Goal: Task Accomplishment & Management: Manage account settings

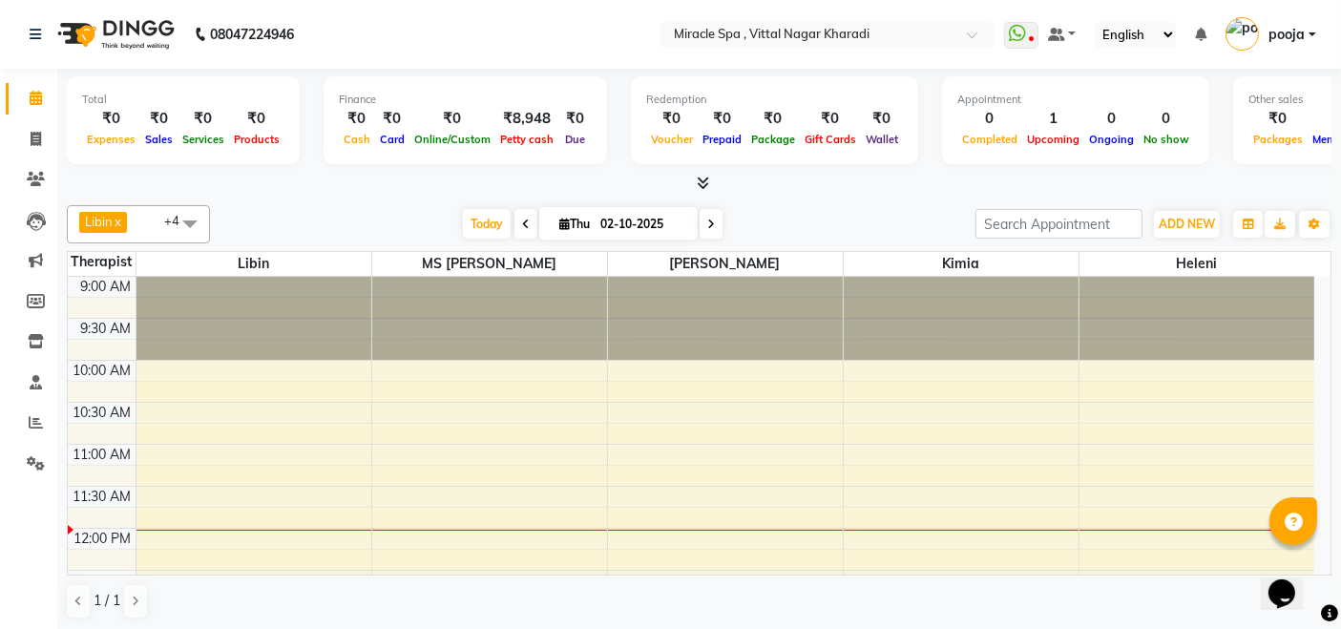
click at [186, 225] on span at bounding box center [190, 223] width 38 height 36
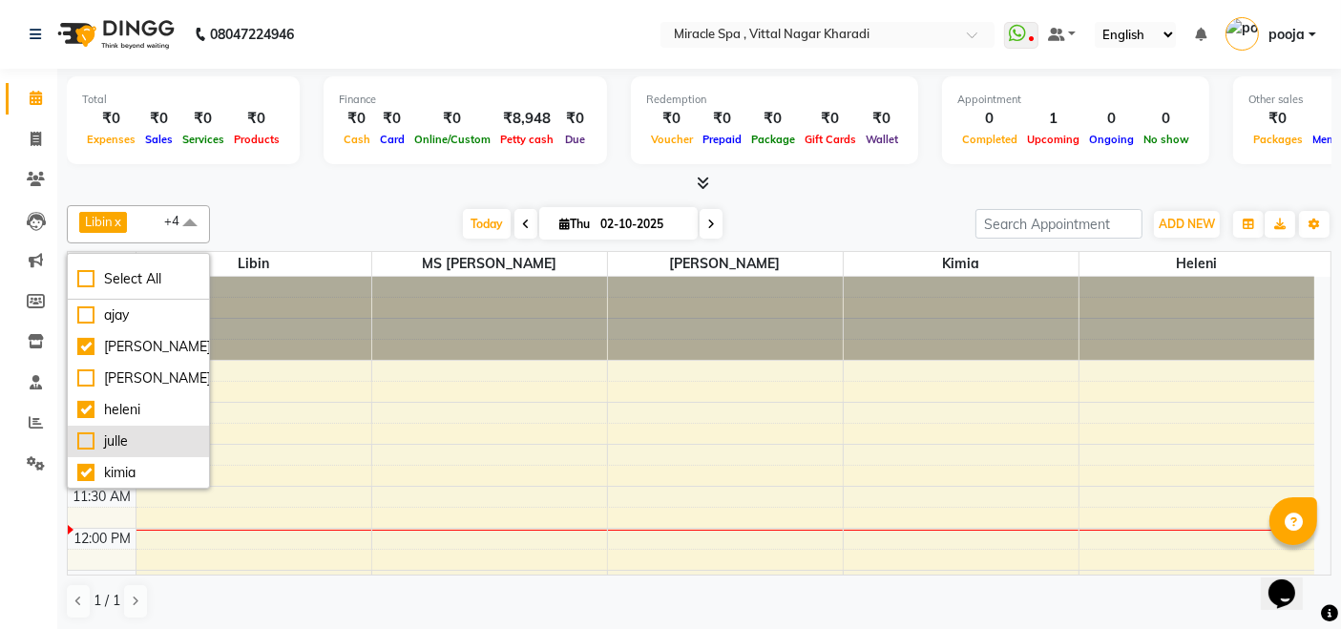
click at [117, 435] on div "julle" at bounding box center [138, 442] width 122 height 20
checkbox input "true"
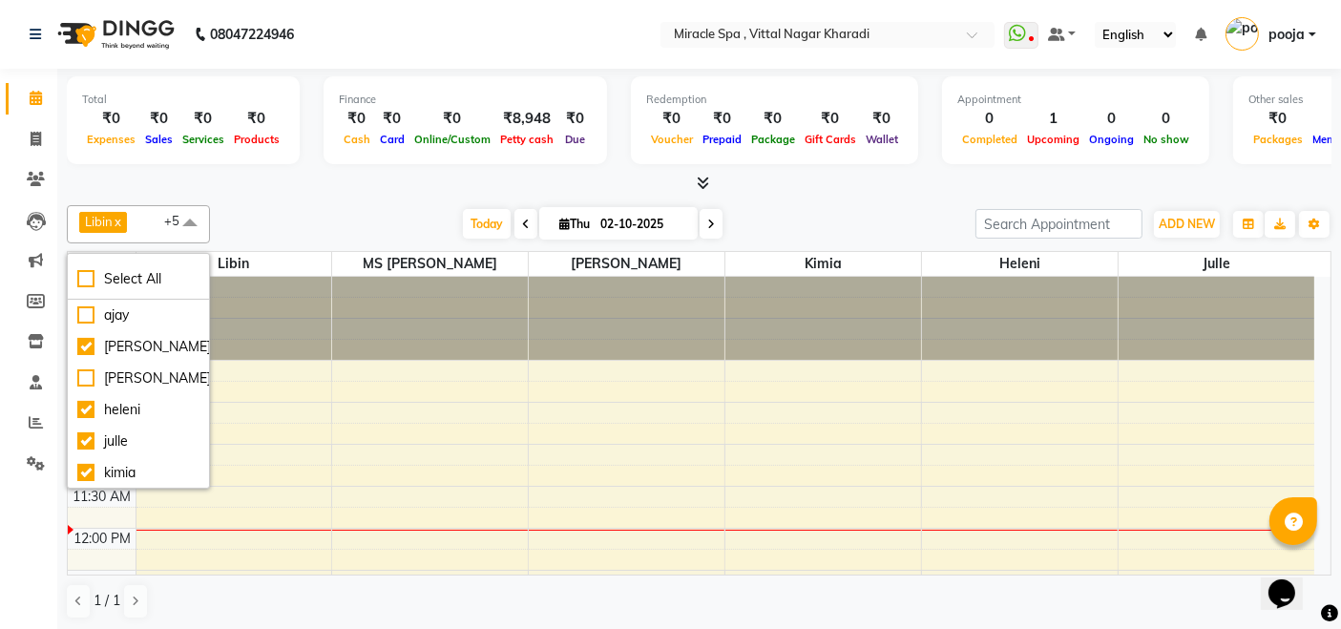
click at [290, 211] on div "Today Thu 02-10-2025" at bounding box center [593, 224] width 747 height 29
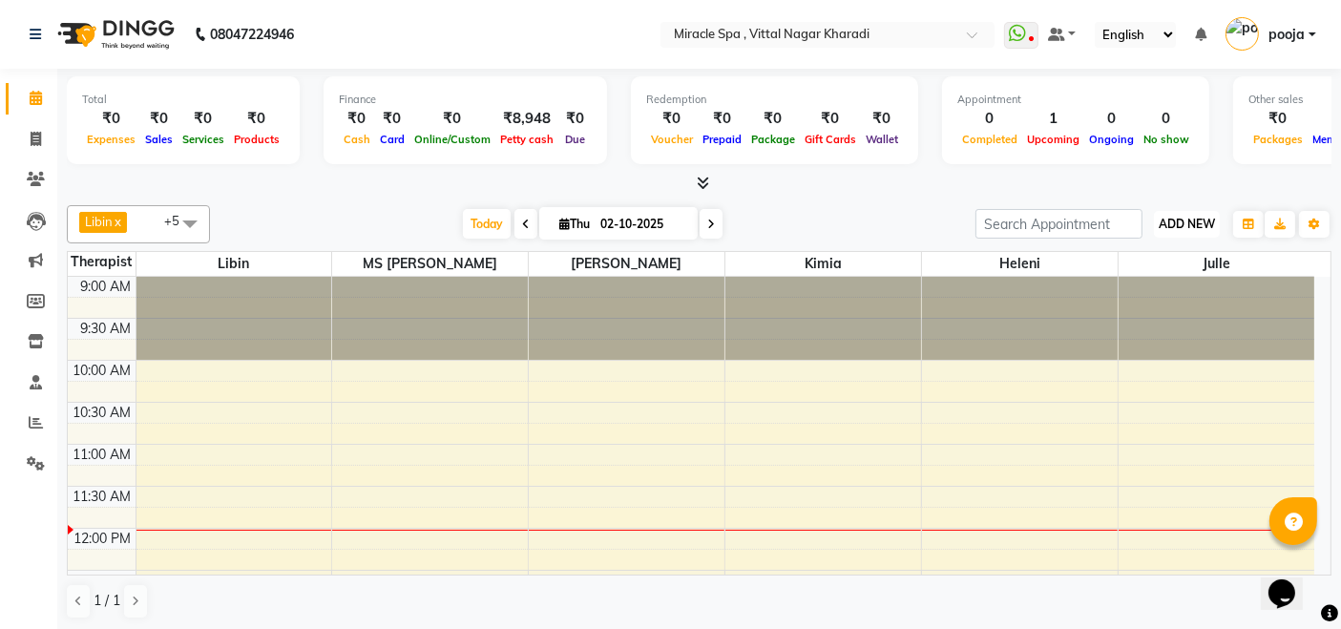
click at [1186, 228] on span "ADD NEW" at bounding box center [1187, 224] width 56 height 14
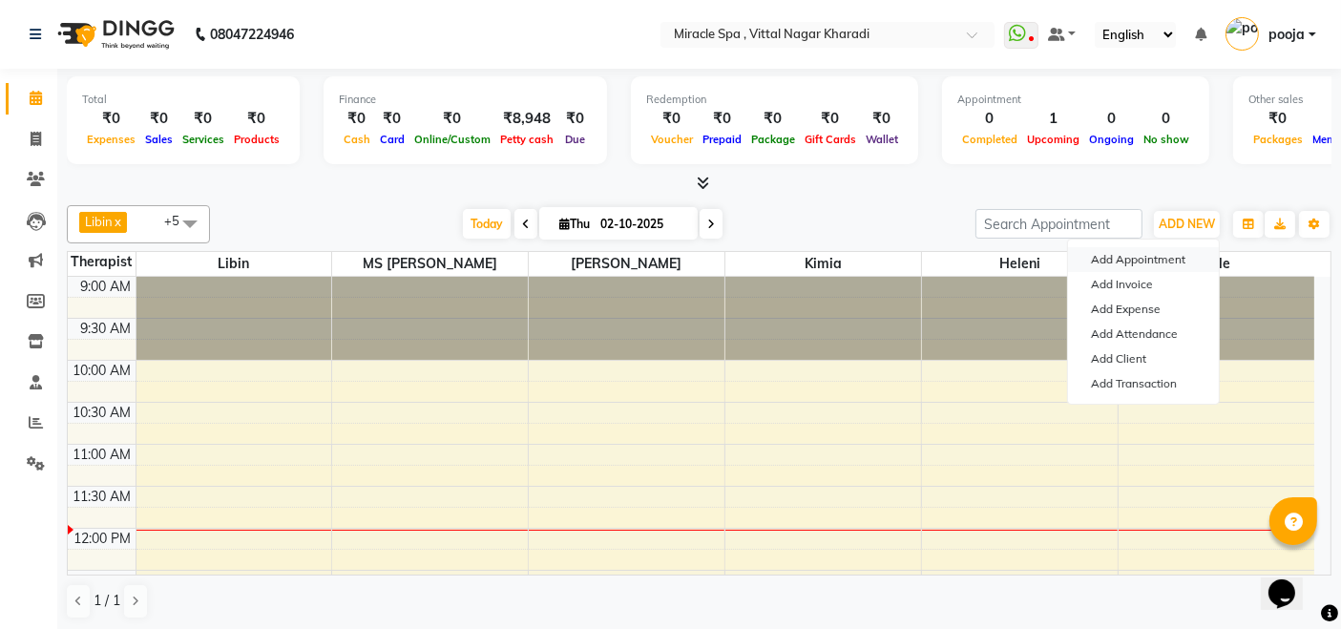
click at [1158, 257] on button "Add Appointment" at bounding box center [1143, 259] width 151 height 25
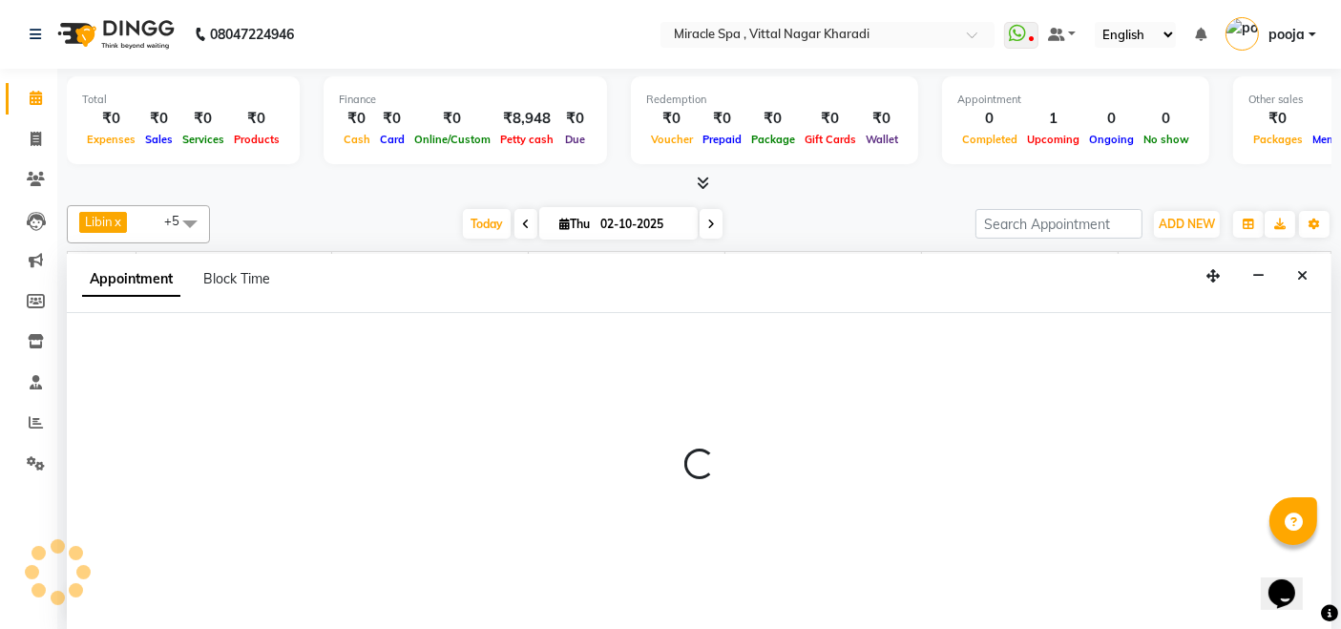
select select "600"
select select "tentative"
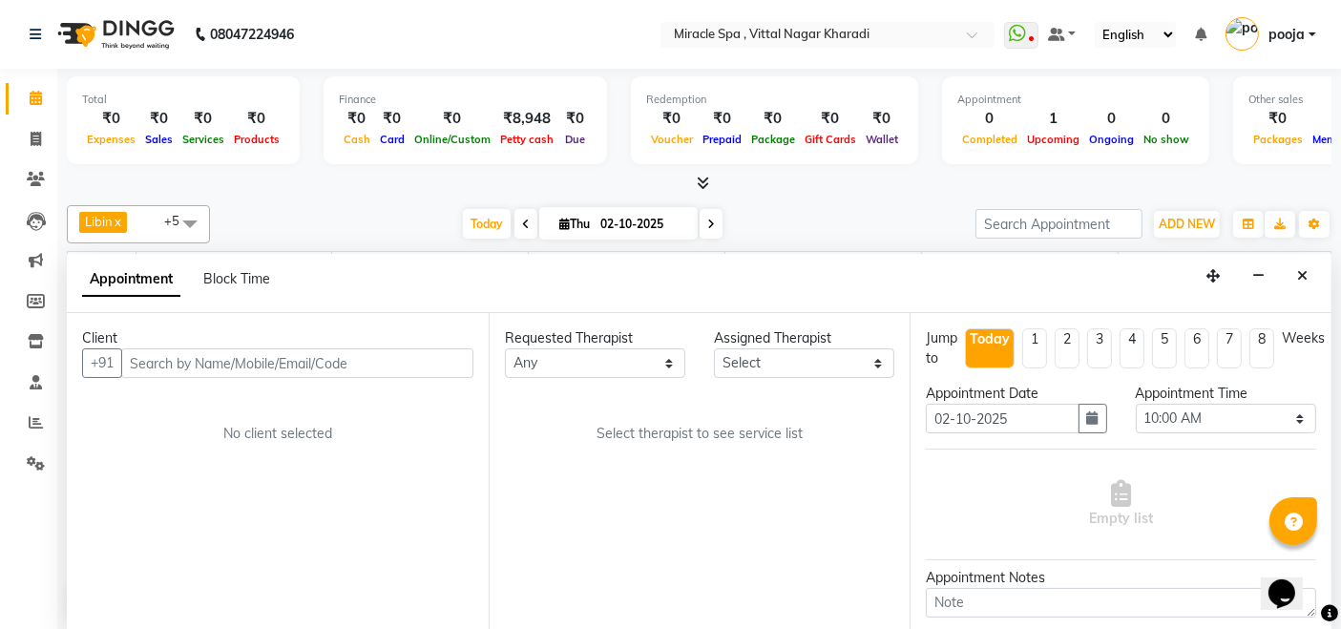
click at [153, 359] on input "text" at bounding box center [297, 363] width 352 height 30
type input "7058466411"
click at [410, 367] on span "Add Client" at bounding box center [434, 362] width 64 height 17
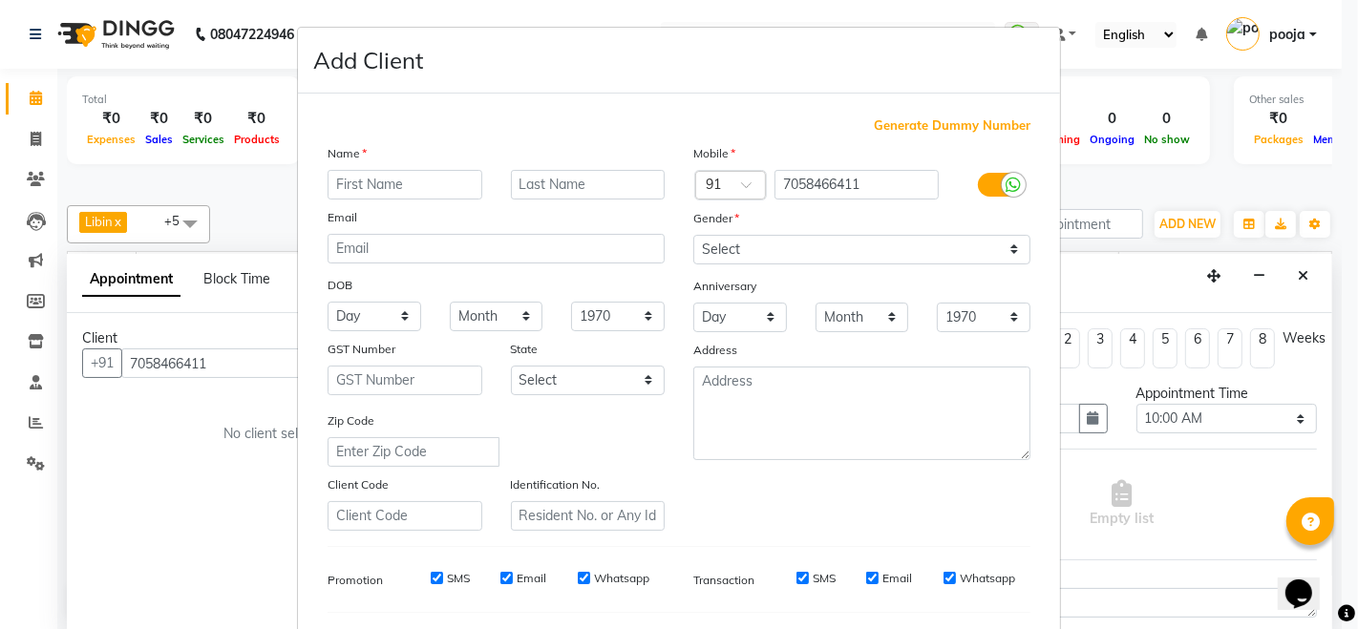
click at [354, 195] on input "text" at bounding box center [404, 185] width 155 height 30
type input "[PERSON_NAME]"
click at [730, 250] on select "Select Male Female Other Prefer Not To Say" at bounding box center [861, 250] width 337 height 30
select select "[DEMOGRAPHIC_DATA]"
click at [693, 235] on select "Select Male Female Other Prefer Not To Say" at bounding box center [861, 250] width 337 height 30
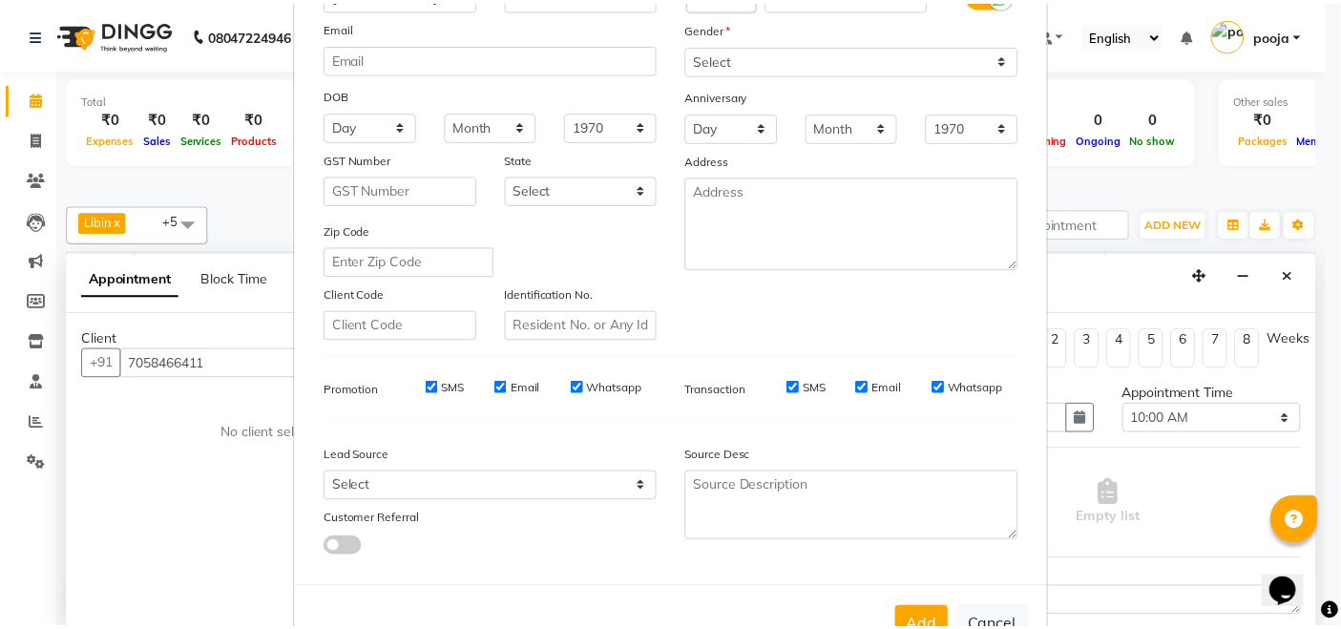
scroll to position [250, 0]
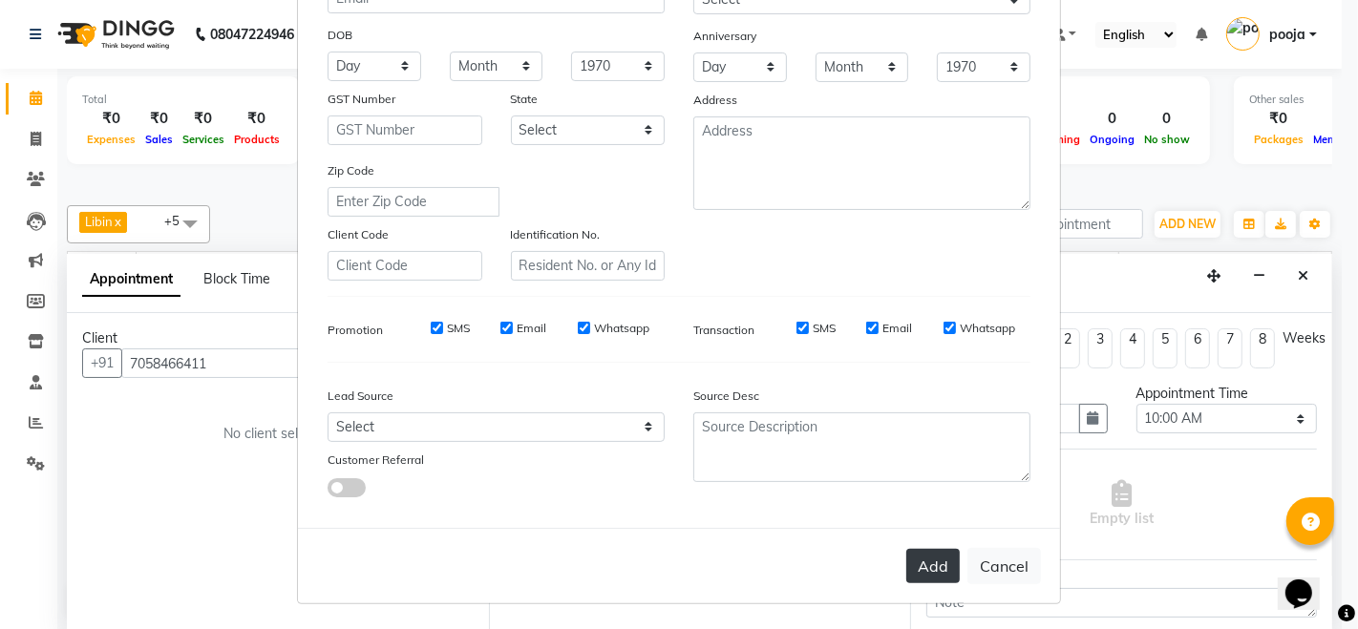
click at [930, 553] on button "Add" at bounding box center [932, 566] width 53 height 34
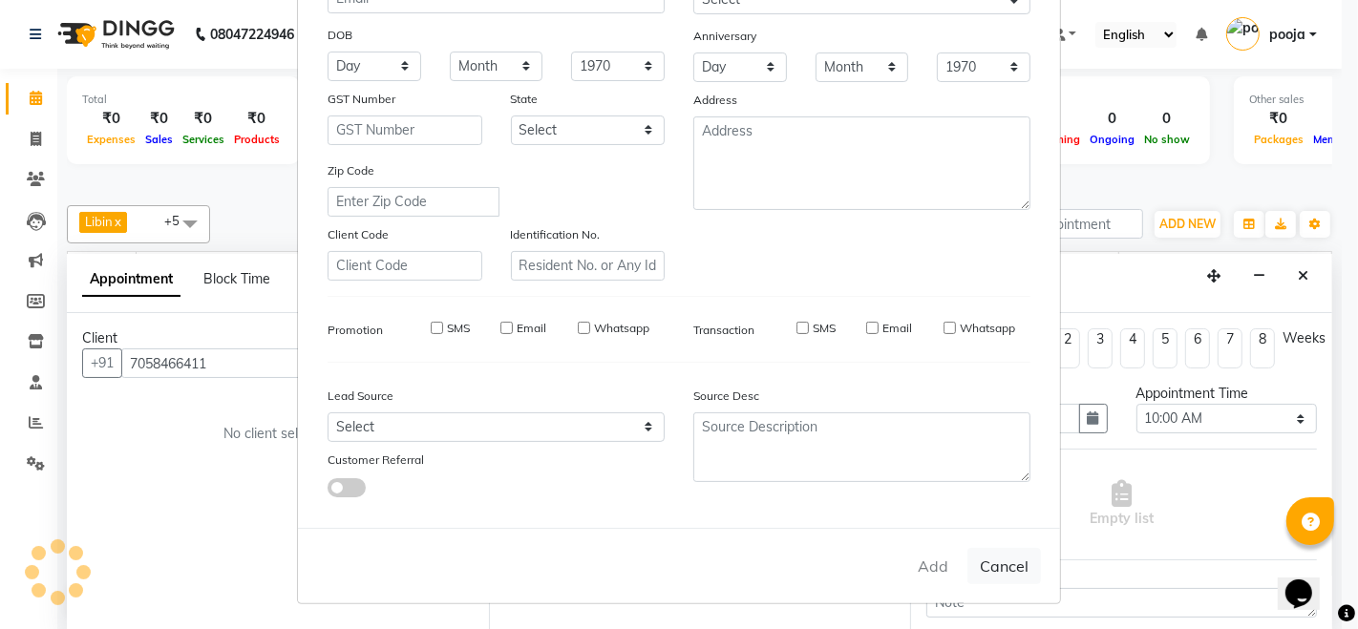
select select
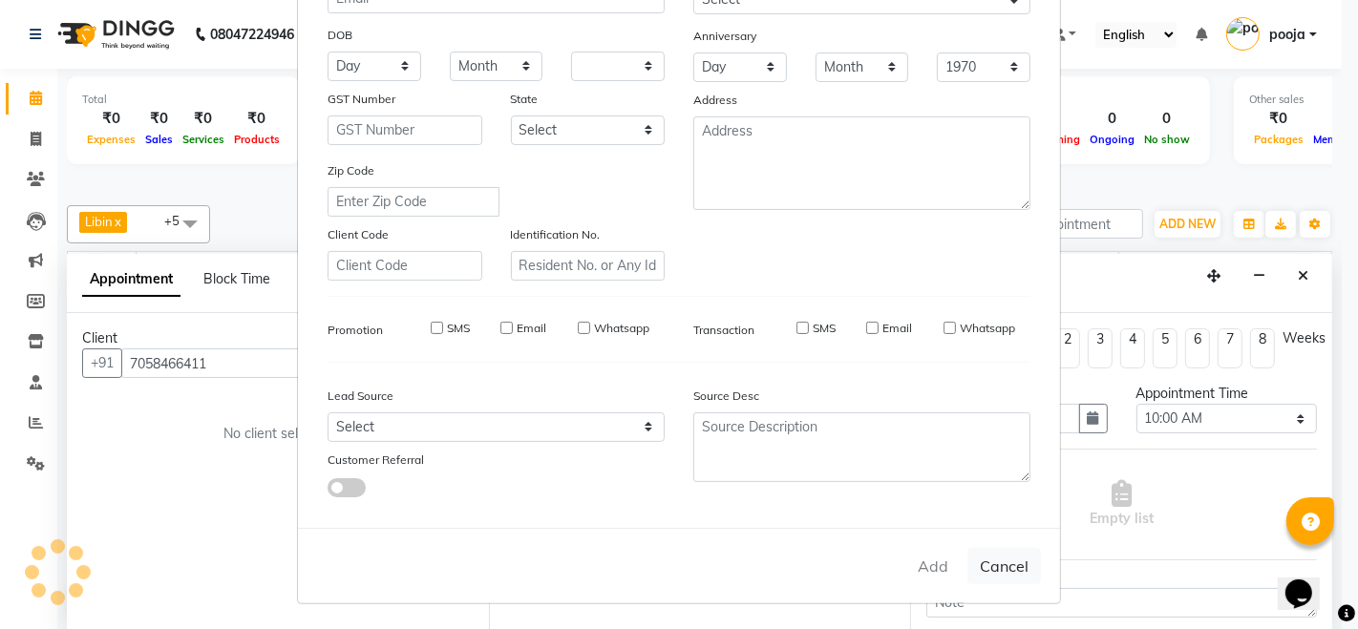
select select
checkbox input "false"
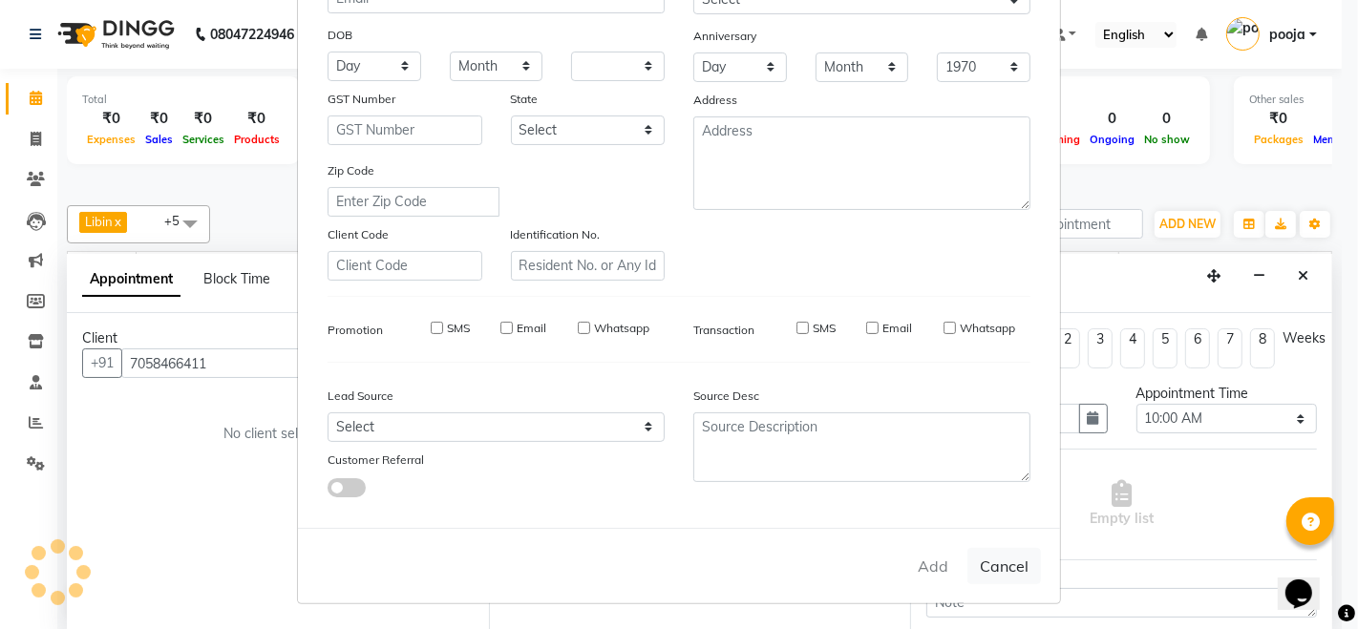
checkbox input "false"
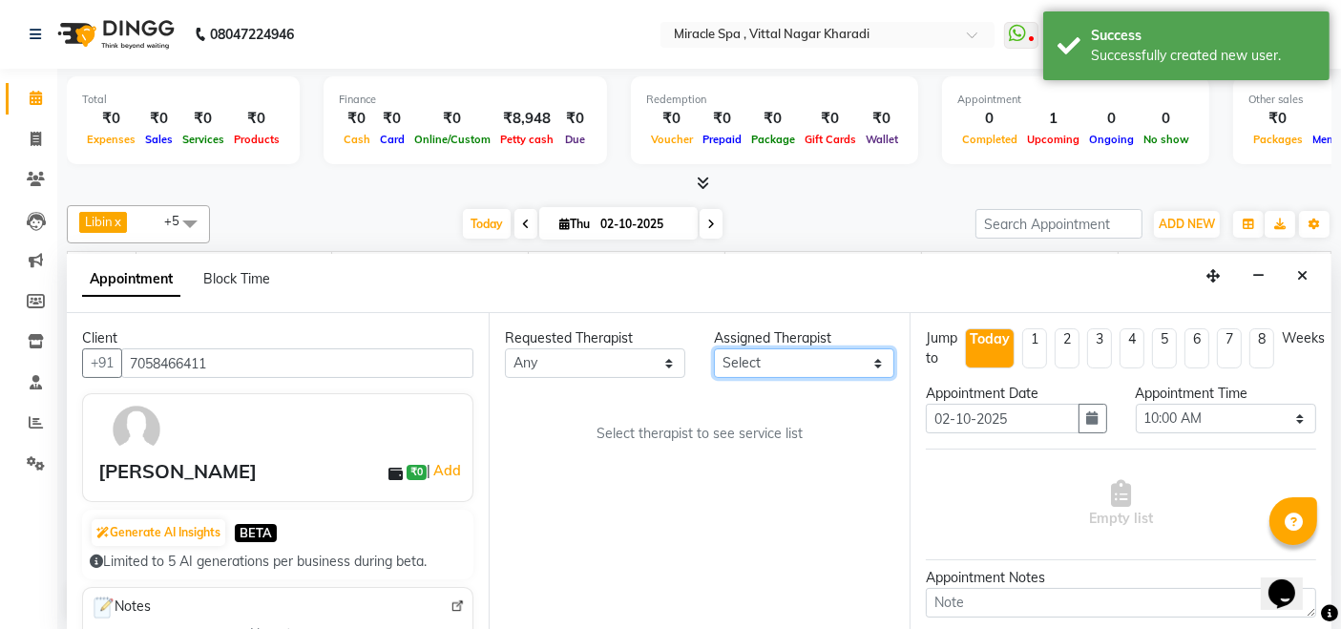
click at [791, 358] on select "Select ajay debora GIGI heleni julle kimia Libin MR ADITYA MS ARTHI MS Mami ms …" at bounding box center [804, 363] width 180 height 30
select select "89065"
click at [714, 348] on select "Select ajay debora GIGI heleni julle kimia Libin MR ADITYA MS ARTHI MS Mami ms …" at bounding box center [804, 363] width 180 height 30
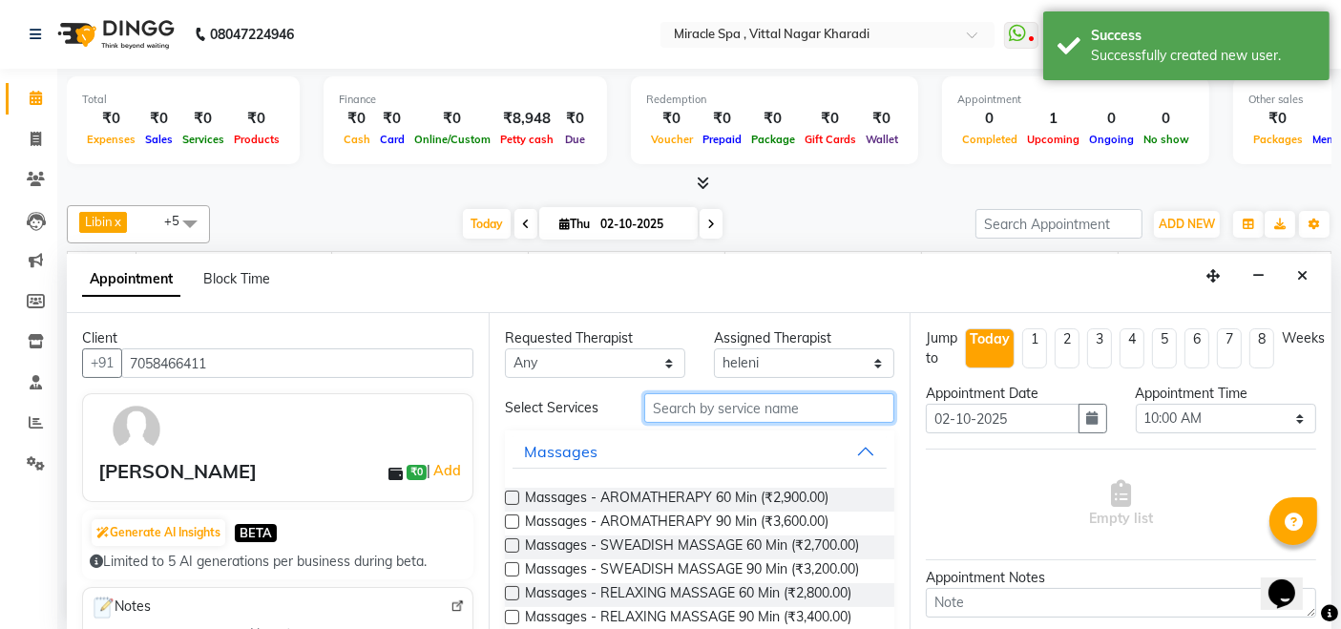
click at [689, 406] on input "text" at bounding box center [769, 408] width 250 height 30
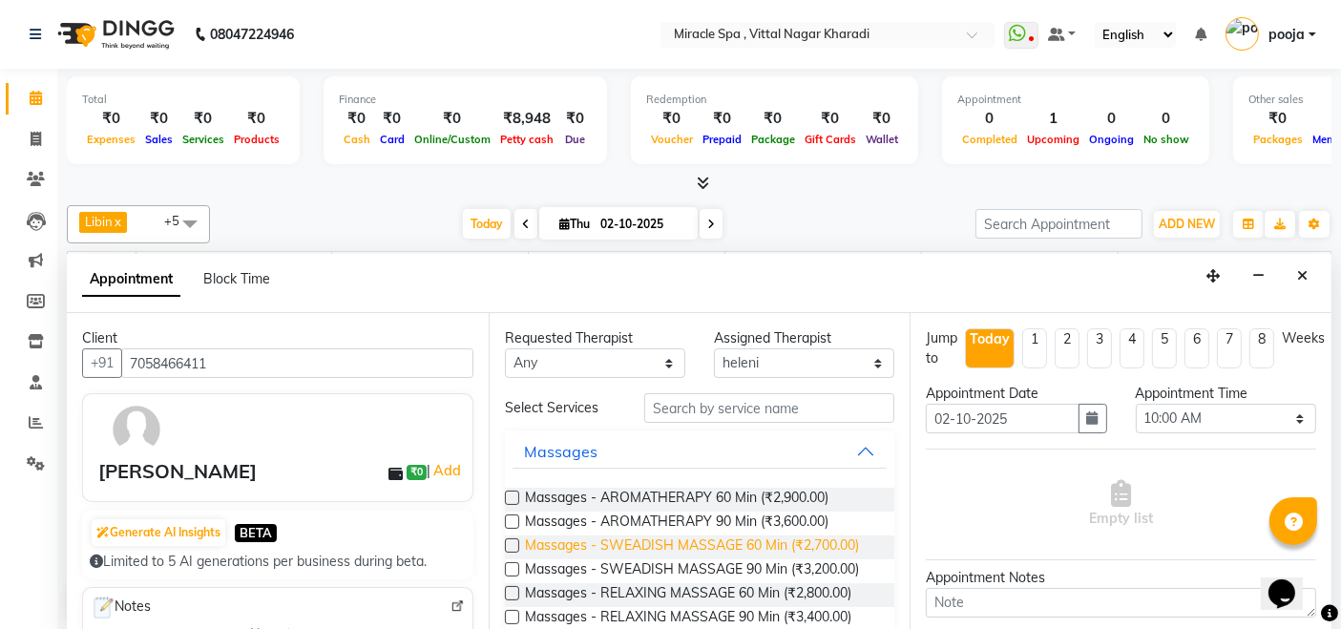
click at [723, 538] on span "Massages - SWEADISH MASSAGE 60 Min (₹2,700.00)" at bounding box center [692, 548] width 334 height 24
checkbox input "false"
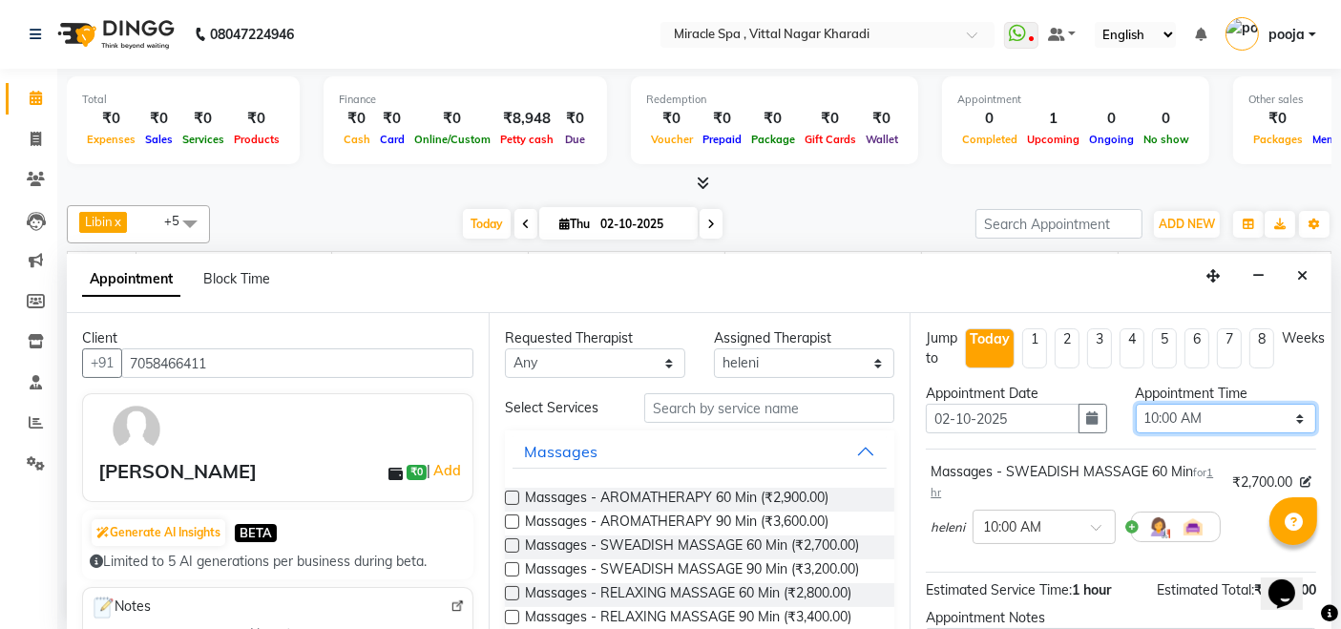
click at [1221, 408] on select "Select 10:00 AM 10:15 AM 10:30 AM 10:45 AM 11:00 AM 11:15 AM 11:30 AM 11:45 AM …" at bounding box center [1226, 419] width 180 height 30
select select "780"
click at [1136, 404] on select "Select 10:00 AM 10:15 AM 10:30 AM 10:45 AM 11:00 AM 11:15 AM 11:30 AM 11:45 AM …" at bounding box center [1226, 419] width 180 height 30
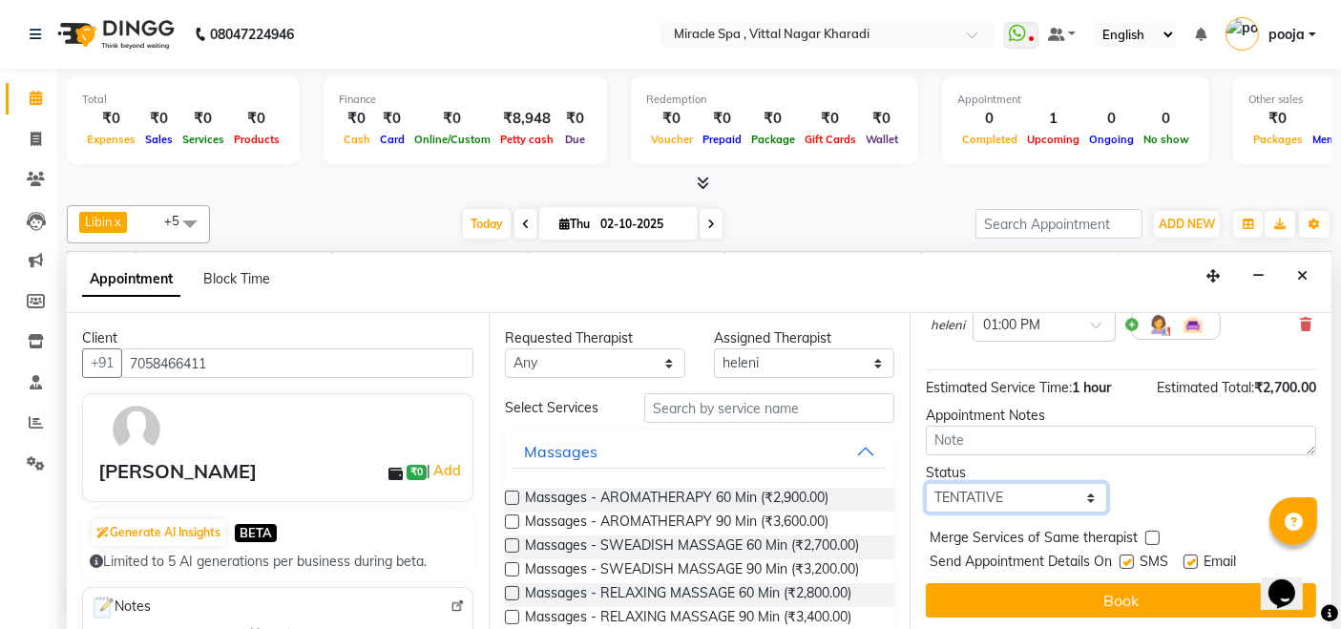
click at [1023, 483] on select "Select TENTATIVE CONFIRM CHECK-IN UPCOMING" at bounding box center [1016, 498] width 180 height 30
select select "upcoming"
click at [926, 483] on select "Select TENTATIVE CONFIRM CHECK-IN UPCOMING" at bounding box center [1016, 498] width 180 height 30
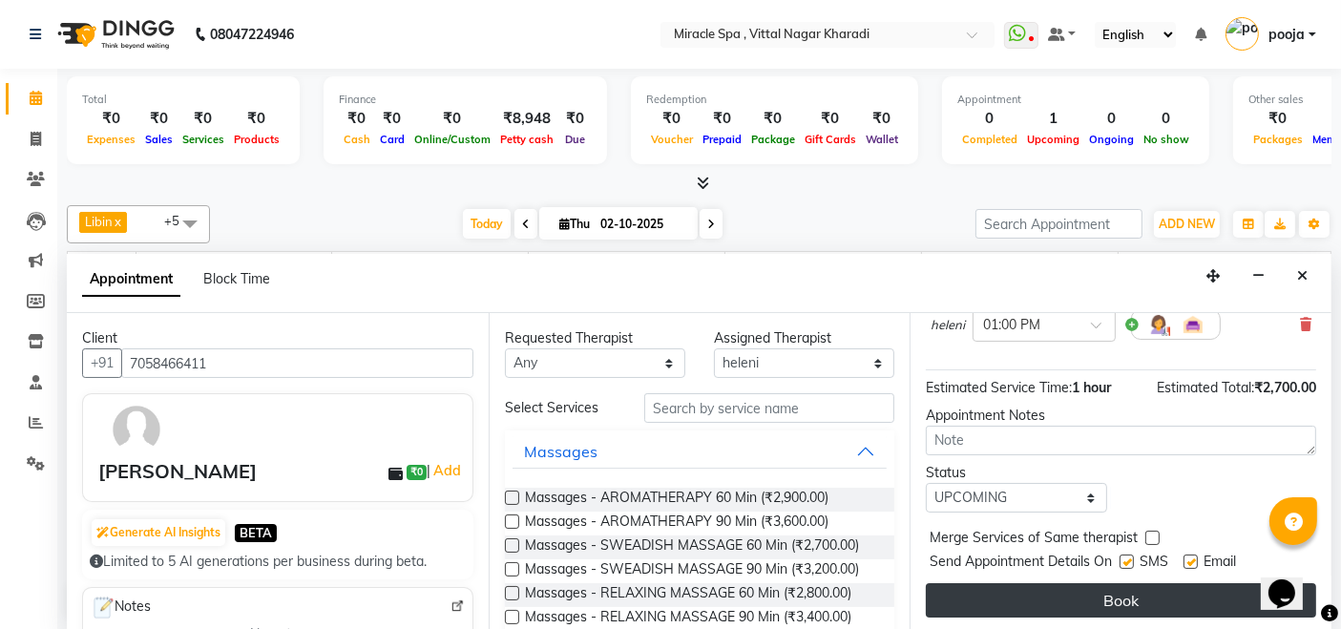
click at [1091, 598] on button "Book" at bounding box center [1121, 600] width 390 height 34
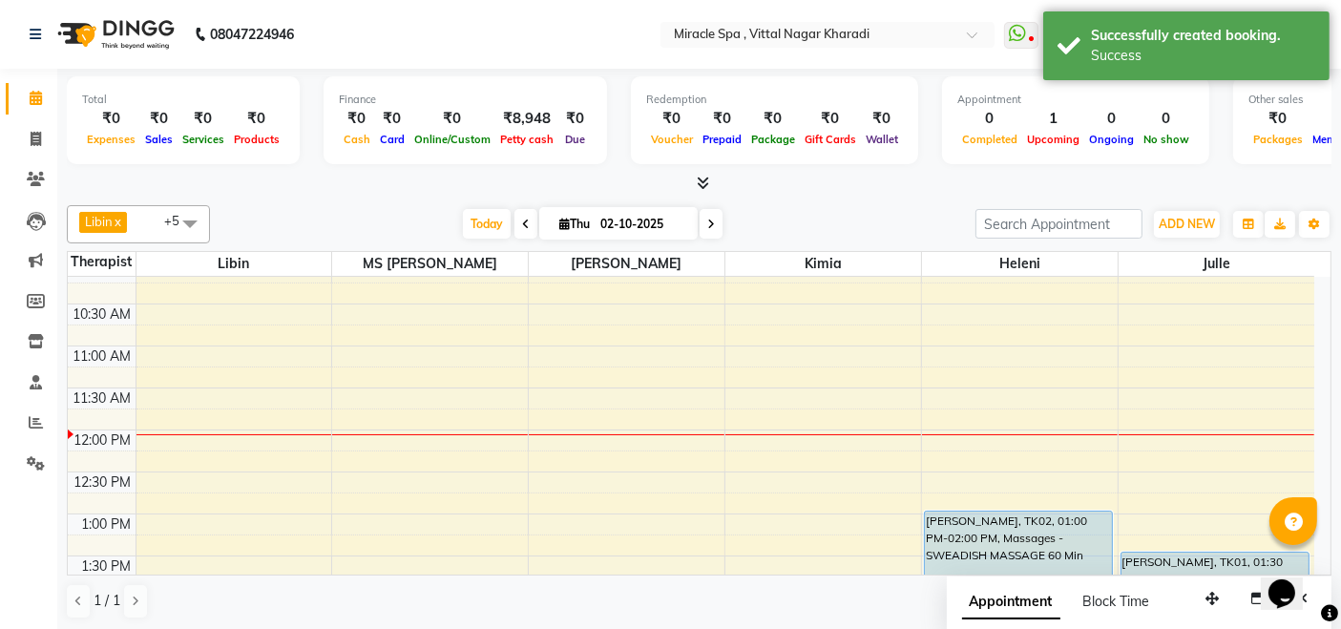
scroll to position [0, 0]
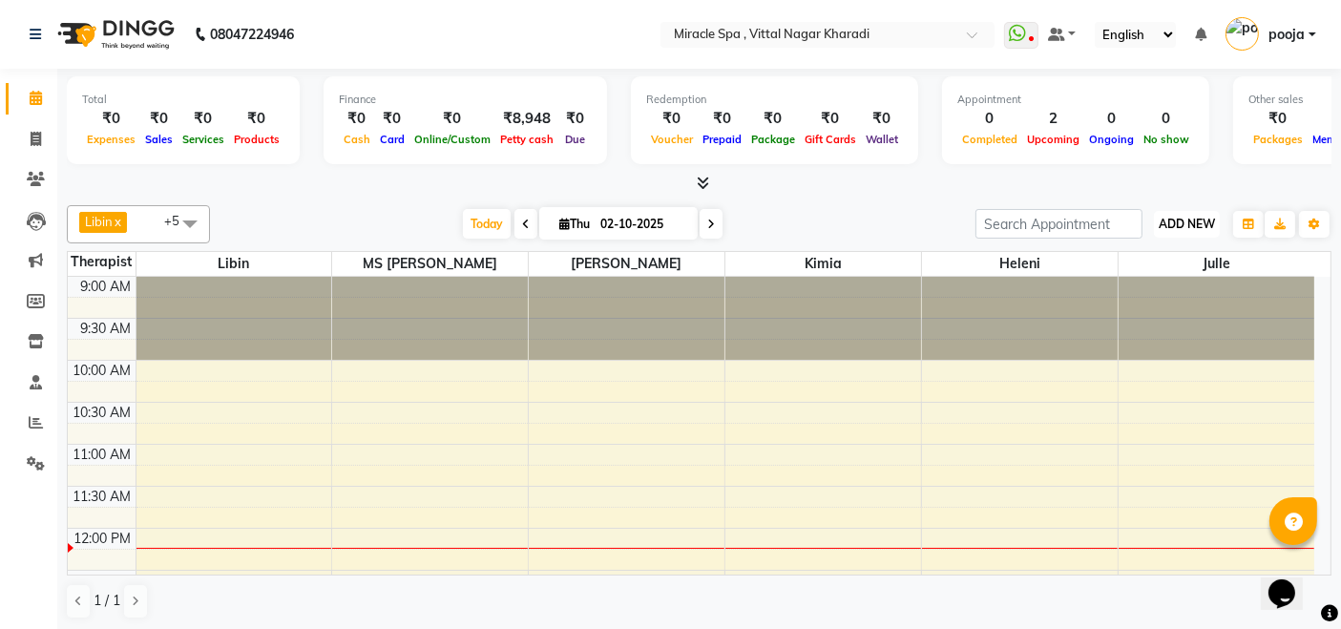
click at [1179, 230] on button "ADD NEW Toggle Dropdown" at bounding box center [1187, 224] width 66 height 27
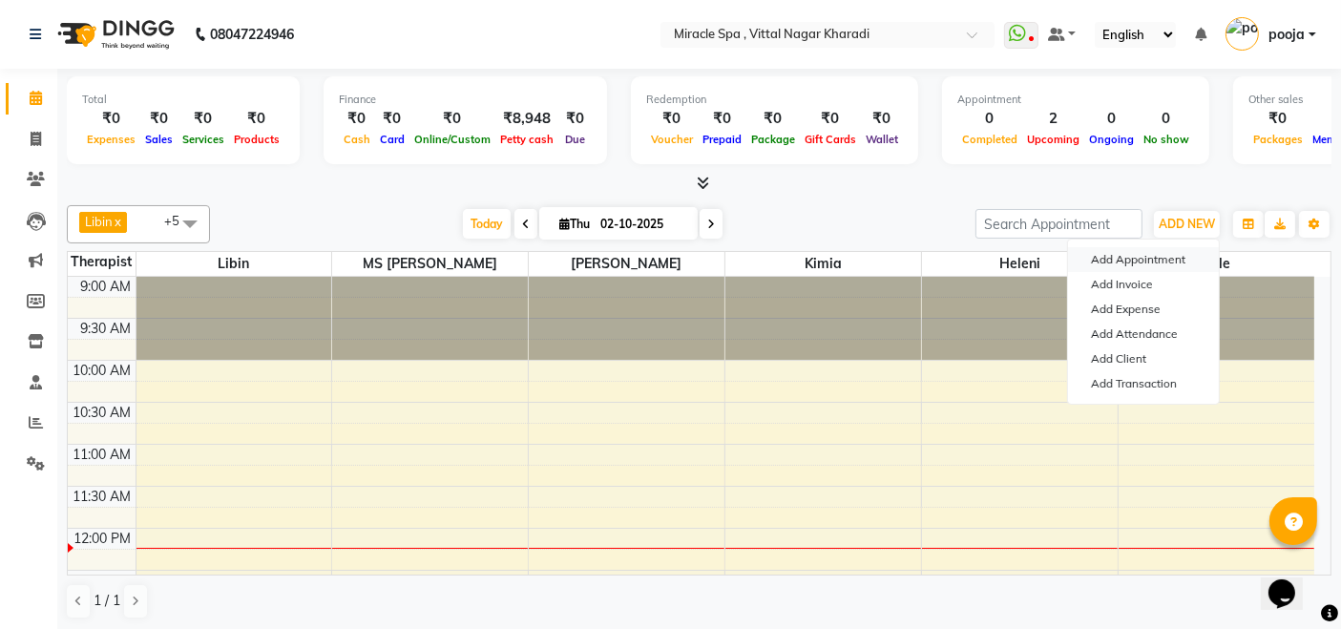
click at [1123, 255] on button "Add Appointment" at bounding box center [1143, 259] width 151 height 25
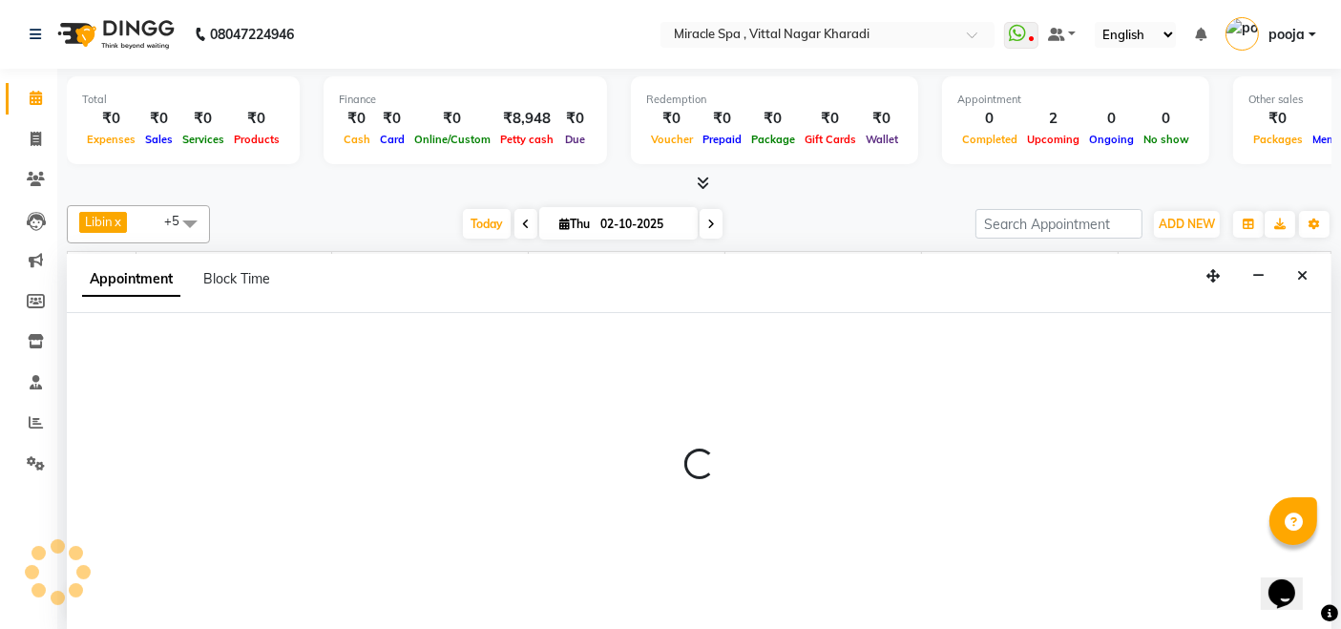
select select "600"
select select "tentative"
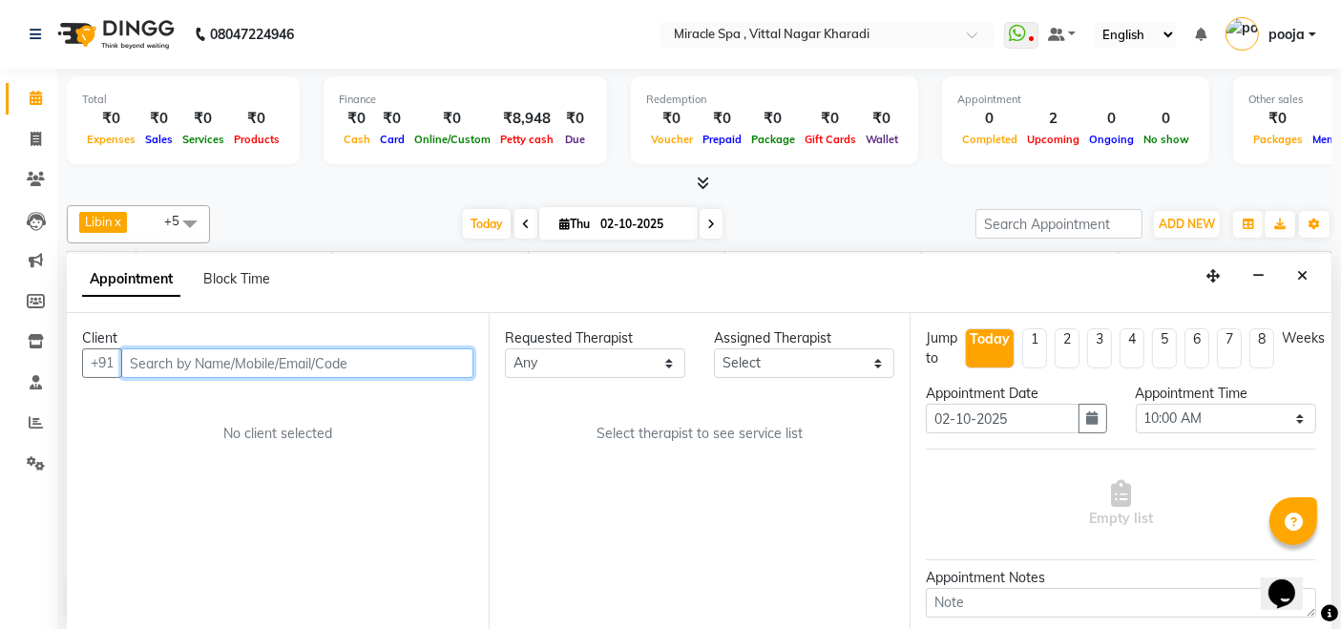
click at [185, 359] on input "text" at bounding box center [297, 363] width 352 height 30
click at [177, 364] on input "text" at bounding box center [297, 363] width 352 height 30
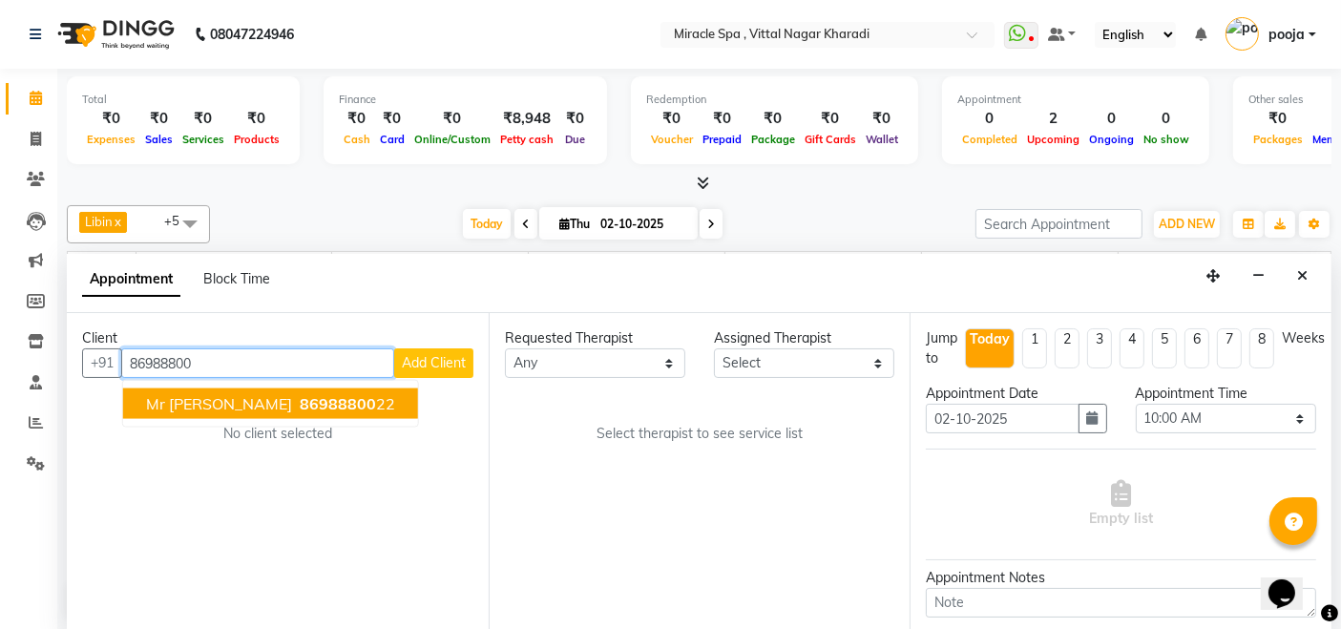
click at [181, 405] on span "mr vicky" at bounding box center [219, 403] width 146 height 19
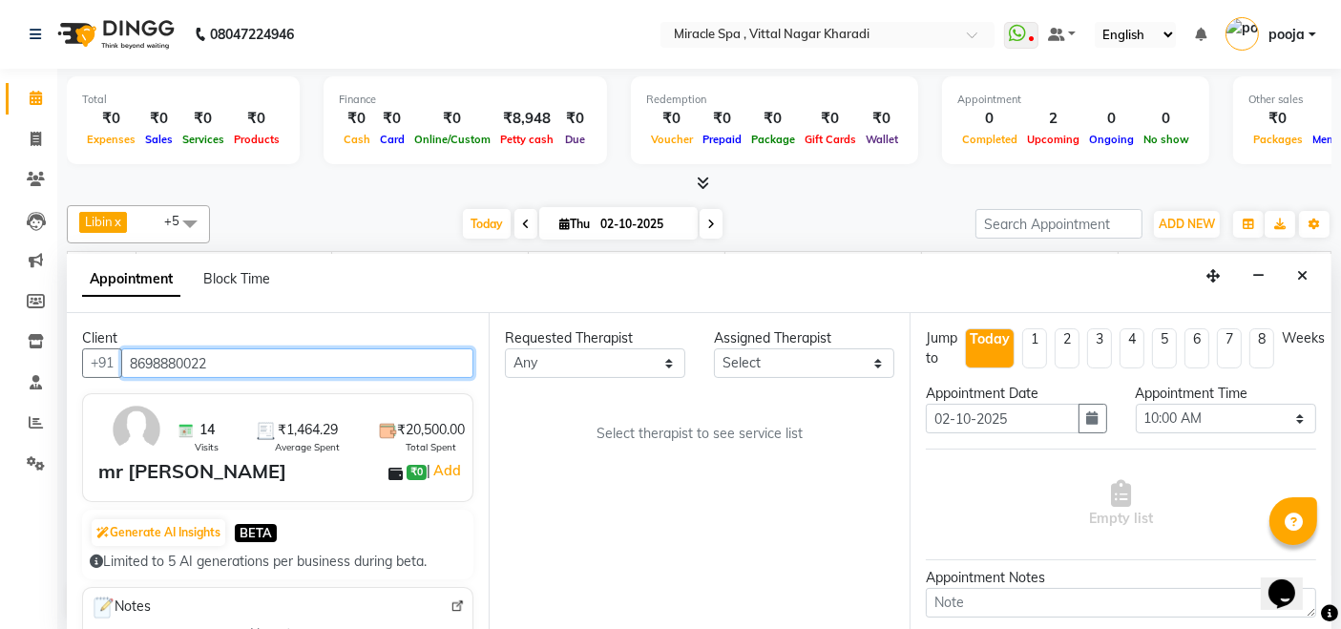
type input "8698880022"
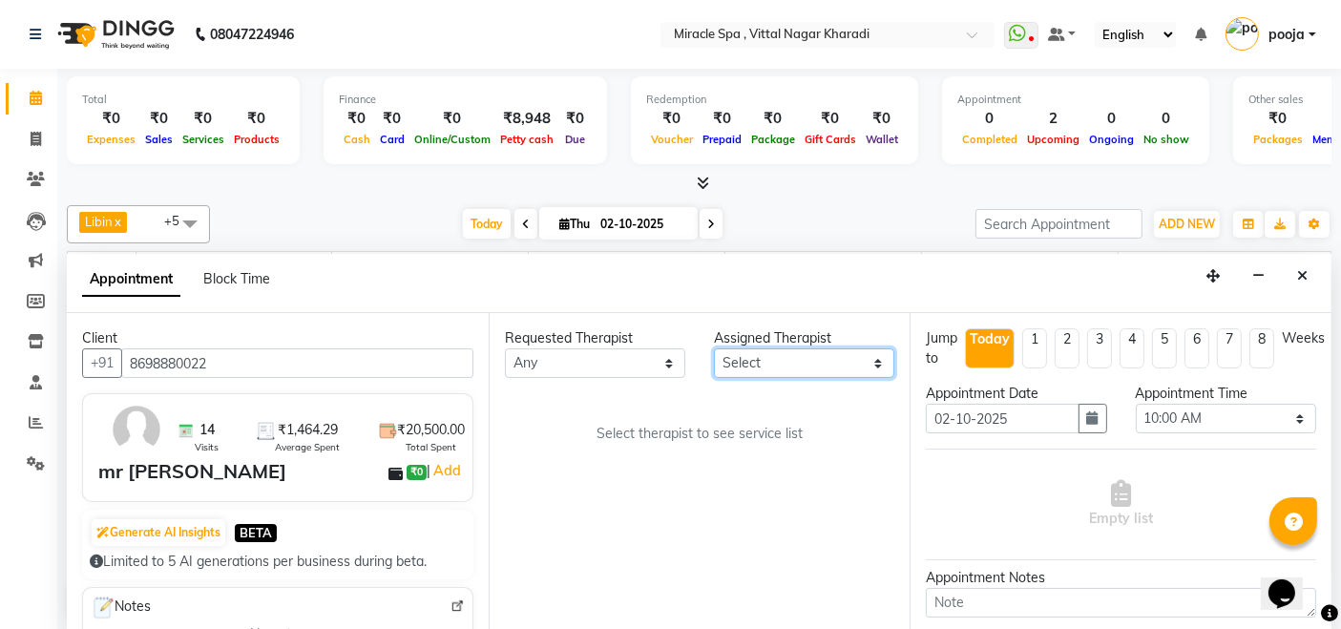
click at [835, 369] on select "Select ajay debora GIGI heleni julle kimia Libin MR ADITYA MS ARTHI MS Mami ms …" at bounding box center [804, 363] width 180 height 30
select select "66369"
click at [714, 348] on select "Select ajay debora GIGI heleni julle kimia Libin MR ADITYA MS ARTHI MS Mami ms …" at bounding box center [804, 363] width 180 height 30
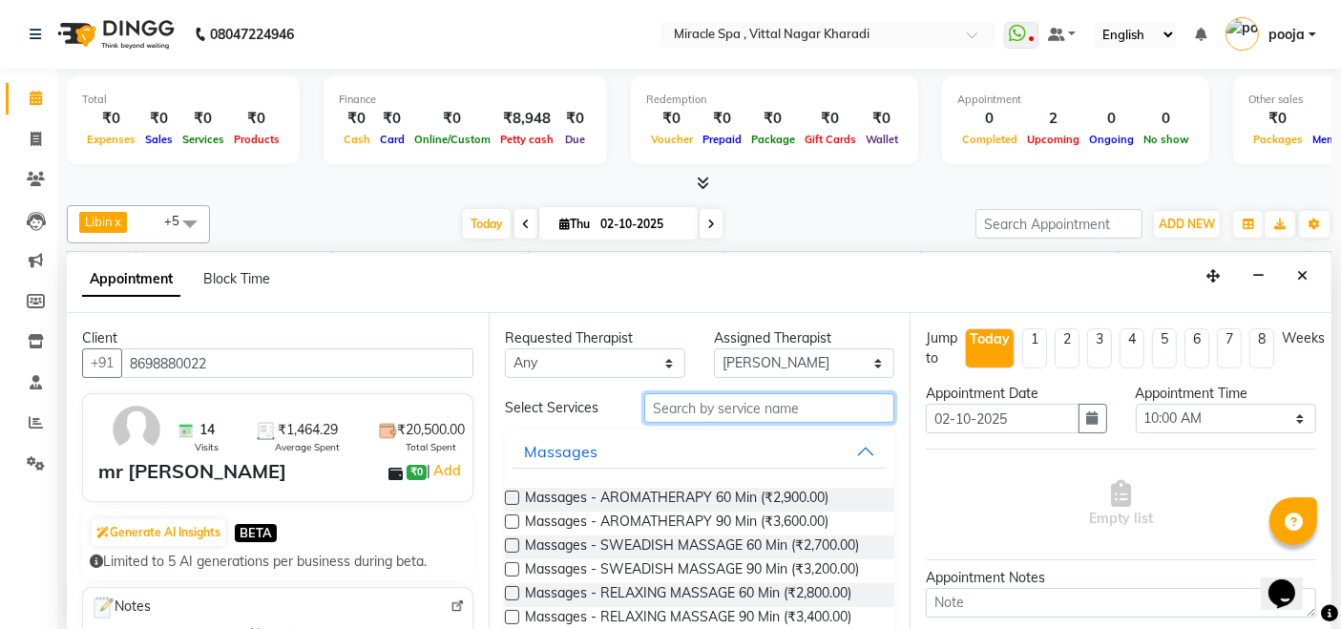
click at [692, 412] on input "text" at bounding box center [769, 408] width 250 height 30
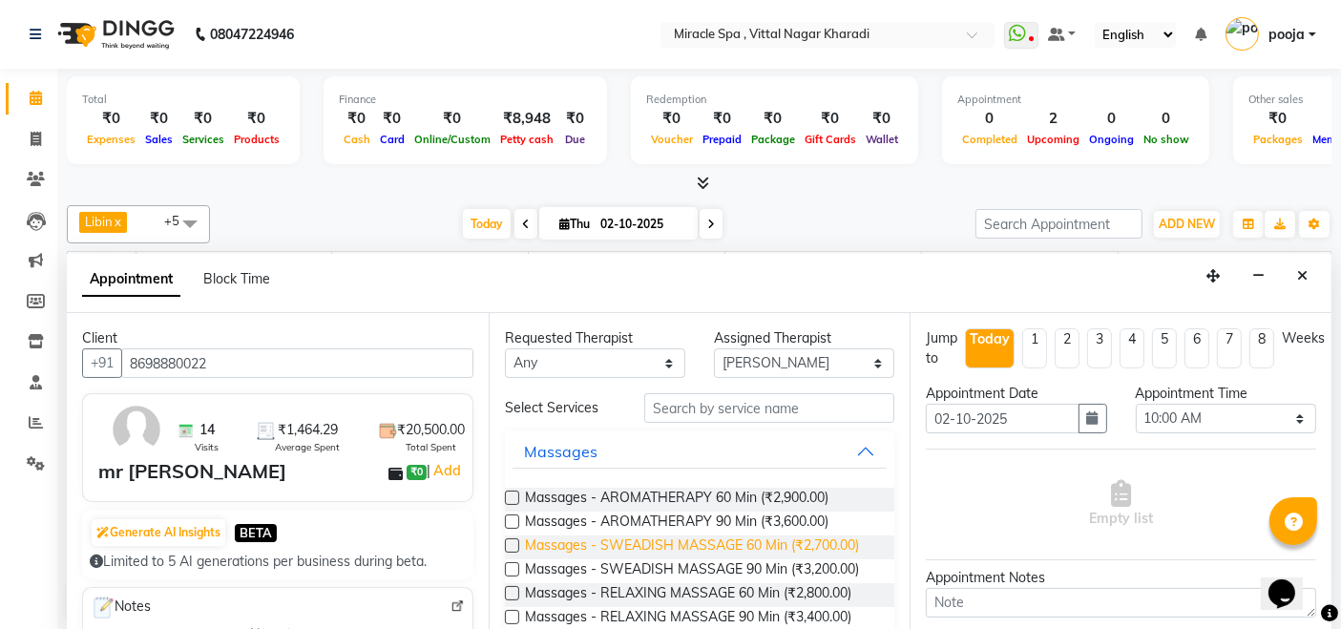
click at [670, 544] on span "Massages - SWEADISH MASSAGE 60 Min (₹2,700.00)" at bounding box center [692, 548] width 334 height 24
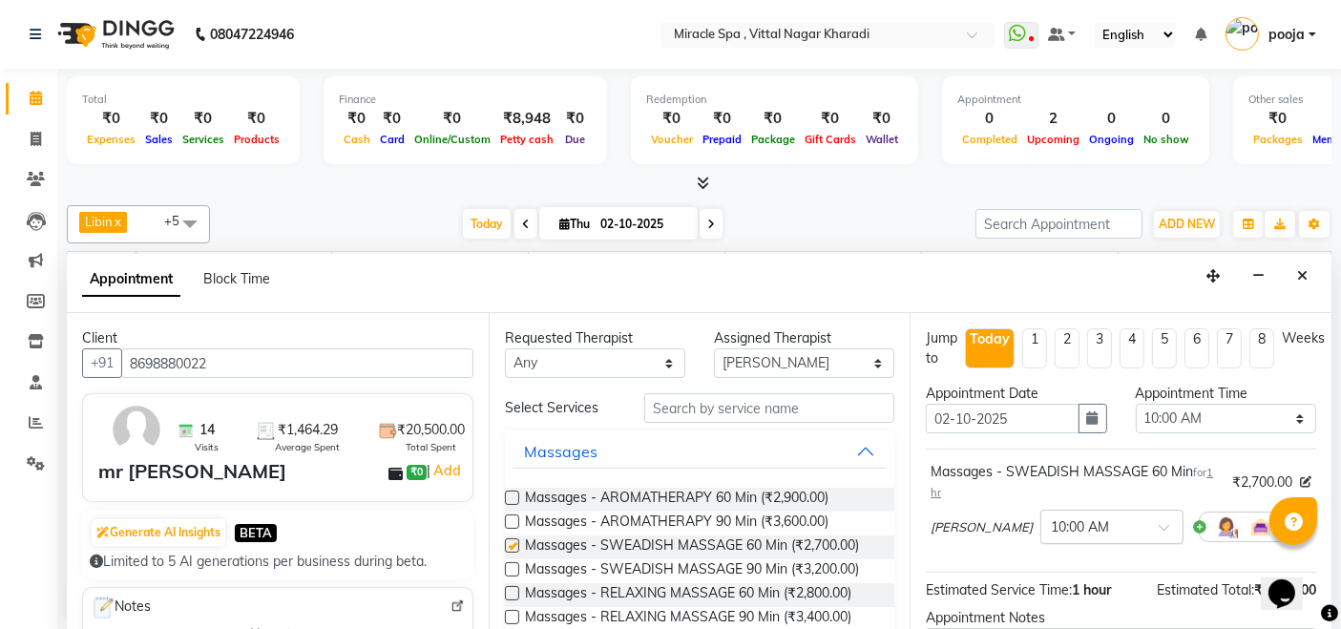
checkbox input "false"
click at [1205, 424] on select "Select 10:00 AM 10:15 AM 10:30 AM 10:45 AM 11:00 AM 11:15 AM 11:30 AM 11:45 AM …" at bounding box center [1226, 419] width 180 height 30
select select "750"
click at [1136, 404] on select "Select 10:00 AM 10:15 AM 10:30 AM 10:45 AM 11:00 AM 11:15 AM 11:30 AM 11:45 AM …" at bounding box center [1226, 419] width 180 height 30
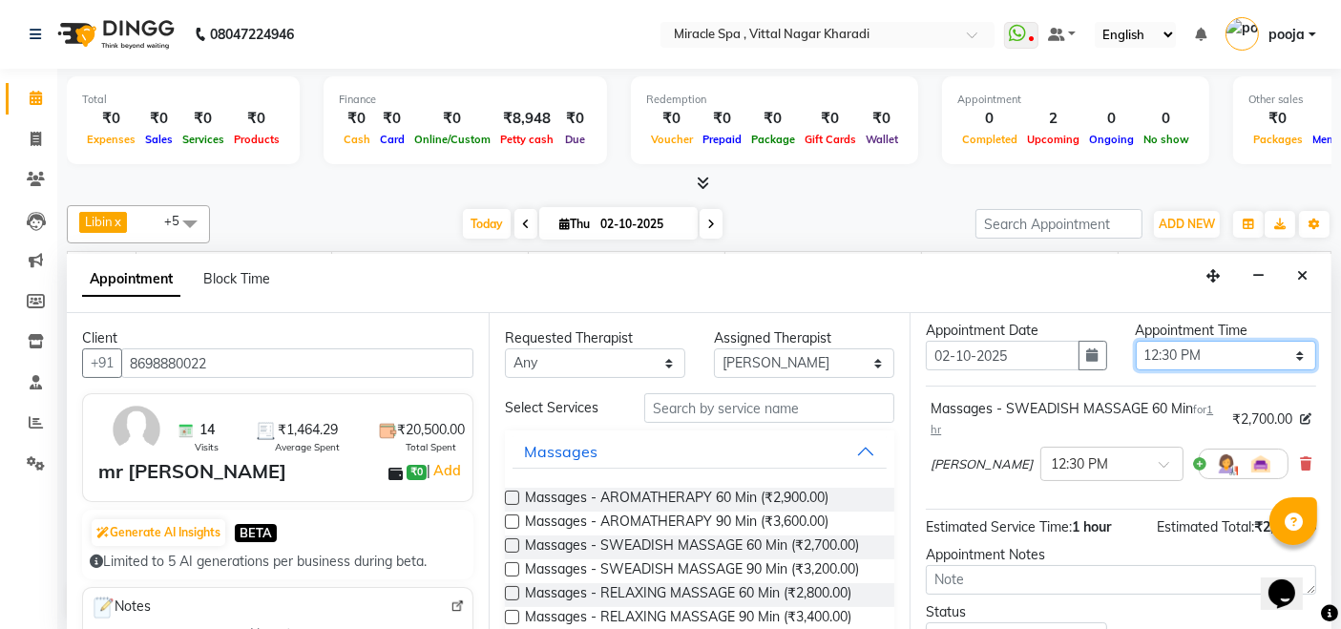
scroll to position [202, 0]
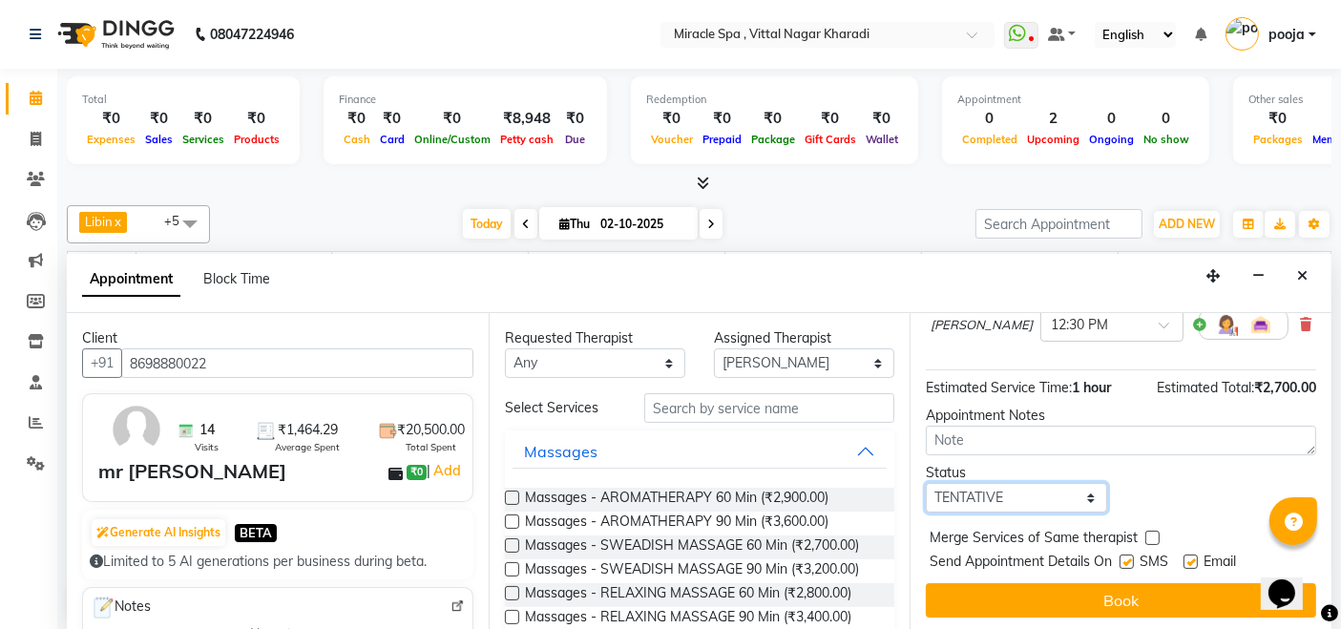
click at [1001, 494] on select "Select TENTATIVE CONFIRM CHECK-IN UPCOMING" at bounding box center [1016, 498] width 180 height 30
select select "upcoming"
click at [926, 483] on select "Select TENTATIVE CONFIRM CHECK-IN UPCOMING" at bounding box center [1016, 498] width 180 height 30
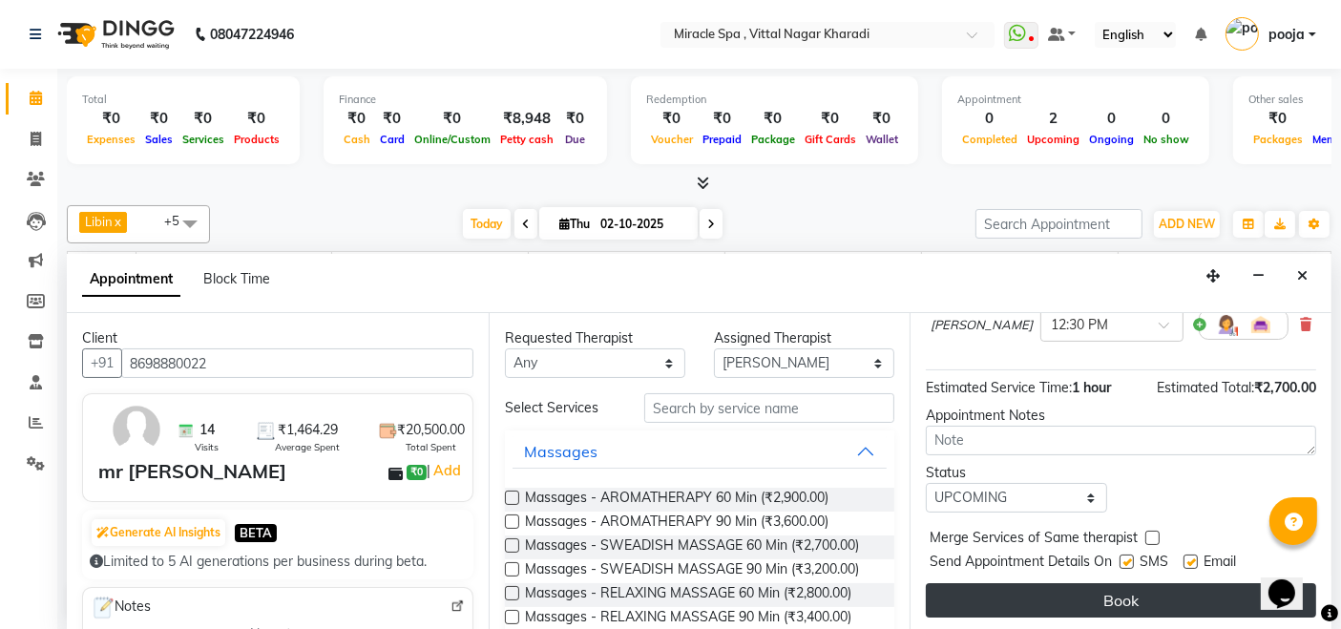
click at [1055, 588] on button "Book" at bounding box center [1121, 600] width 390 height 34
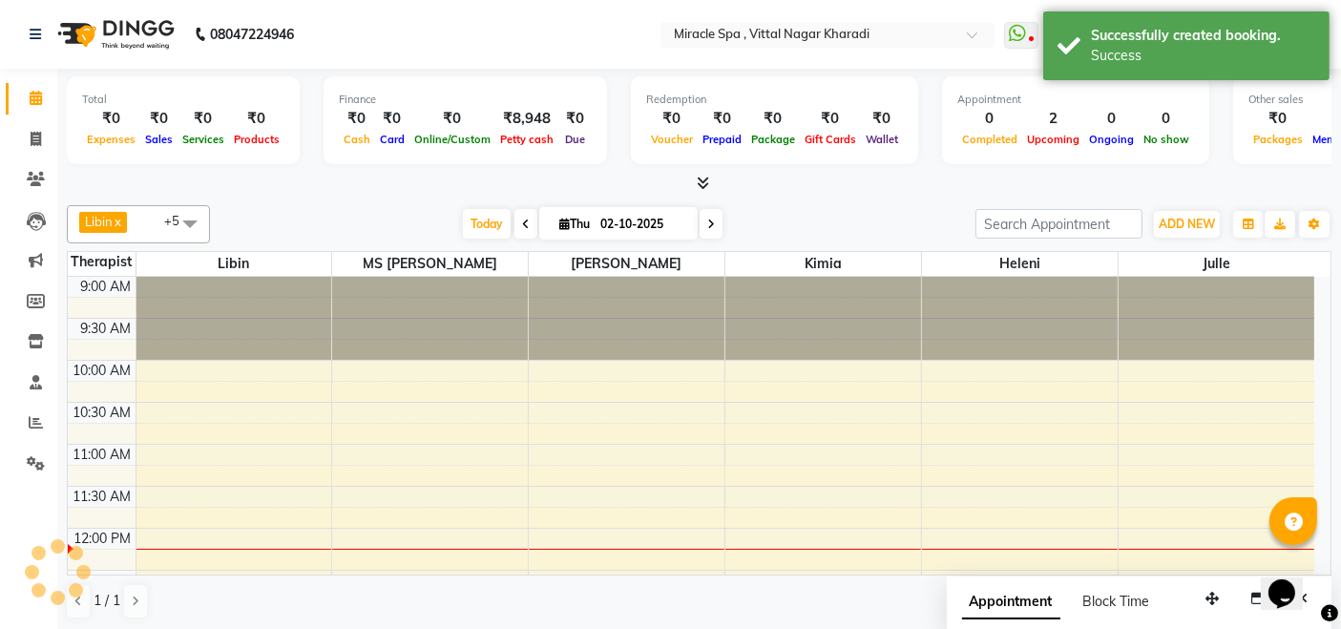
scroll to position [0, 0]
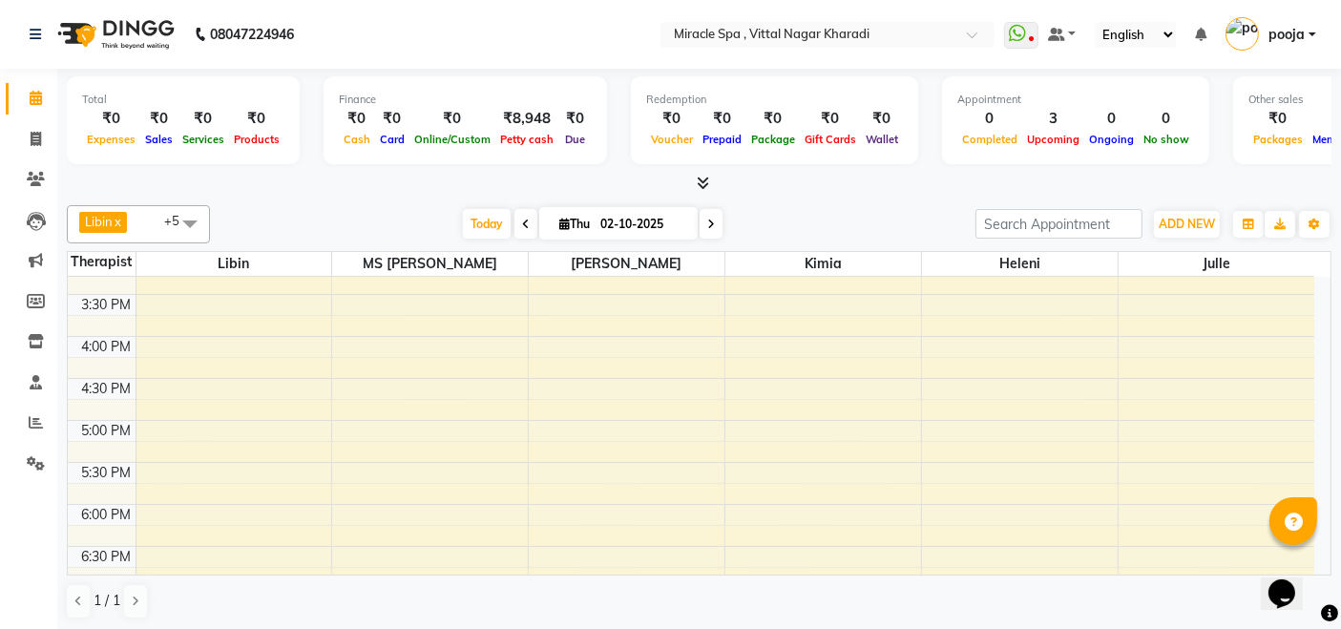
scroll to position [530, 0]
click at [200, 227] on span at bounding box center [190, 223] width 38 height 36
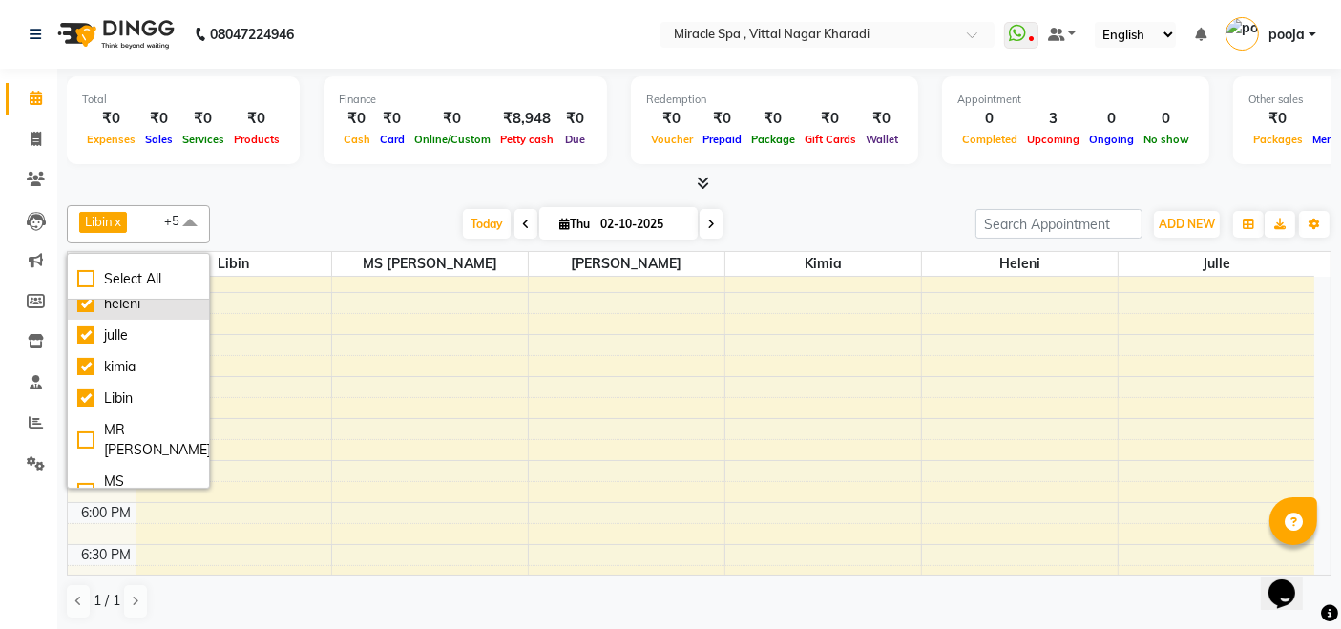
scroll to position [189, 0]
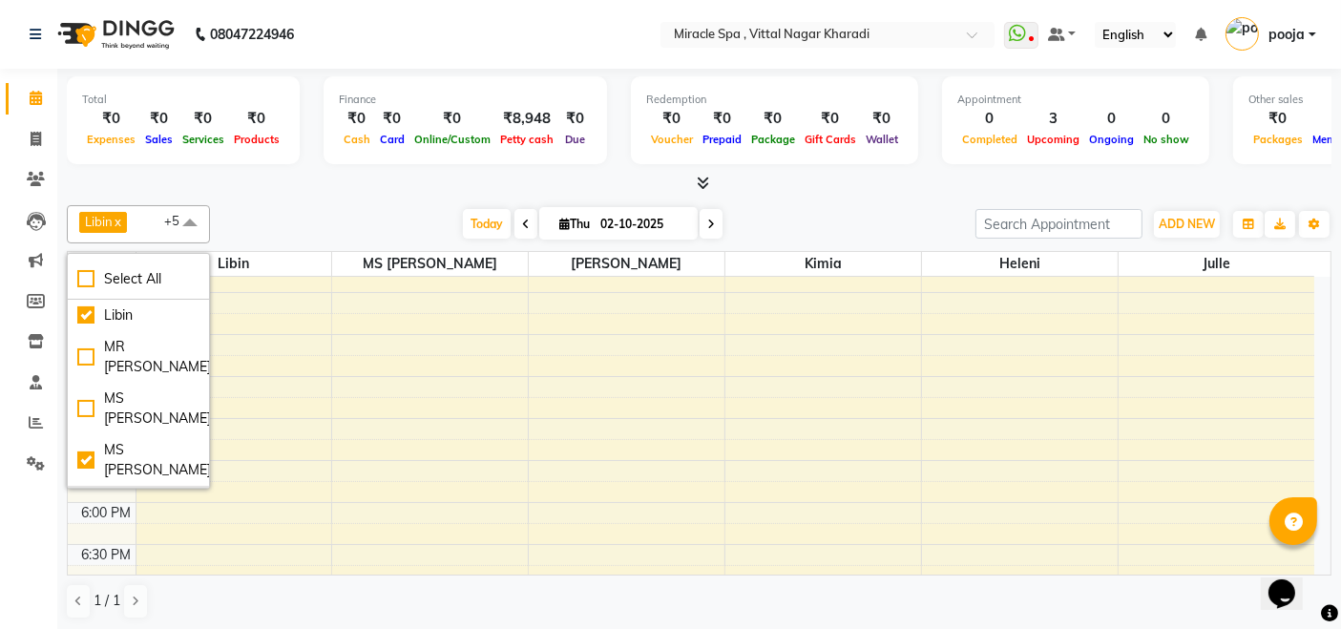
click at [141, 486] on li "[PERSON_NAME]" at bounding box center [138, 502] width 141 height 32
checkbox input "true"
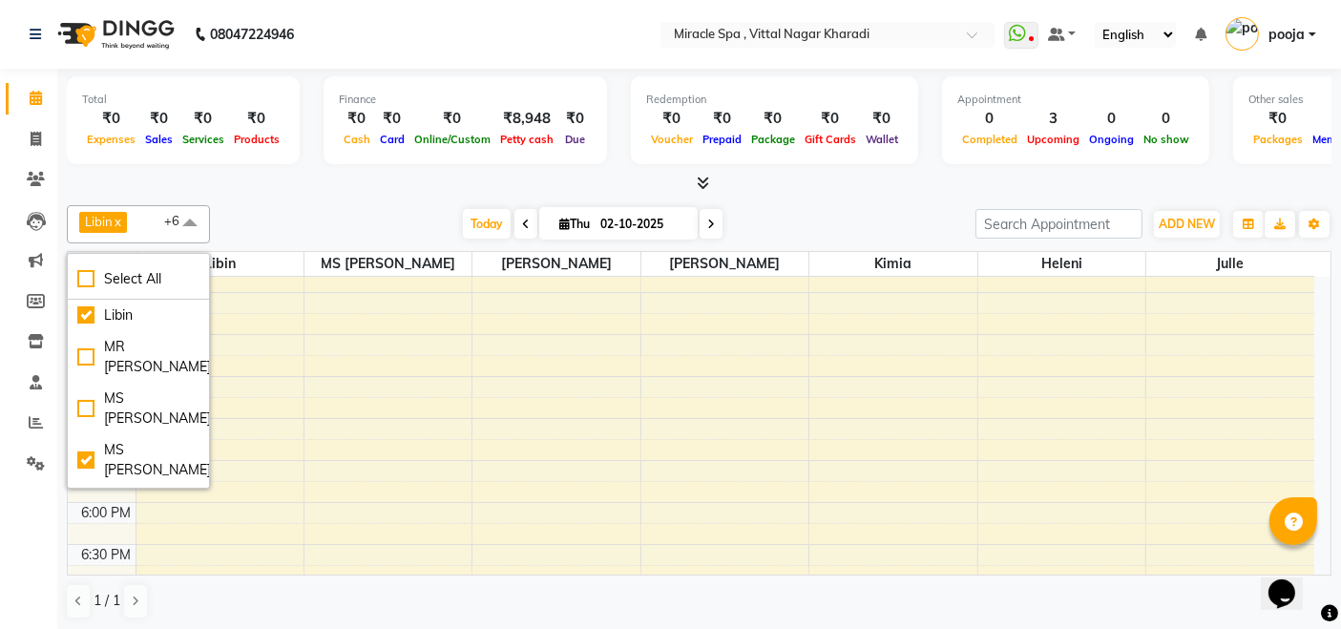
click at [308, 219] on div "Today Thu 02-10-2025" at bounding box center [593, 224] width 747 height 29
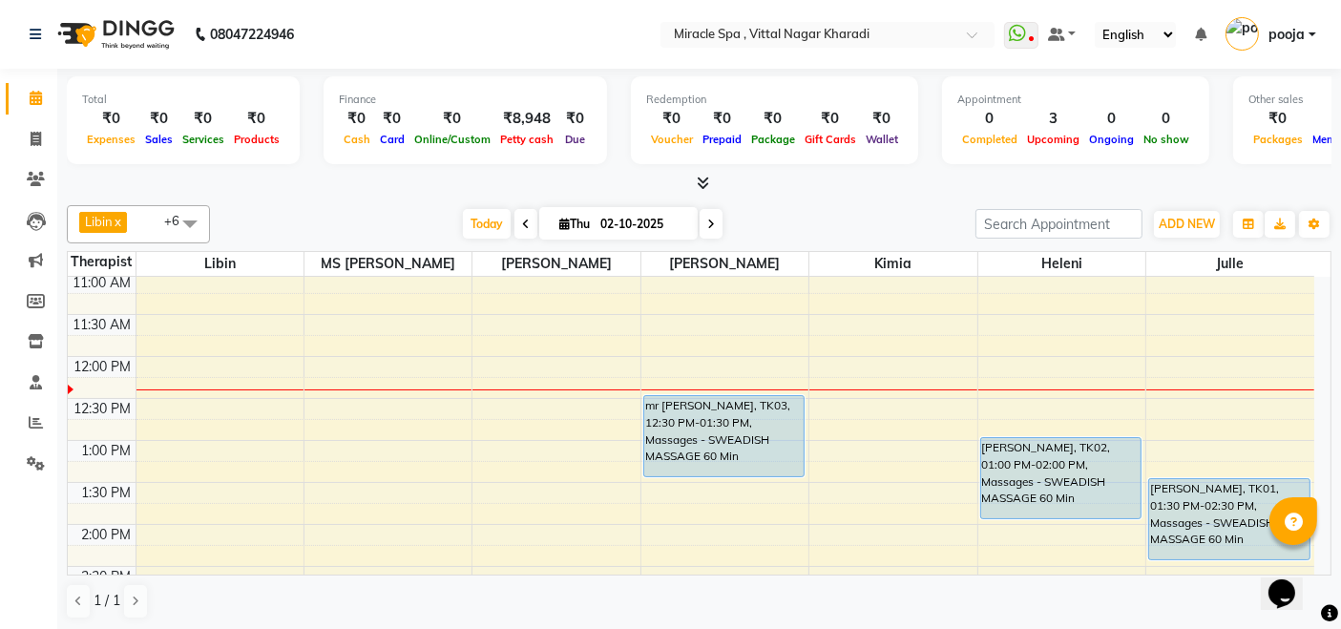
scroll to position [204, 0]
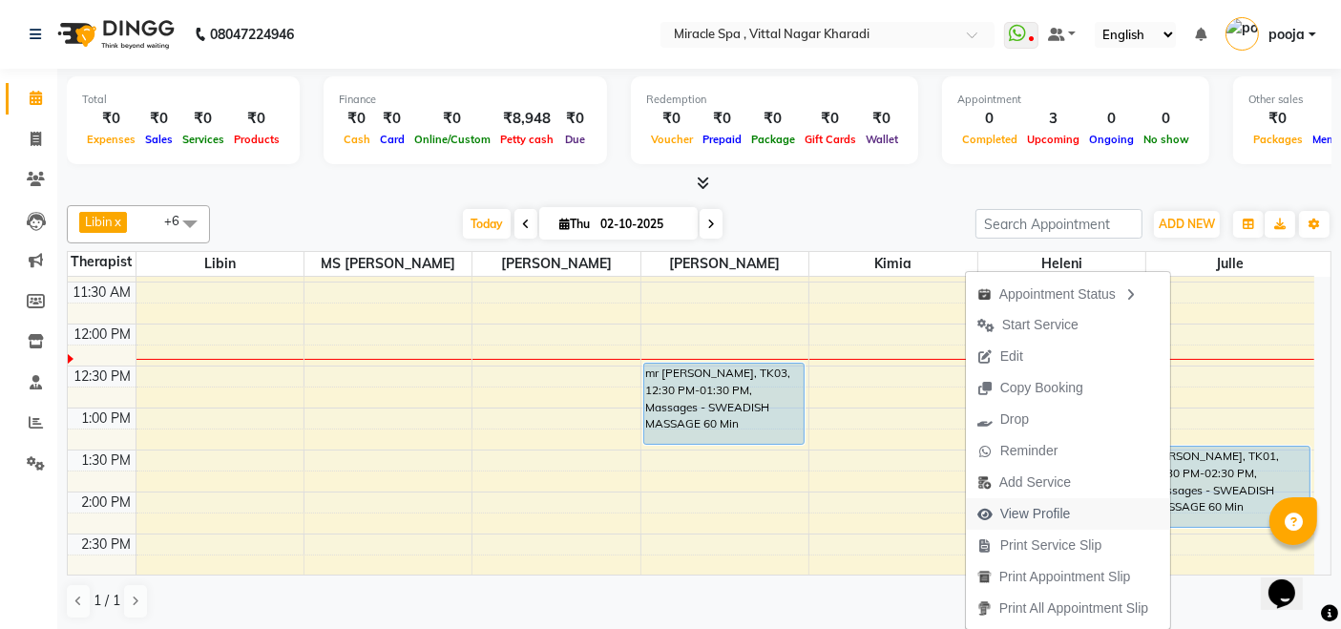
click at [1032, 506] on span "View Profile" at bounding box center [1036, 514] width 71 height 20
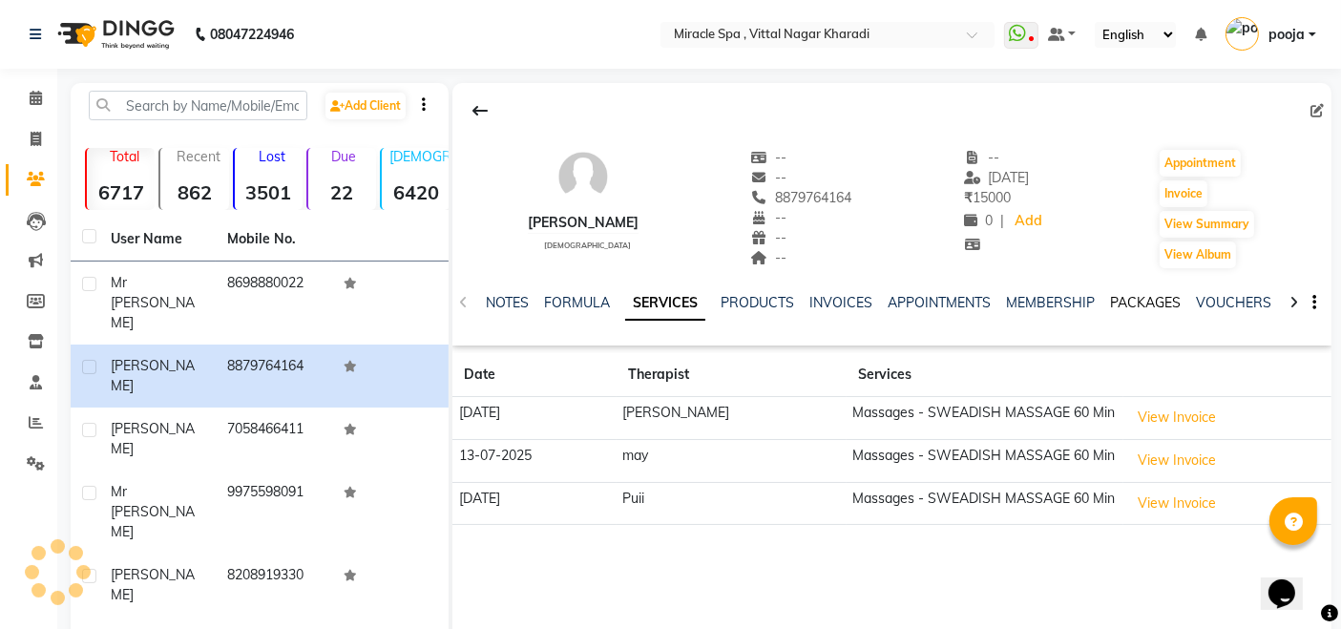
click at [1121, 302] on link "PACKAGES" at bounding box center [1145, 302] width 71 height 17
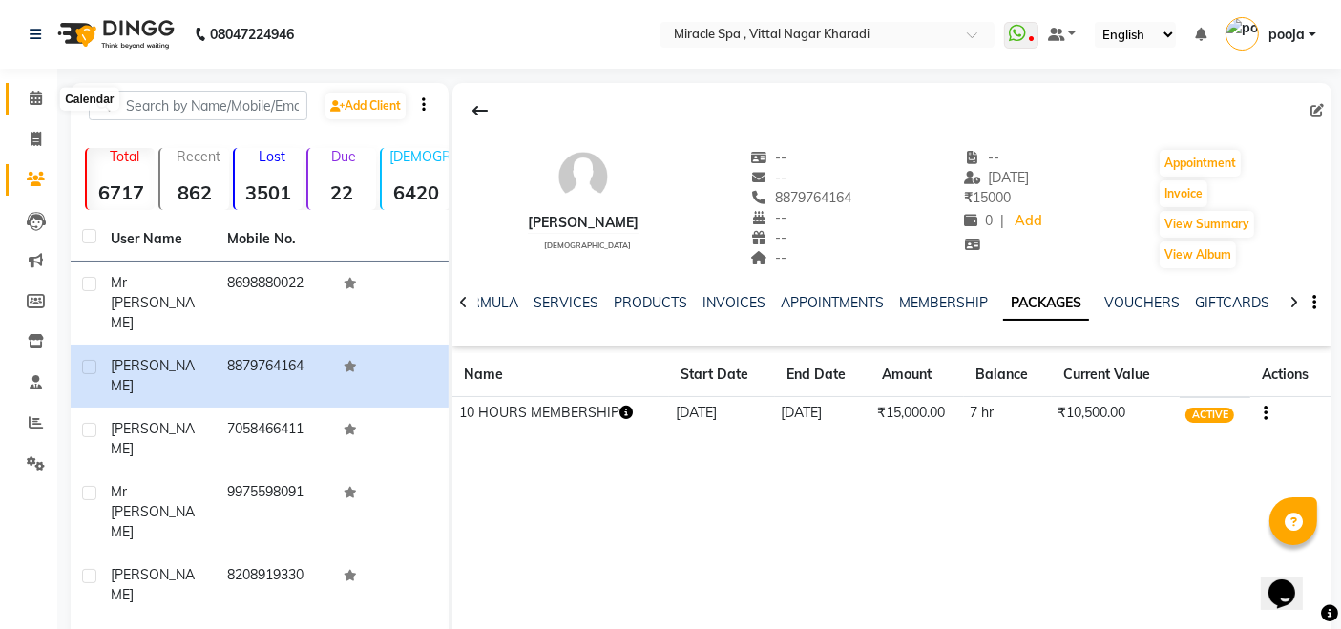
click at [33, 99] on icon at bounding box center [36, 98] width 12 height 14
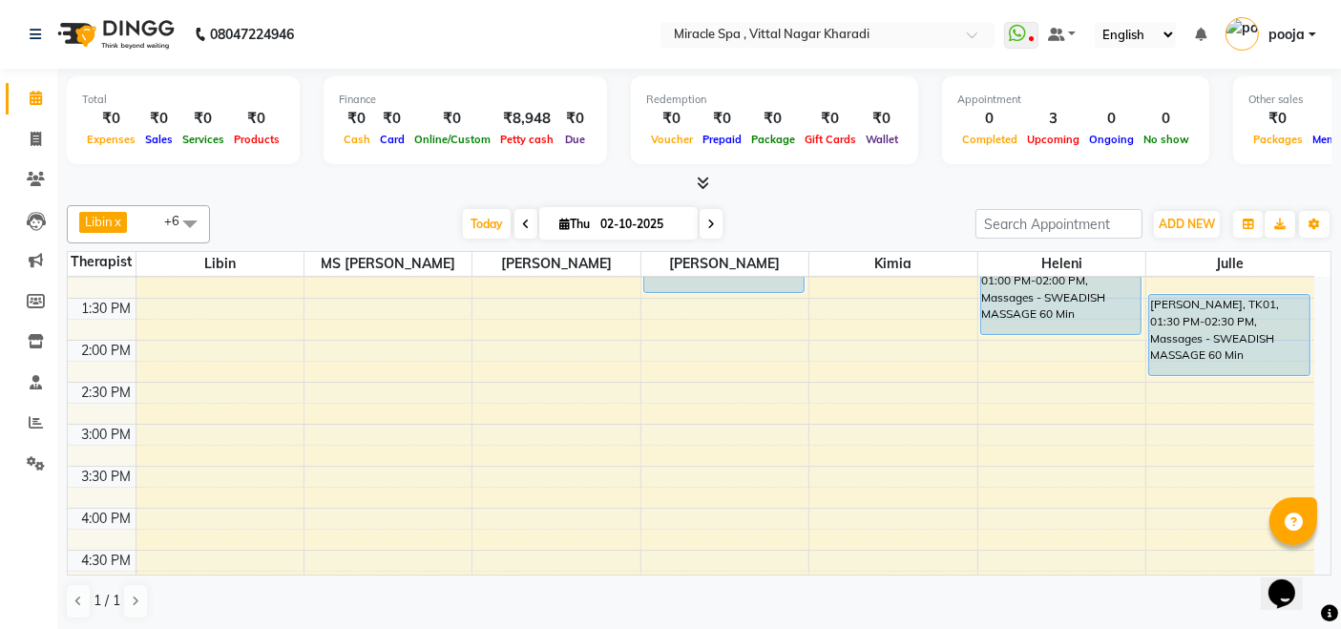
scroll to position [250, 0]
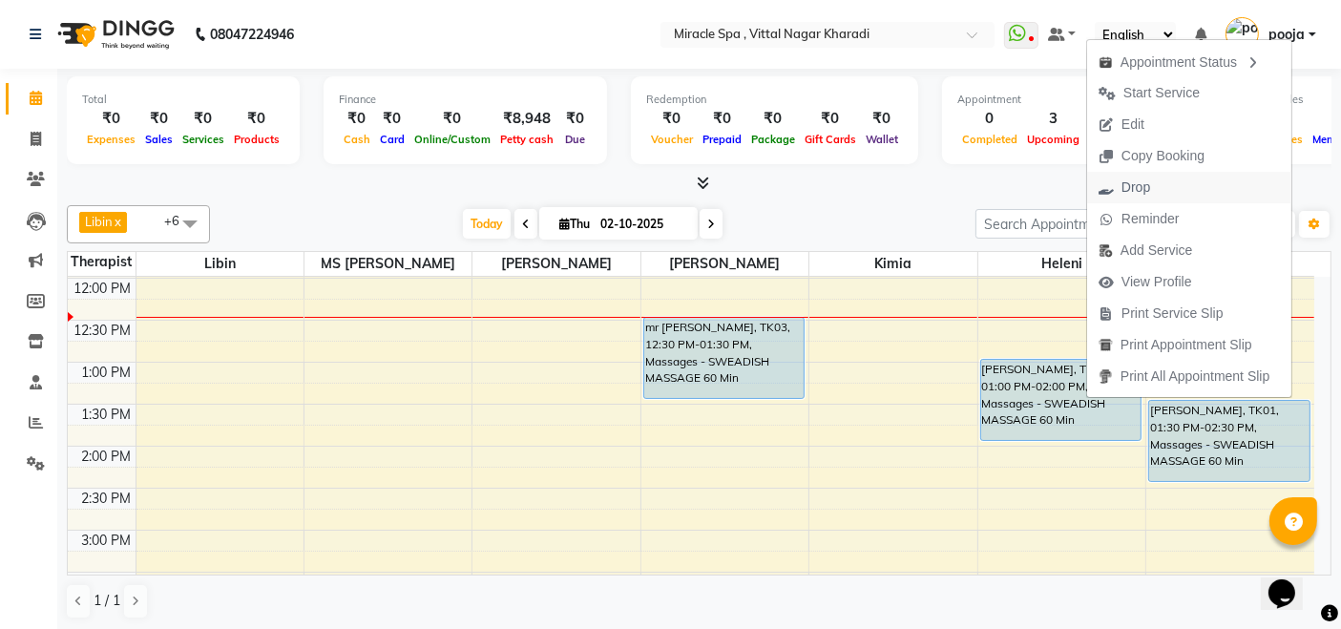
click at [1157, 198] on span "Drop" at bounding box center [1124, 188] width 74 height 32
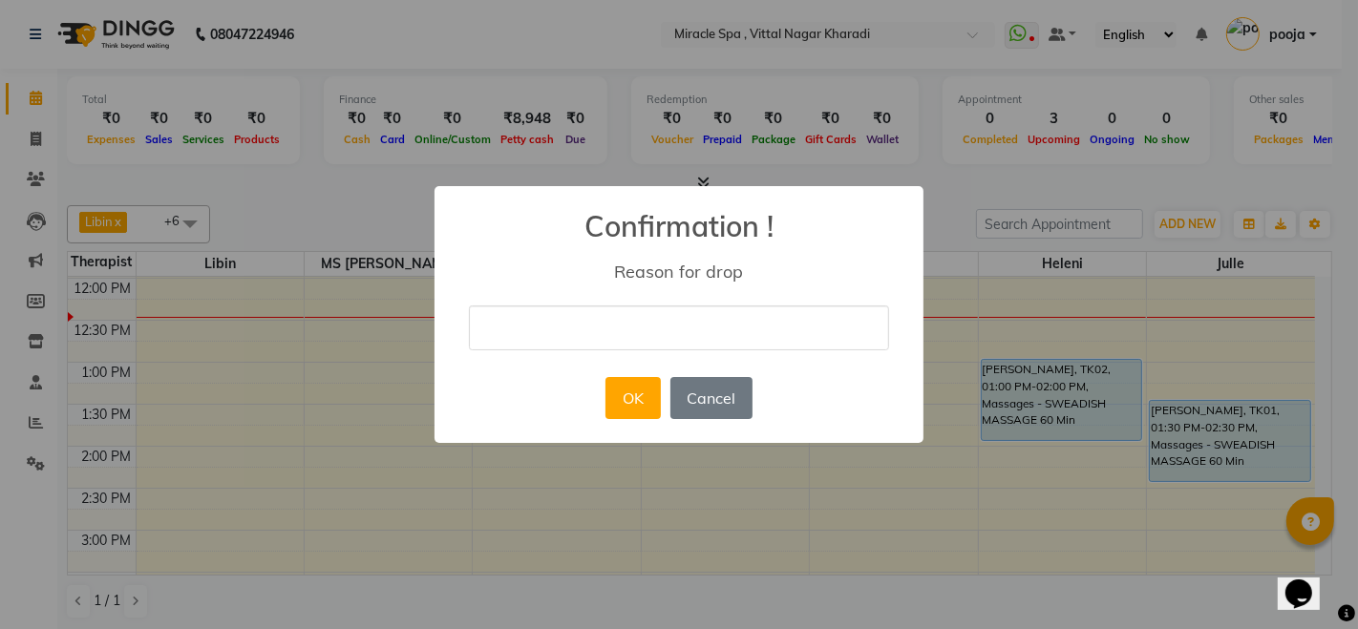
click at [515, 317] on input "text" at bounding box center [679, 328] width 420 height 45
type input "cancelled"
click at [634, 386] on button "OK" at bounding box center [632, 398] width 54 height 42
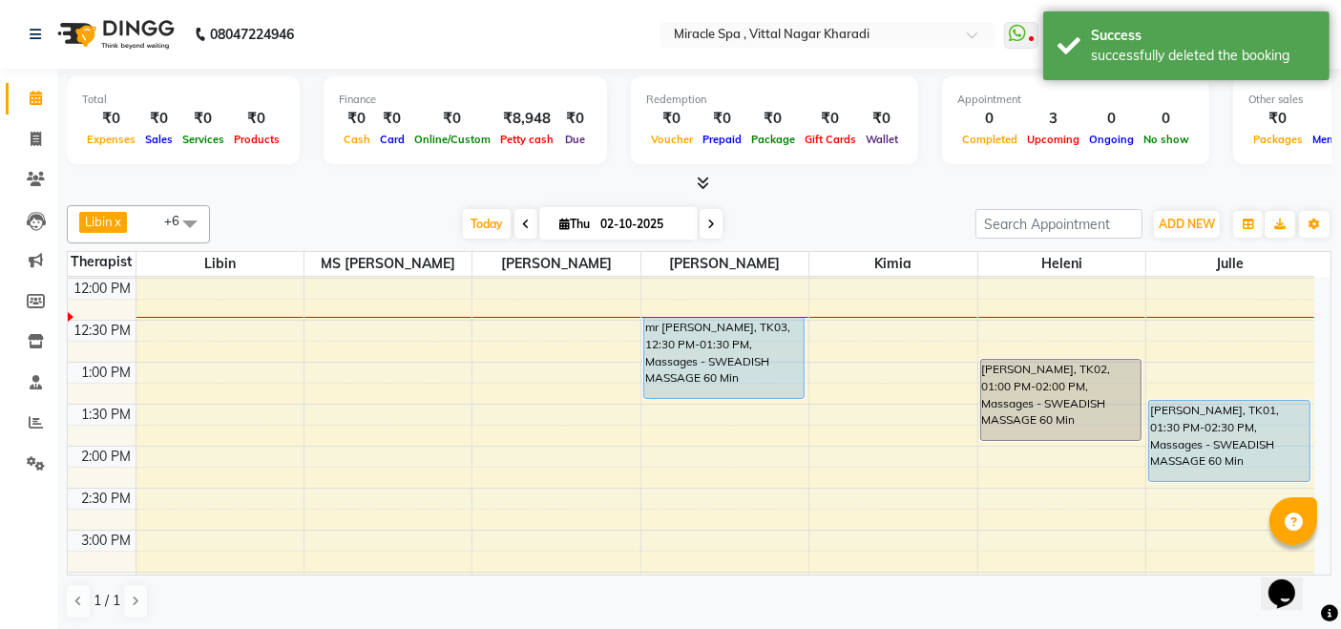
drag, startPoint x: 1058, startPoint y: 405, endPoint x: 936, endPoint y: 421, distance: 123.3
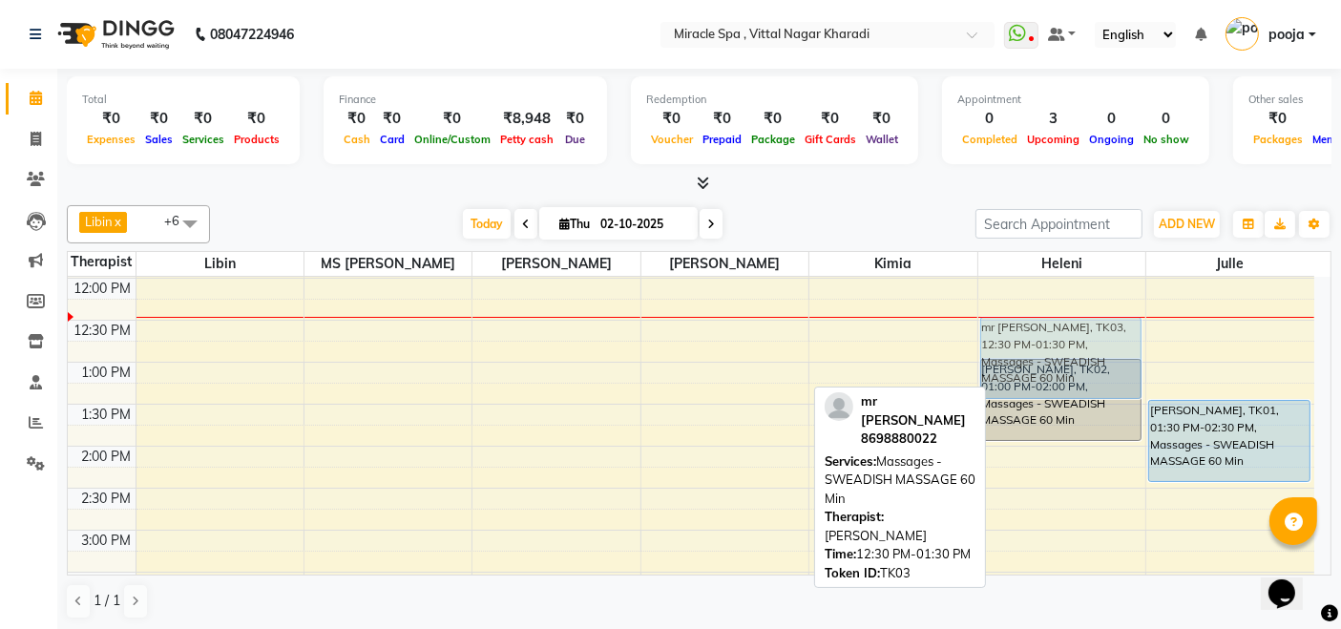
drag, startPoint x: 709, startPoint y: 348, endPoint x: 1028, endPoint y: 342, distance: 318.9
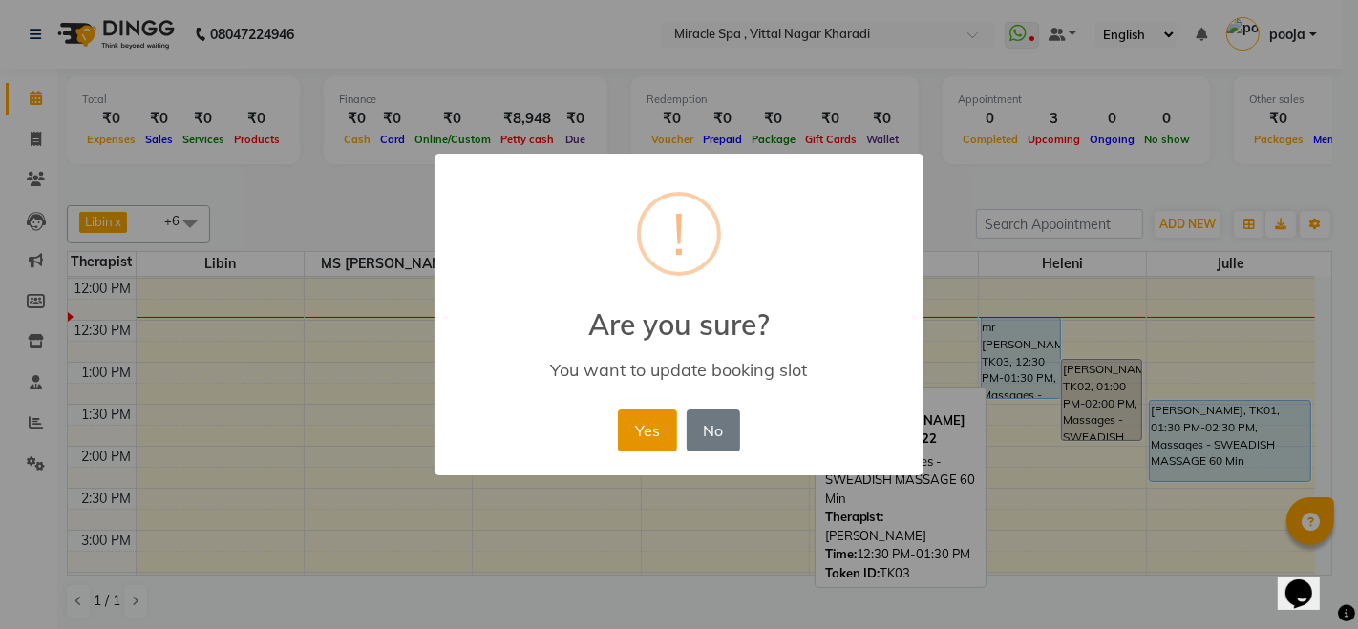
click at [657, 432] on button "Yes" at bounding box center [647, 431] width 58 height 42
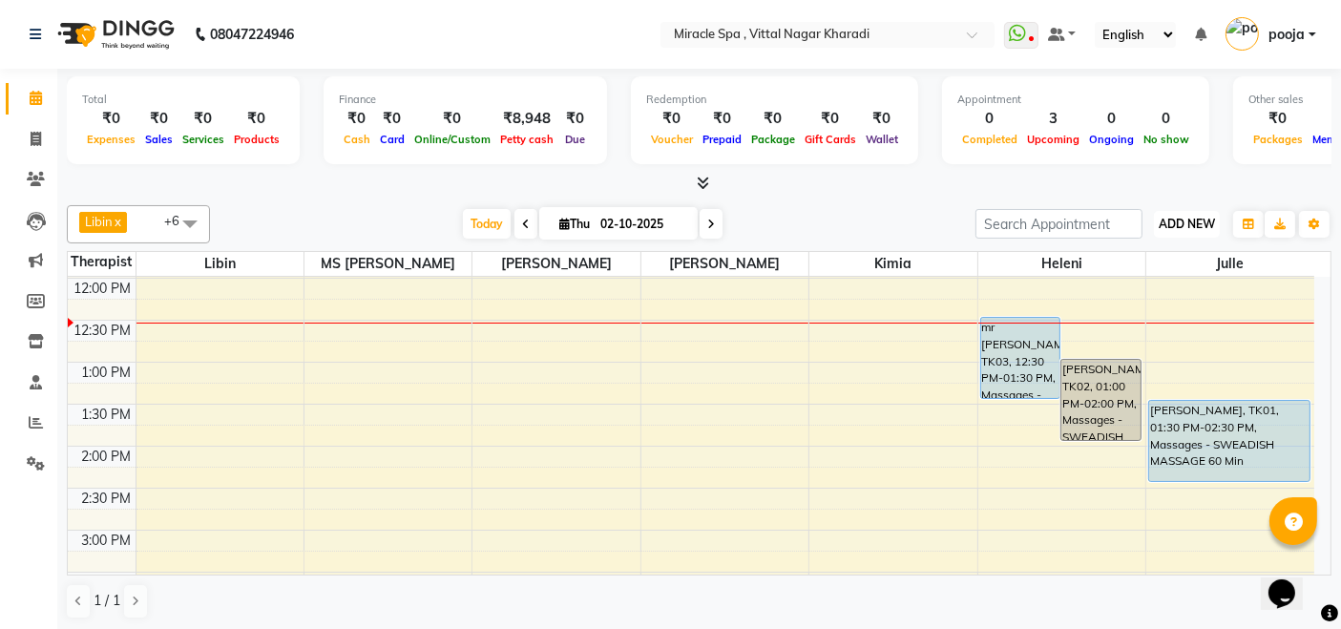
click at [1192, 220] on span "ADD NEW" at bounding box center [1187, 224] width 56 height 14
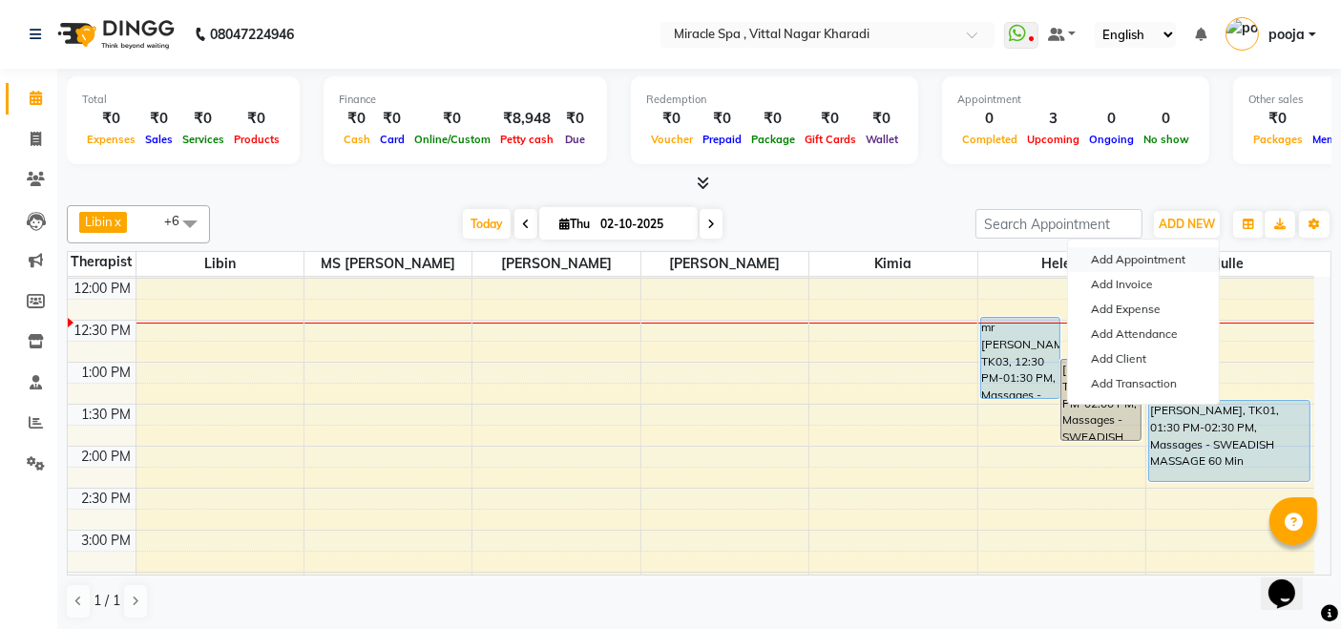
click at [1164, 259] on button "Add Appointment" at bounding box center [1143, 259] width 151 height 25
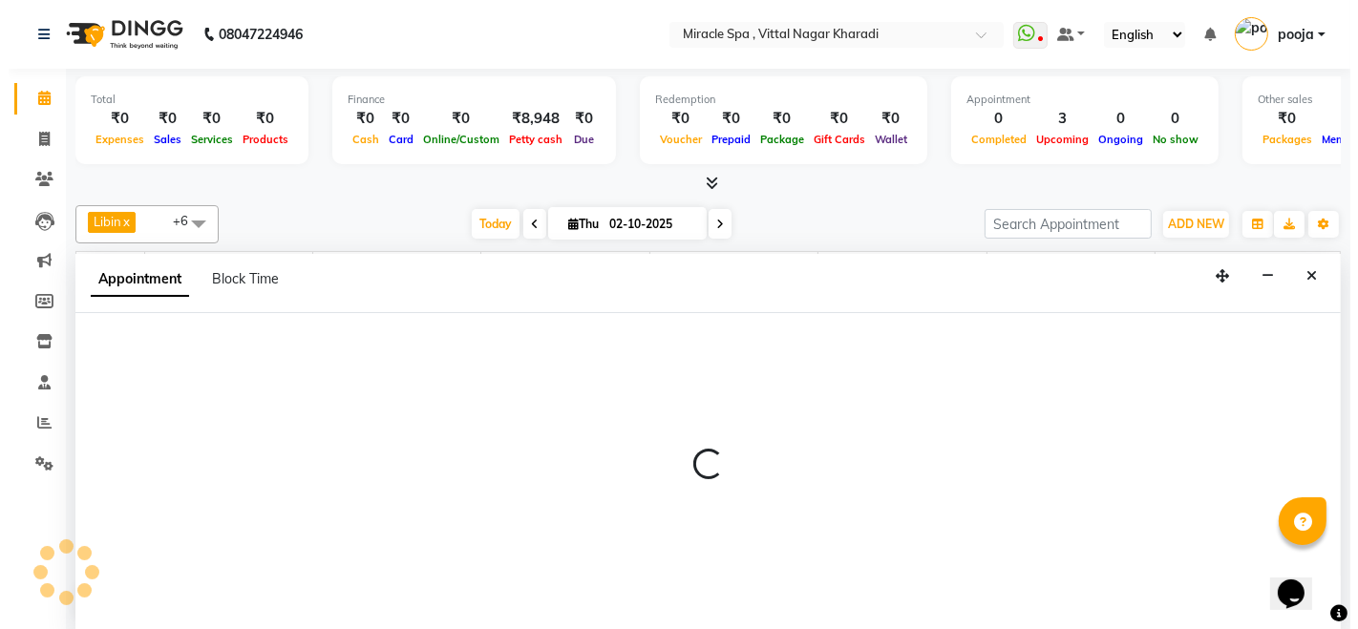
scroll to position [0, 0]
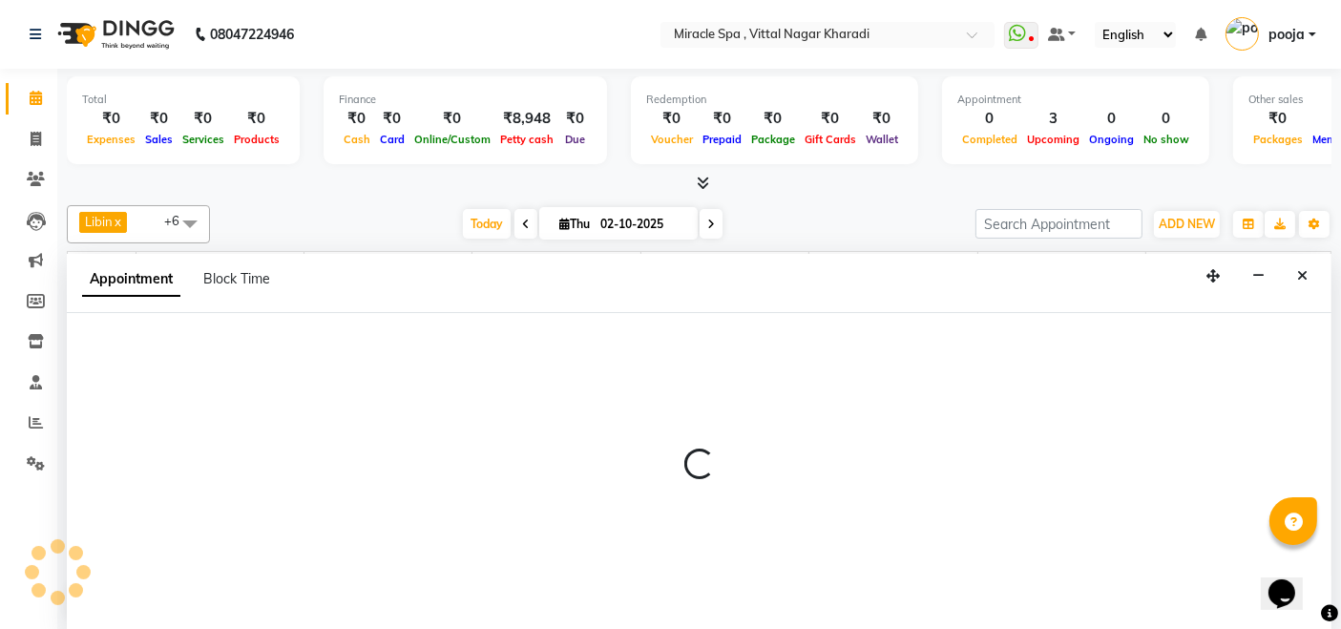
select select "tentative"
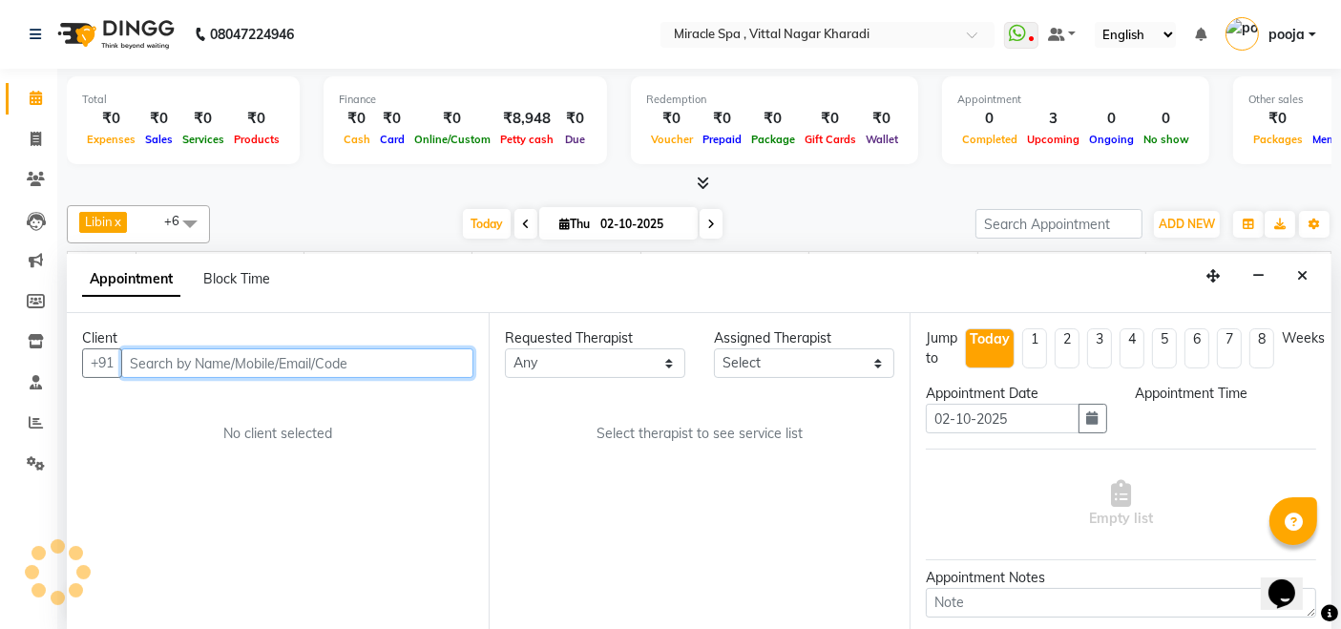
select select "600"
click at [185, 364] on input "text" at bounding box center [297, 363] width 352 height 30
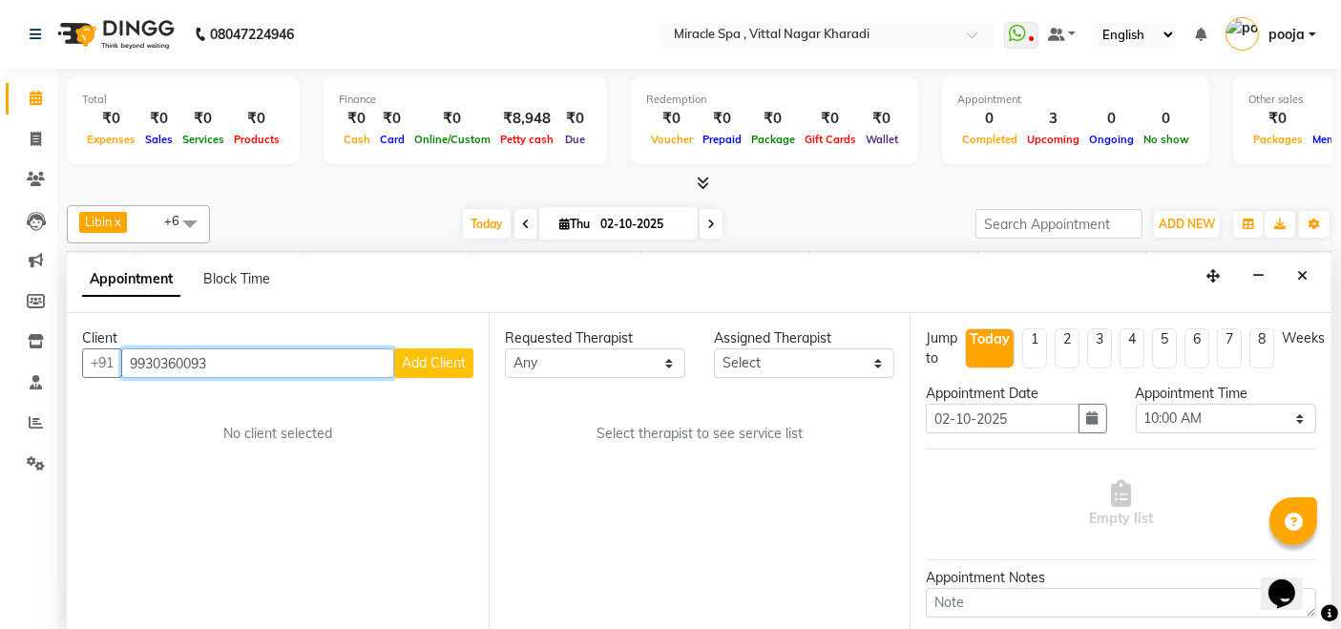
type input "9930360093"
click at [428, 362] on span "Add Client" at bounding box center [434, 362] width 64 height 17
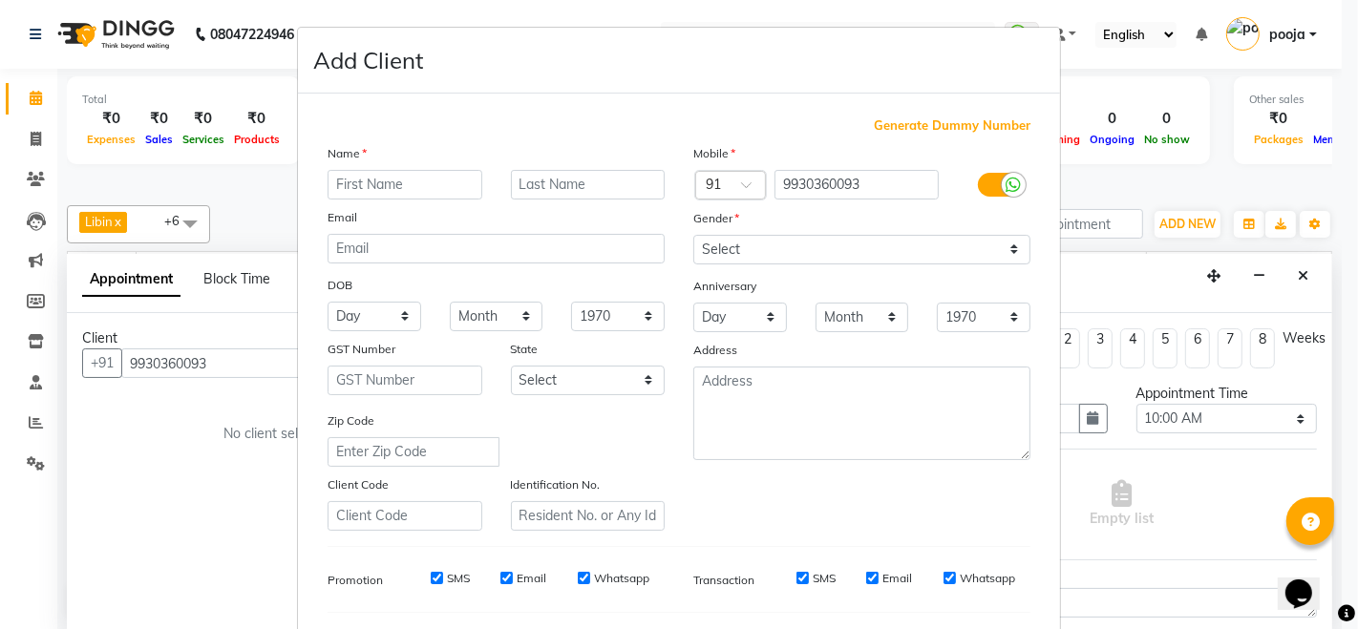
click at [353, 171] on input "text" at bounding box center [404, 185] width 155 height 30
click at [353, 179] on input "text" at bounding box center [404, 185] width 155 height 30
type input "[PERSON_NAME]"
click at [814, 246] on select "Select Male Female Other Prefer Not To Say" at bounding box center [861, 250] width 337 height 30
select select "male"
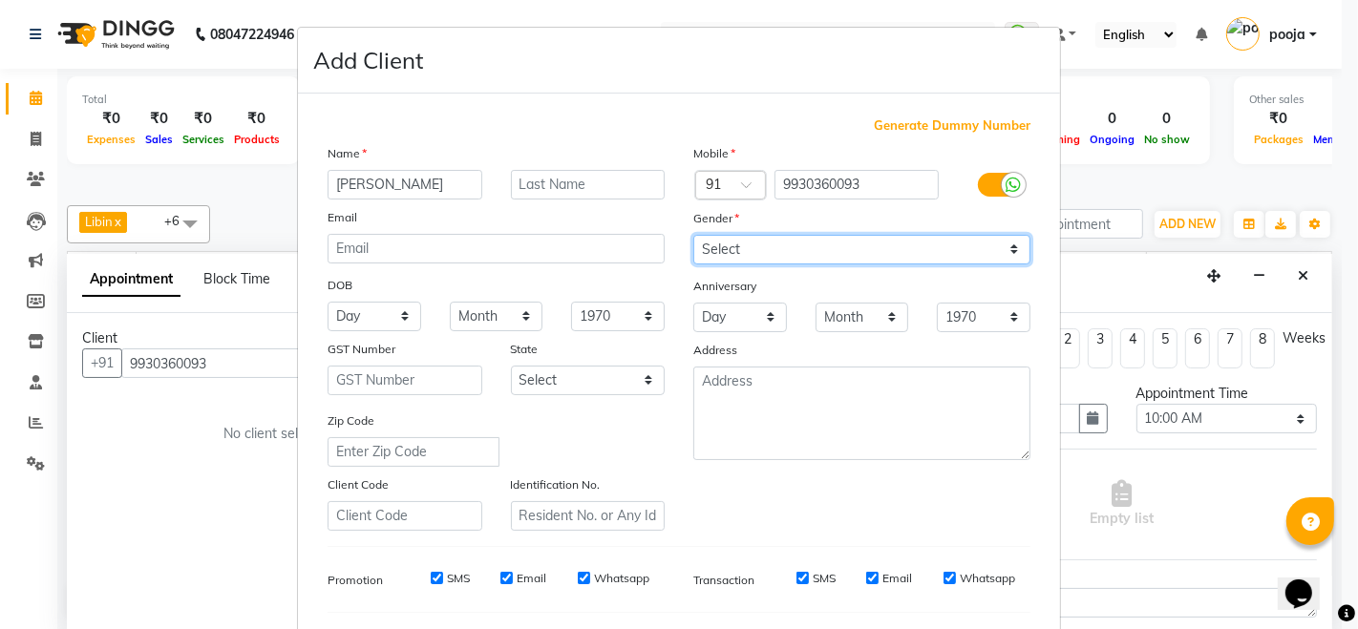
click at [693, 235] on select "Select Male Female Other Prefer Not To Say" at bounding box center [861, 250] width 337 height 30
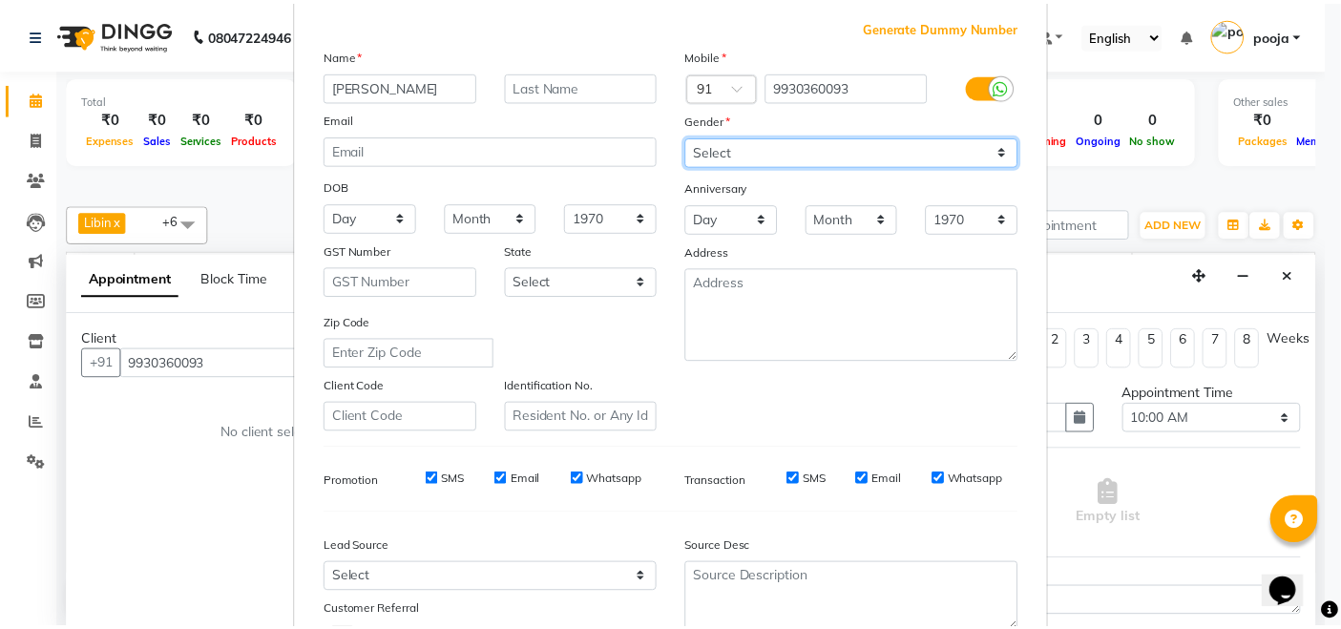
scroll to position [250, 0]
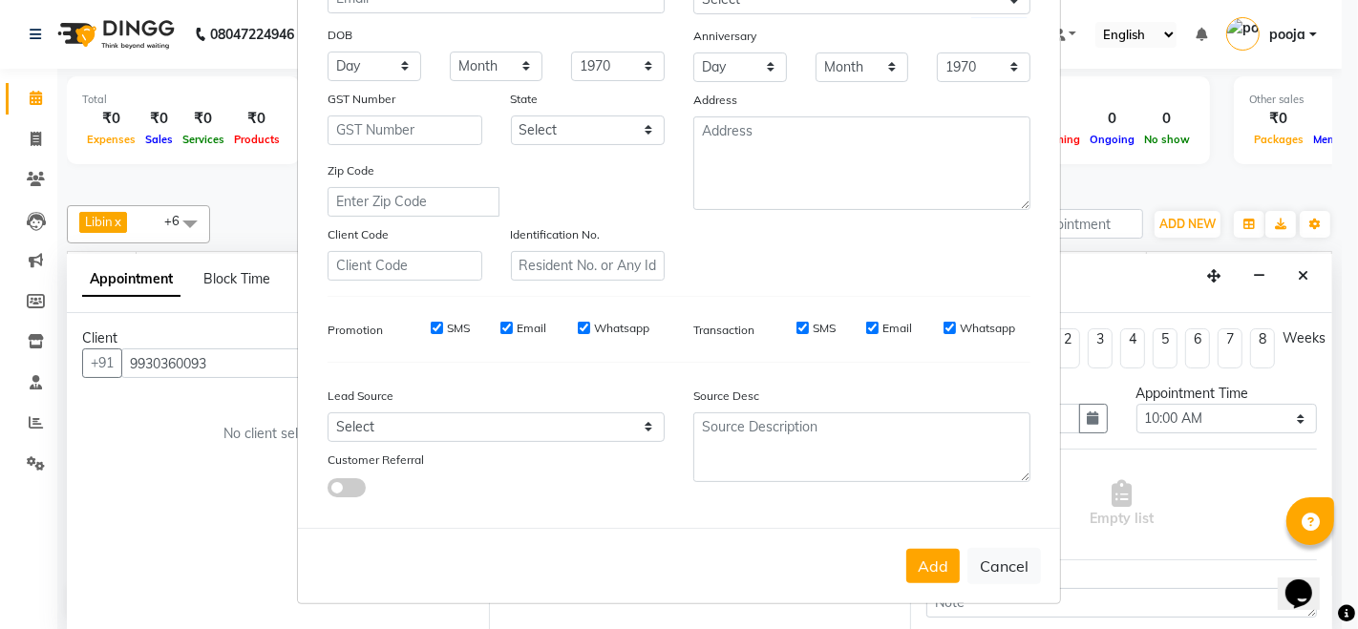
click at [918, 563] on button "Add" at bounding box center [932, 566] width 53 height 34
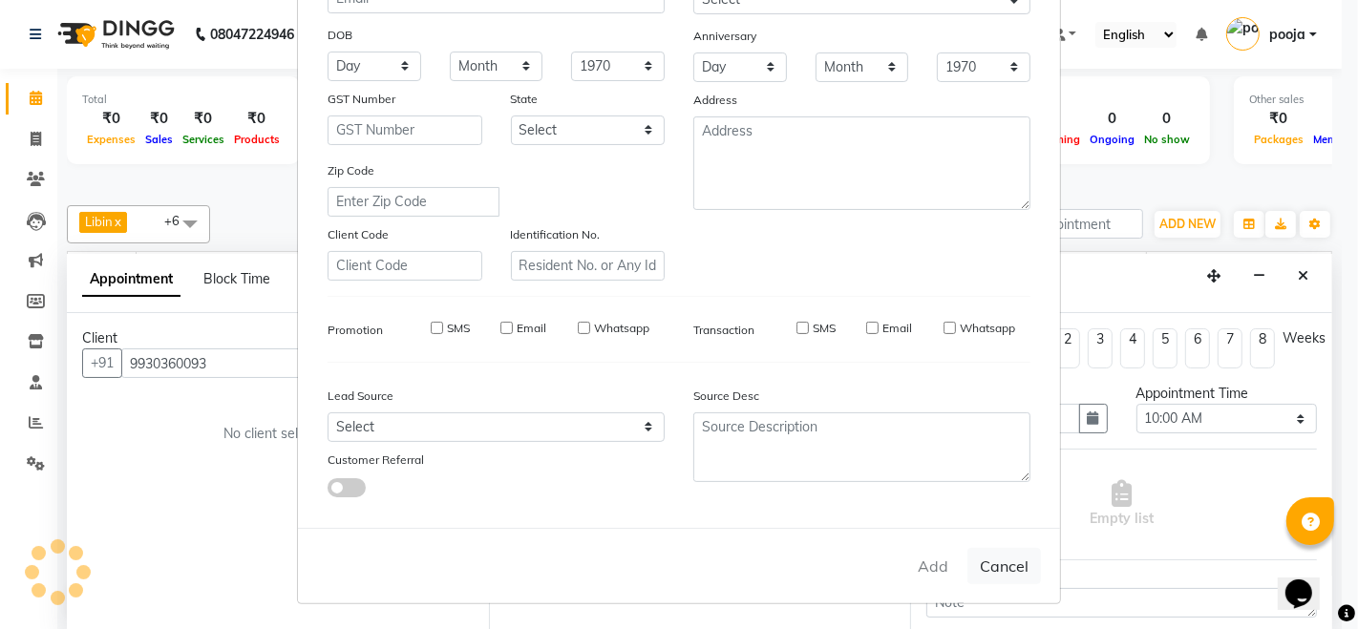
select select
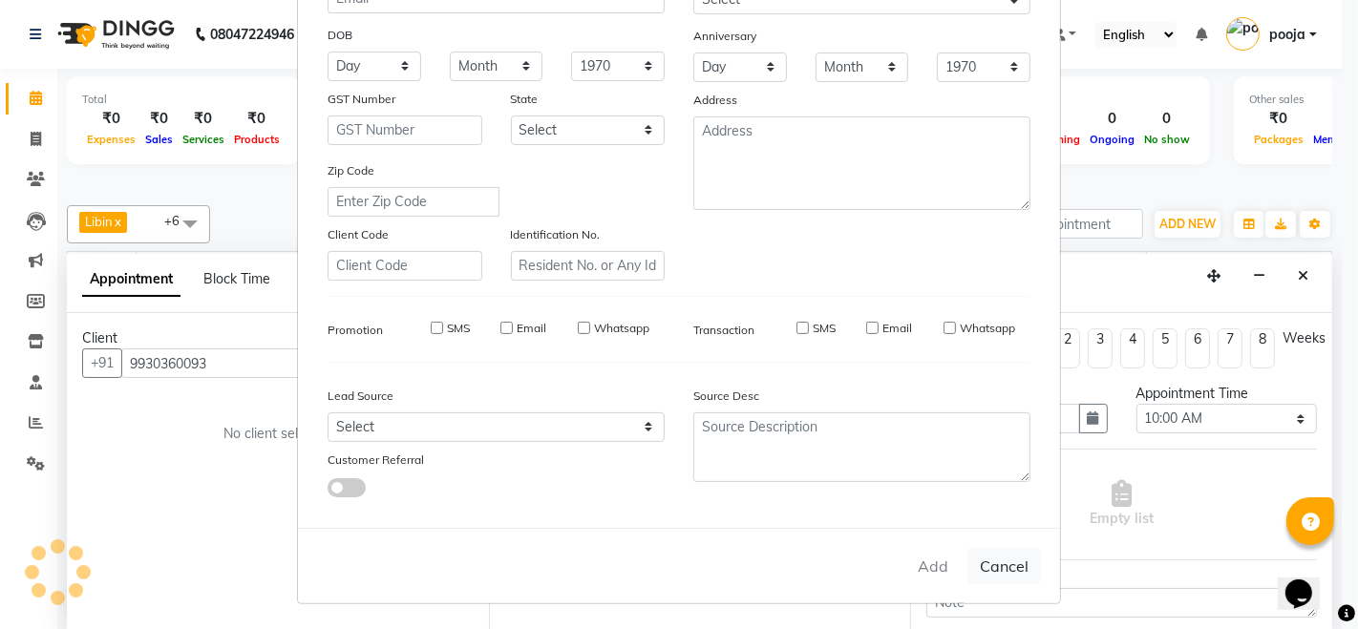
select select
checkbox input "false"
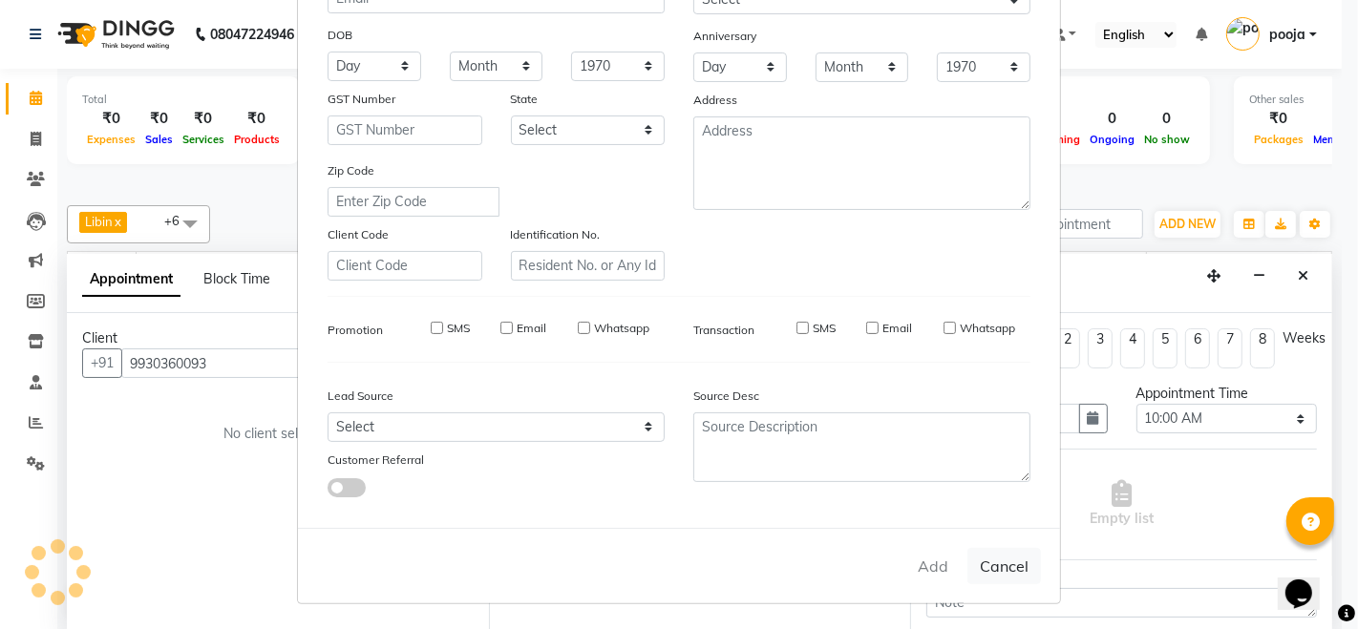
checkbox input "false"
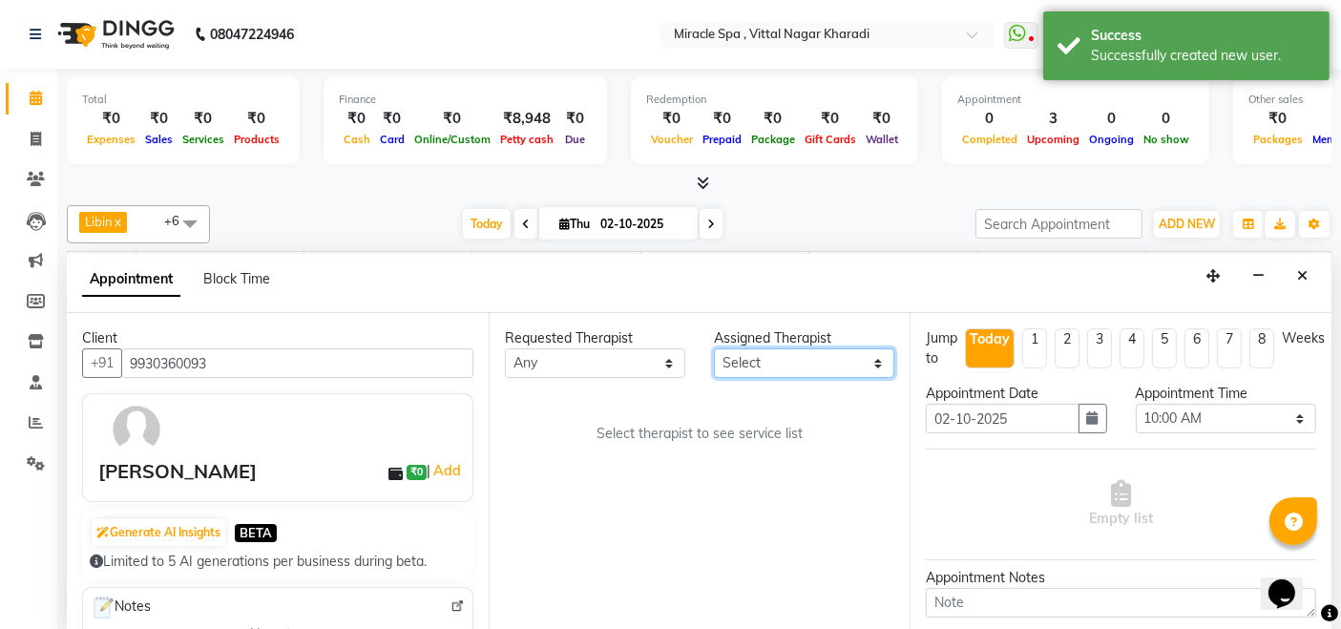
click at [810, 358] on select "Select ajay debora GIGI heleni julle kimia Libin MR ADITYA MS ARTHI MS Mami ms …" at bounding box center [804, 363] width 180 height 30
select select "62144"
click at [714, 348] on select "Select ajay debora GIGI heleni julle kimia Libin MR ADITYA MS ARTHI MS Mami ms …" at bounding box center [804, 363] width 180 height 30
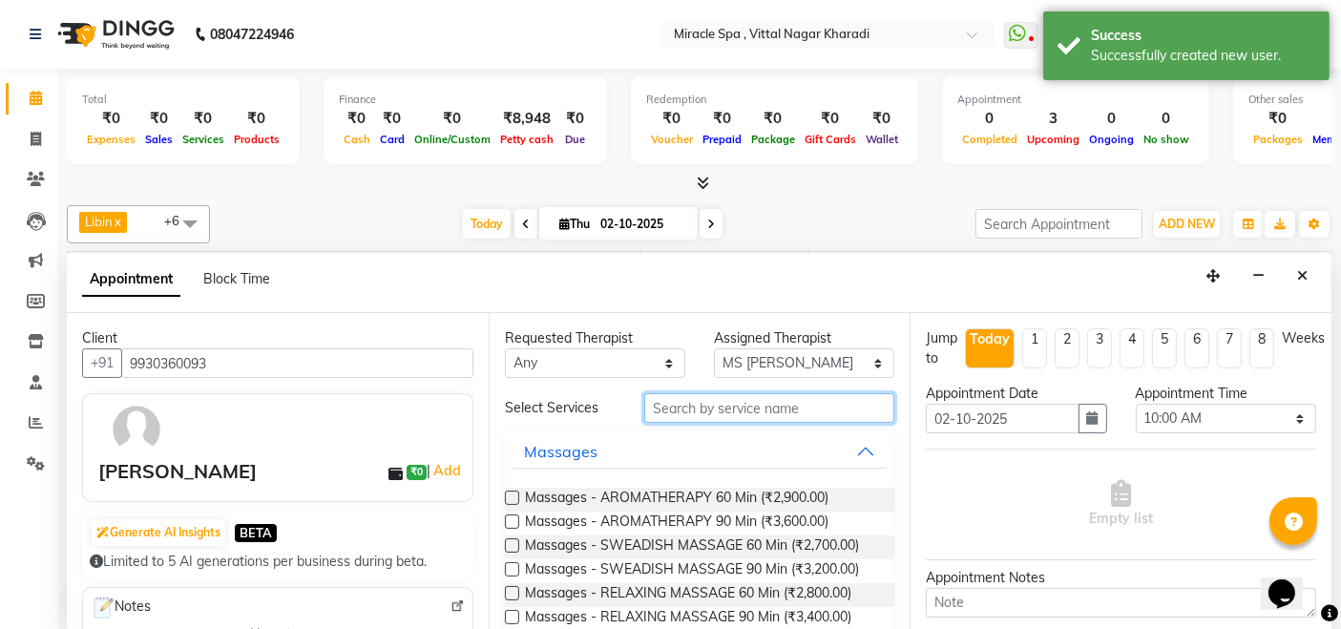
click at [705, 407] on input "text" at bounding box center [769, 408] width 250 height 30
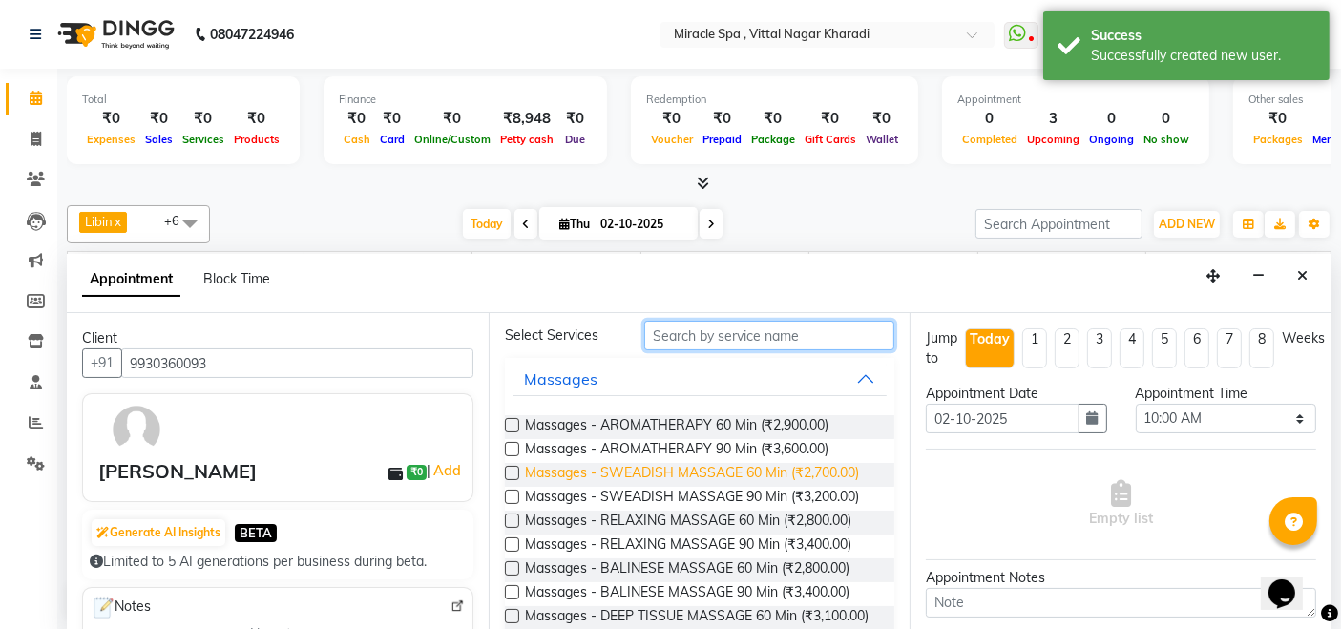
scroll to position [106, 0]
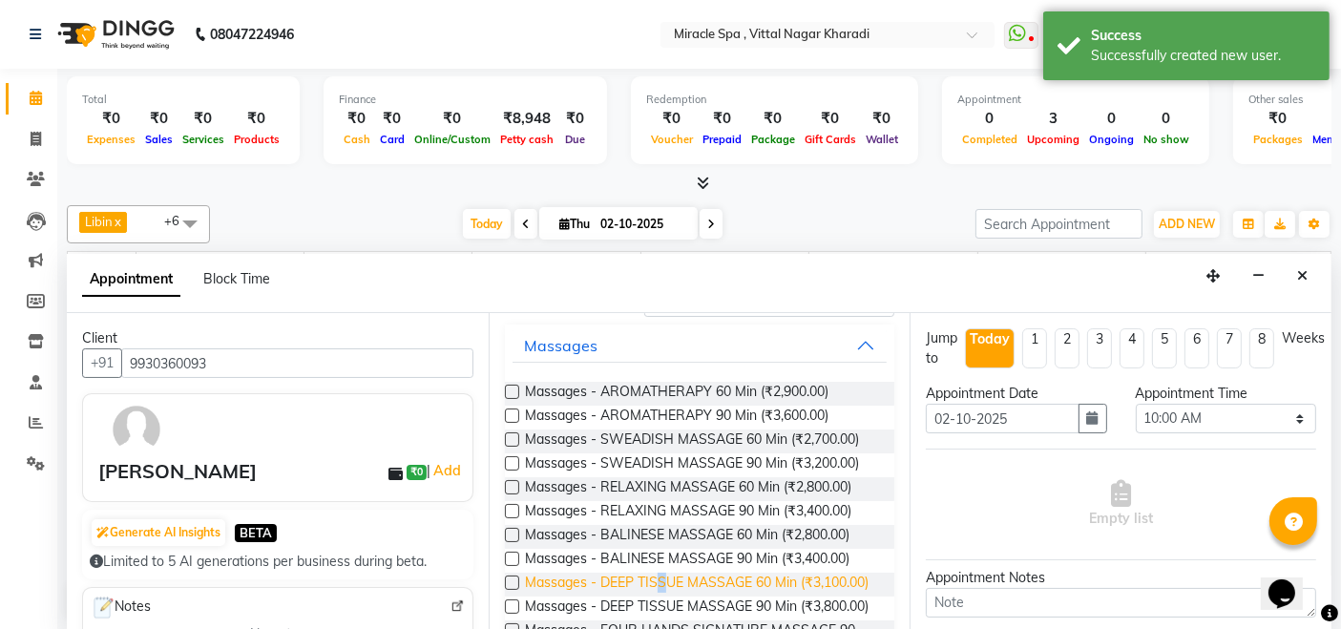
click at [663, 577] on span "Massages - DEEP TISSUE MASSAGE 60 Min (₹3,100.00)" at bounding box center [697, 585] width 344 height 24
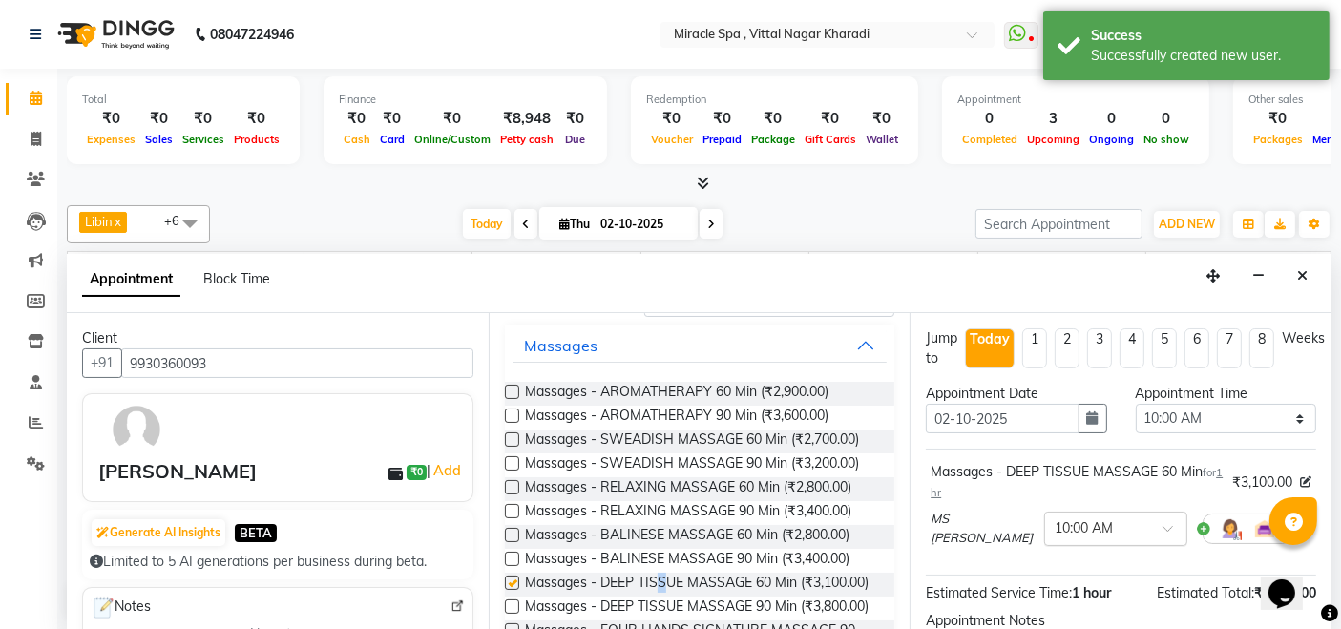
checkbox input "false"
click at [1235, 404] on select "Select 10:00 AM 10:15 AM 10:30 AM 10:45 AM 11:00 AM 11:15 AM 11:30 AM 11:45 AM …" at bounding box center [1226, 419] width 180 height 30
select select "1080"
click at [1136, 404] on select "Select 10:00 AM 10:15 AM 10:30 AM 10:45 AM 11:00 AM 11:15 AM 11:30 AM 11:45 AM …" at bounding box center [1226, 419] width 180 height 30
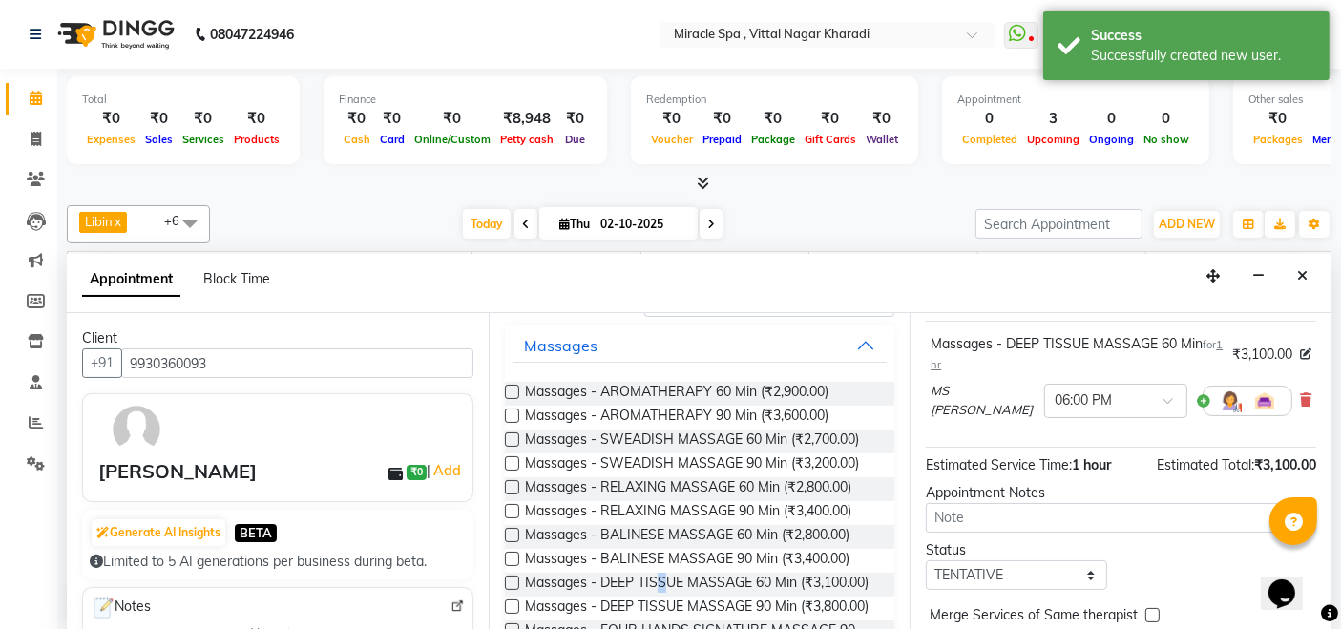
scroll to position [202, 0]
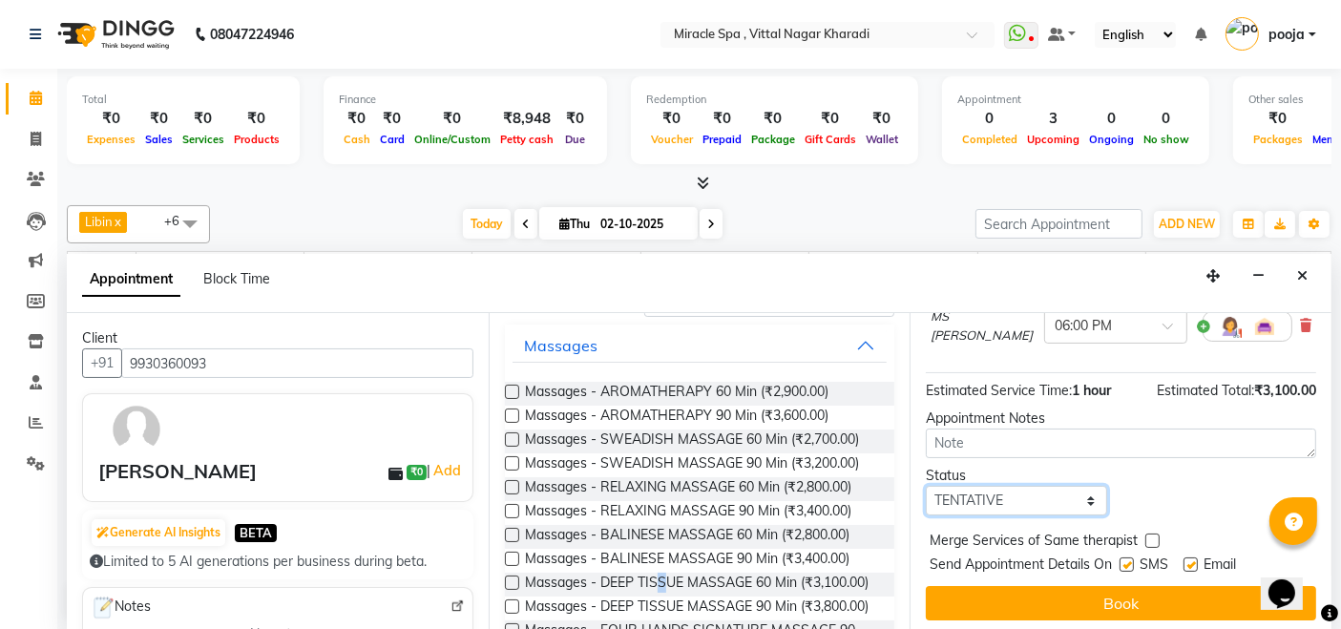
click at [1036, 503] on select "Select TENTATIVE CONFIRM CHECK-IN UPCOMING" at bounding box center [1016, 501] width 180 height 30
select select "upcoming"
click at [926, 486] on select "Select TENTATIVE CONFIRM CHECK-IN UPCOMING" at bounding box center [1016, 501] width 180 height 30
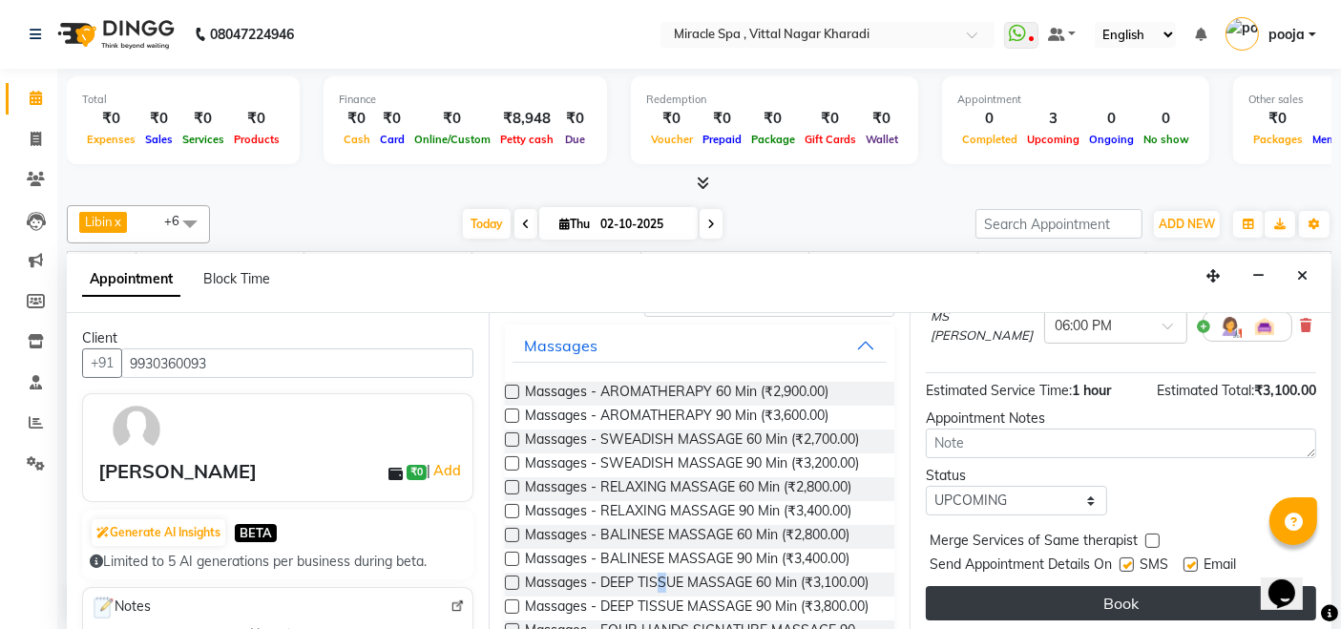
click at [1074, 601] on button "Book" at bounding box center [1121, 603] width 390 height 34
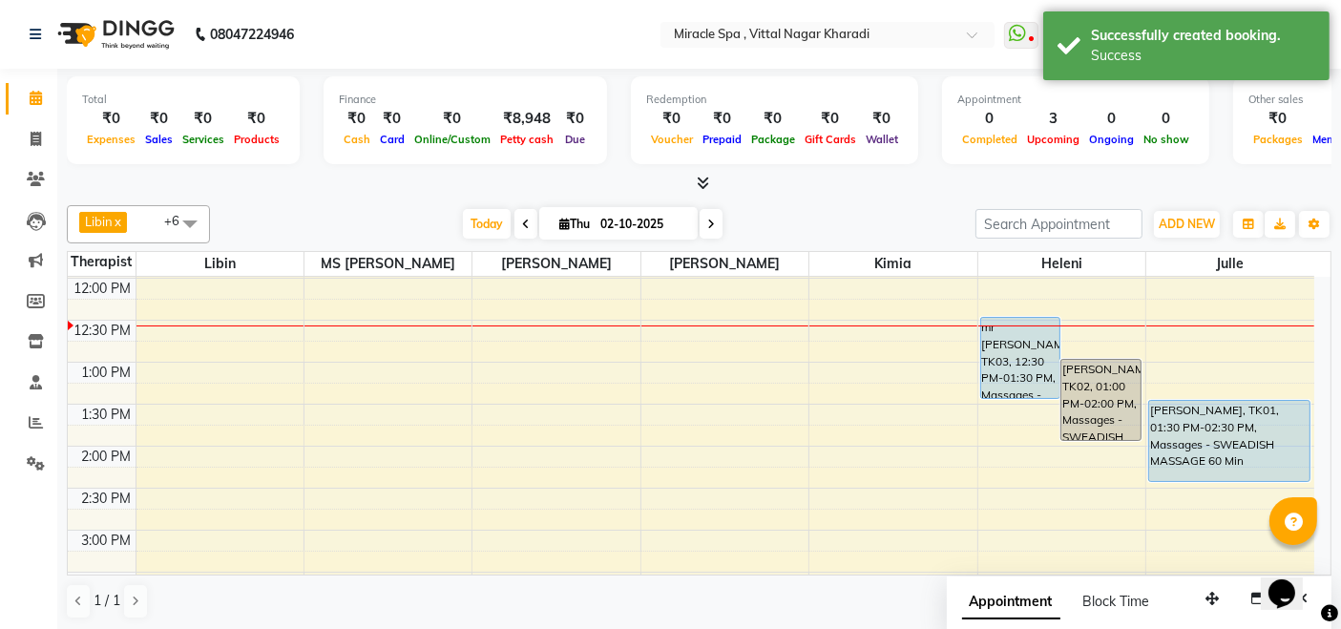
scroll to position [0, 0]
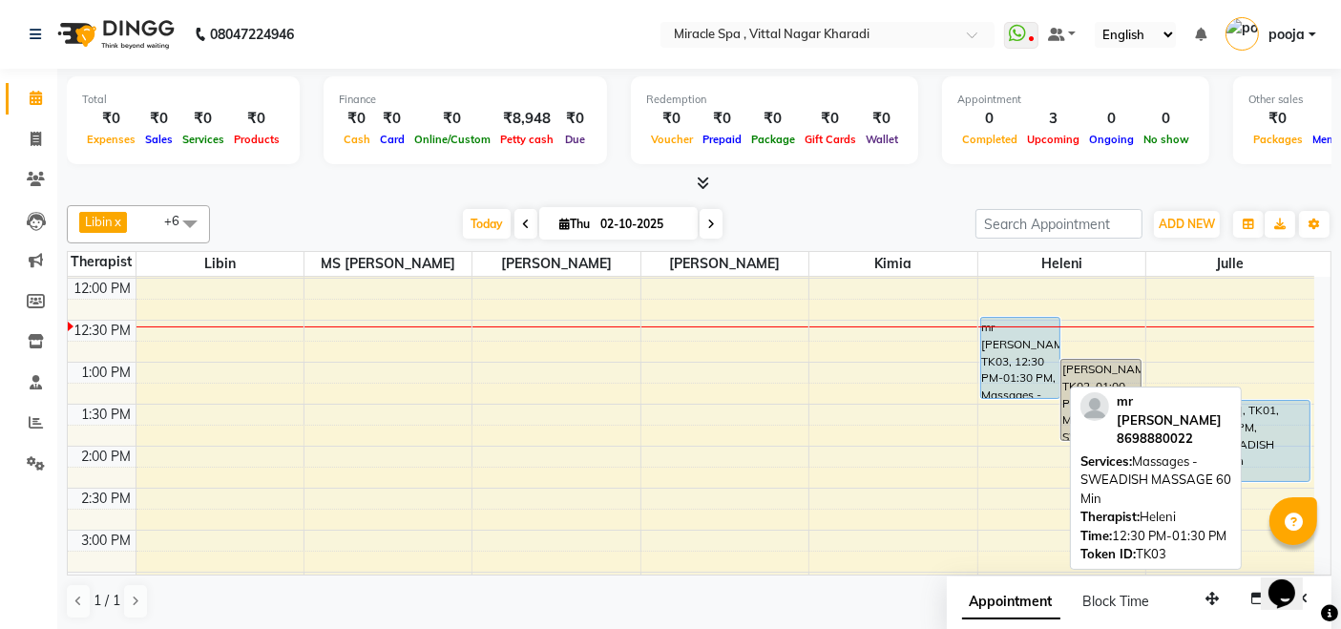
click at [1022, 377] on div "mr [PERSON_NAME], TK03, 12:30 PM-01:30 PM, Massages - SWEADISH MASSAGE 60 Min" at bounding box center [1020, 358] width 79 height 80
click at [1023, 336] on div "mr [PERSON_NAME], TK03, 12:30 PM-01:30 PM, Massages - SWEADISH MASSAGE 60 Min" at bounding box center [1020, 358] width 79 height 80
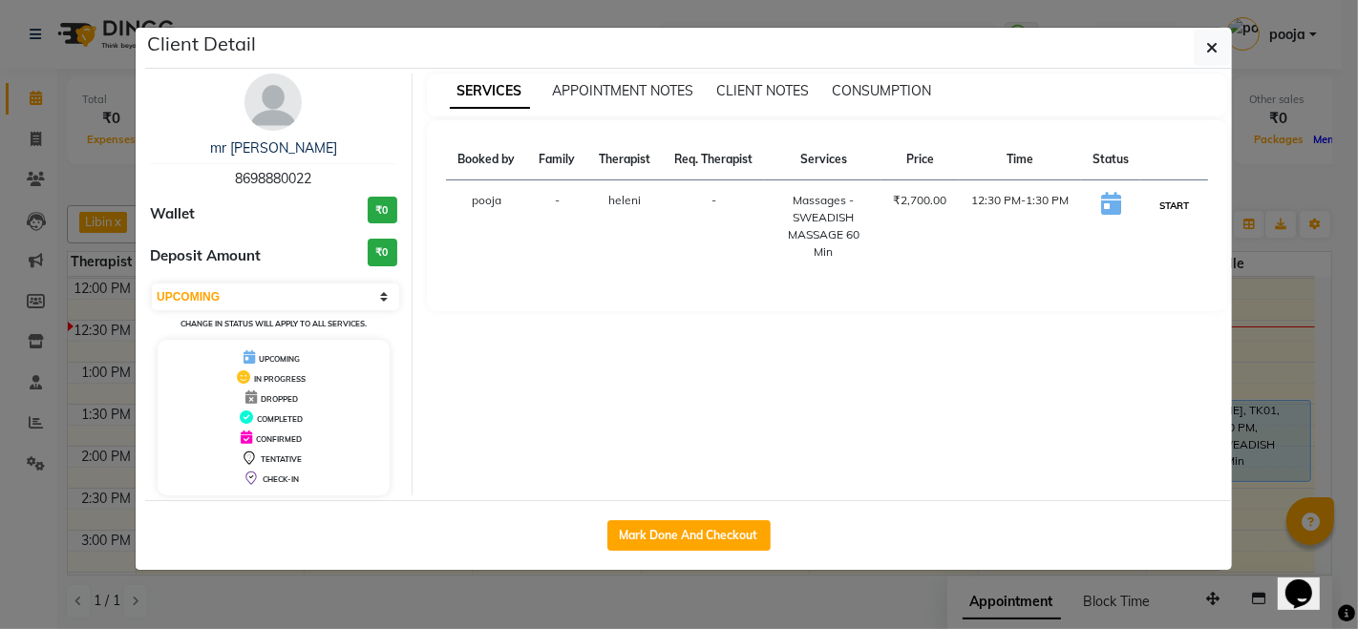
click at [1165, 214] on button "START" at bounding box center [1173, 206] width 39 height 24
select select "1"
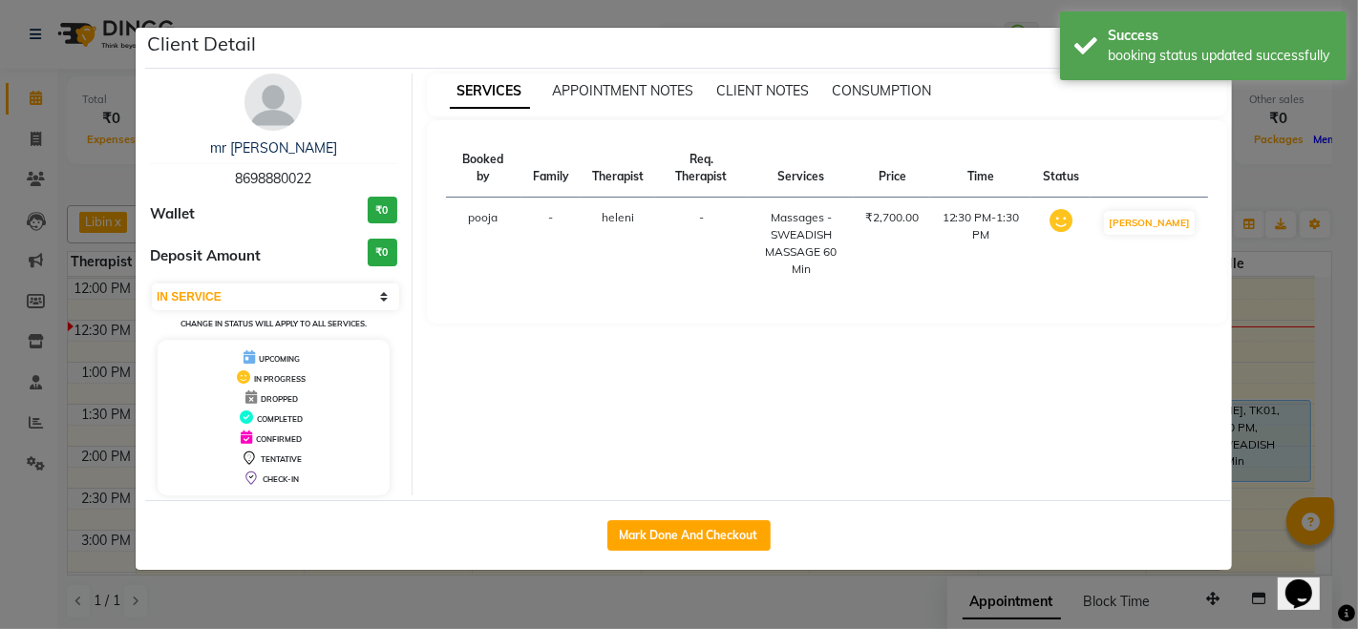
click at [795, 609] on ngb-modal-window "Client Detail mr vicky 8698880022 Wallet ₹0 Deposit Amount ₹0 Select IN SERVICE…" at bounding box center [679, 314] width 1358 height 629
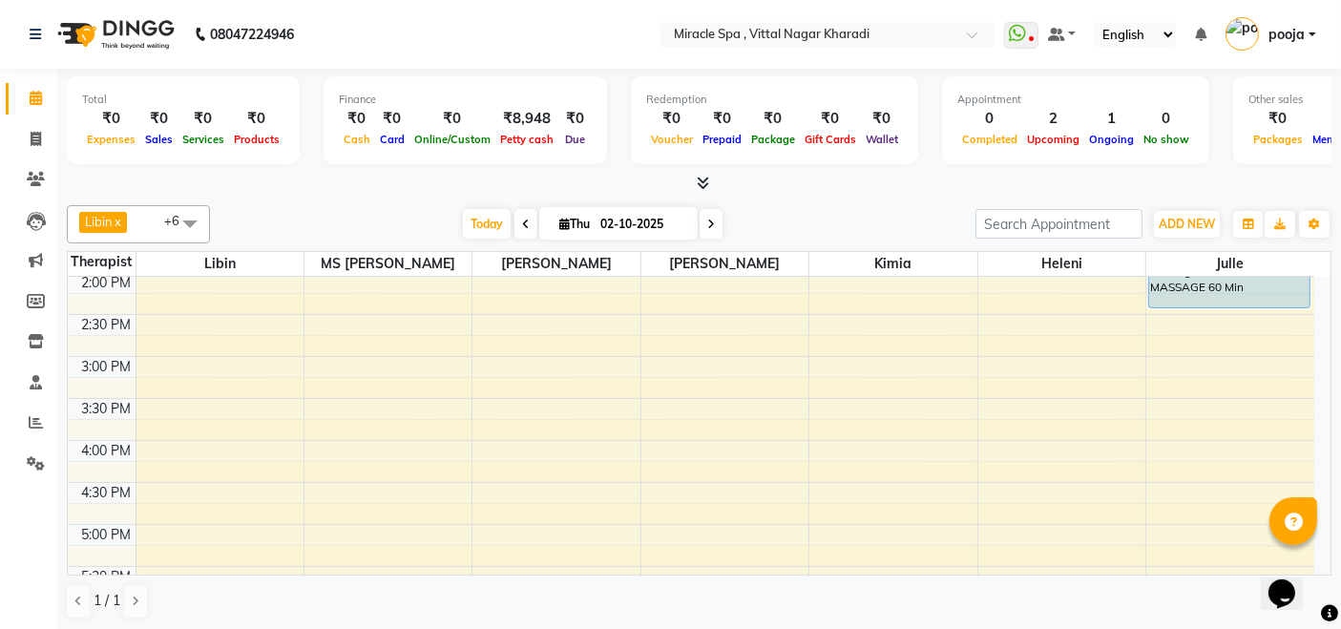
scroll to position [318, 0]
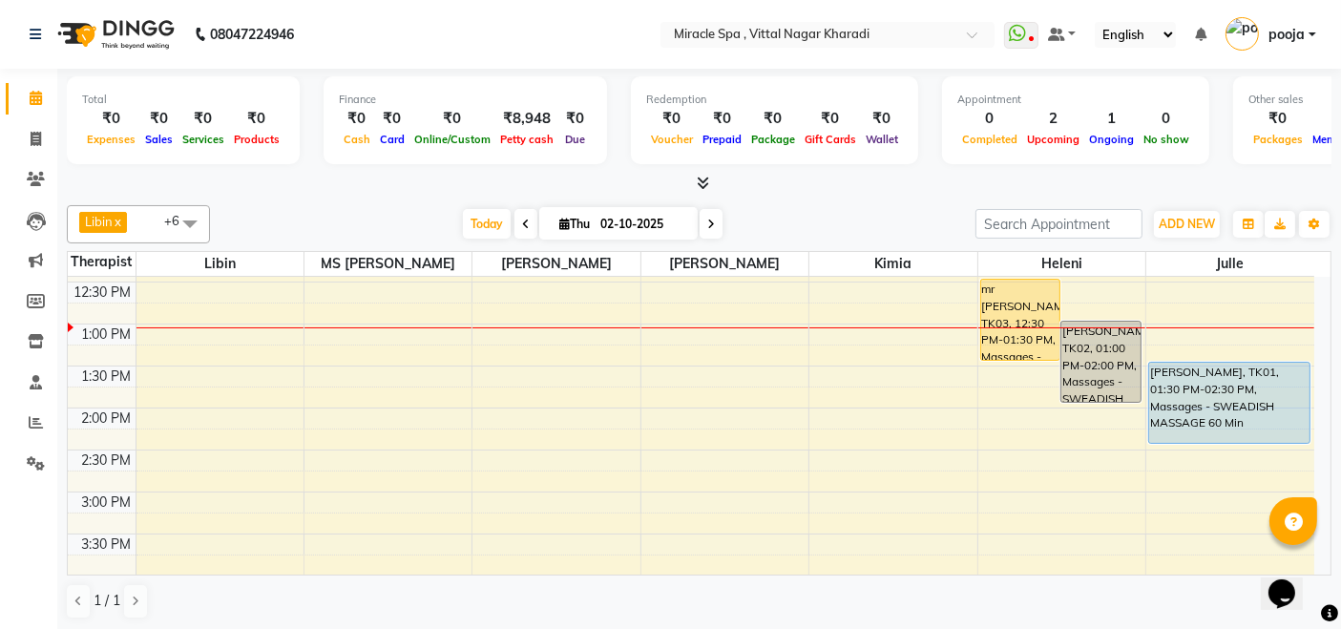
scroll to position [212, 0]
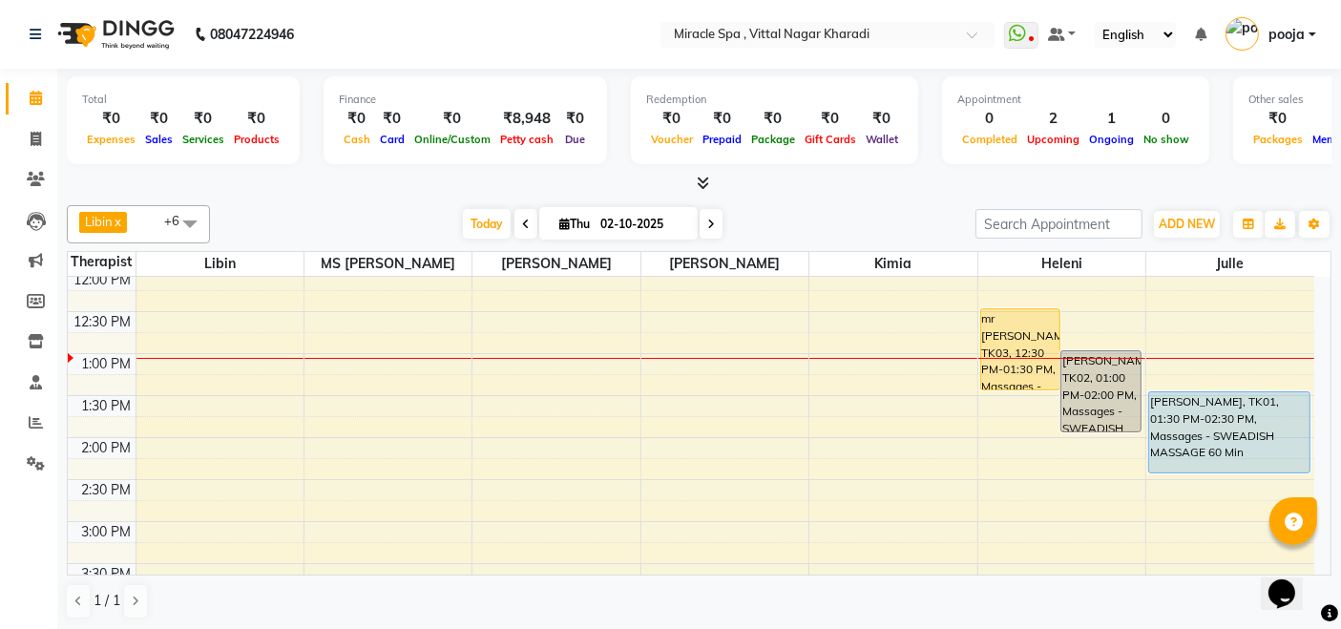
scroll to position [226, 0]
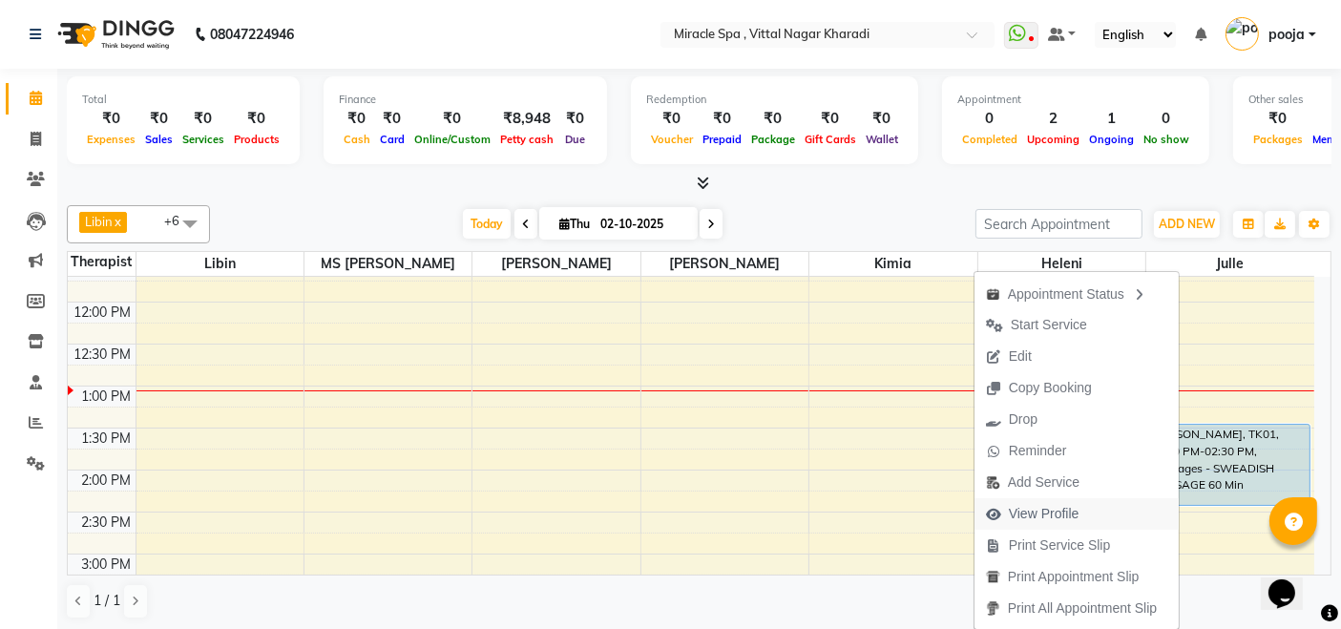
click at [1031, 514] on span "View Profile" at bounding box center [1044, 514] width 71 height 20
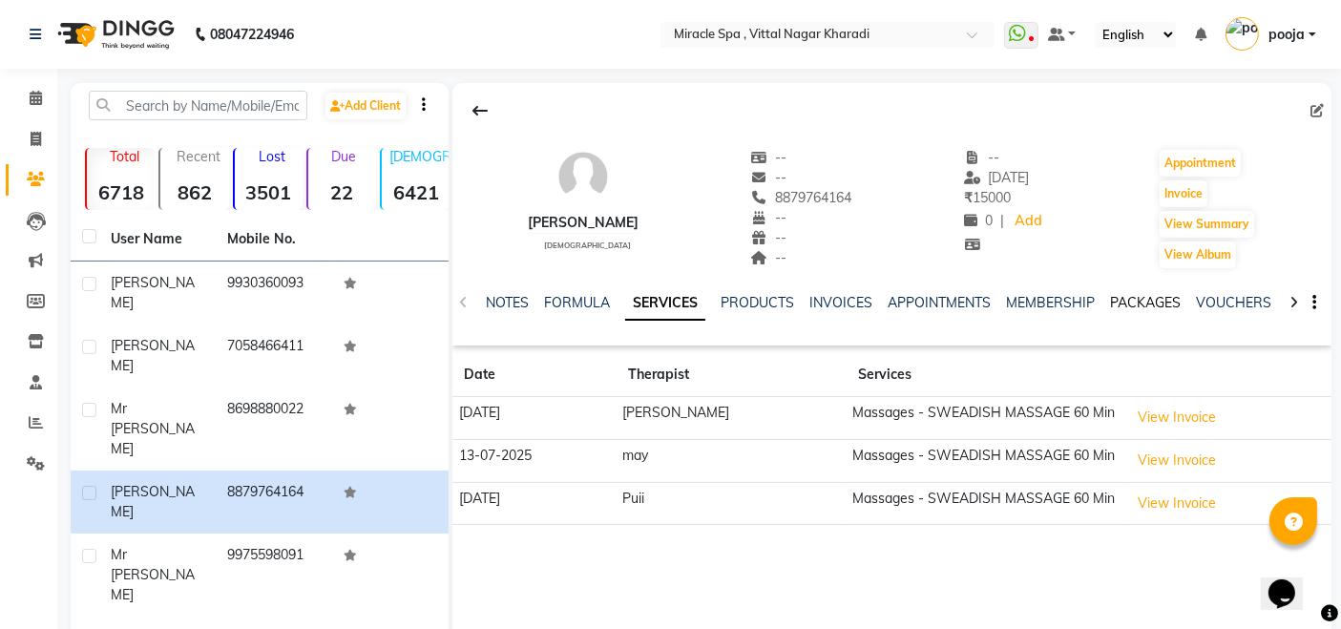
click at [1140, 297] on link "PACKAGES" at bounding box center [1145, 302] width 71 height 17
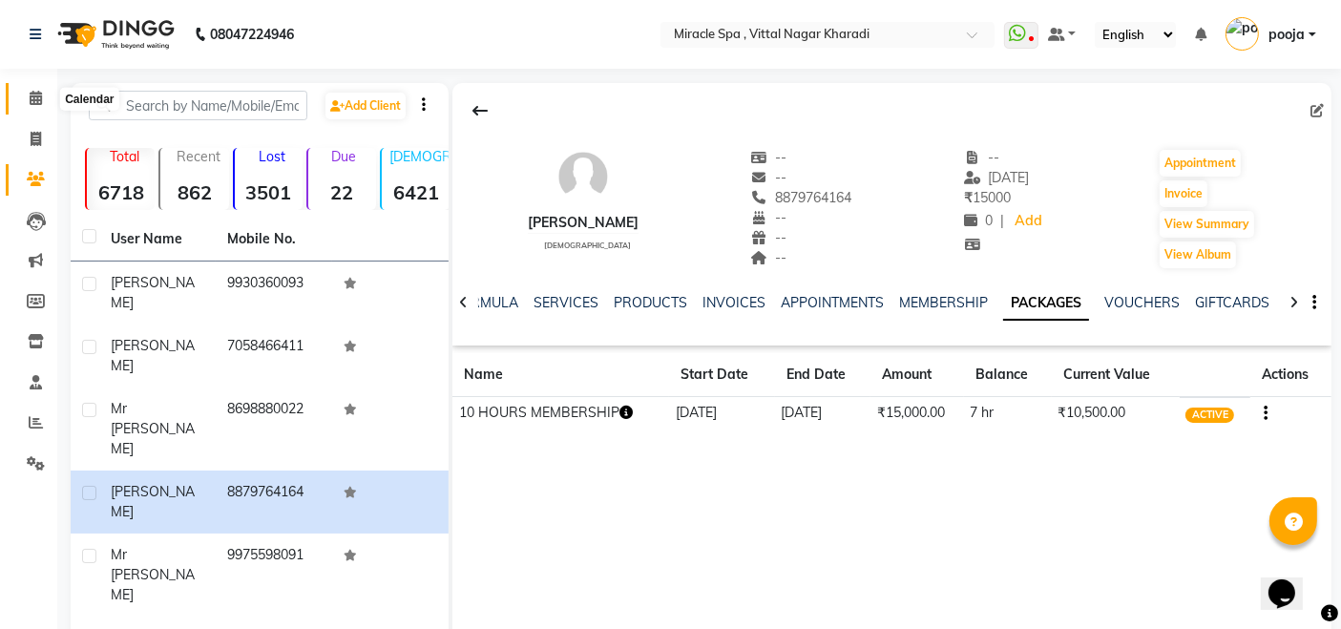
click at [35, 97] on icon at bounding box center [36, 98] width 12 height 14
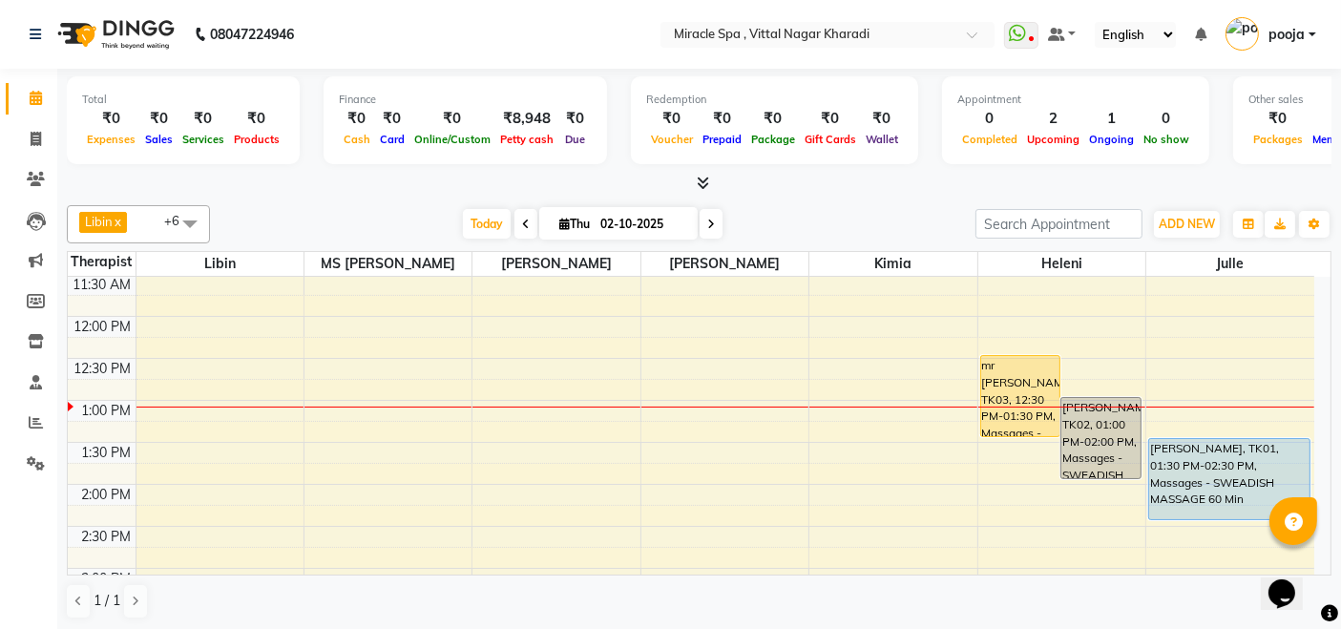
scroll to position [318, 0]
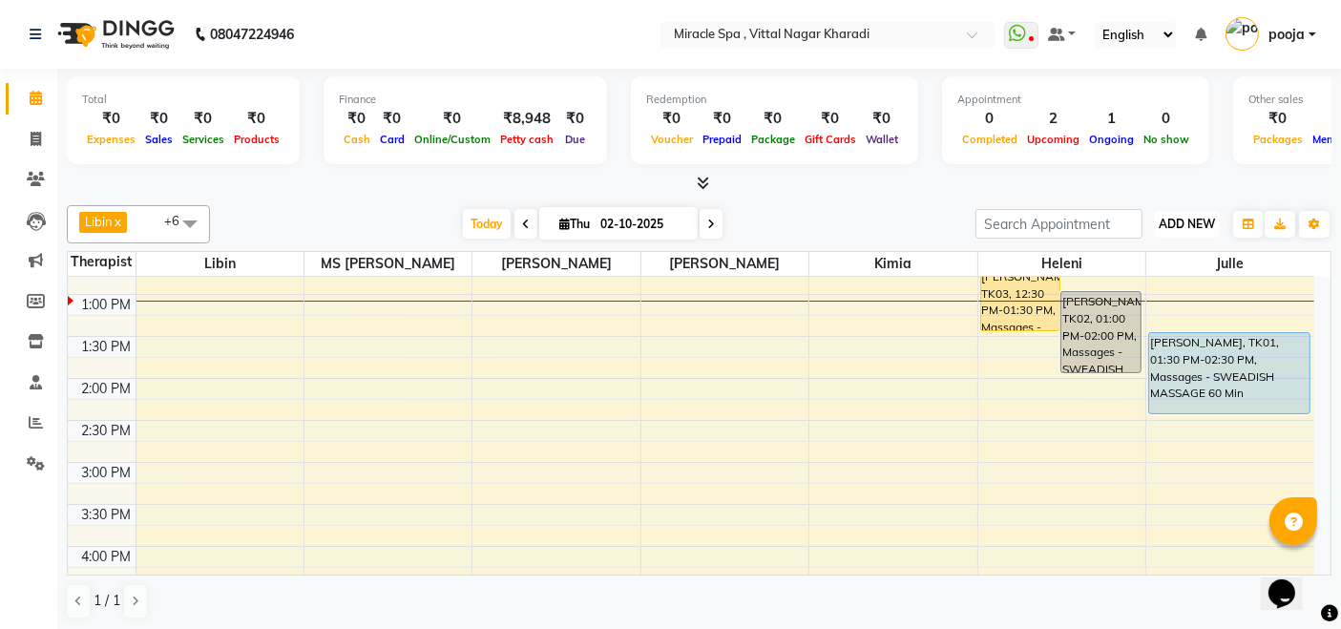
click at [1185, 225] on span "ADD NEW" at bounding box center [1187, 224] width 56 height 14
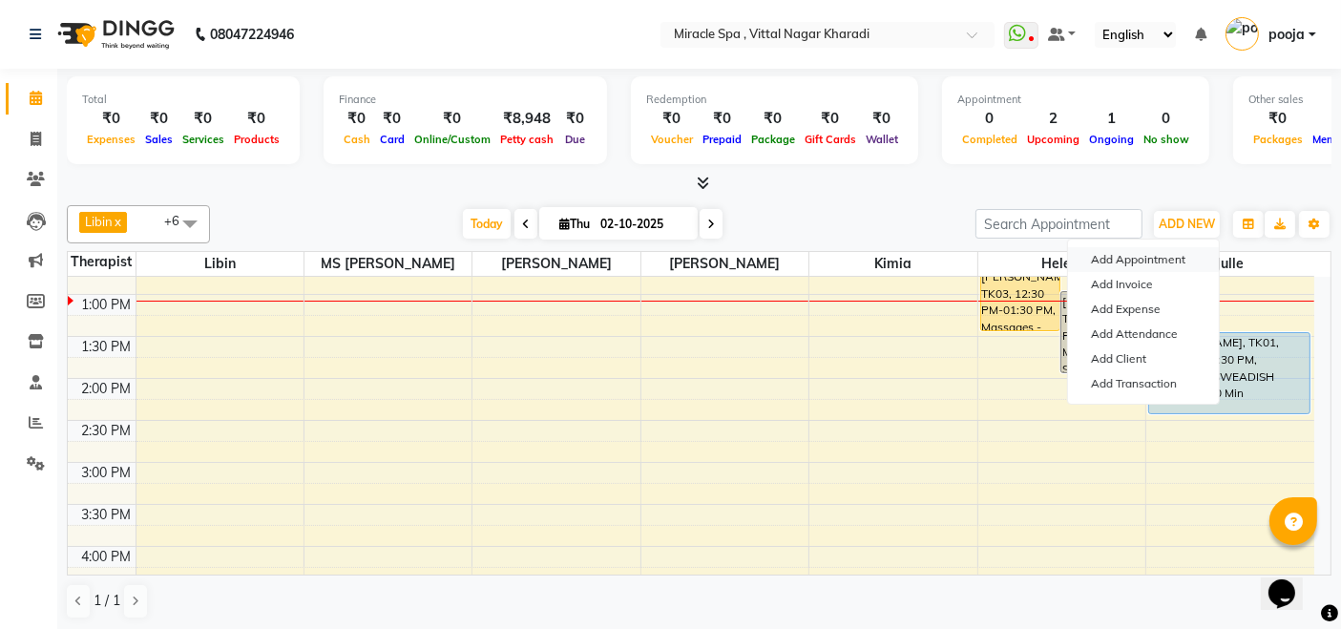
click at [1172, 255] on button "Add Appointment" at bounding box center [1143, 259] width 151 height 25
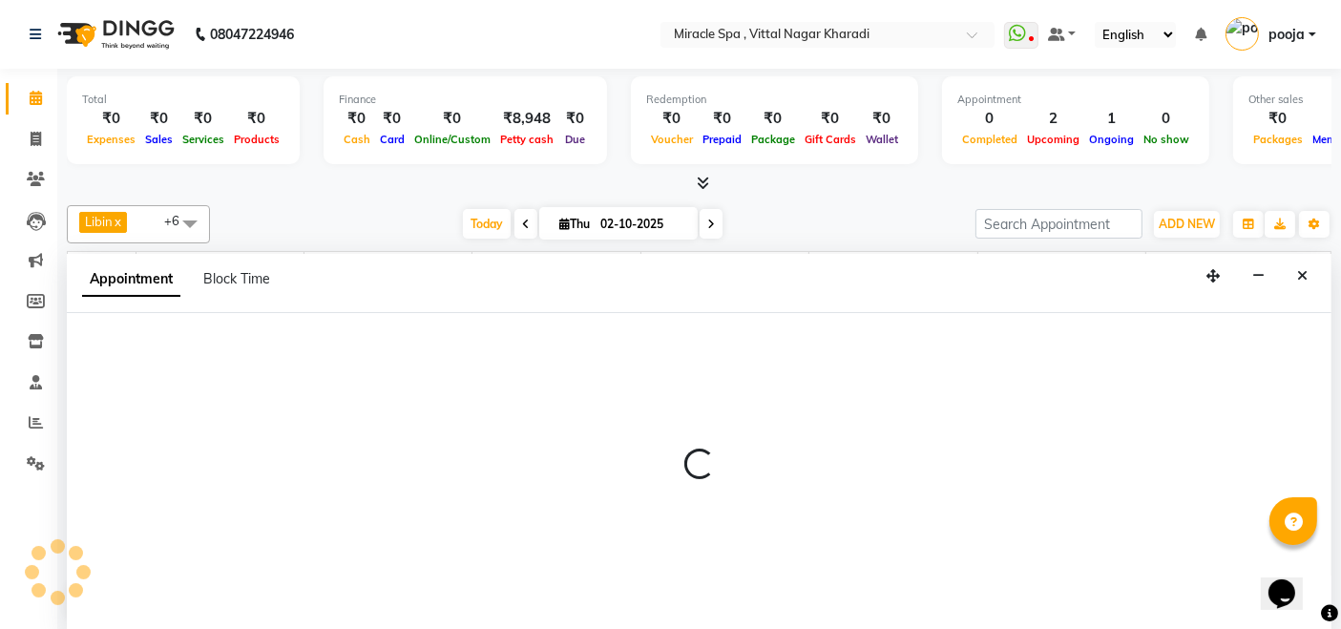
scroll to position [0, 0]
select select "600"
select select "tentative"
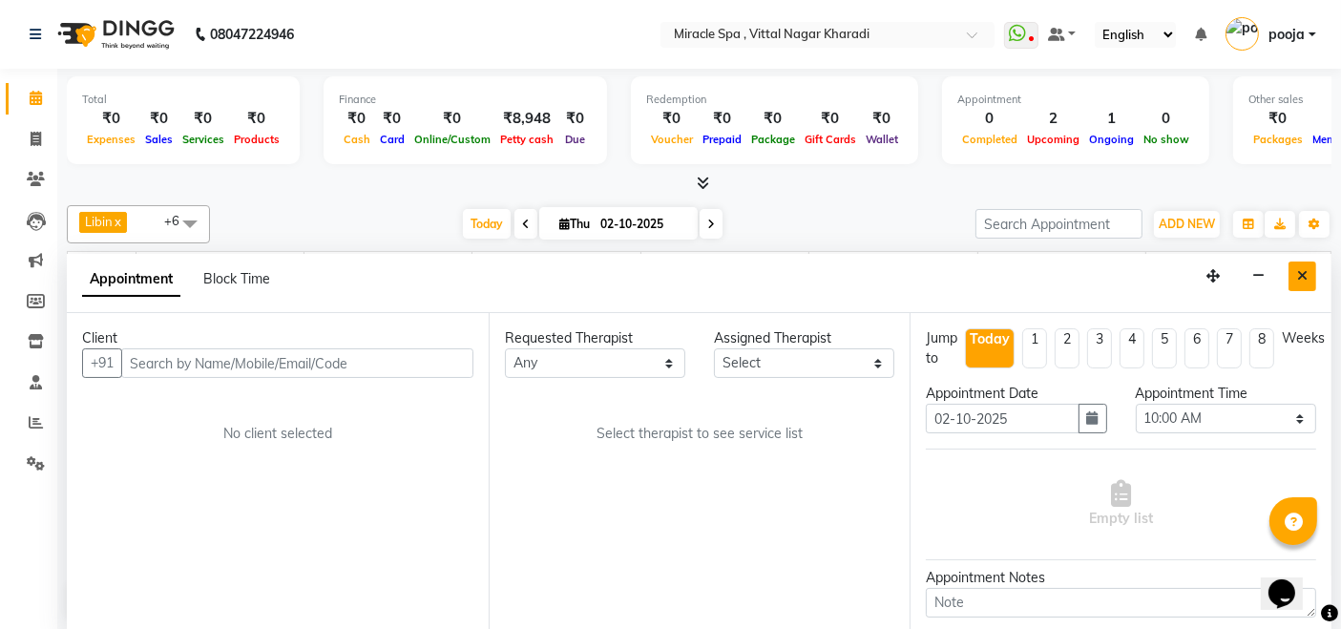
click at [1290, 269] on button "Close" at bounding box center [1303, 277] width 28 height 30
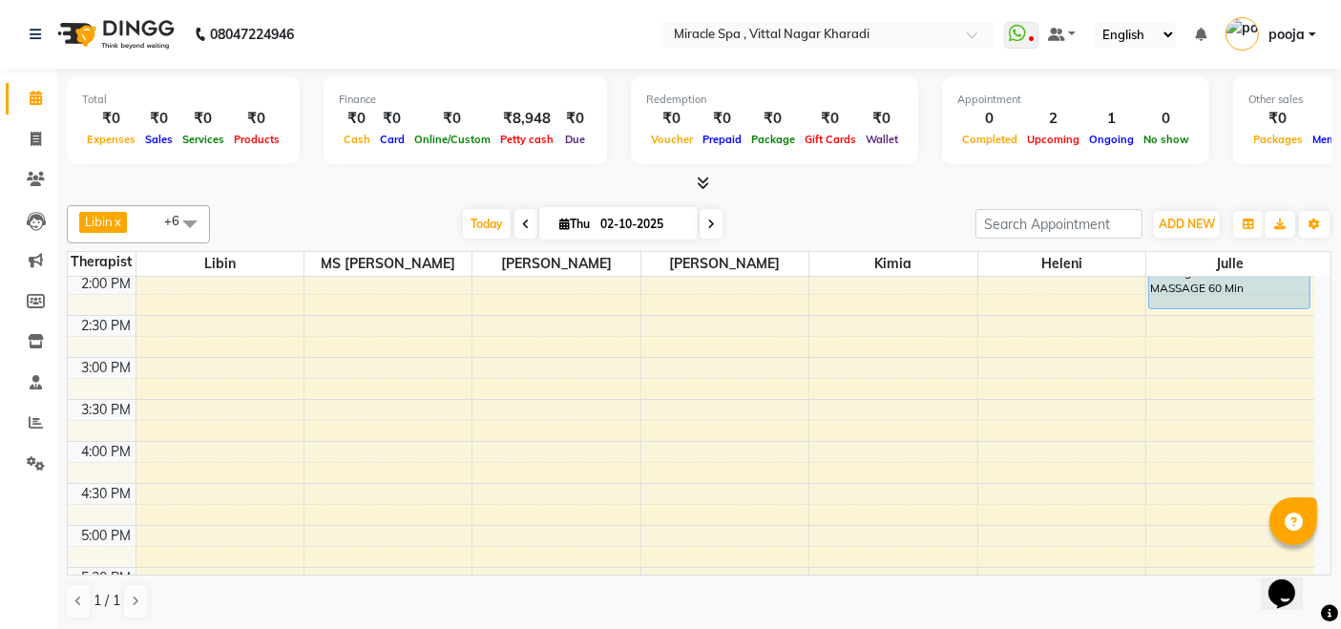
scroll to position [424, 0]
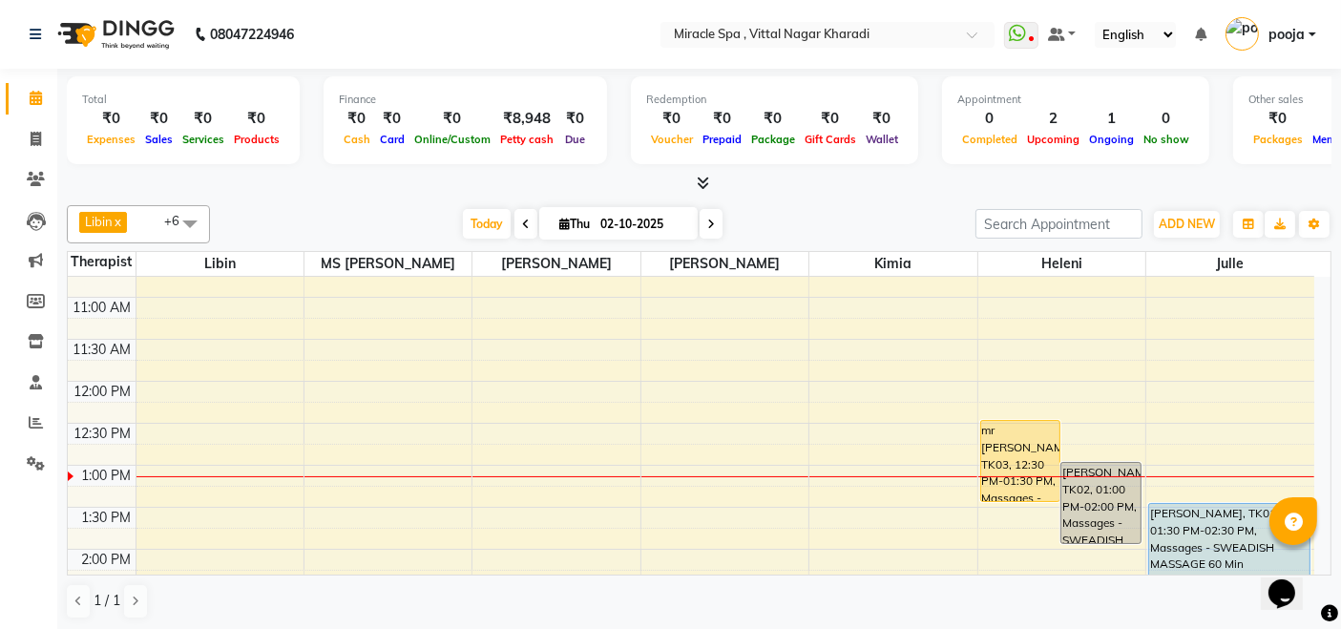
scroll to position [212, 0]
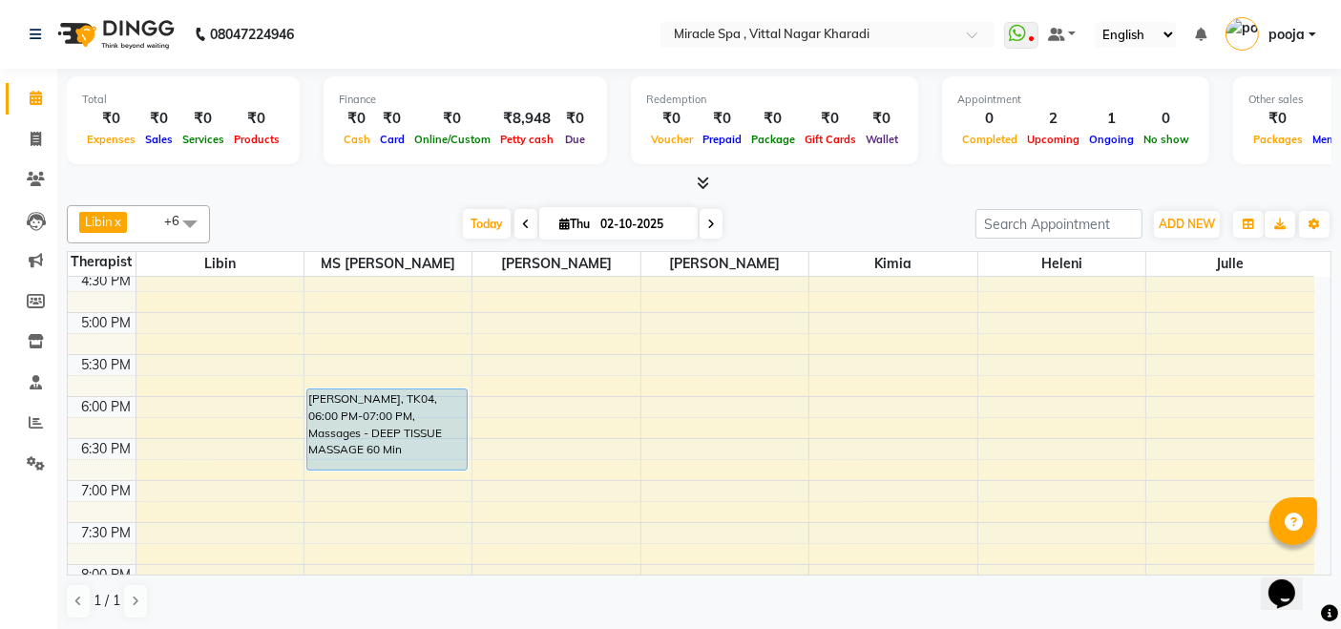
scroll to position [530, 0]
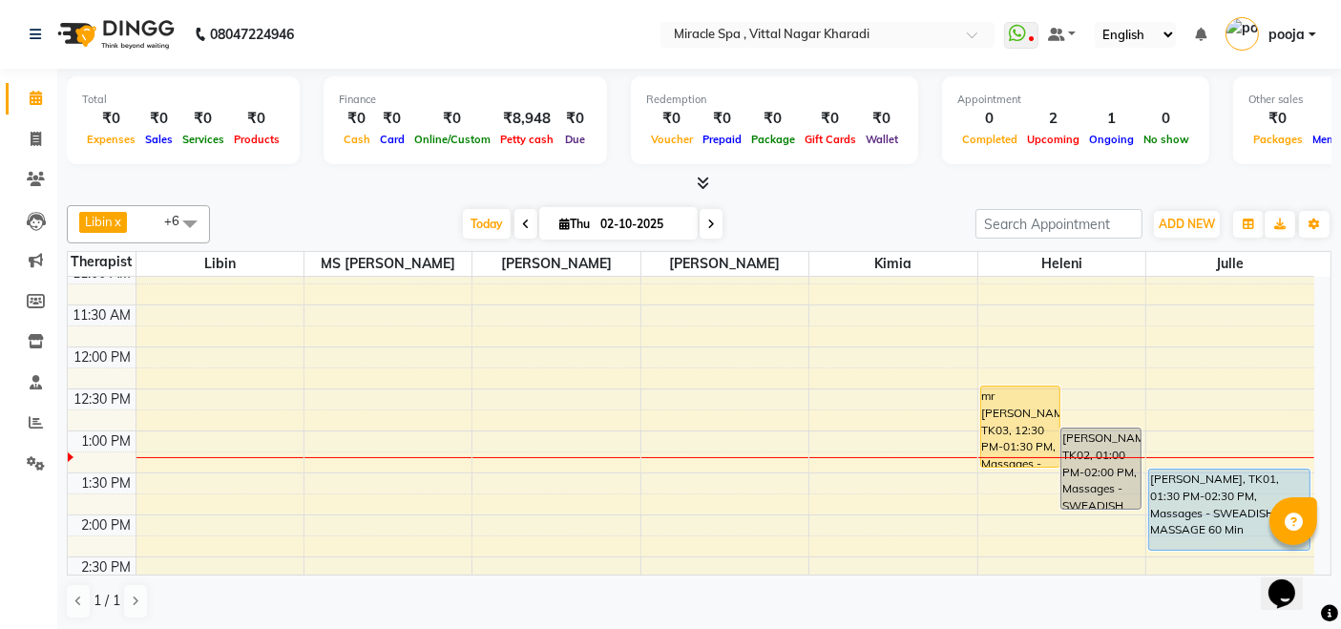
scroll to position [212, 0]
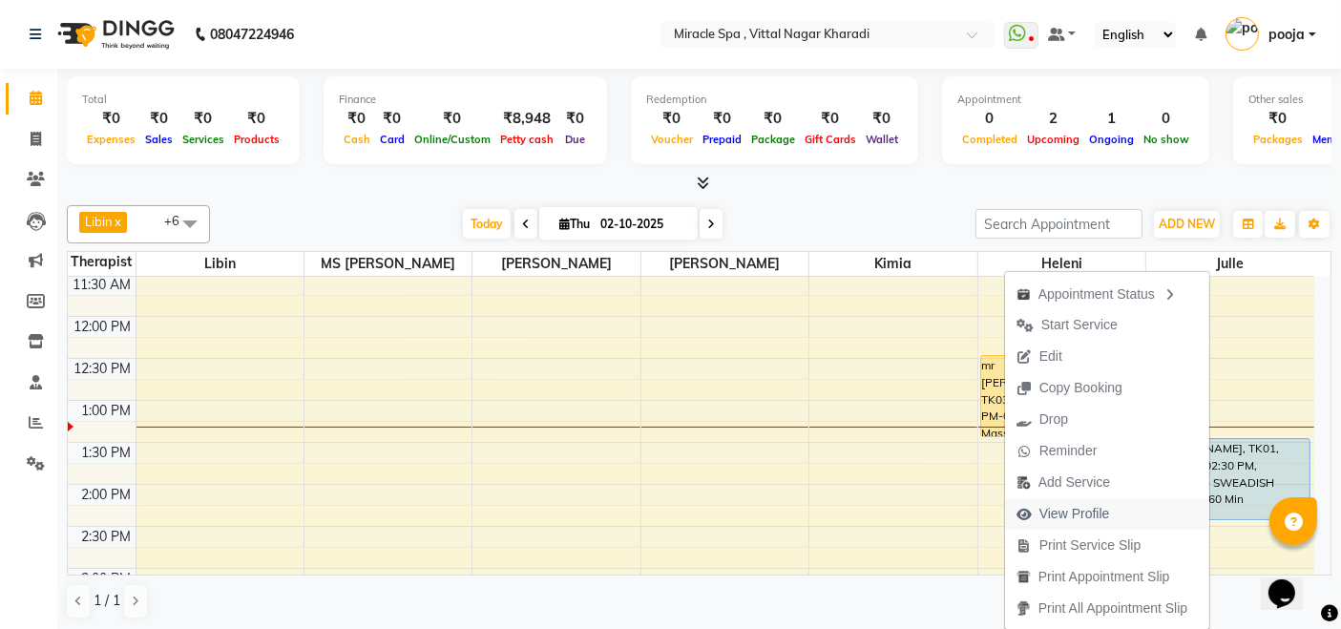
click at [1119, 507] on button "View Profile" at bounding box center [1107, 514] width 204 height 32
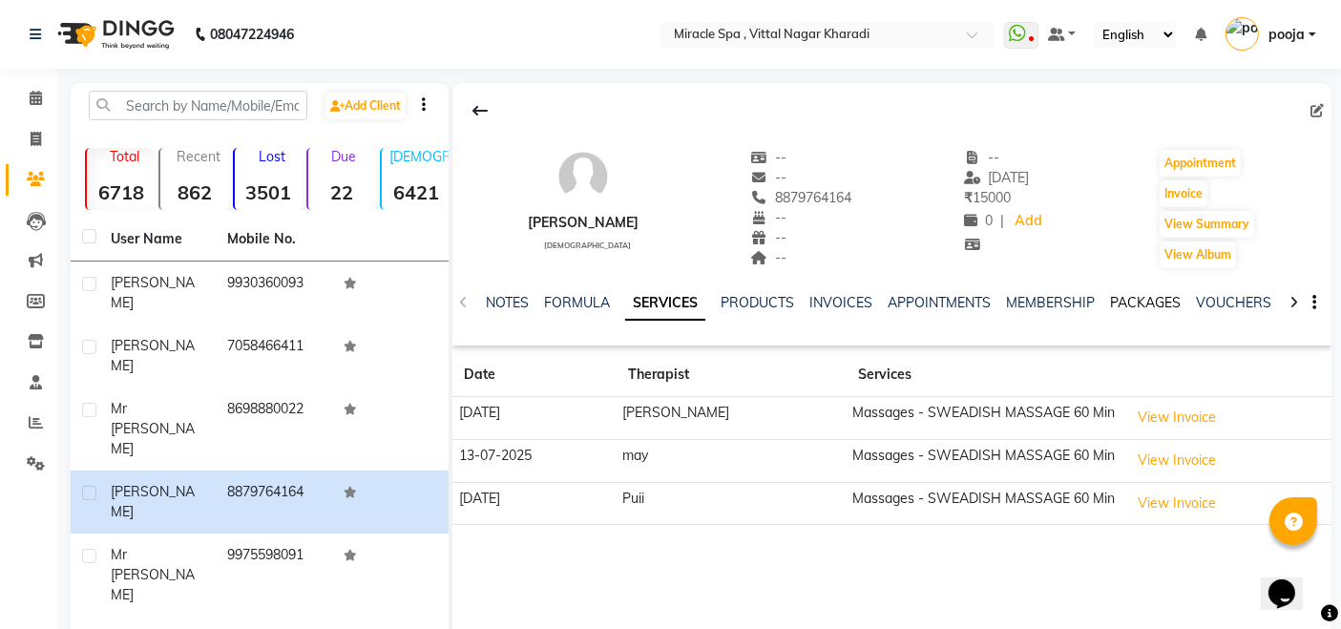
click at [1129, 309] on link "PACKAGES" at bounding box center [1145, 302] width 71 height 17
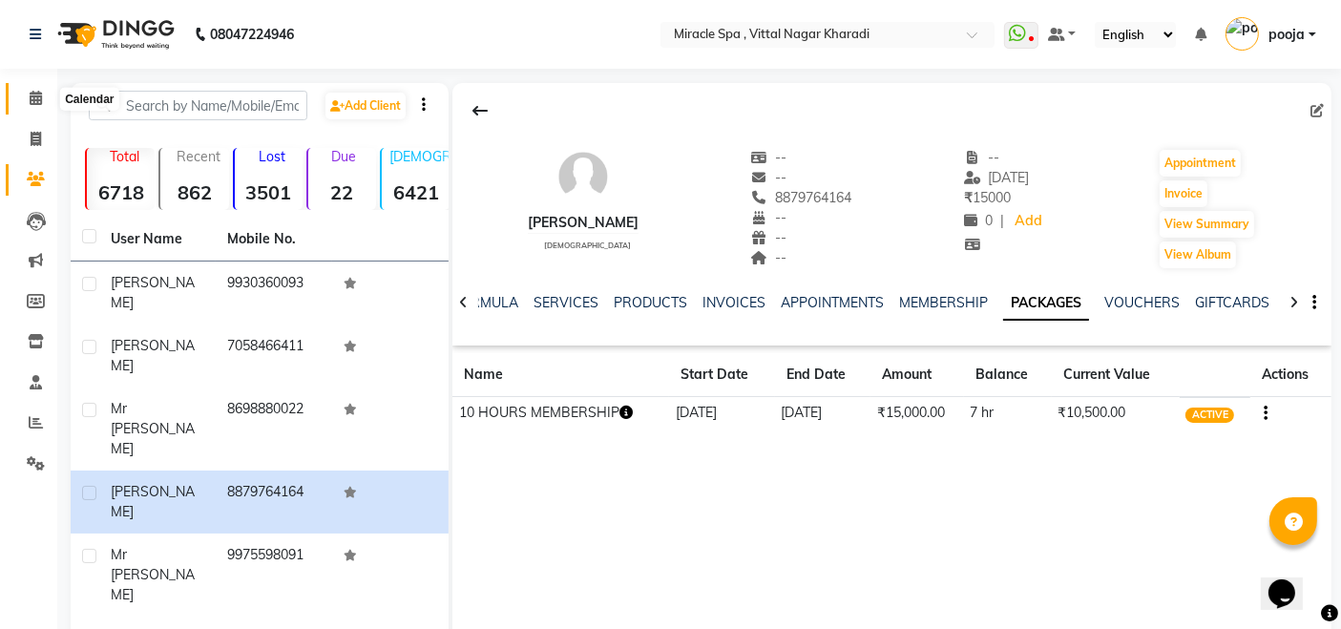
click at [33, 95] on icon at bounding box center [36, 98] width 12 height 14
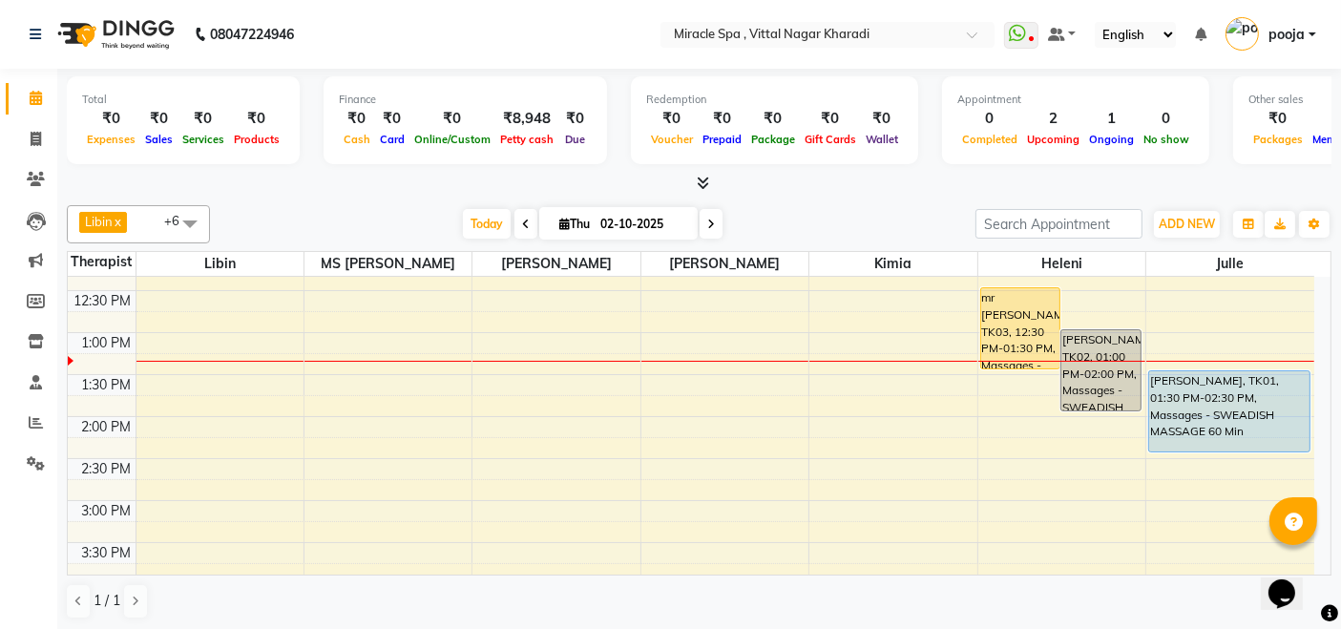
scroll to position [212, 0]
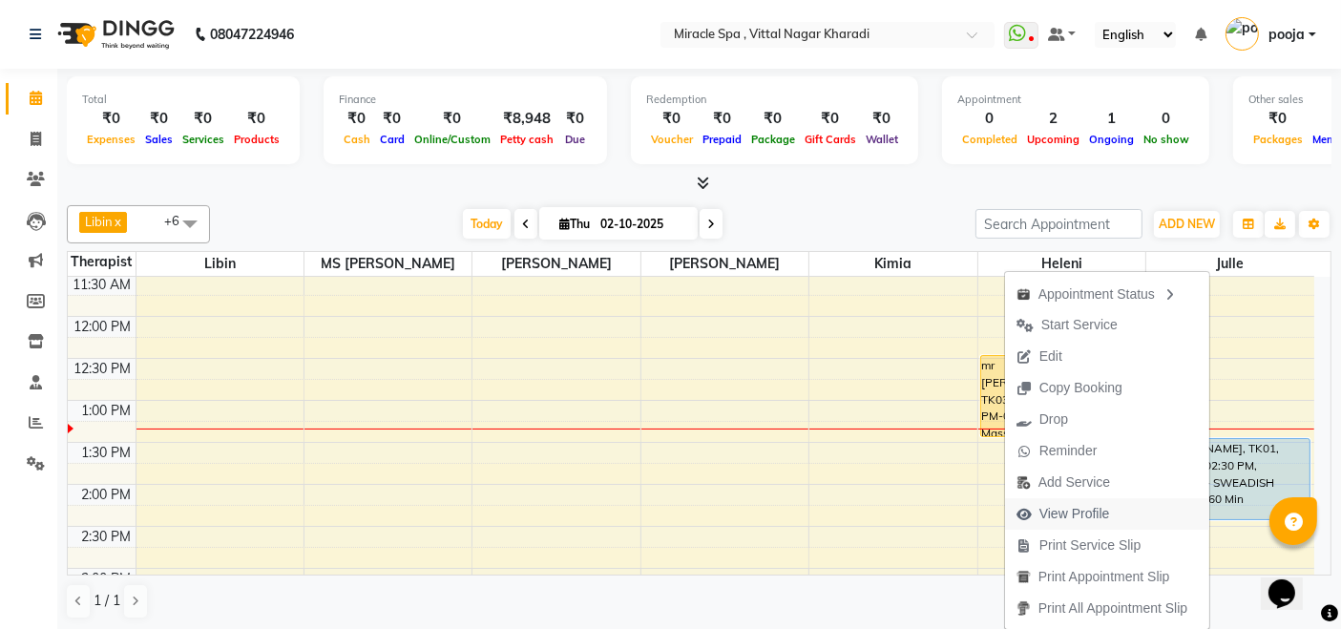
click at [1102, 516] on span "View Profile" at bounding box center [1075, 514] width 71 height 20
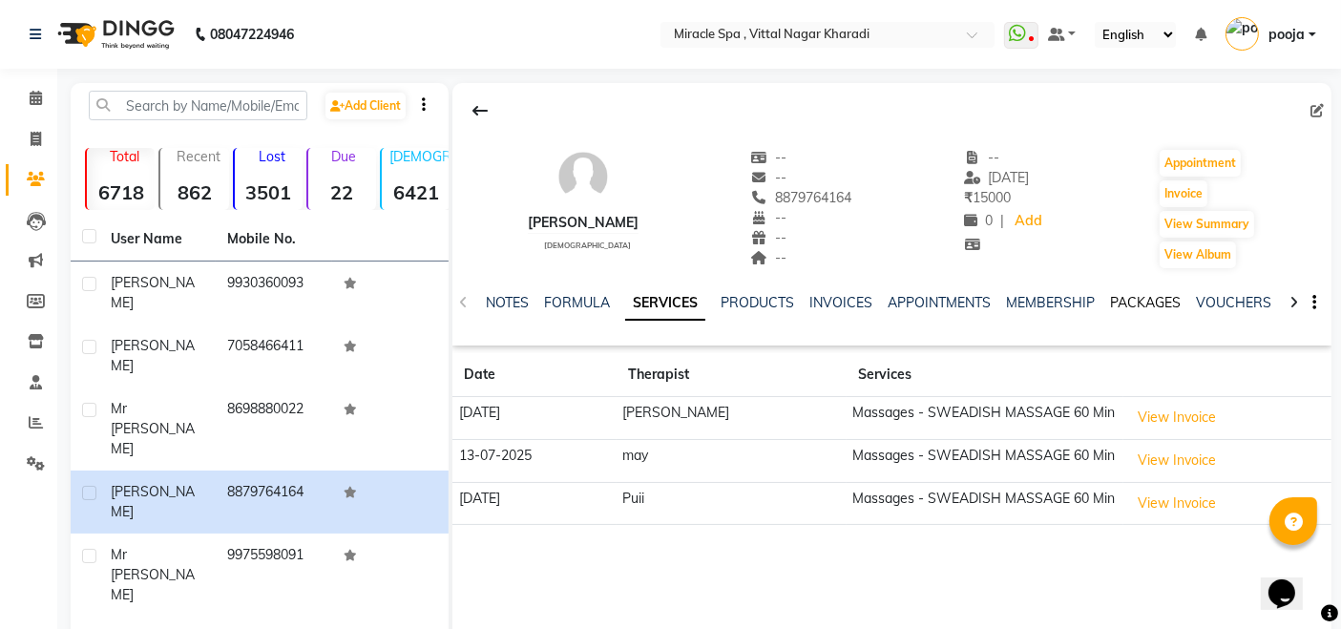
click at [1143, 306] on link "PACKAGES" at bounding box center [1145, 302] width 71 height 17
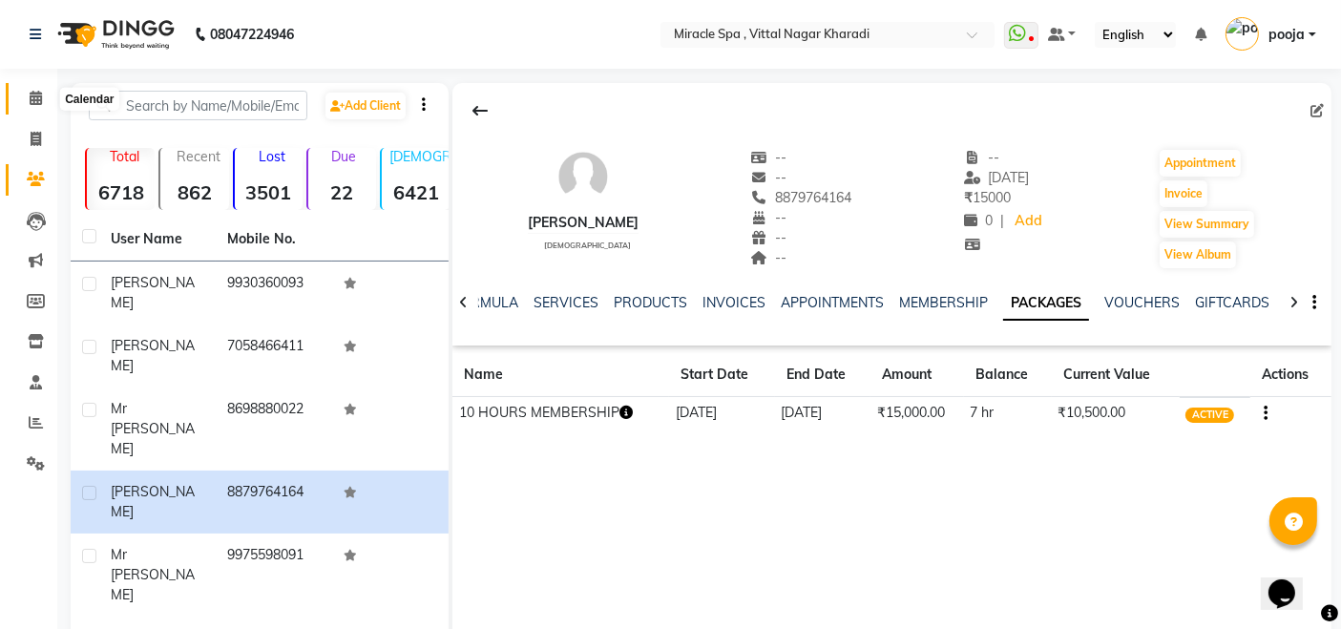
click at [23, 95] on span at bounding box center [35, 99] width 33 height 22
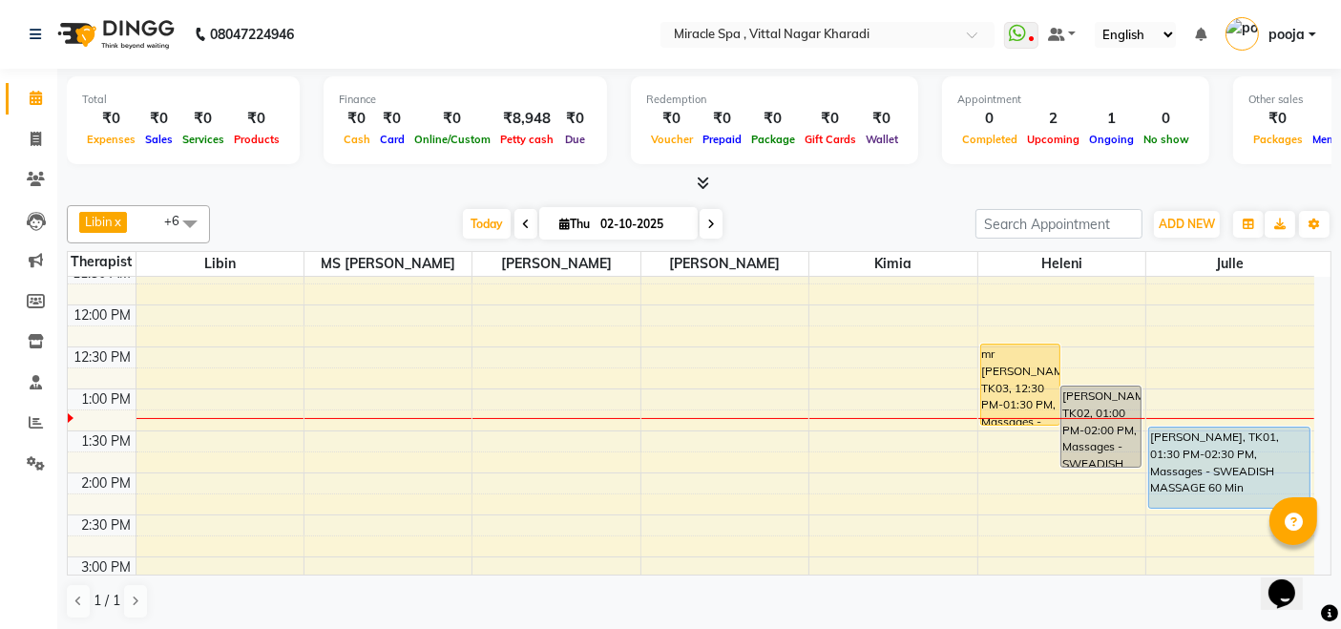
scroll to position [318, 0]
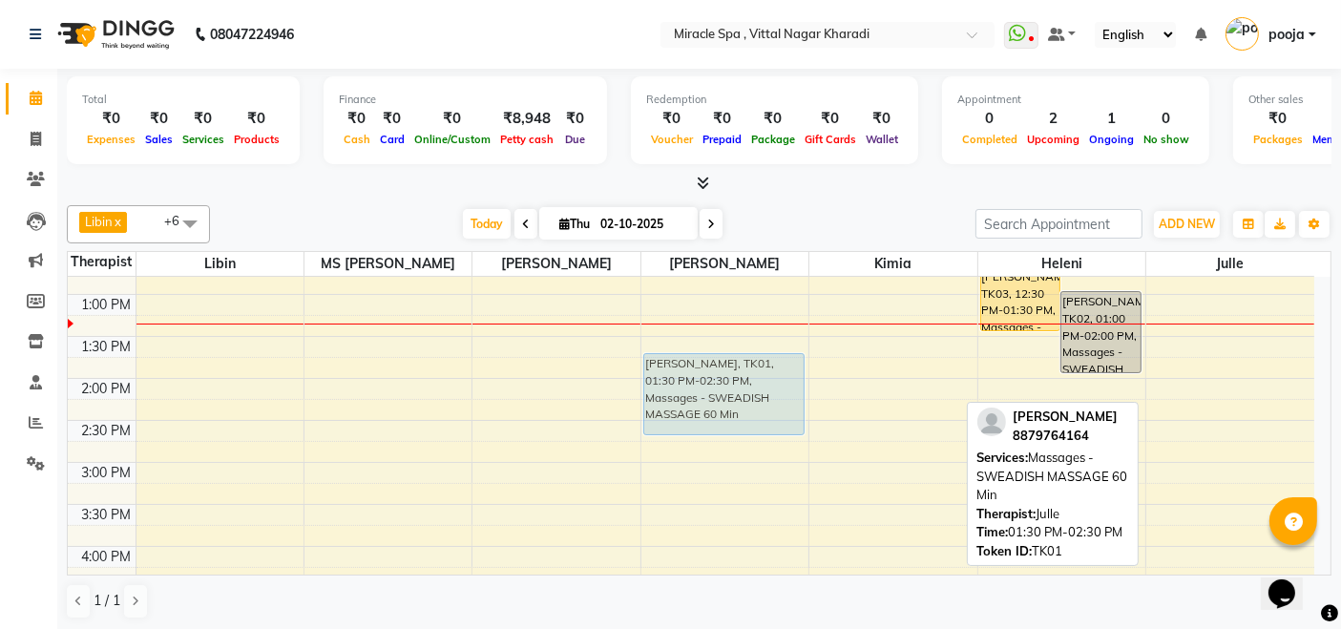
drag, startPoint x: 1266, startPoint y: 379, endPoint x: 807, endPoint y: 394, distance: 459.5
click at [788, 397] on tr "mr mitin, TK04, 06:00 PM-07:00 PM, Massages - DEEP TISSUE MASSAGE 60 Min Mr ana…" at bounding box center [691, 588] width 1247 height 1259
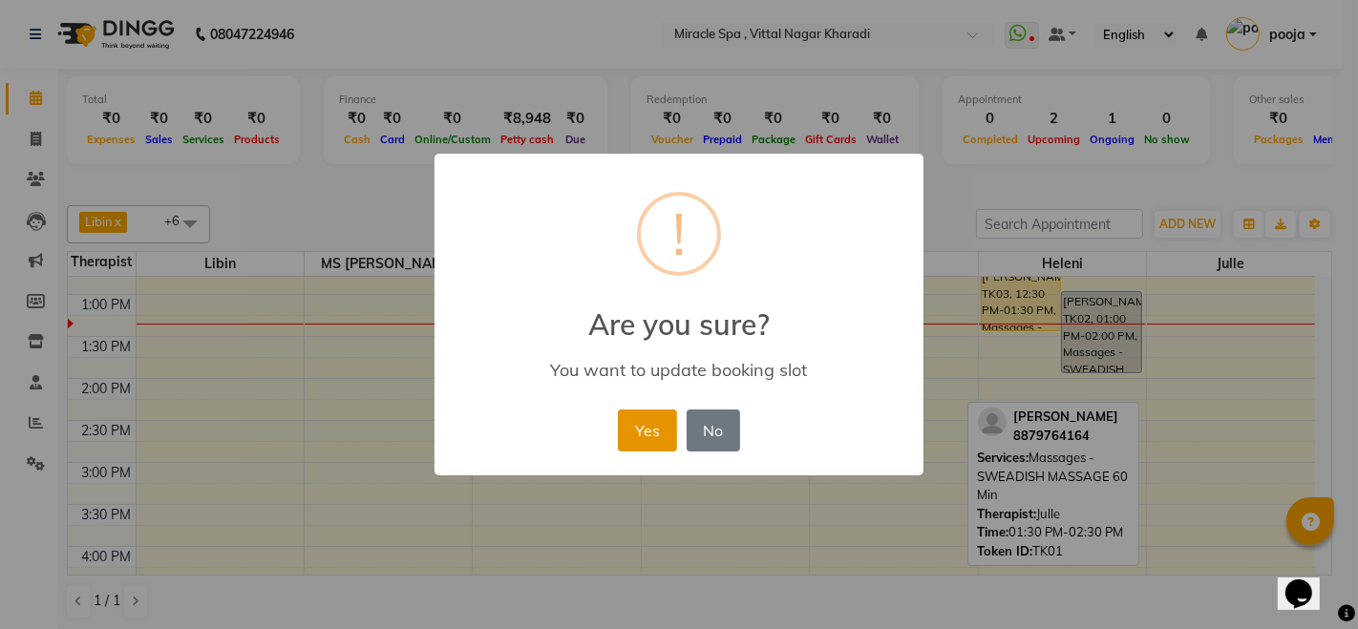
click at [634, 415] on button "Yes" at bounding box center [647, 431] width 58 height 42
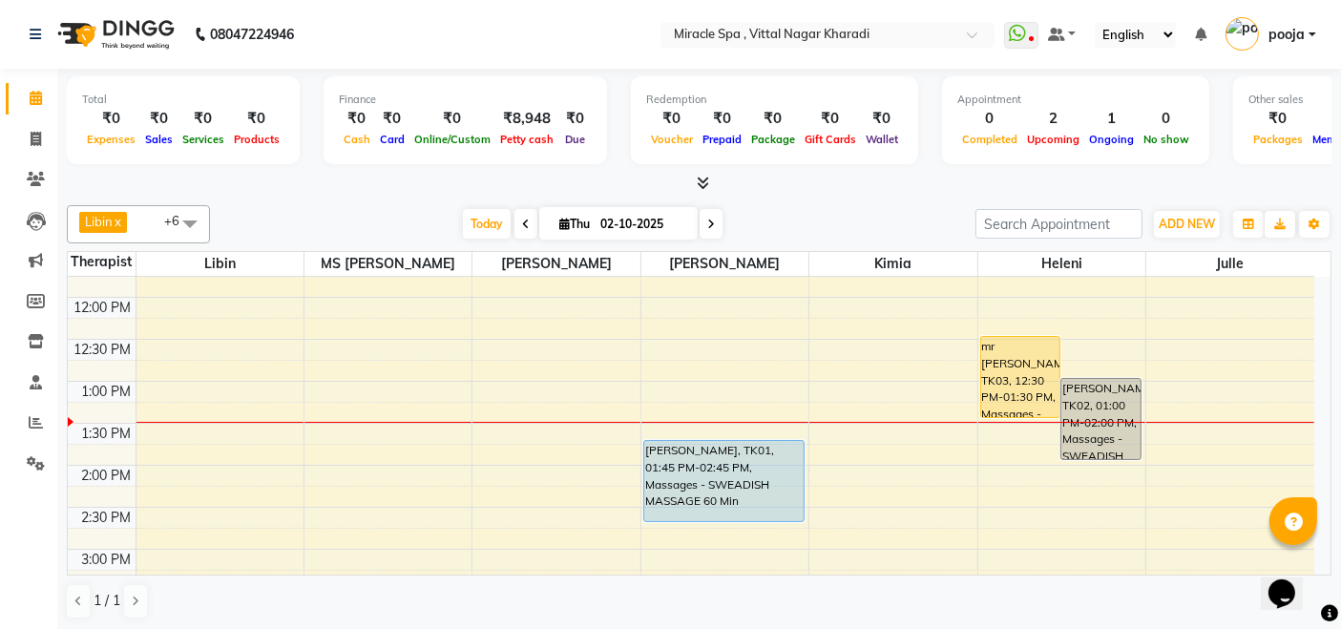
scroll to position [212, 0]
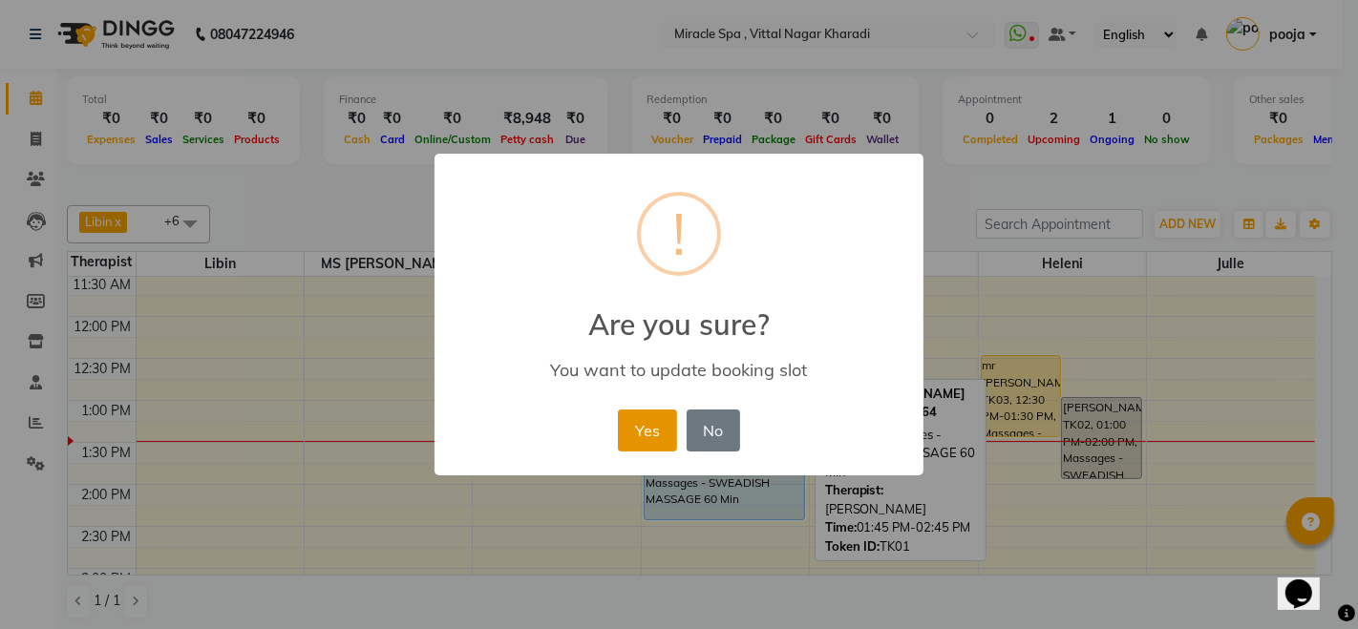
click at [673, 431] on button "Yes" at bounding box center [647, 431] width 58 height 42
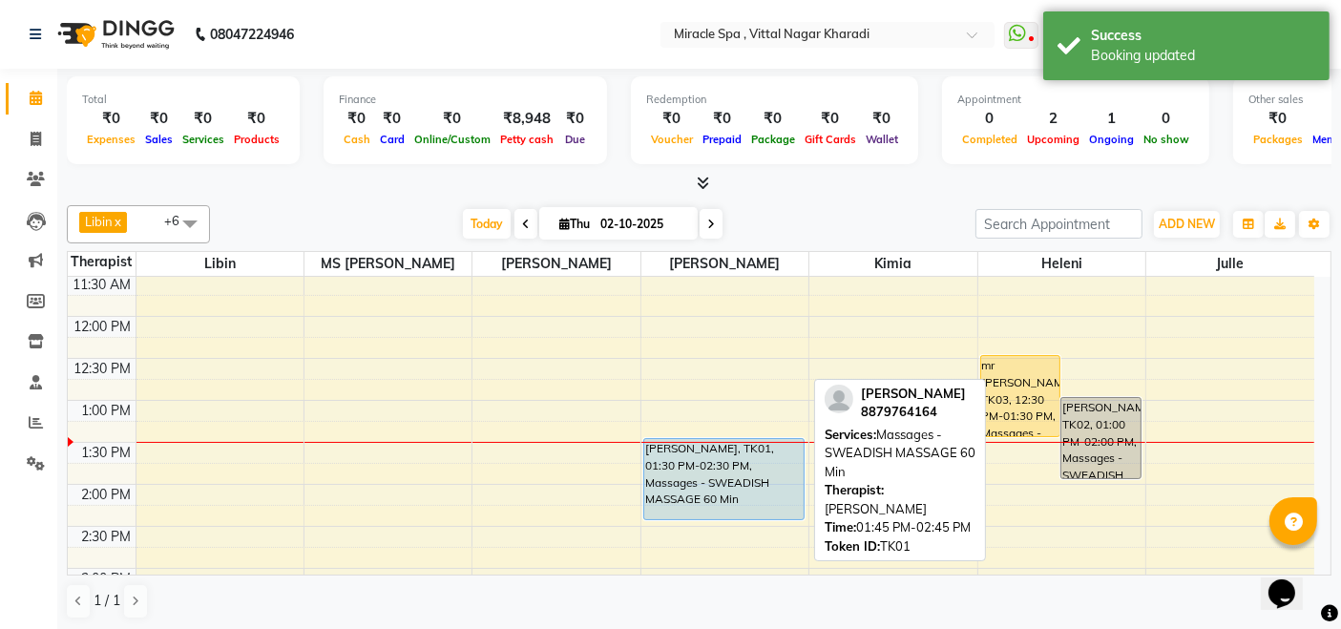
click at [733, 457] on div "[PERSON_NAME], TK01, 01:30 PM-02:30 PM, Massages - SWEADISH MASSAGE 60 Min" at bounding box center [723, 479] width 159 height 80
click at [726, 454] on div "[PERSON_NAME], TK01, 01:30 PM-02:30 PM, Massages - SWEADISH MASSAGE 60 Min" at bounding box center [723, 479] width 159 height 80
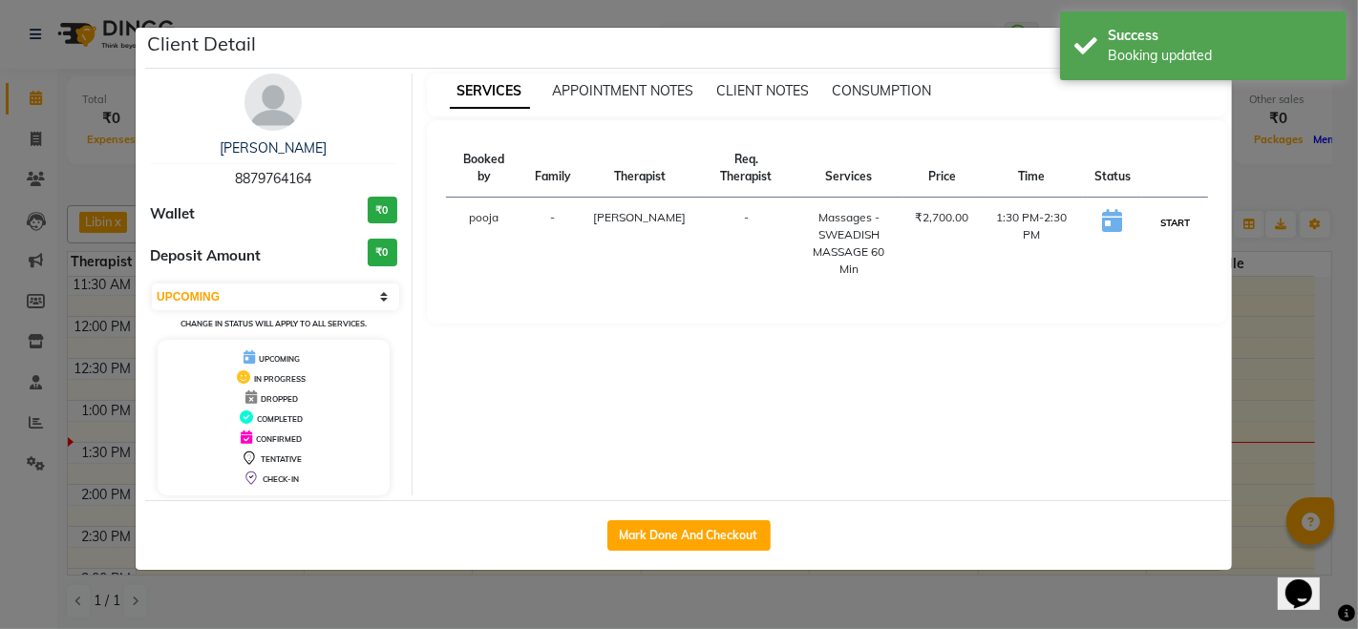
click at [1165, 211] on button "START" at bounding box center [1174, 223] width 39 height 24
select select "1"
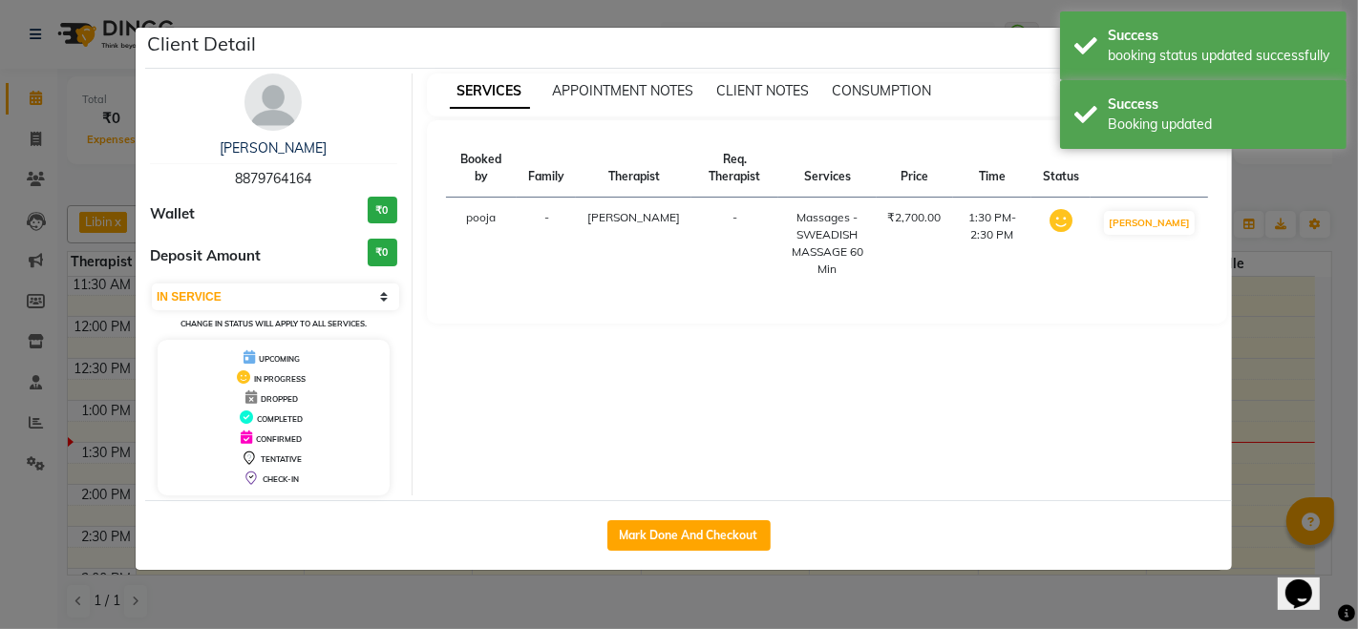
click at [934, 603] on ngb-modal-window "Client Detail [PERSON_NAME] 8879764164 Wallet ₹0 Deposit Amount ₹0 Select IN SE…" at bounding box center [679, 314] width 1358 height 629
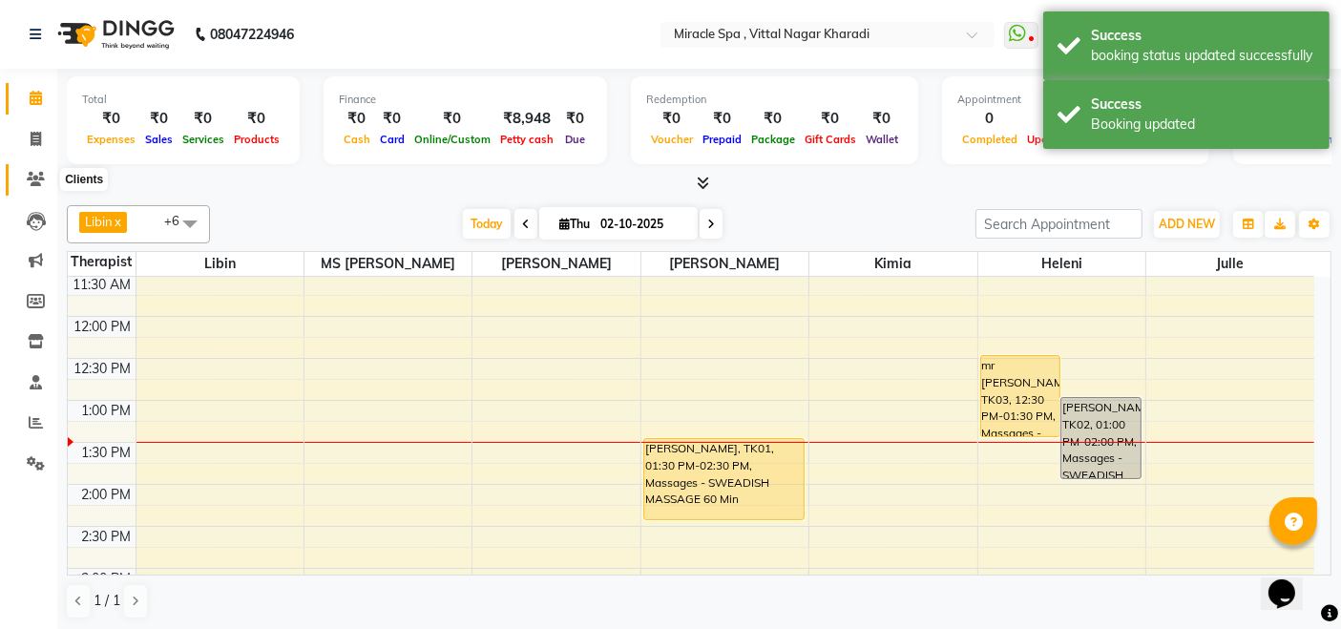
click at [39, 177] on icon at bounding box center [36, 179] width 18 height 14
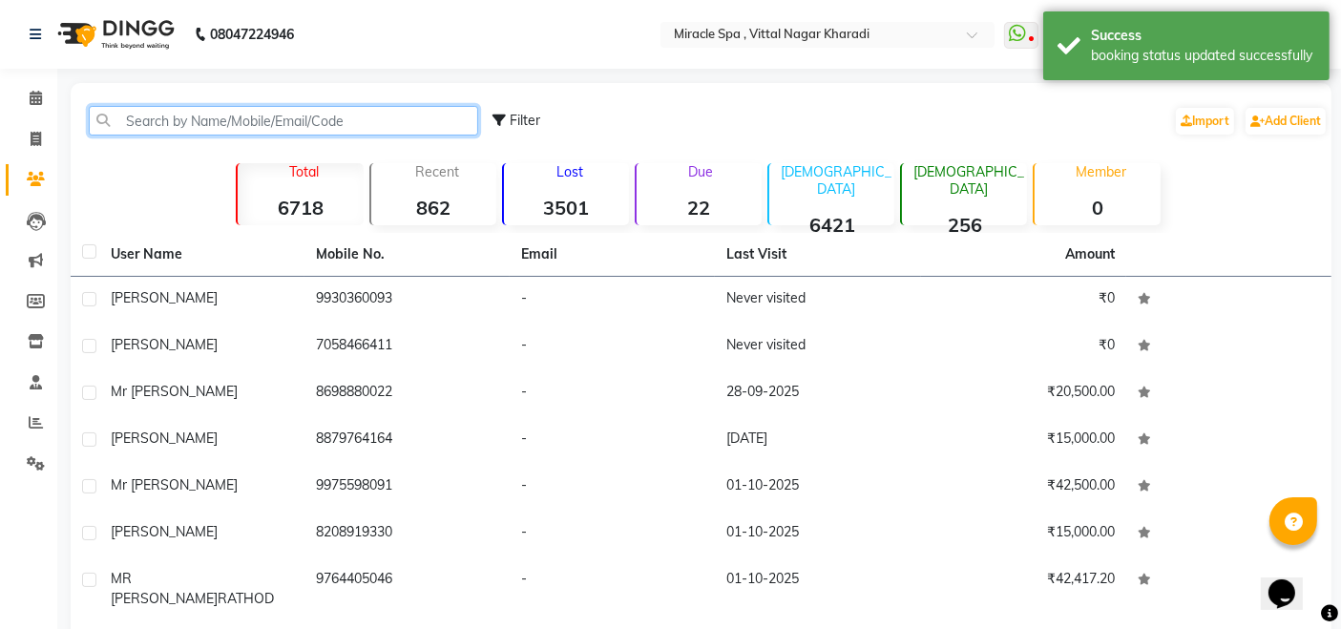
click at [127, 118] on input "text" at bounding box center [284, 121] width 390 height 30
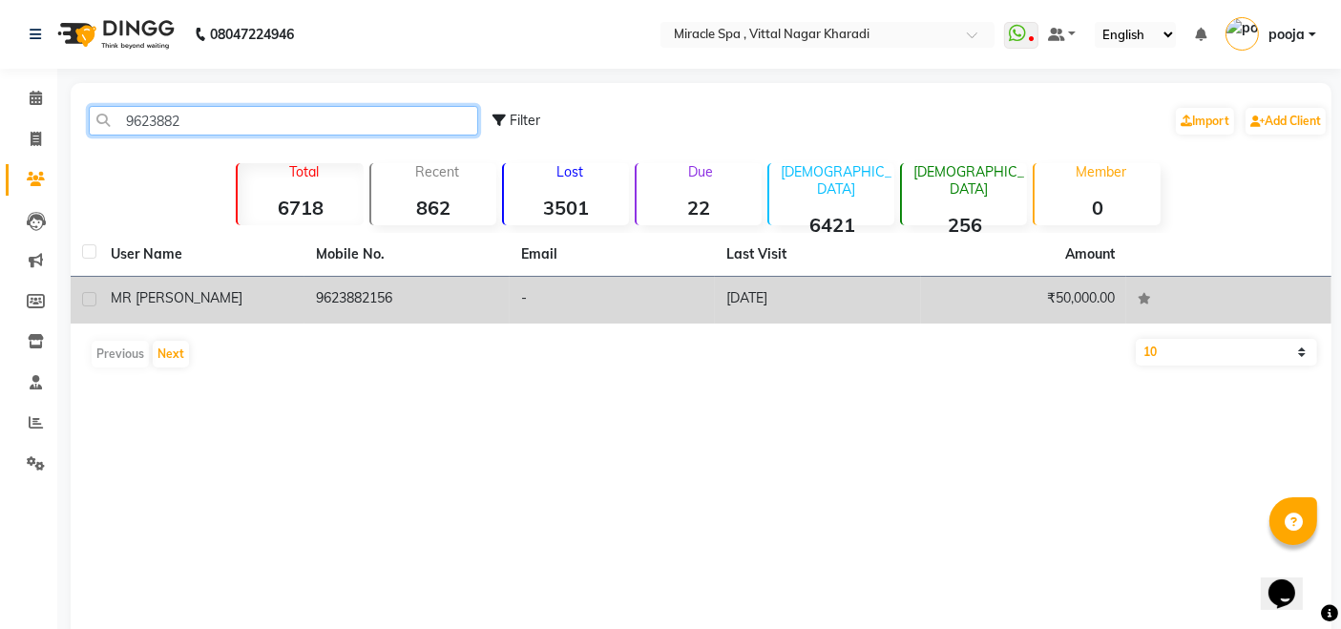
type input "9623882"
click at [692, 293] on td "-" at bounding box center [612, 300] width 205 height 47
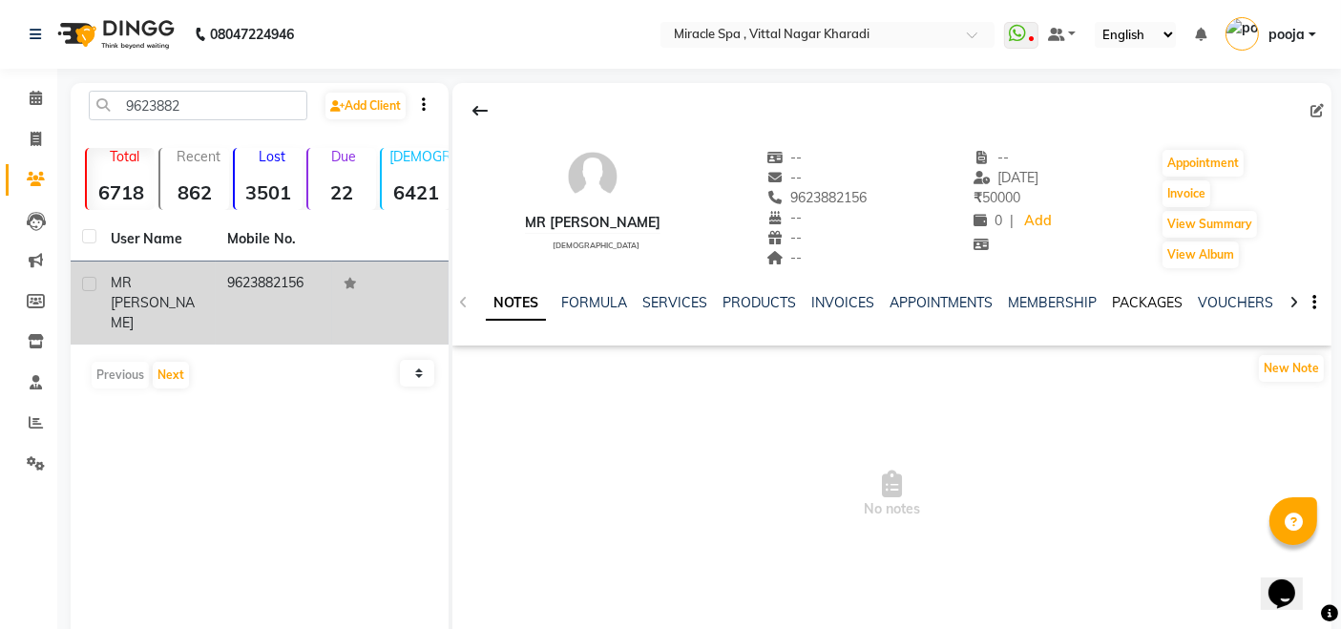
click at [1121, 298] on link "PACKAGES" at bounding box center [1147, 302] width 71 height 17
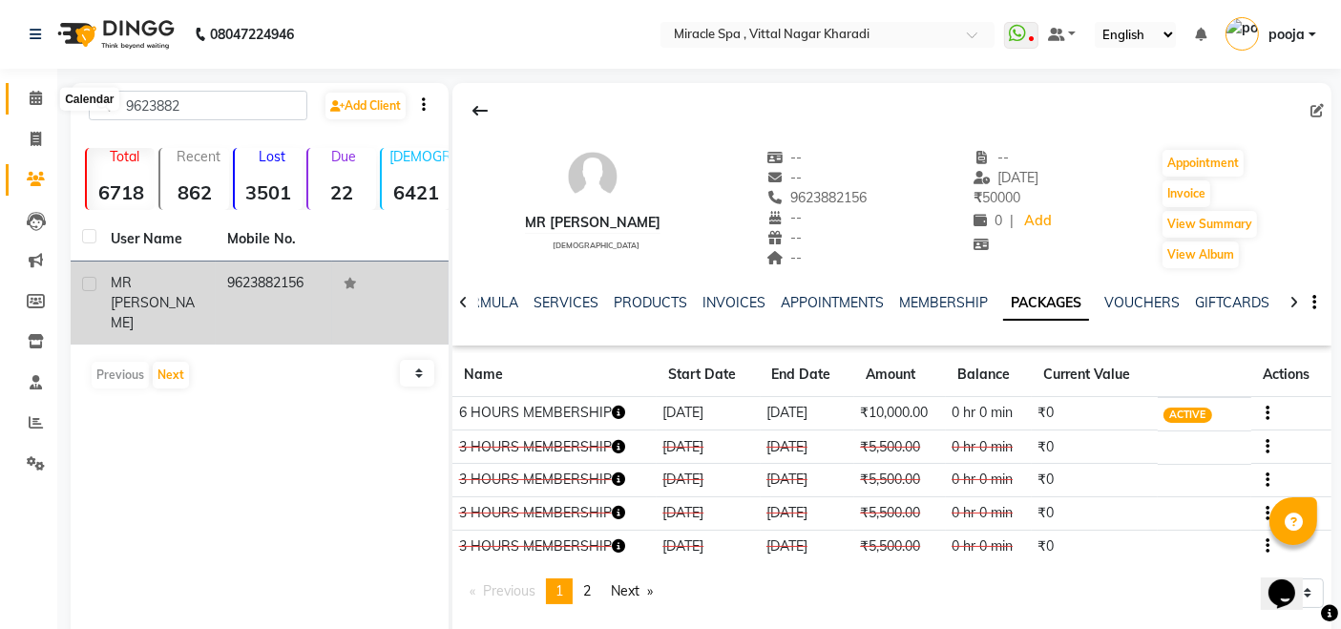
click at [32, 93] on icon at bounding box center [36, 98] width 12 height 14
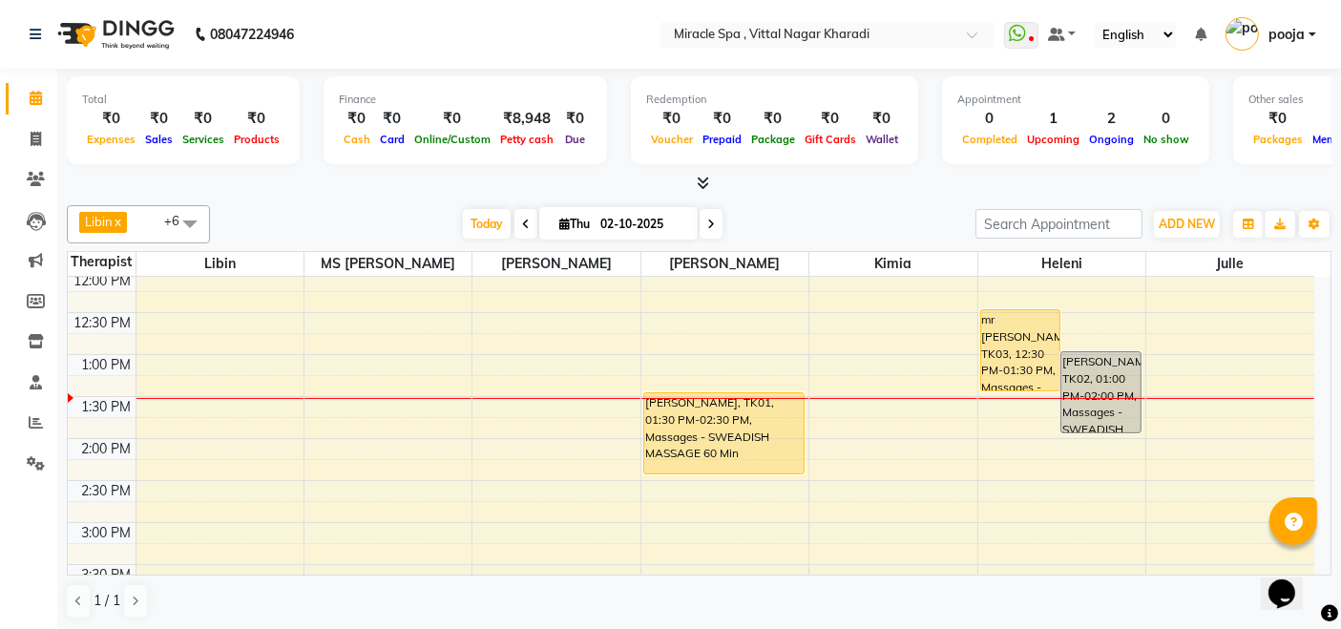
scroll to position [212, 0]
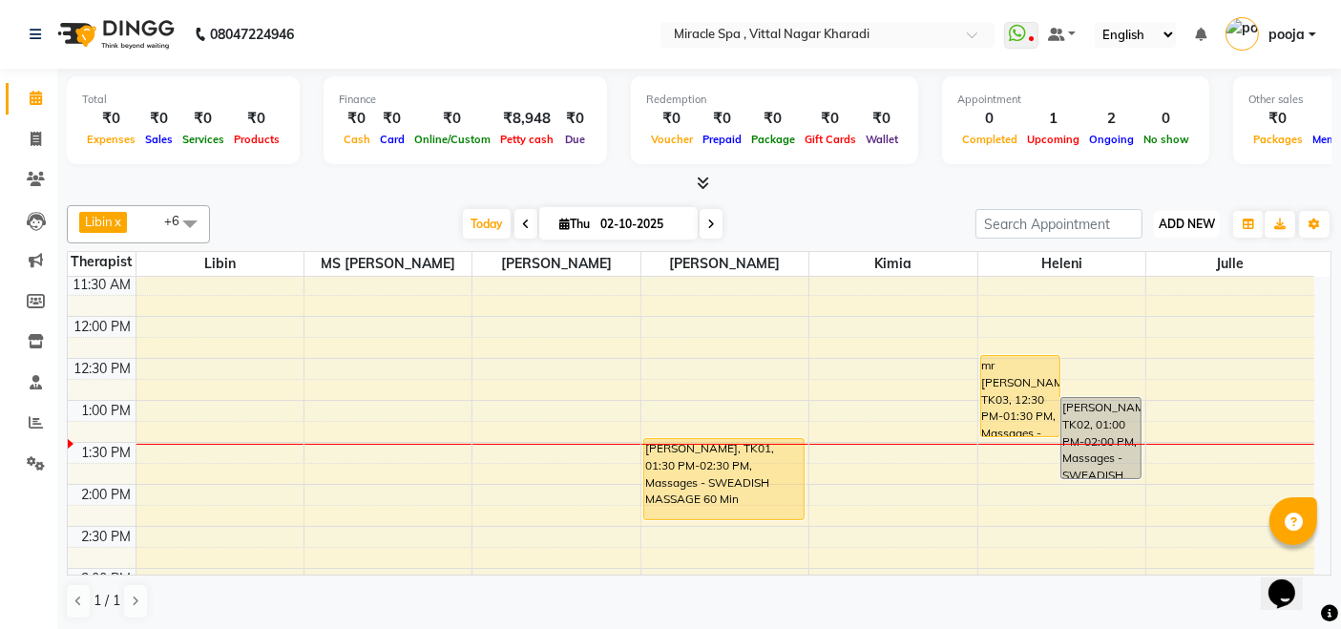
click at [1189, 224] on span "ADD NEW" at bounding box center [1187, 224] width 56 height 14
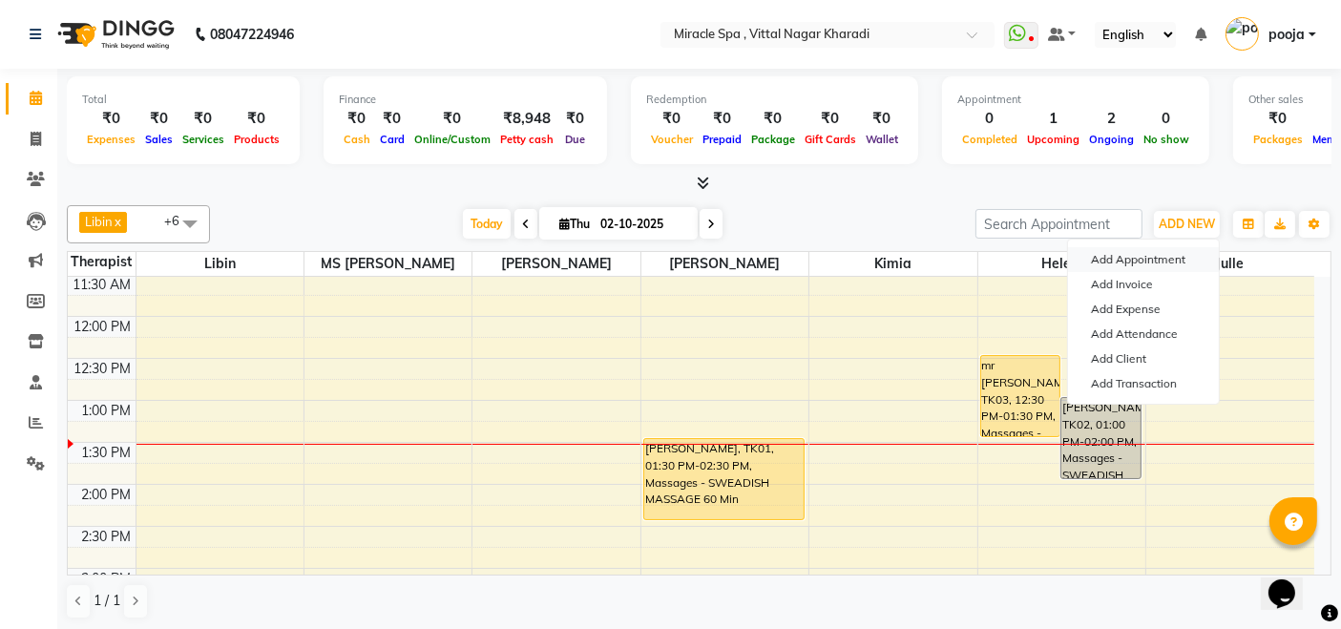
click at [1154, 260] on button "Add Appointment" at bounding box center [1143, 259] width 151 height 25
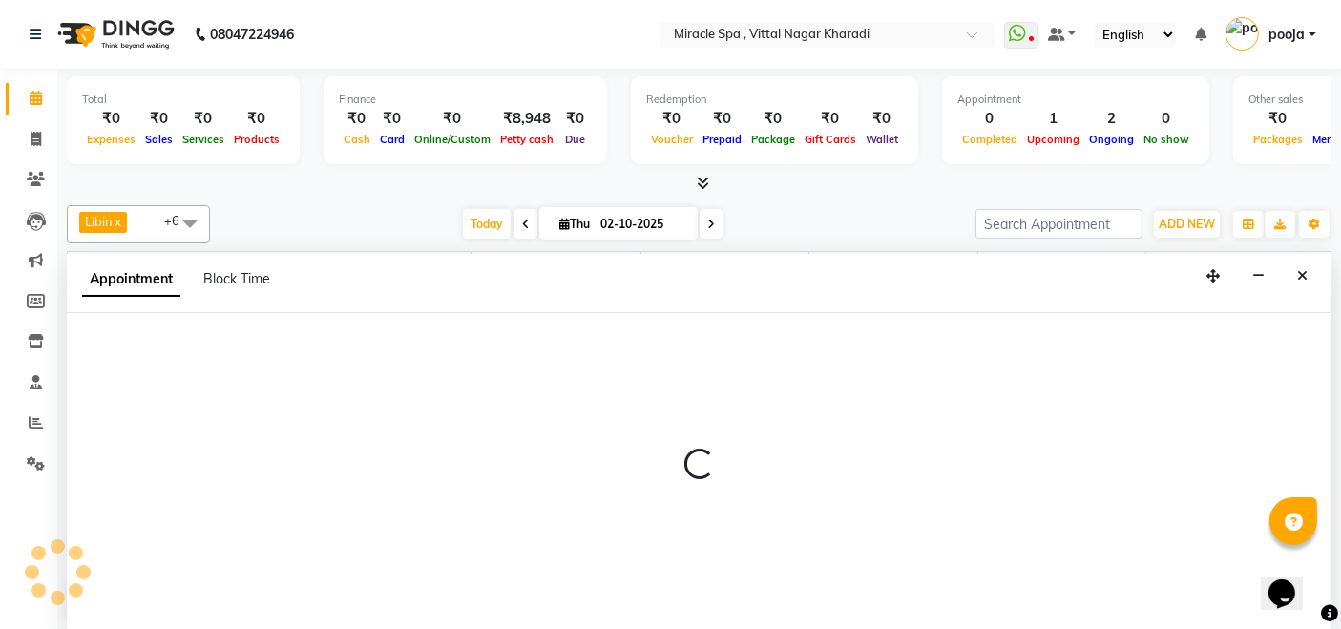
scroll to position [0, 0]
select select "600"
select select "tentative"
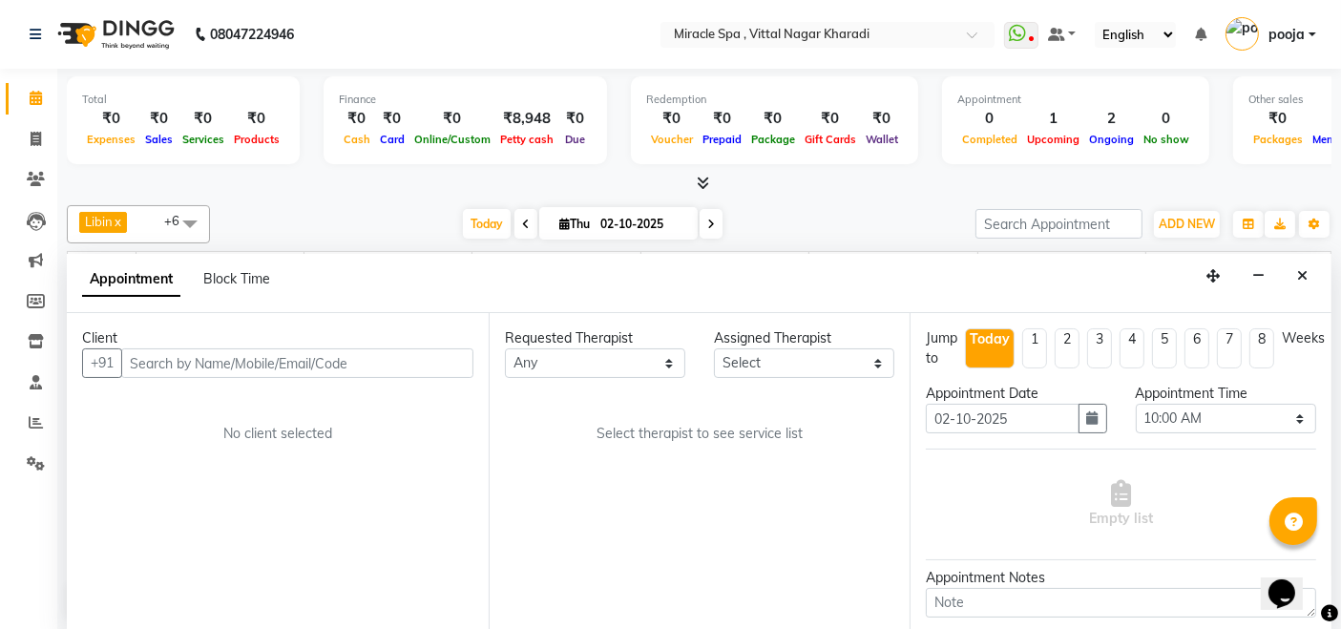
click at [217, 358] on input "text" at bounding box center [297, 363] width 352 height 30
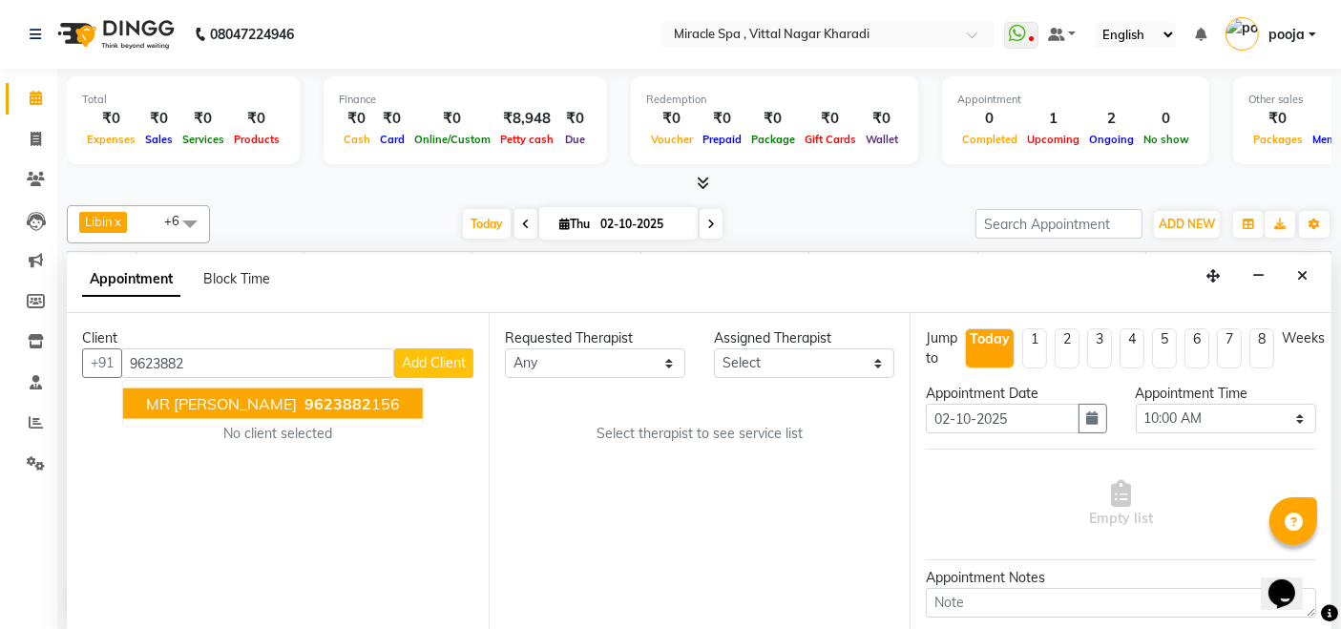
click at [207, 408] on span "MR SUNIL" at bounding box center [221, 403] width 151 height 19
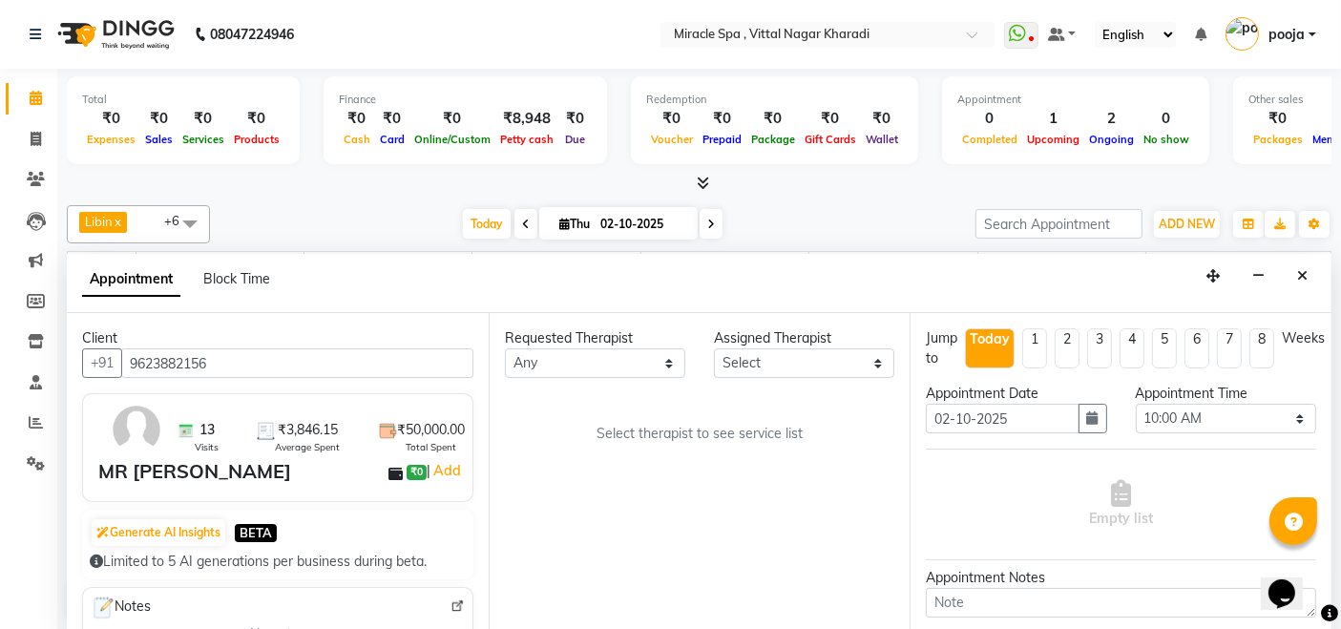
type input "9623882156"
click at [747, 353] on select "Select ajay debora GIGI heleni julle kimia Libin MR ADITYA MS ARTHI MS Mami ms …" at bounding box center [804, 363] width 180 height 30
select select "62144"
click at [714, 348] on select "Select ajay debora GIGI heleni julle kimia Libin MR ADITYA MS ARTHI MS Mami ms …" at bounding box center [804, 363] width 180 height 30
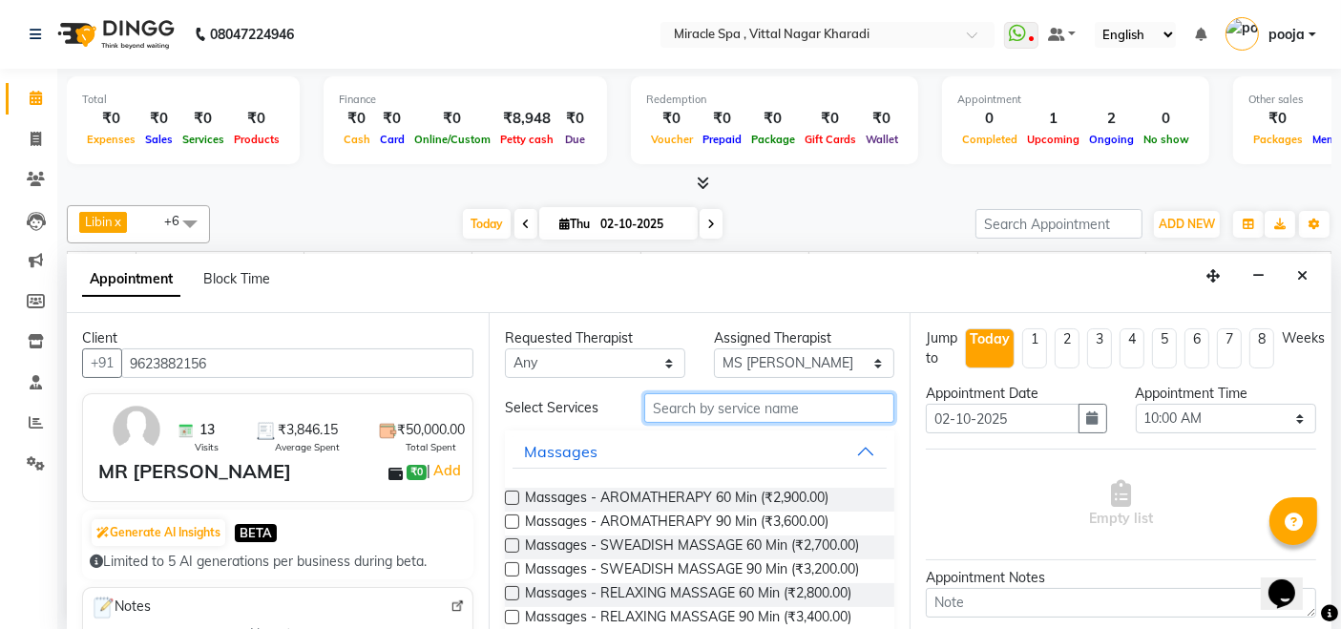
click at [717, 405] on input "text" at bounding box center [769, 408] width 250 height 30
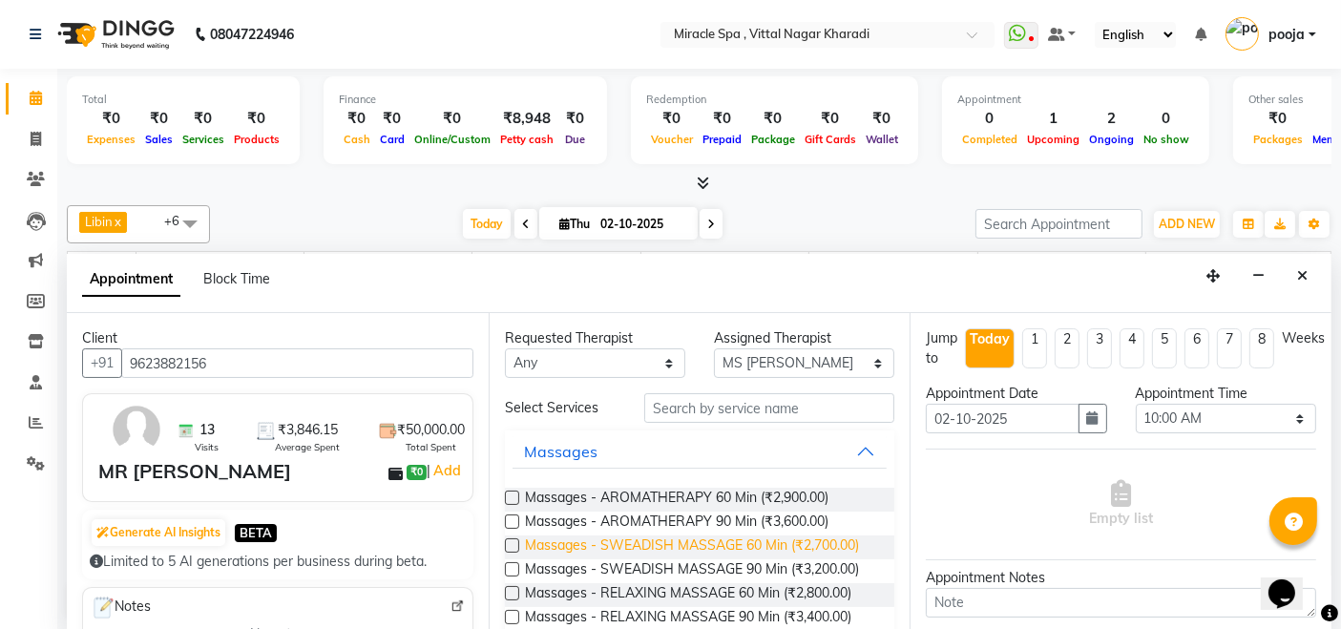
click at [718, 545] on span "Massages - SWEADISH MASSAGE 60 Min (₹2,700.00)" at bounding box center [692, 548] width 334 height 24
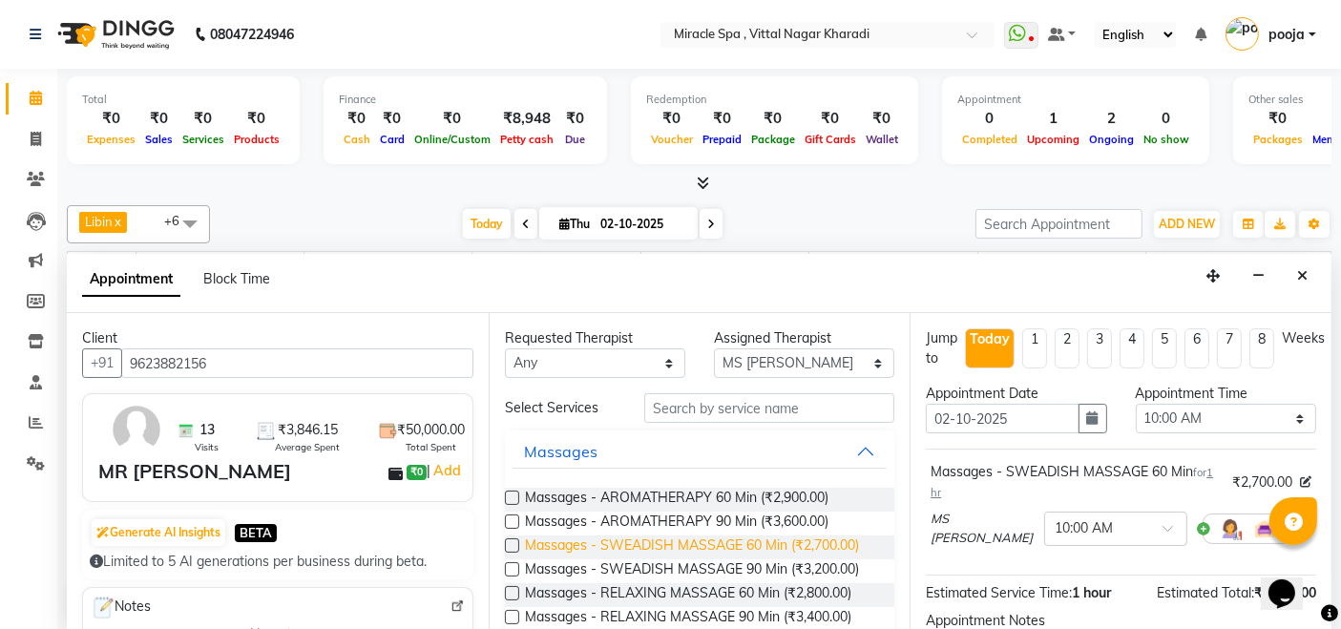
click at [718, 545] on span "Massages - SWEADISH MASSAGE 60 Min (₹2,700.00)" at bounding box center [692, 548] width 334 height 24
checkbox input "false"
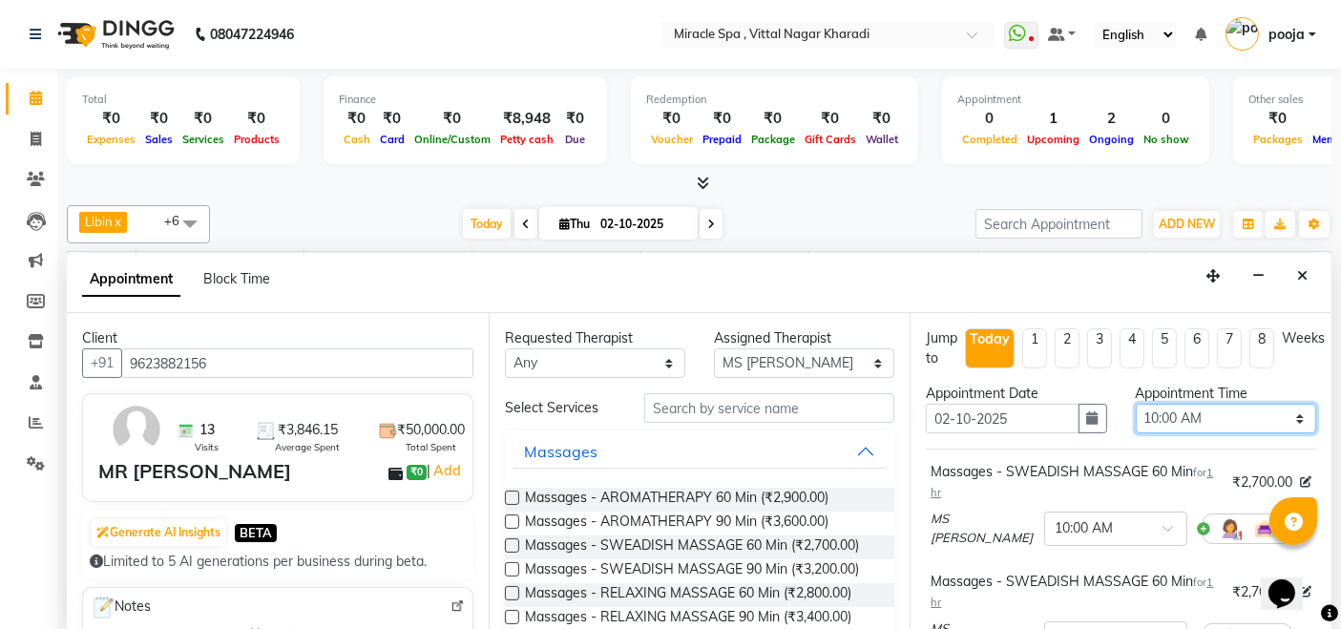
click at [1256, 407] on select "Select 10:00 AM 10:15 AM 10:30 AM 10:45 AM 11:00 AM 11:15 AM 11:30 AM 11:45 AM …" at bounding box center [1226, 419] width 180 height 30
select select "840"
click at [1136, 404] on select "Select 10:00 AM 10:15 AM 10:30 AM 10:45 AM 11:00 AM 11:15 AM 11:30 AM 11:45 AM …" at bounding box center [1226, 419] width 180 height 30
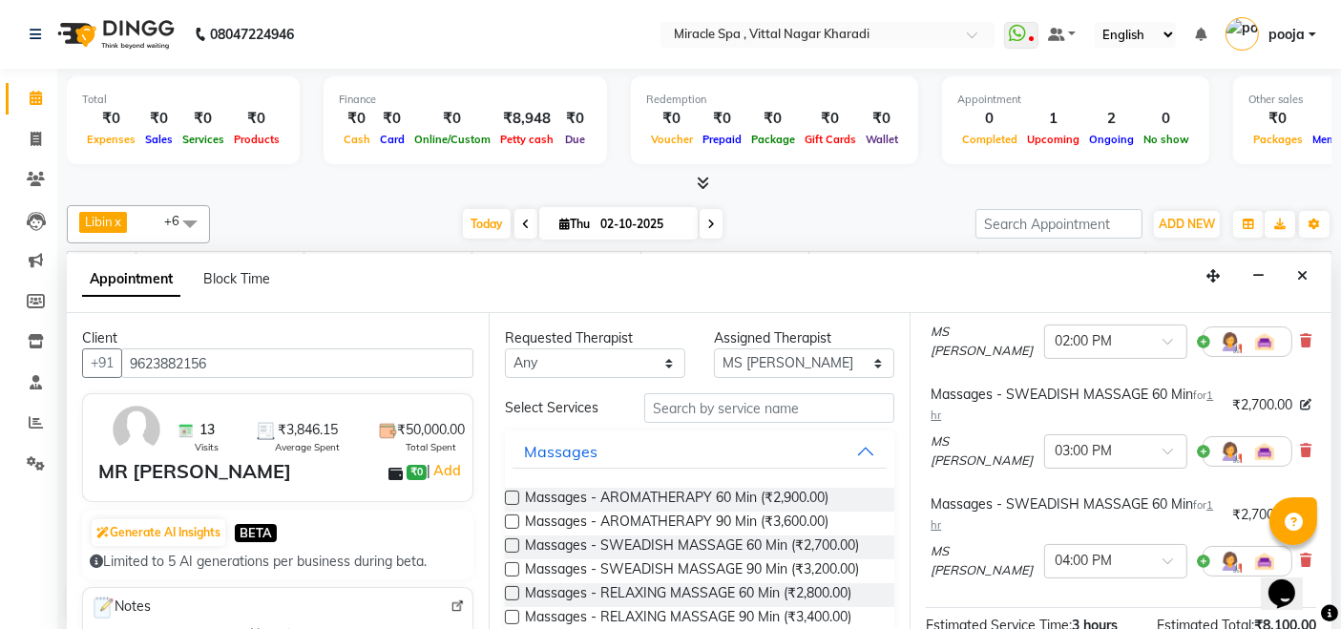
scroll to position [416, 0]
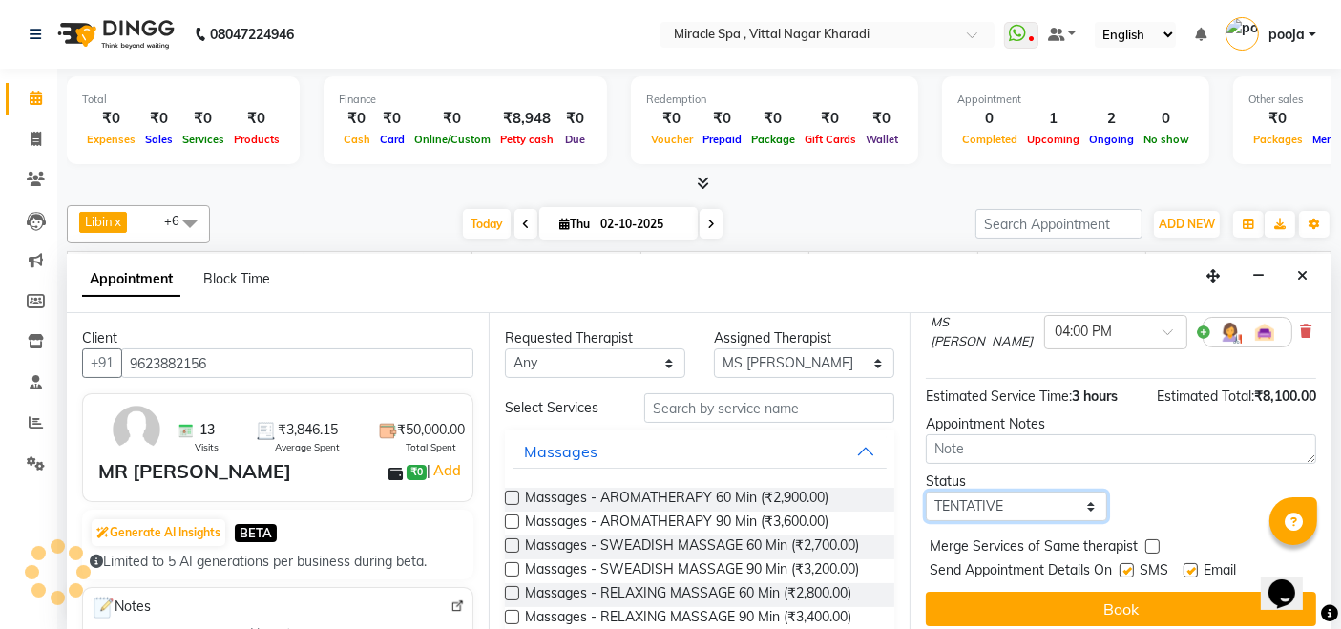
click at [993, 500] on select "Select TENTATIVE CONFIRM CHECK-IN UPCOMING" at bounding box center [1016, 507] width 180 height 30
select select "upcoming"
click at [926, 492] on select "Select TENTATIVE CONFIRM CHECK-IN UPCOMING" at bounding box center [1016, 507] width 180 height 30
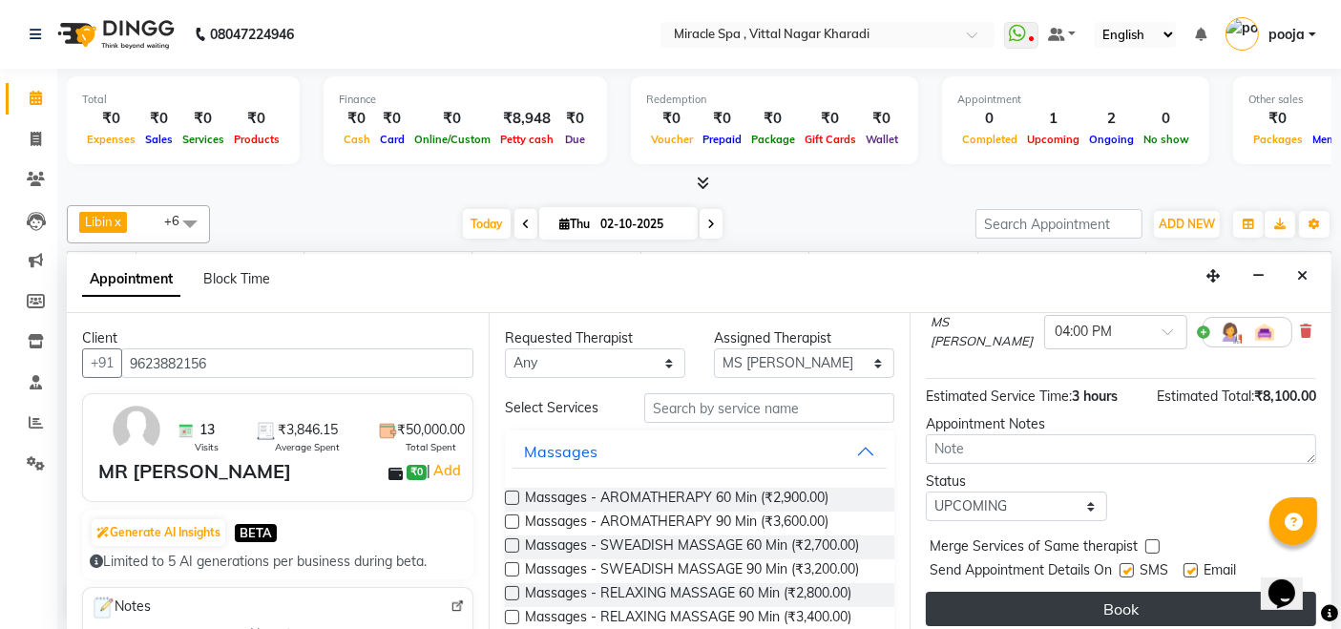
click at [1076, 596] on button "Book" at bounding box center [1121, 609] width 390 height 34
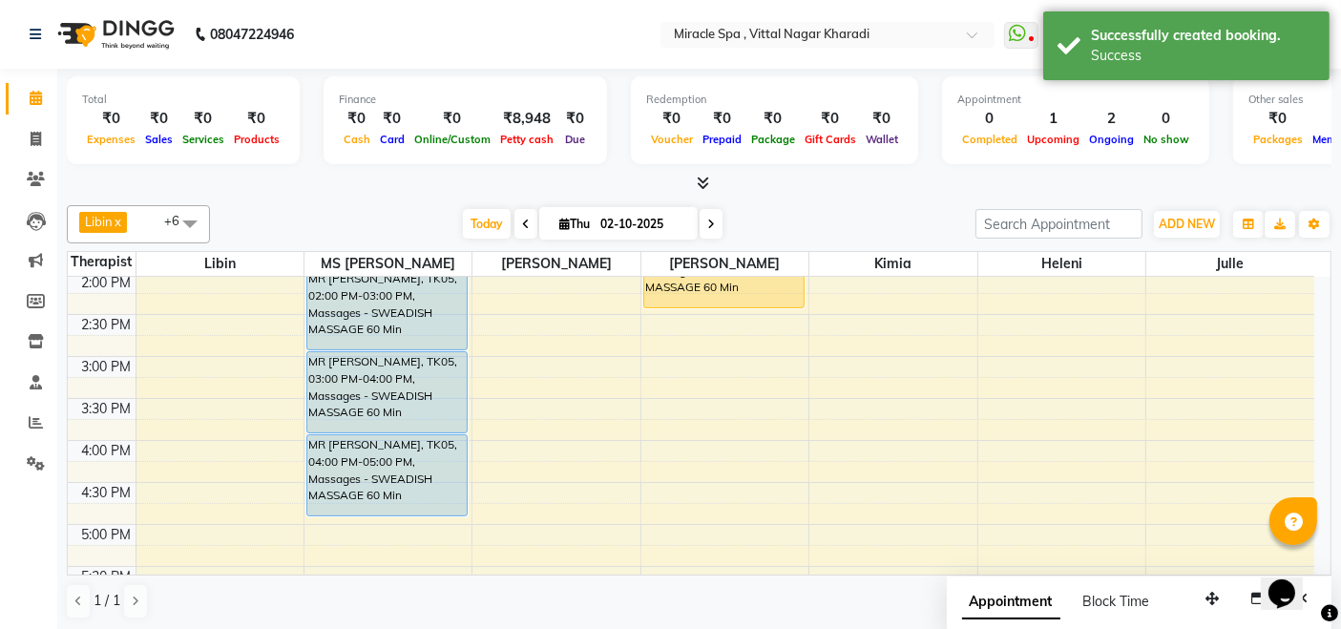
scroll to position [318, 0]
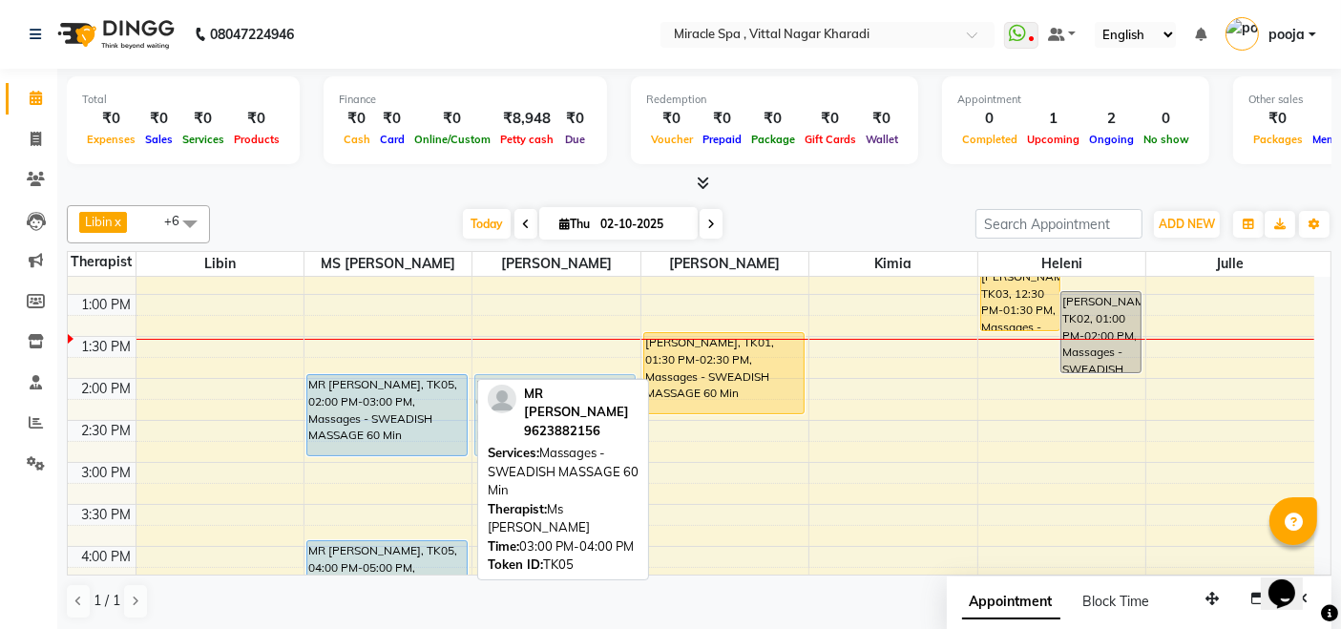
drag, startPoint x: 444, startPoint y: 468, endPoint x: 564, endPoint y: 393, distance: 141.5
click at [564, 393] on div "Libin x MS Mami x debora x kimia x heleni x julle x ms maya x +6 Select All aja…" at bounding box center [699, 413] width 1265 height 430
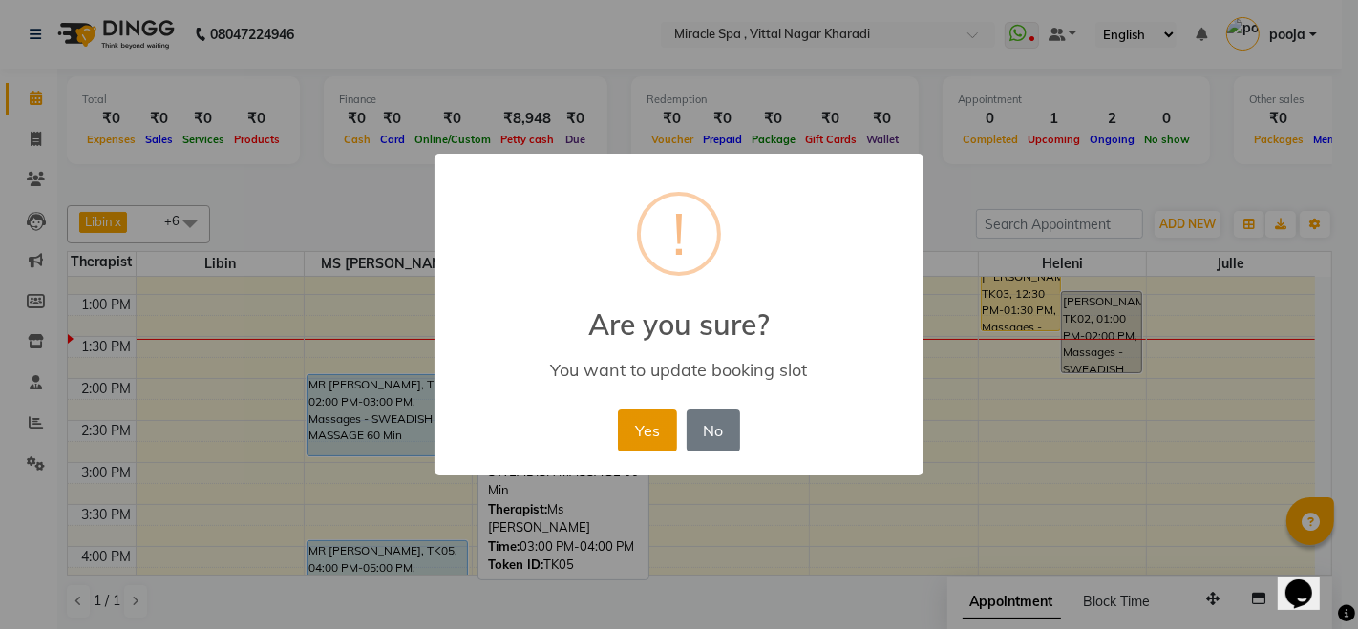
click at [648, 424] on button "Yes" at bounding box center [647, 431] width 58 height 42
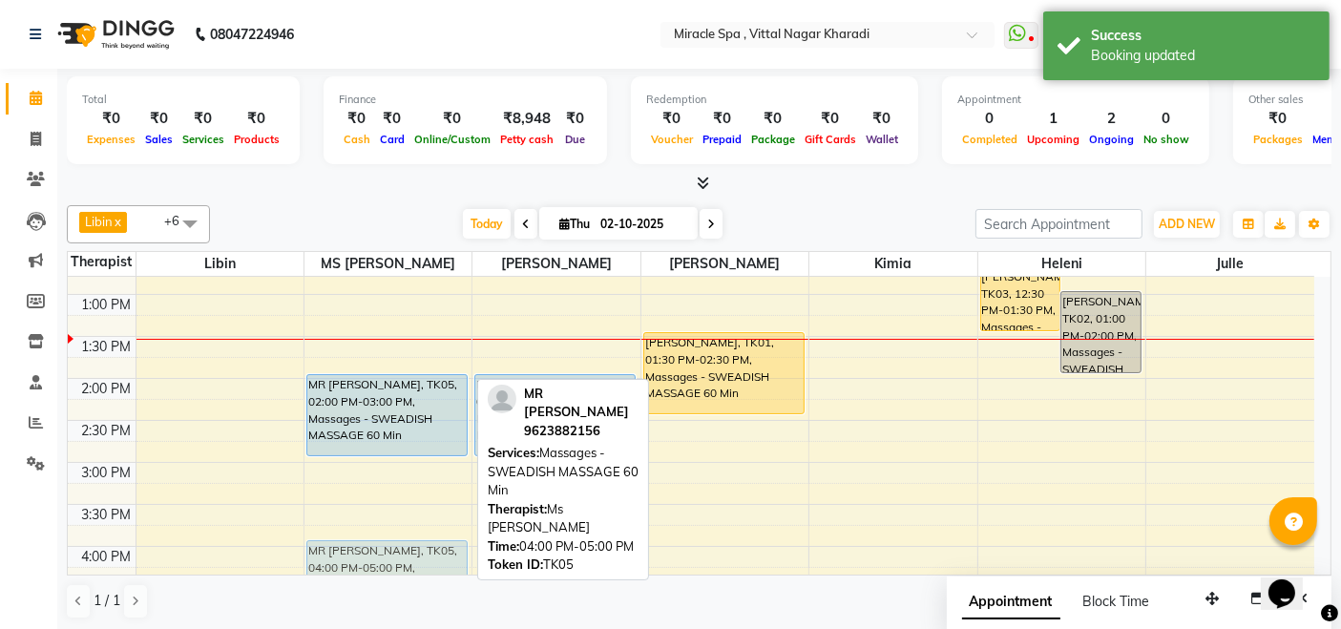
scroll to position [327, 0]
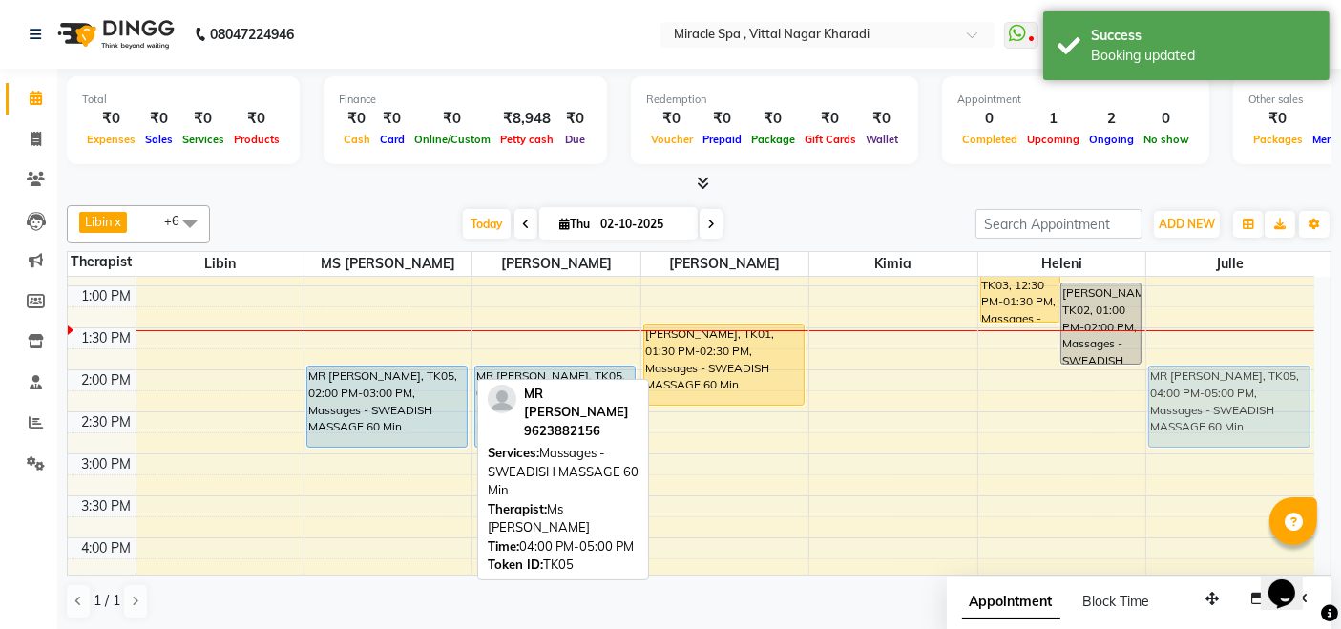
drag, startPoint x: 411, startPoint y: 552, endPoint x: 1223, endPoint y: 367, distance: 832.4
click at [1223, 367] on tr "MR SUNIL, TK05, 02:00 PM-03:00 PM, Massages - SWEADISH MASSAGE 60 Min MR SUNIL,…" at bounding box center [691, 579] width 1247 height 1259
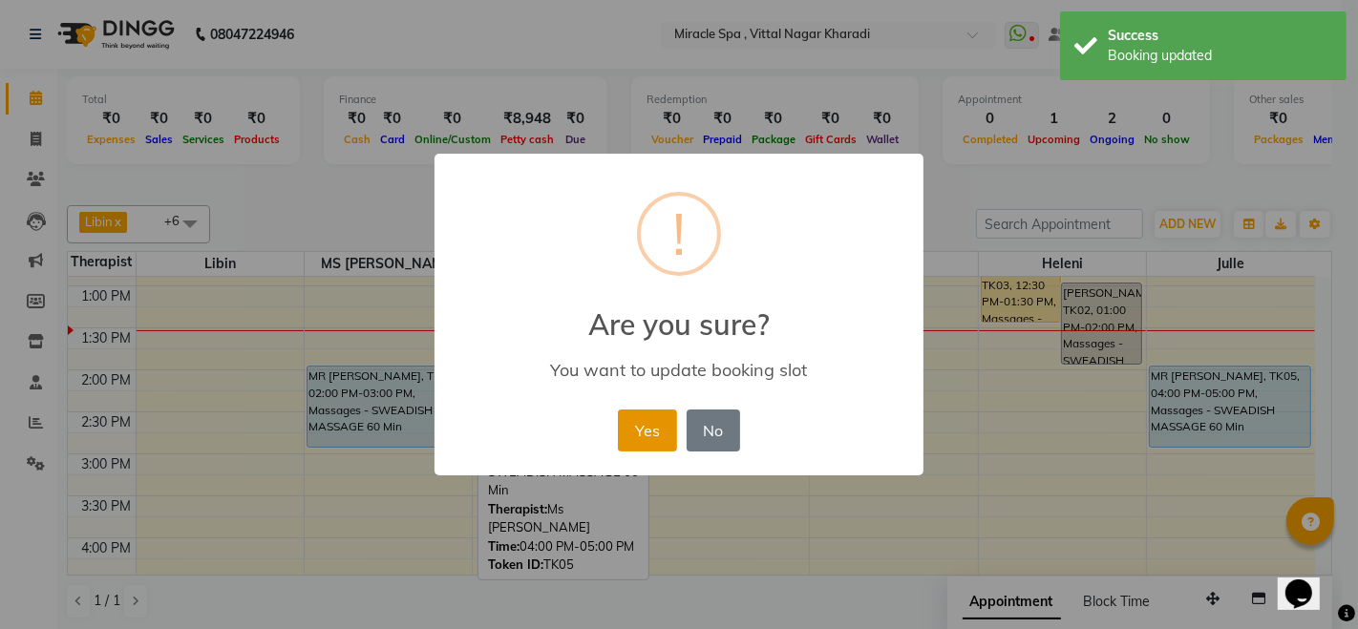
click at [646, 425] on button "Yes" at bounding box center [647, 431] width 58 height 42
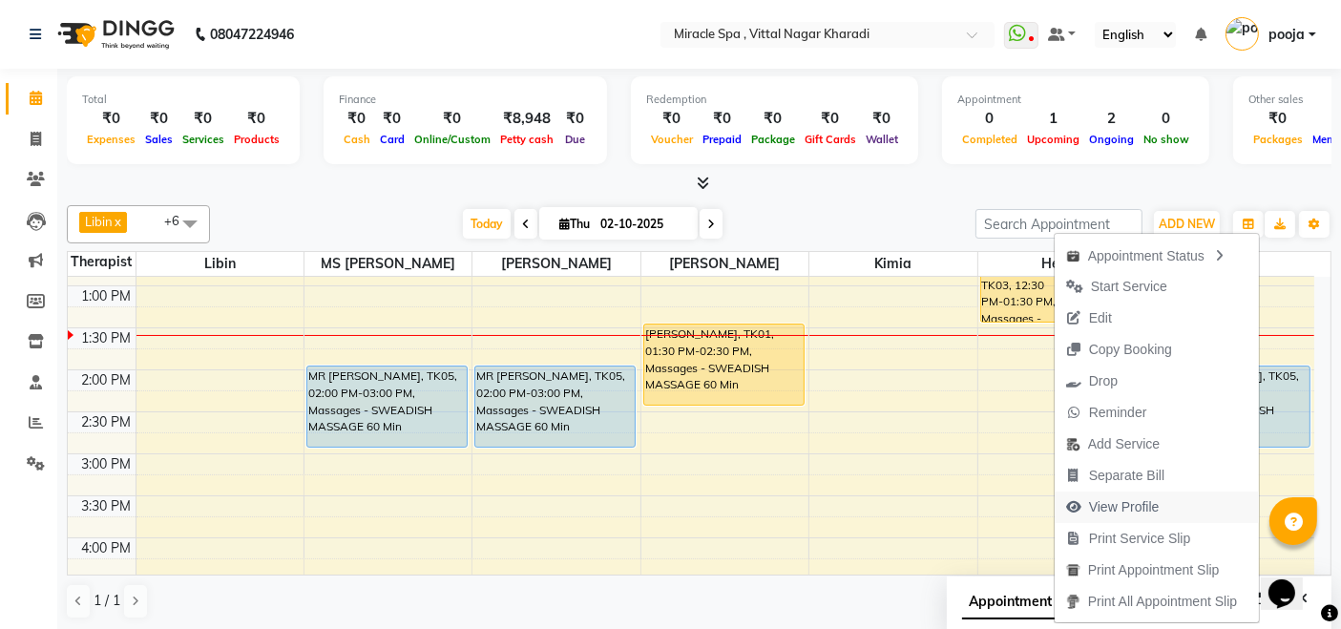
click at [1129, 505] on span "View Profile" at bounding box center [1124, 507] width 71 height 20
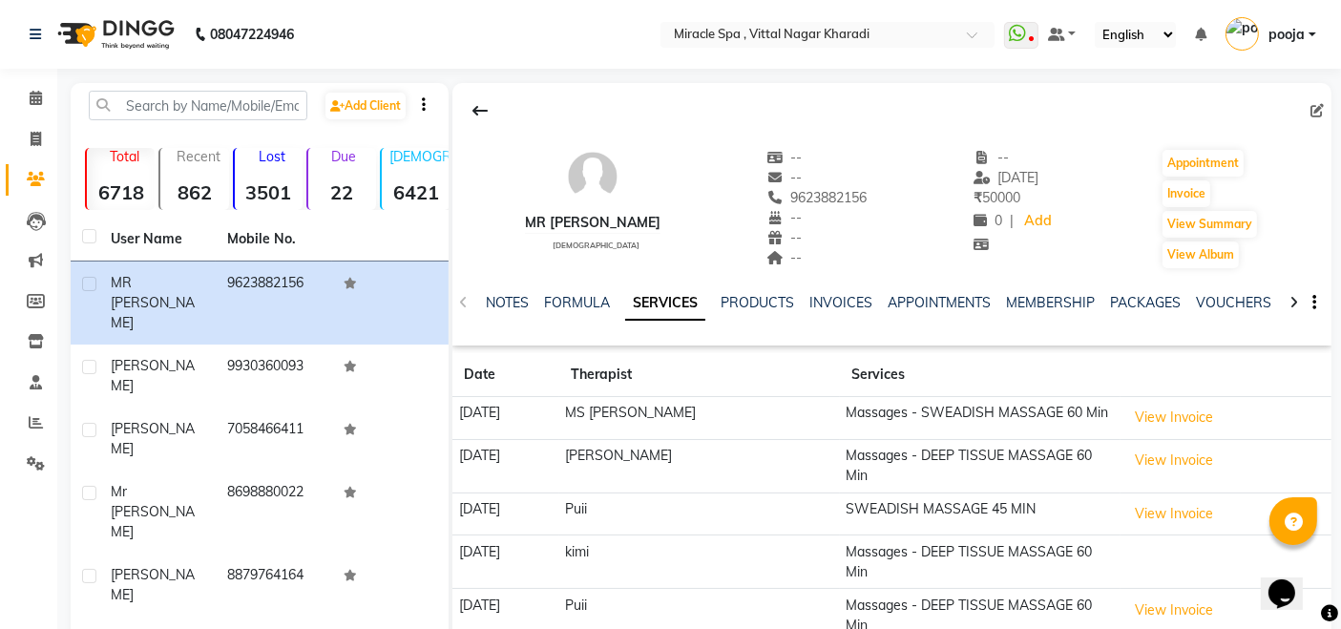
click at [1129, 310] on div "PACKAGES" at bounding box center [1145, 303] width 71 height 20
click at [1147, 296] on link "PACKAGES" at bounding box center [1145, 302] width 71 height 17
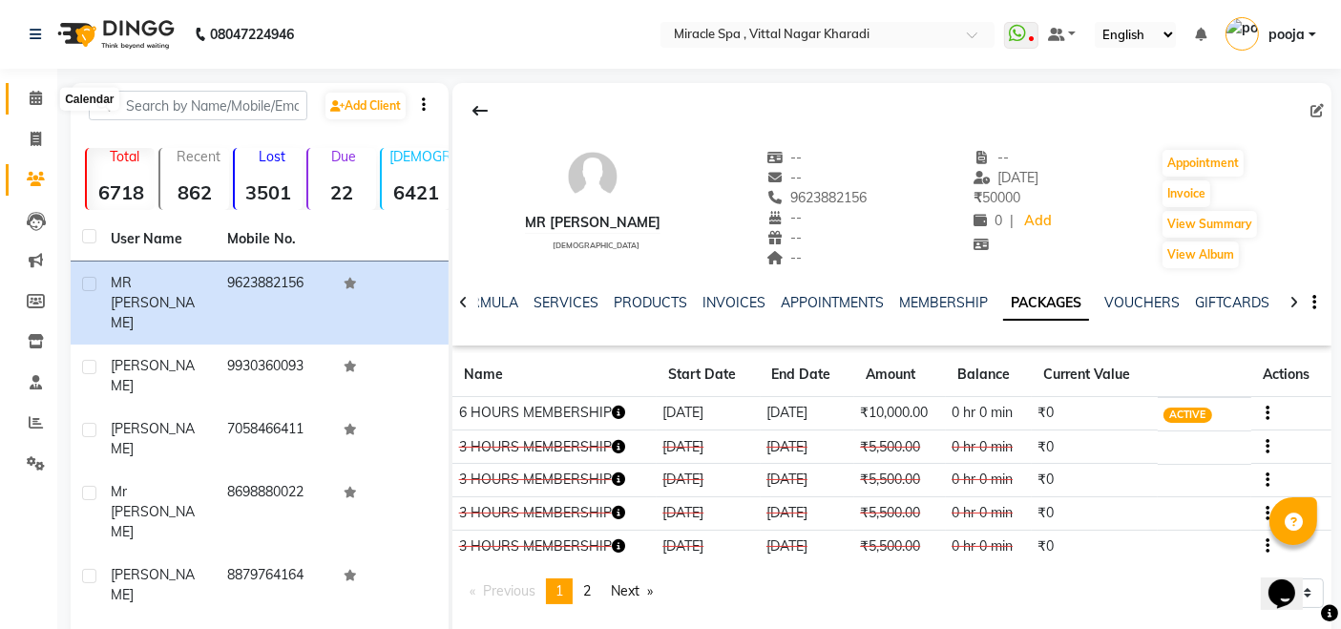
click at [35, 107] on span at bounding box center [35, 99] width 33 height 22
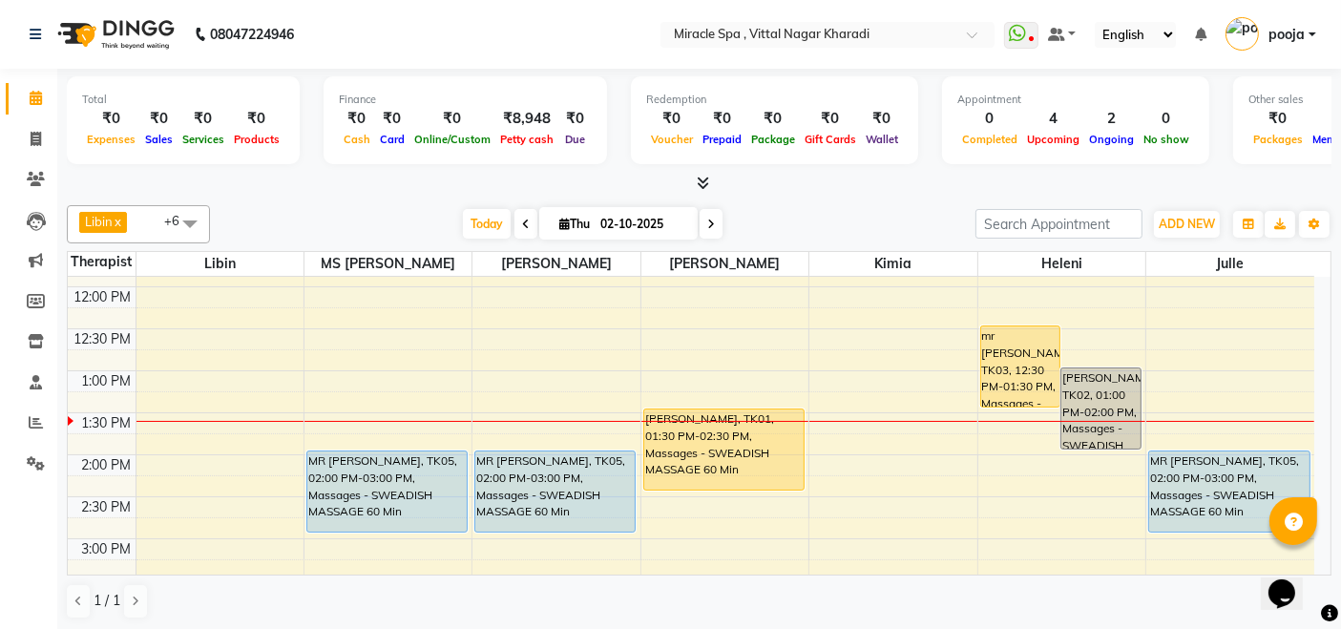
scroll to position [212, 0]
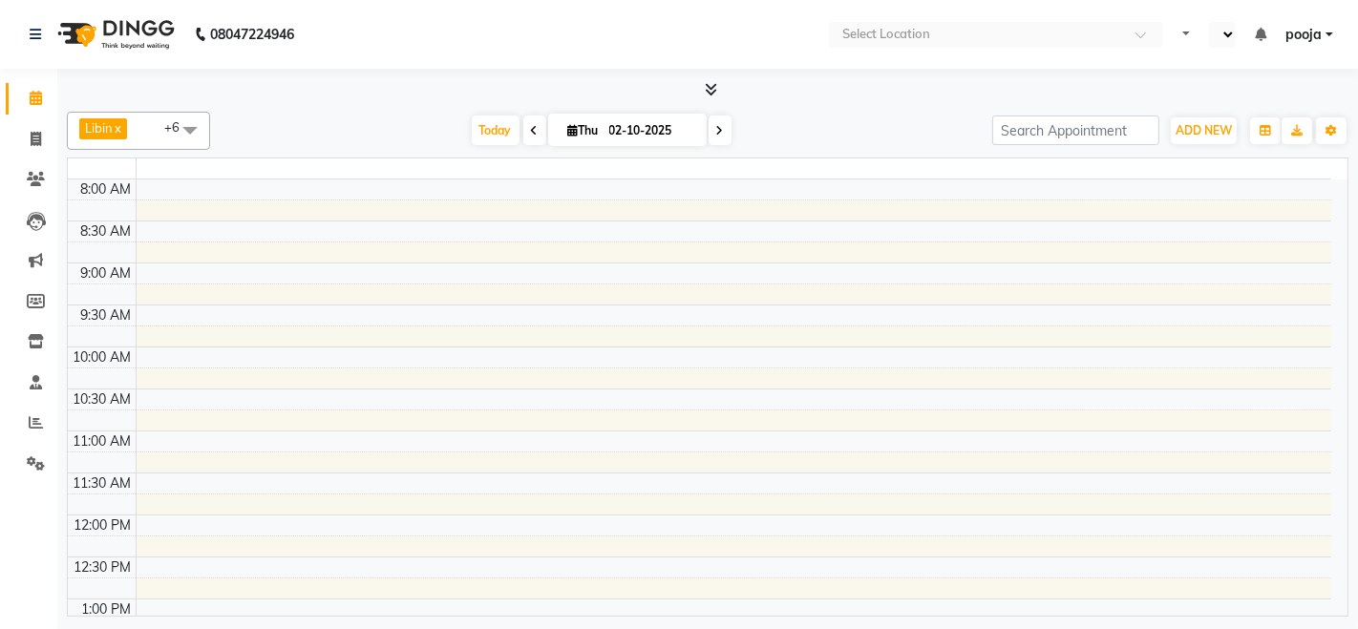
select select "en"
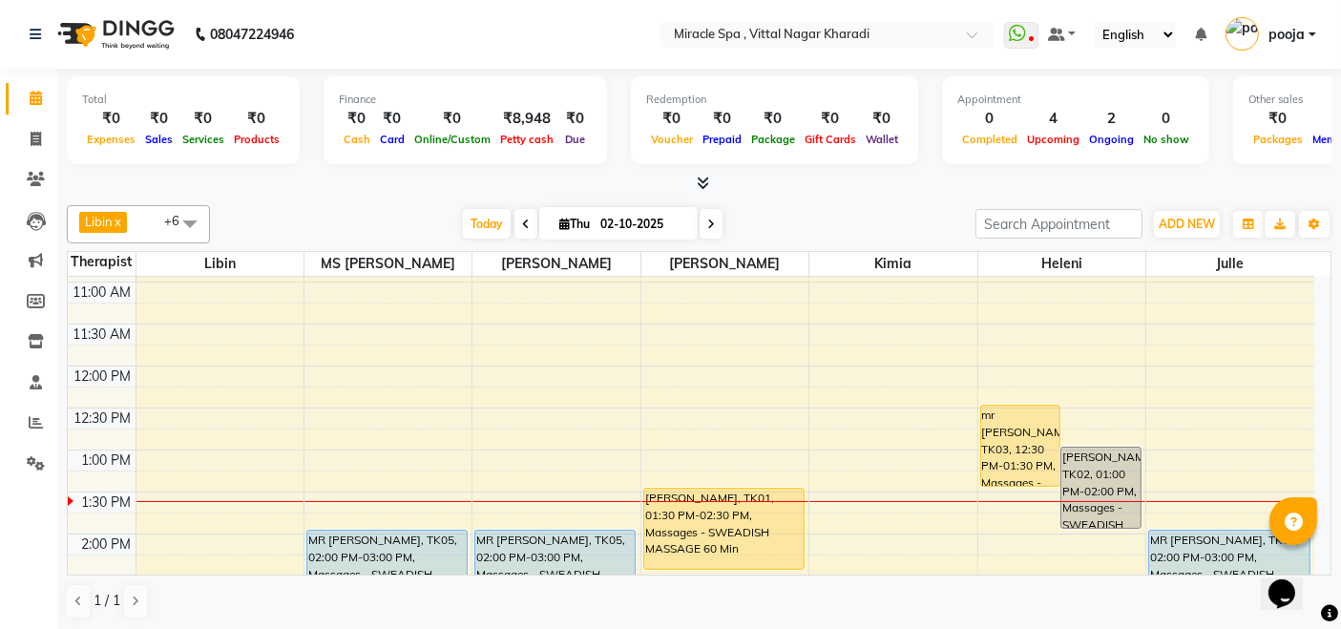
scroll to position [212, 0]
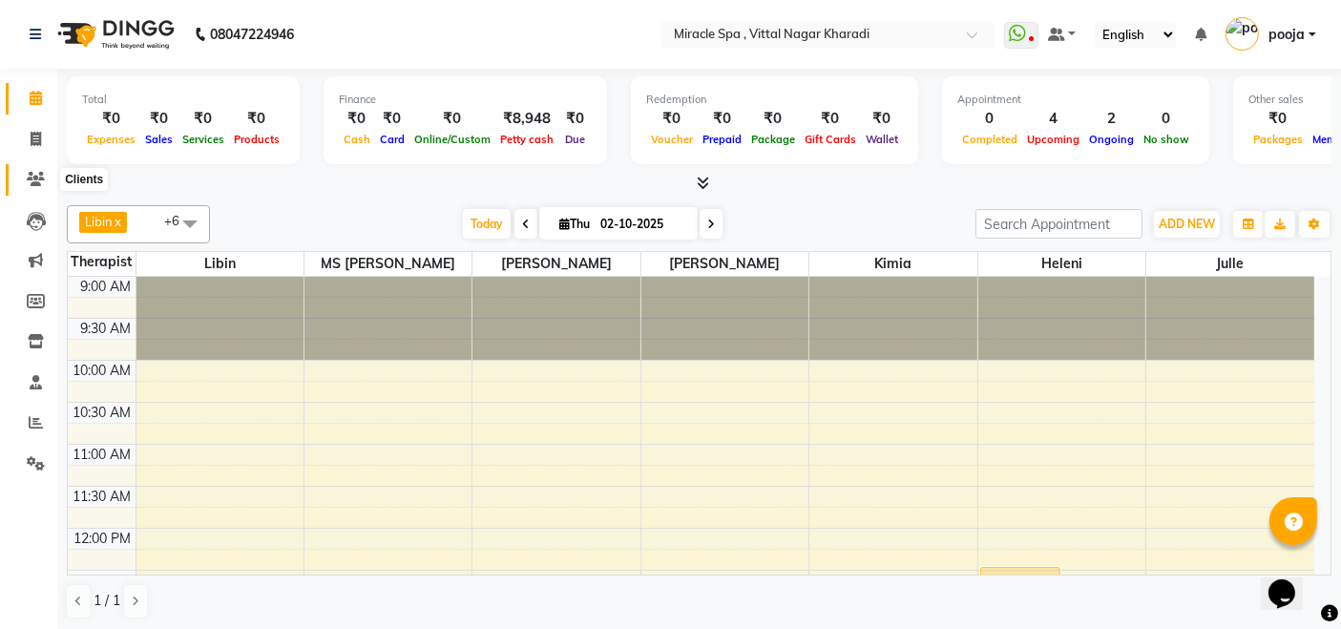
click at [27, 181] on icon at bounding box center [36, 179] width 18 height 14
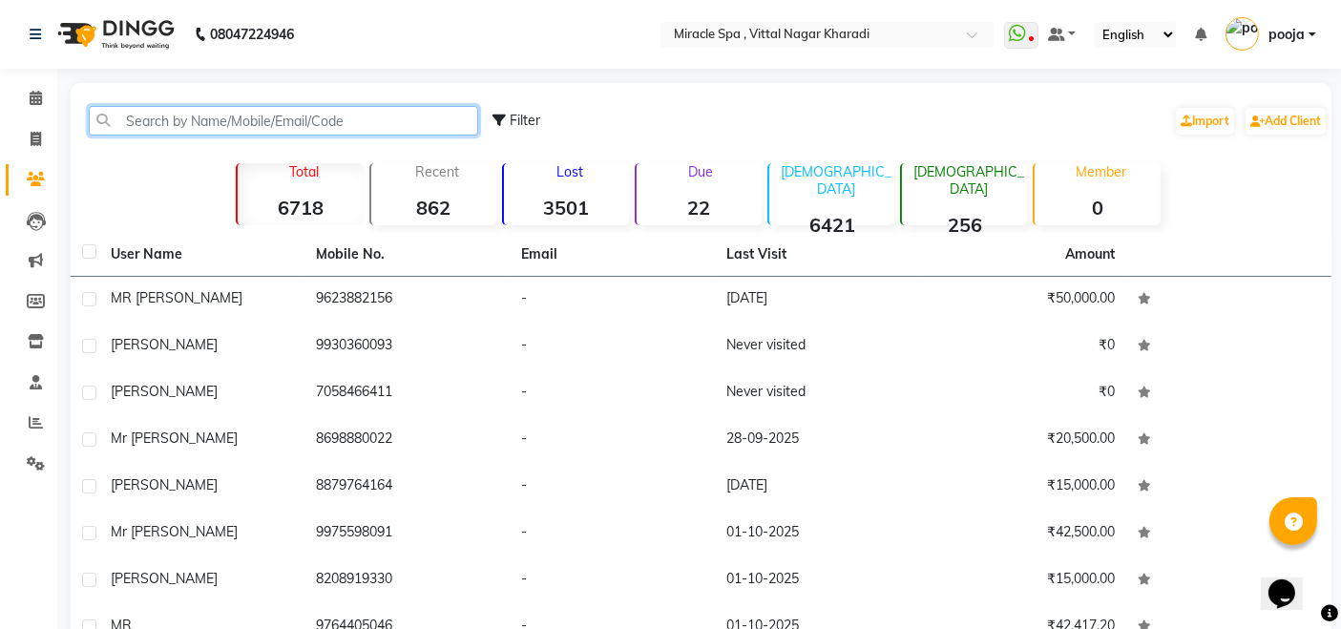
click at [131, 118] on input "text" at bounding box center [284, 121] width 390 height 30
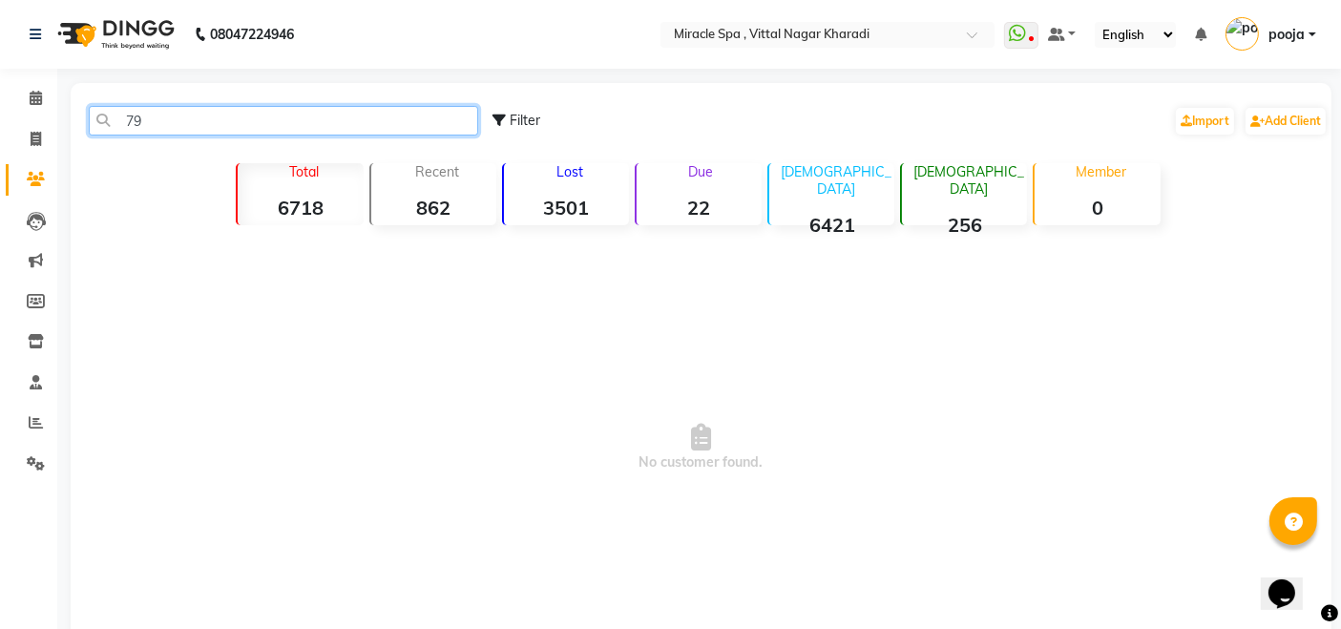
type input "7"
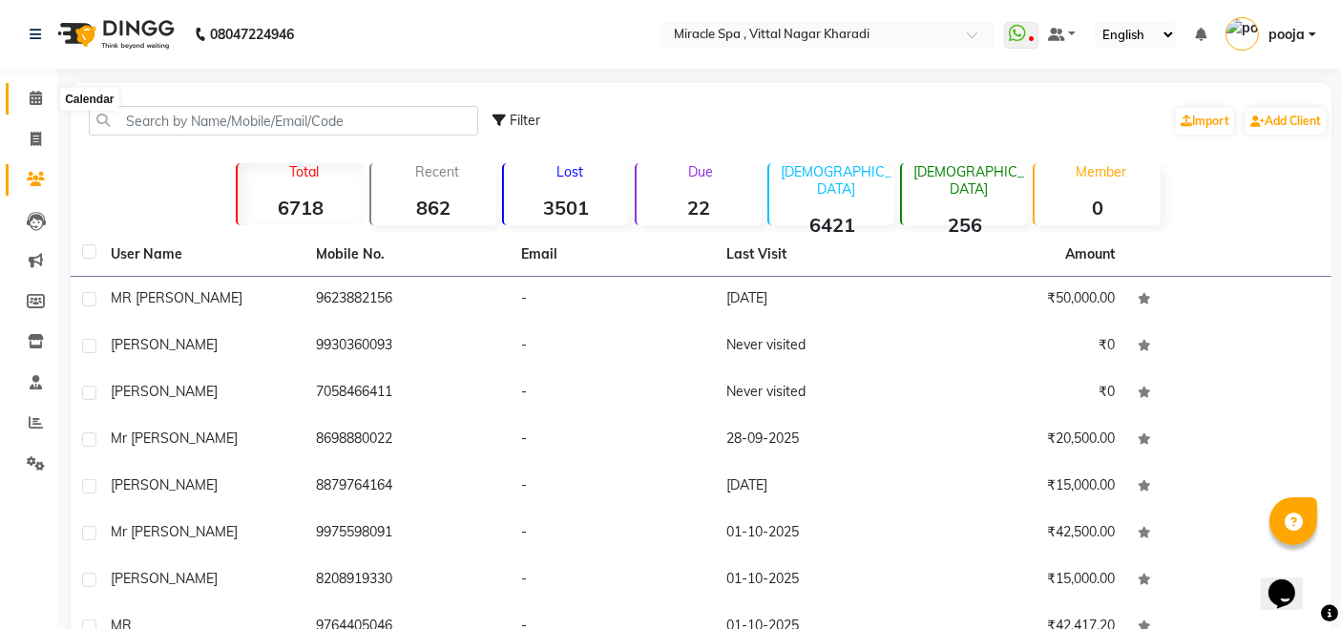
click at [25, 102] on span at bounding box center [35, 99] width 33 height 22
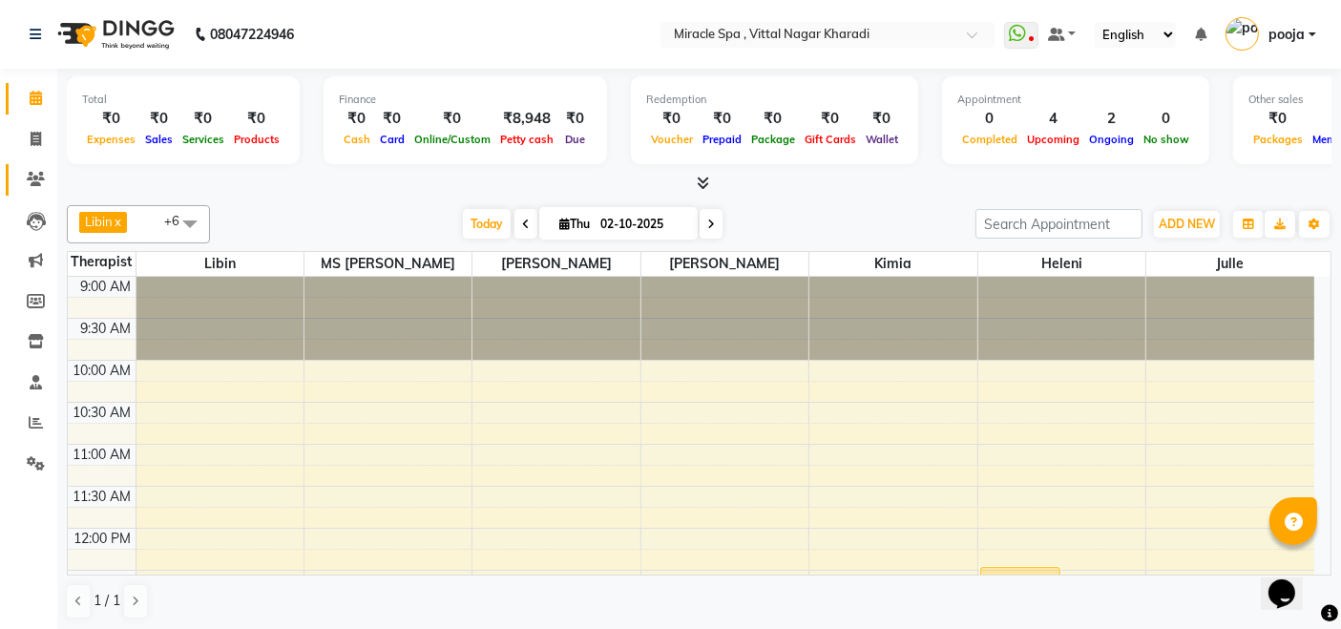
click at [45, 175] on span at bounding box center [35, 180] width 33 height 22
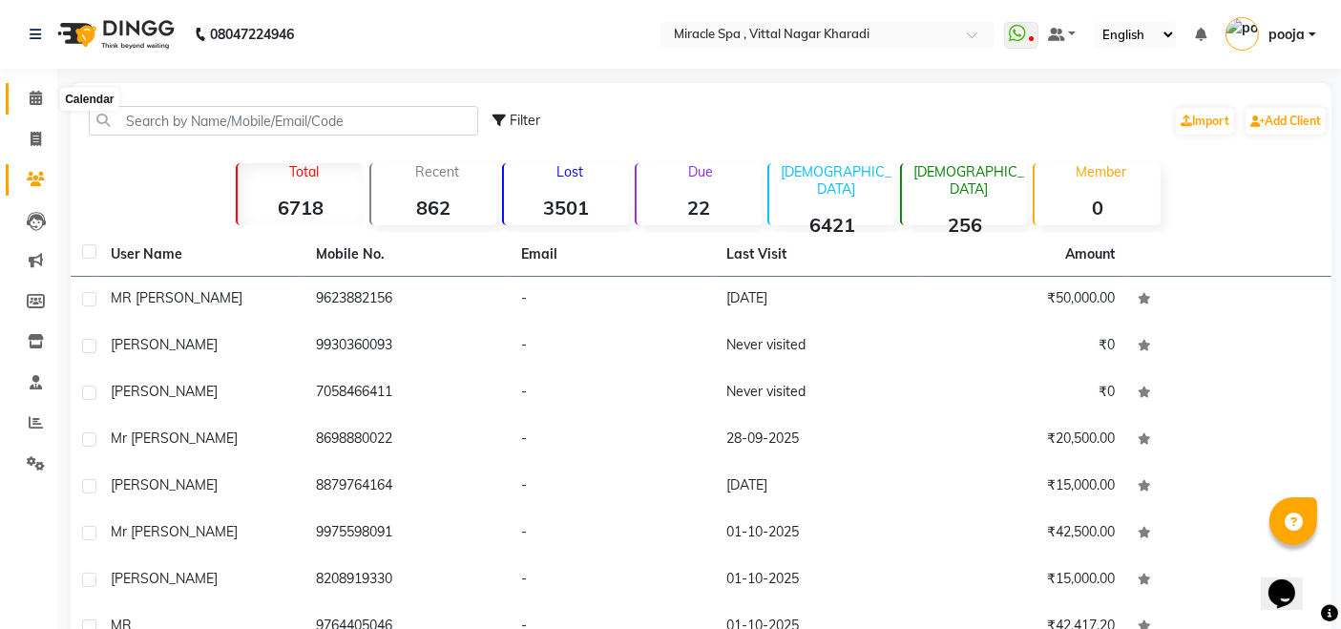
click at [41, 99] on icon at bounding box center [36, 98] width 12 height 14
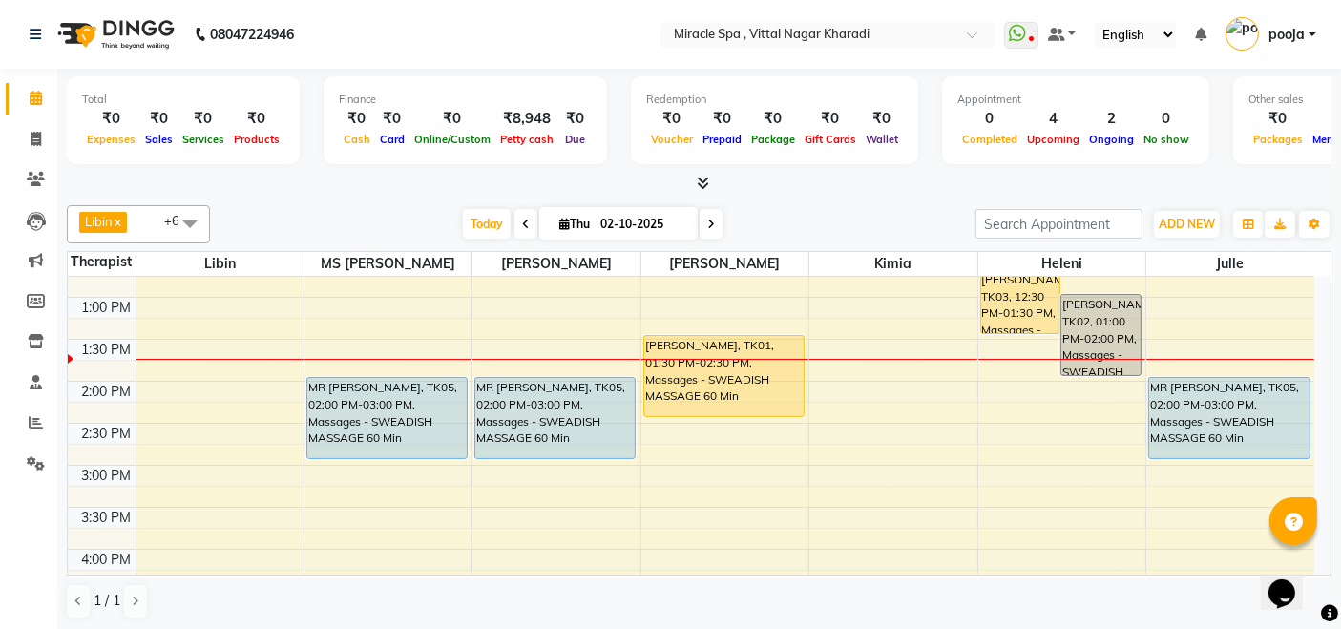
scroll to position [310, 0]
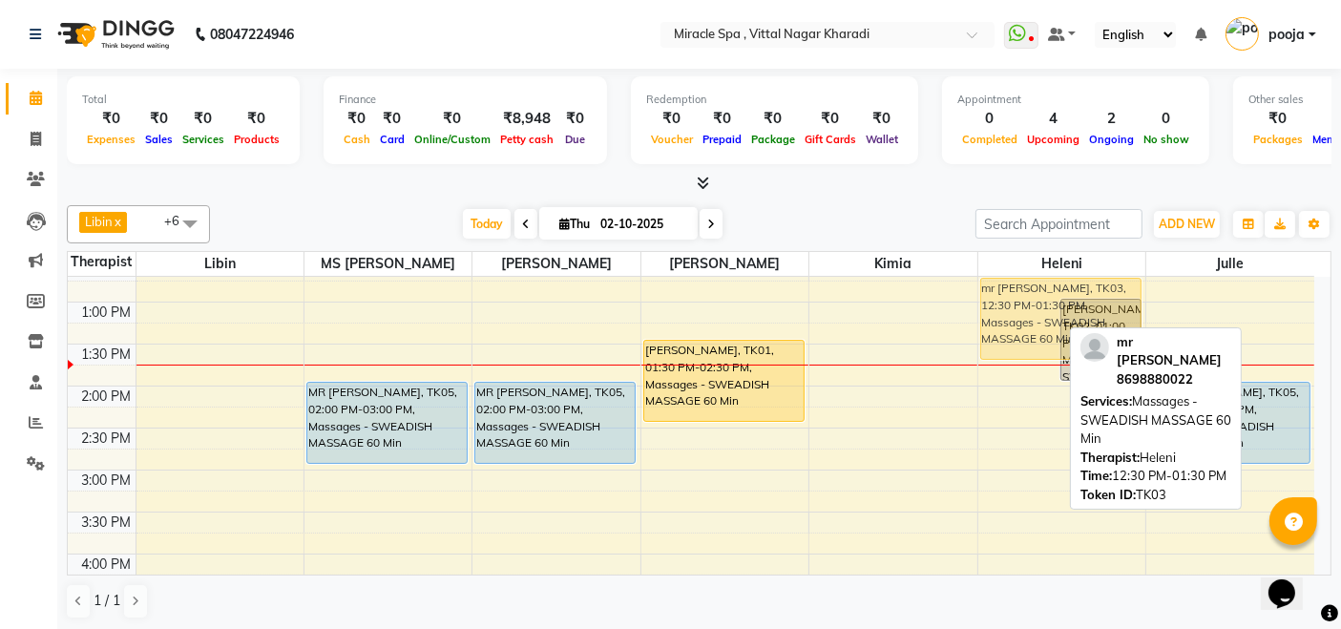
drag, startPoint x: 998, startPoint y: 295, endPoint x: 998, endPoint y: 320, distance: 24.8
click at [998, 320] on div "mr vicky, TK03, 12:30 PM-01:30 PM, Massages - SWEADISH MASSAGE 60 Min mr datta,…" at bounding box center [1062, 596] width 167 height 1259
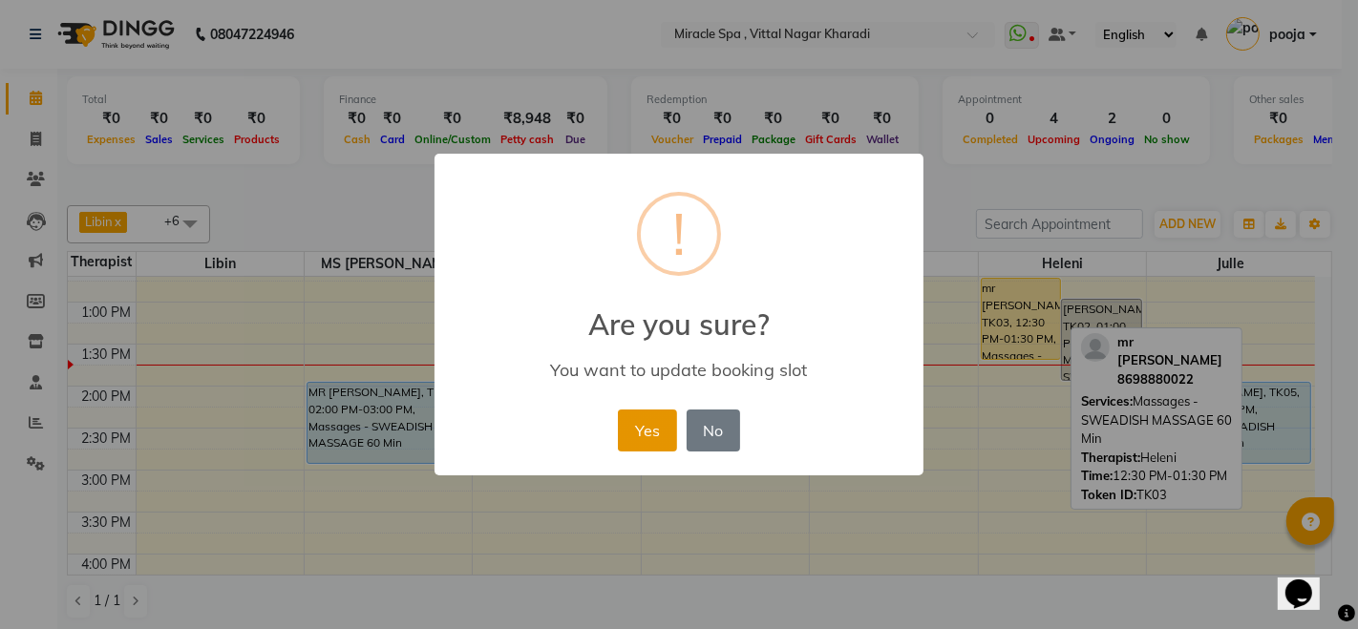
click at [646, 446] on button "Yes" at bounding box center [647, 431] width 58 height 42
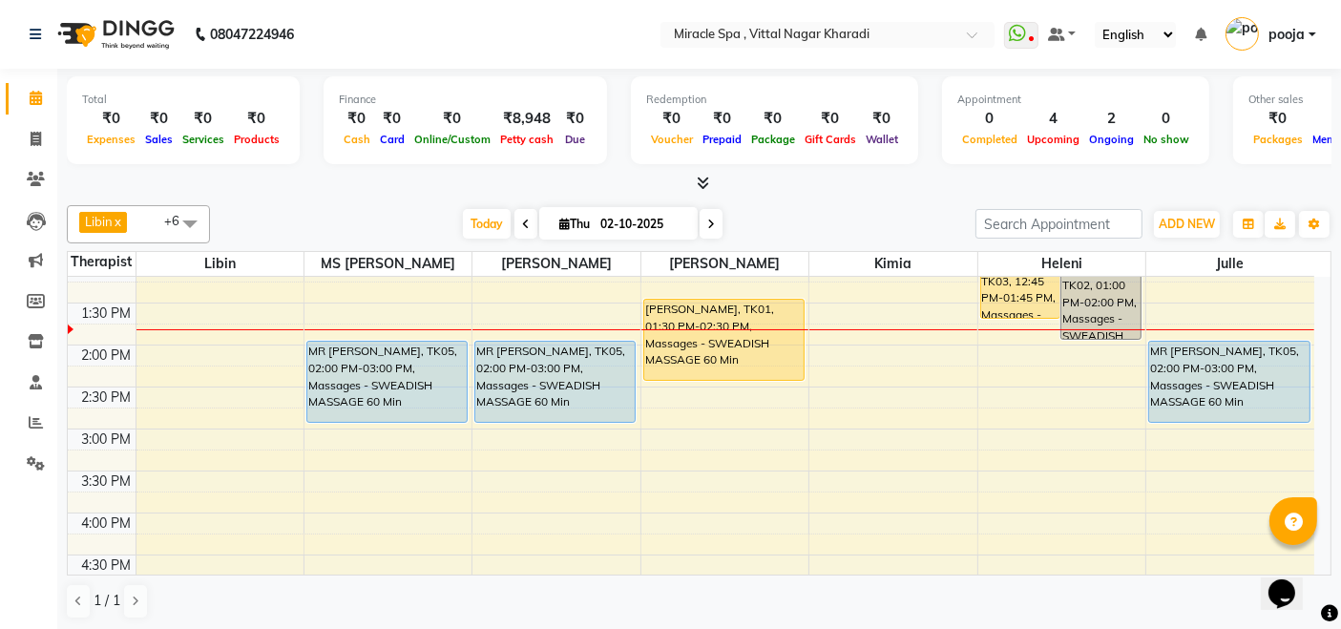
scroll to position [318, 0]
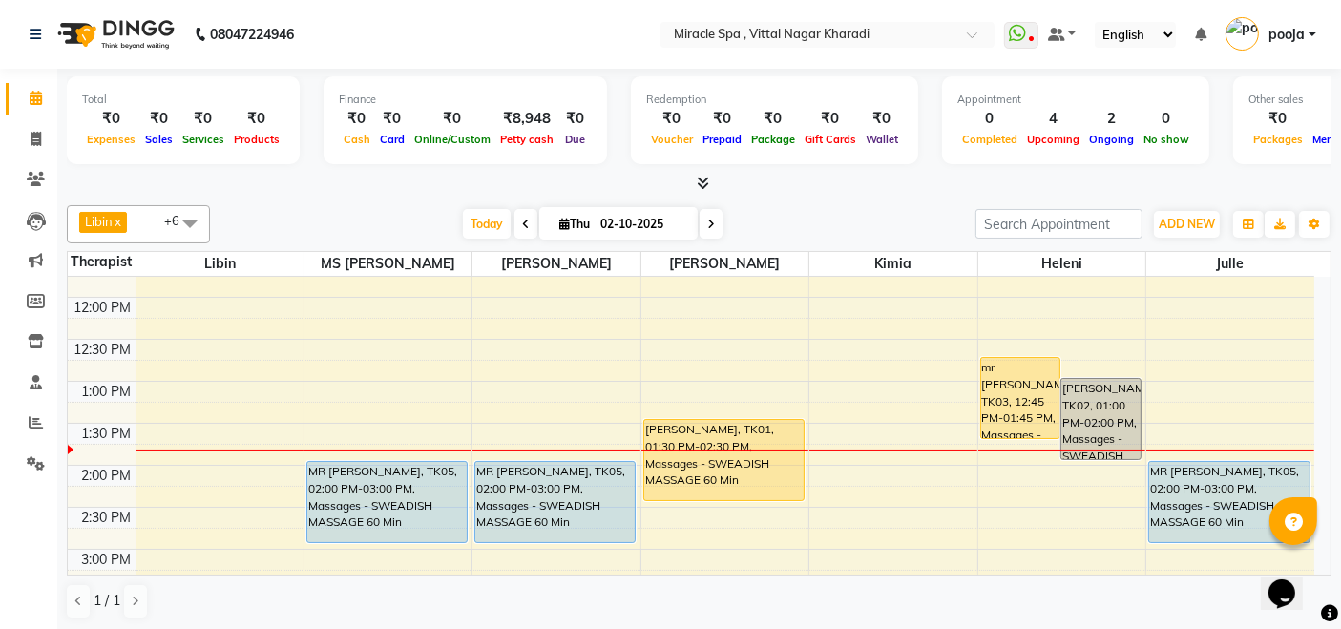
scroll to position [212, 0]
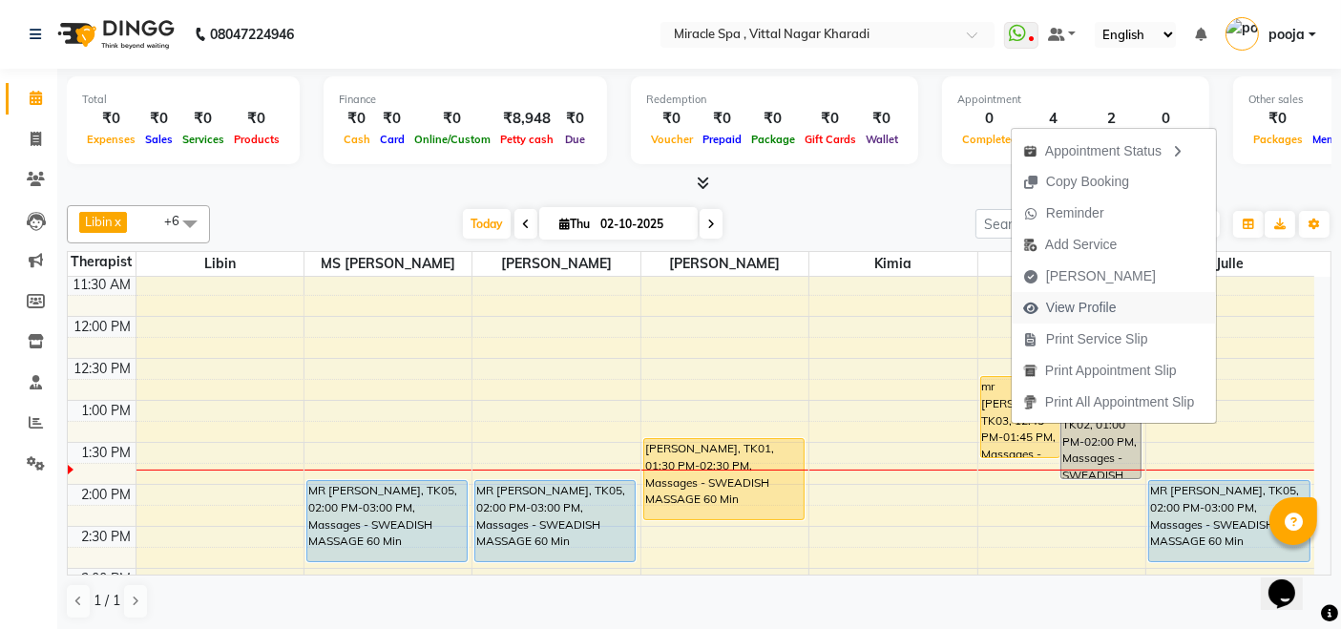
click at [1069, 315] on span "View Profile" at bounding box center [1081, 308] width 71 height 20
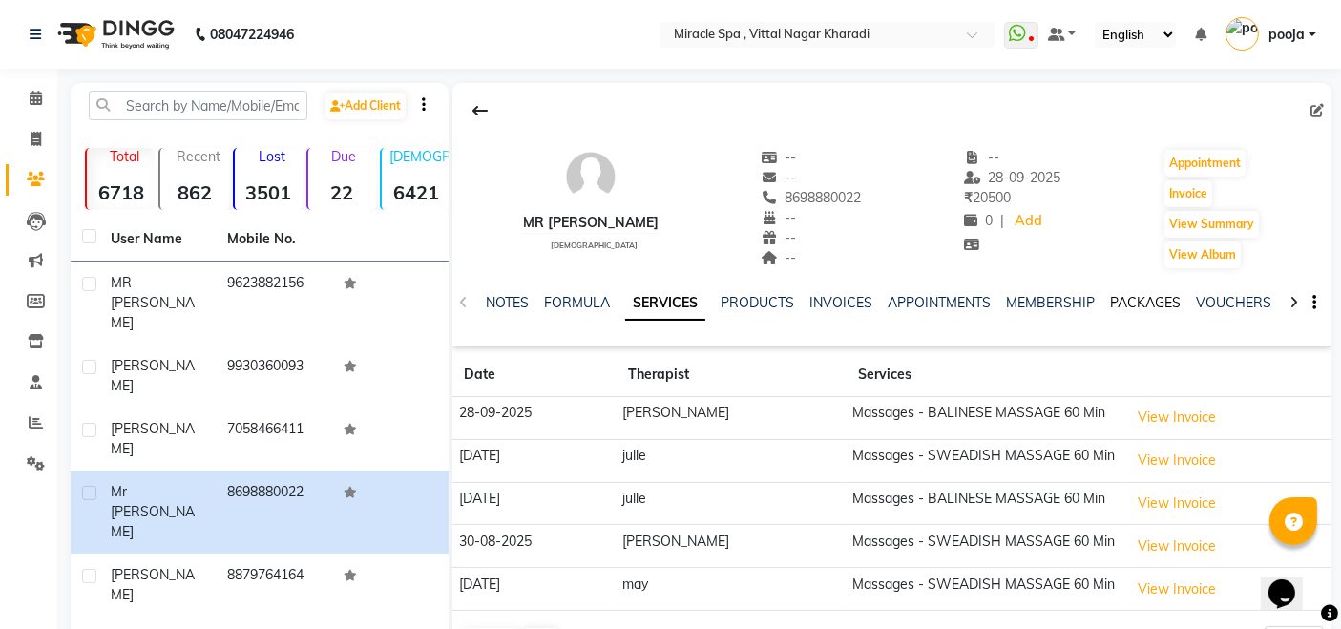
click at [1141, 306] on link "PACKAGES" at bounding box center [1145, 302] width 71 height 17
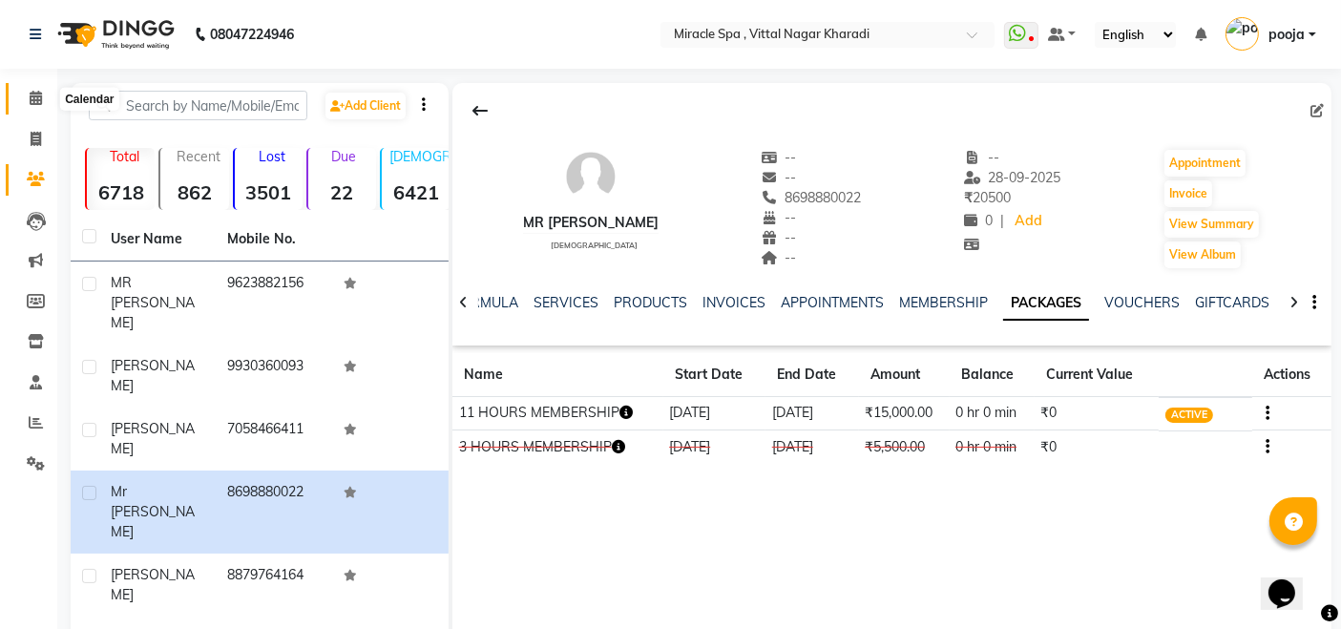
click at [35, 88] on span at bounding box center [35, 99] width 33 height 22
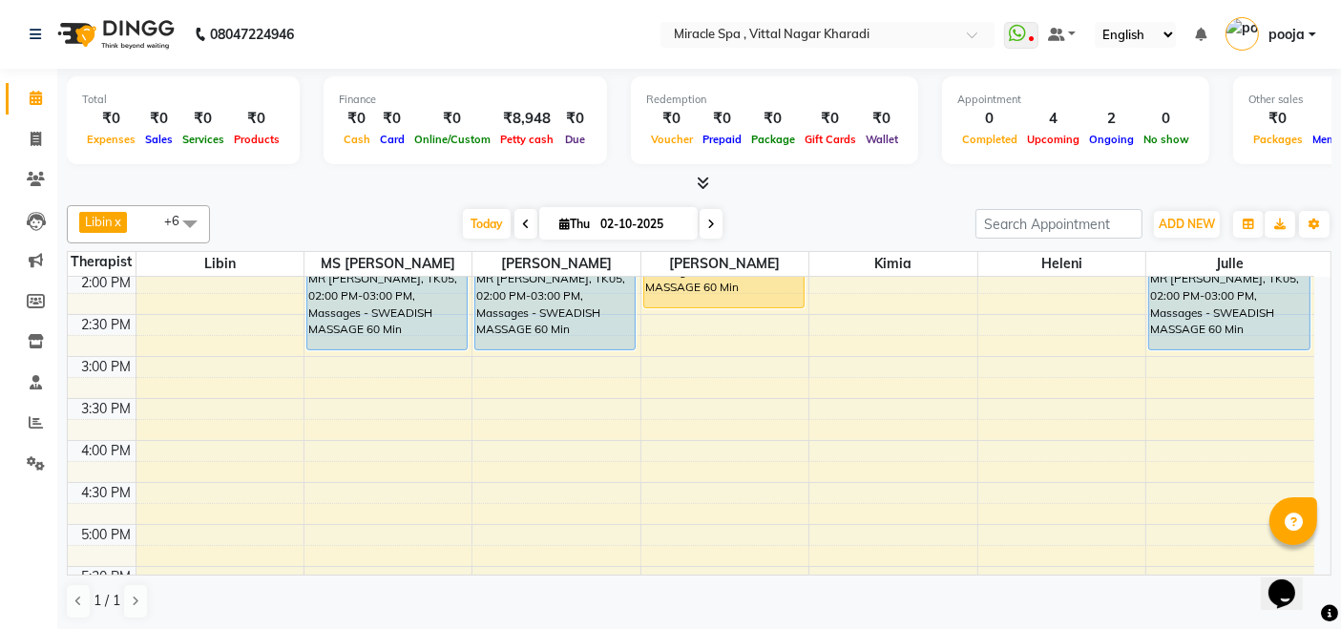
scroll to position [318, 0]
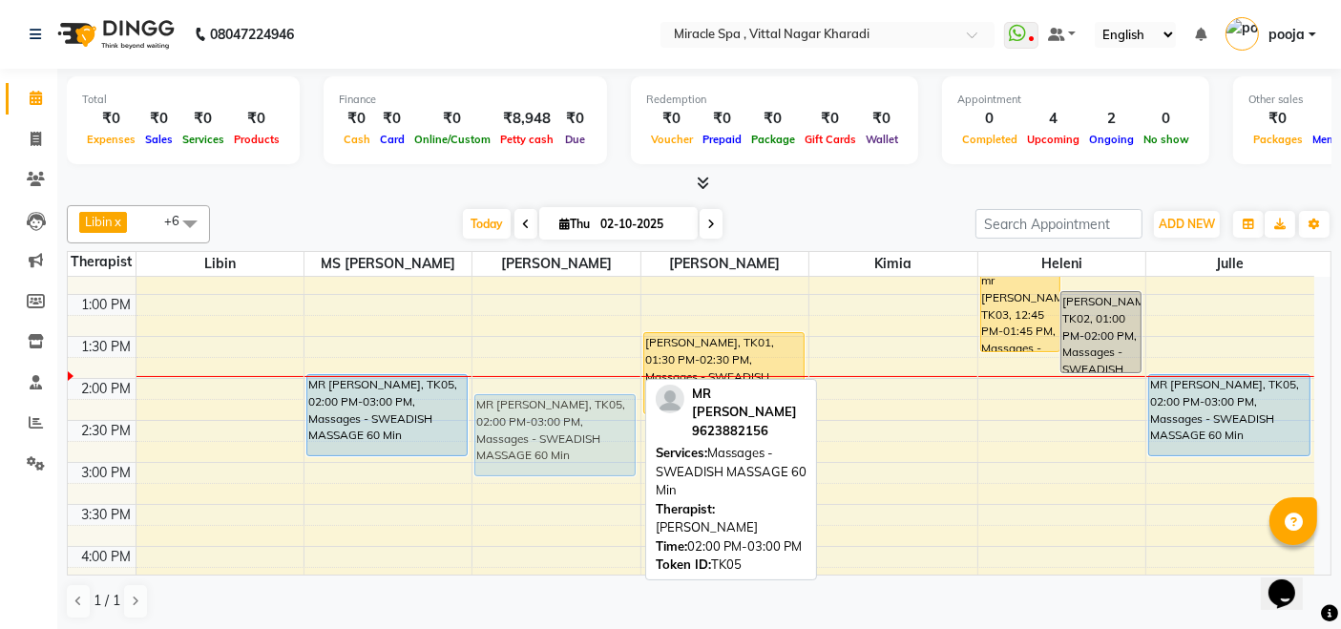
drag, startPoint x: 548, startPoint y: 424, endPoint x: 548, endPoint y: 440, distance: 16.2
click at [548, 440] on div "MR [PERSON_NAME], TK05, 02:00 PM-03:00 PM, Massages - SWEADISH MASSAGE 60 Min M…" at bounding box center [556, 588] width 167 height 1259
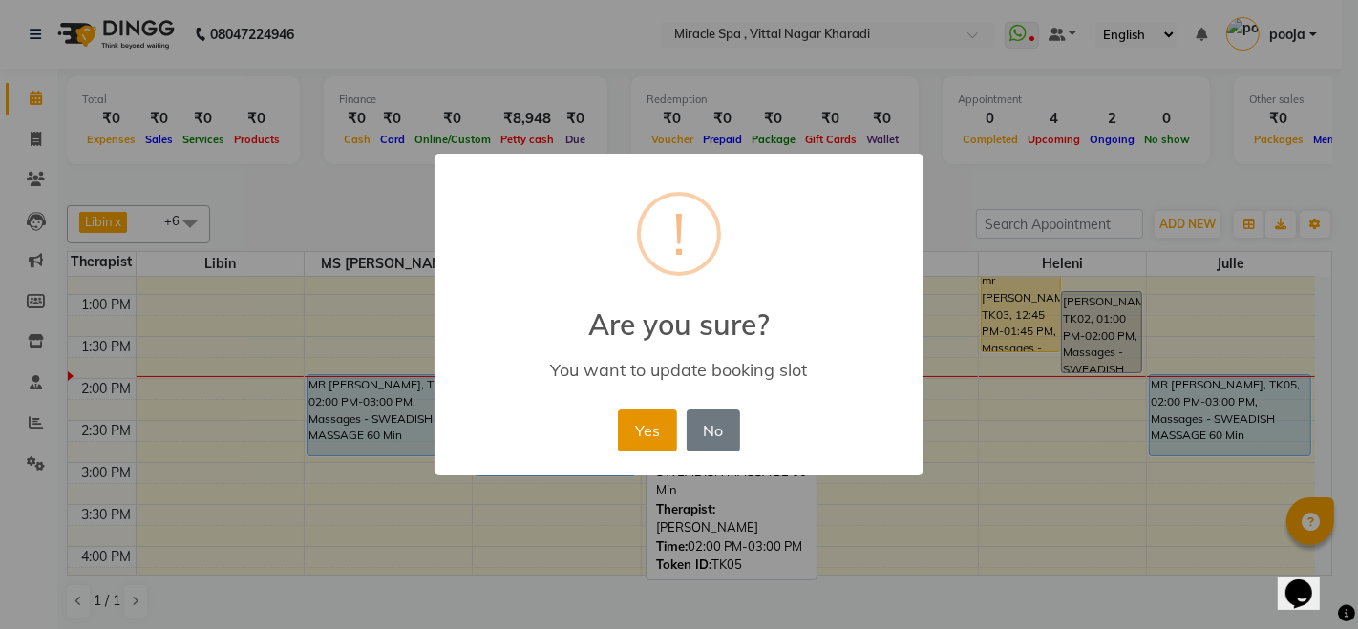
click at [634, 427] on button "Yes" at bounding box center [647, 431] width 58 height 42
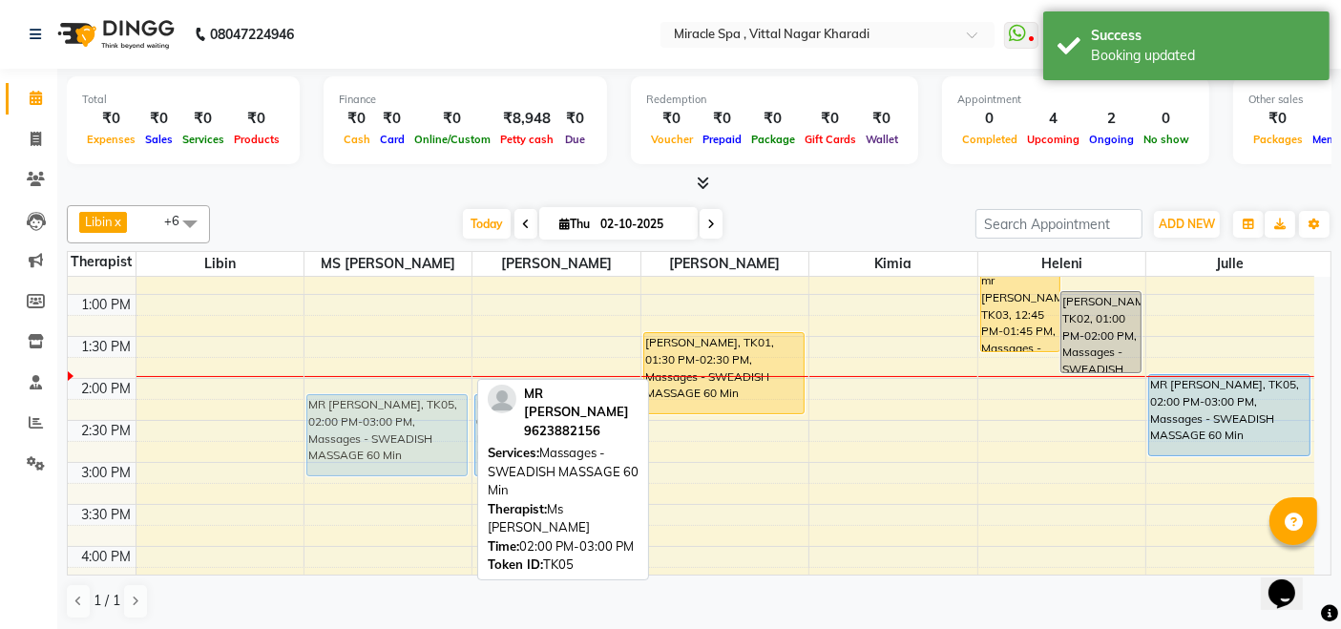
drag, startPoint x: 382, startPoint y: 417, endPoint x: 383, endPoint y: 431, distance: 13.4
click at [384, 446] on div "MR SUNIL, TK05, 02:00 PM-03:00 PM, Massages - SWEADISH MASSAGE 60 Min mr mitin,…" at bounding box center [388, 588] width 167 height 1259
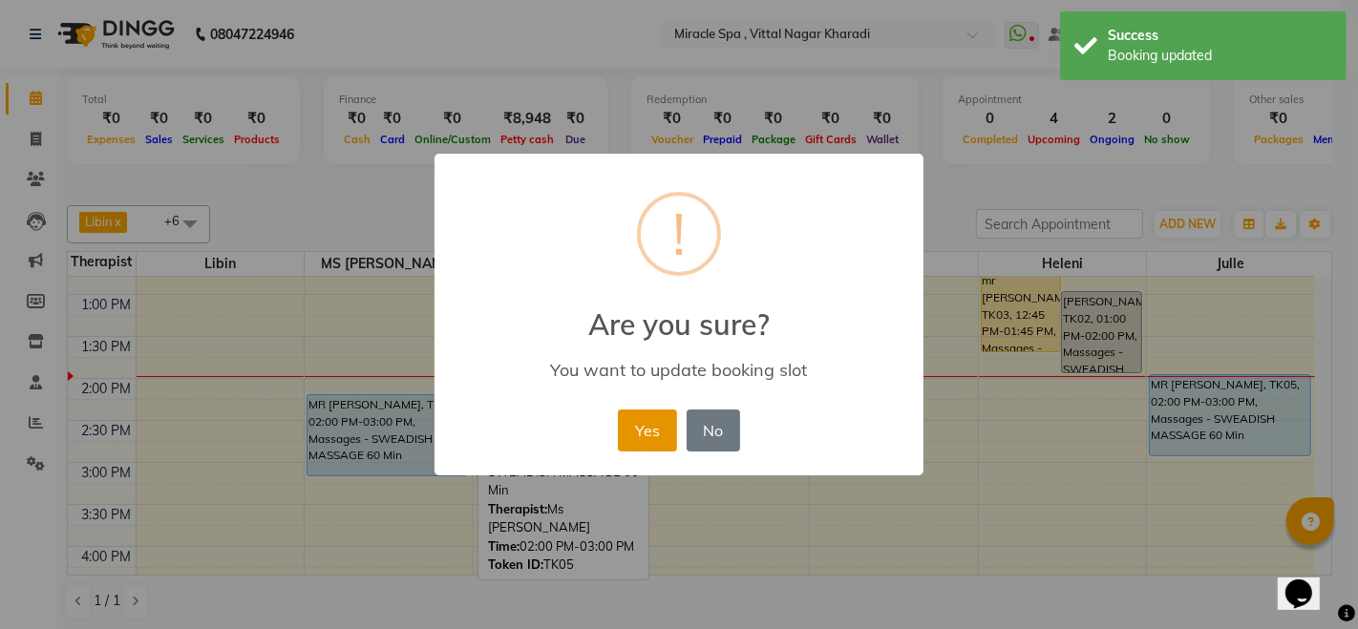
click at [635, 432] on button "Yes" at bounding box center [647, 431] width 58 height 42
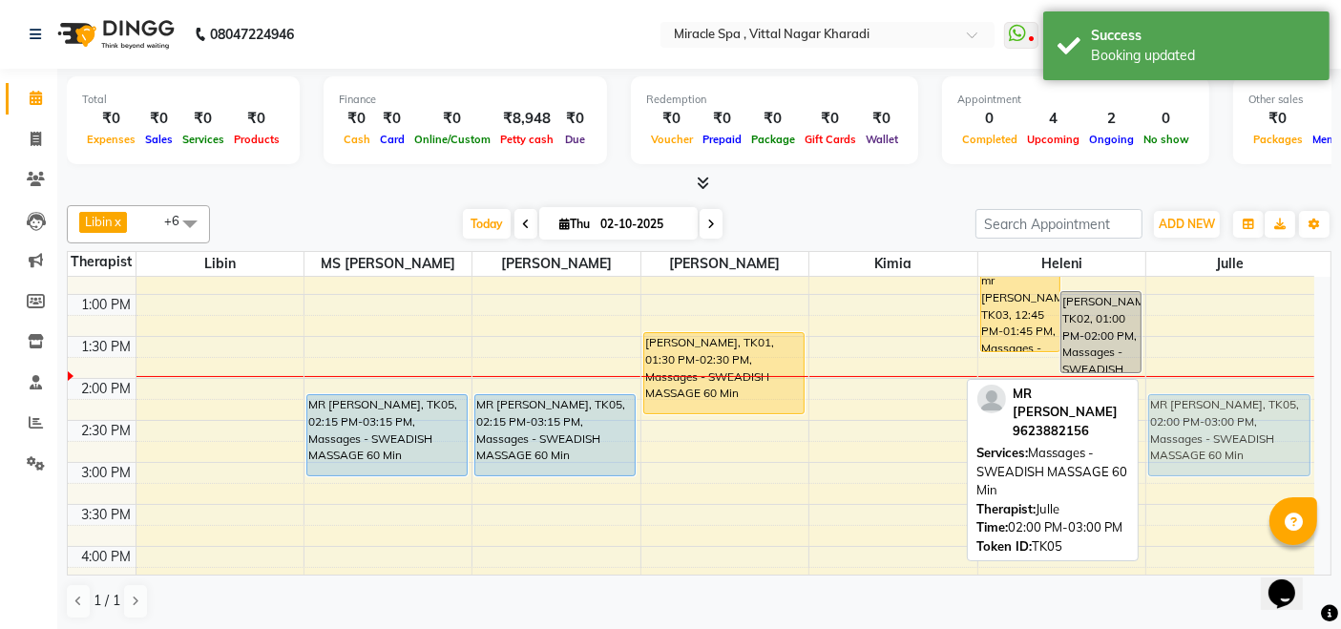
drag, startPoint x: 1227, startPoint y: 410, endPoint x: 1233, endPoint y: 437, distance: 28.3
click at [1233, 437] on div "MR SUNIL, TK05, 02:00 PM-03:00 PM, Massages - SWEADISH MASSAGE 60 Min MR SUNIL,…" at bounding box center [1231, 588] width 168 height 1259
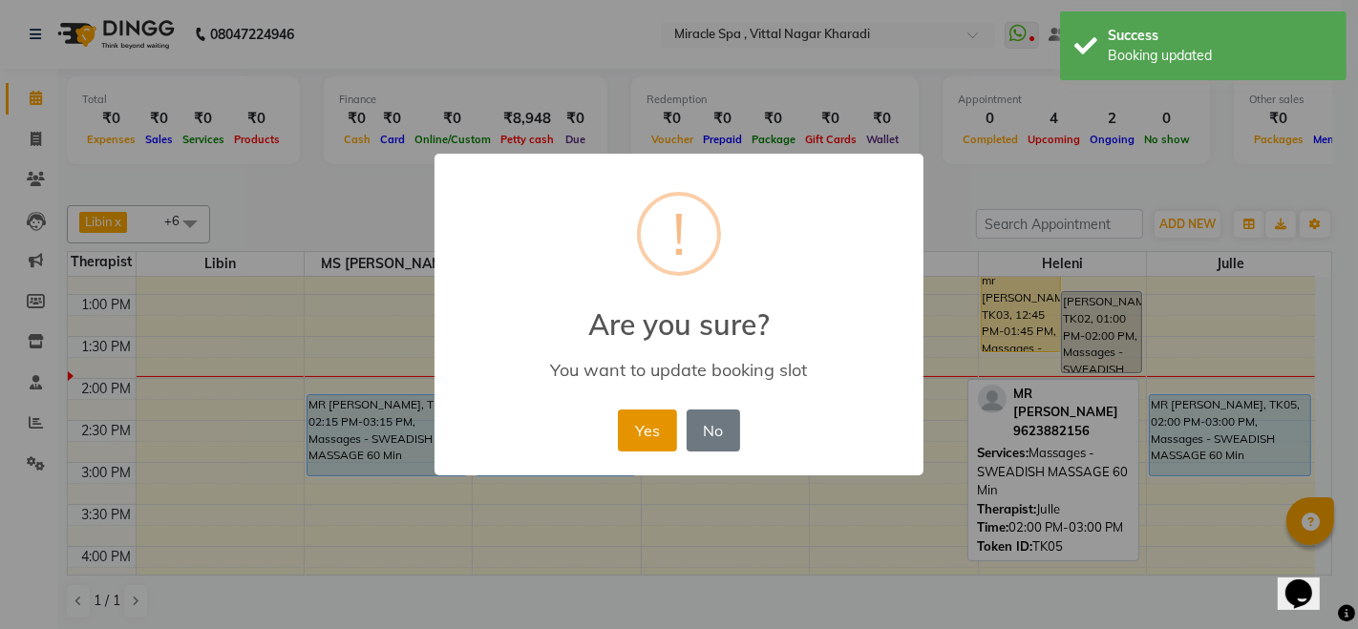
click at [662, 440] on button "Yes" at bounding box center [647, 431] width 58 height 42
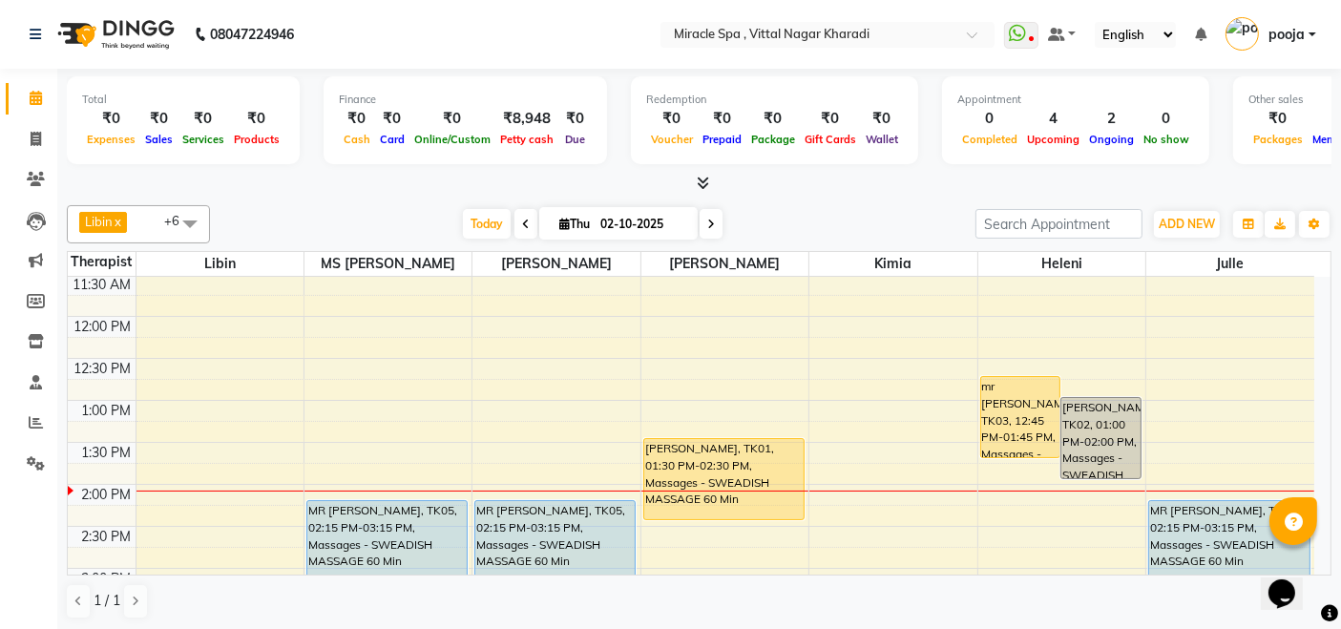
scroll to position [318, 0]
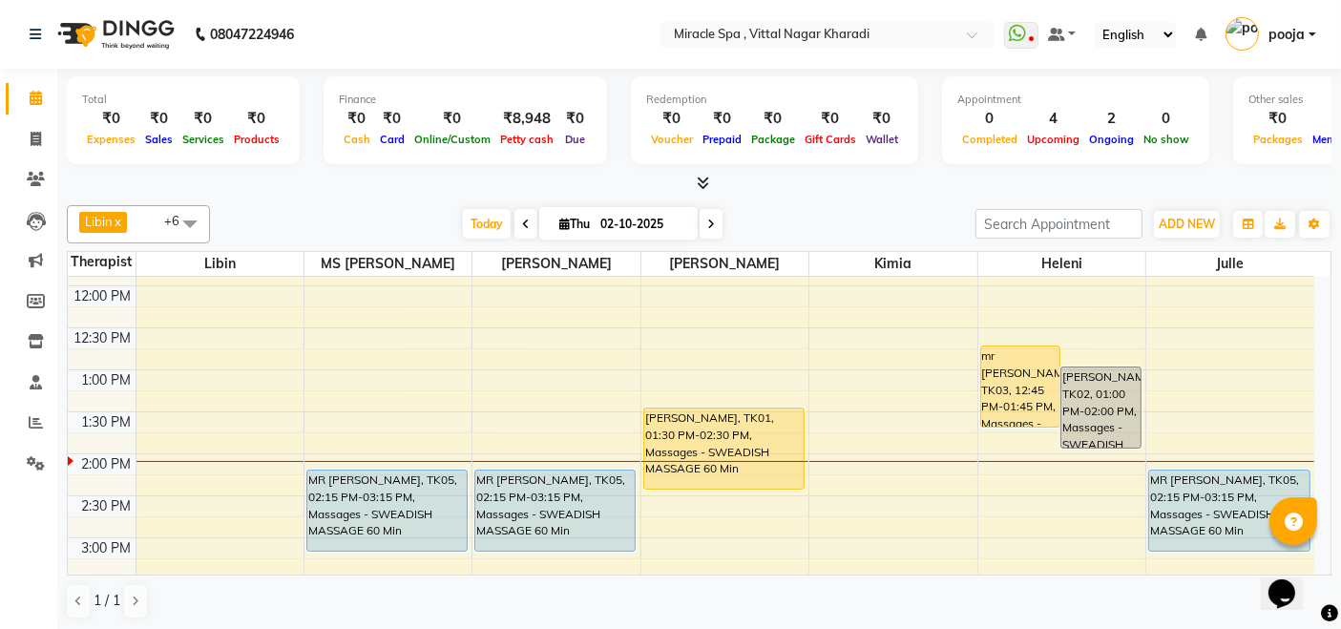
scroll to position [212, 0]
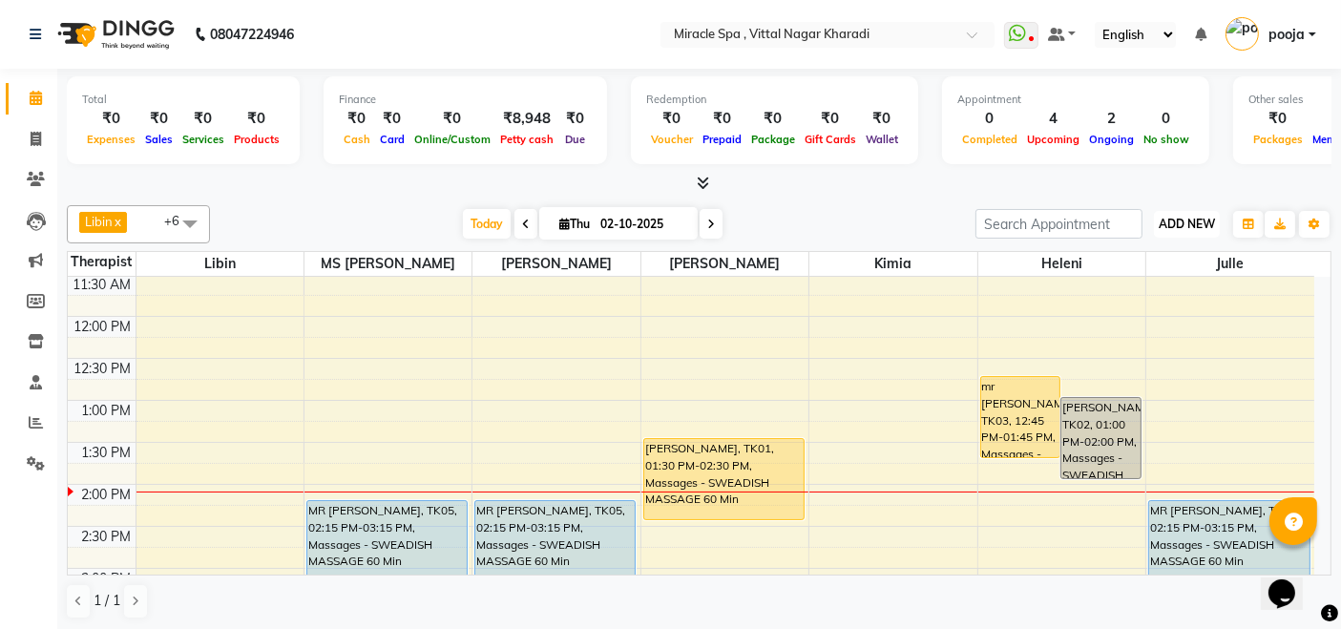
click at [1199, 232] on button "ADD NEW Toggle Dropdown" at bounding box center [1187, 224] width 66 height 27
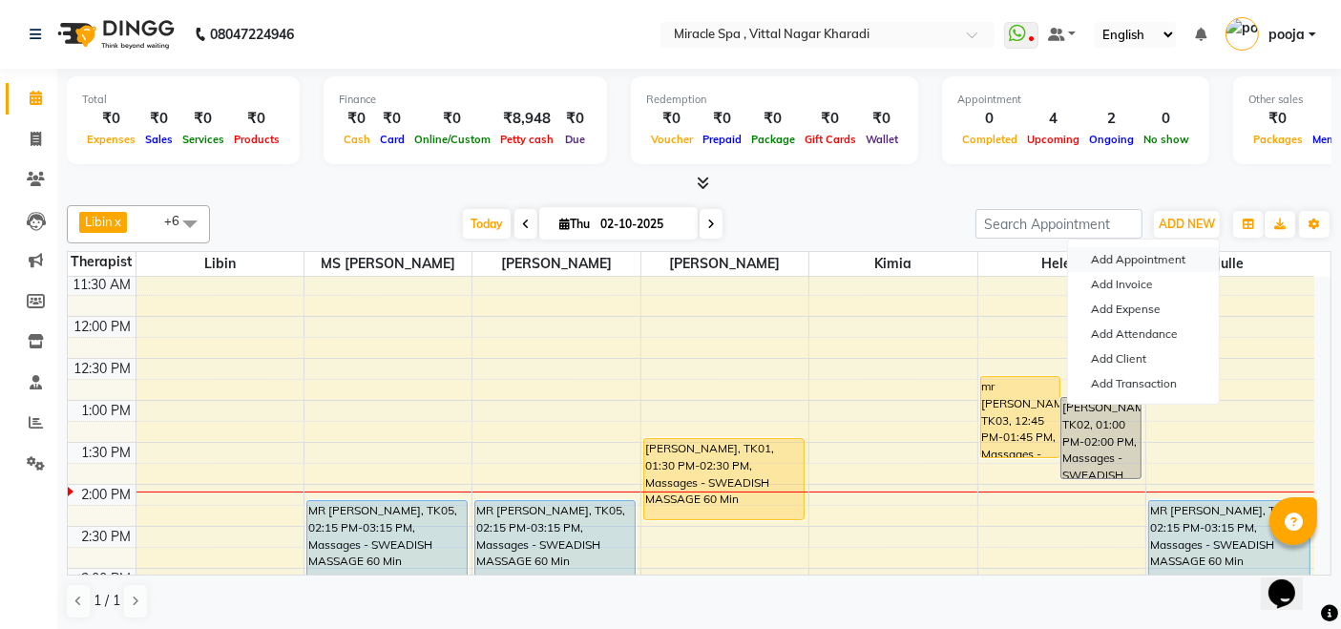
click at [1118, 261] on button "Add Appointment" at bounding box center [1143, 259] width 151 height 25
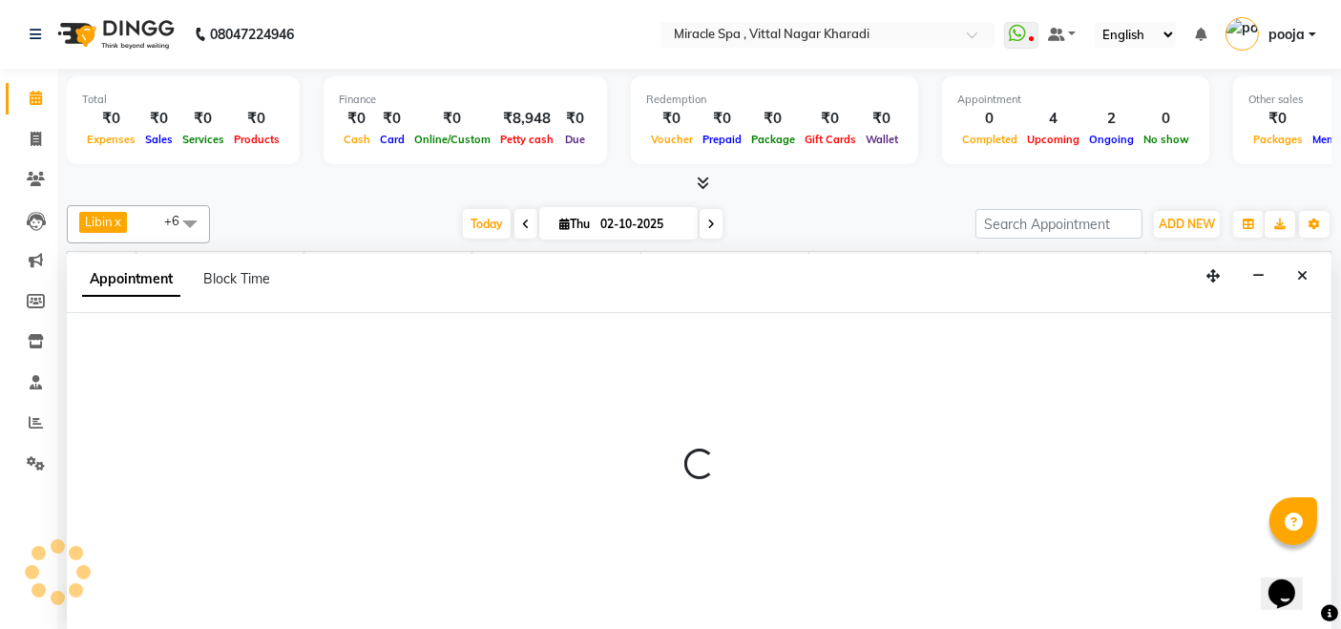
select select "tentative"
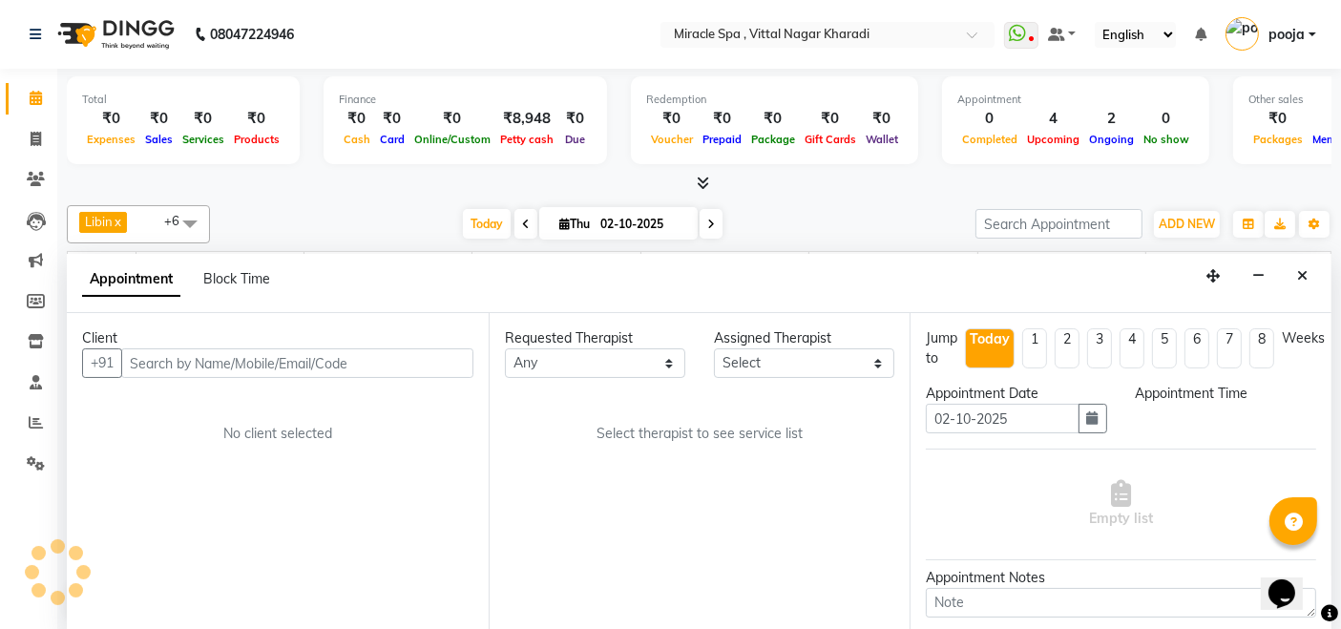
scroll to position [0, 0]
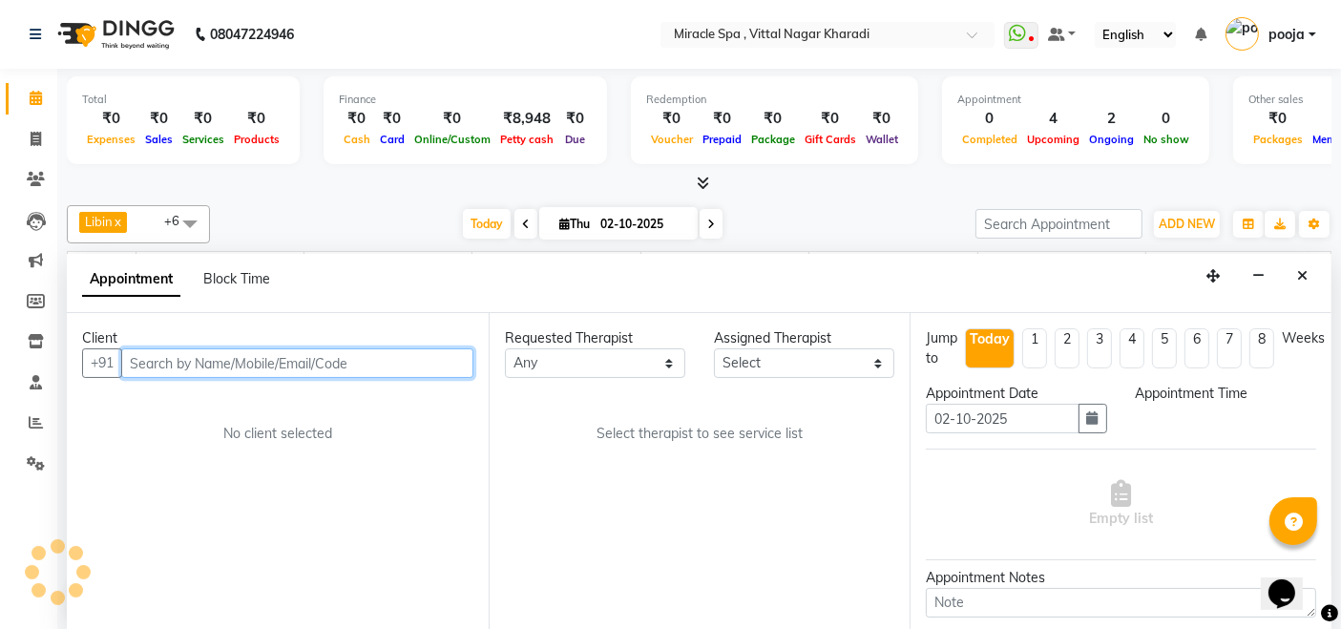
select select "600"
click at [362, 355] on input "text" at bounding box center [297, 363] width 352 height 30
type input "9"
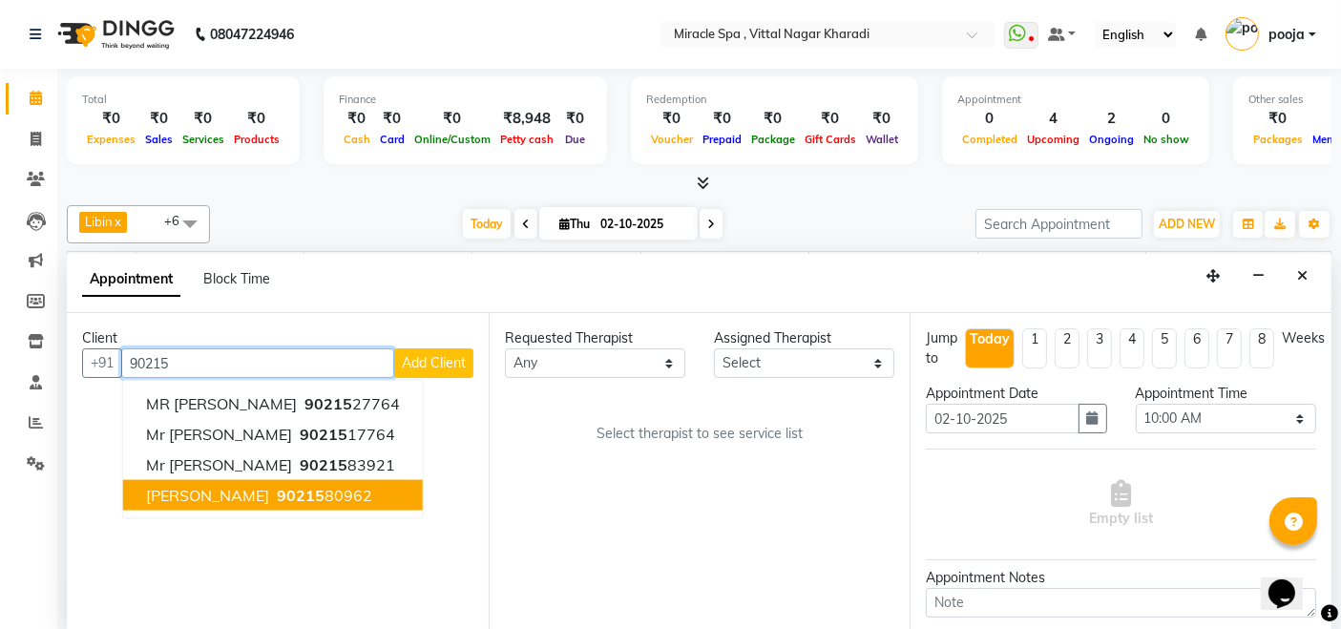
click at [339, 497] on ngb-highlight "90215 80962" at bounding box center [322, 495] width 99 height 19
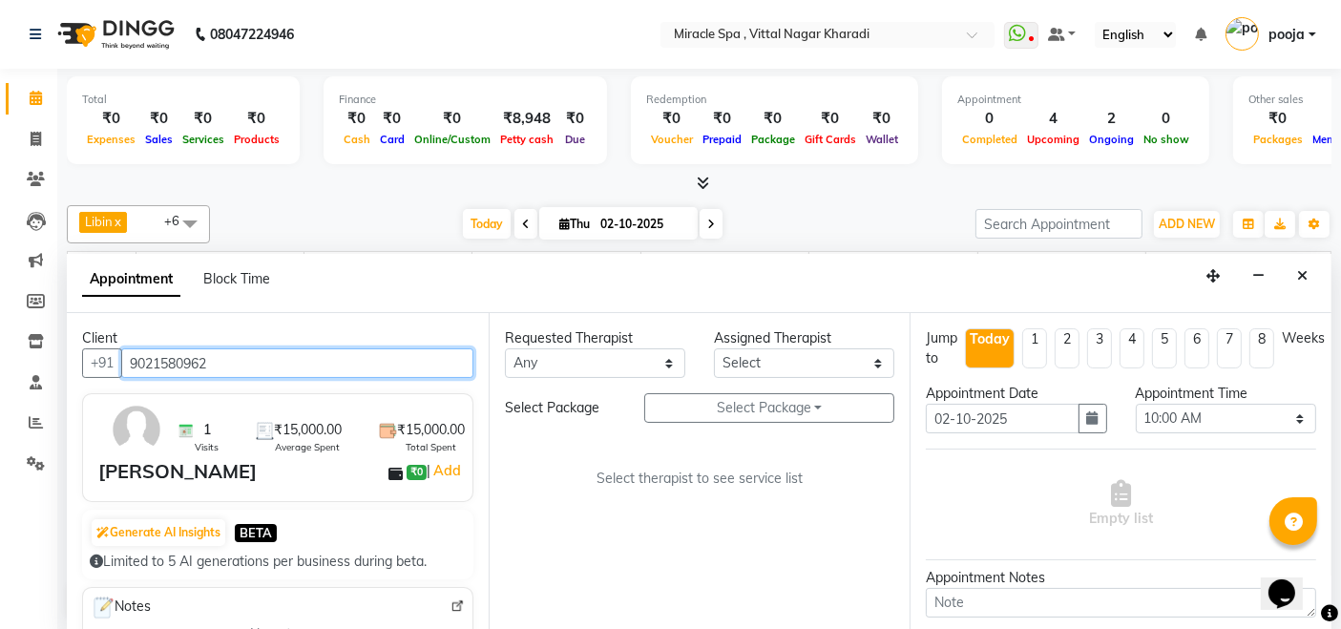
type input "9021580962"
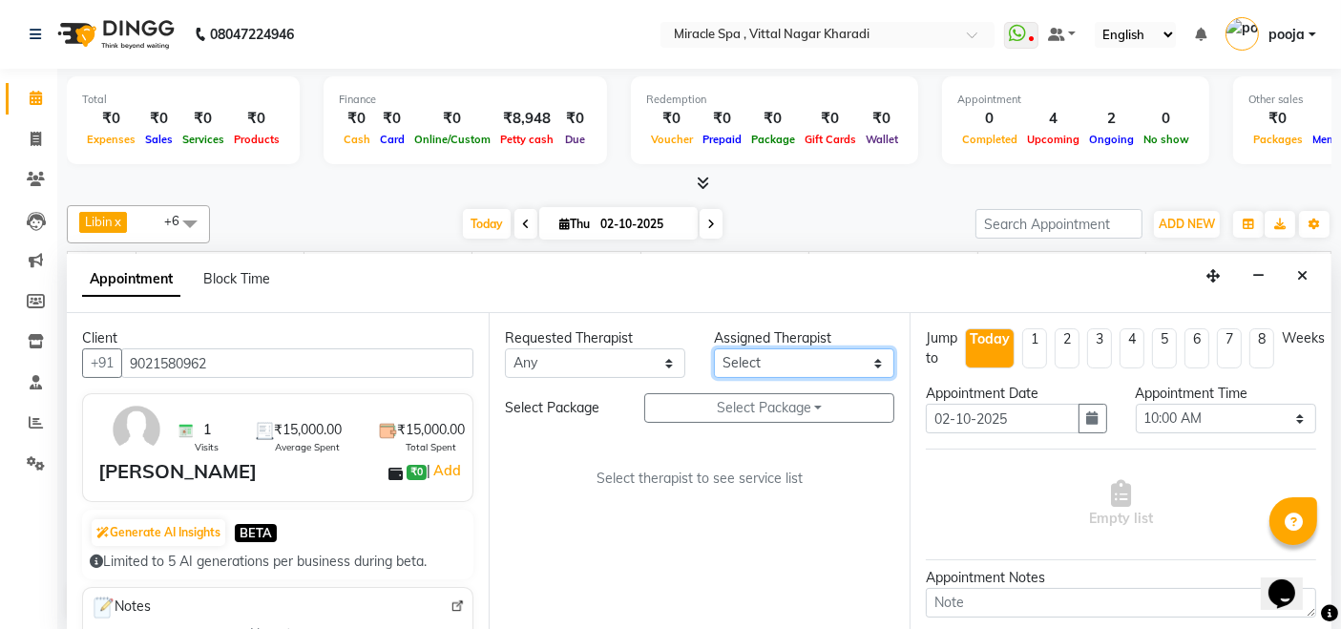
click at [847, 365] on select "Select ajay debora GIGI heleni julle kimia Libin MR ADITYA MS ARTHI MS Mami ms …" at bounding box center [804, 363] width 180 height 30
select select "89065"
click at [714, 348] on select "Select ajay debora GIGI heleni julle kimia Libin MR ADITYA MS ARTHI MS Mami ms …" at bounding box center [804, 363] width 180 height 30
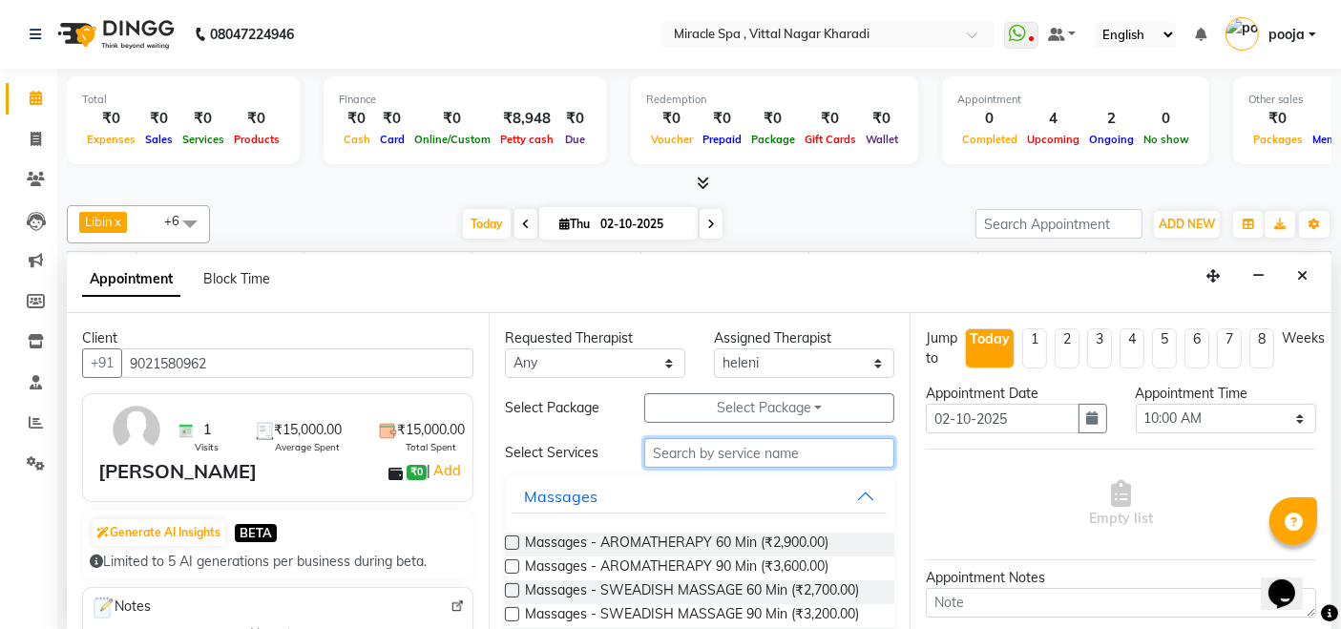
click at [832, 449] on input "text" at bounding box center [769, 453] width 250 height 30
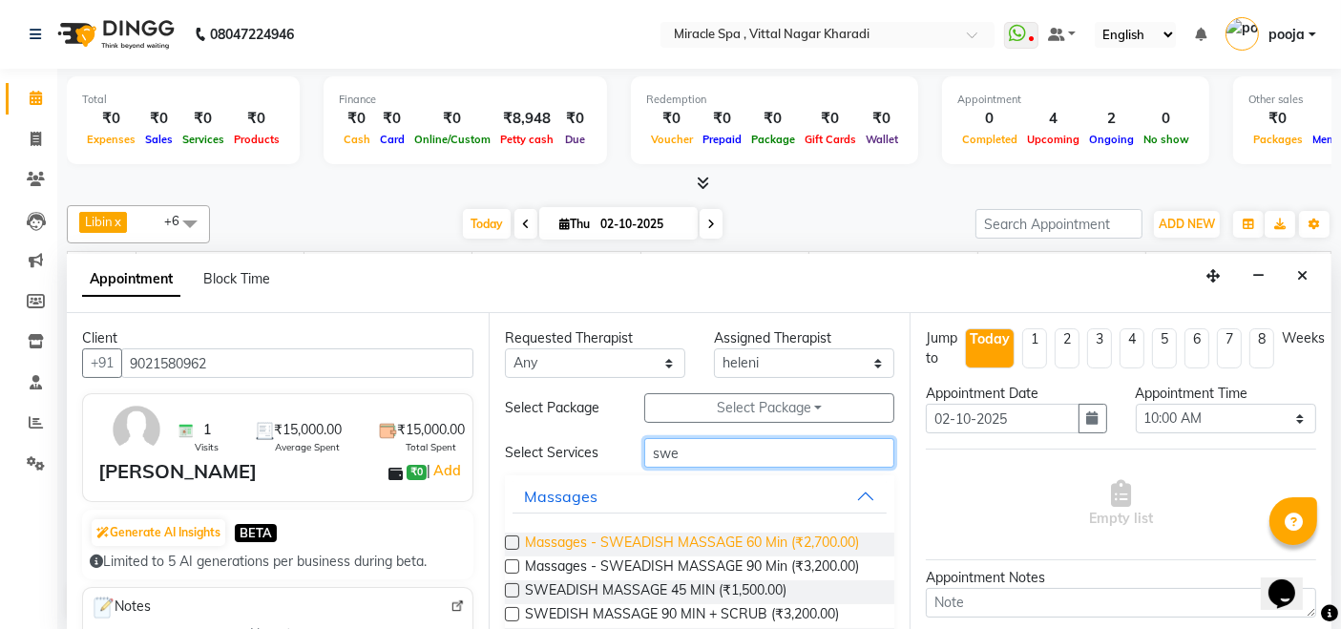
type input "swe"
click at [800, 541] on span "Massages - SWEADISH MASSAGE 60 Min (₹2,700.00)" at bounding box center [692, 545] width 334 height 24
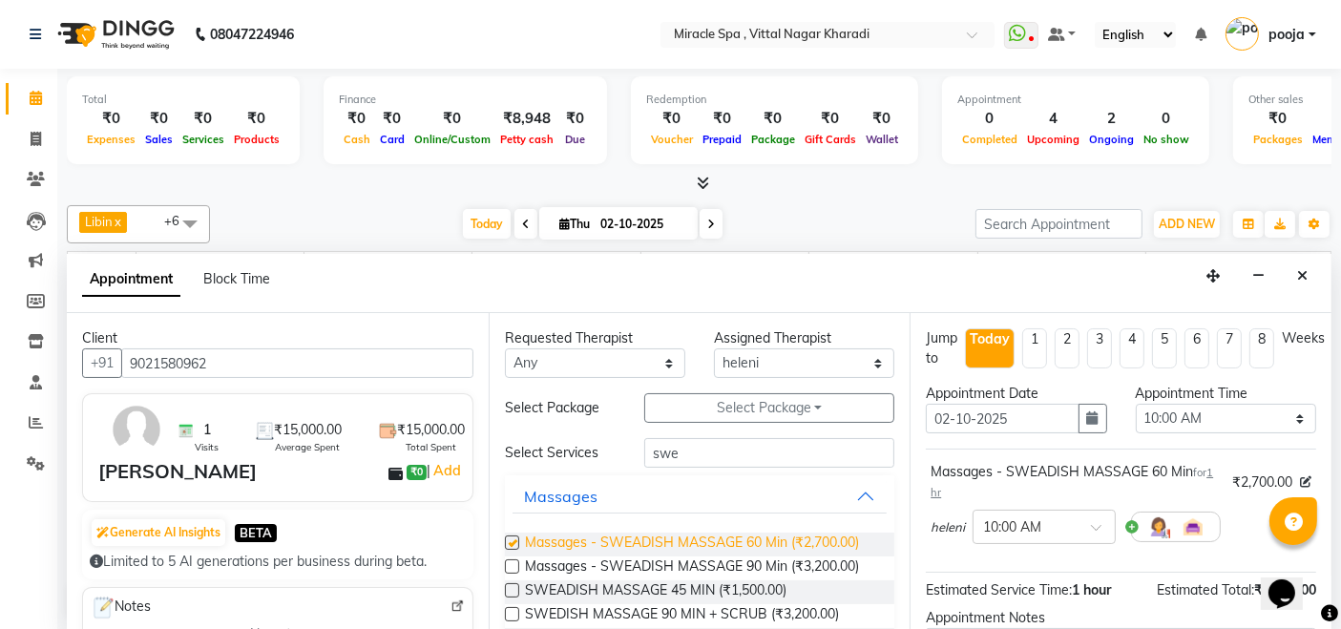
checkbox input "false"
click at [1036, 521] on input "text" at bounding box center [1025, 526] width 84 height 20
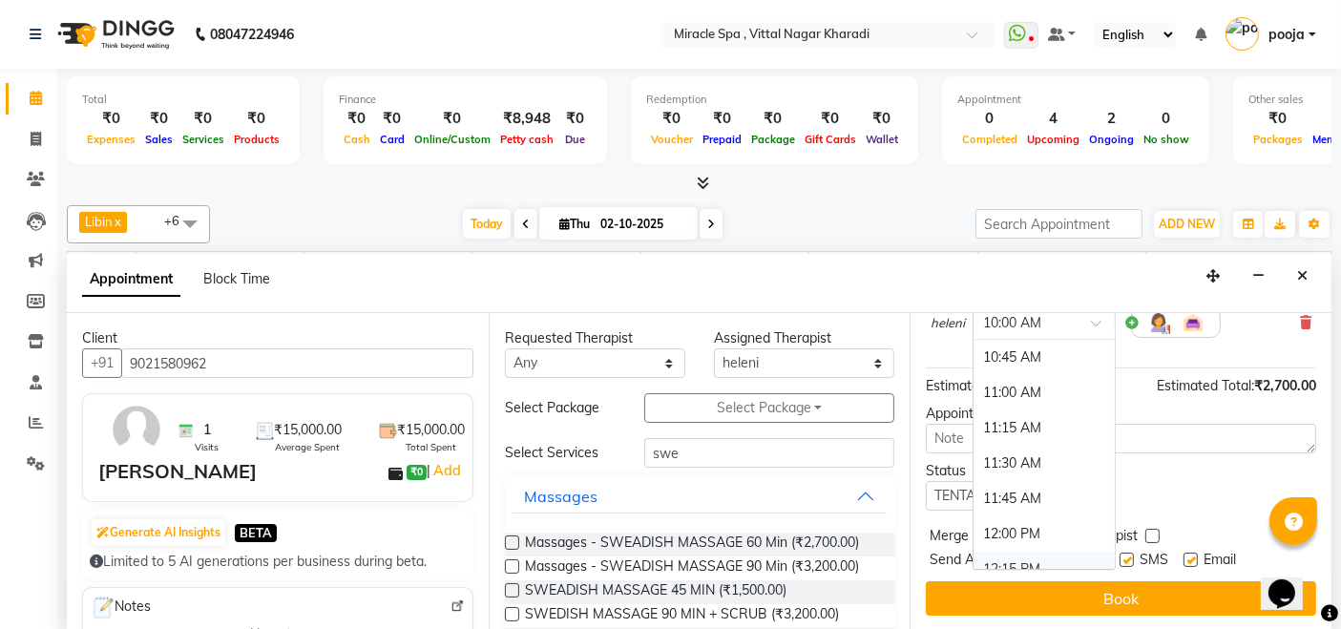
scroll to position [212, 0]
click at [1036, 517] on div "12:45 PM (Booked)" at bounding box center [1044, 535] width 141 height 37
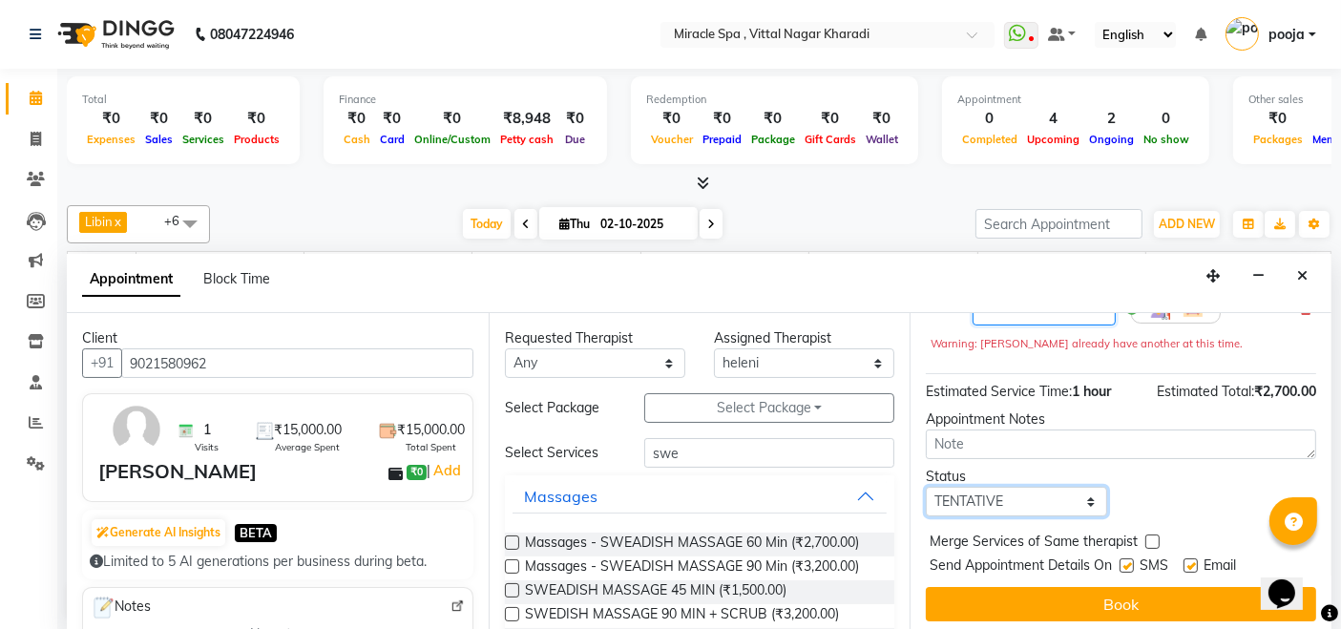
click at [1017, 487] on select "Select TENTATIVE CONFIRM CHECK-IN UPCOMING" at bounding box center [1016, 502] width 180 height 30
select select "upcoming"
click at [926, 487] on select "Select TENTATIVE CONFIRM CHECK-IN UPCOMING" at bounding box center [1016, 502] width 180 height 30
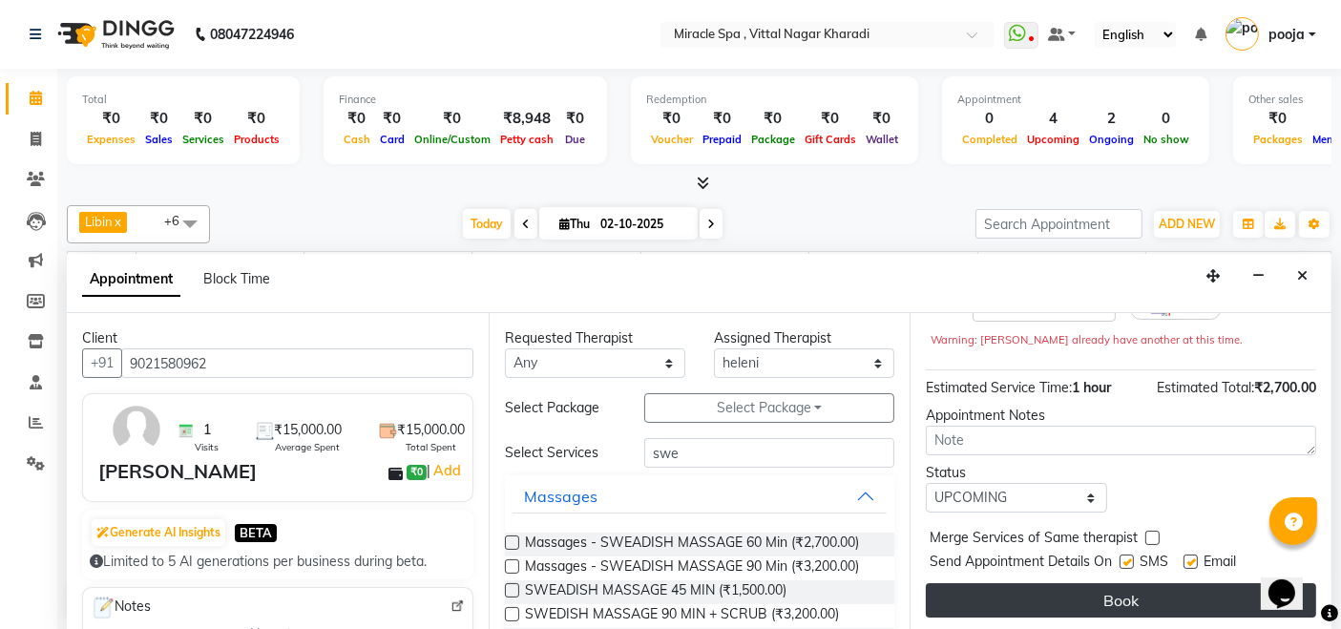
click at [1105, 597] on button "Book" at bounding box center [1121, 600] width 390 height 34
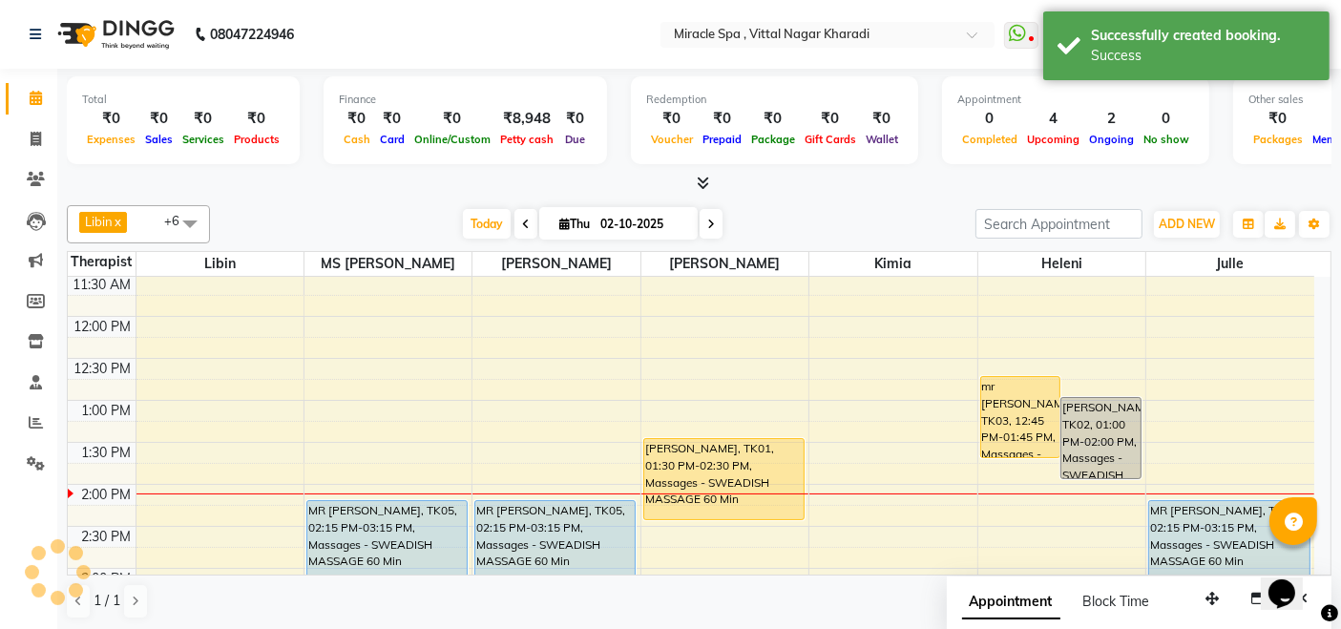
scroll to position [0, 0]
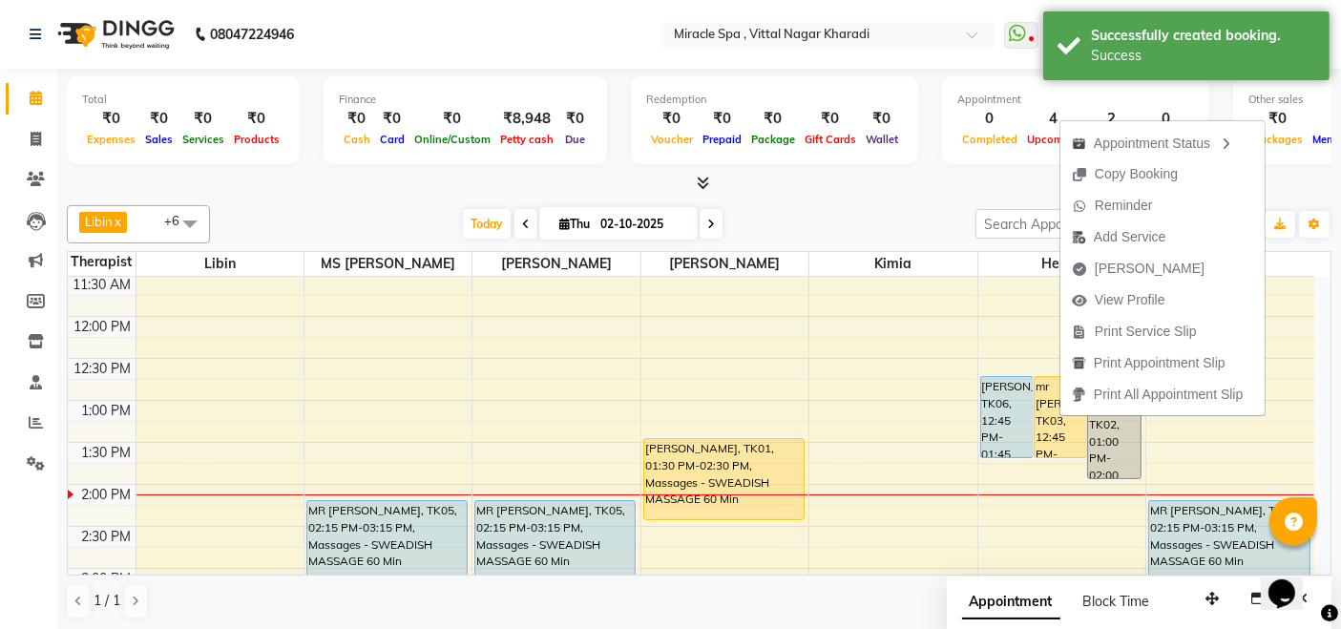
click at [911, 214] on div "Today Thu 02-10-2025" at bounding box center [593, 224] width 747 height 29
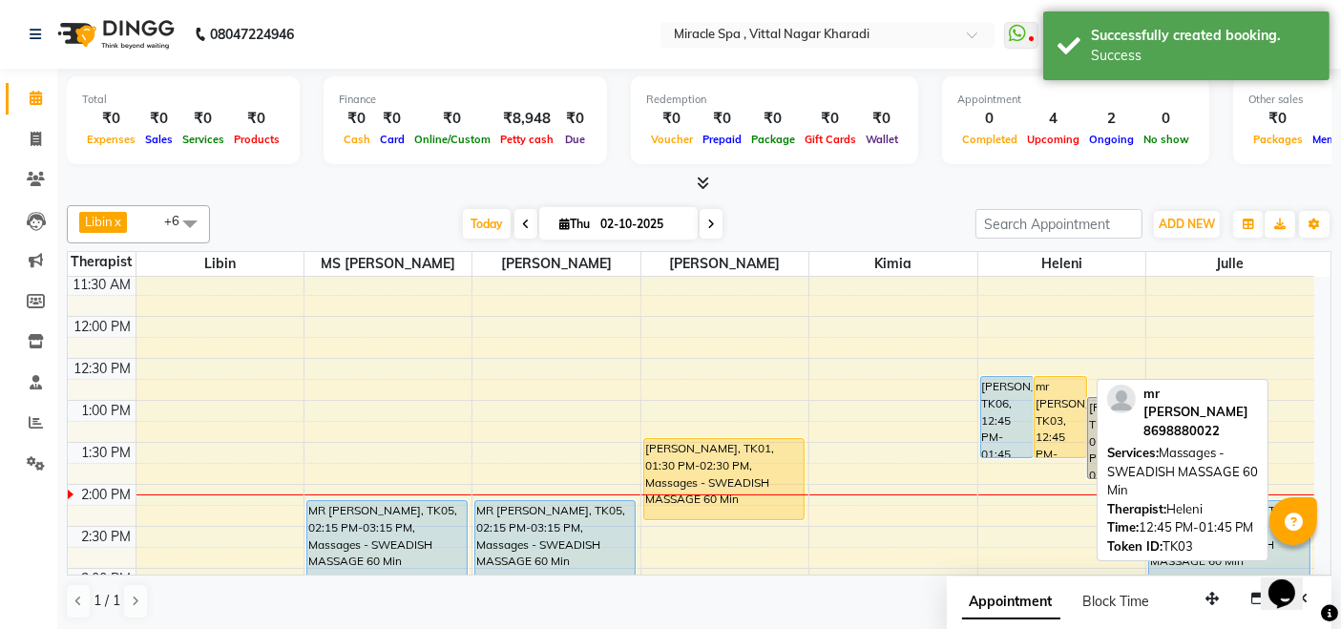
click at [1064, 446] on div "mr [PERSON_NAME], TK03, 12:45 PM-01:45 PM, Massages - SWEADISH MASSAGE 60 Min" at bounding box center [1061, 417] width 52 height 80
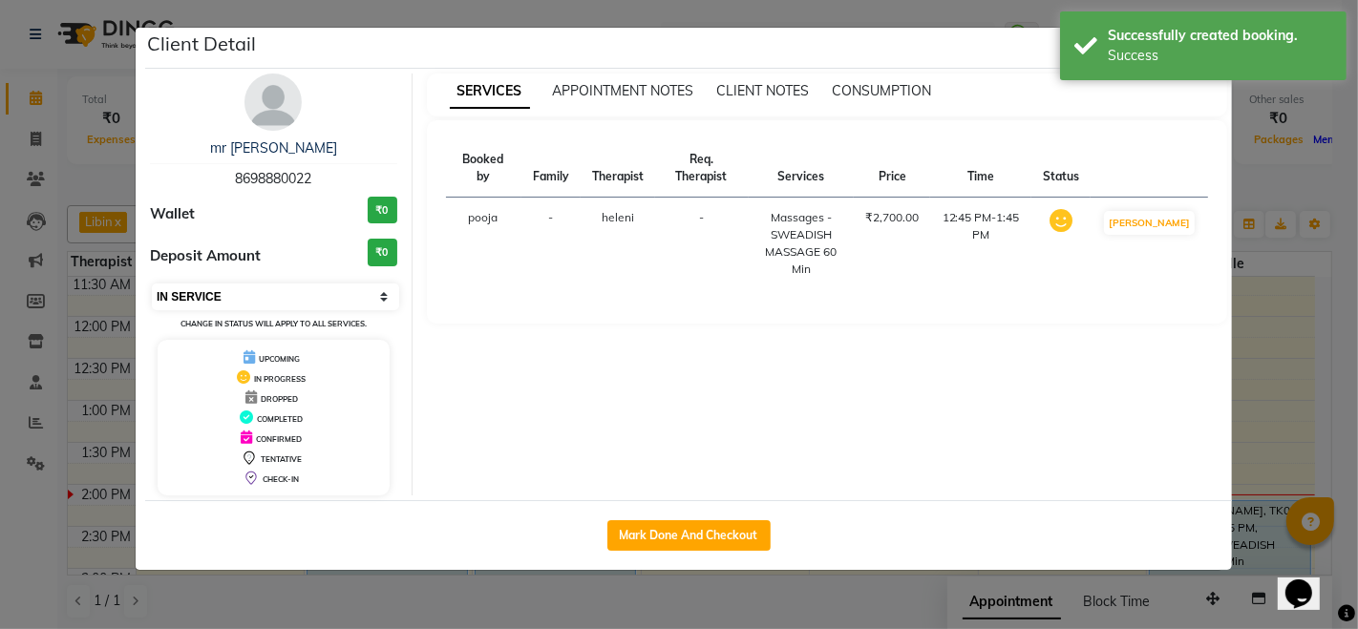
click at [386, 289] on select "Select IN SERVICE CONFIRMED TENTATIVE CHECK IN MARK DONE DROPPED UPCOMING" at bounding box center [275, 297] width 247 height 27
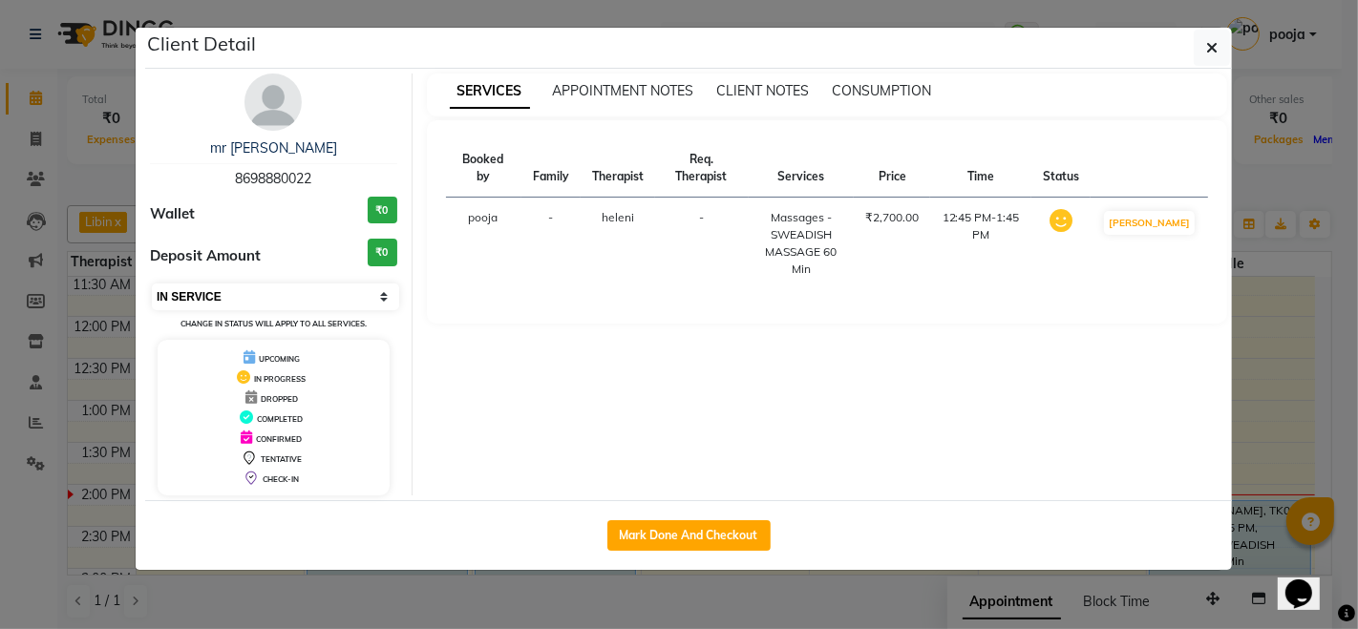
select select "5"
click at [152, 284] on select "Select IN SERVICE CONFIRMED TENTATIVE CHECK IN MARK DONE DROPPED UPCOMING" at bounding box center [275, 297] width 247 height 27
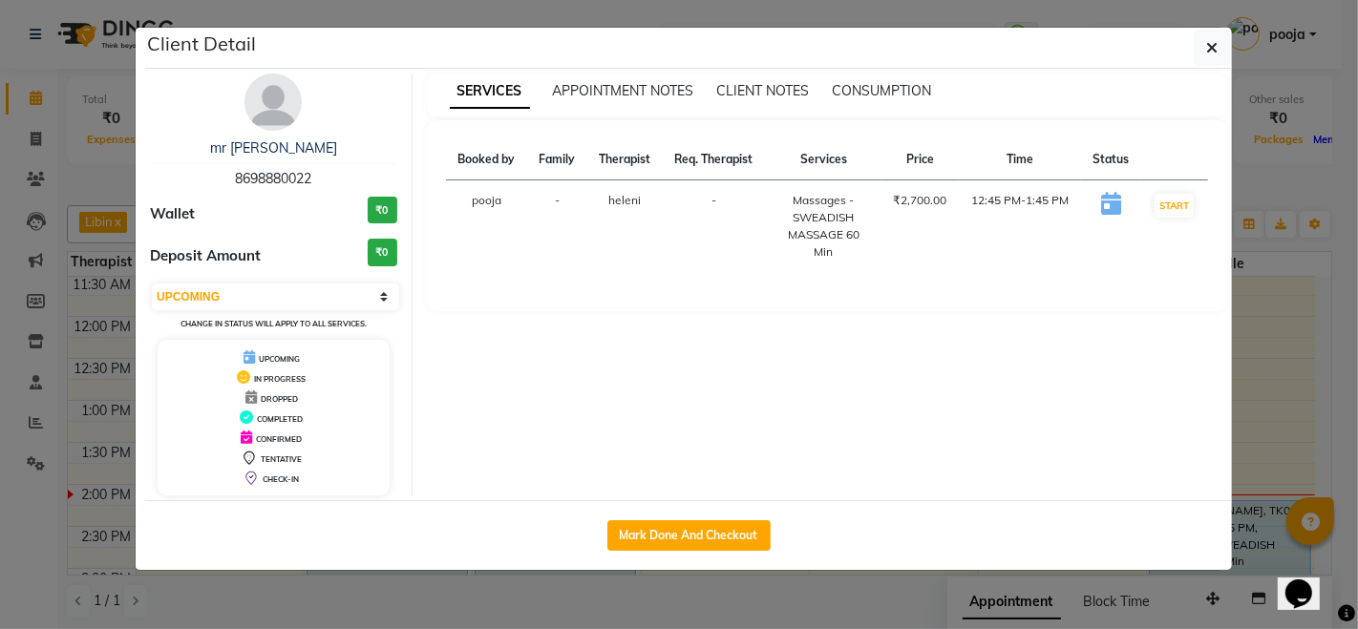
click at [1312, 181] on ngb-modal-window "Client Detail mr vicky 8698880022 Wallet ₹0 Deposit Amount ₹0 Select IN SERVICE…" at bounding box center [679, 314] width 1358 height 629
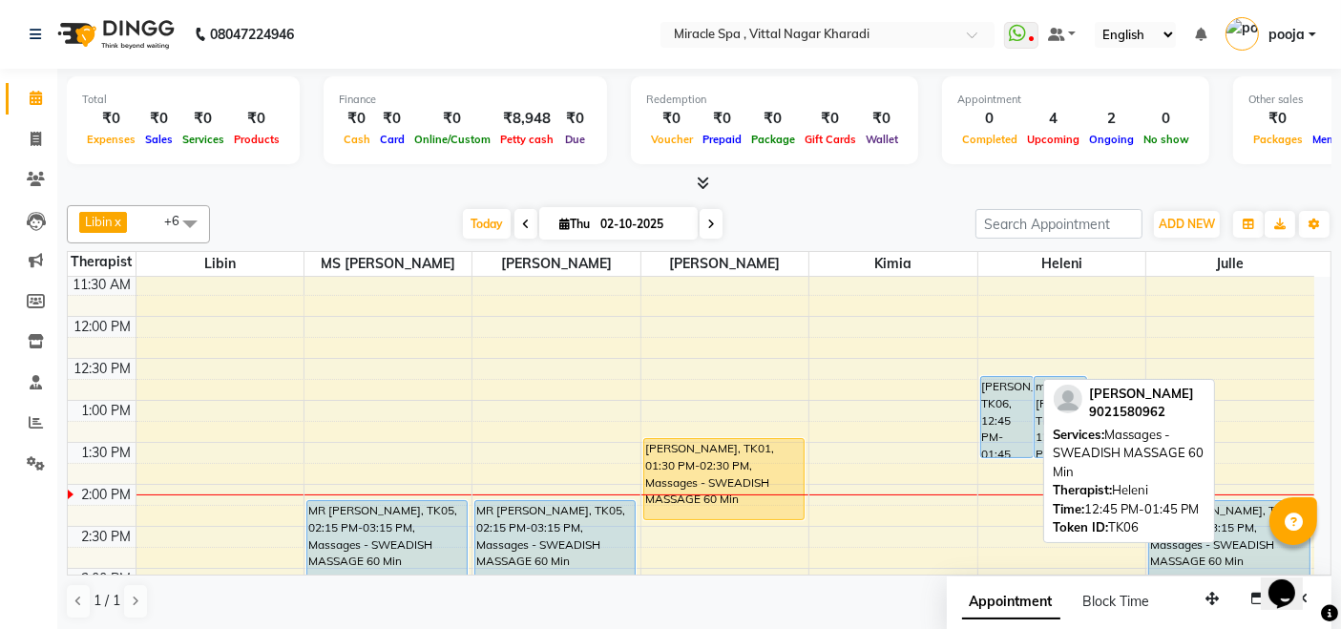
click at [990, 433] on div "[PERSON_NAME], TK06, 12:45 PM-01:45 PM, Massages - SWEADISH MASSAGE 60 Min" at bounding box center [1007, 417] width 52 height 80
select select "5"
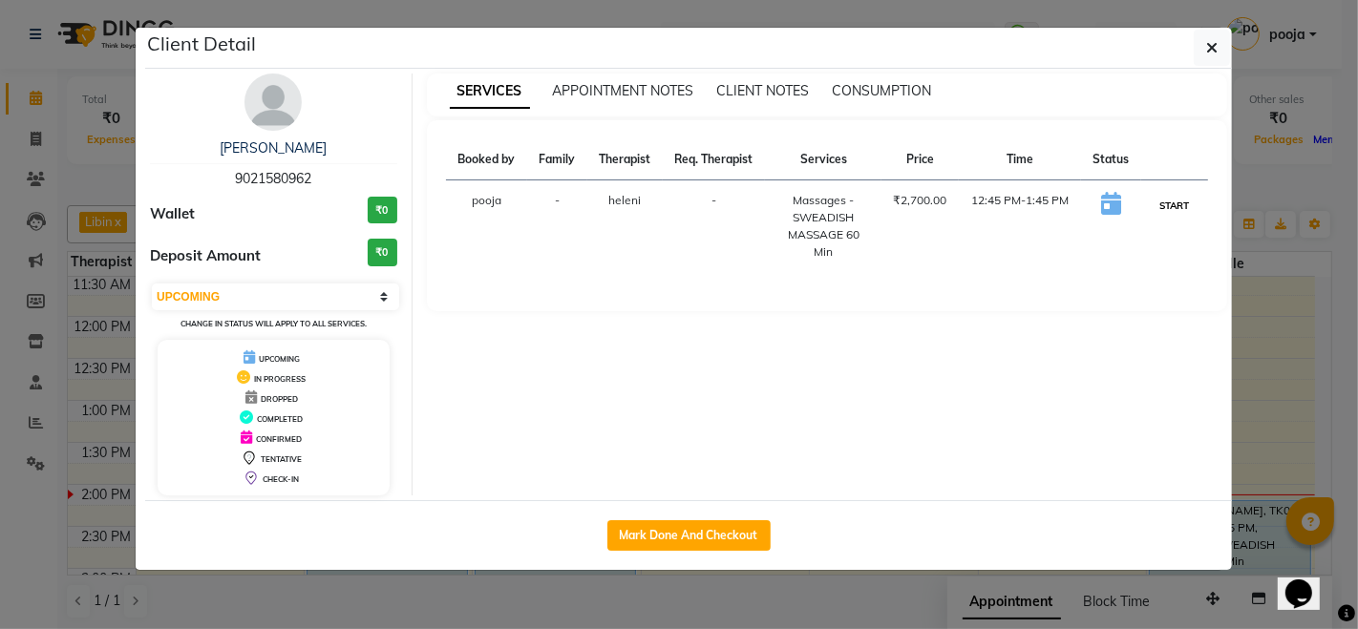
click at [1167, 211] on button "START" at bounding box center [1173, 206] width 39 height 24
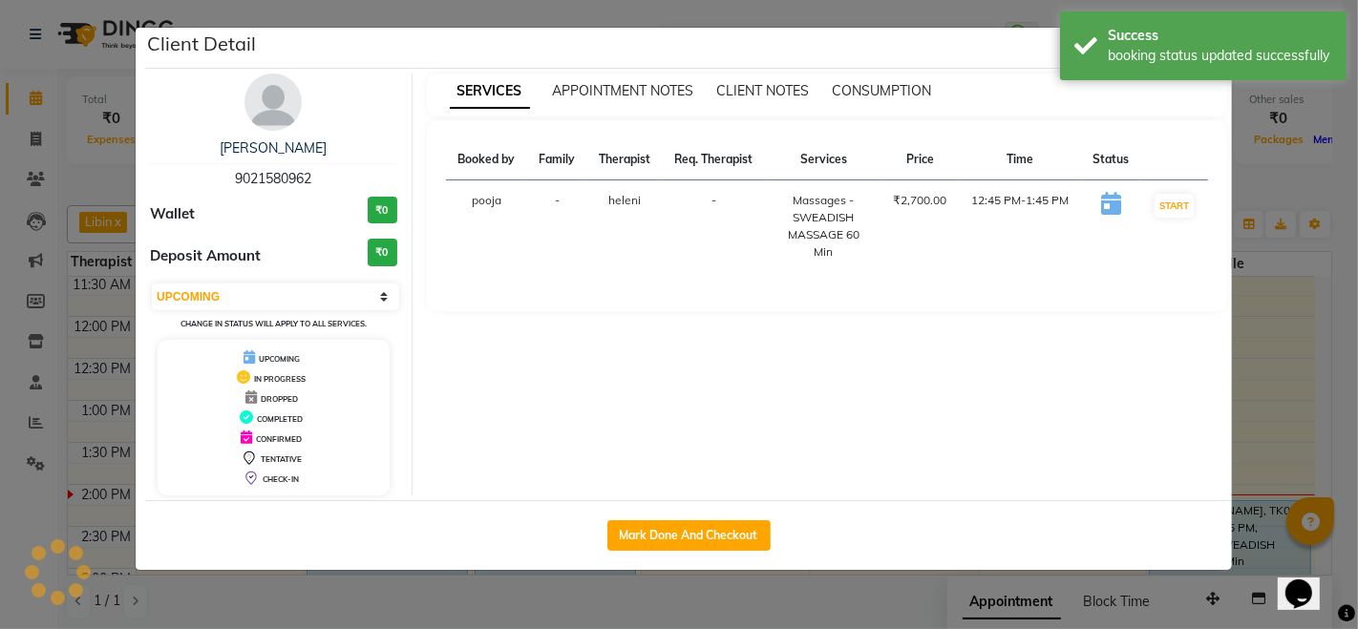
click at [1284, 180] on ngb-modal-window "Client Detail MR VICKY SONI 9021580962 Wallet ₹0 Deposit Amount ₹0 Select IN SE…" at bounding box center [679, 314] width 1358 height 629
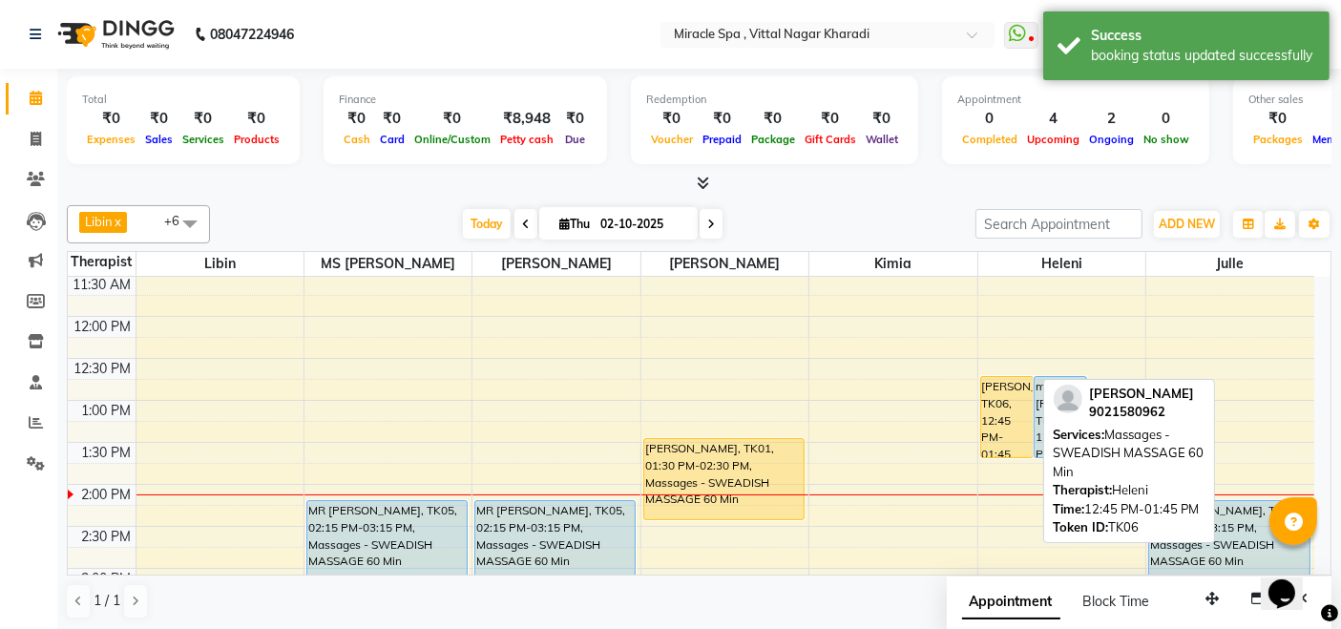
click at [992, 438] on div "[PERSON_NAME], TK06, 12:45 PM-01:45 PM, Massages - SWEADISH MASSAGE 60 Min" at bounding box center [1007, 417] width 52 height 80
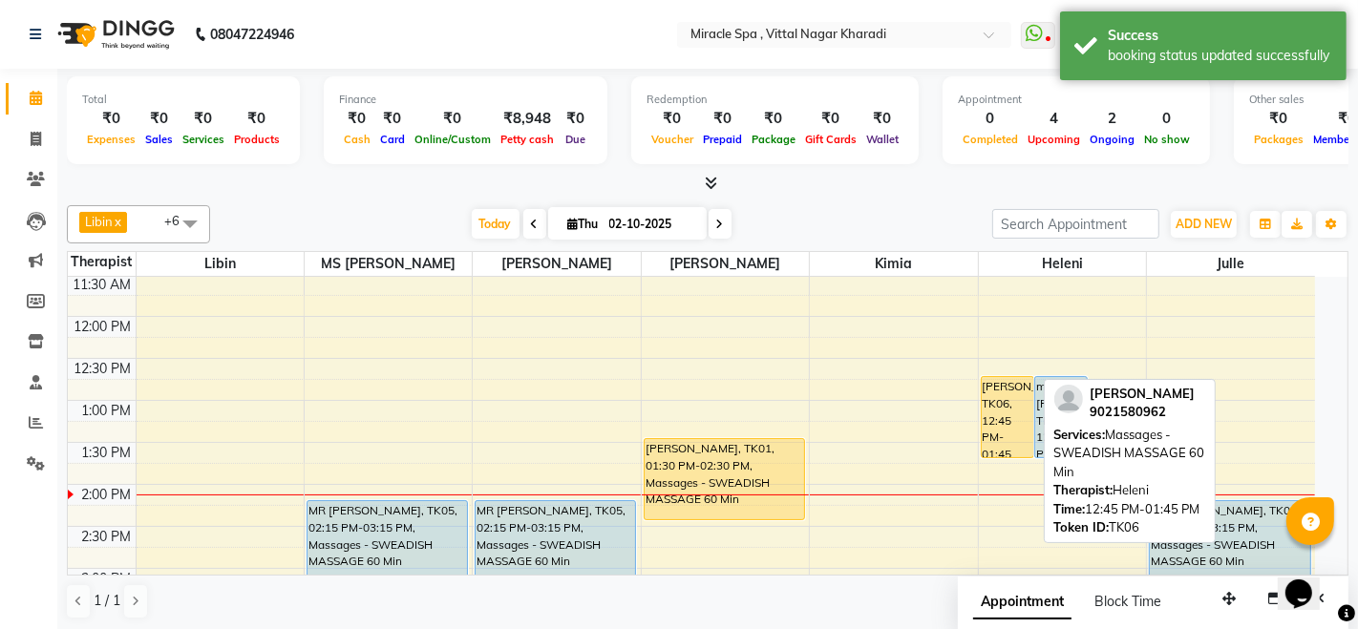
select select "1"
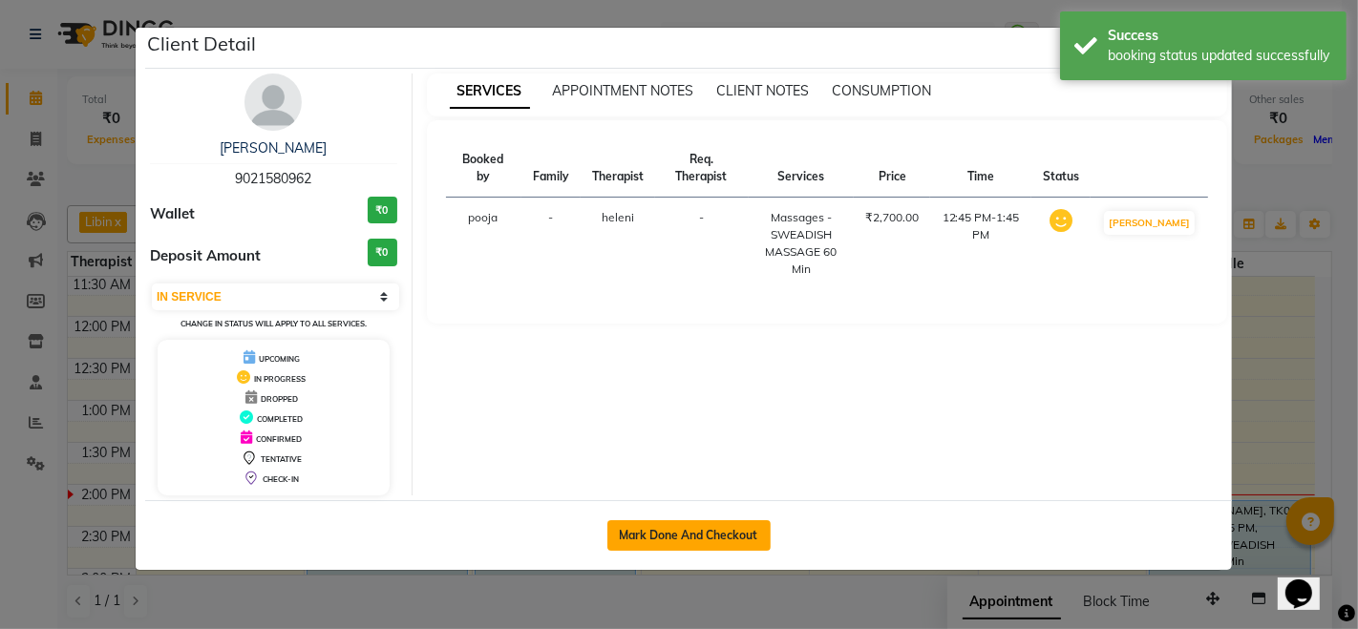
click at [665, 523] on button "Mark Done And Checkout" at bounding box center [688, 535] width 163 height 31
select select "service"
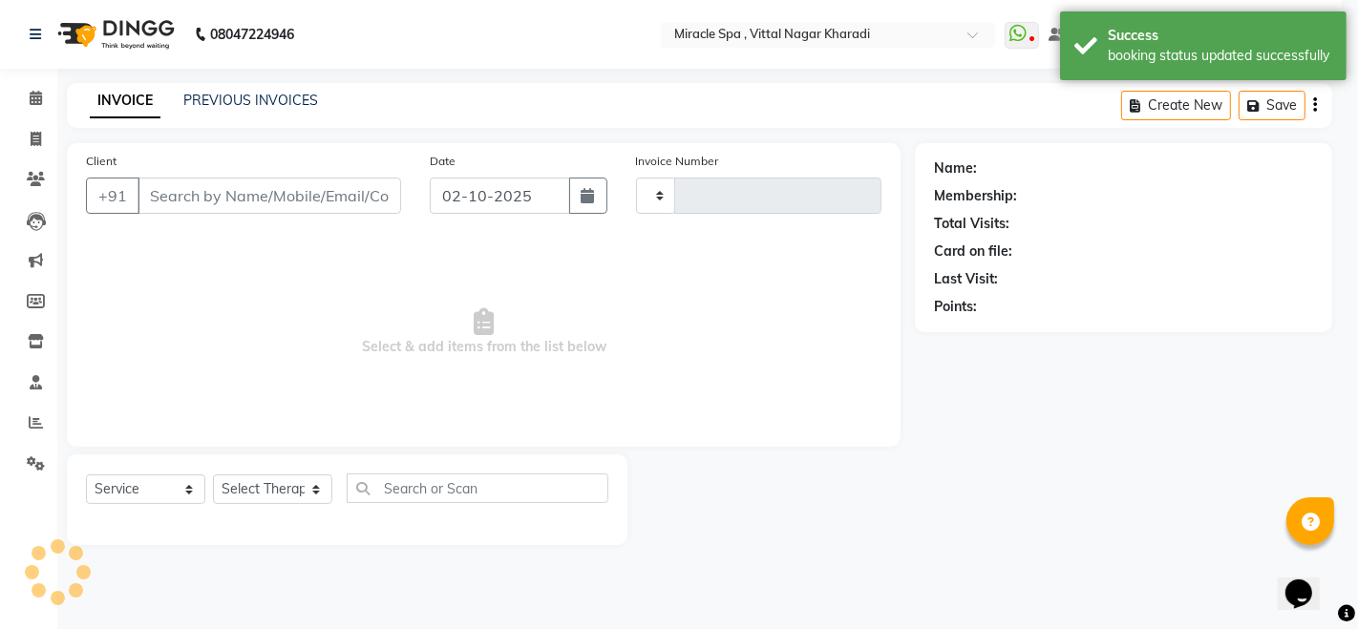
type input "3054"
select select "3854"
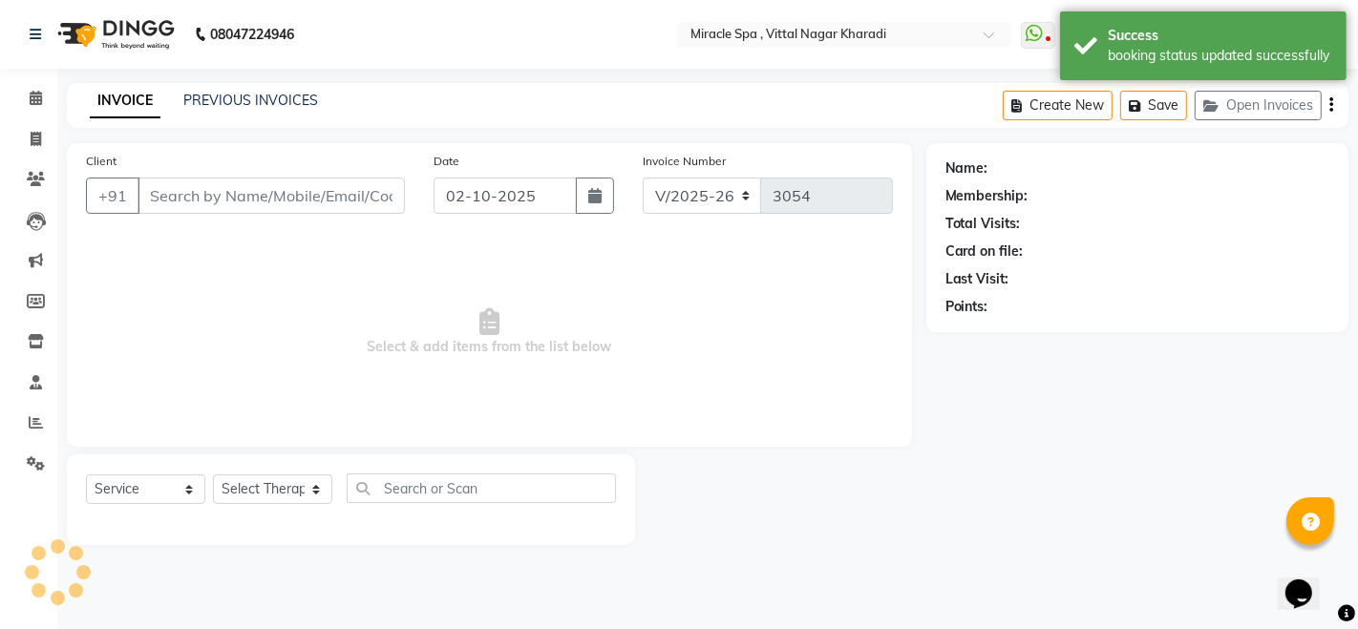
type input "9021580962"
select select "89065"
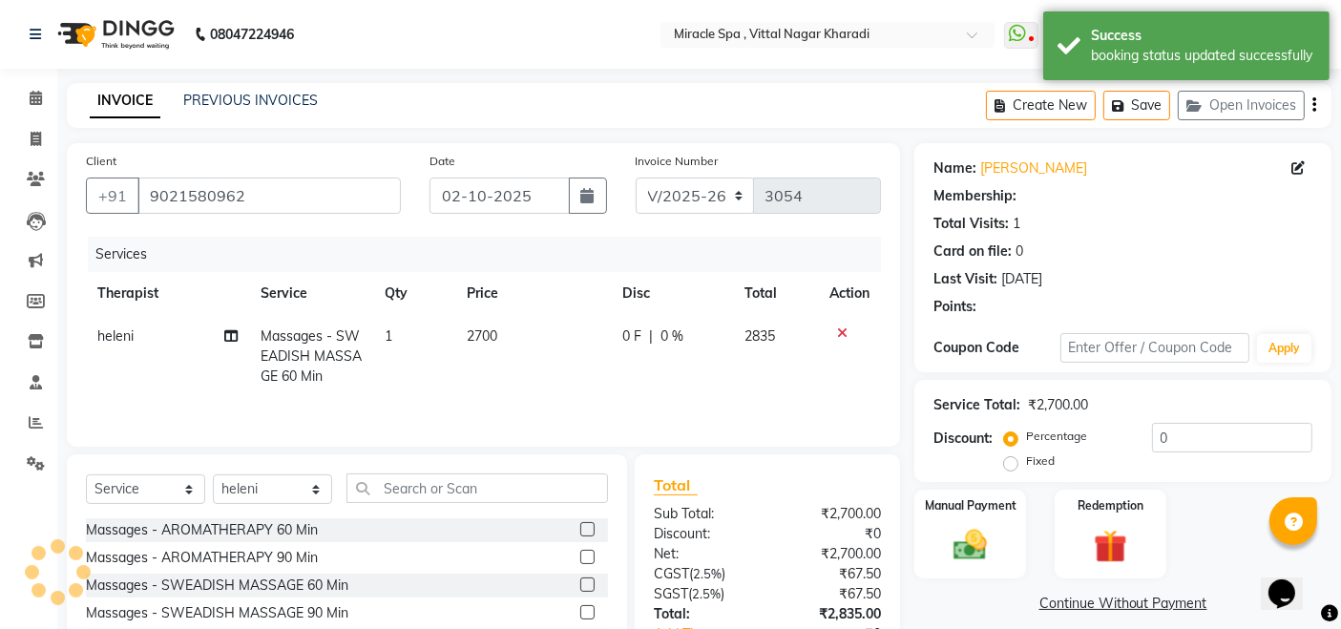
select select "1: Object"
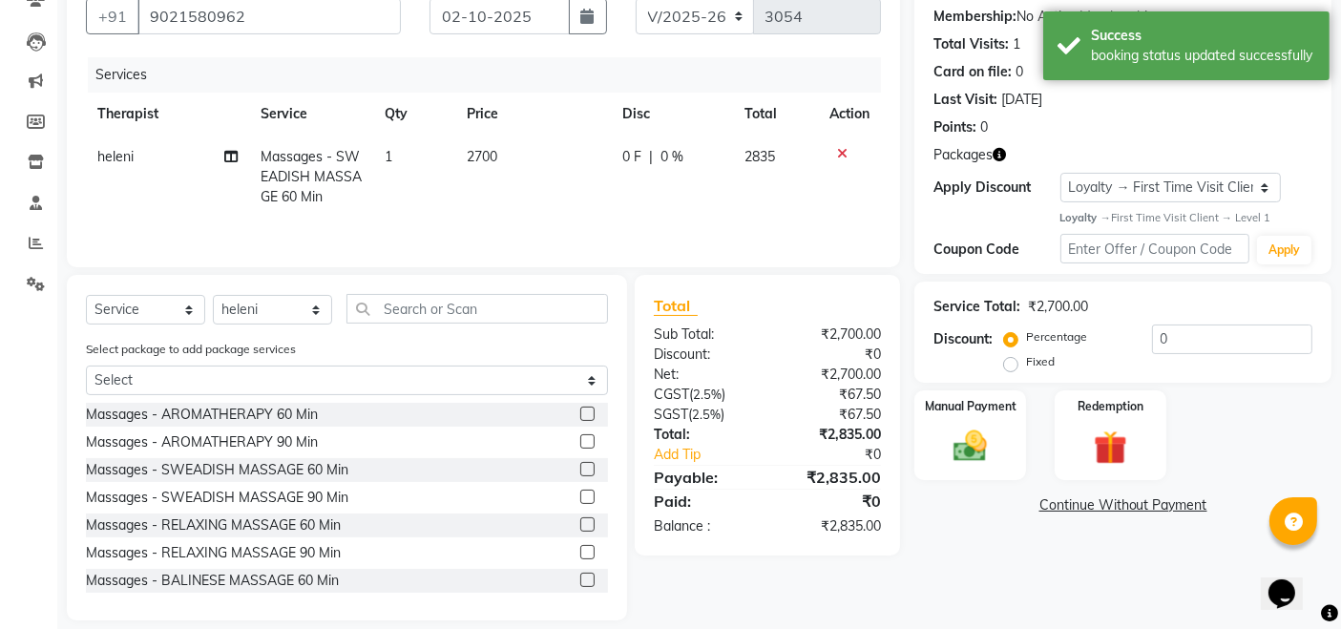
scroll to position [200, 0]
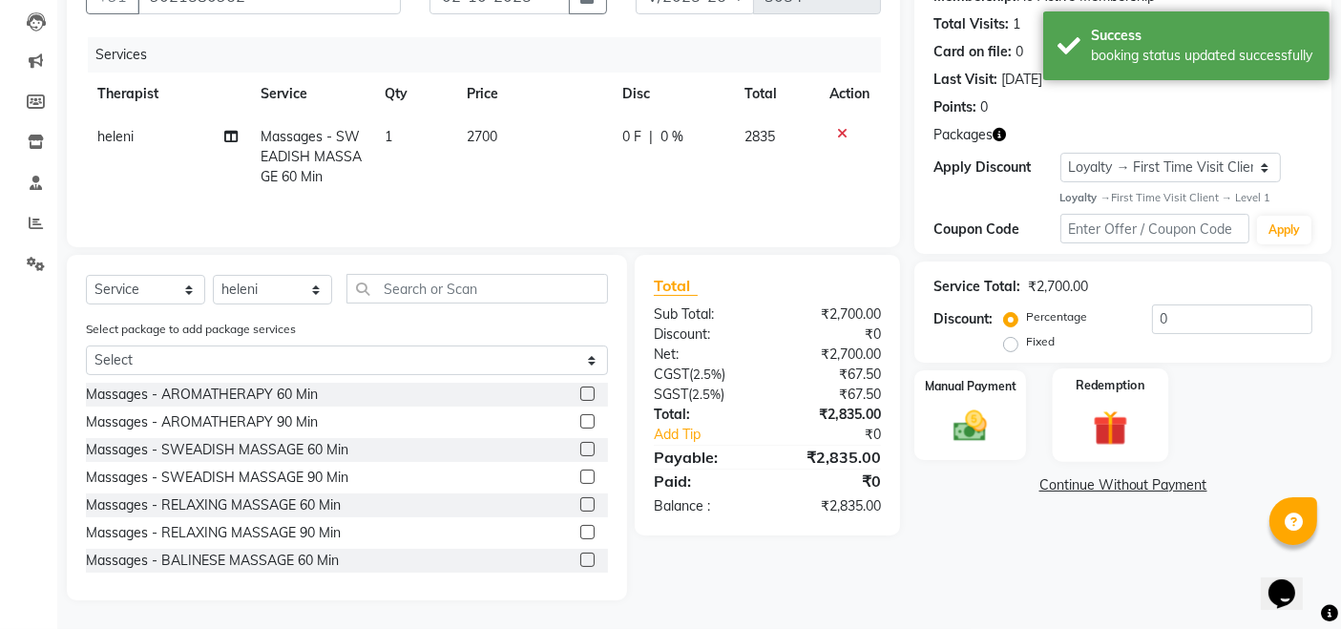
click at [1131, 440] on img at bounding box center [1110, 429] width 57 height 44
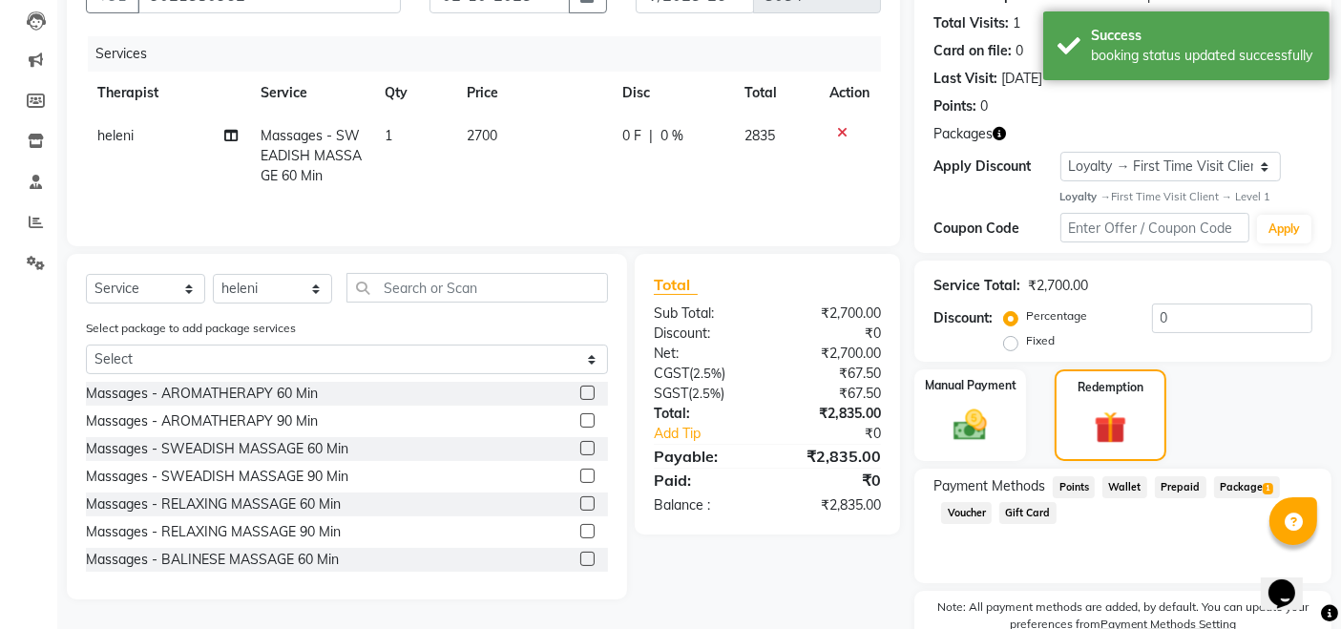
click at [1230, 480] on span "Package 1" at bounding box center [1247, 487] width 66 height 22
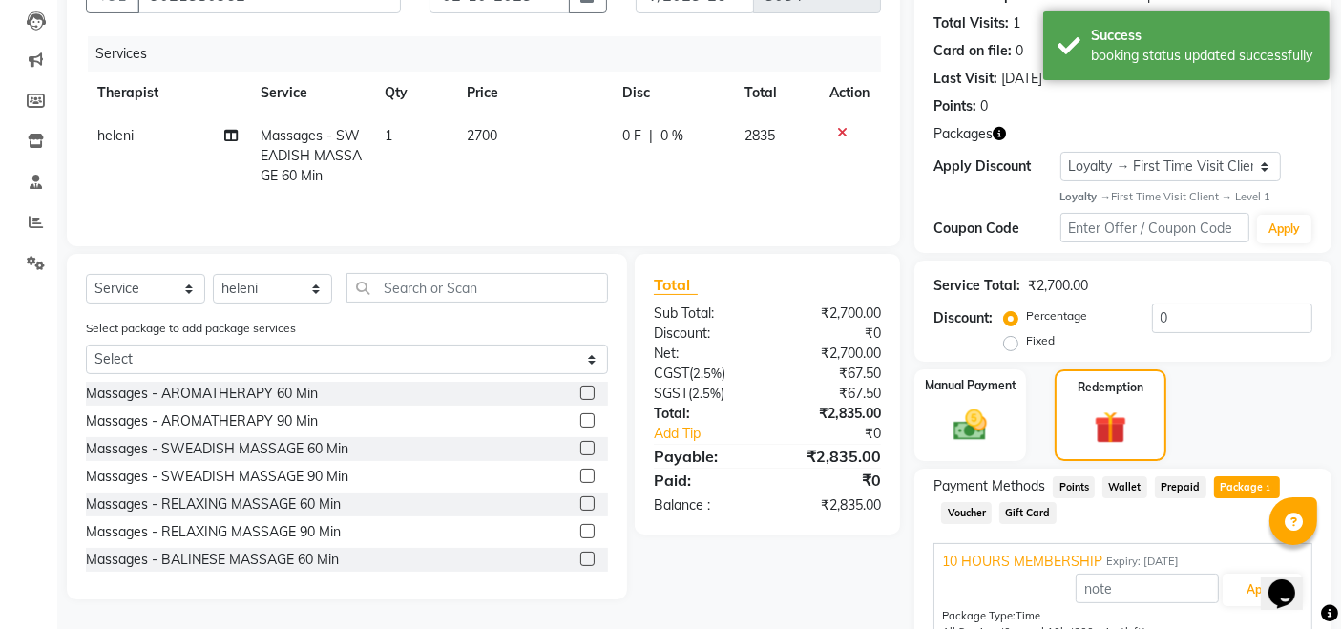
scroll to position [383, 0]
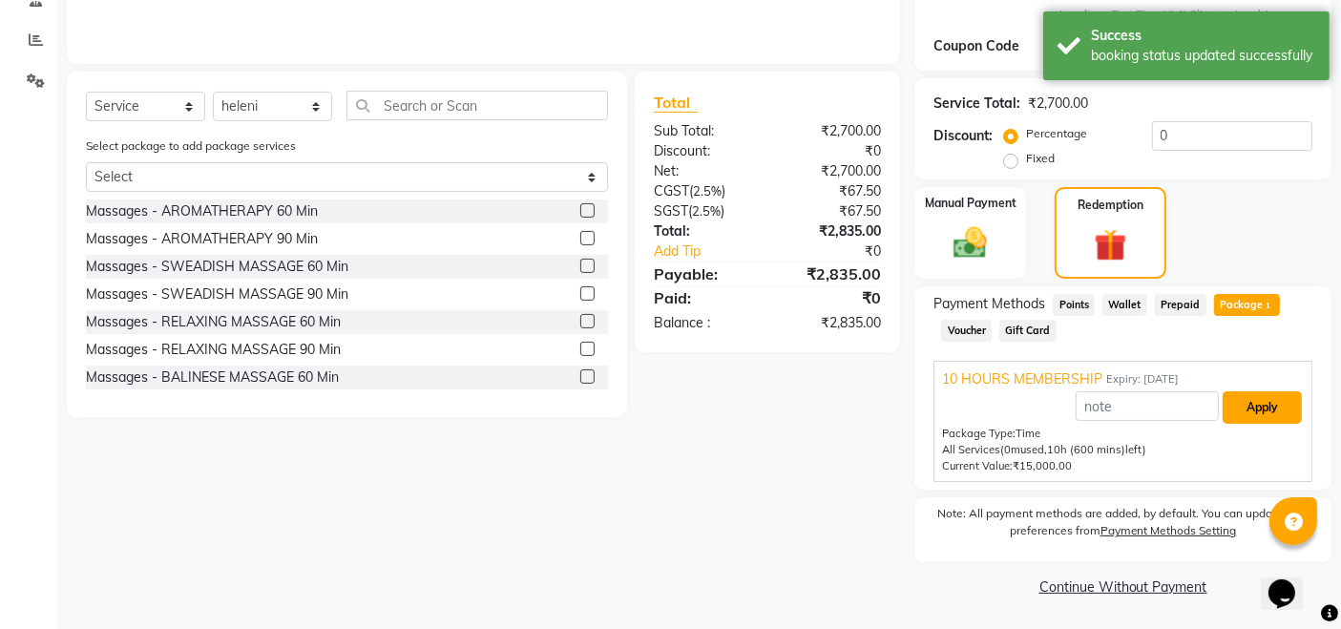
click at [1290, 396] on button "Apply" at bounding box center [1262, 407] width 79 height 32
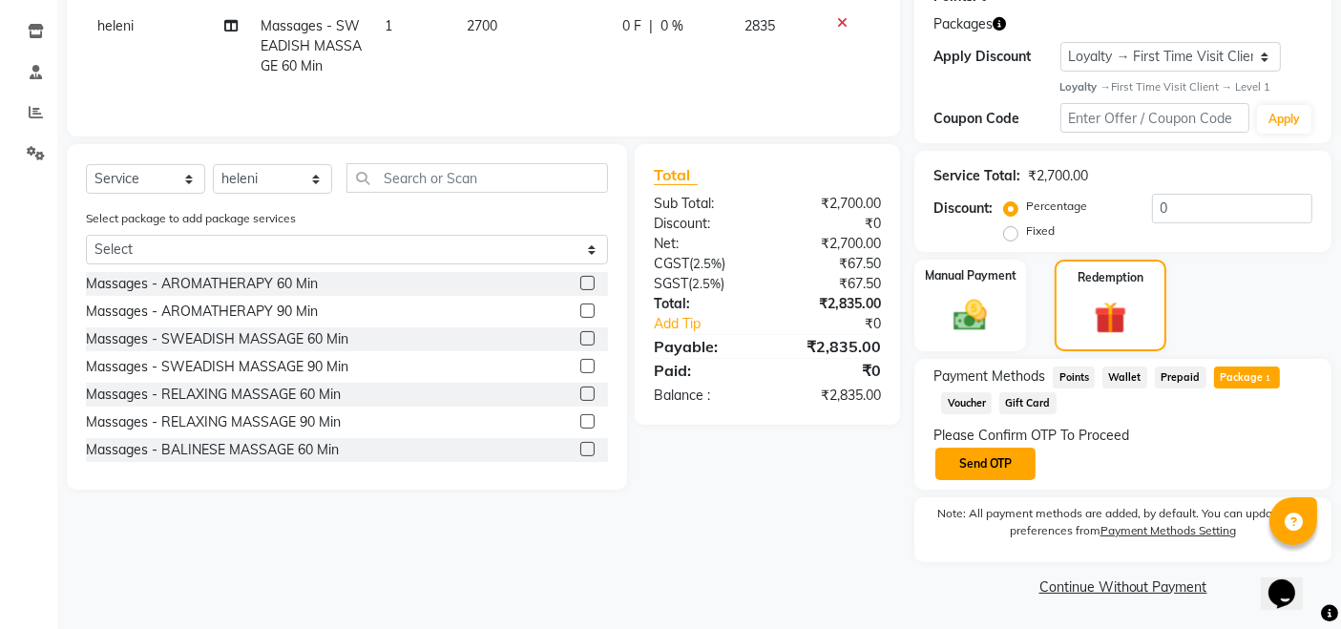
click at [1012, 465] on button "Send OTP" at bounding box center [986, 464] width 100 height 32
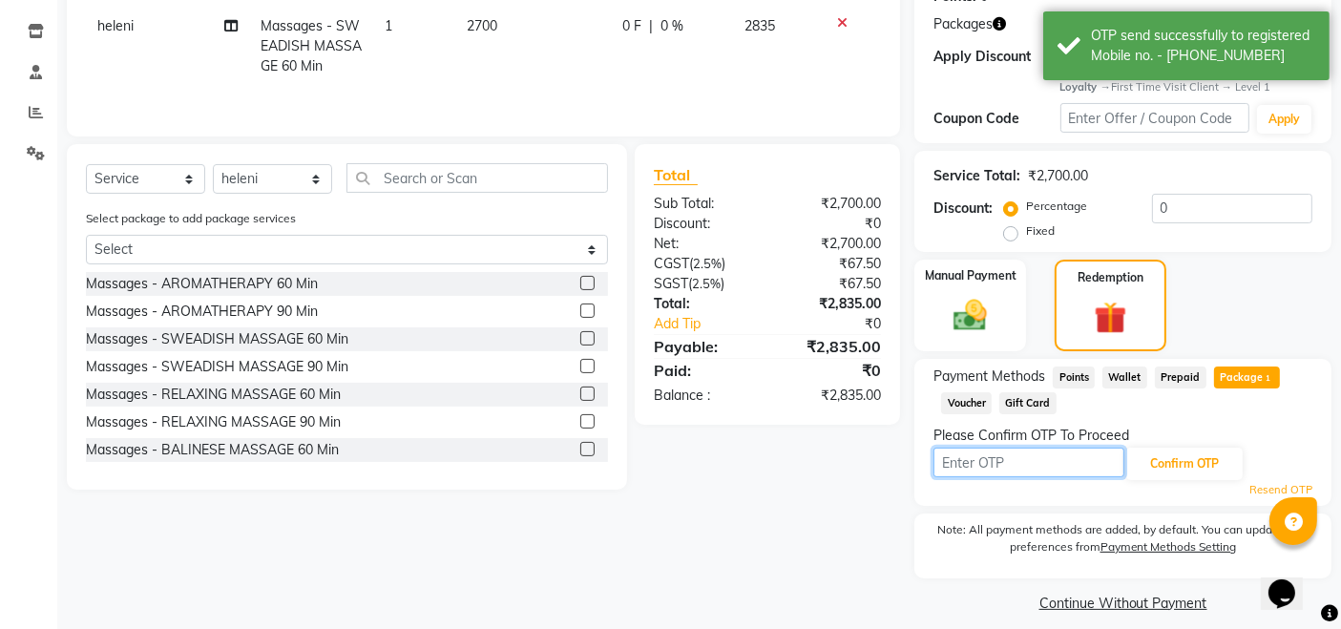
click at [1012, 465] on input "text" at bounding box center [1029, 463] width 191 height 30
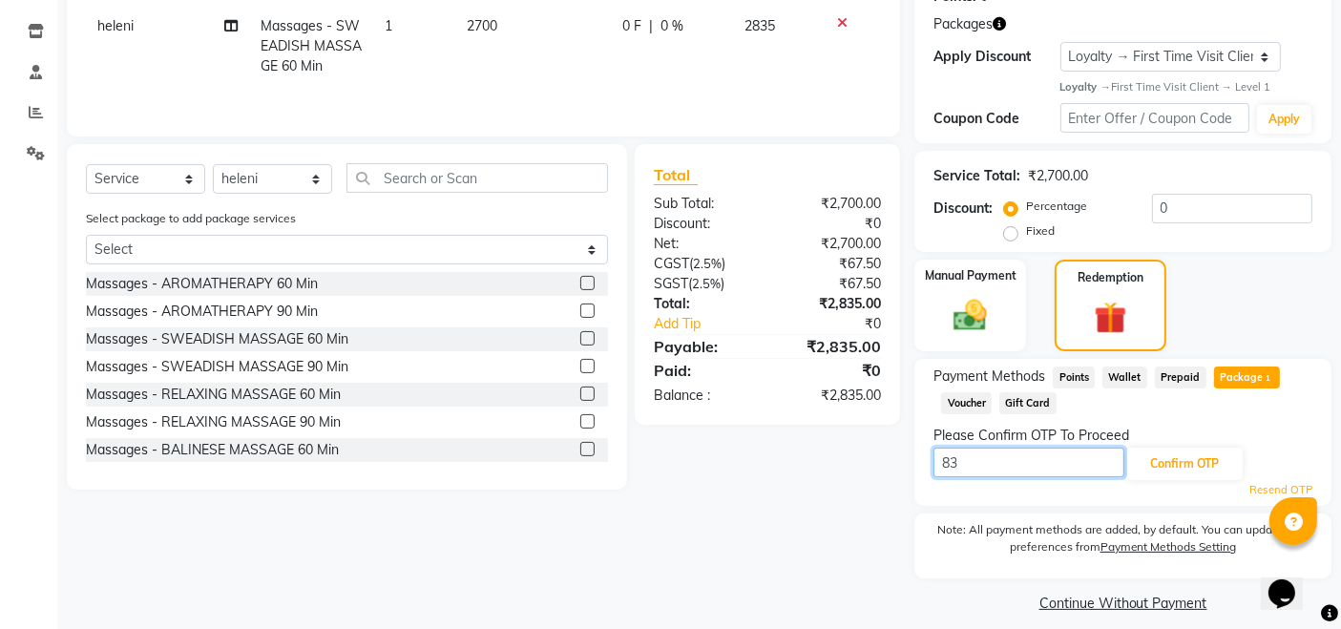
type input "8"
type input "8332"
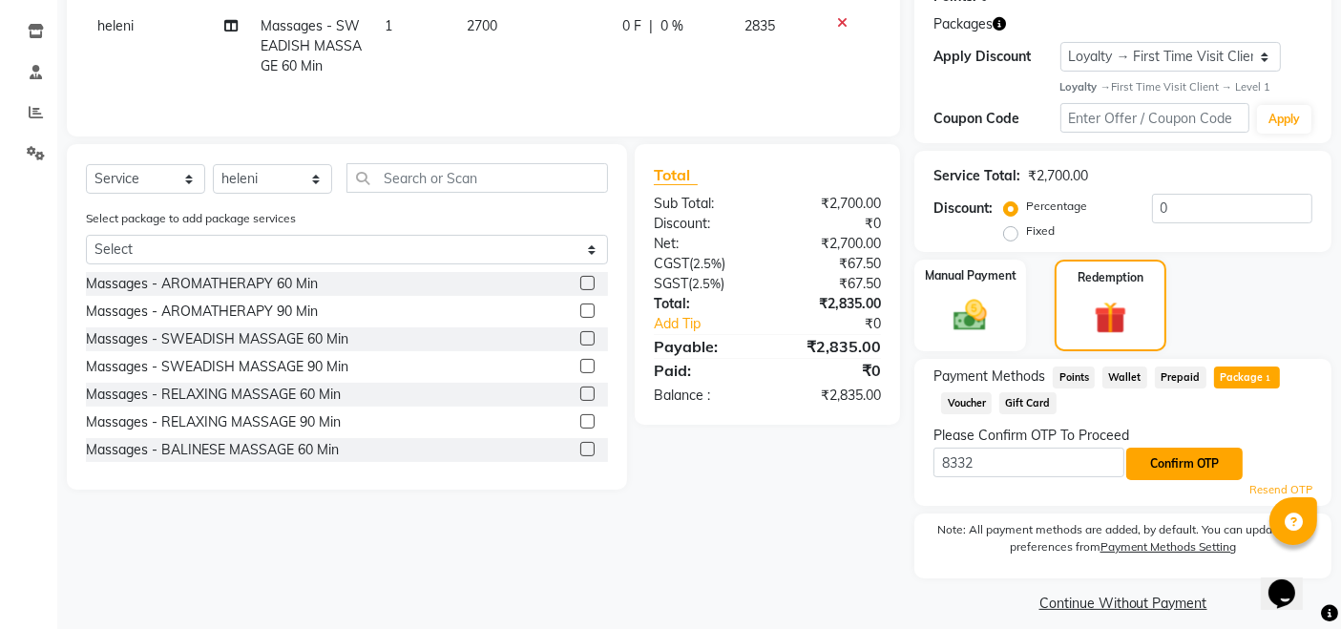
click at [1159, 474] on button "Confirm OTP" at bounding box center [1185, 464] width 116 height 32
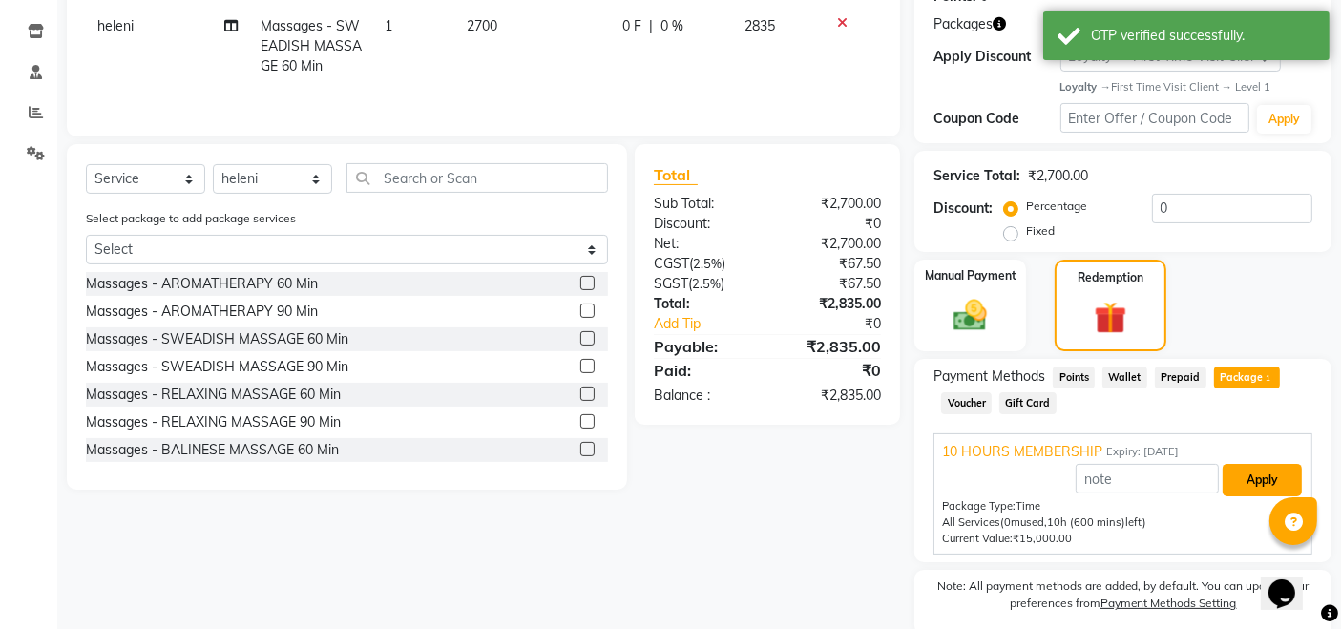
click at [1251, 477] on button "Apply" at bounding box center [1262, 480] width 79 height 32
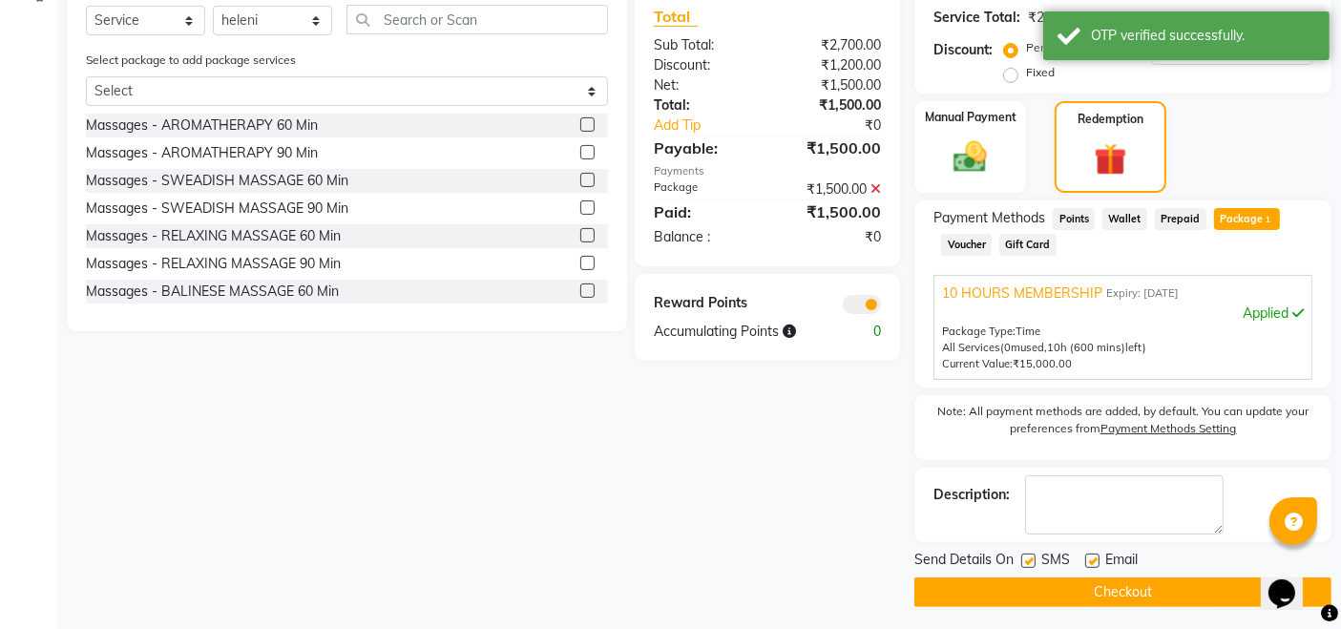
scroll to position [474, 0]
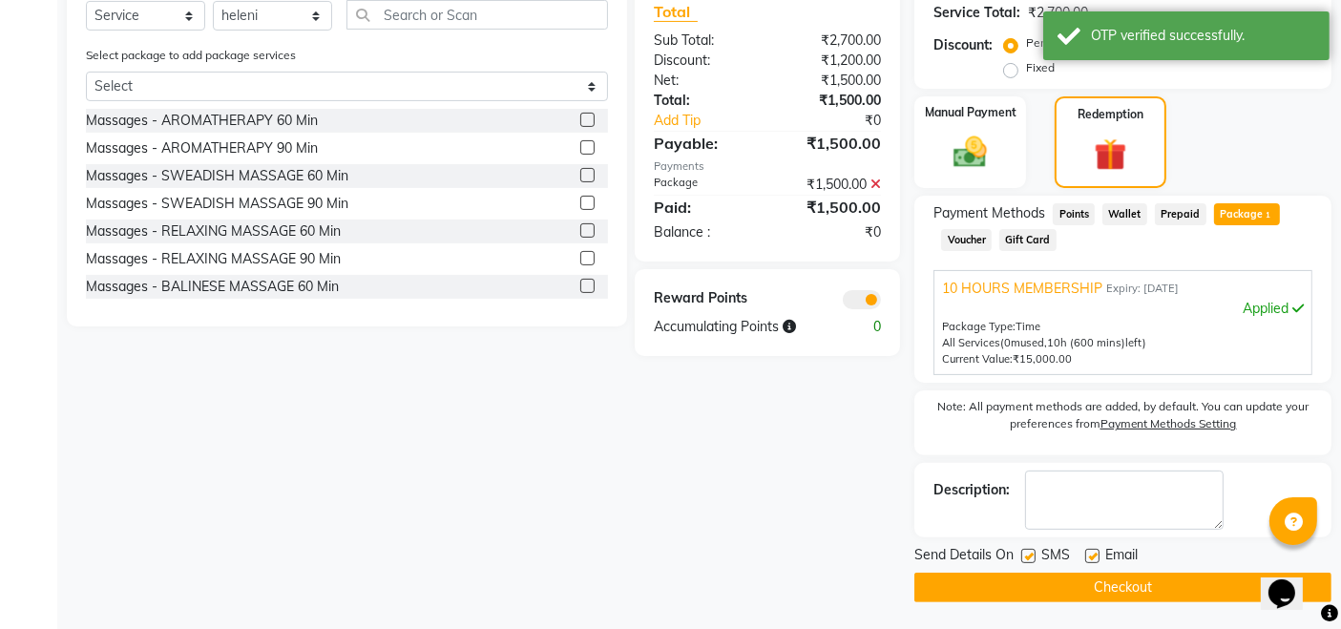
click at [1053, 581] on button "Checkout" at bounding box center [1123, 588] width 417 height 30
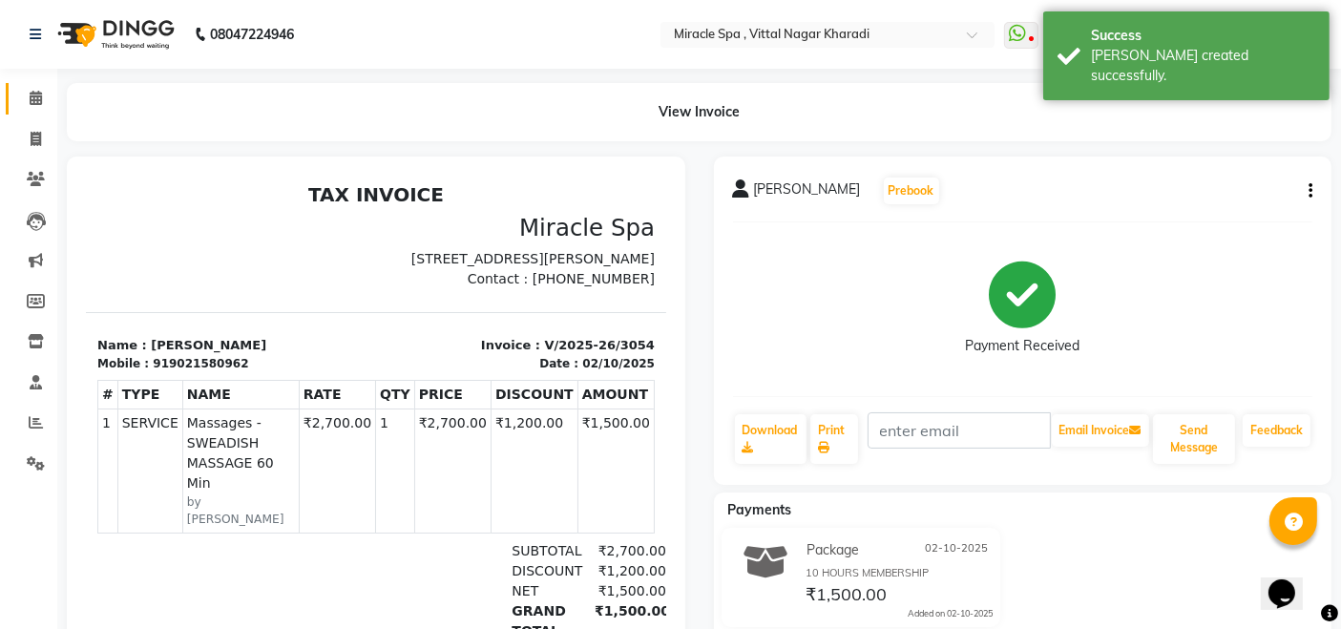
click at [33, 83] on link "Calendar" at bounding box center [29, 99] width 46 height 32
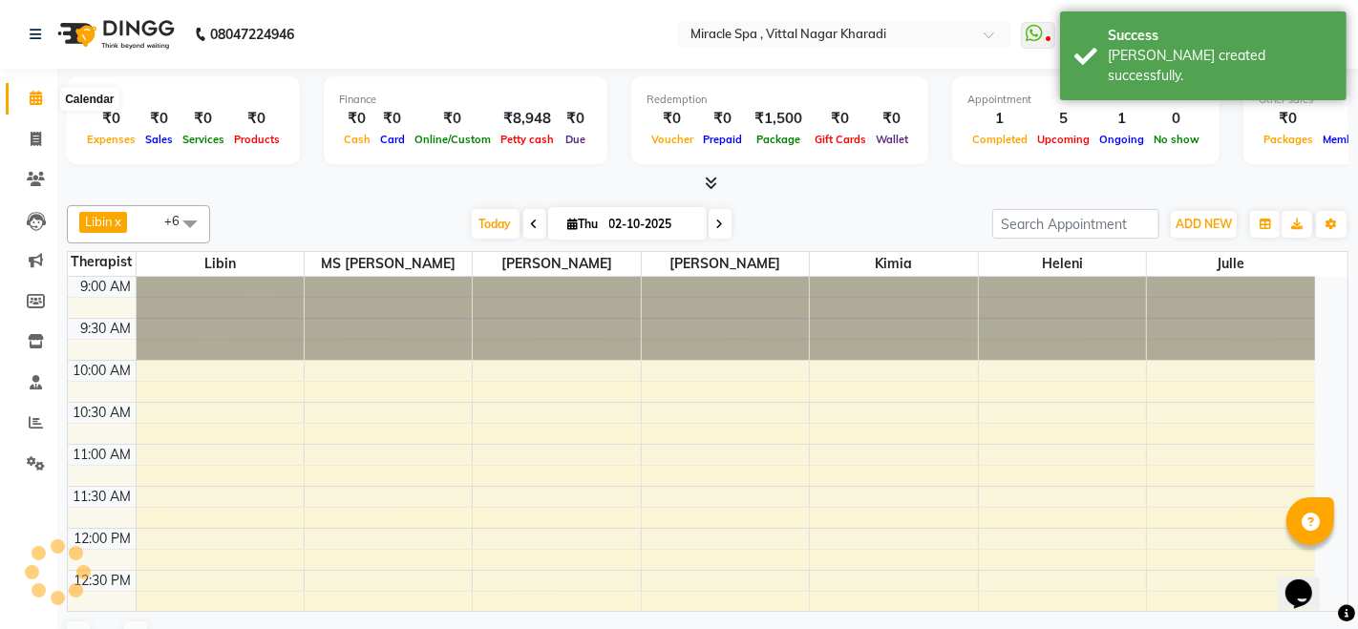
click at [33, 97] on icon at bounding box center [36, 98] width 12 height 14
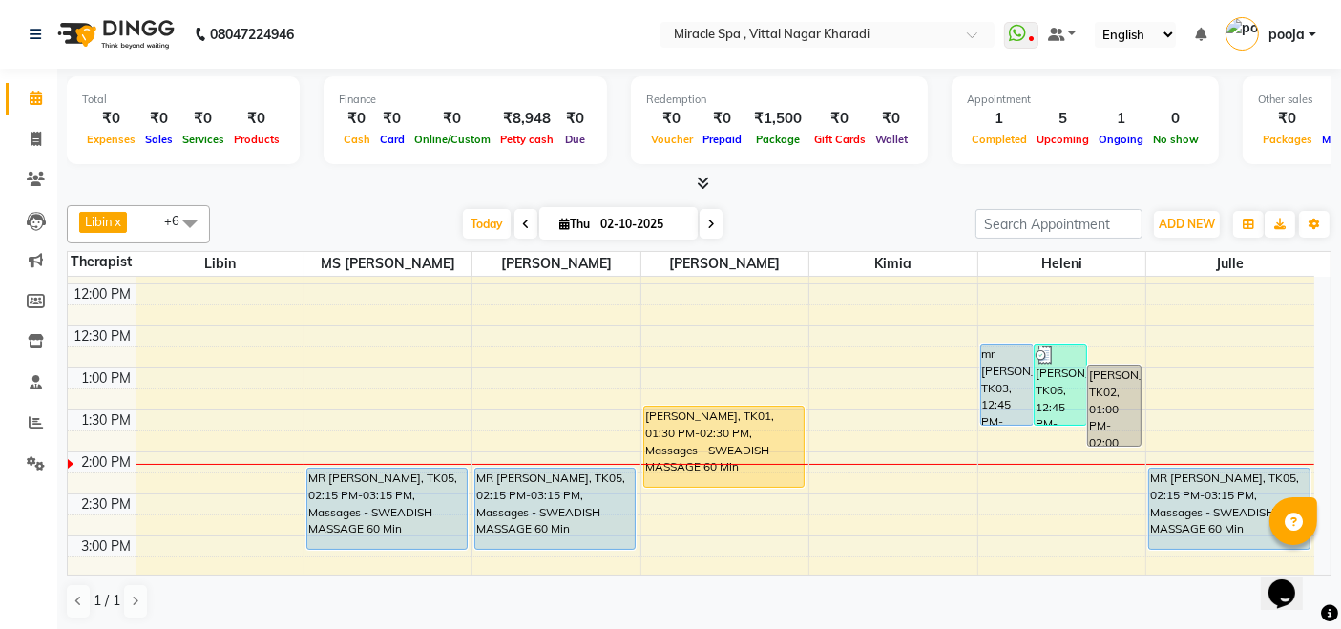
scroll to position [212, 0]
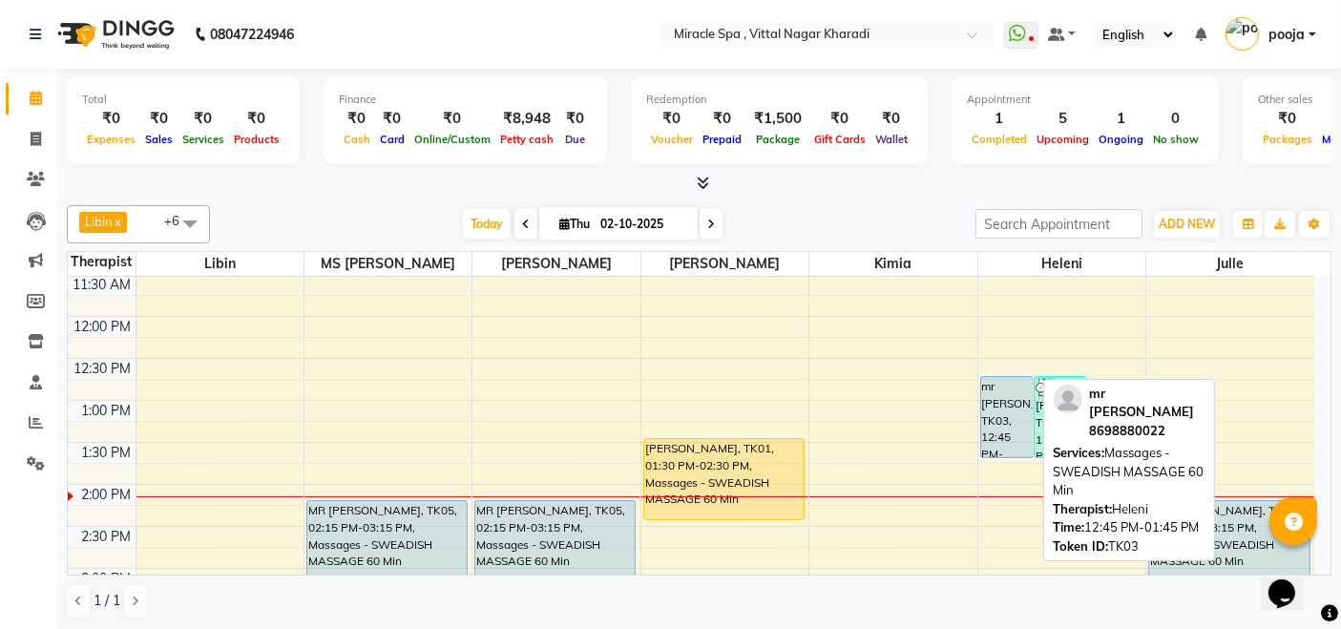
click at [994, 423] on div "mr [PERSON_NAME], TK03, 12:45 PM-01:45 PM, Massages - SWEADISH MASSAGE 60 Min" at bounding box center [1007, 417] width 52 height 80
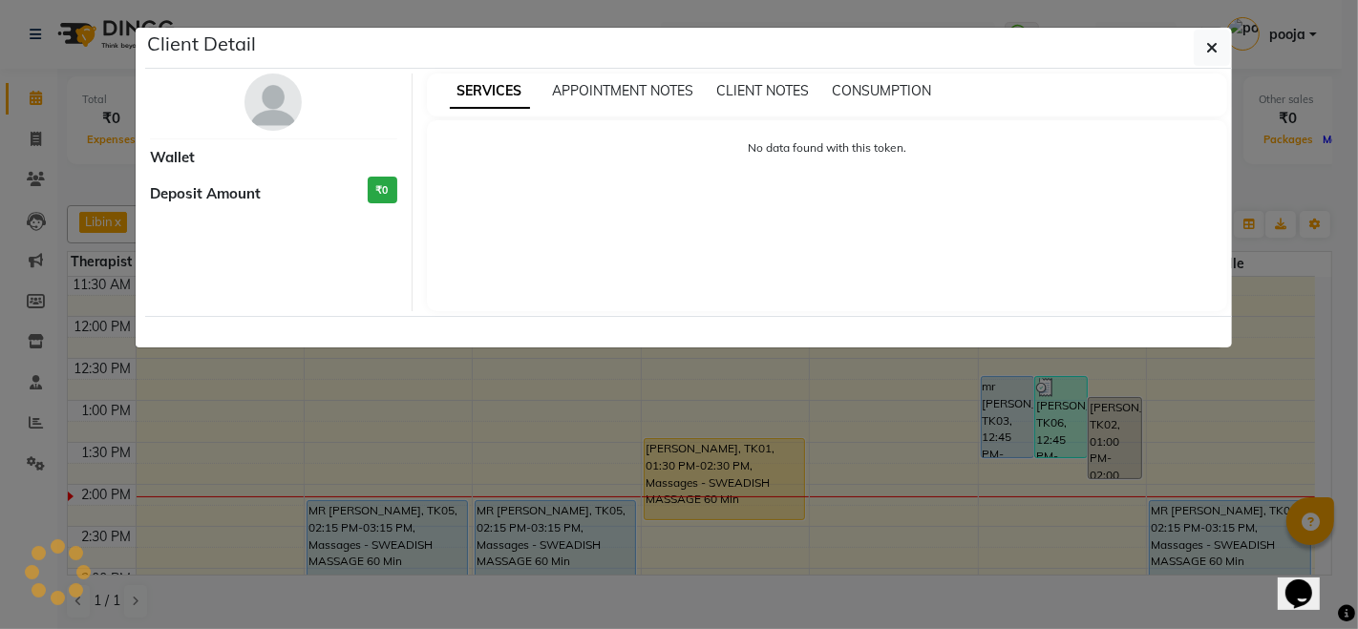
select select "5"
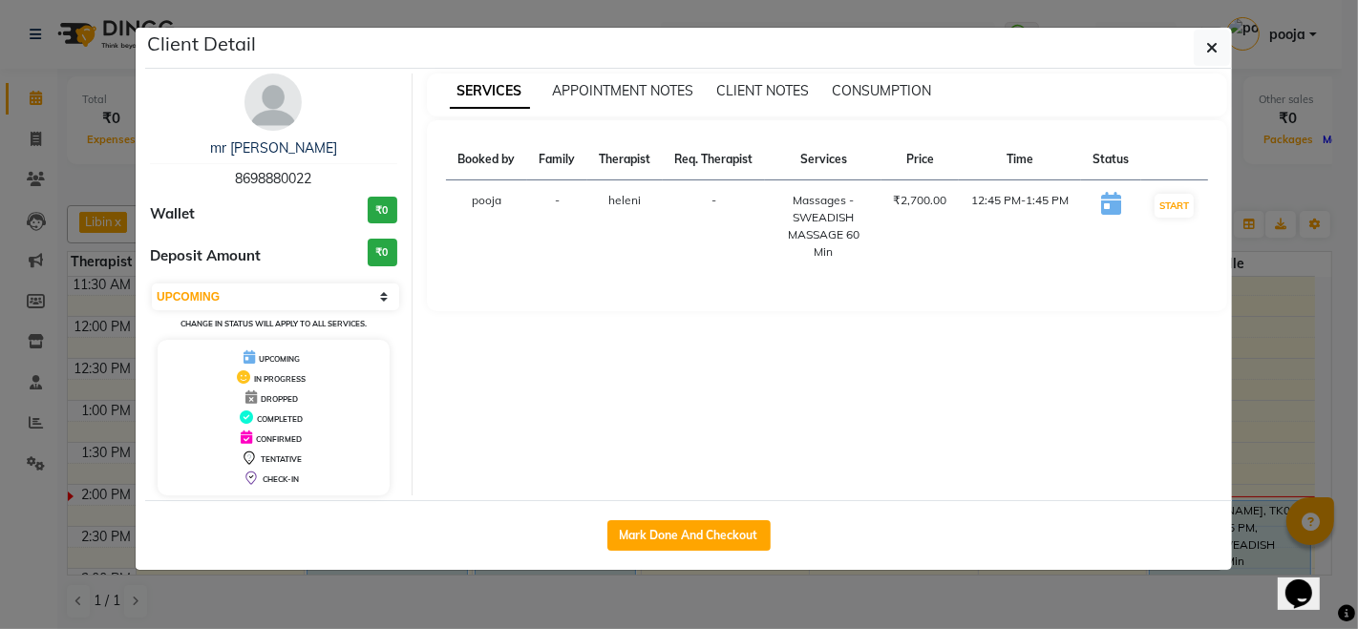
click at [1255, 182] on ngb-modal-window "Client Detail mr vicky 8698880022 Wallet ₹0 Deposit Amount ₹0 Select IN SERVICE…" at bounding box center [679, 314] width 1358 height 629
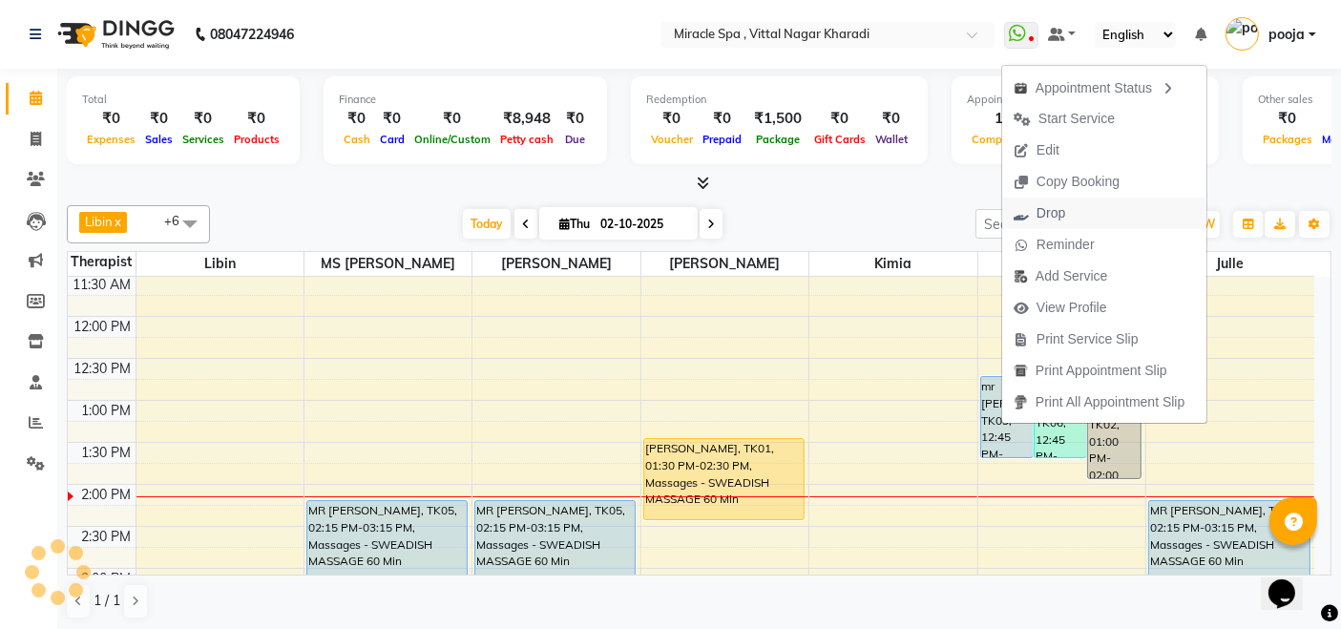
click at [1078, 207] on button "Drop" at bounding box center [1104, 214] width 204 height 32
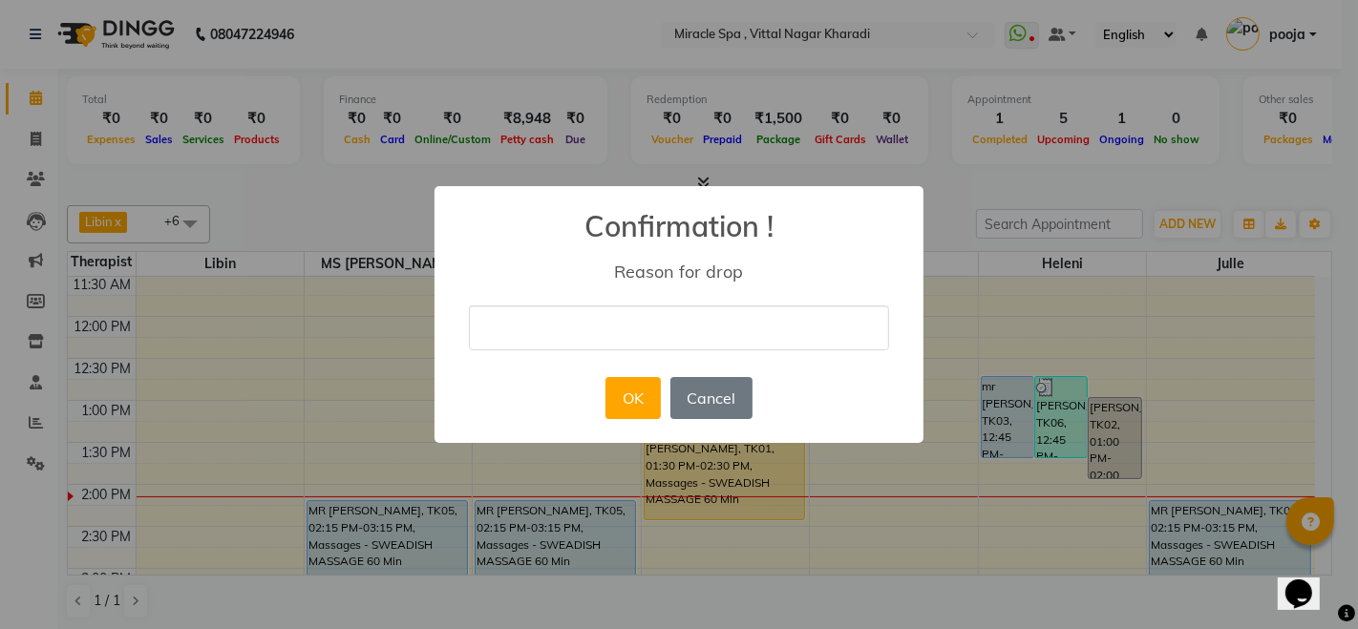
click at [693, 329] on input "text" at bounding box center [679, 328] width 420 height 45
type input "cancelled"
click at [635, 399] on button "OK" at bounding box center [632, 398] width 54 height 42
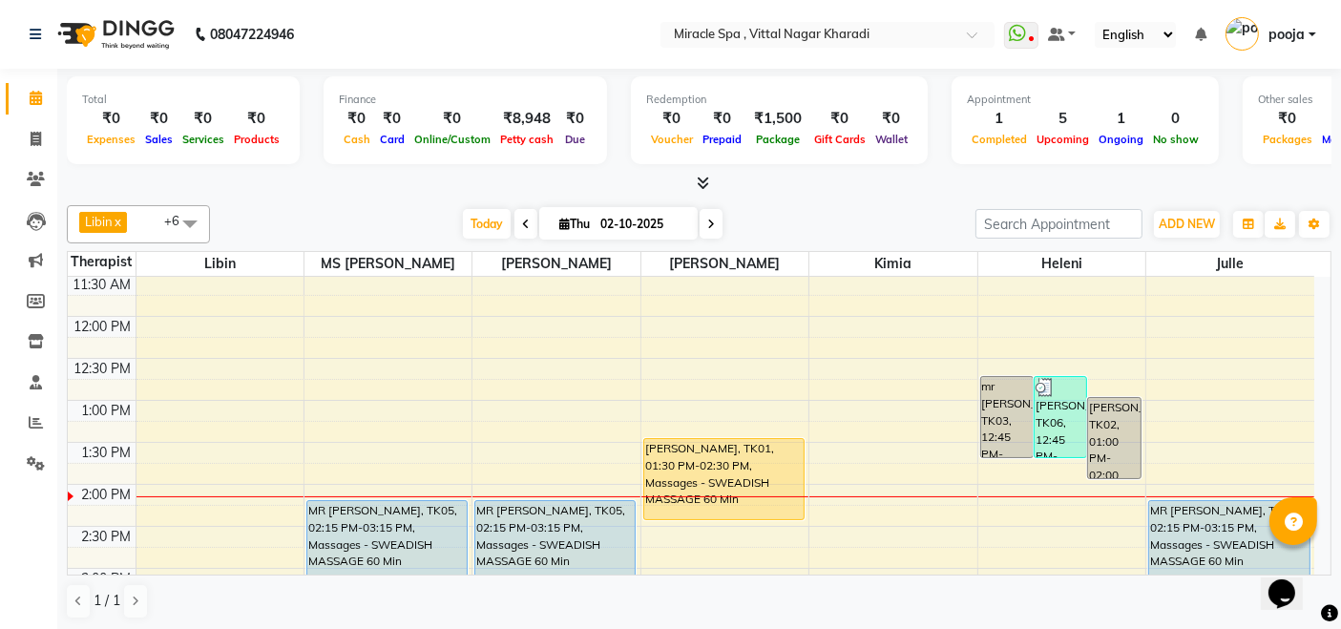
click at [711, 224] on icon at bounding box center [711, 224] width 8 height 11
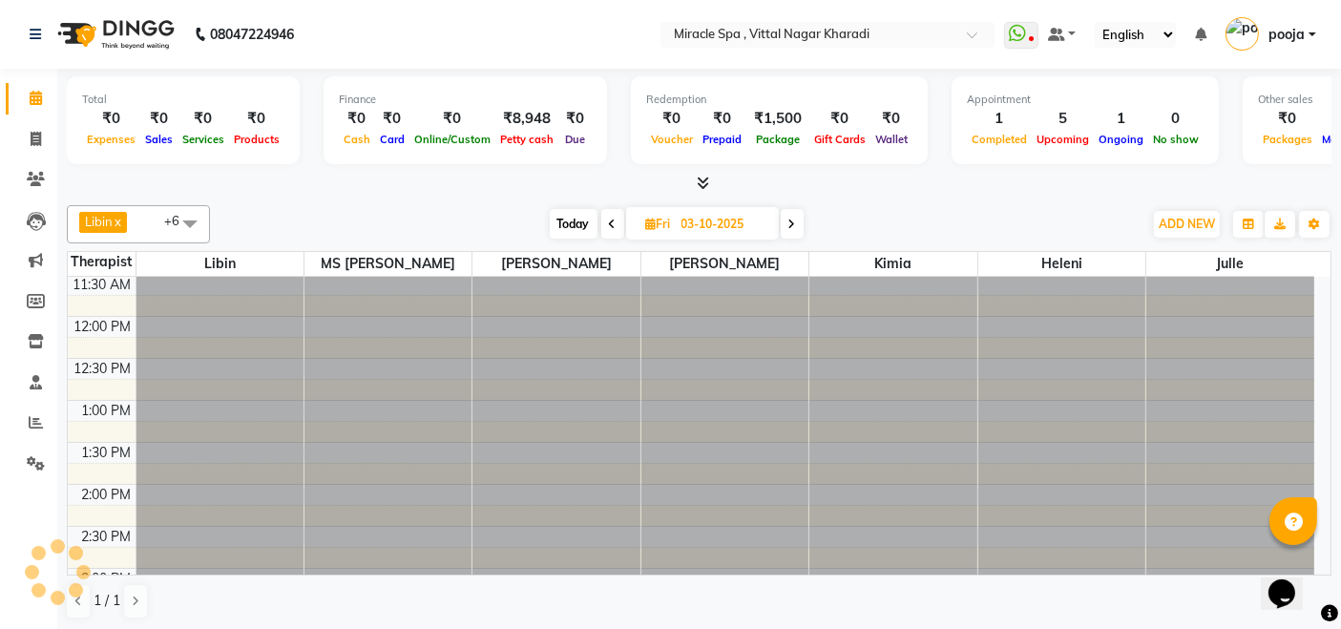
scroll to position [0, 0]
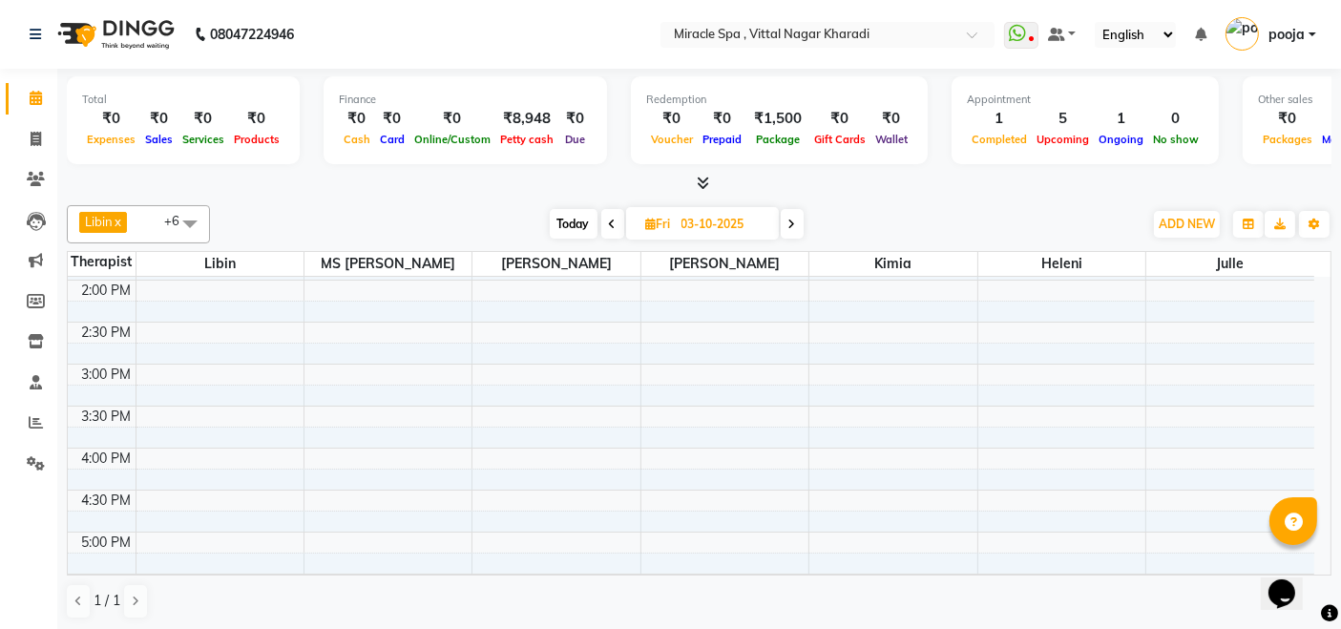
click at [792, 219] on icon at bounding box center [793, 224] width 8 height 11
click at [792, 219] on icon at bounding box center [795, 224] width 8 height 11
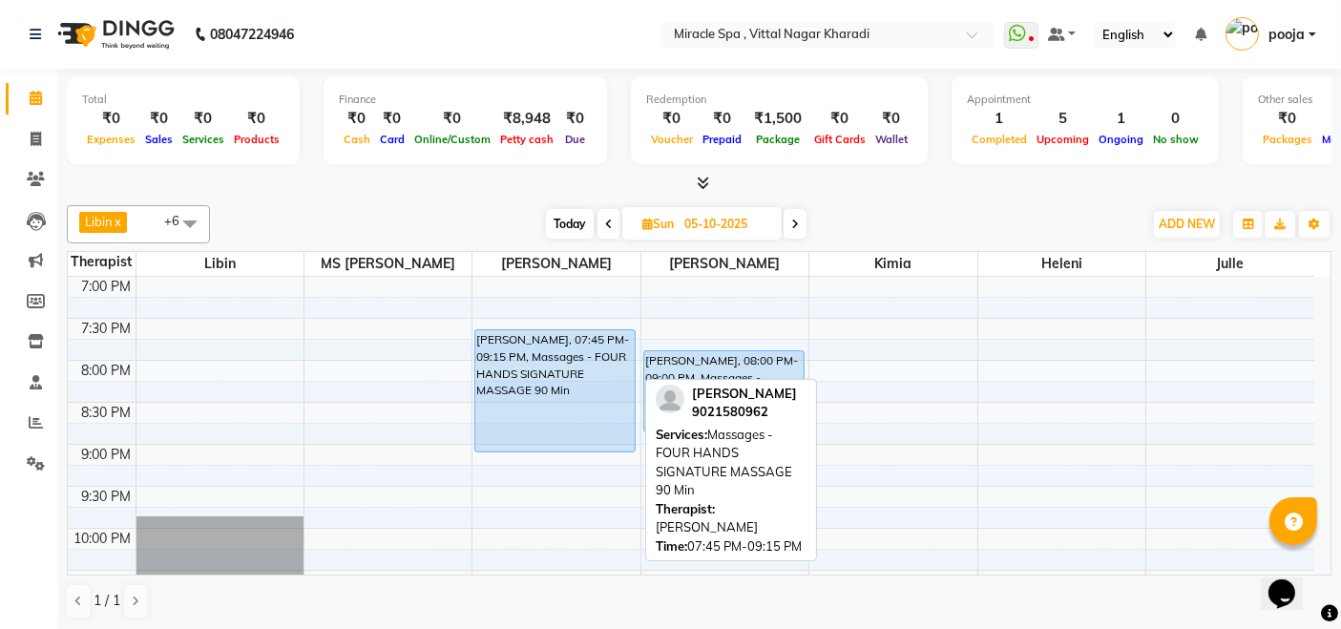
scroll to position [628, 0]
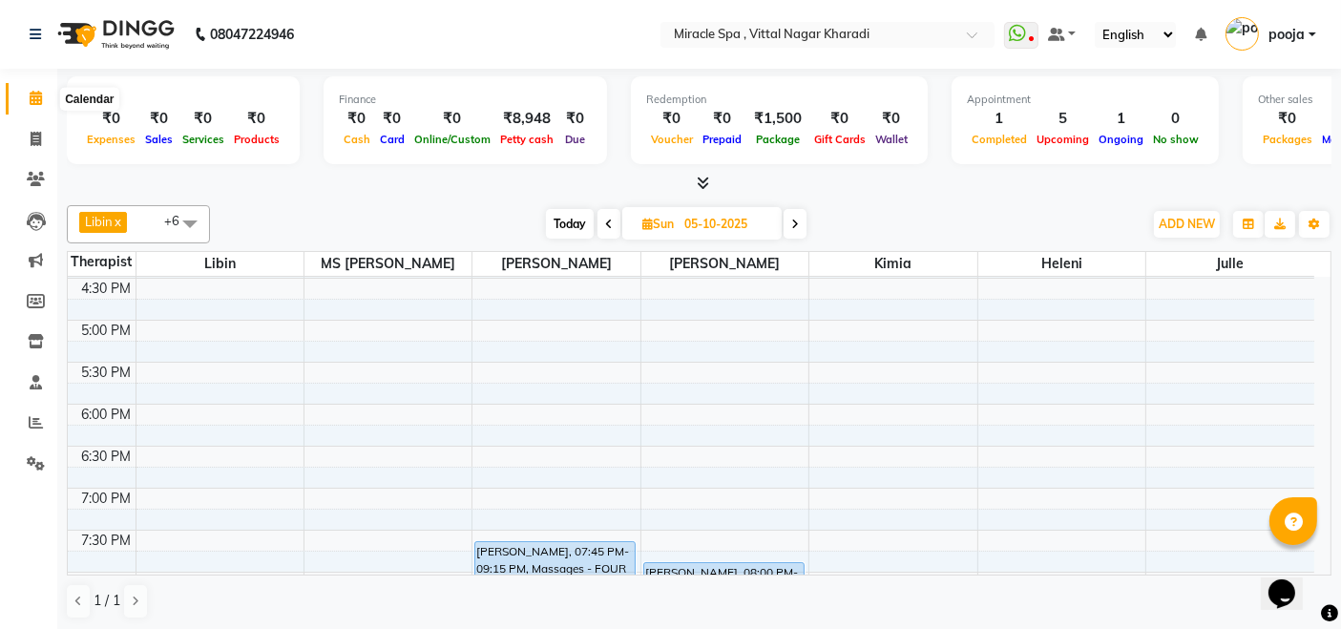
click at [35, 95] on icon at bounding box center [36, 98] width 12 height 14
click at [562, 220] on span "Today" at bounding box center [570, 224] width 48 height 30
type input "02-10-2025"
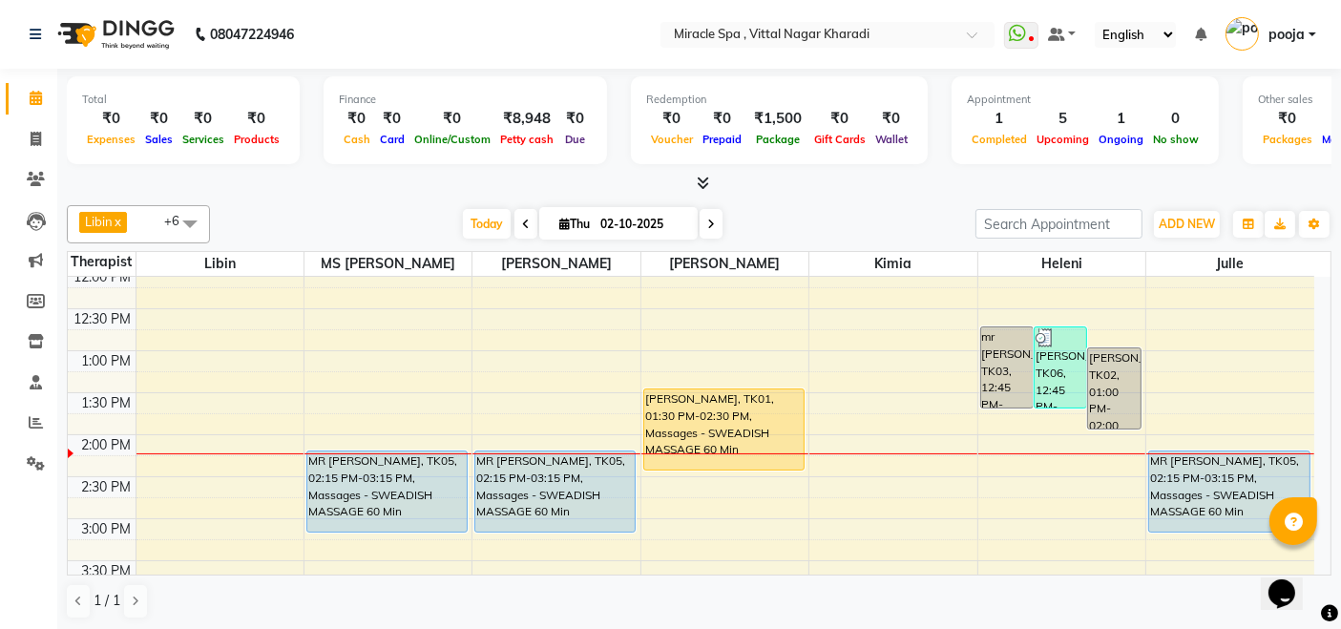
scroll to position [310, 0]
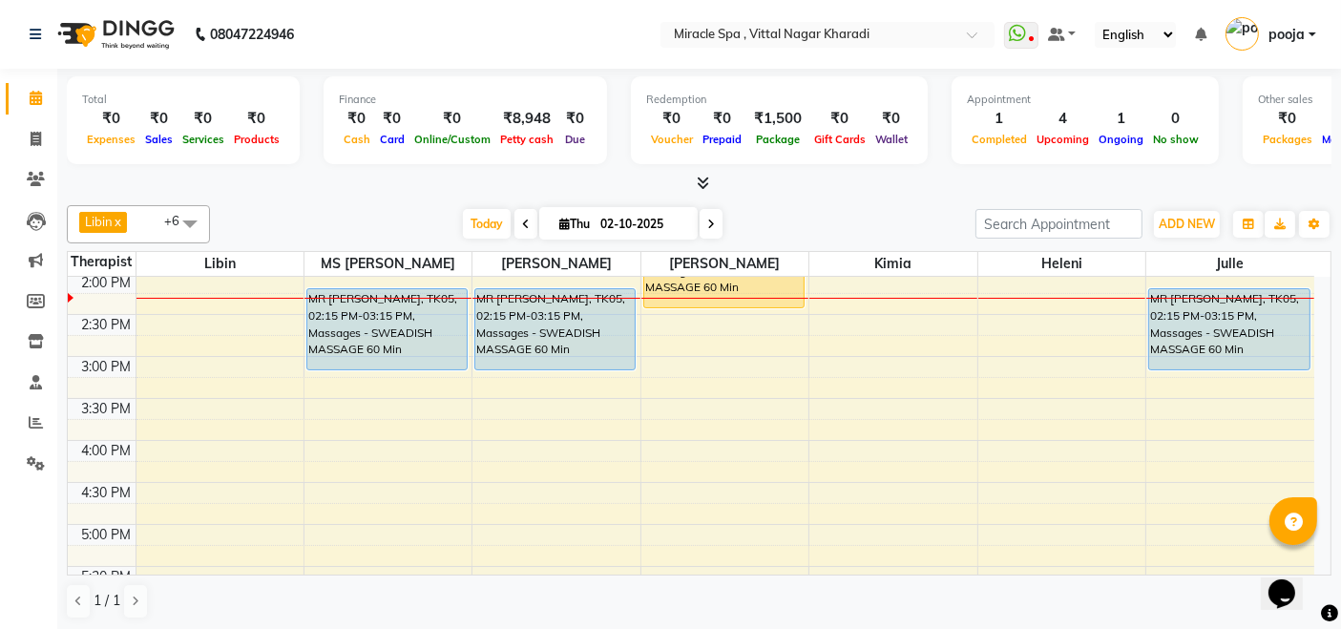
scroll to position [318, 0]
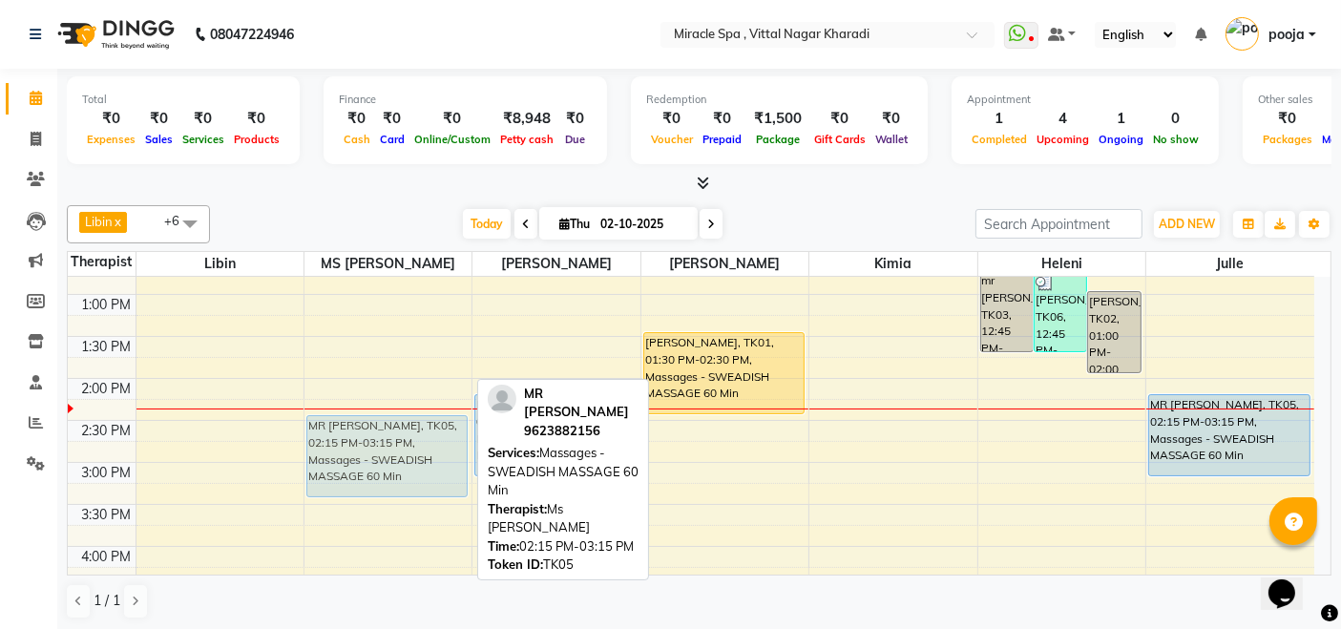
drag, startPoint x: 377, startPoint y: 421, endPoint x: 392, endPoint y: 444, distance: 27.5
click at [392, 444] on div "MR SUNIL, TK05, 02:15 PM-03:15 PM, Massages - SWEADISH MASSAGE 60 Min mr mitin,…" at bounding box center [388, 588] width 167 height 1259
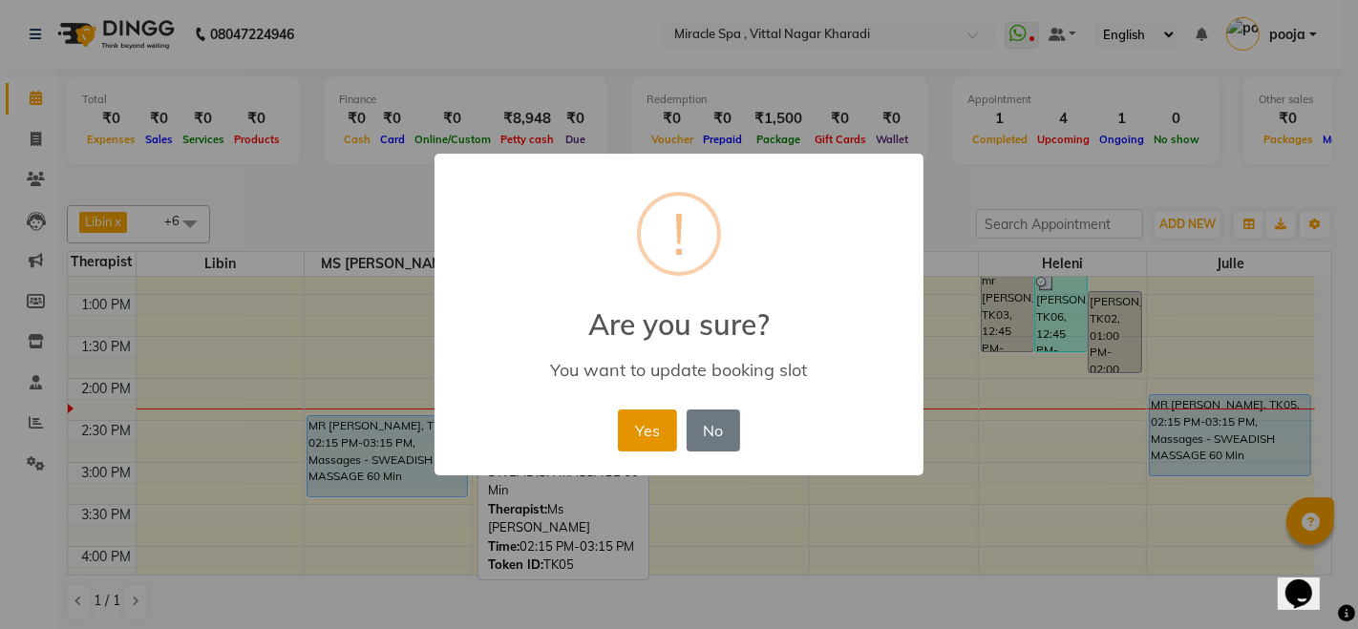
click at [657, 430] on button "Yes" at bounding box center [647, 431] width 58 height 42
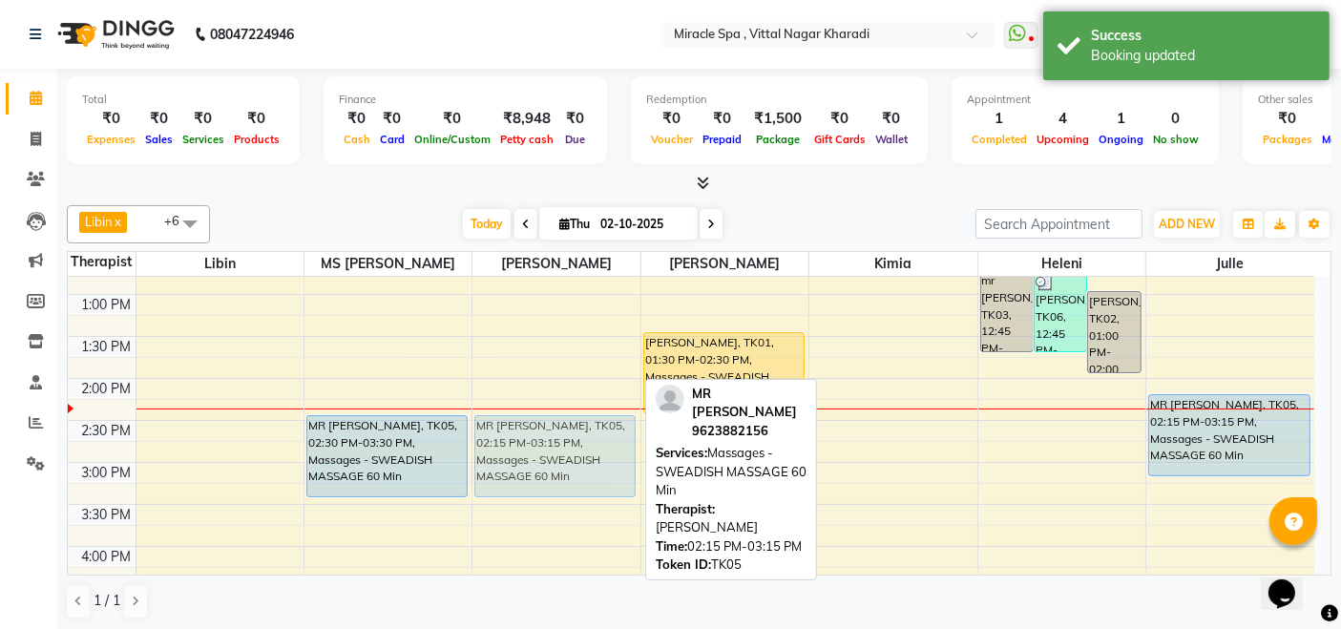
drag, startPoint x: 548, startPoint y: 427, endPoint x: 551, endPoint y: 445, distance: 18.4
click at [551, 445] on div "MR SUNIL, TK05, 02:15 PM-03:15 PM, Massages - SWEADISH MASSAGE 60 Min MR SUNIL,…" at bounding box center [556, 588] width 167 height 1259
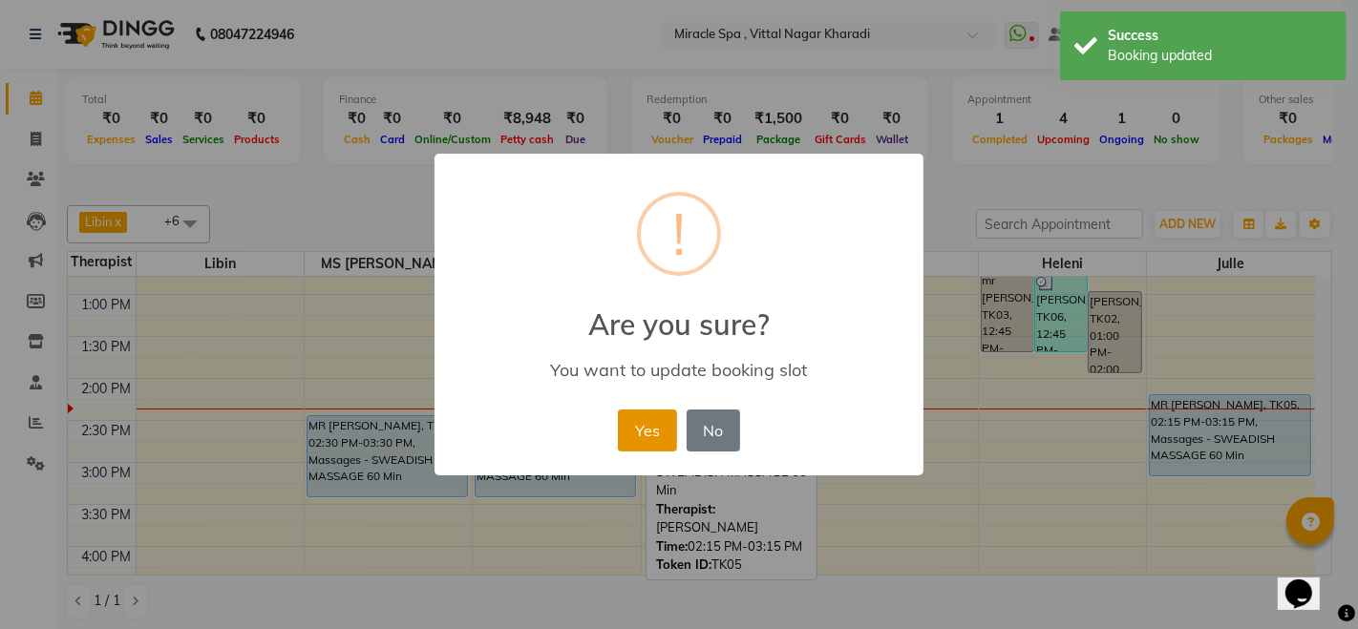
click at [651, 427] on button "Yes" at bounding box center [647, 431] width 58 height 42
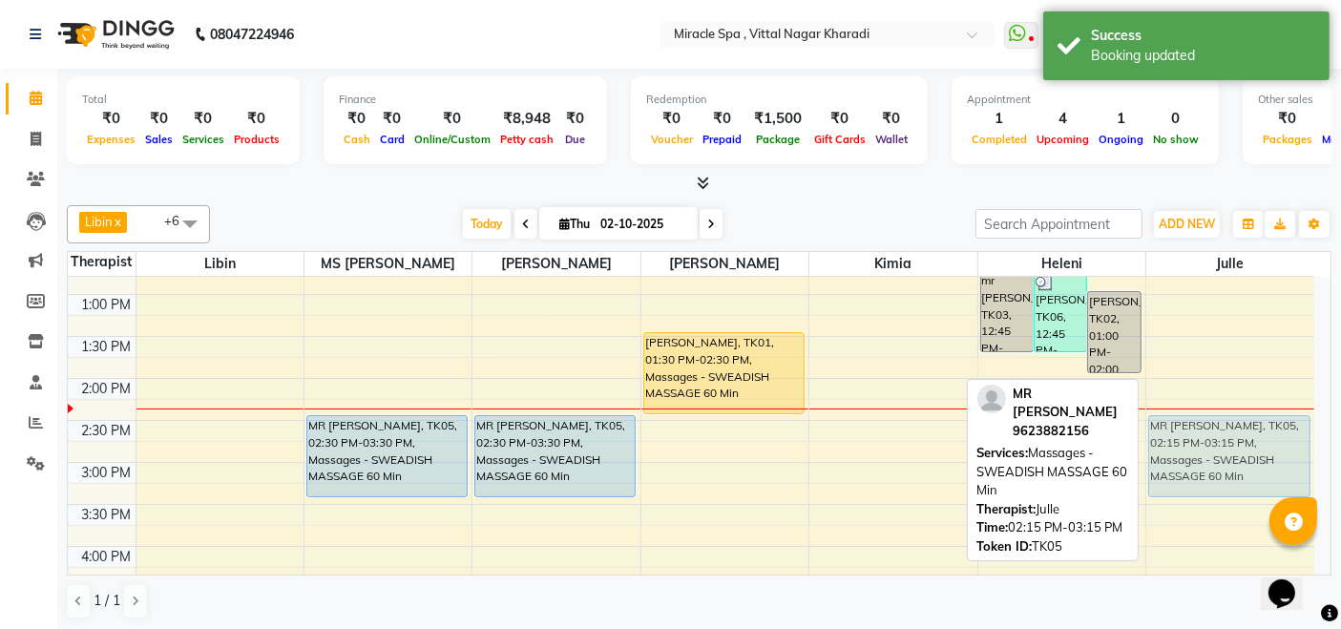
click at [1247, 434] on div "MR SUNIL, TK05, 02:15 PM-03:15 PM, Massages - SWEADISH MASSAGE 60 Min MR SUNIL,…" at bounding box center [1231, 588] width 168 height 1259
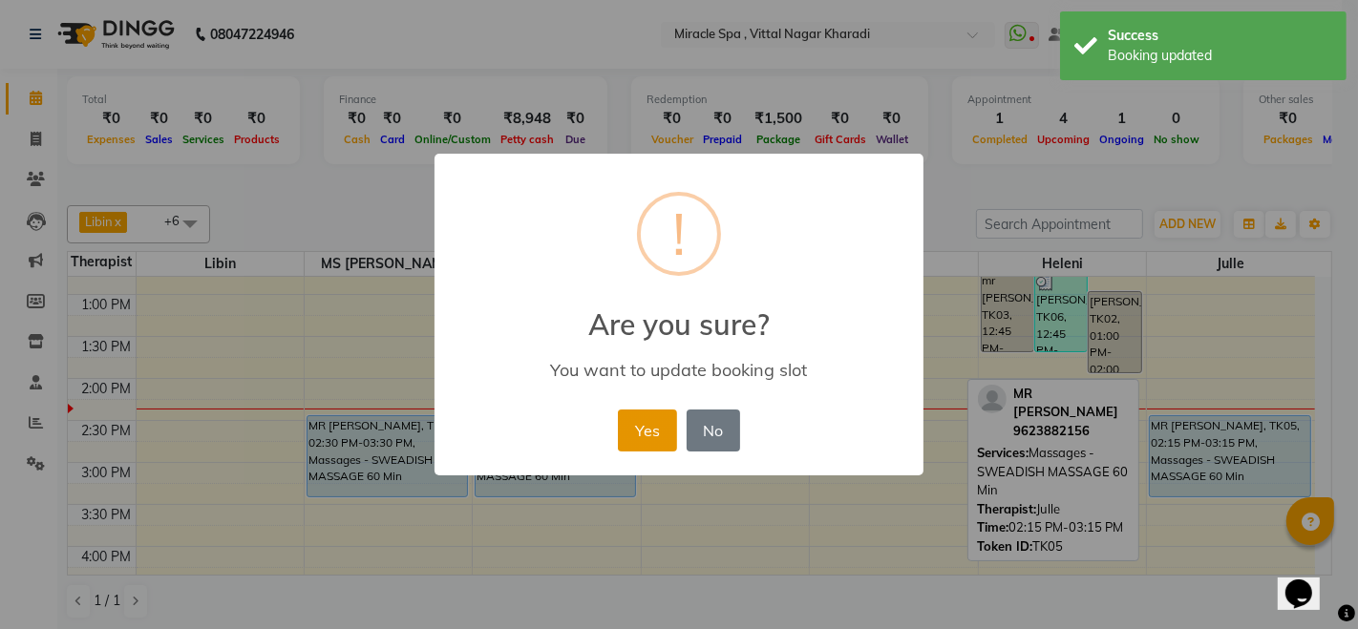
click at [642, 436] on button "Yes" at bounding box center [647, 431] width 58 height 42
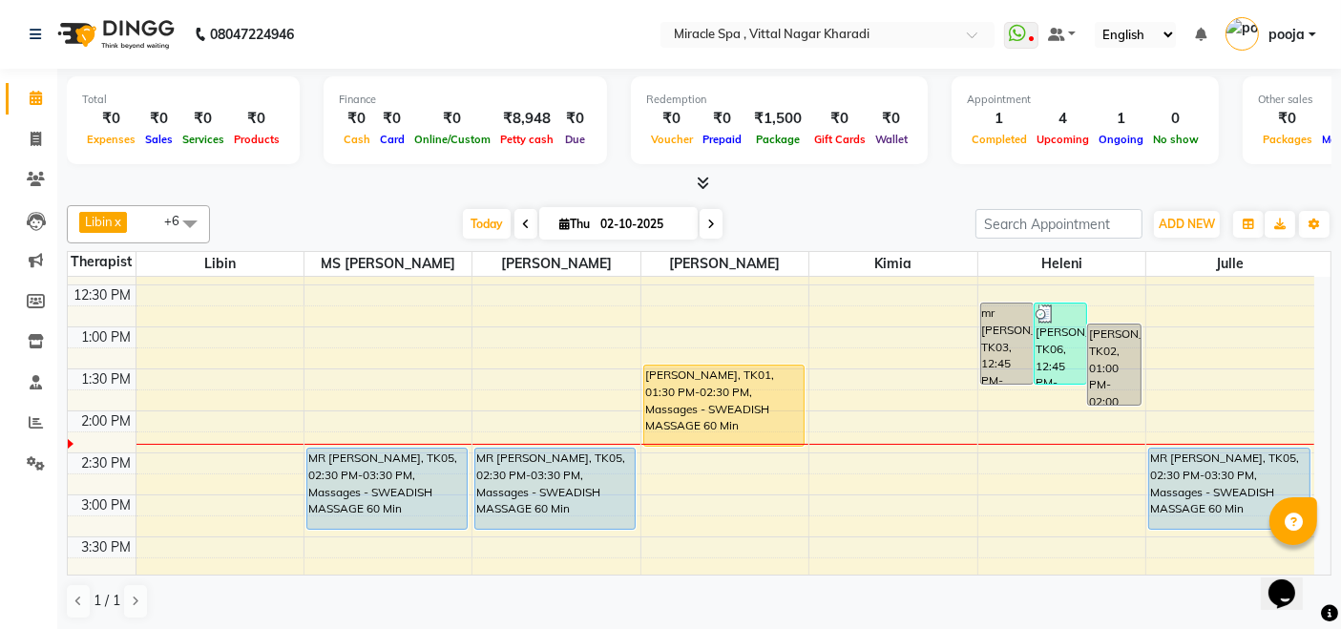
scroll to position [318, 0]
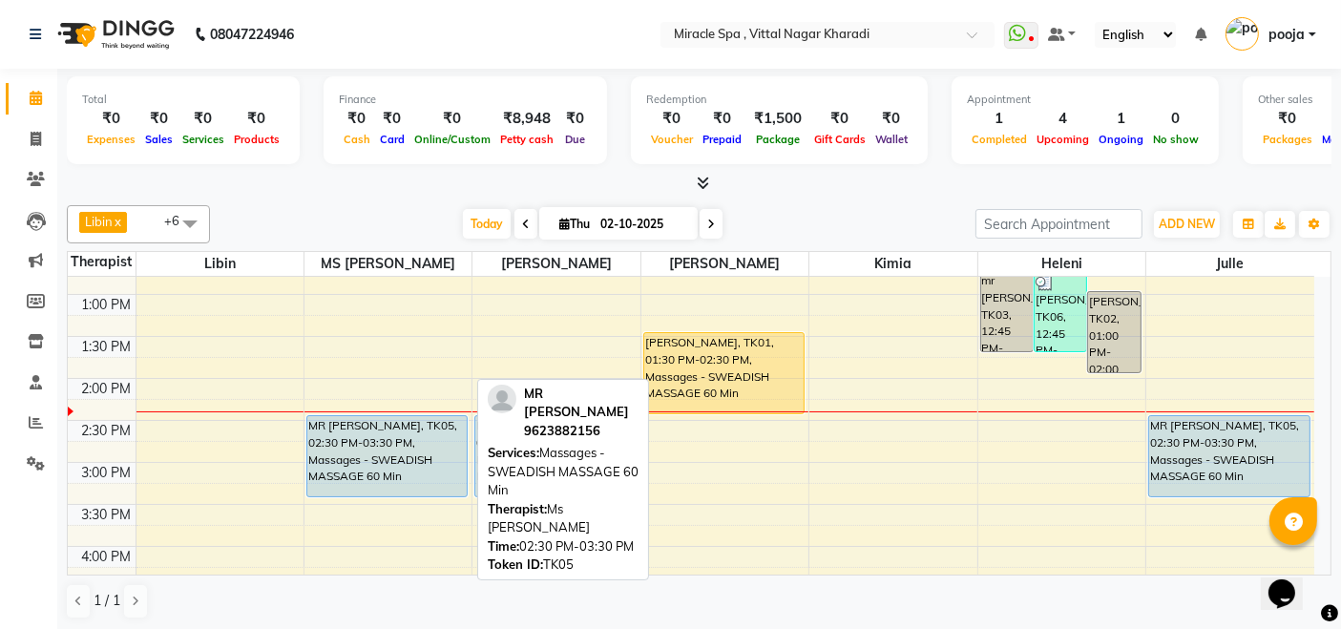
click at [349, 453] on div "MR [PERSON_NAME], TK05, 02:30 PM-03:30 PM, Massages - SWEADISH MASSAGE 60 Min" at bounding box center [386, 456] width 159 height 80
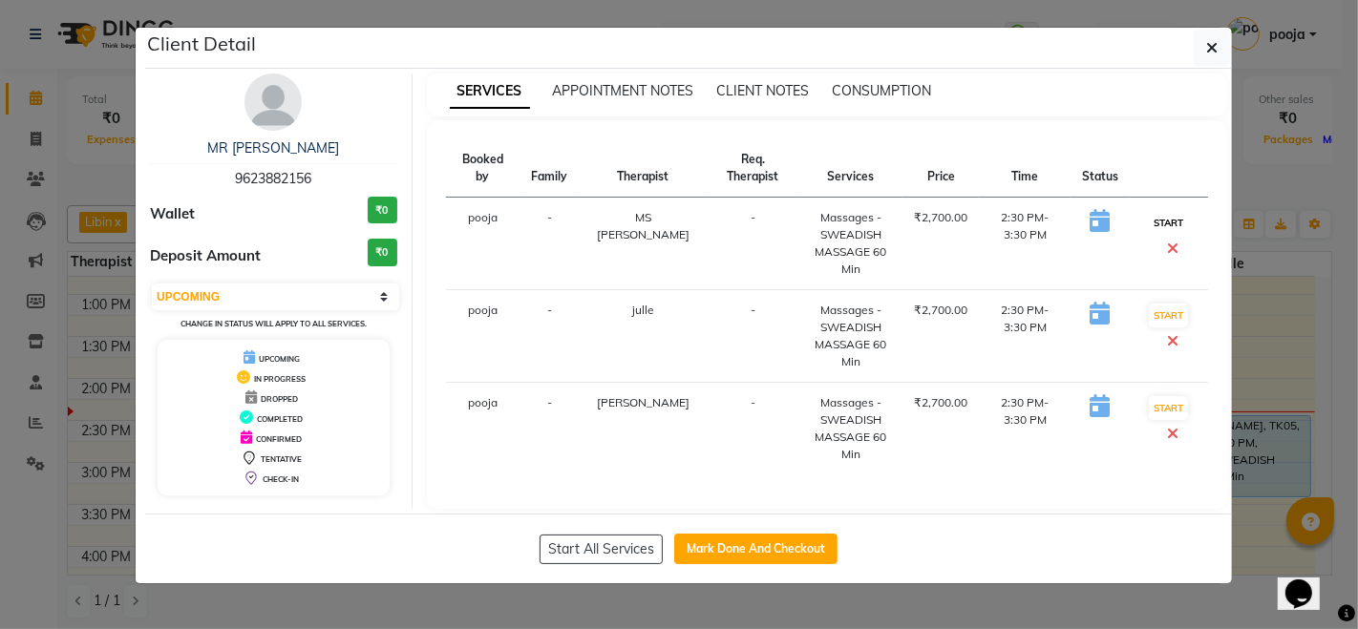
click at [1160, 220] on button "START" at bounding box center [1168, 223] width 39 height 24
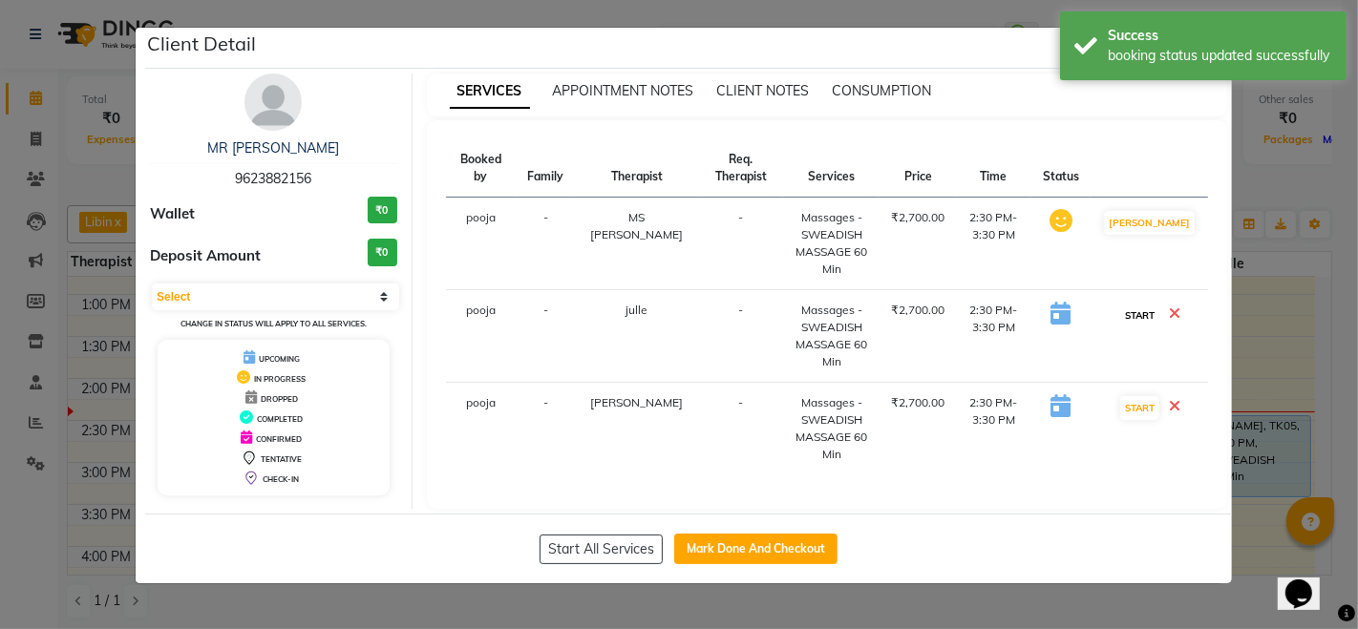
click at [1150, 306] on button "START" at bounding box center [1139, 316] width 39 height 24
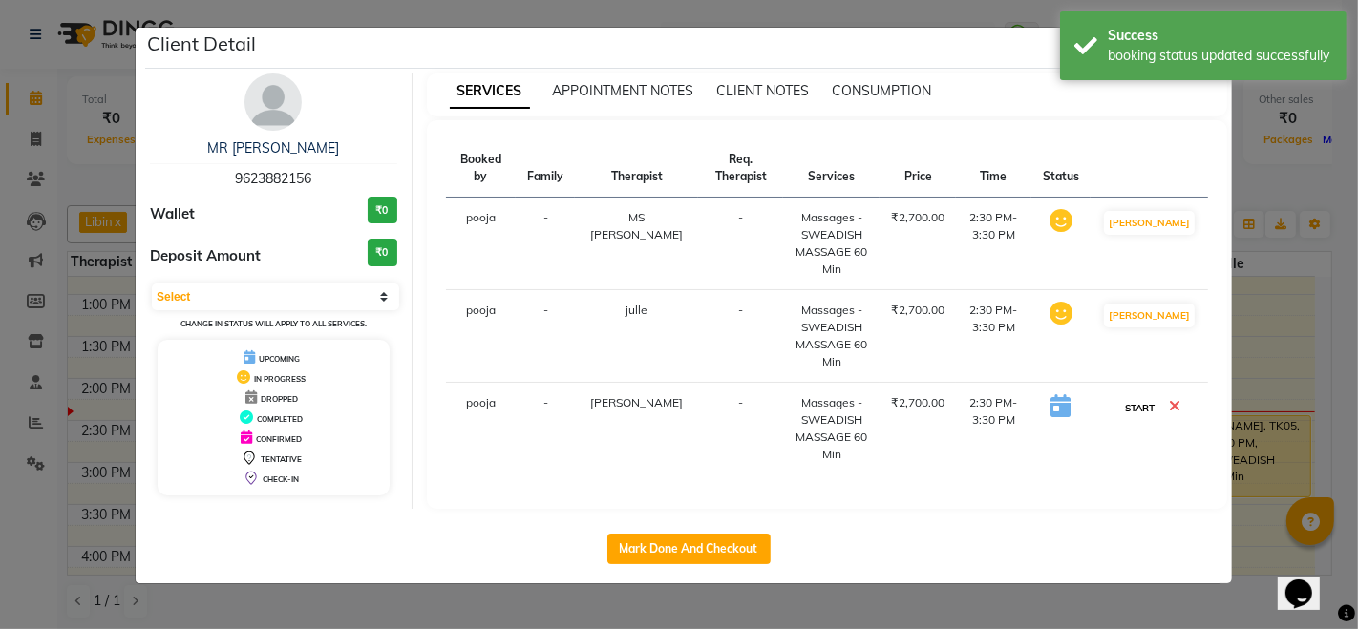
click at [1140, 400] on button "START" at bounding box center [1139, 408] width 39 height 24
select select "1"
click at [1306, 172] on ngb-modal-window "Client Detail MR [PERSON_NAME] 9623882156 Wallet ₹0 Deposit Amount ₹0 Select IN…" at bounding box center [679, 314] width 1358 height 629
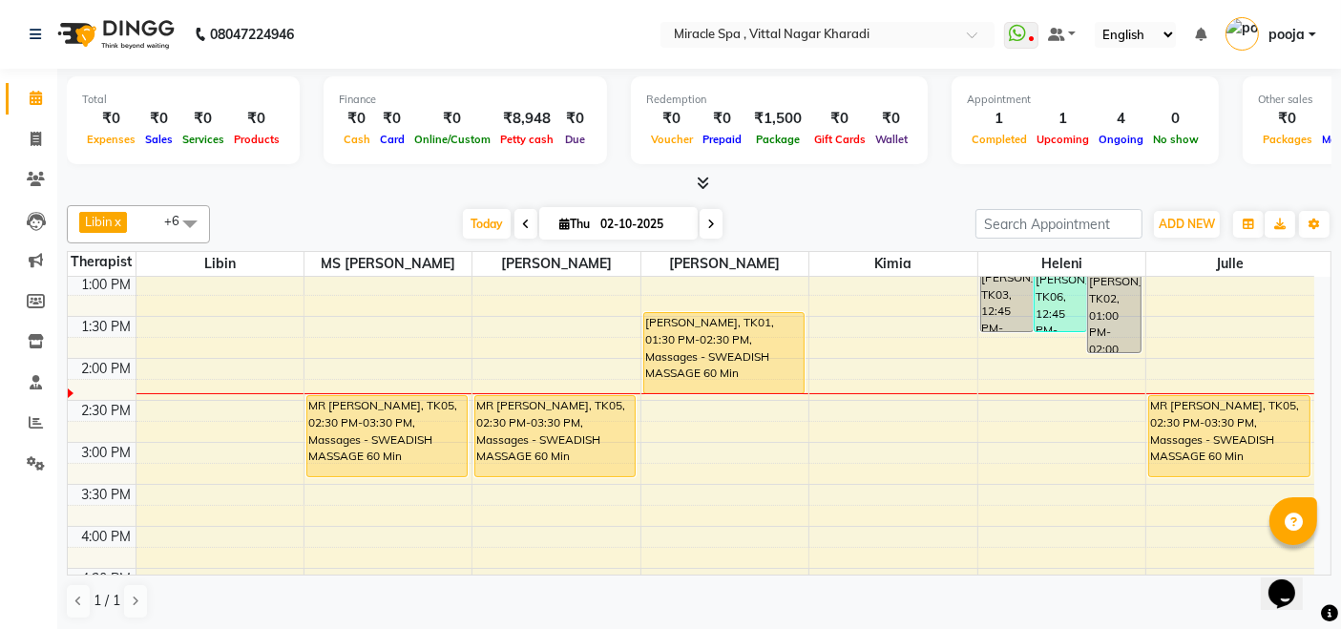
scroll to position [318, 0]
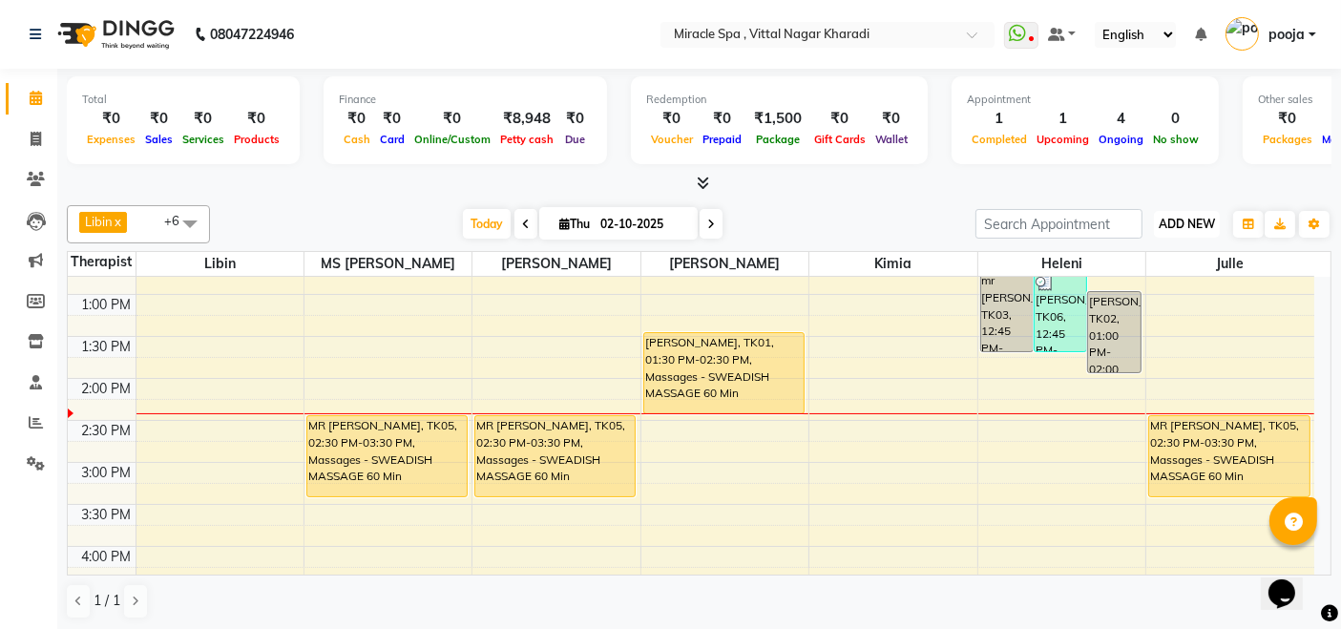
click at [1173, 217] on span "ADD NEW" at bounding box center [1187, 224] width 56 height 14
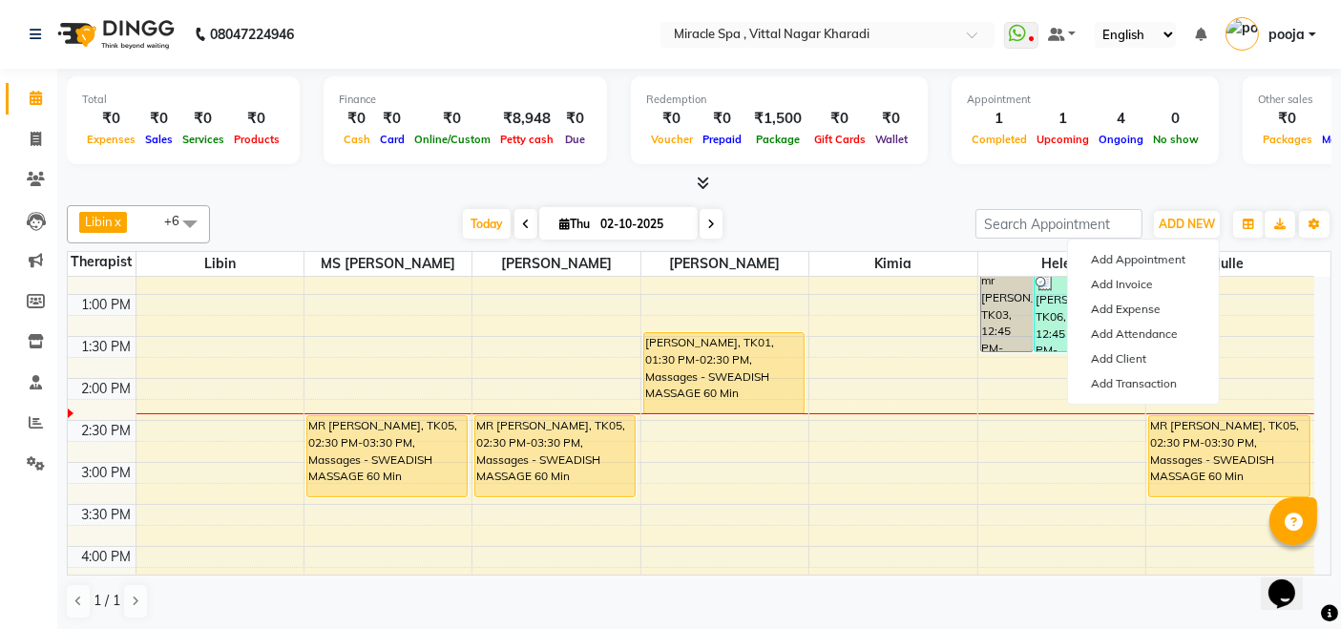
click at [955, 202] on div "Libin x MS [PERSON_NAME] x [PERSON_NAME] x heleni x julle x [PERSON_NAME] x +6 …" at bounding box center [699, 413] width 1265 height 430
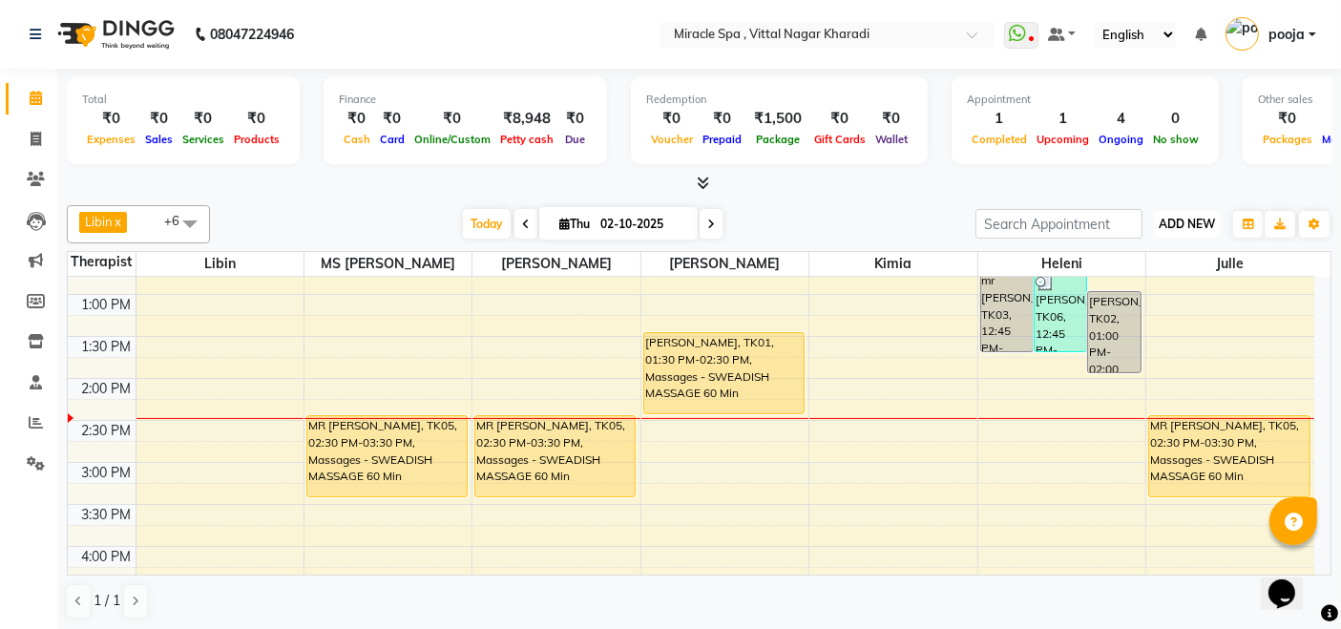
click at [1208, 215] on button "ADD NEW Toggle Dropdown" at bounding box center [1187, 224] width 66 height 27
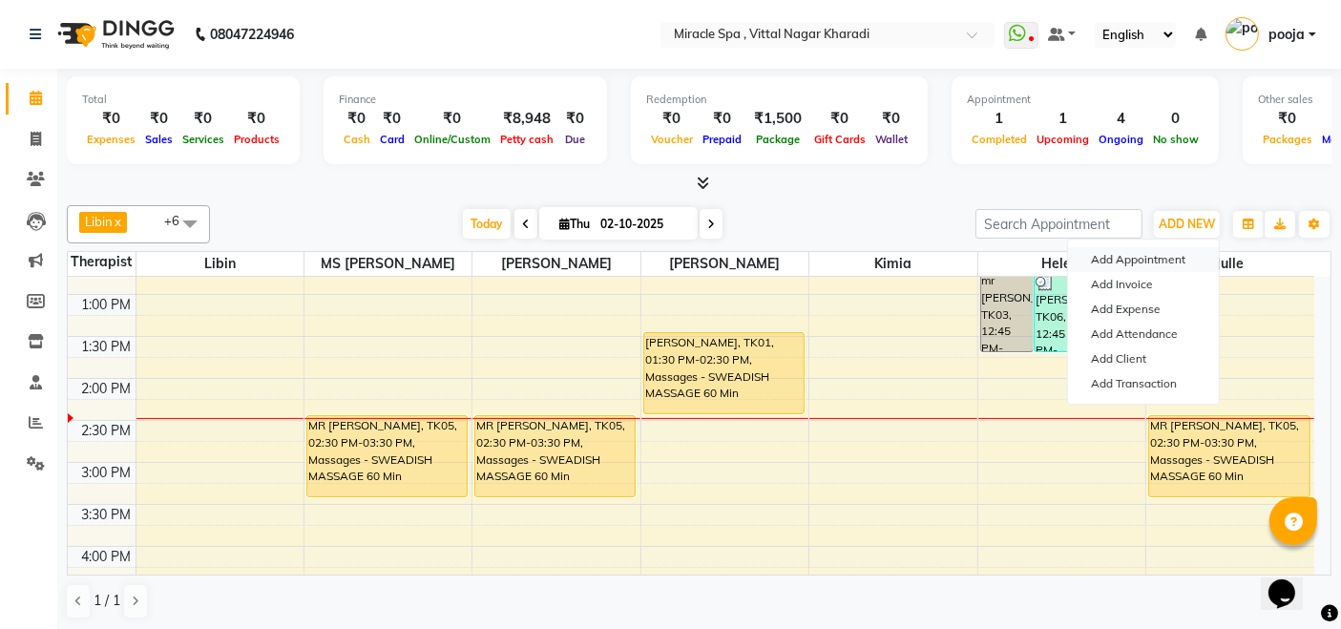
click at [1175, 255] on button "Add Appointment" at bounding box center [1143, 259] width 151 height 25
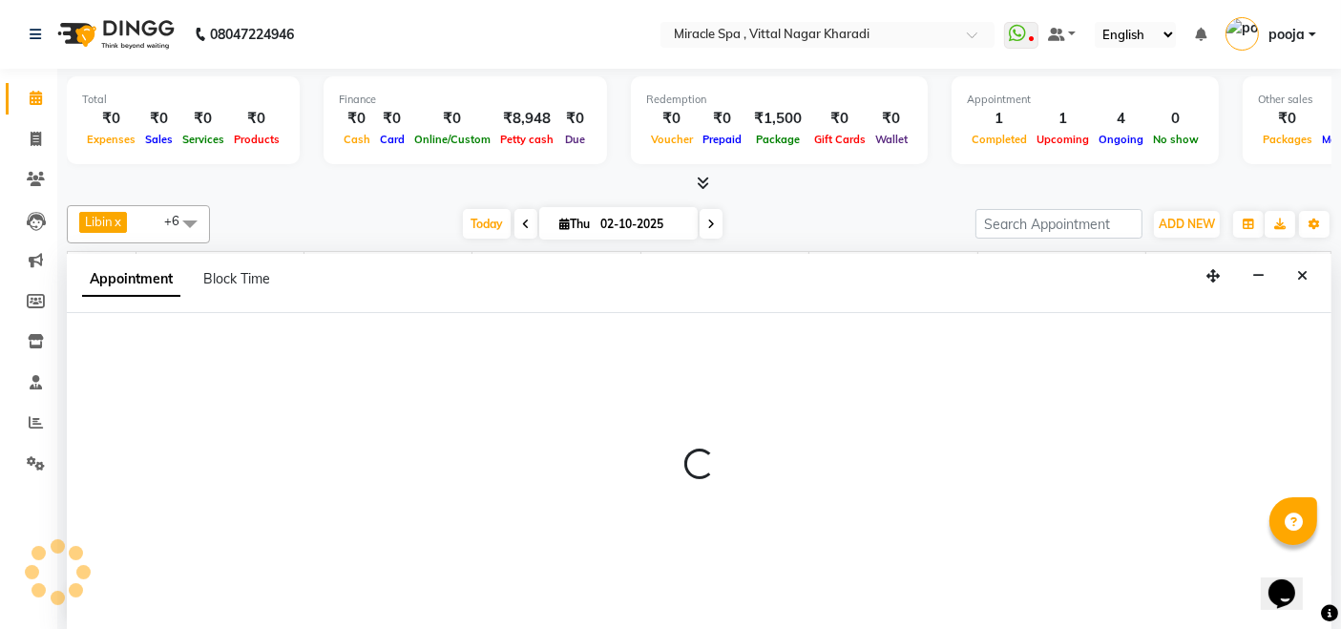
scroll to position [0, 0]
select select "tentative"
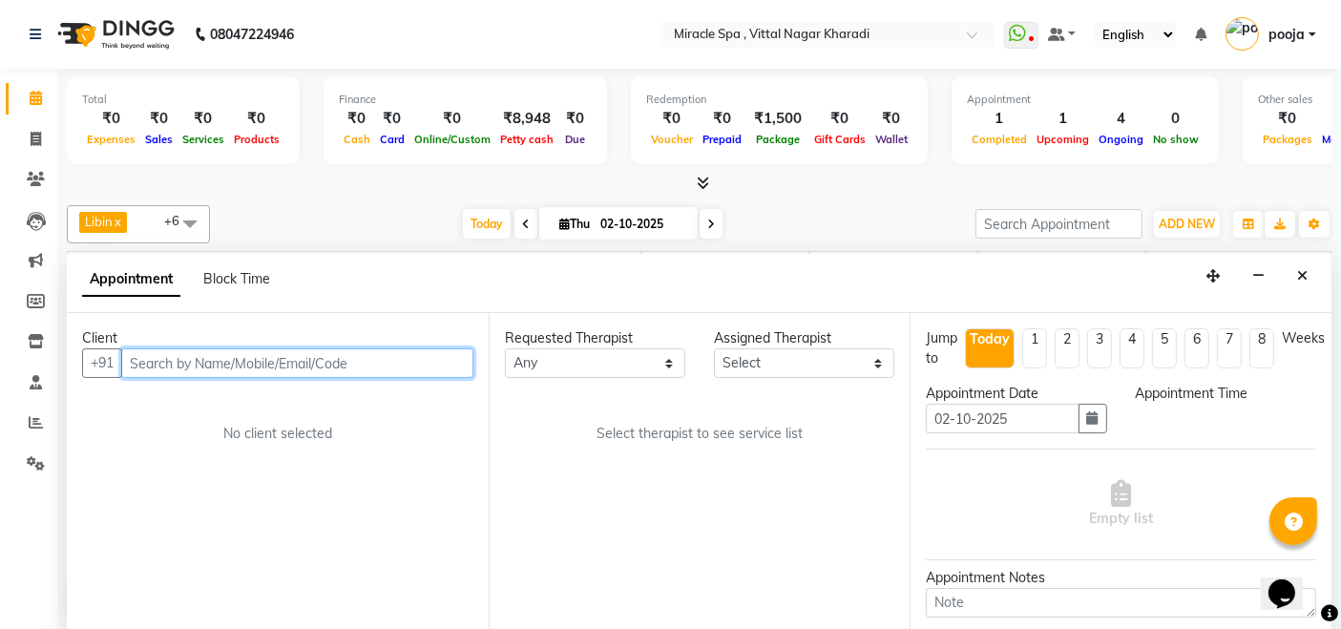
select select "600"
click at [189, 353] on input "text" at bounding box center [297, 363] width 352 height 30
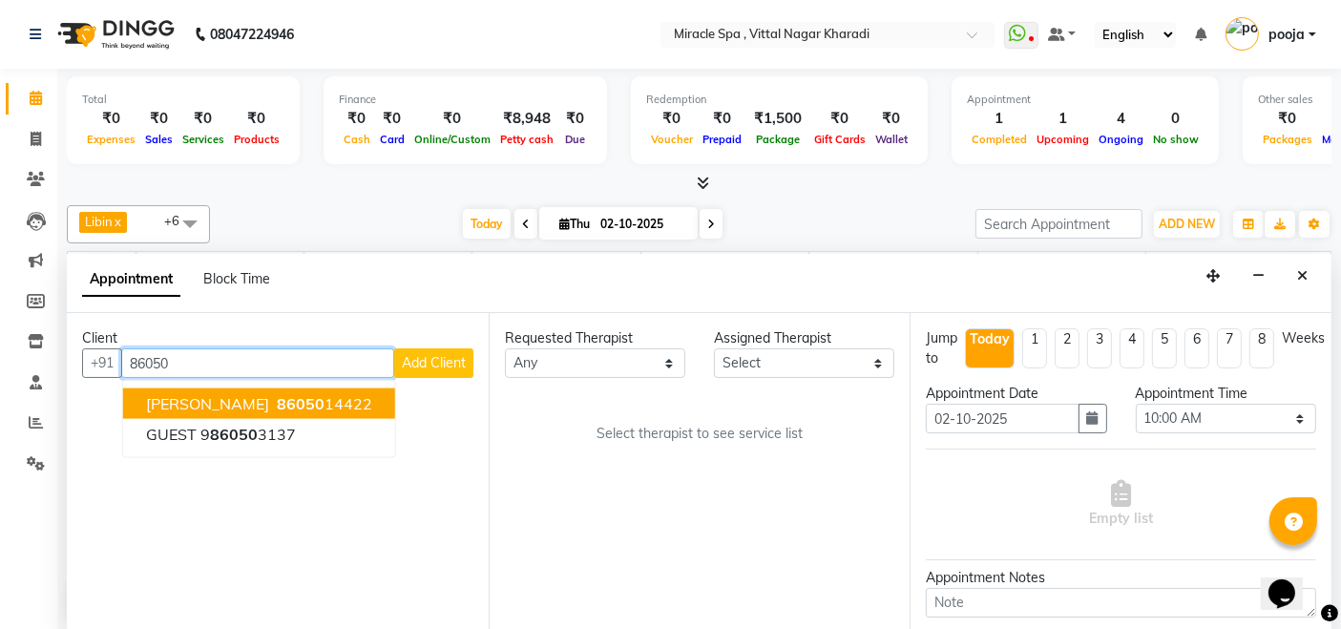
click at [323, 403] on button "[PERSON_NAME] 86050 14422" at bounding box center [259, 404] width 272 height 31
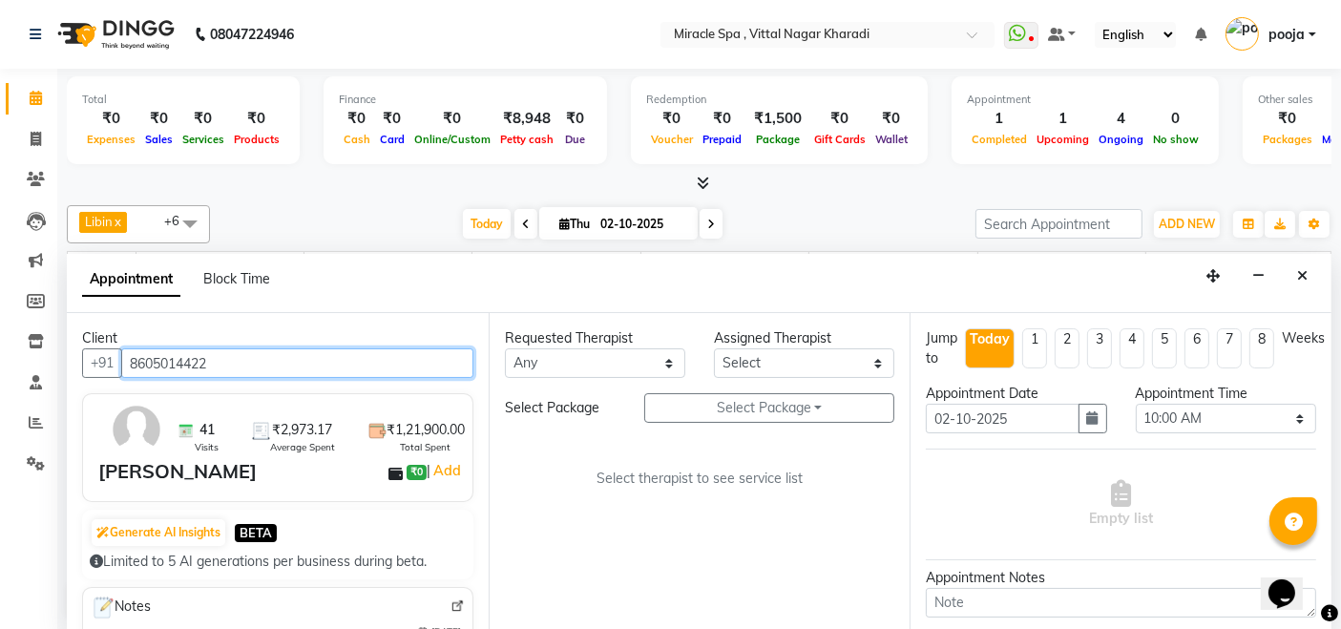
type input "8605014422"
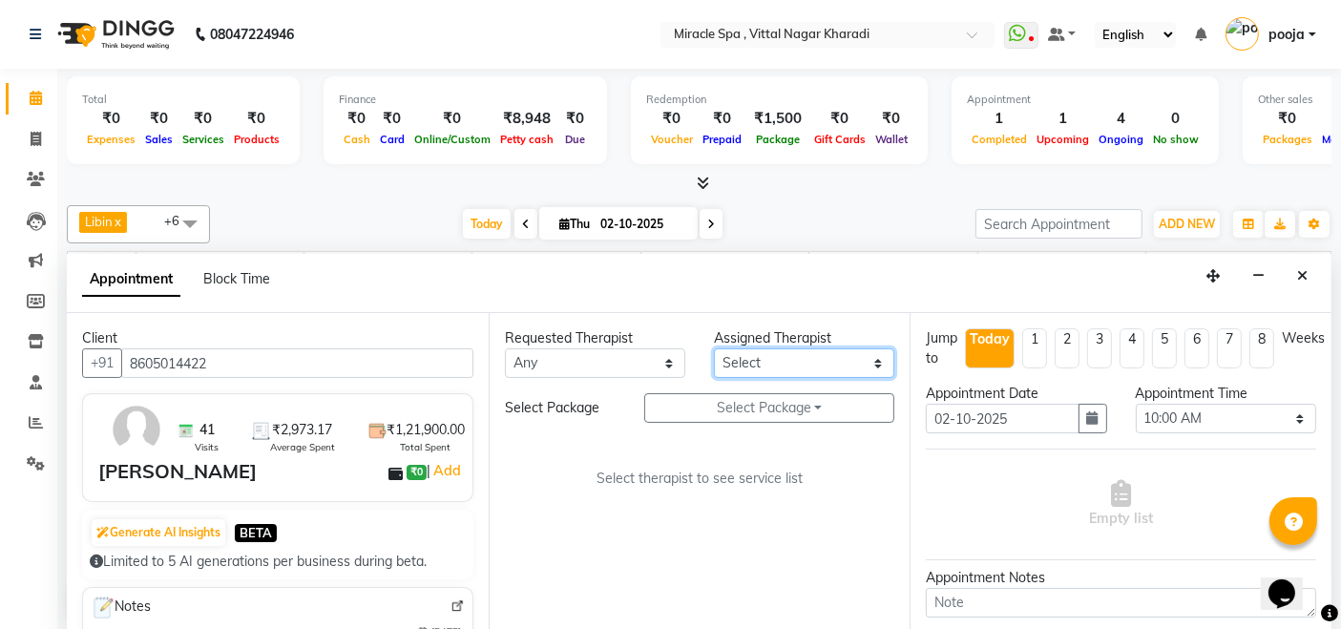
click at [777, 354] on select "Select ajay [PERSON_NAME] [PERSON_NAME] [PERSON_NAME] MR [PERSON_NAME] MS [PERS…" at bounding box center [804, 363] width 180 height 30
select select "89065"
click at [714, 348] on select "Select ajay [PERSON_NAME] [PERSON_NAME] [PERSON_NAME] MR [PERSON_NAME] MS [PERS…" at bounding box center [804, 363] width 180 height 30
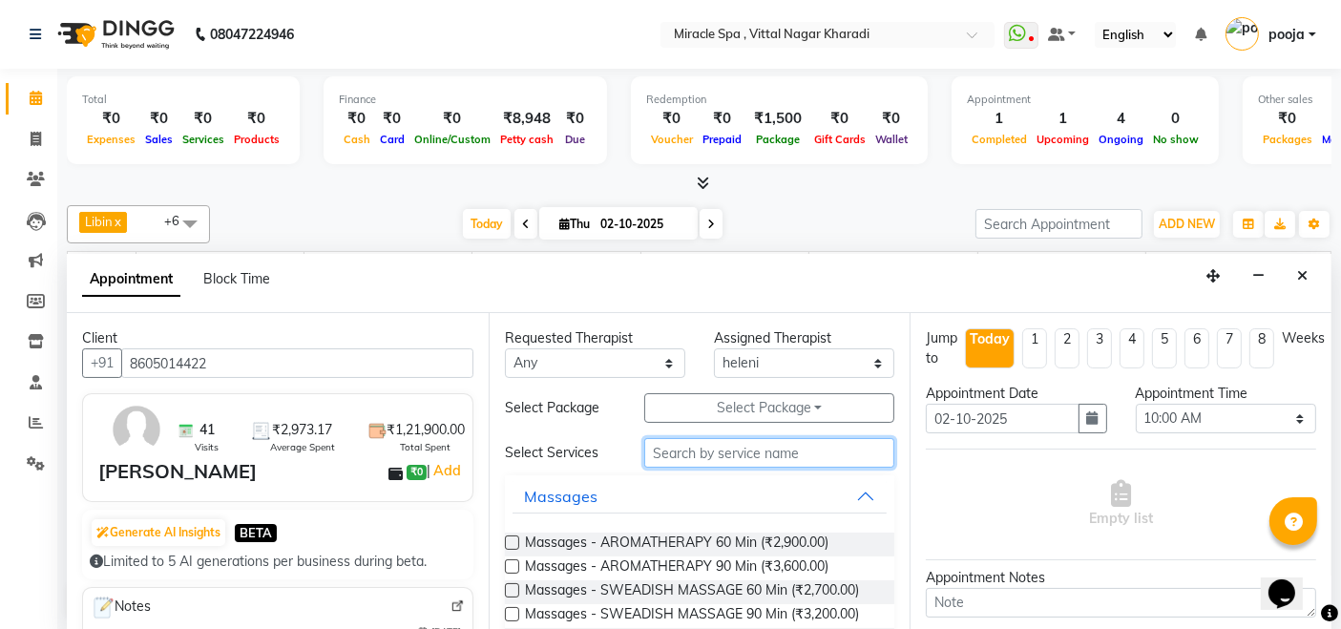
click at [774, 459] on input "text" at bounding box center [769, 453] width 250 height 30
type input "swe"
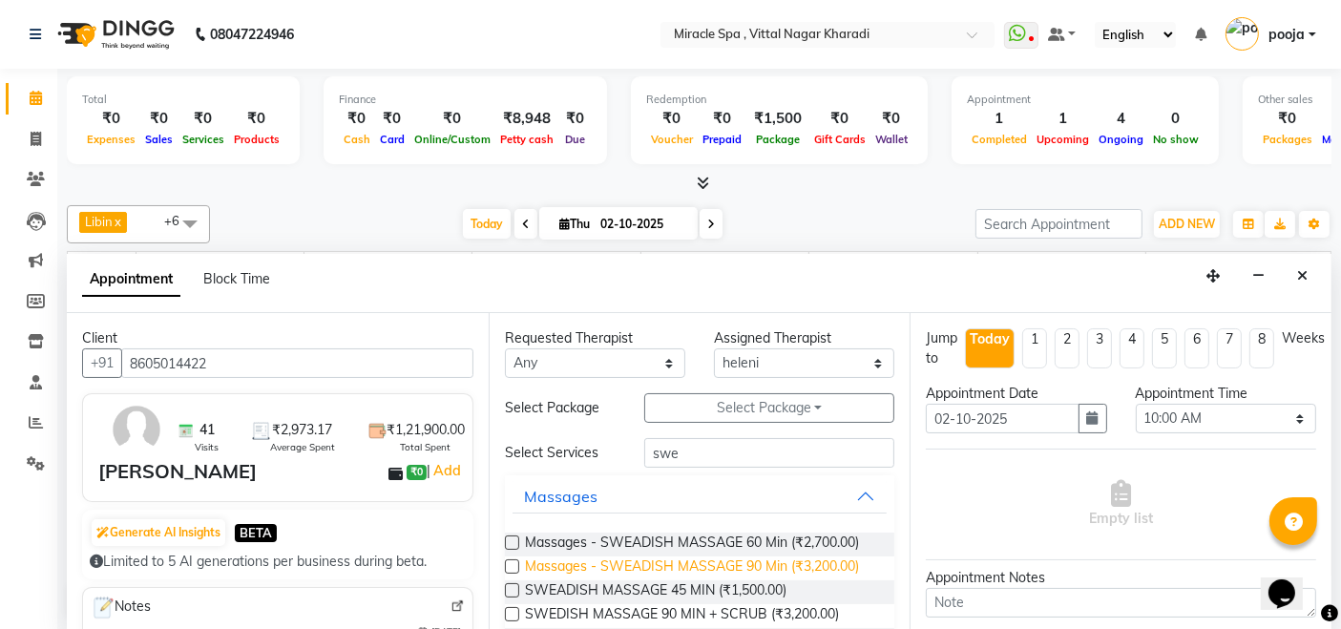
click at [781, 563] on span "Massages - SWEADISH MASSAGE 90 Min (₹3,200.00)" at bounding box center [692, 569] width 334 height 24
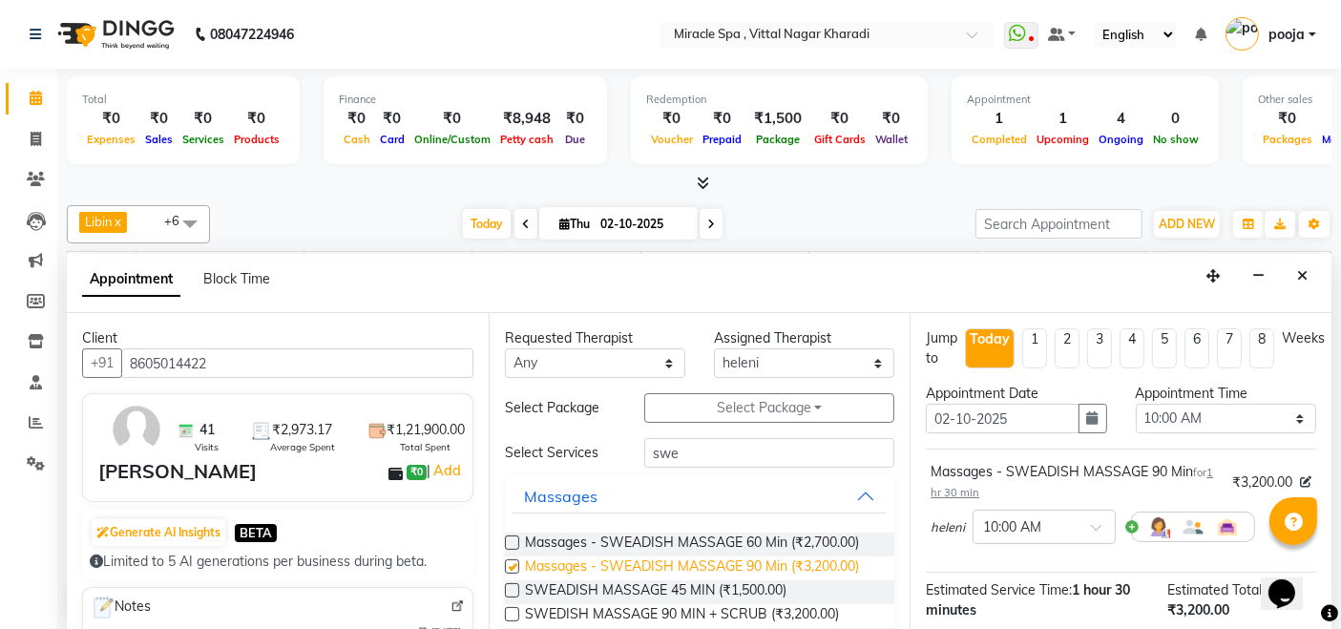
checkbox input "false"
click at [1064, 519] on input "text" at bounding box center [1025, 526] width 84 height 20
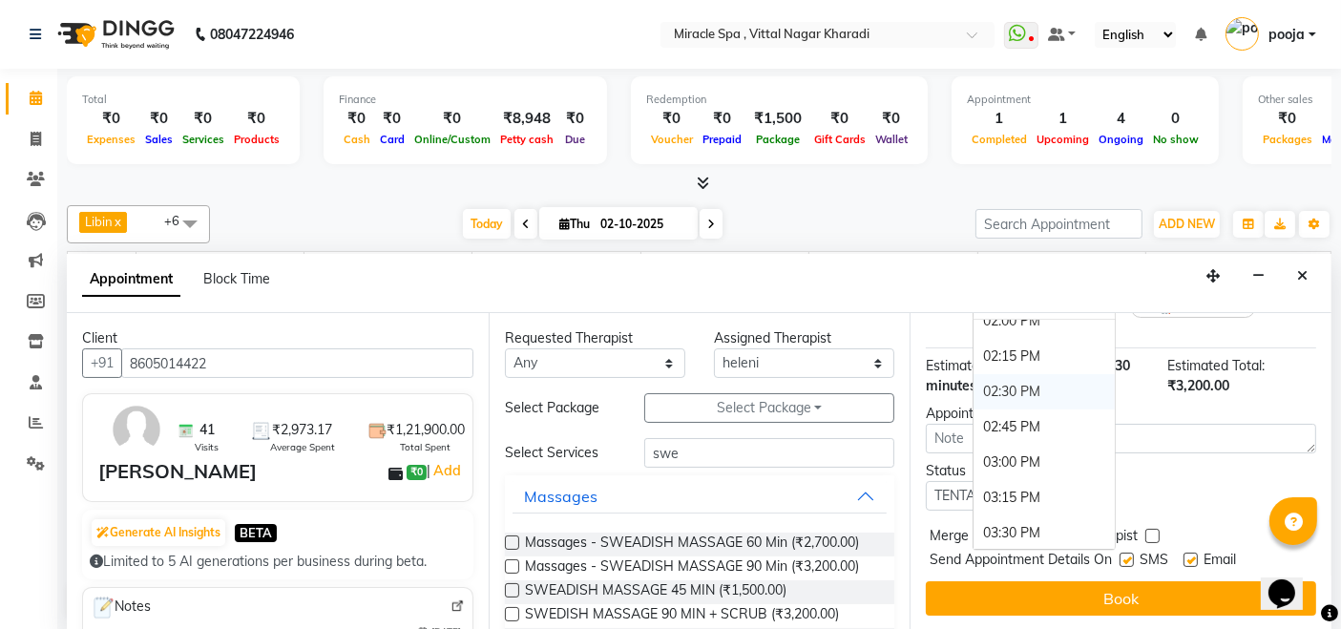
scroll to position [636, 0]
click at [1016, 398] on div "03:00 PM" at bounding box center [1044, 415] width 141 height 35
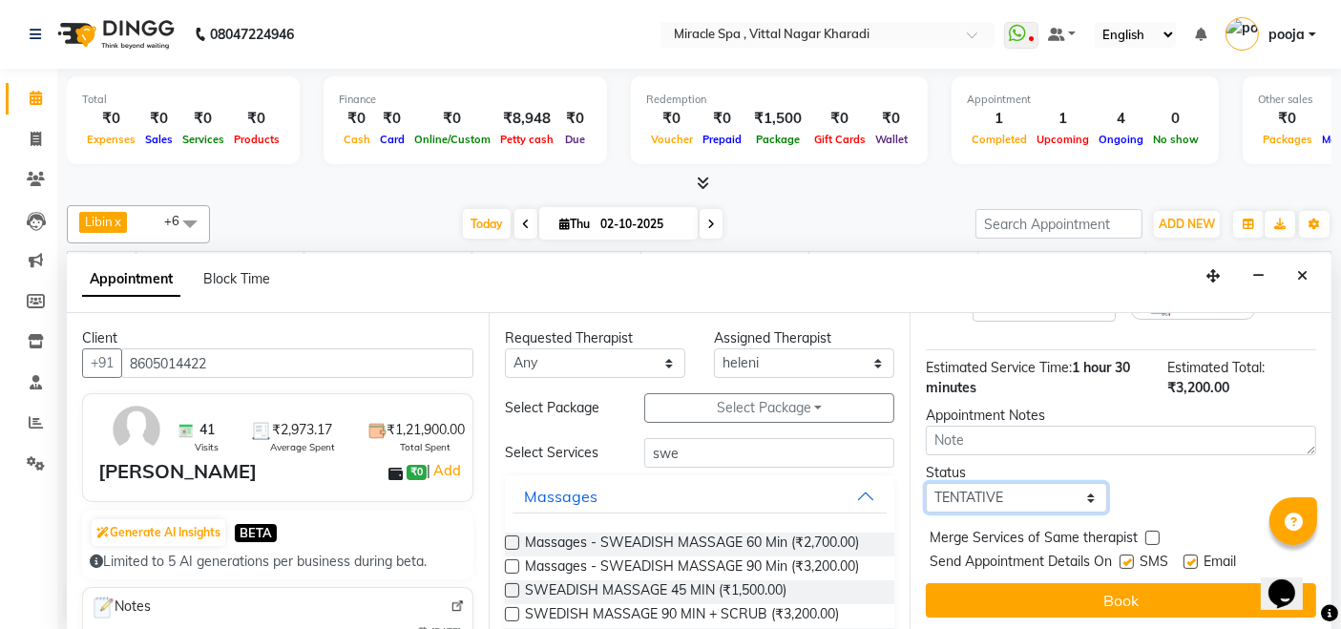
click at [1020, 489] on select "Select TENTATIVE CONFIRM CHECK-IN UPCOMING" at bounding box center [1016, 498] width 180 height 30
select select "upcoming"
click at [926, 483] on select "Select TENTATIVE CONFIRM CHECK-IN UPCOMING" at bounding box center [1016, 498] width 180 height 30
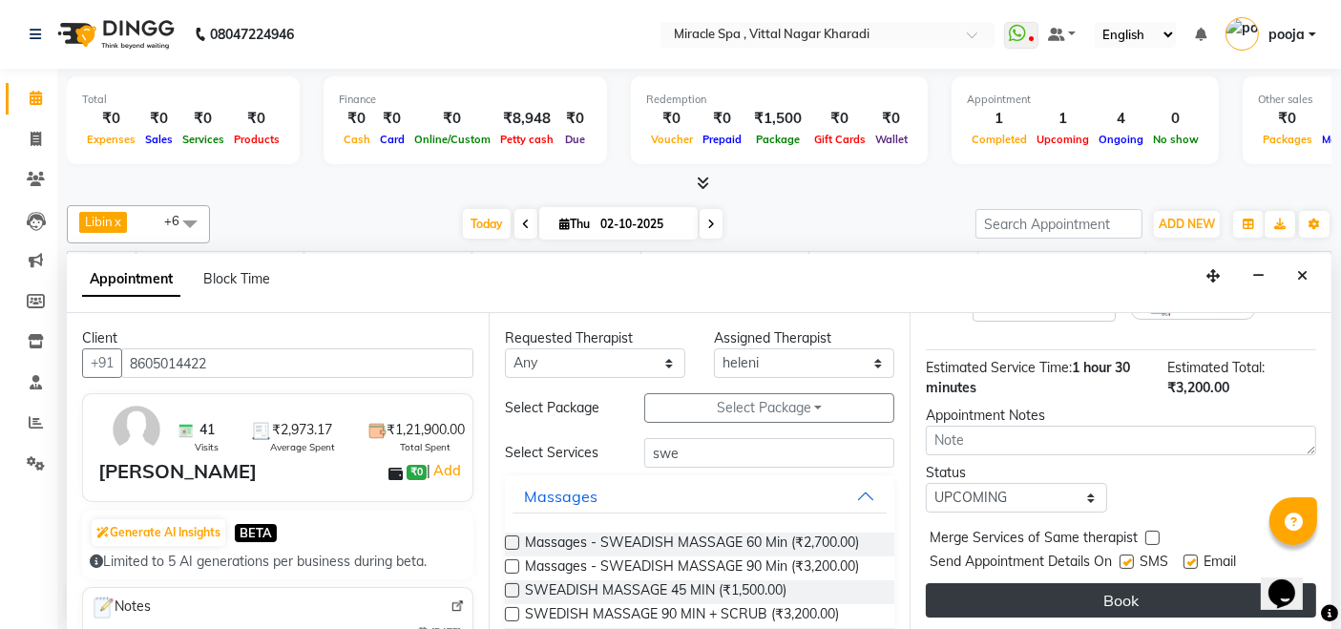
click at [1046, 594] on button "Book" at bounding box center [1121, 600] width 390 height 34
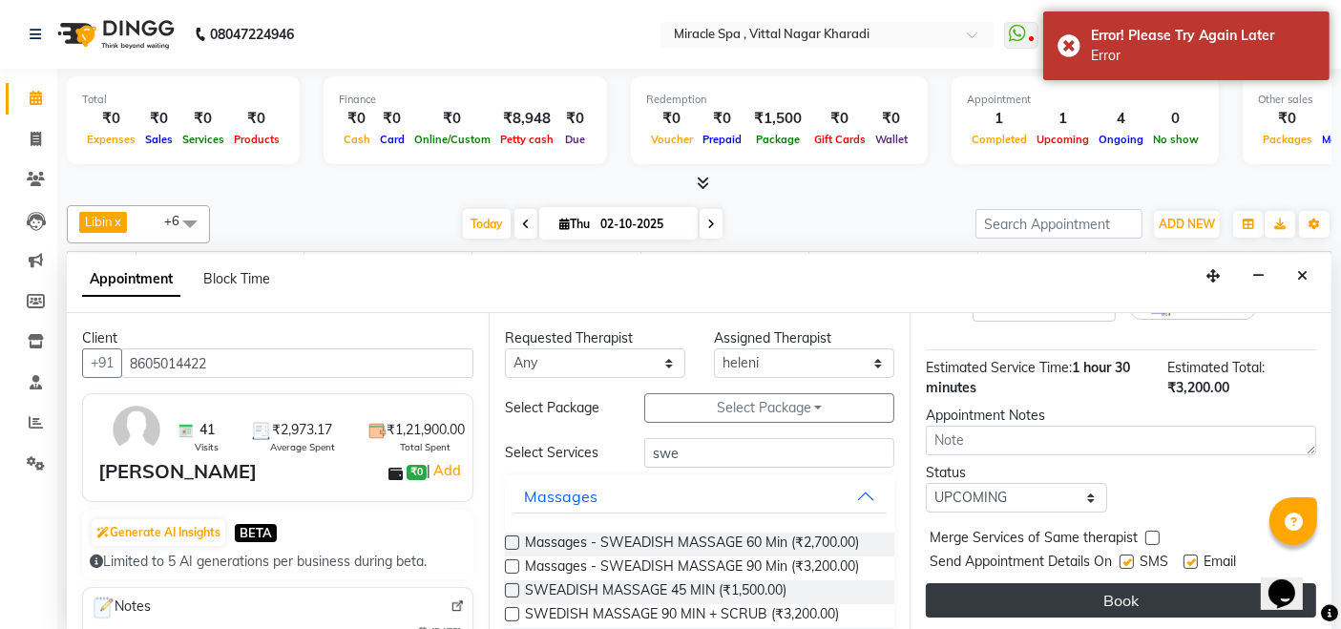
click at [1088, 601] on button "Book" at bounding box center [1121, 600] width 390 height 34
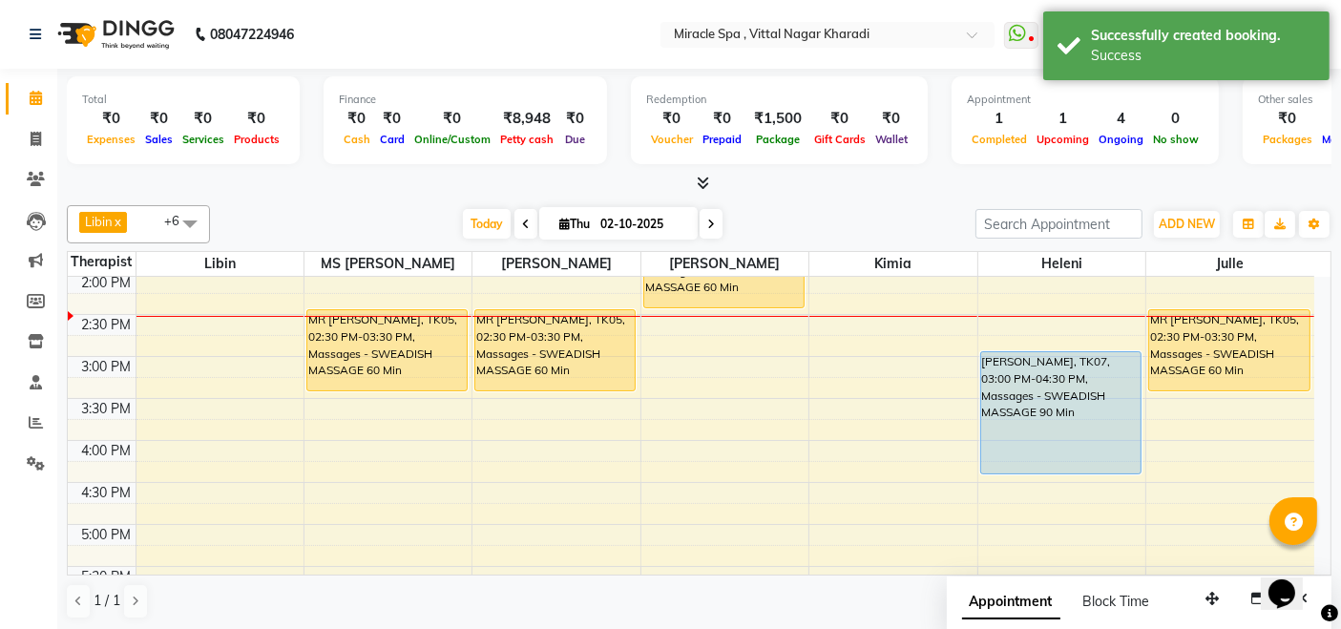
scroll to position [318, 0]
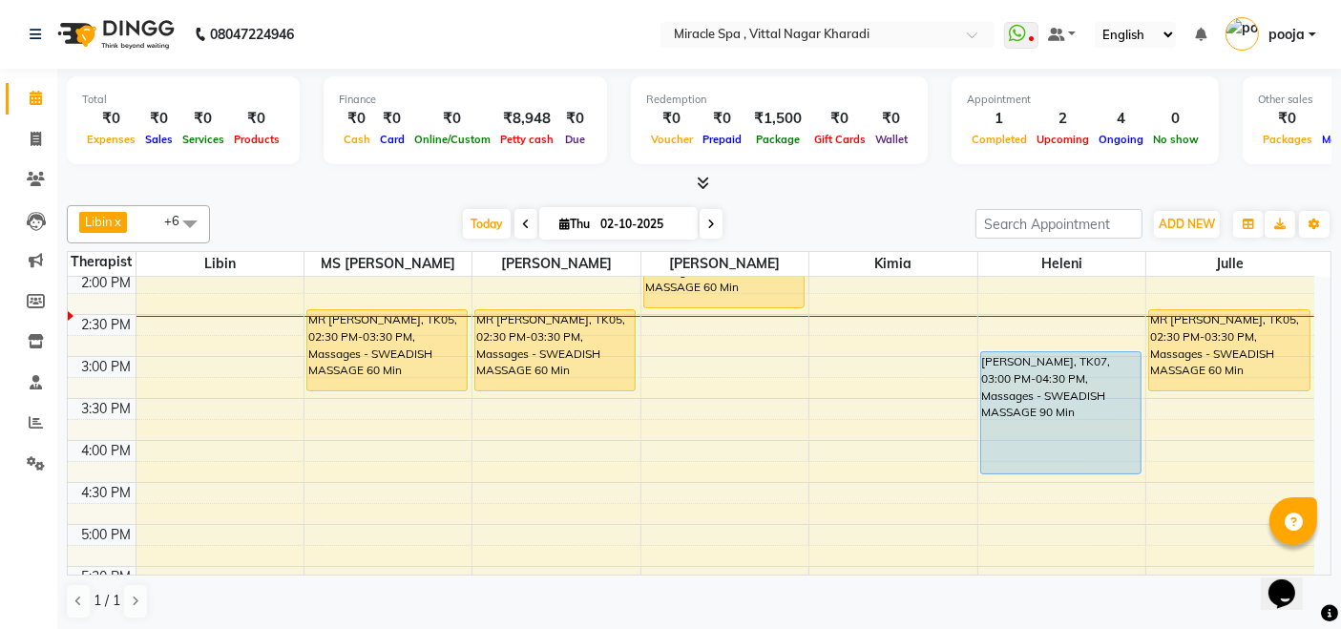
scroll to position [318, 0]
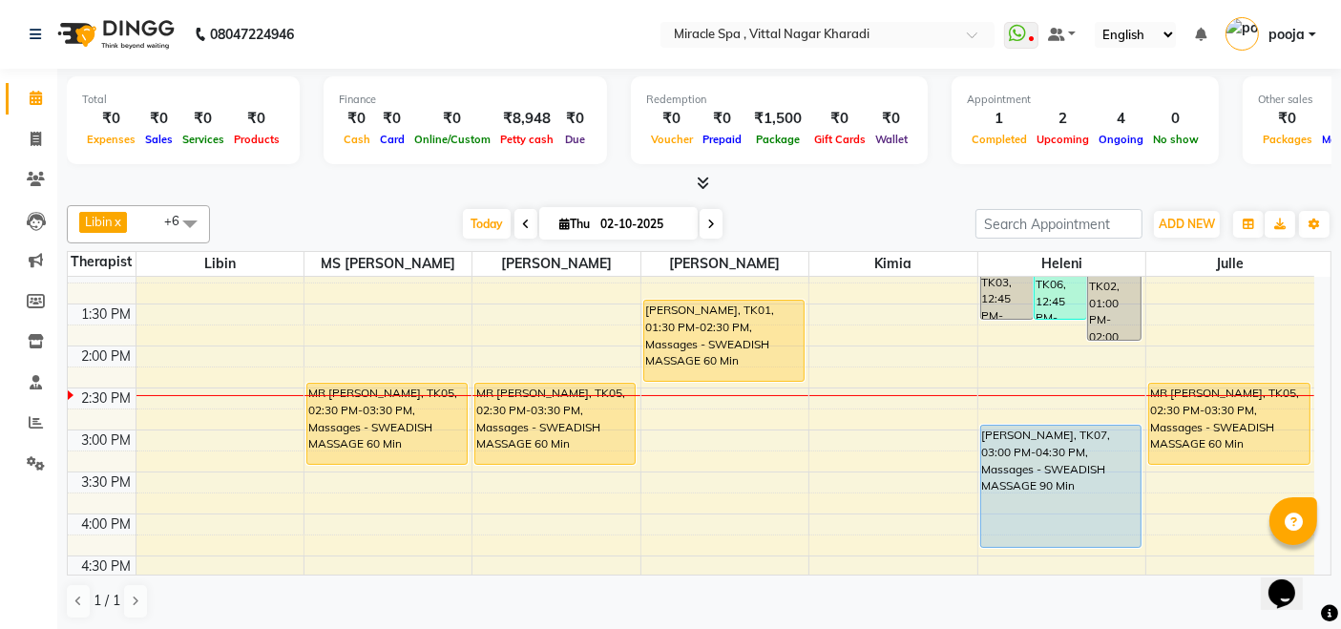
scroll to position [318, 0]
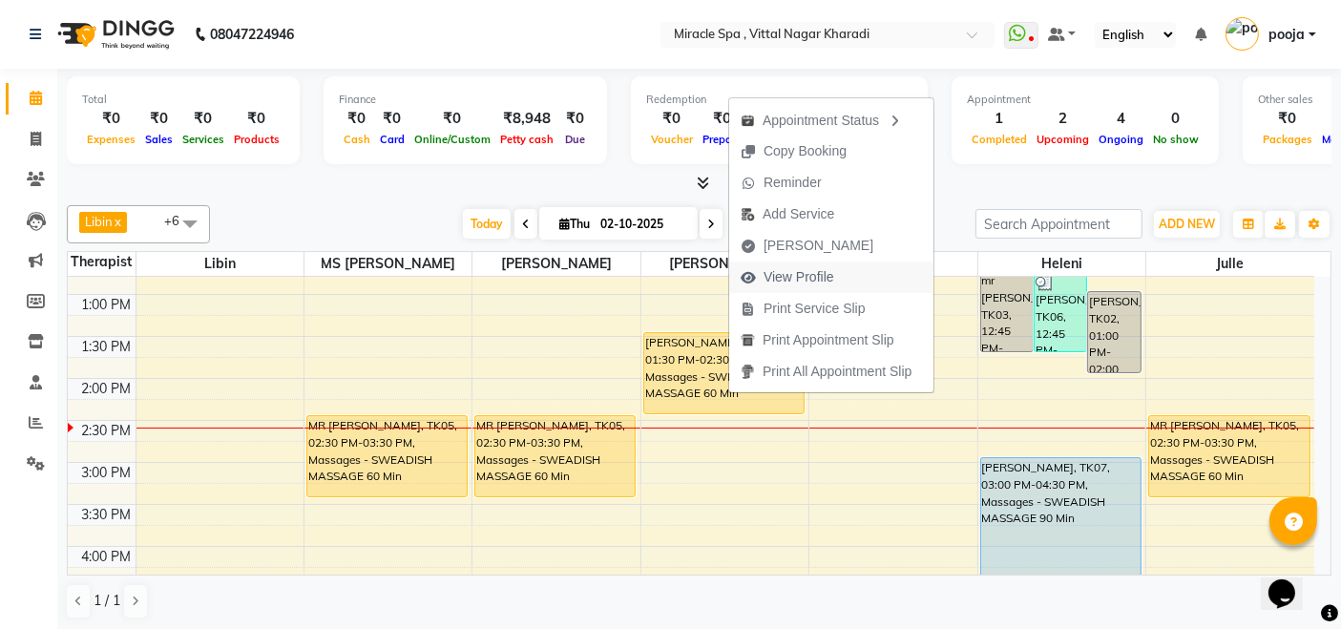
click at [827, 271] on span "View Profile" at bounding box center [799, 277] width 71 height 20
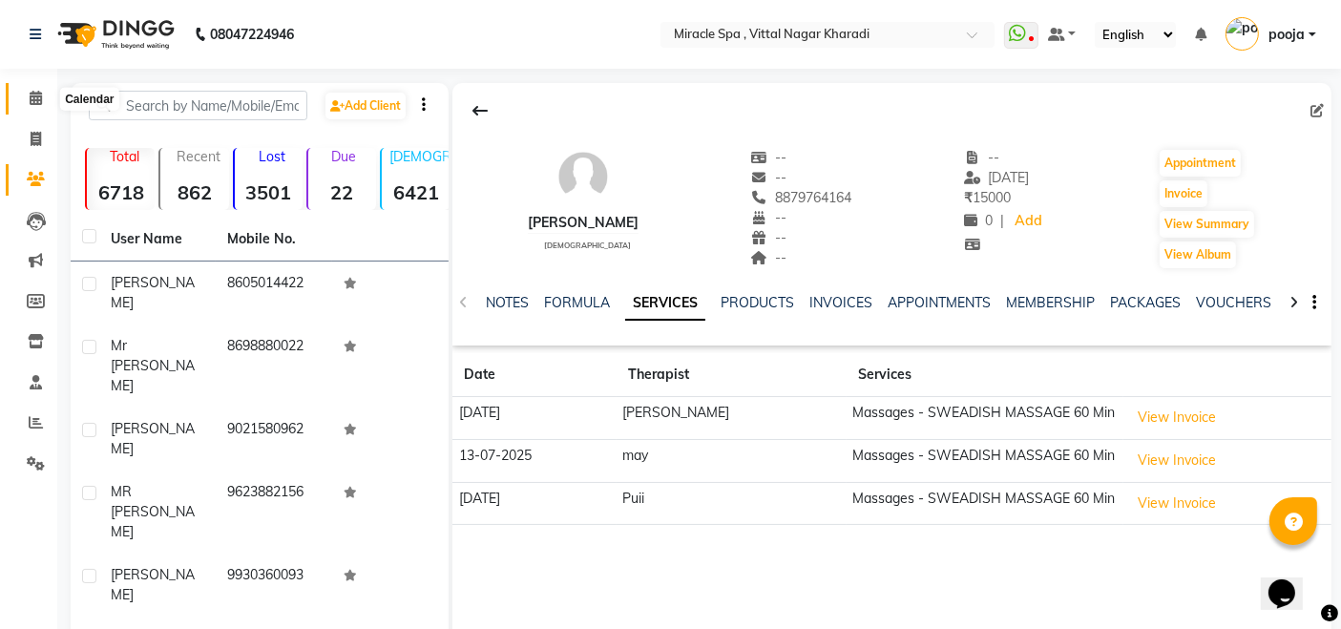
click at [32, 100] on icon at bounding box center [36, 98] width 12 height 14
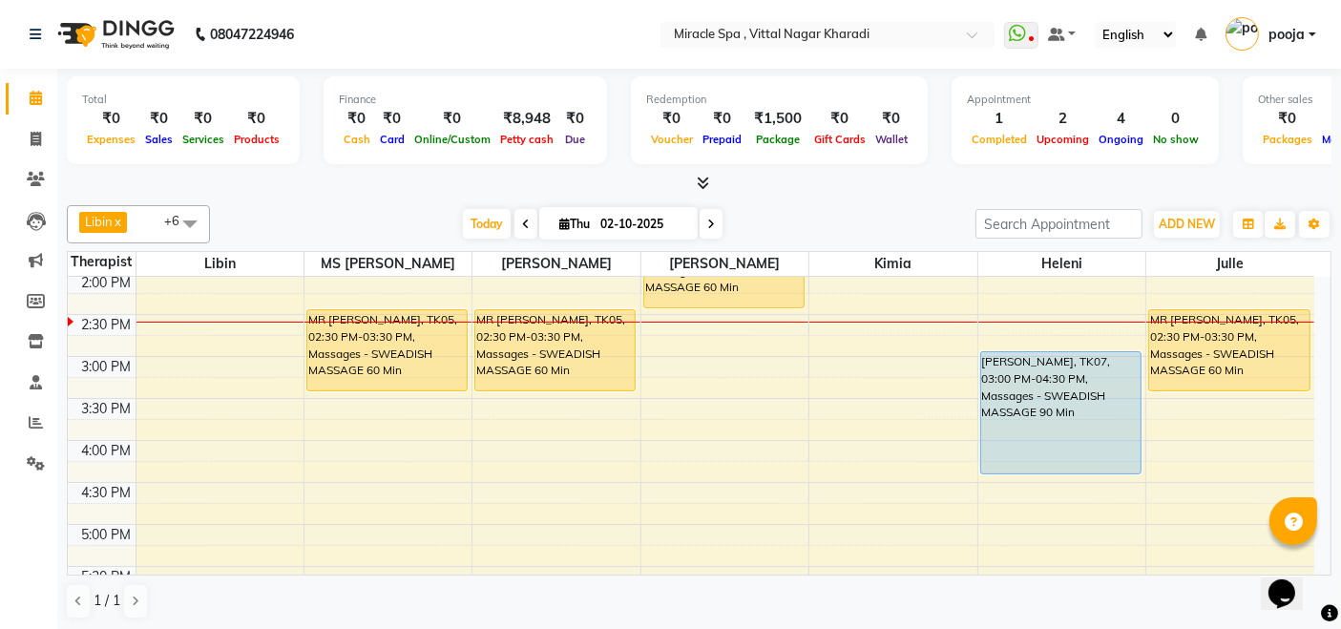
scroll to position [318, 0]
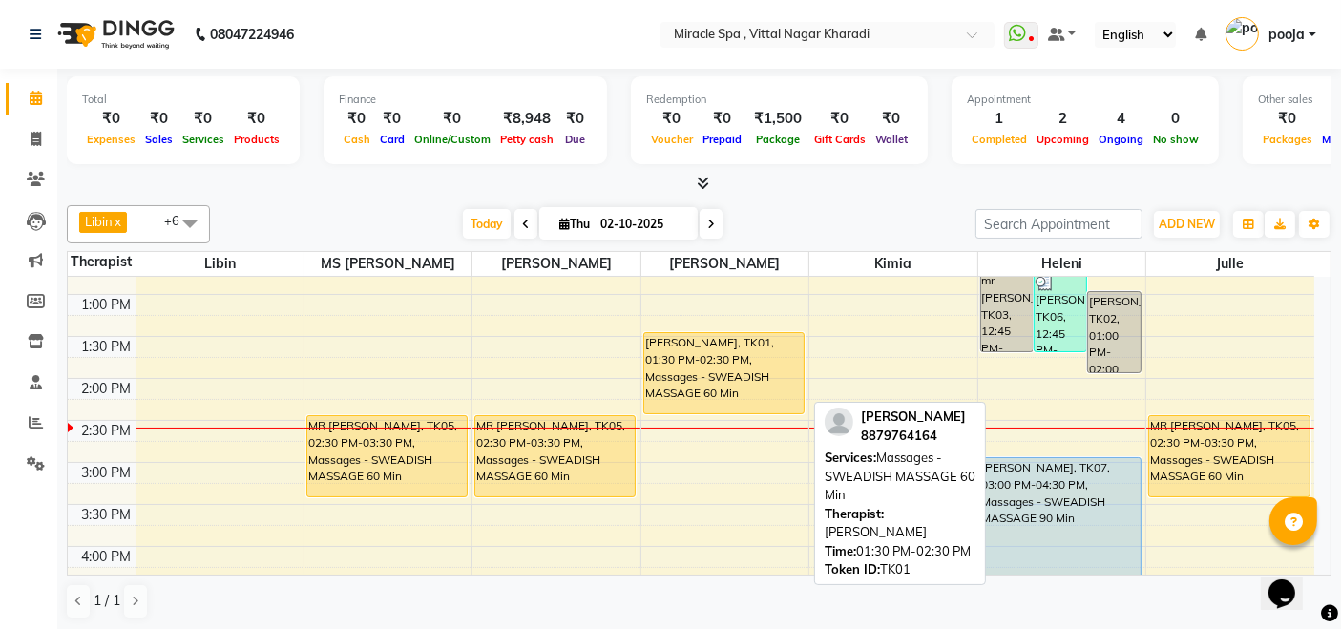
click at [739, 396] on div "[PERSON_NAME], TK01, 01:30 PM-02:30 PM, Massages - SWEADISH MASSAGE 60 Min" at bounding box center [723, 373] width 159 height 80
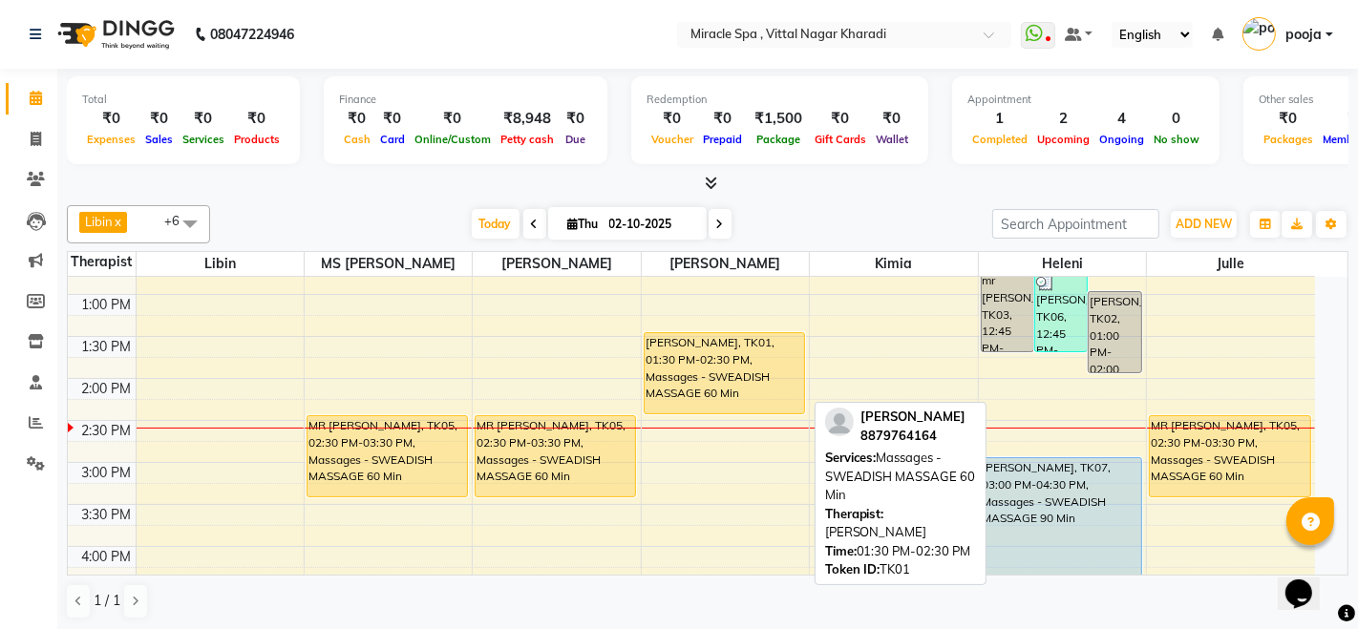
select select "1"
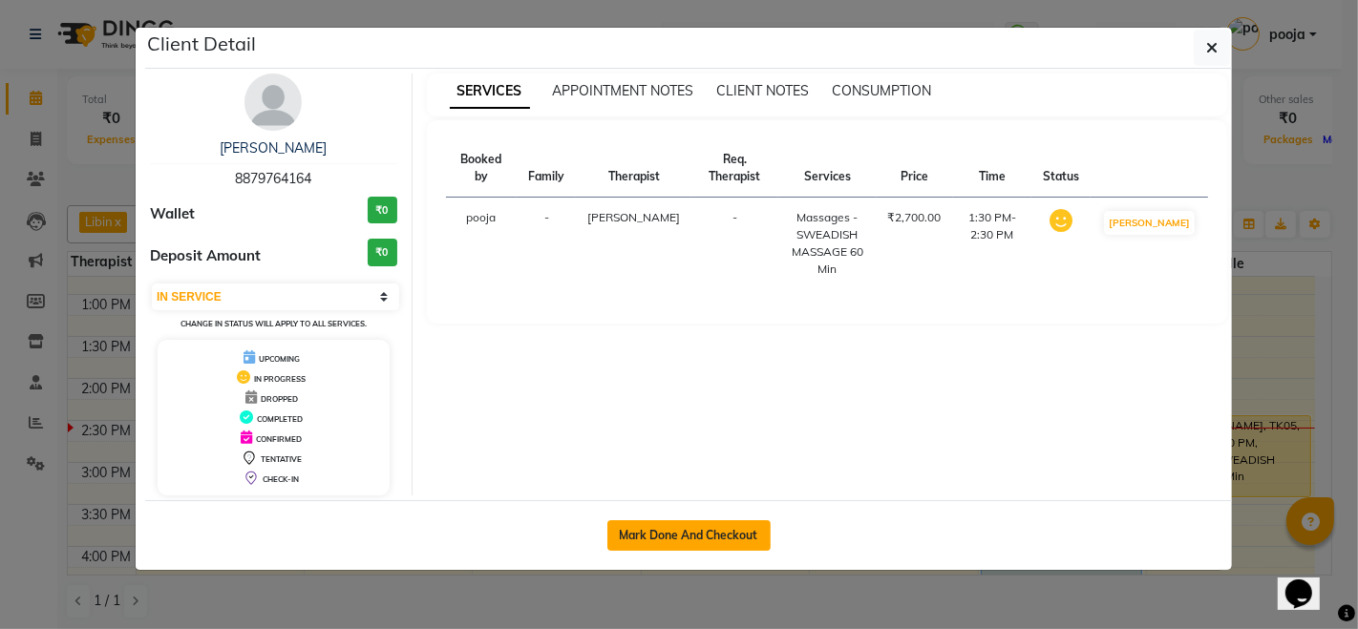
click at [746, 520] on button "Mark Done And Checkout" at bounding box center [688, 535] width 163 height 31
select select "service"
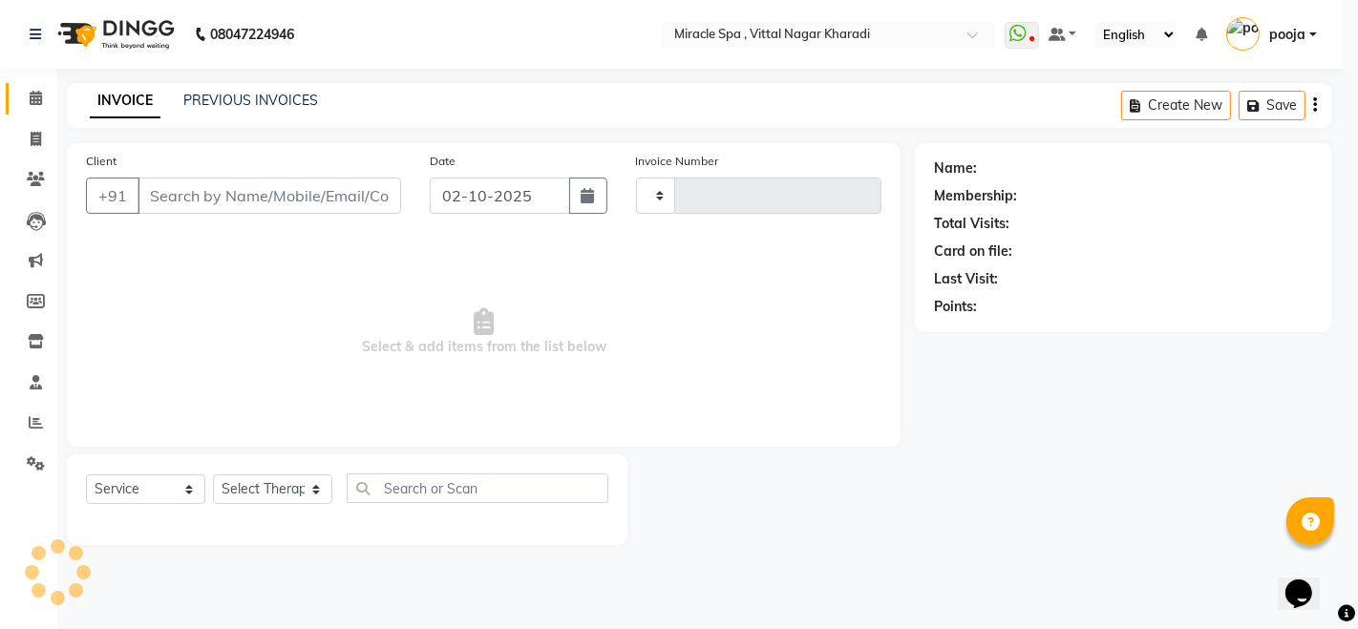
type input "3055"
select select "3"
select select "3854"
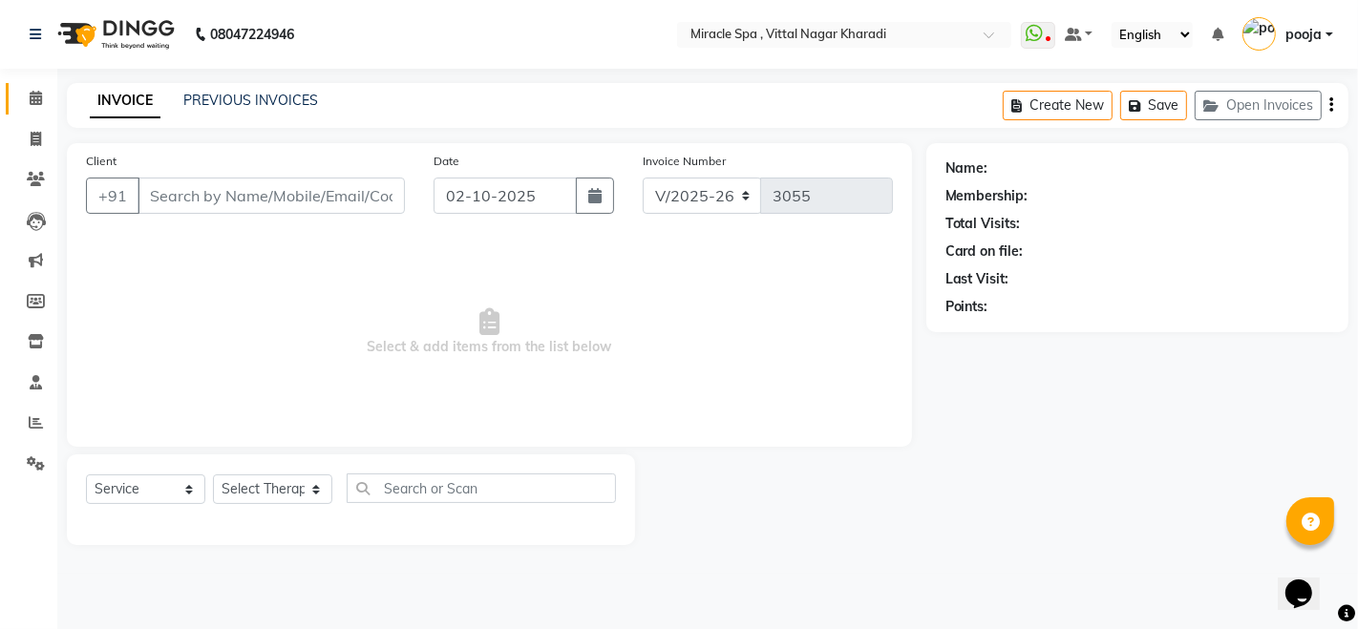
type input "8879764164"
select select "66369"
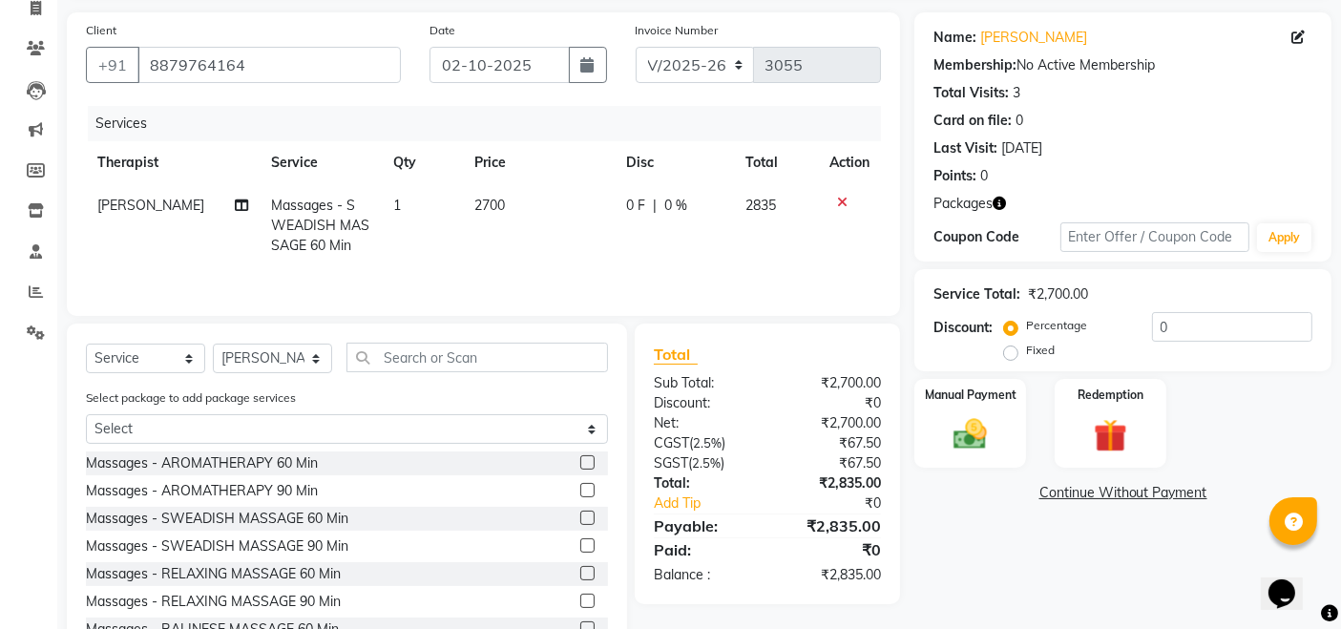
scroll to position [200, 0]
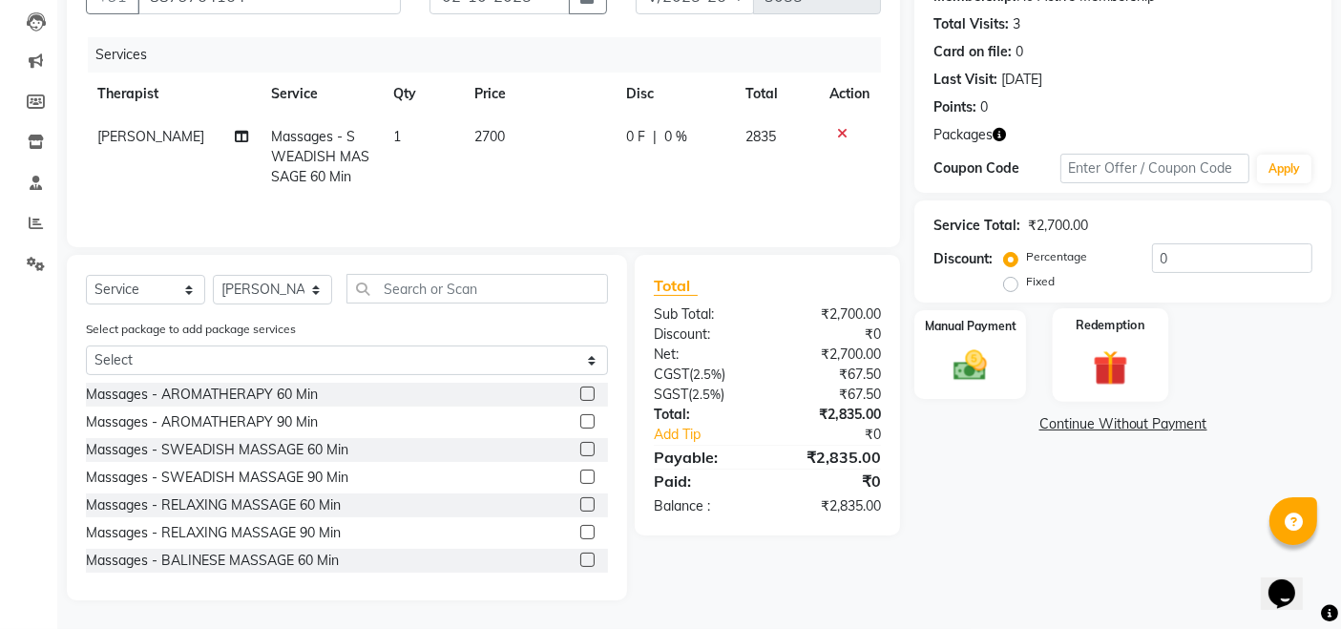
click at [1085, 375] on img at bounding box center [1110, 368] width 57 height 44
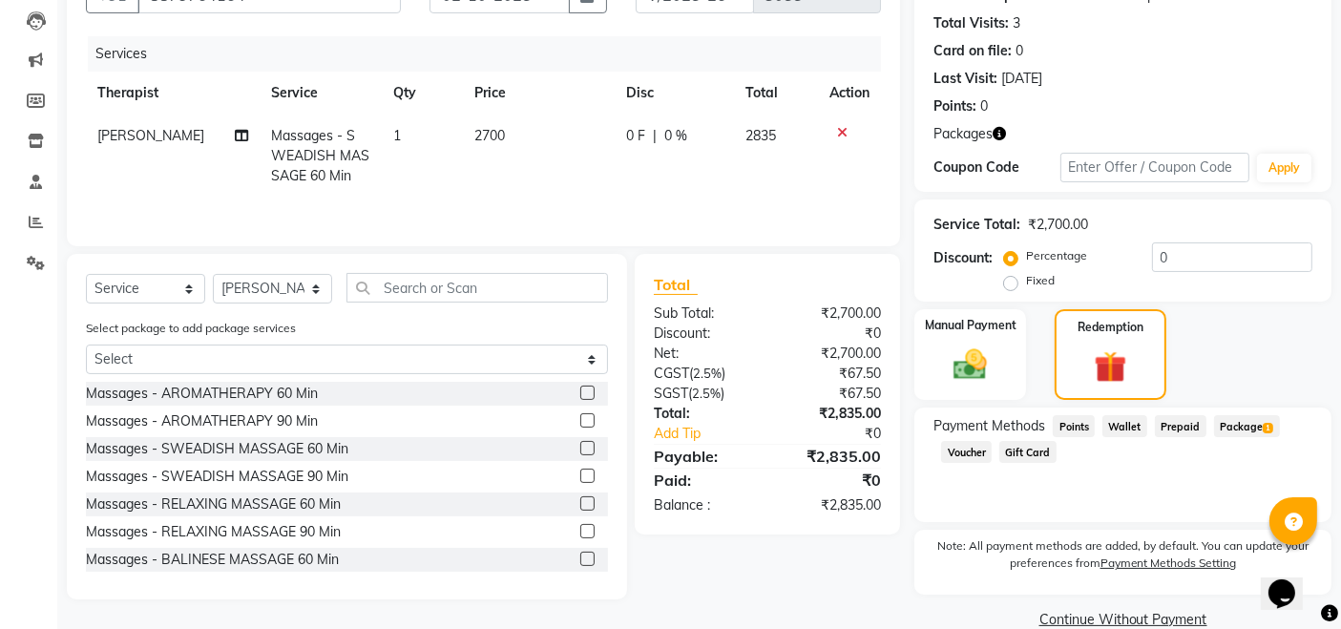
click at [1237, 421] on span "Package 1" at bounding box center [1247, 426] width 66 height 22
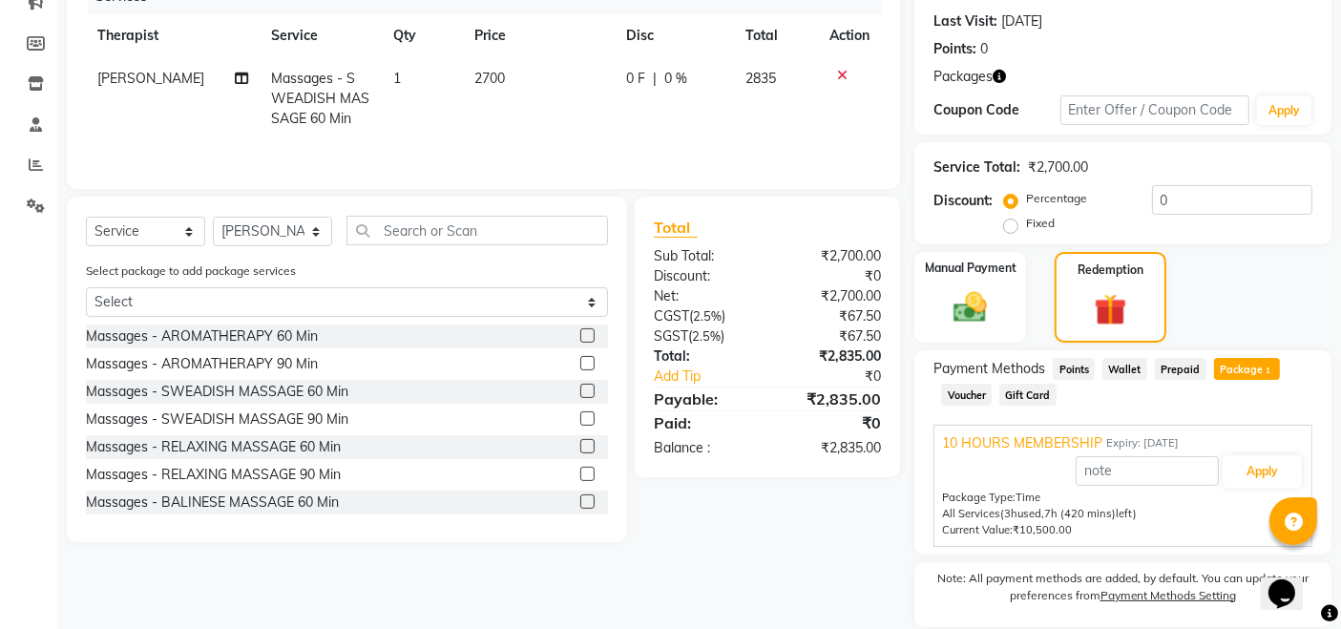
scroll to position [322, 0]
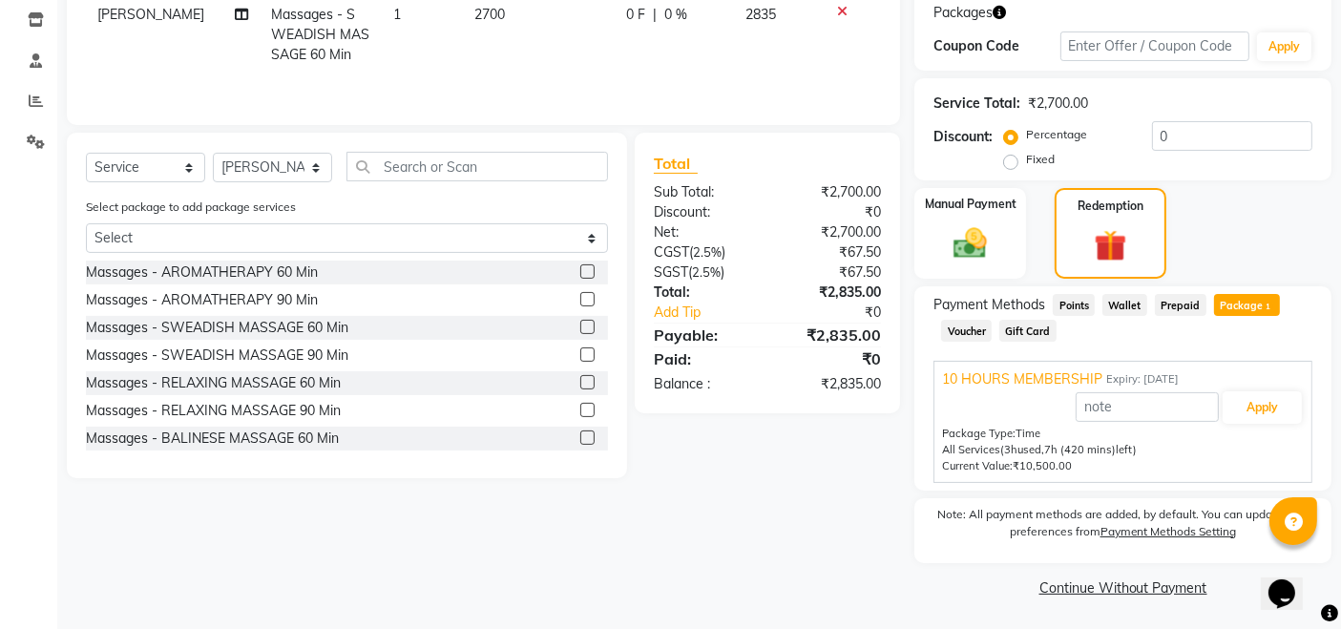
click at [1245, 423] on div "Apply" at bounding box center [1123, 408] width 362 height 36
click at [1264, 405] on button "Apply" at bounding box center [1262, 407] width 79 height 32
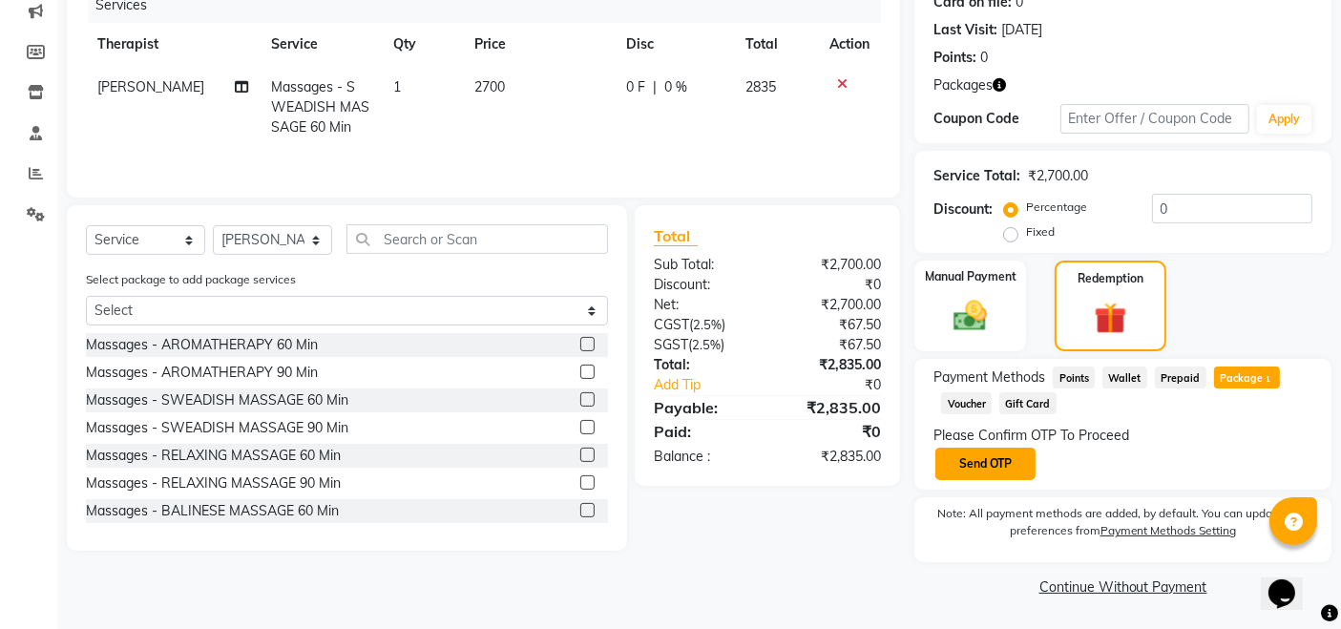
click at [970, 461] on button "Send OTP" at bounding box center [986, 464] width 100 height 32
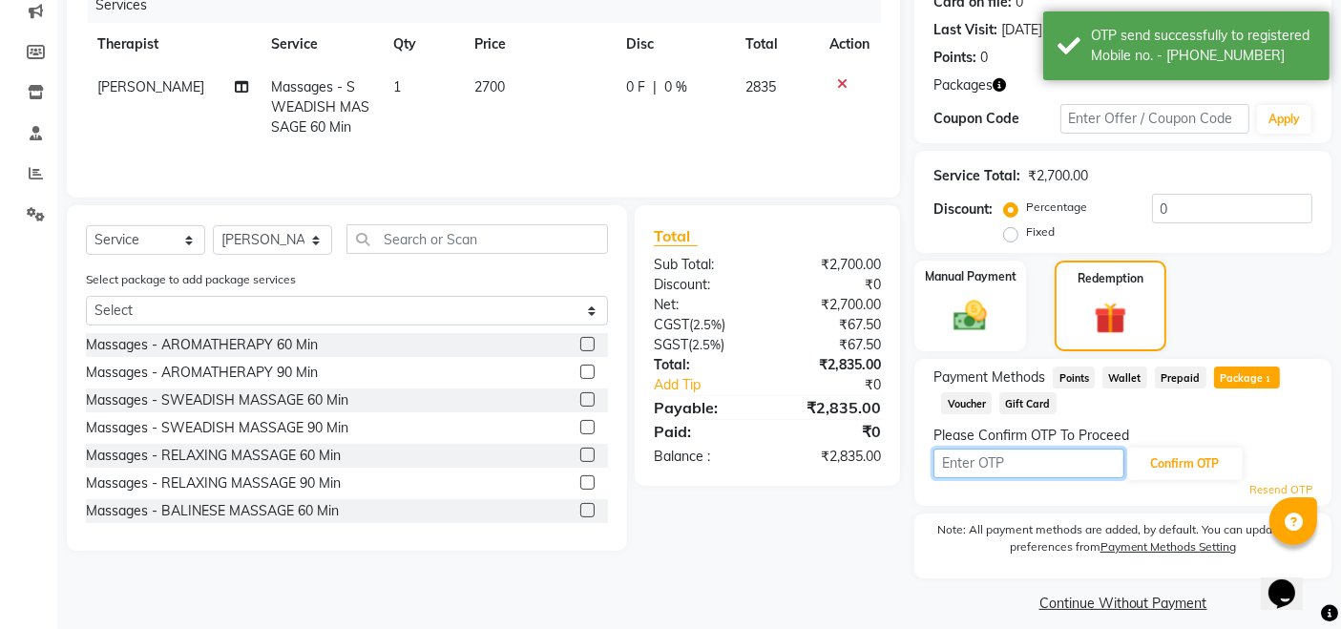
click at [982, 463] on input "text" at bounding box center [1029, 464] width 191 height 30
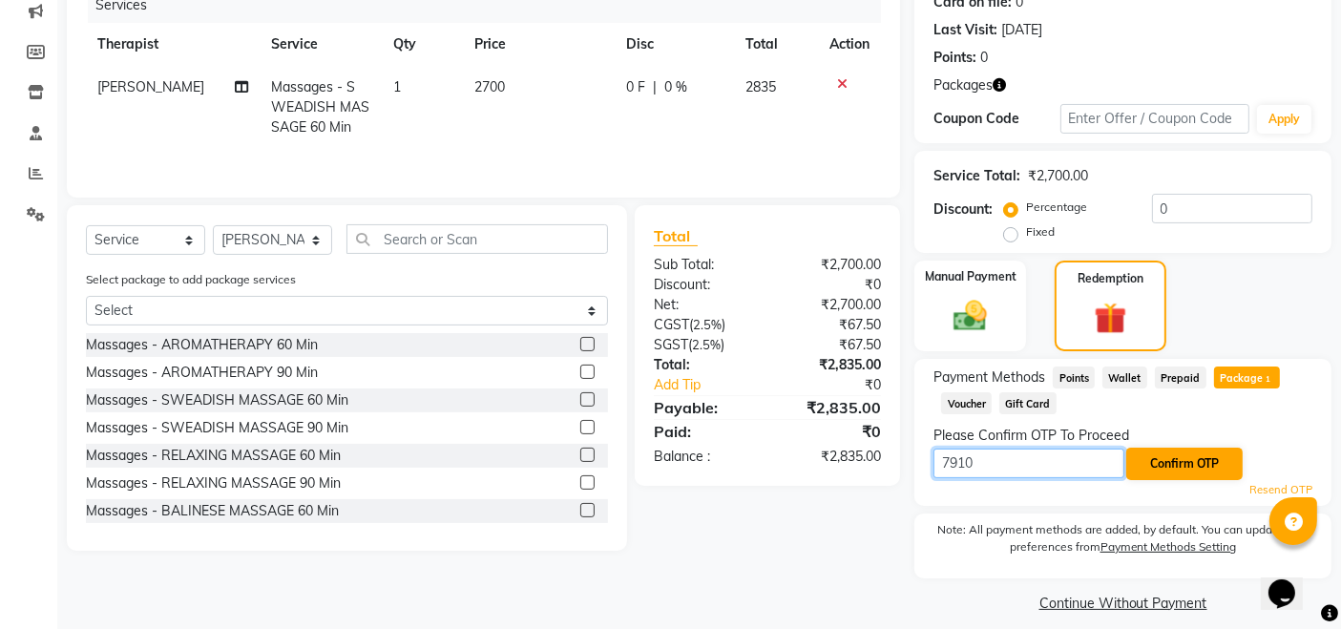
type input "7910"
click at [1184, 456] on button "Confirm OTP" at bounding box center [1185, 464] width 116 height 32
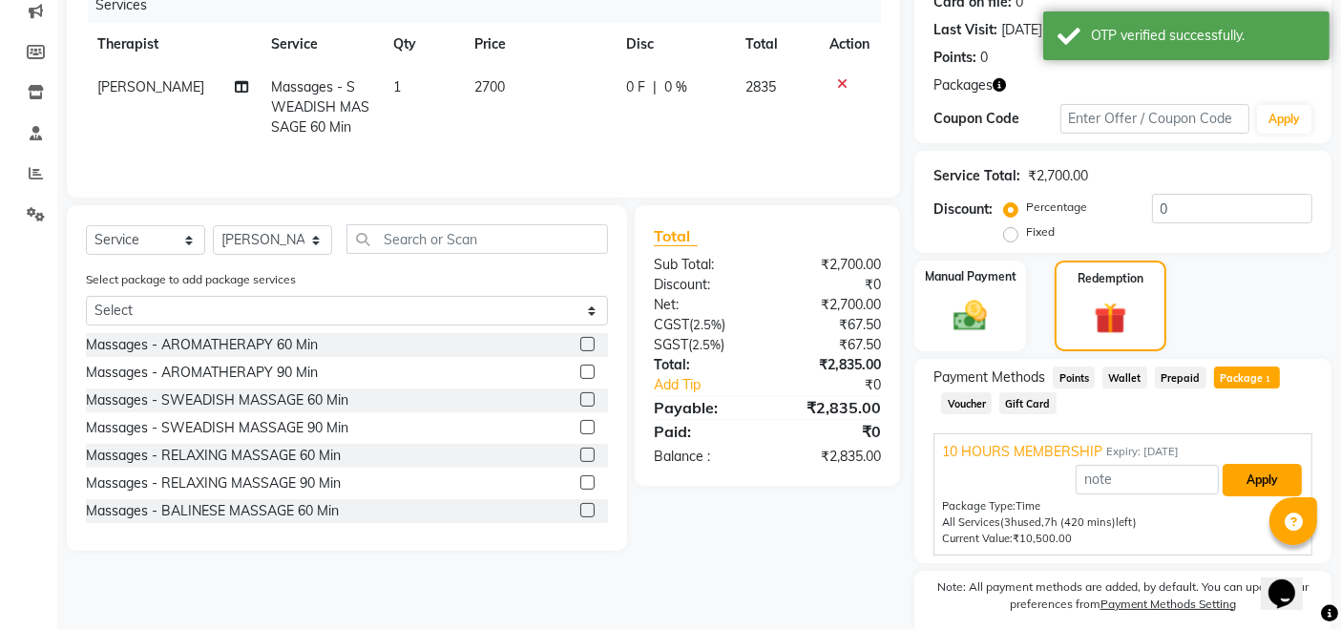
click at [1241, 477] on button "Apply" at bounding box center [1262, 480] width 79 height 32
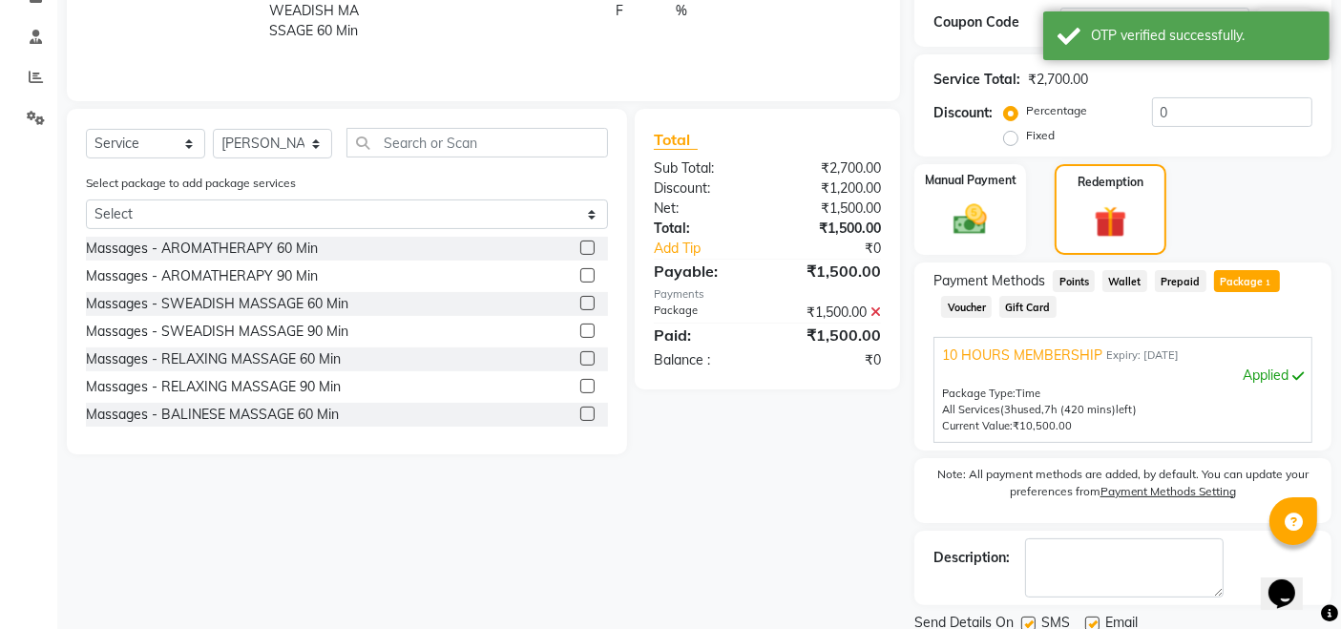
scroll to position [412, 0]
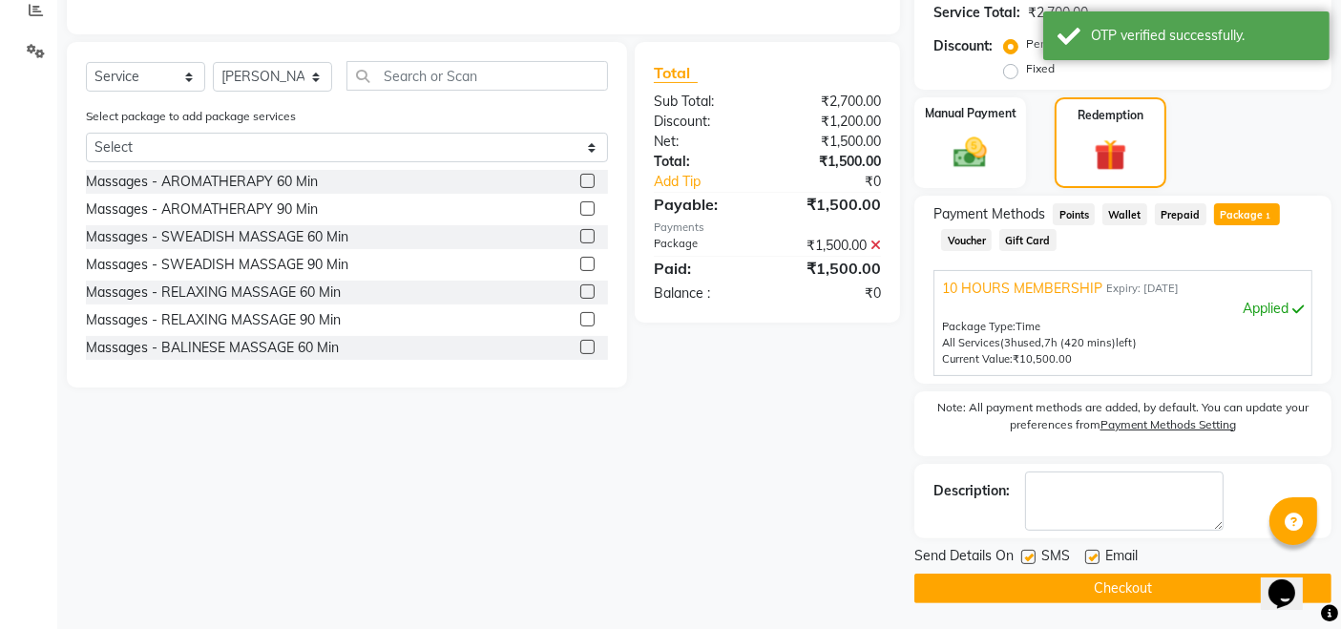
click at [1118, 585] on button "Checkout" at bounding box center [1123, 589] width 417 height 30
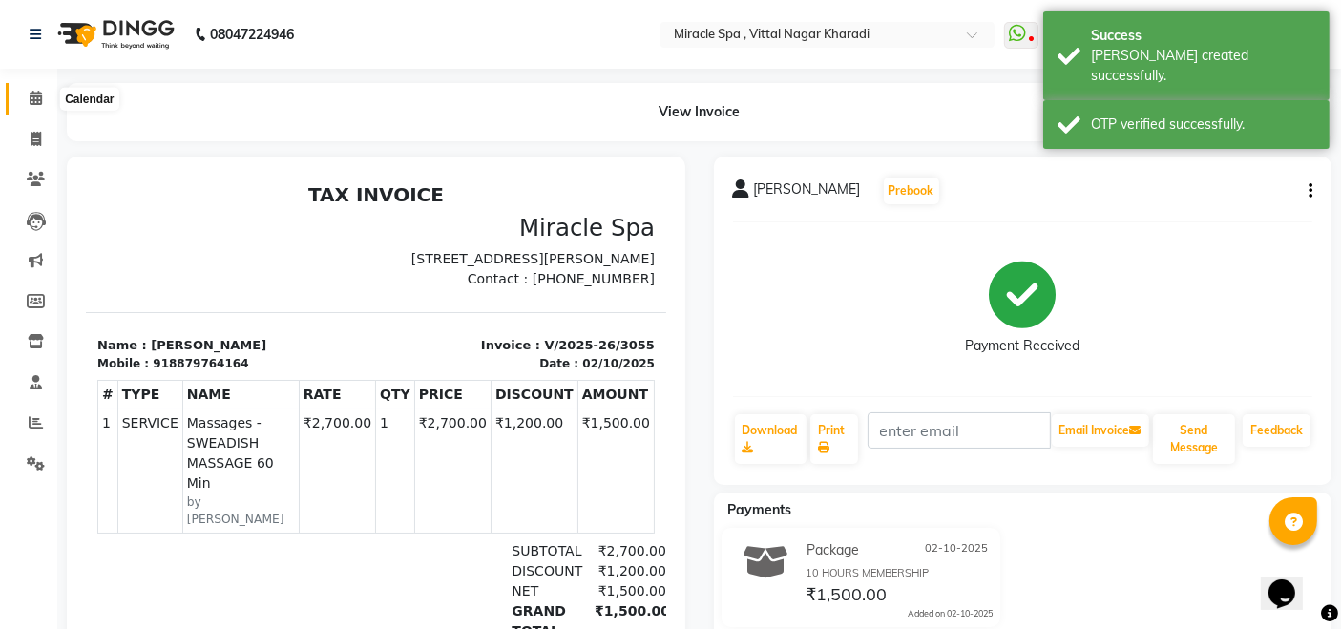
click at [43, 94] on span at bounding box center [35, 99] width 33 height 22
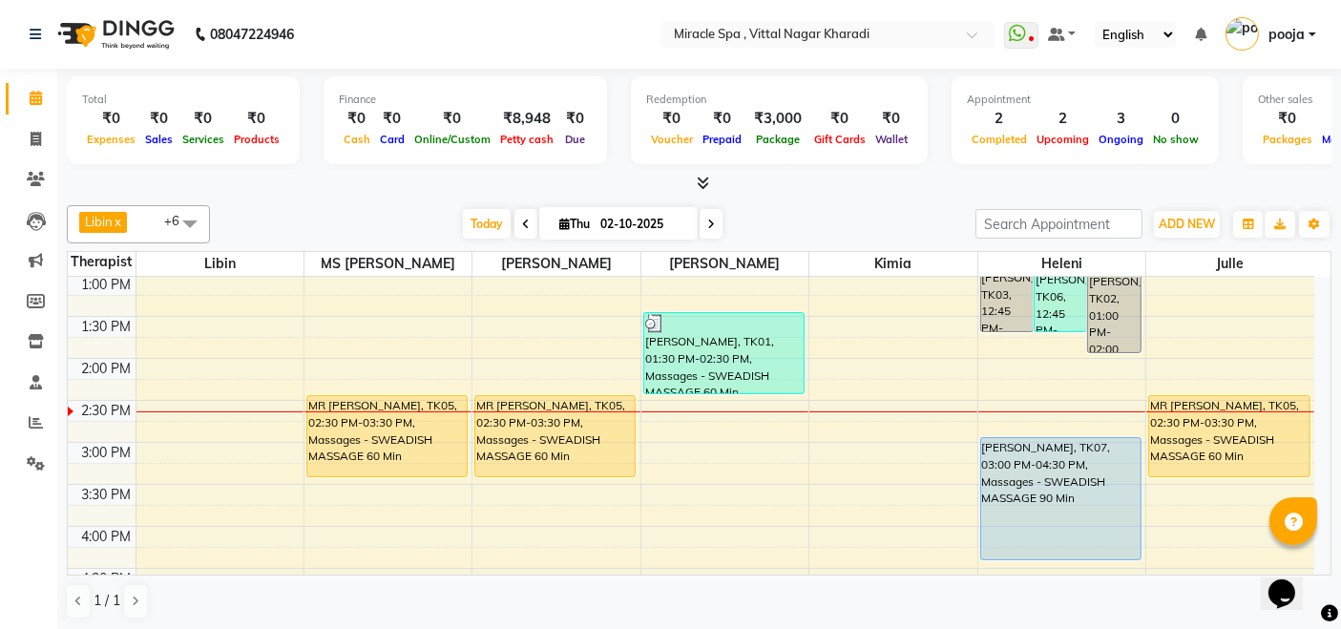
scroll to position [318, 0]
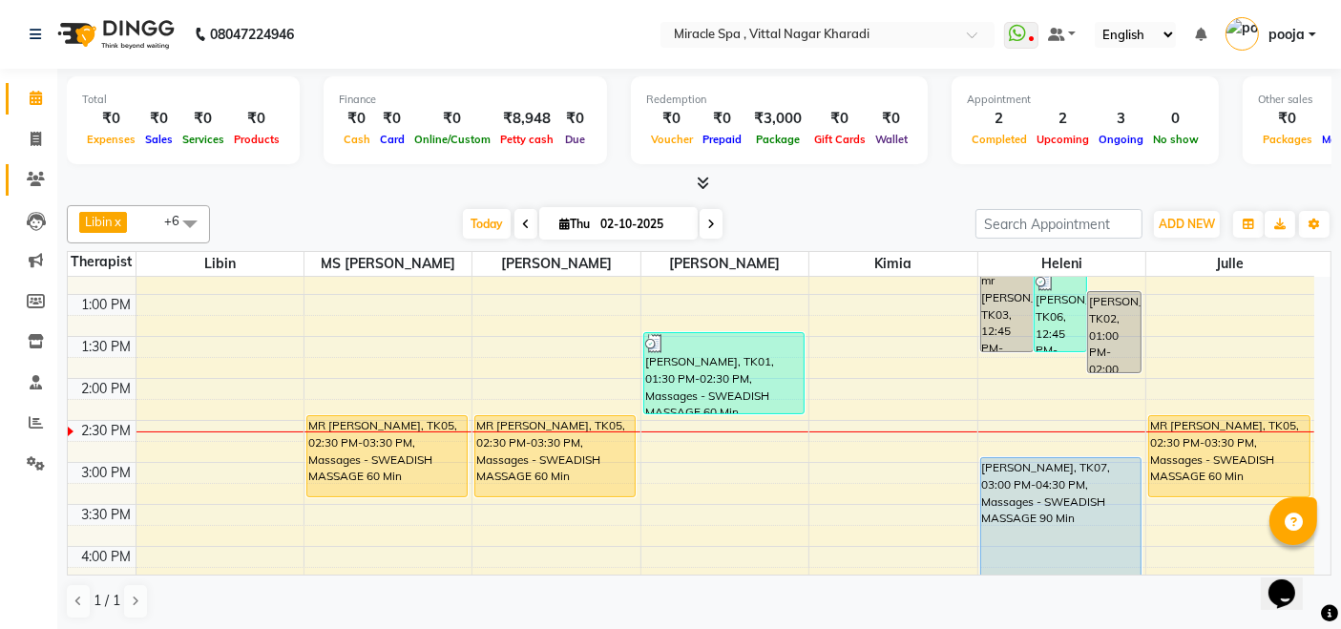
click at [38, 178] on icon at bounding box center [36, 179] width 18 height 14
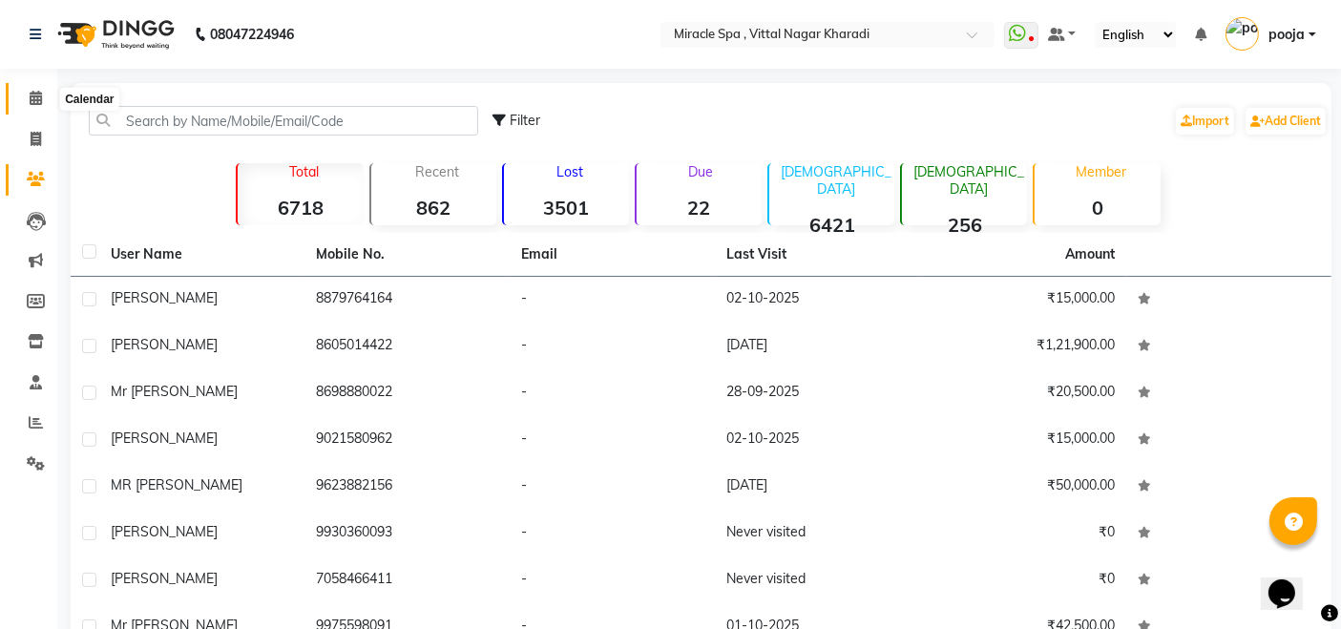
click at [30, 102] on icon at bounding box center [36, 98] width 12 height 14
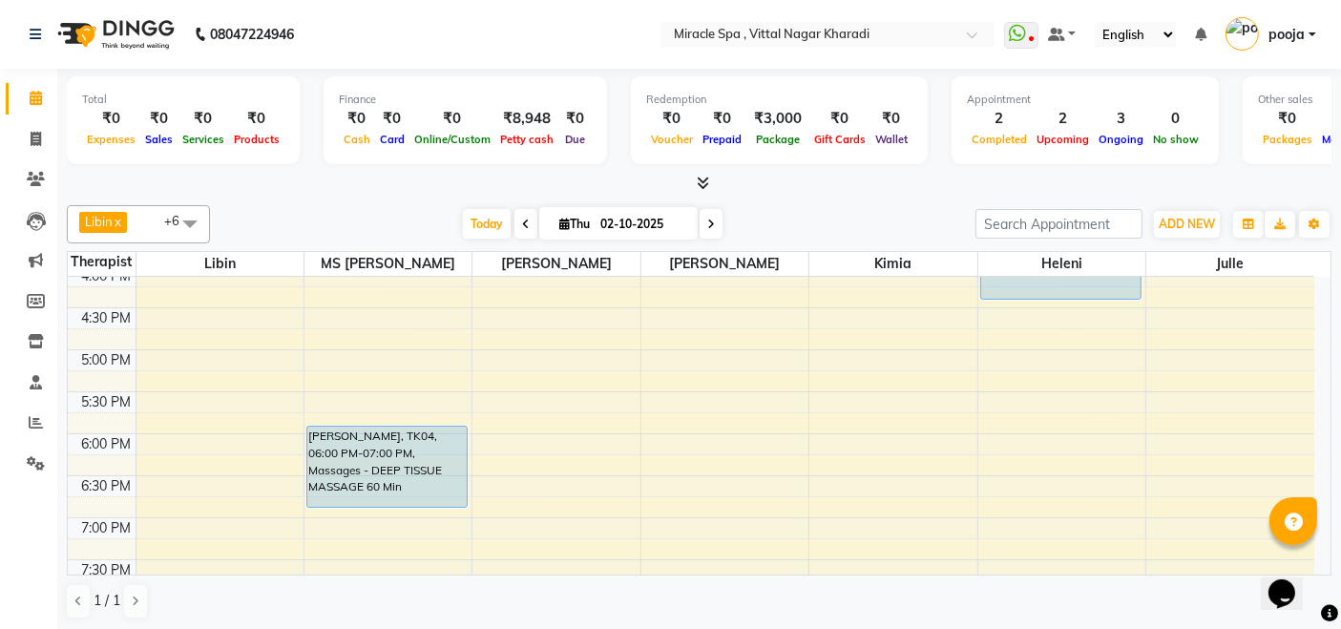
scroll to position [628, 0]
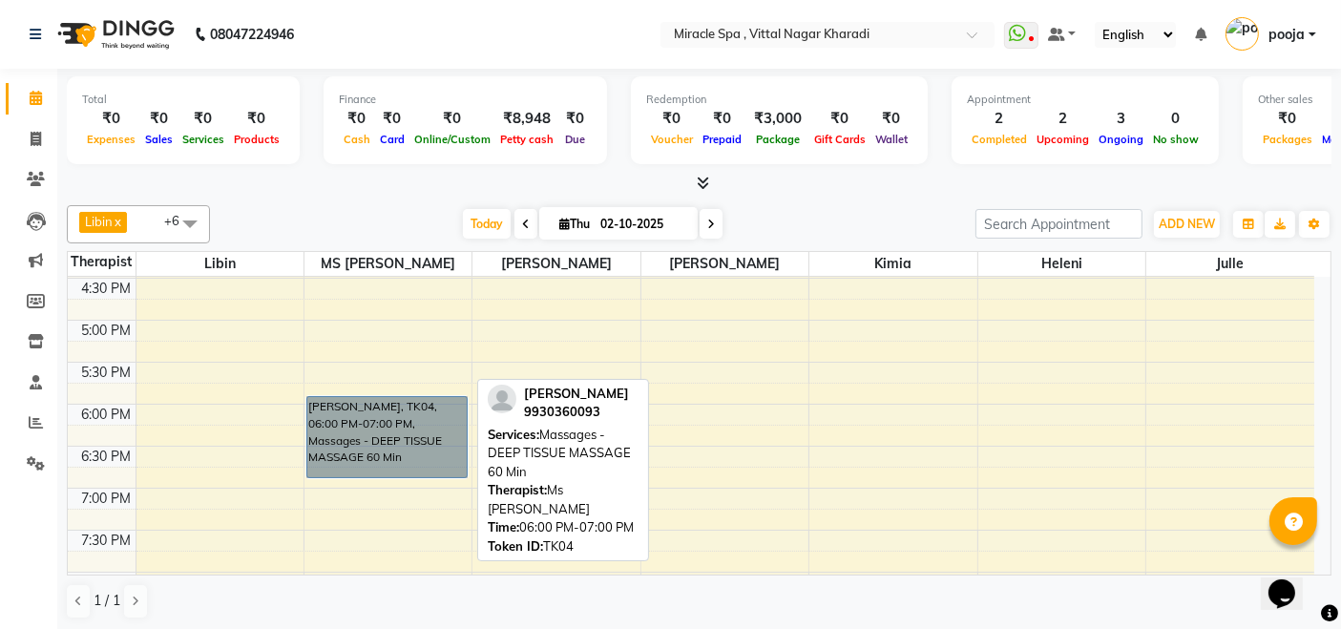
drag, startPoint x: 417, startPoint y: 449, endPoint x: 403, endPoint y: 473, distance: 27.8
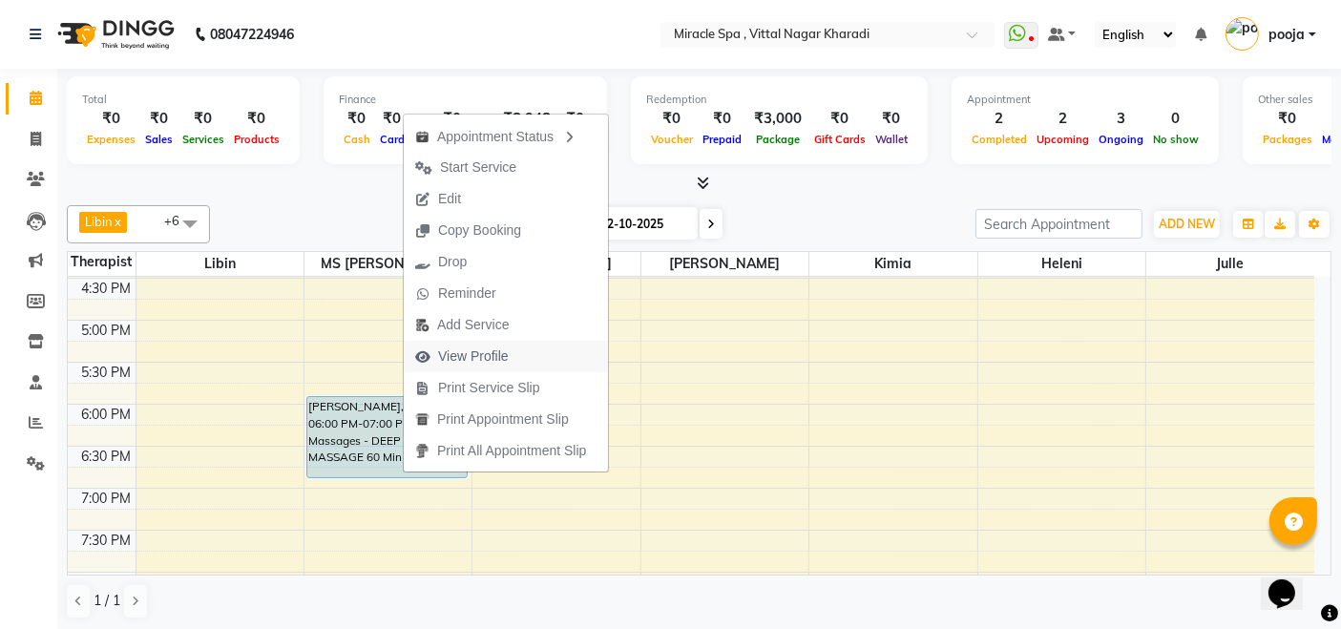
click at [493, 365] on span "View Profile" at bounding box center [473, 357] width 71 height 20
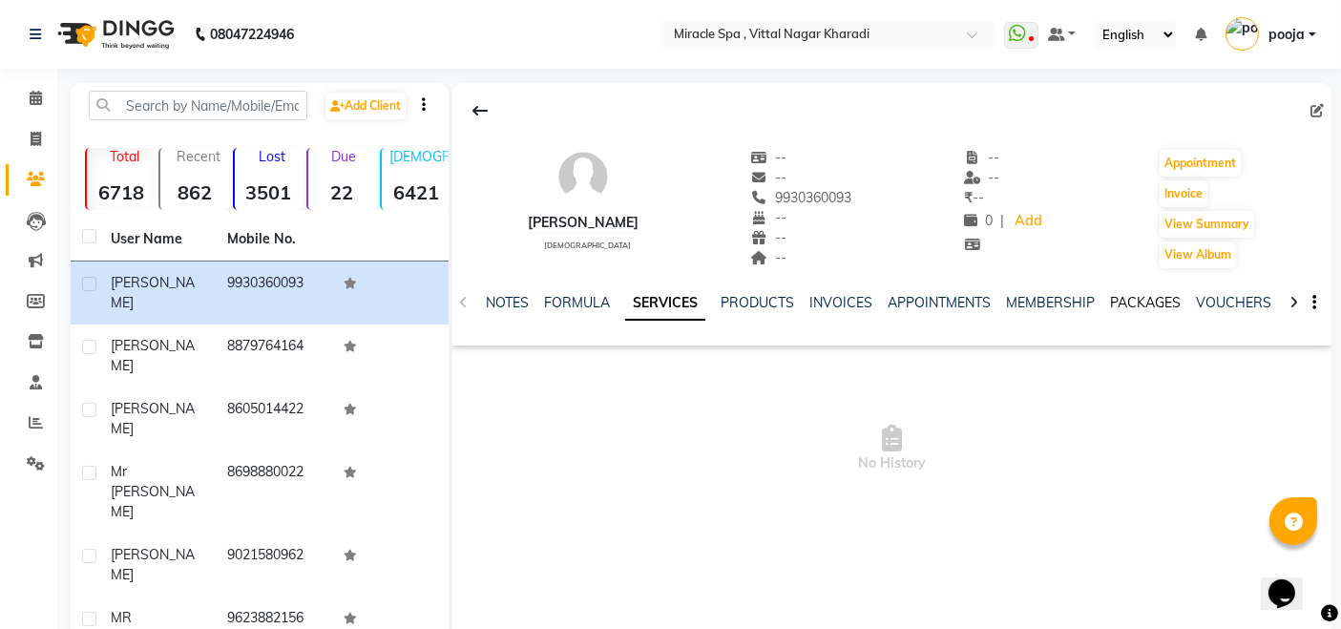
click at [1114, 306] on link "PACKAGES" at bounding box center [1145, 302] width 71 height 17
click at [589, 300] on link "SERVICES" at bounding box center [566, 302] width 65 height 17
click at [43, 104] on span at bounding box center [35, 99] width 33 height 22
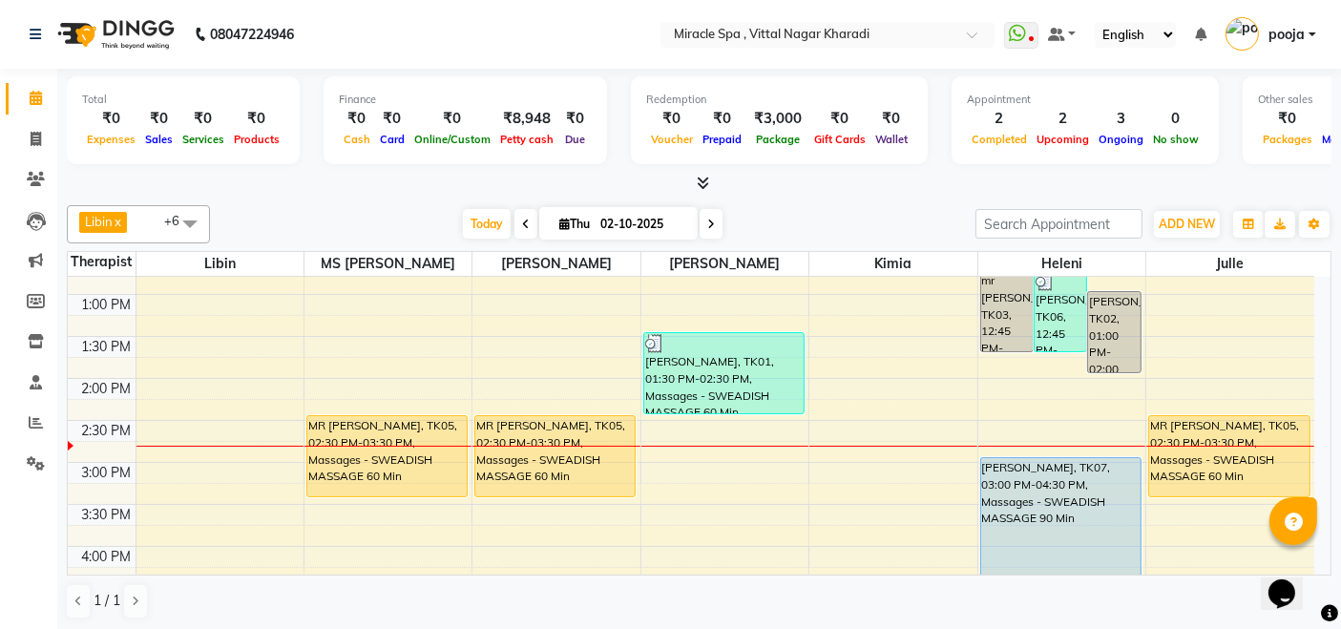
scroll to position [424, 0]
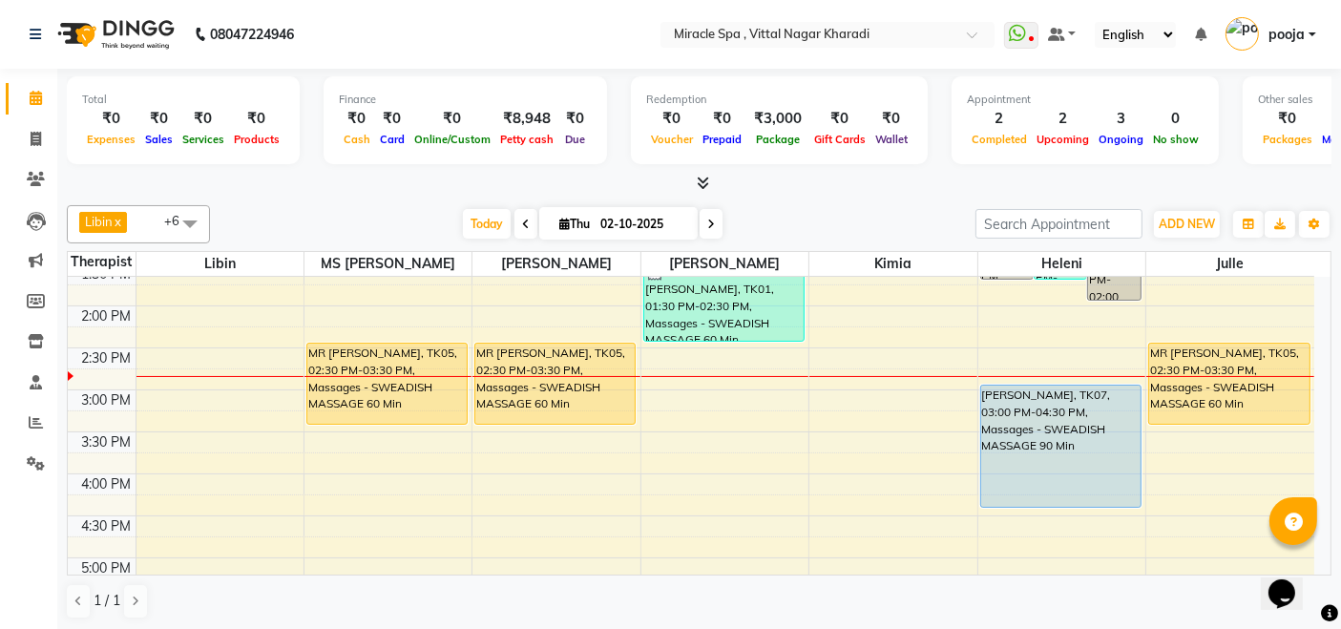
scroll to position [424, 0]
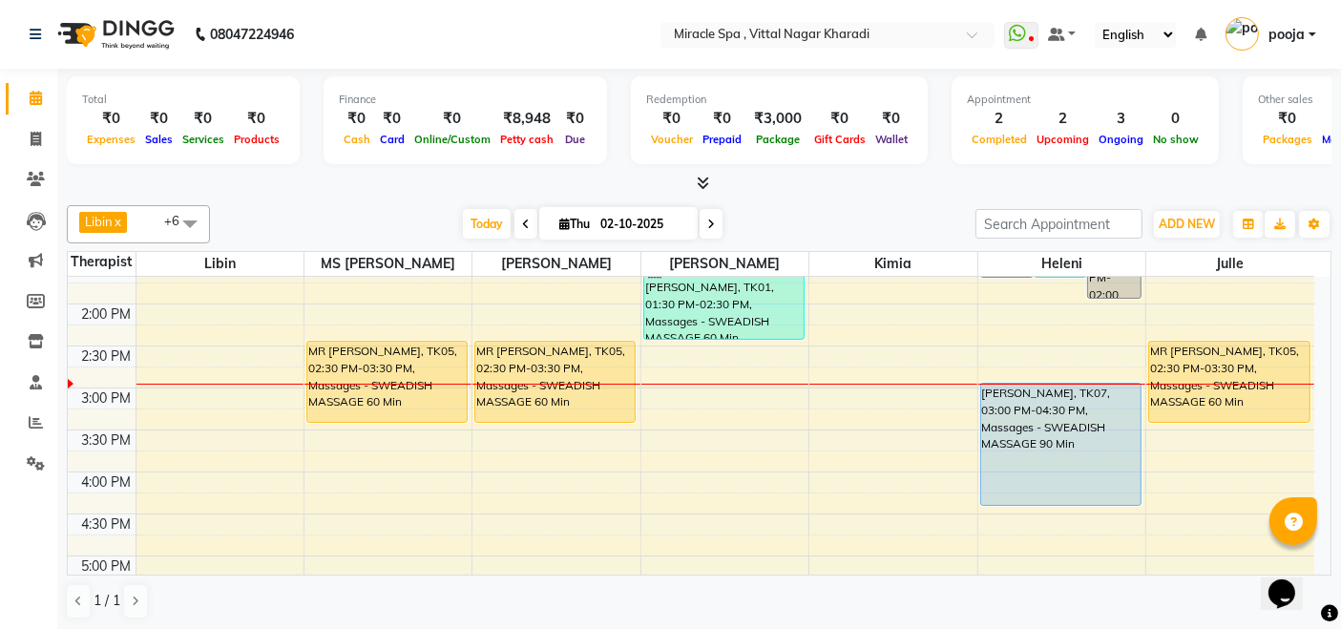
scroll to position [424, 0]
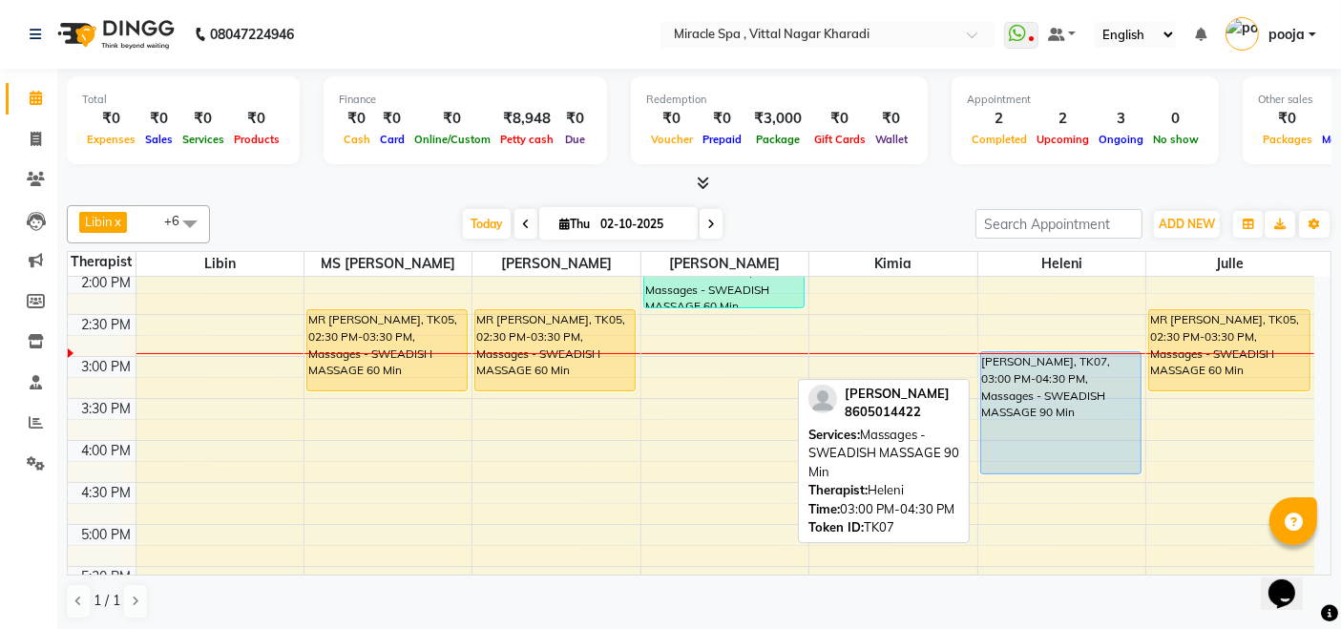
click at [1088, 417] on div "[PERSON_NAME], TK07, 03:00 PM-04:30 PM, Massages - SWEADISH MASSAGE 90 Min" at bounding box center [1060, 412] width 159 height 121
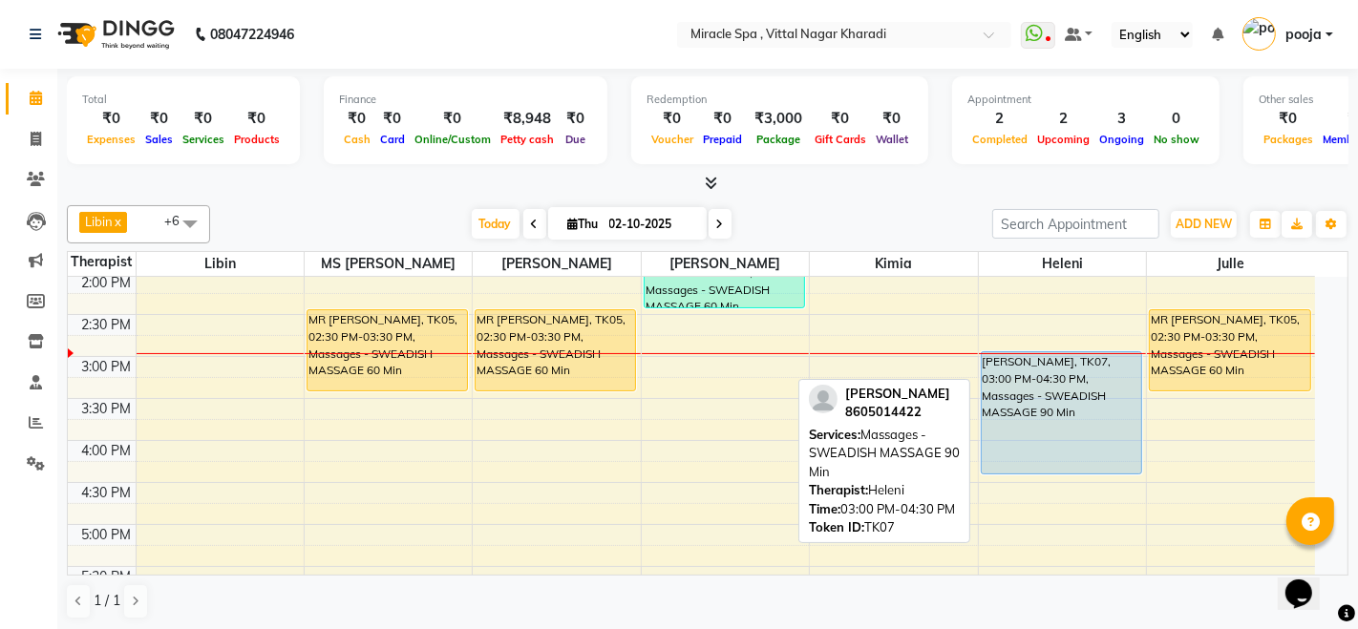
select select "5"
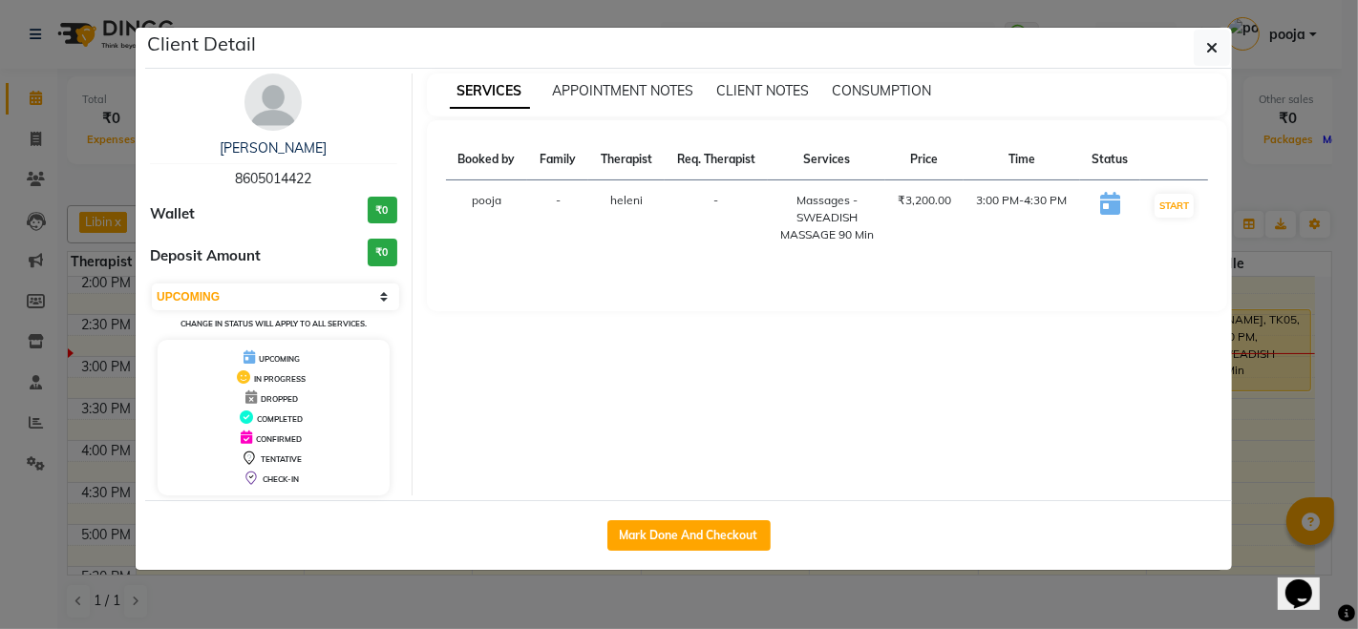
click at [1257, 186] on ngb-modal-window "Client Detail mr sayyed 8605014422 Wallet ₹0 Deposit Amount ₹0 Select IN SERVIC…" at bounding box center [679, 314] width 1358 height 629
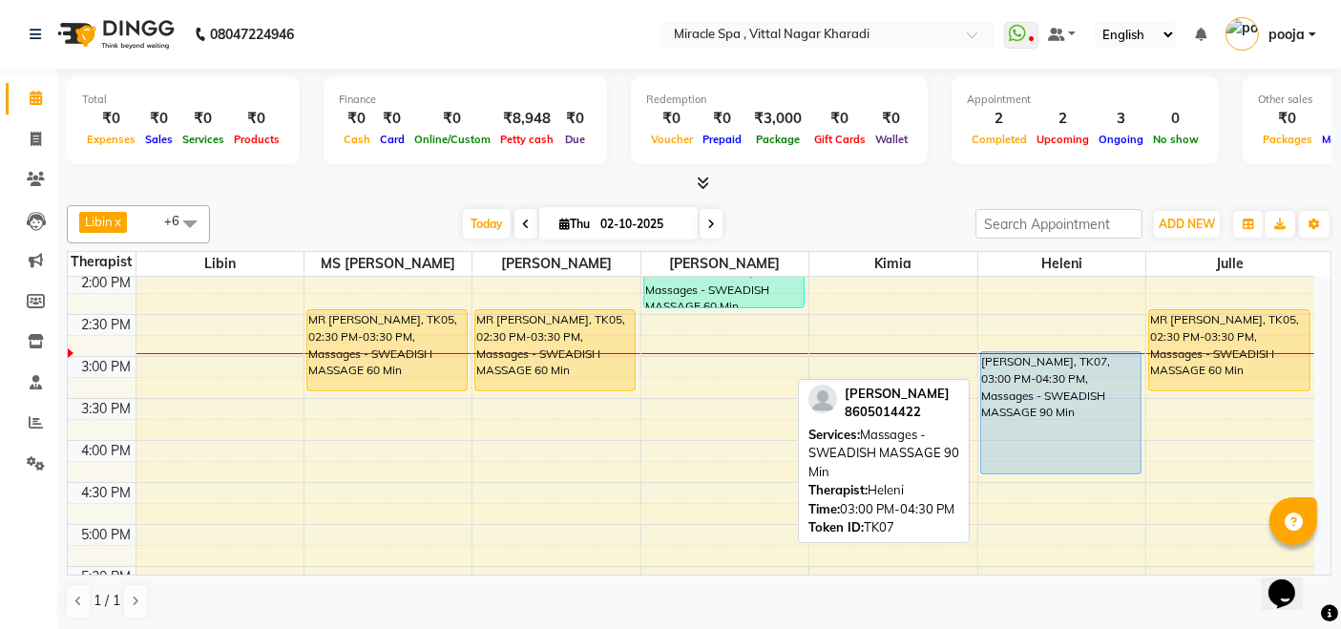
click at [1045, 434] on div "[PERSON_NAME], TK07, 03:00 PM-04:30 PM, Massages - SWEADISH MASSAGE 90 Min" at bounding box center [1060, 412] width 159 height 121
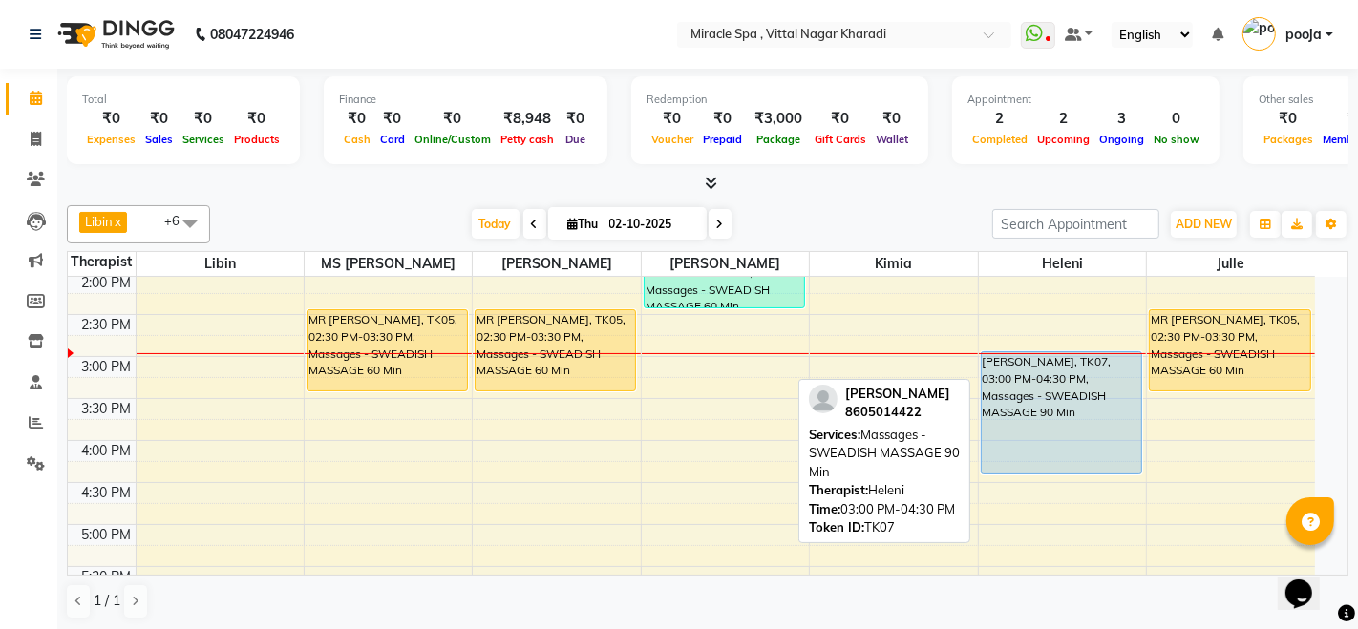
select select "5"
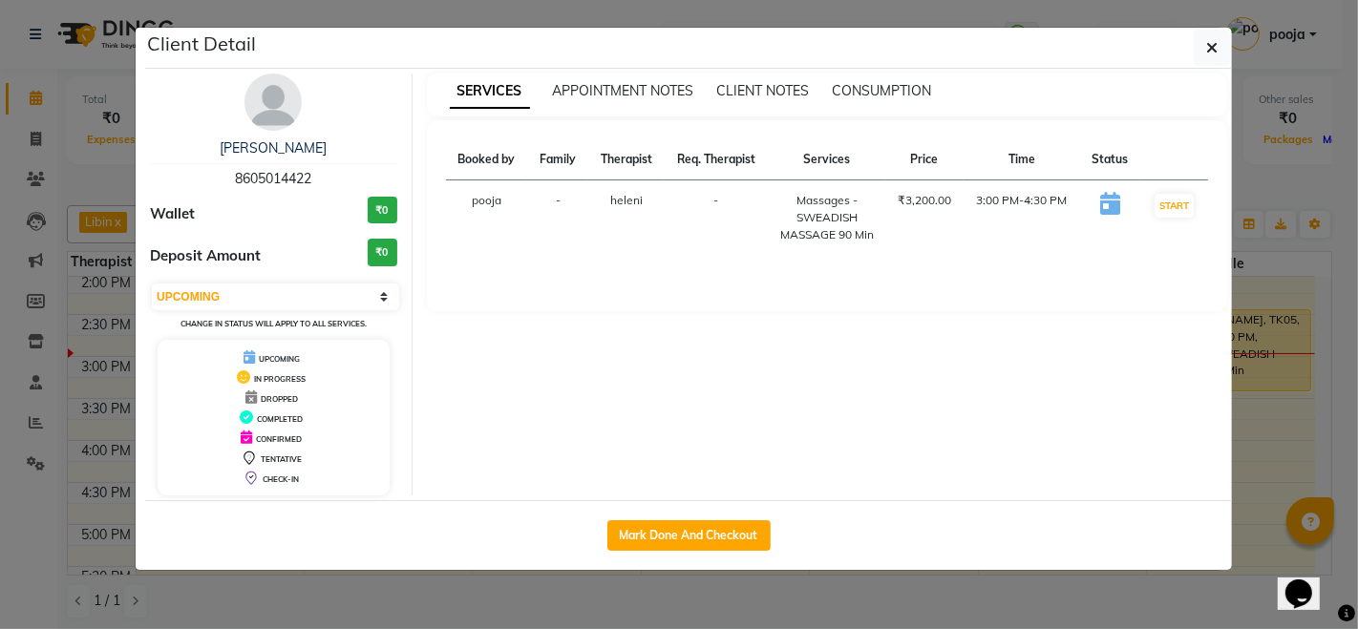
click at [300, 179] on span "8605014422" at bounding box center [273, 178] width 76 height 17
copy span "8605014422"
click at [1282, 173] on ngb-modal-window "Client Detail mr sayyed 8605014422 Wallet ₹0 Deposit Amount ₹0 Select IN SERVIC…" at bounding box center [679, 314] width 1358 height 629
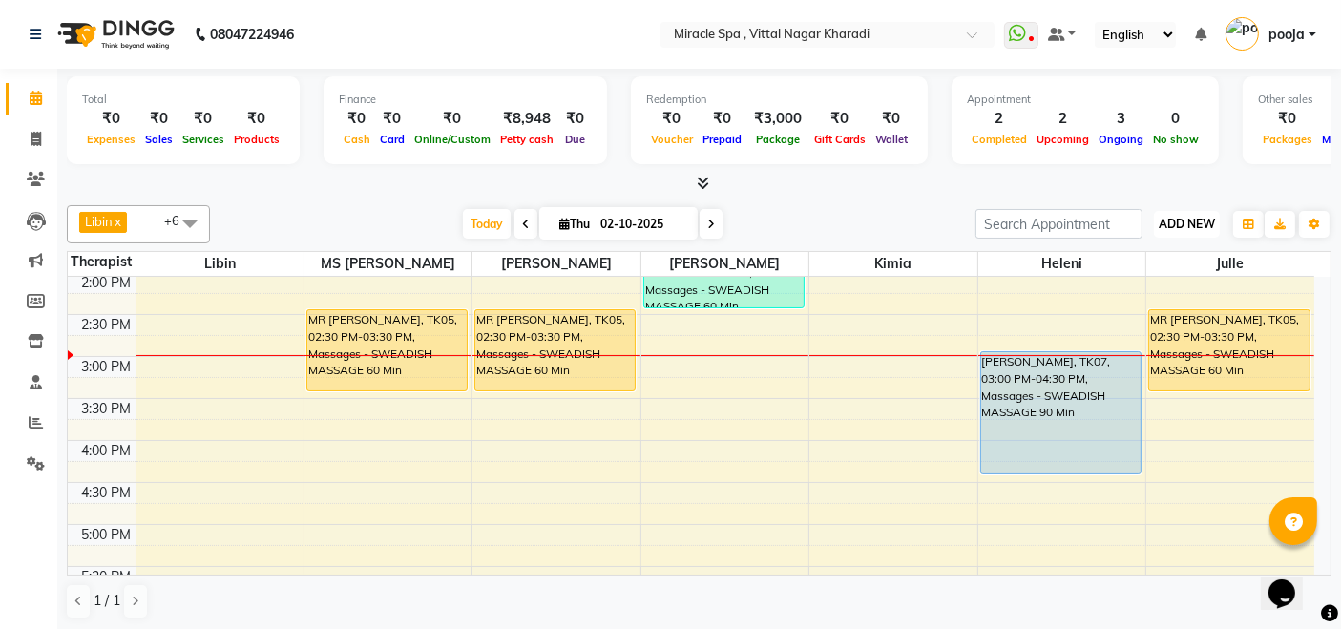
click at [1172, 235] on button "ADD NEW Toggle Dropdown" at bounding box center [1187, 224] width 66 height 27
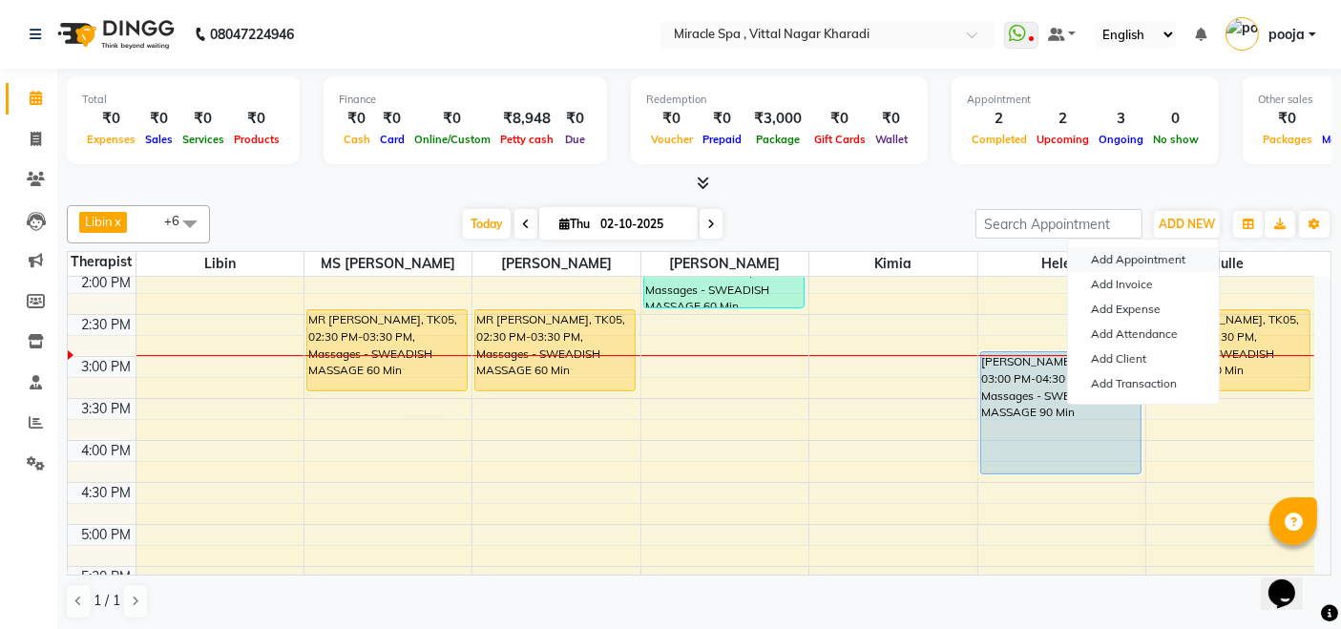
click at [1157, 263] on button "Add Appointment" at bounding box center [1143, 259] width 151 height 25
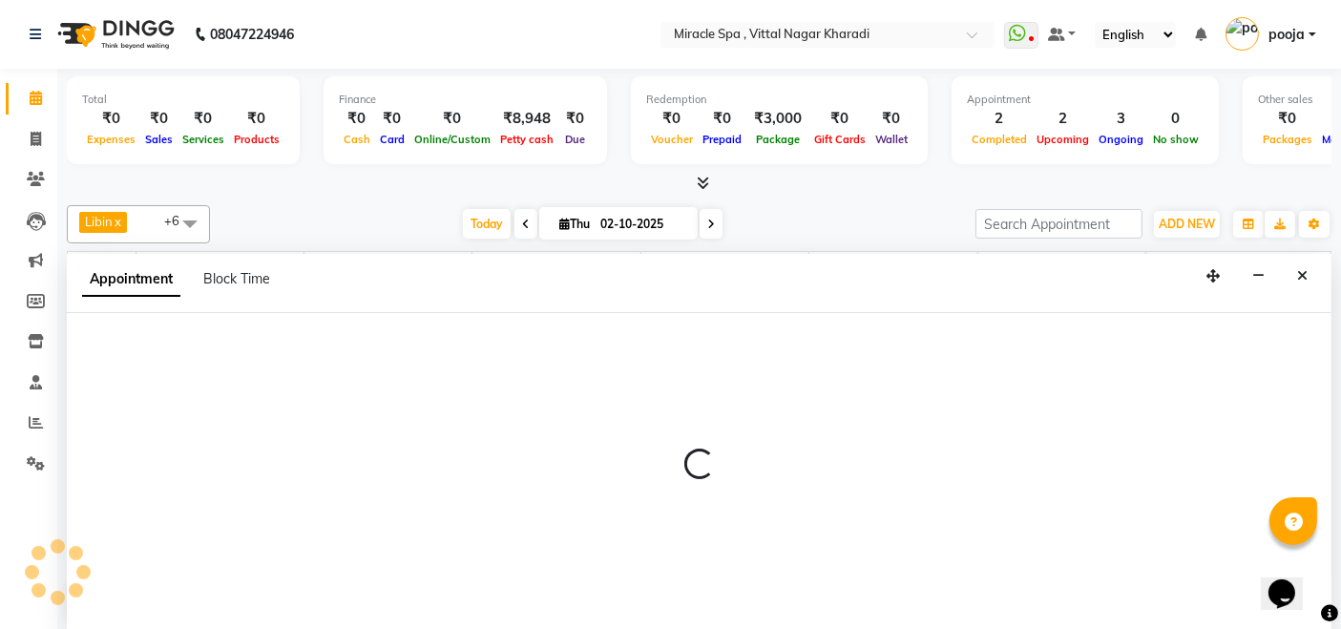
scroll to position [0, 0]
select select "600"
select select "tentative"
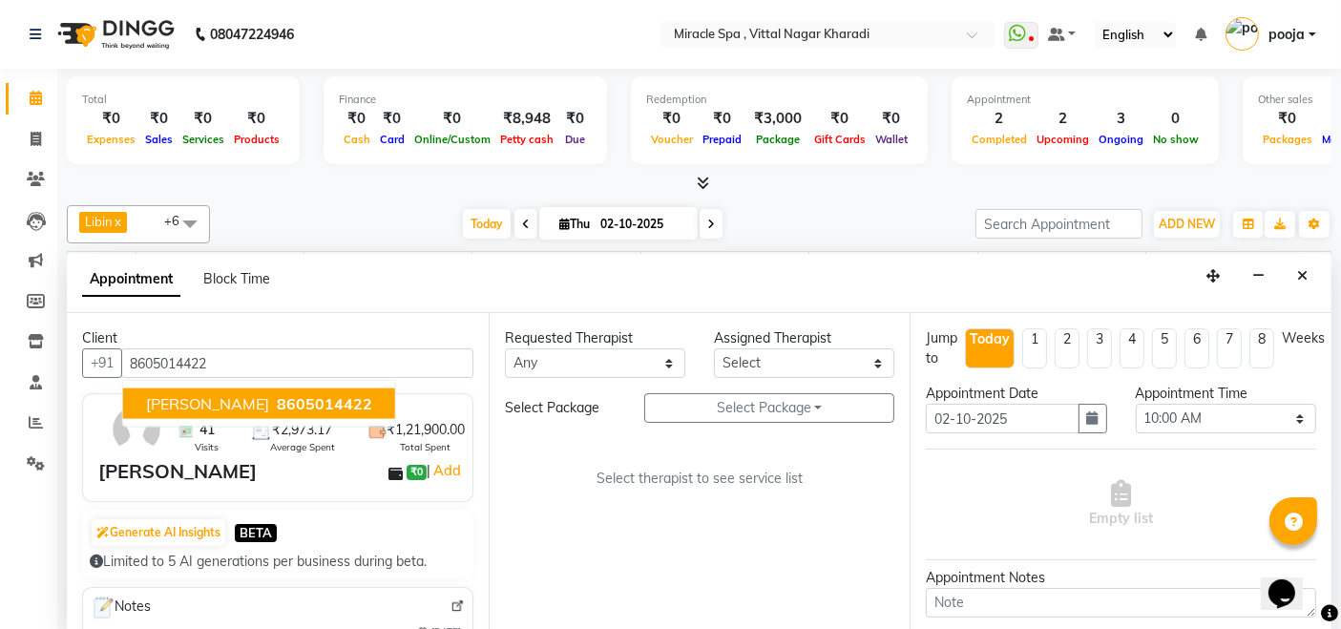
click at [204, 399] on span "[PERSON_NAME]" at bounding box center [207, 403] width 123 height 19
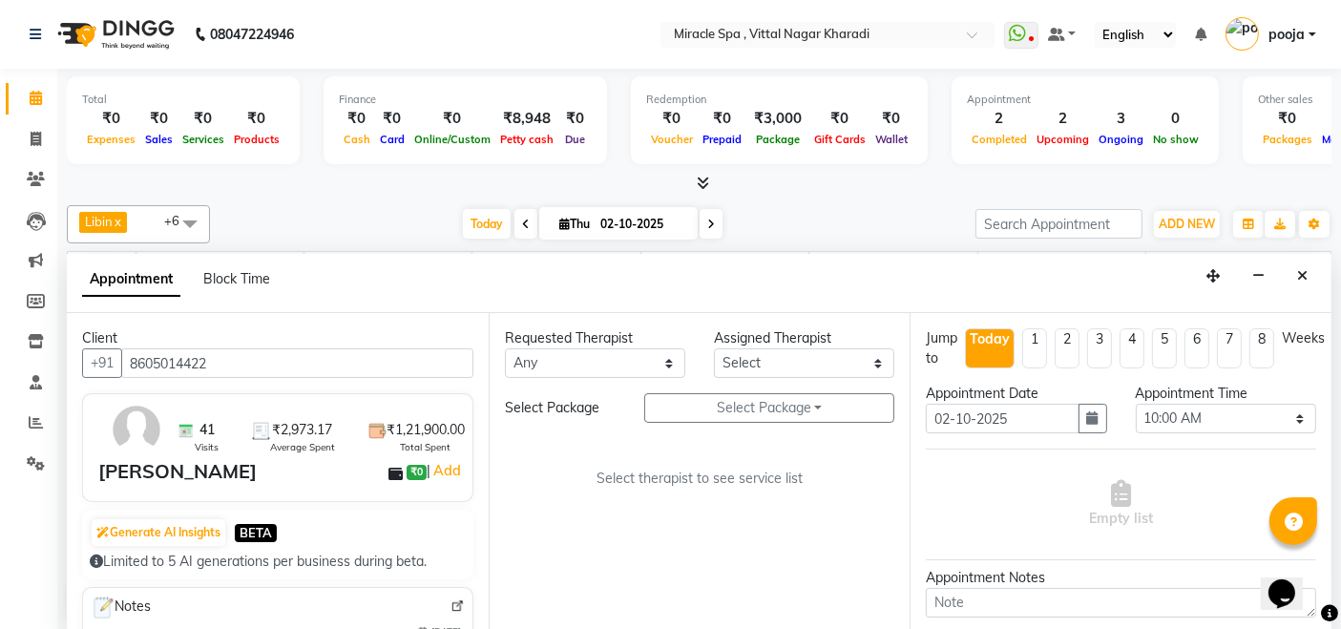
type input "8605014422"
click at [836, 361] on select "Select ajay debora GIGI heleni julle kimia Libin MR ADITYA MS ARTHI MS Mami ms …" at bounding box center [804, 363] width 180 height 30
select select "66369"
click at [714, 348] on select "Select ajay debora GIGI heleni julle kimia Libin MR ADITYA MS ARTHI MS Mami ms …" at bounding box center [804, 363] width 180 height 30
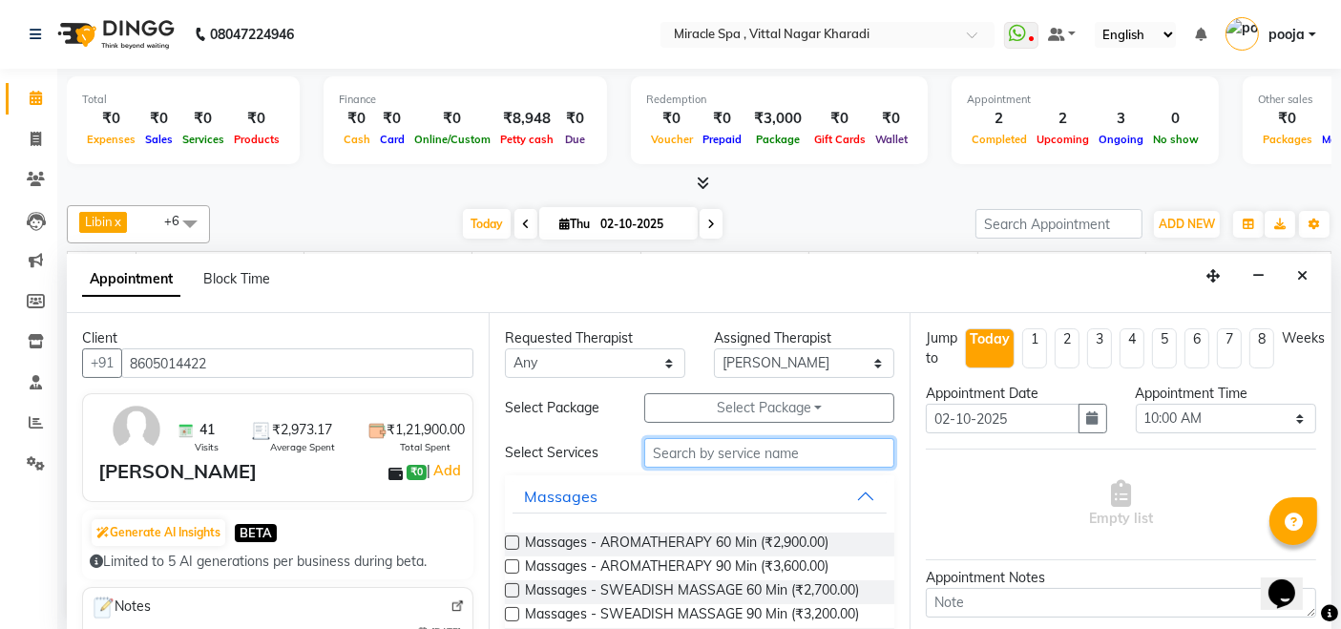
click at [799, 444] on input "text" at bounding box center [769, 453] width 250 height 30
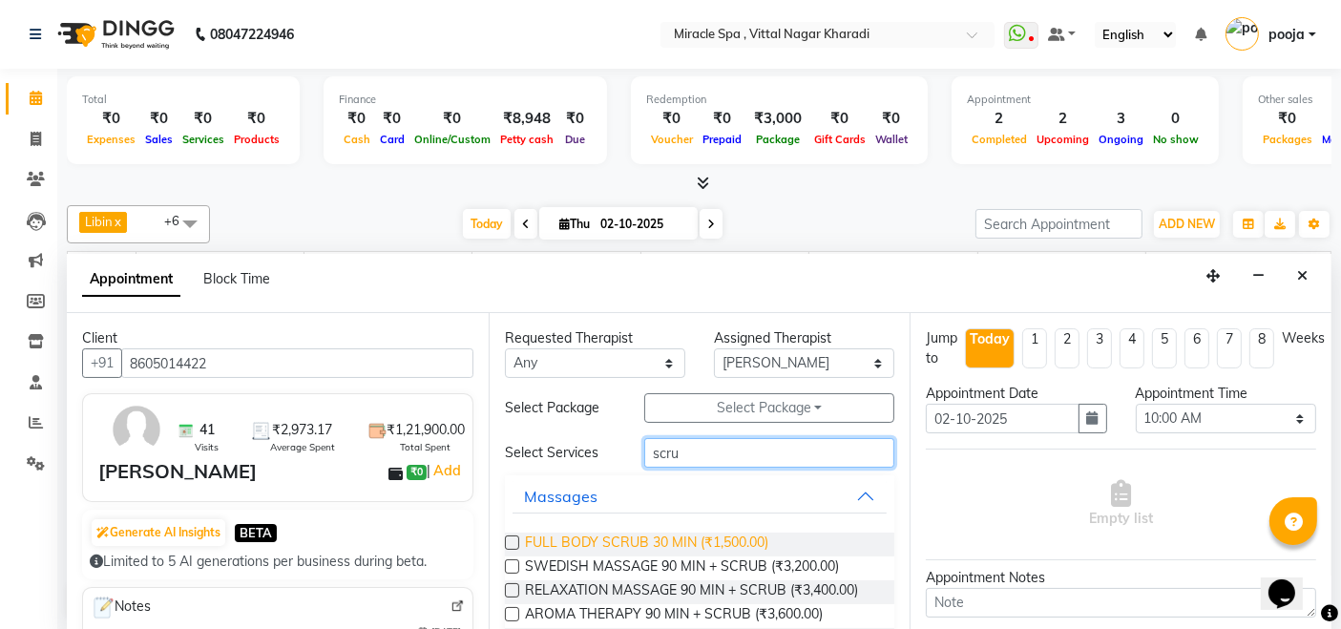
type input "scru"
click at [735, 536] on span "FULL BODY SCRUB 30 MIN (₹1,500.00)" at bounding box center [646, 545] width 243 height 24
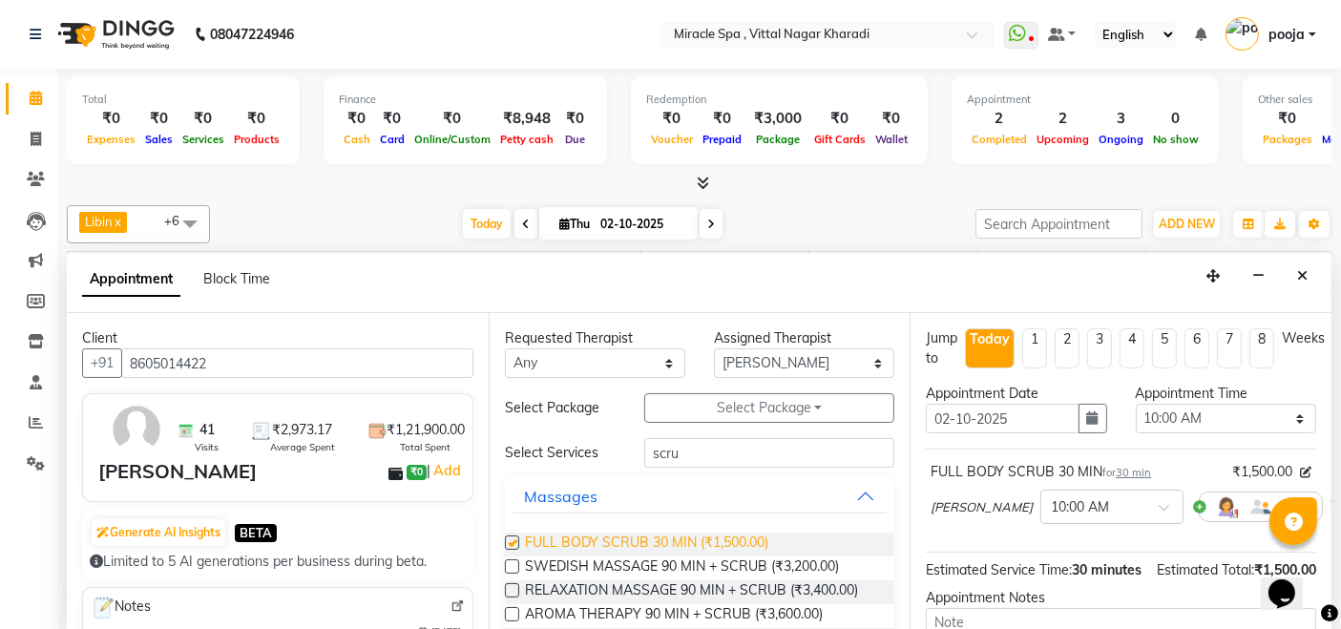
checkbox input "false"
click at [1051, 497] on input "text" at bounding box center [1093, 506] width 84 height 20
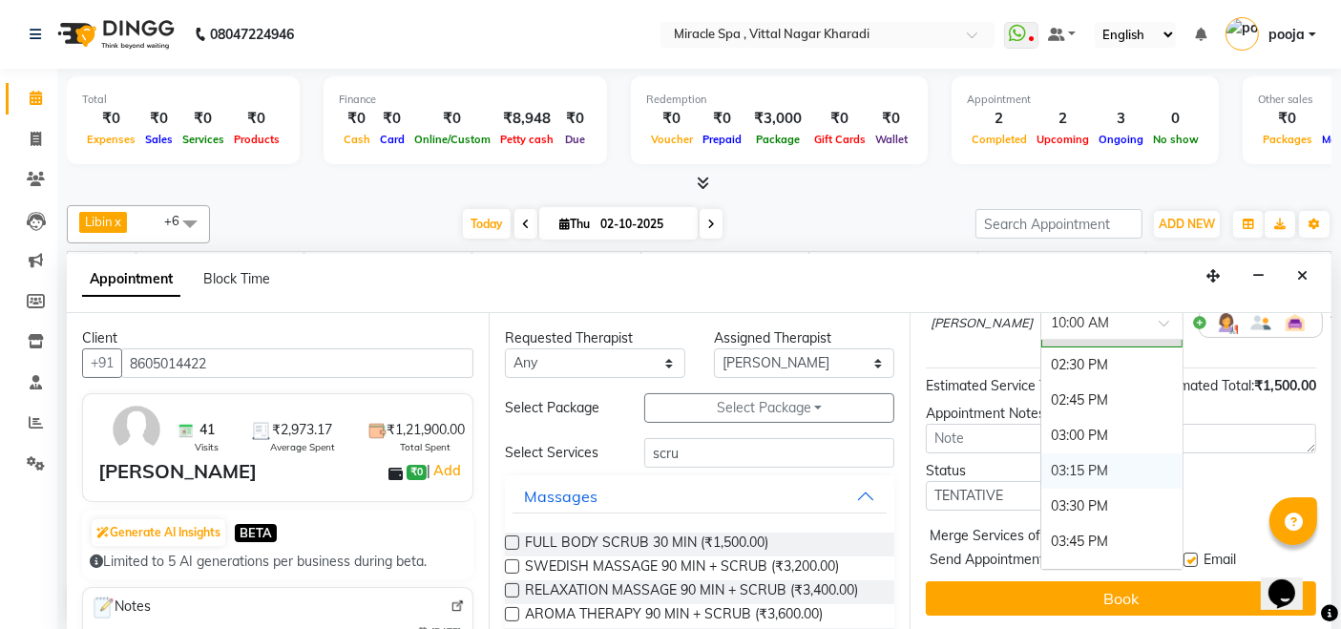
scroll to position [742, 0]
click at [1045, 524] on div "04:30 PM" at bounding box center [1112, 541] width 141 height 35
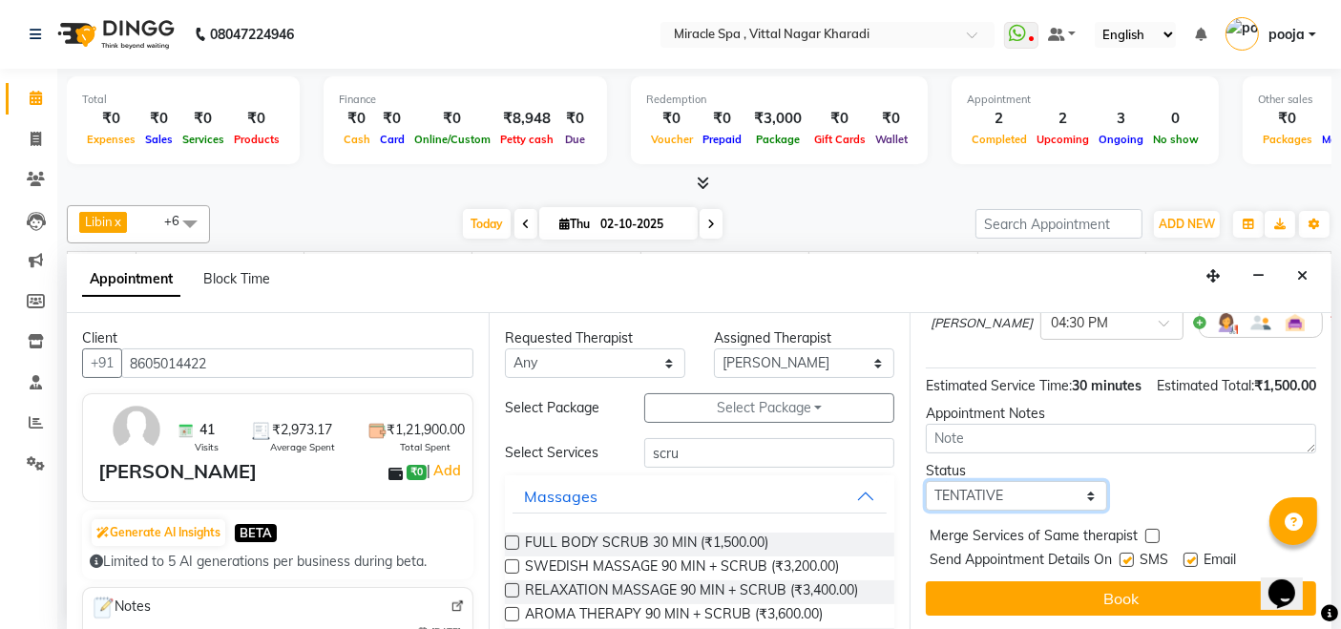
click at [1045, 492] on select "Select TENTATIVE CONFIRM CHECK-IN UPCOMING" at bounding box center [1016, 496] width 180 height 30
select select "upcoming"
click at [926, 481] on select "Select TENTATIVE CONFIRM CHECK-IN UPCOMING" at bounding box center [1016, 496] width 180 height 30
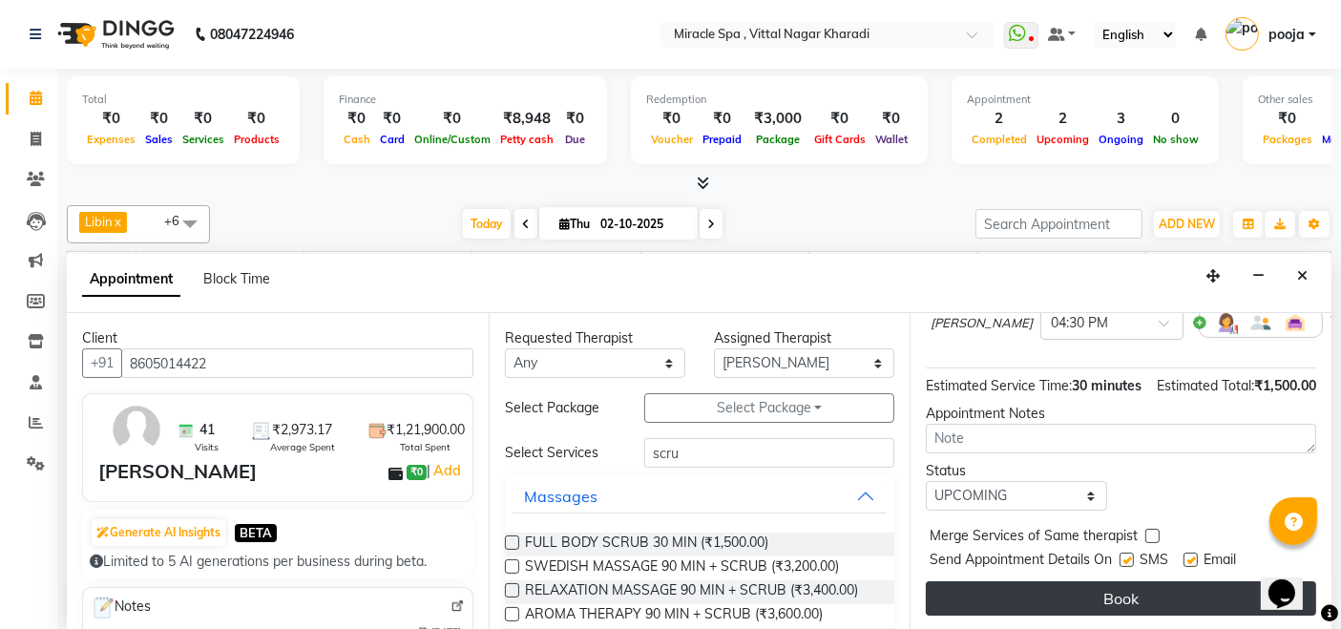
click at [1059, 596] on button "Book" at bounding box center [1121, 598] width 390 height 34
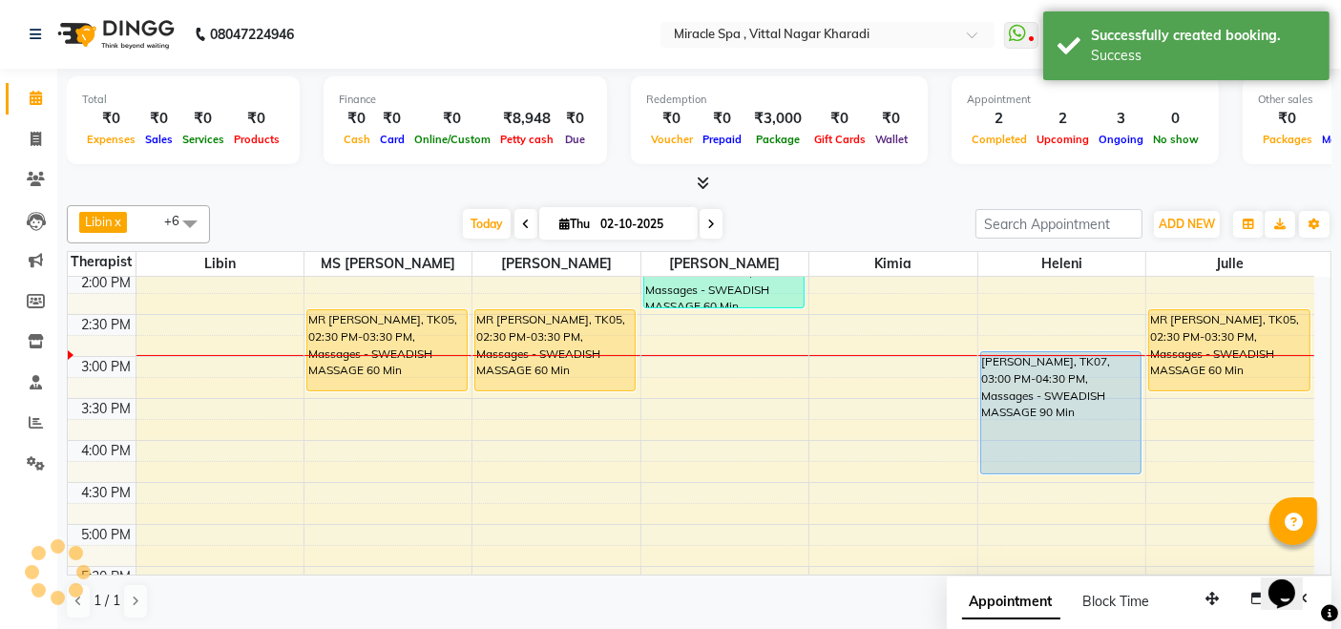
scroll to position [0, 0]
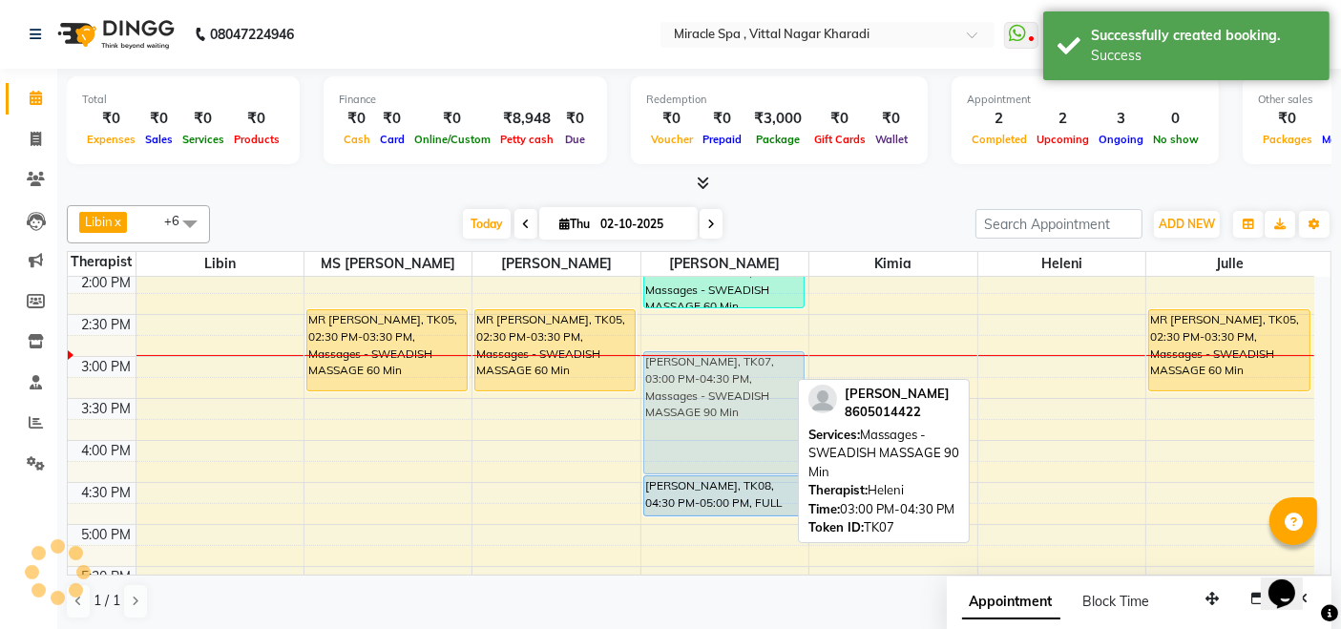
drag, startPoint x: 1047, startPoint y: 443, endPoint x: 793, endPoint y: 444, distance: 254.0
click at [791, 444] on tr "MR SUNIL, TK05, 02:30 PM-03:30 PM, Massages - SWEADISH MASSAGE 60 Min mr mitin,…" at bounding box center [691, 482] width 1247 height 1259
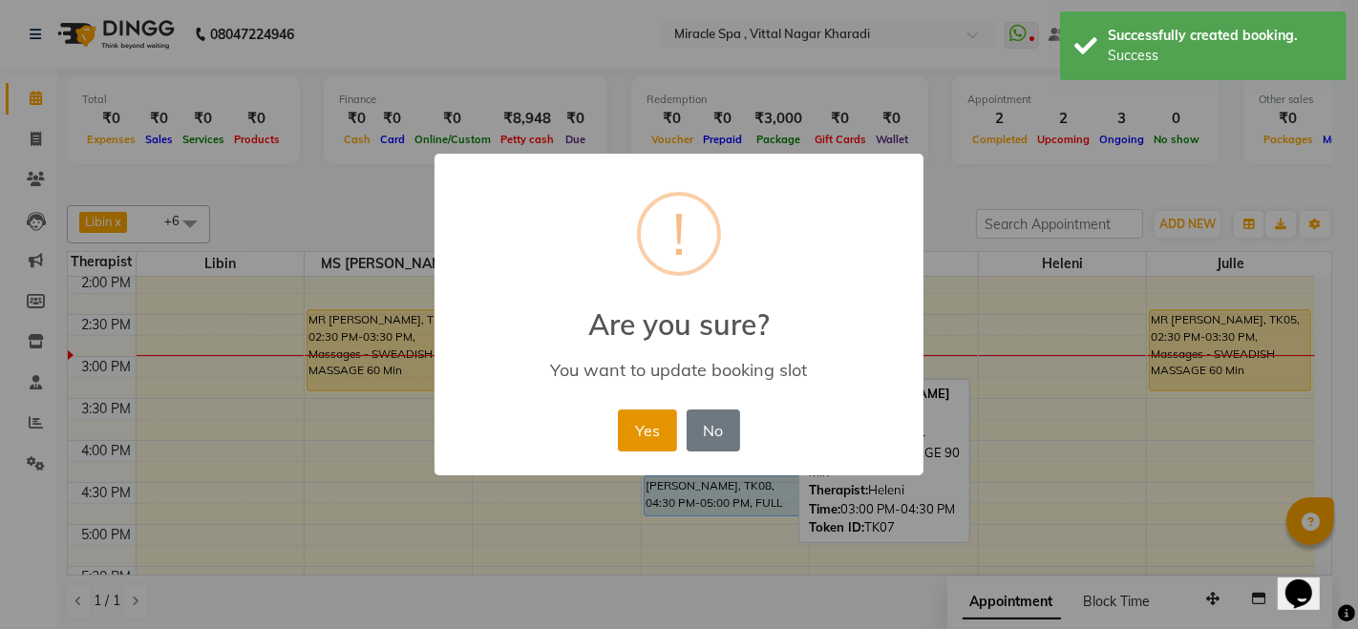
click at [646, 434] on button "Yes" at bounding box center [647, 431] width 58 height 42
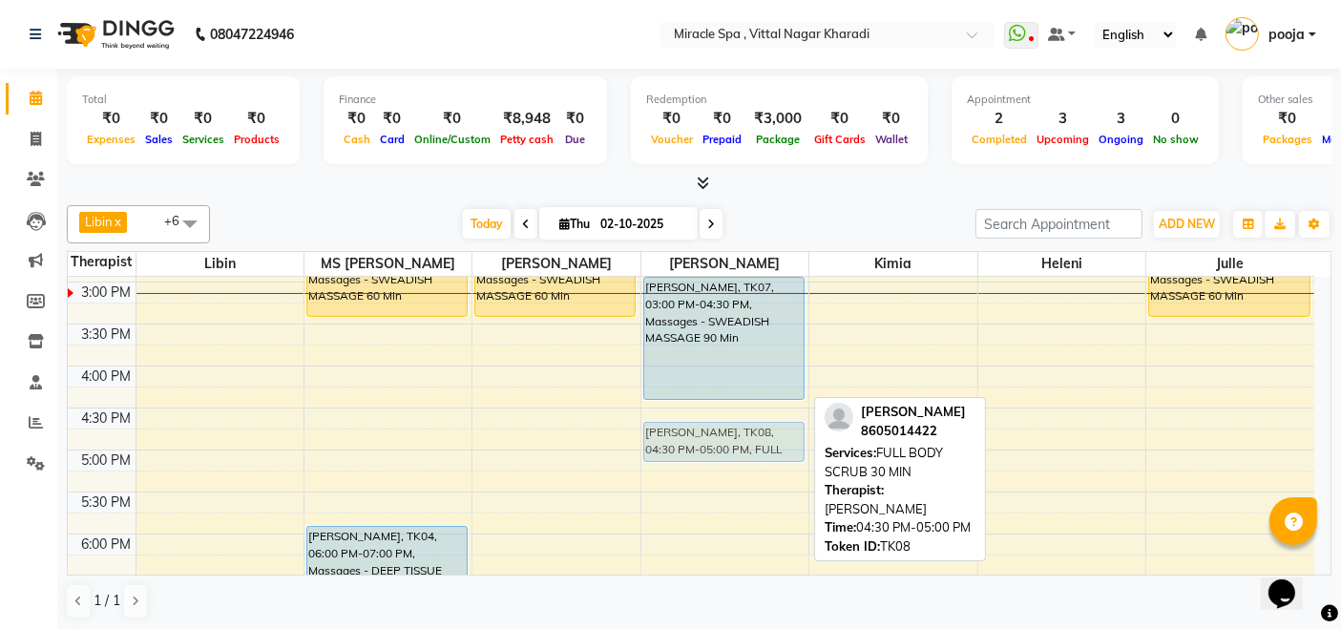
drag, startPoint x: 729, startPoint y: 426, endPoint x: 733, endPoint y: 440, distance: 14.8
click at [733, 440] on div "[PERSON_NAME], TK01, 01:30 PM-02:30 PM, Massages - SWEADISH MASSAGE 60 Min [PER…" at bounding box center [725, 407] width 167 height 1259
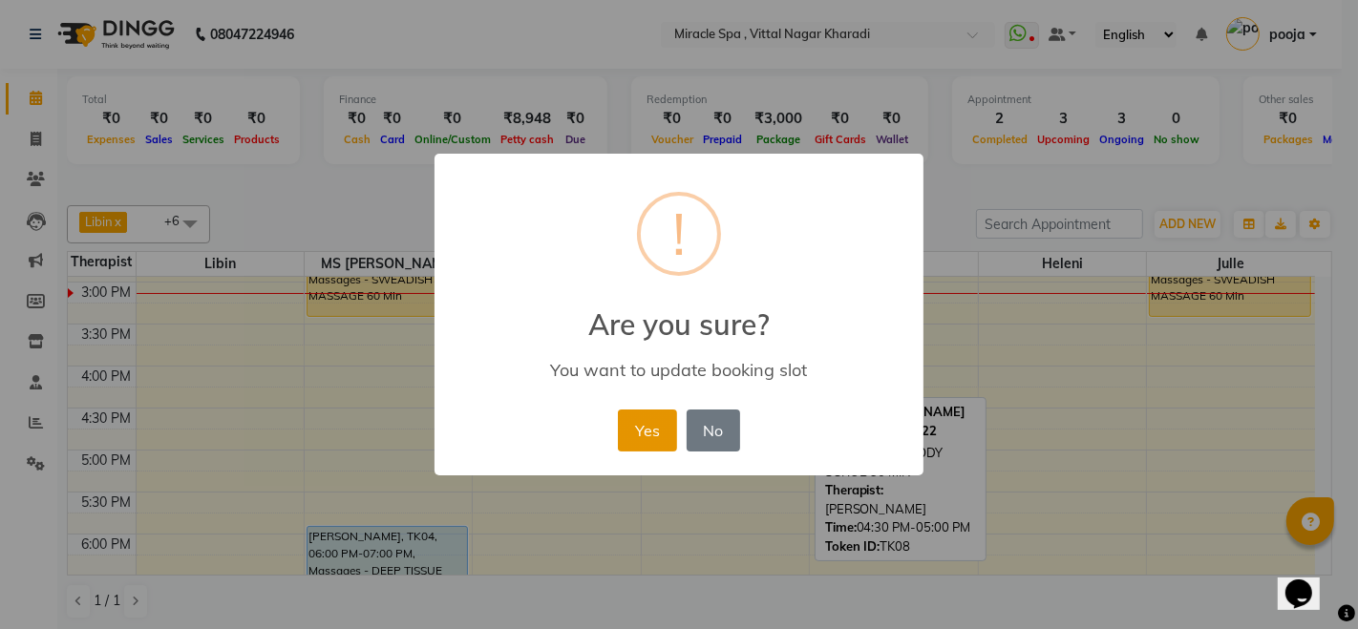
click at [649, 425] on button "Yes" at bounding box center [647, 431] width 58 height 42
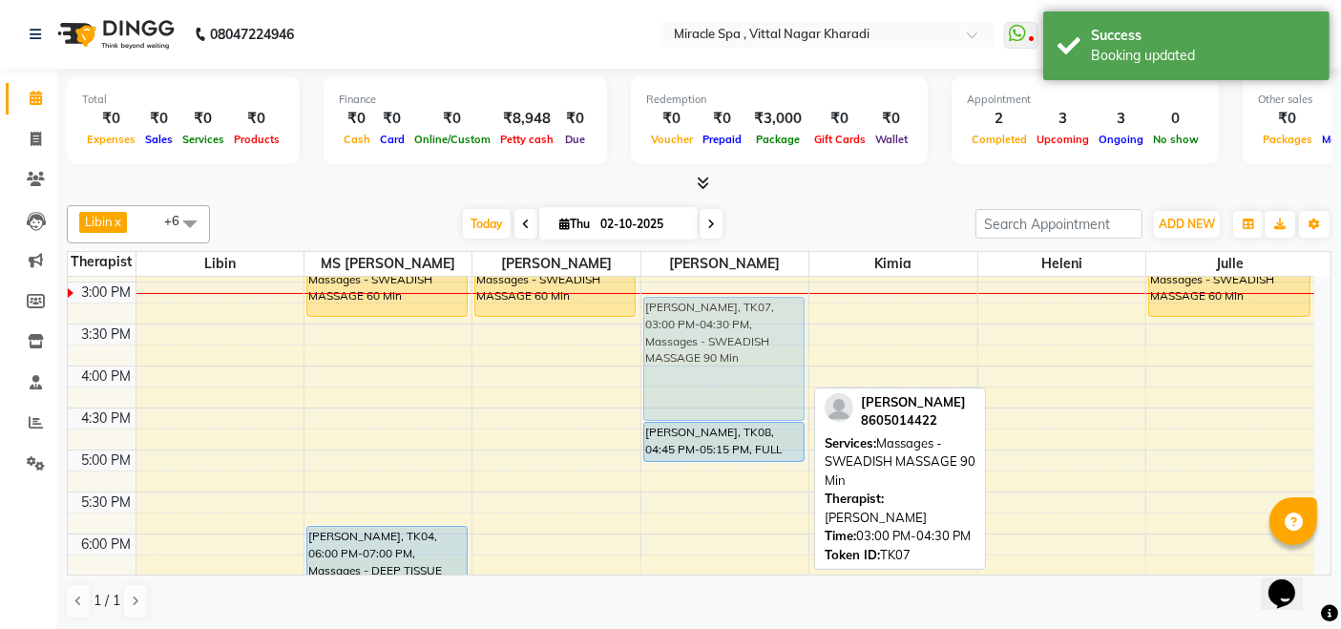
drag, startPoint x: 731, startPoint y: 356, endPoint x: 734, endPoint y: 370, distance: 14.6
click at [734, 370] on div "[PERSON_NAME], TK01, 01:30 PM-02:30 PM, Massages - SWEADISH MASSAGE 60 Min [PER…" at bounding box center [725, 407] width 167 height 1259
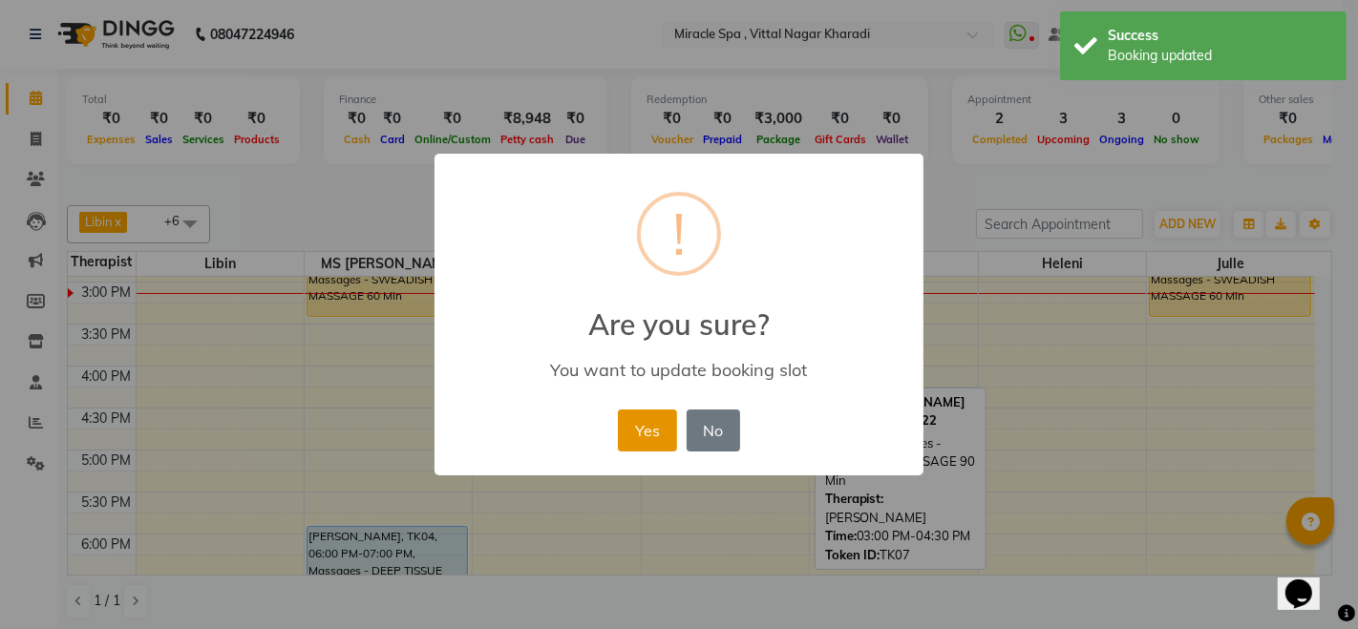
click at [625, 440] on button "Yes" at bounding box center [647, 431] width 58 height 42
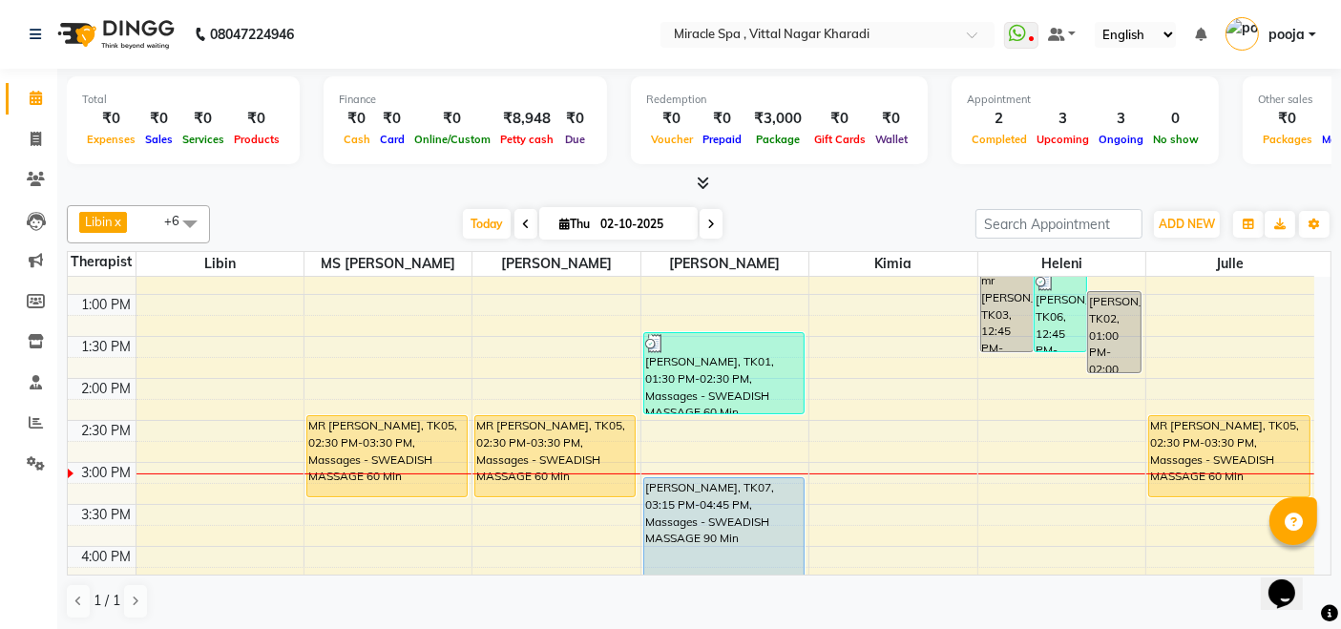
scroll to position [424, 0]
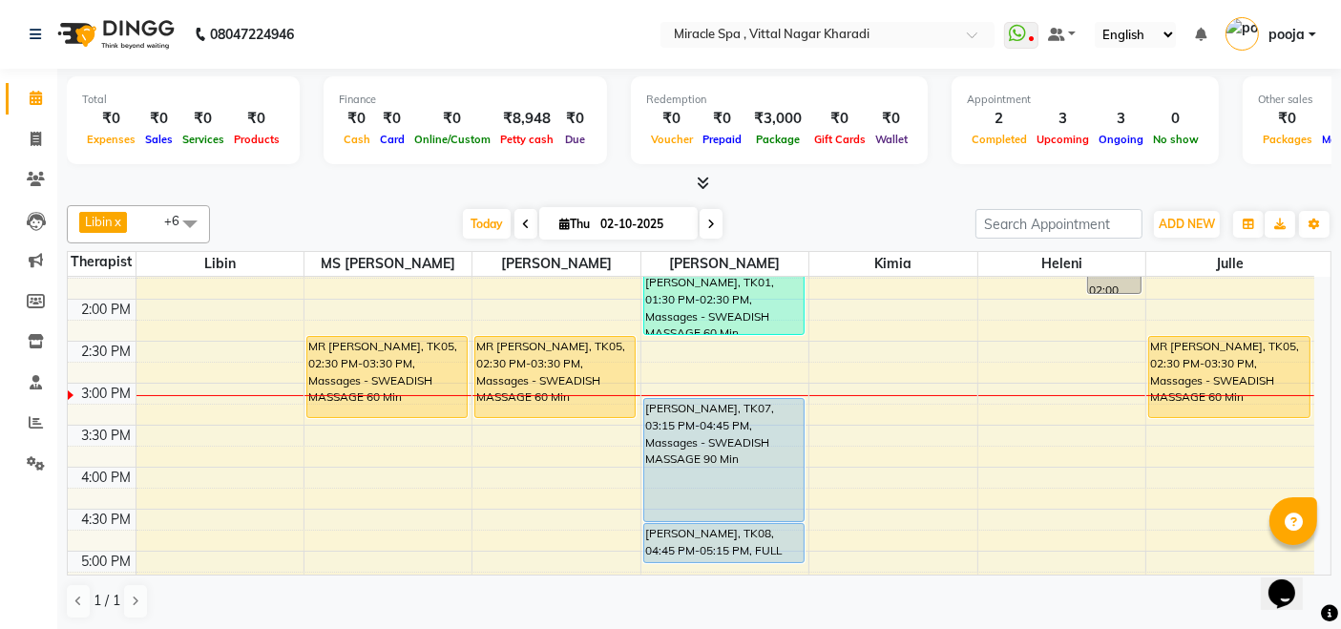
scroll to position [424, 0]
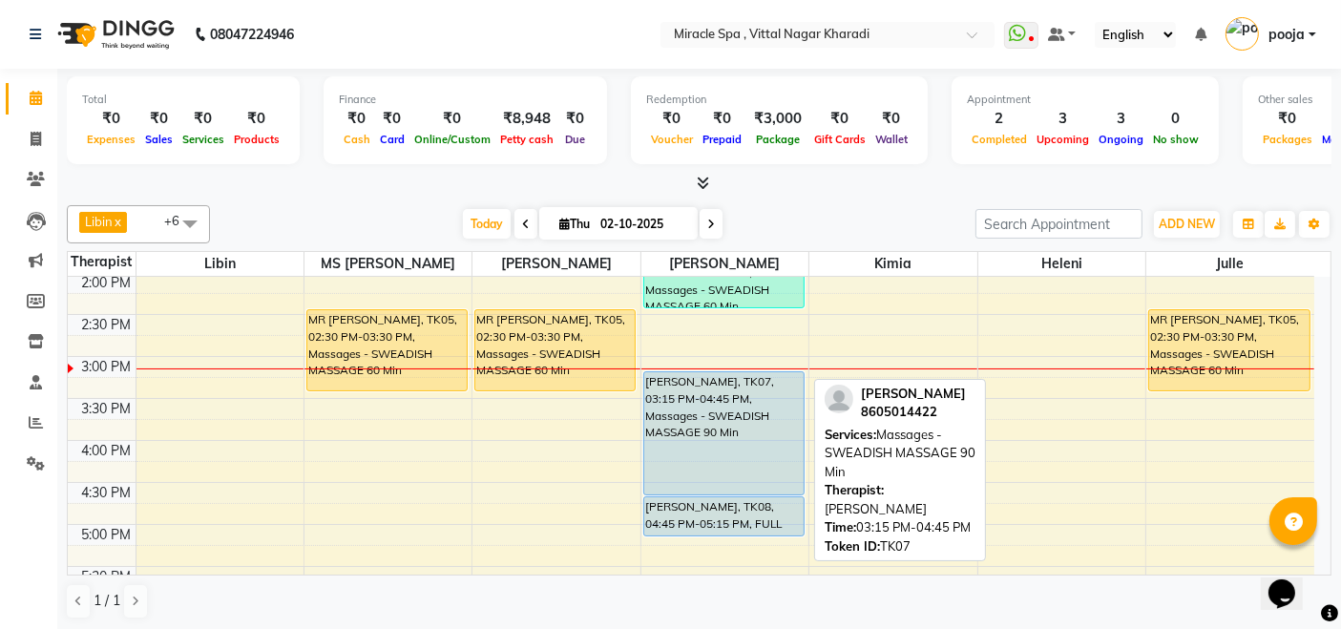
click at [719, 412] on div "[PERSON_NAME], TK07, 03:15 PM-04:45 PM, Massages - SWEADISH MASSAGE 90 Min" at bounding box center [723, 433] width 159 height 122
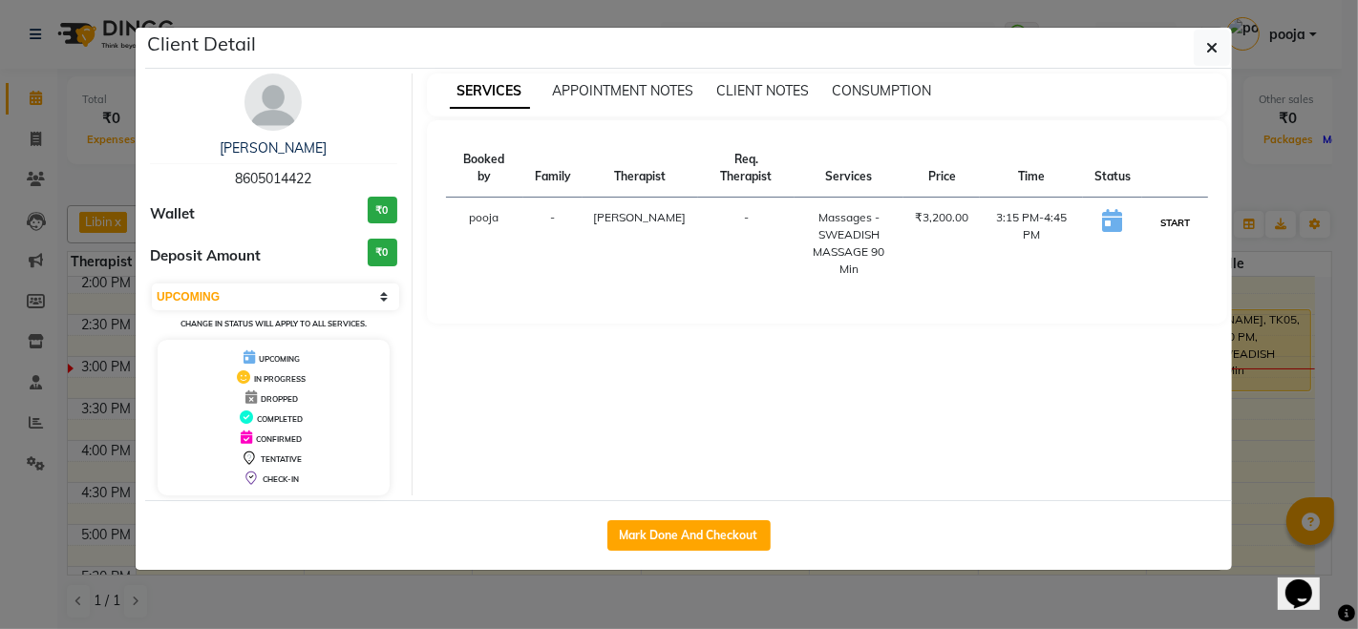
click at [1172, 211] on button "START" at bounding box center [1174, 223] width 39 height 24
select select "1"
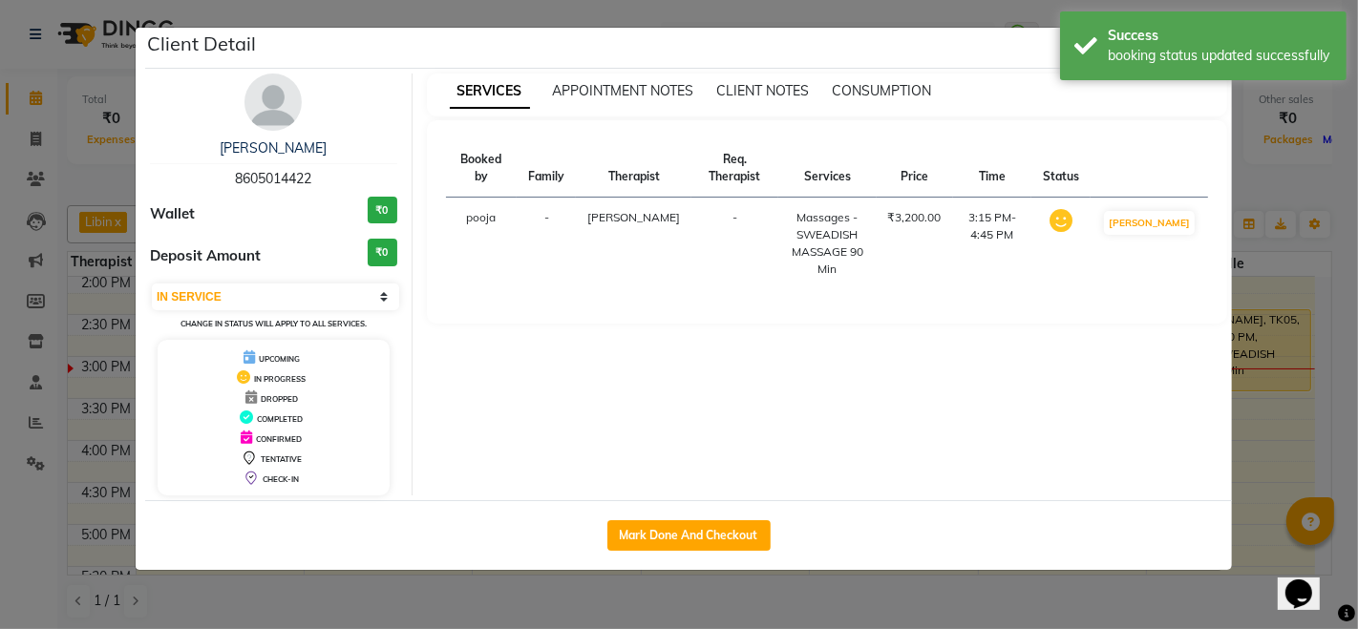
click at [1249, 192] on ngb-modal-window "Client Detail mr sayyed 8605014422 Wallet ₹0 Deposit Amount ₹0 Select IN SERVIC…" at bounding box center [679, 314] width 1358 height 629
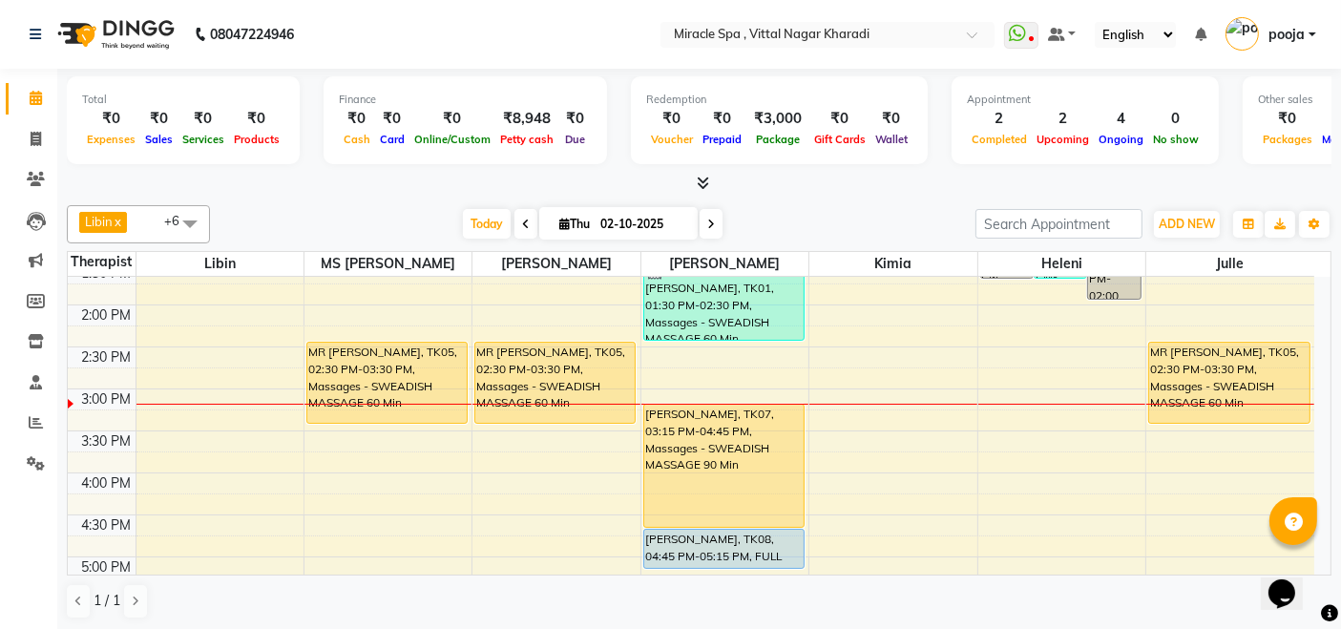
scroll to position [424, 0]
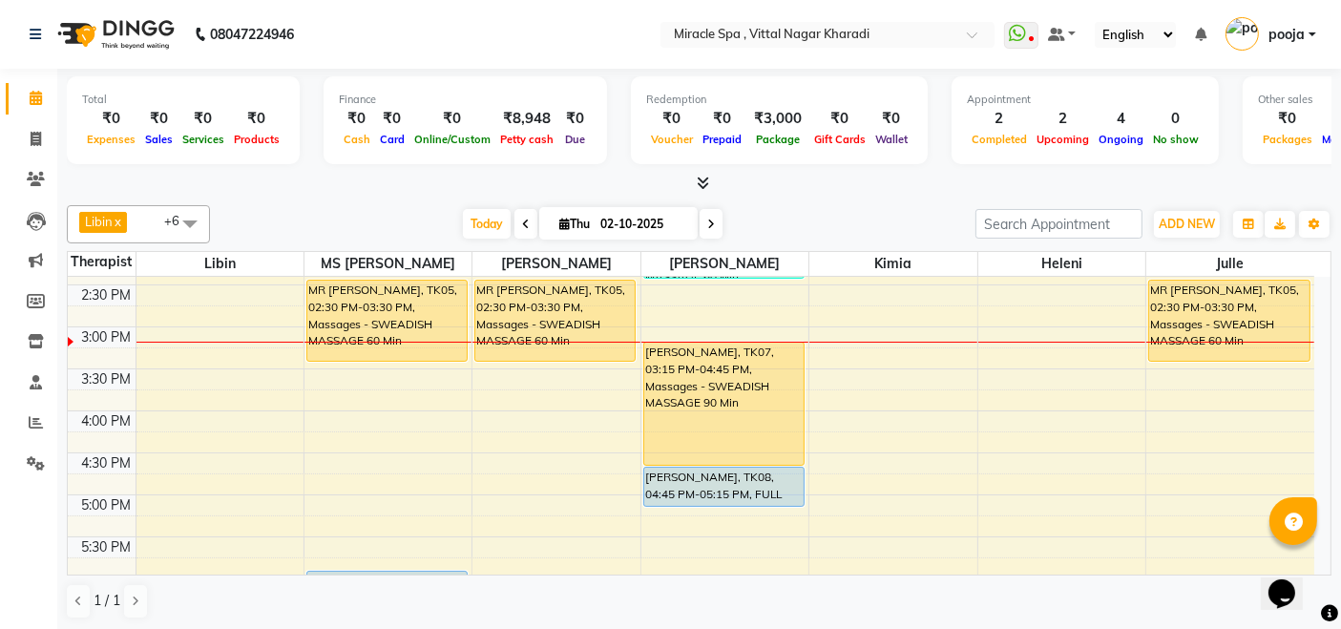
scroll to position [424, 0]
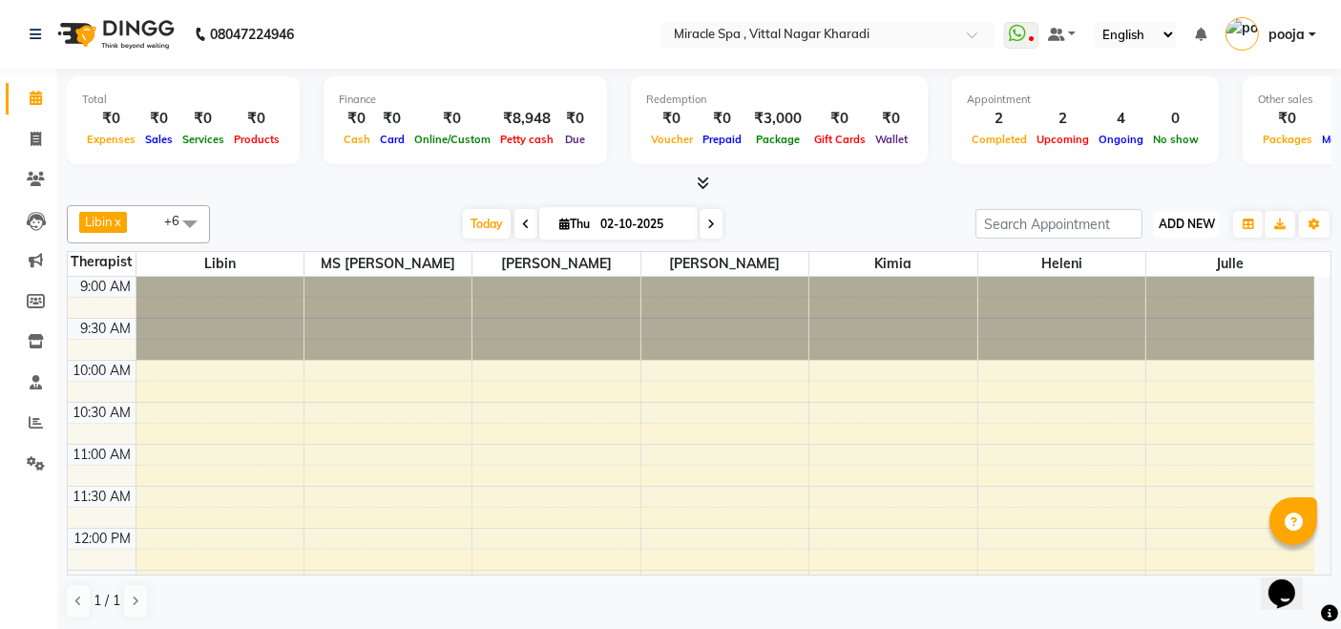
click at [1176, 227] on span "ADD NEW" at bounding box center [1187, 224] width 56 height 14
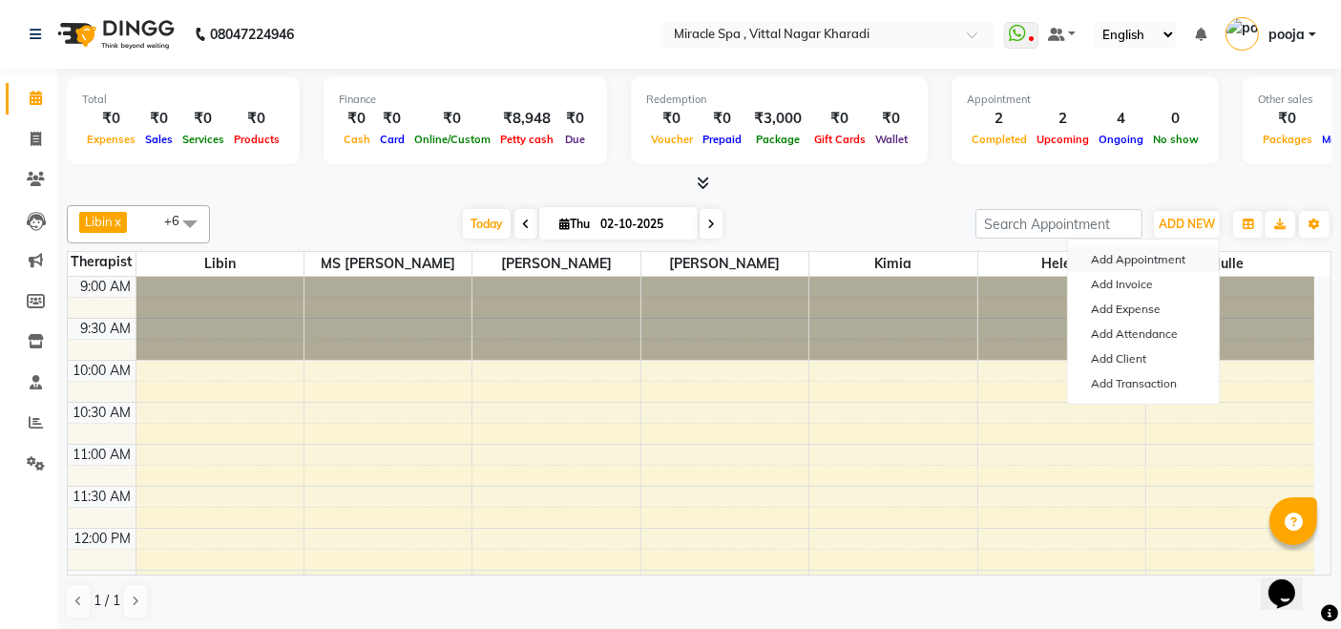
click at [1161, 255] on button "Add Appointment" at bounding box center [1143, 259] width 151 height 25
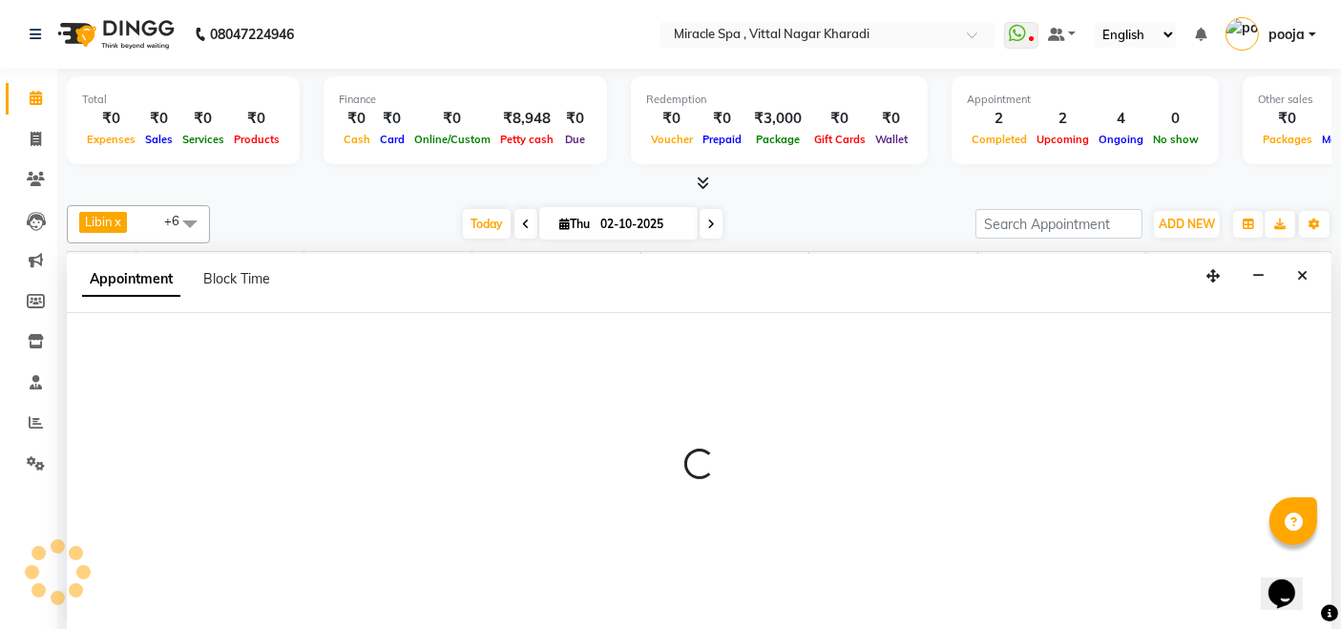
select select "600"
select select "tentative"
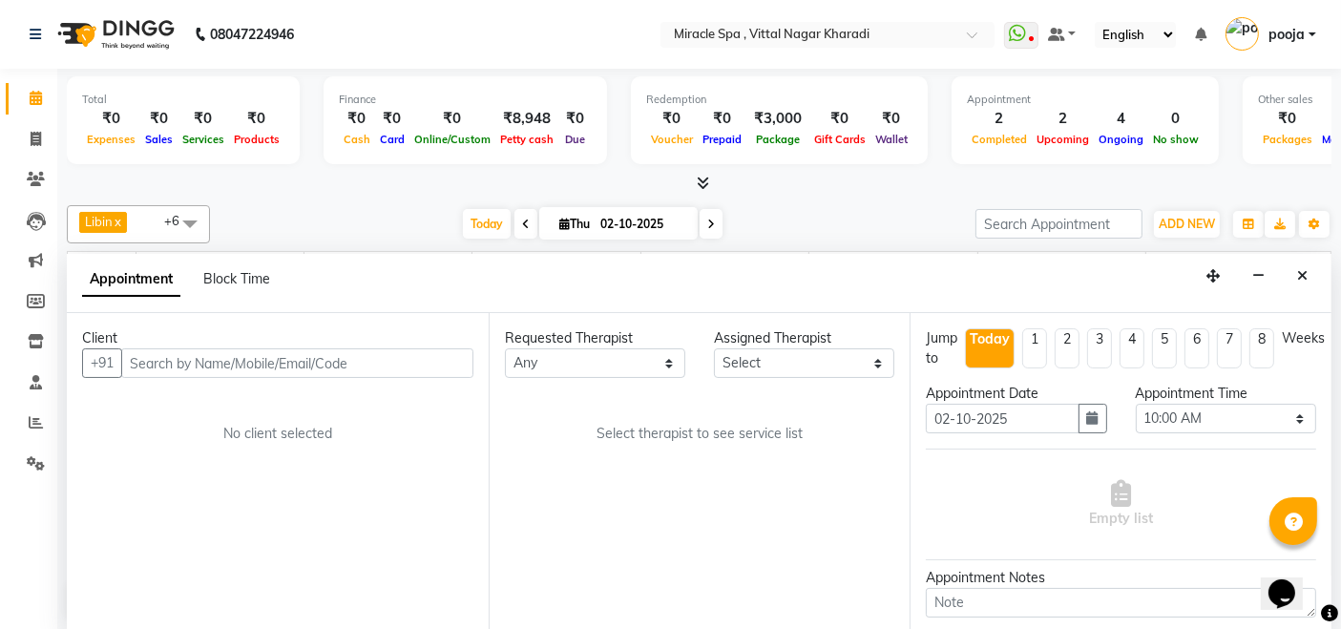
click at [408, 358] on input "text" at bounding box center [297, 363] width 352 height 30
type input "9545339529"
click at [408, 358] on span "Add Client" at bounding box center [434, 362] width 64 height 17
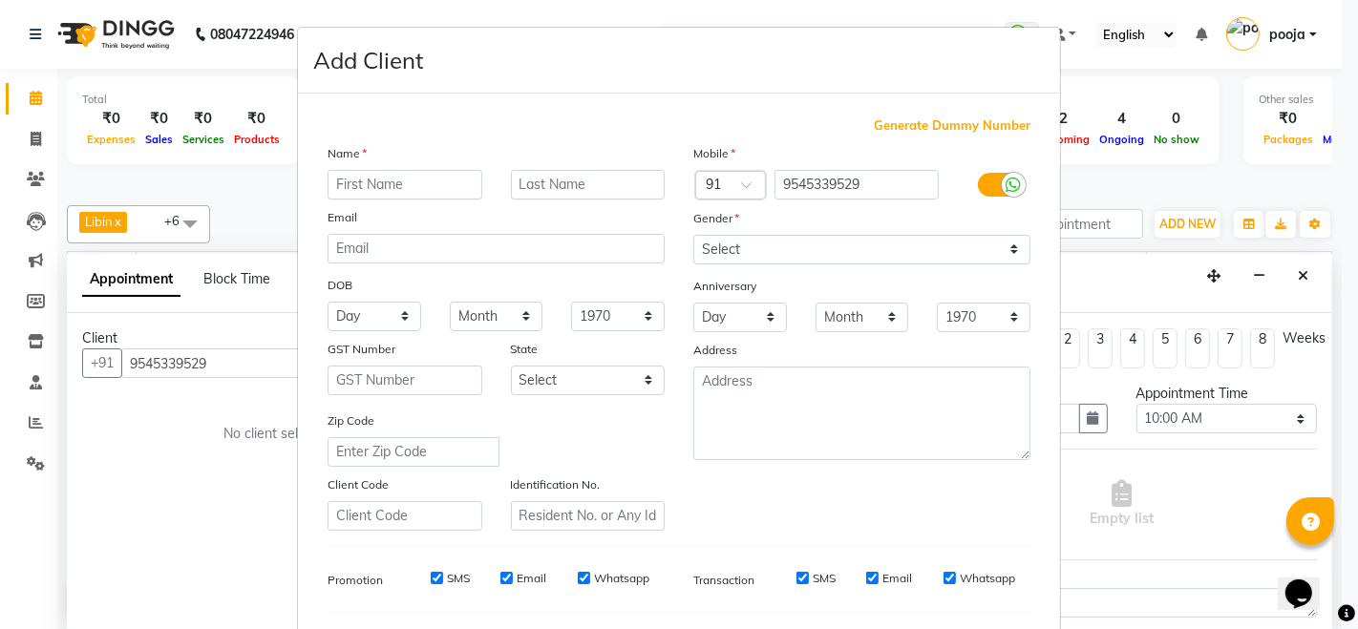
click at [398, 184] on input "text" at bounding box center [404, 185] width 155 height 30
type input "[PERSON_NAME]"
click at [770, 241] on select "Select Male Female Other Prefer Not To Say" at bounding box center [861, 250] width 337 height 30
select select "male"
click at [693, 235] on select "Select Male Female Other Prefer Not To Say" at bounding box center [861, 250] width 337 height 30
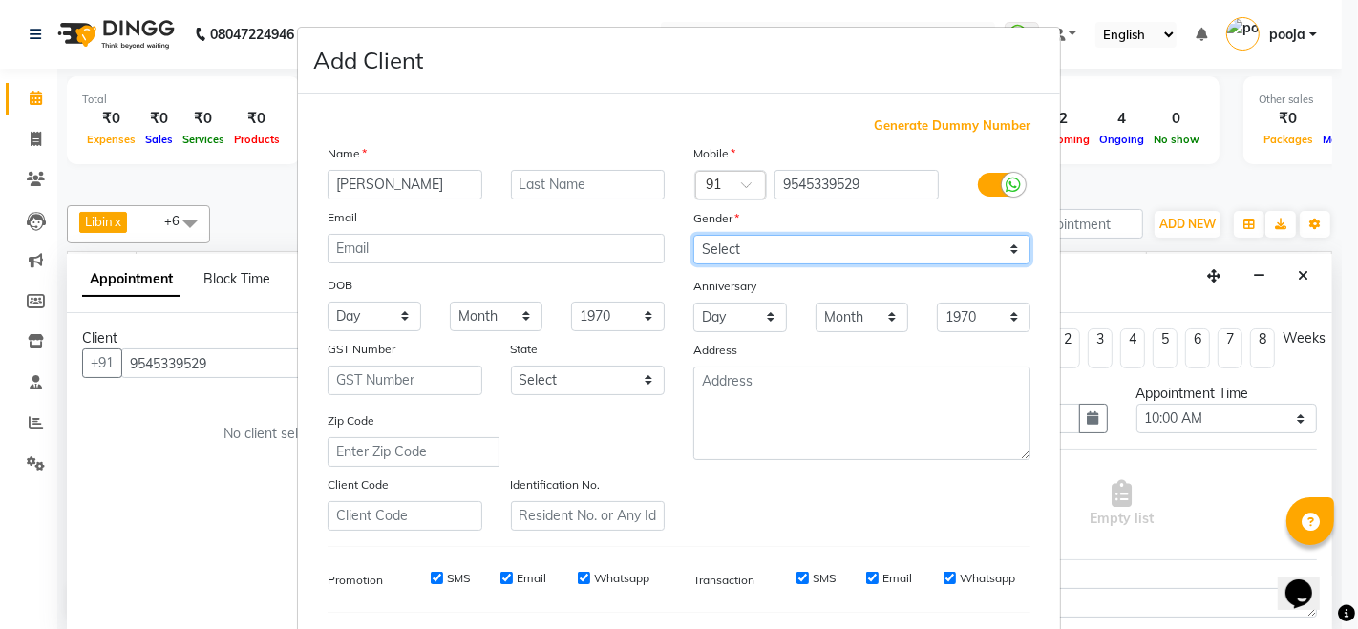
scroll to position [212, 0]
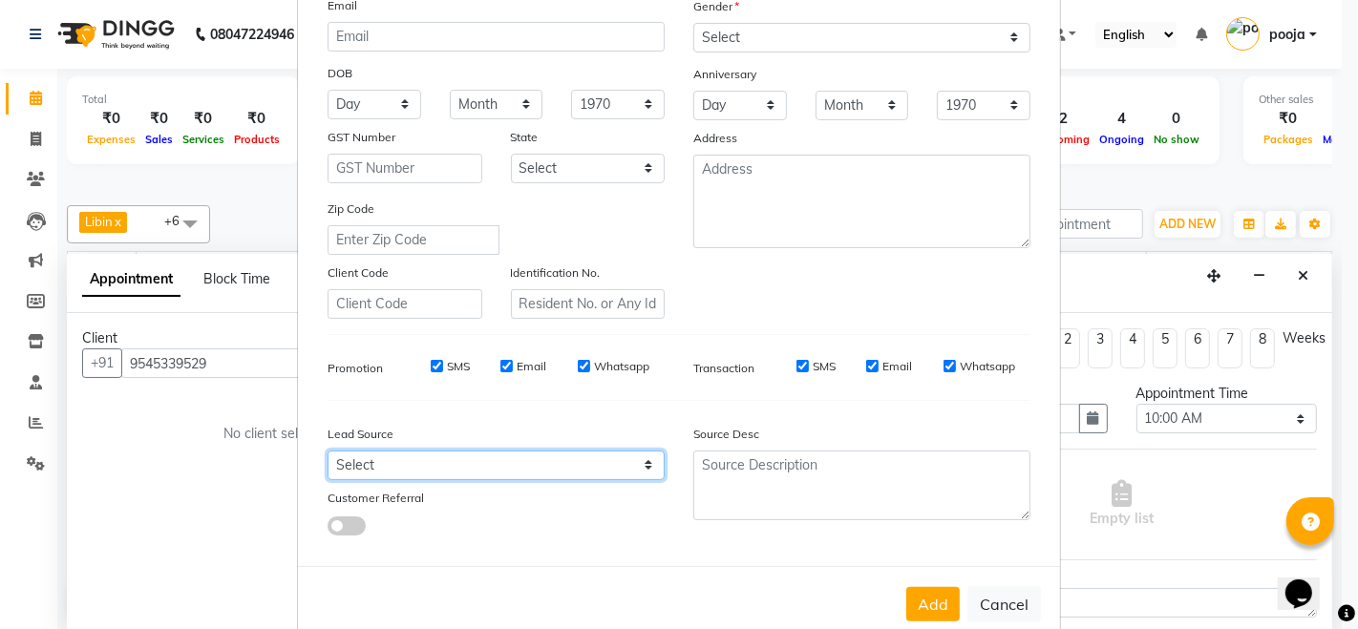
click at [510, 463] on select "Select Walk-in Referral Internet Friend Word of Mouth Advertisement Facebook Ju…" at bounding box center [495, 466] width 337 height 30
select select "27687"
click at [327, 451] on select "Select Walk-in Referral Internet Friend Word of Mouth Advertisement Facebook Ju…" at bounding box center [495, 466] width 337 height 30
click at [596, 461] on select "Select Walk-in Referral Internet Friend Word of Mouth Advertisement Facebook Ju…" at bounding box center [495, 466] width 337 height 30
click at [327, 451] on select "Select Walk-in Referral Internet Friend Word of Mouth Advertisement Facebook Ju…" at bounding box center [495, 466] width 337 height 30
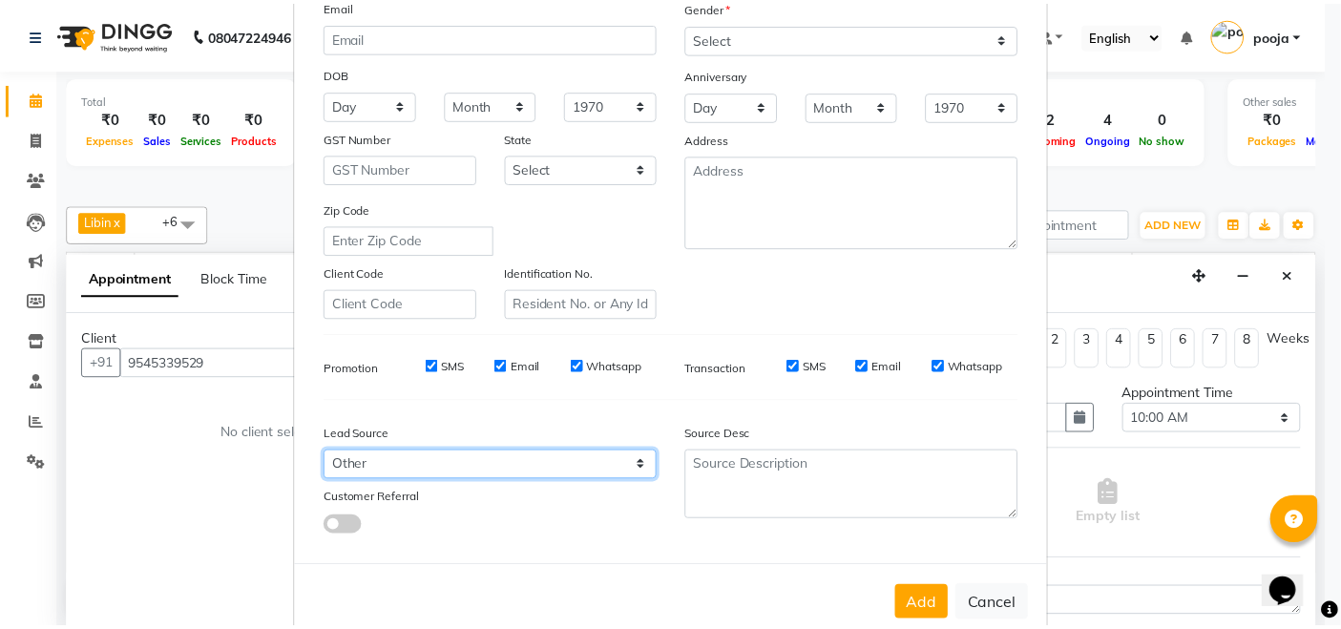
scroll to position [250, 0]
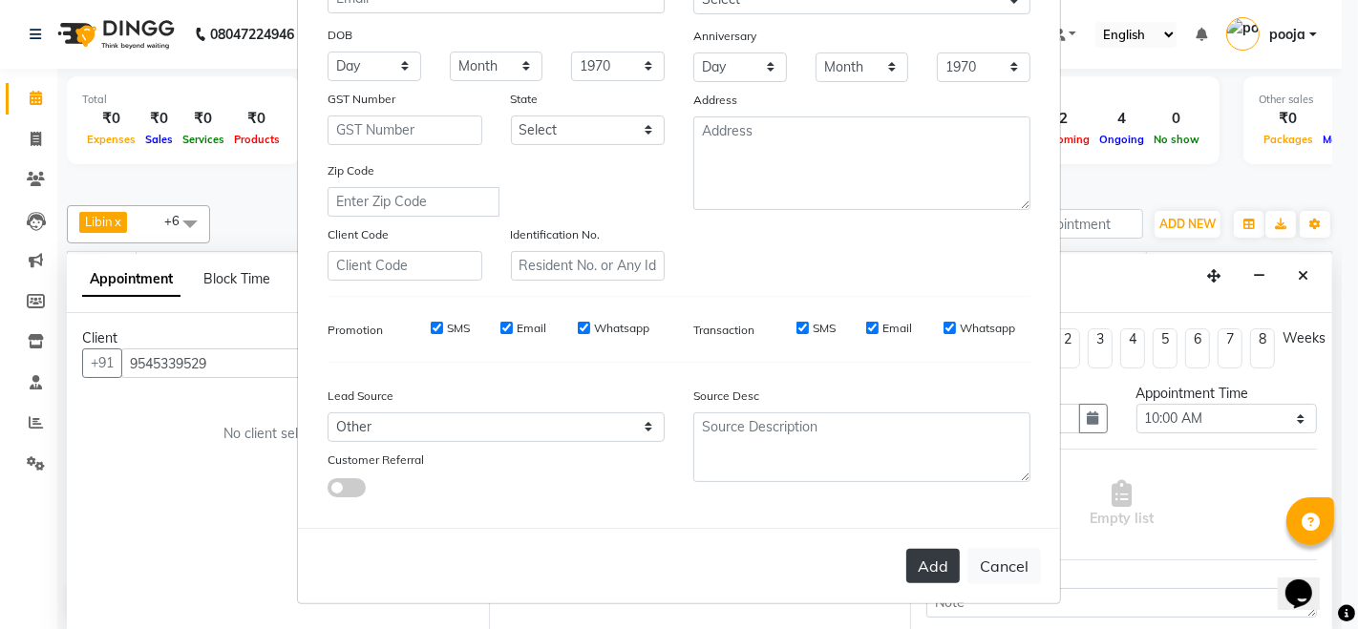
click at [918, 572] on button "Add" at bounding box center [932, 566] width 53 height 34
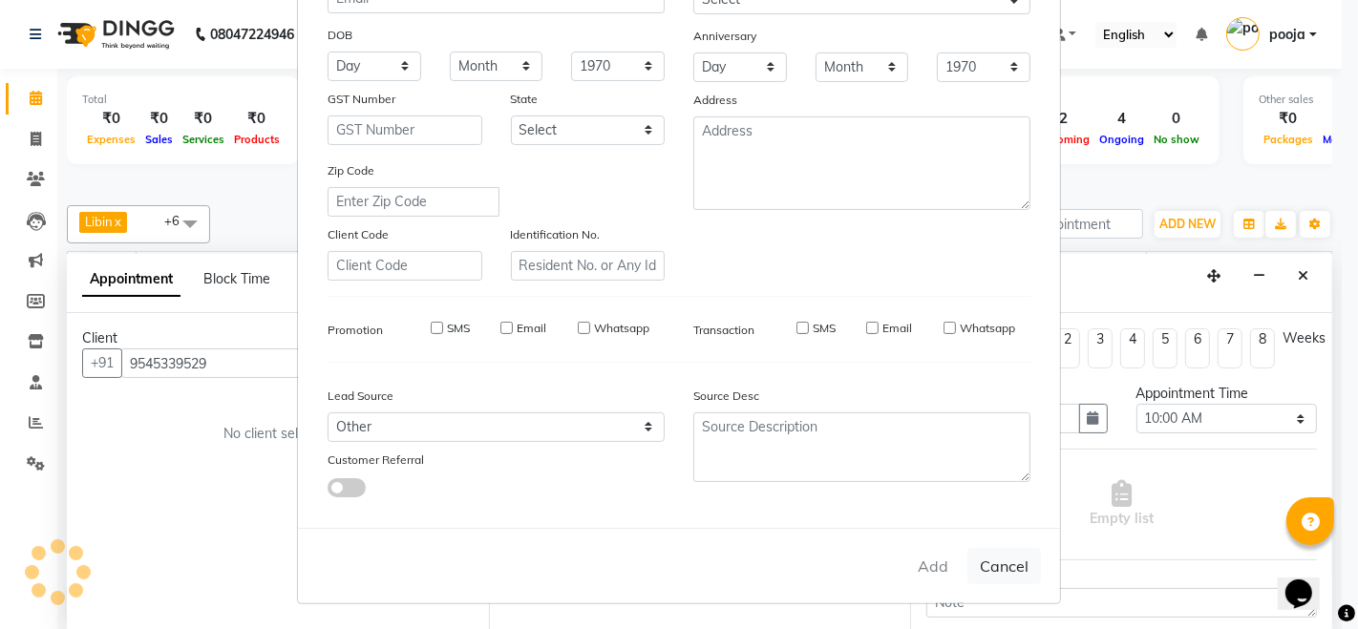
select select
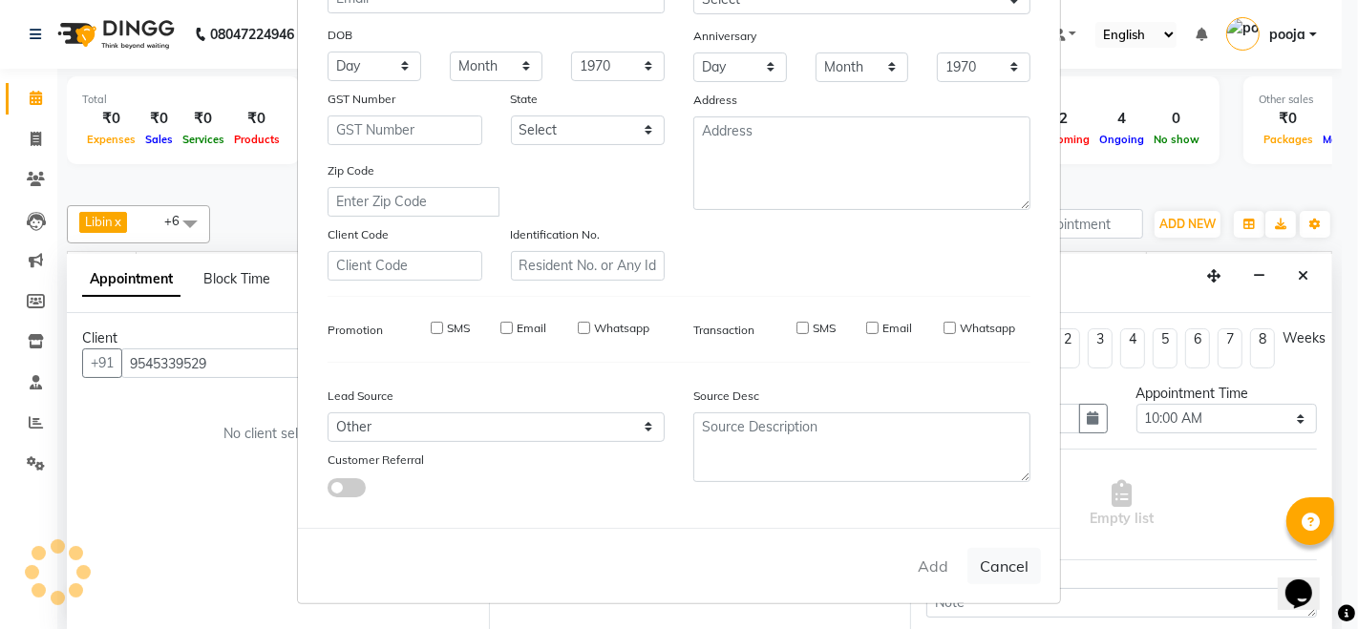
select select
checkbox input "false"
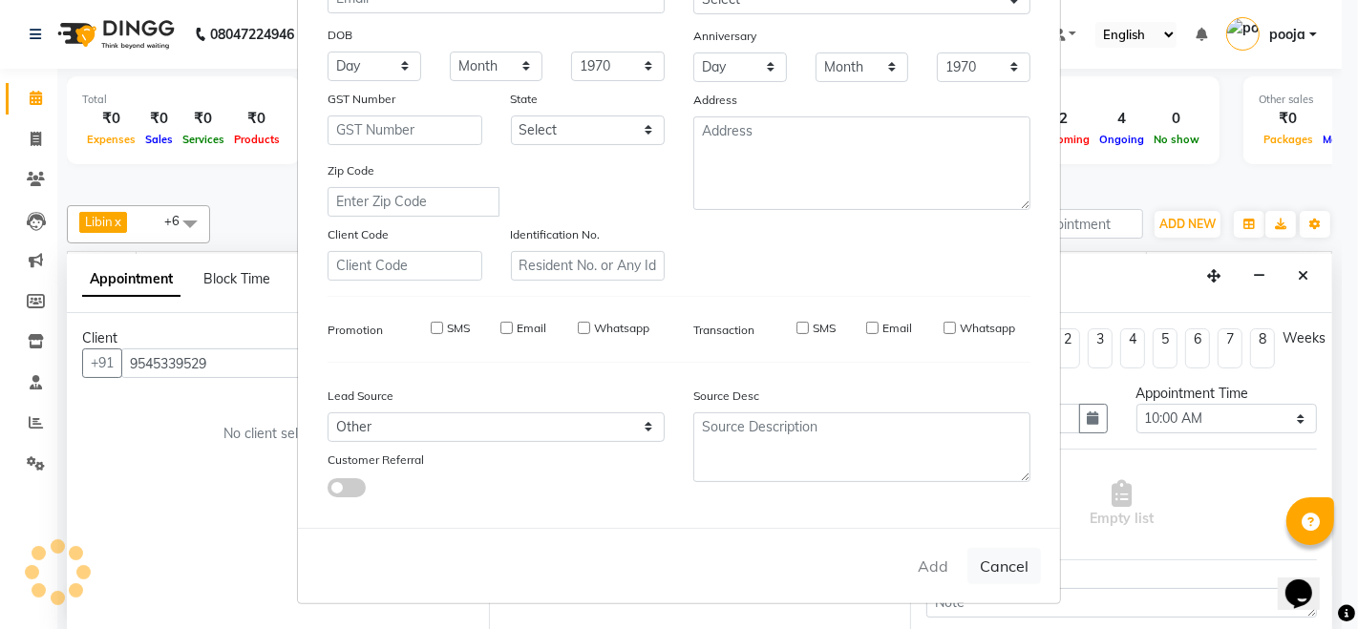
checkbox input "false"
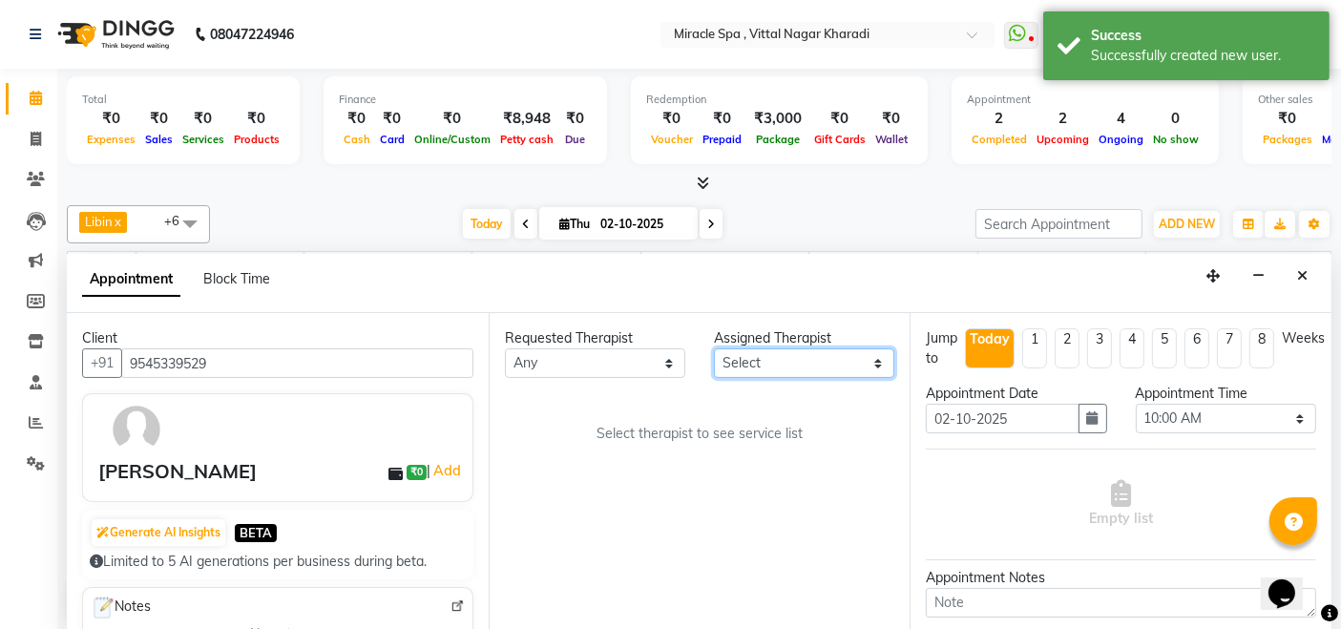
click at [834, 354] on select "Select ajay debora GIGI heleni julle kimia Libin MR ADITYA MS ARTHI MS Mami ms …" at bounding box center [804, 363] width 180 height 30
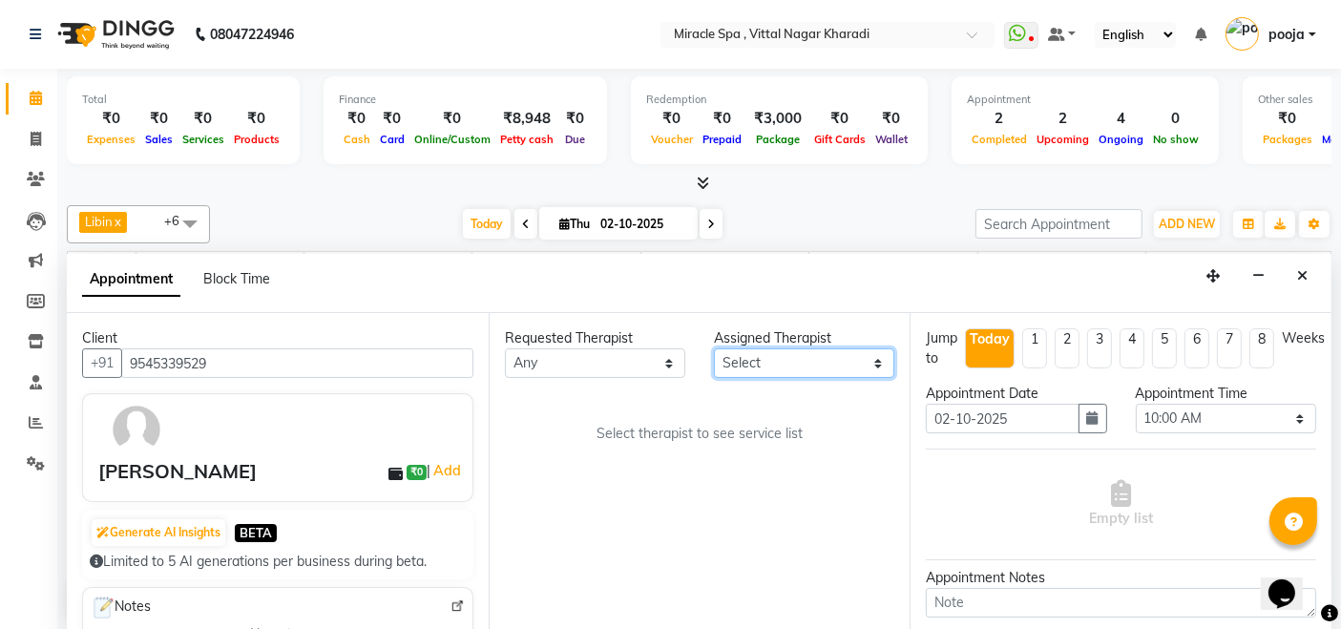
select select "89065"
click at [714, 348] on select "Select ajay debora GIGI heleni julle kimia Libin MR ADITYA MS ARTHI MS Mami ms …" at bounding box center [804, 363] width 180 height 30
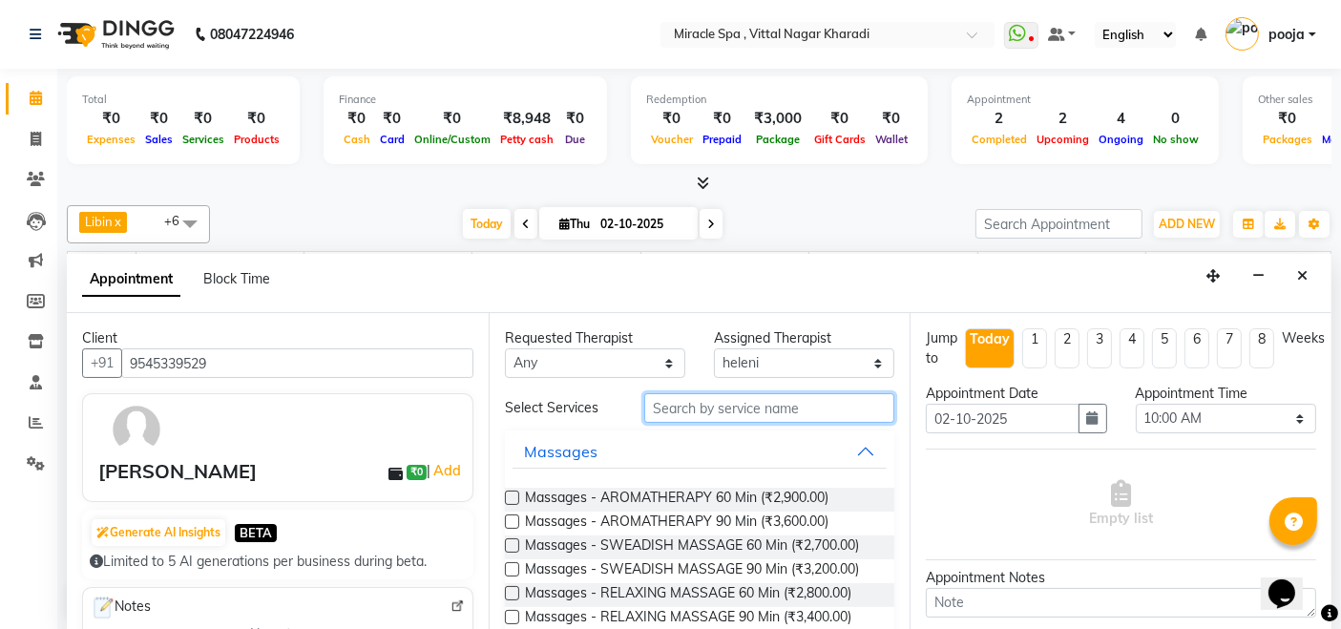
click at [729, 399] on input "text" at bounding box center [769, 408] width 250 height 30
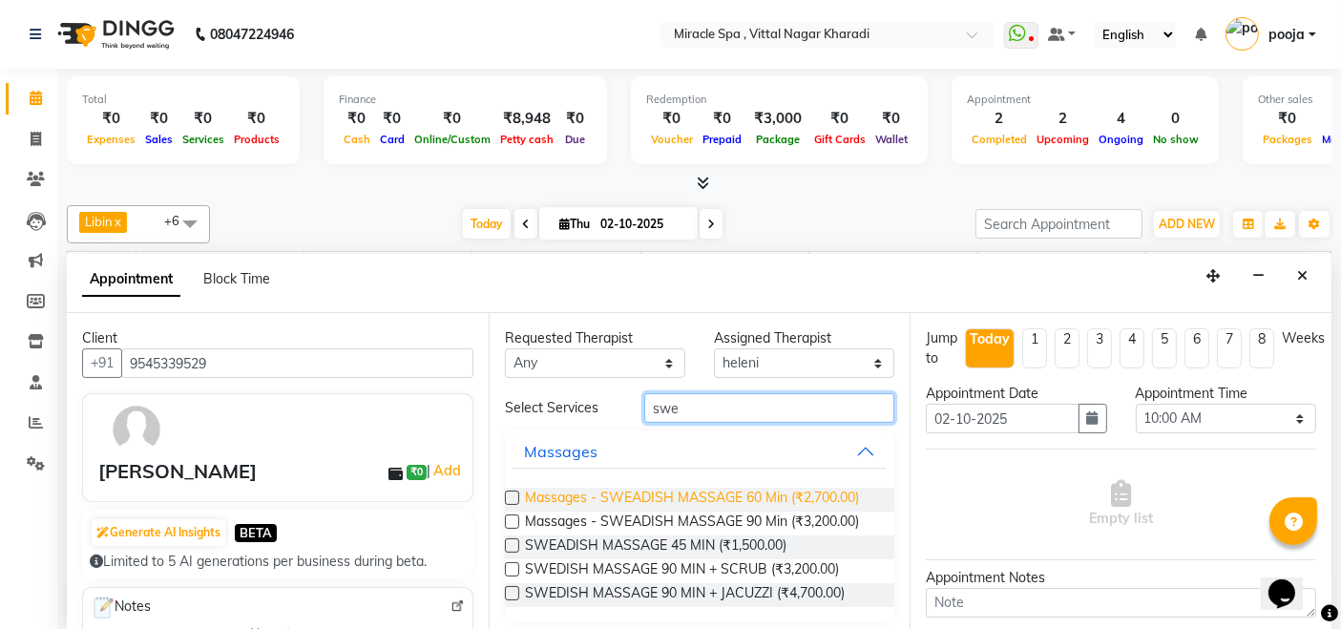
type input "swe"
click at [735, 501] on span "Massages - SWEADISH MASSAGE 60 Min (₹2,700.00)" at bounding box center [692, 500] width 334 height 24
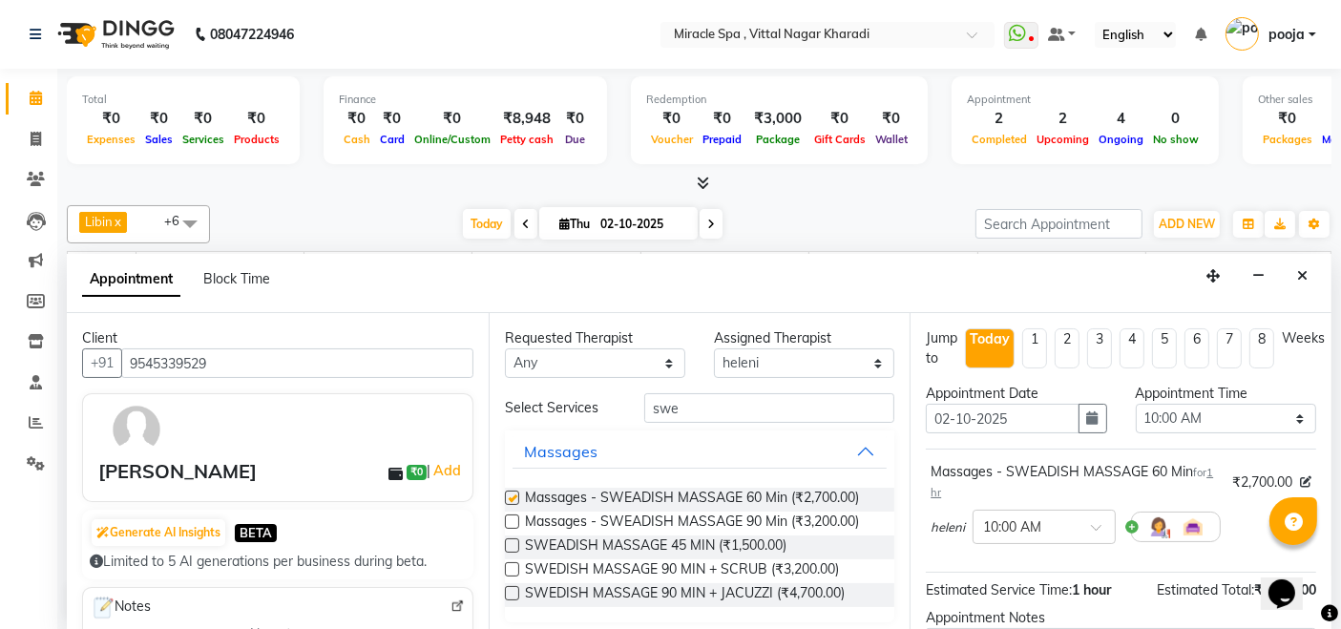
checkbox input "false"
click at [1020, 516] on input "text" at bounding box center [1025, 526] width 84 height 20
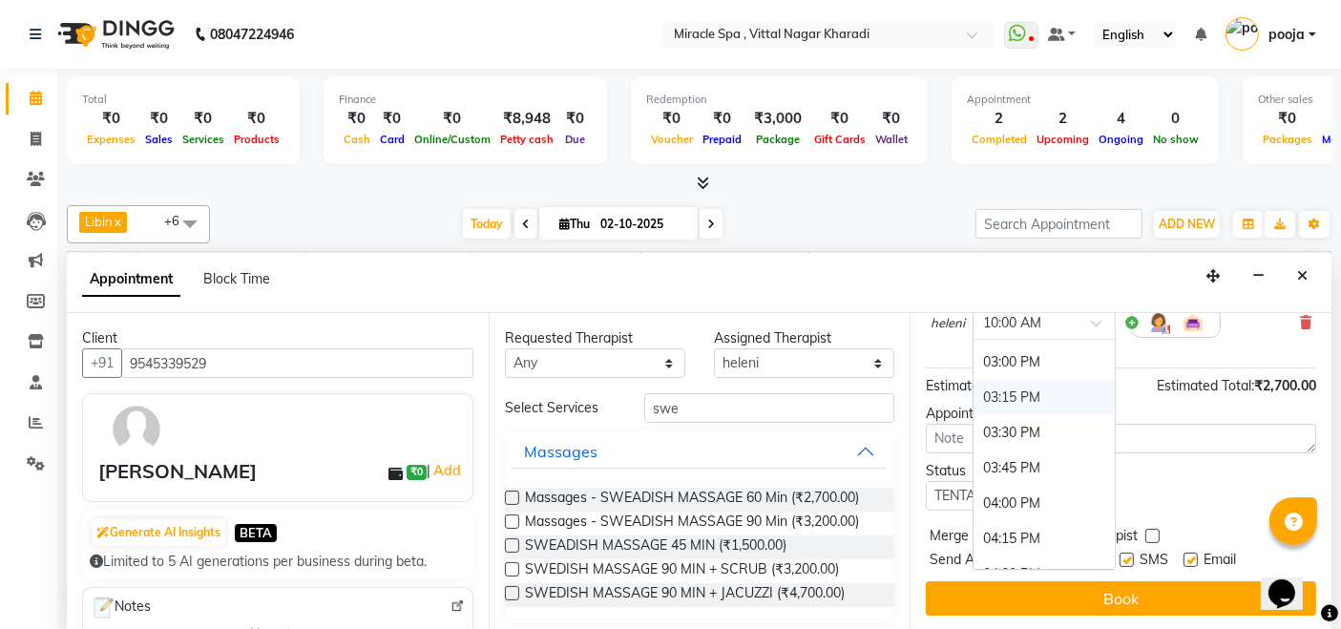
scroll to position [742, 0]
click at [1003, 385] on div "03:30 PM" at bounding box center [1044, 400] width 141 height 35
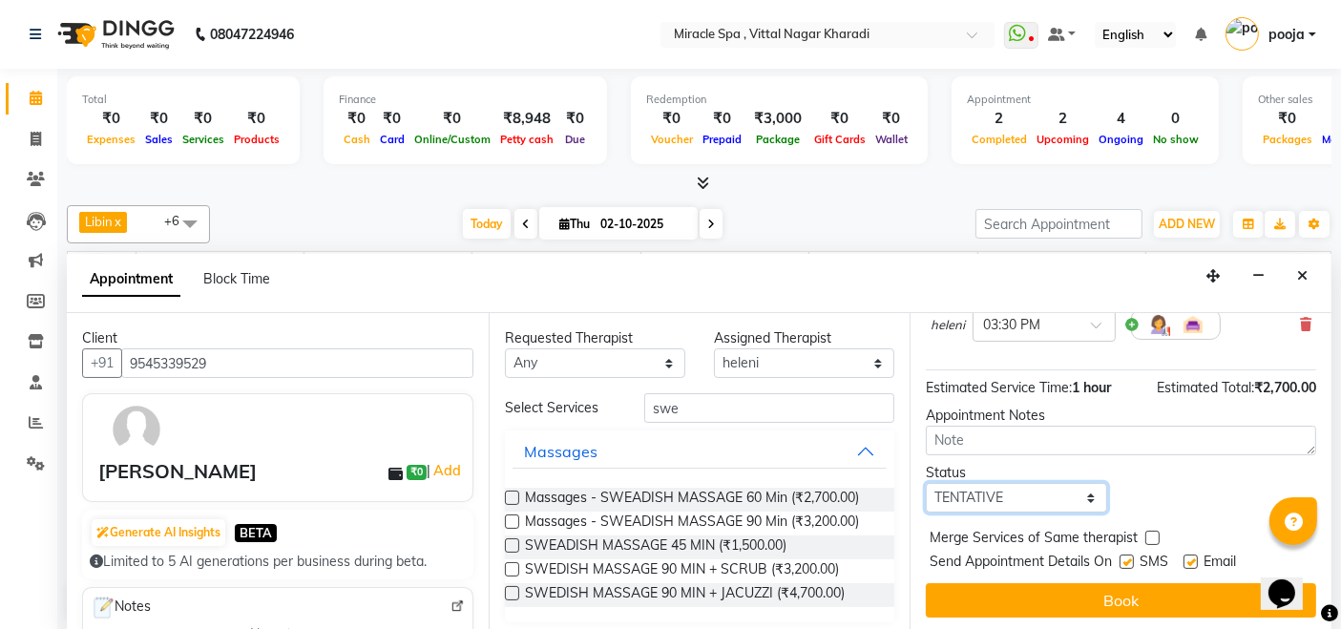
click at [1002, 487] on select "Select TENTATIVE CONFIRM CHECK-IN UPCOMING" at bounding box center [1016, 498] width 180 height 30
select select "upcoming"
click at [926, 483] on select "Select TENTATIVE CONFIRM CHECK-IN UPCOMING" at bounding box center [1016, 498] width 180 height 30
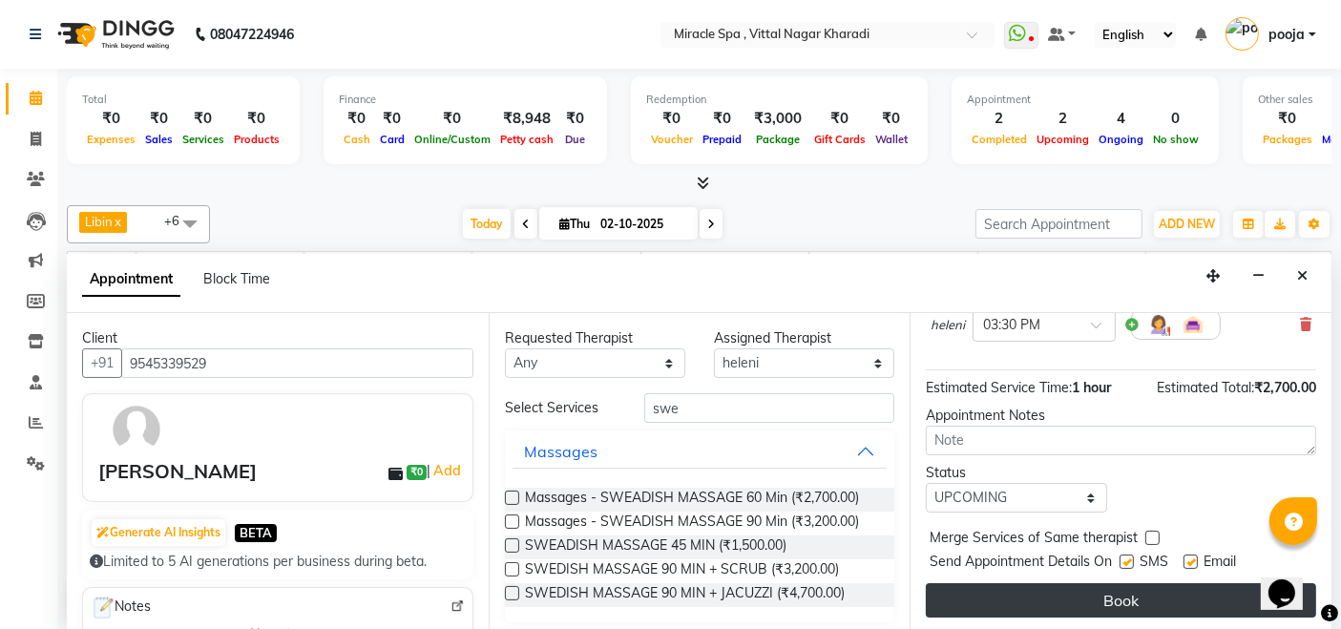
click at [1020, 589] on button "Book" at bounding box center [1121, 600] width 390 height 34
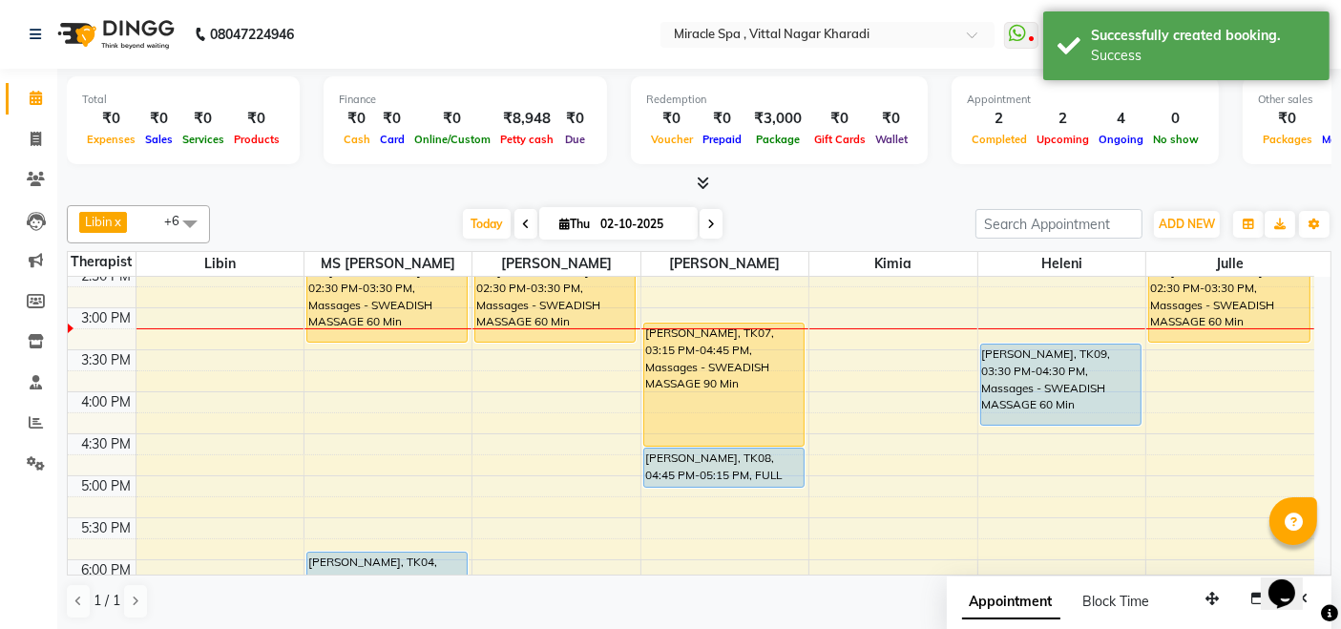
scroll to position [424, 0]
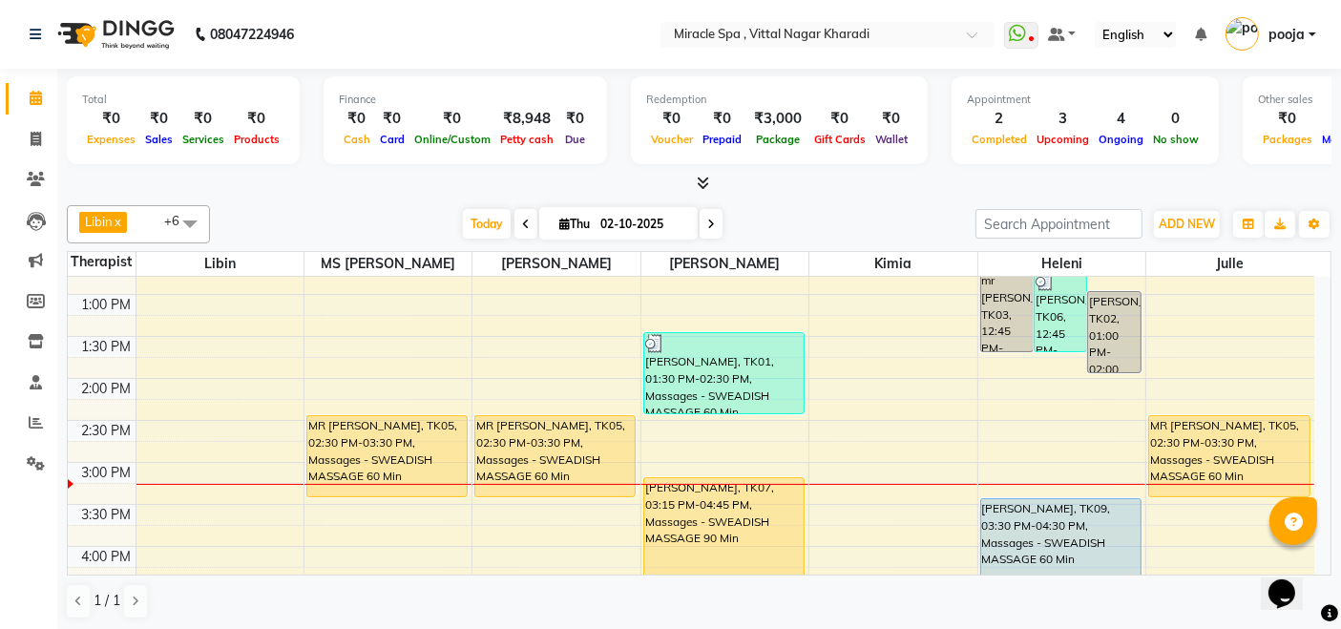
scroll to position [424, 0]
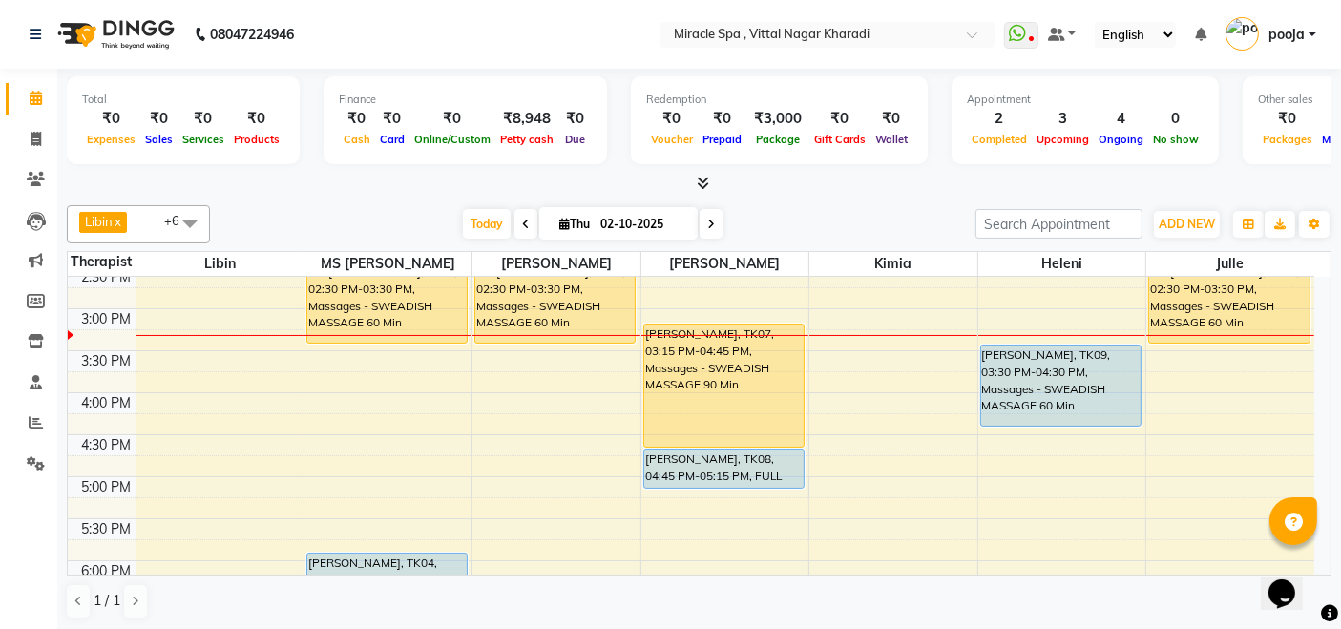
scroll to position [424, 0]
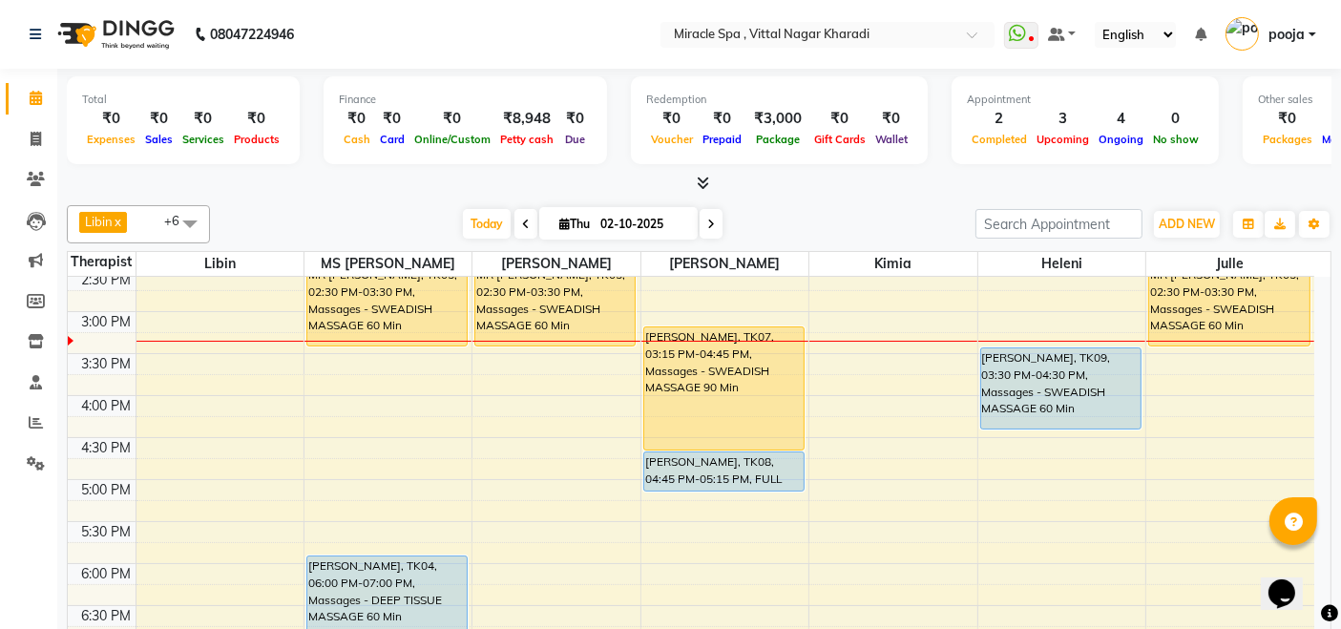
scroll to position [424, 0]
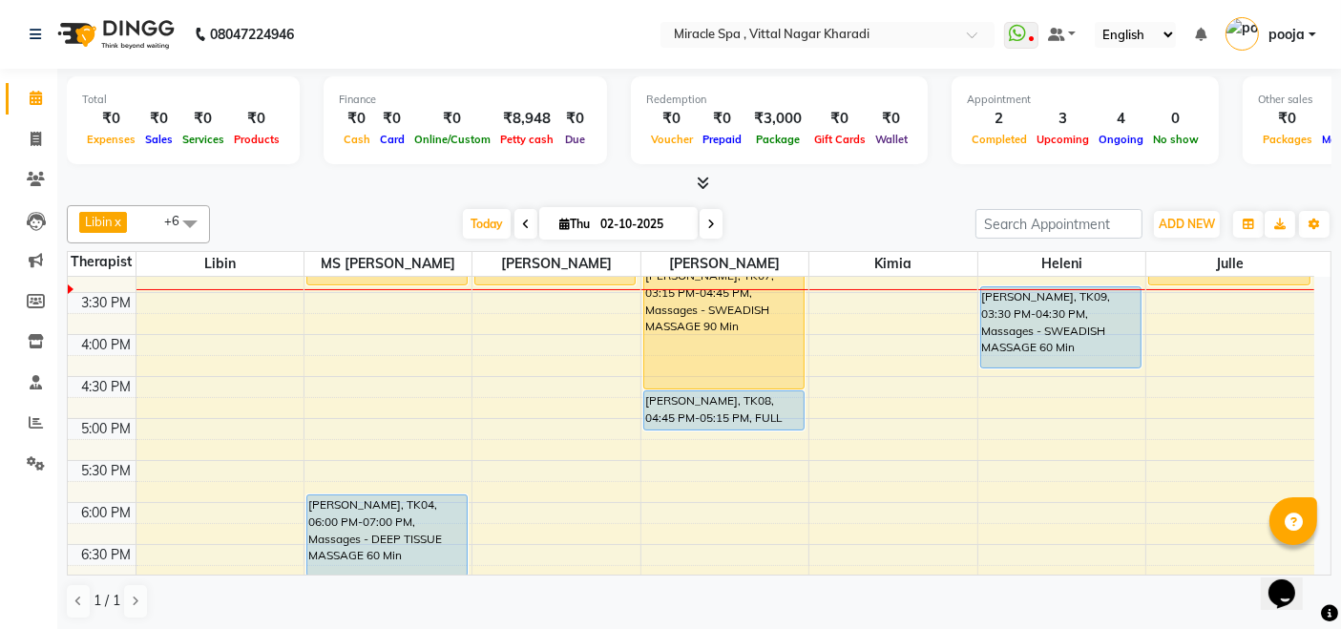
scroll to position [424, 0]
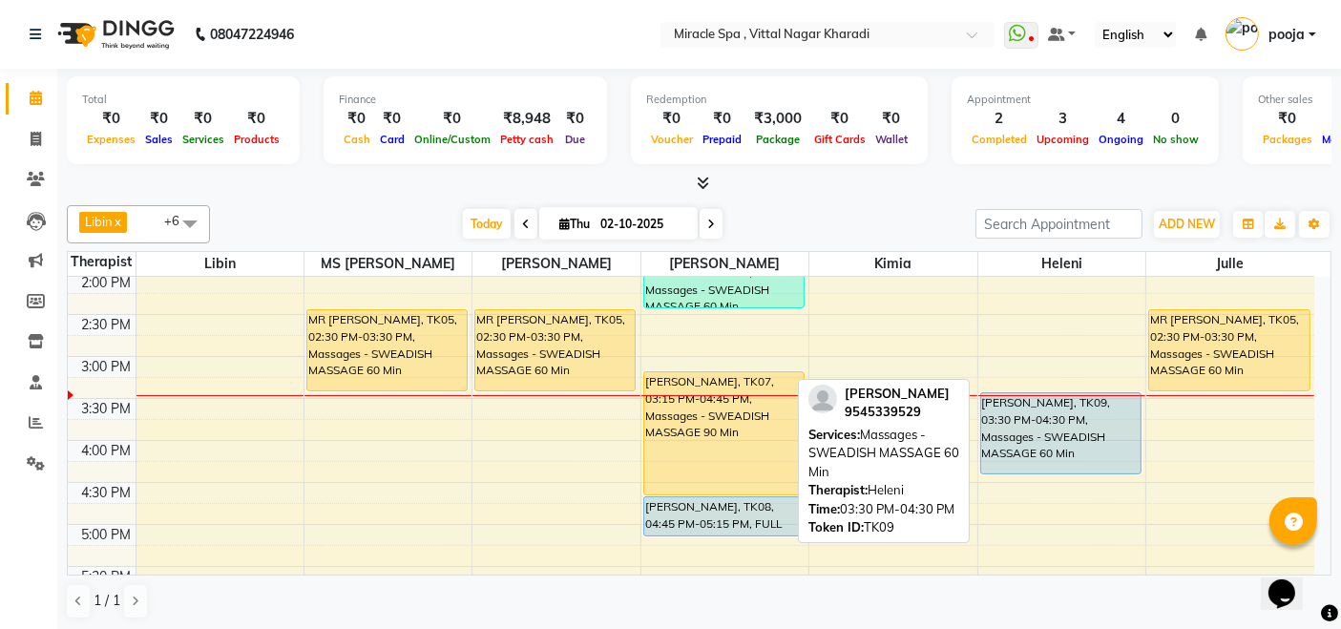
click at [1039, 449] on div "[PERSON_NAME], TK09, 03:30 PM-04:30 PM, Massages - SWEADISH MASSAGE 60 Min" at bounding box center [1060, 433] width 159 height 80
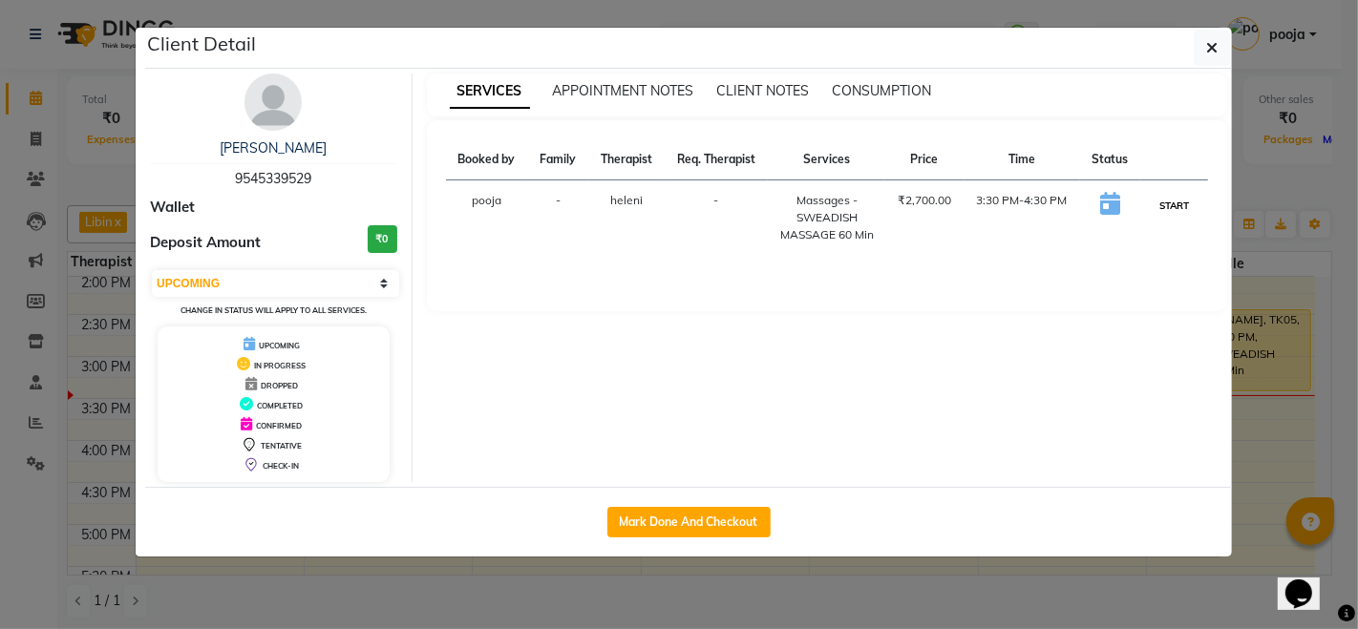
click at [1171, 208] on button "START" at bounding box center [1173, 206] width 39 height 24
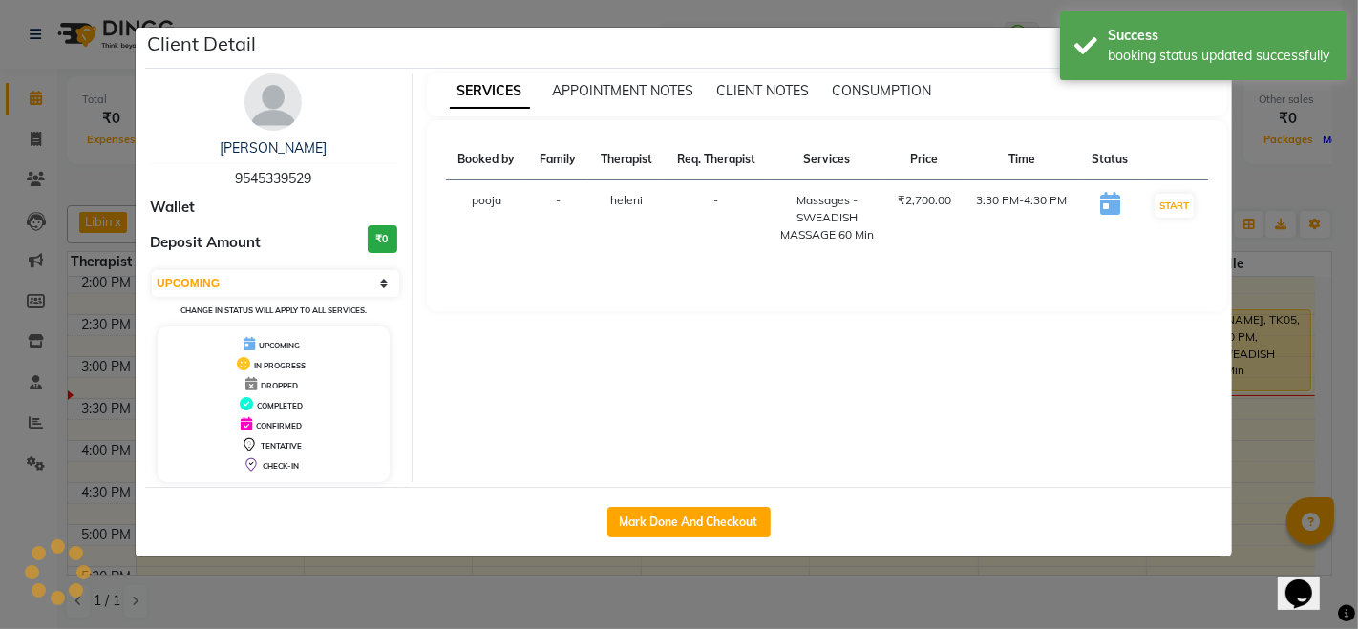
select select "1"
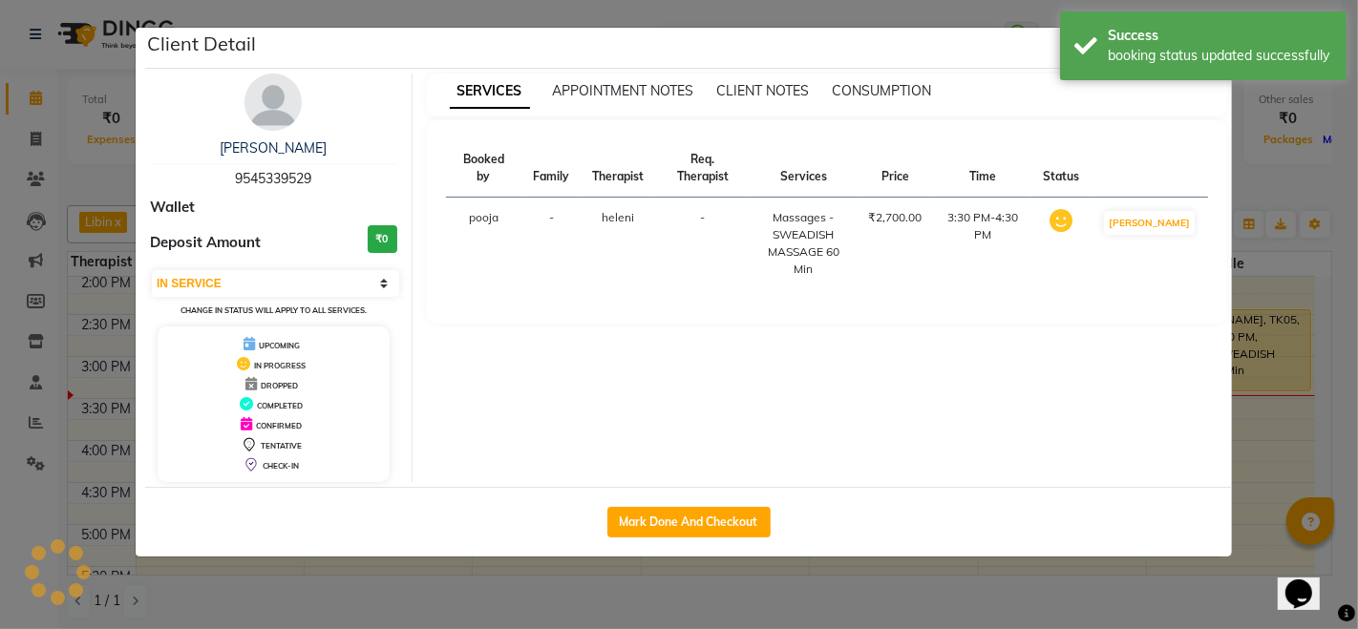
click at [1293, 170] on ngb-modal-window "Client Detail mr muktikant 9545339529 Wallet Deposit Amount ₹0 Select IN SERVIC…" at bounding box center [679, 314] width 1358 height 629
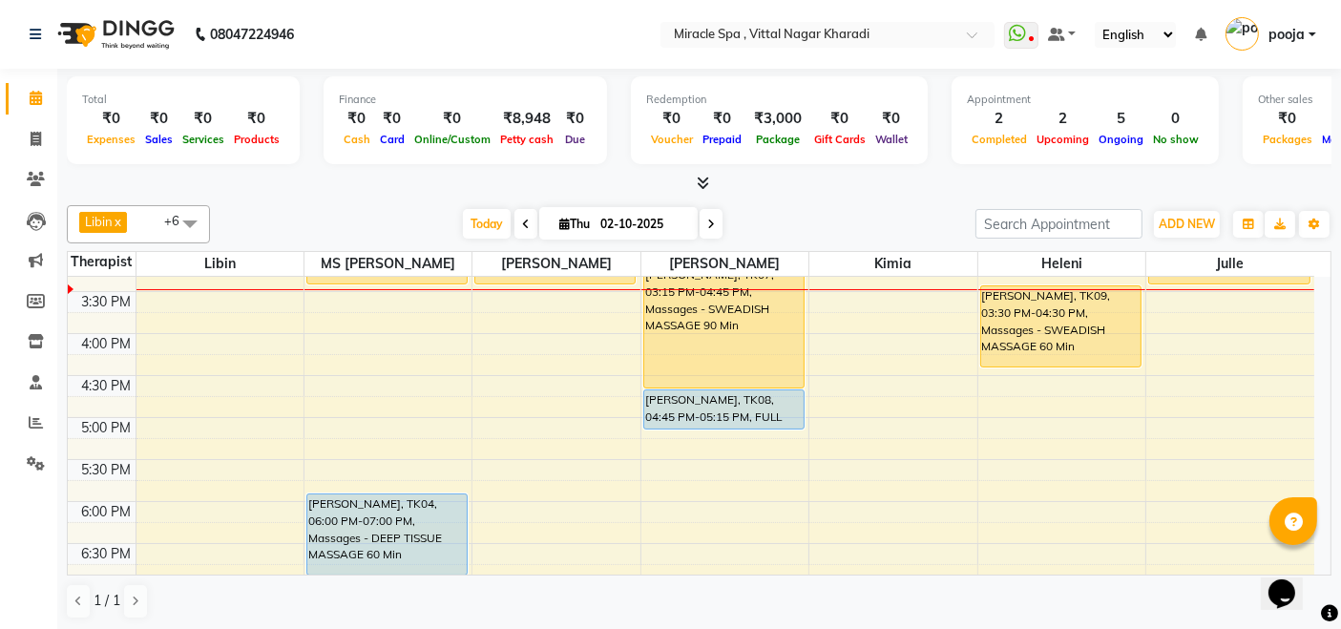
scroll to position [530, 0]
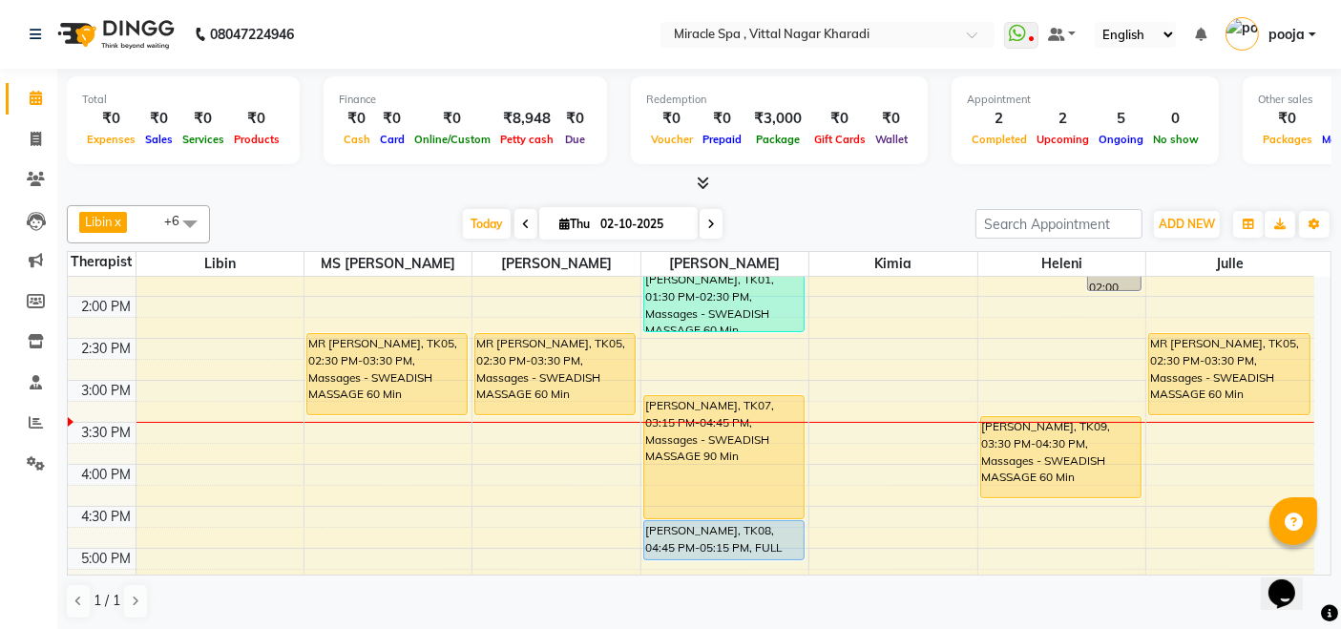
scroll to position [424, 0]
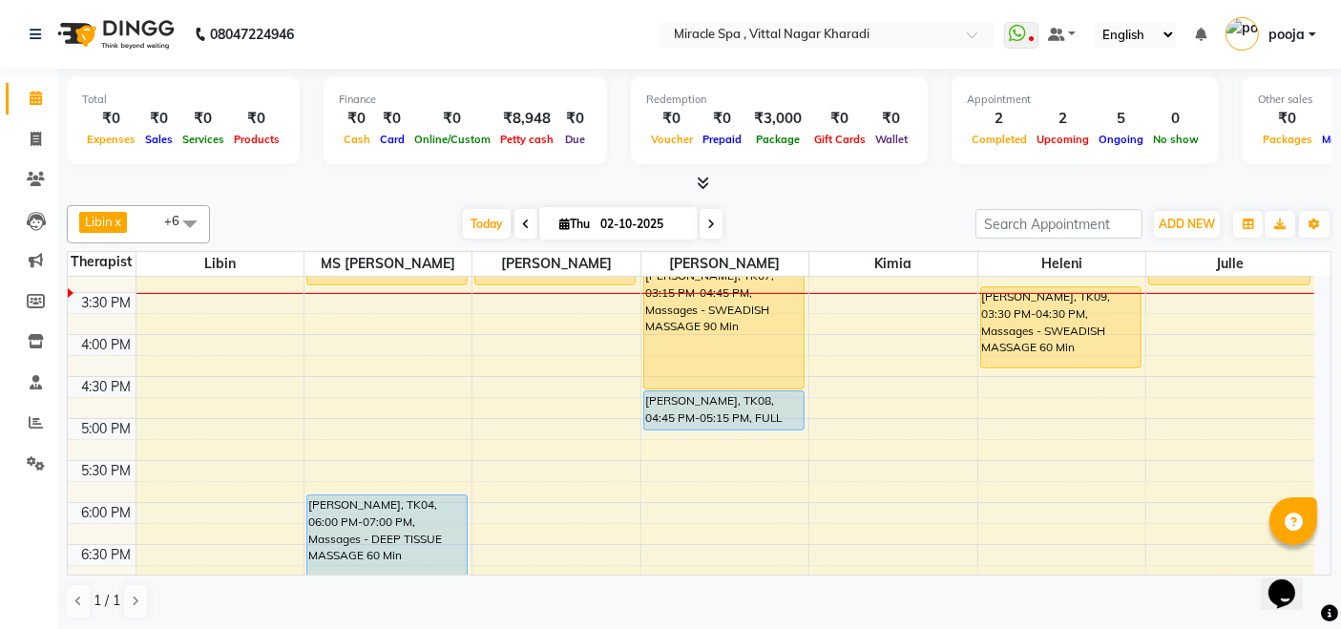
scroll to position [424, 0]
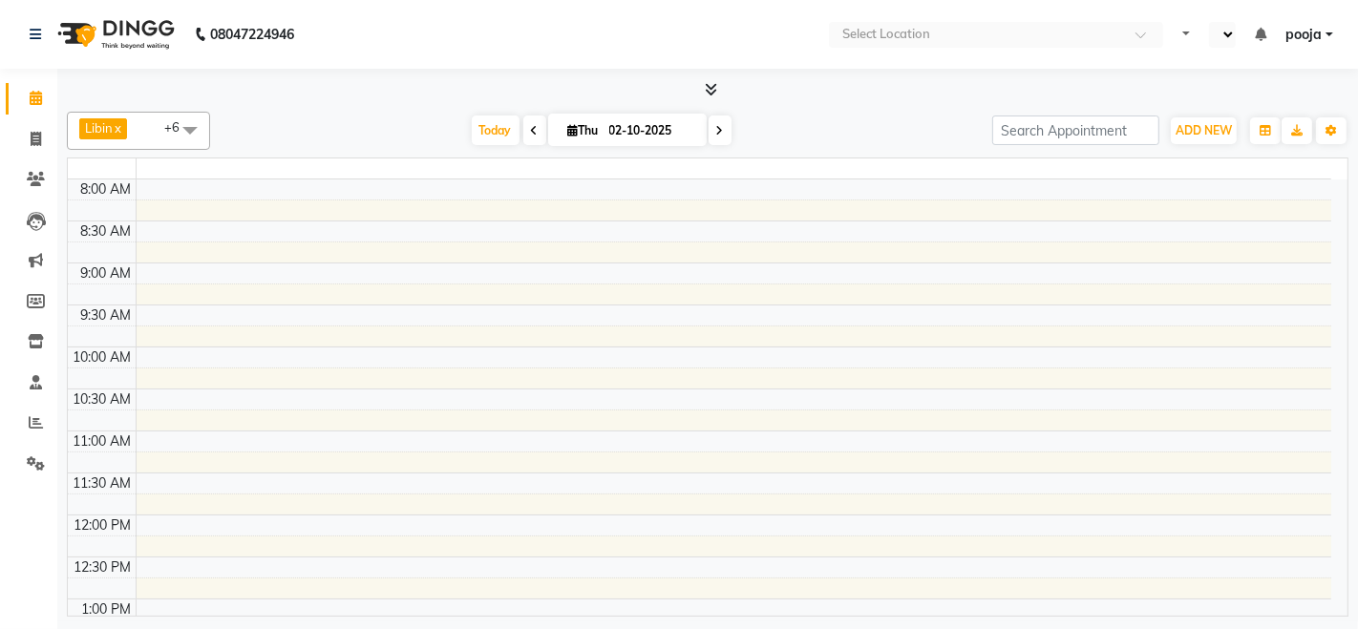
select select "en"
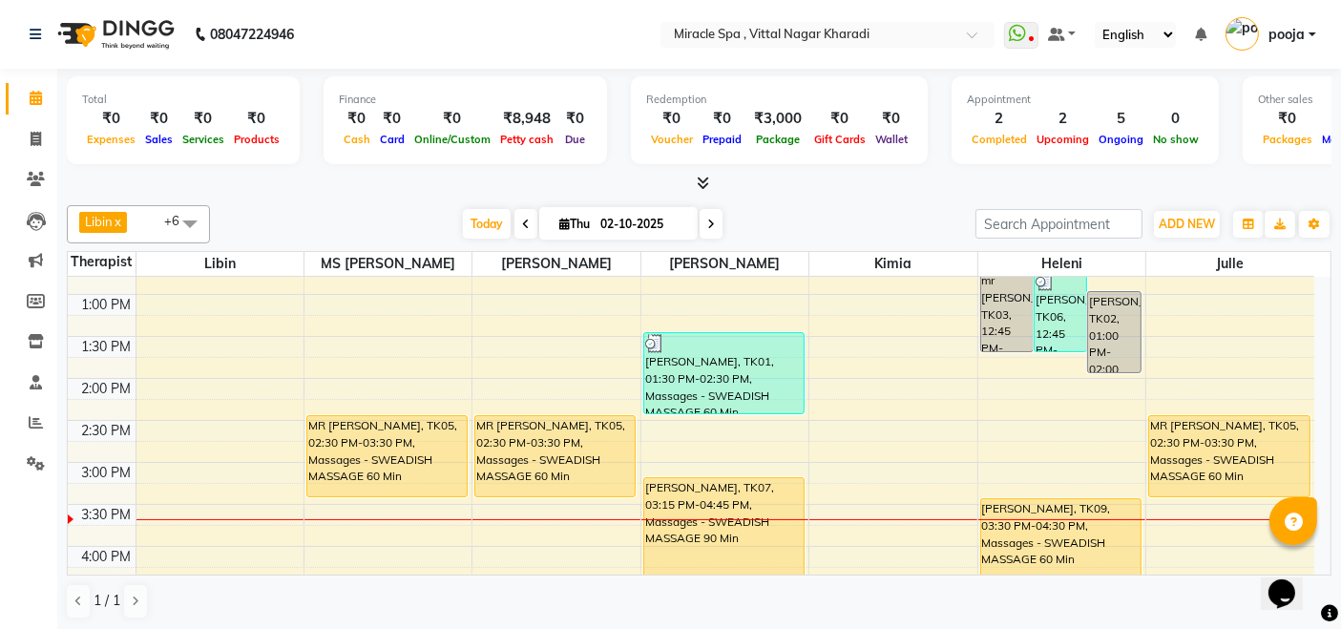
scroll to position [424, 0]
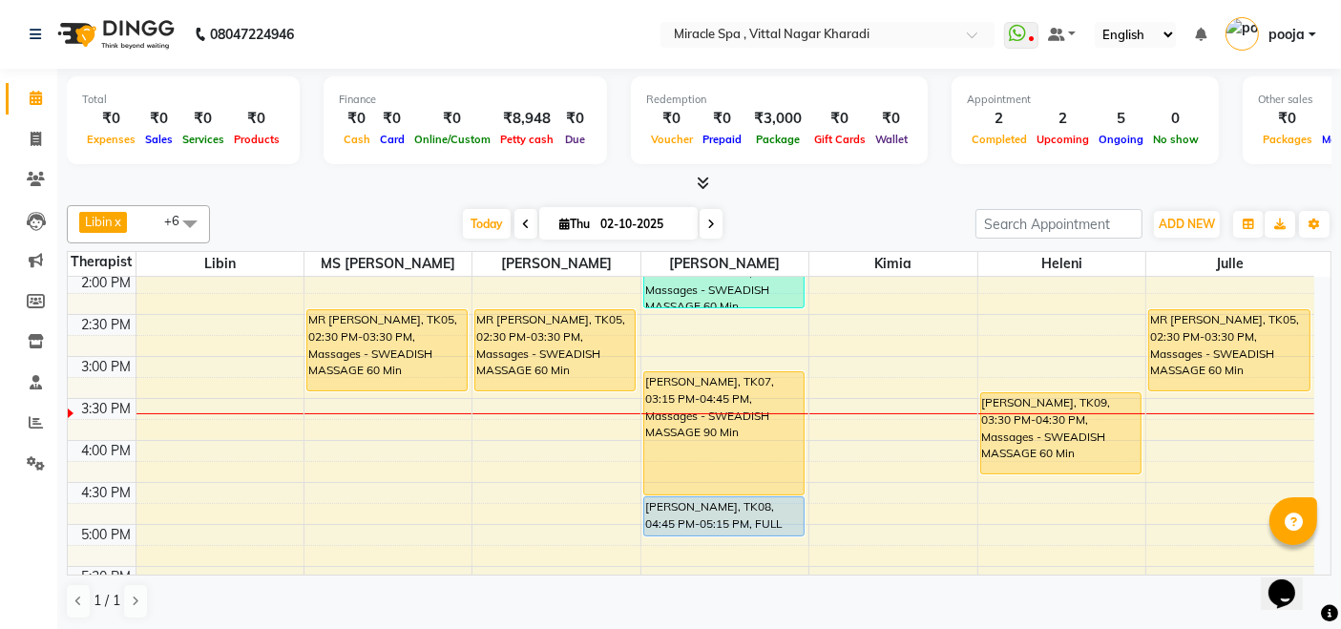
click at [187, 225] on span at bounding box center [190, 223] width 38 height 36
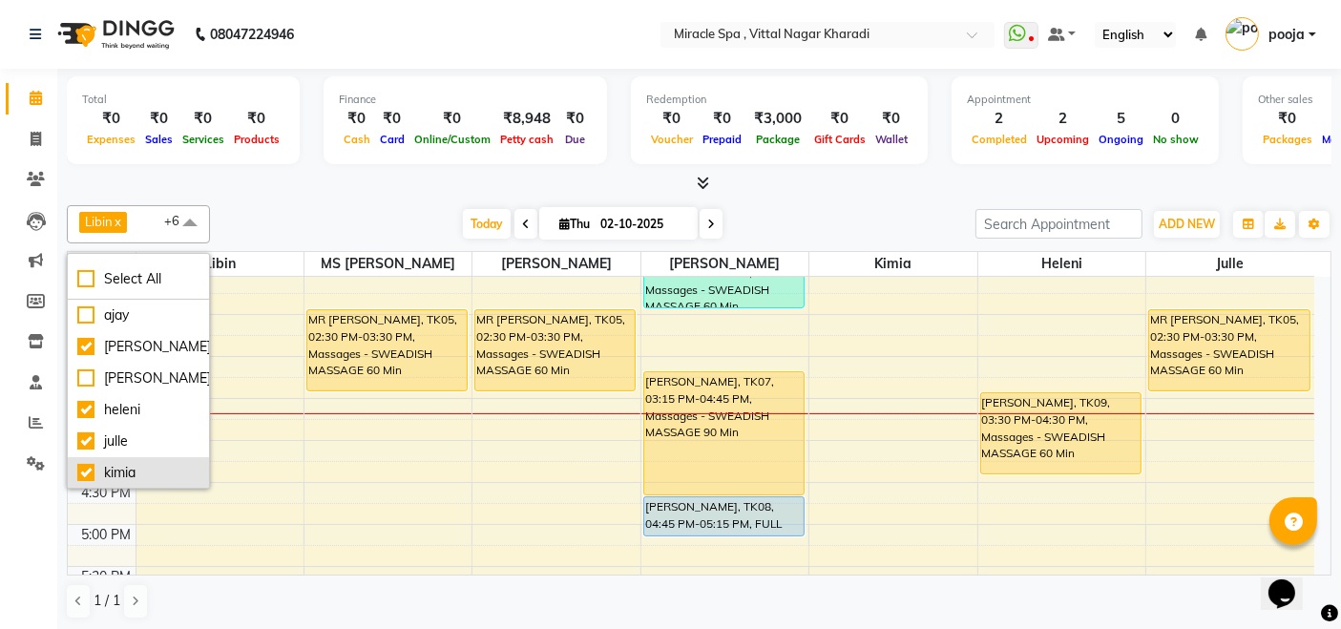
click at [126, 472] on div "kimia" at bounding box center [138, 473] width 122 height 20
checkbox input "false"
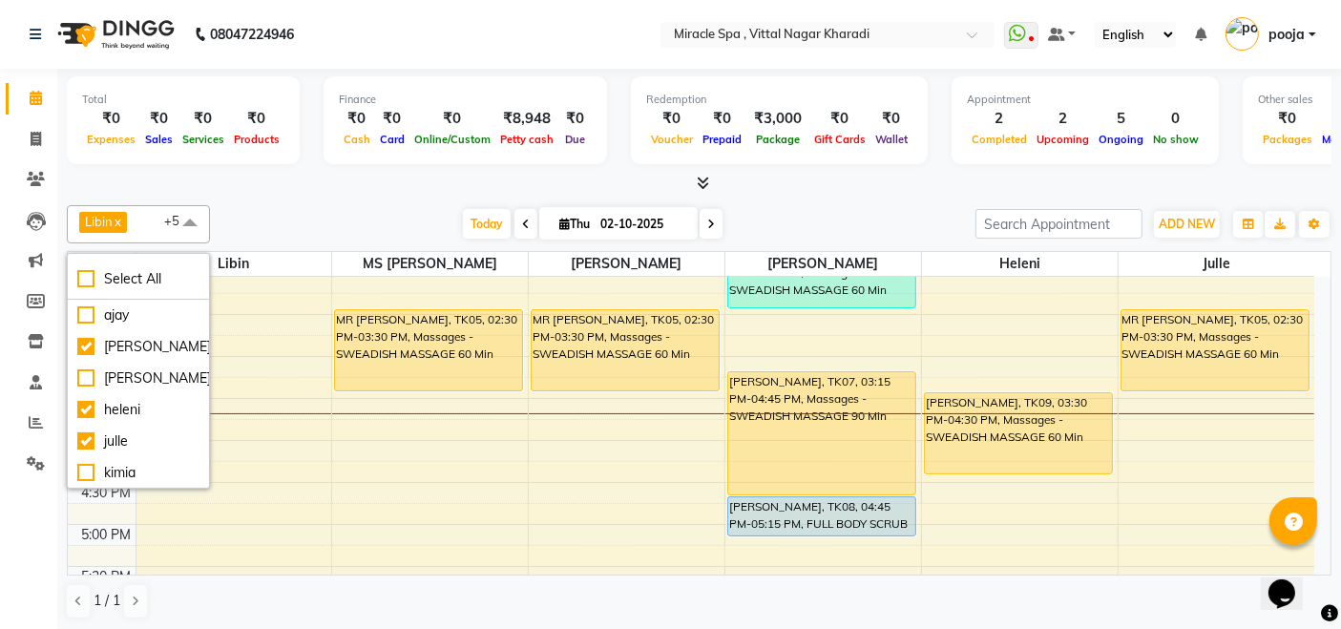
click at [350, 187] on div at bounding box center [699, 184] width 1265 height 20
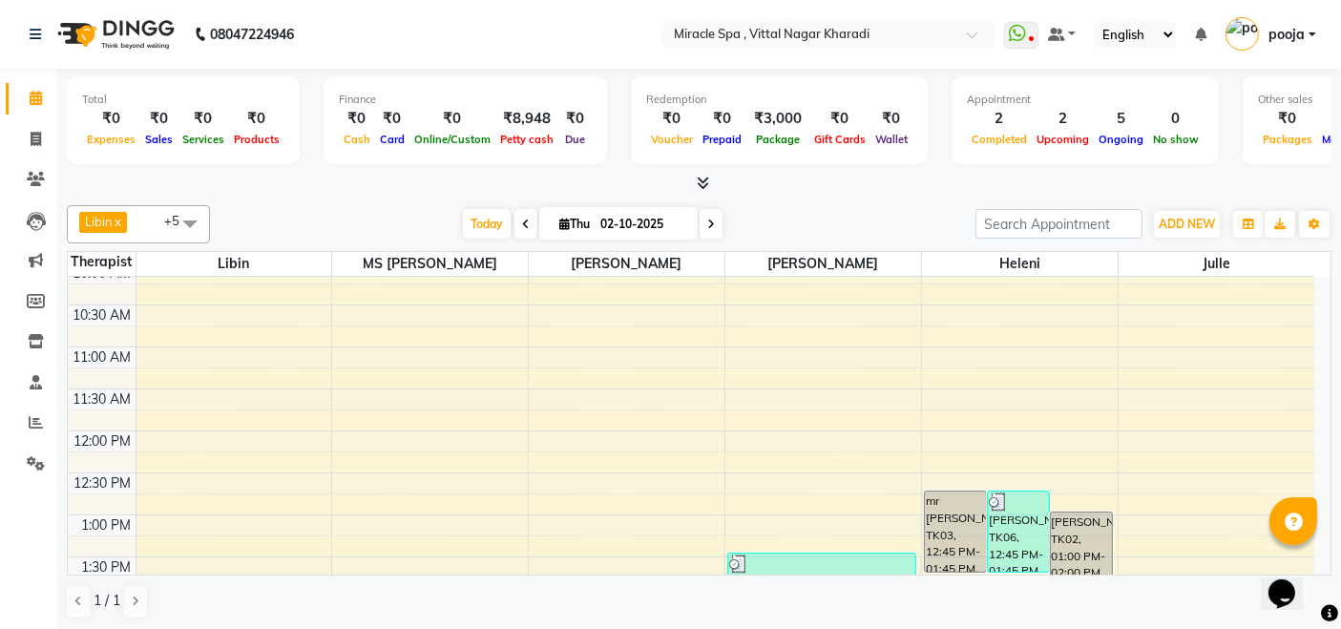
scroll to position [0, 0]
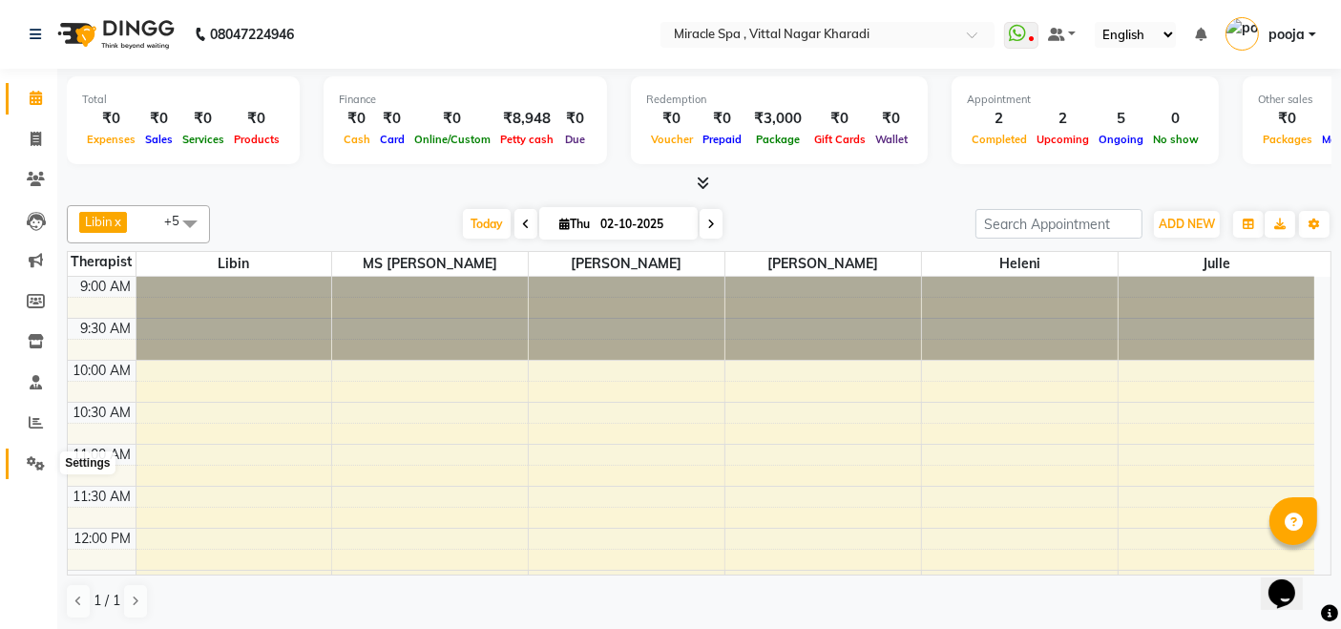
click at [32, 456] on icon at bounding box center [36, 463] width 18 height 14
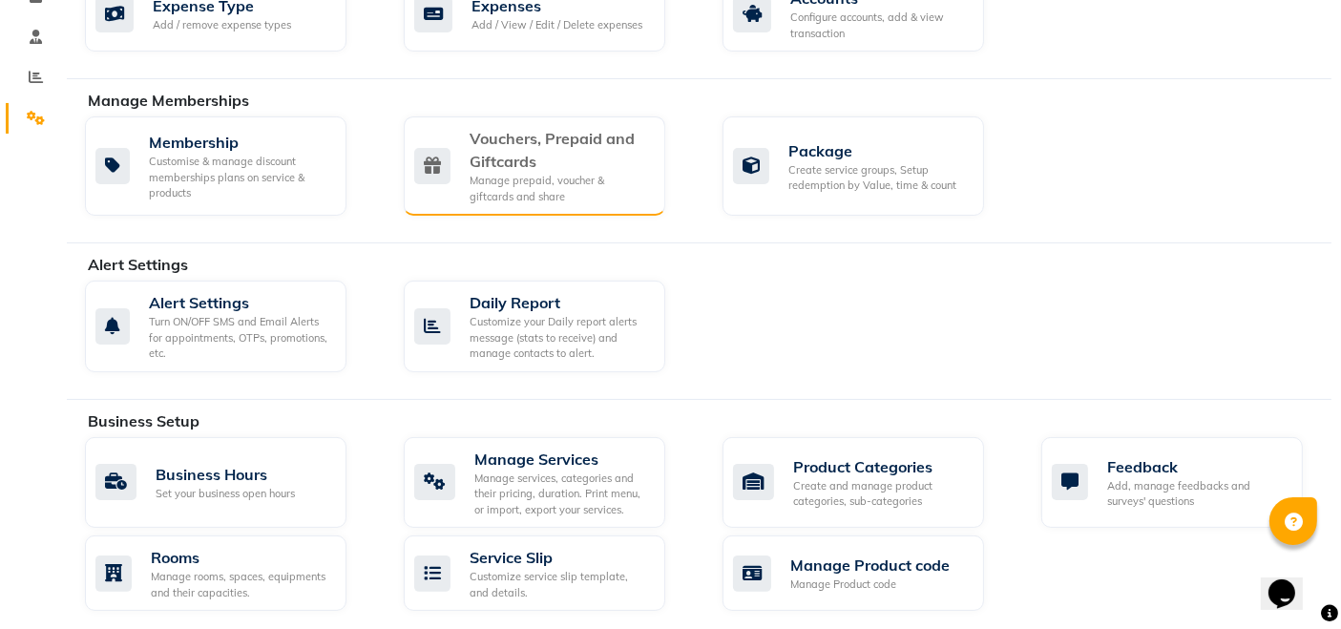
scroll to position [424, 0]
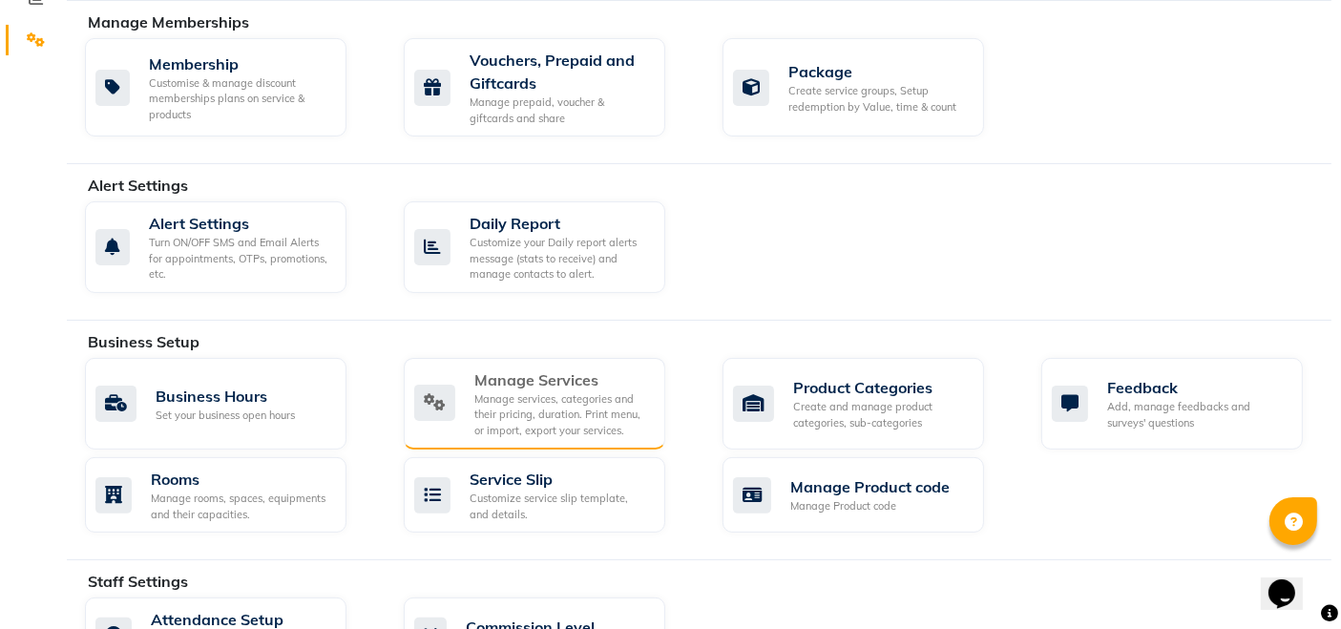
click at [523, 401] on div "Manage services, categories and their pricing, duration. Print menu, or import,…" at bounding box center [563, 415] width 176 height 48
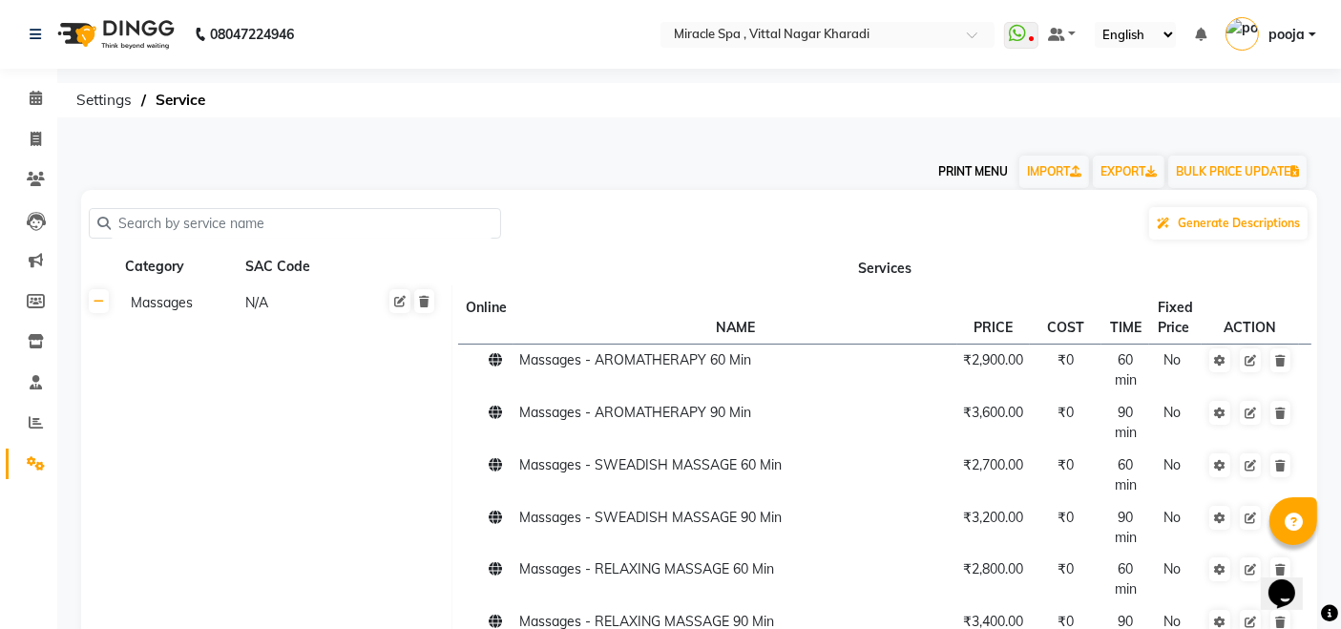
click at [957, 170] on button "PRINT MENU" at bounding box center [973, 172] width 85 height 32
select select "#009B77"
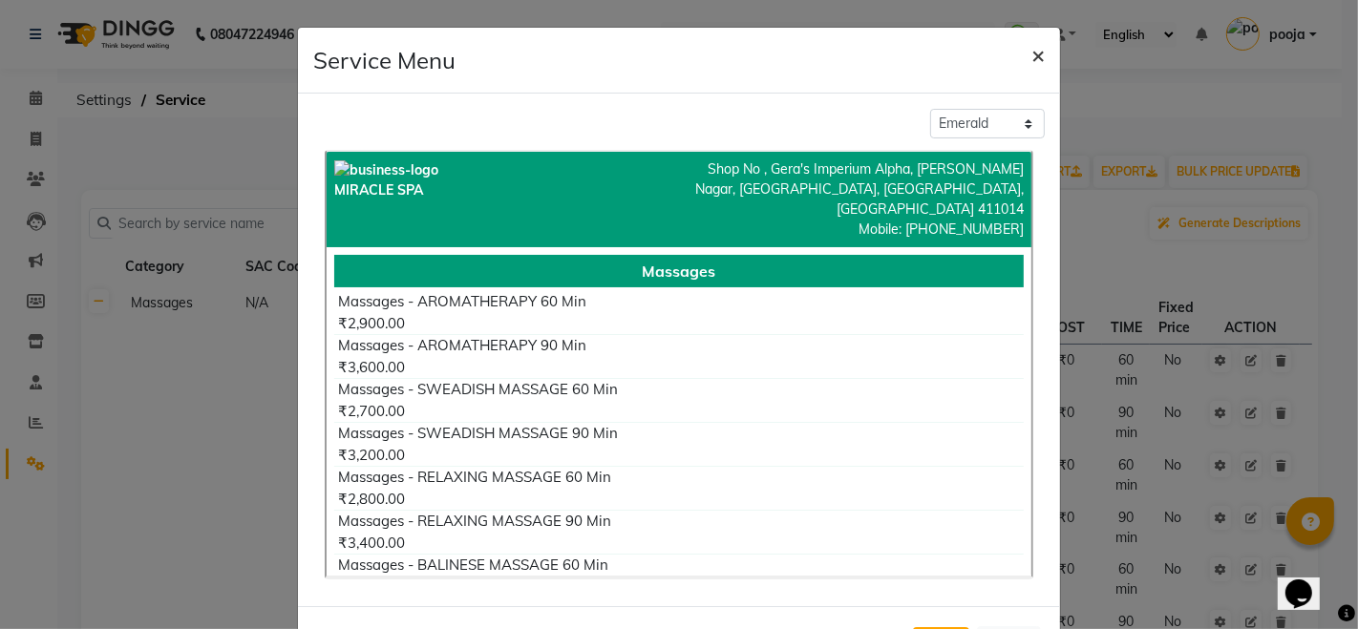
click at [1031, 57] on span "×" at bounding box center [1037, 54] width 13 height 29
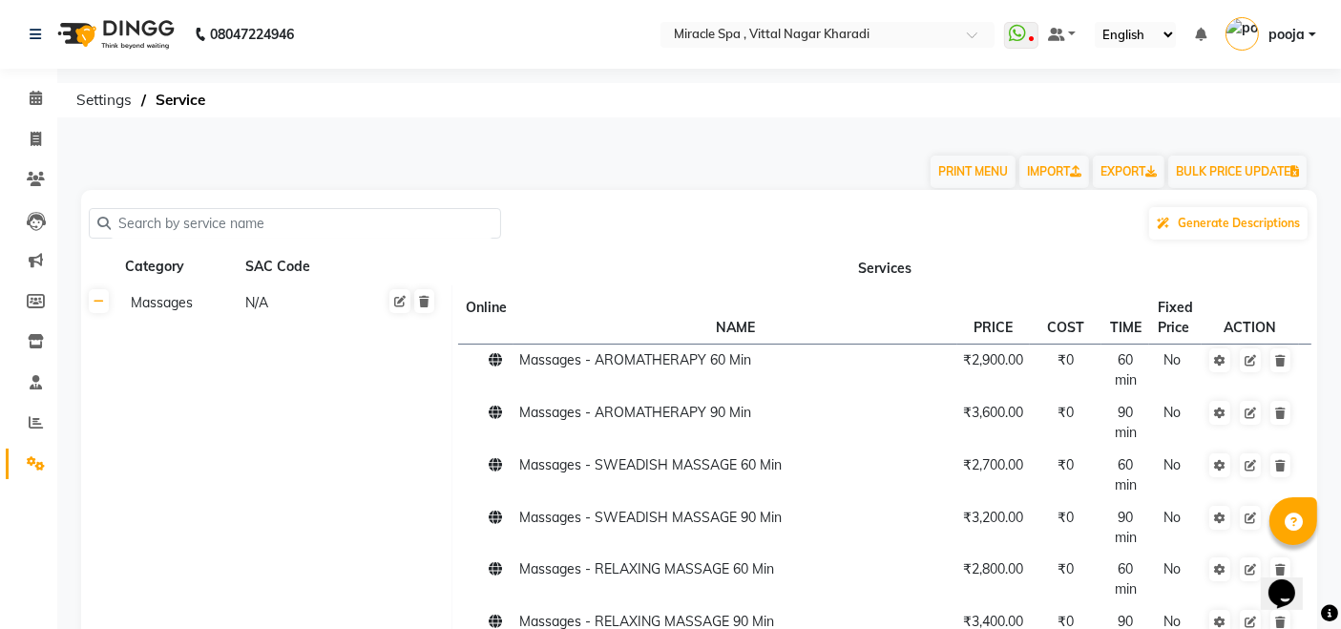
click at [154, 216] on input "text" at bounding box center [302, 224] width 382 height 30
click at [165, 220] on input "text" at bounding box center [302, 224] width 382 height 30
type input "a"
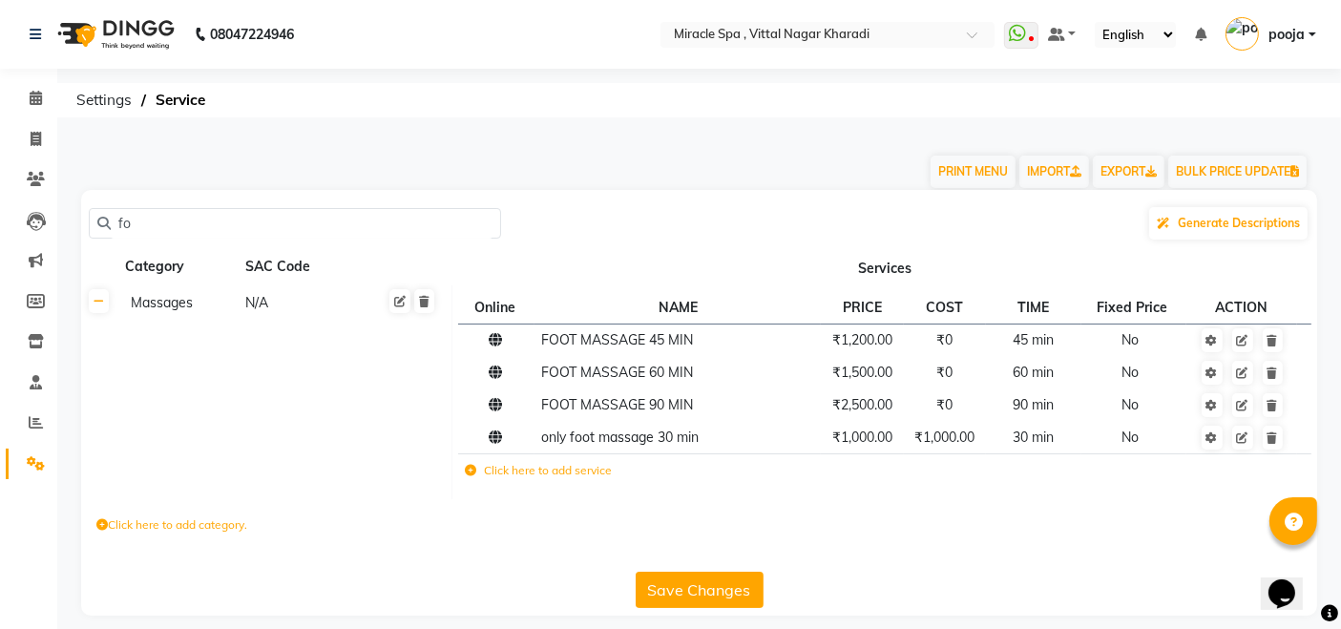
type input "f"
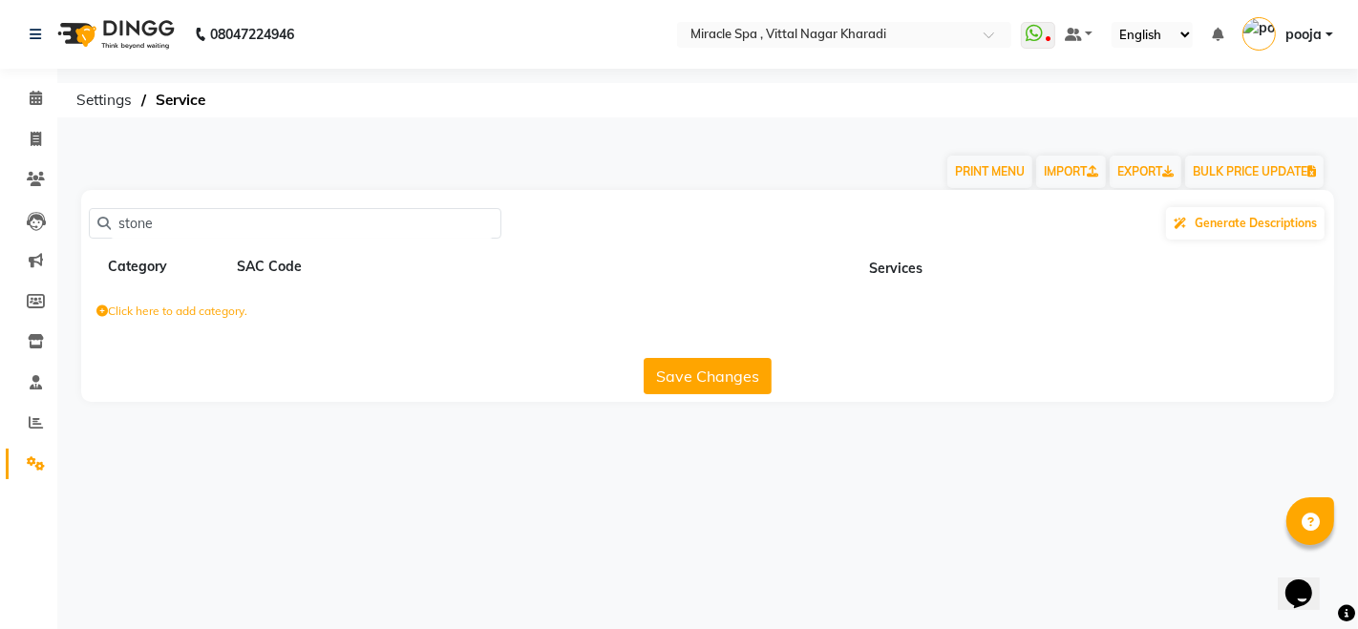
click at [879, 275] on th "Services" at bounding box center [895, 267] width 876 height 36
click at [711, 75] on div "08047224946 Select Location × Miracle Spa , Vittal Nagar Kharadi WhatsApp Statu…" at bounding box center [679, 314] width 1358 height 629
click at [158, 214] on input "stone" at bounding box center [302, 224] width 382 height 30
type input "s"
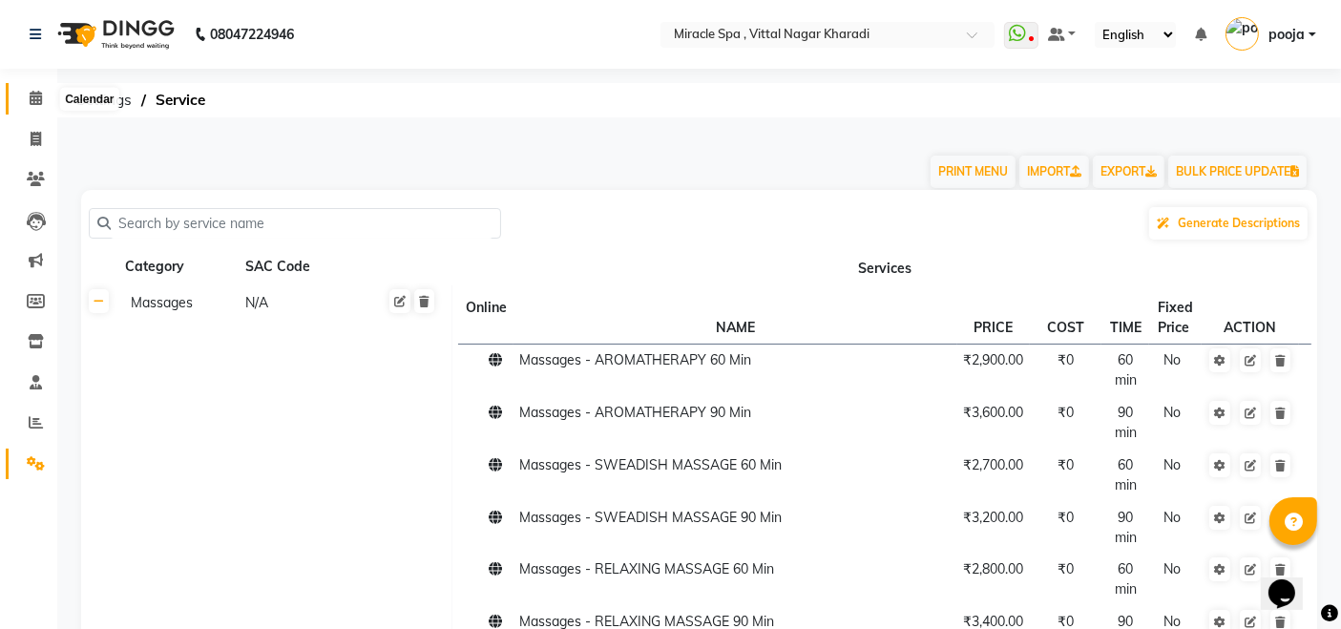
click at [32, 97] on icon at bounding box center [36, 98] width 12 height 14
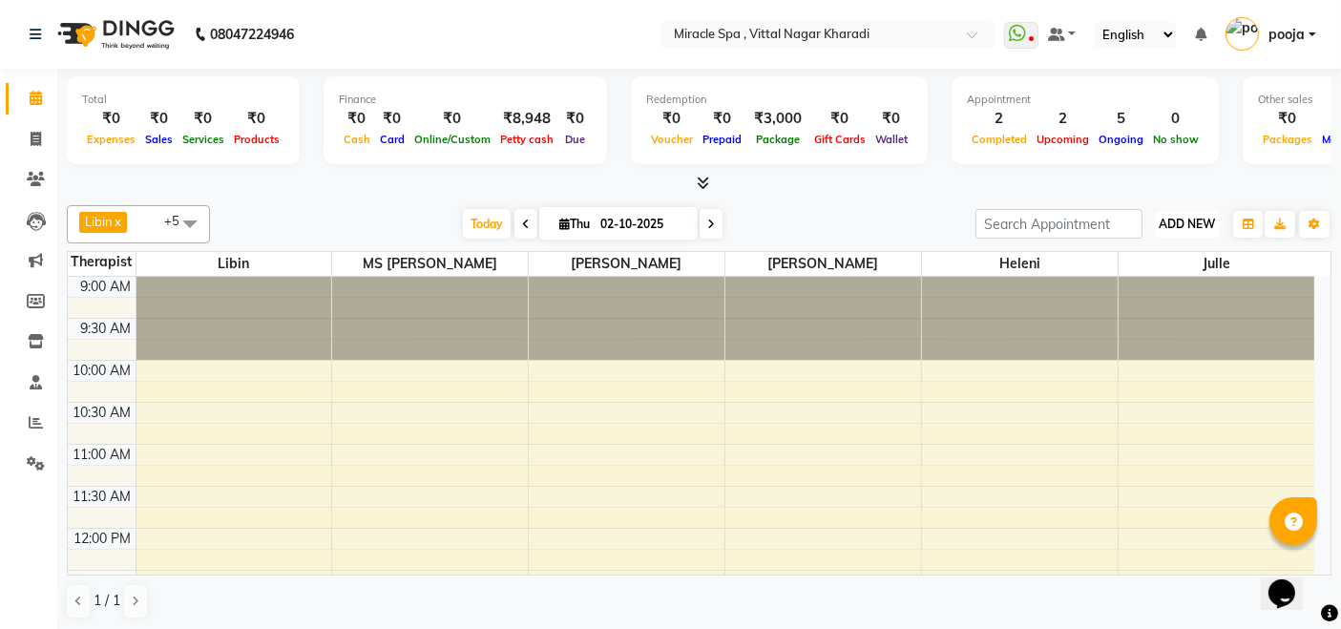
click at [1200, 222] on span "ADD NEW" at bounding box center [1187, 224] width 56 height 14
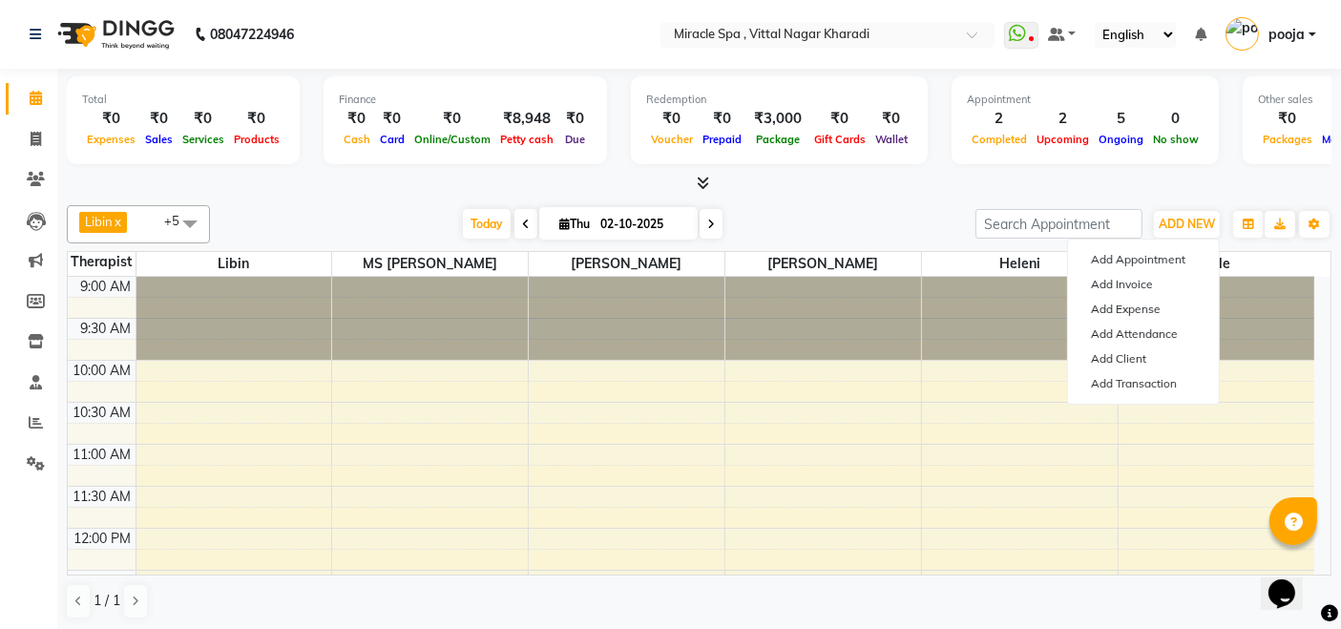
click at [883, 219] on div "Today Thu 02-10-2025" at bounding box center [593, 224] width 747 height 29
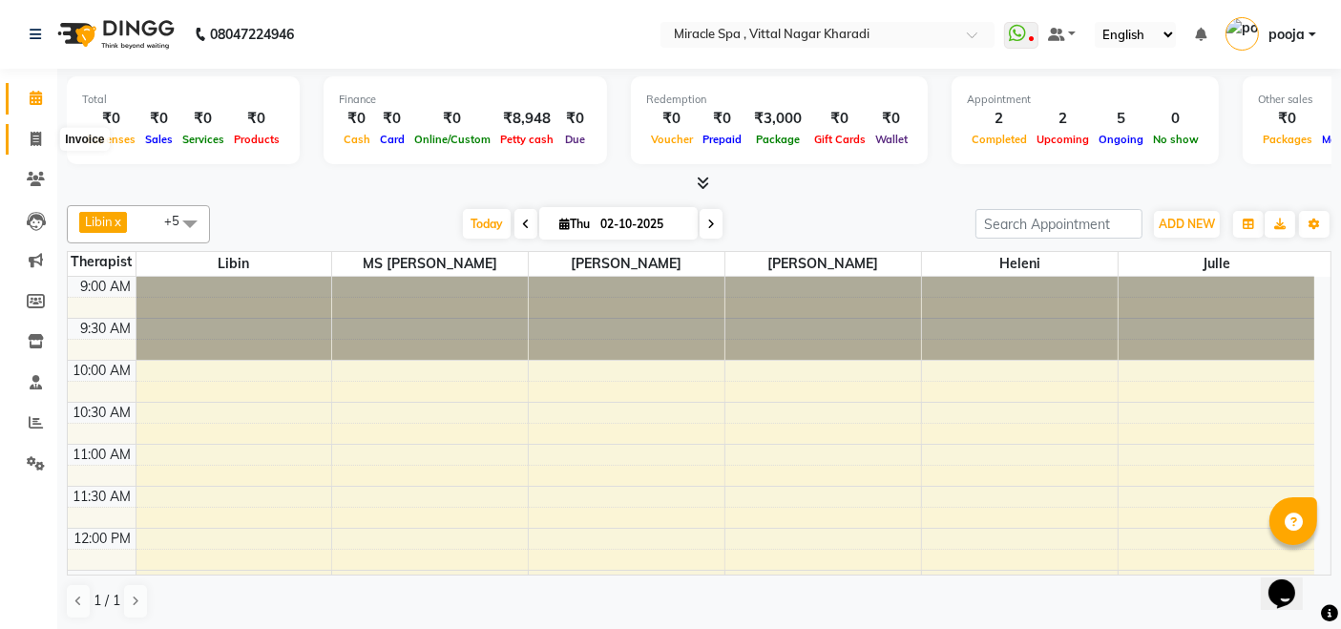
click at [32, 140] on icon at bounding box center [36, 139] width 11 height 14
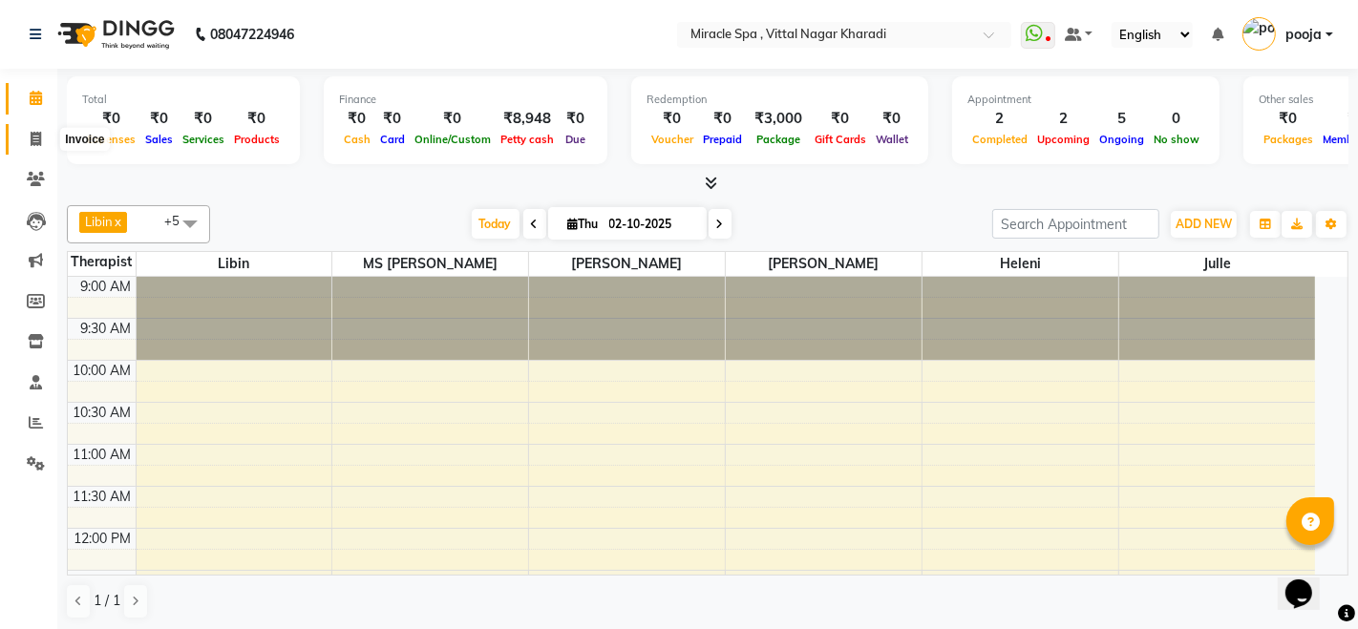
select select "3854"
select select "service"
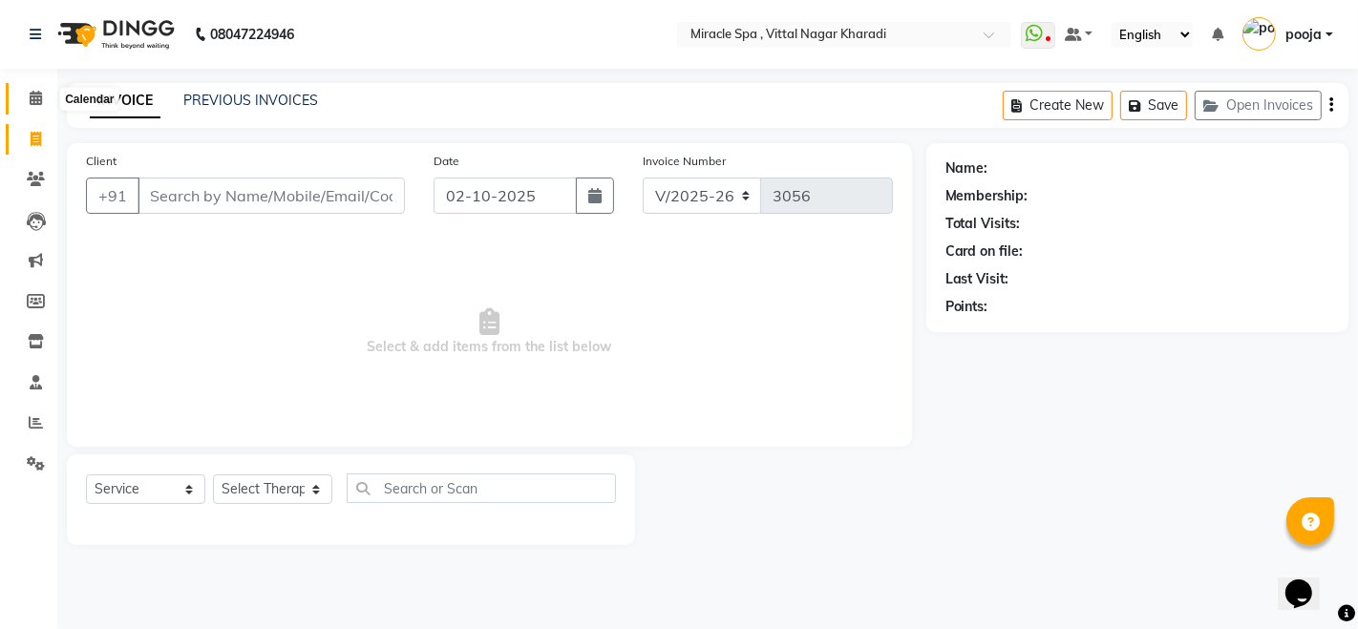
click at [31, 93] on icon at bounding box center [36, 98] width 12 height 14
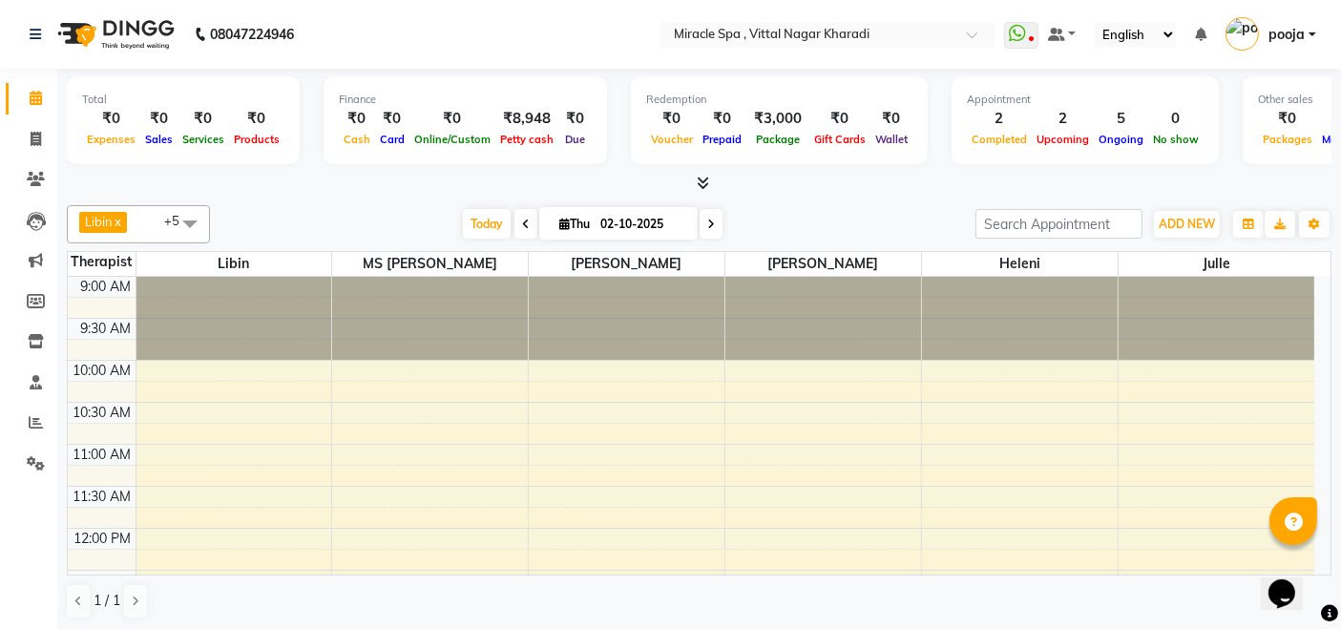
click at [789, 221] on div "Today Thu 02-10-2025" at bounding box center [593, 224] width 747 height 29
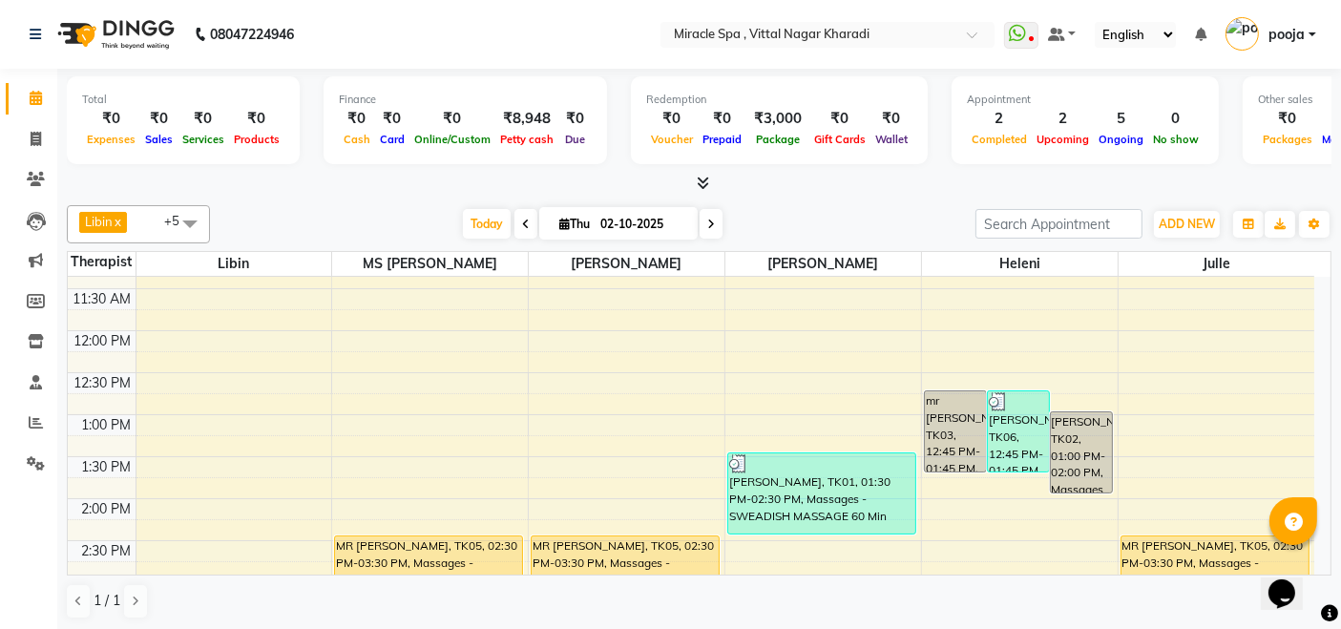
scroll to position [318, 0]
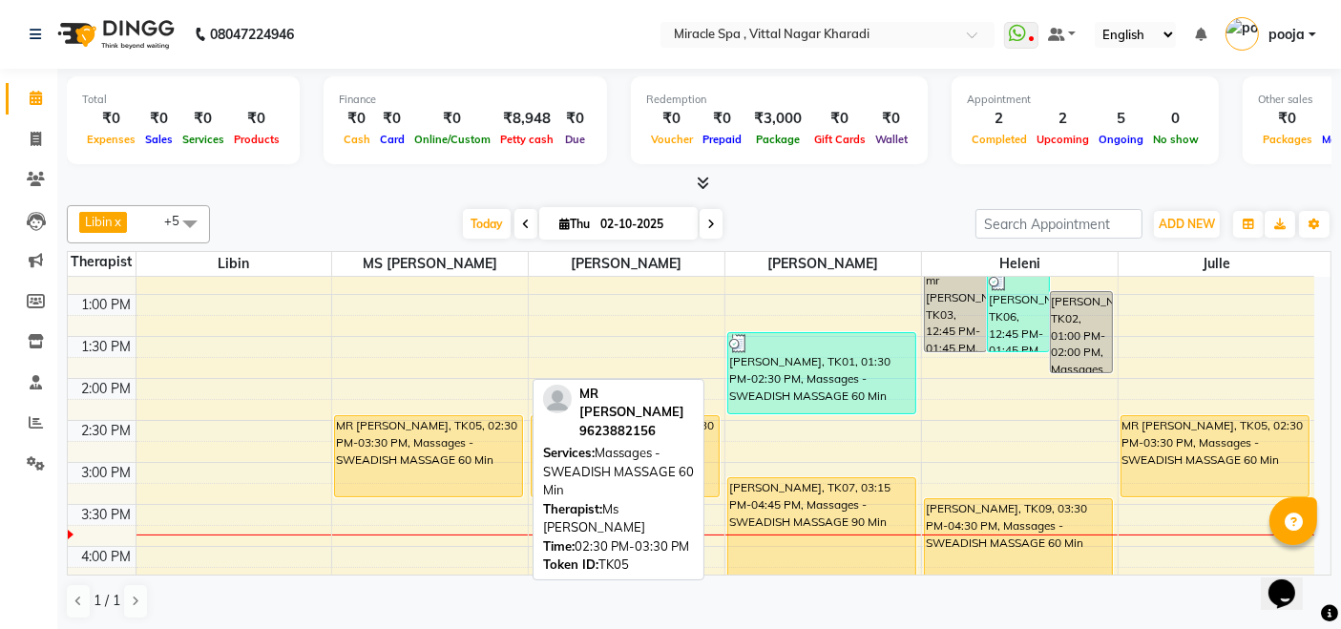
click at [427, 484] on div "MR [PERSON_NAME], TK05, 02:30 PM-03:30 PM, Massages - SWEADISH MASSAGE 60 Min" at bounding box center [428, 456] width 187 height 80
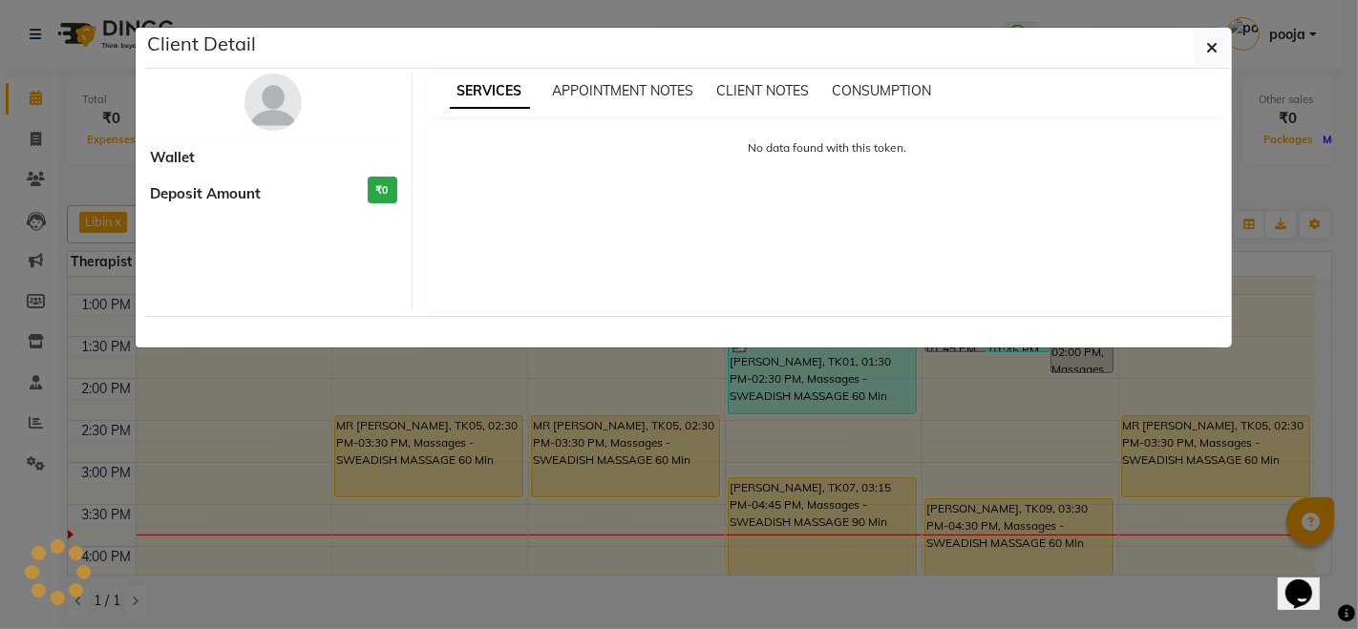
select select "1"
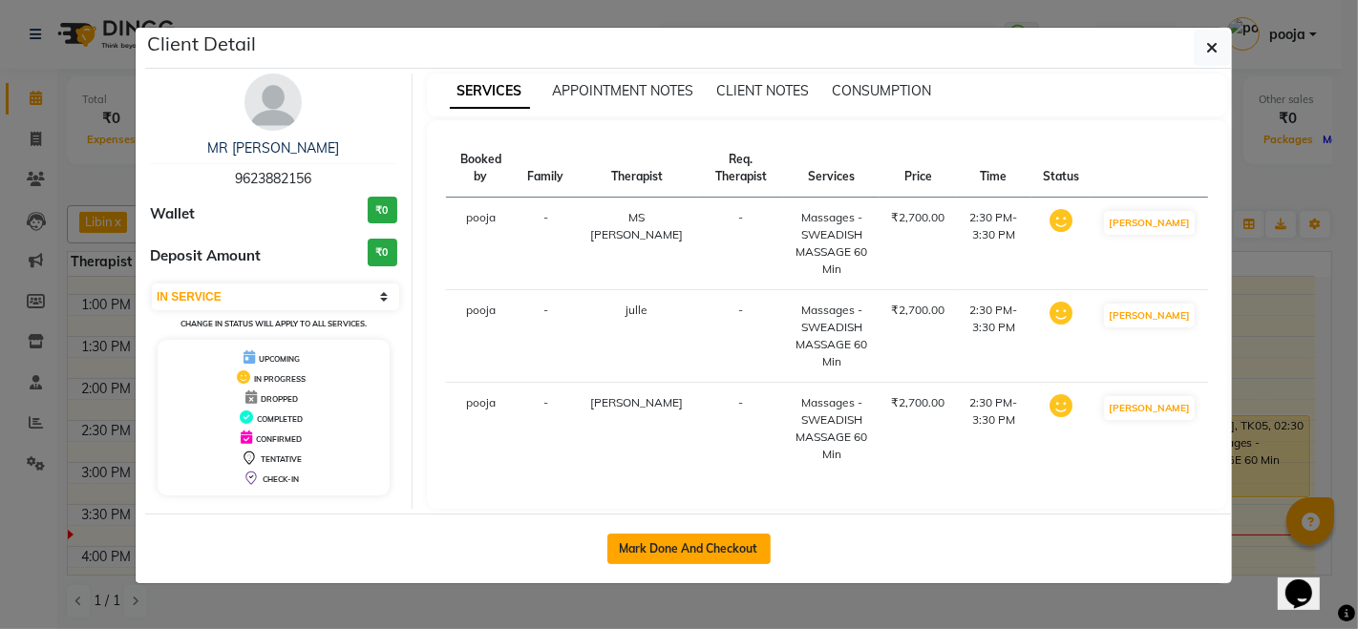
click at [713, 541] on button "Mark Done And Checkout" at bounding box center [688, 549] width 163 height 31
select select "3854"
select select "service"
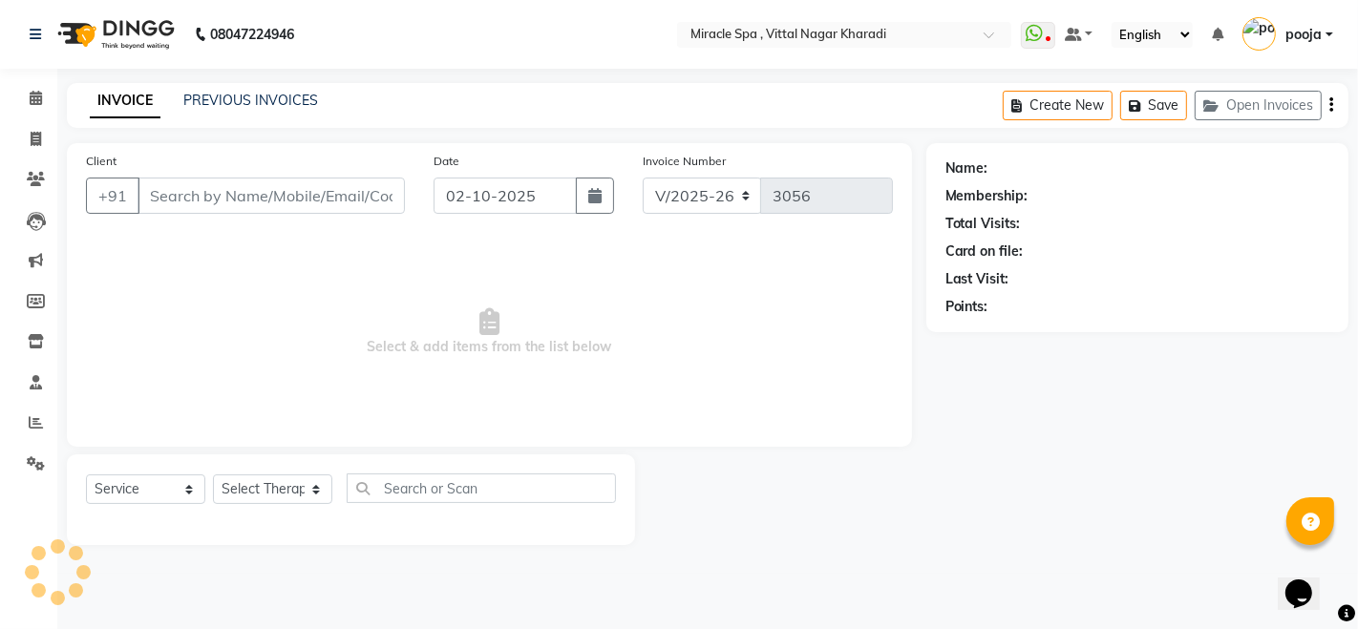
type input "9623882156"
select select "62144"
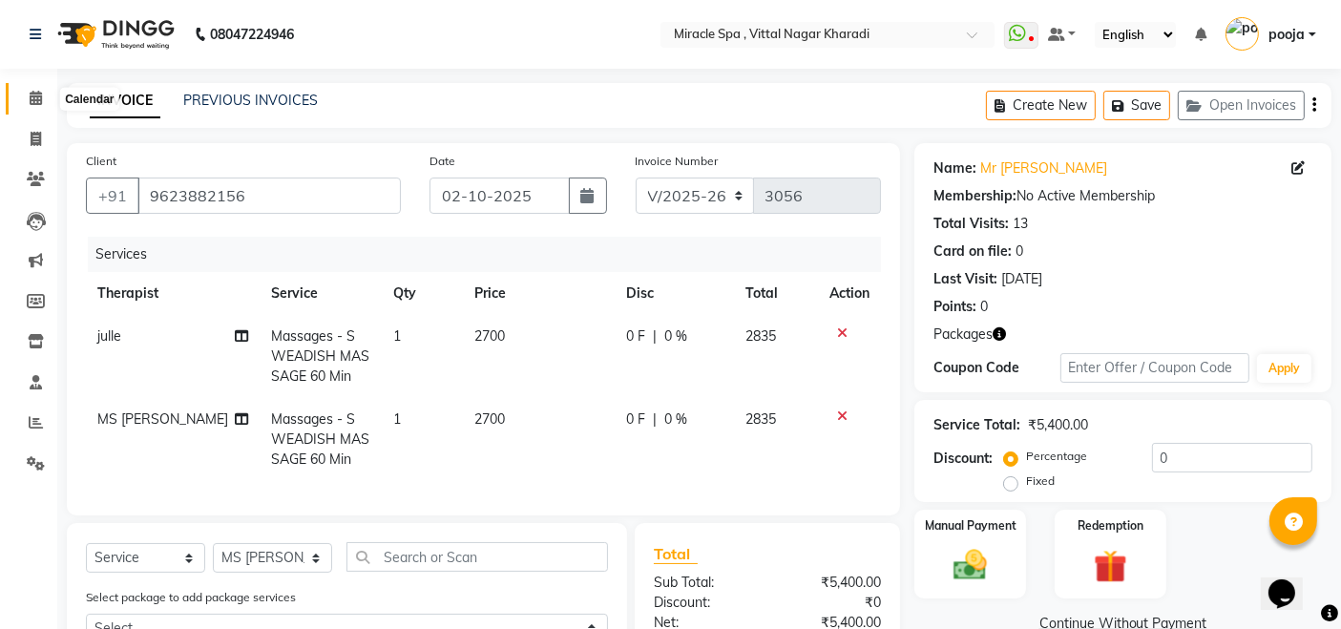
click at [43, 94] on span at bounding box center [35, 99] width 33 height 22
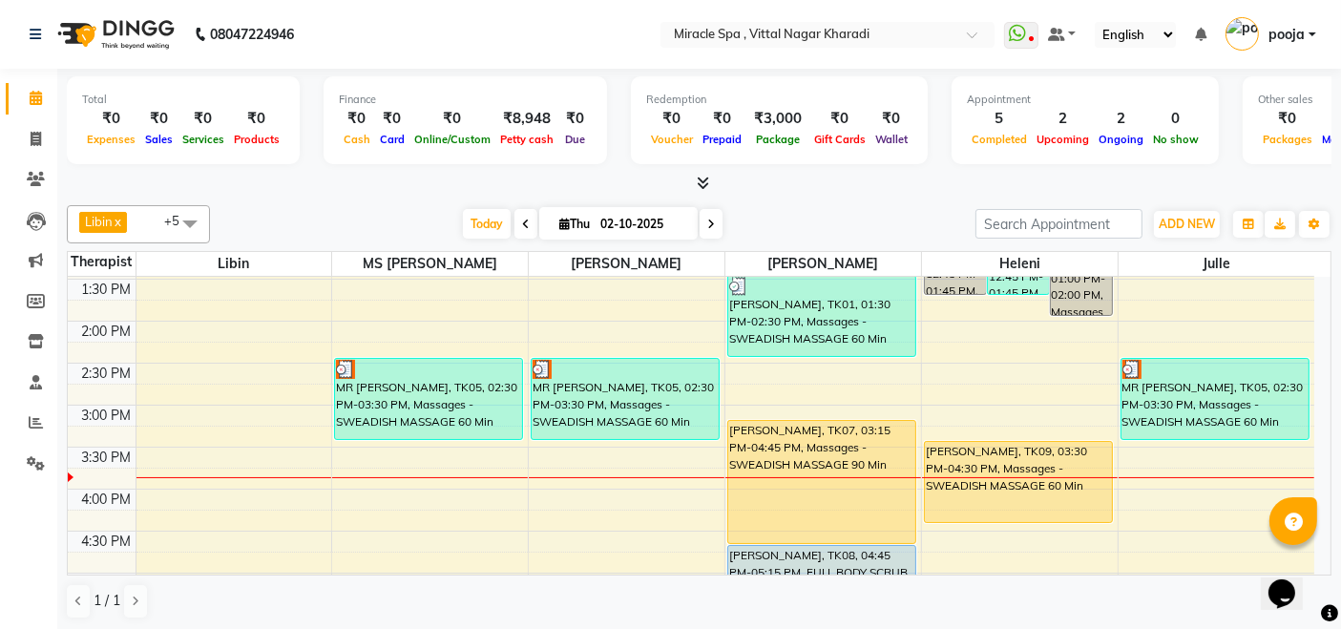
scroll to position [424, 0]
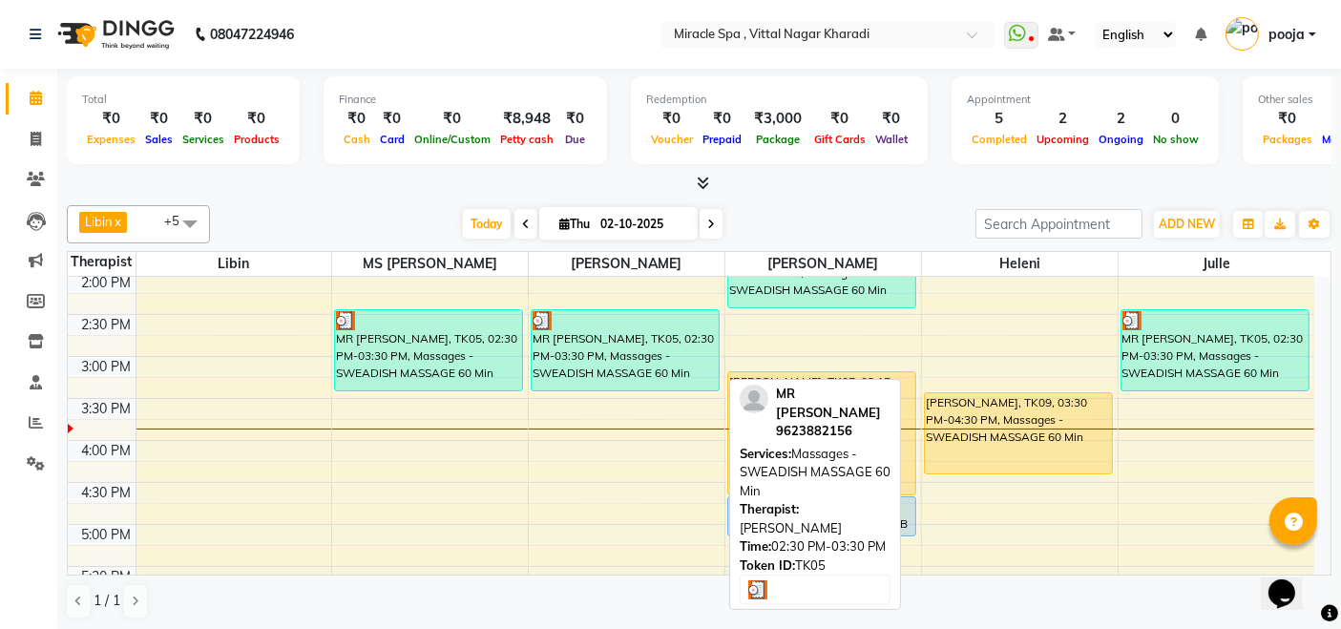
click at [611, 364] on div "MR [PERSON_NAME], TK05, 02:30 PM-03:30 PM, Massages - SWEADISH MASSAGE 60 Min" at bounding box center [625, 350] width 187 height 80
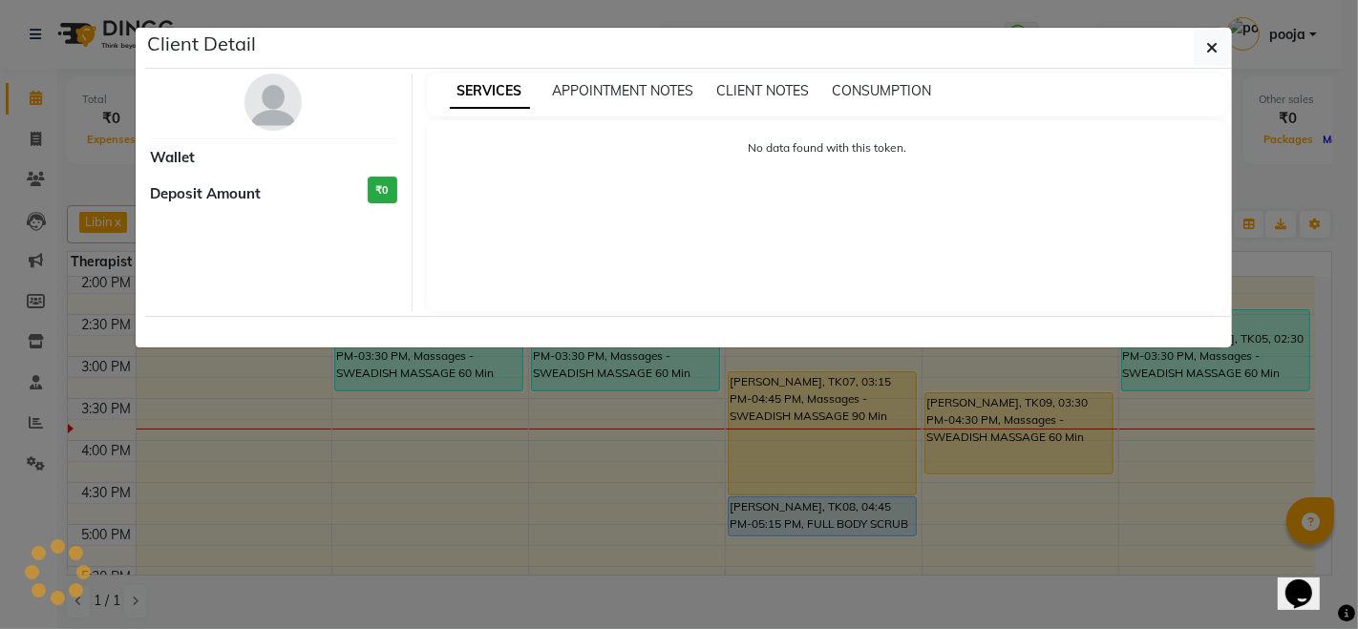
select select "3"
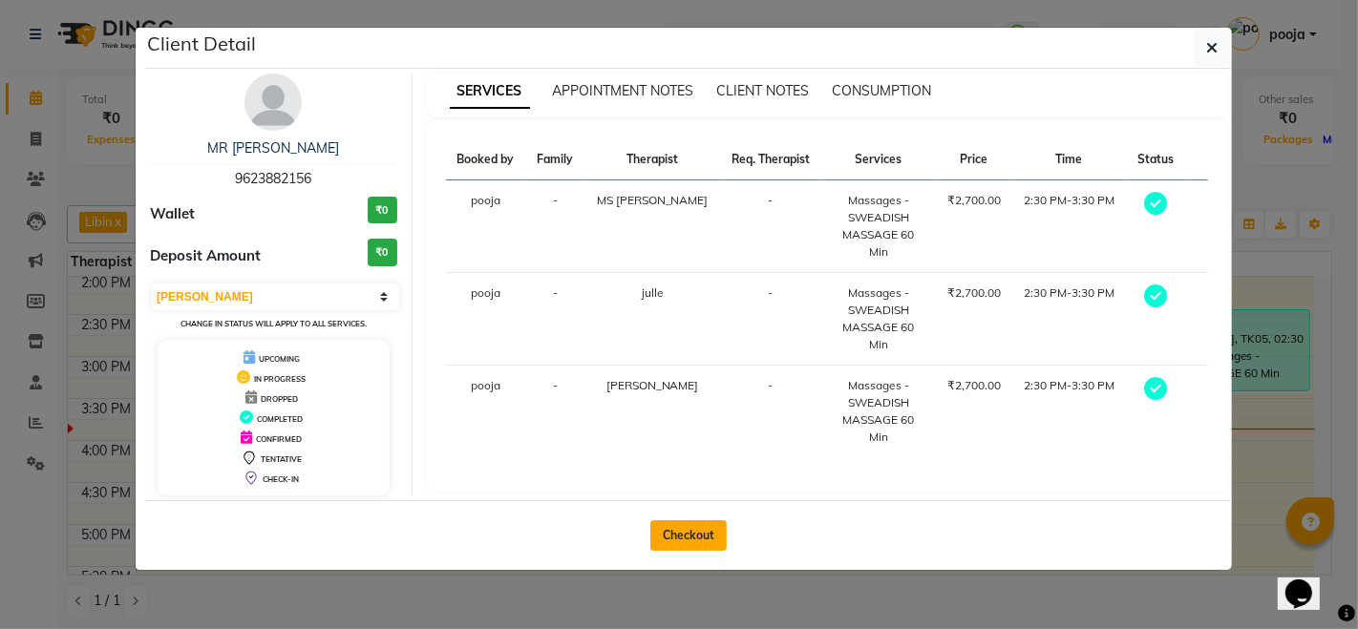
click at [676, 525] on button "Checkout" at bounding box center [688, 535] width 76 height 31
select select "service"
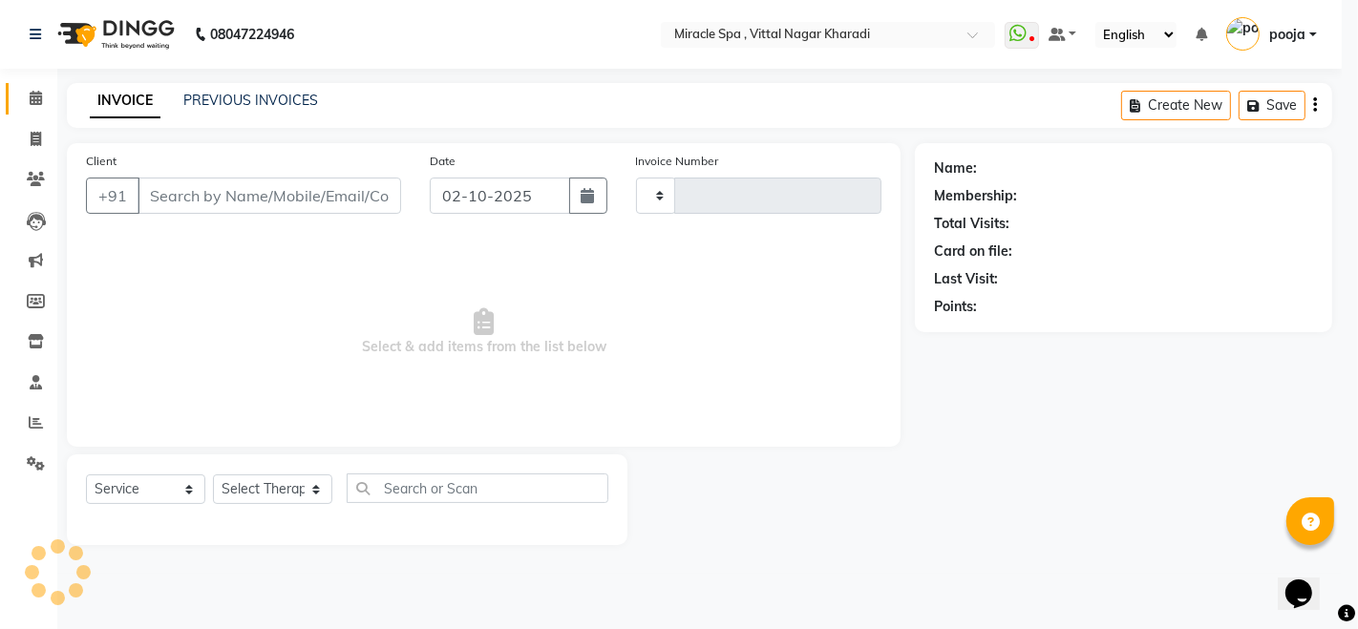
type input "3056"
select select "3854"
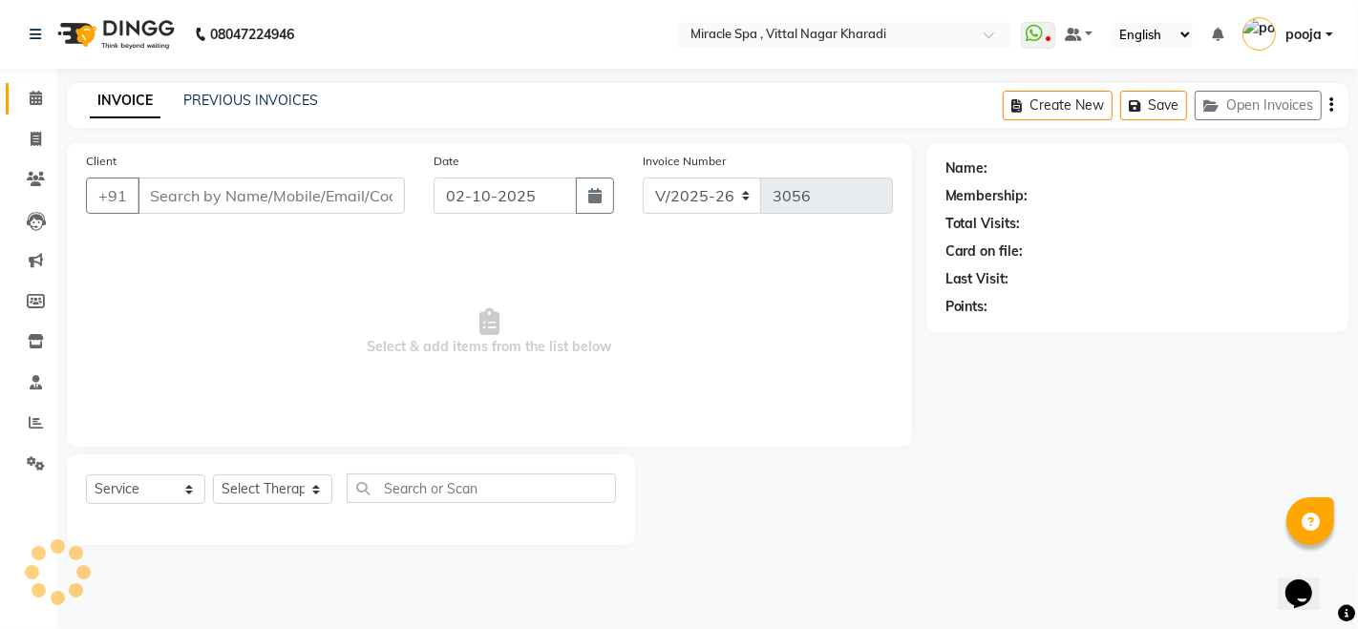
type input "9623882156"
select select "62144"
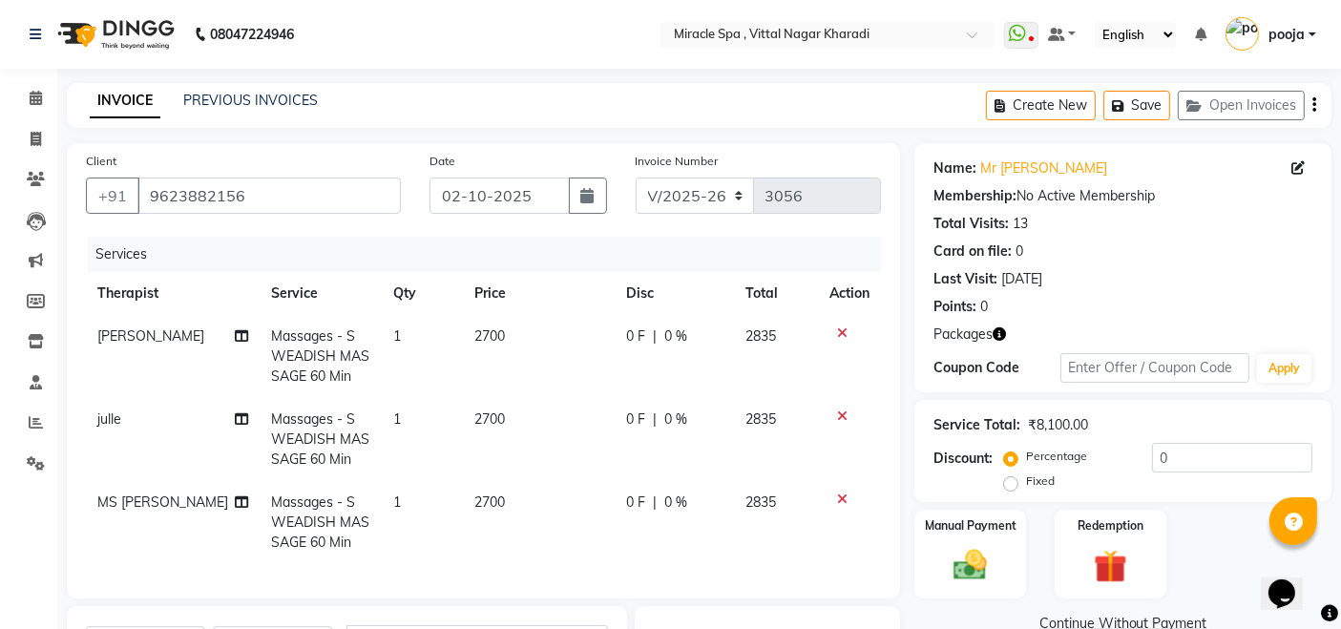
click at [484, 337] on span "2700" at bounding box center [490, 335] width 31 height 17
select select "66233"
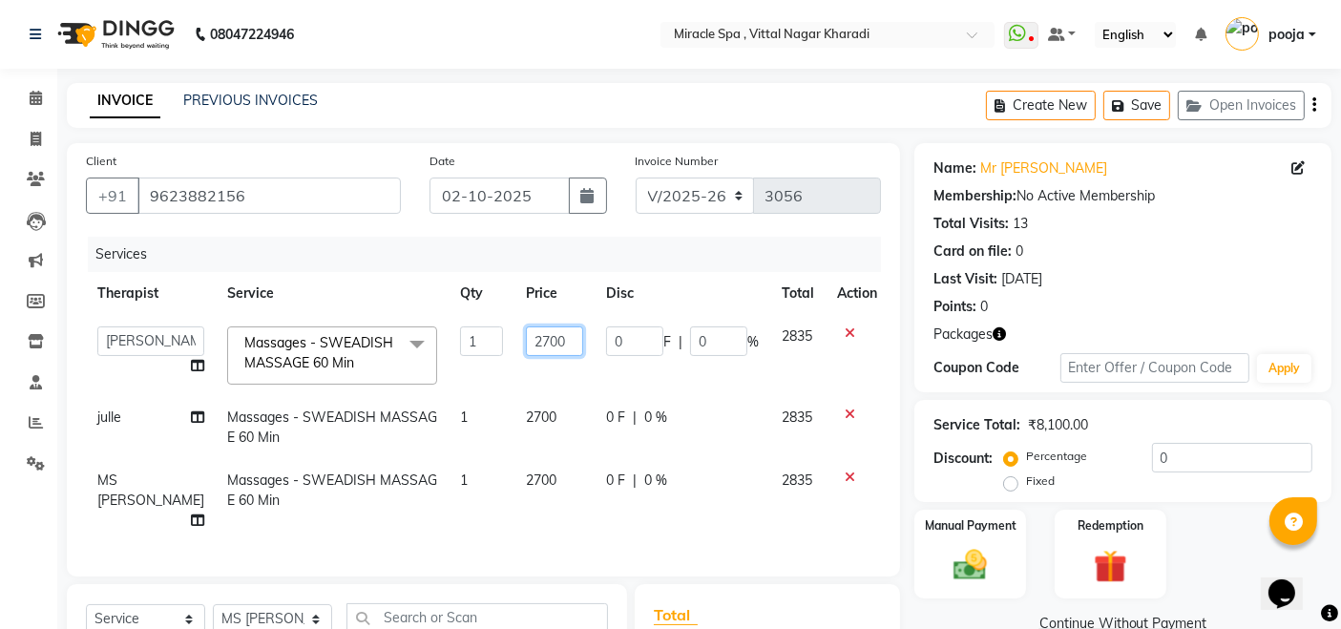
click at [550, 336] on input "2700" at bounding box center [554, 342] width 57 height 30
type input "2"
type input "2200"
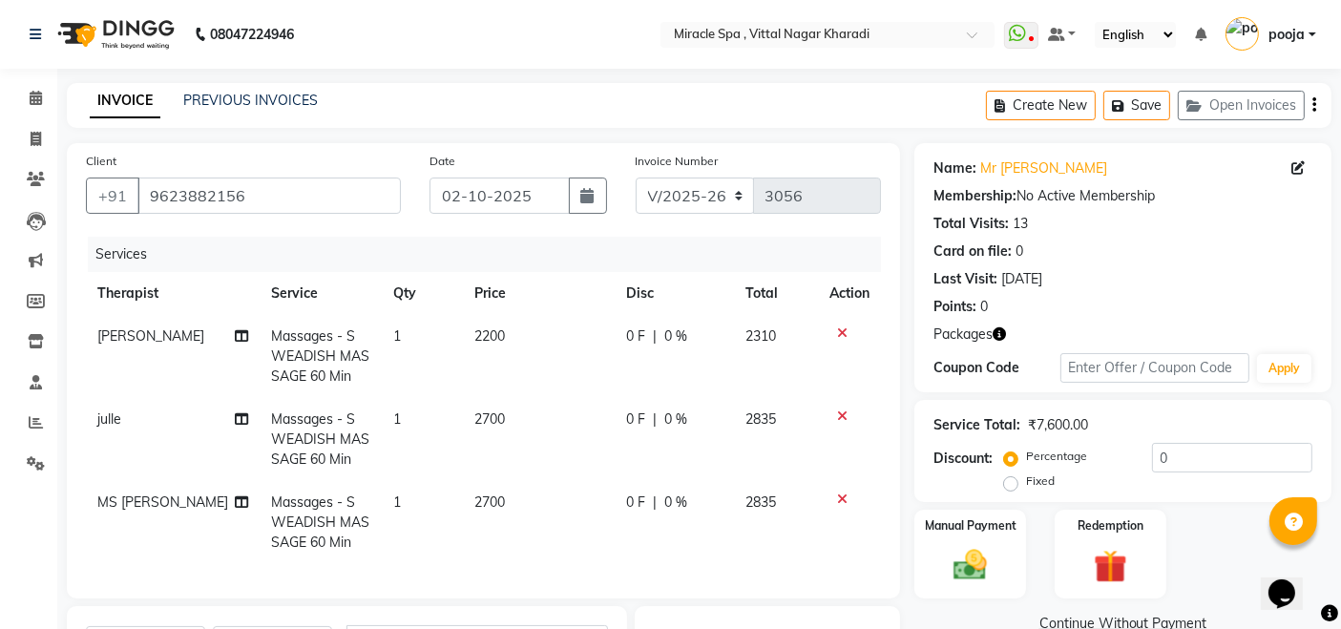
click at [534, 408] on td "2700" at bounding box center [539, 439] width 152 height 83
select select "91009"
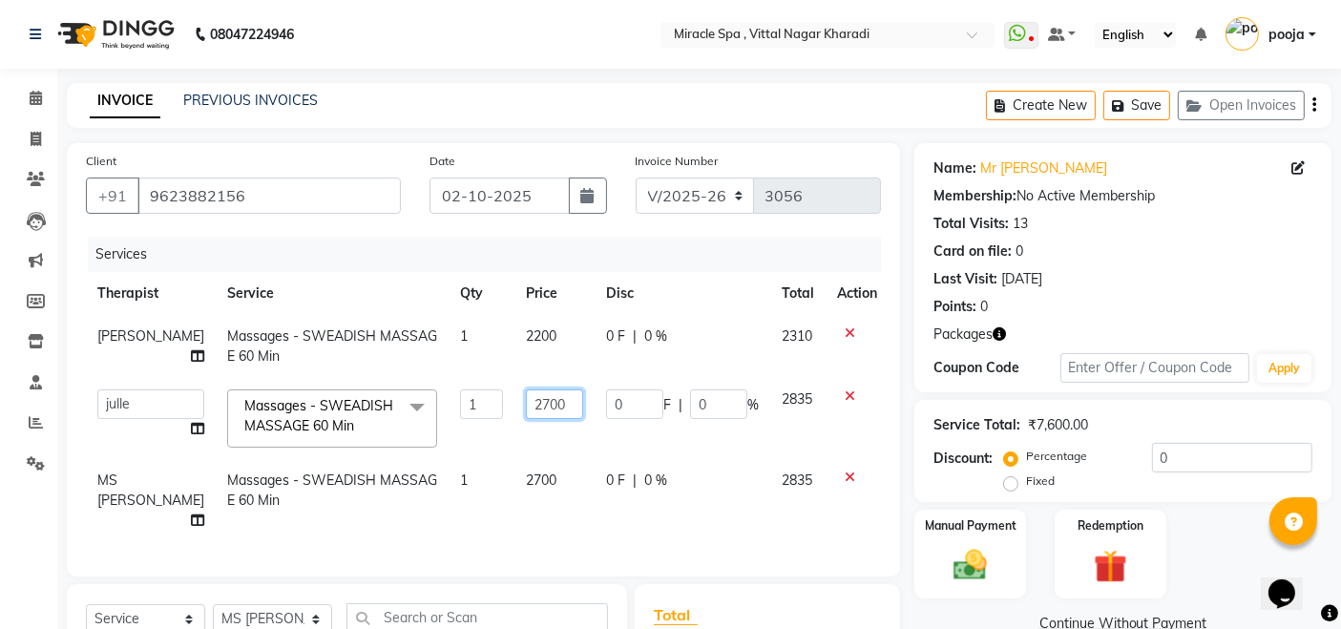
click at [537, 408] on input "2700" at bounding box center [554, 405] width 57 height 30
type input "2"
type input "2200"
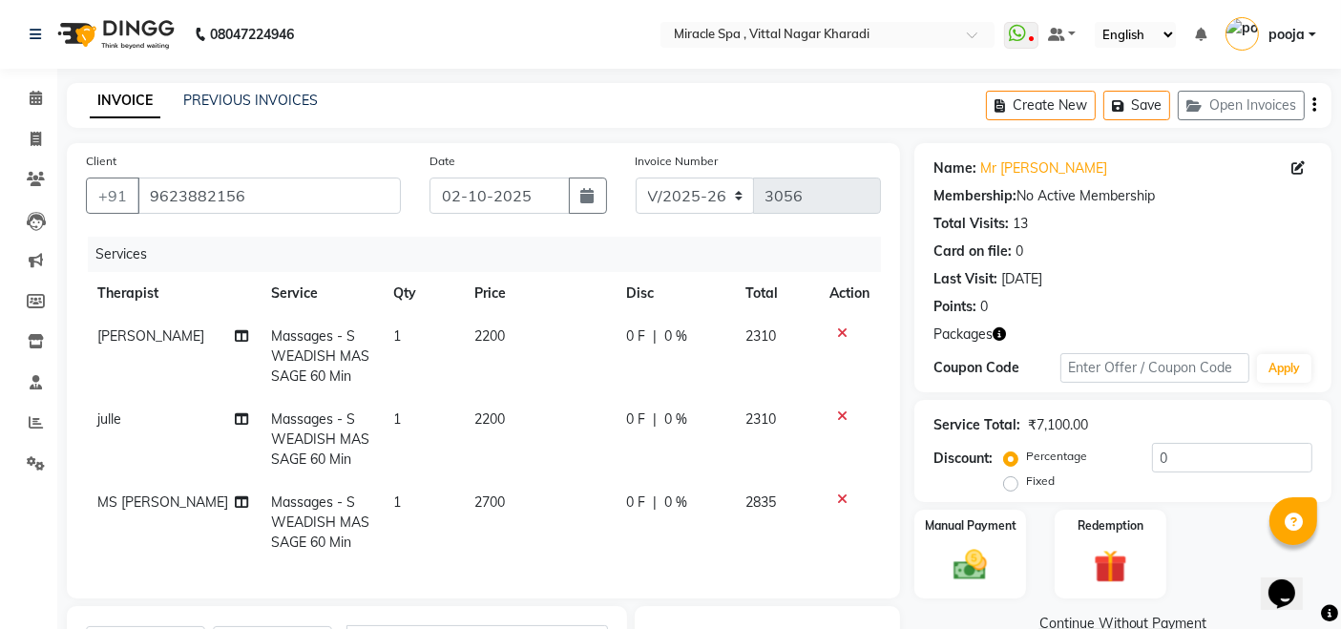
click at [520, 494] on td "2700" at bounding box center [539, 522] width 152 height 83
select select "62144"
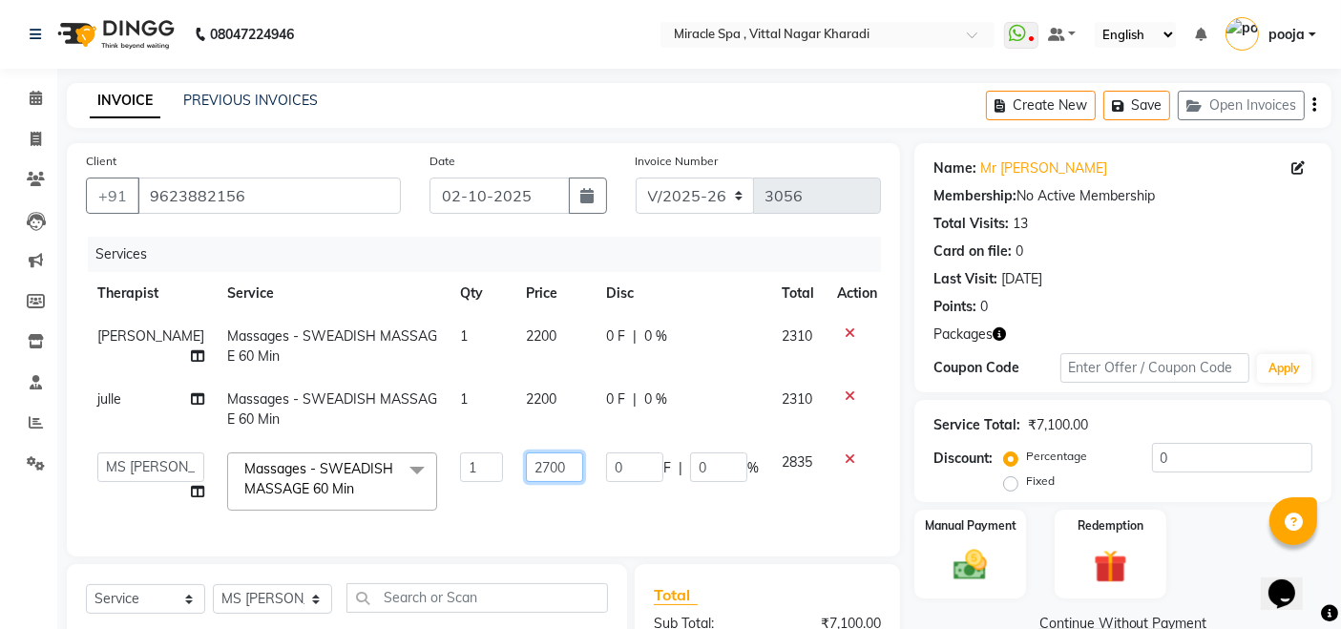
click at [539, 468] on input "2700" at bounding box center [554, 468] width 57 height 30
type input "2"
type input "2200"
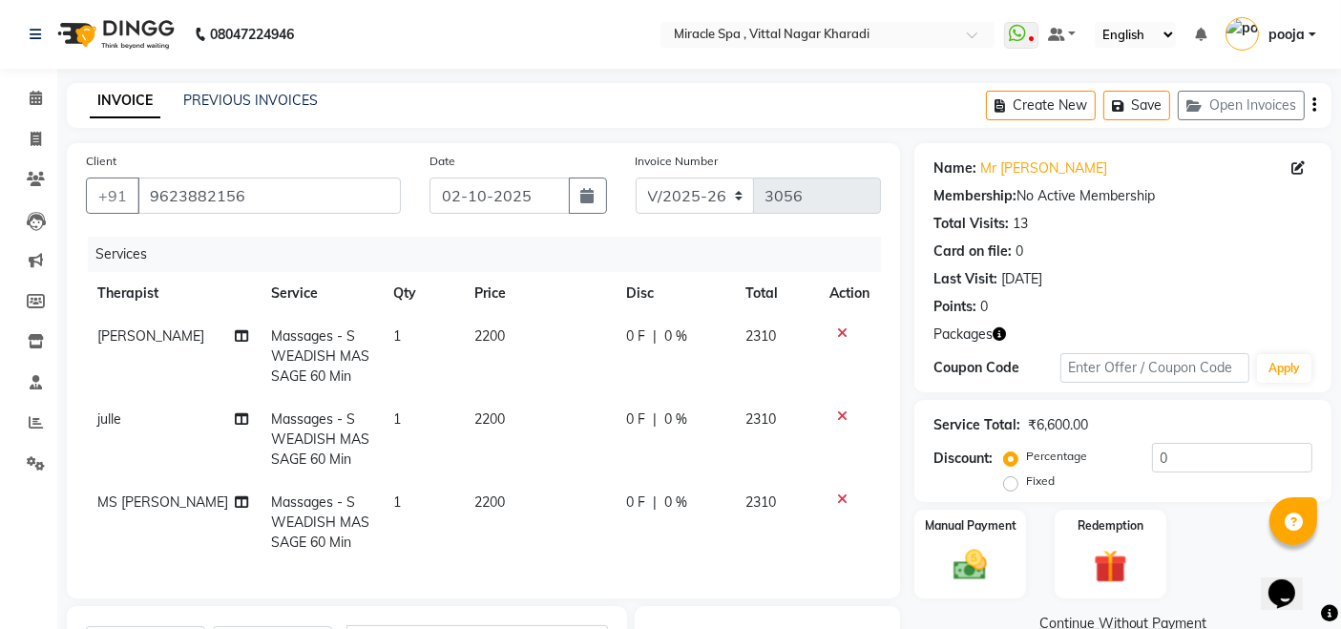
click at [812, 510] on td "2310" at bounding box center [776, 522] width 84 height 83
select select "62144"
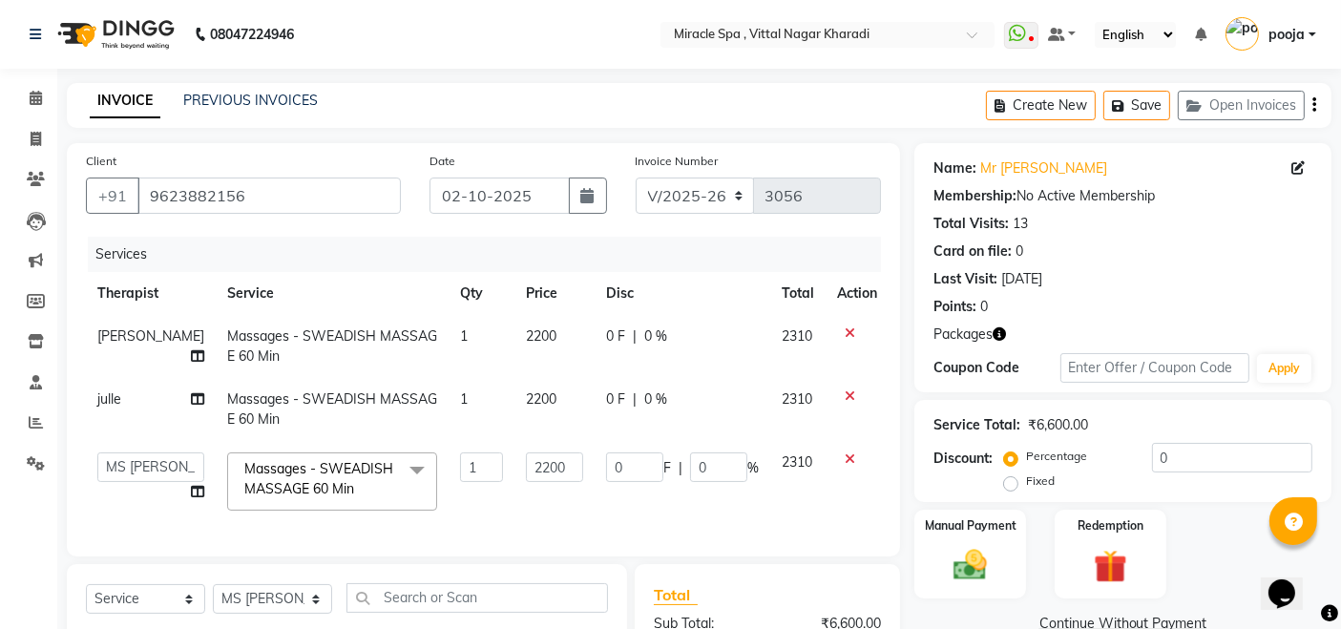
scroll to position [318, 0]
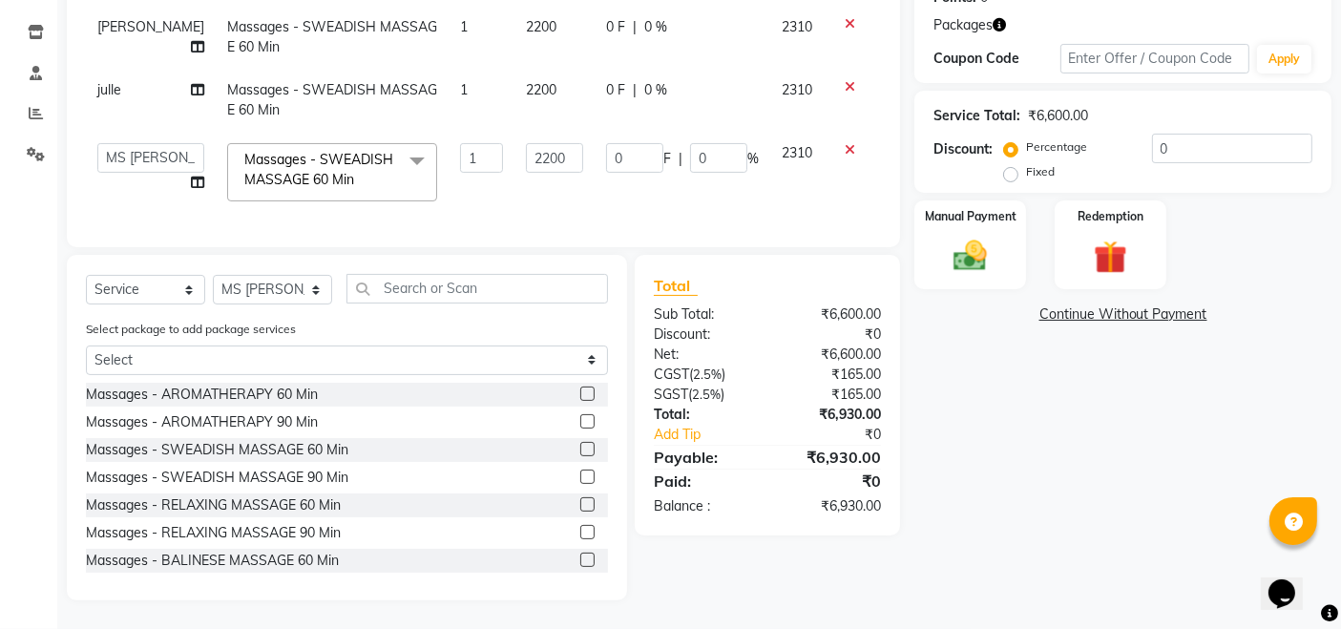
click at [1092, 536] on div "Name: Mr Sunil Membership: No Active Membership Total Visits: 13 Card on file: …" at bounding box center [1131, 217] width 432 height 767
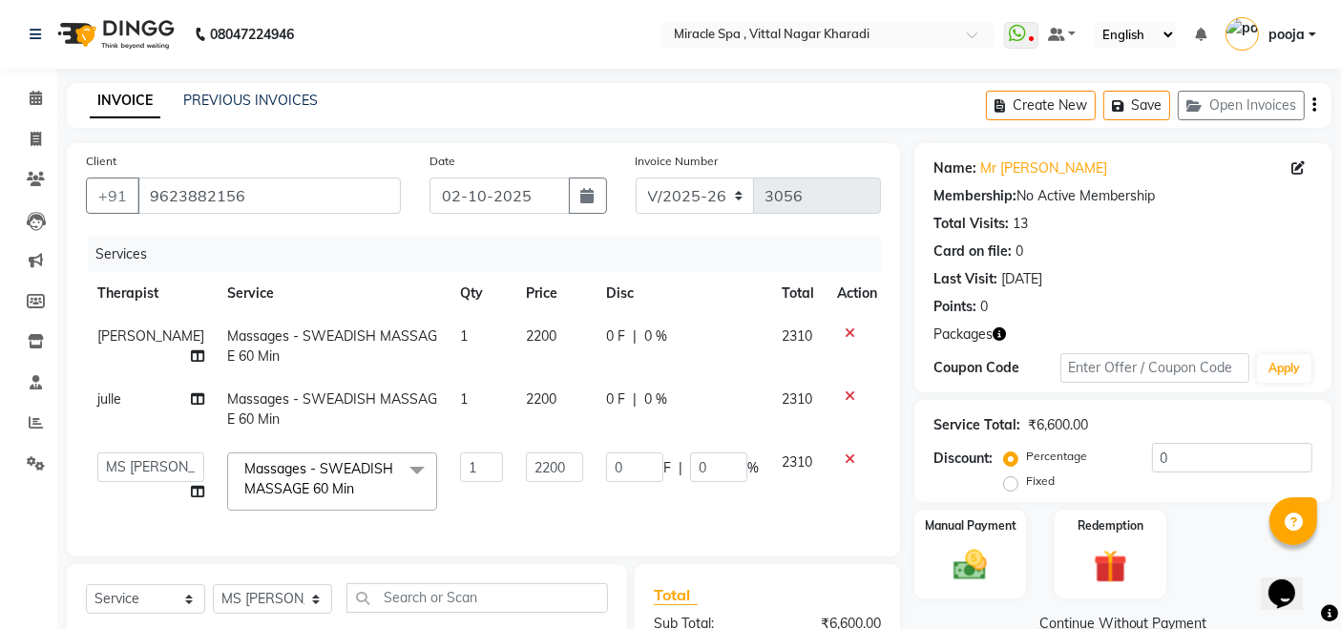
click at [1316, 115] on button "button" at bounding box center [1315, 105] width 4 height 45
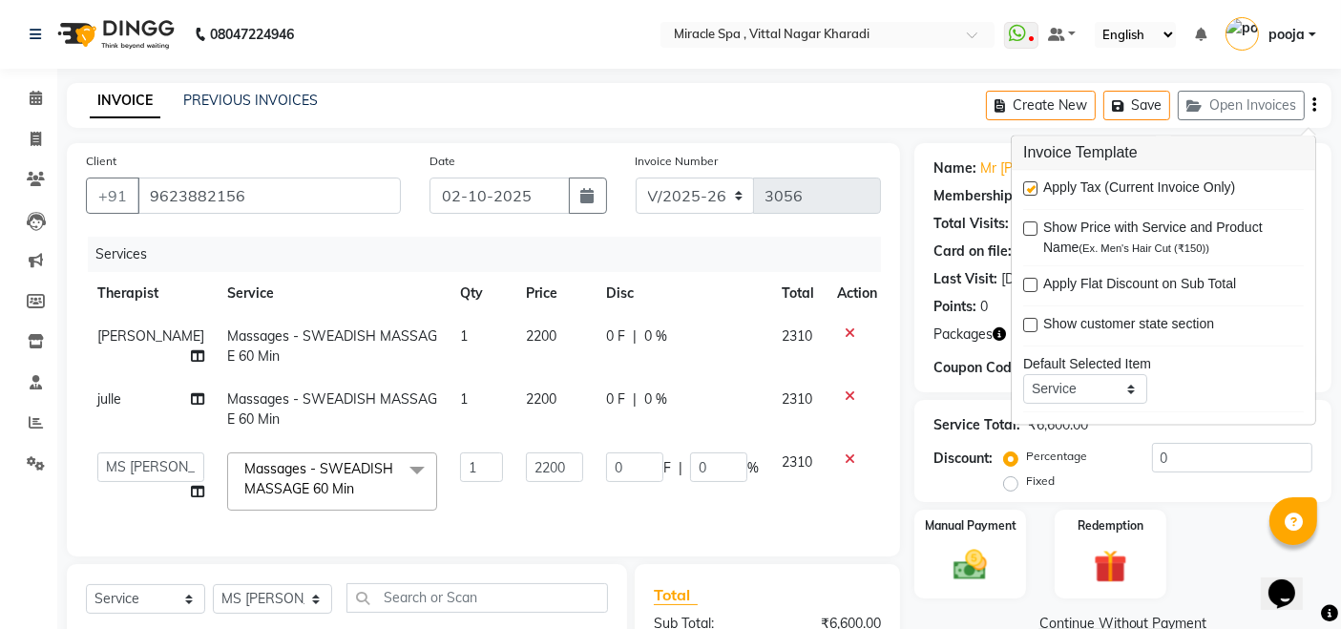
click at [1025, 189] on label at bounding box center [1030, 189] width 14 height 14
click at [1025, 189] on input "checkbox" at bounding box center [1029, 190] width 12 height 12
checkbox input "false"
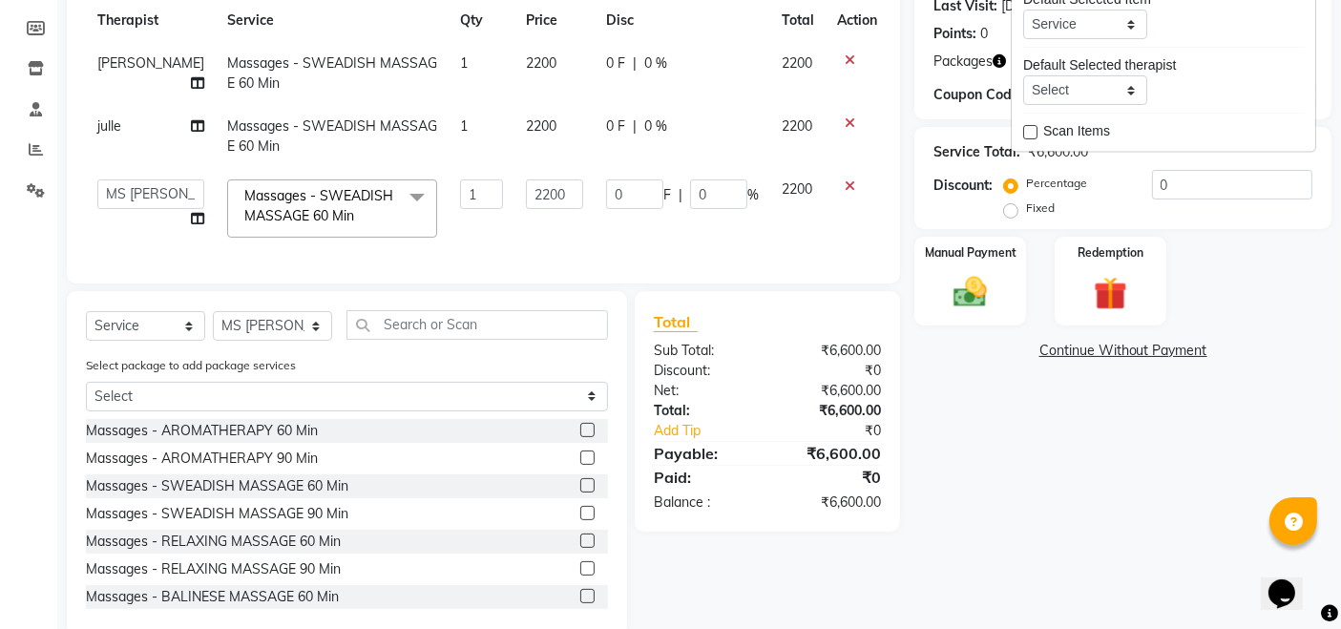
scroll to position [325, 0]
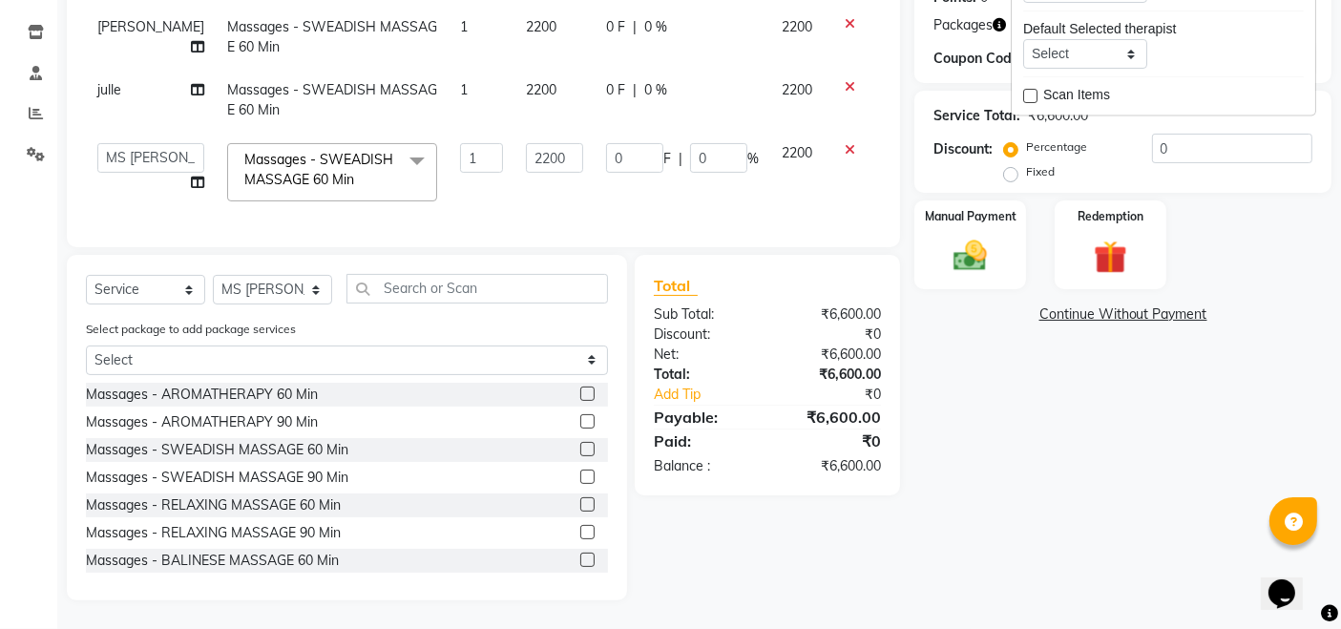
click at [967, 482] on div "Name: Mr Sunil Membership: No Active Membership Total Visits: 13 Card on file: …" at bounding box center [1131, 217] width 432 height 767
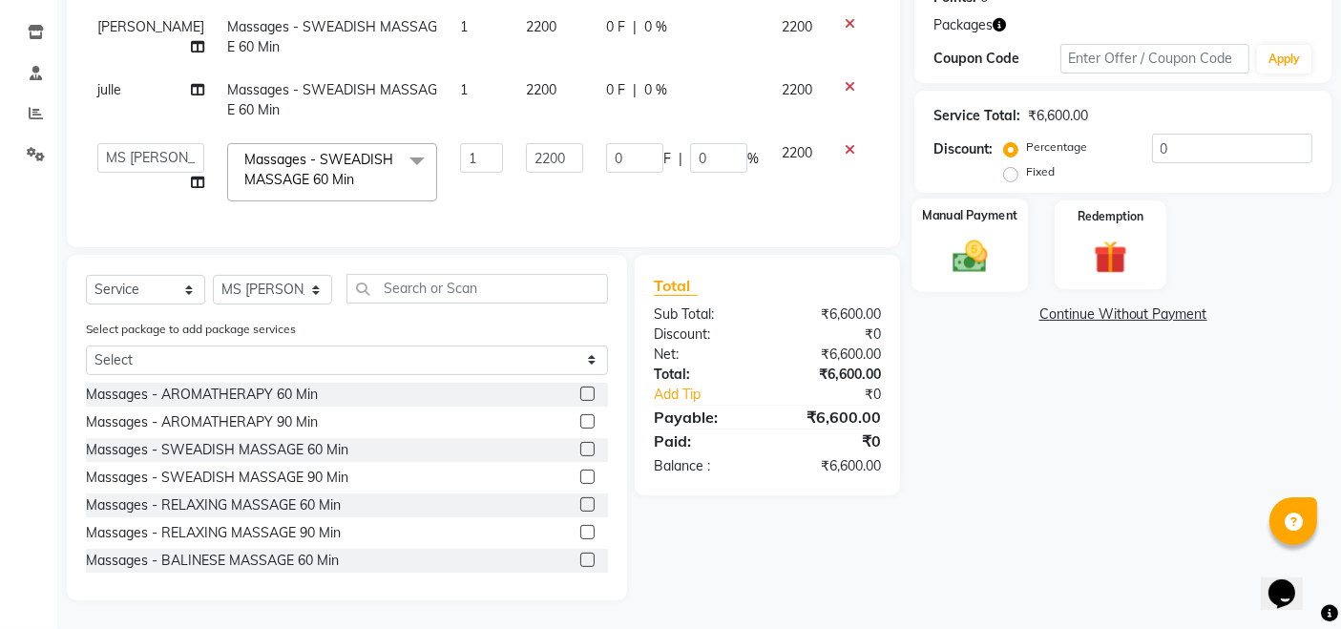
click at [979, 252] on img at bounding box center [970, 256] width 57 height 40
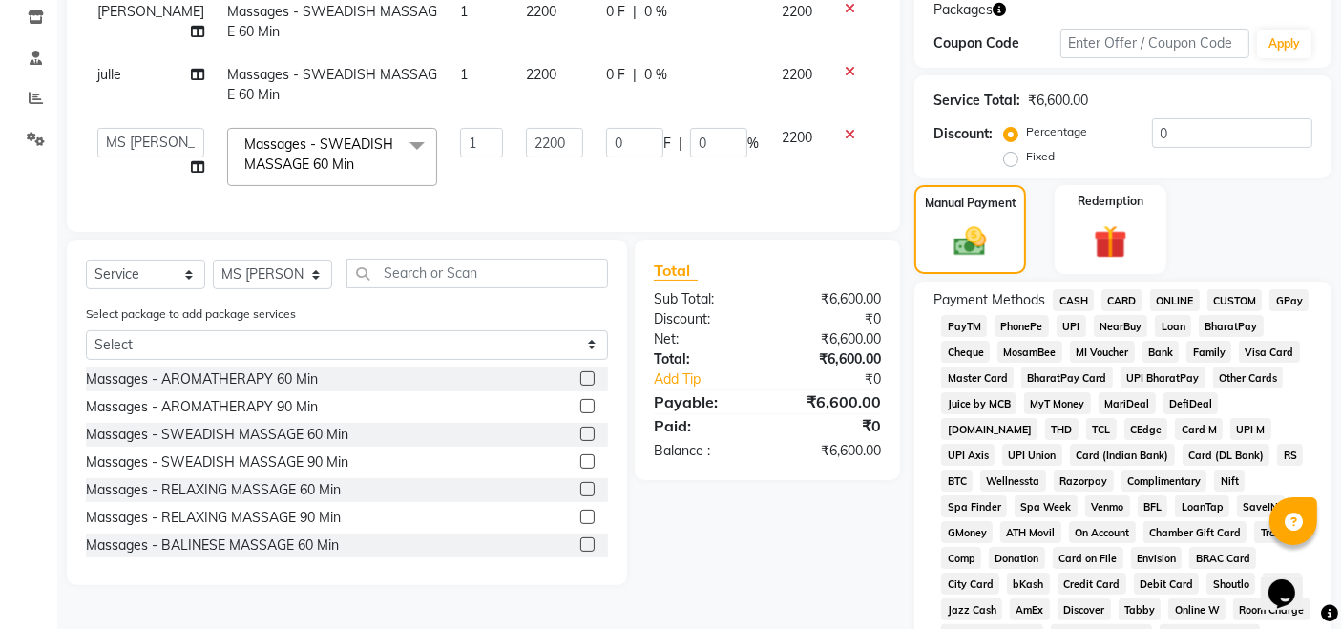
click at [1075, 300] on span "CASH" at bounding box center [1073, 300] width 41 height 22
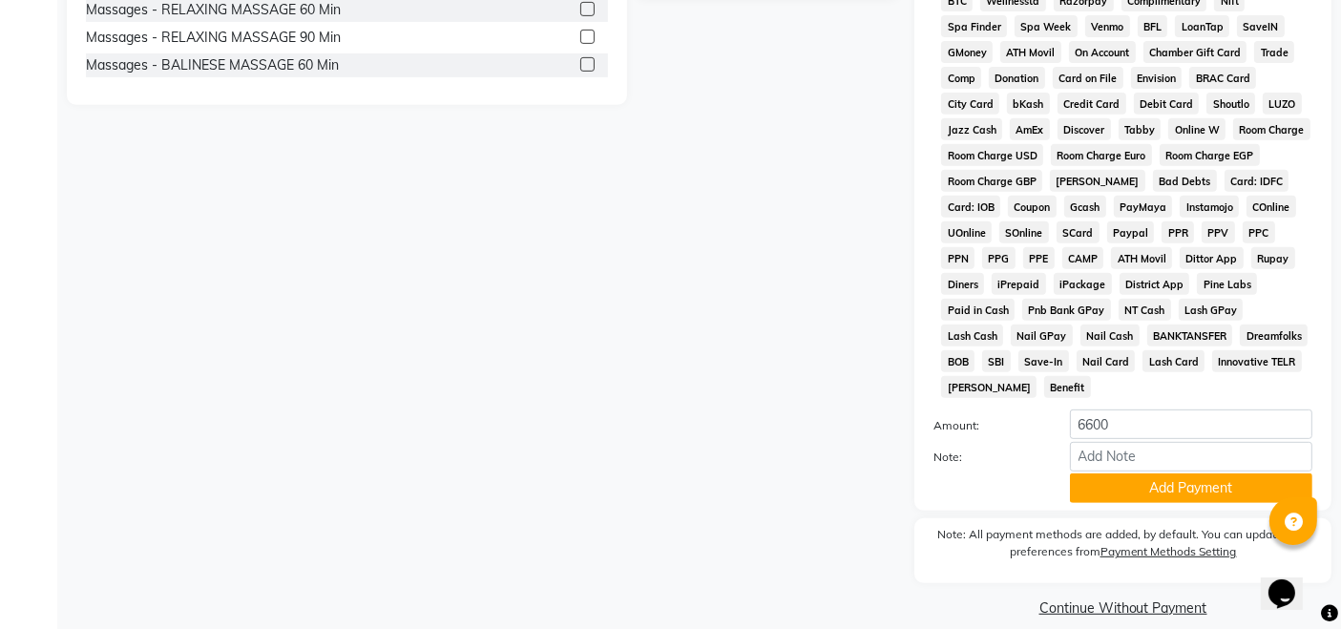
click at [1126, 474] on button "Add Payment" at bounding box center [1191, 489] width 243 height 30
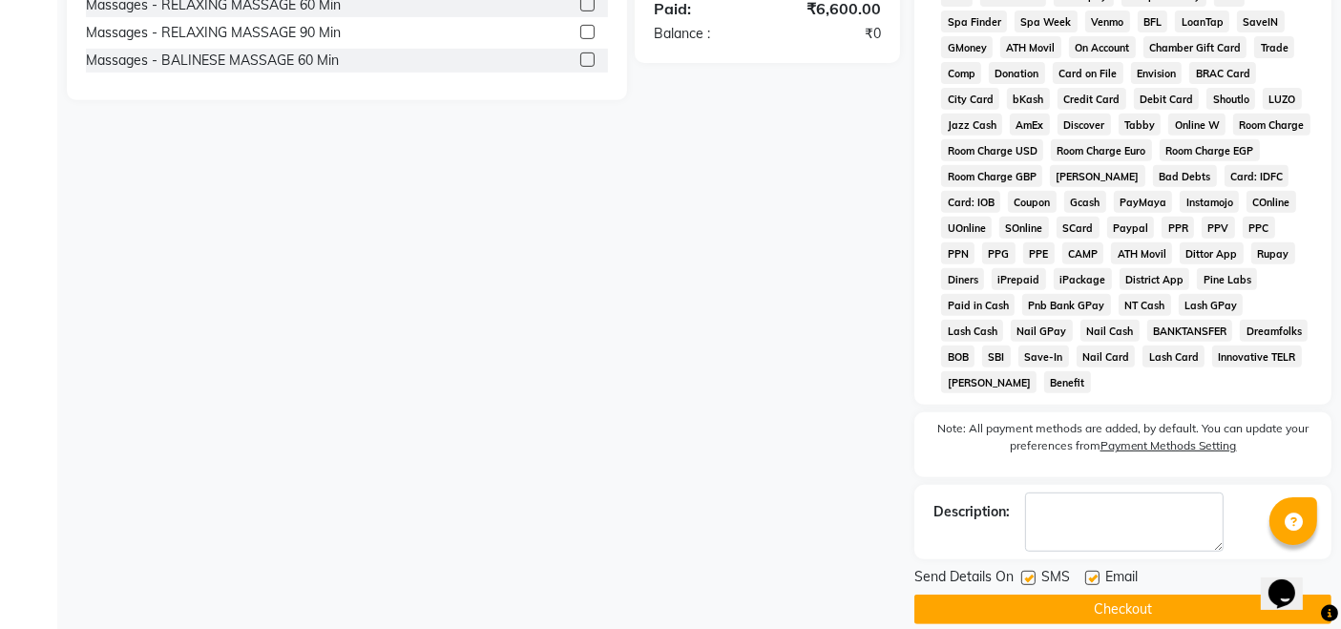
scroll to position [812, 0]
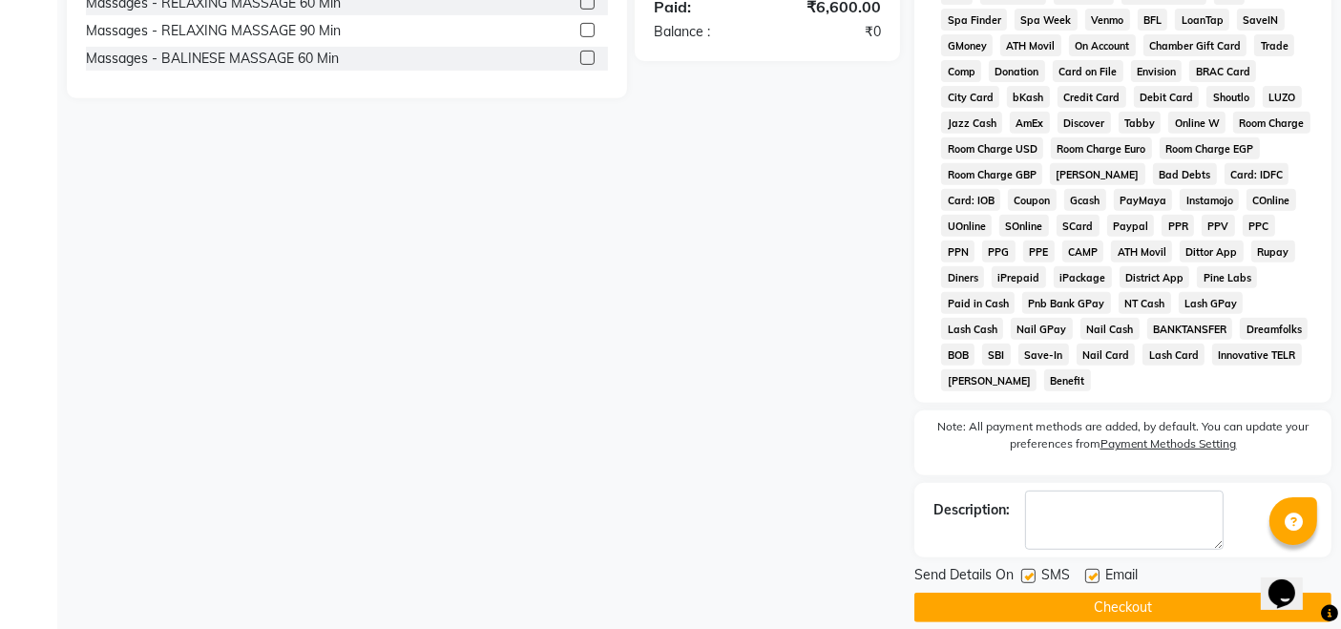
click at [1058, 593] on button "Checkout" at bounding box center [1123, 608] width 417 height 30
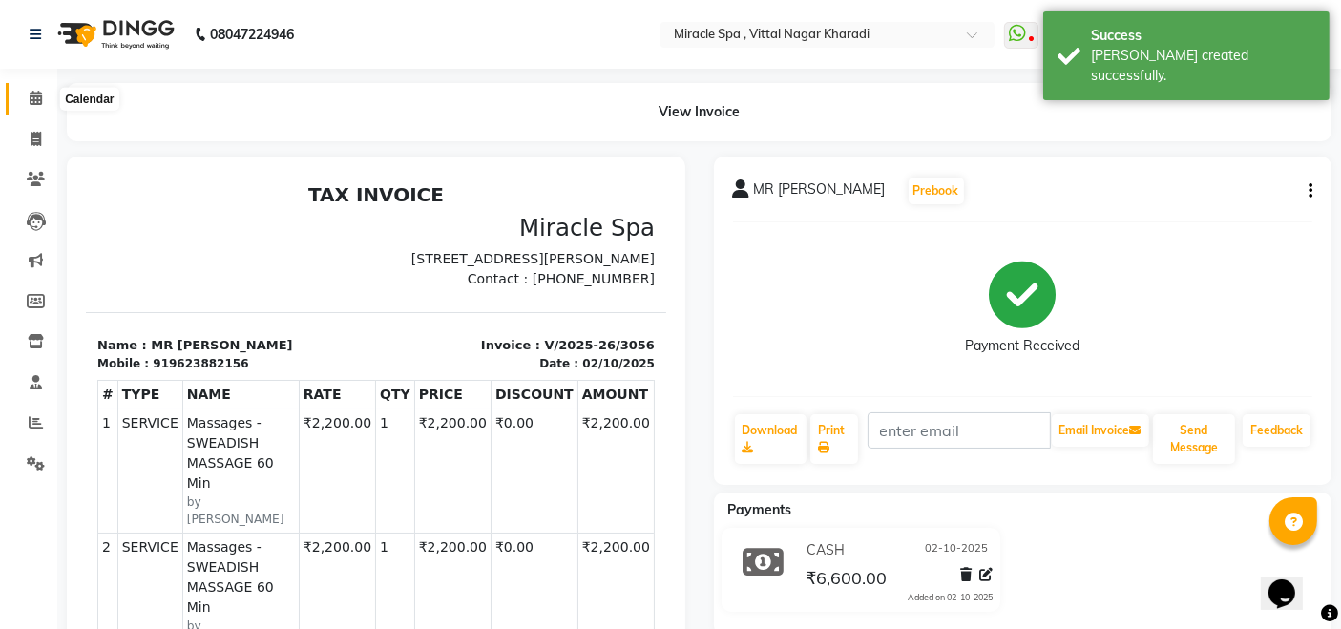
click at [34, 106] on span at bounding box center [35, 99] width 33 height 22
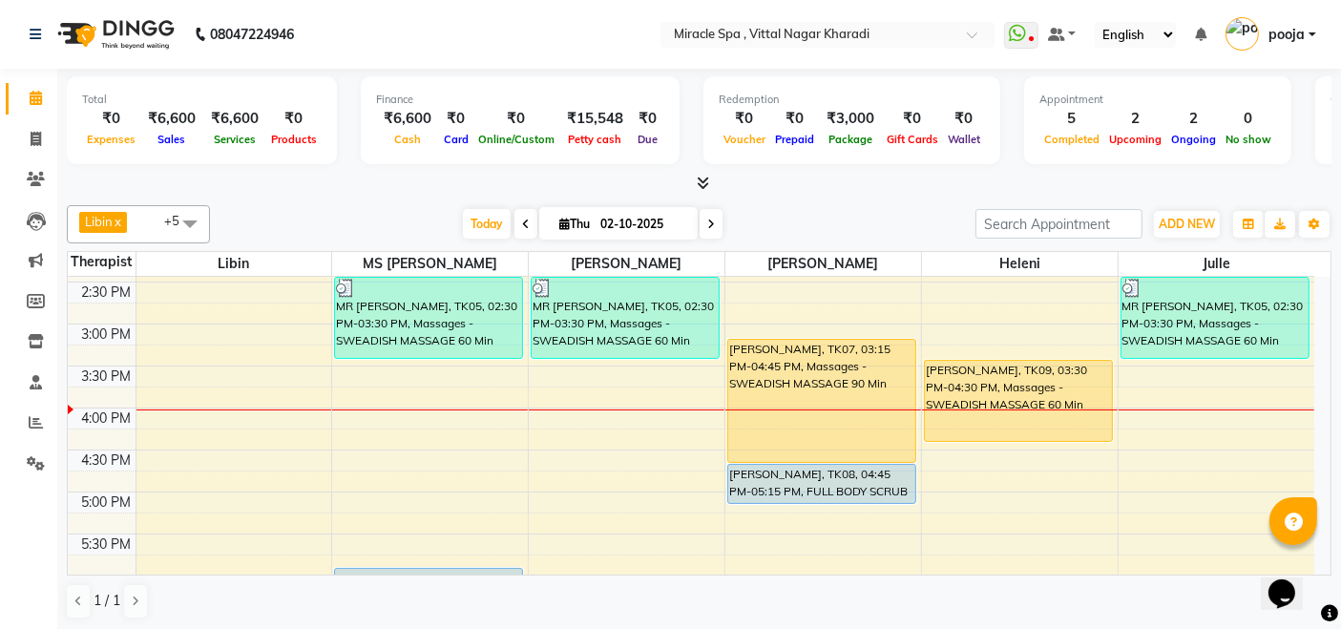
scroll to position [424, 0]
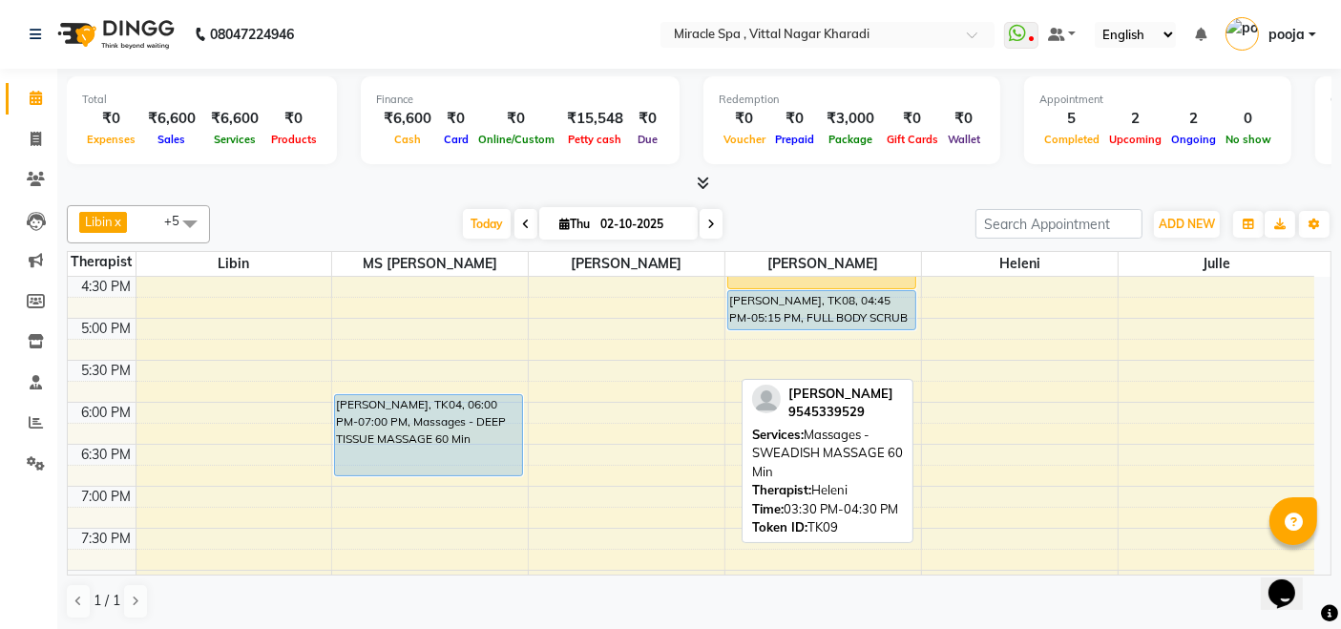
scroll to position [636, 0]
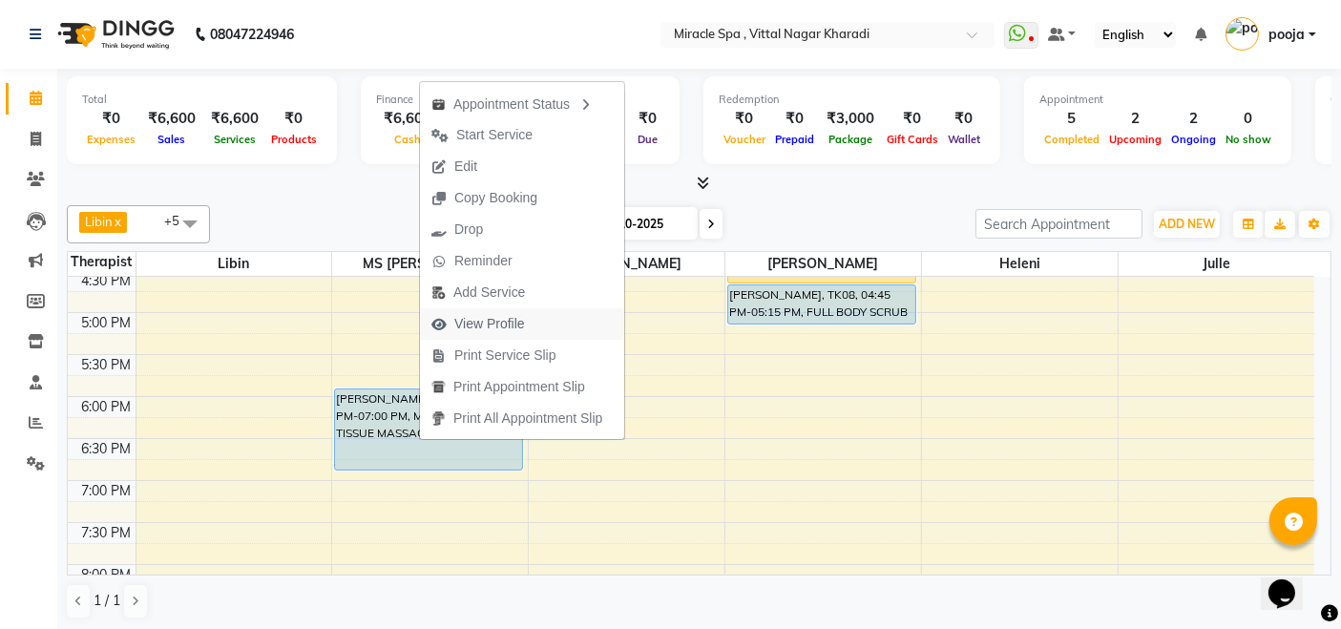
click at [489, 323] on span "View Profile" at bounding box center [489, 324] width 71 height 20
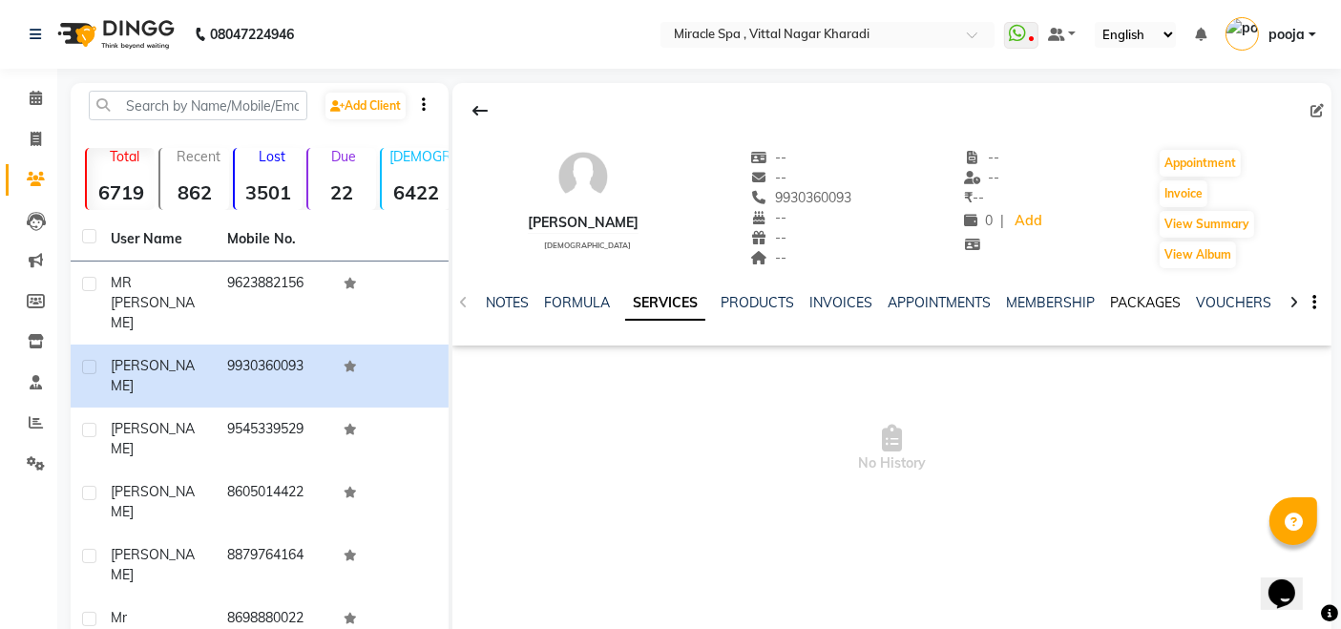
click at [1118, 309] on link "PACKAGES" at bounding box center [1145, 302] width 71 height 17
click at [40, 99] on icon at bounding box center [36, 98] width 12 height 14
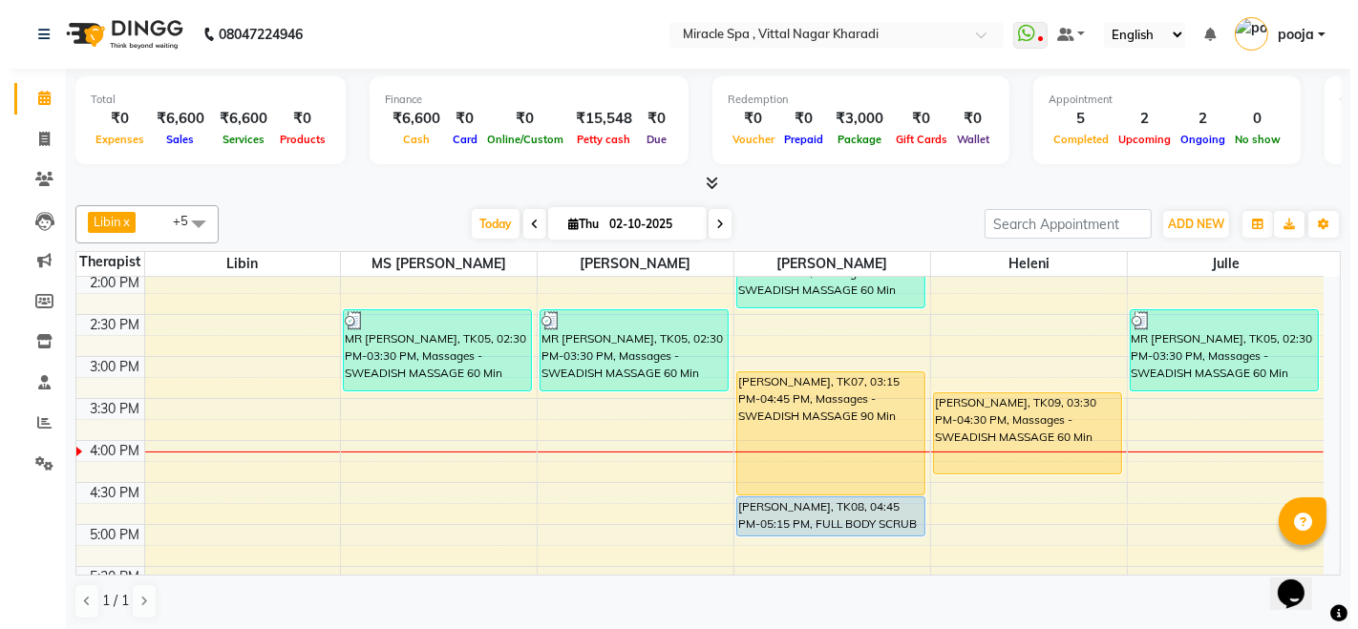
scroll to position [530, 0]
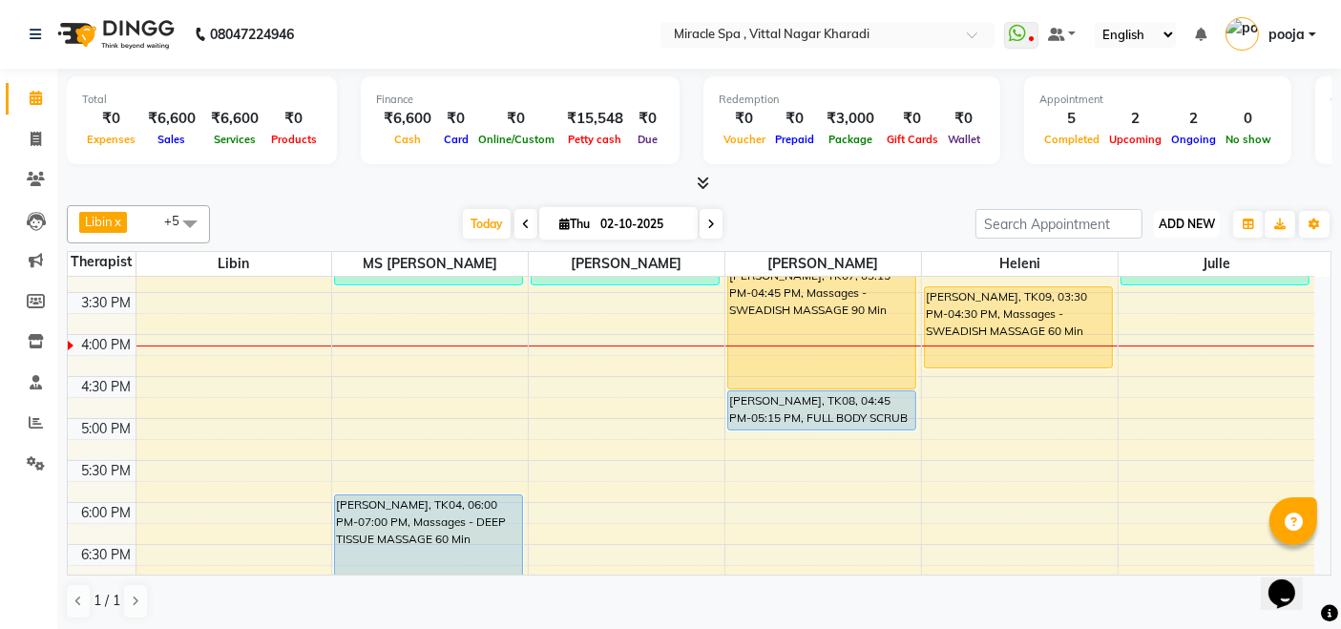
click at [1171, 220] on span "ADD NEW" at bounding box center [1187, 224] width 56 height 14
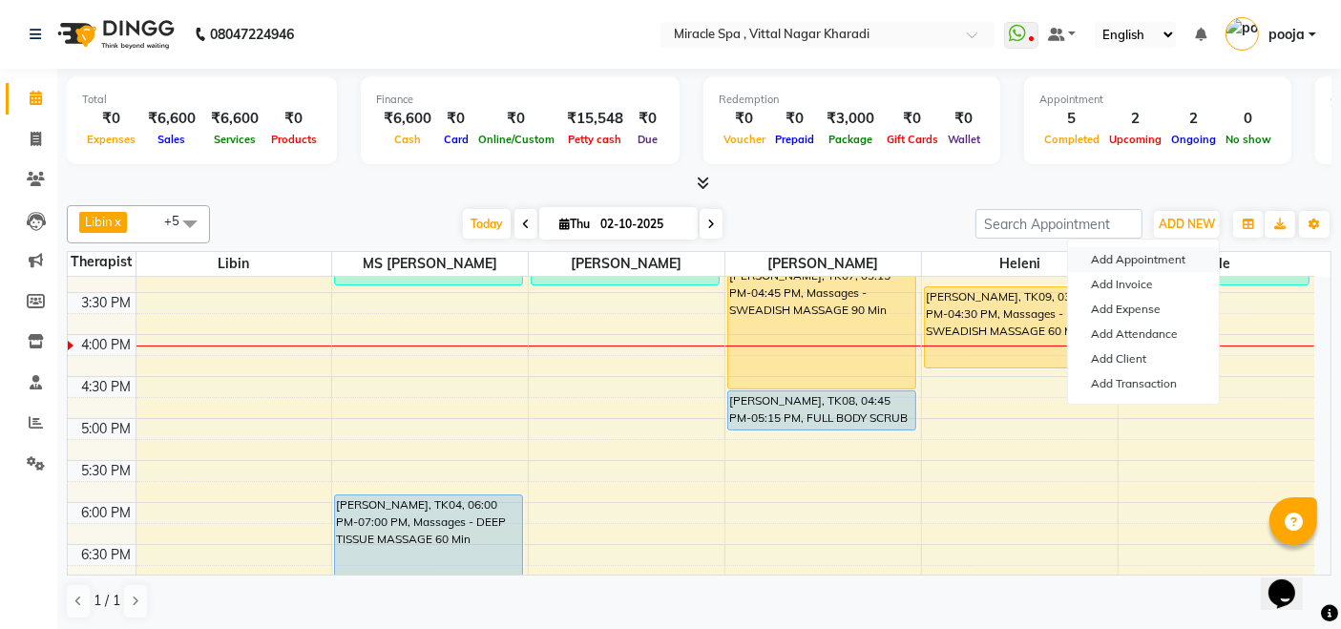
click at [1163, 263] on button "Add Appointment" at bounding box center [1143, 259] width 151 height 25
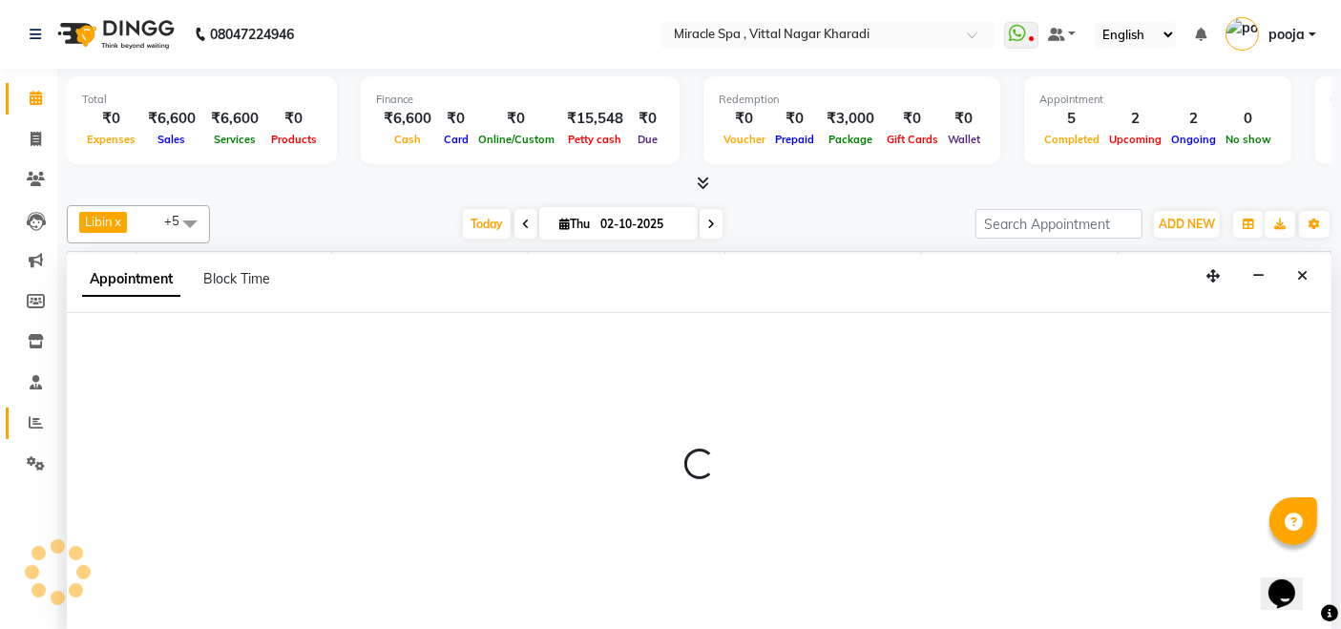
select select "600"
select select "tentative"
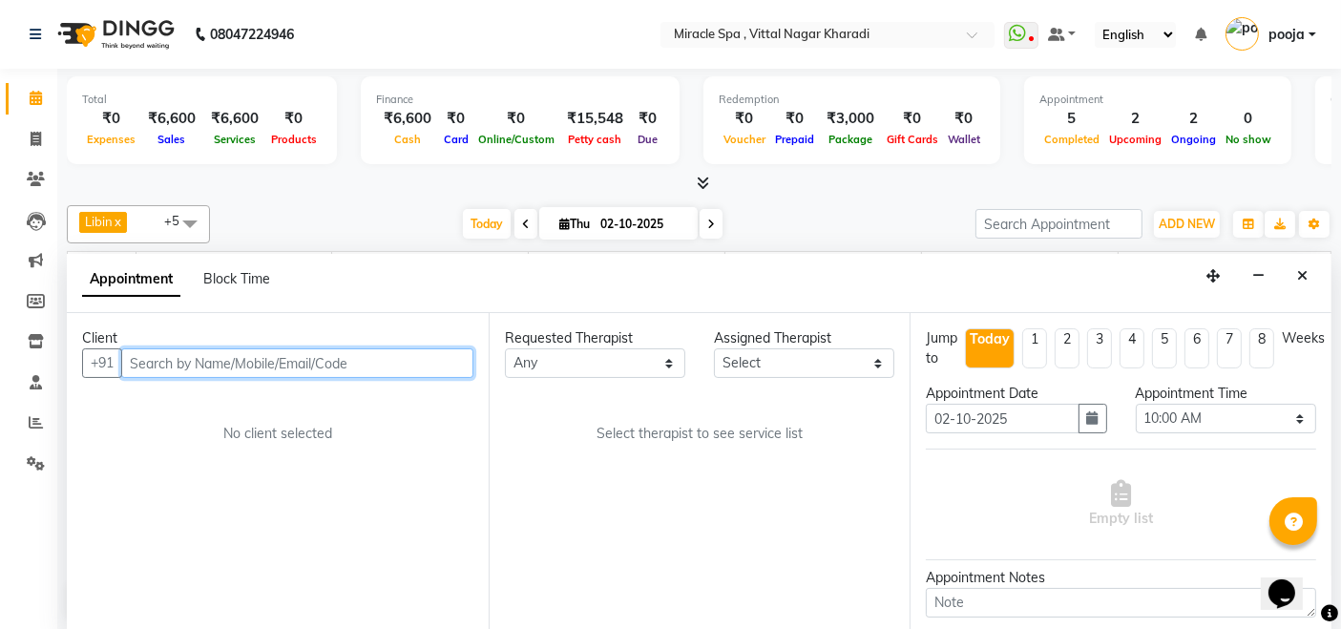
click at [150, 361] on input "text" at bounding box center [297, 363] width 352 height 30
type input "7020402825"
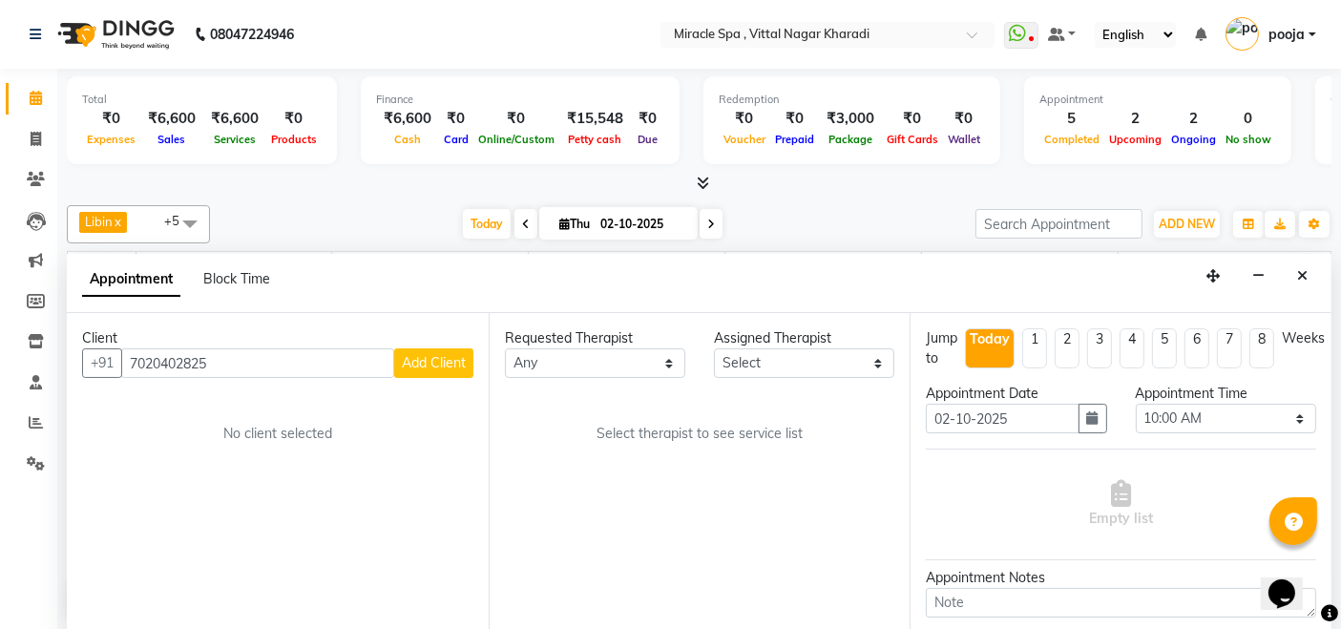
click at [454, 369] on button "Add Client" at bounding box center [433, 363] width 79 height 30
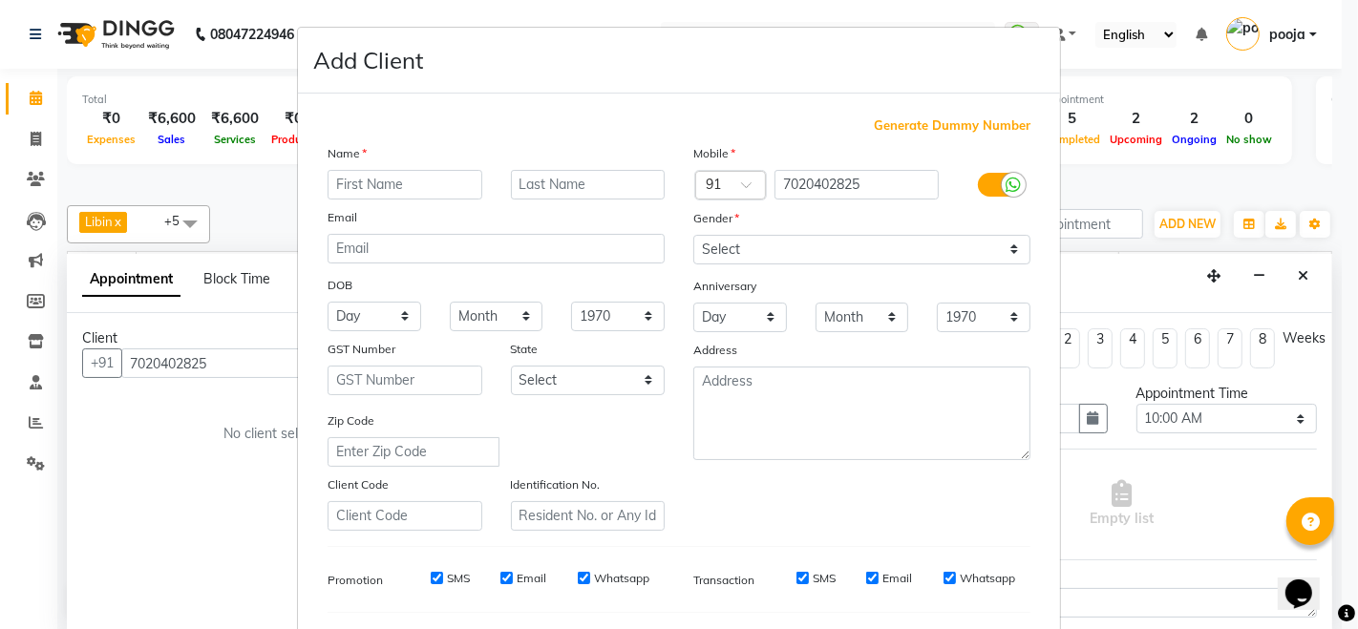
click at [365, 184] on input "text" at bounding box center [404, 185] width 155 height 30
type input "mr [PERSON_NAME]"
click at [791, 232] on div "Gender" at bounding box center [862, 221] width 366 height 27
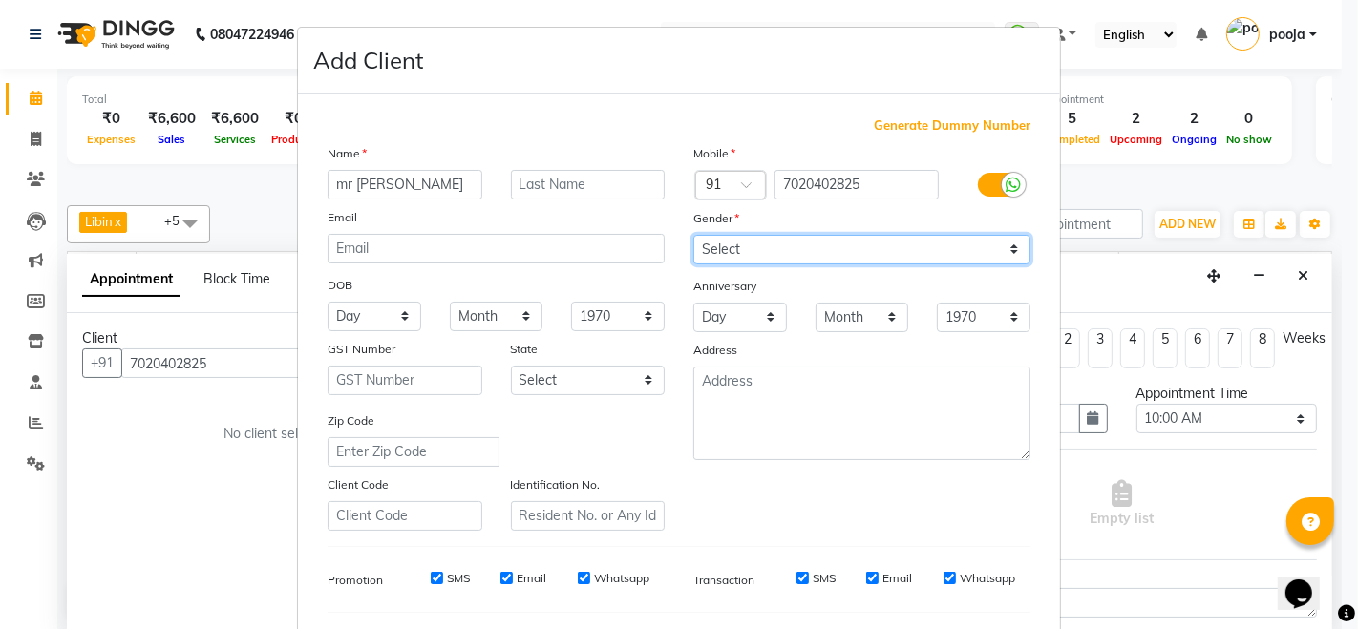
click at [772, 243] on select "Select [DEMOGRAPHIC_DATA] [DEMOGRAPHIC_DATA] Other Prefer Not To Say" at bounding box center [861, 250] width 337 height 30
select select "[DEMOGRAPHIC_DATA]"
click at [693, 235] on select "Select [DEMOGRAPHIC_DATA] [DEMOGRAPHIC_DATA] Other Prefer Not To Say" at bounding box center [861, 250] width 337 height 30
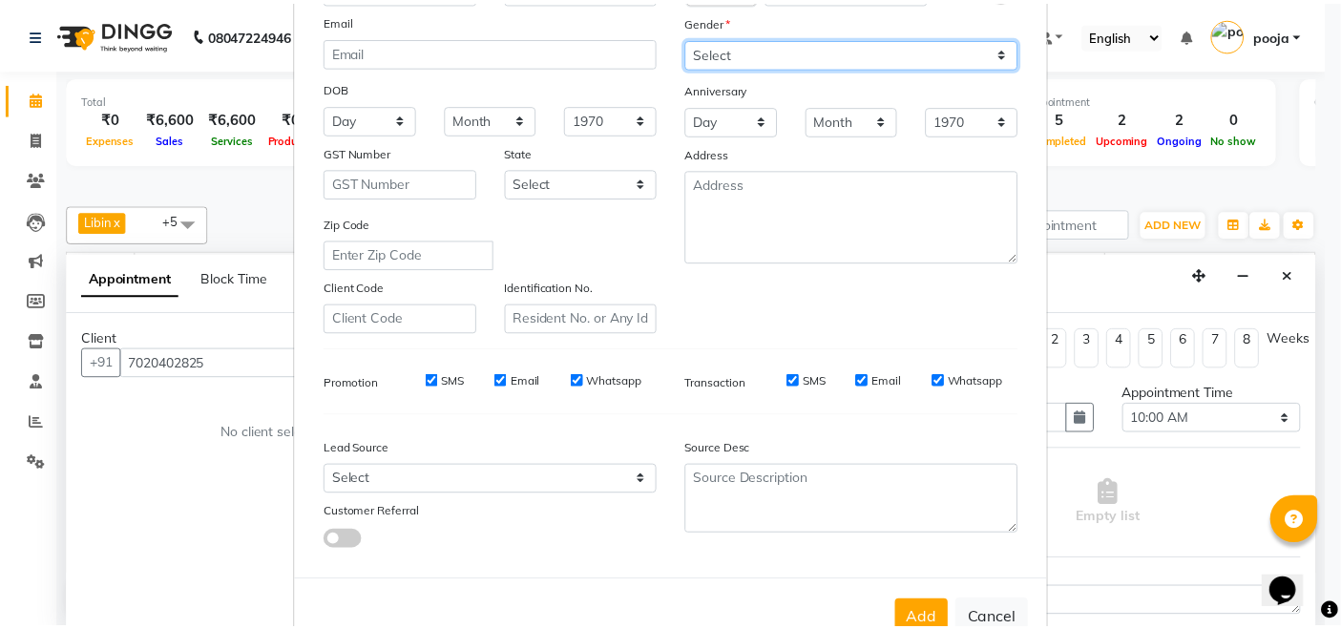
scroll to position [250, 0]
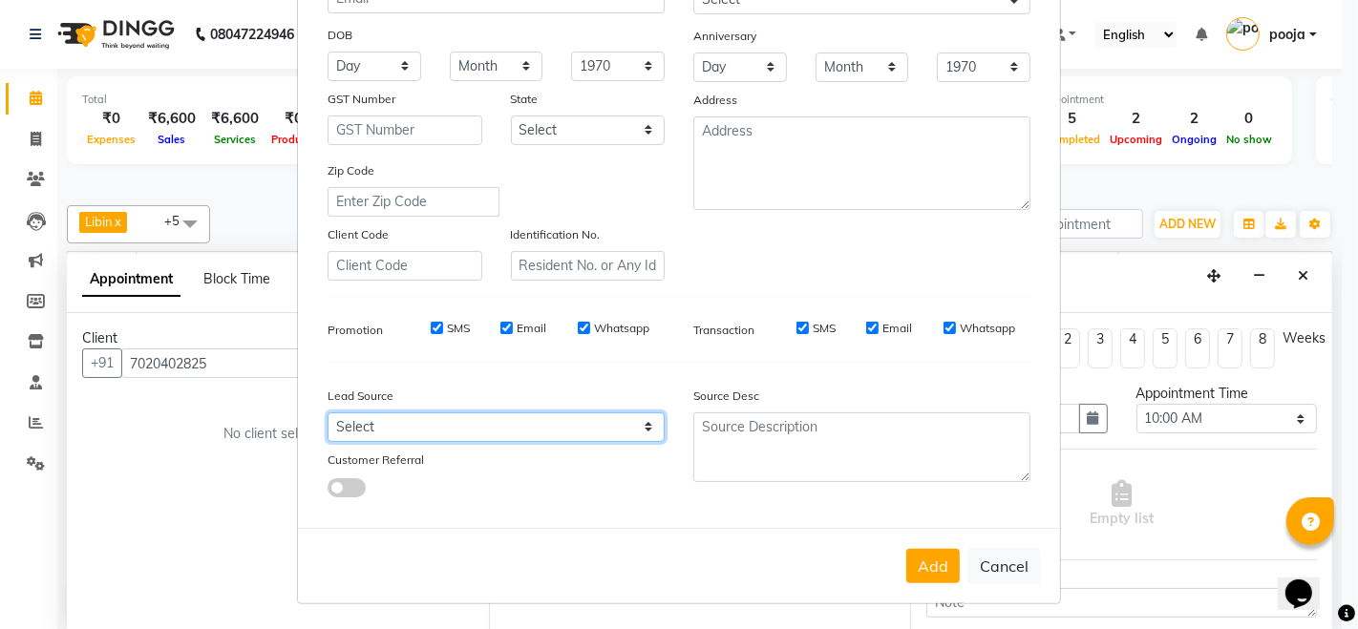
click at [474, 424] on select "Select Walk-in Referral Internet Friend Word of Mouth Advertisement Facebook Ju…" at bounding box center [495, 427] width 337 height 30
select select "27687"
click at [327, 412] on select "Select Walk-in Referral Internet Friend Word of Mouth Advertisement Facebook Ju…" at bounding box center [495, 427] width 337 height 30
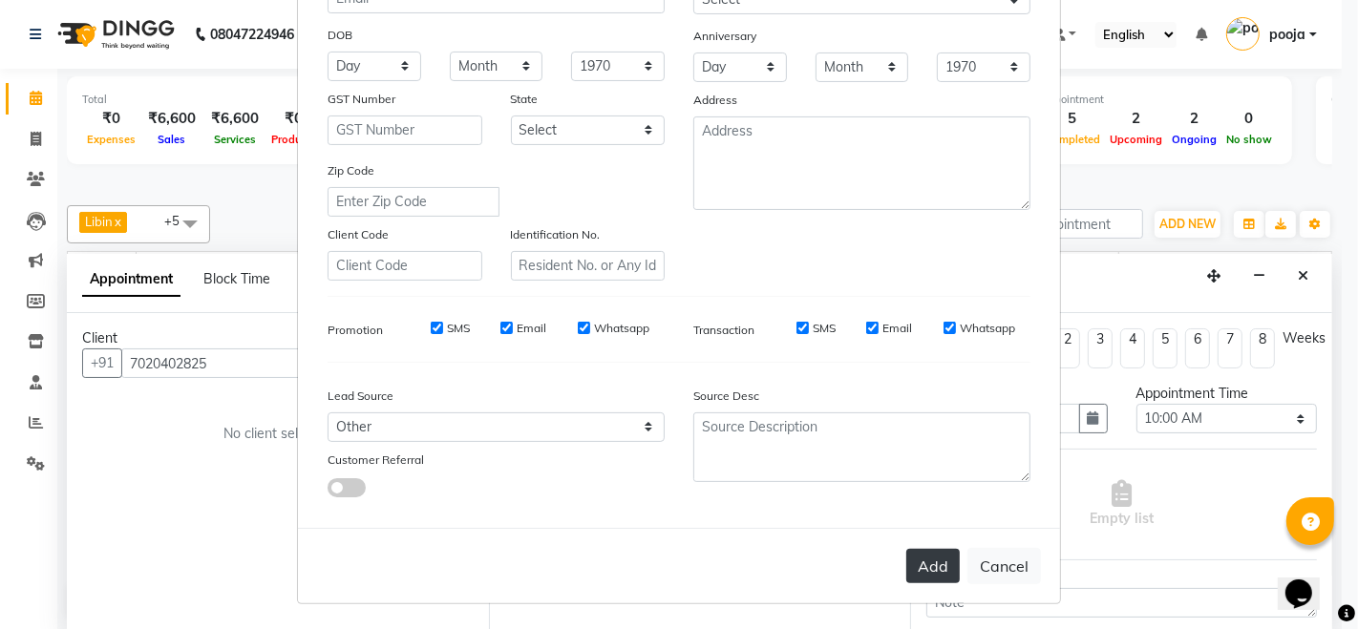
click at [933, 561] on button "Add" at bounding box center [932, 566] width 53 height 34
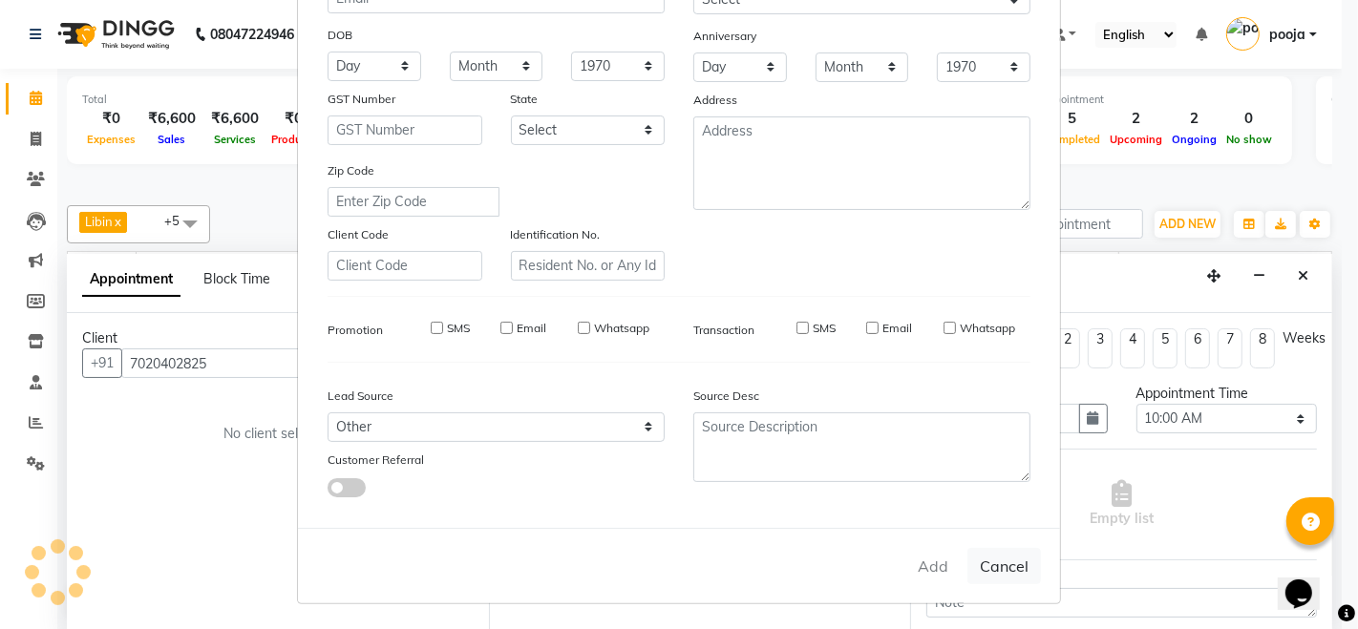
select select
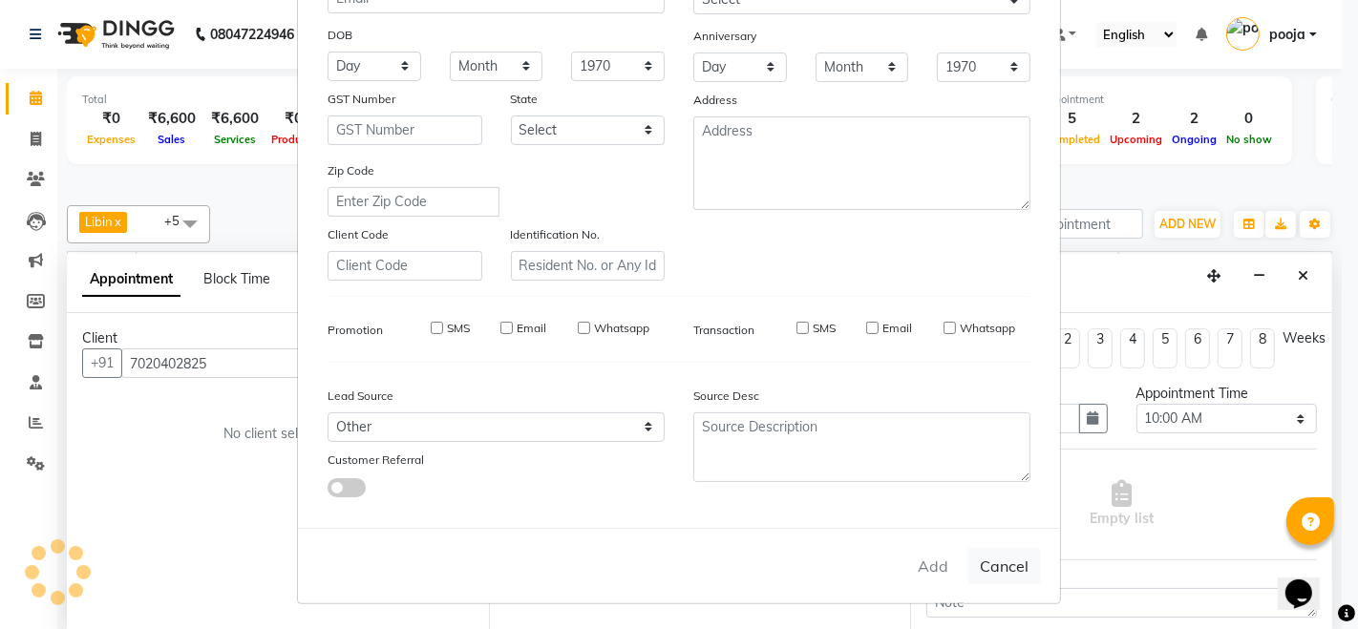
select select
checkbox input "false"
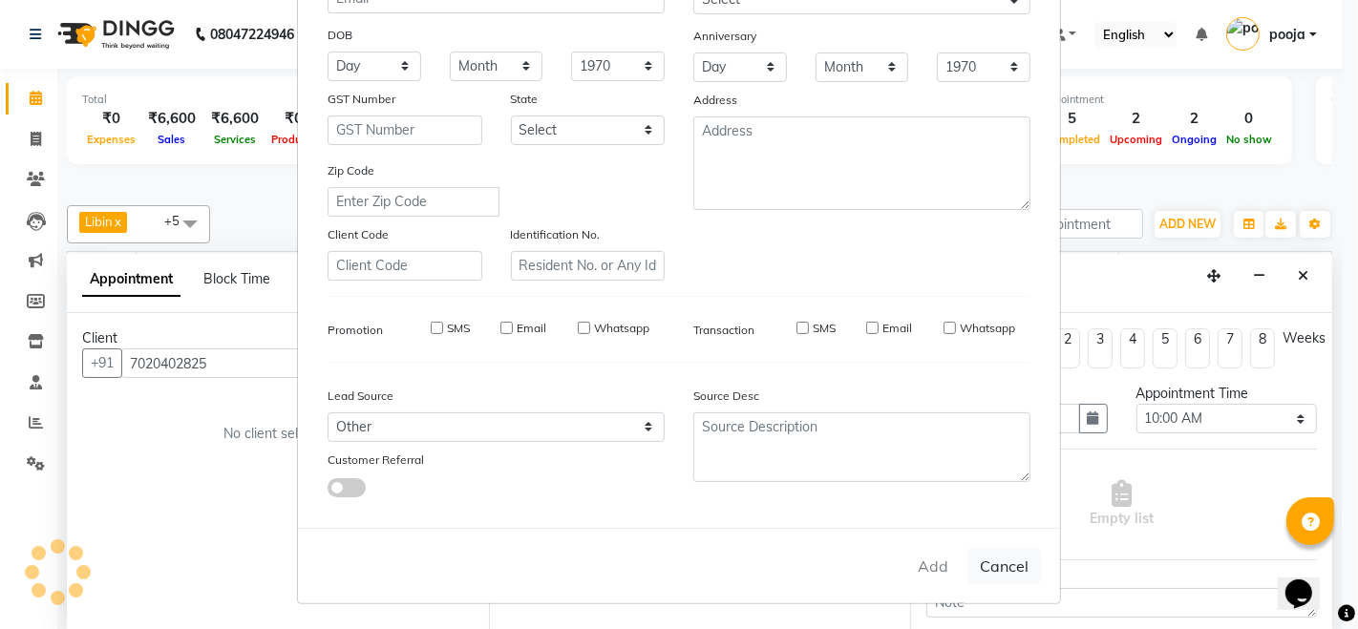
checkbox input "false"
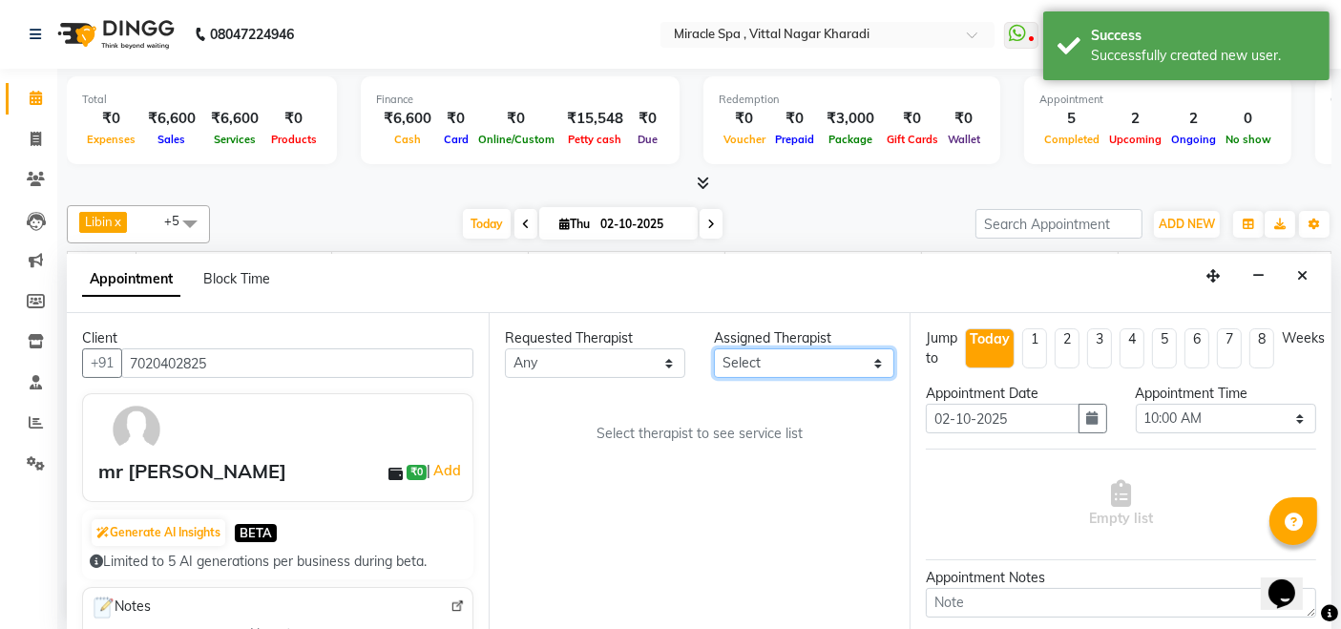
click at [821, 355] on select "Select ajay [PERSON_NAME] [PERSON_NAME] [PERSON_NAME] MR [PERSON_NAME] MS [PERS…" at bounding box center [804, 363] width 180 height 30
select select "91009"
click at [714, 348] on select "Select ajay [PERSON_NAME] [PERSON_NAME] [PERSON_NAME] MR [PERSON_NAME] MS [PERS…" at bounding box center [804, 363] width 180 height 30
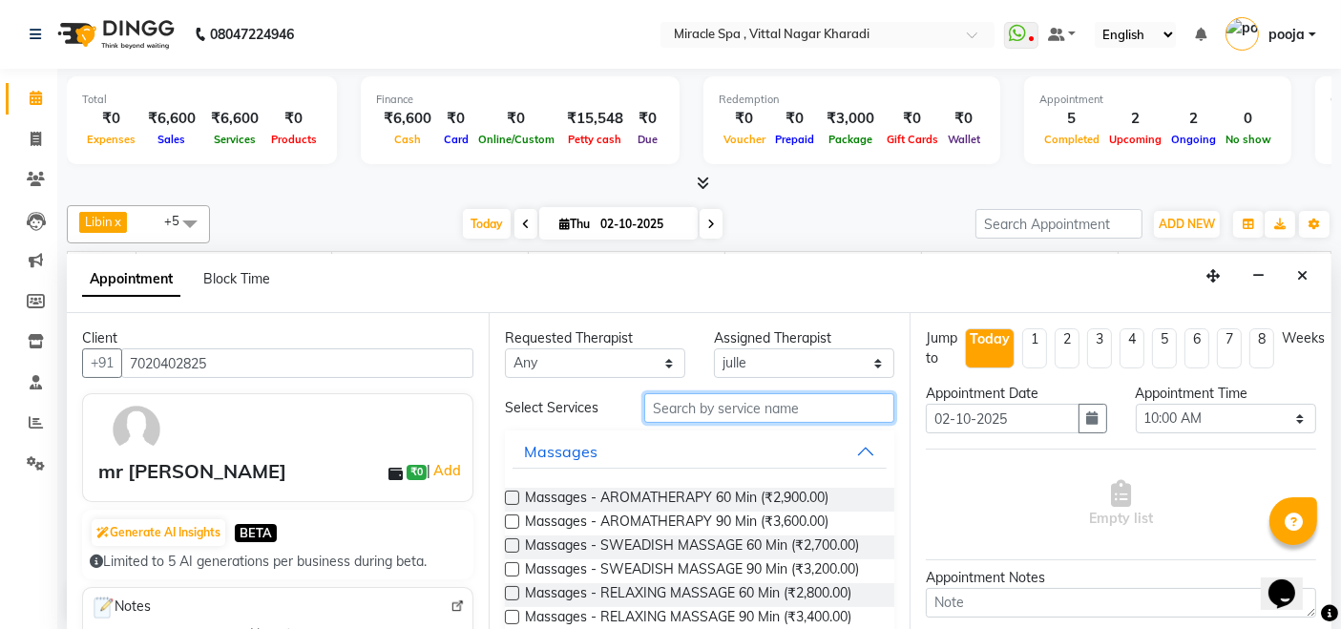
click at [768, 405] on input "text" at bounding box center [769, 408] width 250 height 30
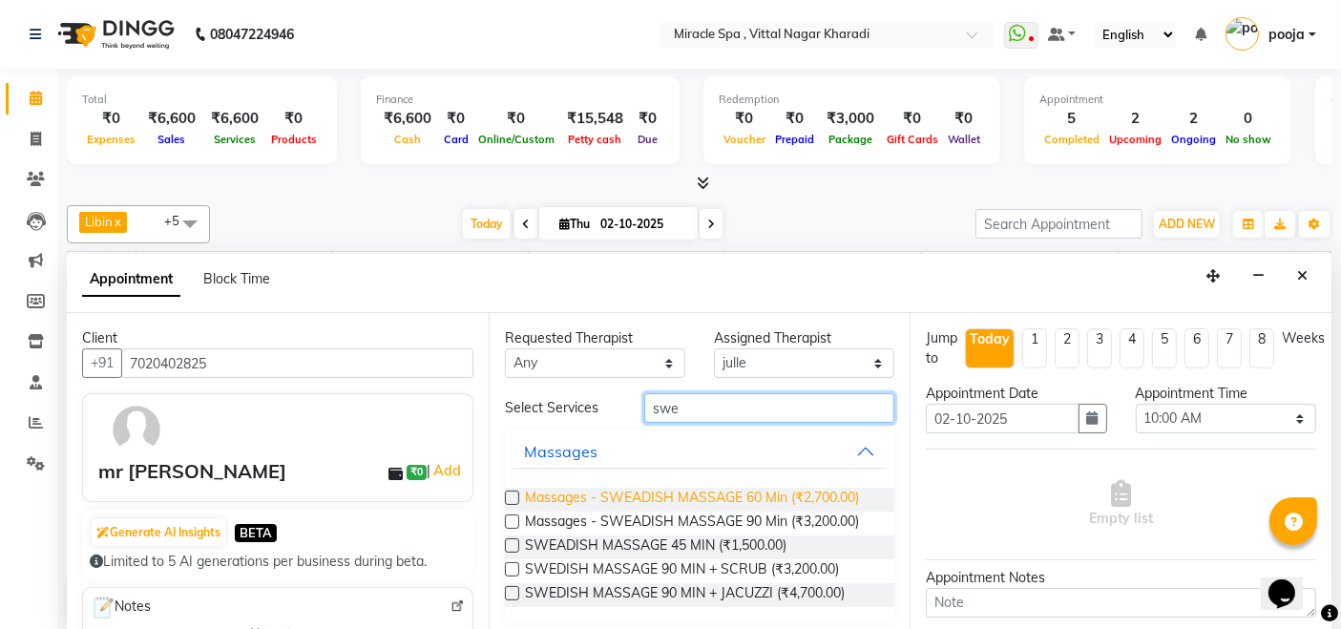
type input "swe"
click at [774, 493] on span "Massages - SWEADISH MASSAGE 60 Min (₹2,700.00)" at bounding box center [692, 500] width 334 height 24
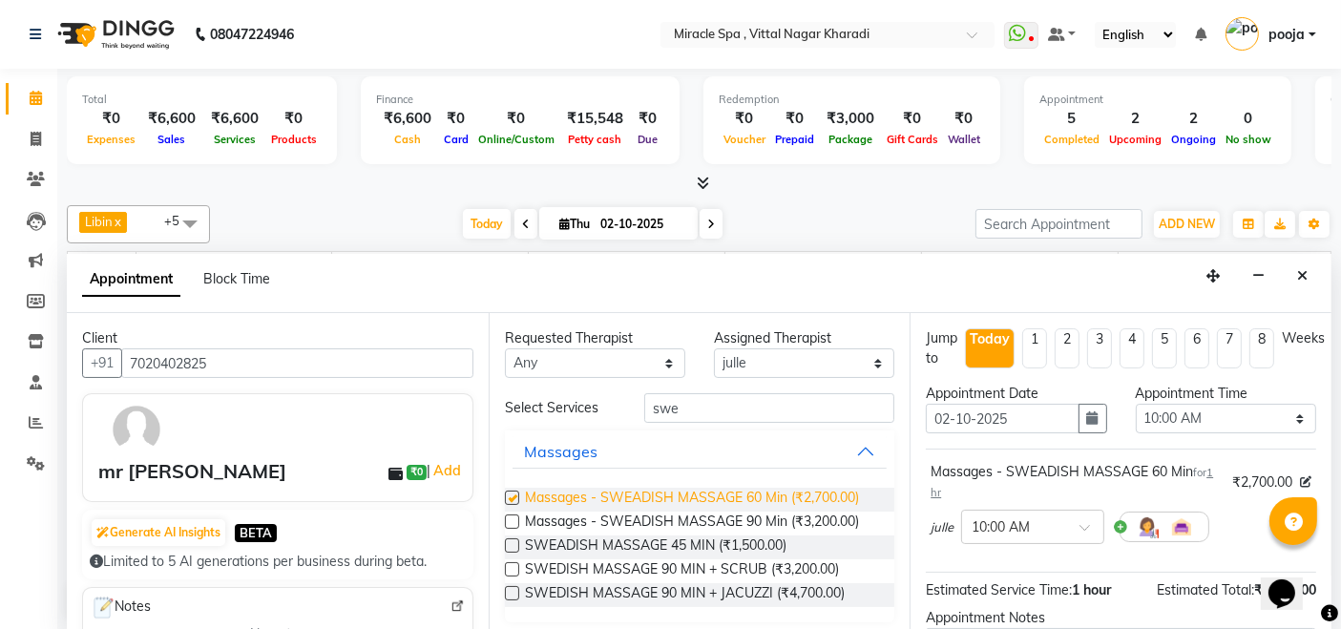
checkbox input "false"
click at [1026, 520] on input "text" at bounding box center [1014, 526] width 84 height 20
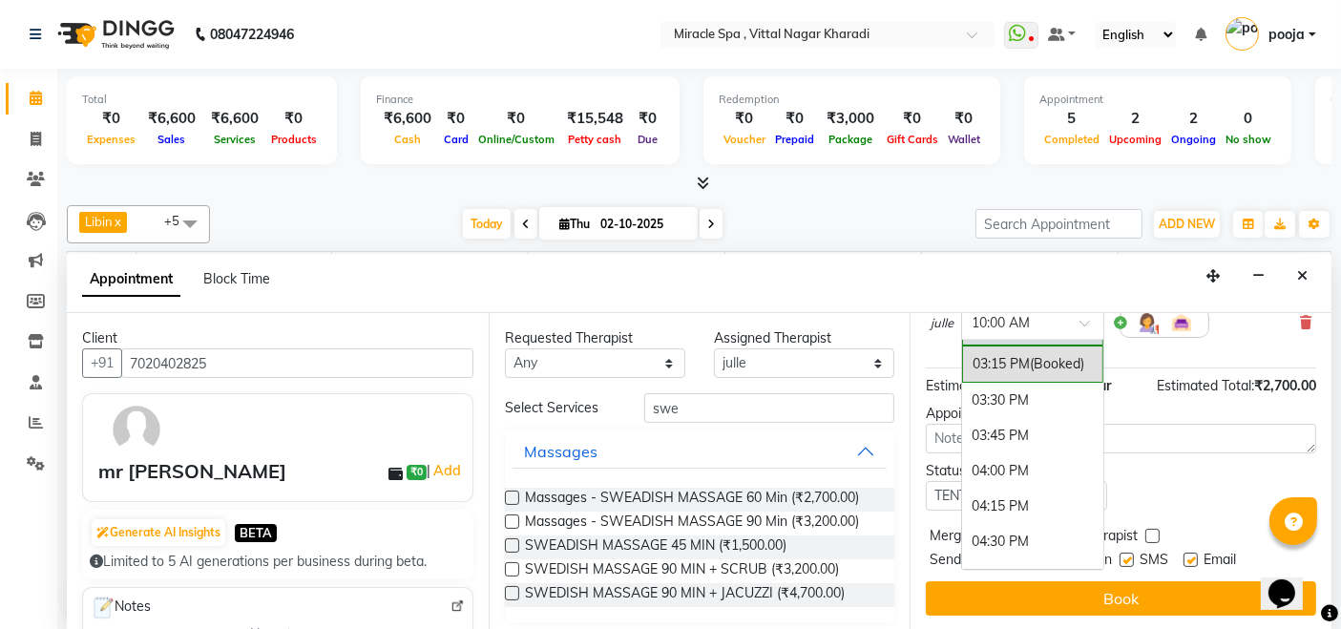
scroll to position [848, 0]
click at [1021, 418] on div "04:30 PM" at bounding box center [1032, 435] width 141 height 35
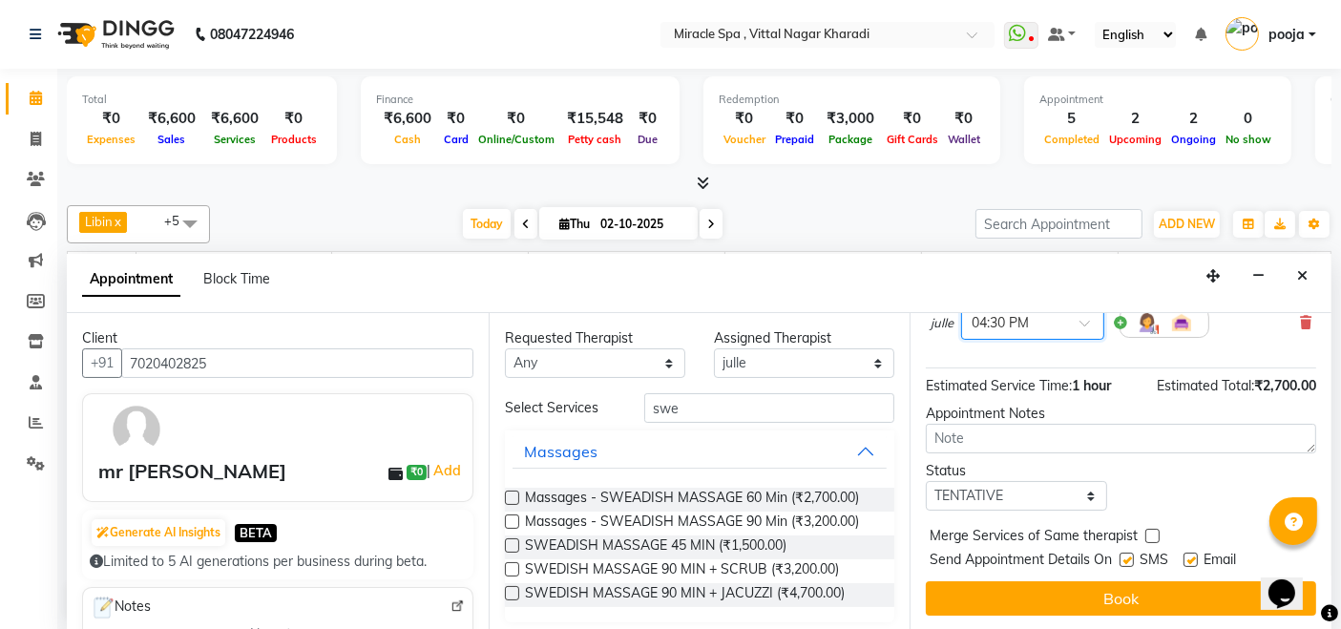
scroll to position [202, 0]
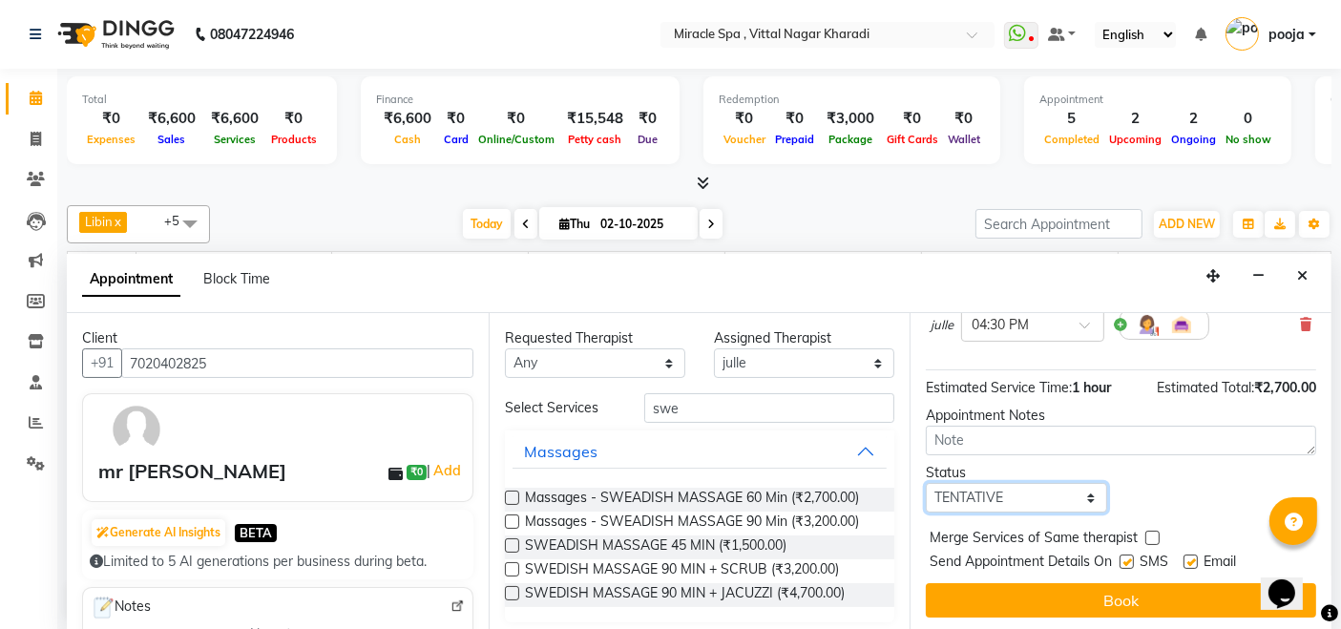
click at [1018, 497] on select "Select TENTATIVE CONFIRM CHECK-IN UPCOMING" at bounding box center [1016, 498] width 180 height 30
select select "upcoming"
click at [926, 483] on select "Select TENTATIVE CONFIRM CHECK-IN UPCOMING" at bounding box center [1016, 498] width 180 height 30
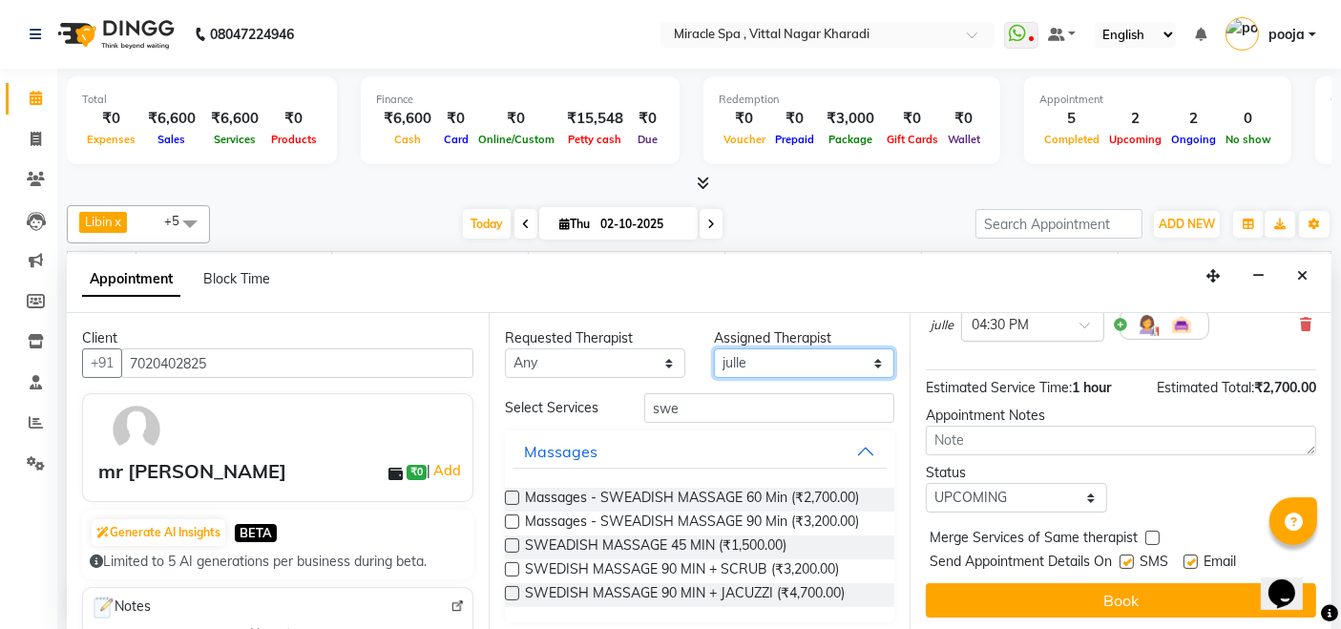
click at [788, 364] on select "Select ajay [PERSON_NAME] [PERSON_NAME] [PERSON_NAME] MR [PERSON_NAME] MS [PERS…" at bounding box center [804, 363] width 180 height 30
select select "62144"
click at [714, 348] on select "Select ajay [PERSON_NAME] [PERSON_NAME] [PERSON_NAME] MR [PERSON_NAME] MS [PERS…" at bounding box center [804, 363] width 180 height 30
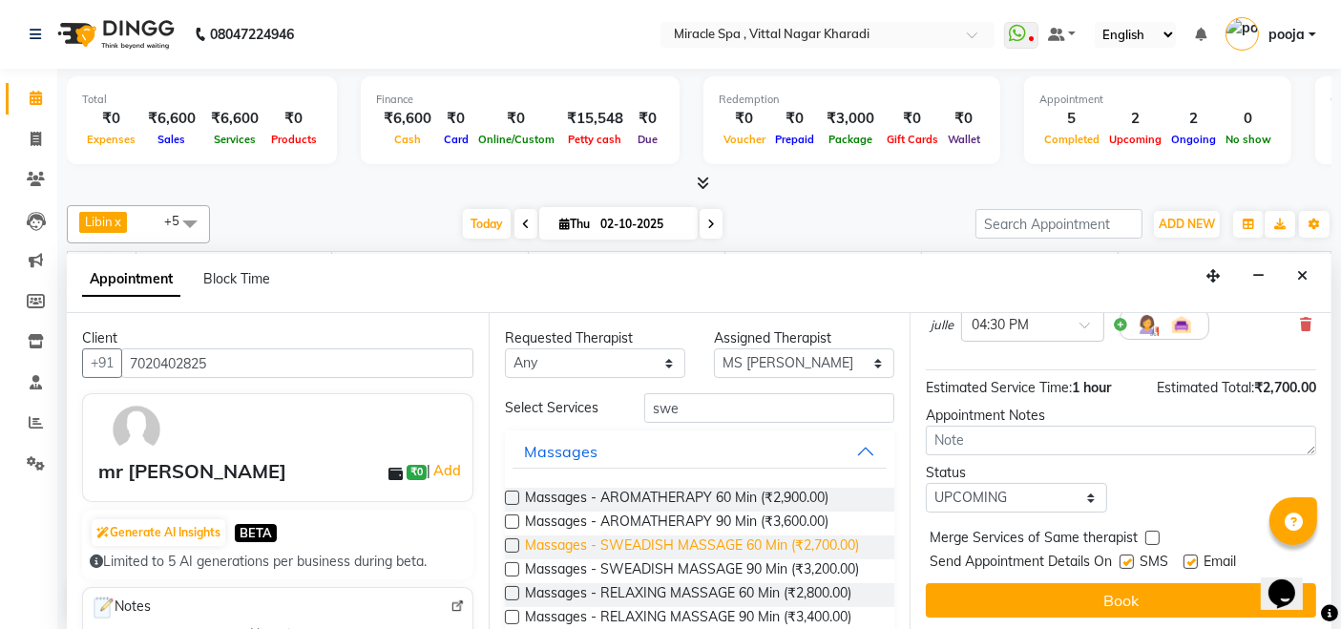
click at [751, 541] on span "Massages - SWEADISH MASSAGE 60 Min (₹2,700.00)" at bounding box center [692, 548] width 334 height 24
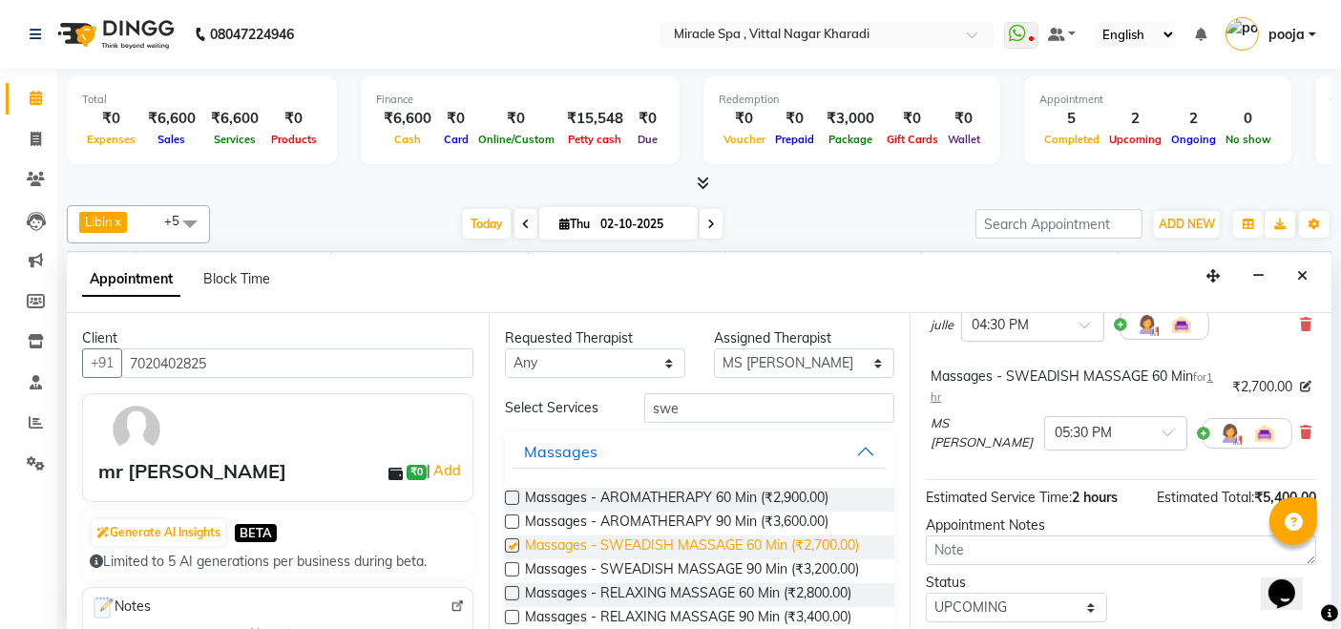
checkbox input "false"
click at [1055, 422] on input "text" at bounding box center [1097, 432] width 84 height 20
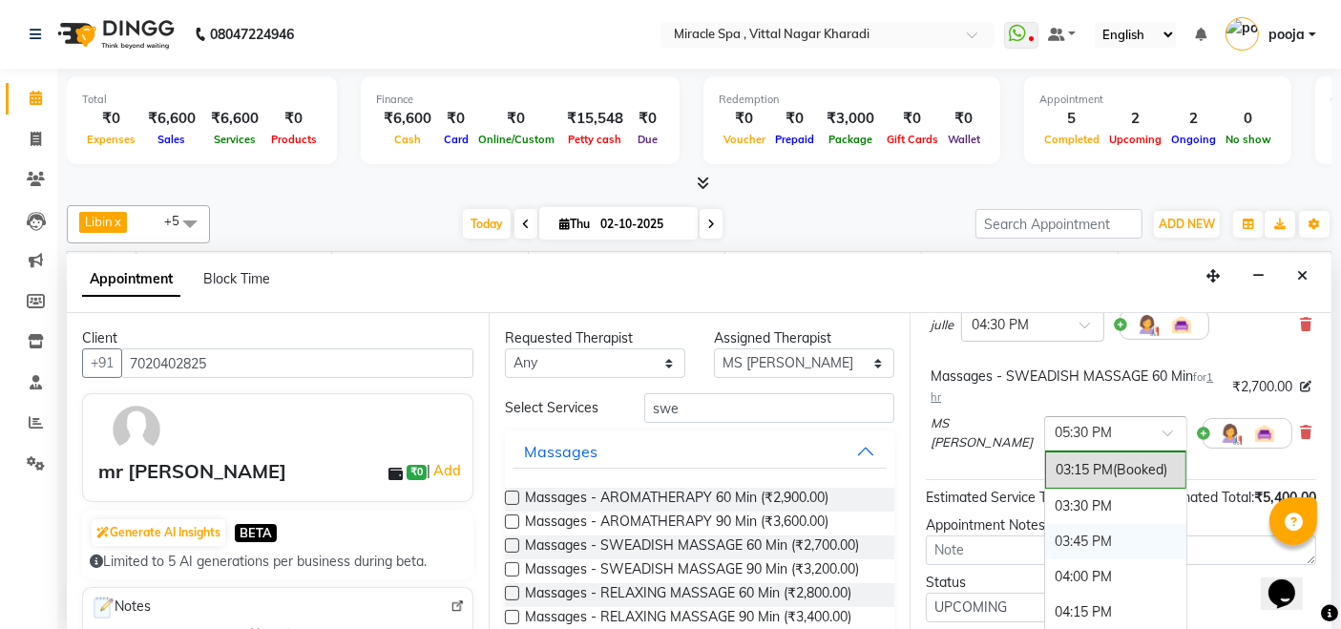
scroll to position [854, 0]
click at [1045, 533] on div "04:30 PM" at bounding box center [1115, 540] width 141 height 35
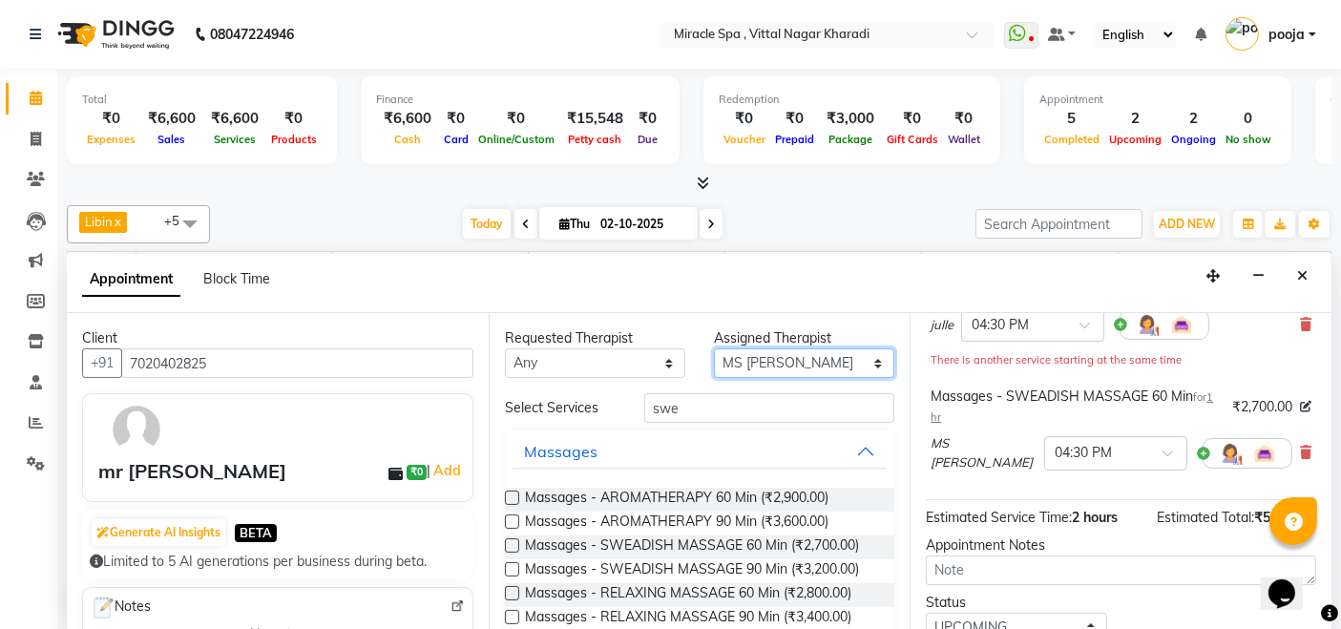
click at [810, 348] on select "Select ajay [PERSON_NAME] [PERSON_NAME] [PERSON_NAME] MR [PERSON_NAME] MS [PERS…" at bounding box center [804, 363] width 180 height 30
select select "66233"
click at [714, 348] on select "Select ajay [PERSON_NAME] [PERSON_NAME] [PERSON_NAME] MR [PERSON_NAME] MS [PERS…" at bounding box center [804, 363] width 180 height 30
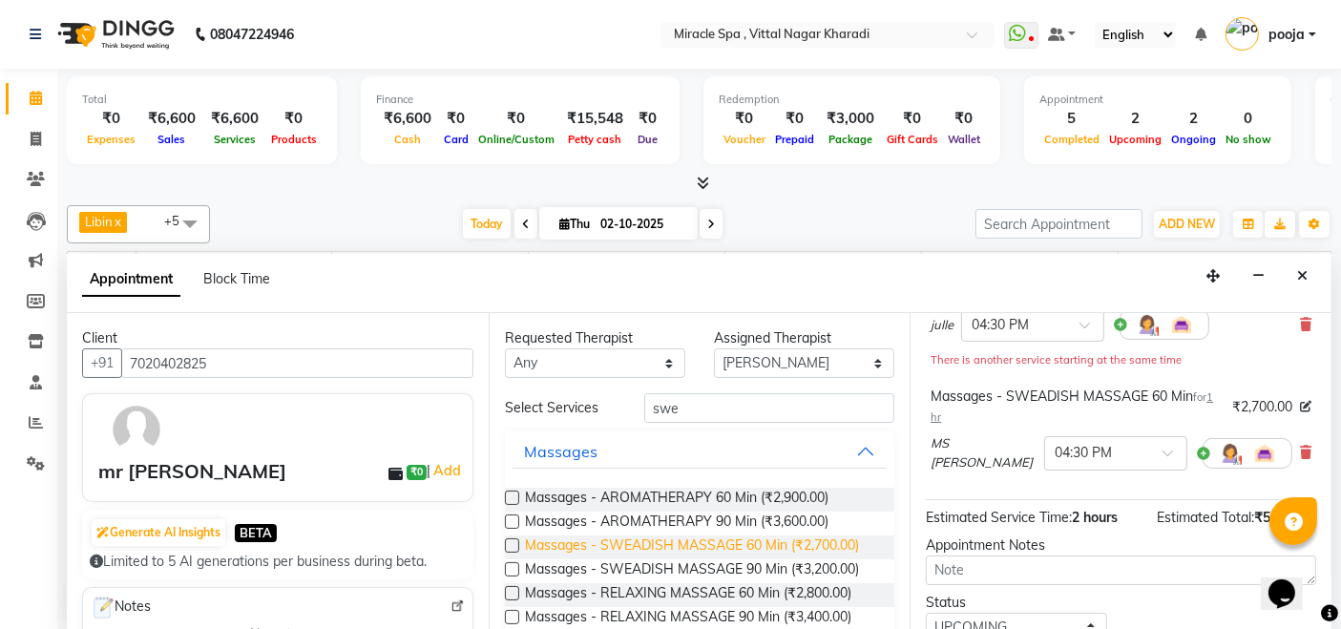
click at [777, 538] on span "Massages - SWEADISH MASSAGE 60 Min (₹2,700.00)" at bounding box center [692, 548] width 334 height 24
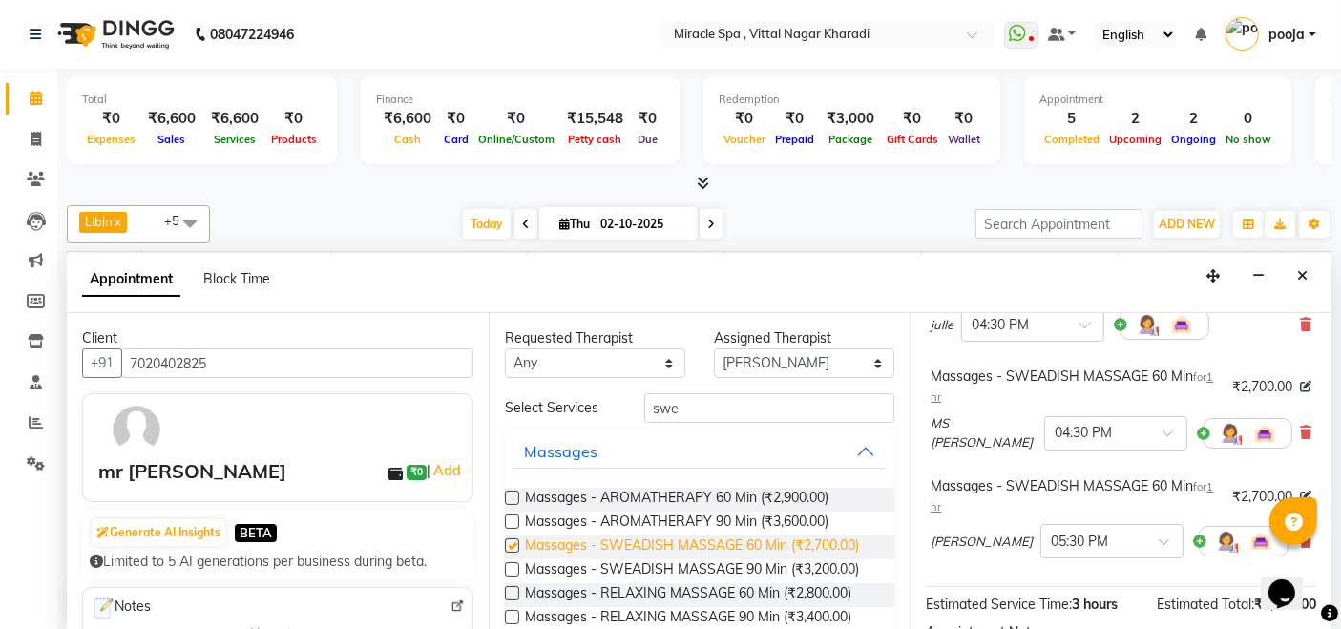
checkbox input "false"
click at [1051, 543] on input "text" at bounding box center [1093, 540] width 84 height 20
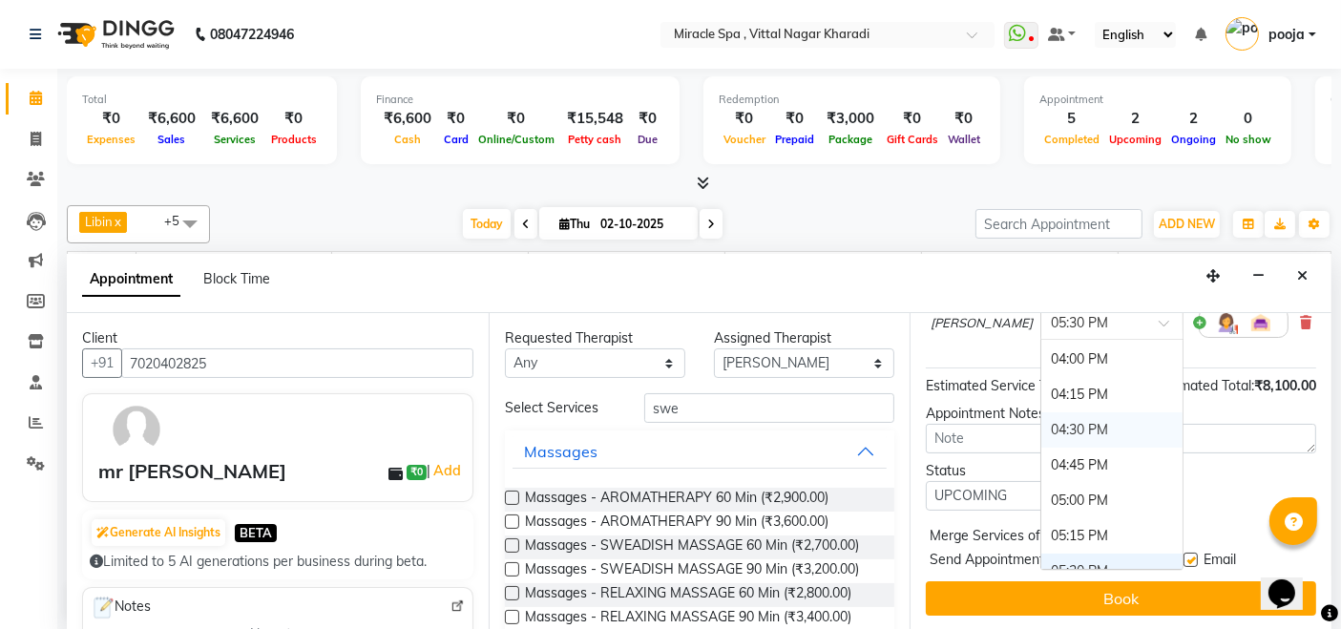
click at [1042, 416] on div "04:30 PM" at bounding box center [1112, 429] width 141 height 35
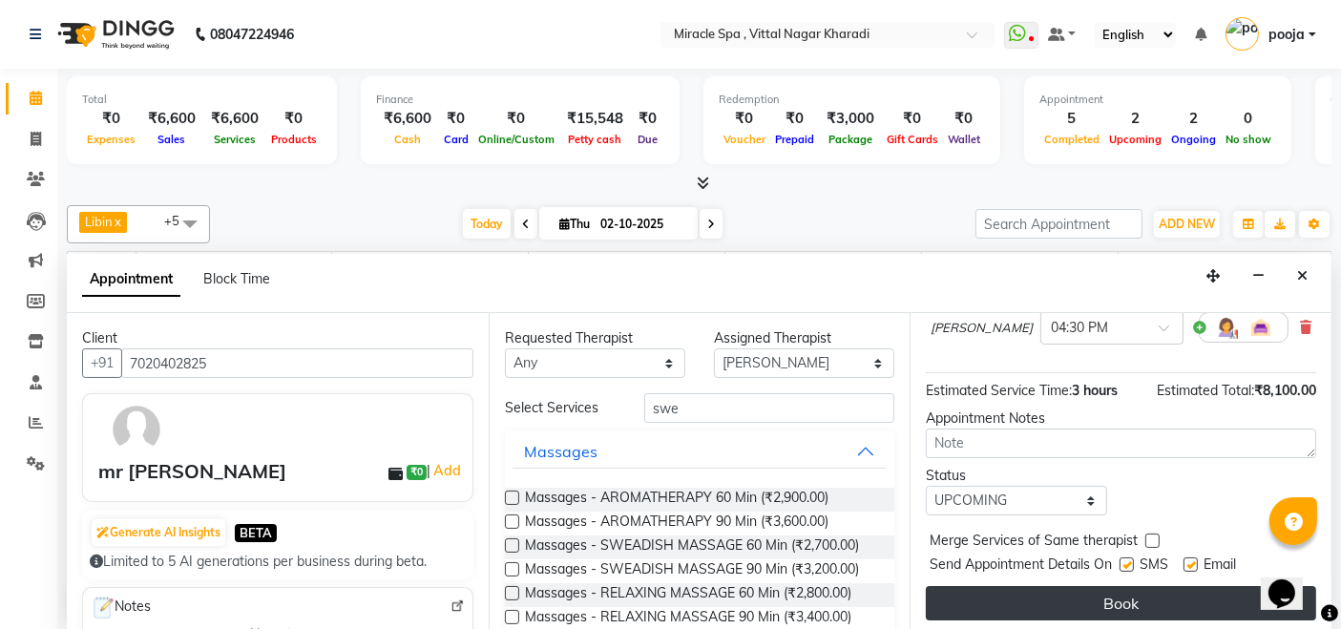
click at [1047, 602] on button "Book" at bounding box center [1121, 603] width 390 height 34
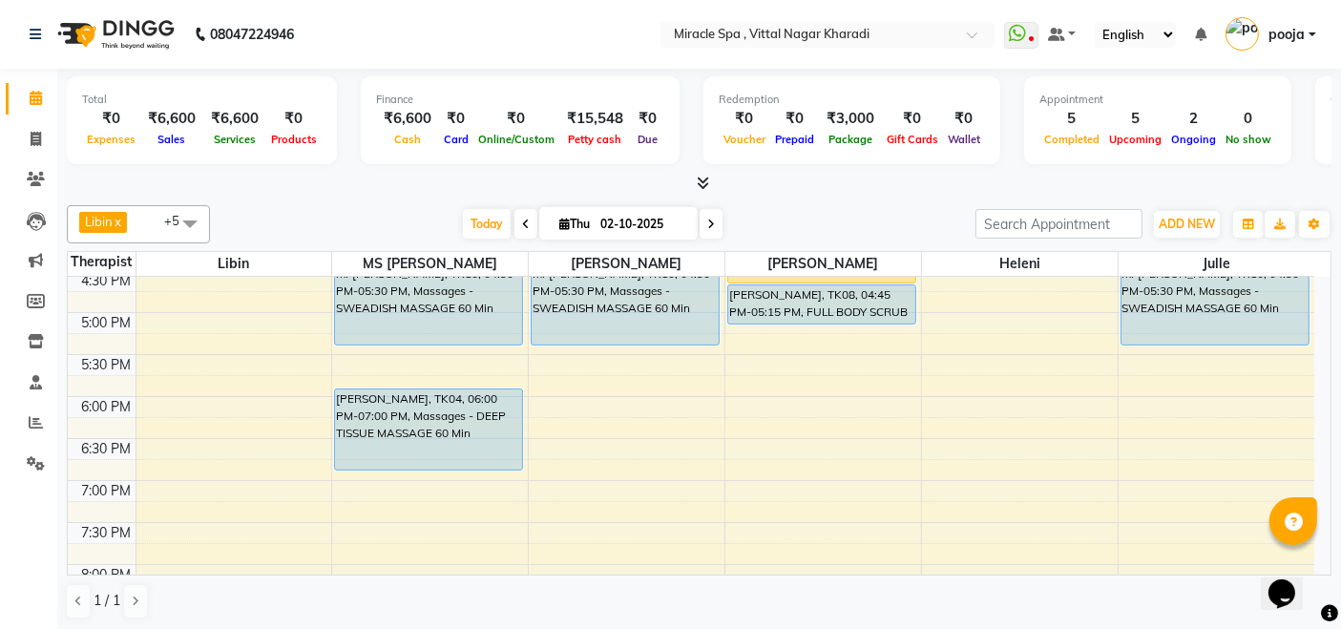
scroll to position [530, 0]
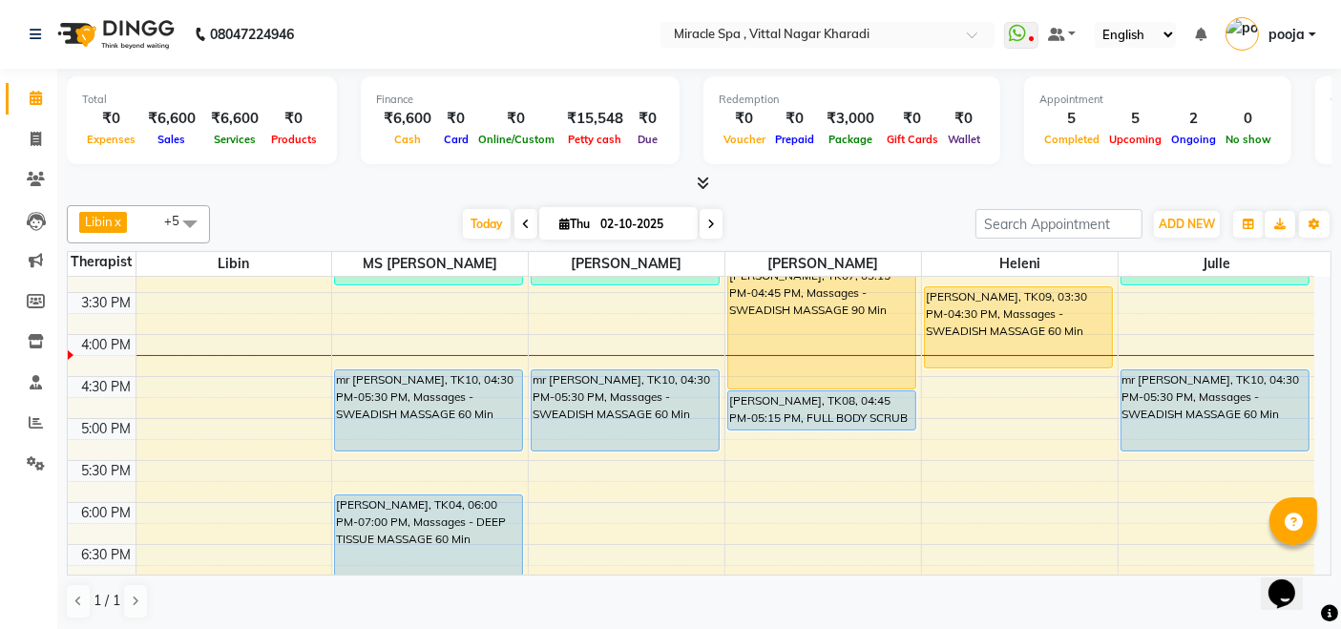
scroll to position [424, 0]
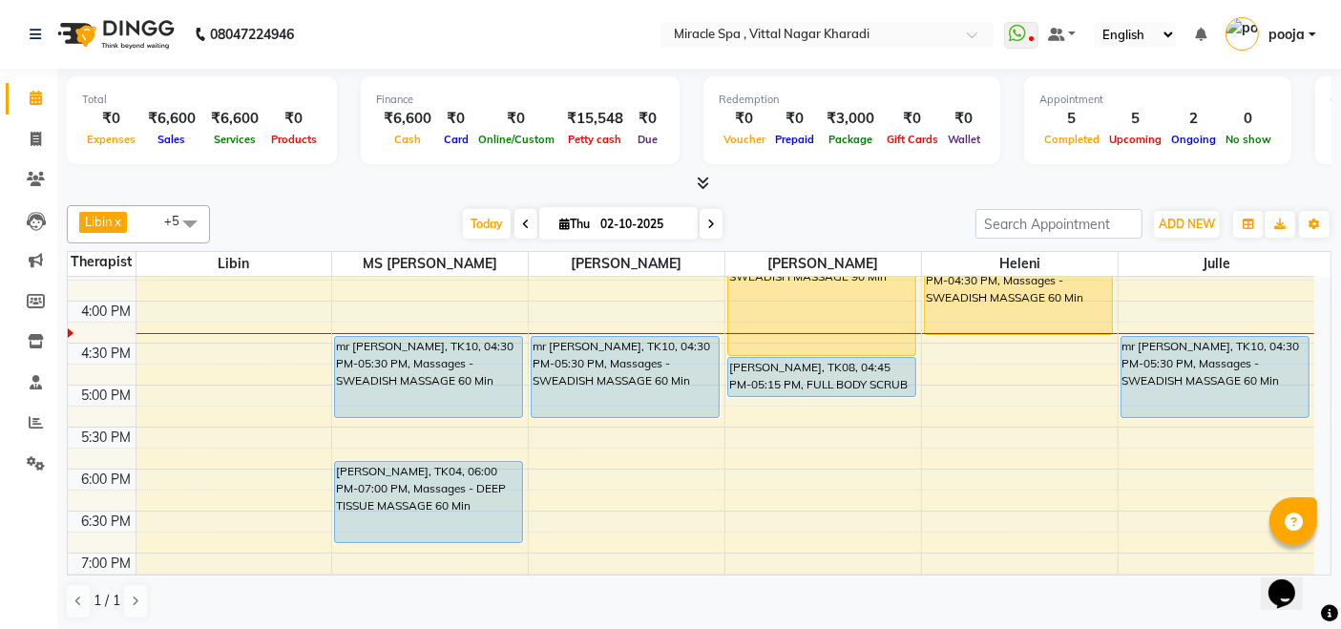
scroll to position [530, 0]
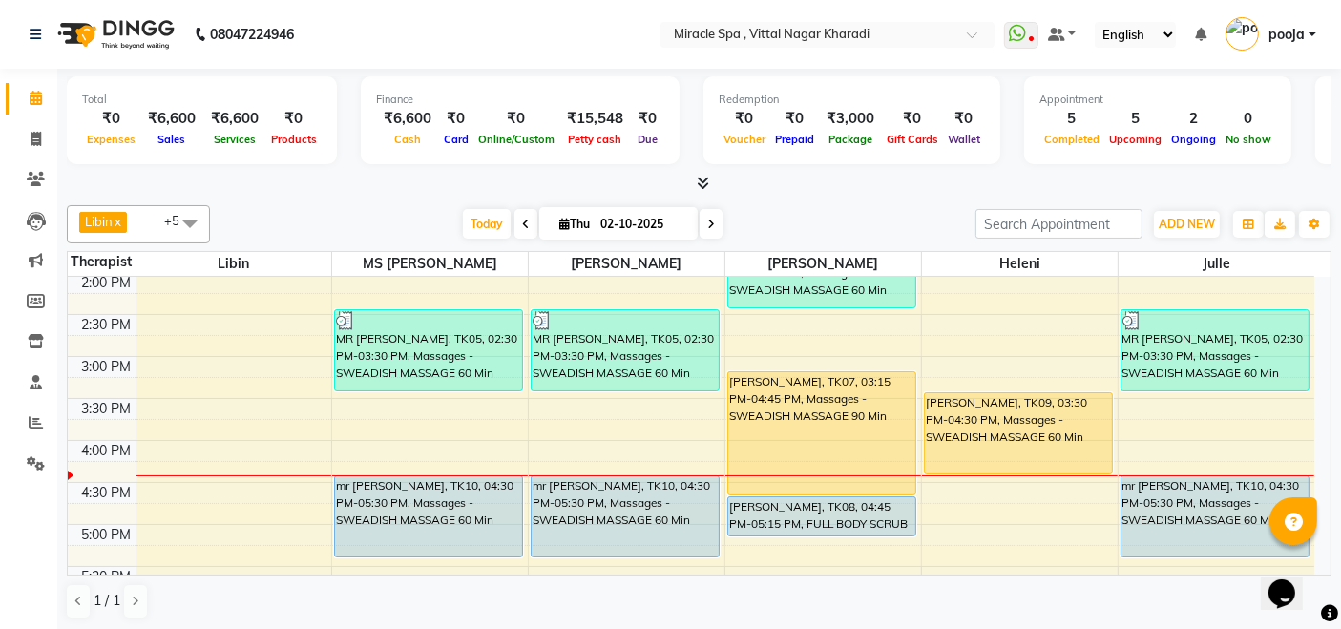
scroll to position [530, 0]
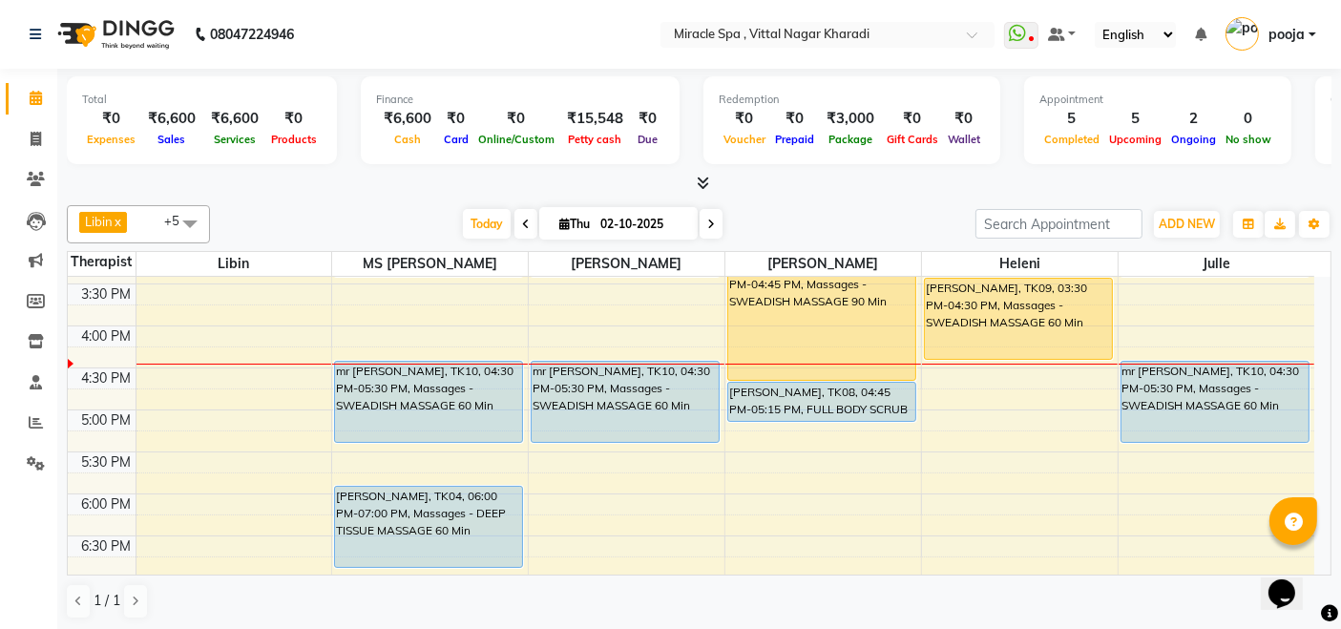
scroll to position [530, 0]
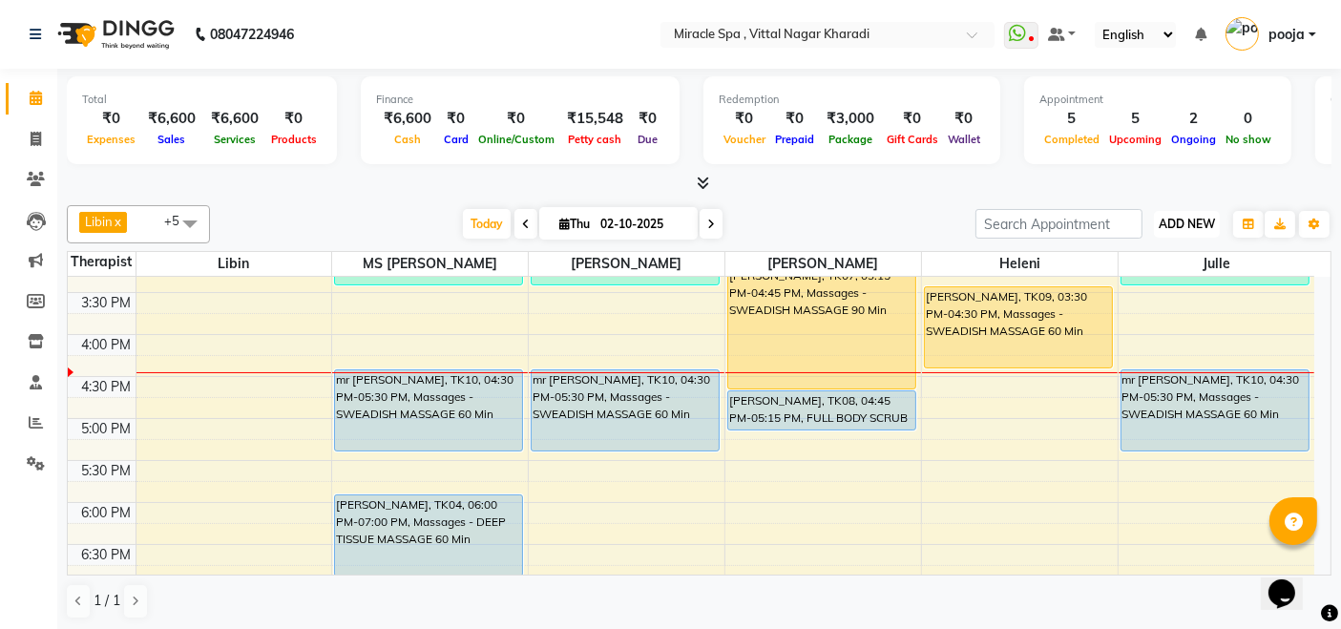
click at [1178, 225] on span "ADD NEW" at bounding box center [1187, 224] width 56 height 14
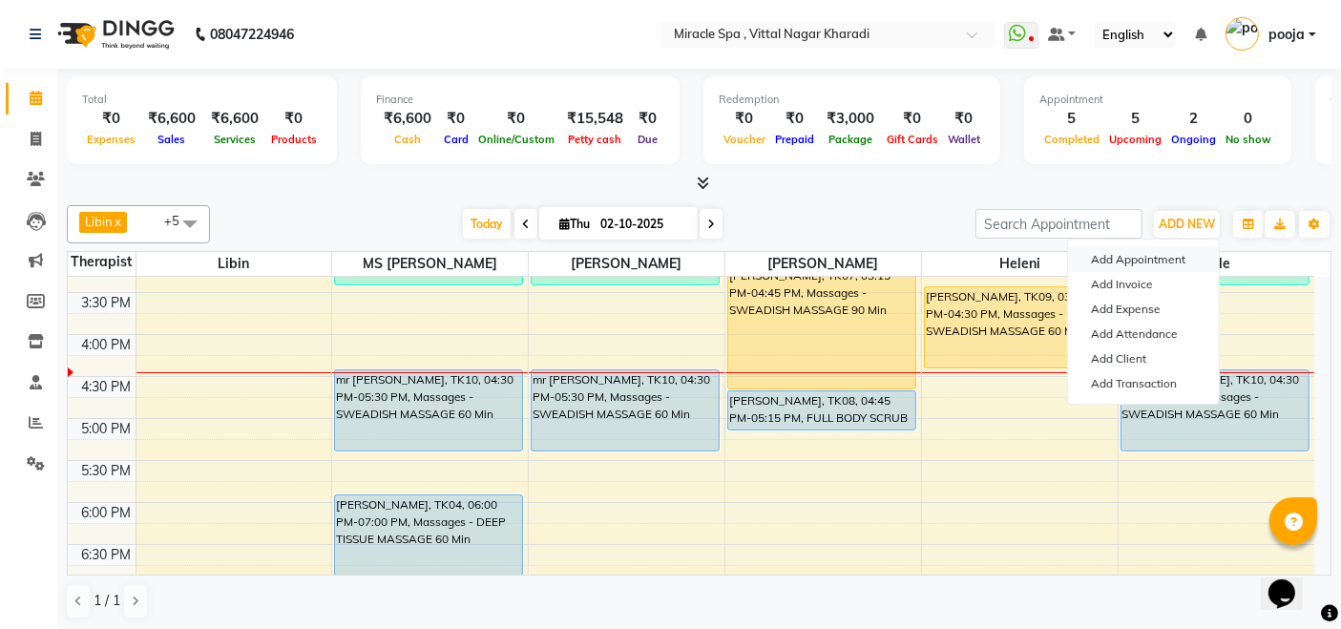
click at [1150, 258] on button "Add Appointment" at bounding box center [1143, 259] width 151 height 25
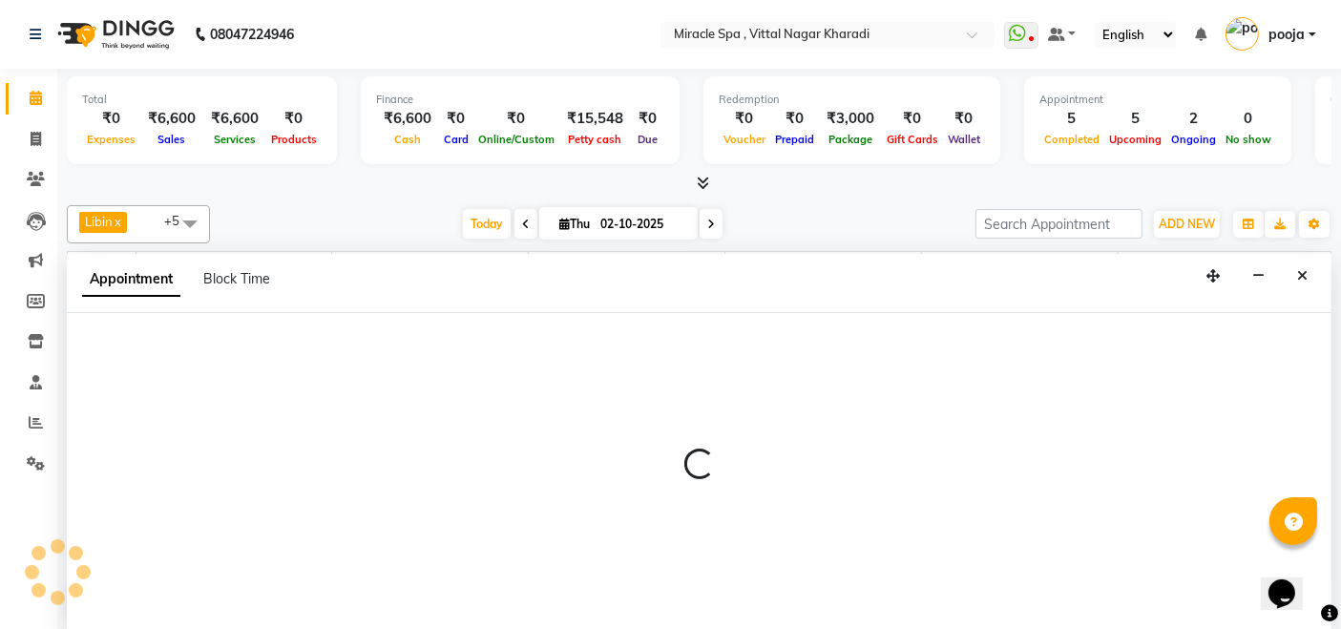
scroll to position [0, 0]
select select "600"
select select "tentative"
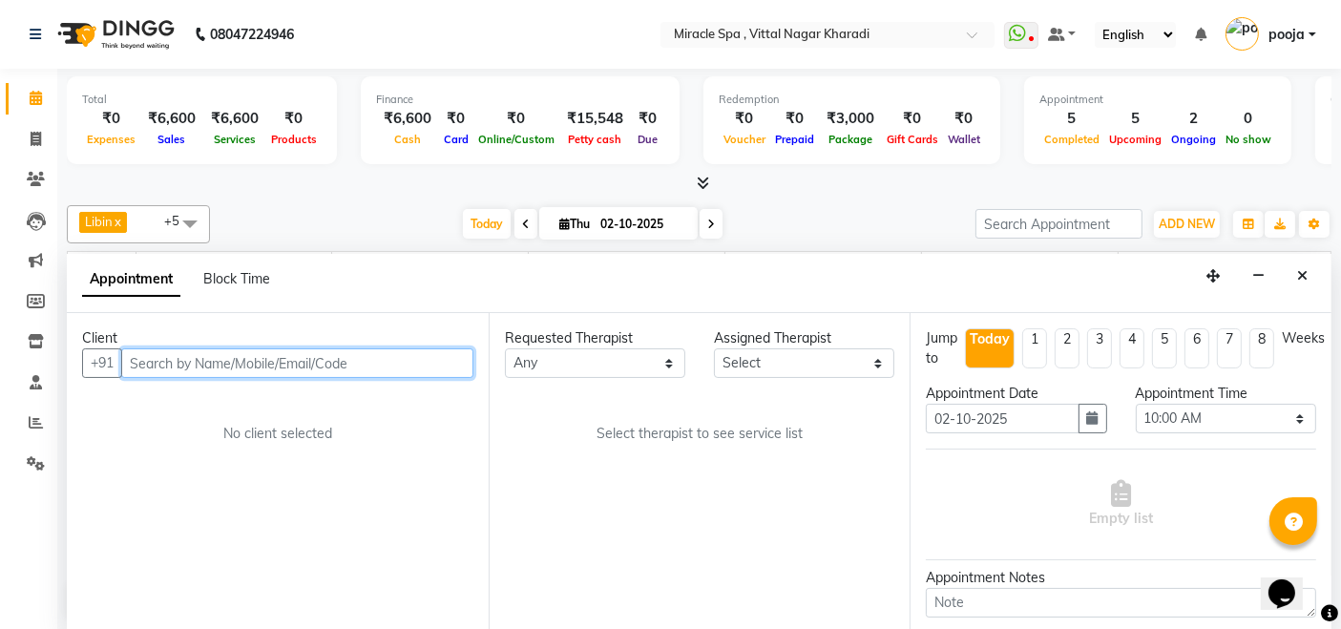
click at [393, 360] on input "text" at bounding box center [297, 363] width 352 height 30
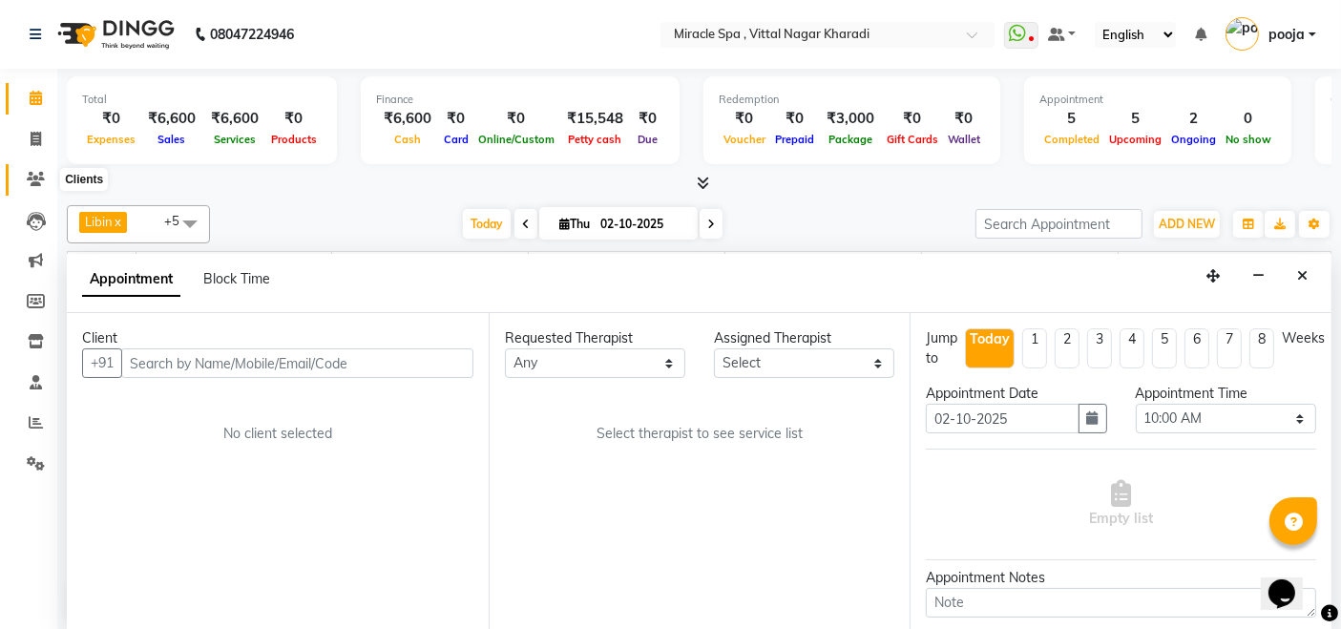
click at [27, 176] on icon at bounding box center [36, 179] width 18 height 14
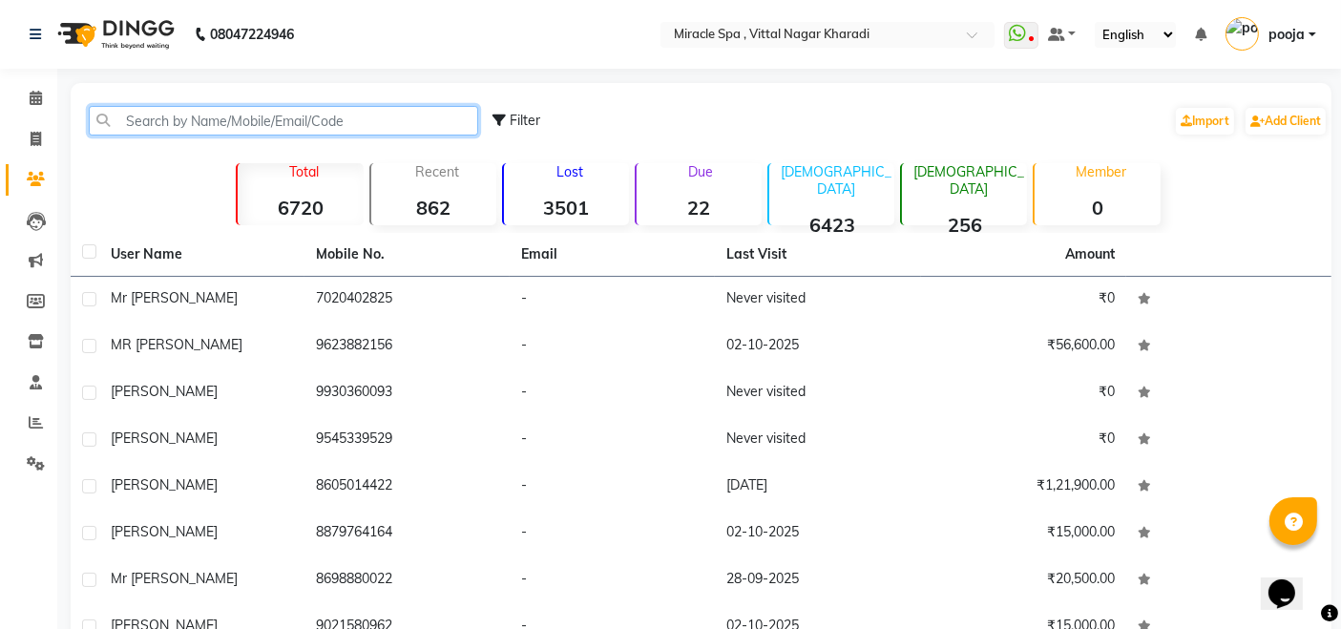
click at [237, 116] on input "text" at bounding box center [284, 121] width 390 height 30
click at [231, 117] on input "text" at bounding box center [284, 121] width 390 height 30
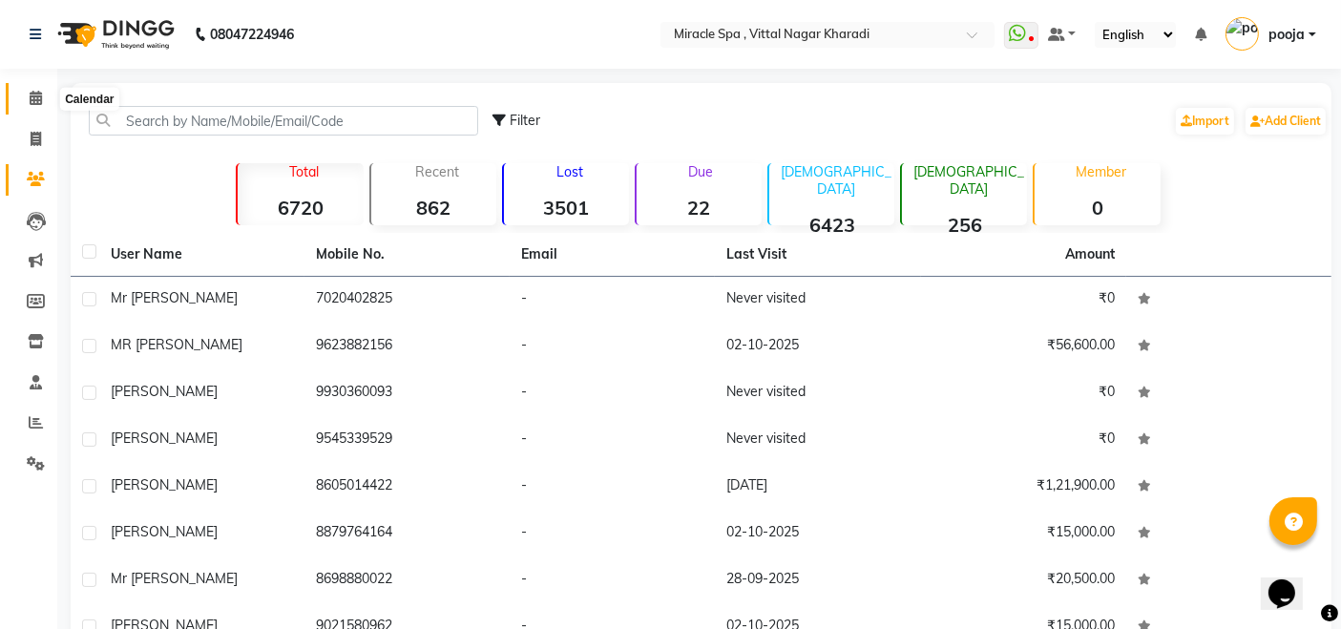
click at [32, 104] on icon at bounding box center [36, 98] width 12 height 14
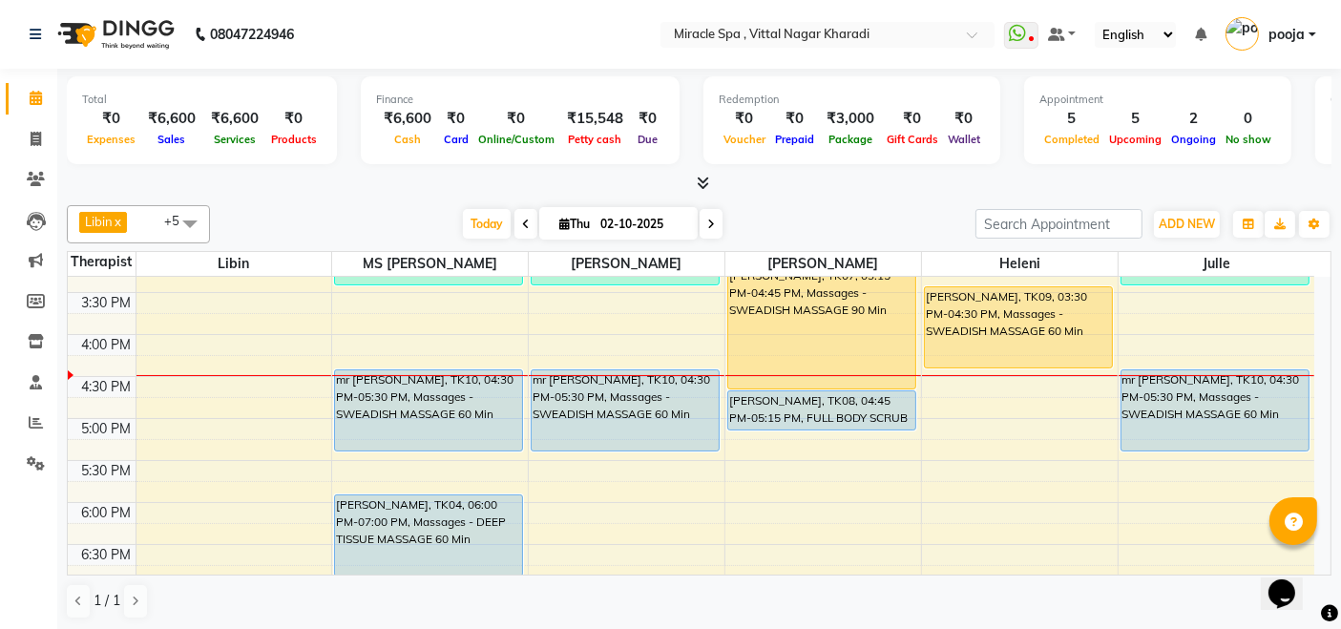
scroll to position [424, 0]
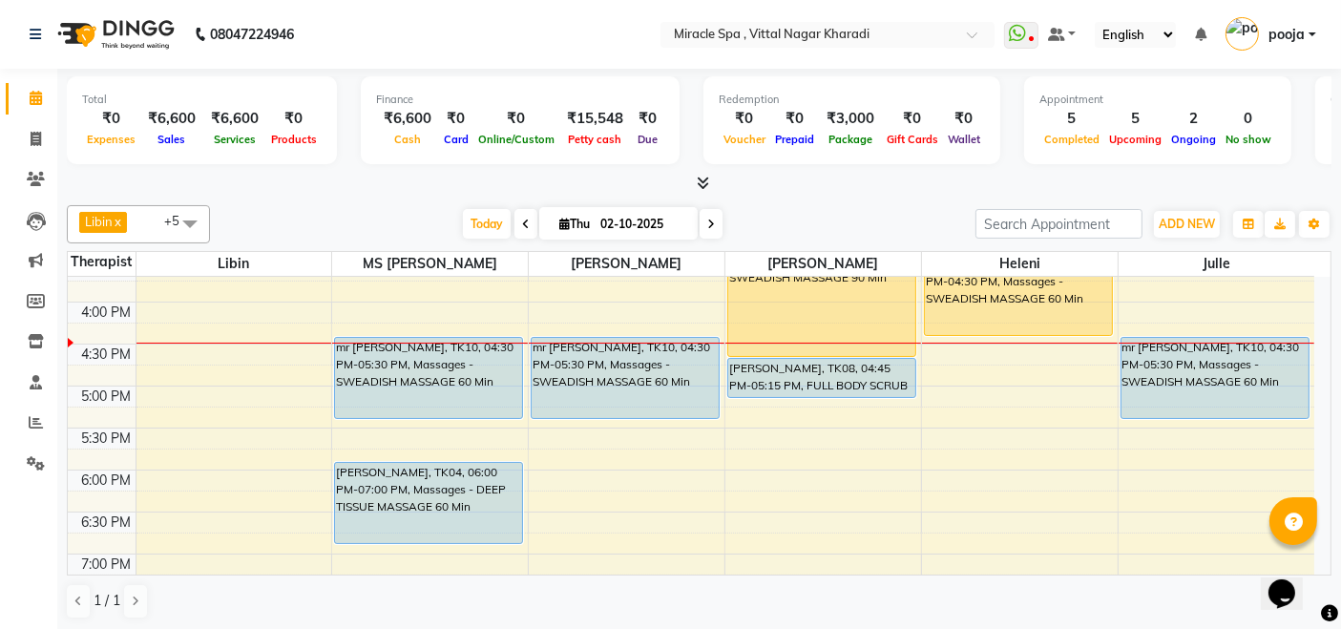
scroll to position [530, 0]
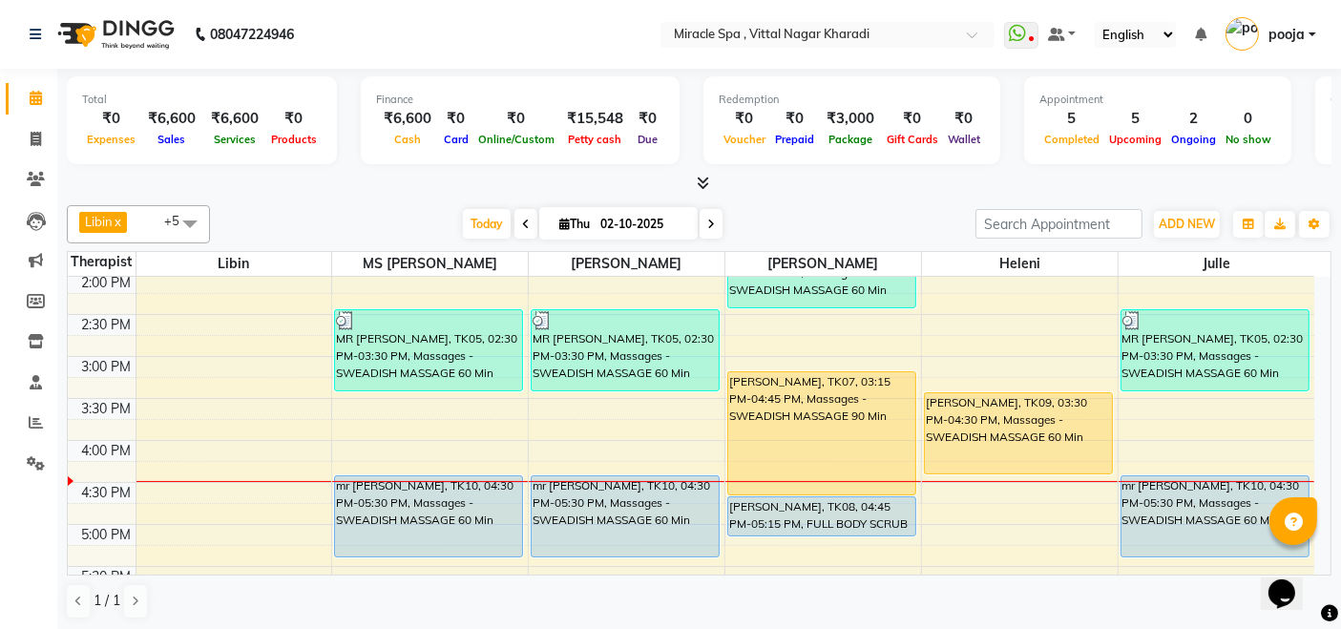
scroll to position [530, 0]
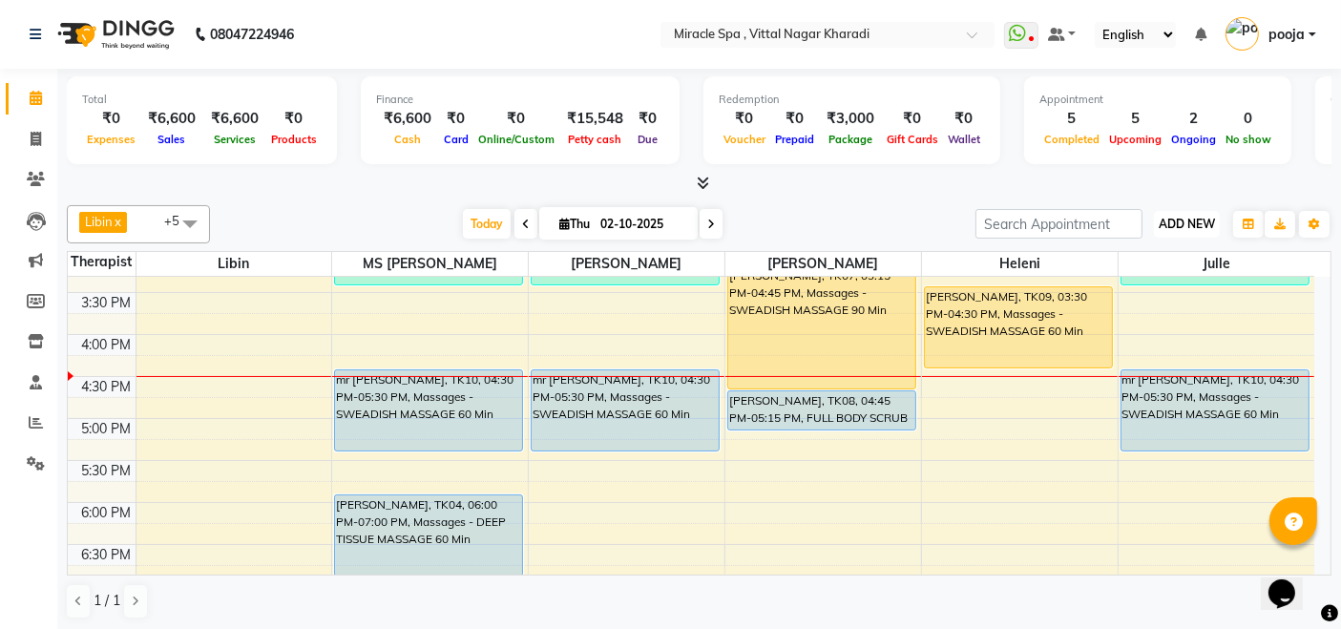
click at [1201, 222] on span "ADD NEW" at bounding box center [1187, 224] width 56 height 14
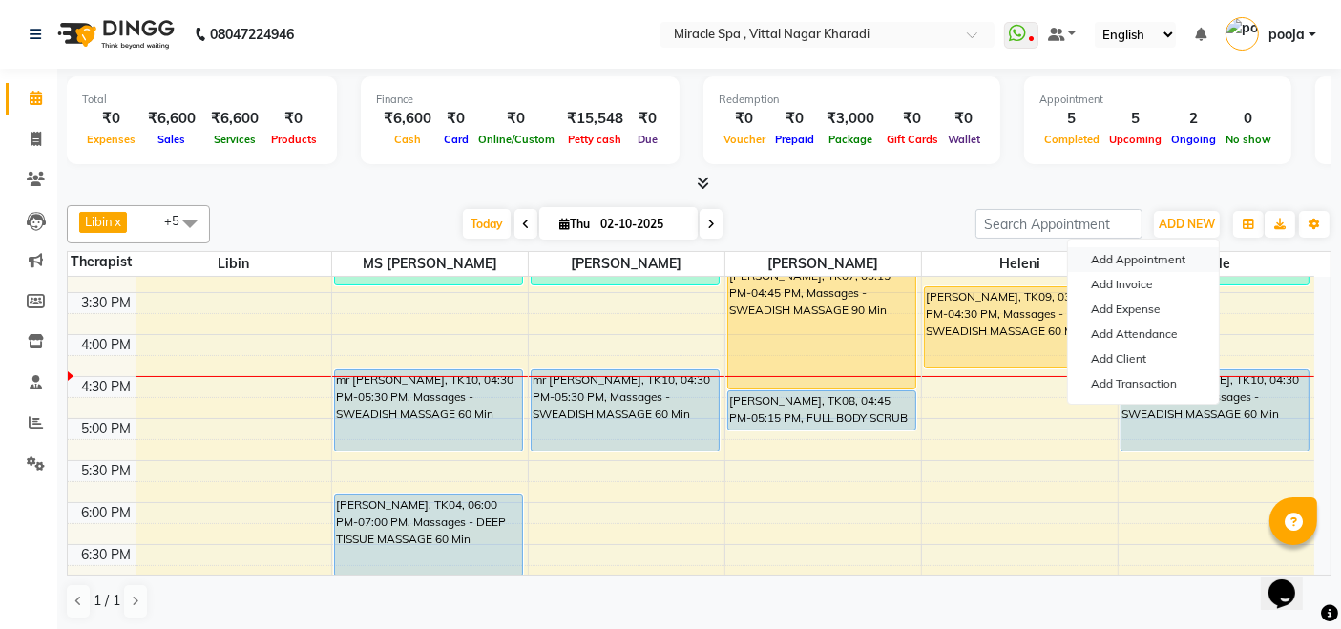
click at [1173, 263] on button "Add Appointment" at bounding box center [1143, 259] width 151 height 25
select select "600"
select select "tentative"
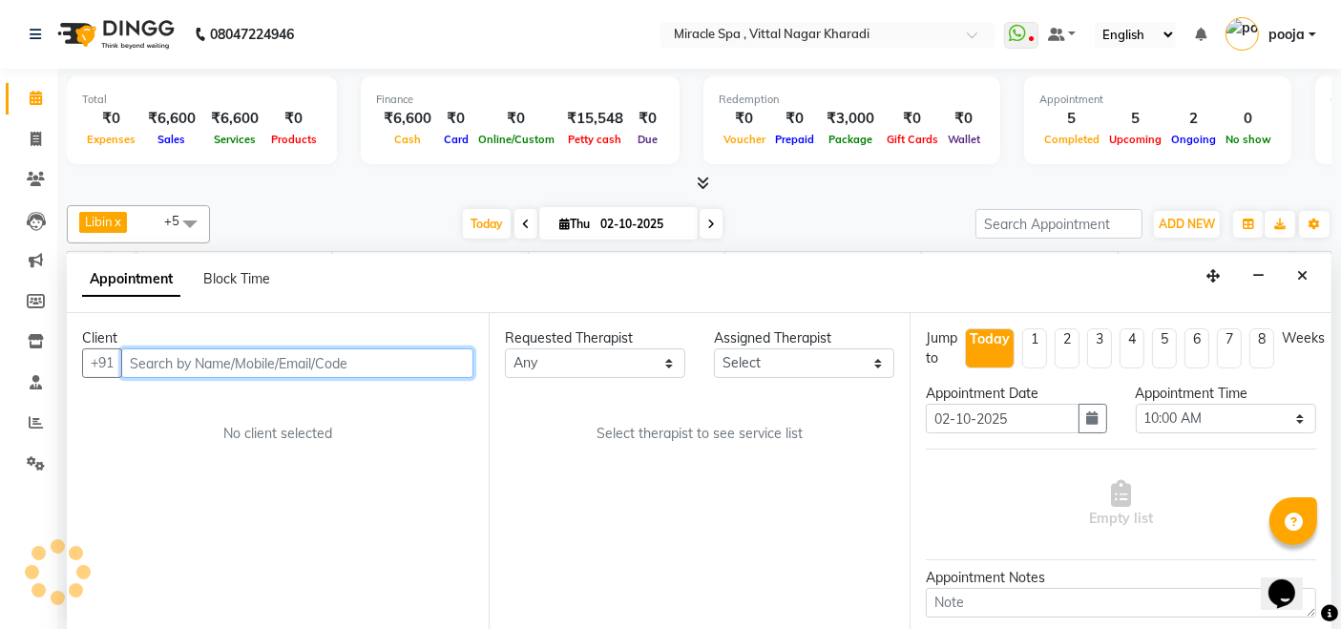
scroll to position [0, 0]
click at [345, 348] on input "text" at bounding box center [297, 363] width 352 height 30
click at [337, 361] on input "text" at bounding box center [297, 363] width 352 height 30
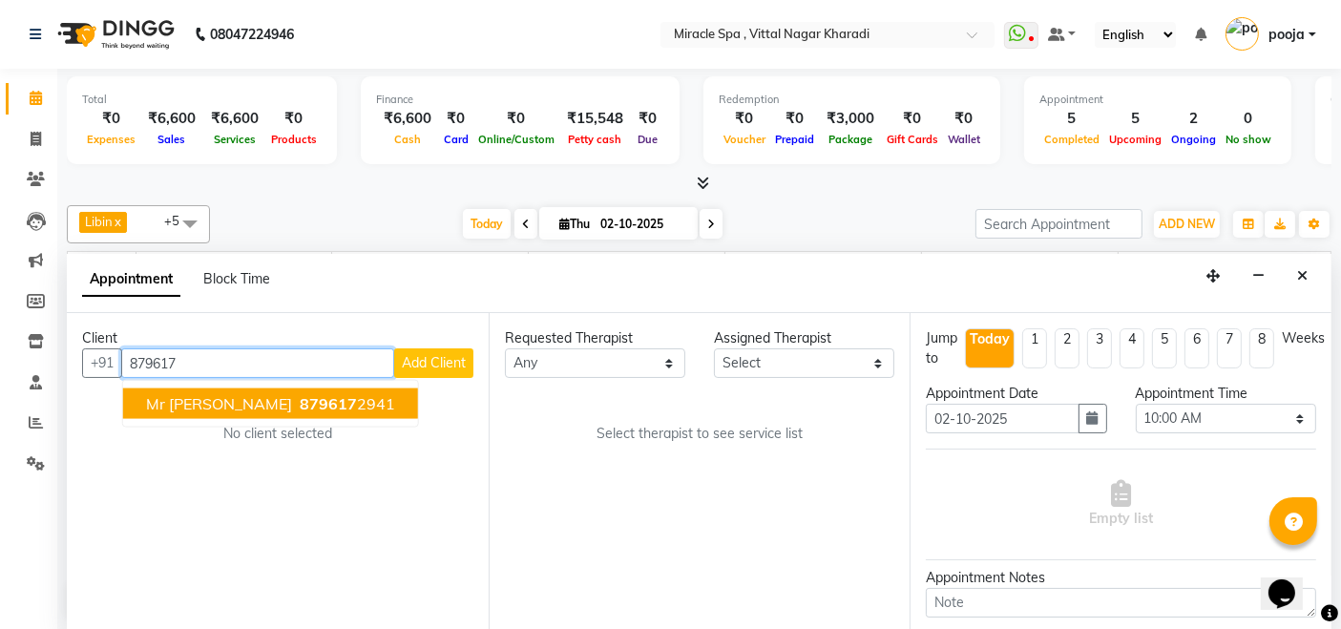
click at [285, 412] on button "mr vijay 879617 2941" at bounding box center [270, 404] width 295 height 31
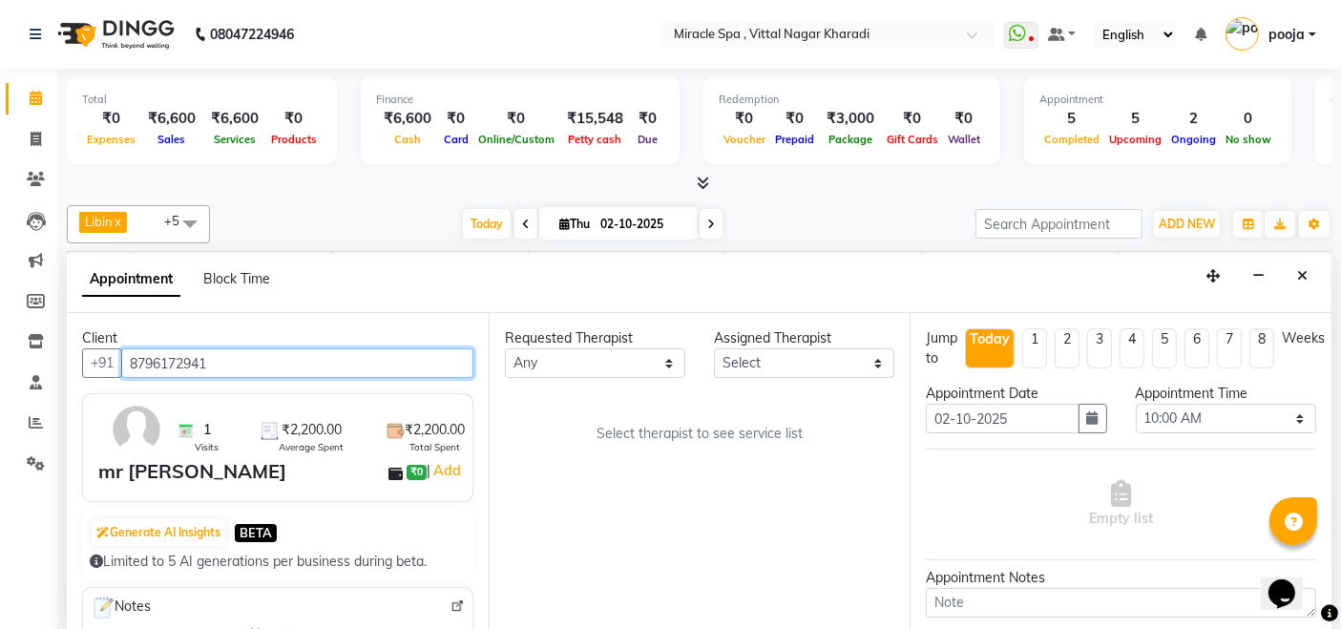
type input "8796172941"
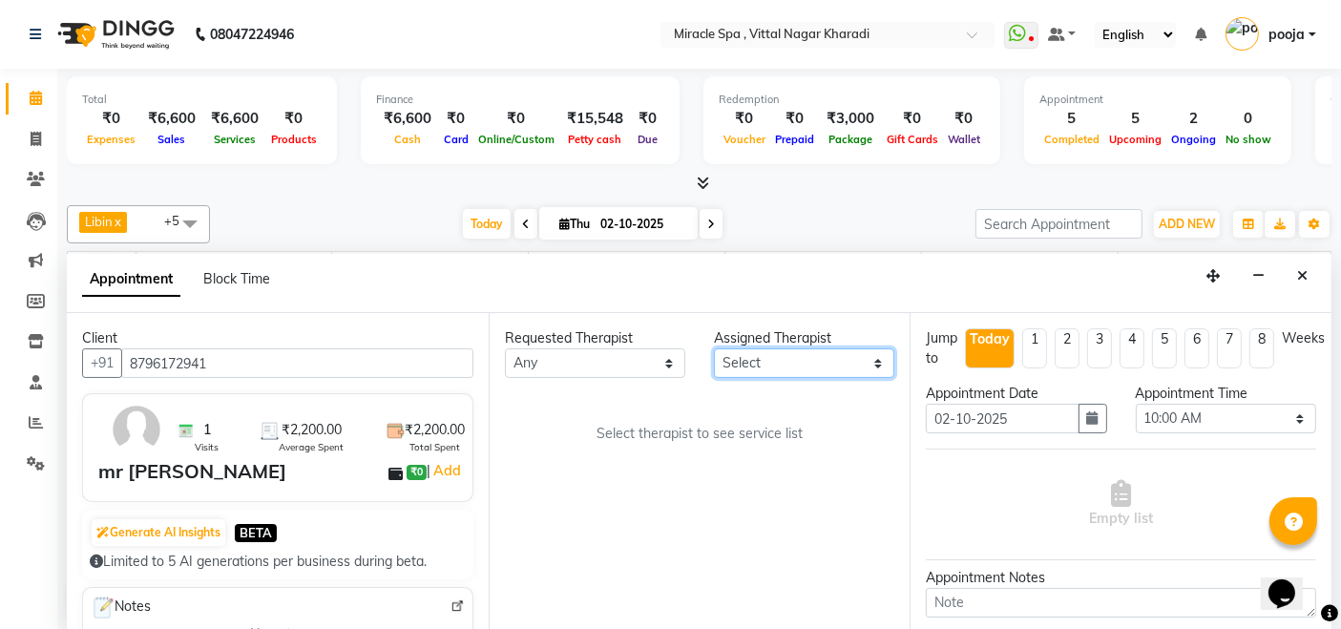
click at [751, 358] on select "Select ajay debora GIGI heleni julle kimia Libin MR ADITYA MS ARTHI MS Mami ms …" at bounding box center [804, 363] width 180 height 30
select select "62144"
click at [714, 348] on select "Select ajay debora GIGI heleni julle kimia Libin MR ADITYA MS ARTHI MS Mami ms …" at bounding box center [804, 363] width 180 height 30
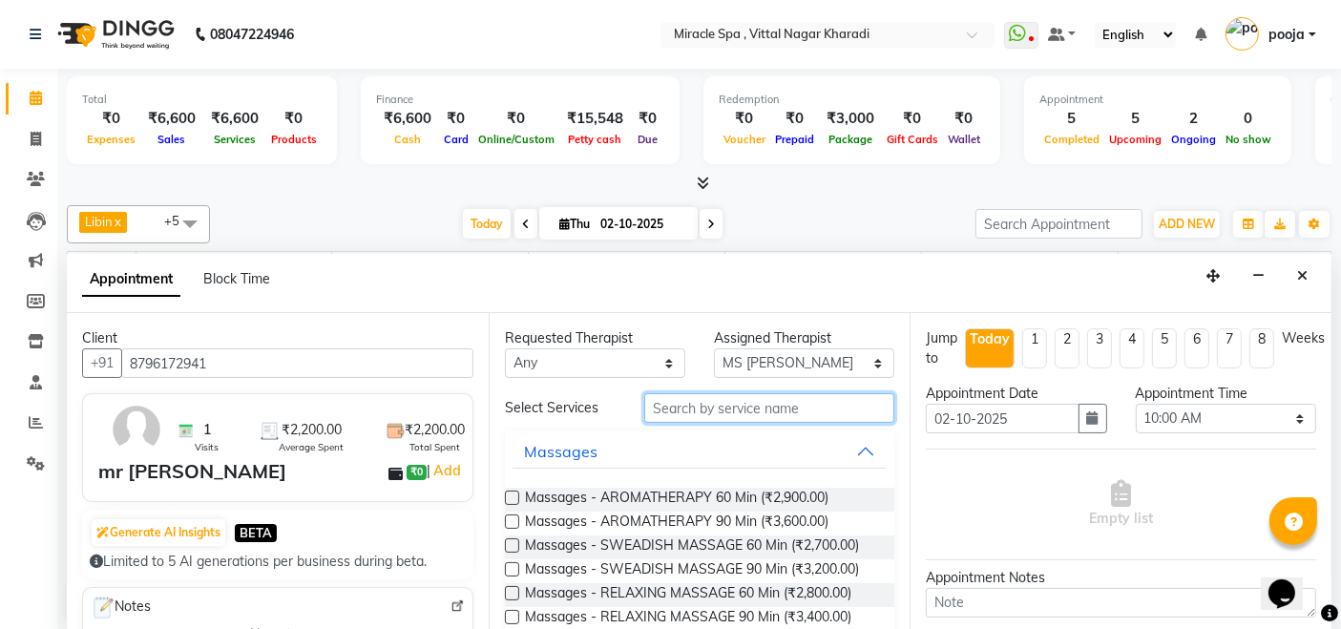
click at [708, 396] on input "text" at bounding box center [769, 408] width 250 height 30
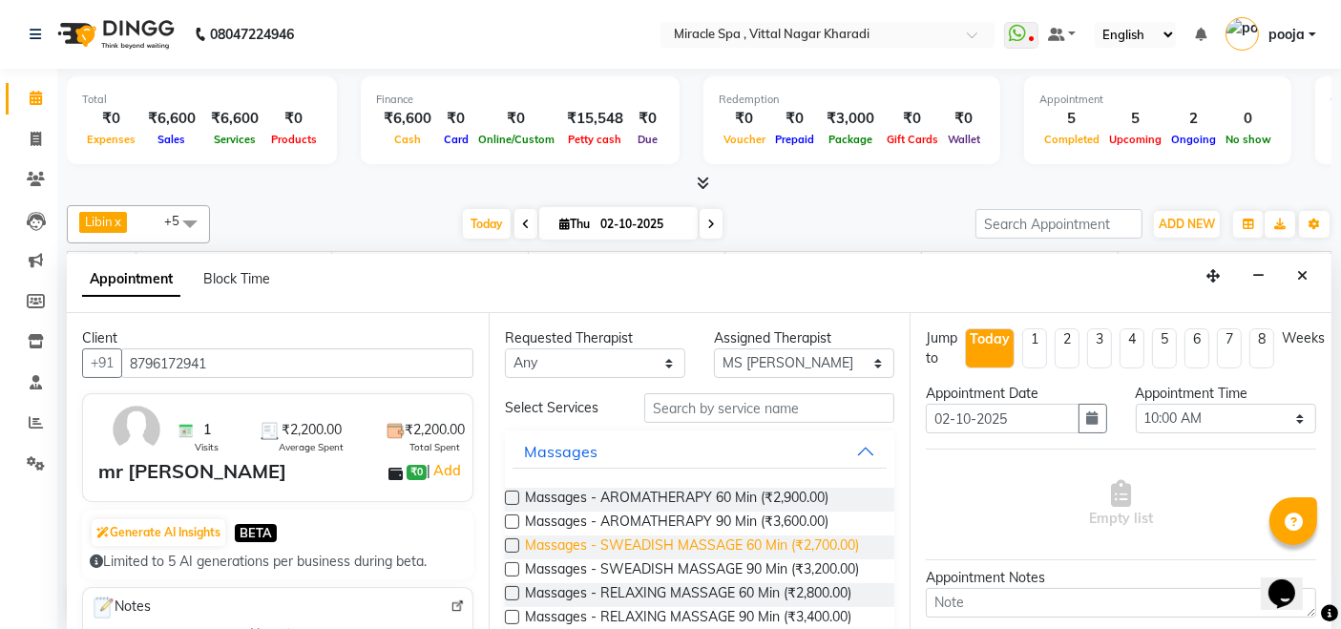
click at [722, 541] on span "Massages - SWEADISH MASSAGE 60 Min (₹2,700.00)" at bounding box center [692, 548] width 334 height 24
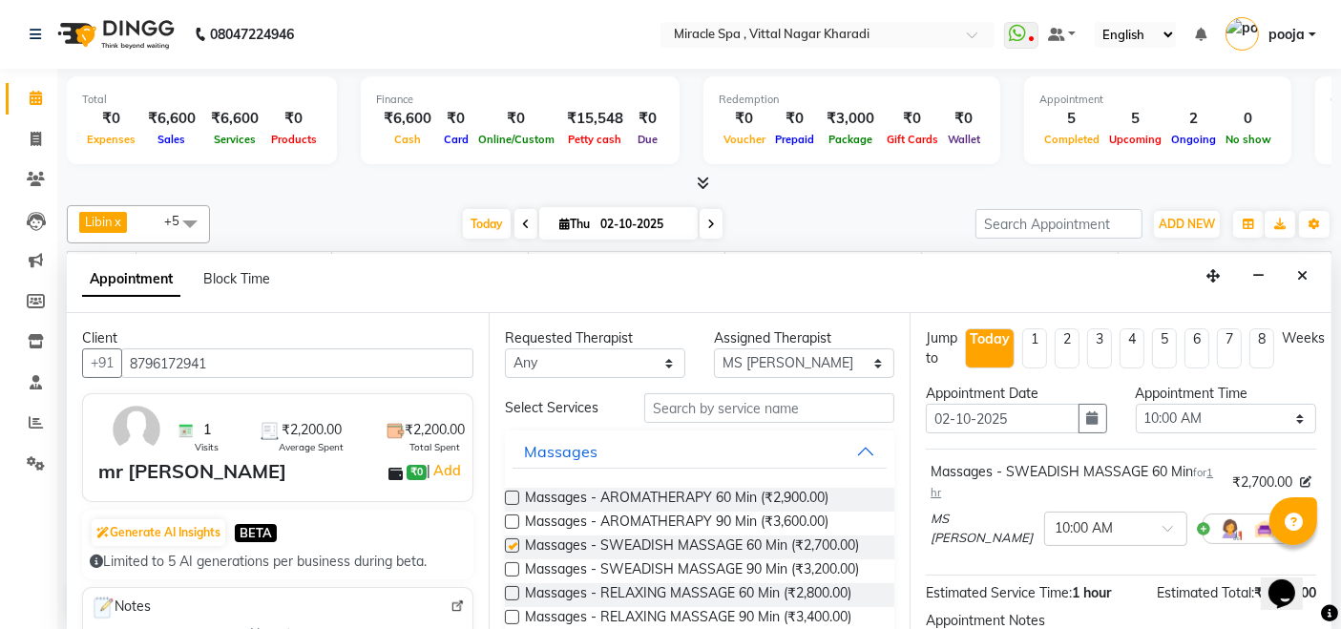
checkbox input "false"
click at [1055, 534] on div "× 10:00 AM" at bounding box center [1084, 528] width 58 height 20
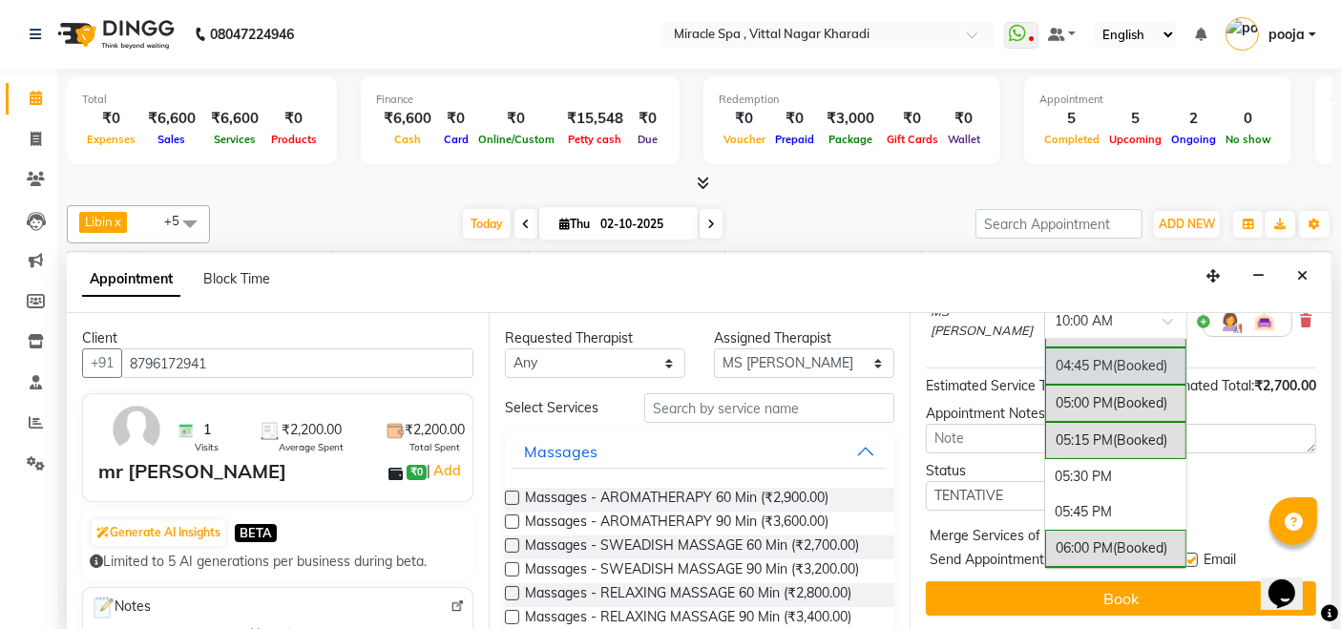
scroll to position [848, 0]
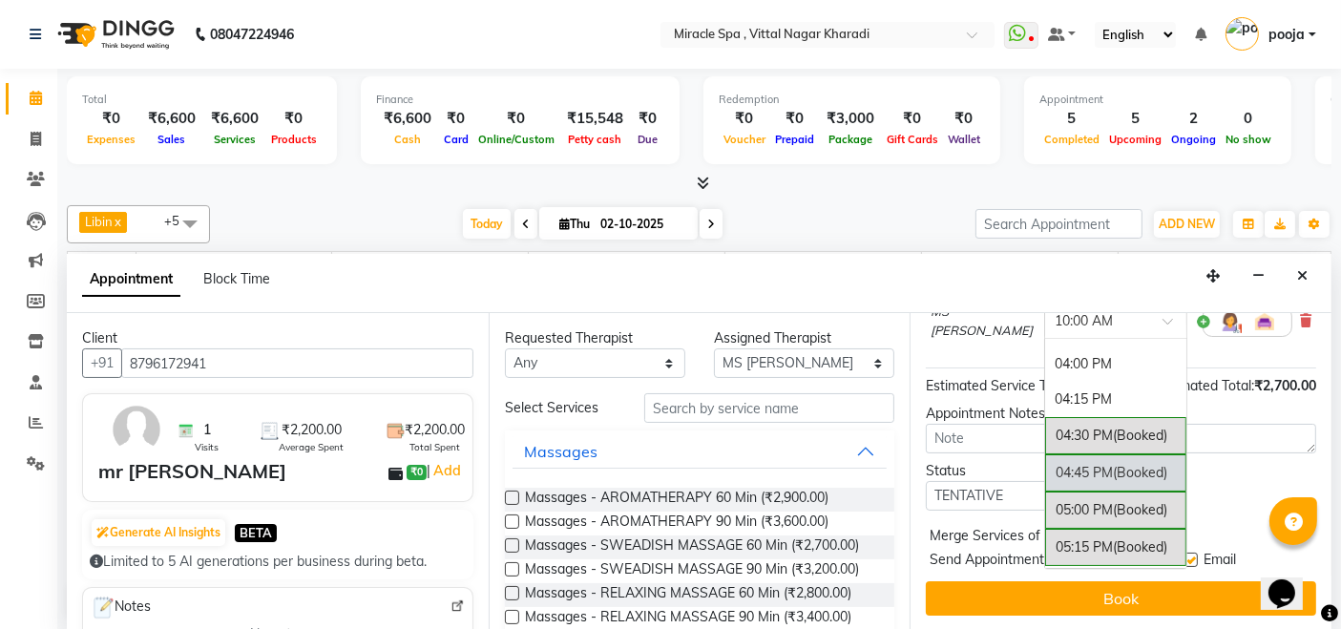
click at [1045, 454] on div "04:45 PM (Booked)" at bounding box center [1115, 472] width 141 height 37
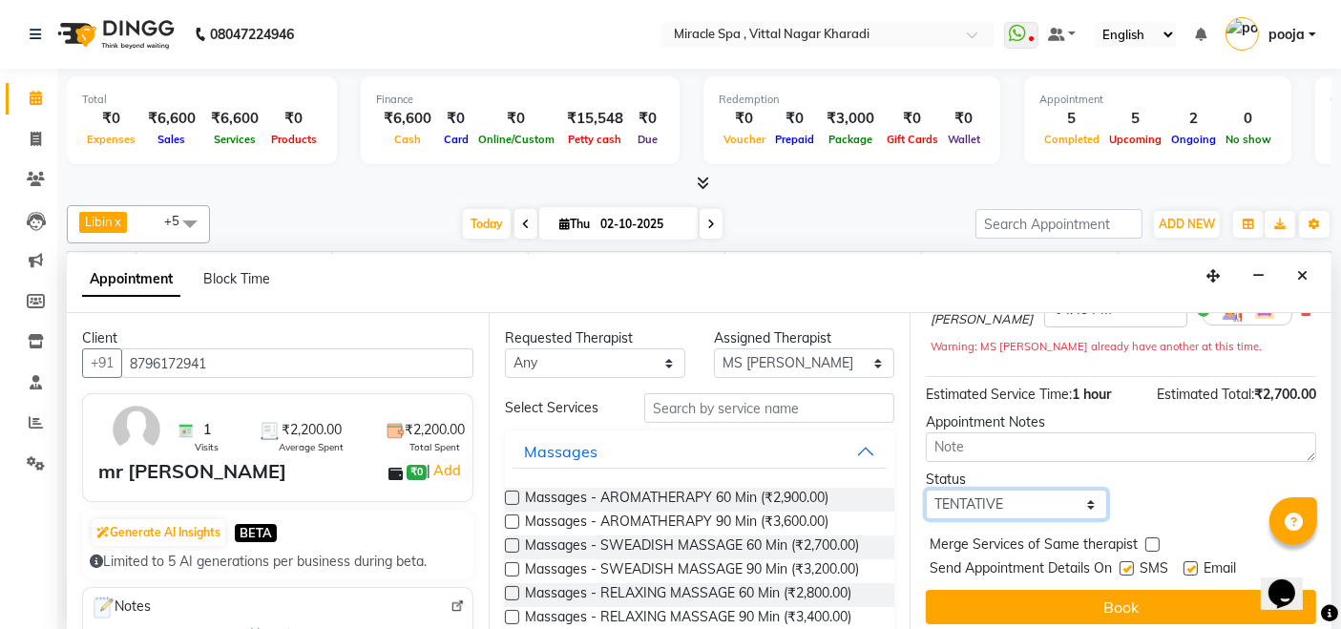
click at [1041, 490] on select "Select TENTATIVE CONFIRM CHECK-IN UPCOMING" at bounding box center [1016, 505] width 180 height 30
select select "upcoming"
click at [926, 490] on select "Select TENTATIVE CONFIRM CHECK-IN UPCOMING" at bounding box center [1016, 505] width 180 height 30
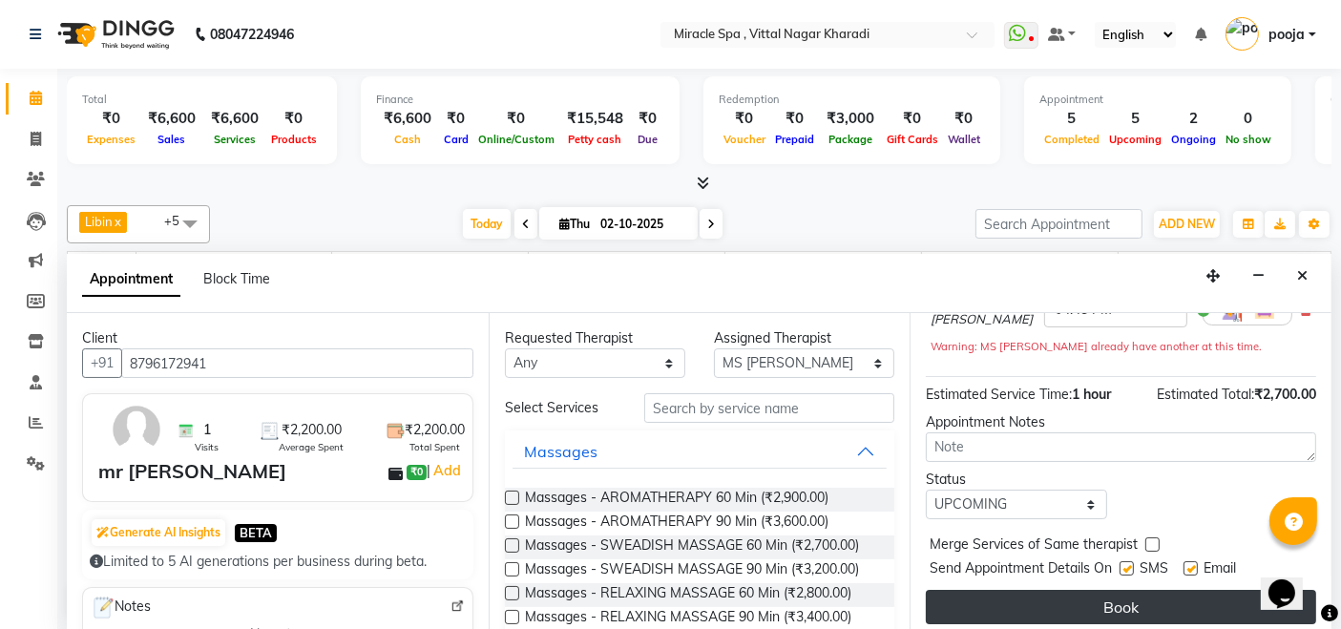
click at [1049, 606] on button "Book" at bounding box center [1121, 607] width 390 height 34
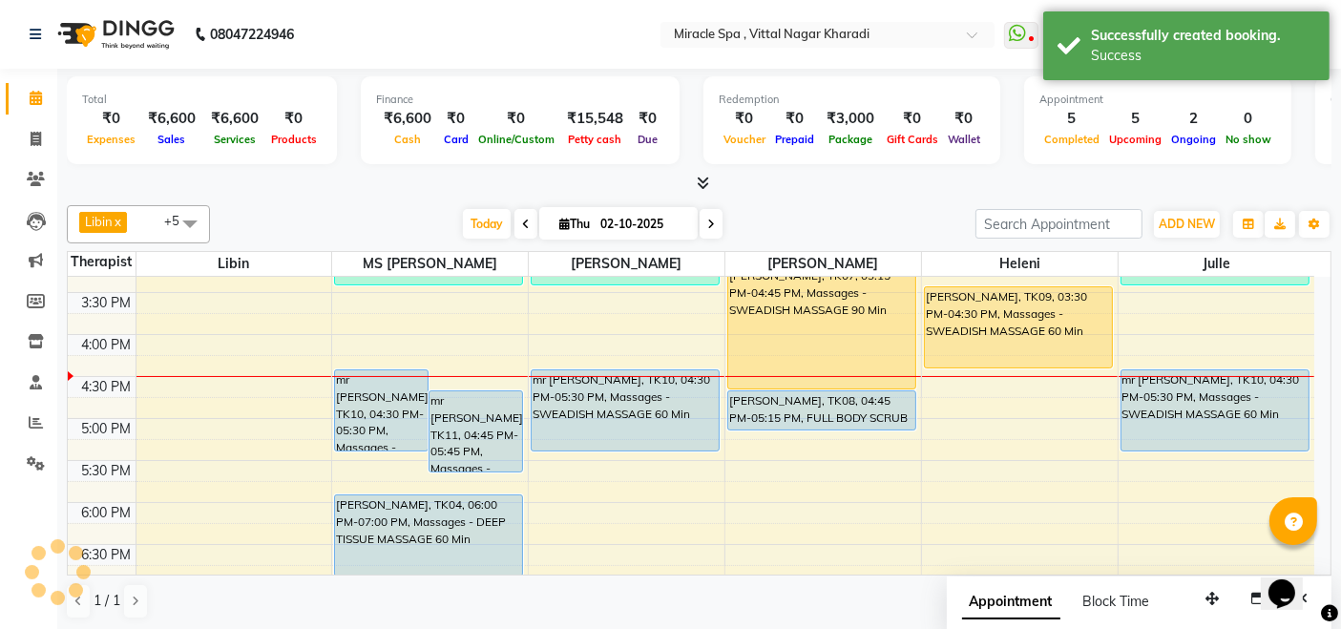
scroll to position [0, 0]
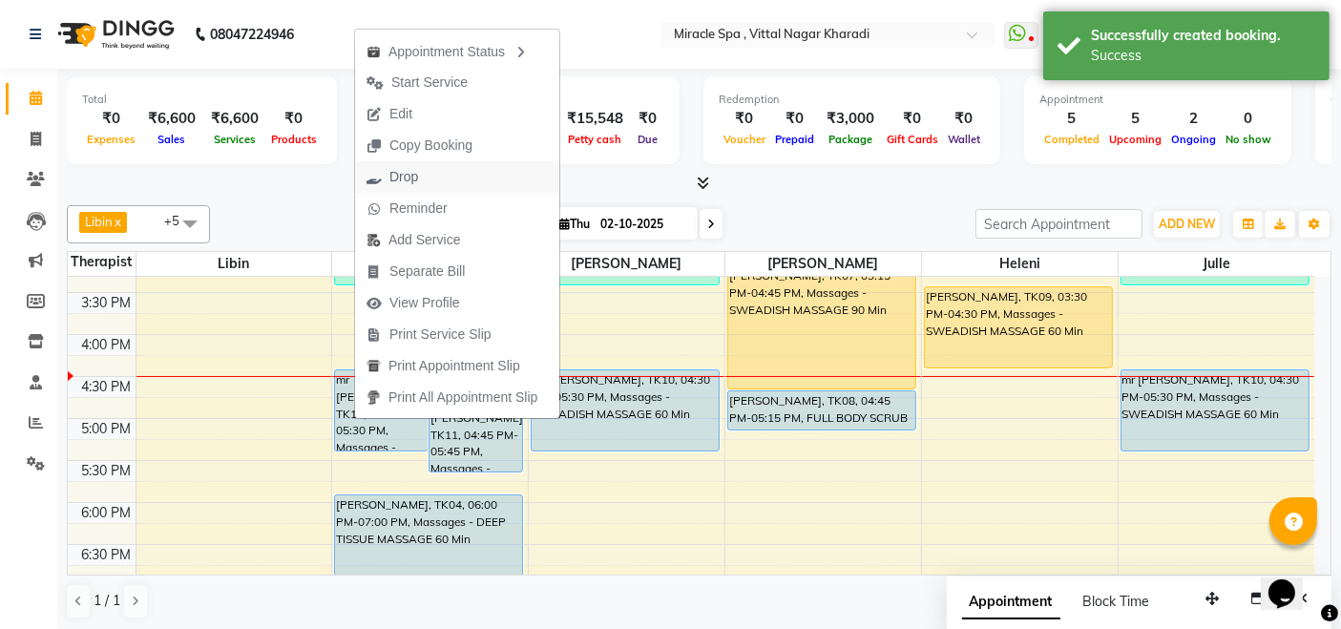
click at [430, 179] on button "Drop" at bounding box center [457, 177] width 204 height 32
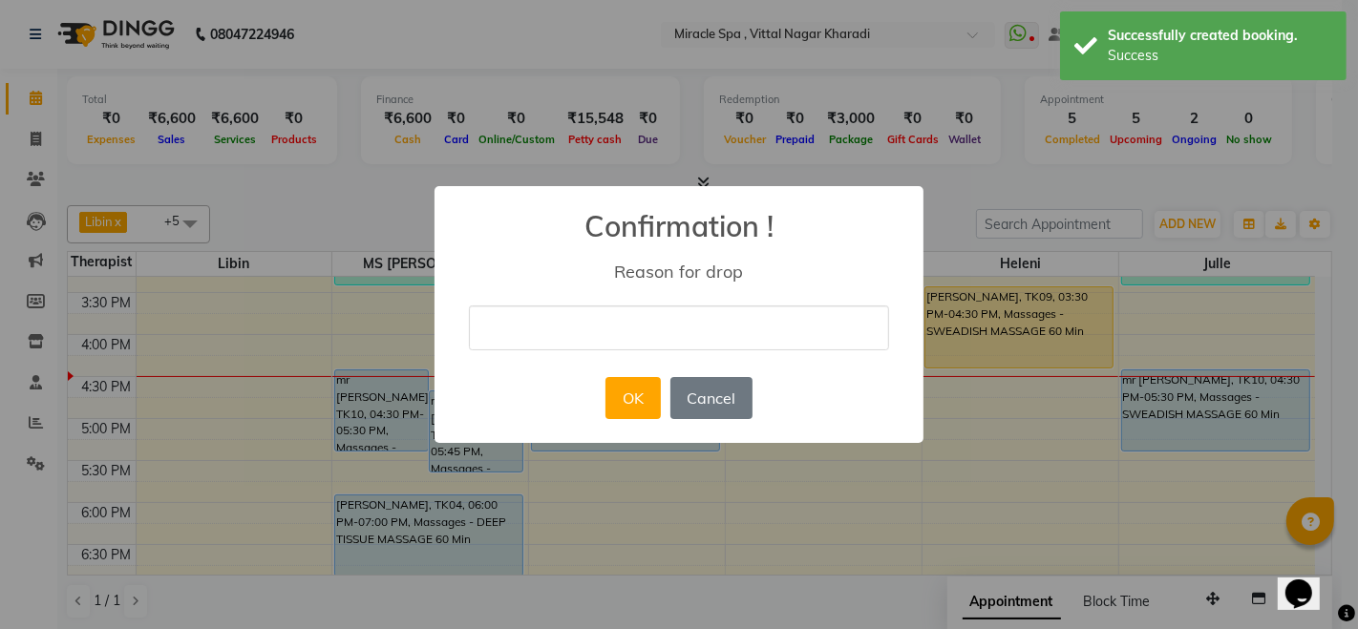
click at [578, 331] on input "text" at bounding box center [679, 328] width 420 height 45
type input "cancelled"
click at [622, 391] on button "OK" at bounding box center [632, 398] width 54 height 42
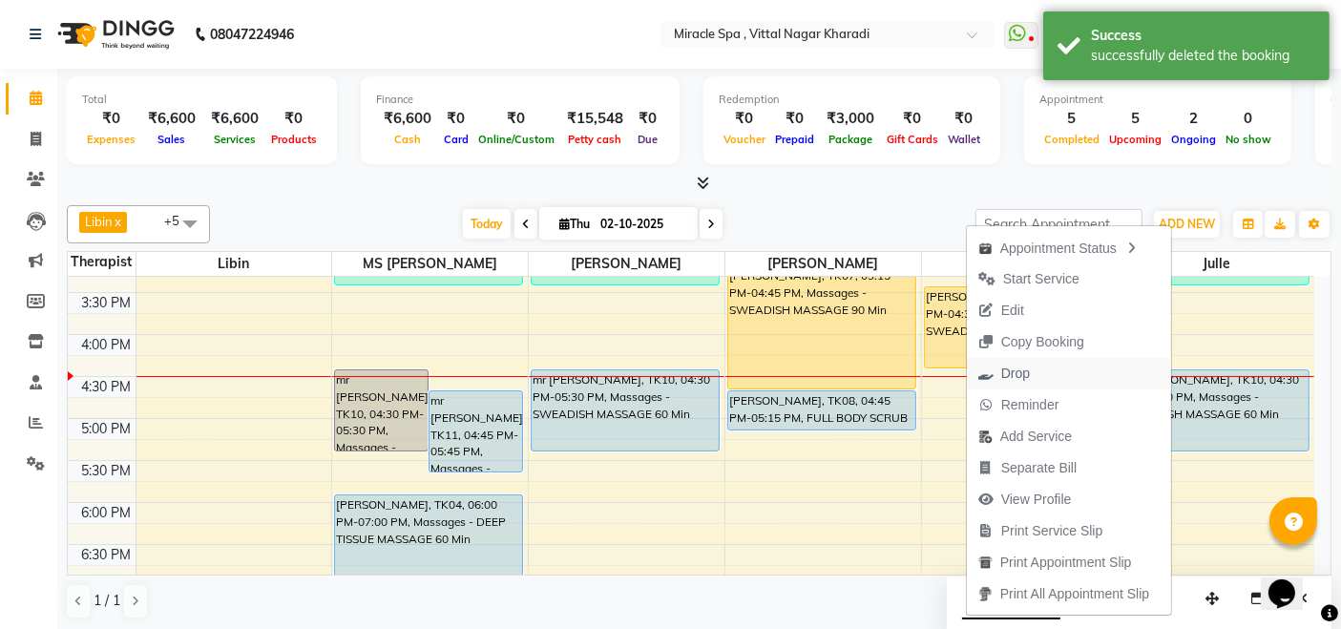
click at [1025, 372] on span "Drop" at bounding box center [1004, 374] width 74 height 32
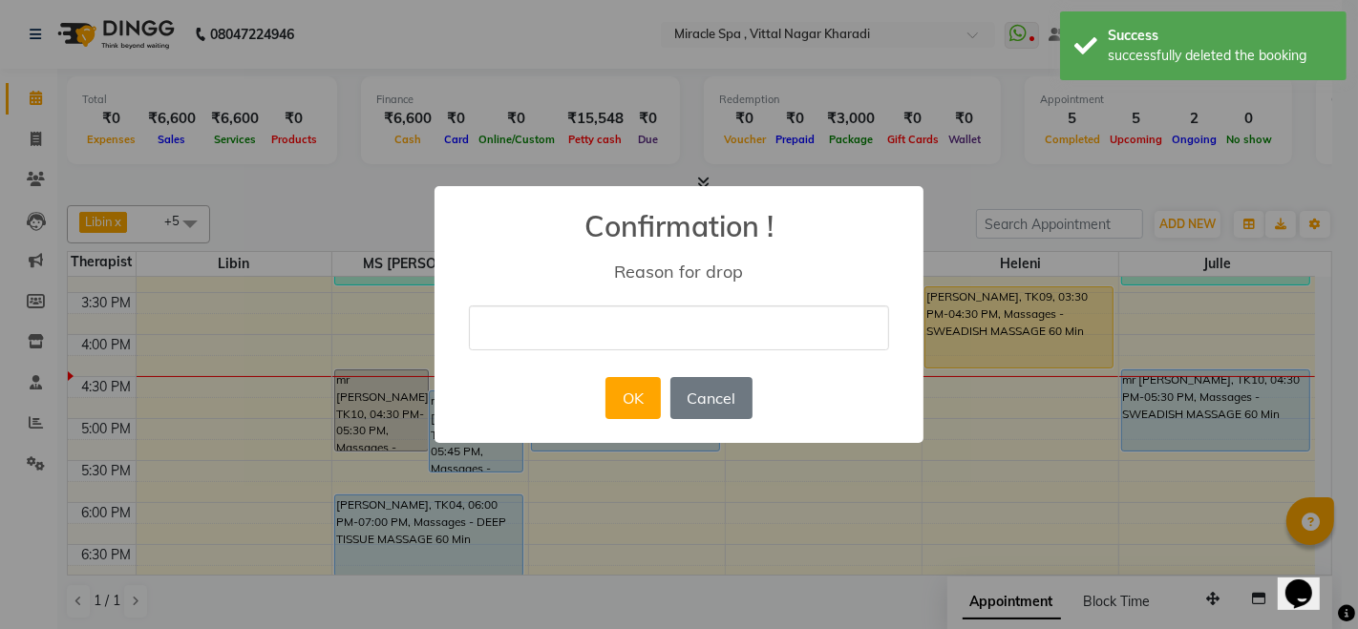
click at [629, 315] on input "text" at bounding box center [679, 328] width 420 height 45
type input "cancelled"
click at [635, 393] on button "OK" at bounding box center [632, 398] width 54 height 42
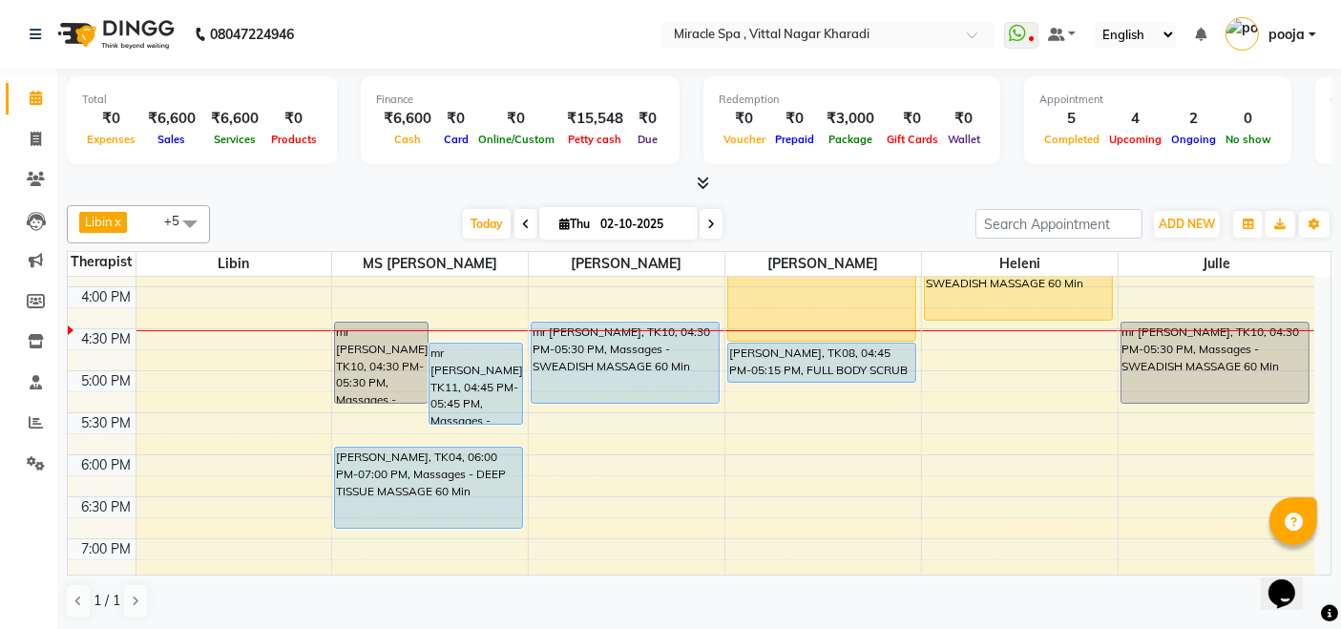
scroll to position [530, 0]
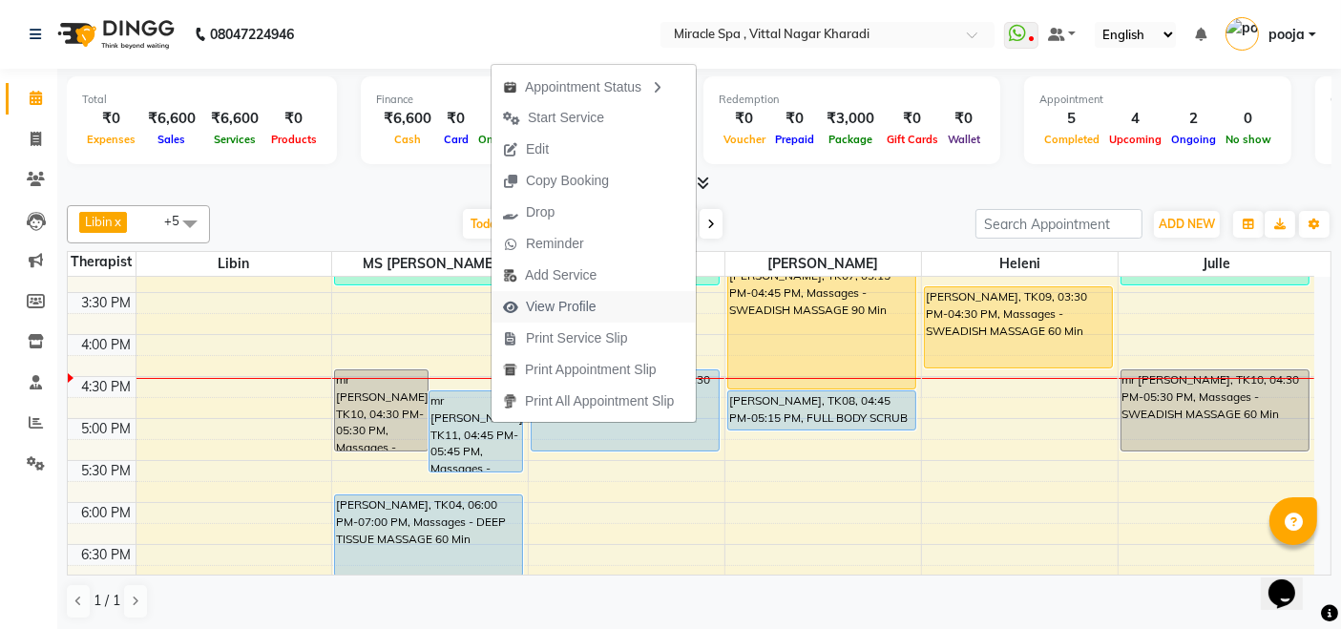
click at [570, 313] on span "View Profile" at bounding box center [561, 307] width 71 height 20
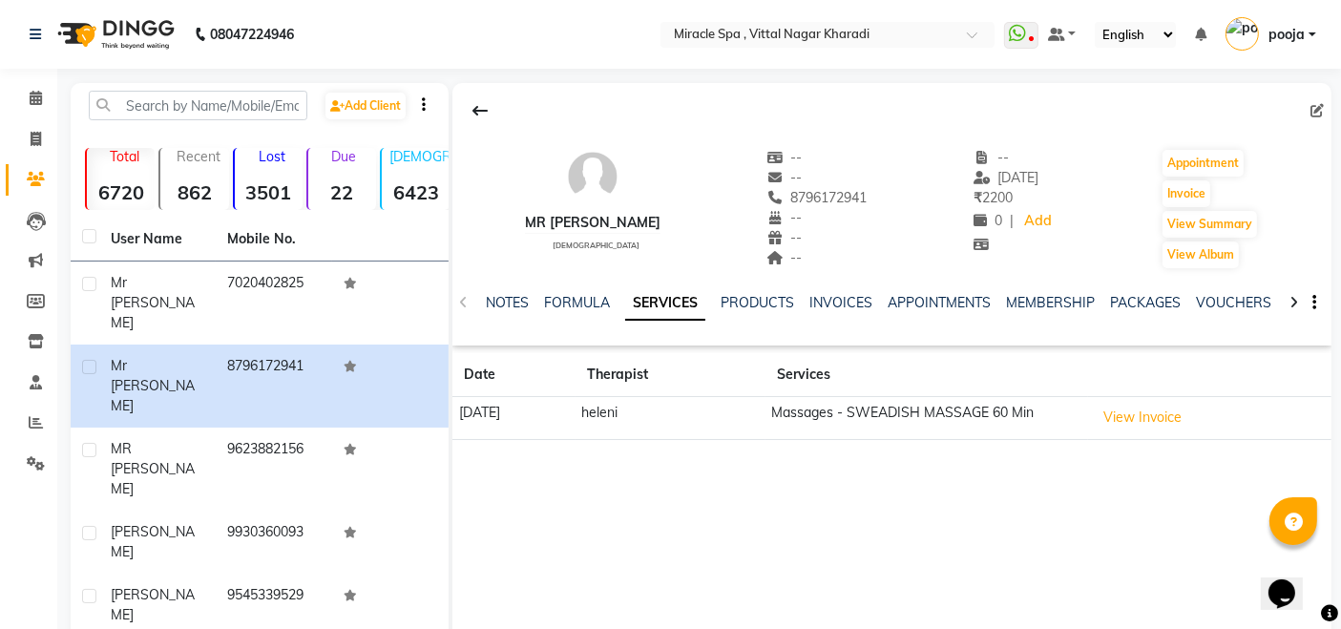
click at [927, 559] on div "mr [PERSON_NAME] [DEMOGRAPHIC_DATA] -- -- 8796172941 -- -- -- -- [DATE] ₹ 2200 …" at bounding box center [892, 369] width 879 height 573
click at [30, 94] on icon at bounding box center [36, 98] width 12 height 14
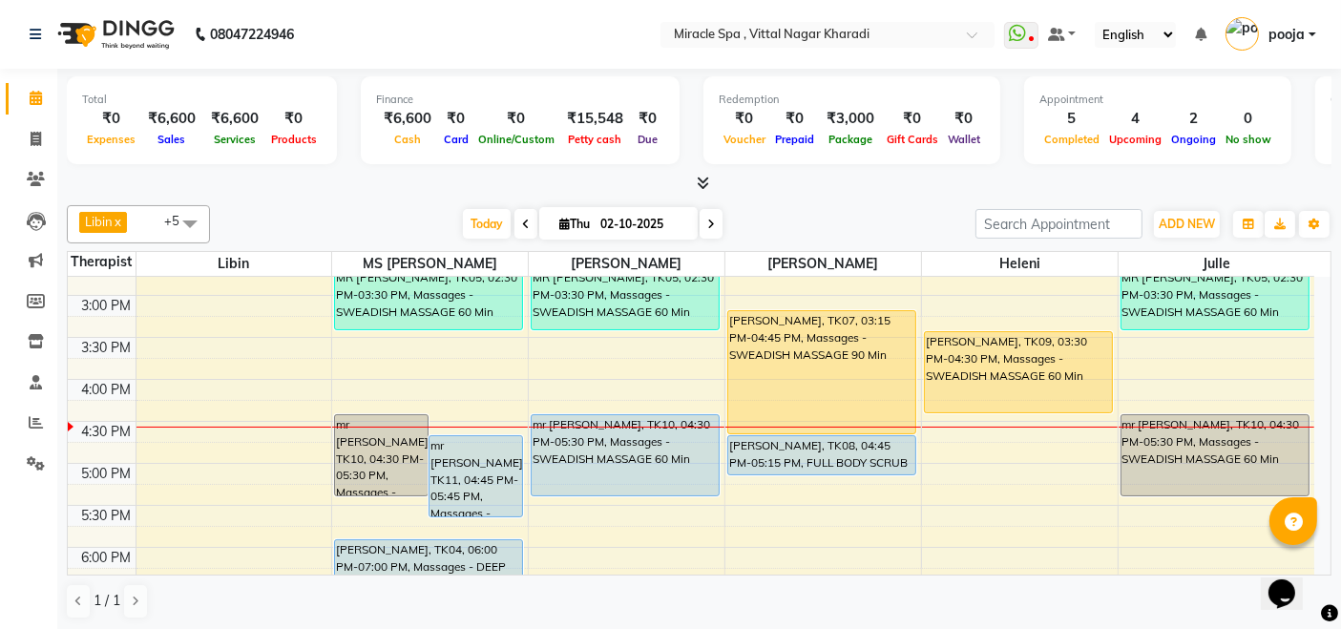
scroll to position [530, 0]
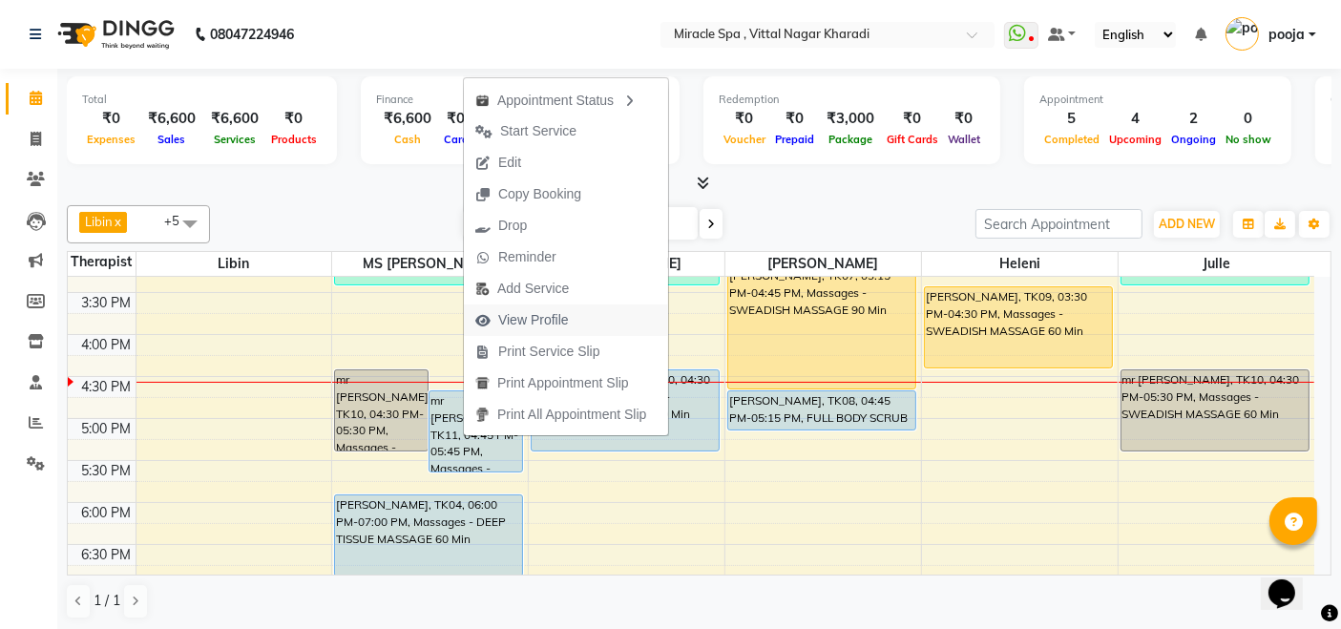
click at [548, 317] on span "View Profile" at bounding box center [533, 320] width 71 height 20
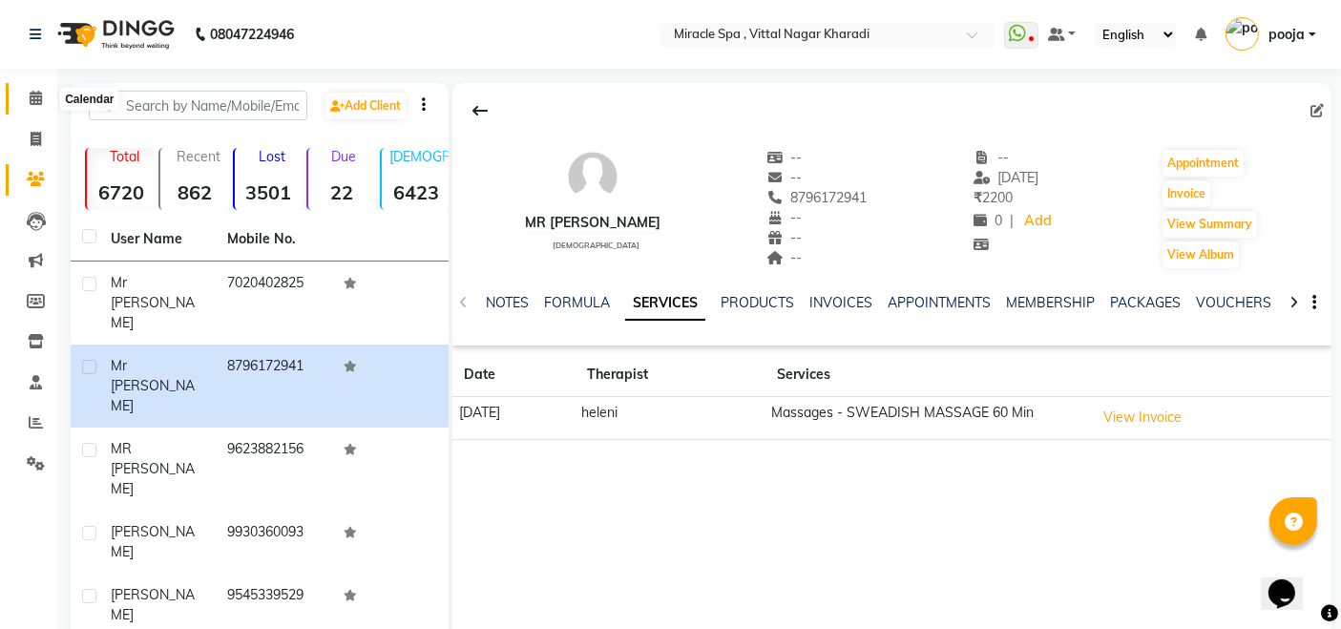
click at [35, 94] on icon at bounding box center [36, 98] width 12 height 14
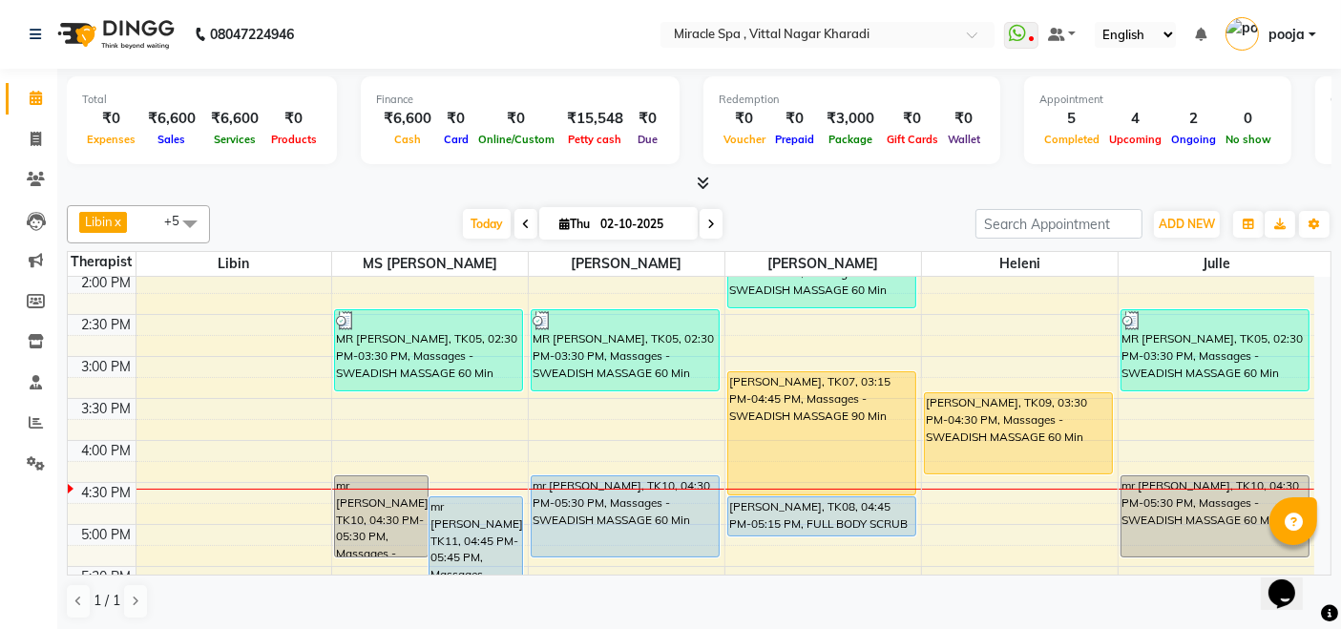
scroll to position [530, 0]
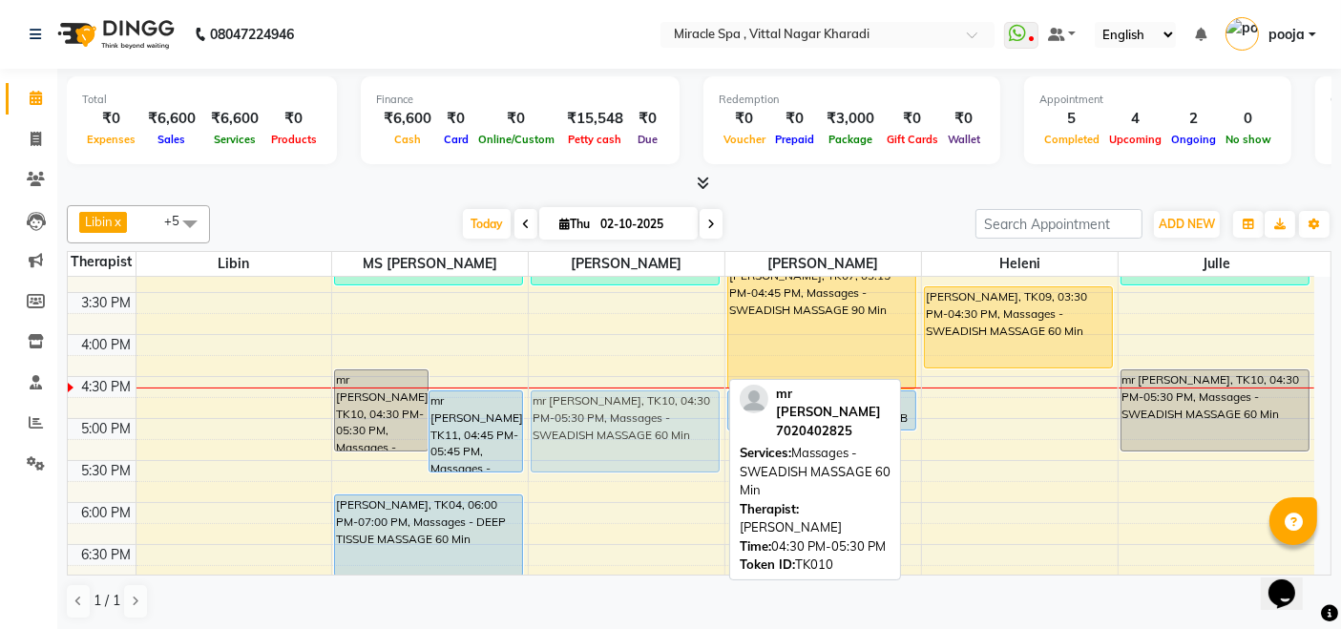
click at [641, 424] on div "MR [PERSON_NAME], TK05, 02:30 PM-03:30 PM, Massages - SWEADISH MASSAGE 60 Min m…" at bounding box center [627, 376] width 196 height 1259
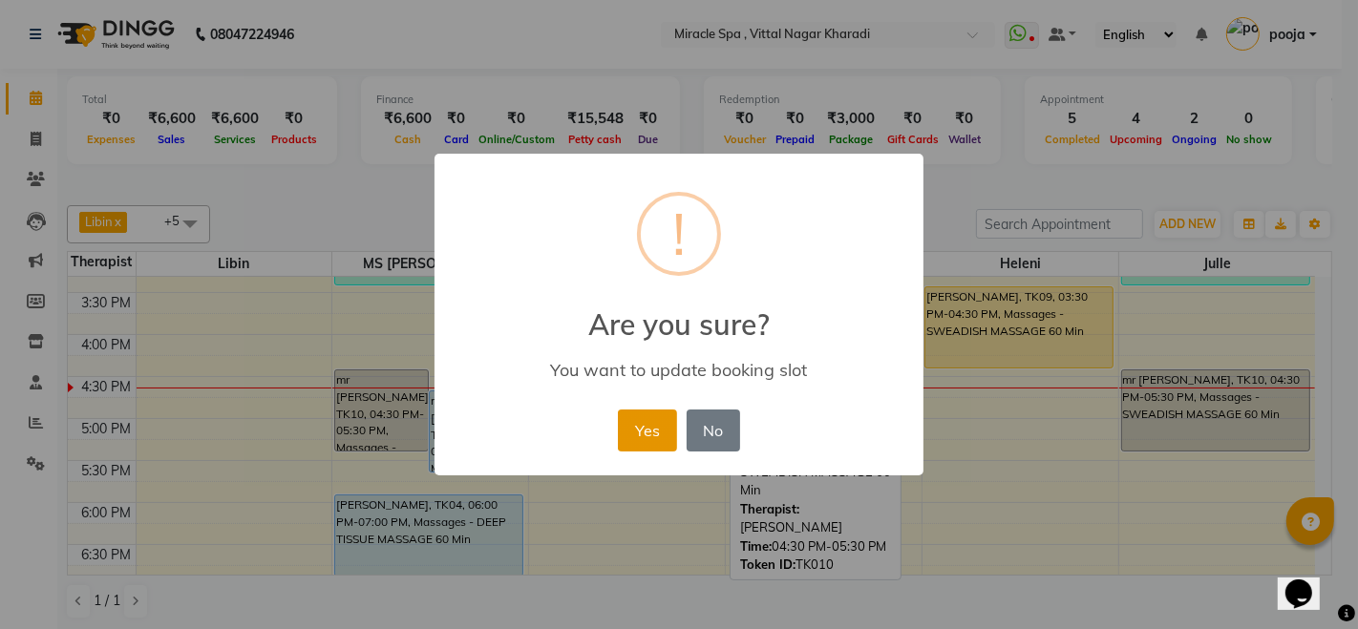
click at [624, 440] on button "Yes" at bounding box center [647, 431] width 58 height 42
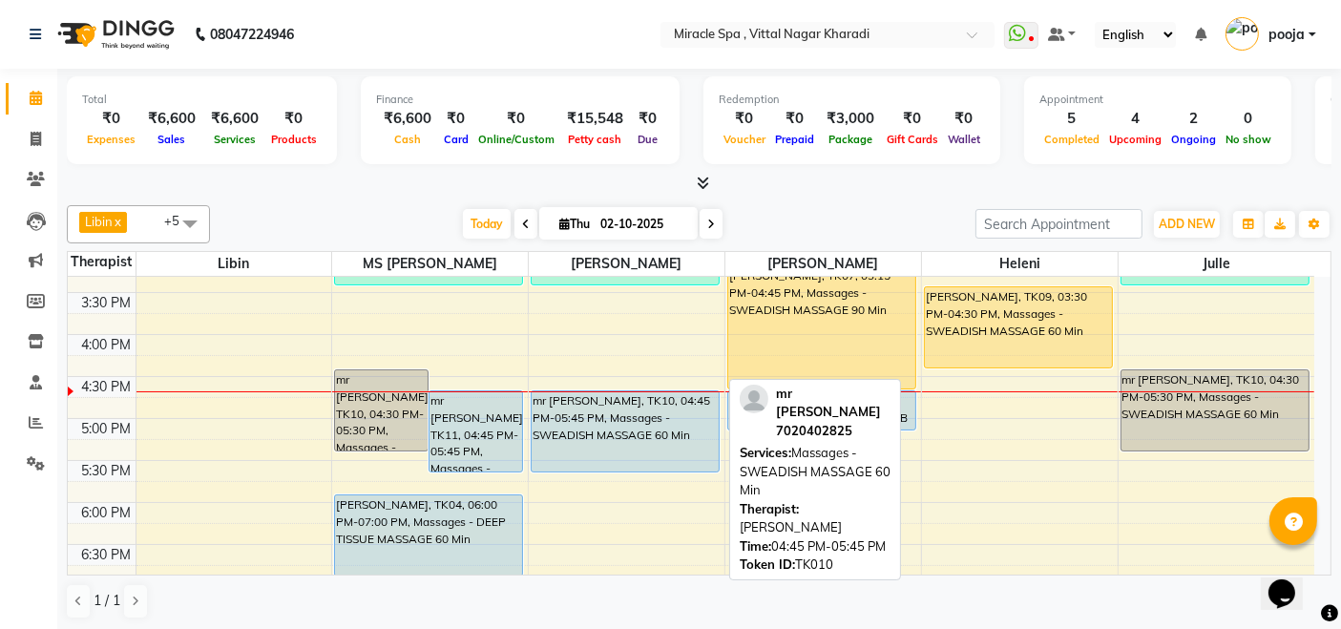
click at [608, 459] on div "mr [PERSON_NAME], TK10, 04:45 PM-05:45 PM, Massages - SWEADISH MASSAGE 60 Min" at bounding box center [625, 431] width 187 height 80
click at [614, 446] on div "mr [PERSON_NAME], TK10, 04:45 PM-05:45 PM, Massages - SWEADISH MASSAGE 60 Min" at bounding box center [625, 431] width 187 height 80
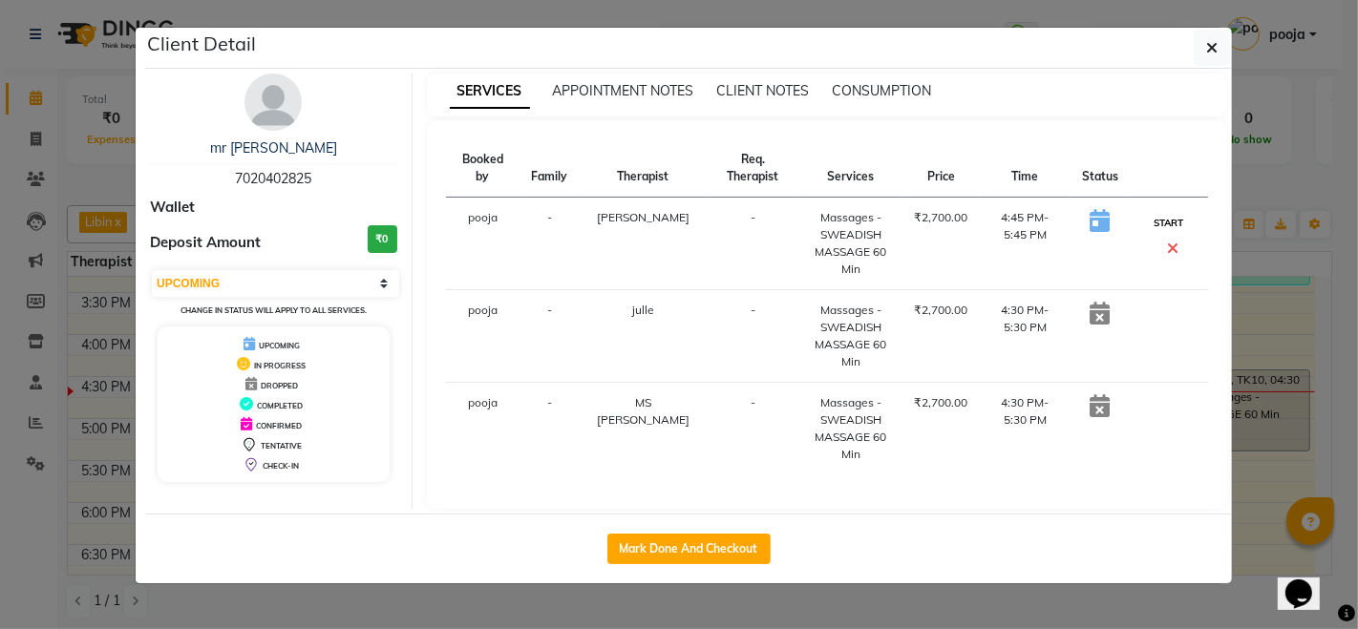
click at [1158, 227] on button "START" at bounding box center [1168, 223] width 39 height 24
select select "select"
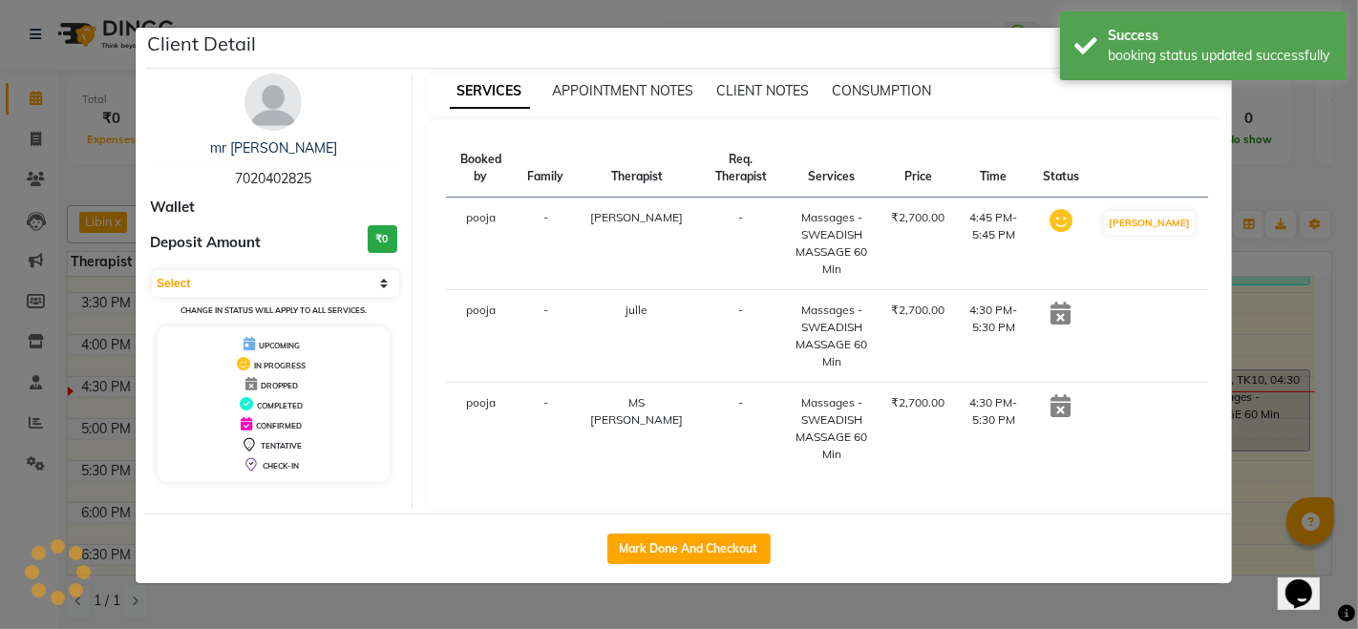
click at [1289, 184] on ngb-modal-window "Client Detail mr nishant 7020402825 Wallet Deposit Amount ₹0 Select IN SERVICE …" at bounding box center [679, 314] width 1358 height 629
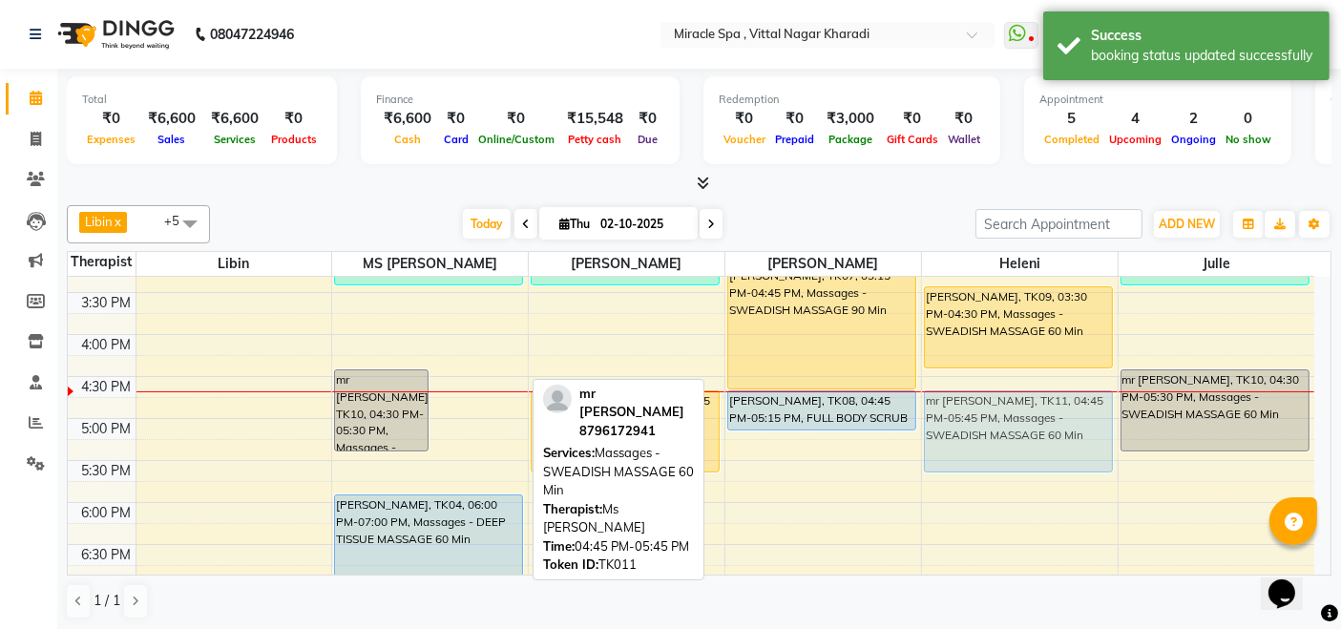
drag, startPoint x: 486, startPoint y: 434, endPoint x: 974, endPoint y: 440, distance: 487.9
click at [974, 440] on tr "mr nishant, TK10, 04:30 PM-05:30 PM, Massages - SWEADISH MASSAGE 60 Min mr vija…" at bounding box center [691, 376] width 1247 height 1259
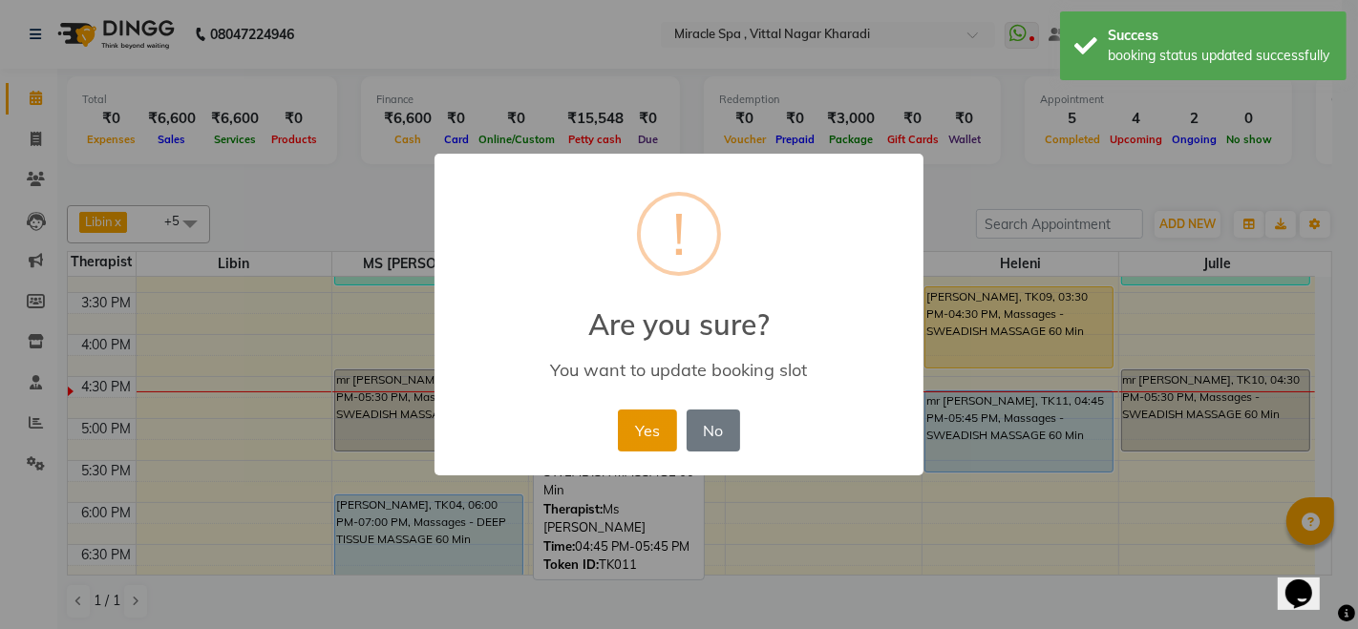
click at [627, 433] on button "Yes" at bounding box center [647, 431] width 58 height 42
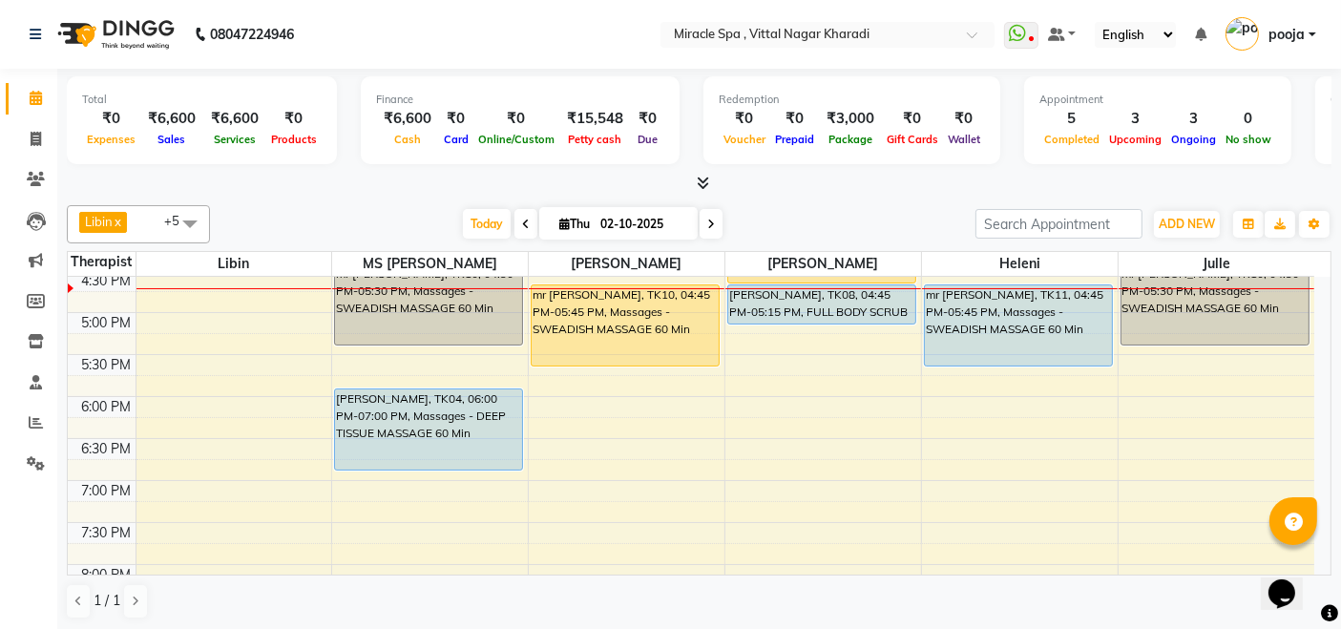
scroll to position [530, 0]
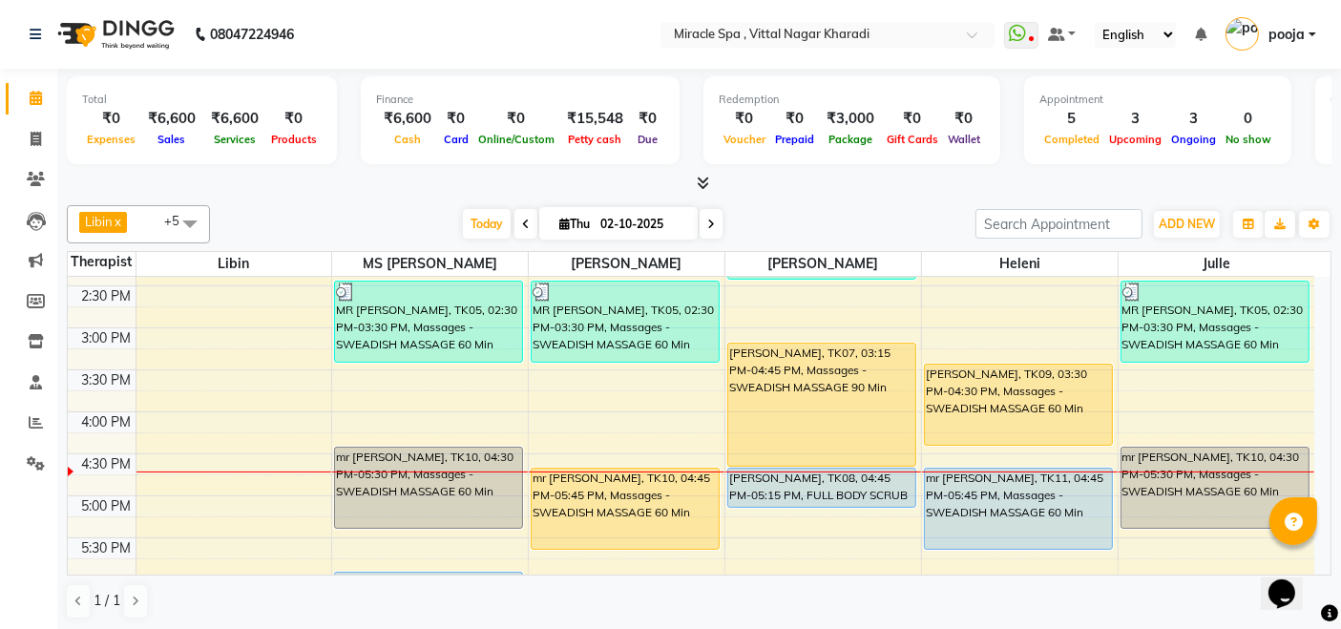
scroll to position [424, 0]
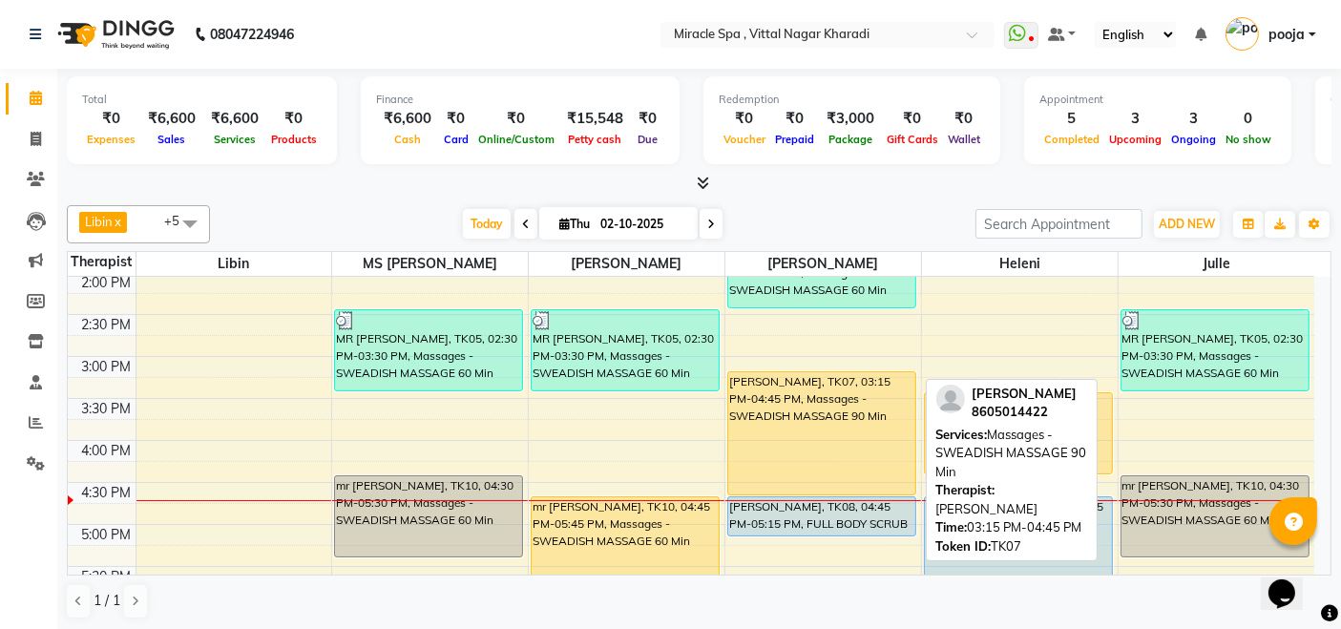
click at [856, 451] on div "[PERSON_NAME], TK07, 03:15 PM-04:45 PM, Massages - SWEADISH MASSAGE 90 Min" at bounding box center [821, 433] width 187 height 122
select select "1"
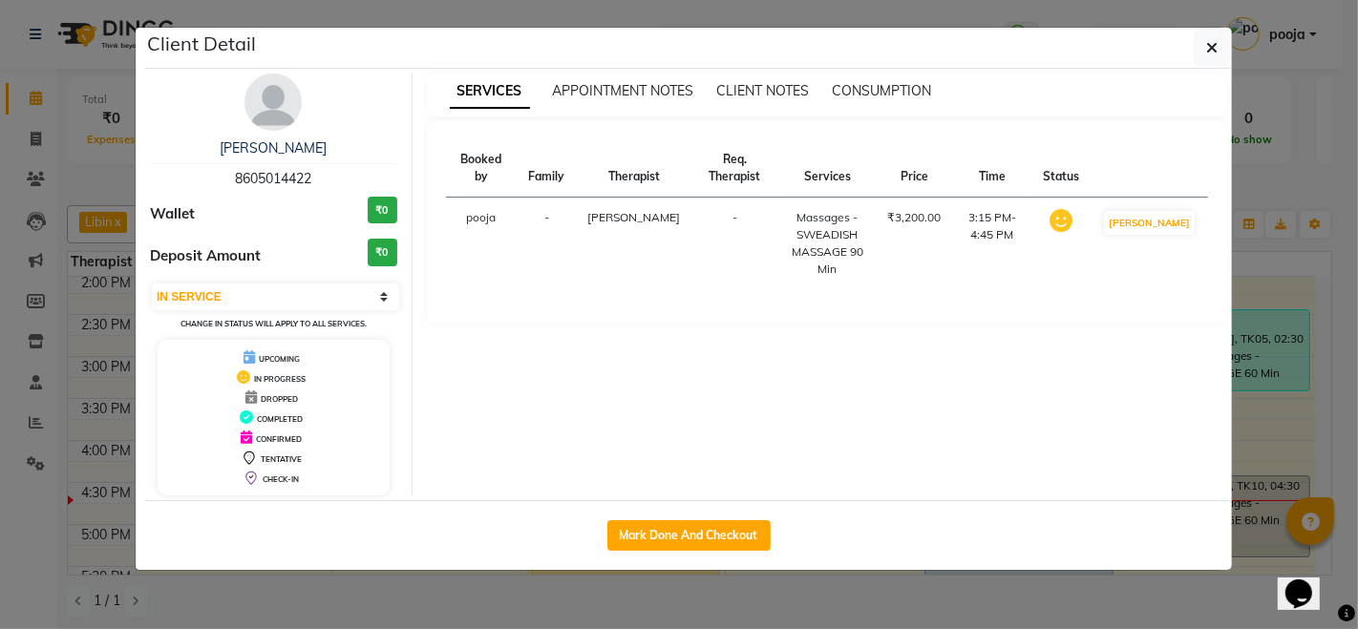
click at [1259, 189] on ngb-modal-window "Client Detail [PERSON_NAME] 8605014422 Wallet ₹0 Deposit Amount ₹0 Select IN SE…" at bounding box center [679, 314] width 1358 height 629
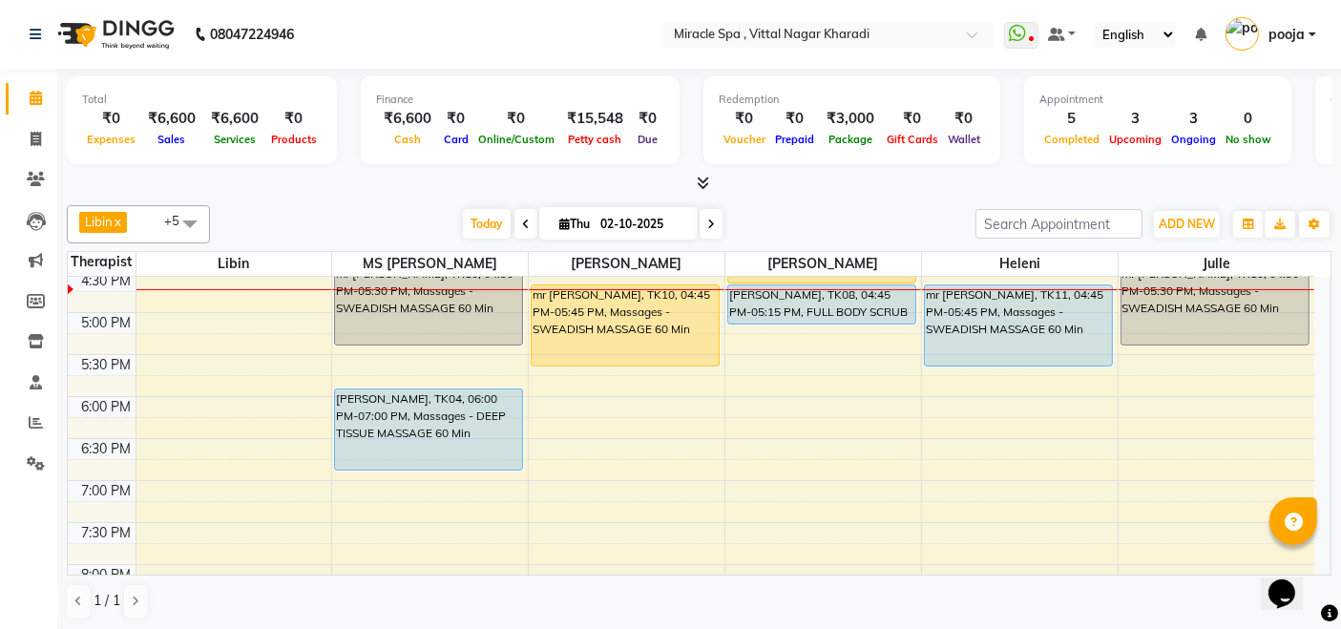
scroll to position [530, 0]
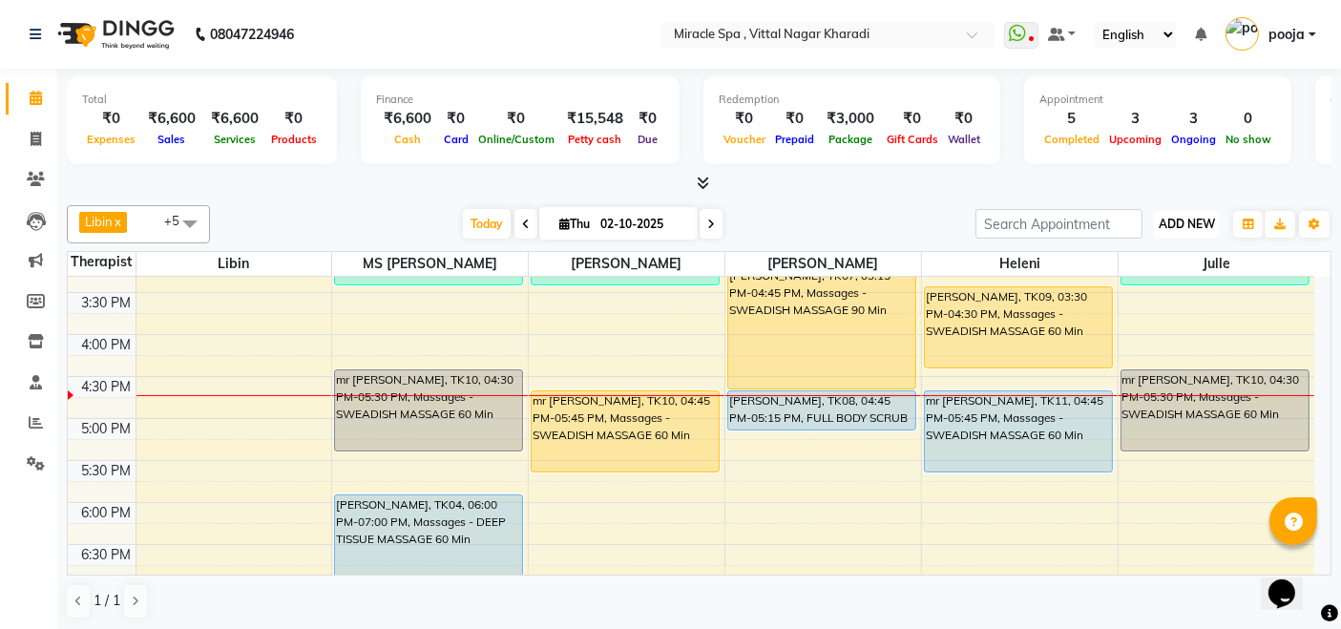
click at [1197, 230] on button "ADD NEW Toggle Dropdown" at bounding box center [1187, 224] width 66 height 27
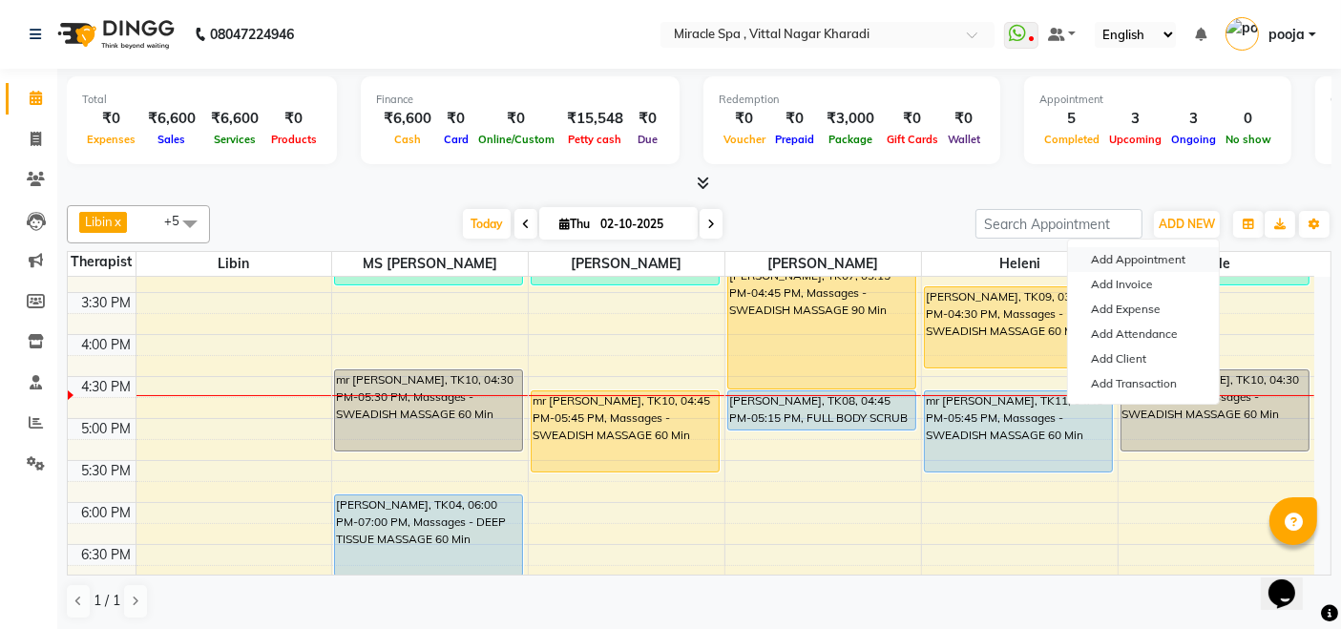
click at [1158, 267] on button "Add Appointment" at bounding box center [1143, 259] width 151 height 25
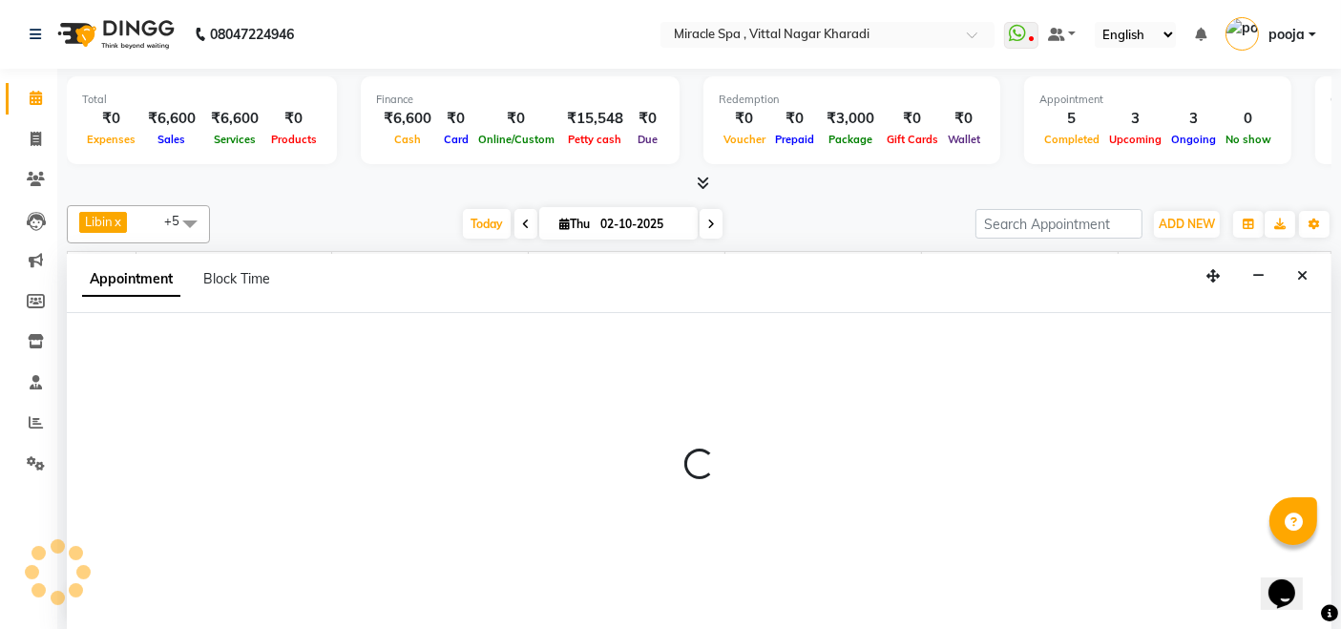
scroll to position [0, 0]
select select "600"
select select "tentative"
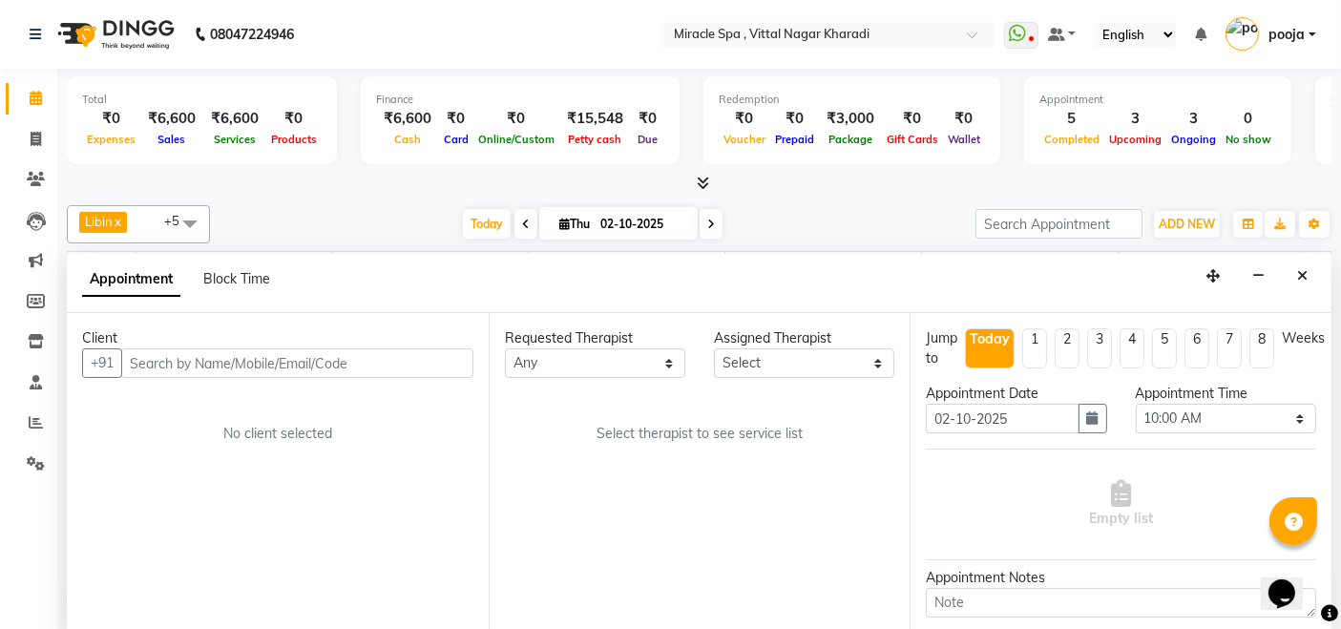
click at [439, 357] on input "text" at bounding box center [297, 363] width 352 height 30
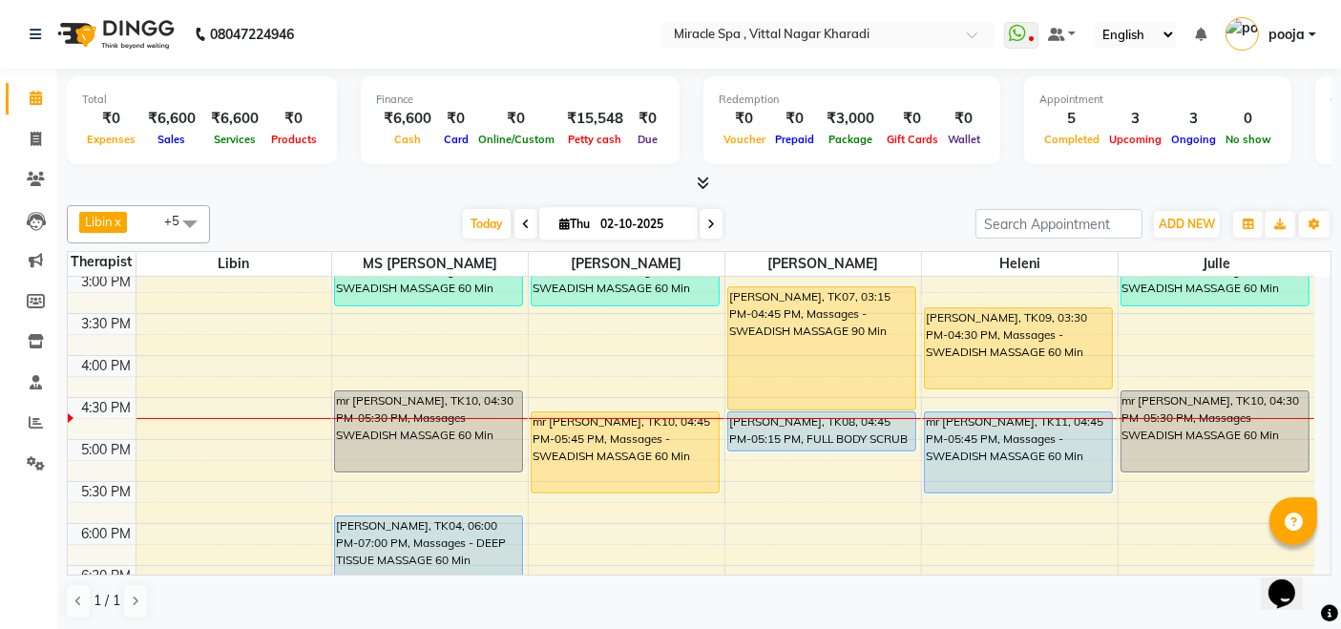
scroll to position [475, 0]
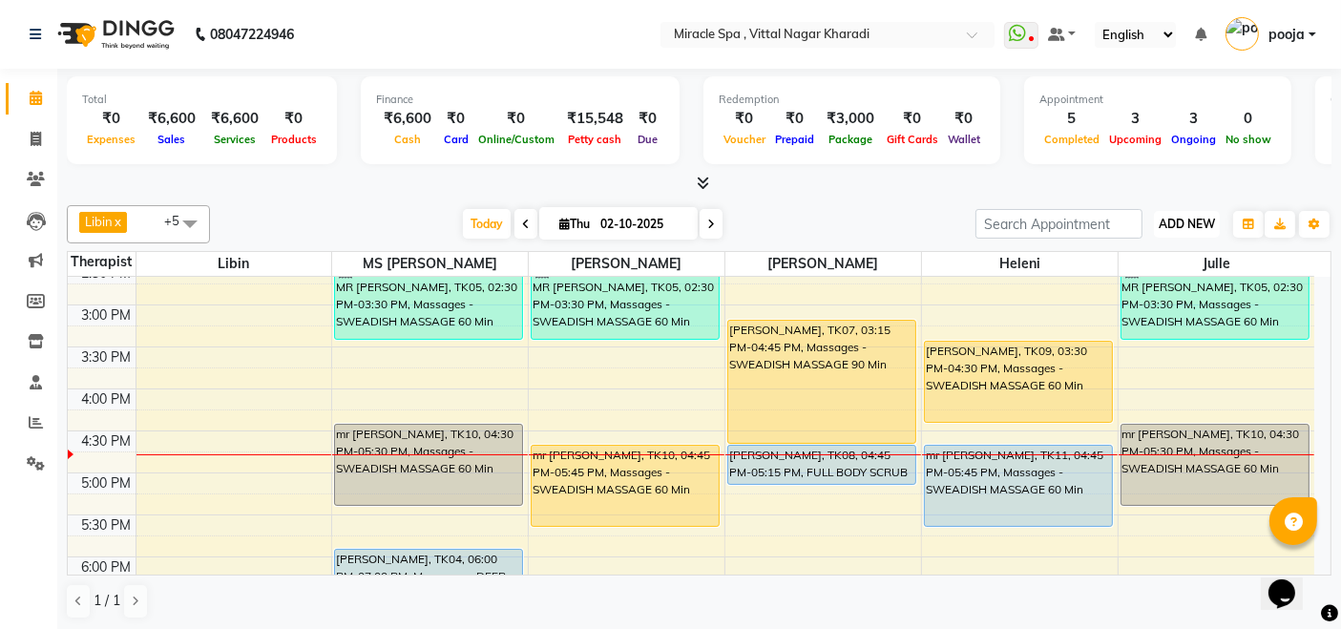
click at [1180, 232] on button "ADD NEW Toggle Dropdown" at bounding box center [1187, 224] width 66 height 27
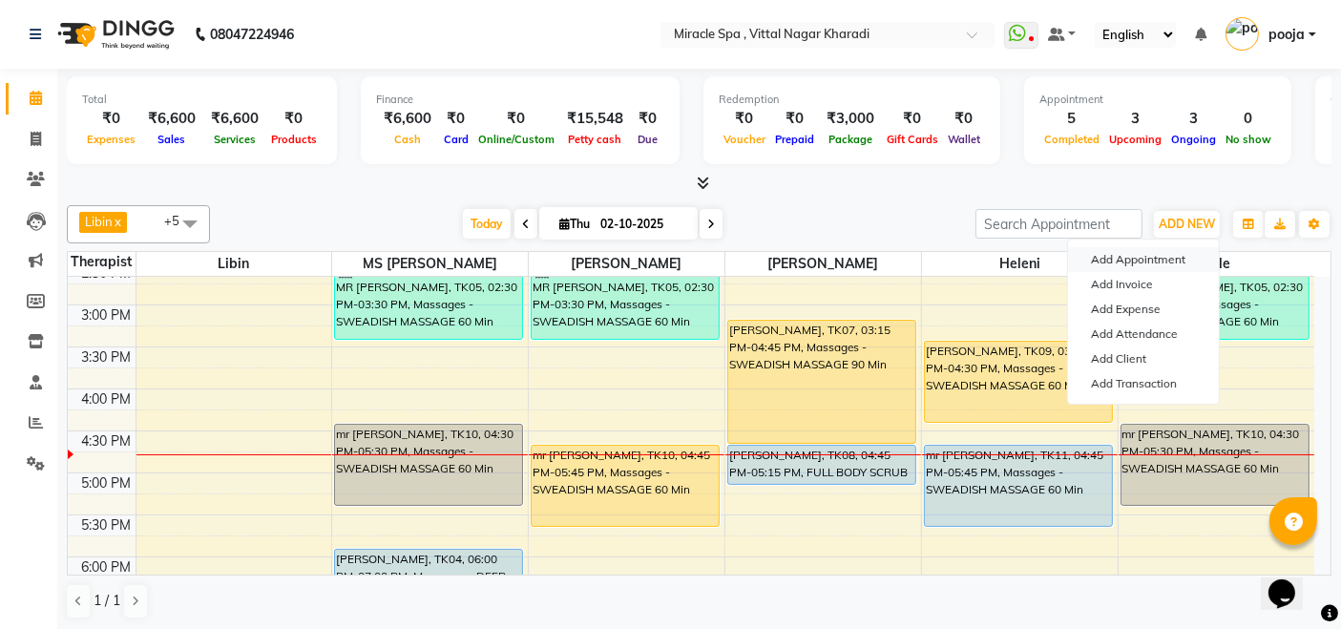
click at [1176, 267] on button "Add Appointment" at bounding box center [1143, 259] width 151 height 25
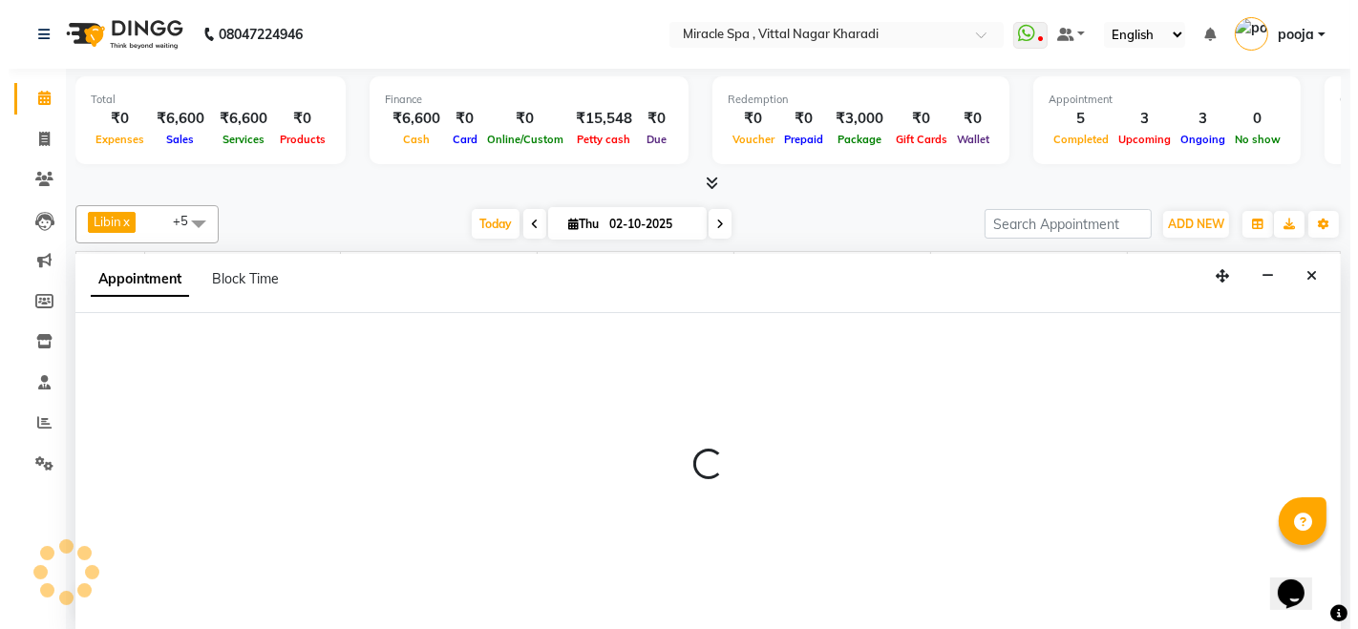
scroll to position [0, 0]
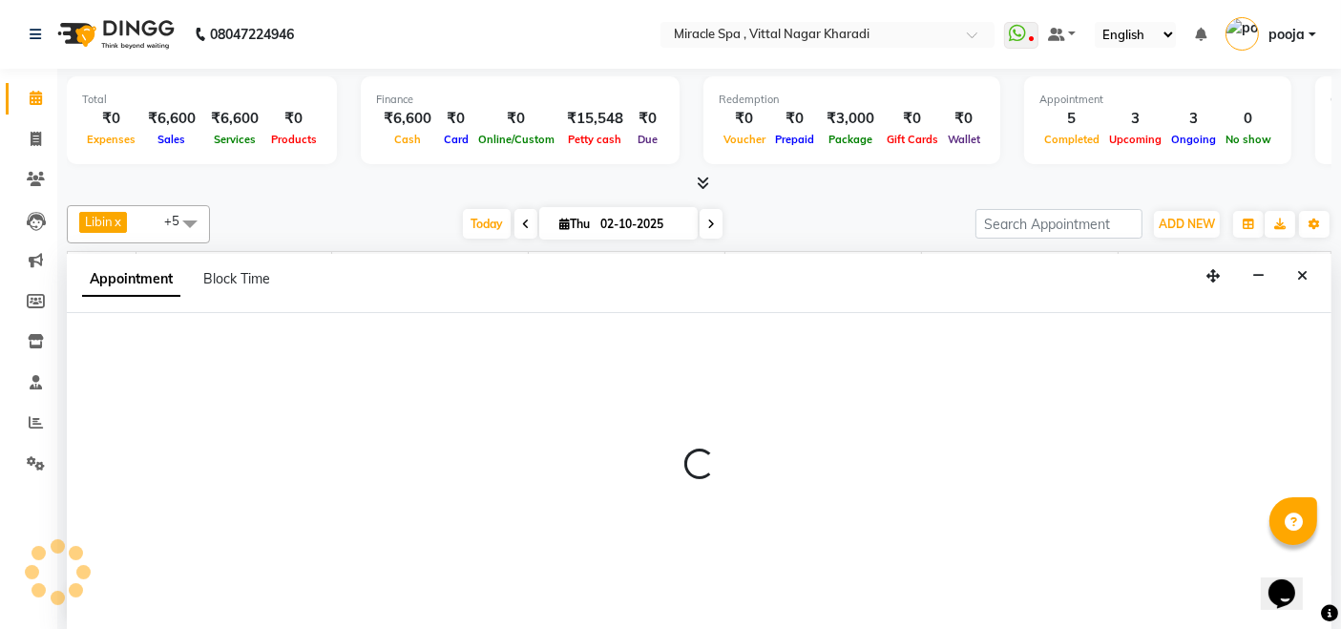
select select "tentative"
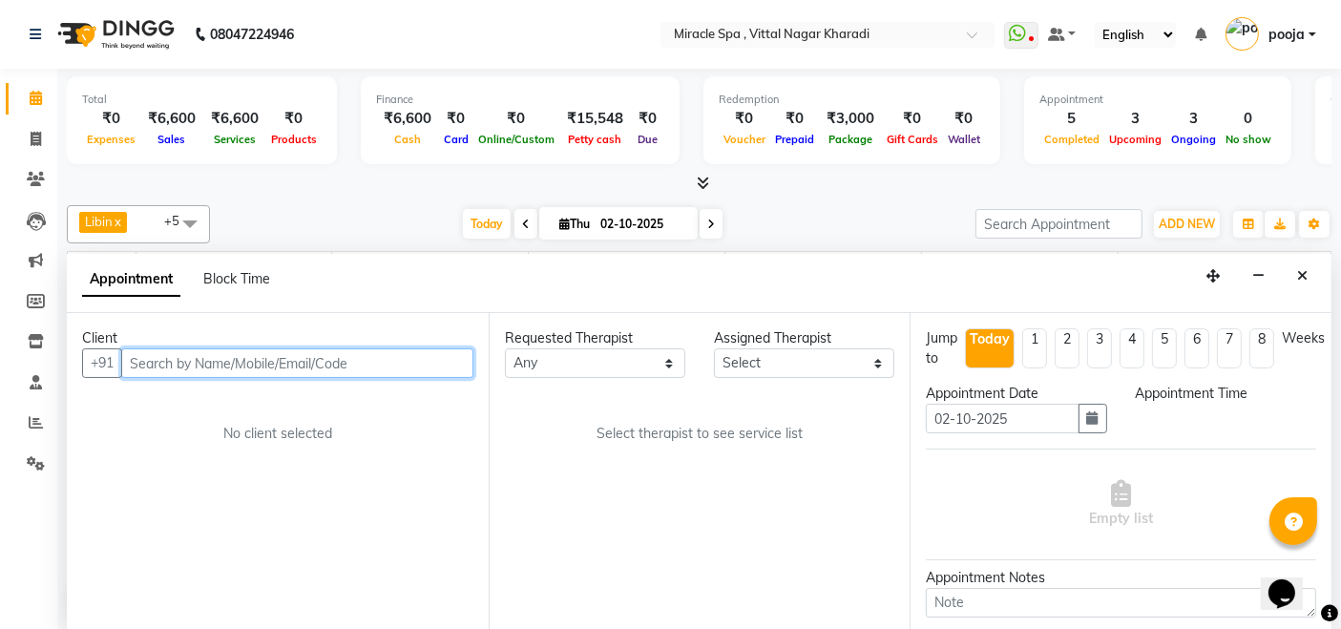
select select "600"
click at [407, 362] on input "text" at bounding box center [297, 363] width 352 height 30
type input "9873280376"
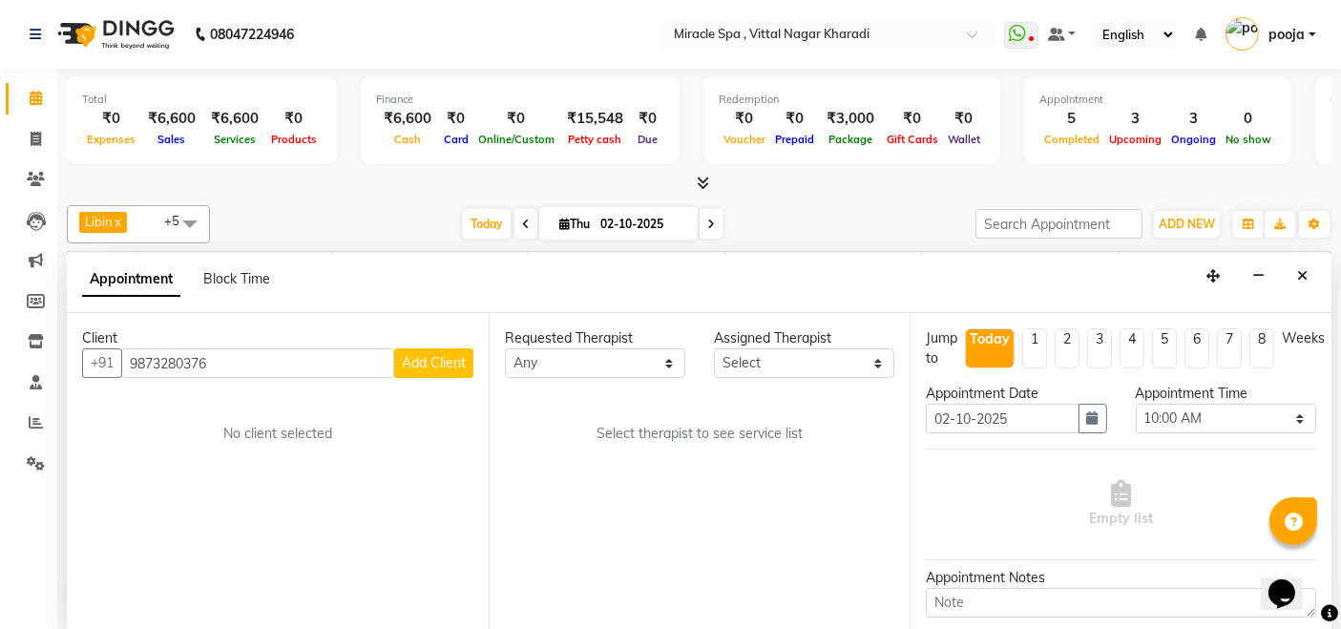
click at [407, 362] on span "Add Client" at bounding box center [434, 362] width 64 height 17
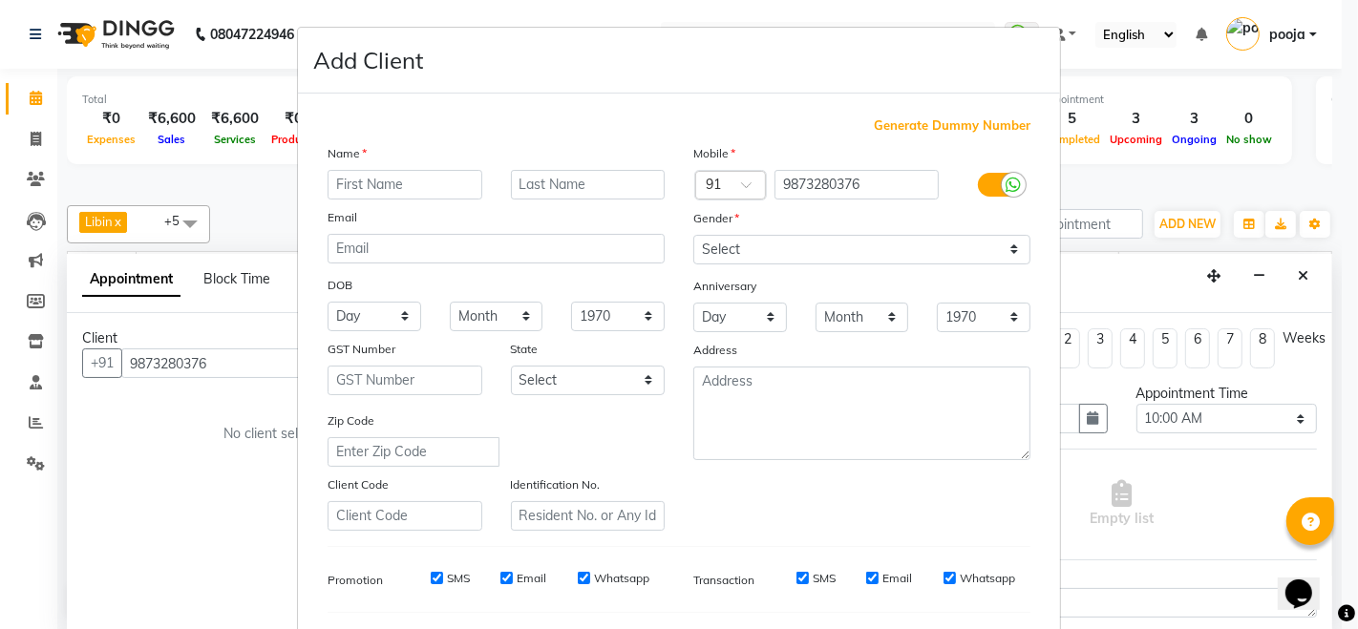
click at [384, 186] on input "text" at bounding box center [404, 185] width 155 height 30
type input "mr ajay"
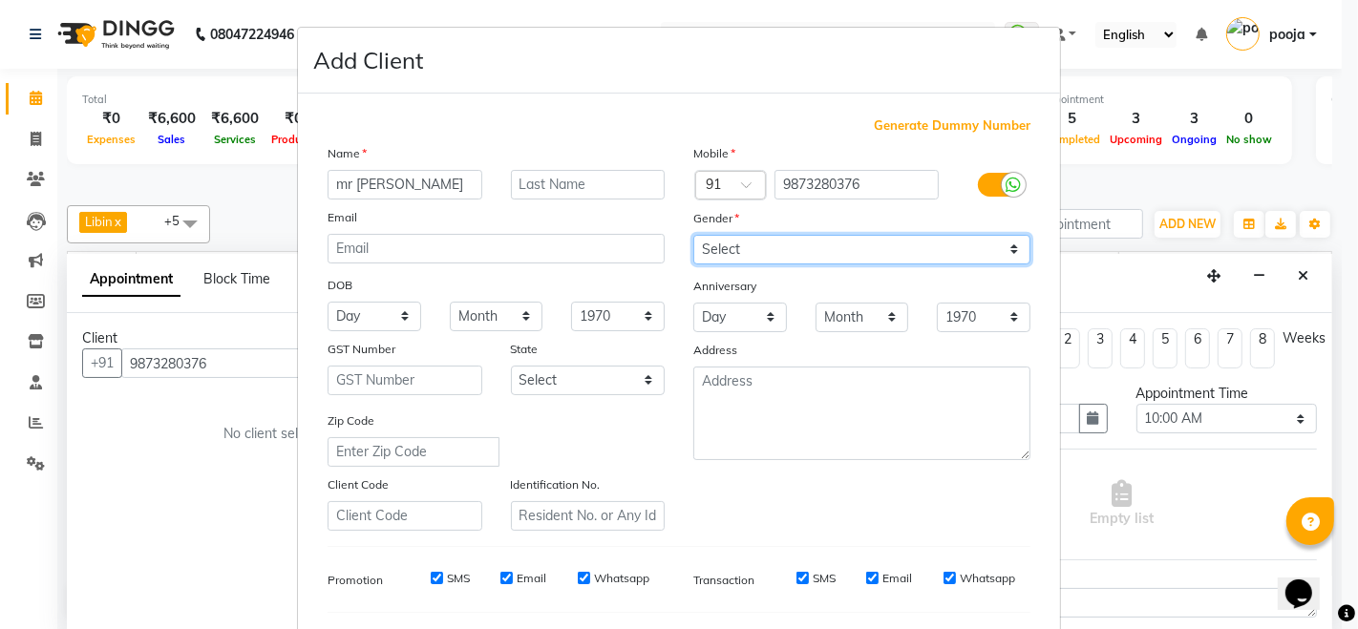
click at [780, 247] on select "Select Male Female Other Prefer Not To Say" at bounding box center [861, 250] width 337 height 30
select select "male"
click at [693, 235] on select "Select Male Female Other Prefer Not To Say" at bounding box center [861, 250] width 337 height 30
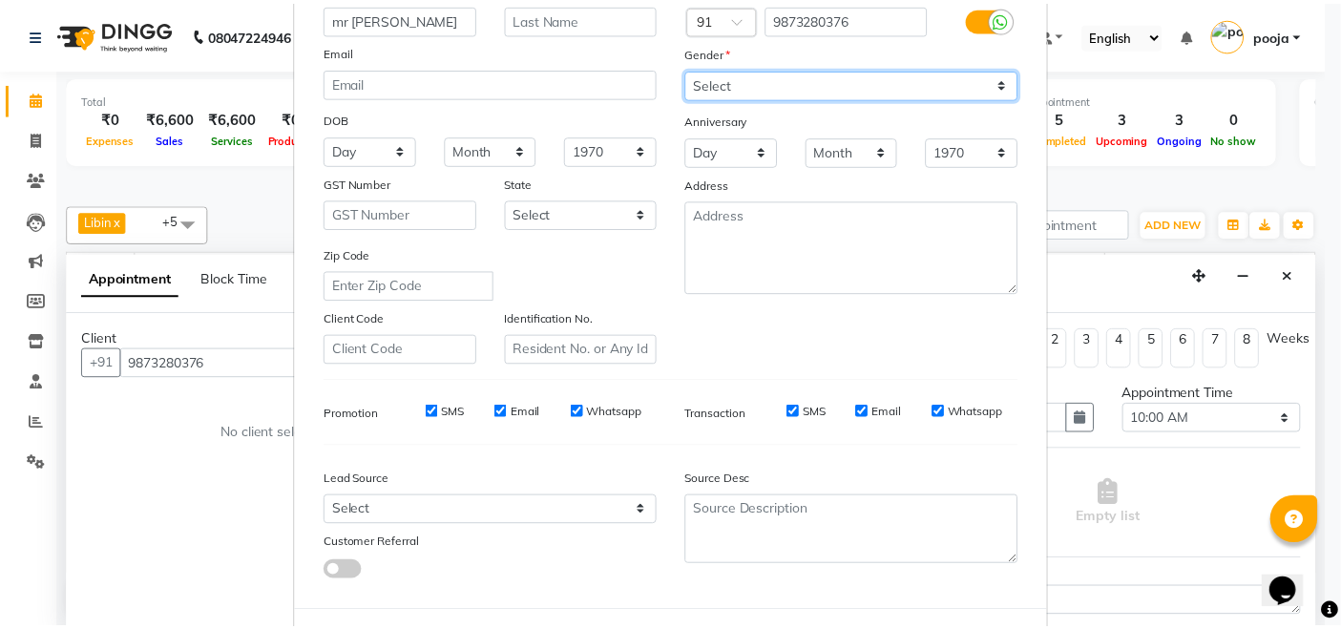
scroll to position [250, 0]
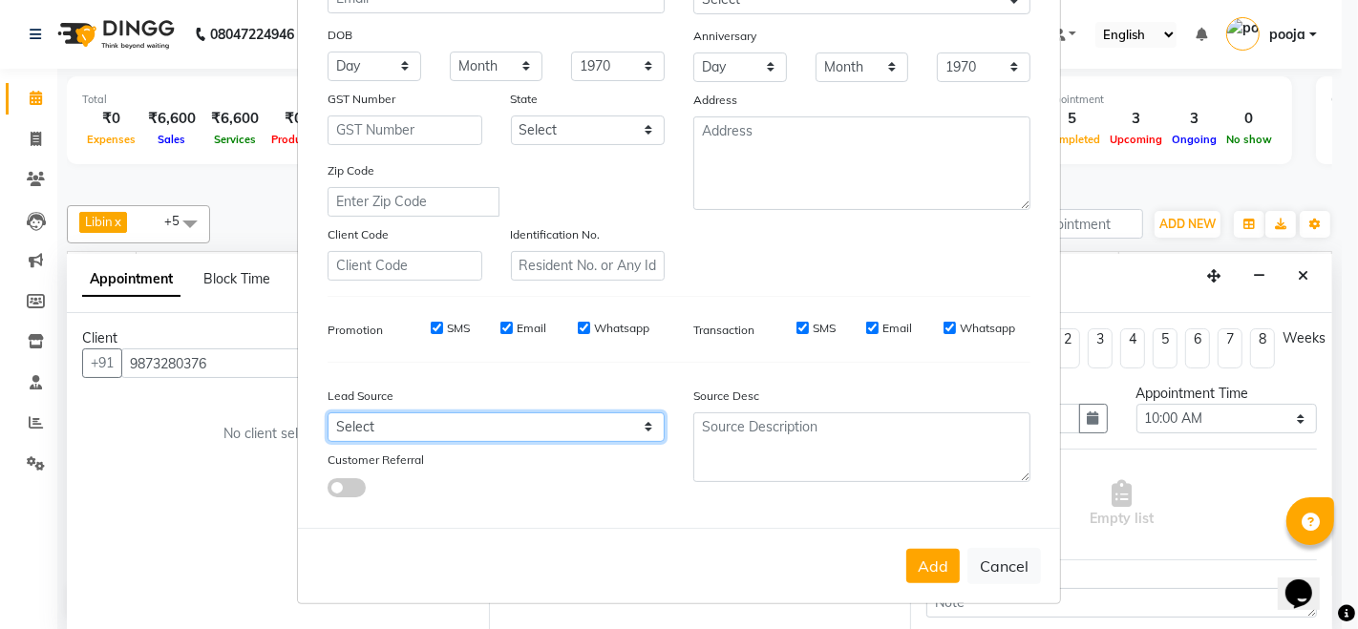
click at [604, 417] on select "Select Walk-in Referral Internet Friend Word of Mouth Advertisement Facebook Ju…" at bounding box center [495, 427] width 337 height 30
select select "27686"
click at [327, 412] on select "Select Walk-in Referral Internet Friend Word of Mouth Advertisement Facebook Ju…" at bounding box center [495, 427] width 337 height 30
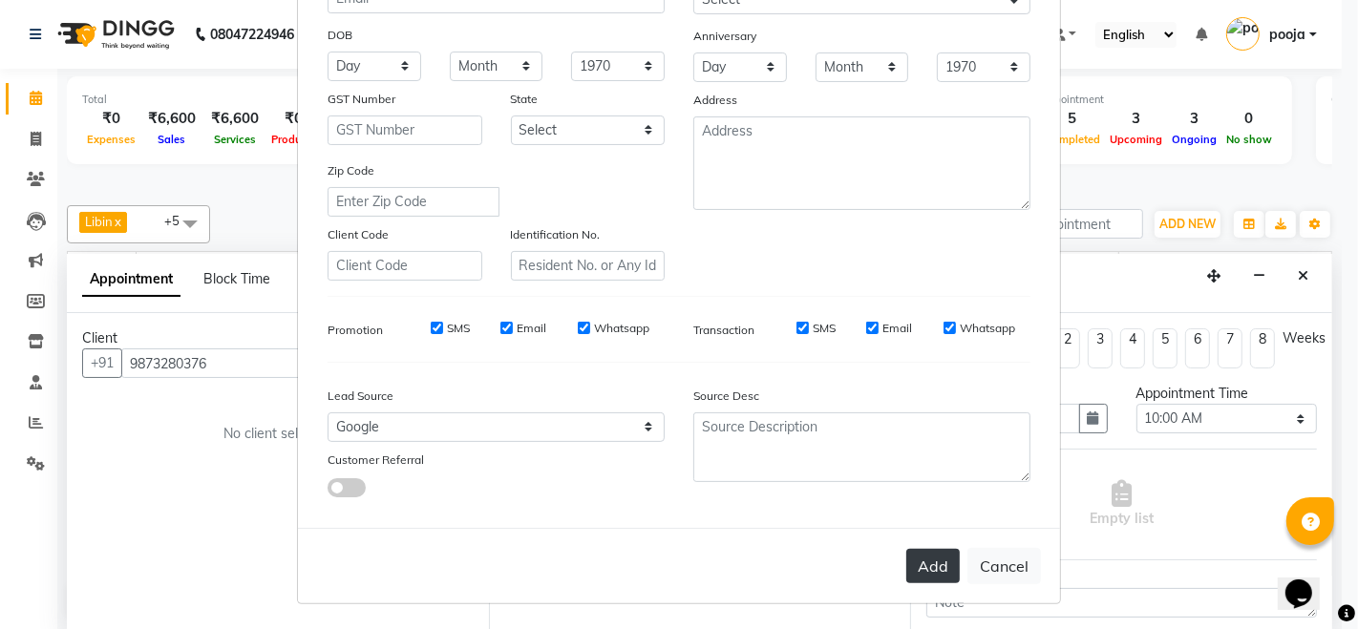
click at [914, 568] on button "Add" at bounding box center [932, 566] width 53 height 34
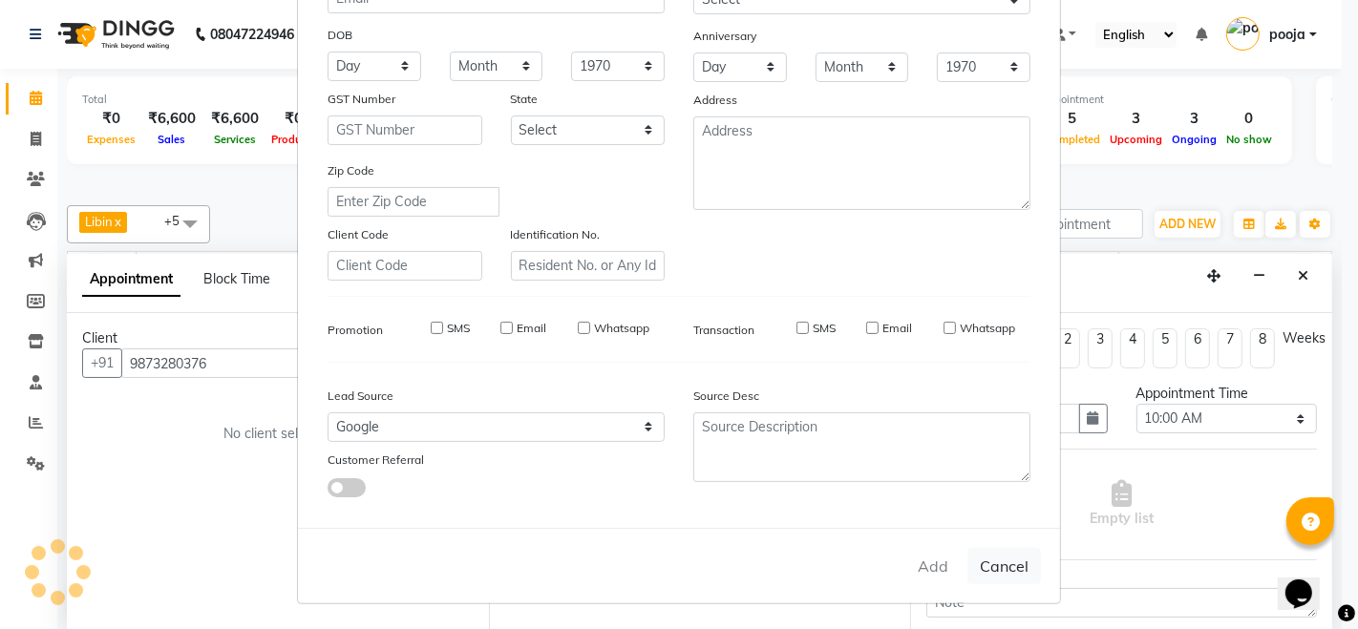
select select
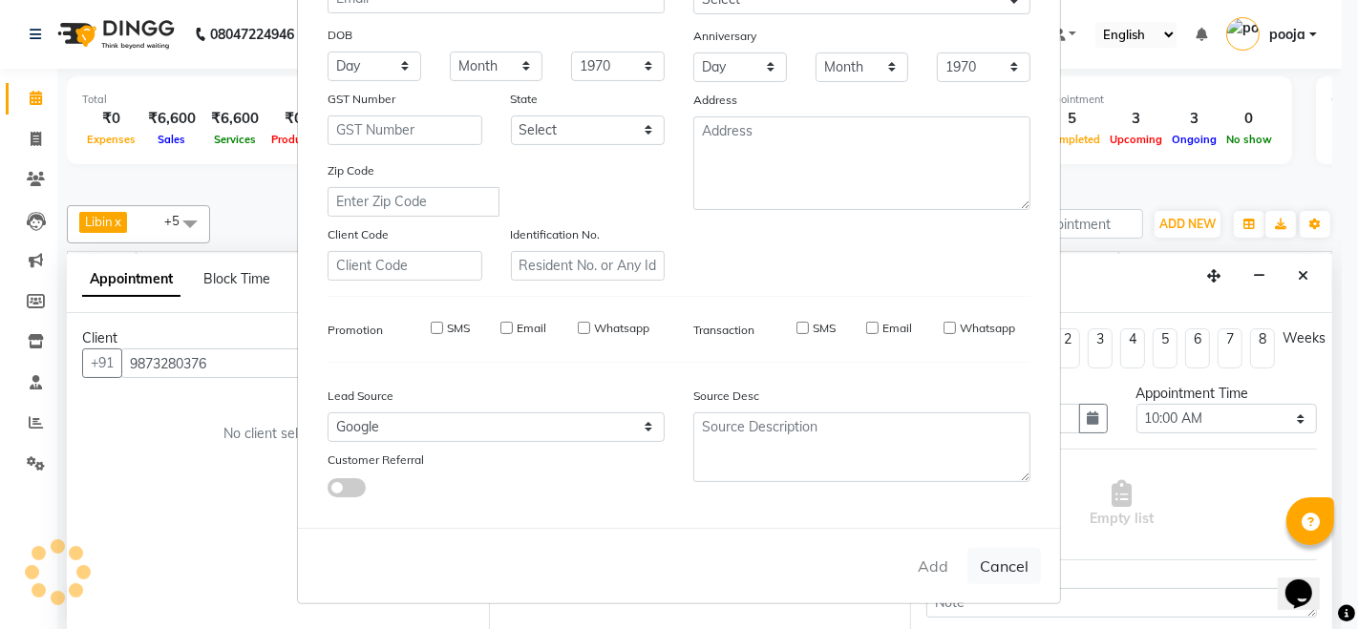
select select
checkbox input "false"
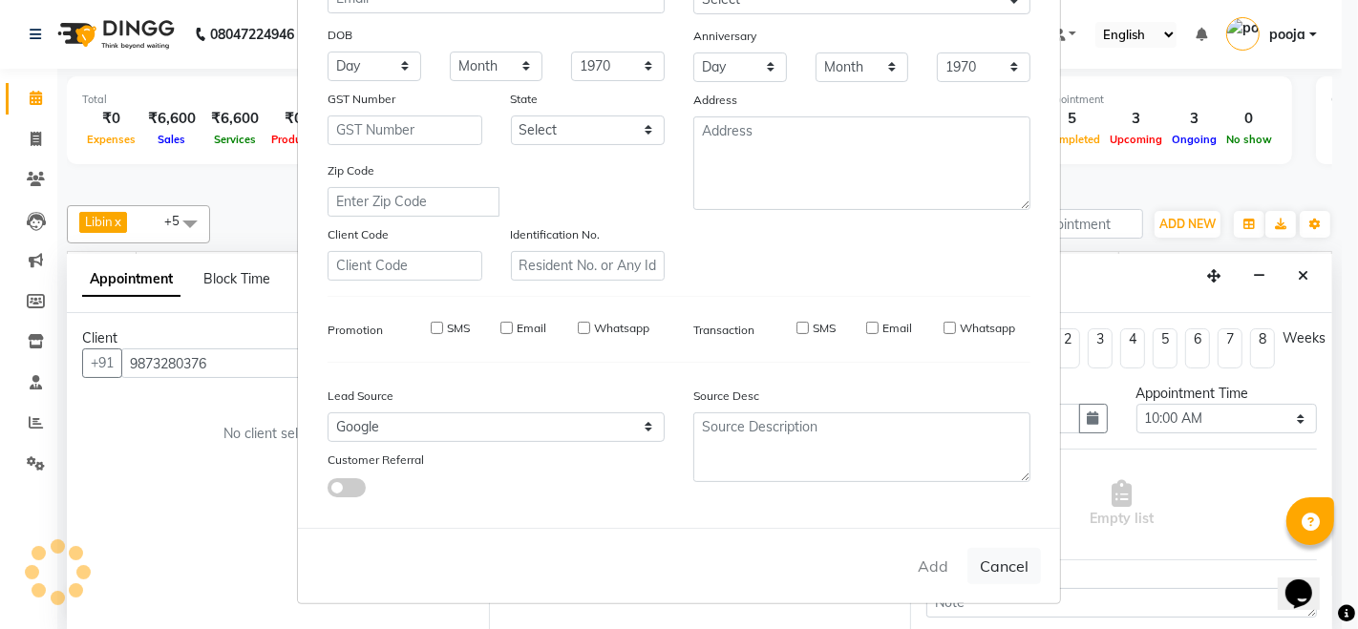
checkbox input "false"
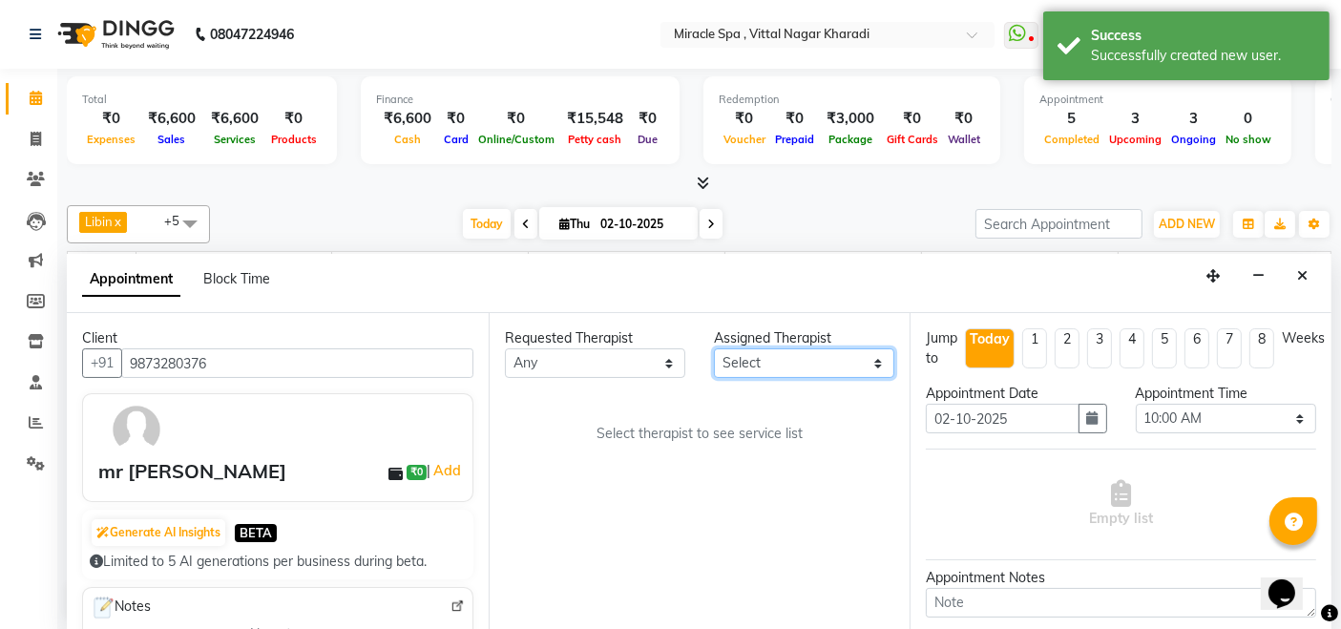
click at [849, 364] on select "Select ajay debora GIGI heleni julle kimia Libin MR ADITYA MS ARTHI MS Mami ms …" at bounding box center [804, 363] width 180 height 30
select select "91009"
click at [714, 348] on select "Select ajay debora GIGI heleni julle kimia Libin MR ADITYA MS ARTHI MS Mami ms …" at bounding box center [804, 363] width 180 height 30
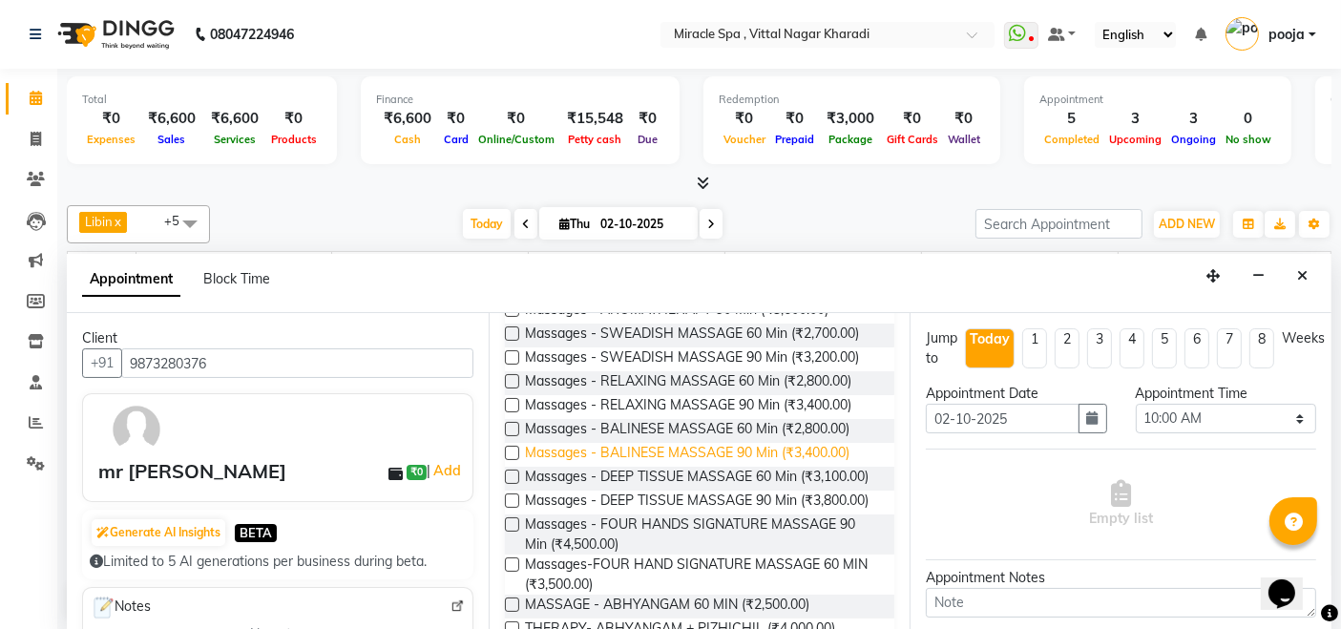
scroll to position [106, 0]
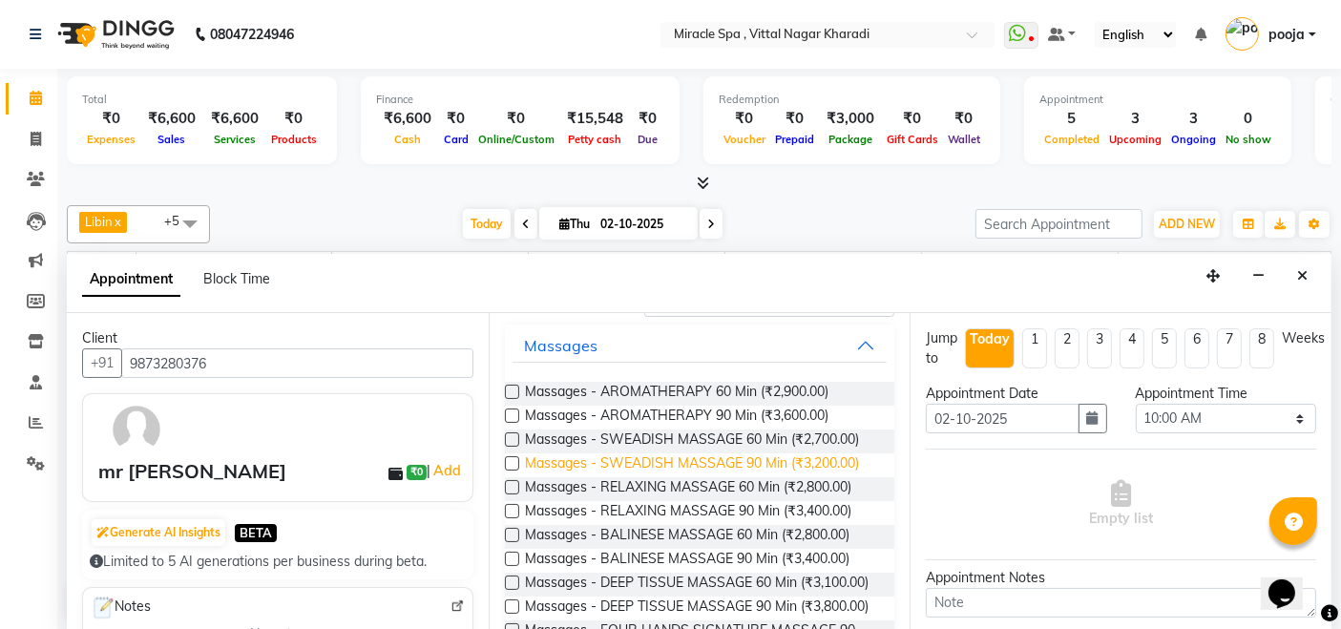
click at [733, 461] on span "Massages - SWEADISH MASSAGE 90 Min (₹3,200.00)" at bounding box center [692, 466] width 334 height 24
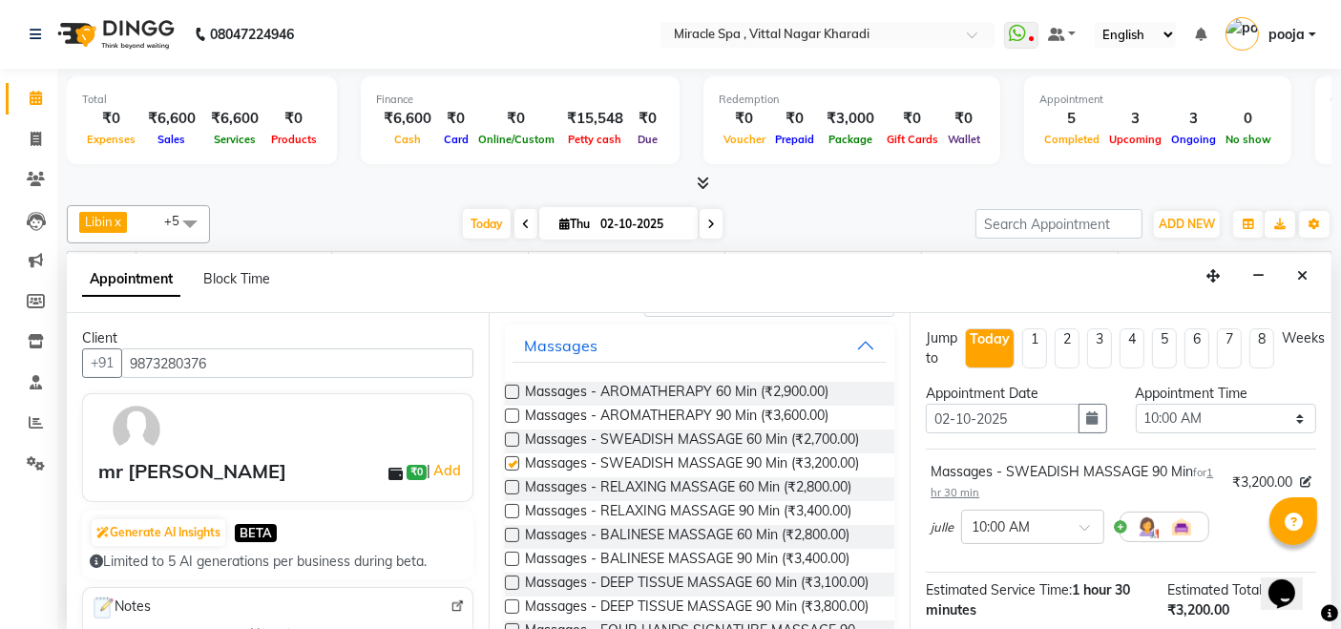
checkbox input "false"
click at [1033, 518] on input "text" at bounding box center [1014, 526] width 84 height 20
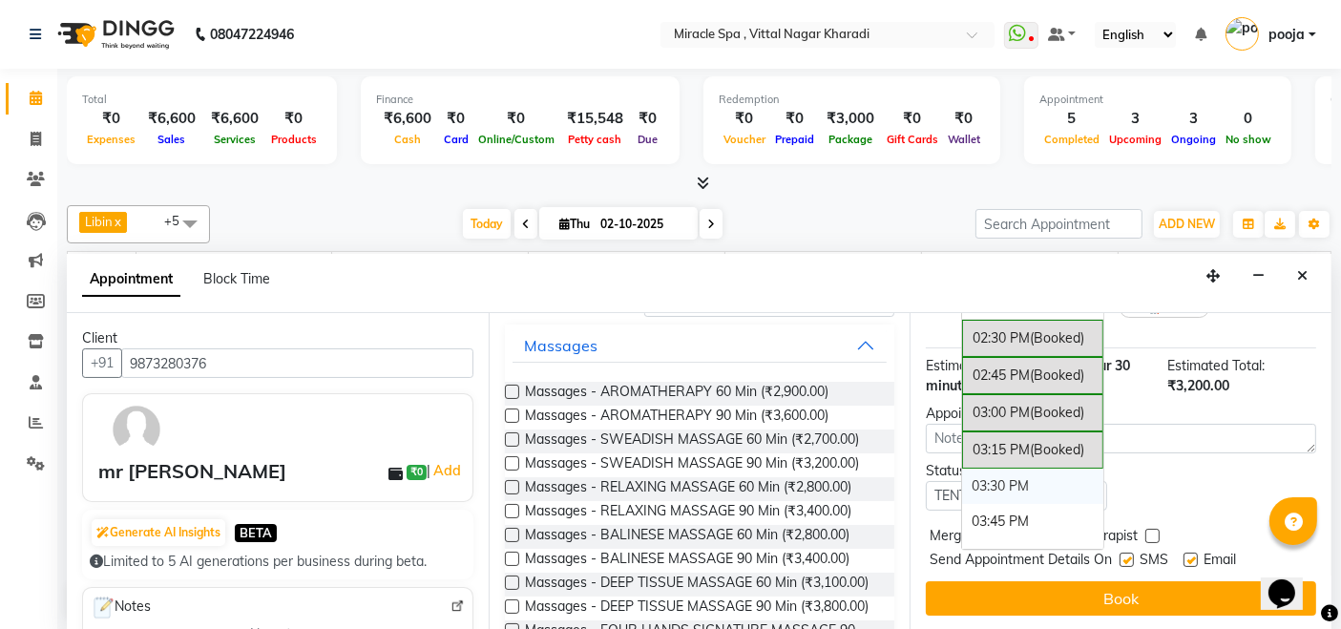
scroll to position [848, 0]
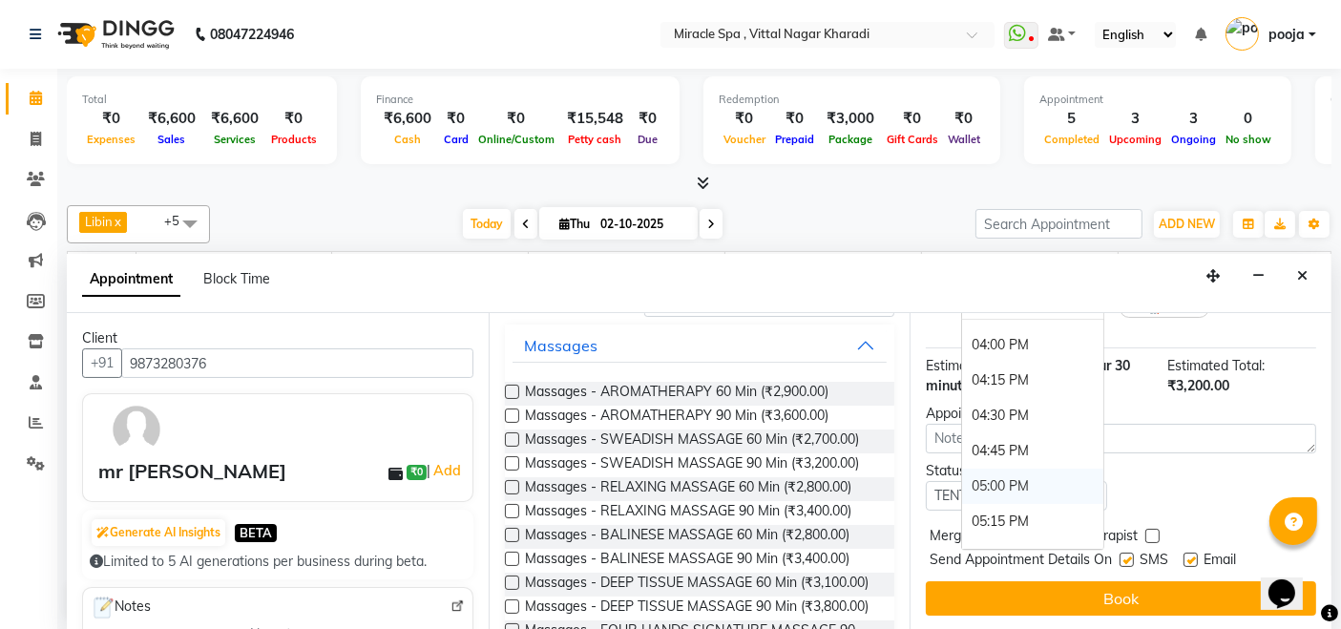
click at [1005, 469] on div "05:00 PM" at bounding box center [1032, 486] width 141 height 35
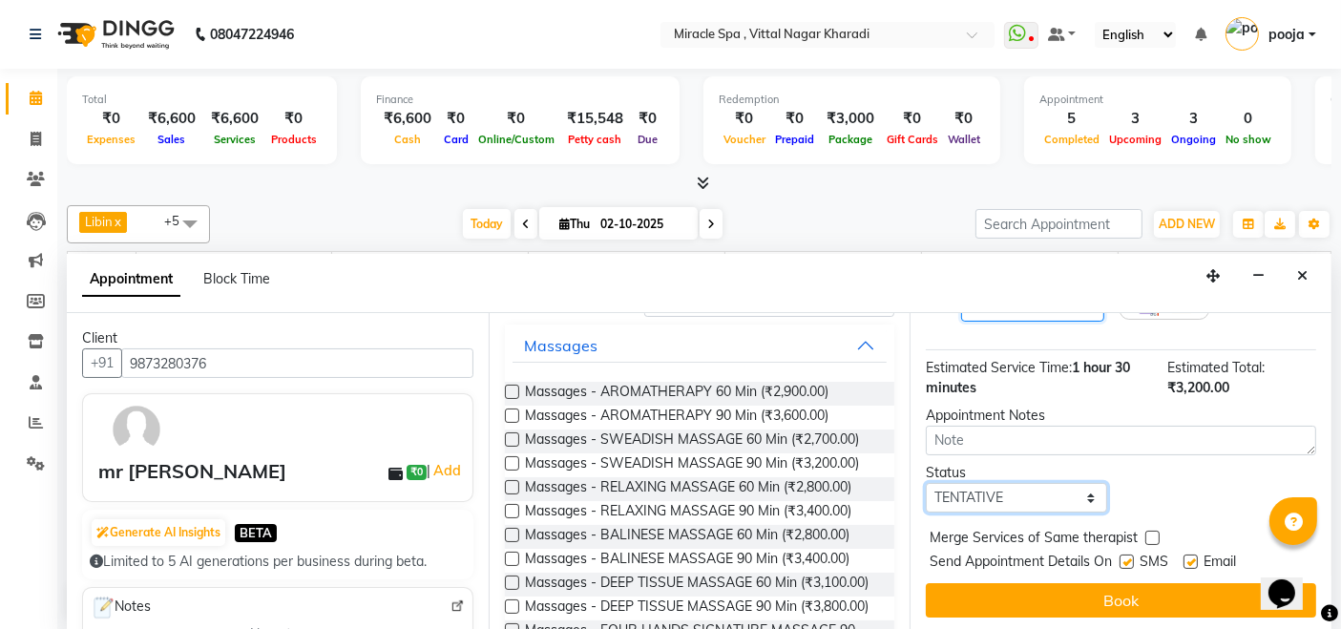
click at [1006, 489] on select "Select TENTATIVE CONFIRM CHECK-IN UPCOMING" at bounding box center [1016, 498] width 180 height 30
select select "upcoming"
click at [926, 483] on select "Select TENTATIVE CONFIRM CHECK-IN UPCOMING" at bounding box center [1016, 498] width 180 height 30
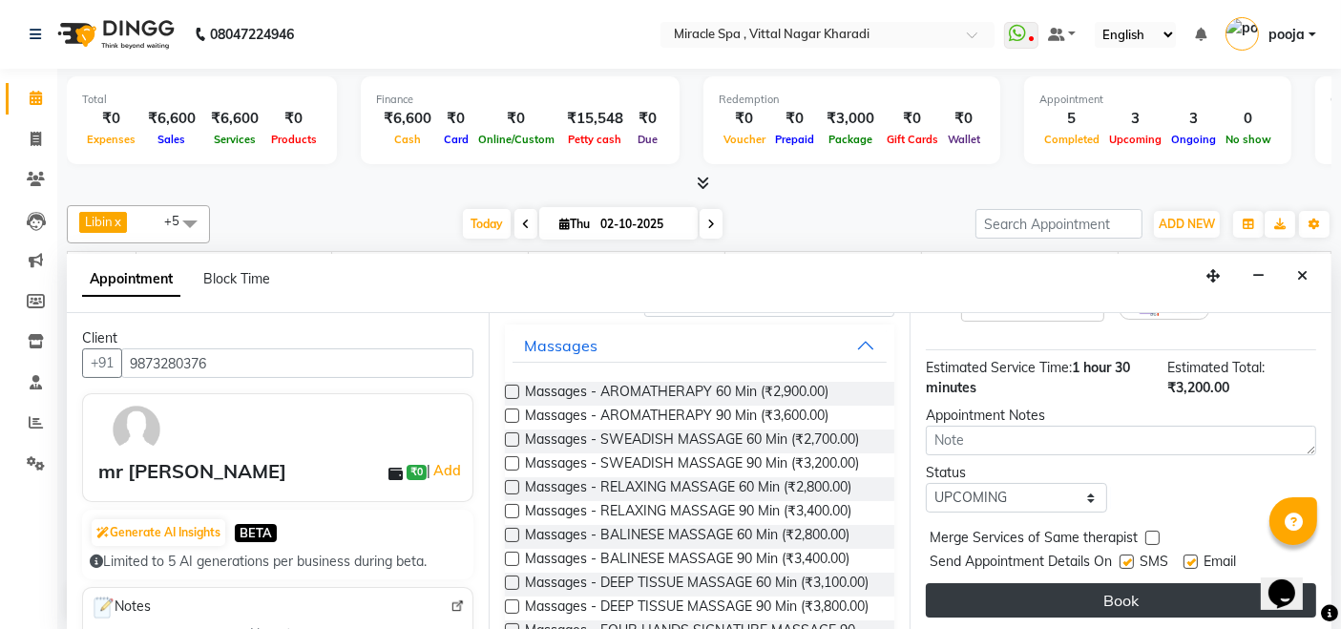
click at [1007, 601] on button "Book" at bounding box center [1121, 600] width 390 height 34
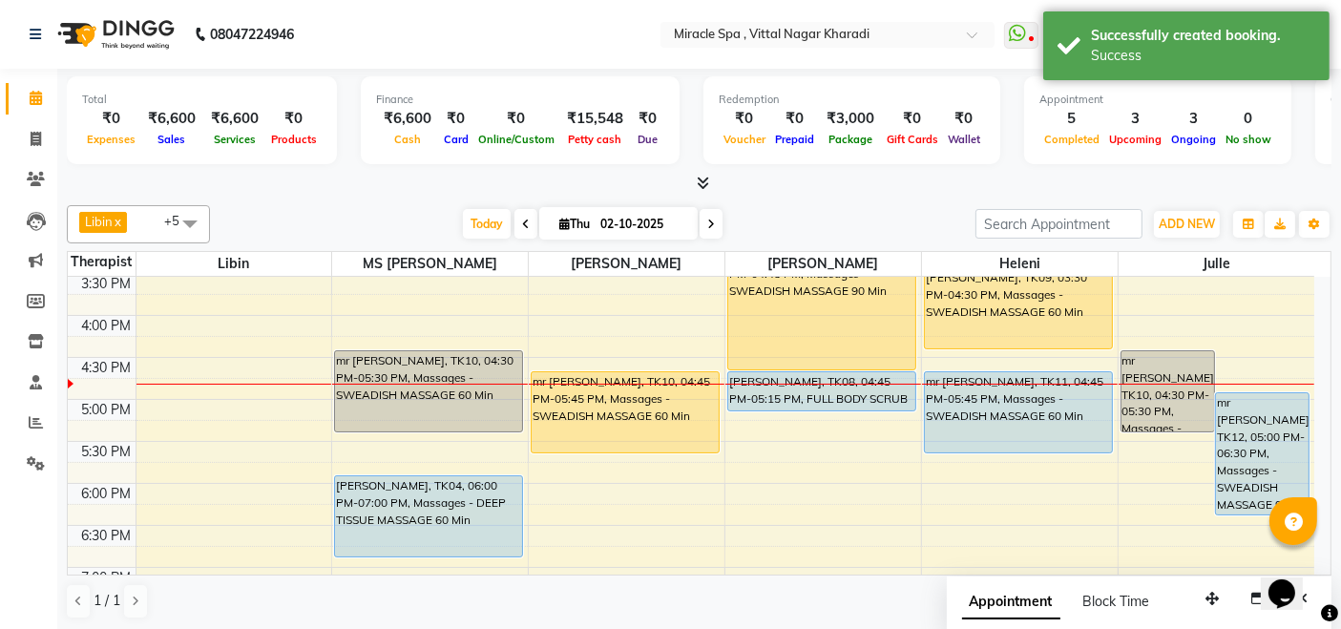
scroll to position [581, 0]
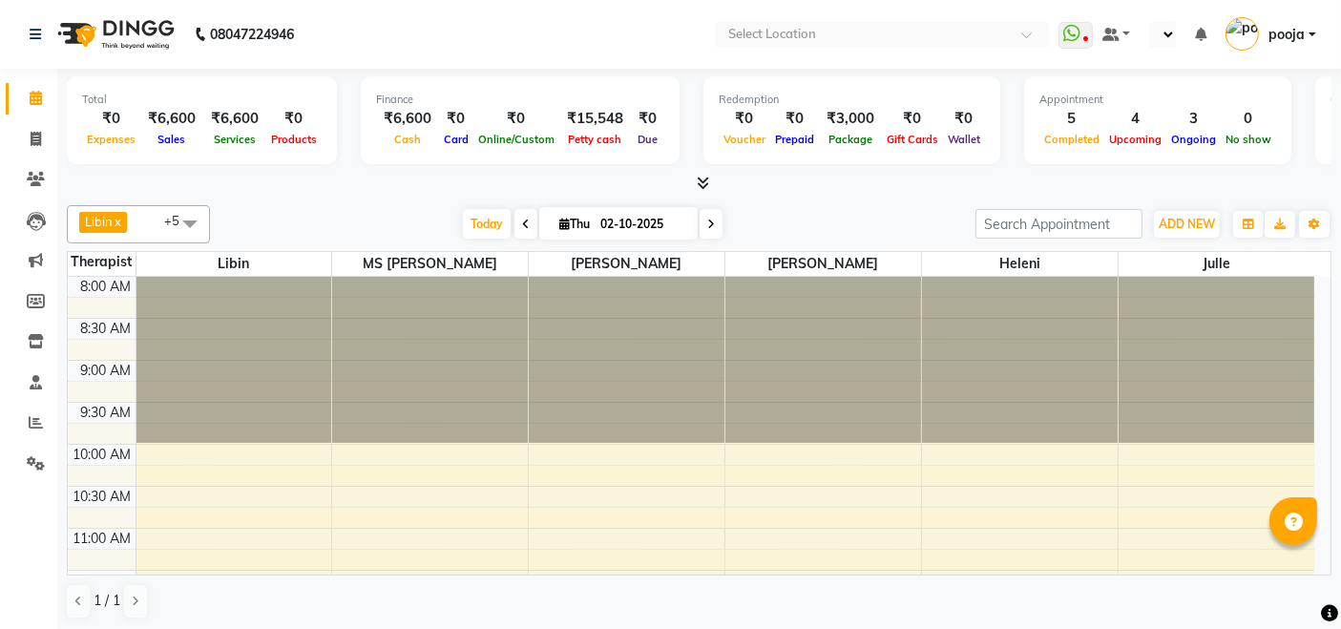
select select "en"
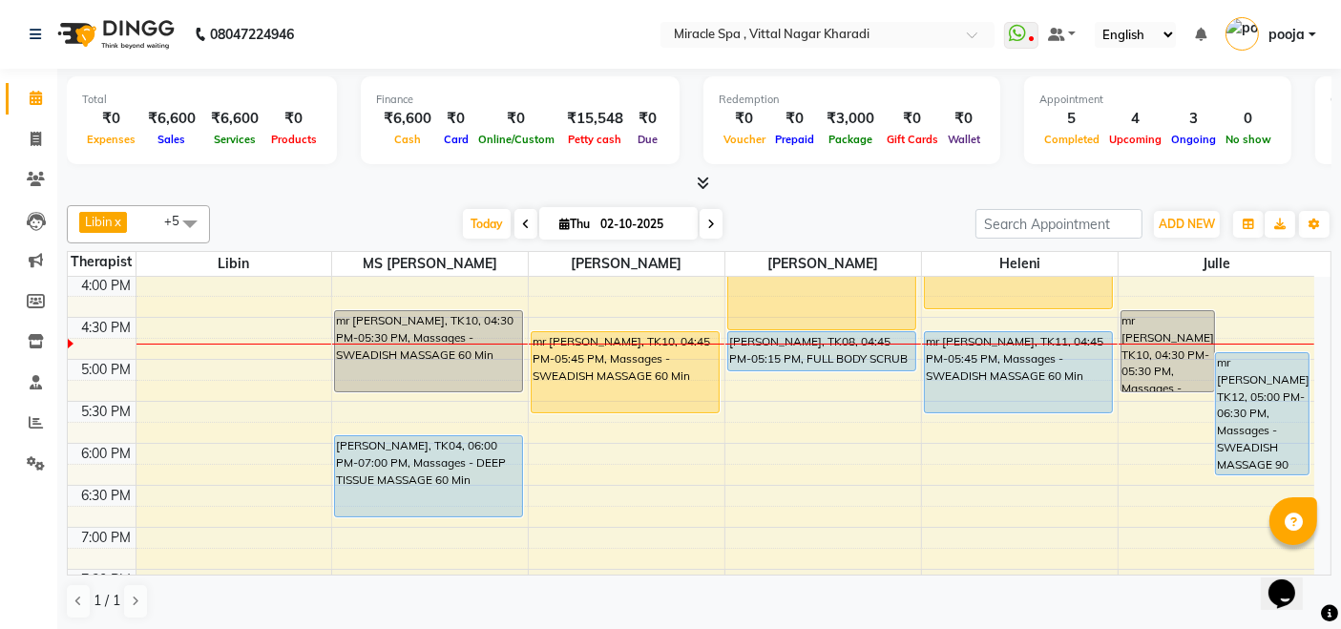
scroll to position [636, 0]
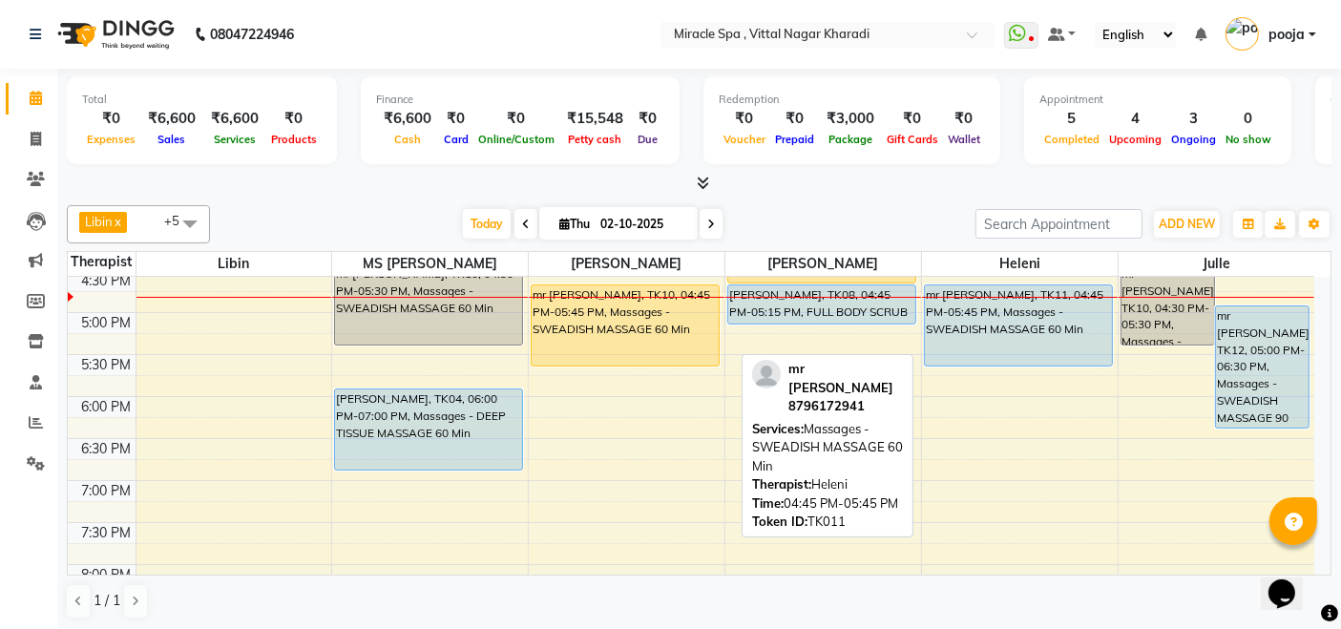
click at [1028, 326] on div "mr [PERSON_NAME], TK11, 04:45 PM-05:45 PM, Massages - SWEADISH MASSAGE 60 Min" at bounding box center [1018, 325] width 187 height 80
select select "5"
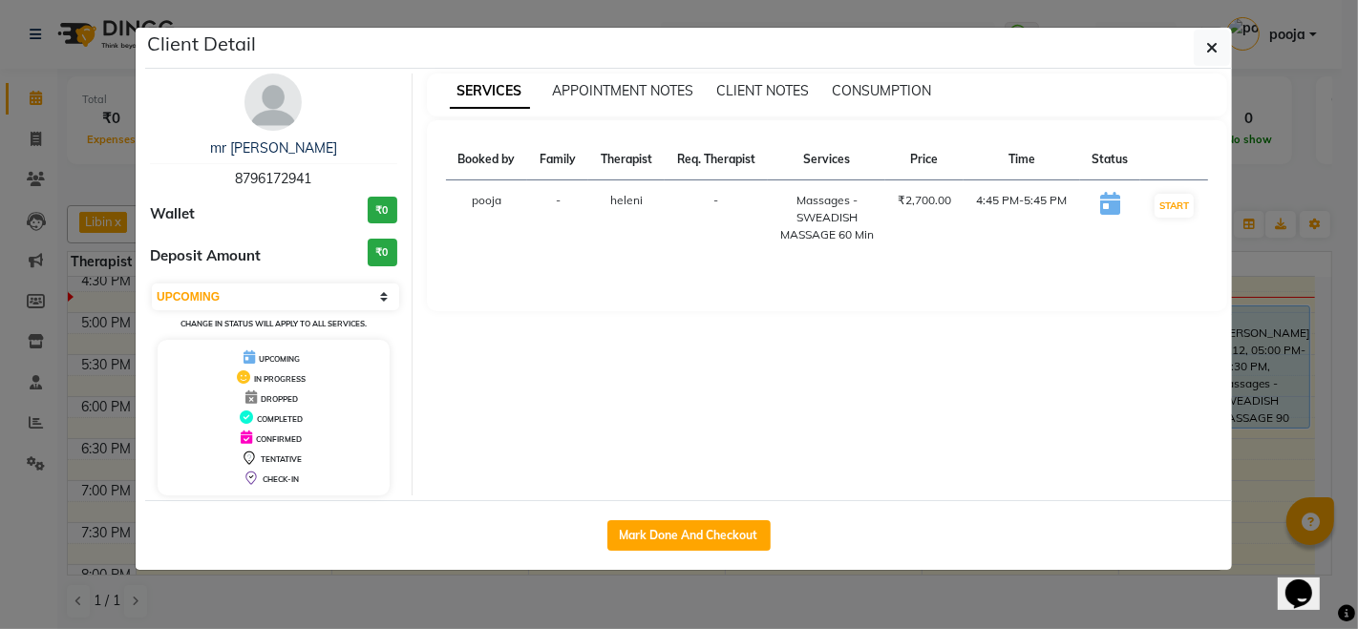
click at [1262, 184] on ngb-modal-window "Client Detail mr vijay 8796172941 Wallet ₹0 Deposit Amount ₹0 Select IN SERVICE…" at bounding box center [679, 314] width 1358 height 629
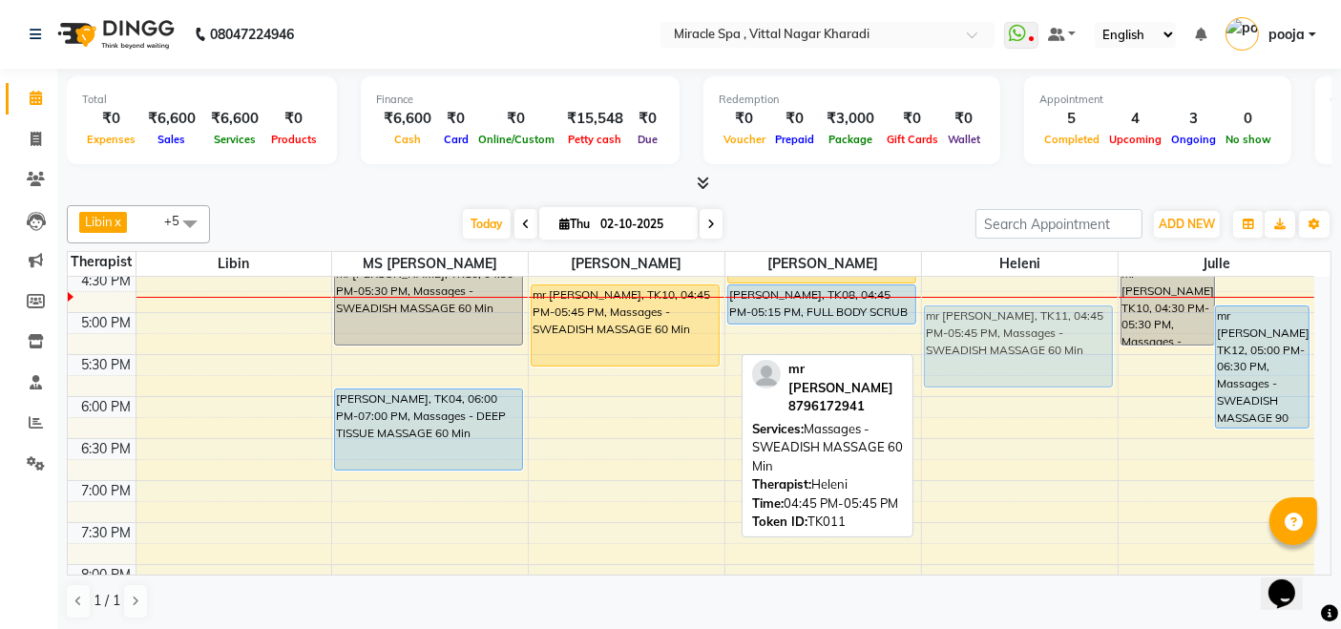
drag, startPoint x: 1009, startPoint y: 315, endPoint x: 1010, endPoint y: 343, distance: 27.7
click at [1010, 343] on div "mr vicky, TK03, 12:45 PM-01:45 PM, Massages - SWEADISH MASSAGE 60 Min MR VICKY …" at bounding box center [1020, 270] width 196 height 1259
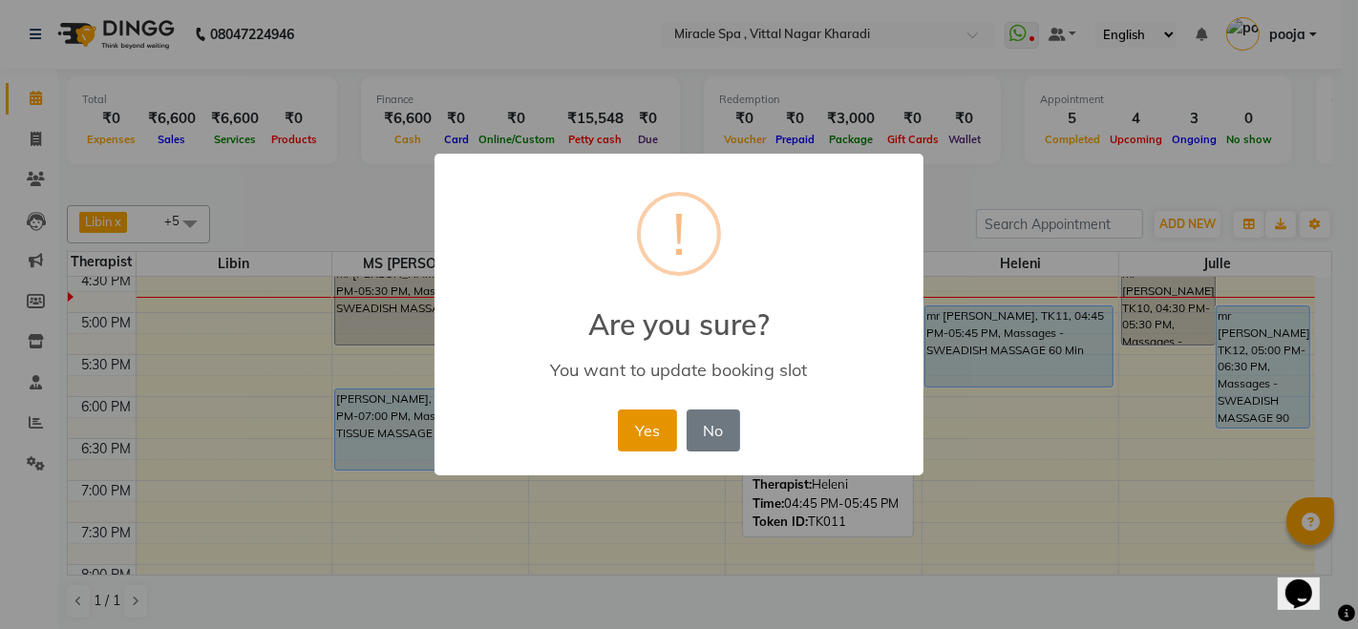
click at [641, 431] on button "Yes" at bounding box center [647, 431] width 58 height 42
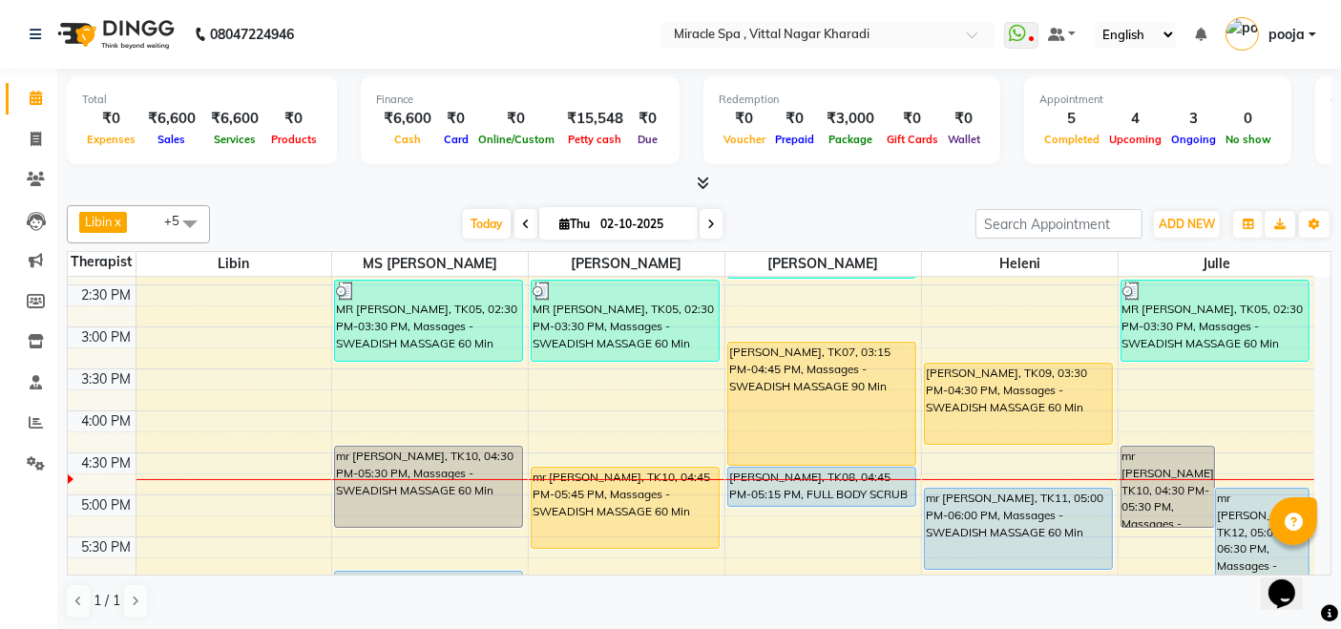
scroll to position [530, 0]
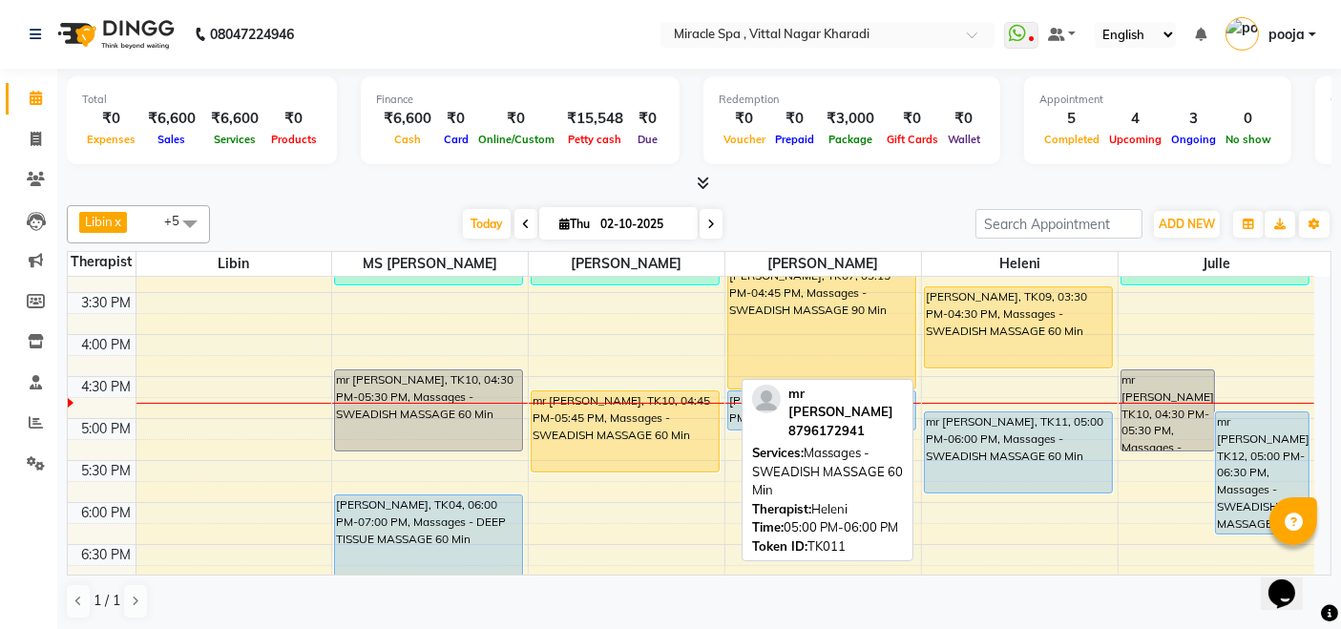
click at [1033, 451] on div "mr [PERSON_NAME], TK11, 05:00 PM-06:00 PM, Massages - SWEADISH MASSAGE 60 Min" at bounding box center [1018, 452] width 187 height 80
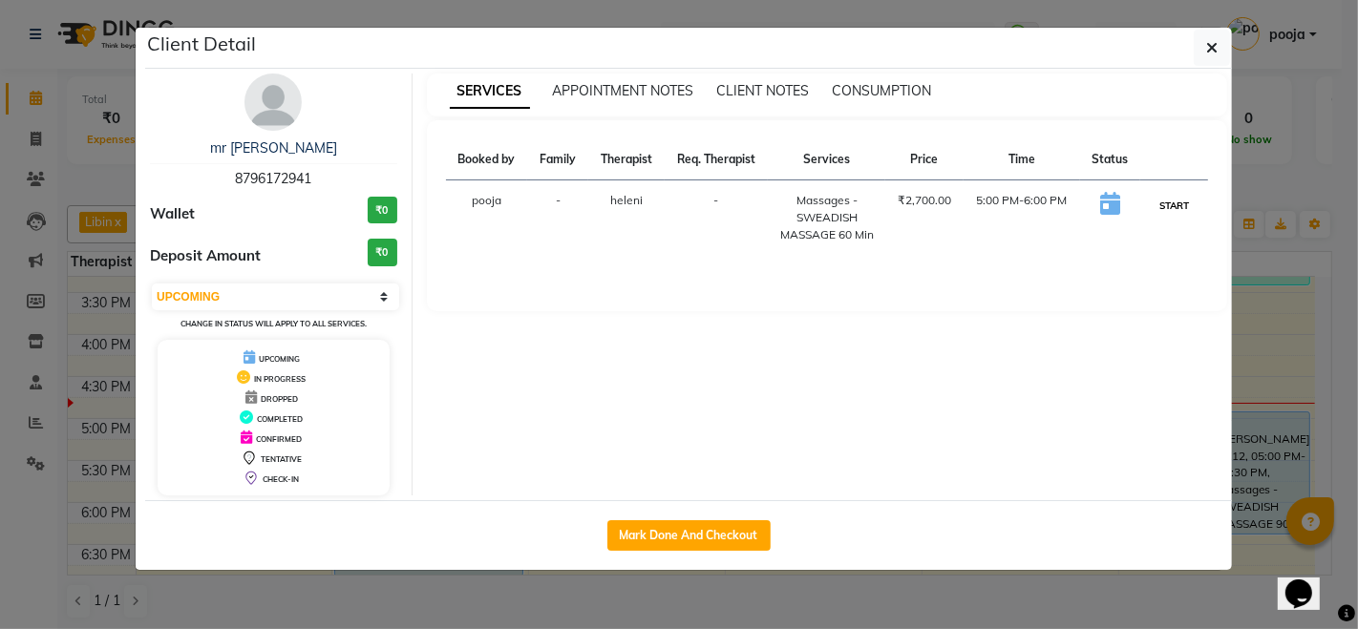
click at [1162, 208] on button "START" at bounding box center [1173, 206] width 39 height 24
select select "1"
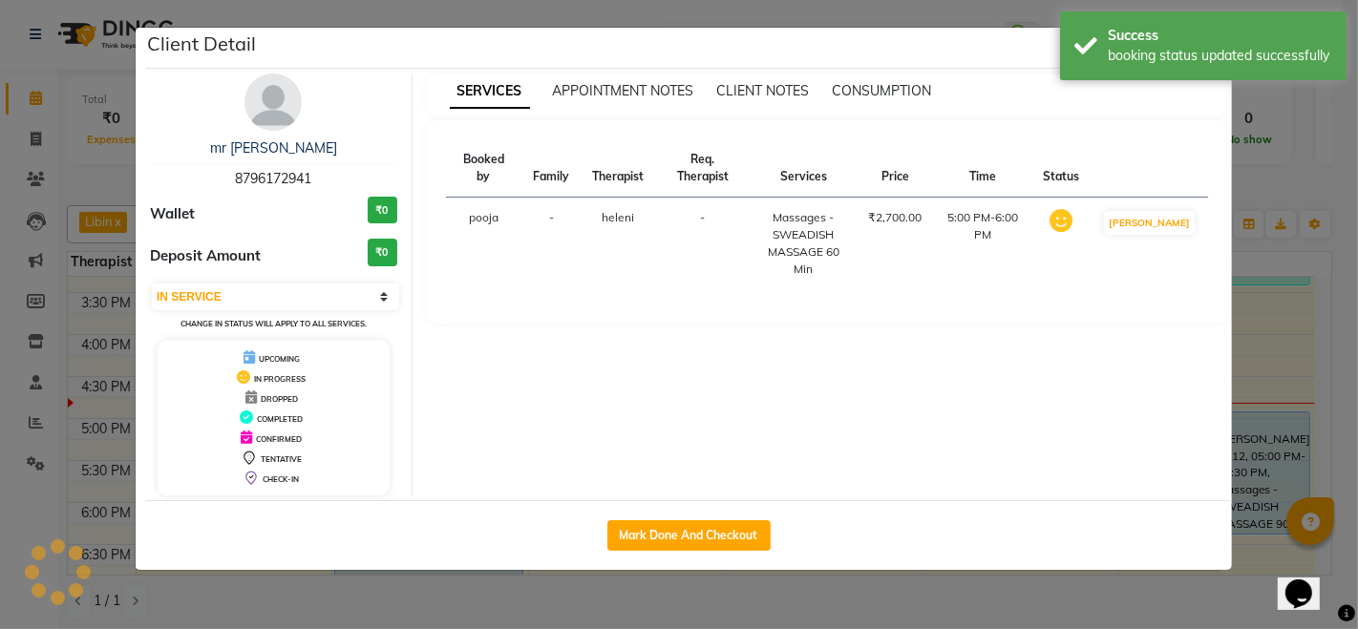
click at [1297, 166] on ngb-modal-window "Client Detail mr vijay 8796172941 Wallet ₹0 Deposit Amount ₹0 Select IN SERVICE…" at bounding box center [679, 314] width 1358 height 629
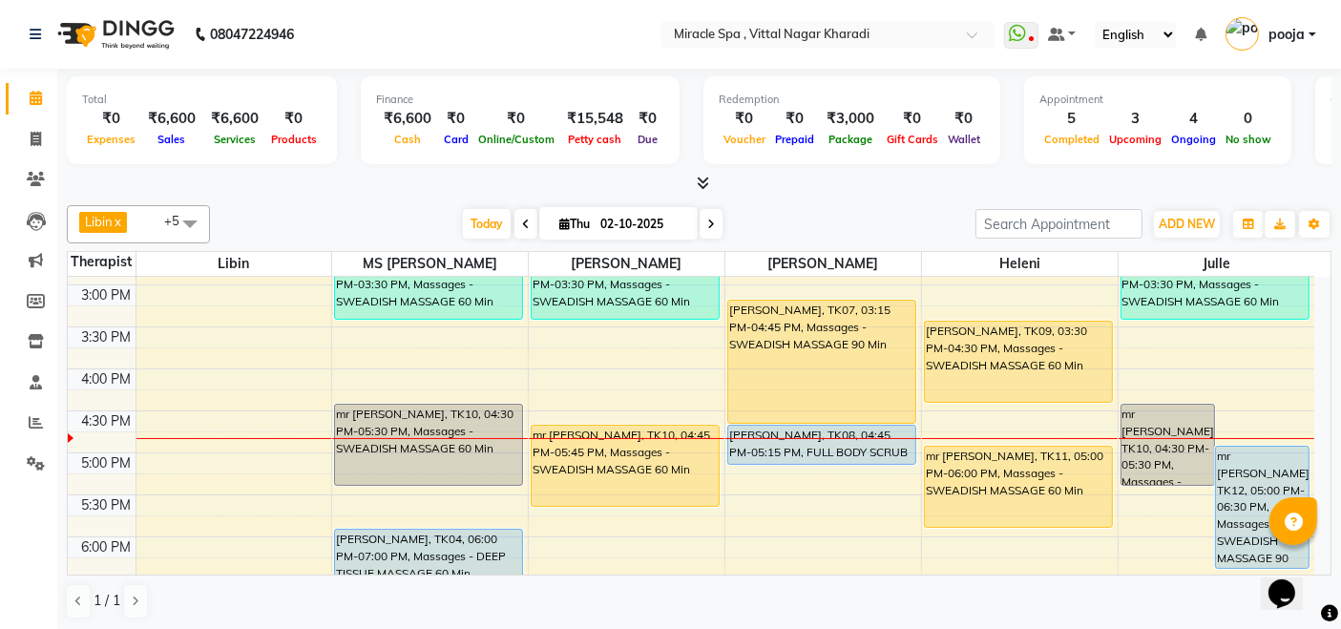
scroll to position [530, 0]
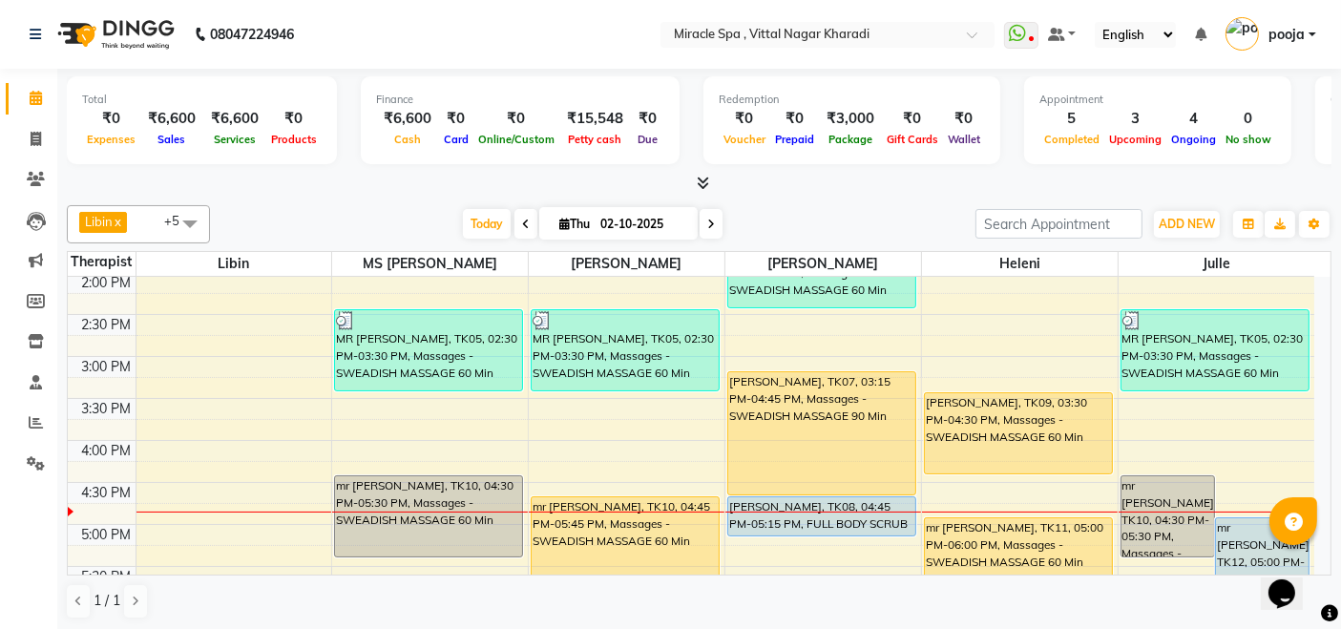
scroll to position [530, 0]
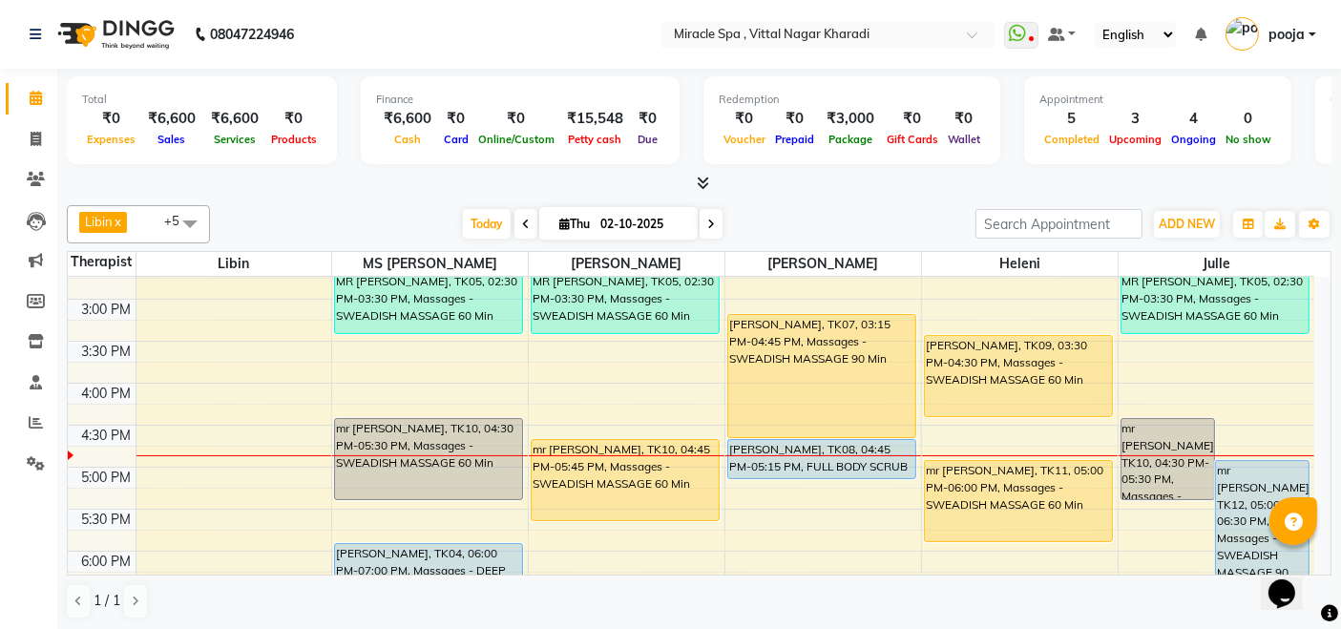
scroll to position [530, 0]
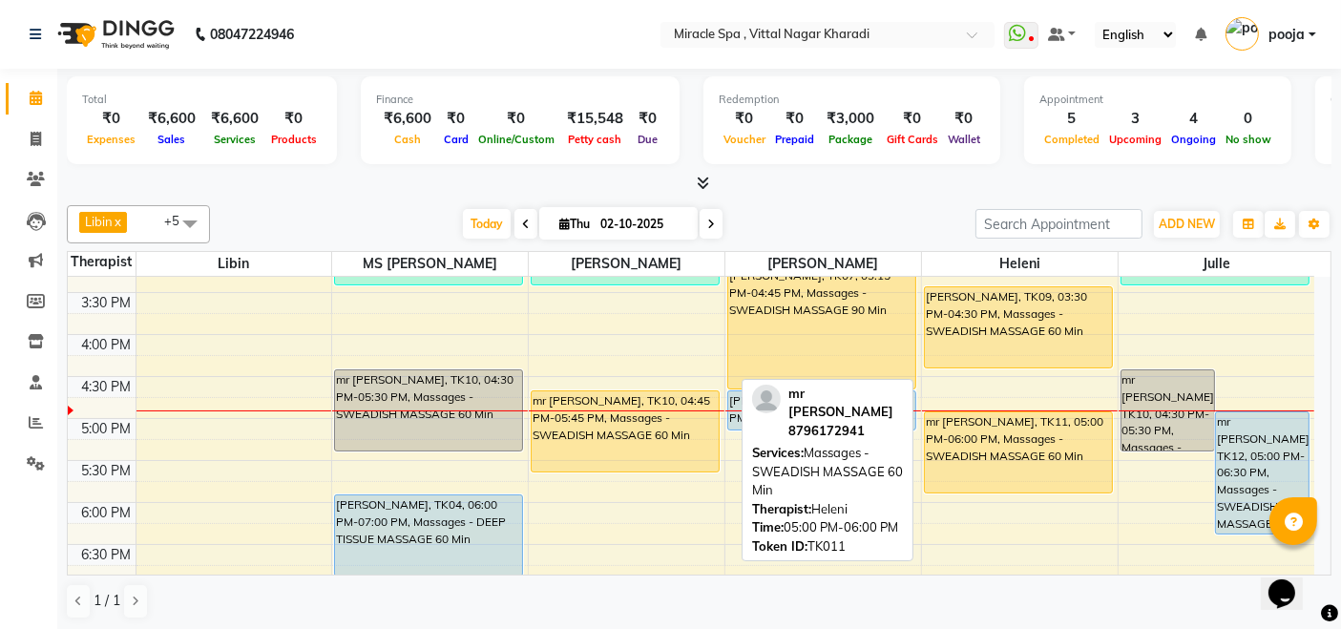
scroll to position [424, 0]
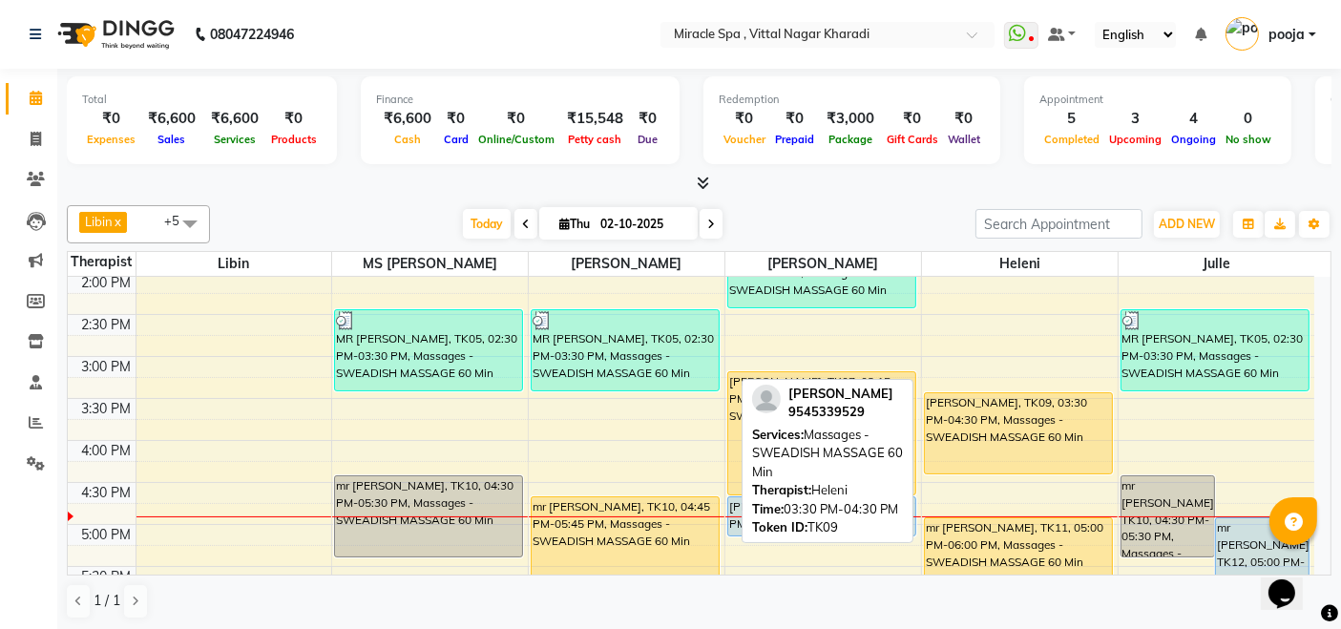
click at [1016, 406] on div "[PERSON_NAME], TK09, 03:30 PM-04:30 PM, Massages - SWEADISH MASSAGE 60 Min" at bounding box center [1018, 433] width 187 height 80
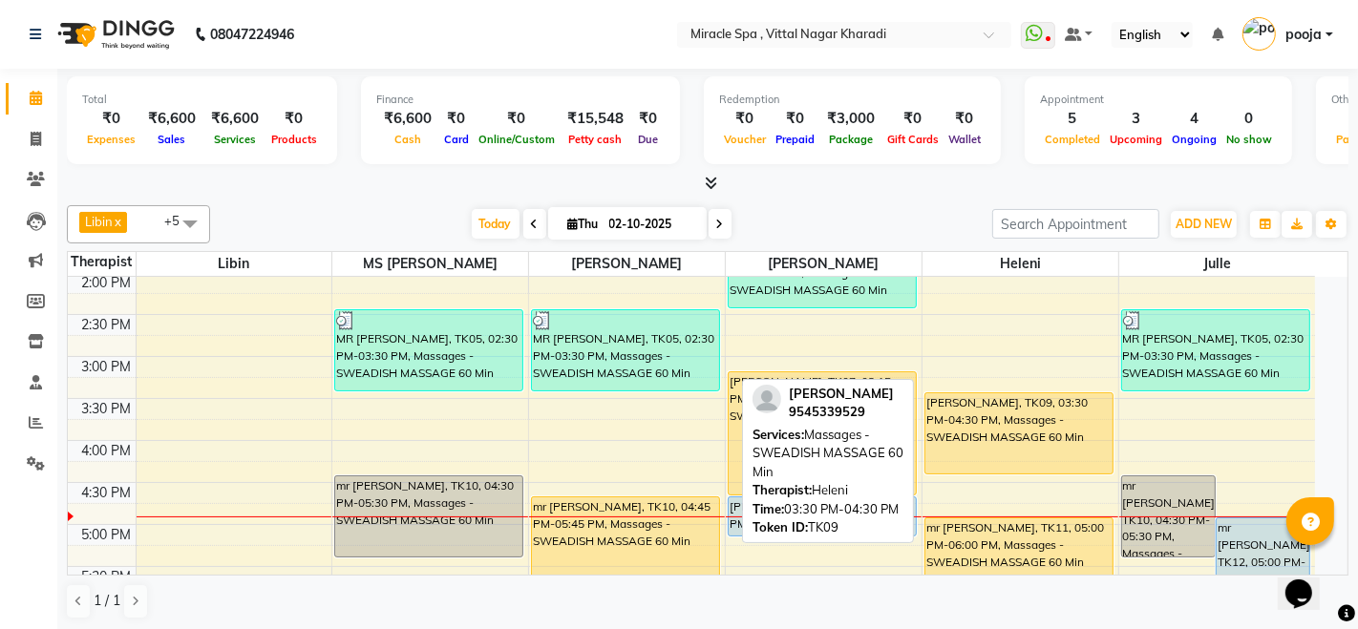
select select "1"
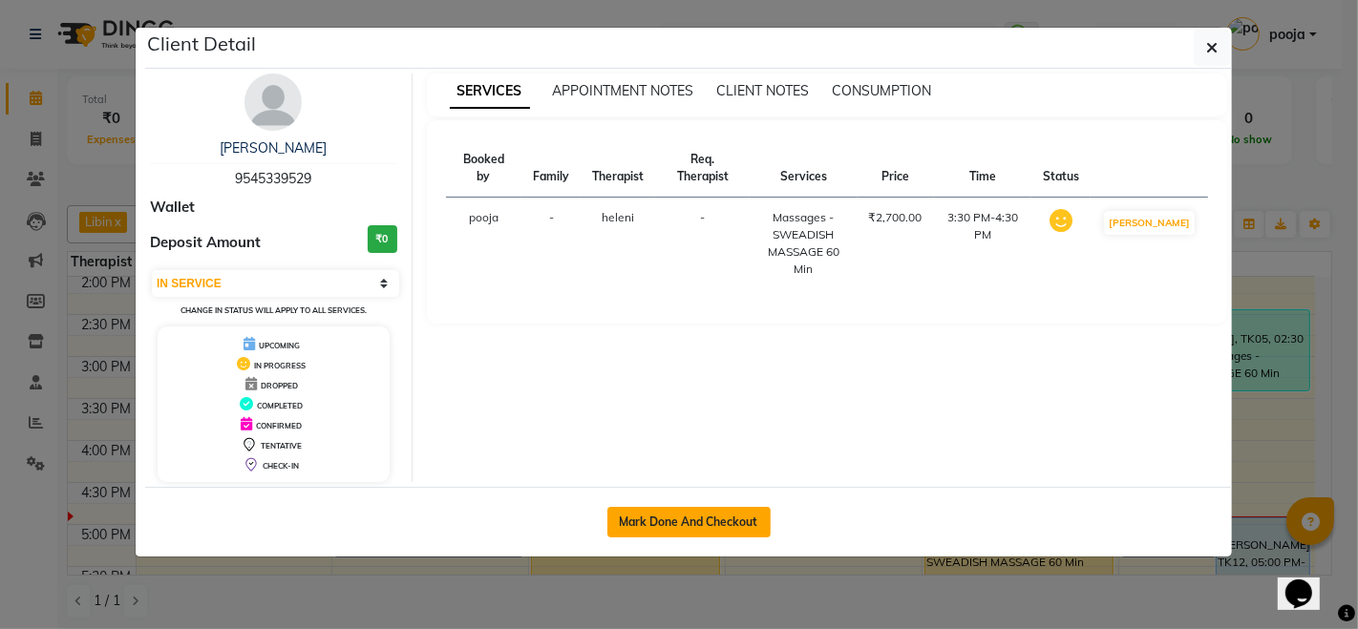
click at [652, 509] on button "Mark Done And Checkout" at bounding box center [688, 522] width 163 height 31
select select "service"
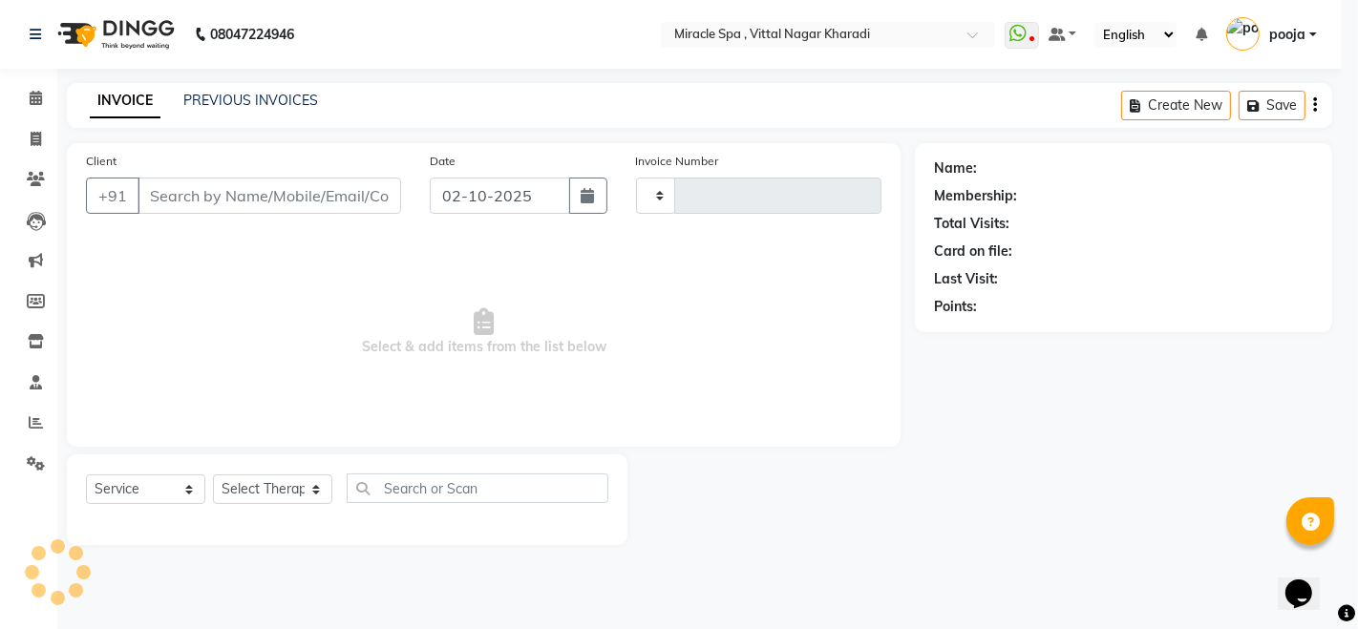
type input "3057"
select select "3854"
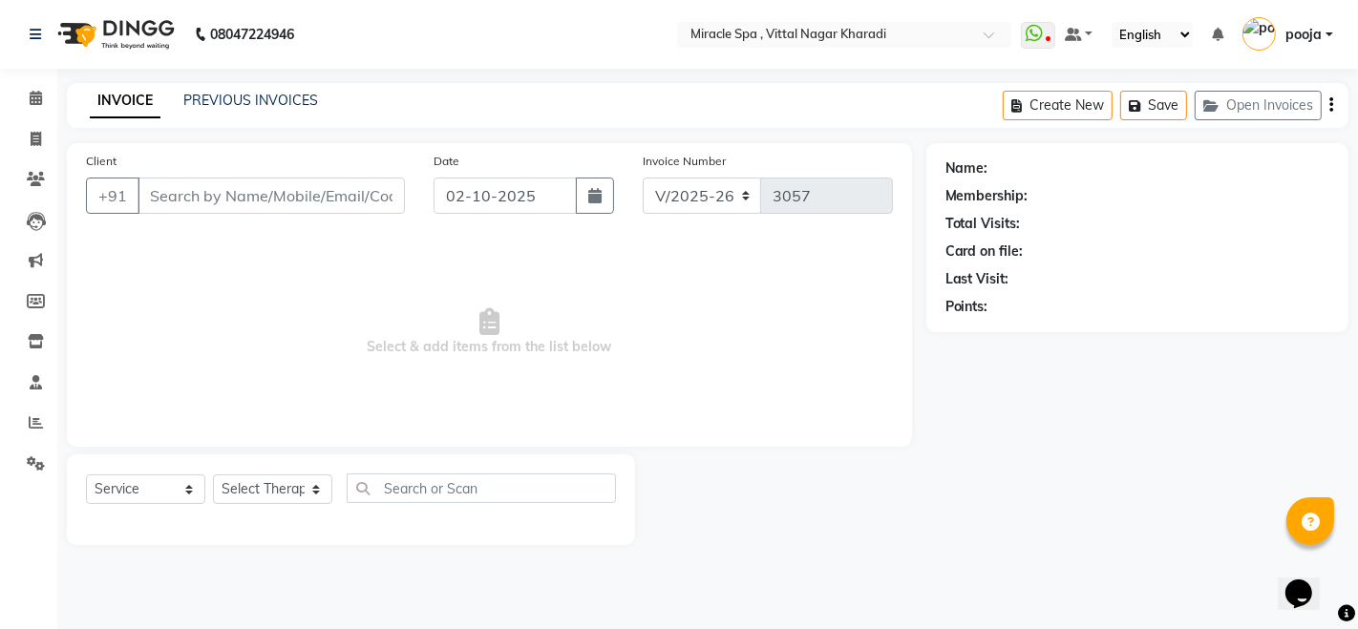
type input "9545339529"
select select "89065"
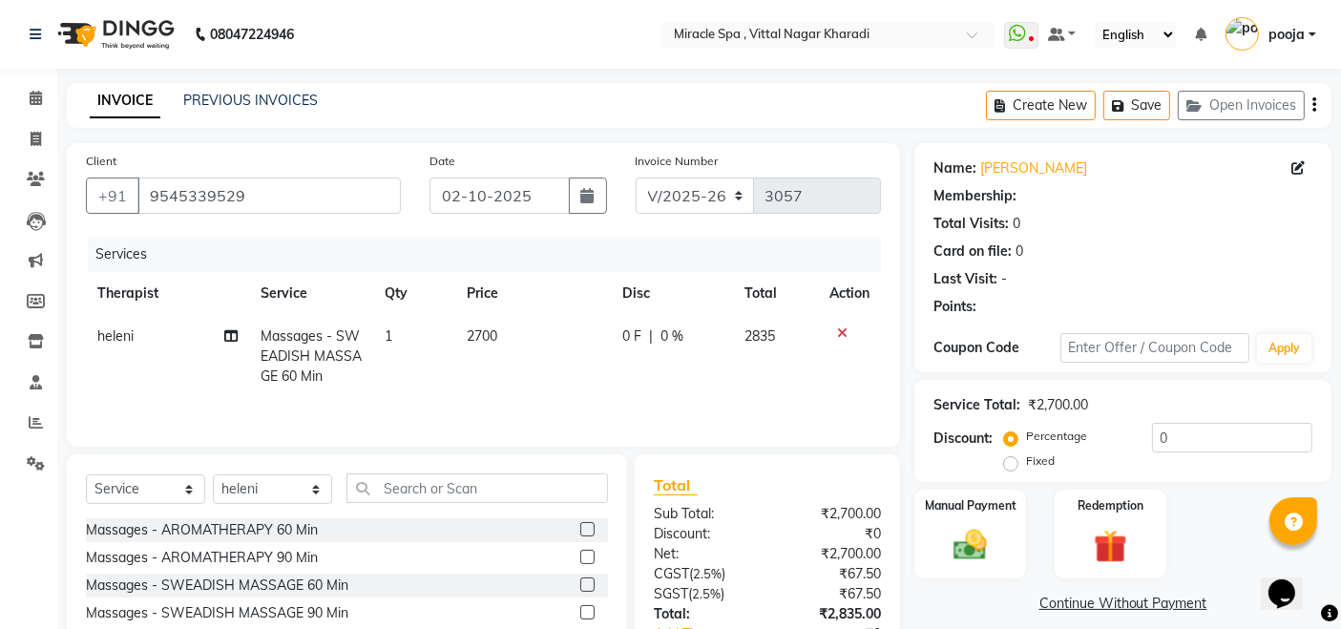
select select "1: Object"
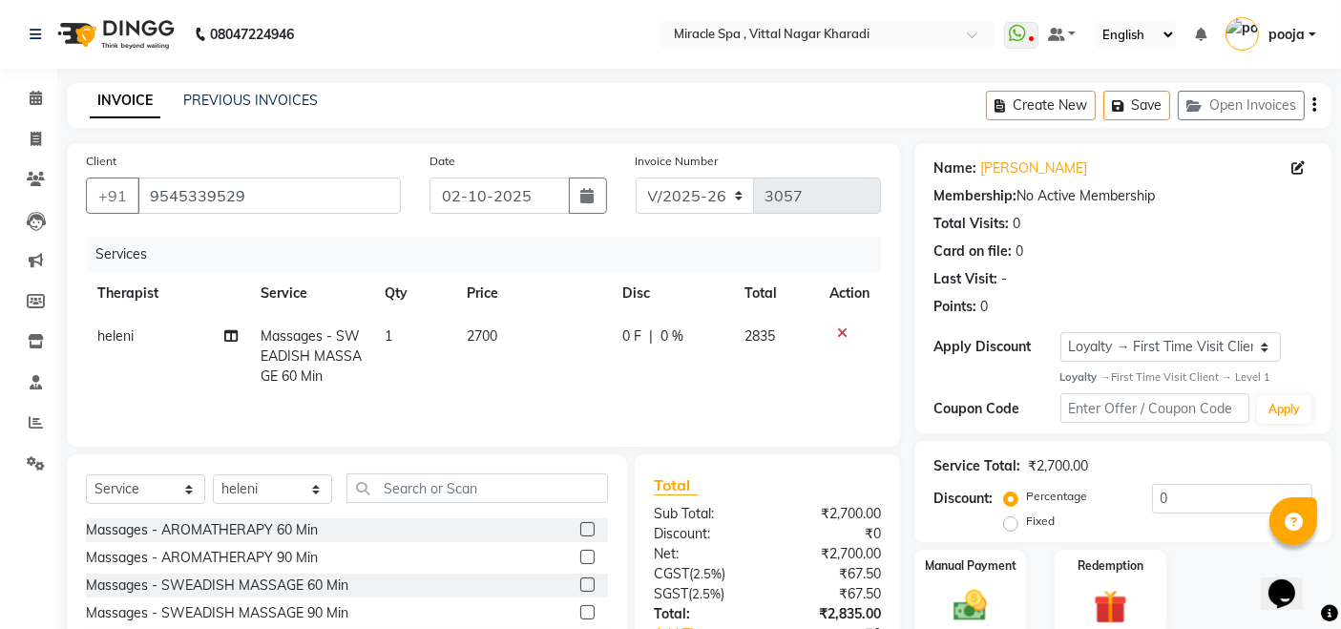
click at [1314, 106] on icon "button" at bounding box center [1315, 105] width 4 height 1
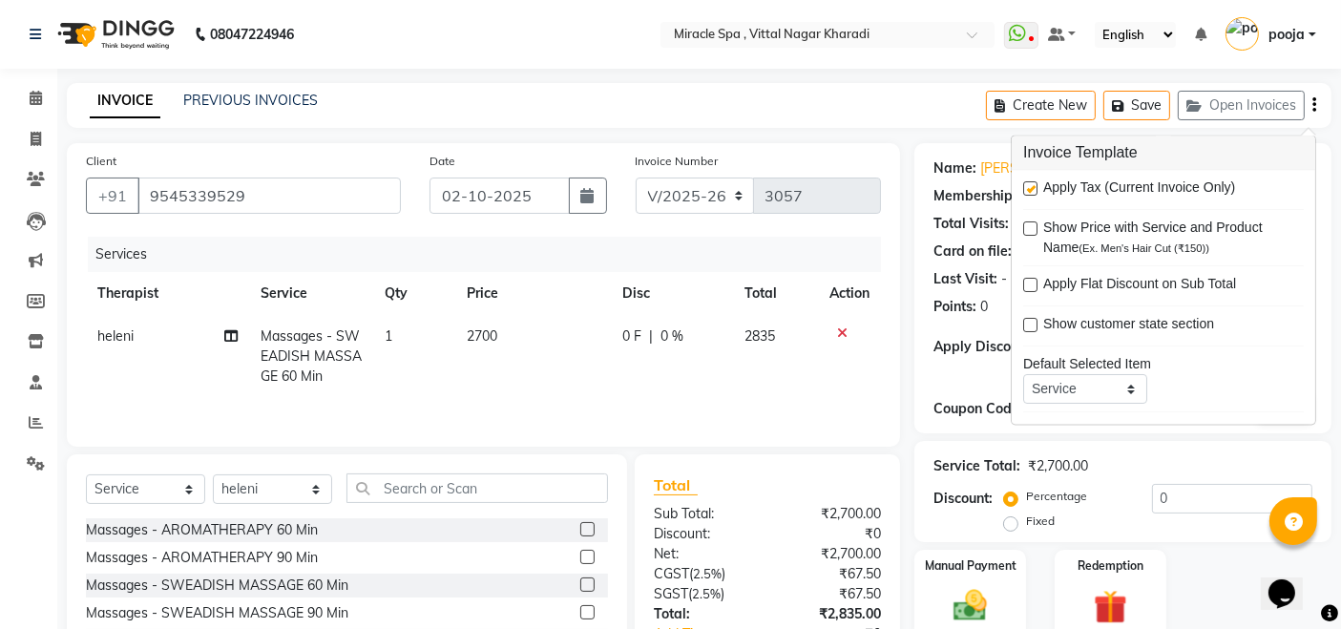
click at [1031, 188] on label at bounding box center [1030, 189] width 14 height 14
click at [1031, 188] on input "checkbox" at bounding box center [1029, 190] width 12 height 12
checkbox input "false"
click at [909, 416] on div "Client +91 9545339529 Date 02-10-2025 Invoice Number V/2025 V/2025-26 3057 Serv…" at bounding box center [484, 439] width 862 height 593
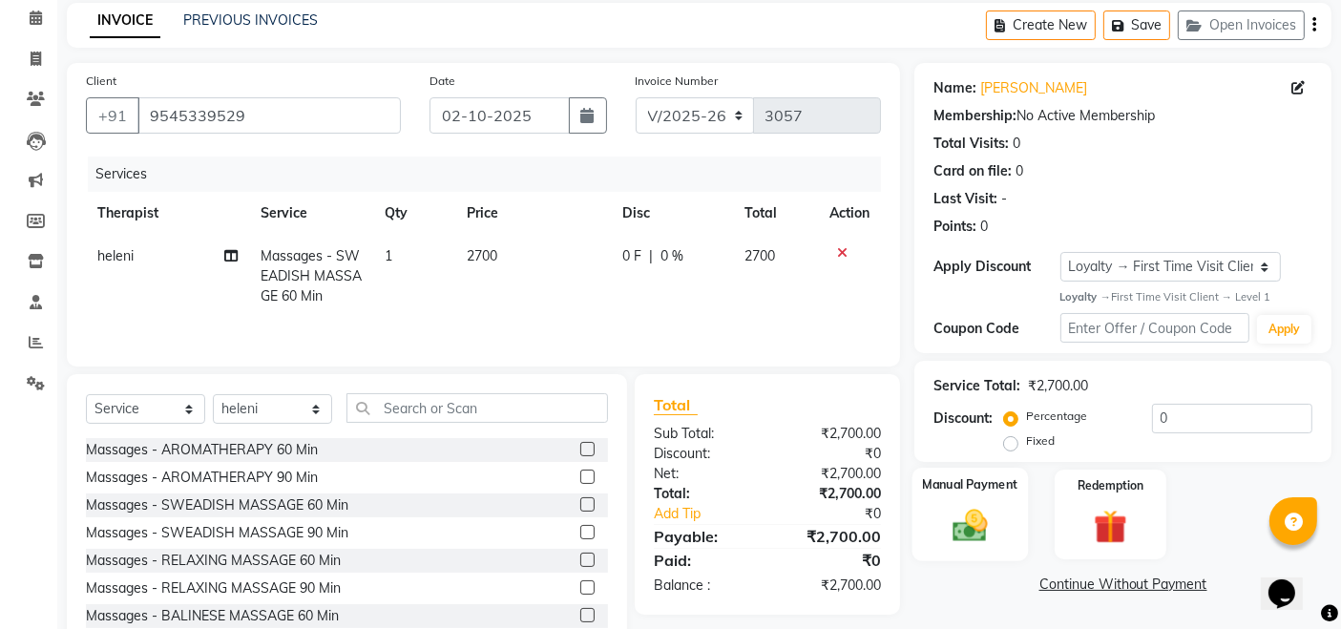
scroll to position [137, 0]
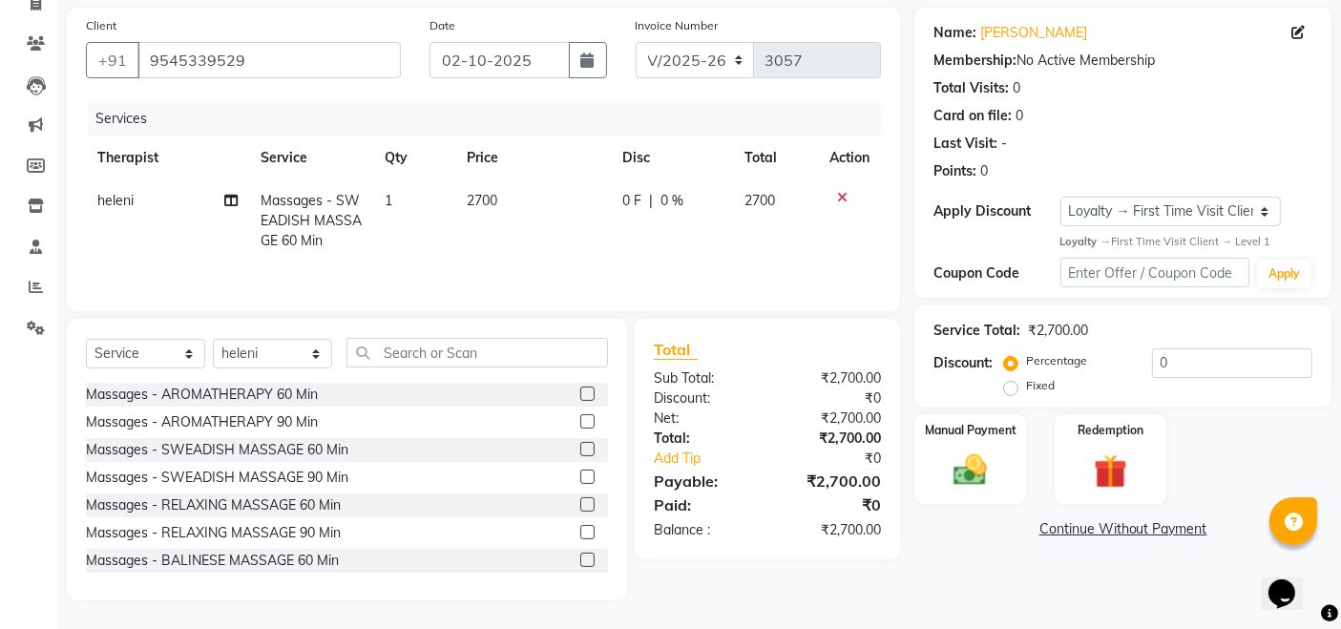
click at [1026, 391] on label "Fixed" at bounding box center [1040, 385] width 29 height 17
click at [1014, 391] on input "Fixed" at bounding box center [1014, 385] width 13 height 13
radio input "true"
click at [1182, 353] on input "0" at bounding box center [1232, 363] width 160 height 30
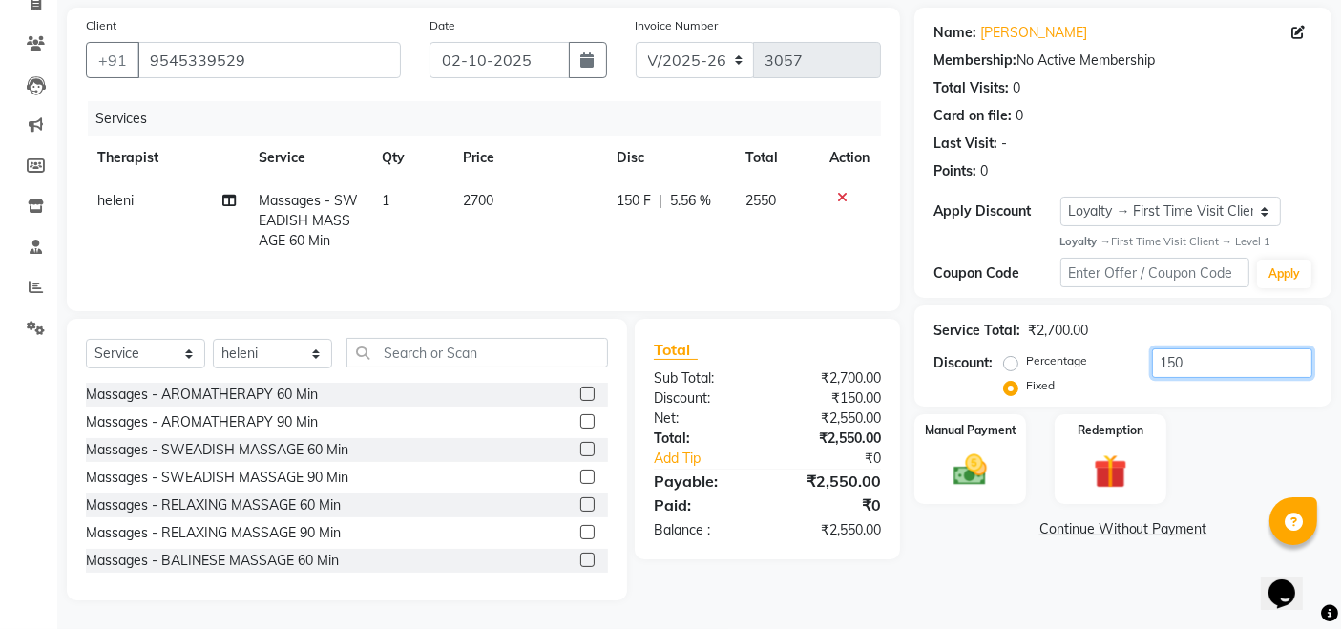
type input "150"
click at [1214, 426] on div "Manual Payment Redemption" at bounding box center [1123, 459] width 446 height 90
click at [962, 472] on img at bounding box center [970, 471] width 57 height 40
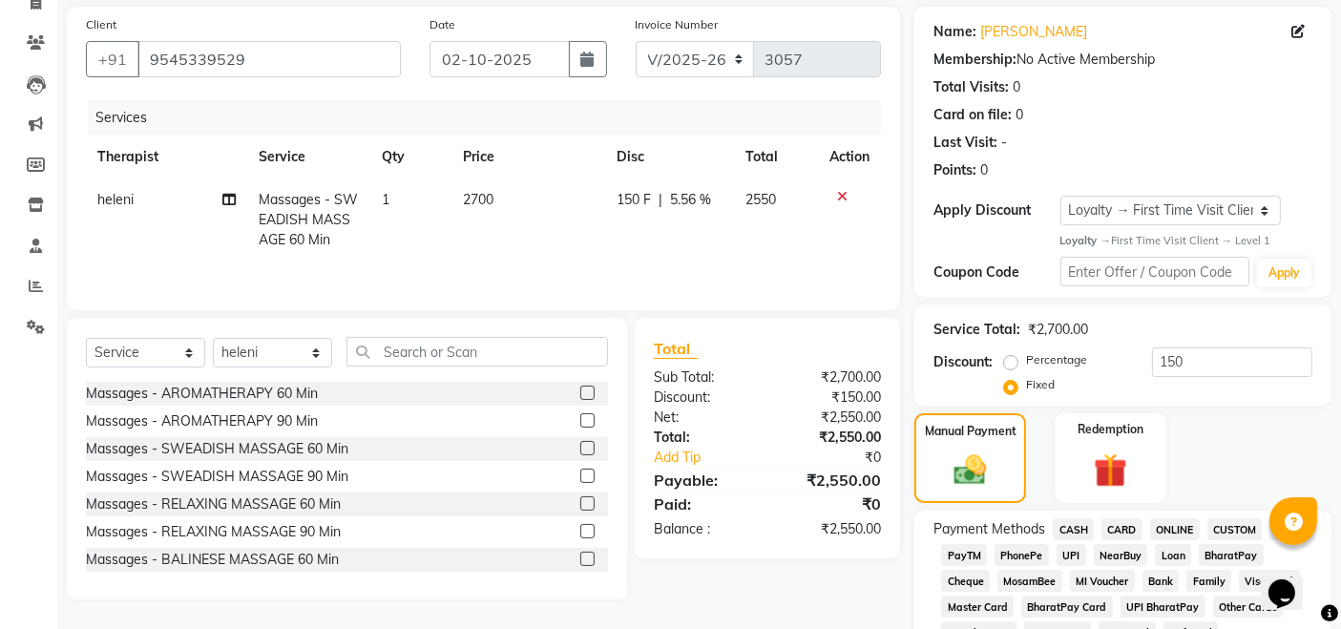
click at [1112, 528] on span "CARD" at bounding box center [1122, 529] width 41 height 22
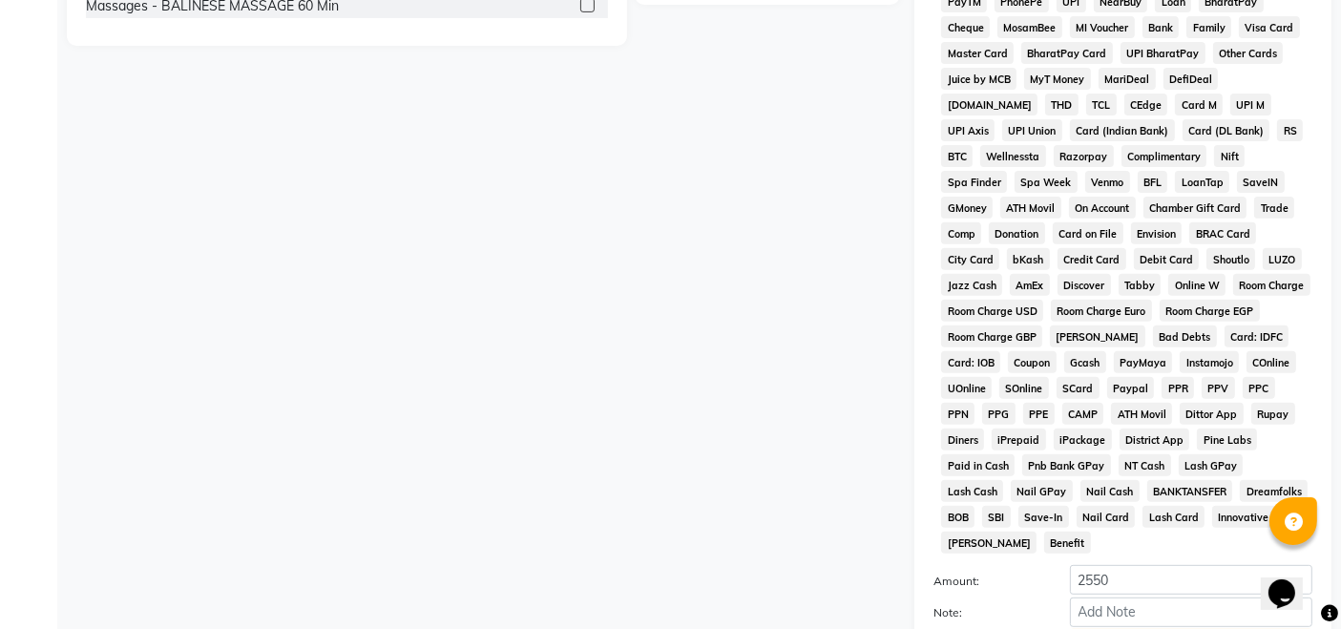
scroll to position [846, 0]
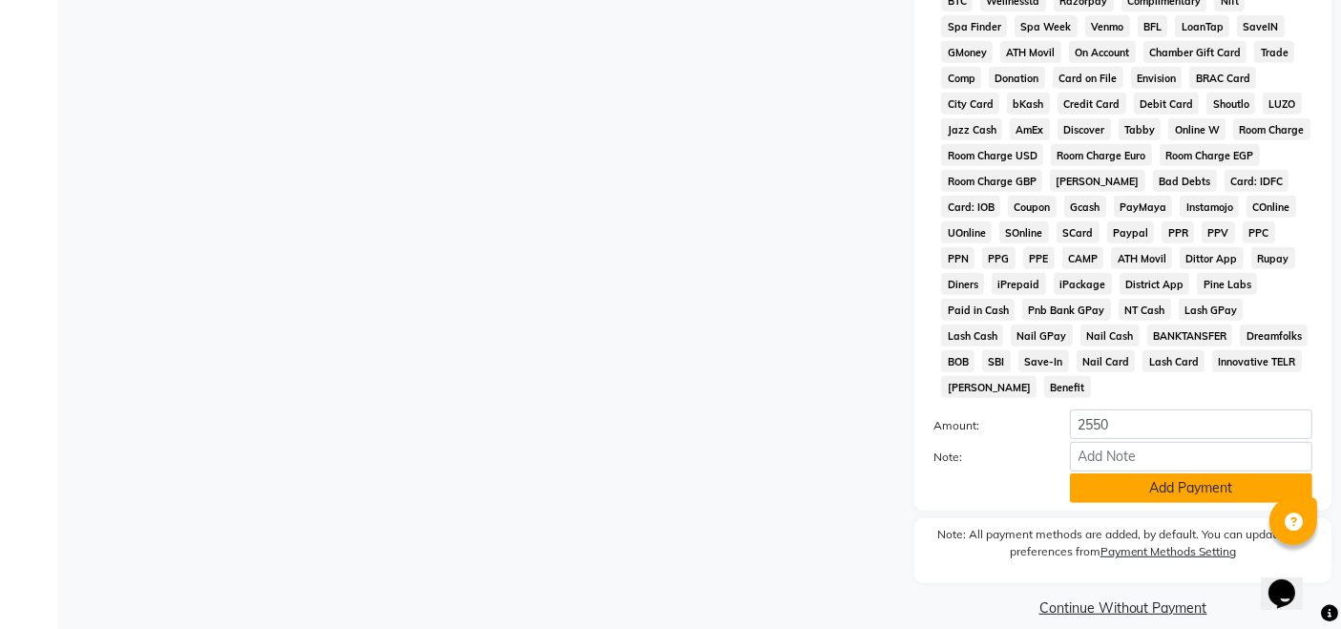
click at [1121, 474] on button "Add Payment" at bounding box center [1191, 489] width 243 height 30
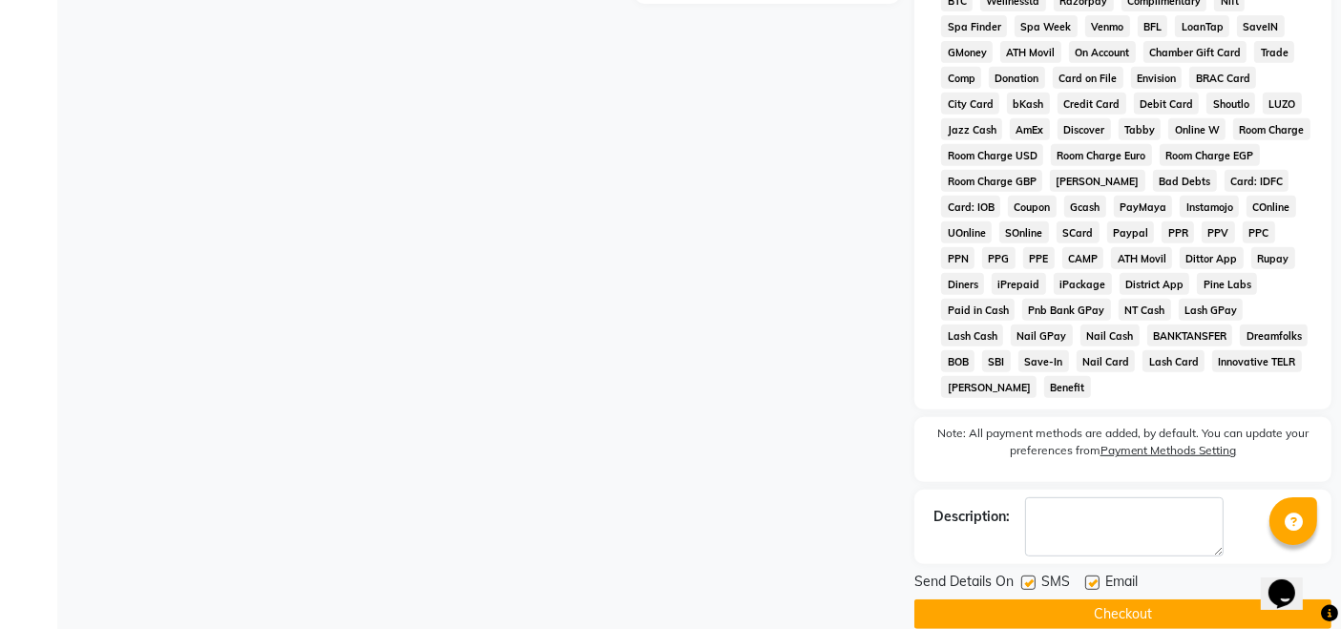
click at [1128, 600] on button "Checkout" at bounding box center [1123, 615] width 417 height 30
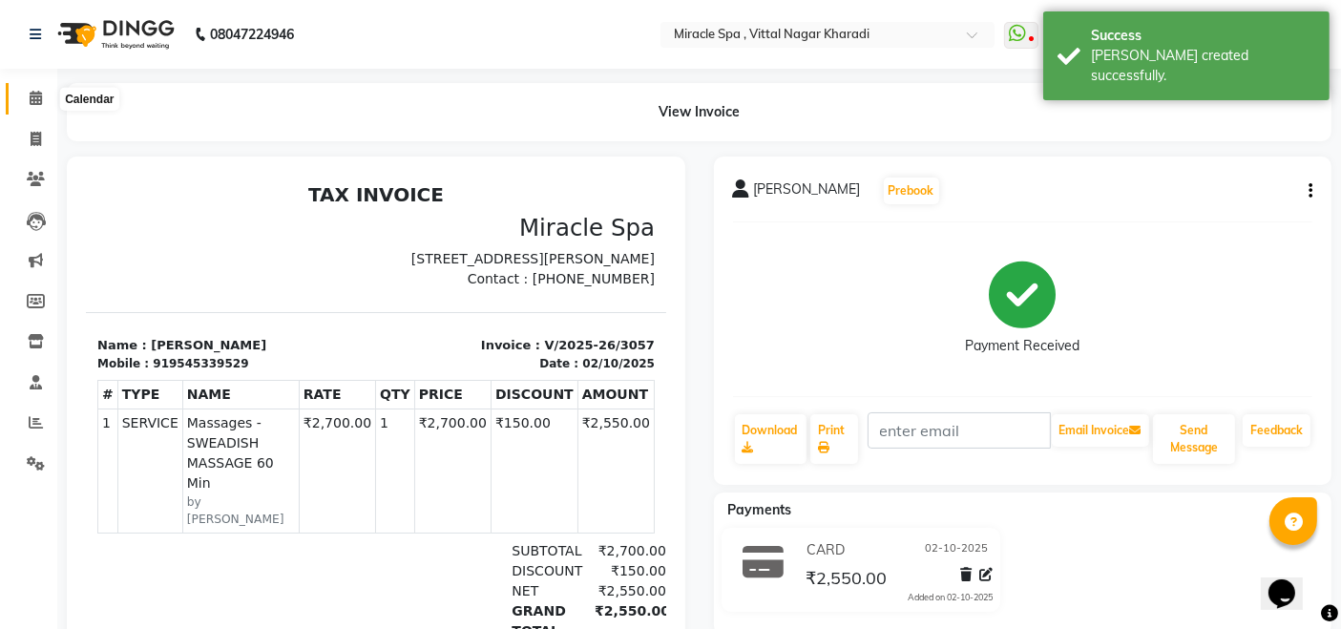
click at [37, 102] on icon at bounding box center [36, 98] width 12 height 14
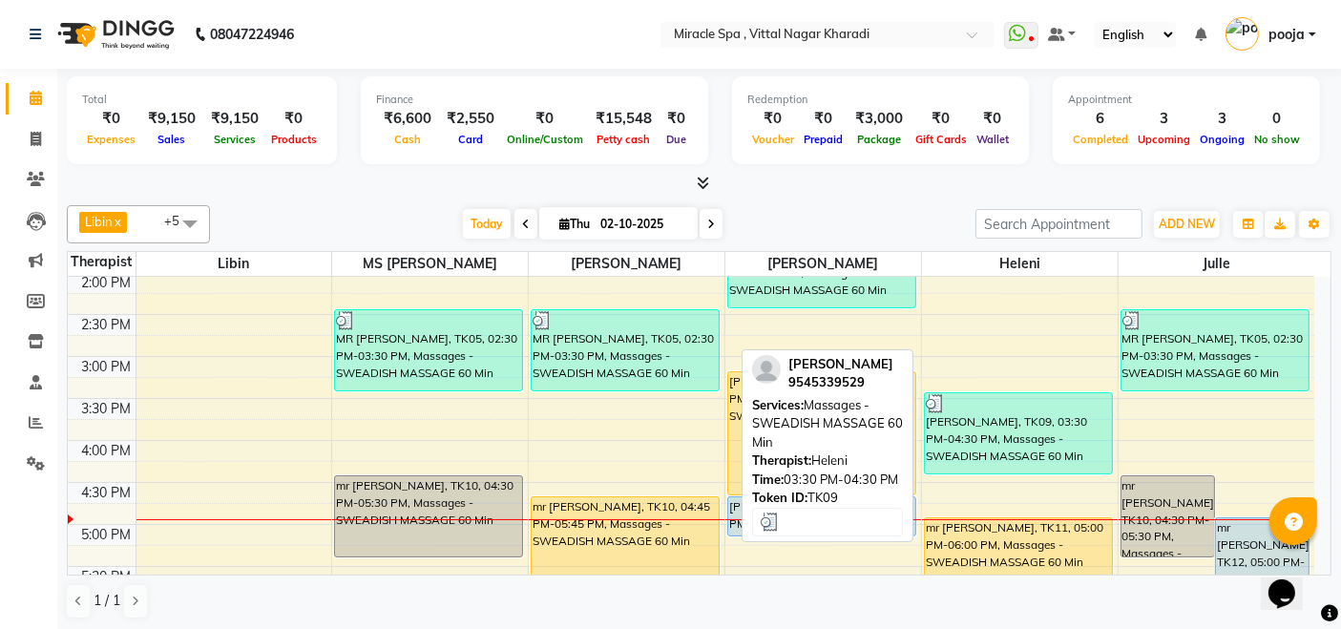
scroll to position [530, 0]
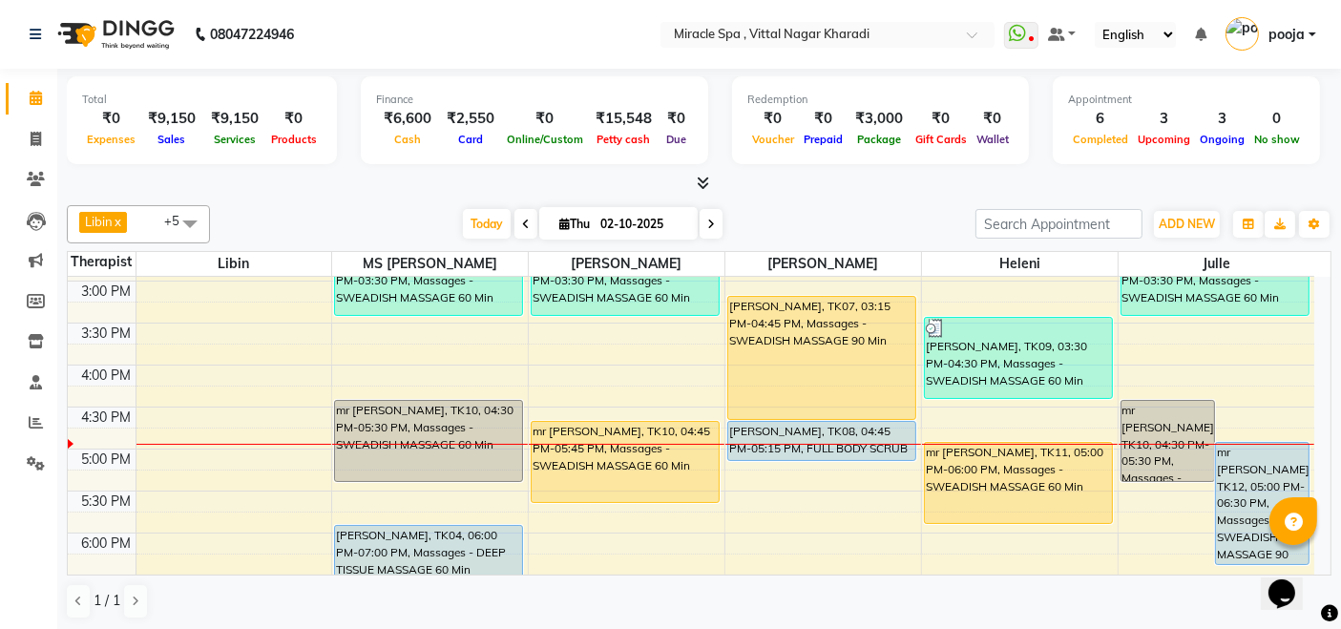
scroll to position [530, 0]
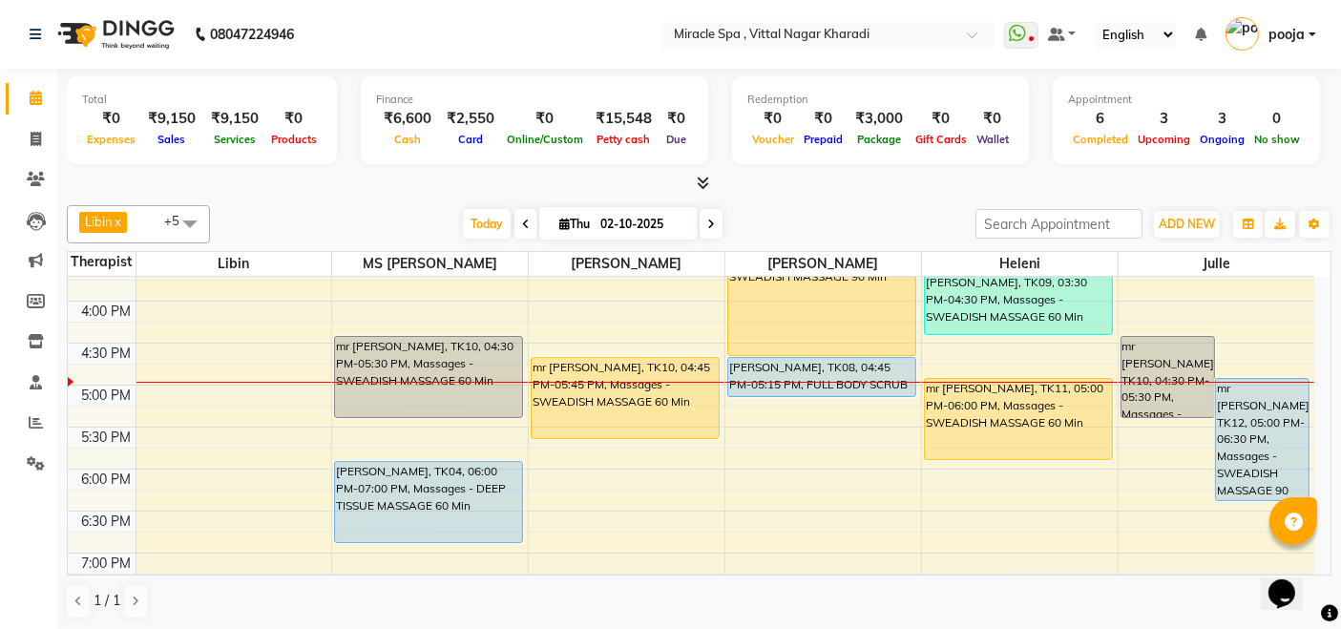
scroll to position [530, 0]
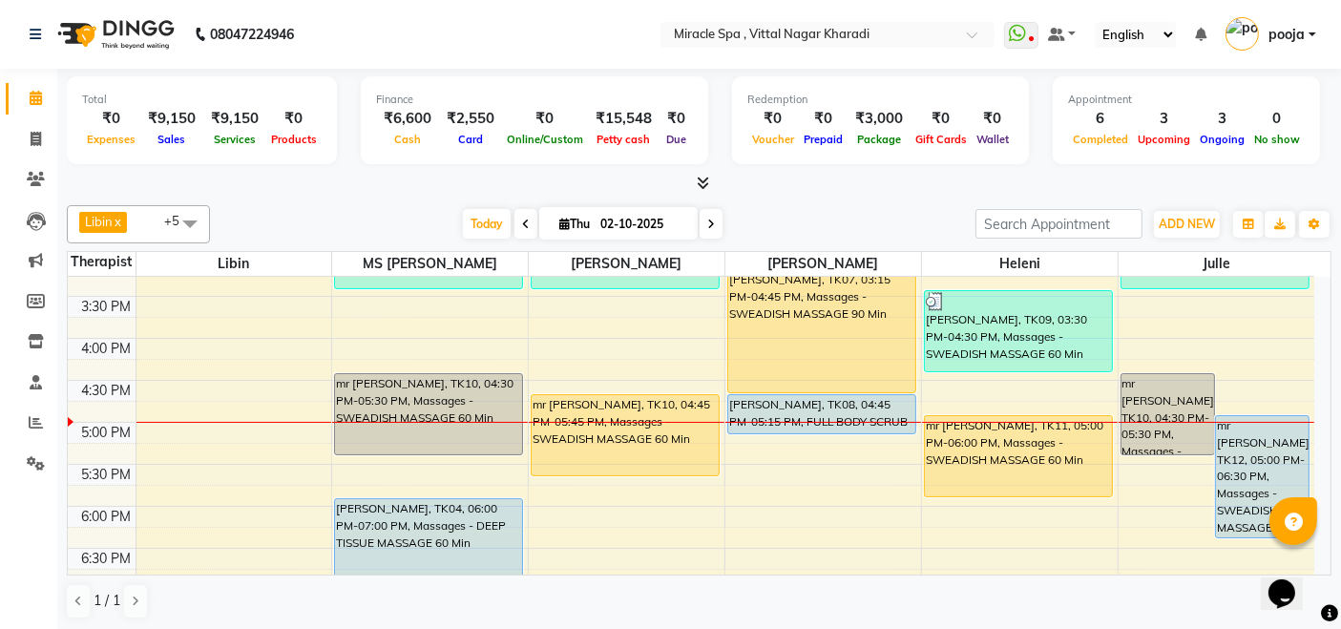
scroll to position [530, 0]
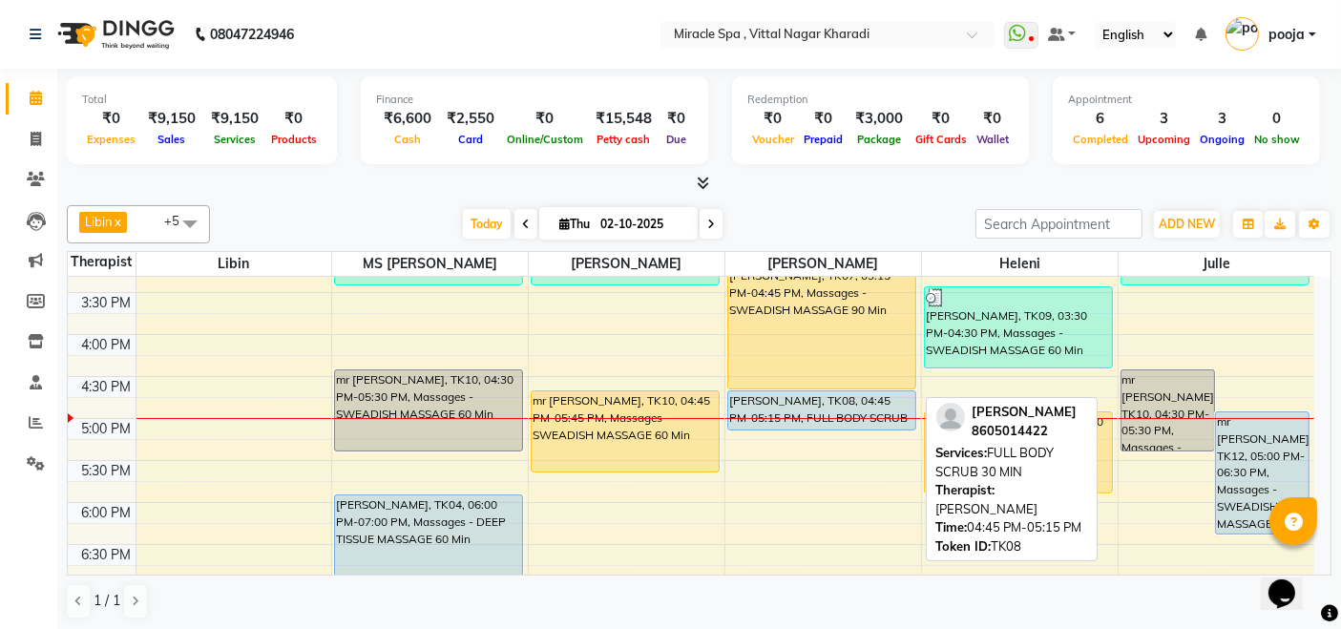
click at [817, 411] on div "[PERSON_NAME], TK08, 04:45 PM-05:15 PM, FULL BODY SCRUB 30 MIN" at bounding box center [821, 410] width 187 height 38
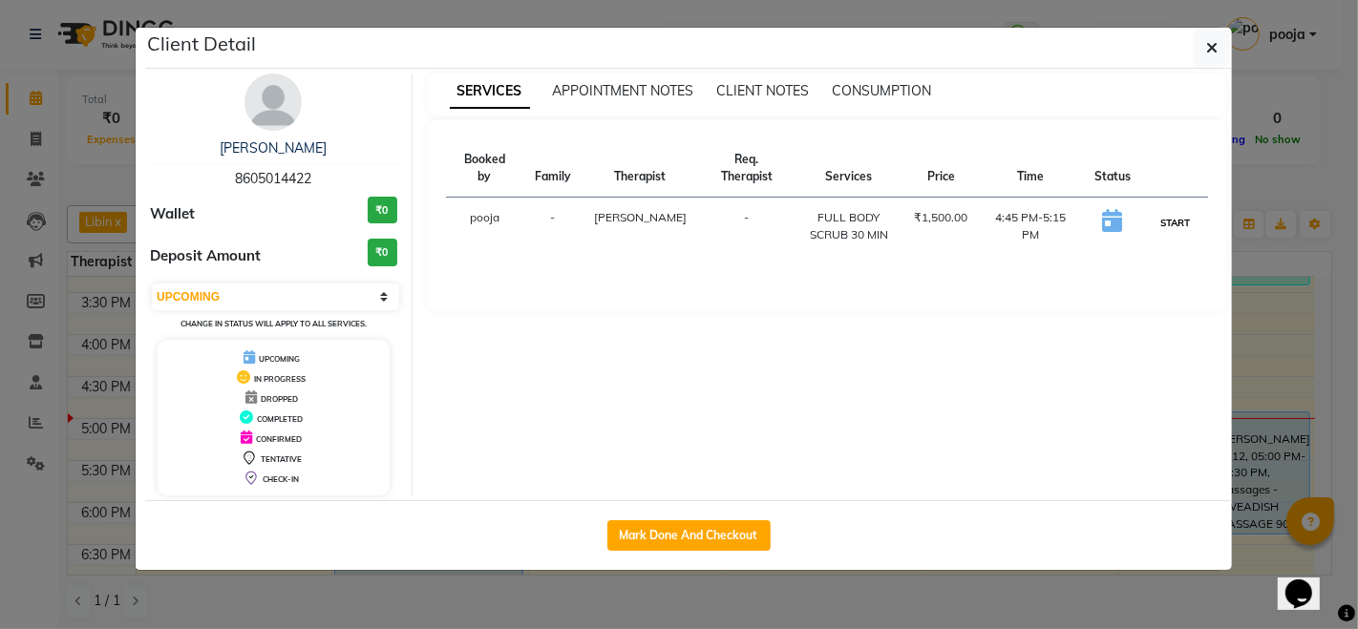
click at [1170, 211] on button "START" at bounding box center [1174, 223] width 39 height 24
select select "1"
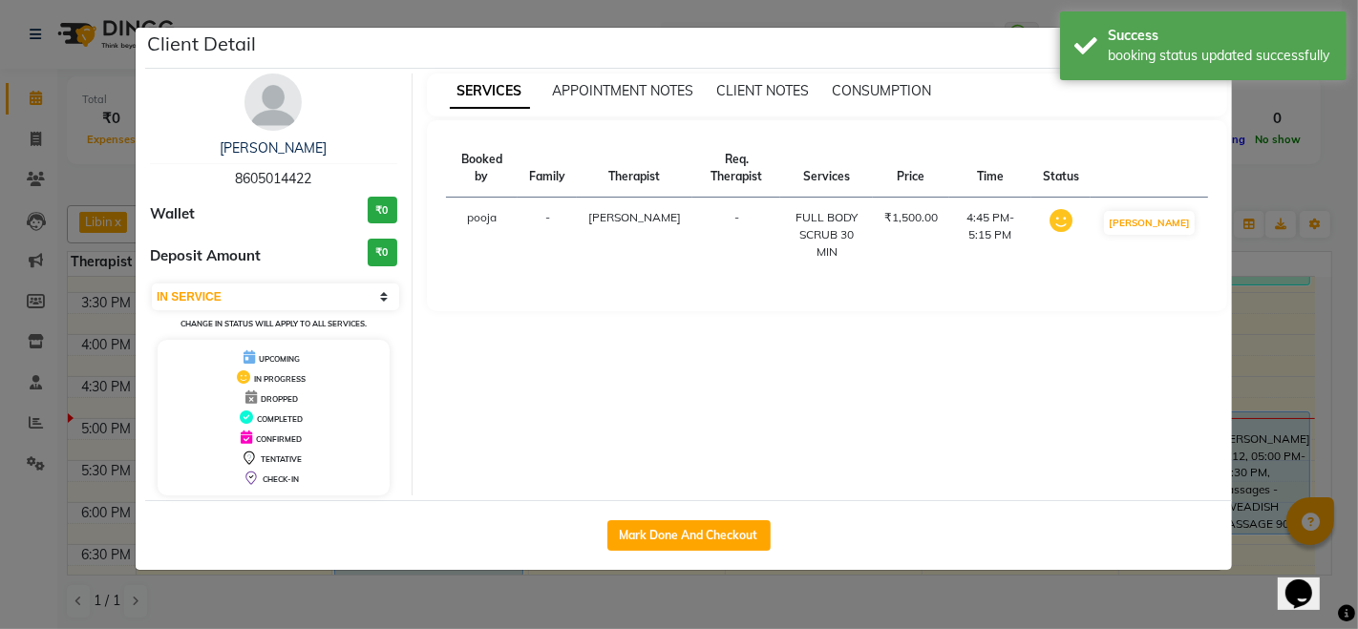
click at [1262, 185] on ngb-modal-window "Client Detail mr sayyed 8605014422 Wallet ₹0 Deposit Amount ₹0 Select IN SERVIC…" at bounding box center [679, 314] width 1358 height 629
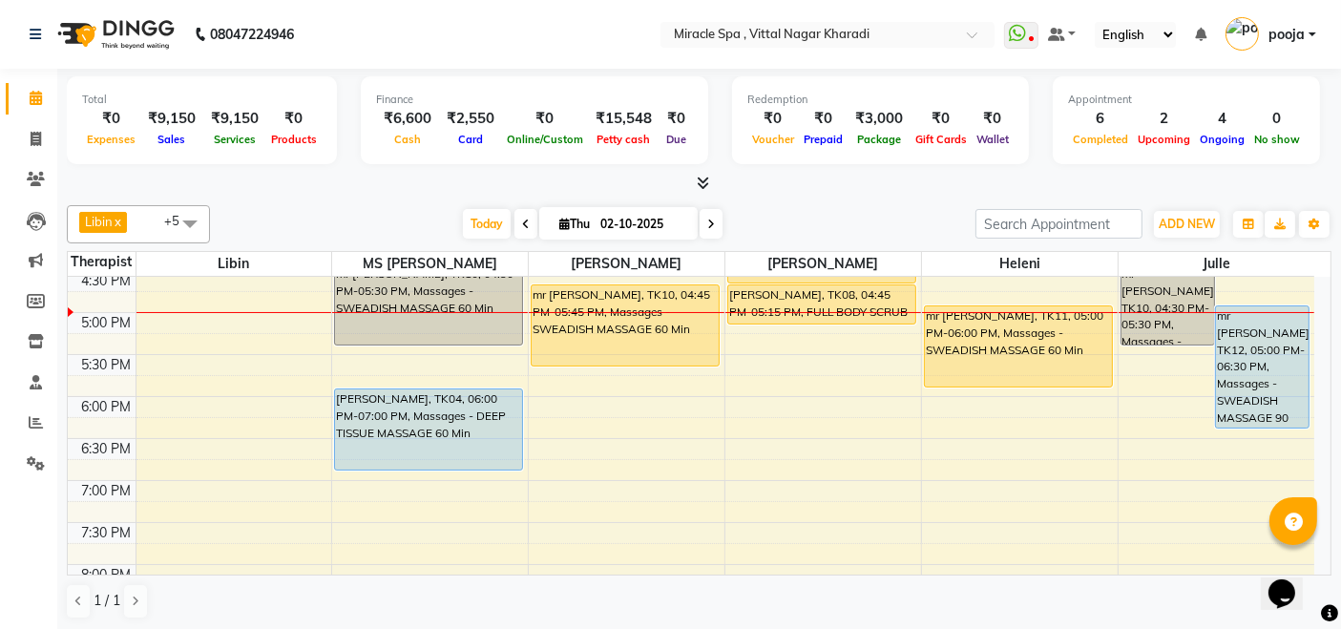
scroll to position [530, 0]
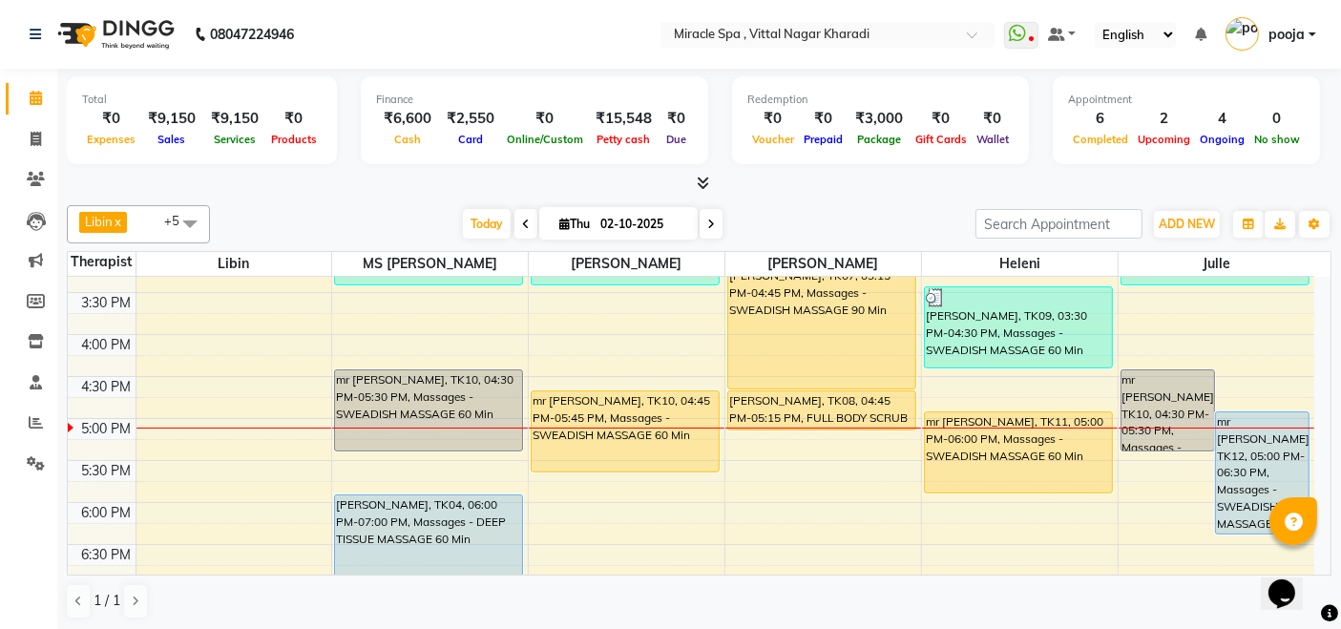
scroll to position [636, 0]
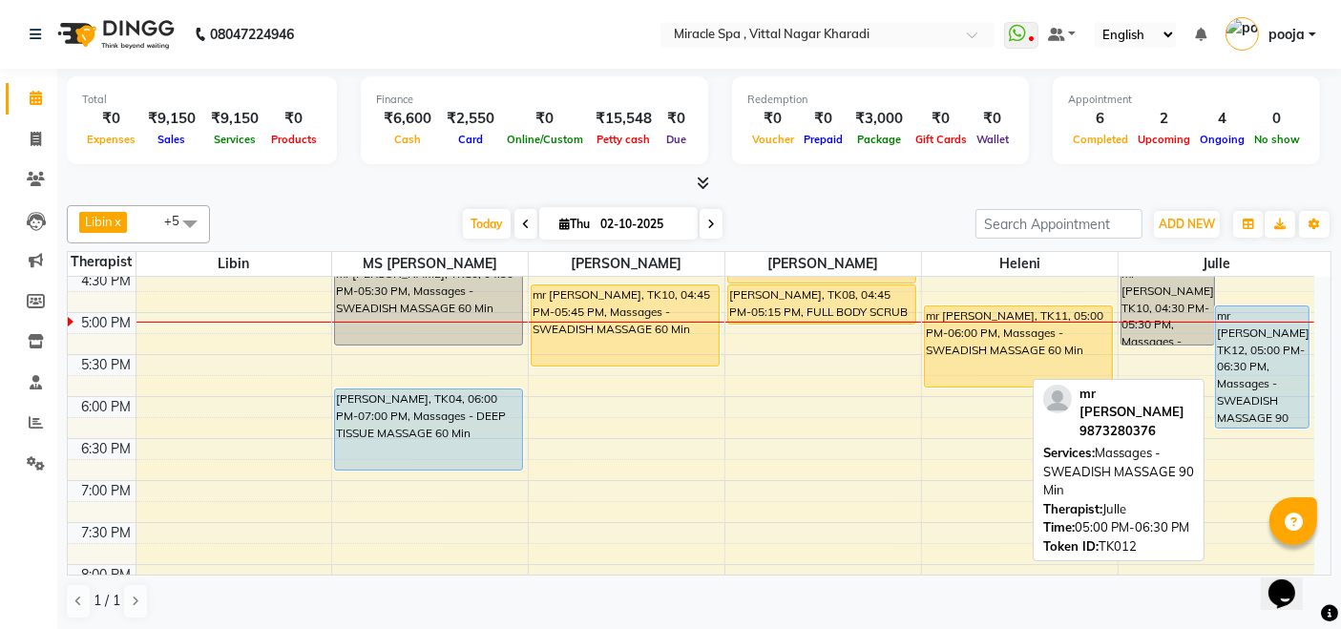
click at [1259, 386] on div "mr [PERSON_NAME], TK12, 05:00 PM-06:30 PM, Massages - SWEADISH MASSAGE 90 Min" at bounding box center [1262, 366] width 93 height 121
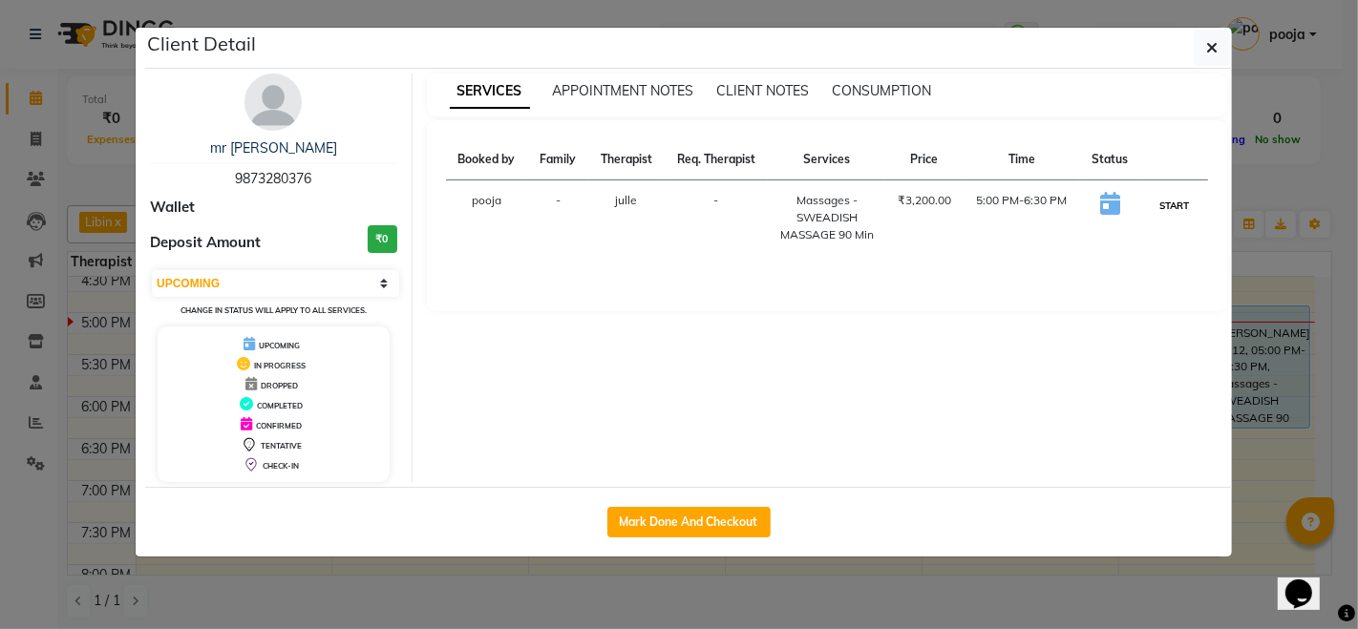
click at [1181, 210] on button "START" at bounding box center [1173, 206] width 39 height 24
select select "1"
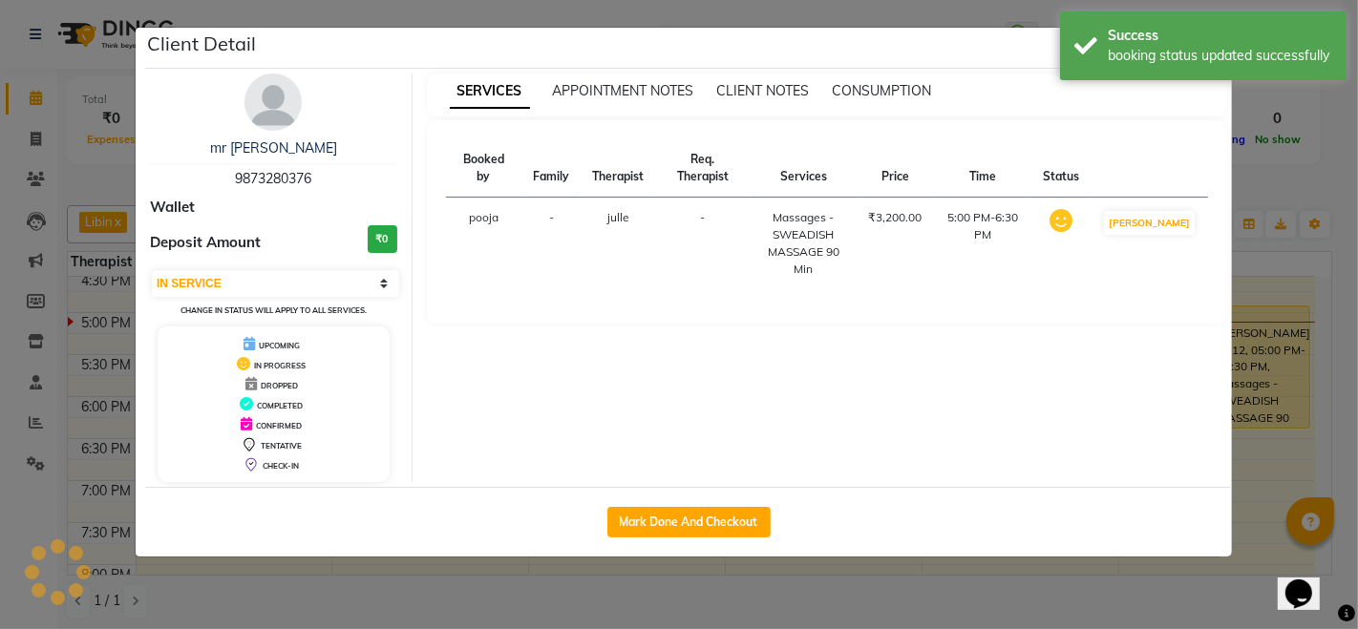
click at [1262, 198] on ngb-modal-window "Client Detail mr ajay 9873280376 Wallet Deposit Amount ₹0 Select IN SERVICE CON…" at bounding box center [679, 314] width 1358 height 629
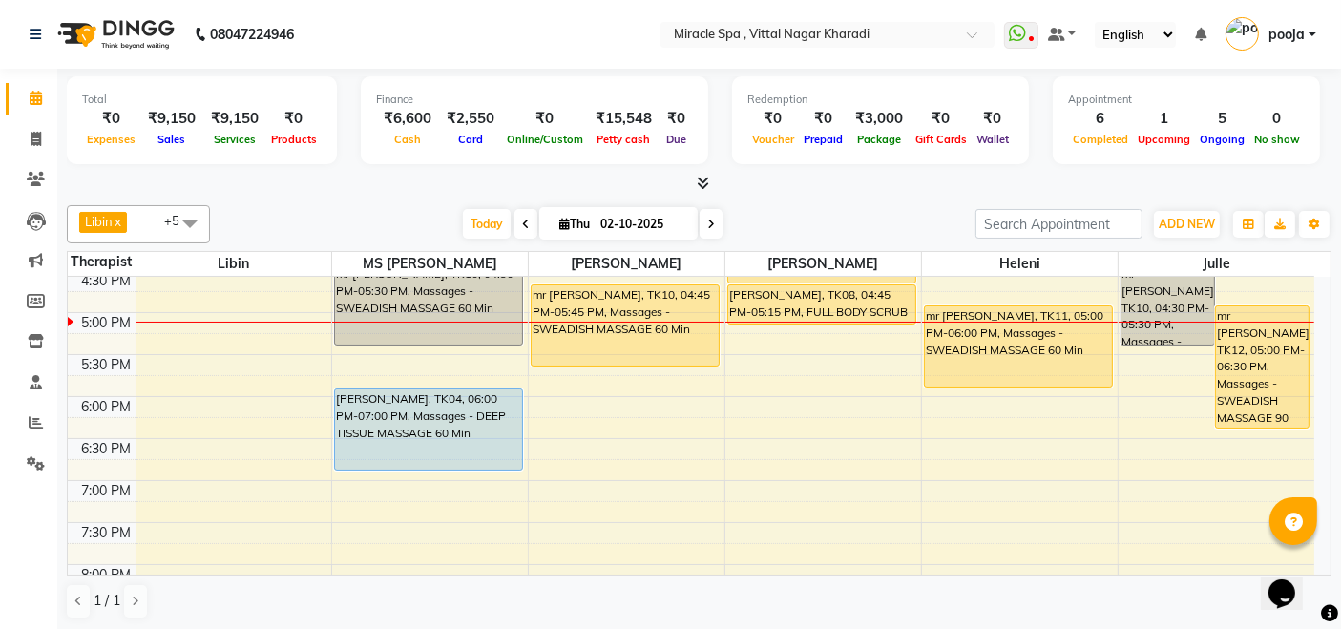
scroll to position [530, 0]
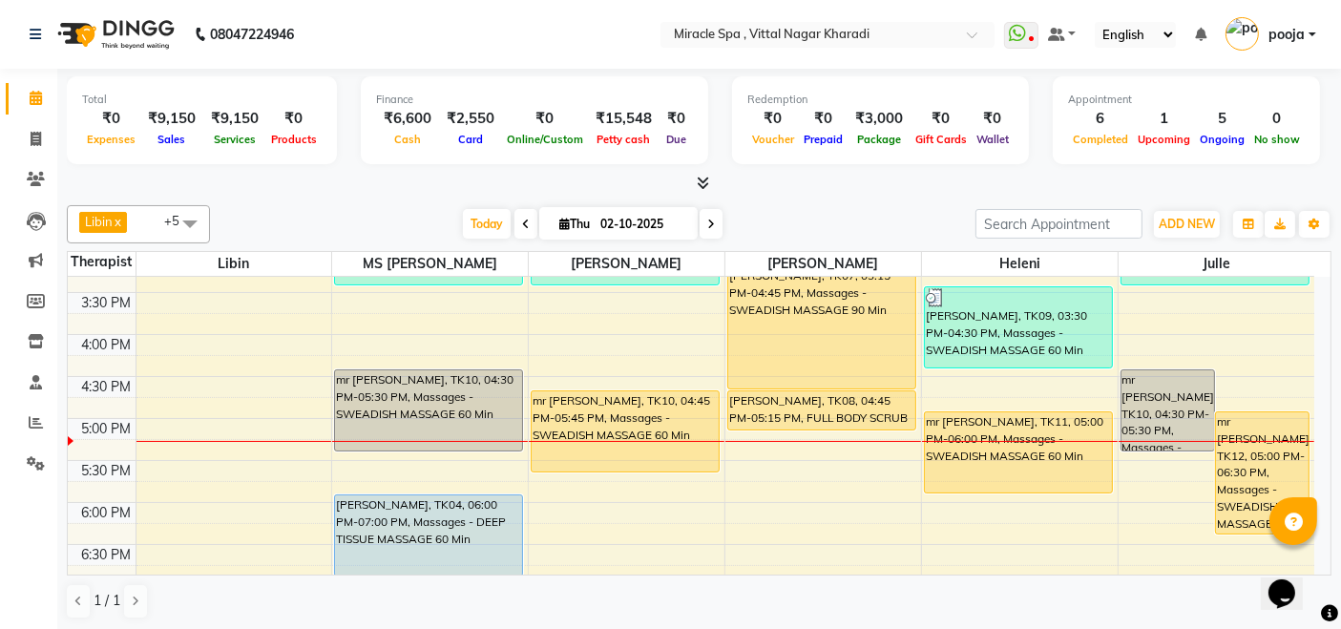
scroll to position [424, 0]
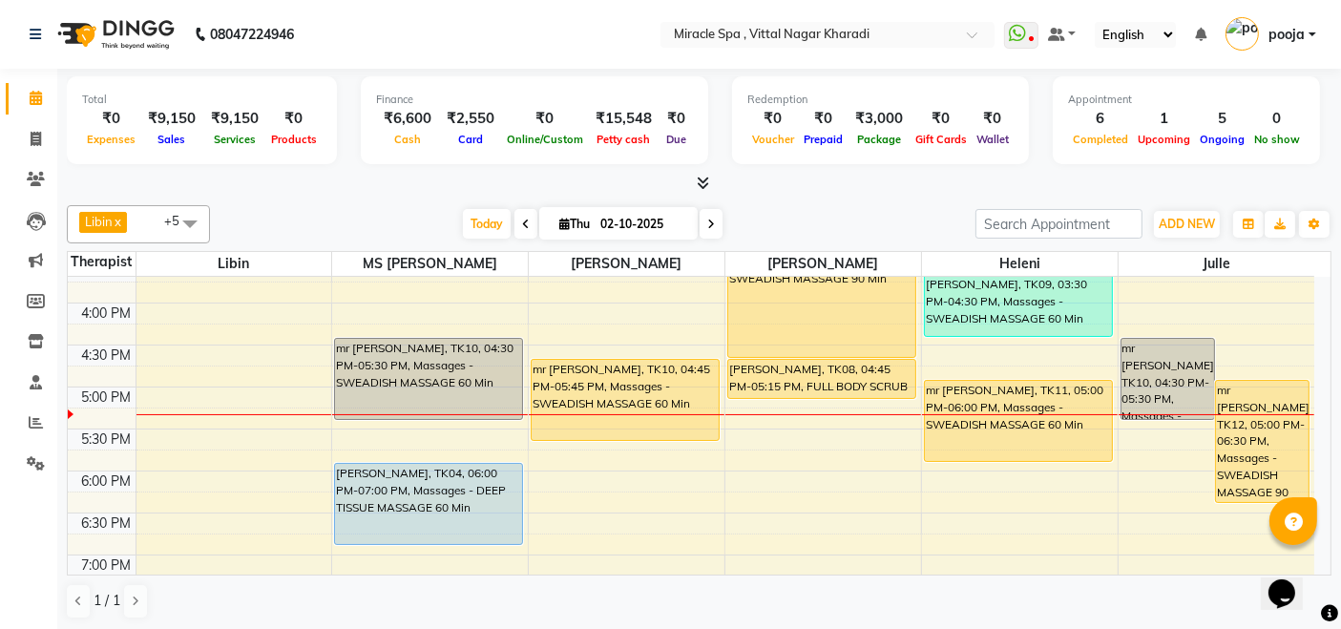
scroll to position [530, 0]
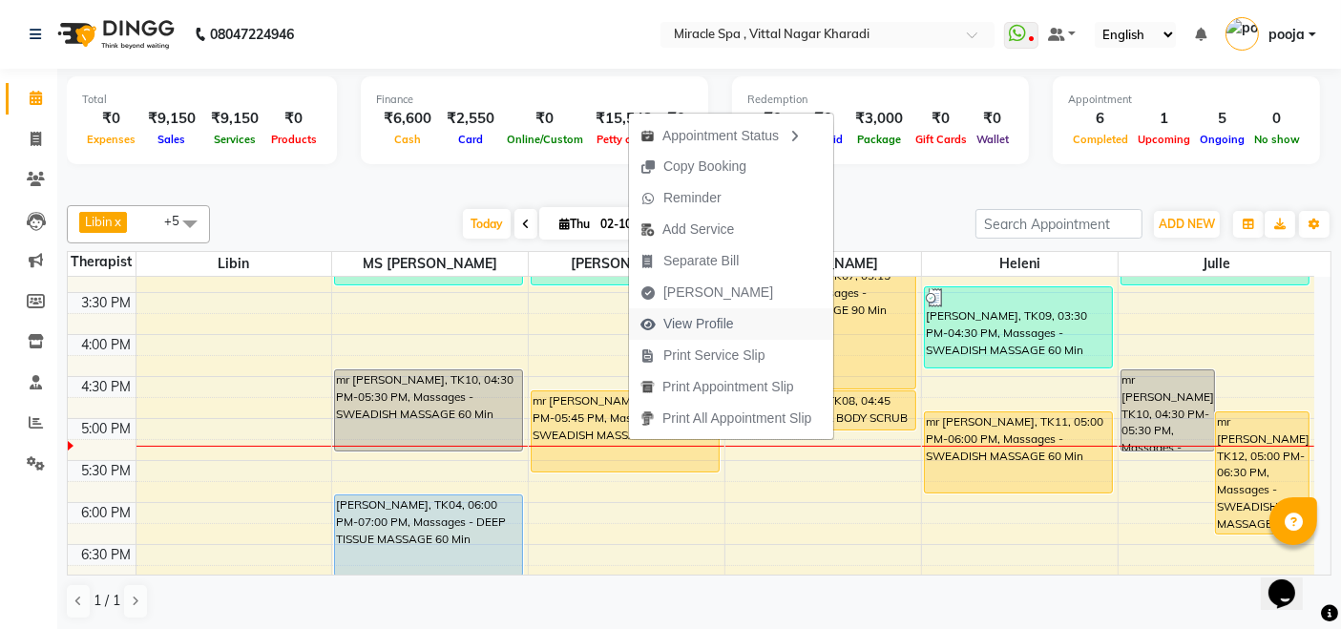
click at [751, 329] on button "View Profile" at bounding box center [731, 324] width 204 height 32
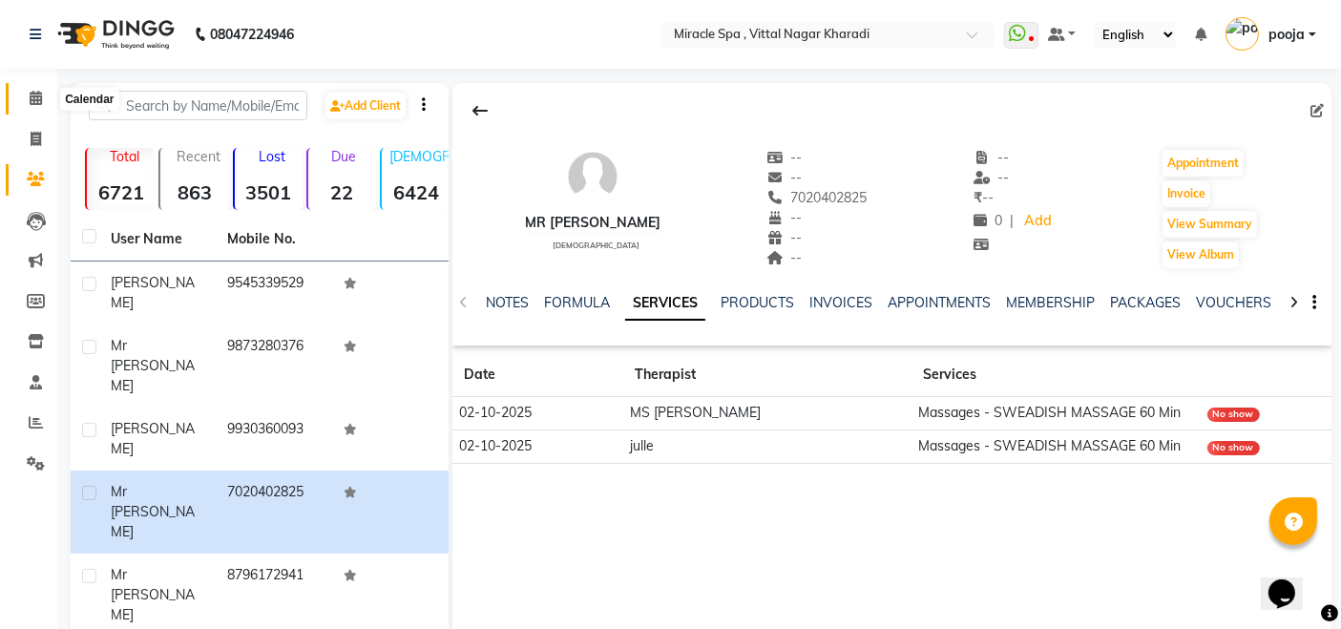
click at [35, 98] on icon at bounding box center [36, 98] width 12 height 14
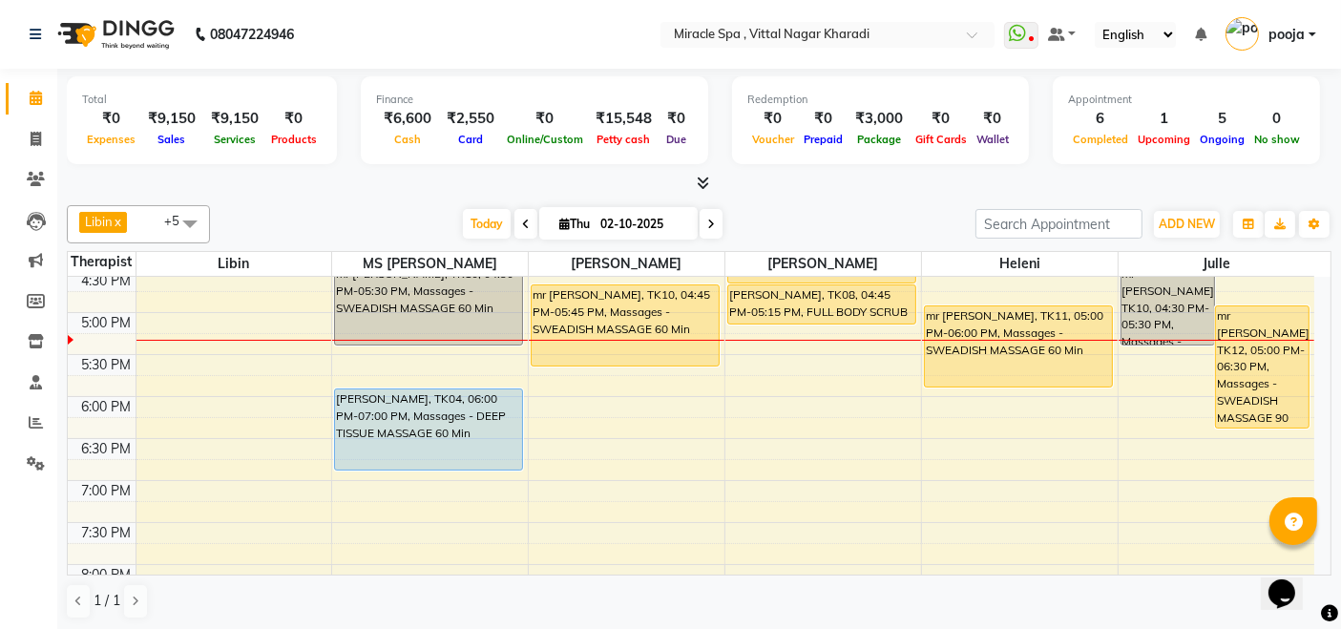
scroll to position [530, 0]
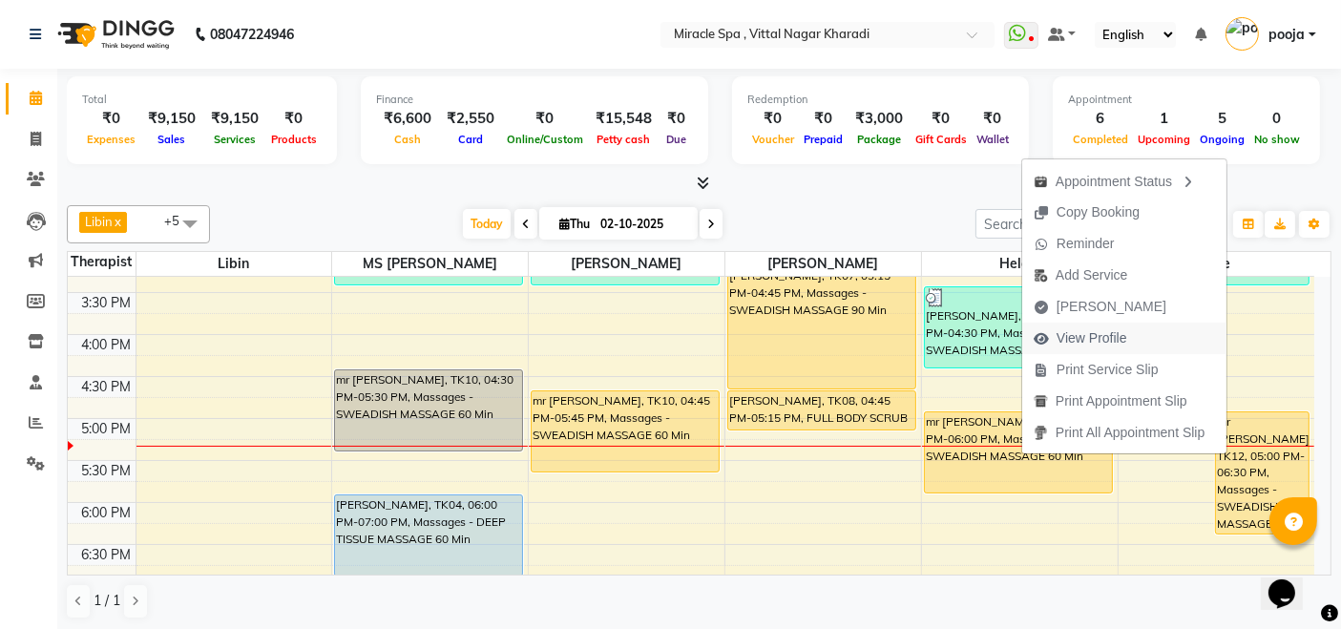
click at [1101, 339] on span "View Profile" at bounding box center [1092, 338] width 71 height 20
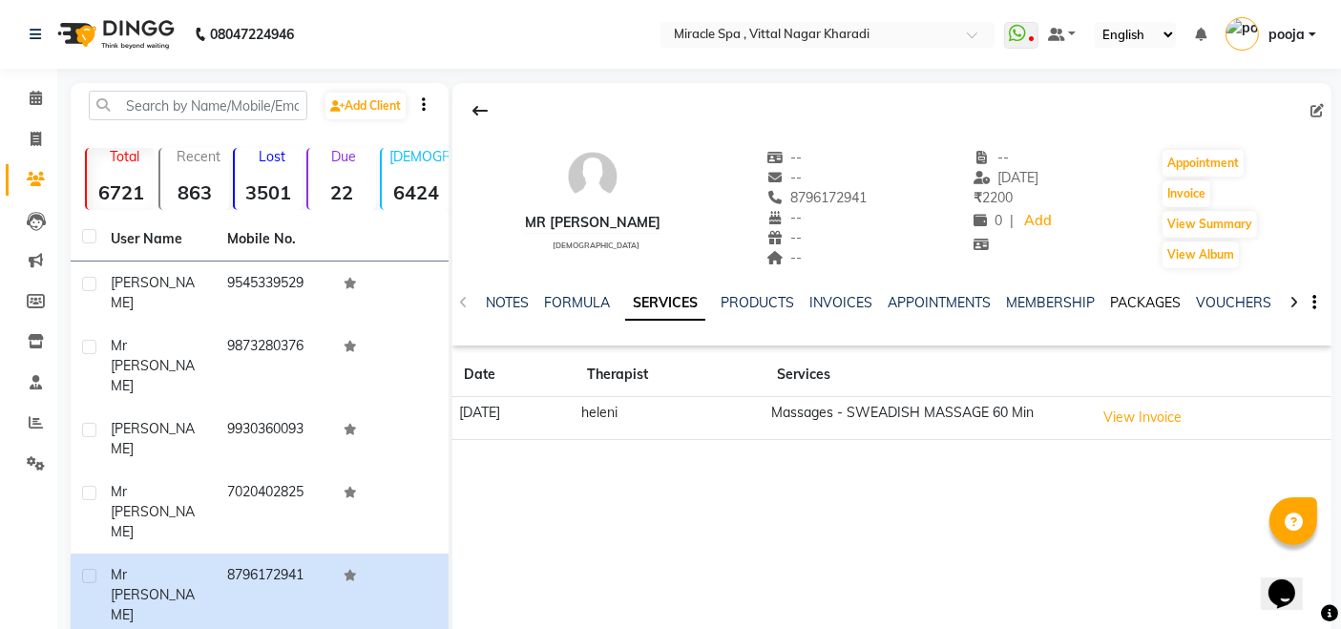
click at [1137, 296] on link "PACKAGES" at bounding box center [1145, 302] width 71 height 17
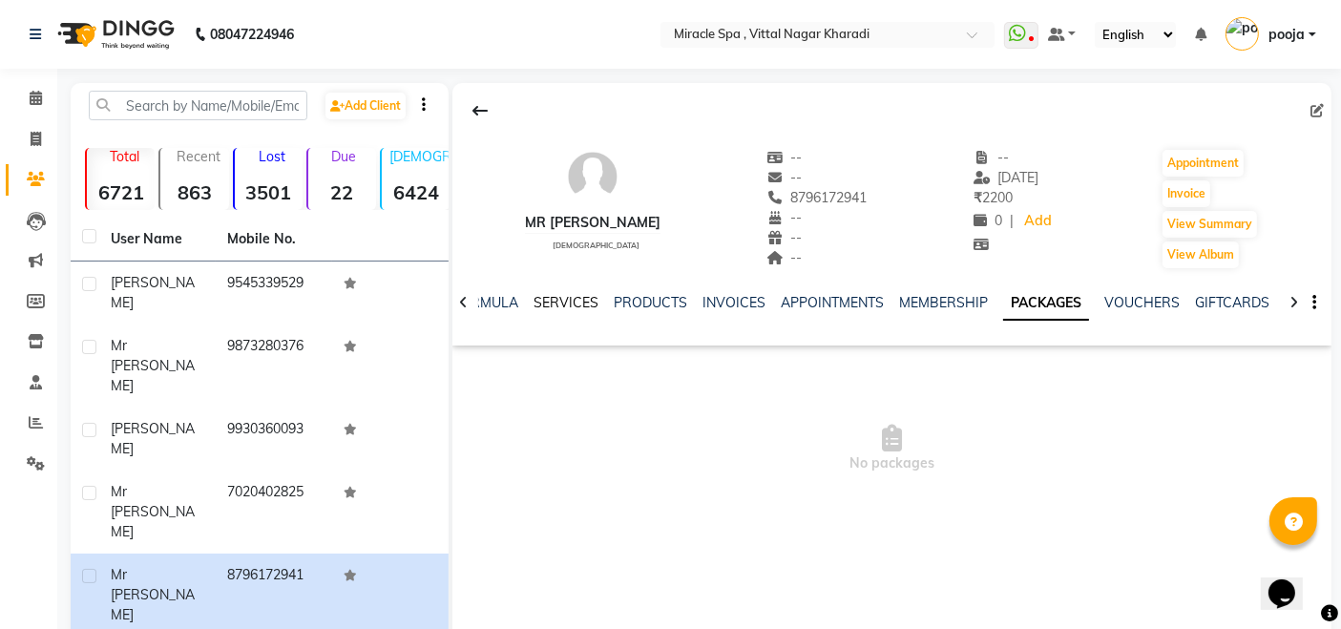
click at [544, 304] on link "SERVICES" at bounding box center [566, 302] width 65 height 17
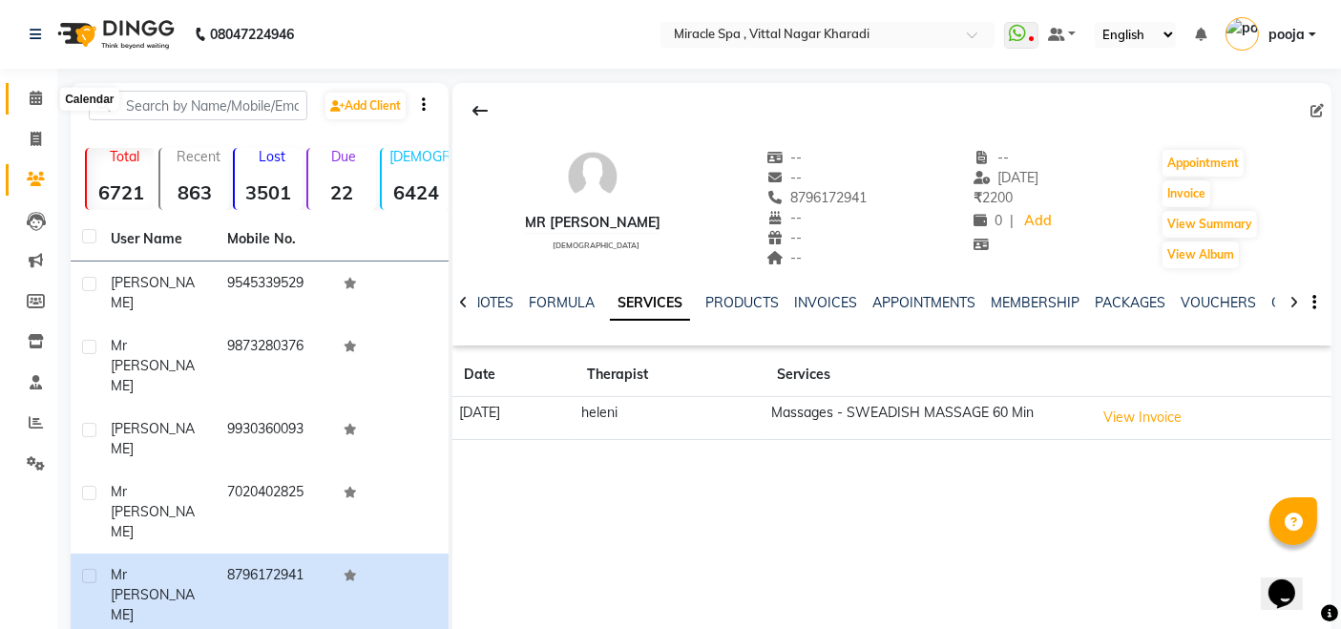
click at [34, 94] on icon at bounding box center [36, 98] width 12 height 14
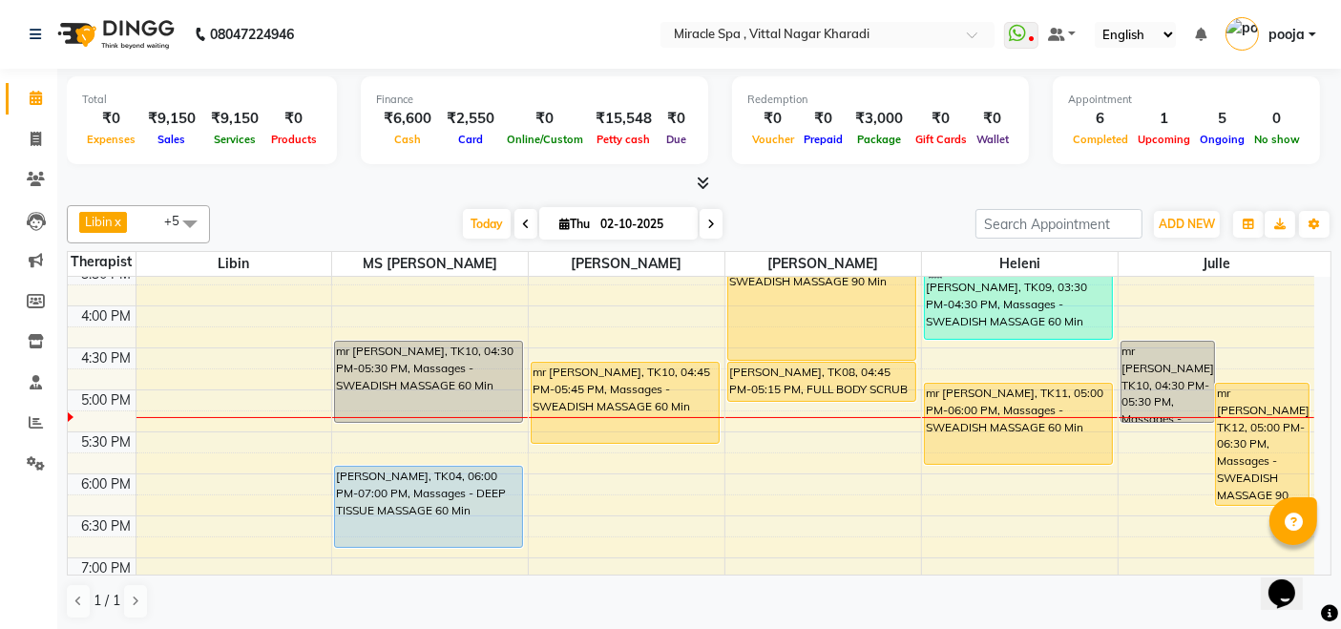
scroll to position [530, 0]
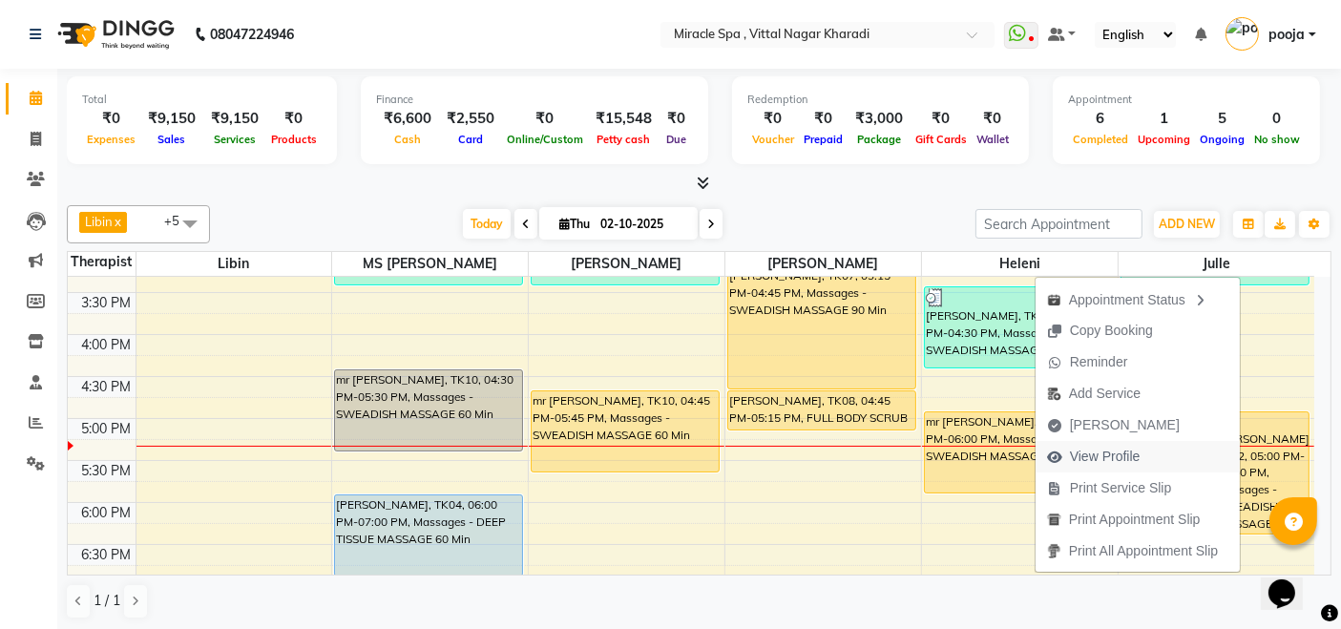
click at [1129, 461] on span "View Profile" at bounding box center [1105, 457] width 71 height 20
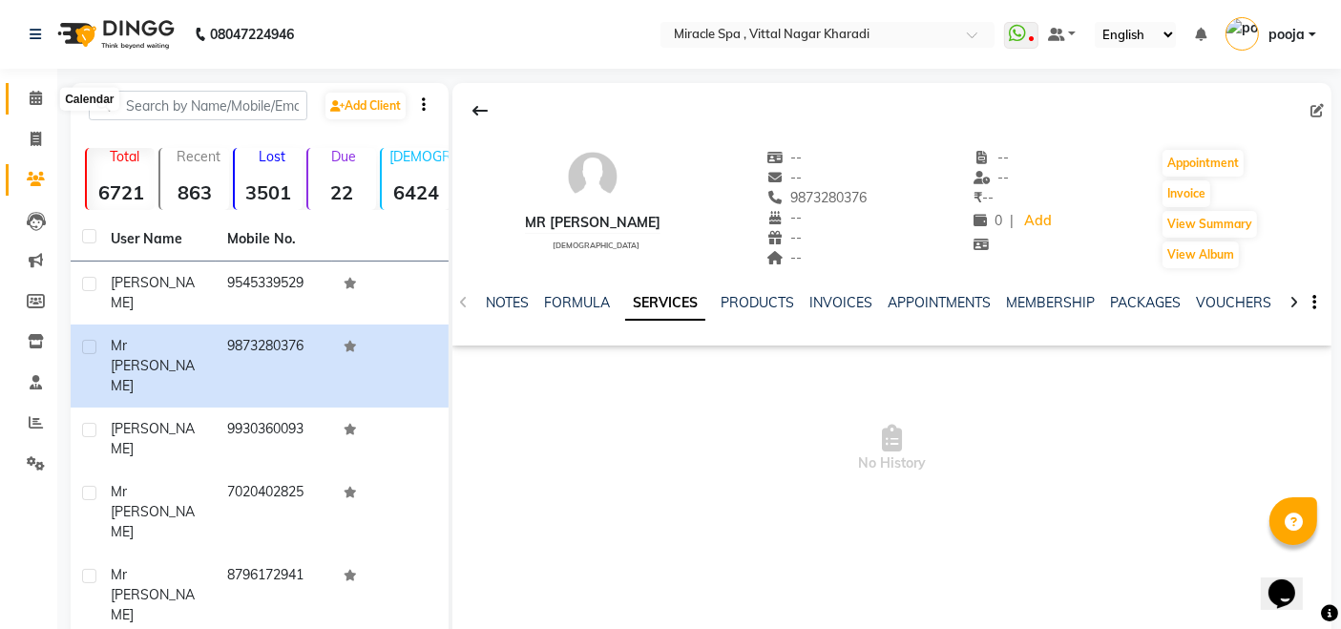
click at [31, 95] on icon at bounding box center [36, 98] width 12 height 14
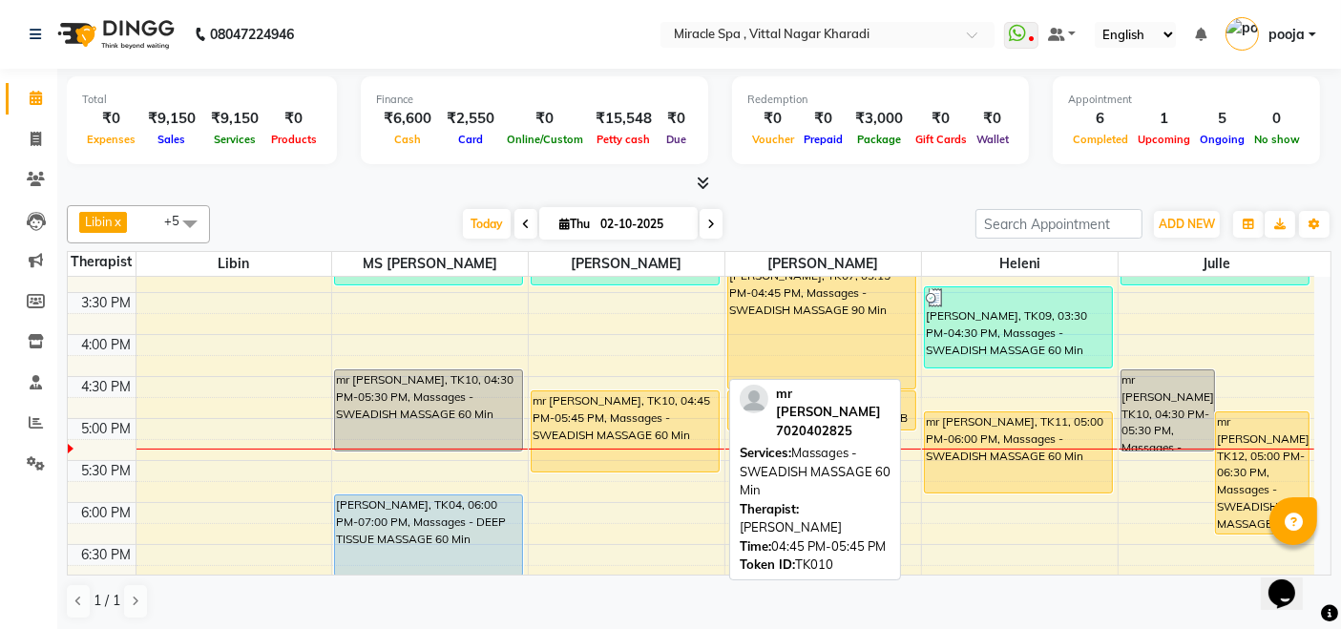
scroll to position [636, 0]
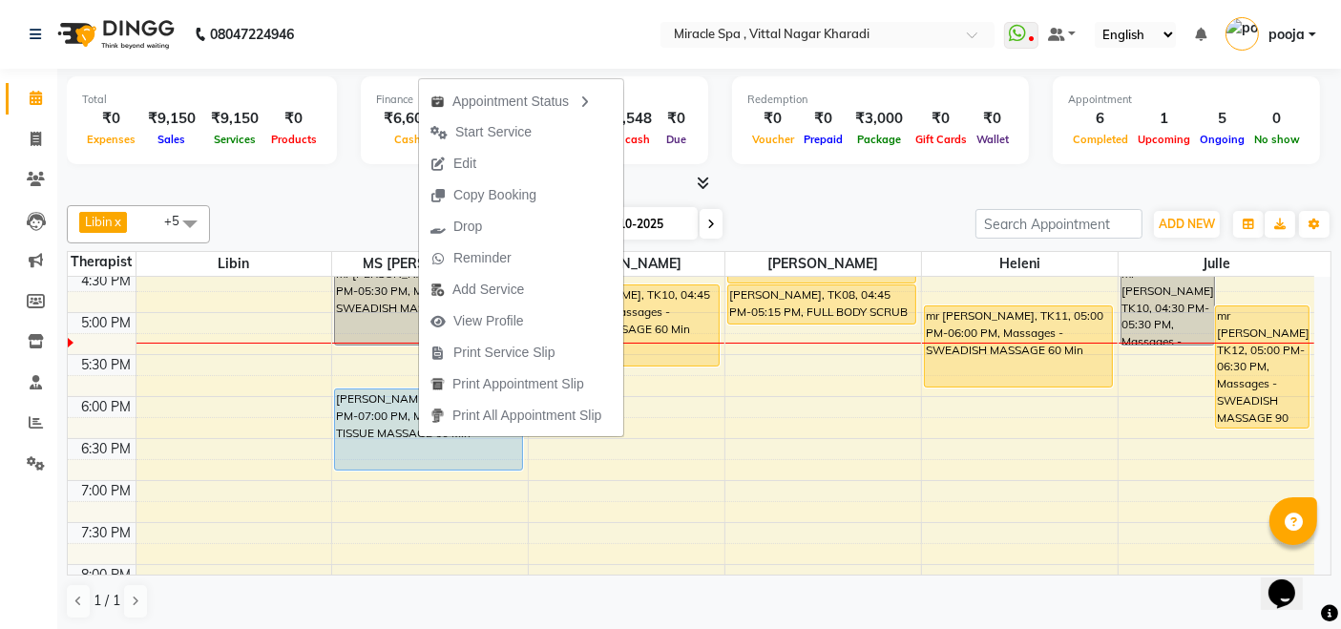
click at [153, 177] on div at bounding box center [699, 184] width 1265 height 20
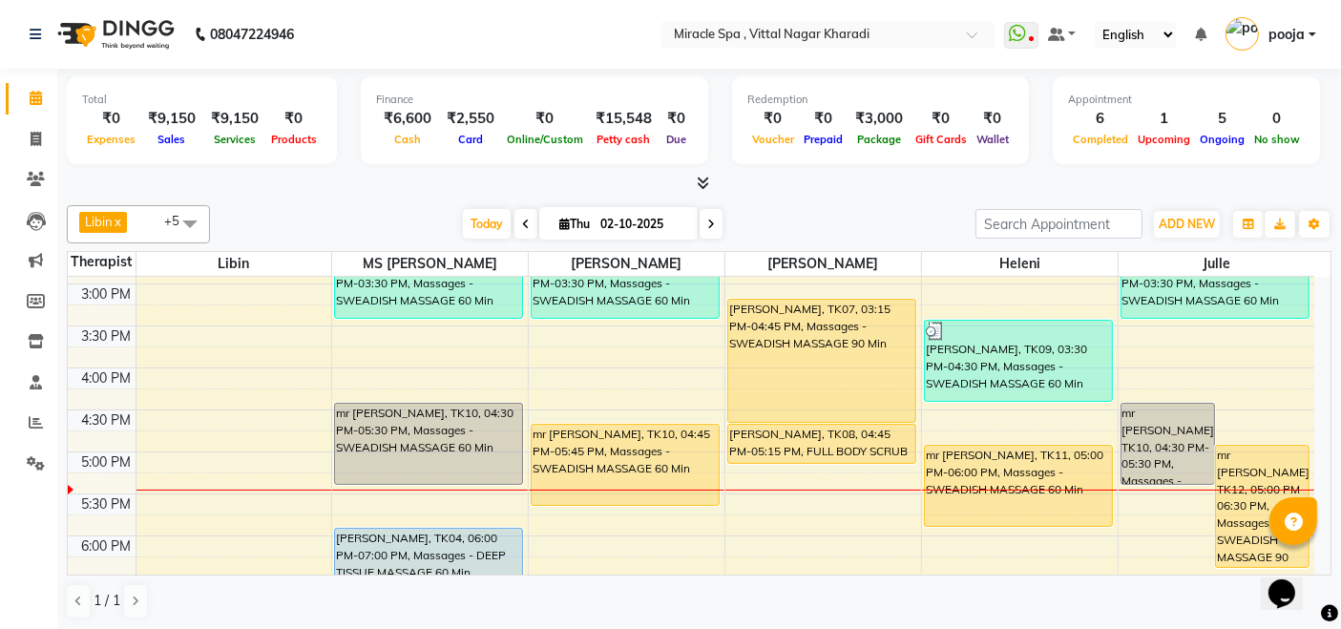
scroll to position [530, 0]
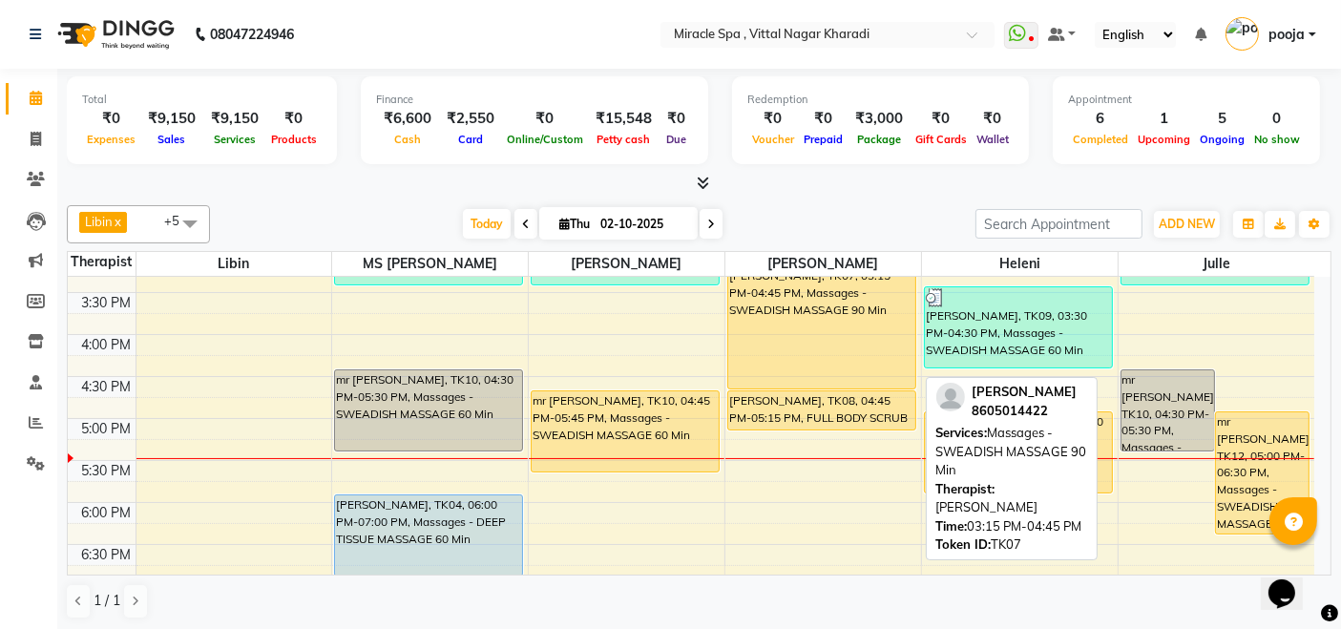
click at [780, 334] on div "[PERSON_NAME], TK07, 03:15 PM-04:45 PM, Massages - SWEADISH MASSAGE 90 Min" at bounding box center [821, 327] width 187 height 122
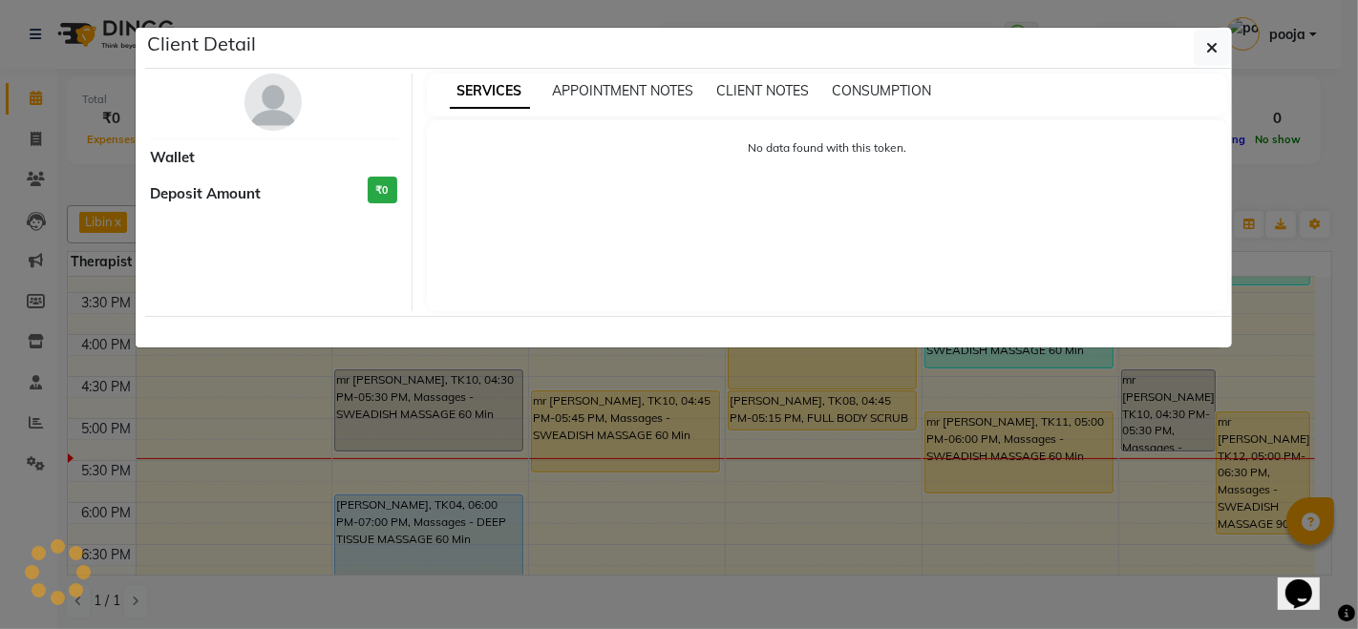
select select "1"
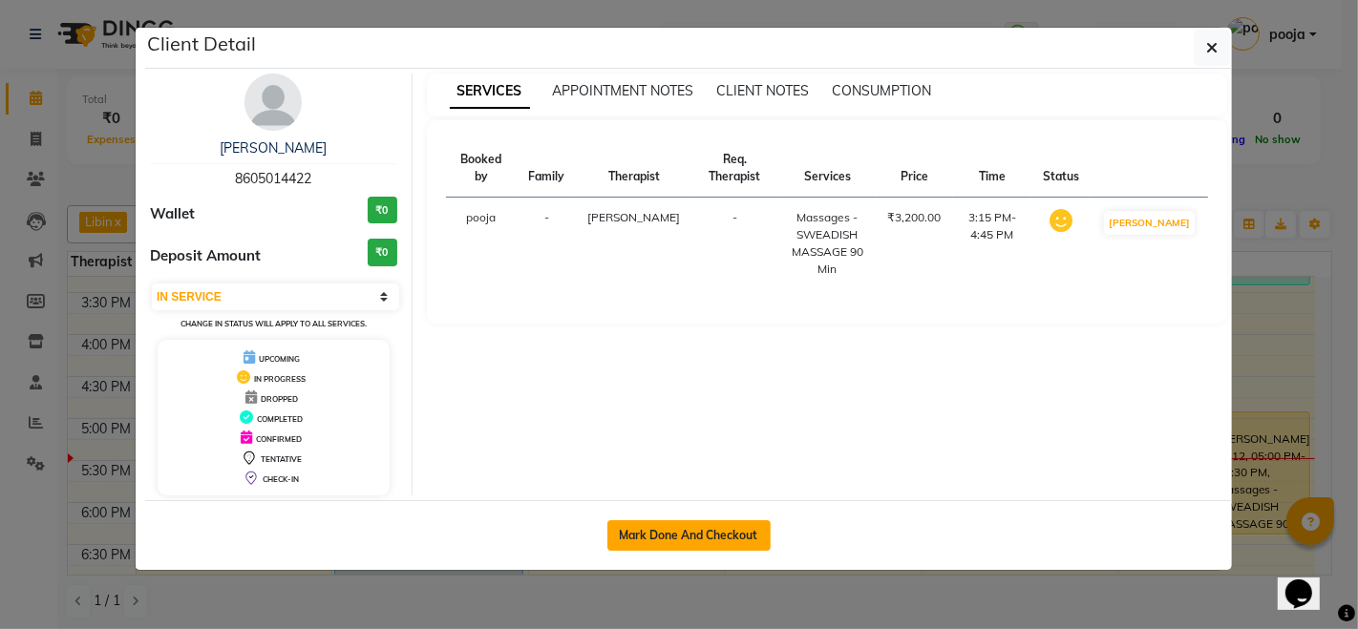
click at [688, 520] on button "Mark Done And Checkout" at bounding box center [688, 535] width 163 height 31
select select "3854"
select select "service"
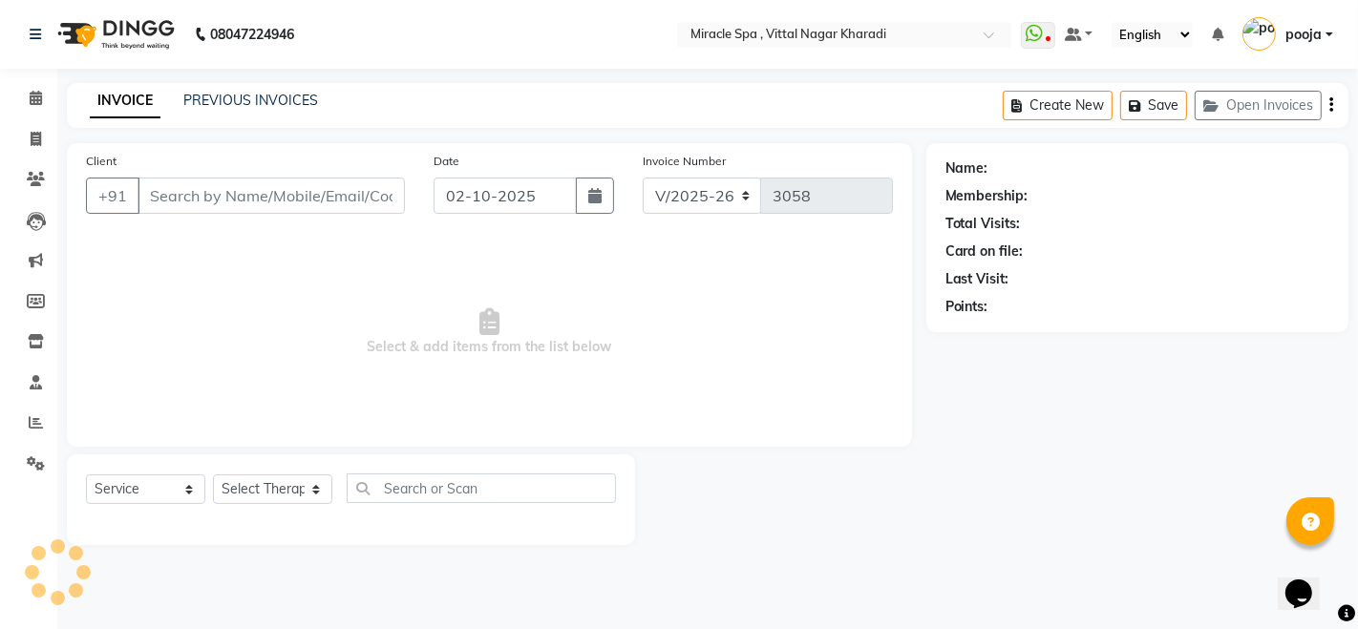
type input "8605014422"
select select "66369"
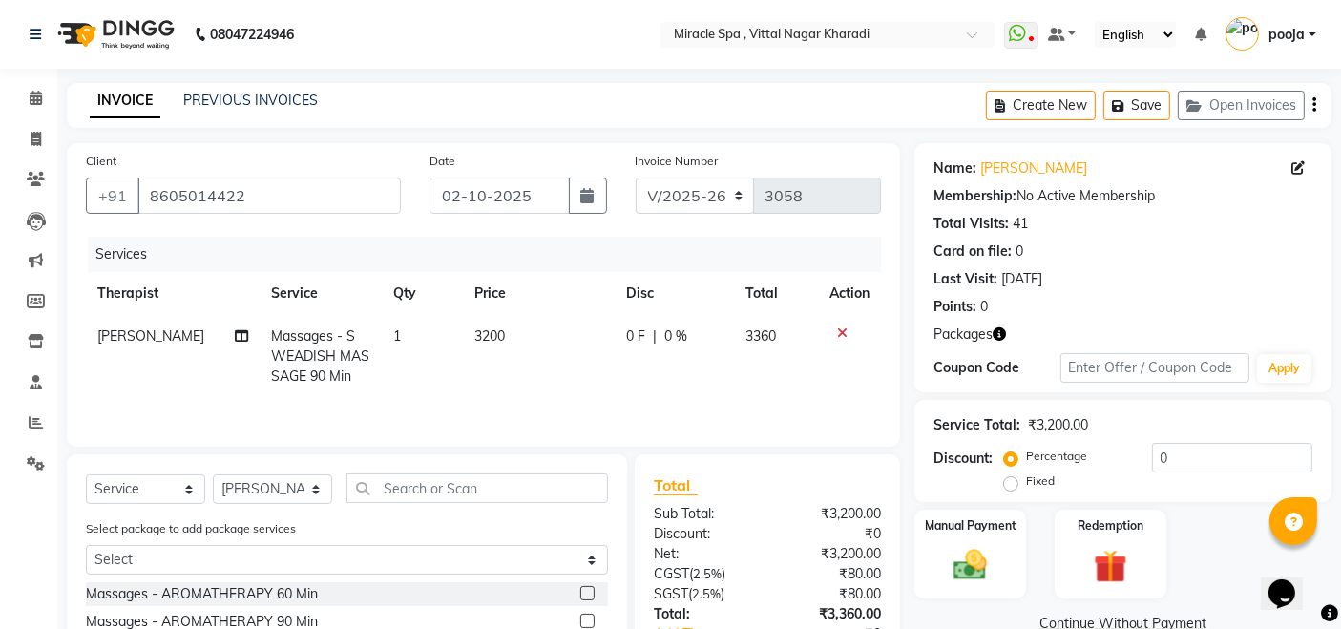
click at [1315, 106] on icon "button" at bounding box center [1315, 105] width 4 height 1
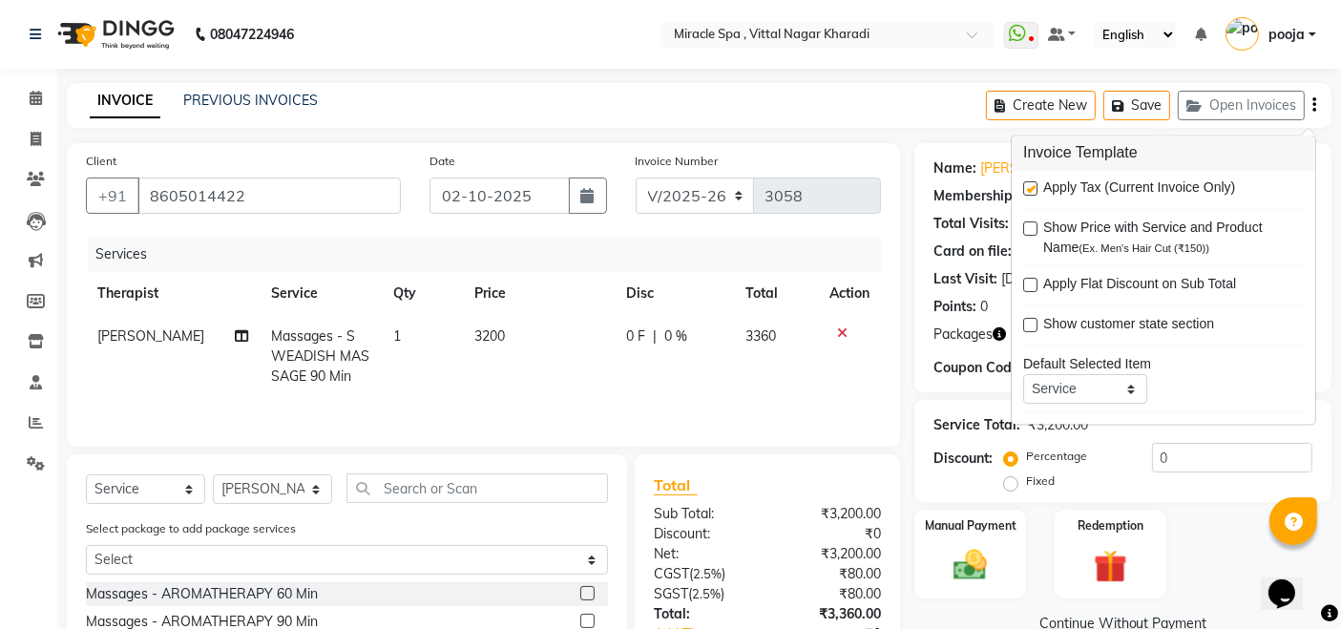
click at [1028, 188] on label at bounding box center [1030, 189] width 14 height 14
click at [1028, 188] on input "checkbox" at bounding box center [1029, 190] width 12 height 12
checkbox input "false"
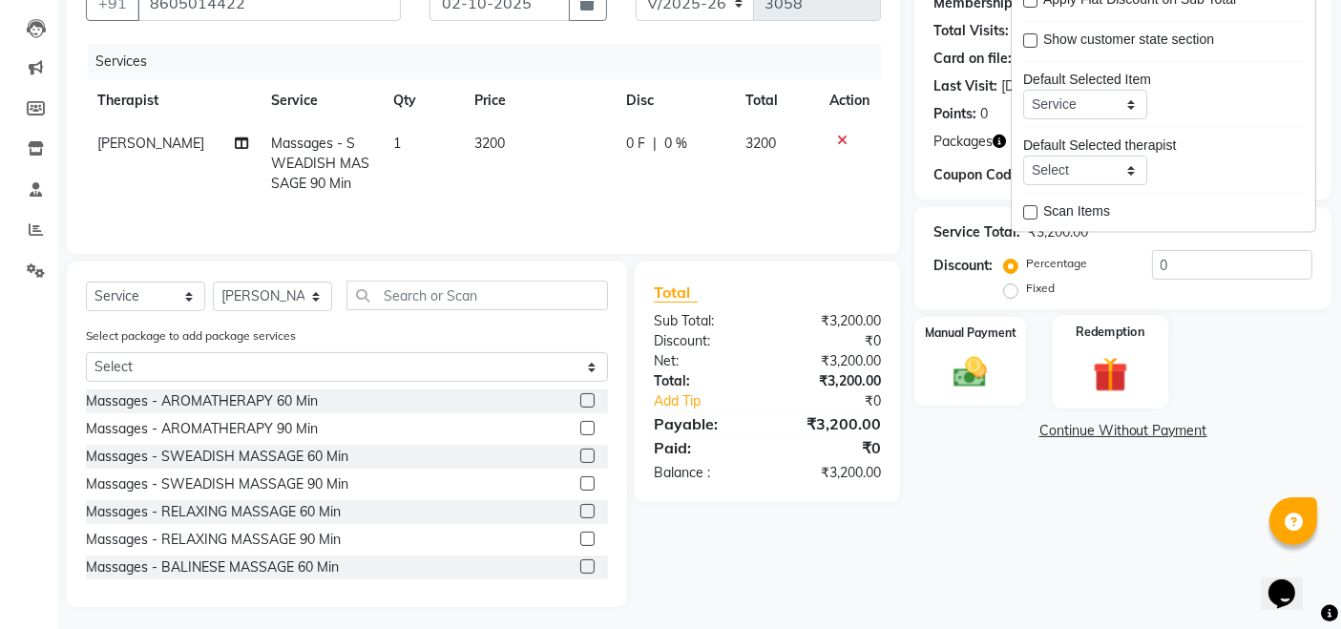
scroll to position [200, 0]
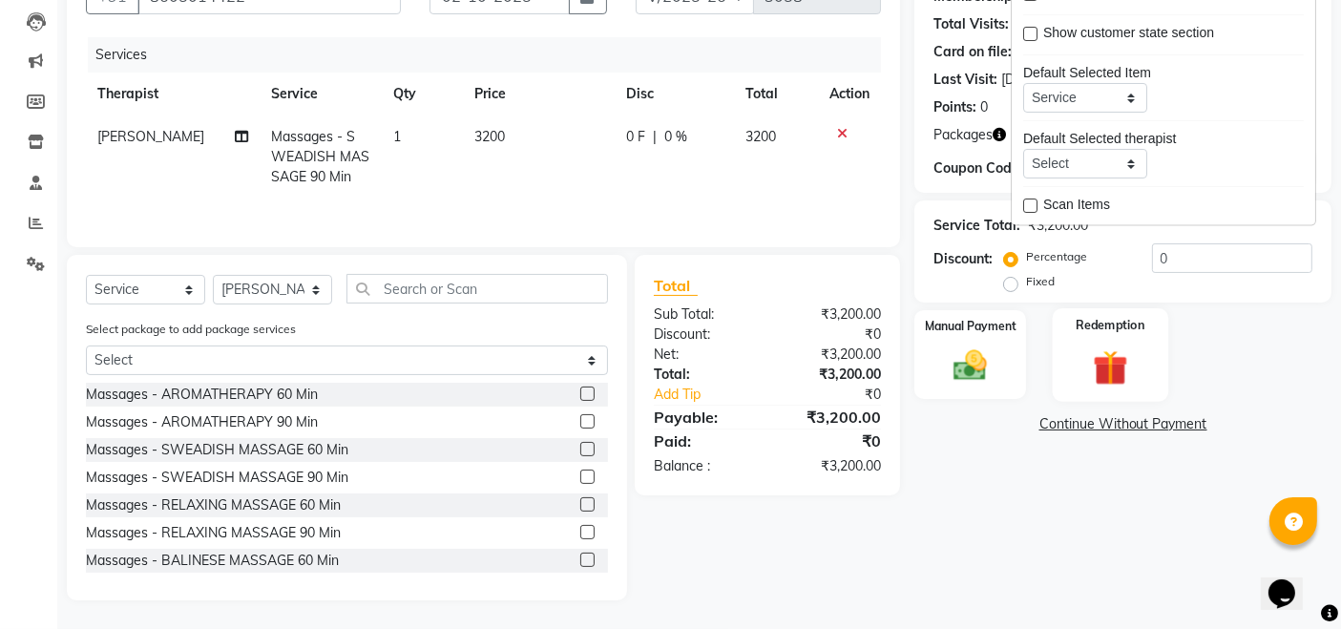
click at [1153, 339] on div "Redemption" at bounding box center [1111, 355] width 116 height 94
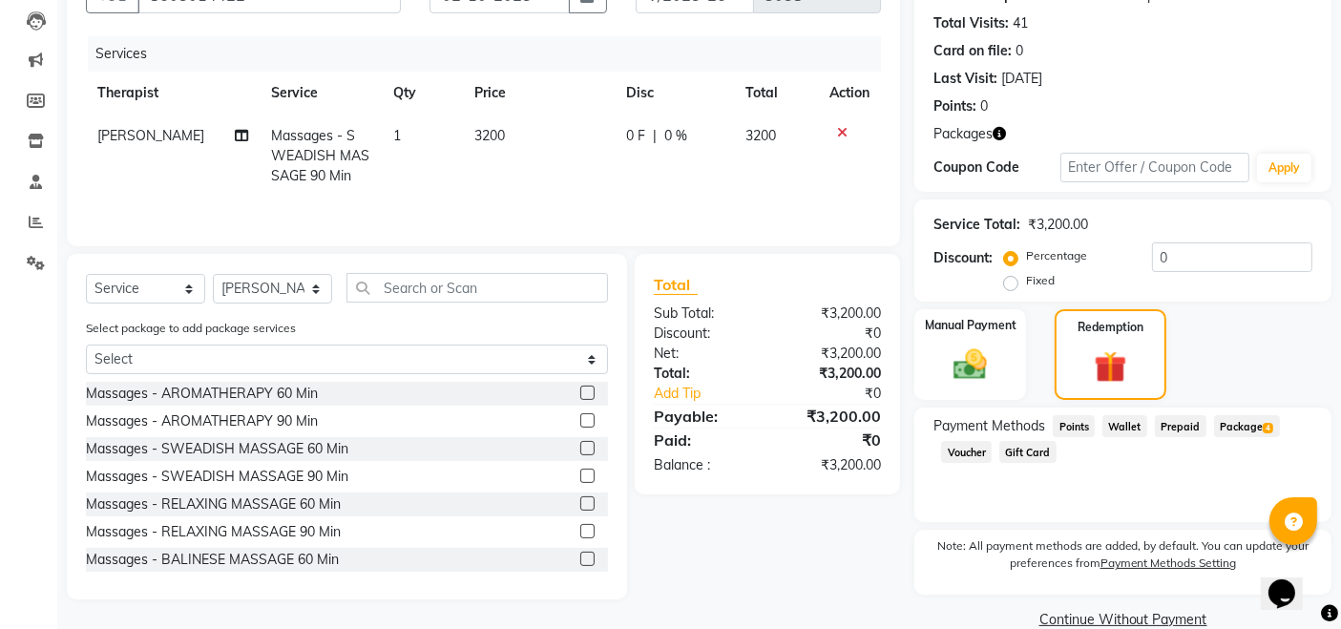
click at [1241, 430] on span "Package 4" at bounding box center [1247, 426] width 66 height 22
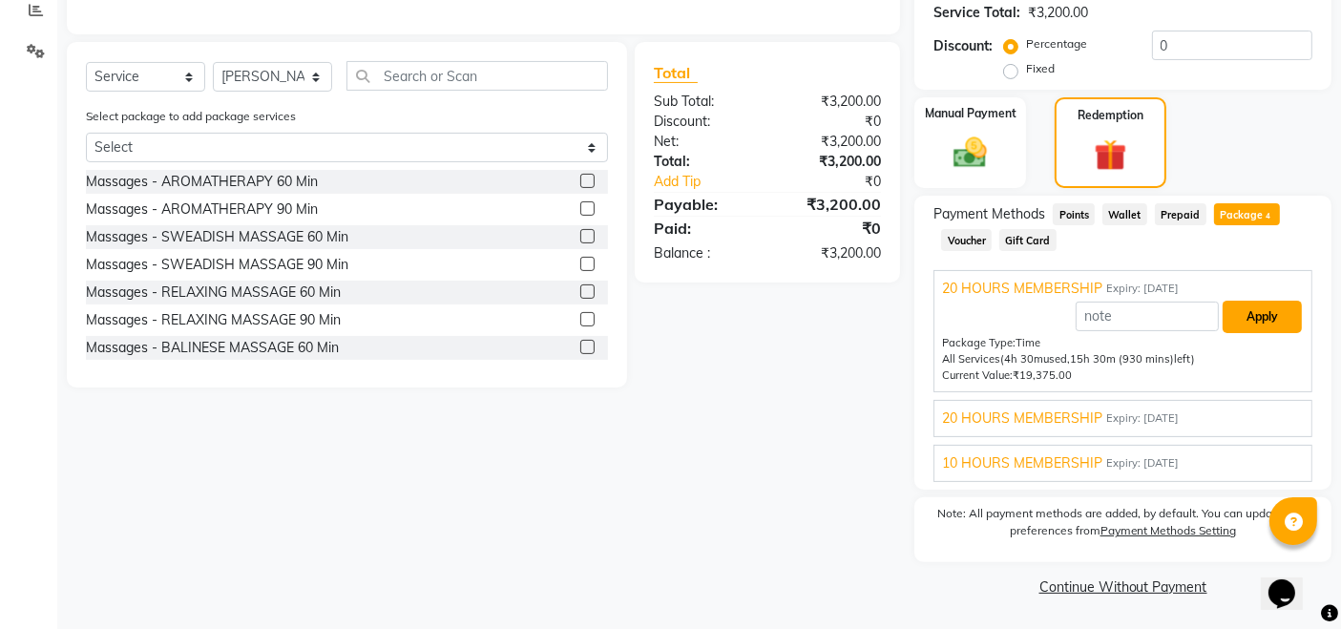
click at [1236, 324] on button "Apply" at bounding box center [1262, 317] width 79 height 32
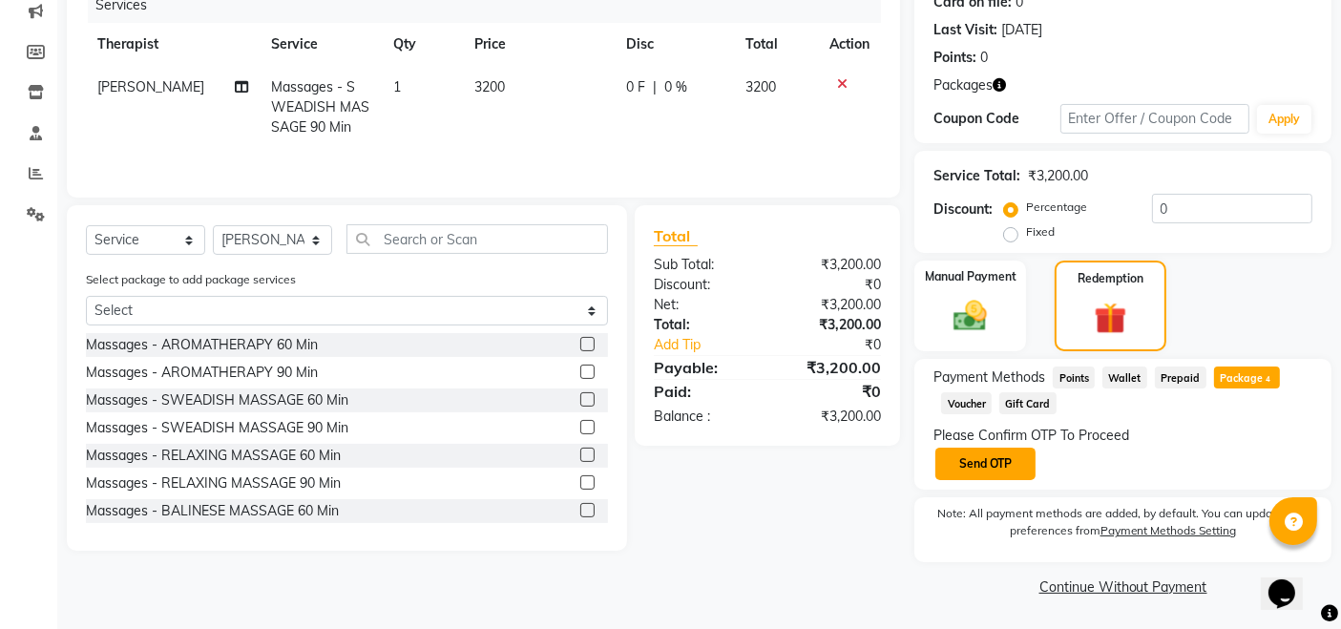
click at [988, 456] on button "Send OTP" at bounding box center [986, 464] width 100 height 32
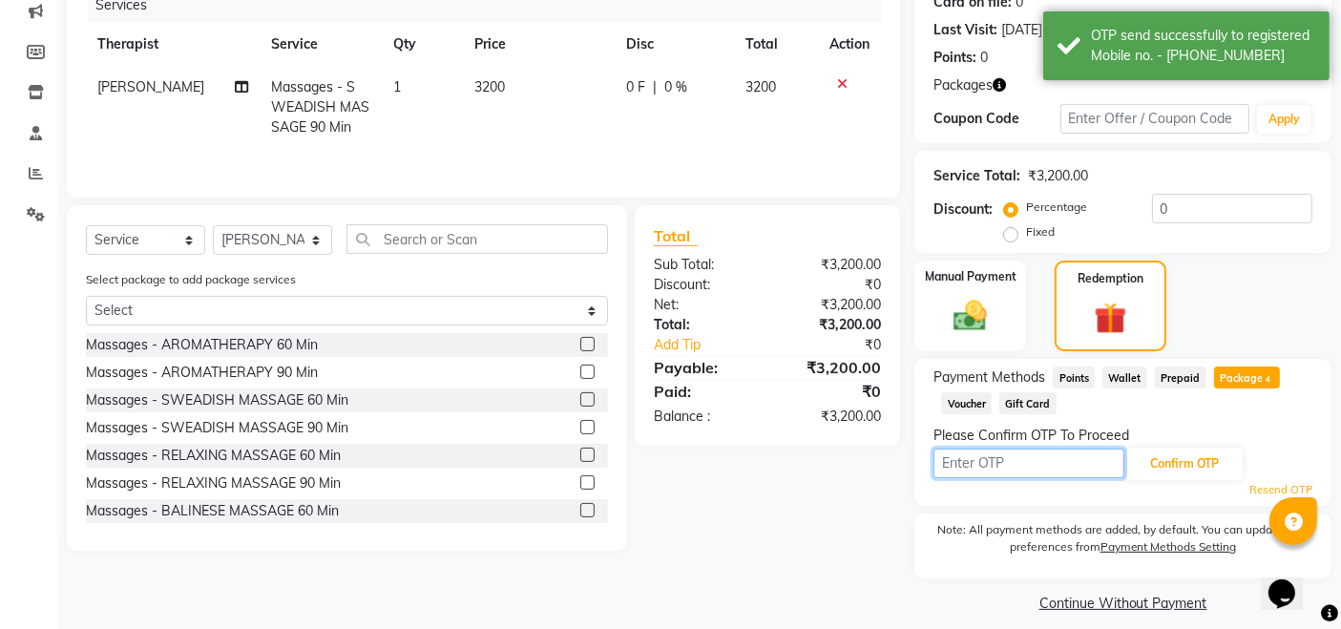
click at [988, 456] on input "text" at bounding box center [1029, 464] width 191 height 30
click at [29, 219] on icon at bounding box center [36, 214] width 18 height 14
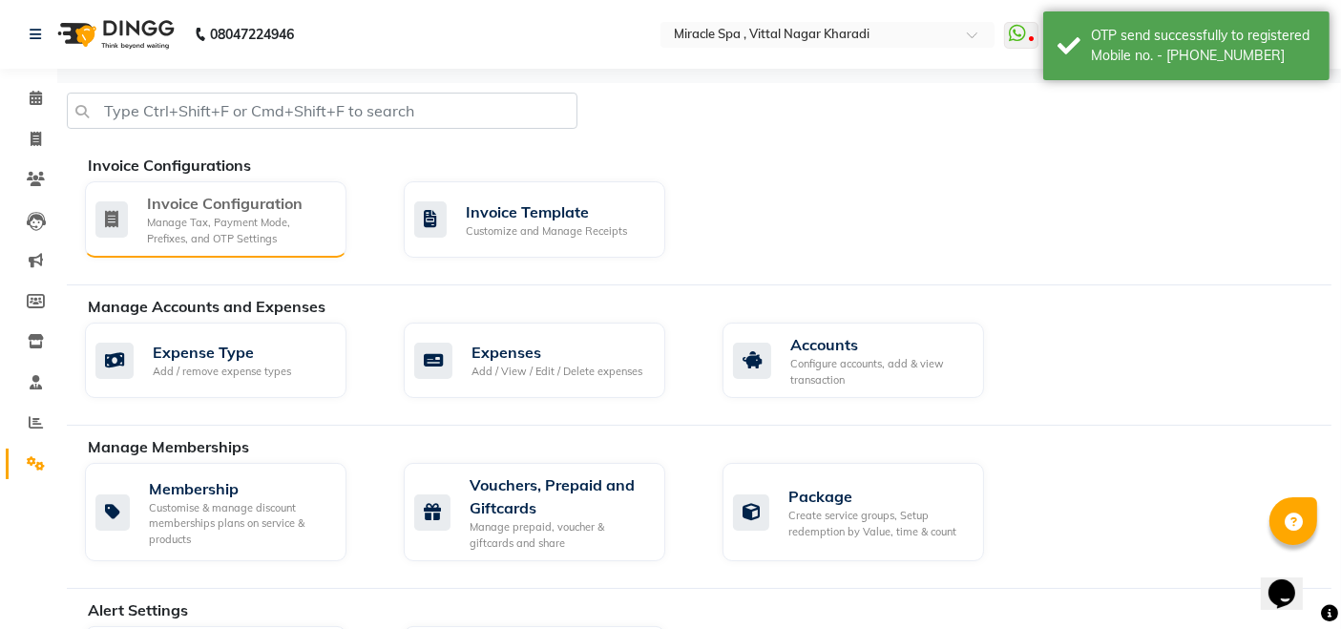
click at [236, 200] on div "Invoice Configuration" at bounding box center [239, 203] width 184 height 23
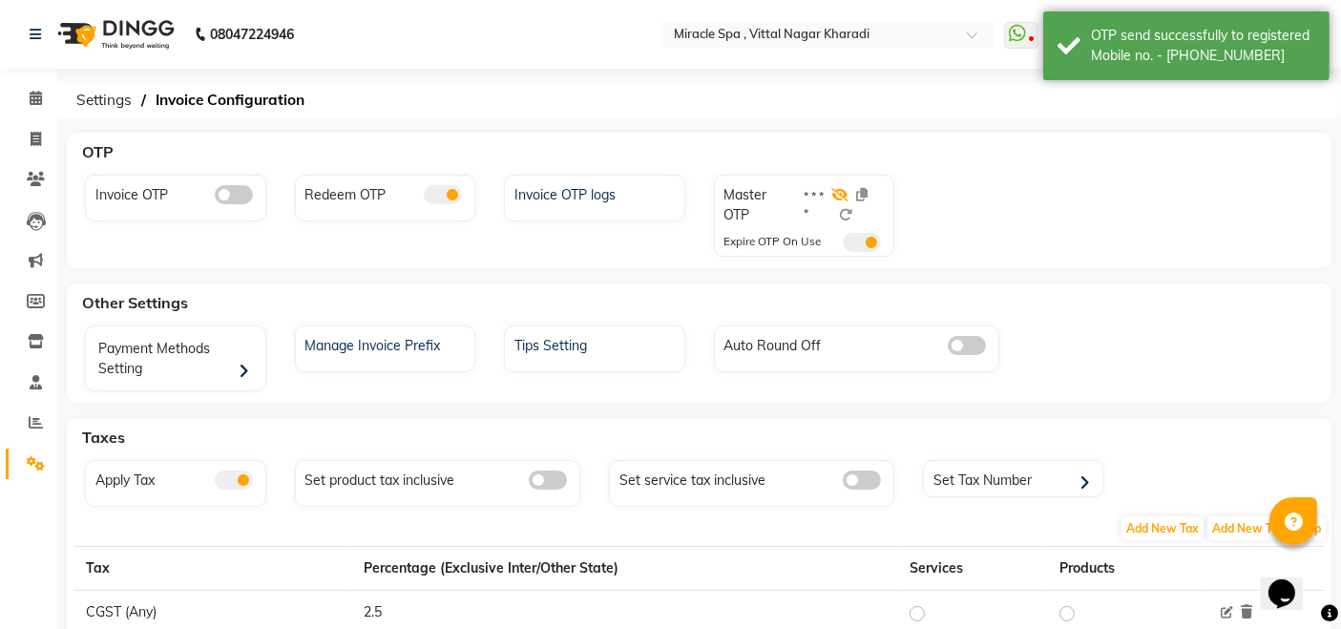
click at [841, 195] on icon at bounding box center [840, 194] width 17 height 13
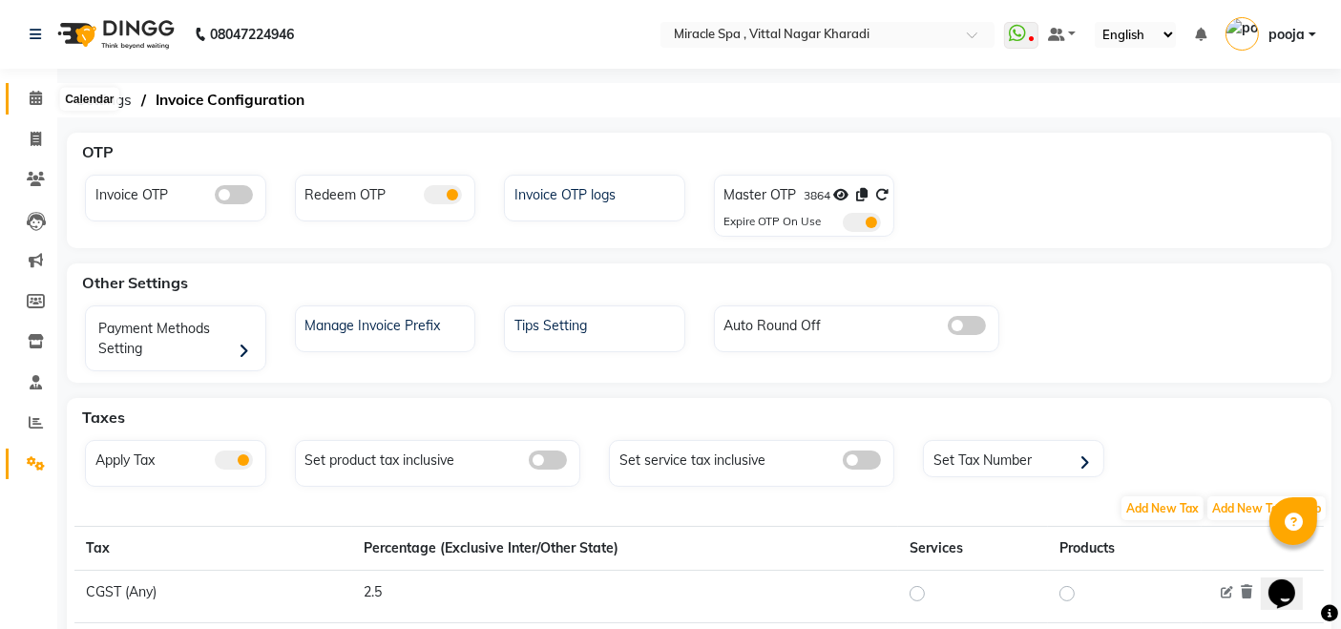
click at [38, 99] on icon at bounding box center [36, 98] width 12 height 14
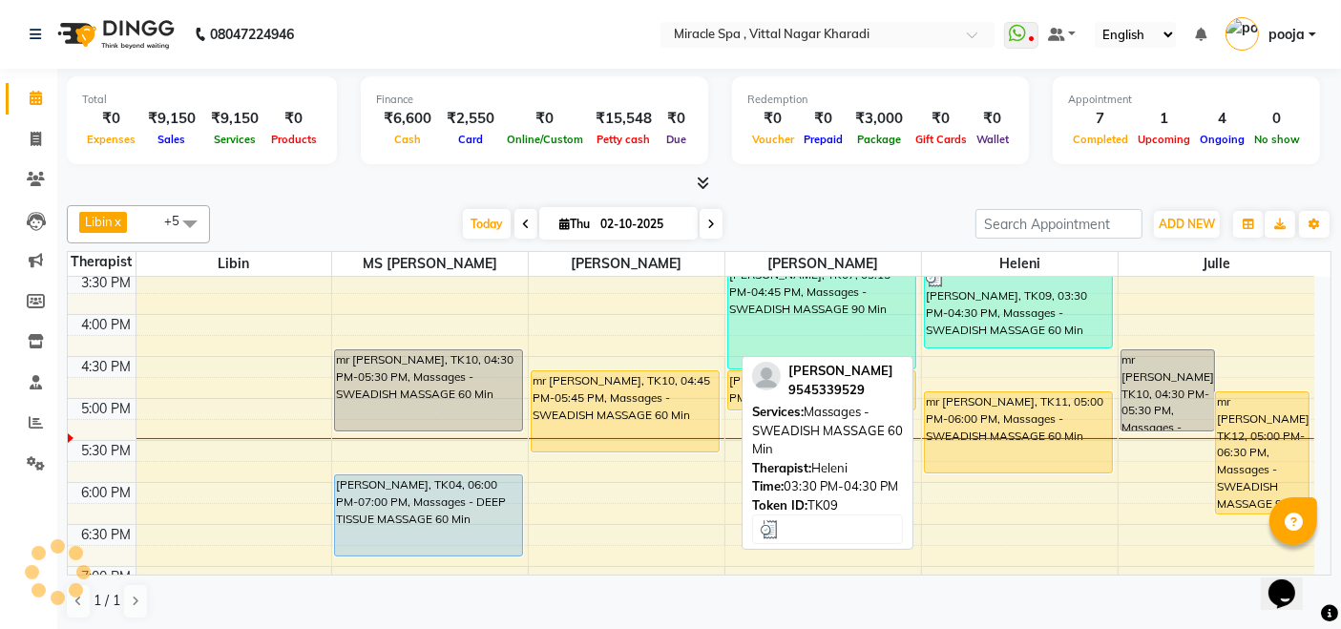
scroll to position [530, 0]
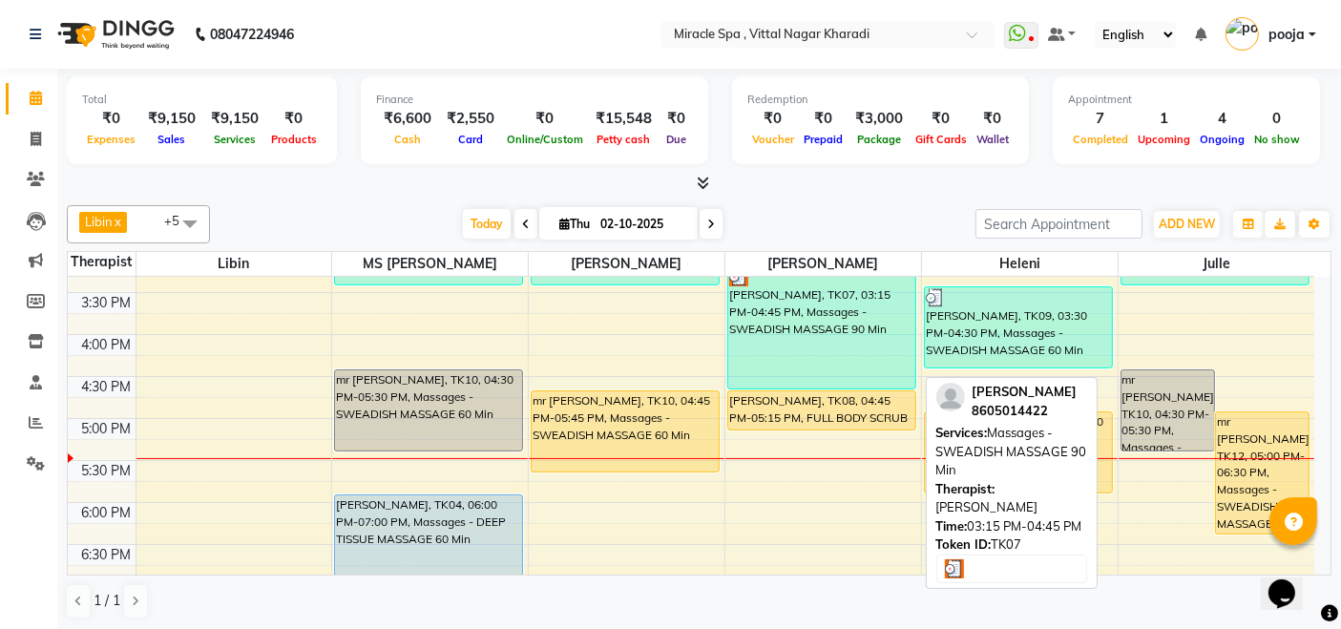
click at [849, 341] on div "[PERSON_NAME], TK07, 03:15 PM-04:45 PM, Massages - SWEADISH MASSAGE 90 Min" at bounding box center [821, 327] width 187 height 122
select select "3"
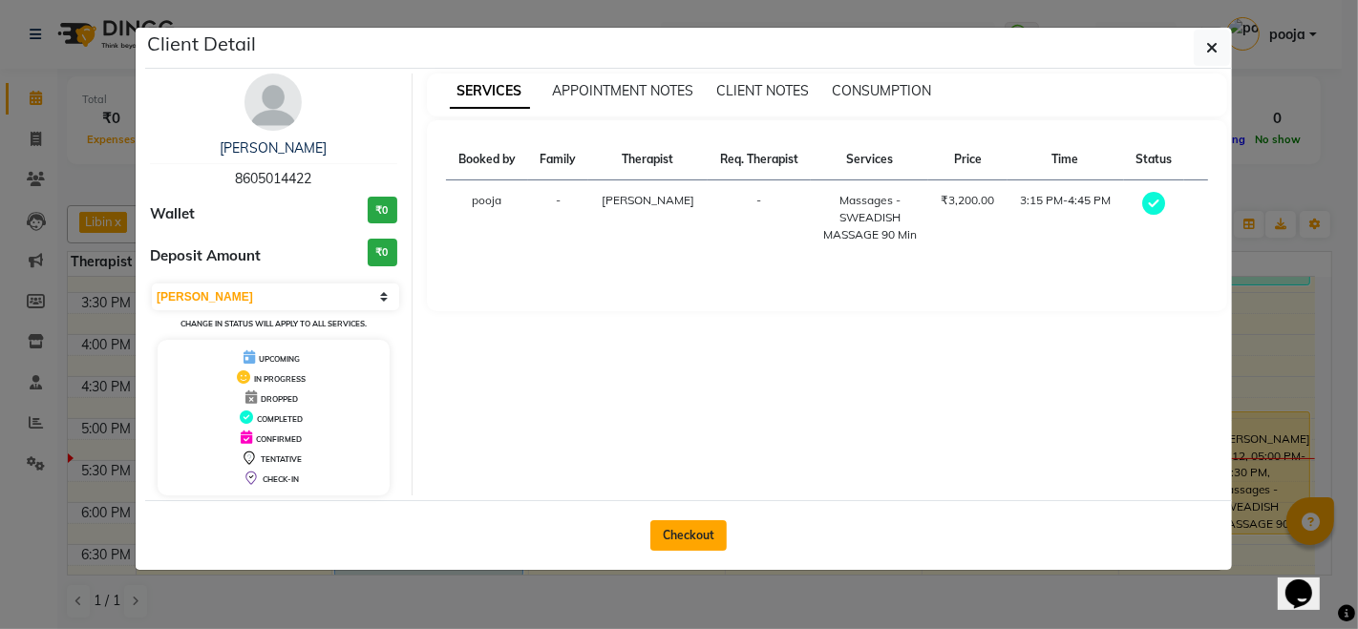
click at [704, 532] on button "Checkout" at bounding box center [688, 535] width 76 height 31
select select "3854"
select select "service"
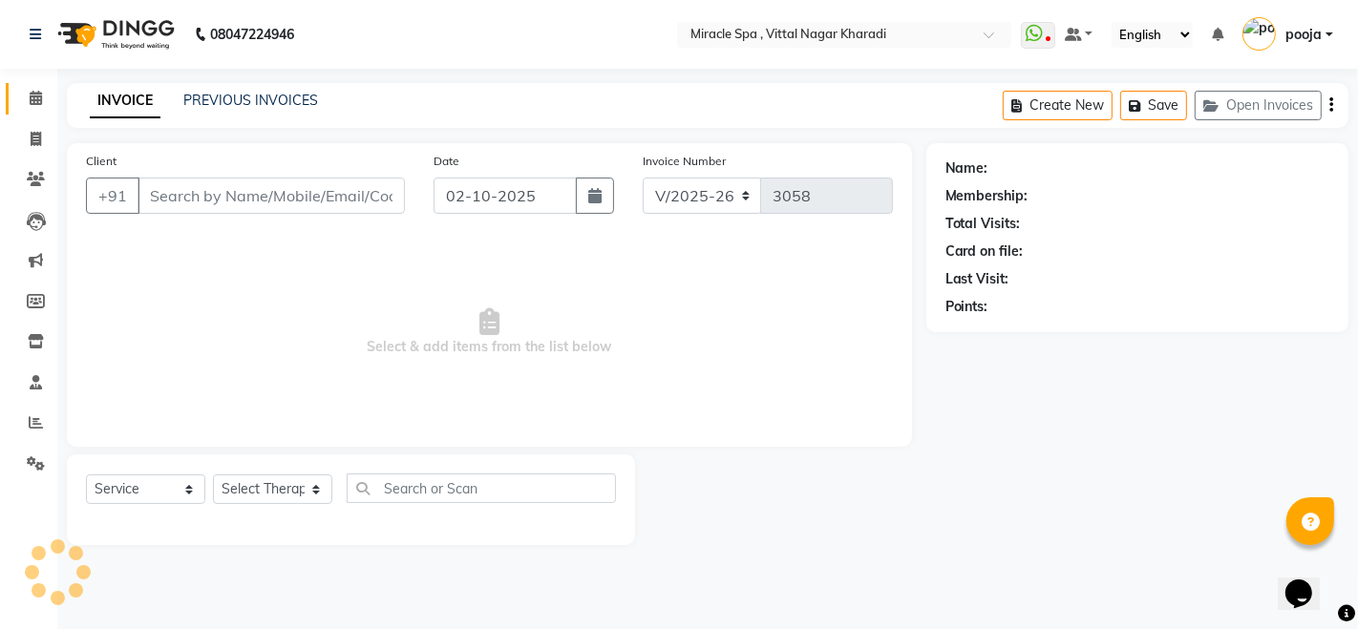
type input "8605014422"
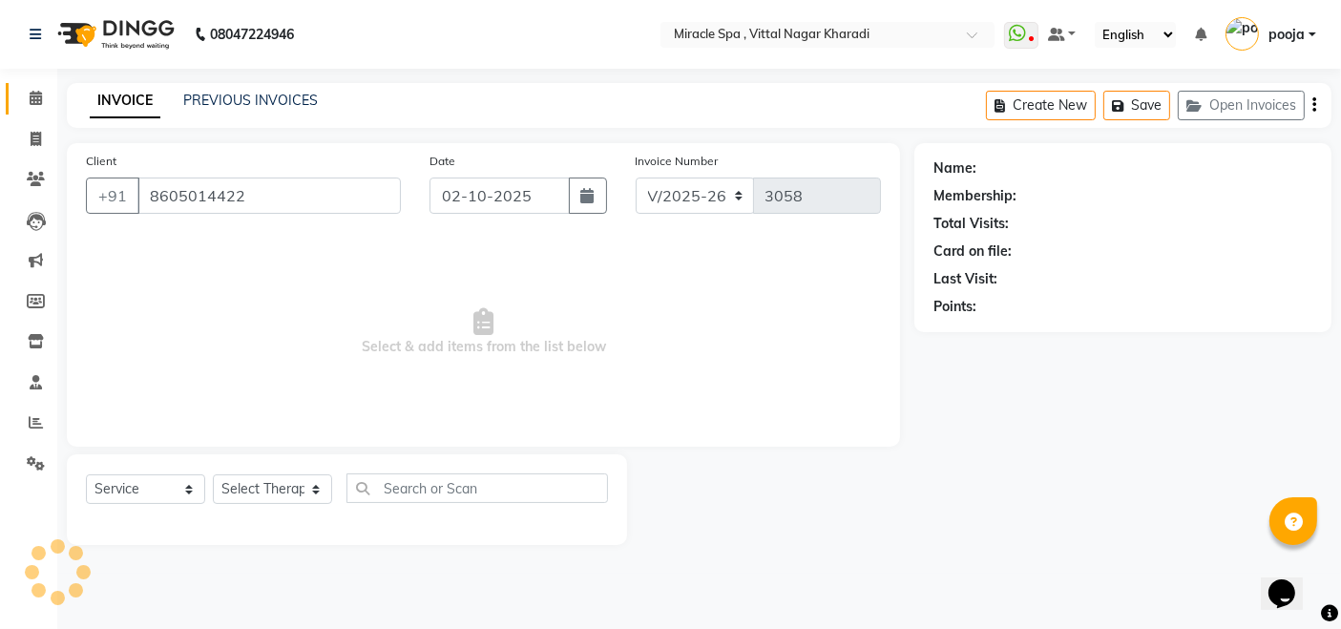
select select "66369"
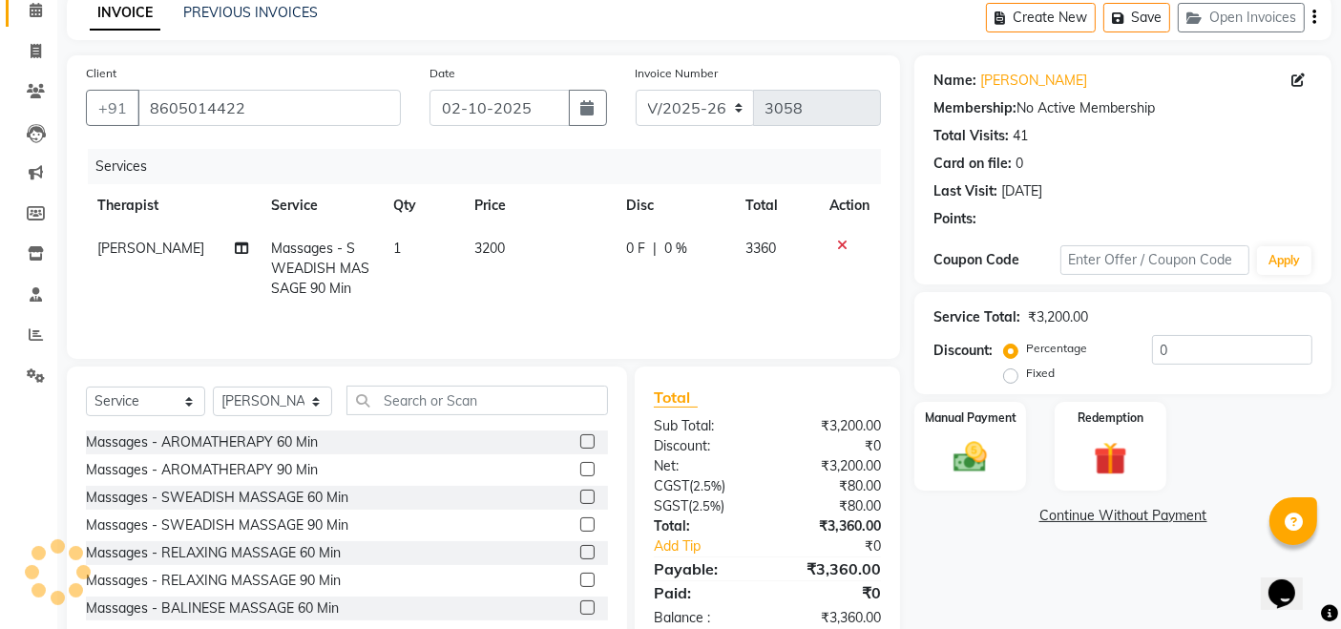
scroll to position [137, 0]
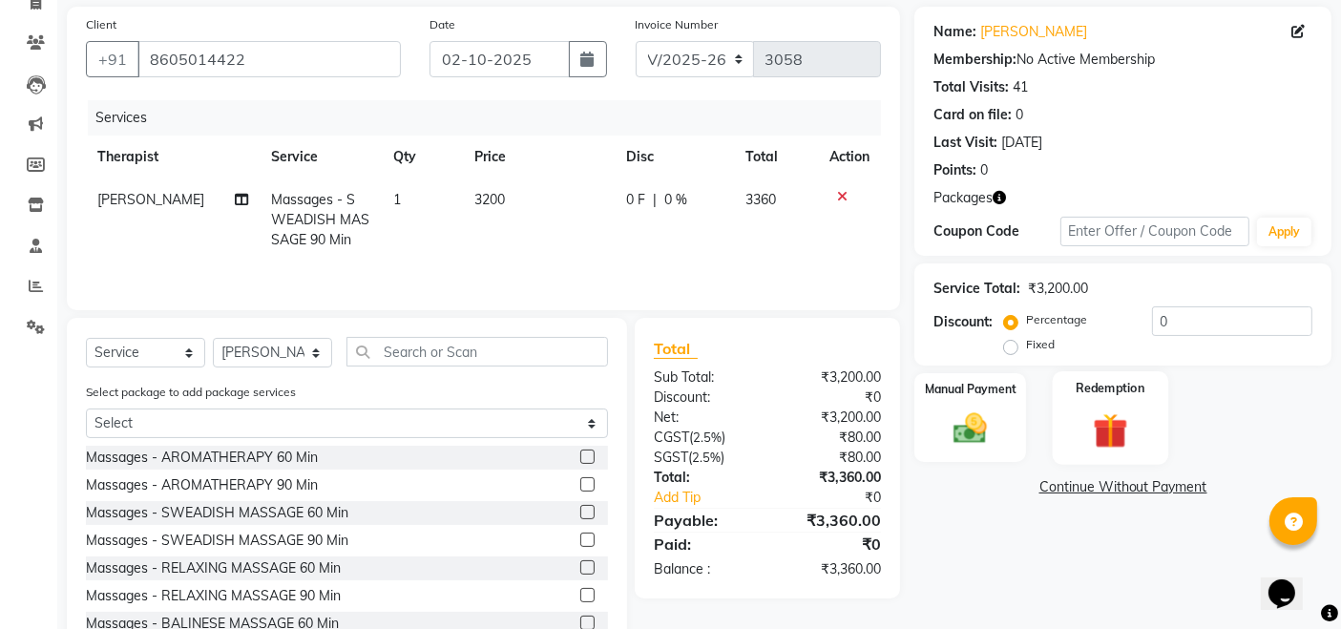
click at [1137, 440] on img at bounding box center [1110, 431] width 57 height 44
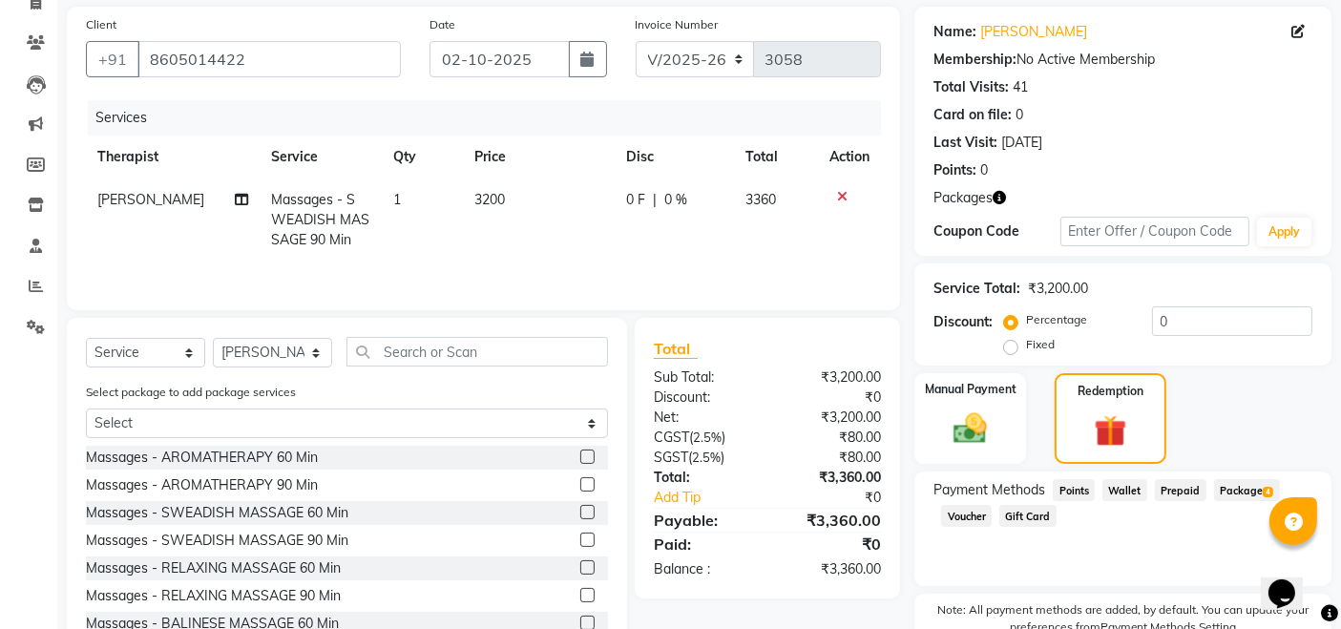
click at [1237, 481] on span "Package 4" at bounding box center [1247, 490] width 66 height 22
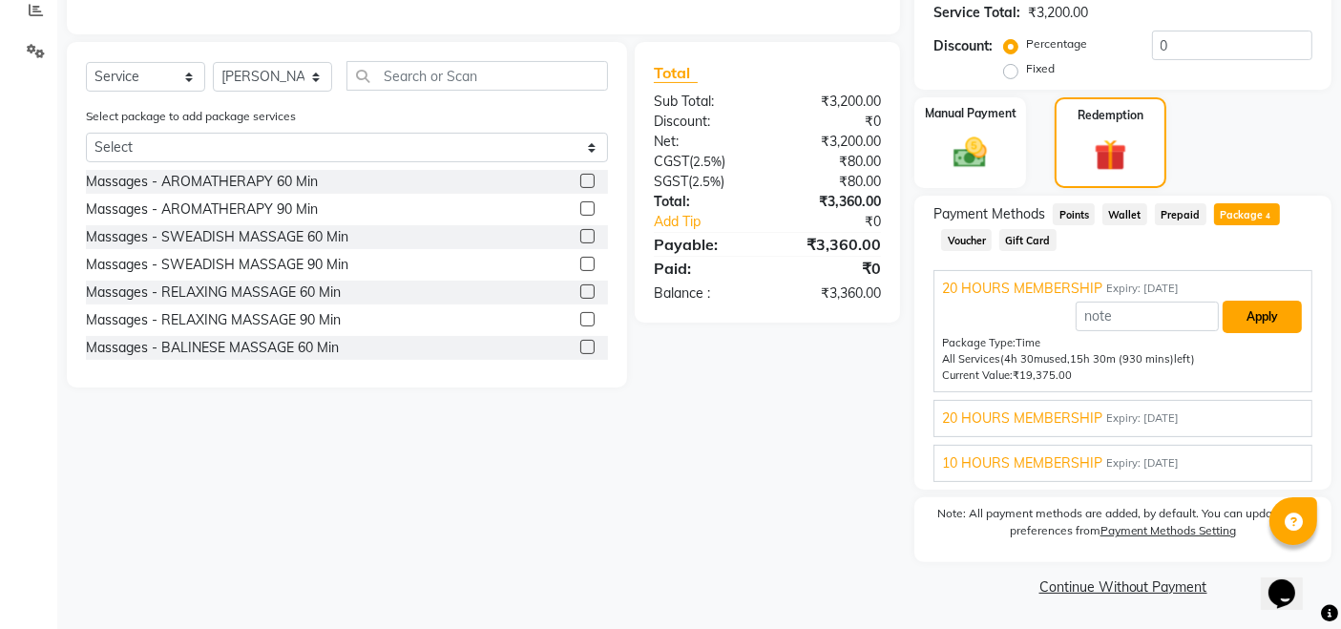
click at [1264, 317] on button "Apply" at bounding box center [1262, 317] width 79 height 32
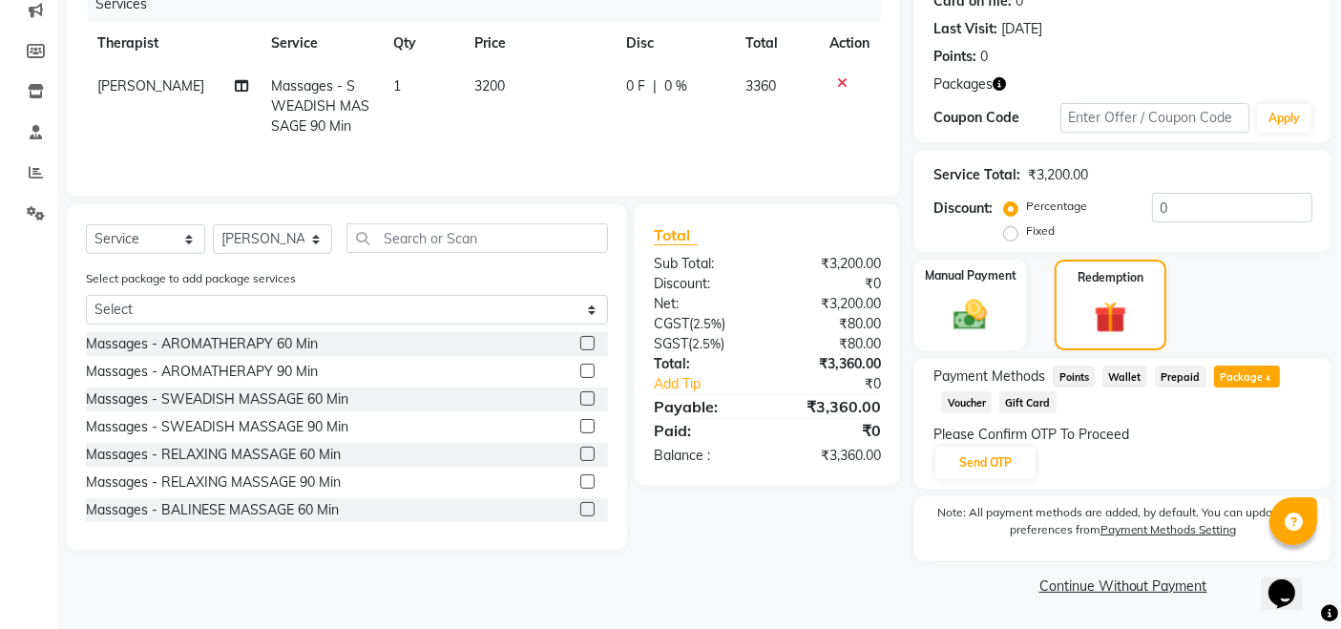
scroll to position [249, 0]
click at [992, 459] on button "Send OTP" at bounding box center [986, 464] width 100 height 32
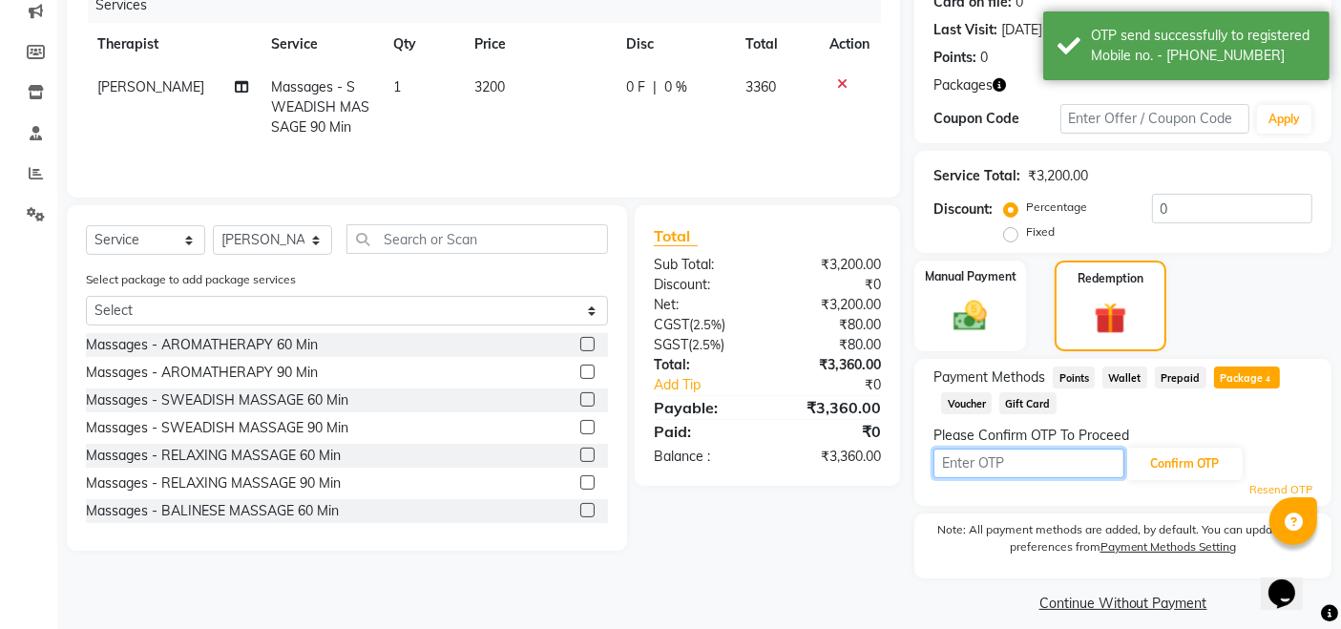
click at [992, 459] on input "text" at bounding box center [1029, 464] width 191 height 30
type input "3864"
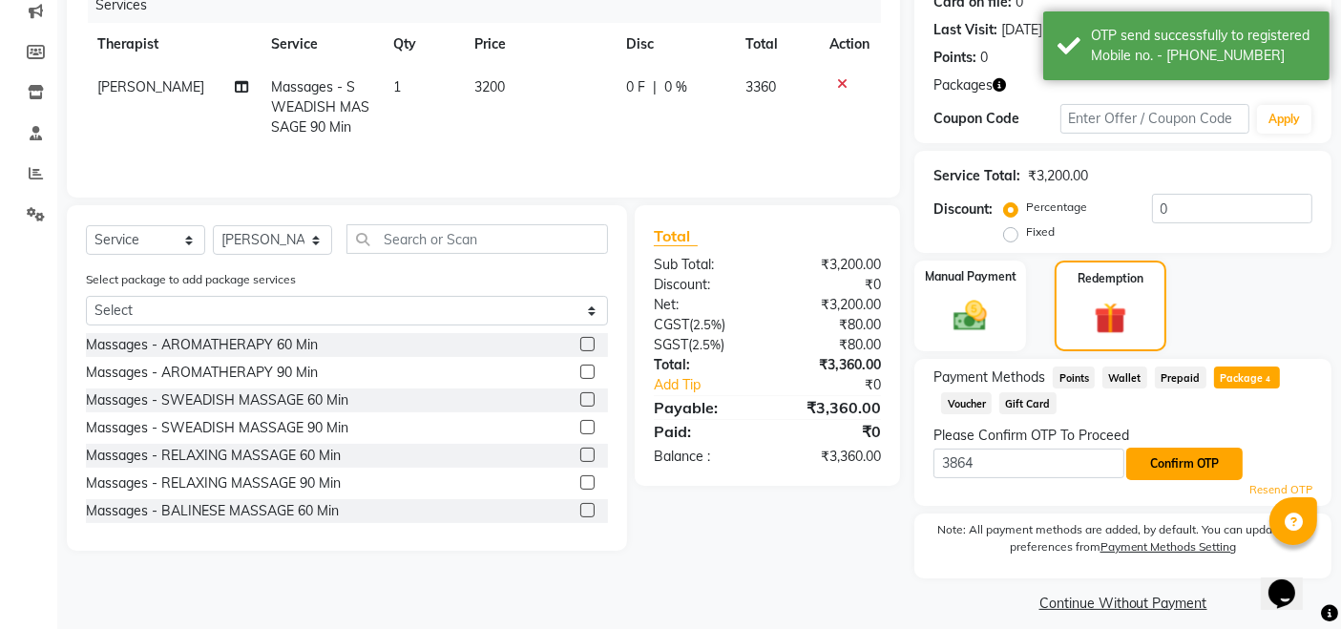
click at [1159, 451] on button "Confirm OTP" at bounding box center [1185, 464] width 116 height 32
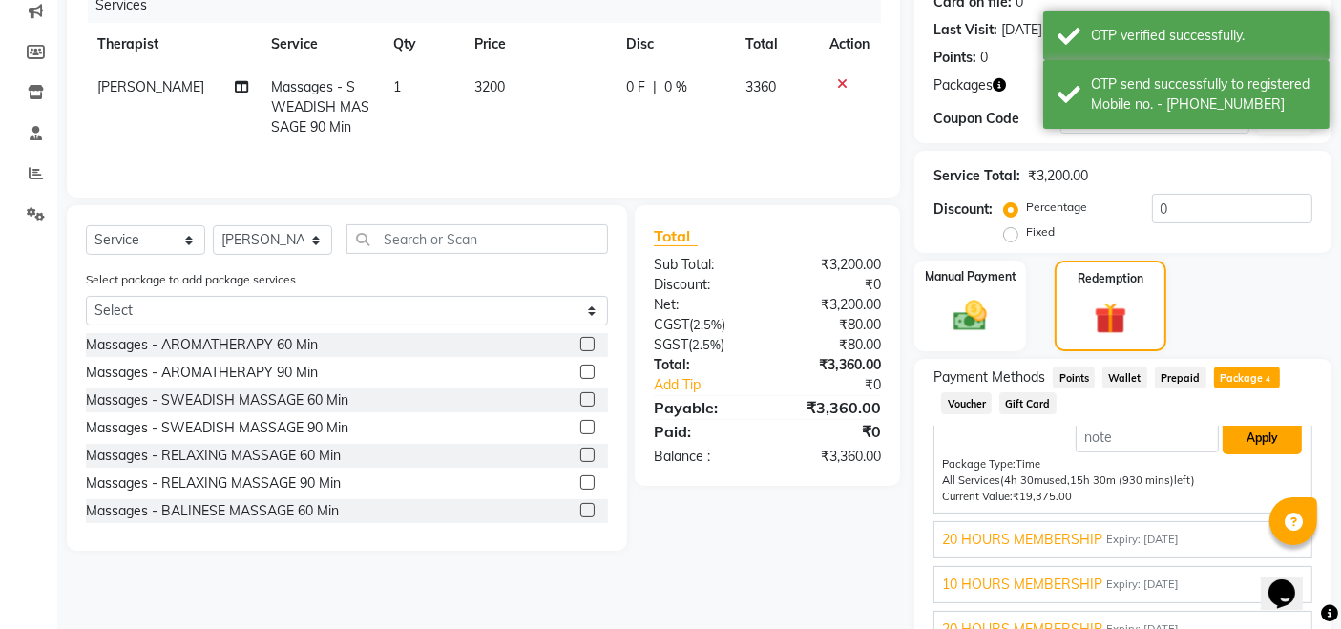
click at [1261, 432] on button "Apply" at bounding box center [1262, 438] width 79 height 32
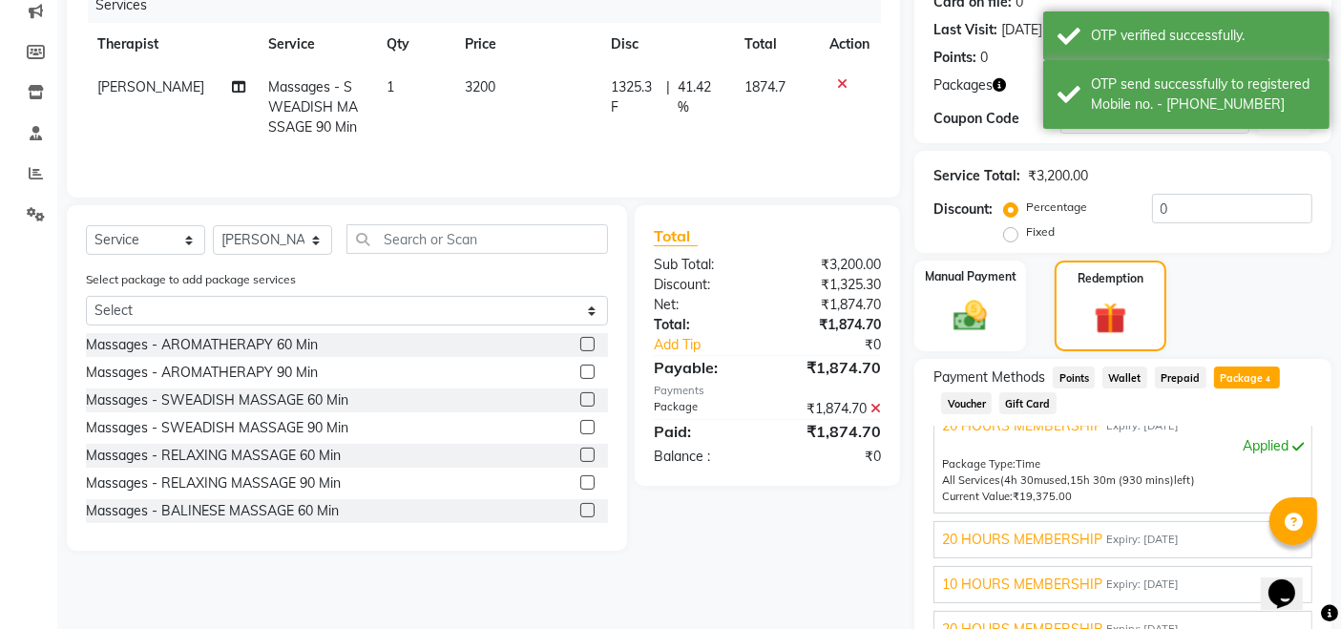
scroll to position [519, 0]
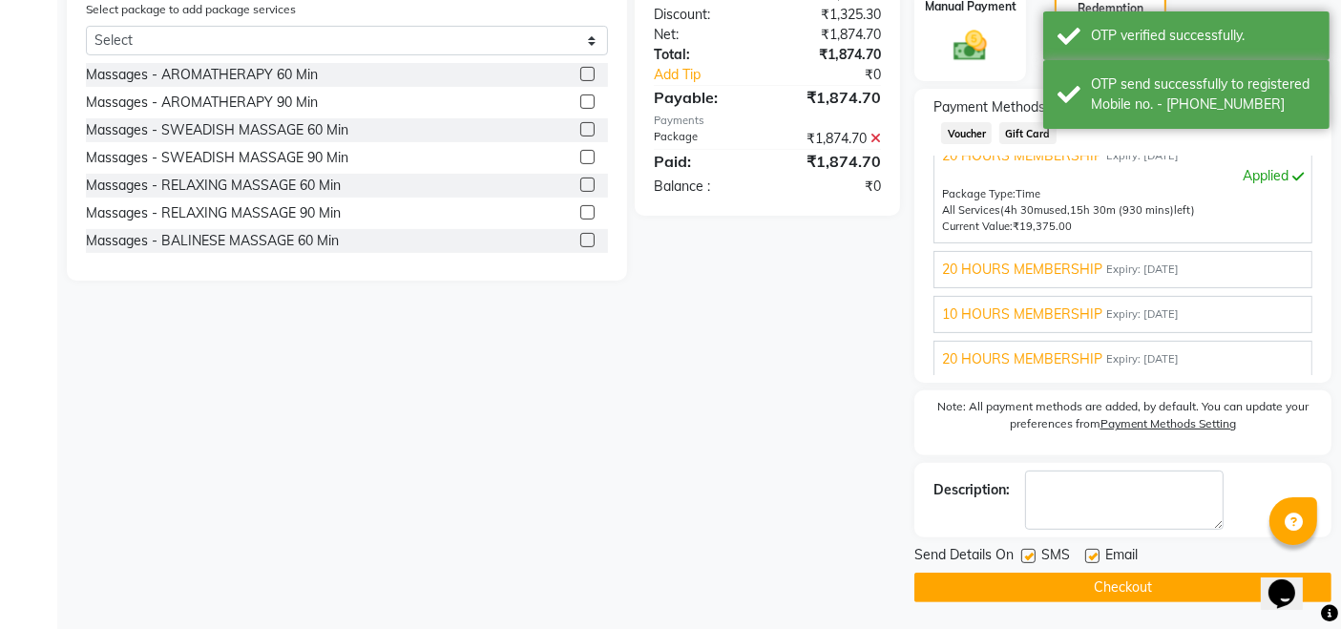
click at [1152, 580] on button "Checkout" at bounding box center [1123, 588] width 417 height 30
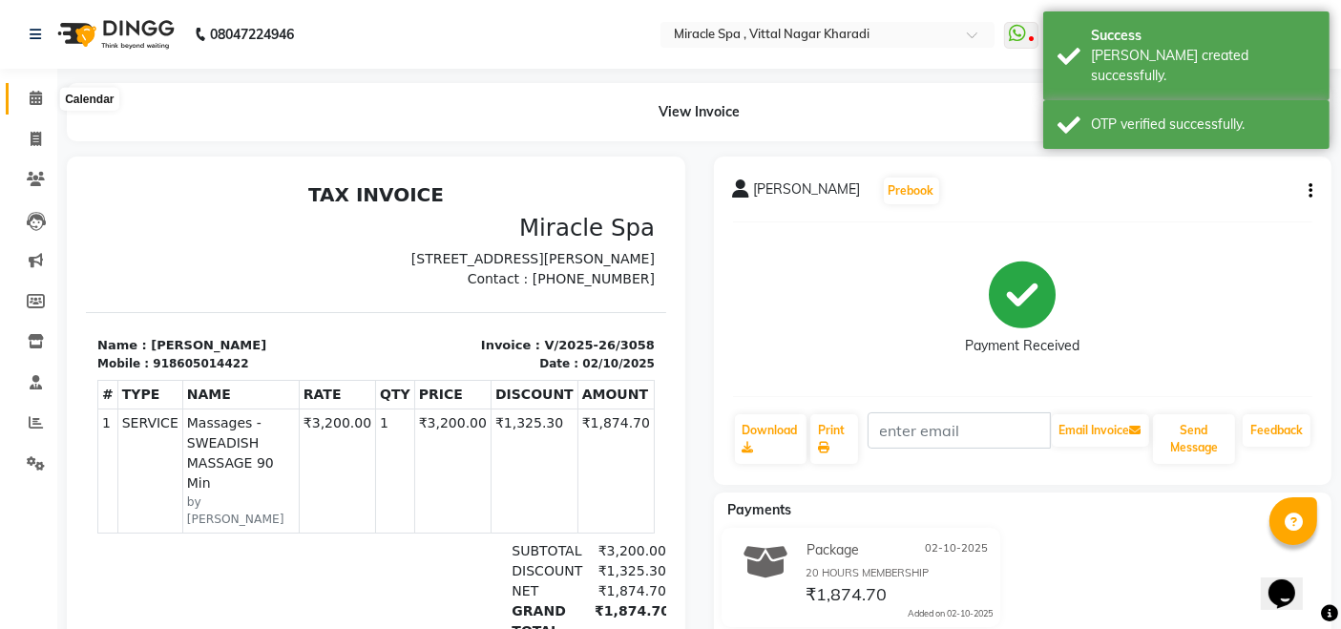
click at [37, 98] on icon at bounding box center [36, 98] width 12 height 14
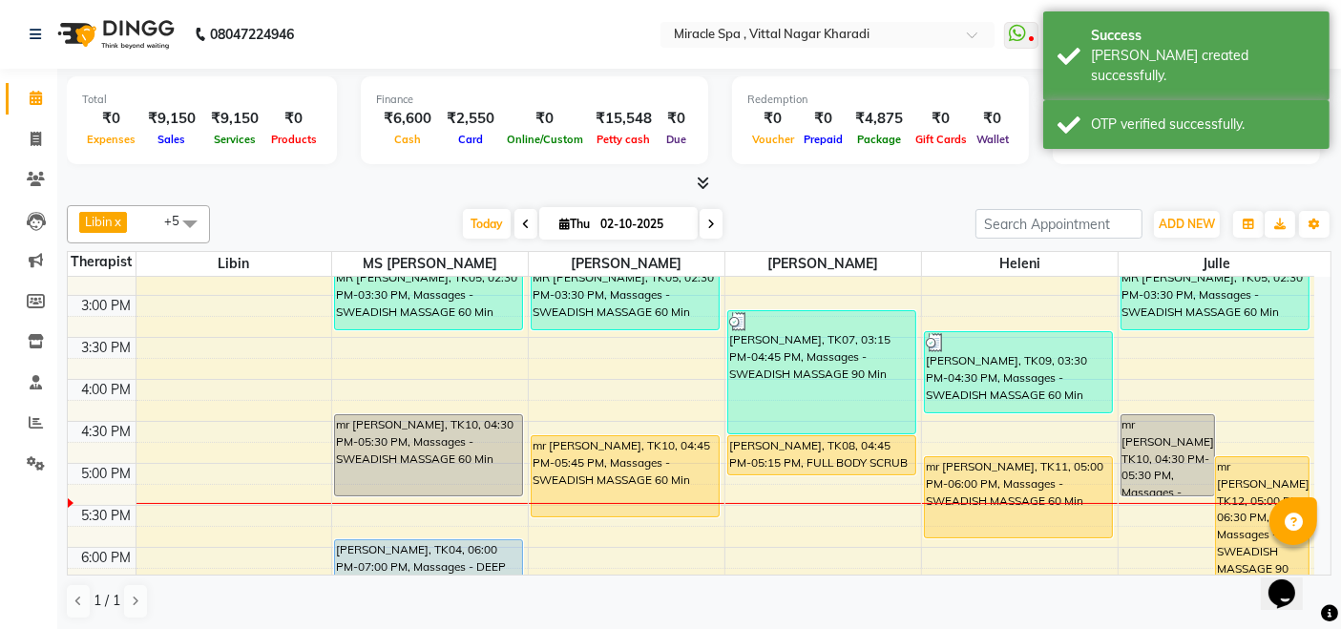
scroll to position [530, 0]
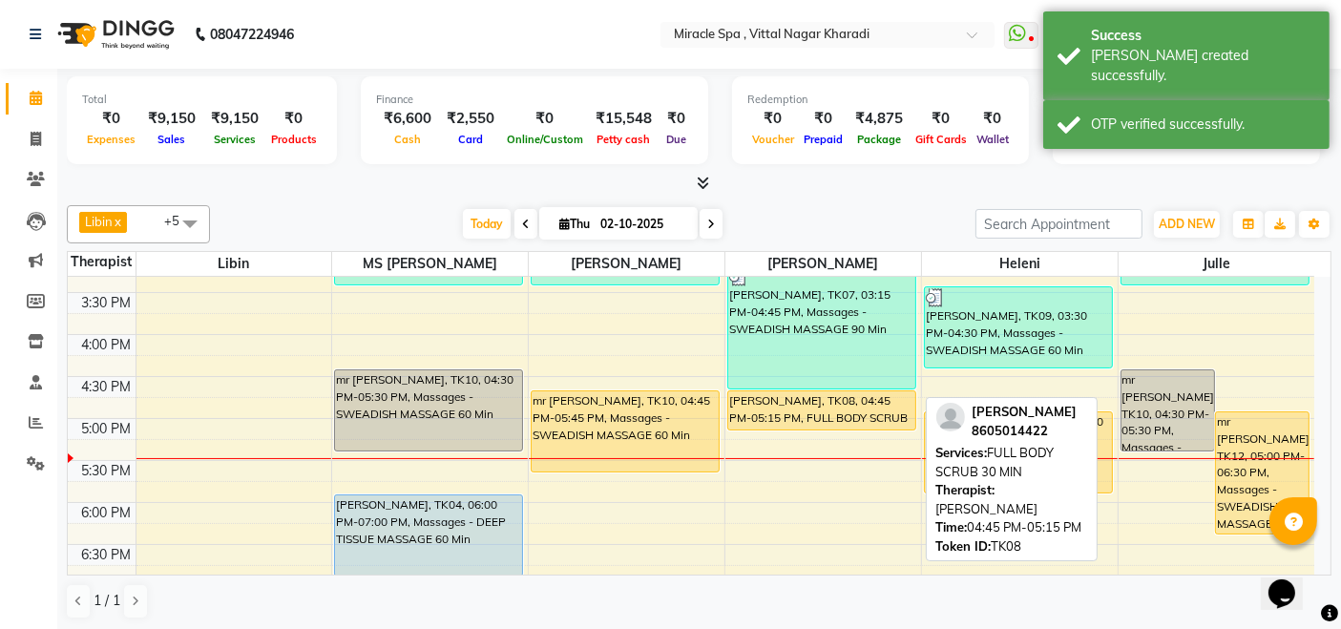
click at [830, 410] on div "[PERSON_NAME], TK08, 04:45 PM-05:15 PM, FULL BODY SCRUB 30 MIN" at bounding box center [821, 410] width 187 height 38
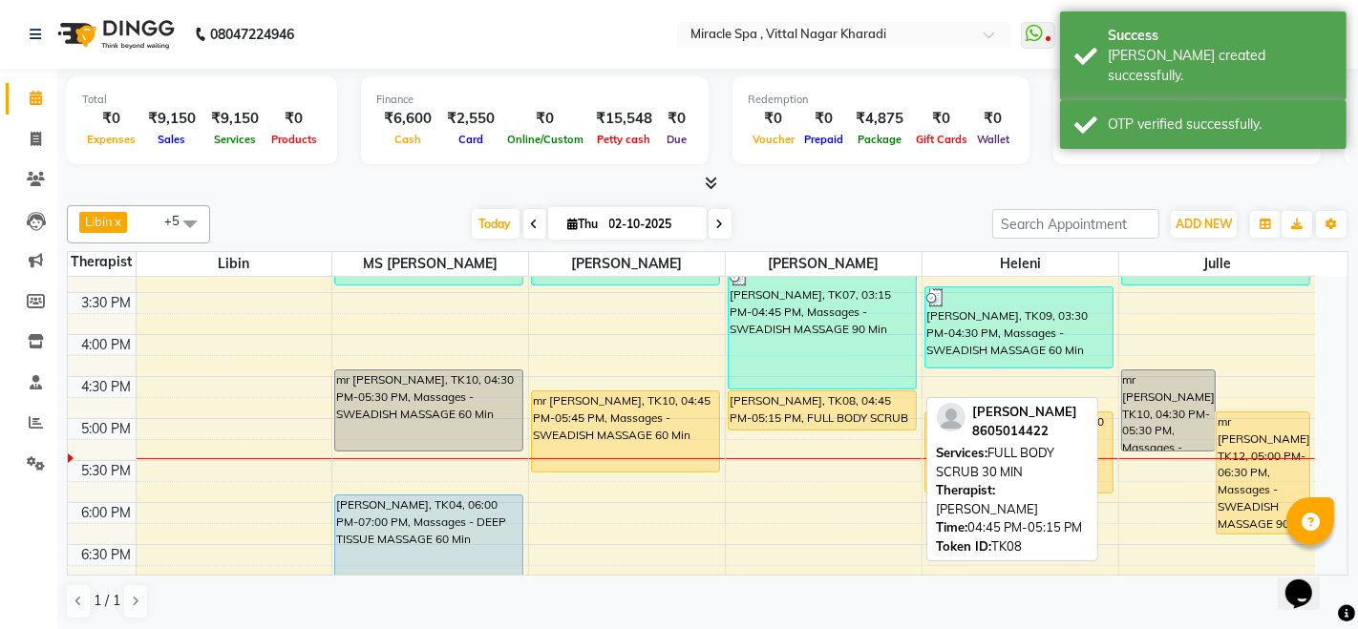
select select "1"
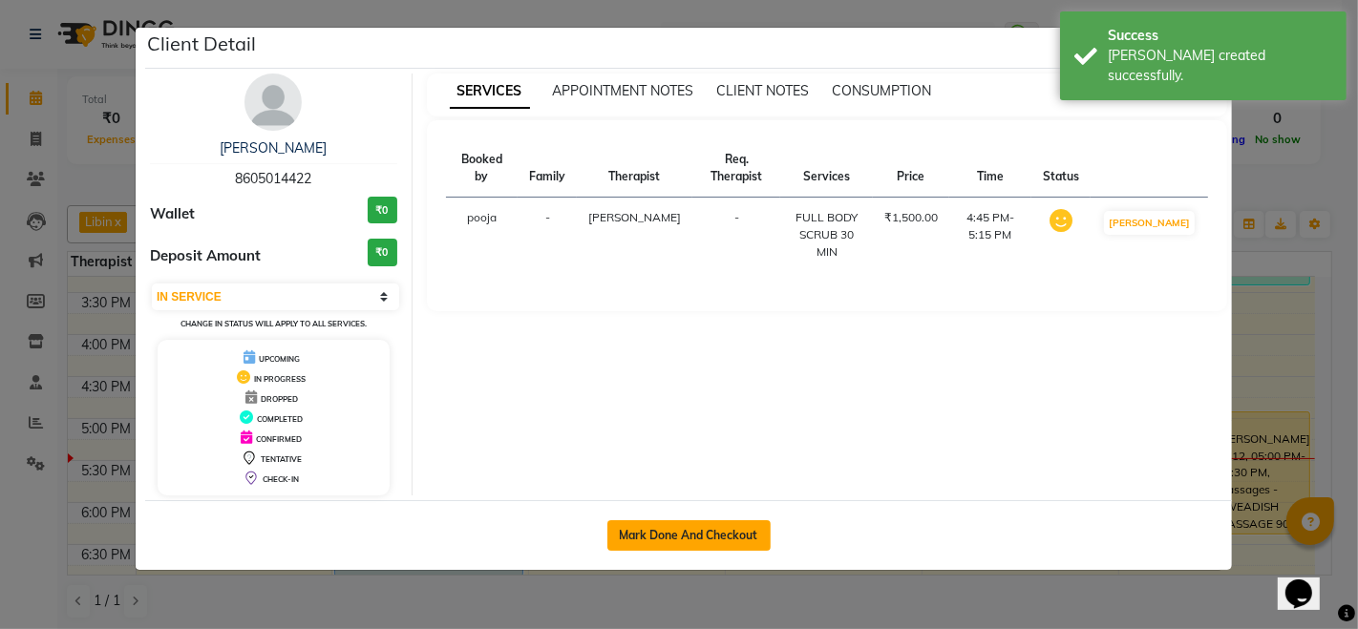
click at [741, 520] on button "Mark Done And Checkout" at bounding box center [688, 535] width 163 height 31
select select "3854"
select select "service"
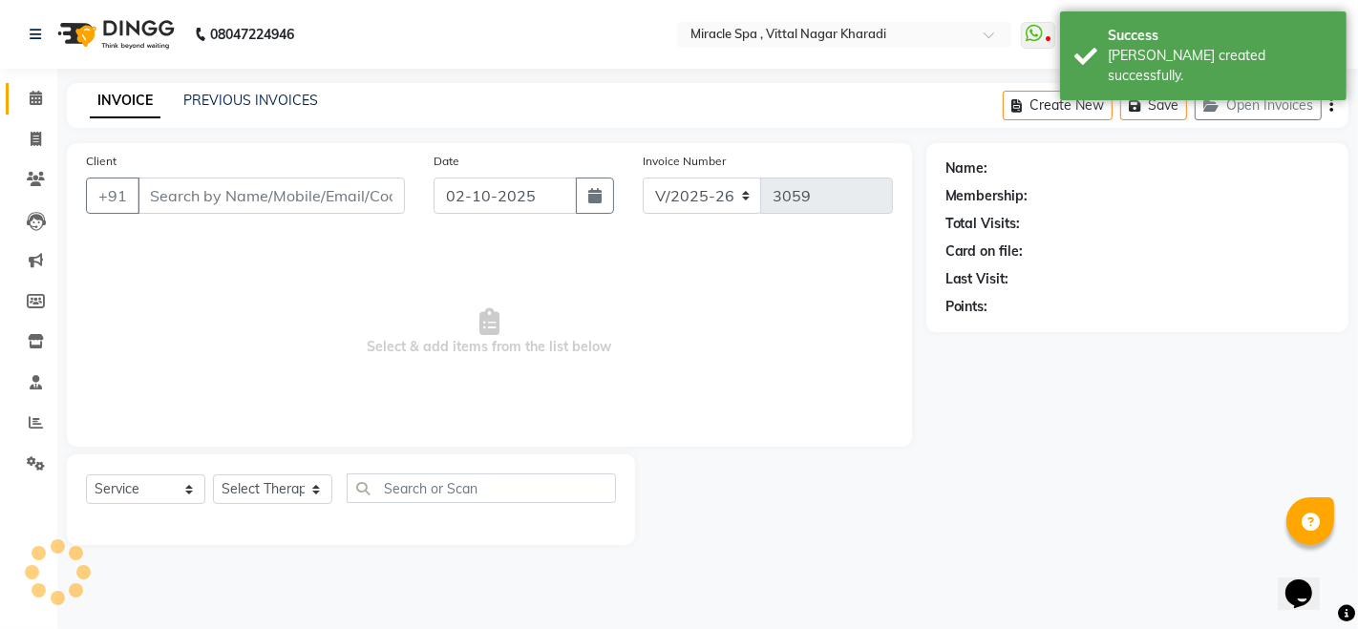
type input "8605014422"
select select "66369"
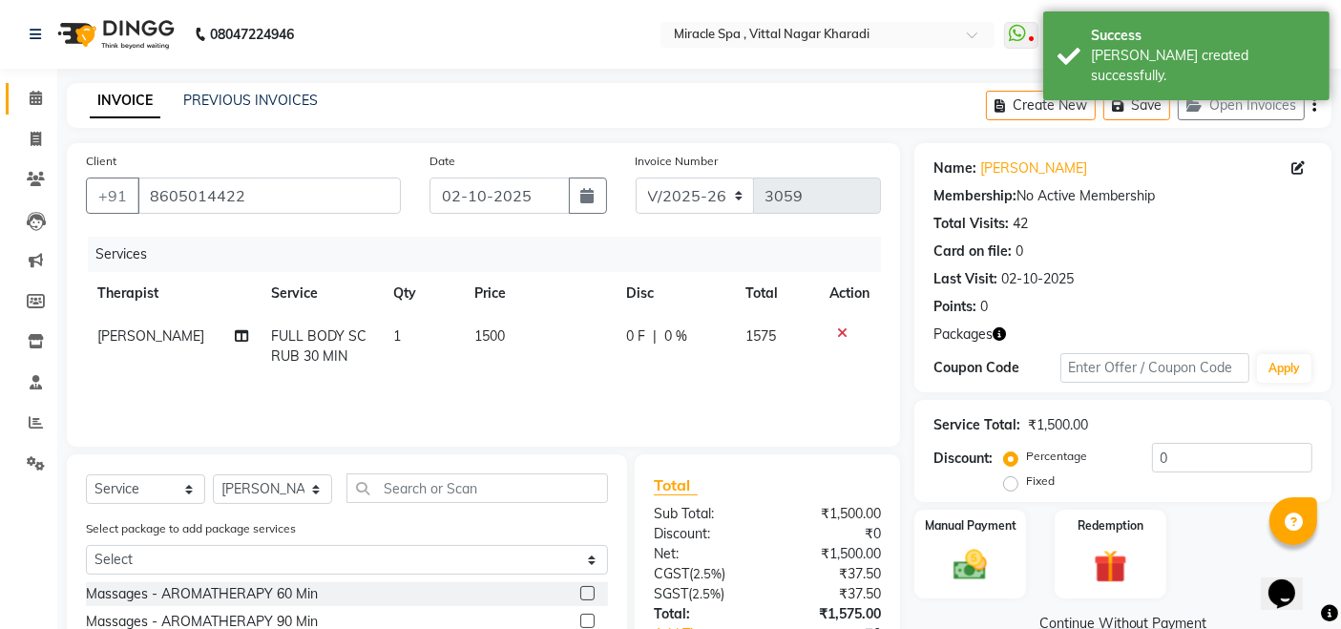
scroll to position [106, 0]
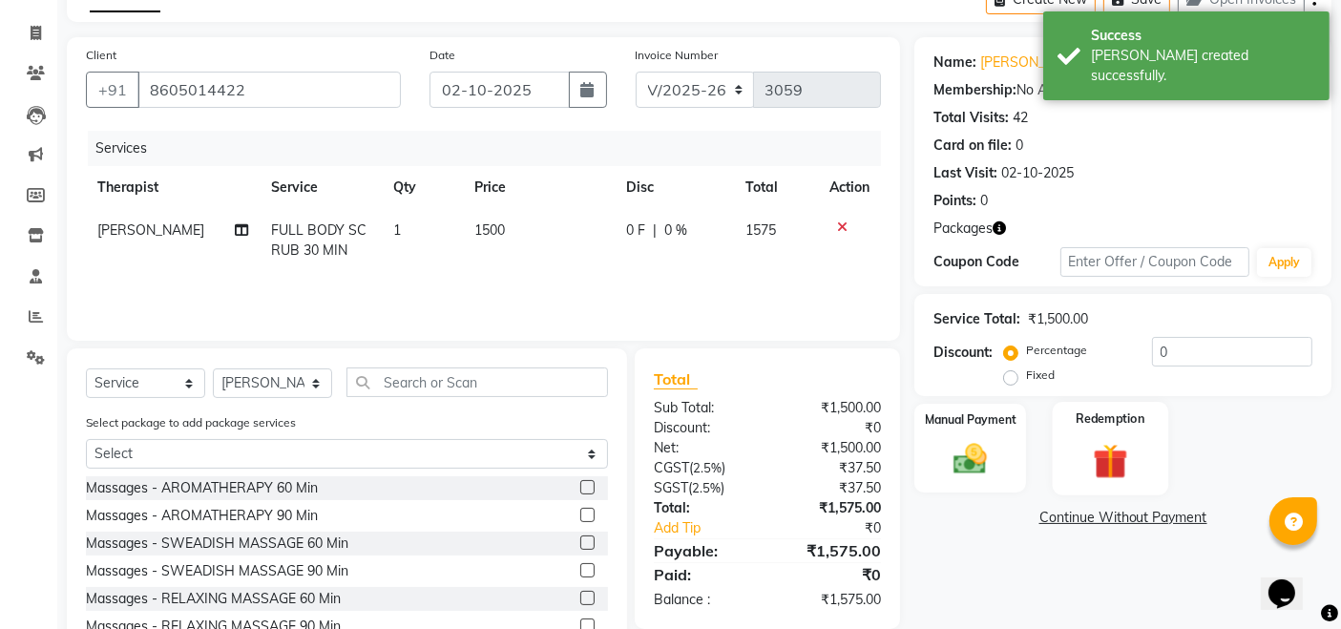
click at [1091, 471] on img at bounding box center [1110, 461] width 57 height 44
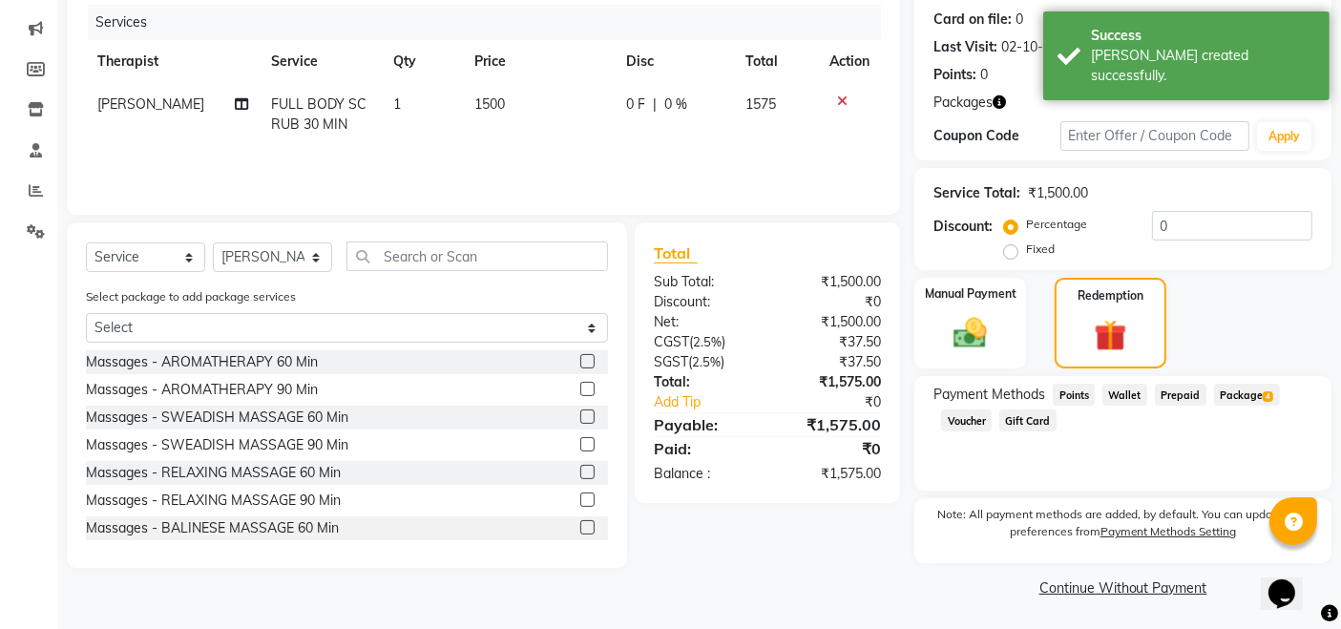
click at [1238, 392] on span "Package 4" at bounding box center [1247, 395] width 66 height 22
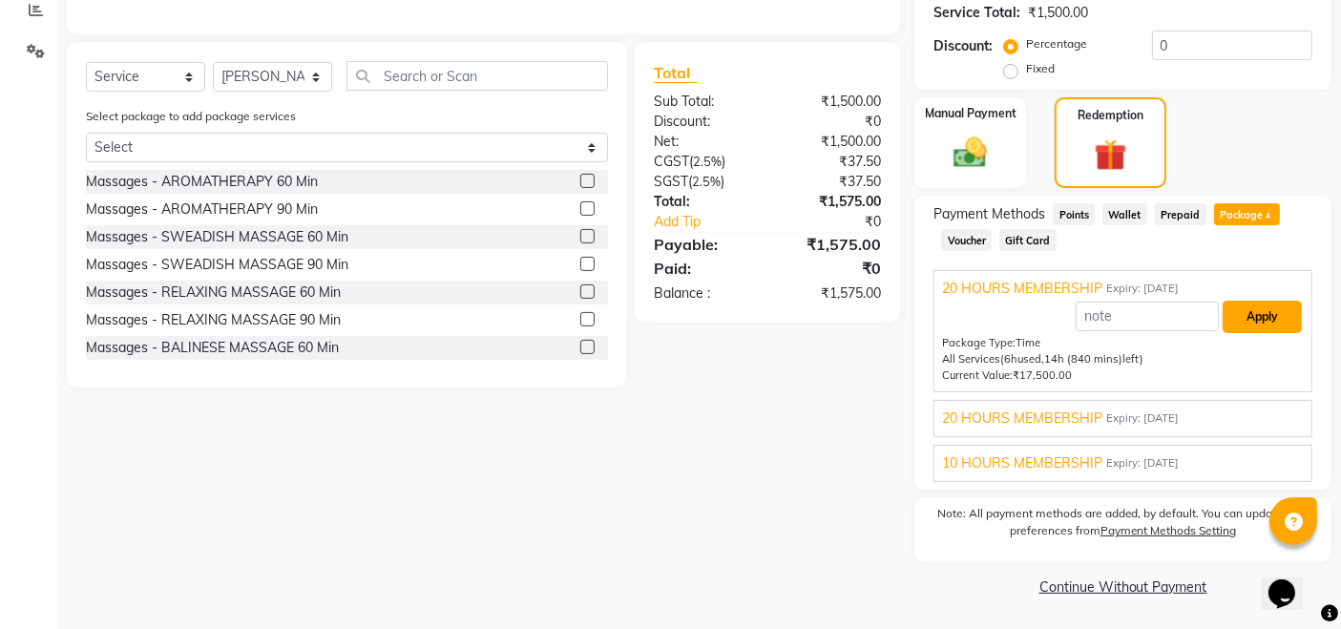
click at [1257, 315] on button "Apply" at bounding box center [1262, 317] width 79 height 32
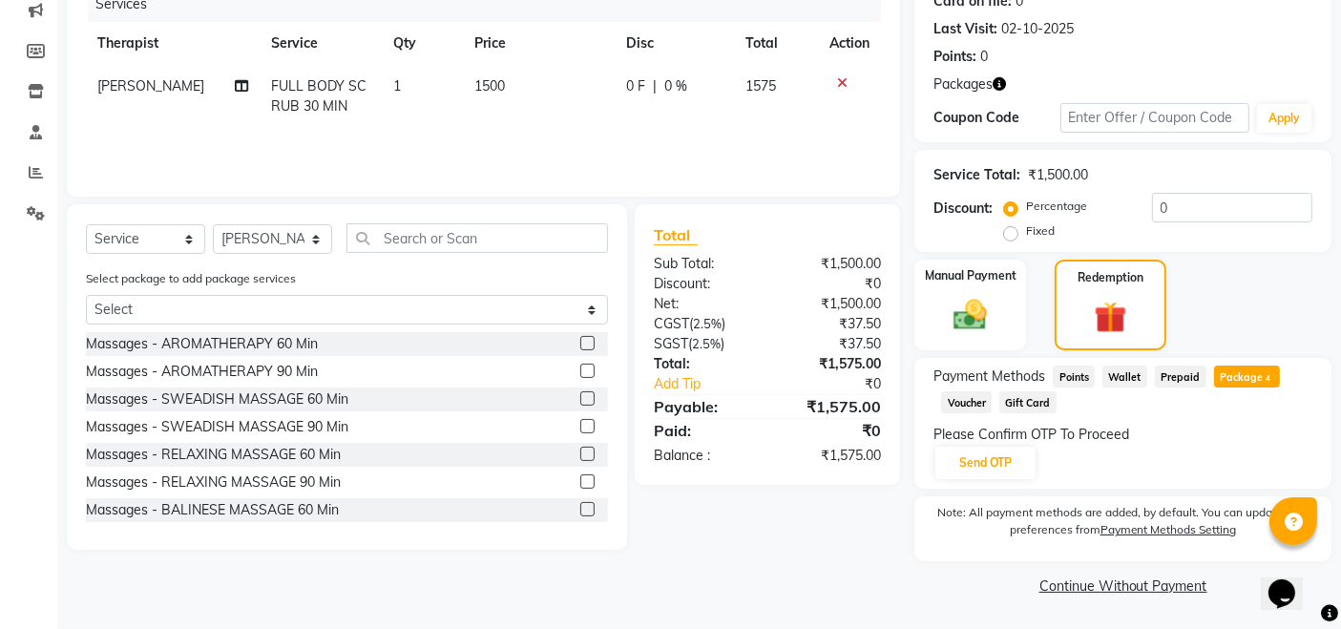
scroll to position [249, 0]
click at [970, 458] on button "Send OTP" at bounding box center [986, 464] width 100 height 32
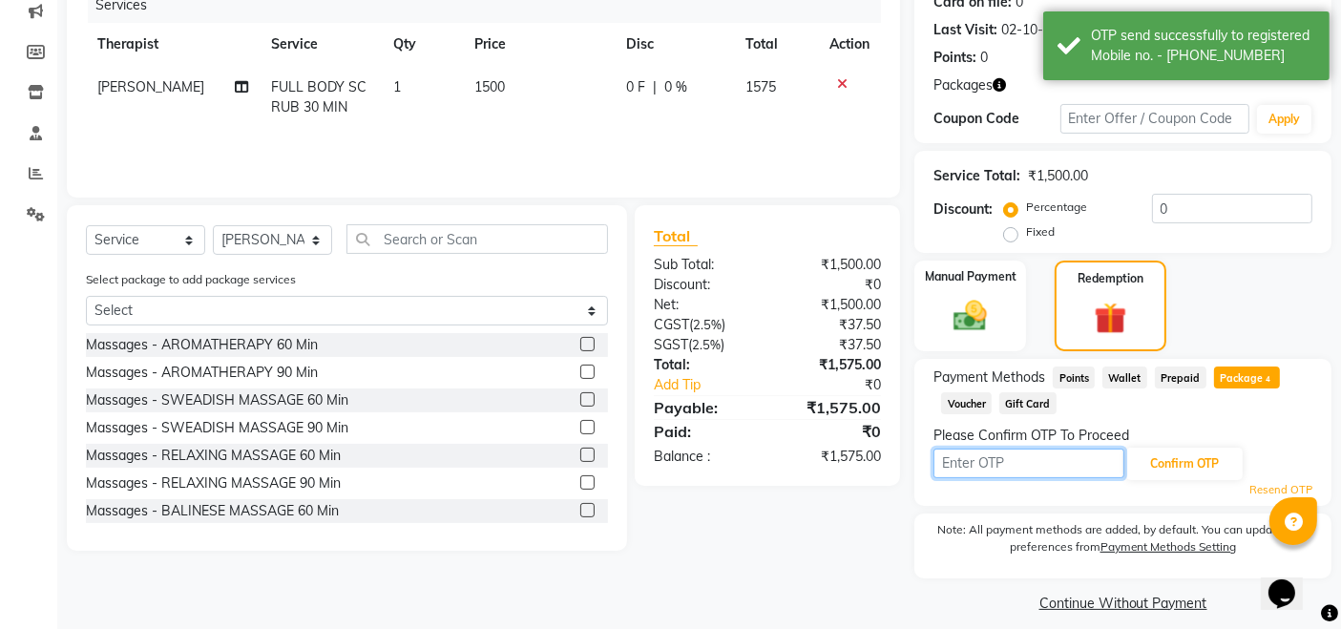
click at [970, 458] on input "text" at bounding box center [1029, 464] width 191 height 30
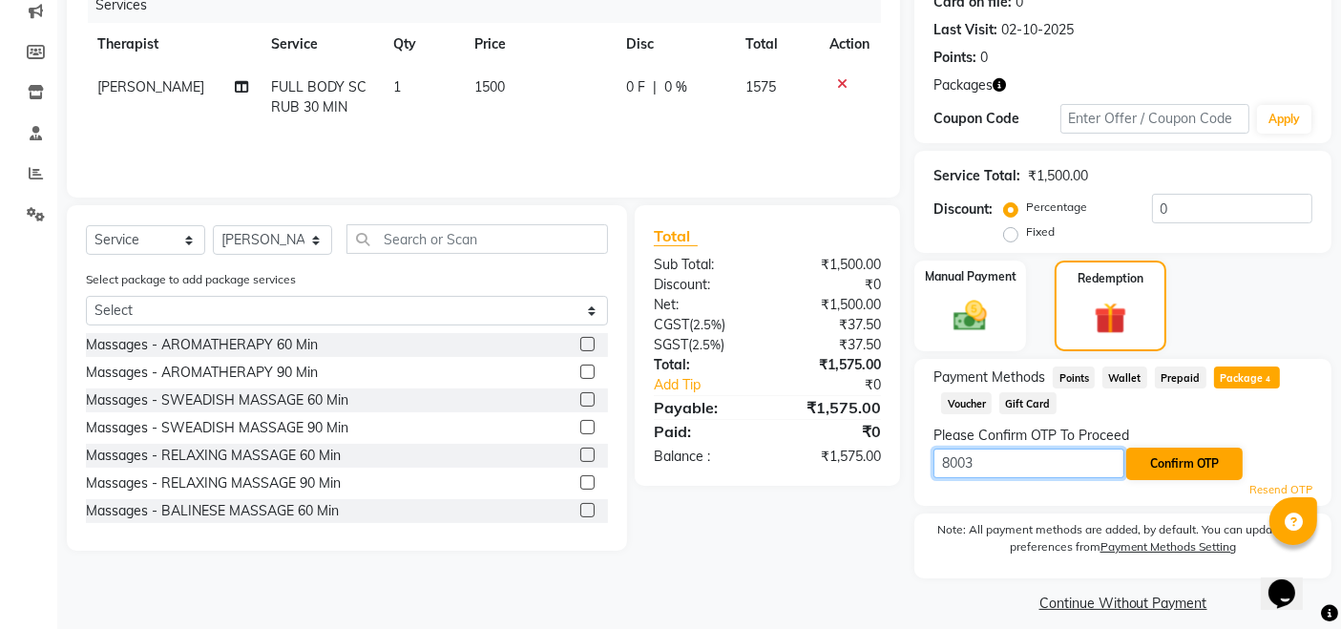
type input "8003"
click at [1216, 454] on button "Confirm OTP" at bounding box center [1185, 464] width 116 height 32
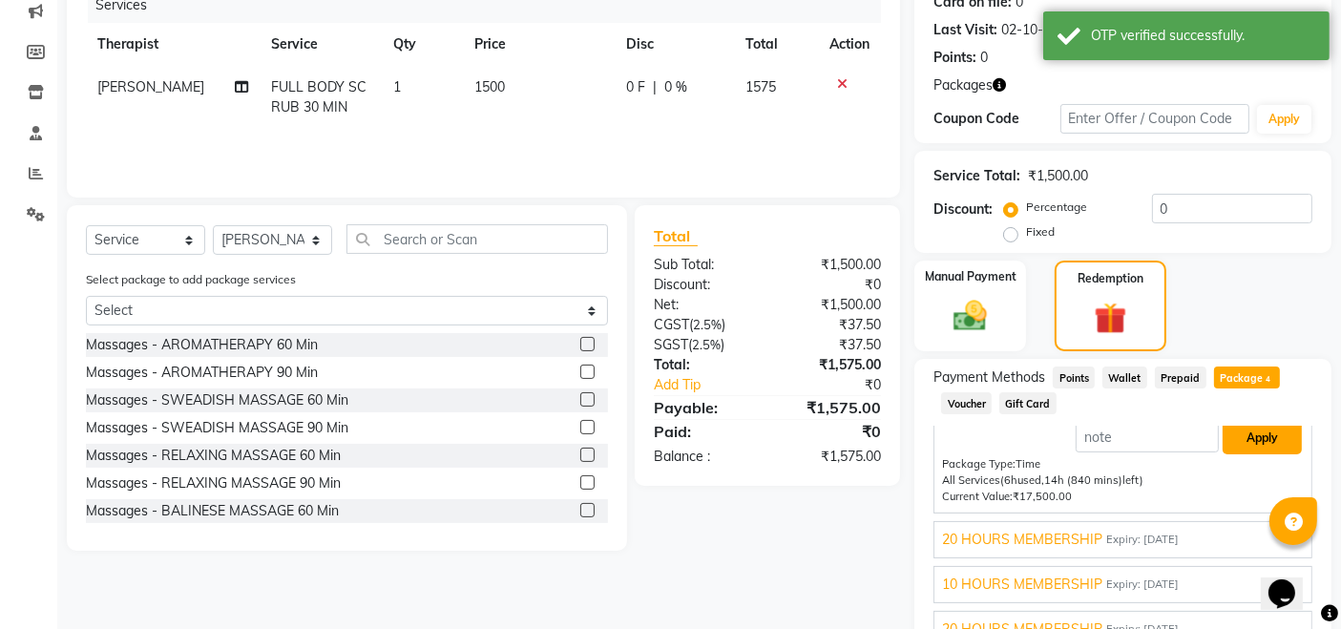
click at [1223, 444] on button "Apply" at bounding box center [1262, 438] width 79 height 32
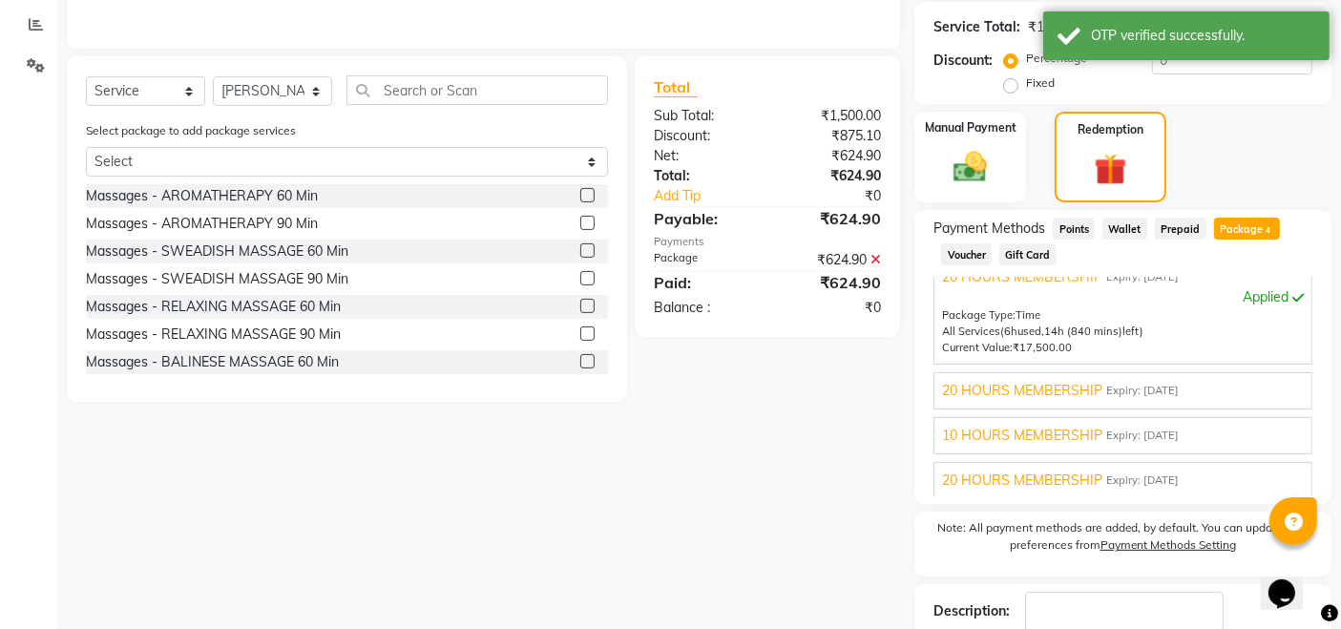
scroll to position [519, 0]
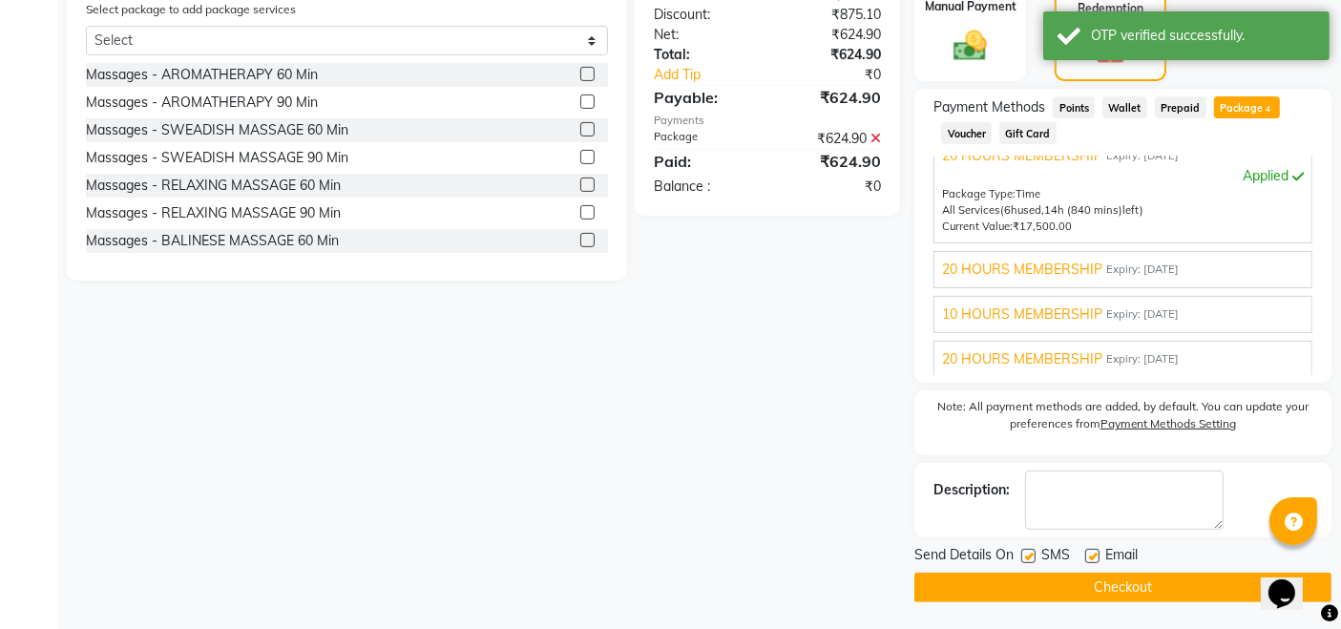
click at [1039, 594] on button "Checkout" at bounding box center [1123, 588] width 417 height 30
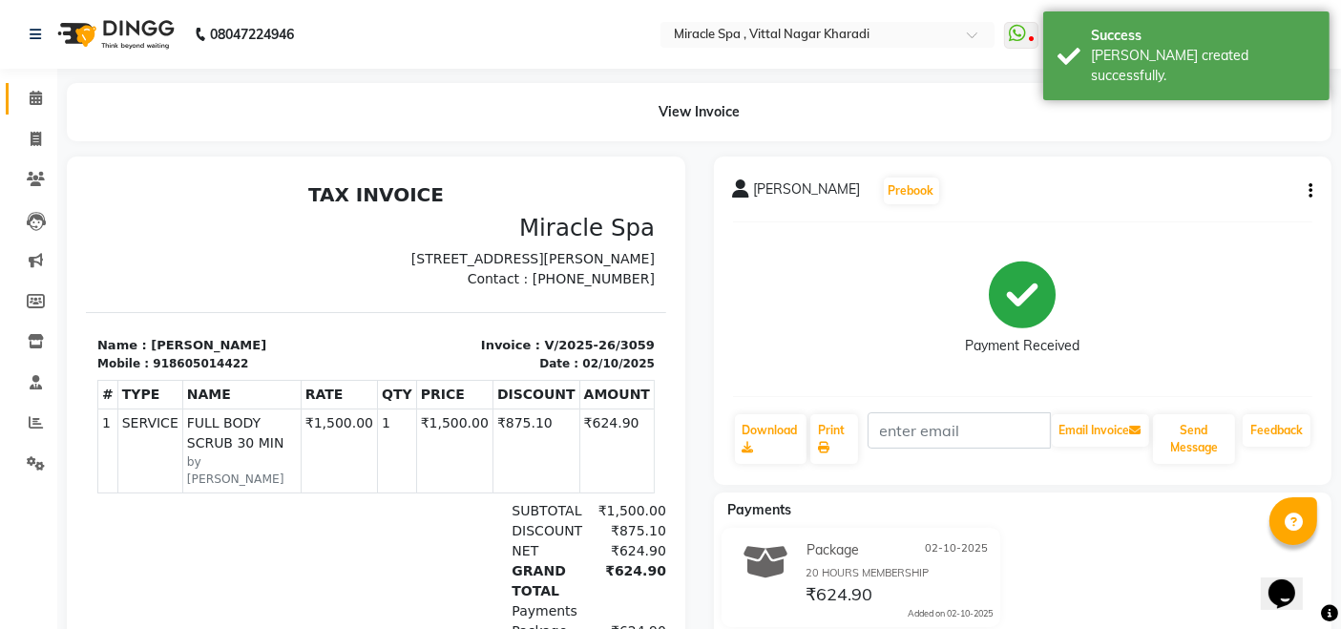
click at [36, 86] on link "Calendar" at bounding box center [29, 99] width 46 height 32
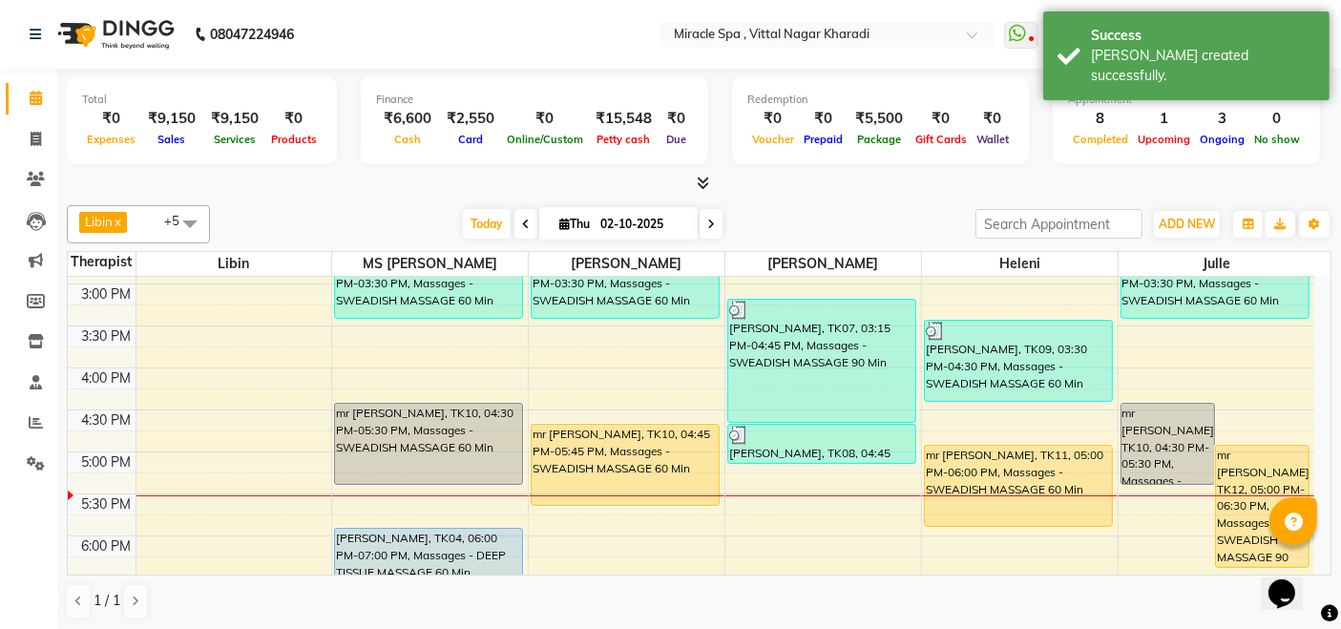
scroll to position [530, 0]
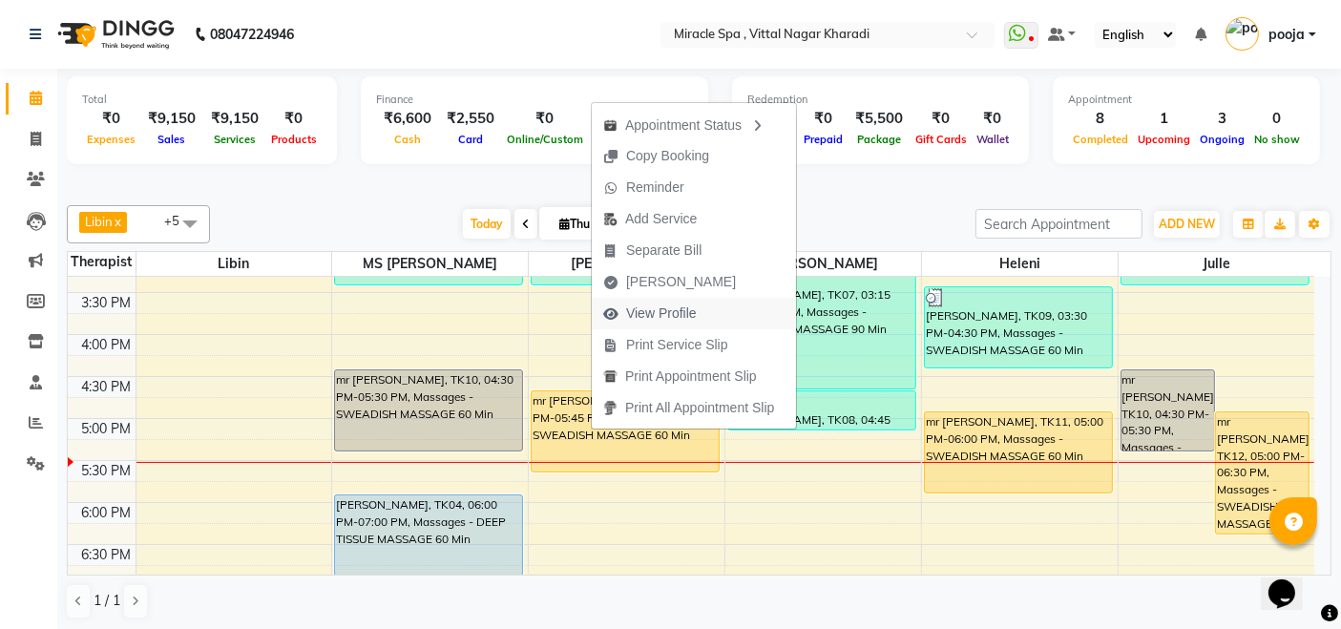
click at [720, 318] on button "View Profile" at bounding box center [694, 314] width 204 height 32
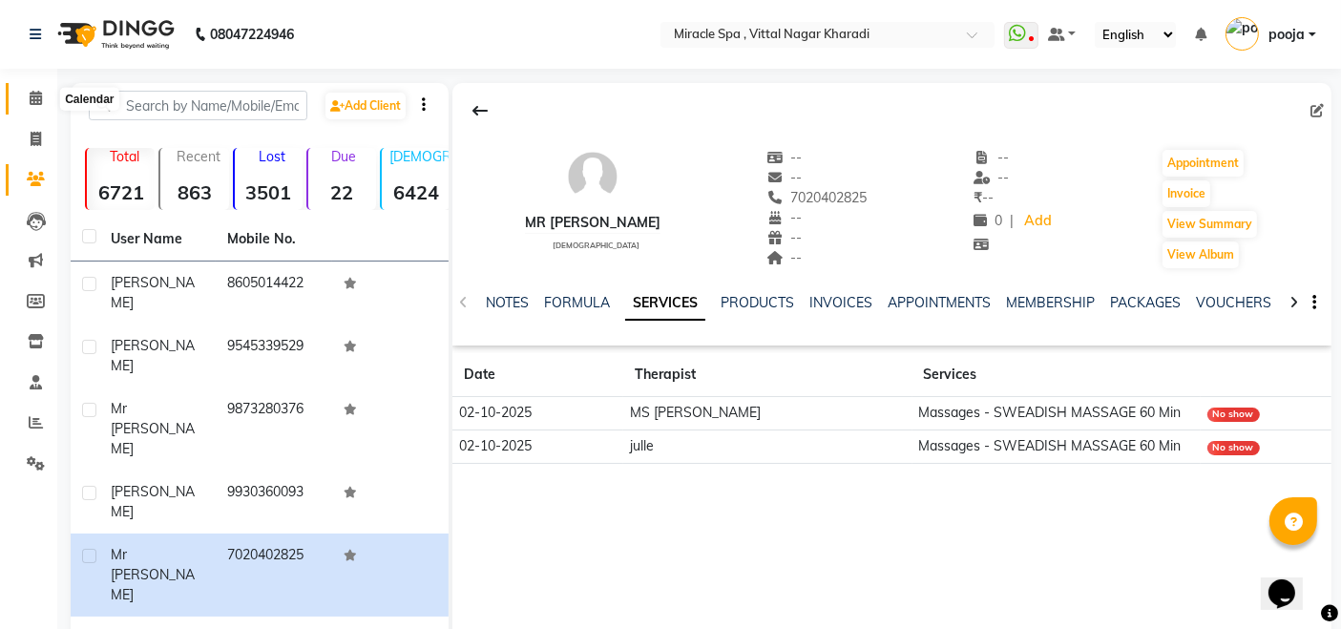
click at [35, 96] on icon at bounding box center [36, 98] width 12 height 14
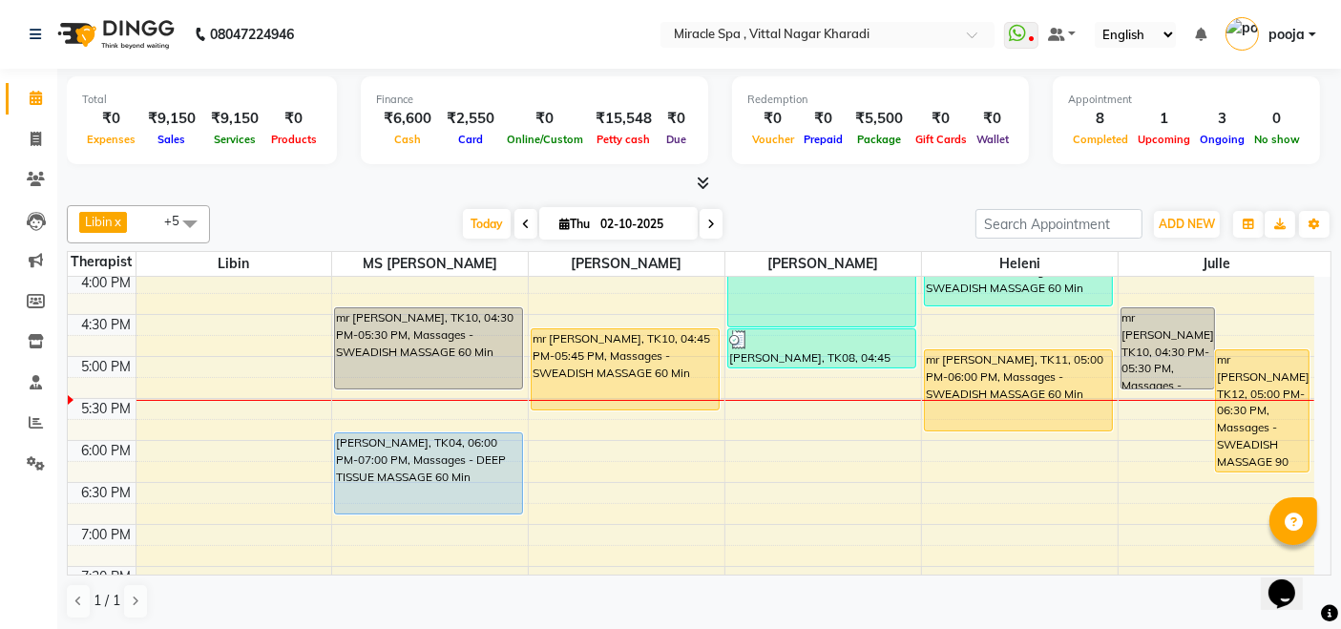
scroll to position [636, 0]
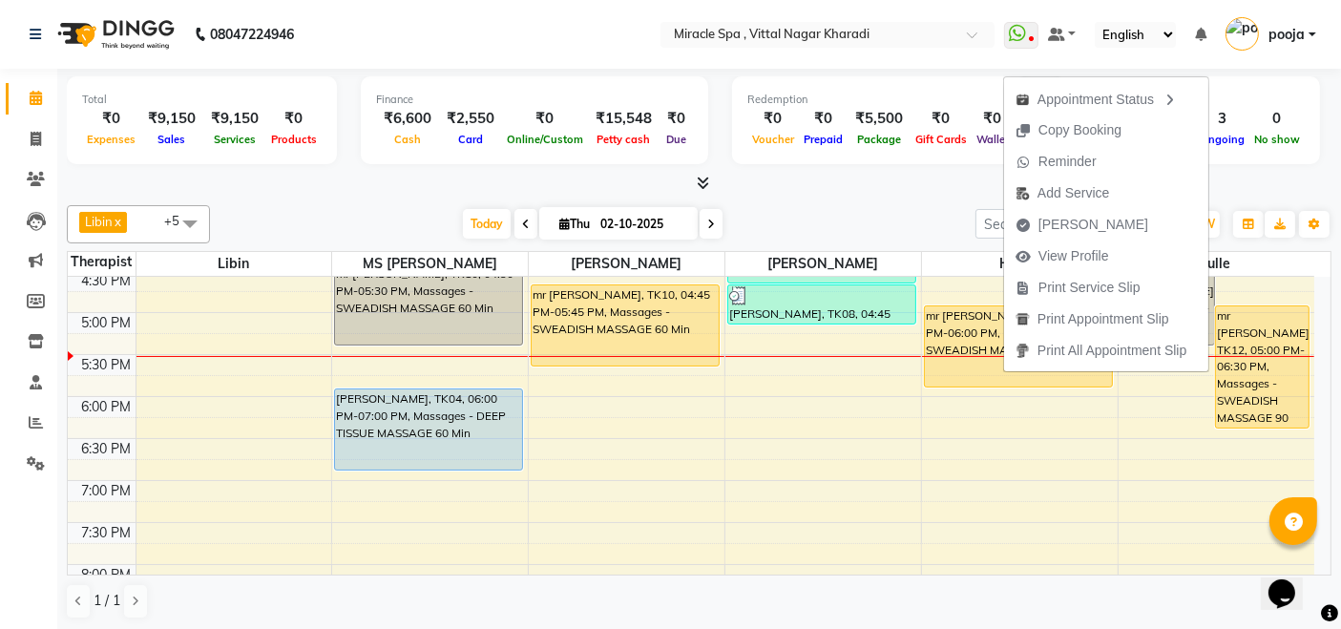
click at [291, 185] on div at bounding box center [699, 184] width 1265 height 20
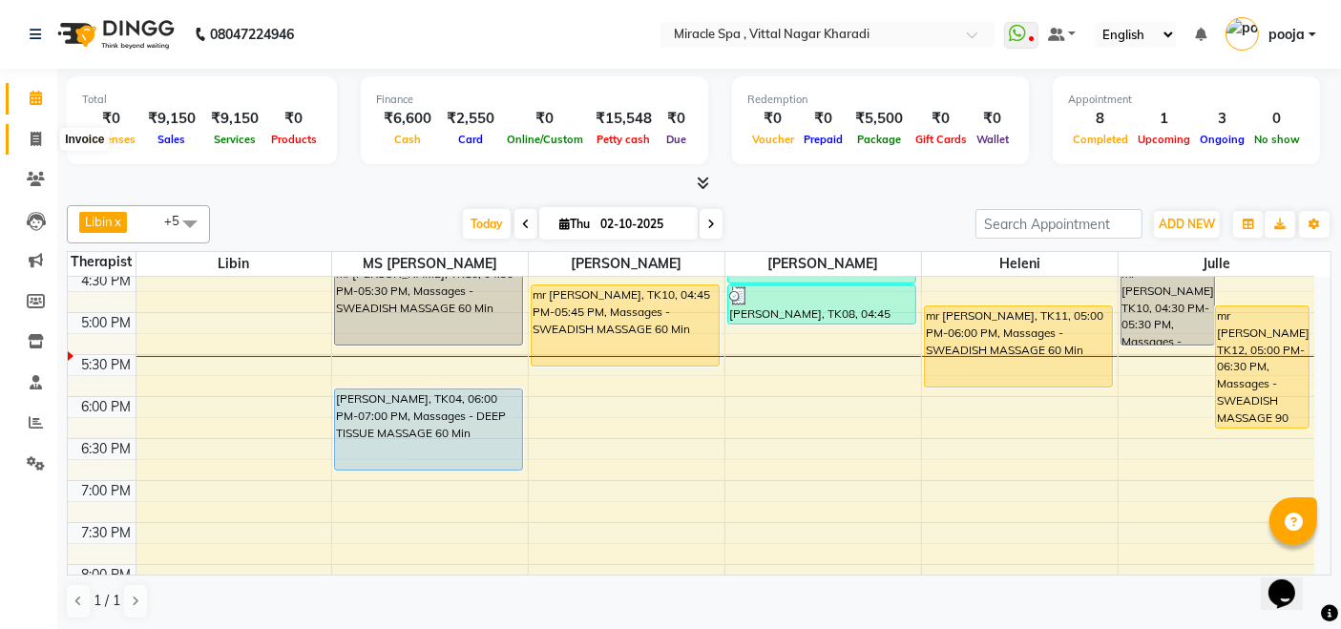
click at [32, 129] on span at bounding box center [35, 140] width 33 height 22
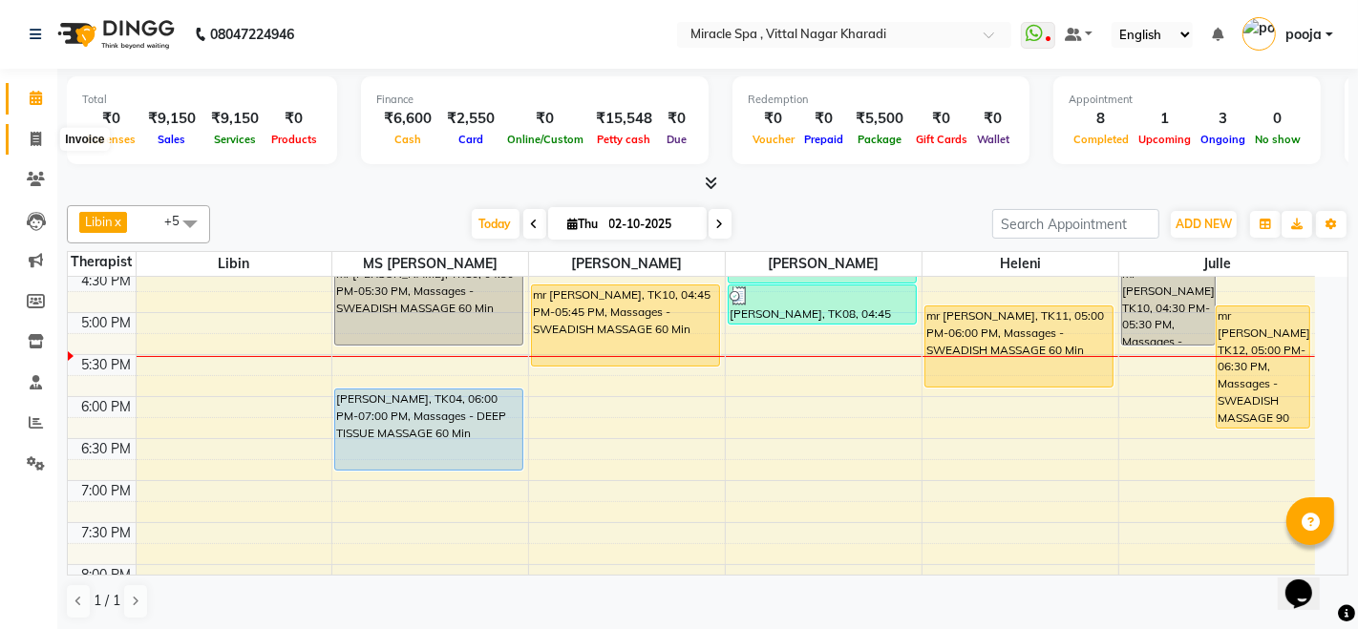
select select "3854"
select select "service"
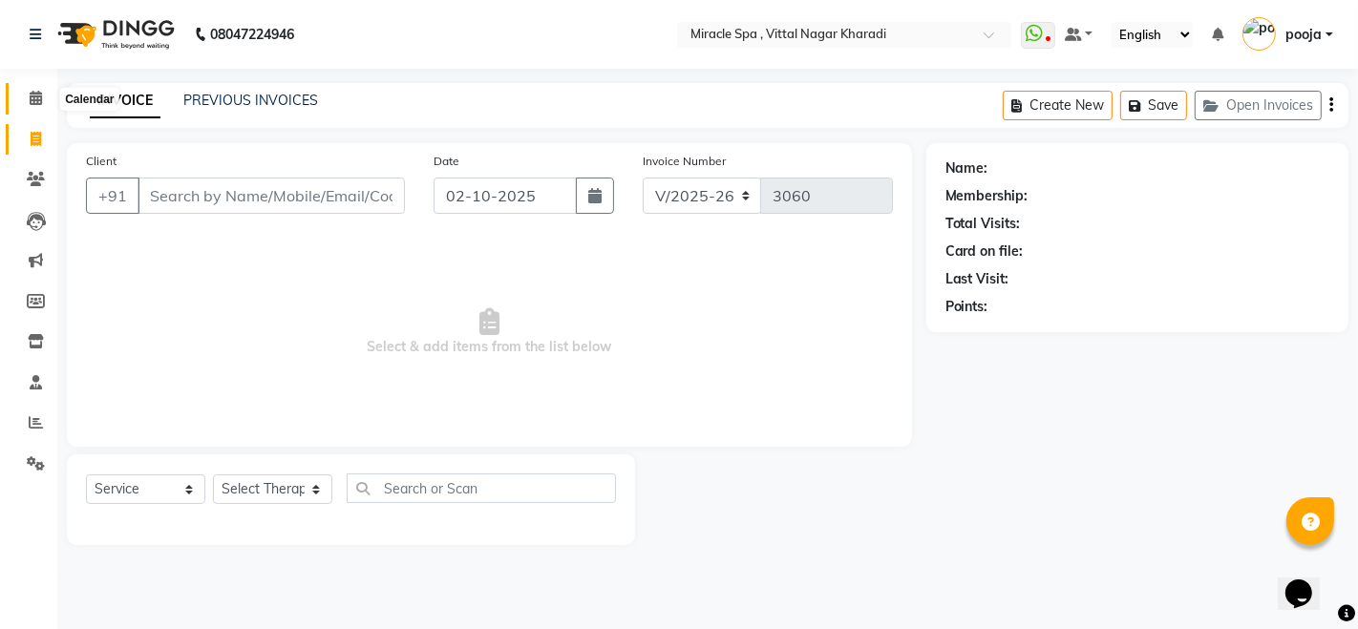
click at [33, 103] on icon at bounding box center [36, 98] width 12 height 14
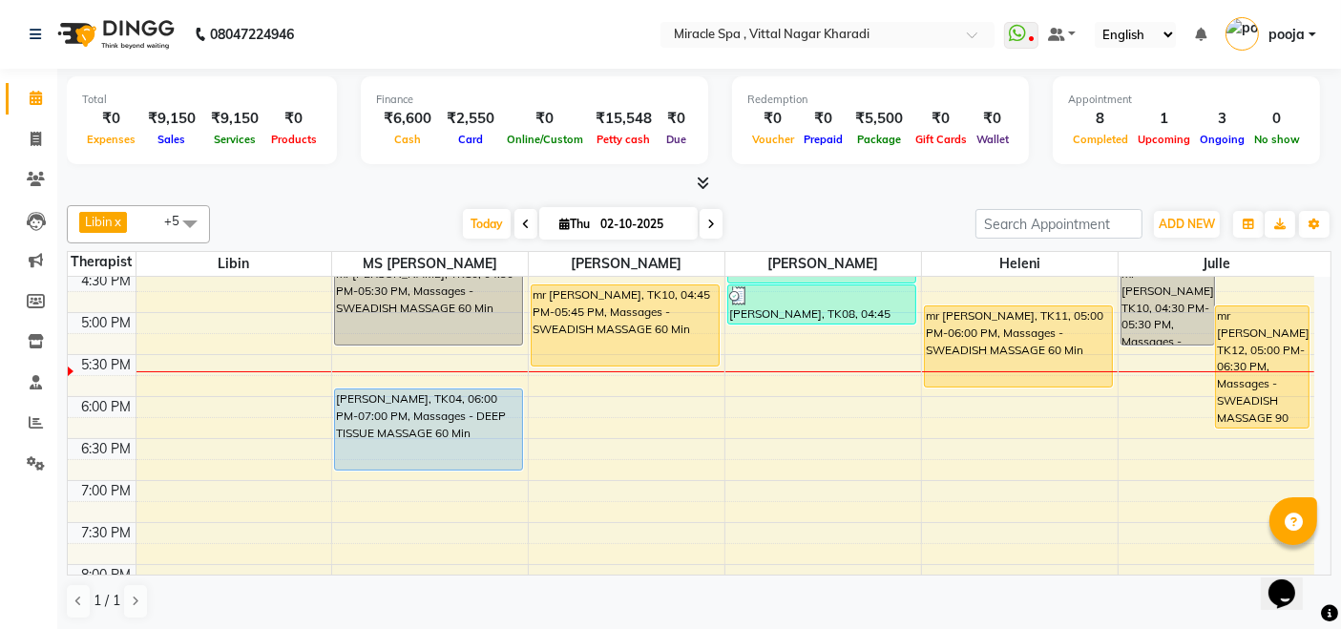
scroll to position [530, 0]
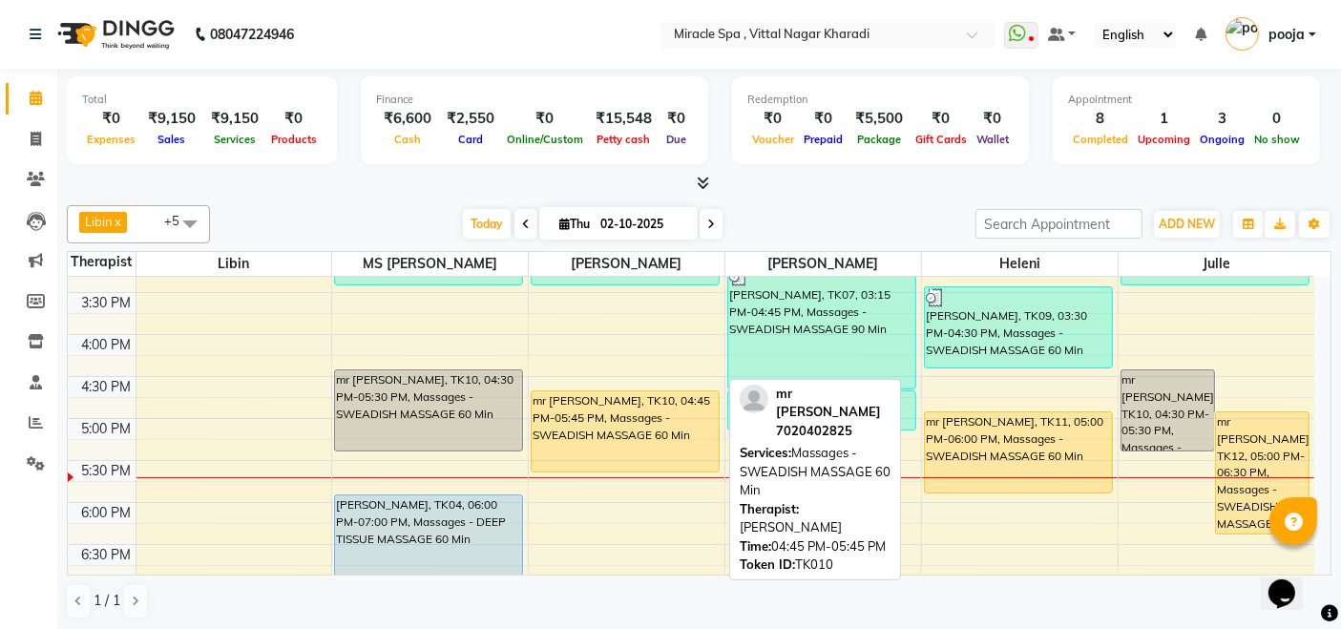
click at [666, 419] on div "mr [PERSON_NAME], TK10, 04:45 PM-05:45 PM, Massages - SWEADISH MASSAGE 60 Min" at bounding box center [625, 431] width 187 height 80
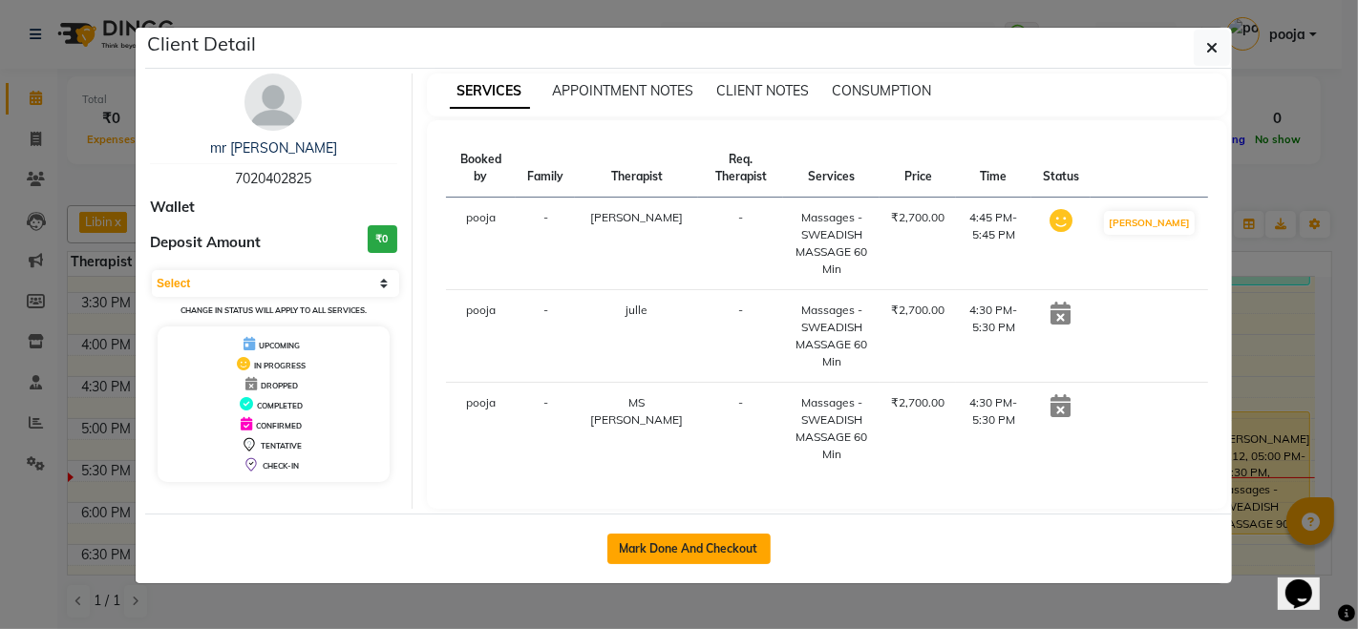
click at [657, 544] on button "Mark Done And Checkout" at bounding box center [688, 549] width 163 height 31
select select "3854"
select select "service"
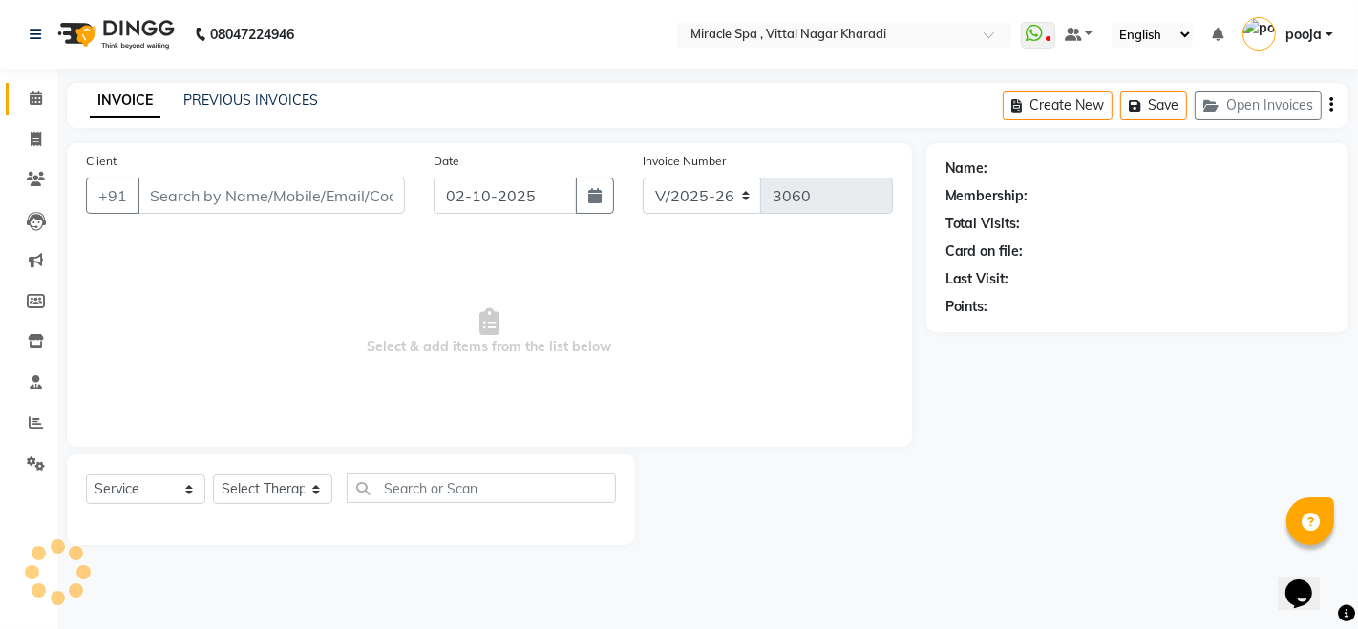
type input "7020402825"
select select "66233"
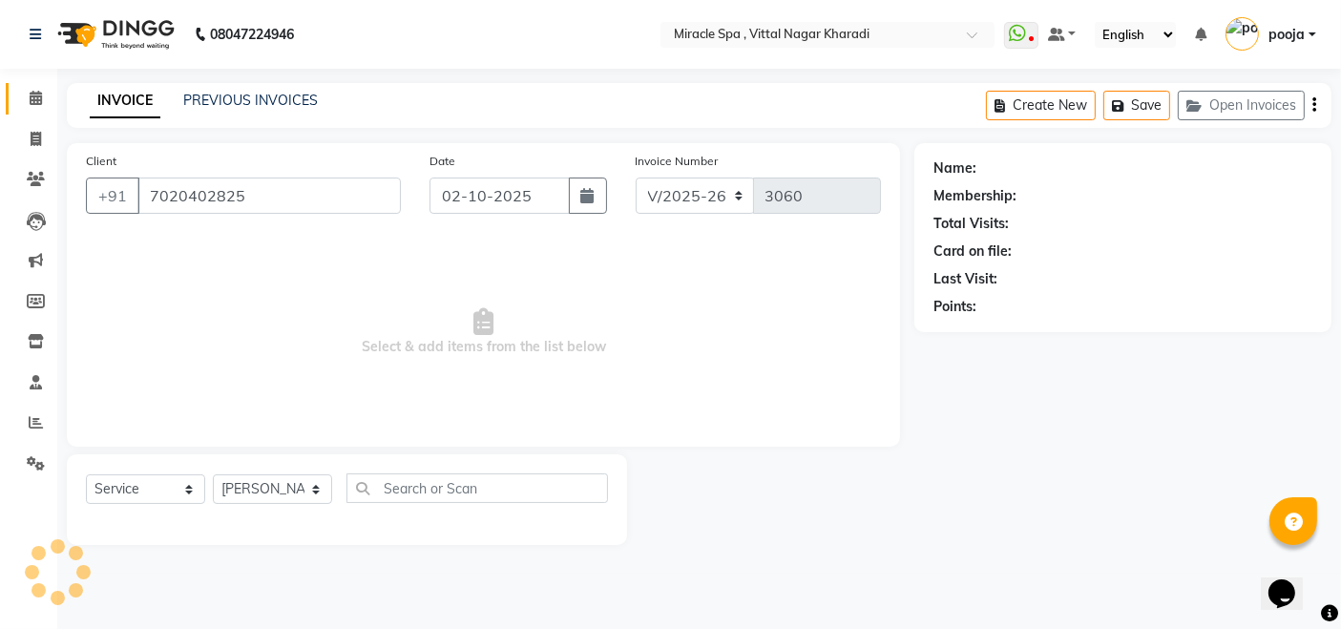
select select "1: Object"
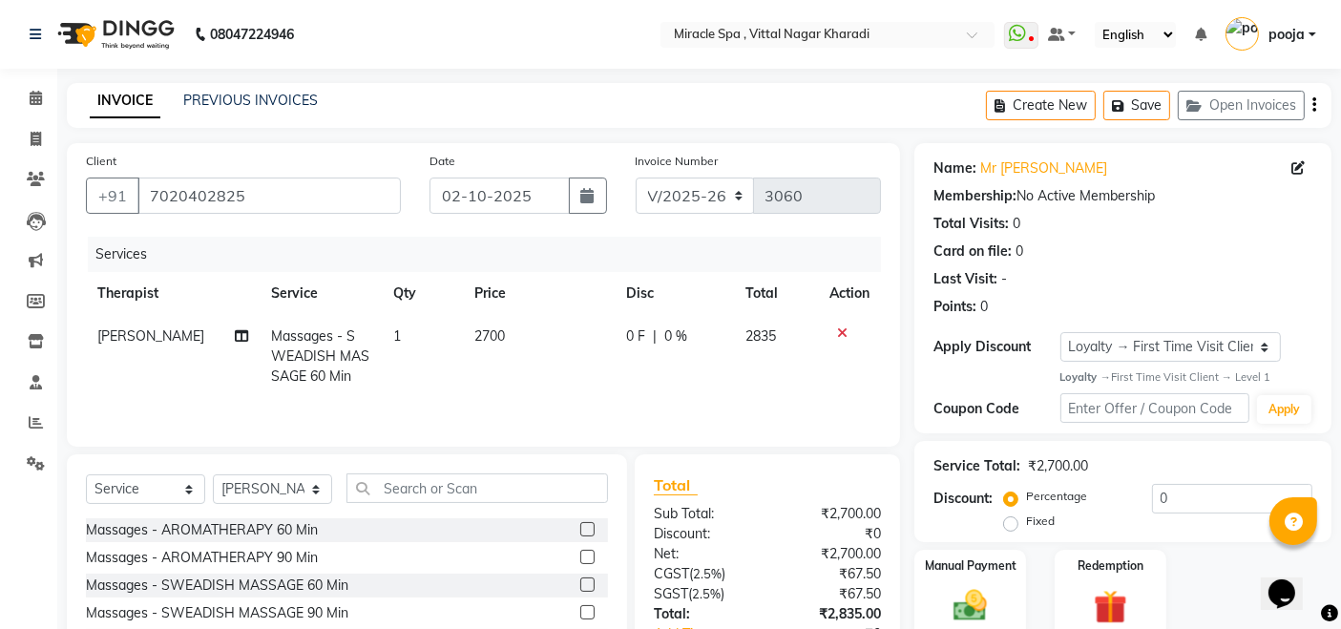
click at [1313, 116] on button "button" at bounding box center [1315, 105] width 4 height 45
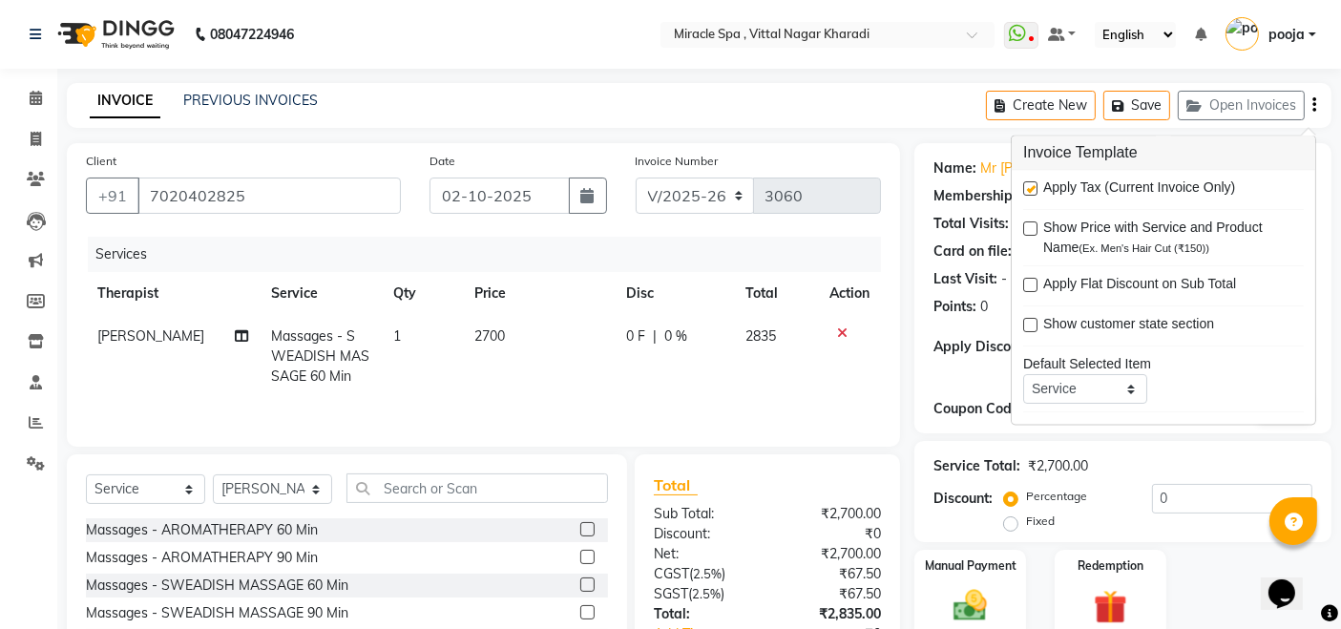
click at [1033, 186] on label at bounding box center [1030, 189] width 14 height 14
click at [1033, 186] on input "checkbox" at bounding box center [1029, 190] width 12 height 12
checkbox input "false"
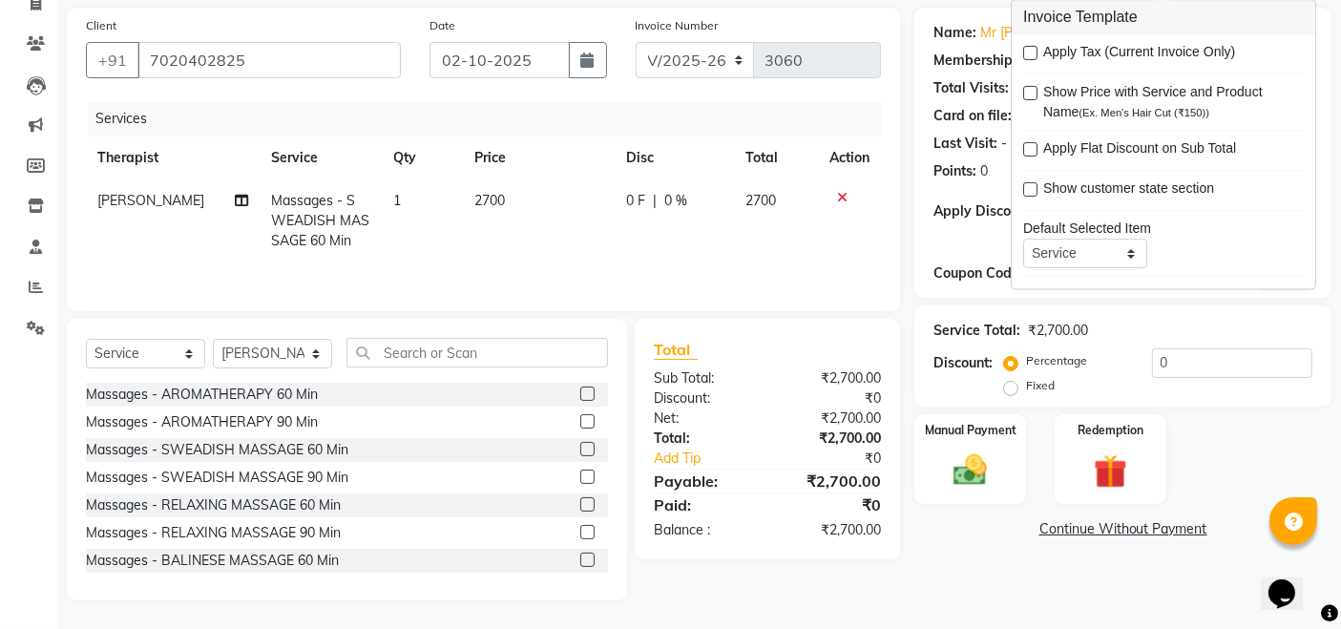
click at [1002, 571] on div "Name: Mr Nishant Membership: No Active Membership Total Visits: 0 Card on file:…" at bounding box center [1131, 304] width 432 height 593
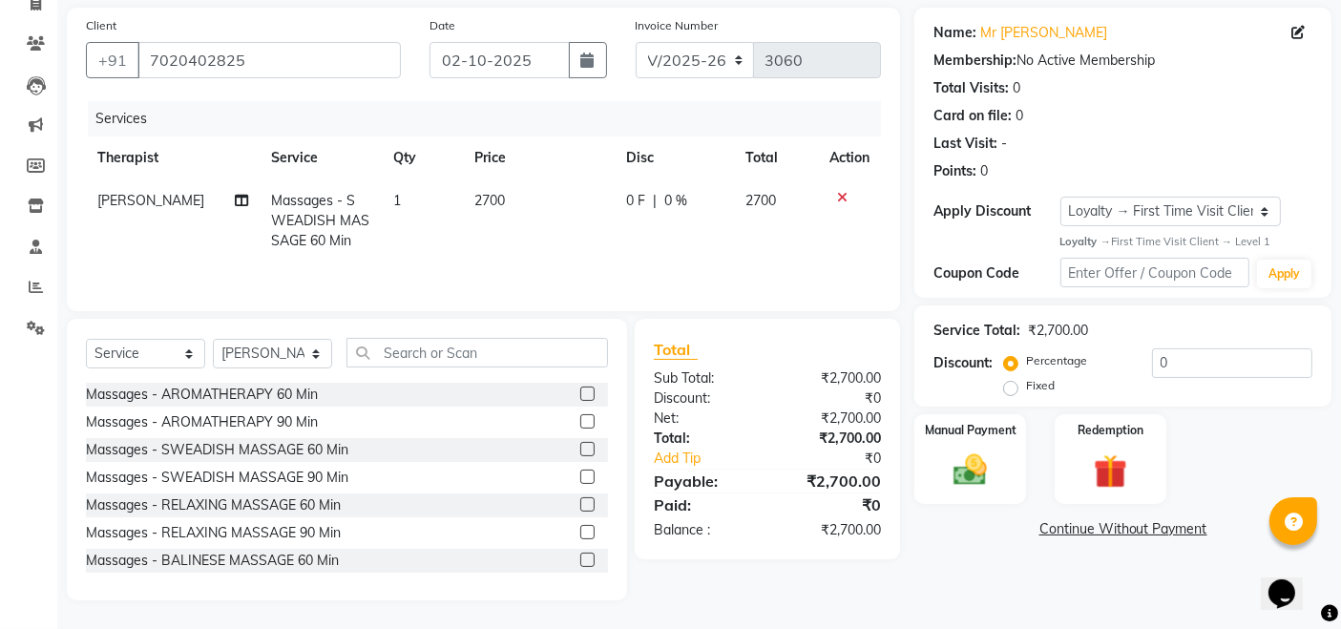
click at [494, 199] on span "2700" at bounding box center [490, 200] width 31 height 17
select select "66233"
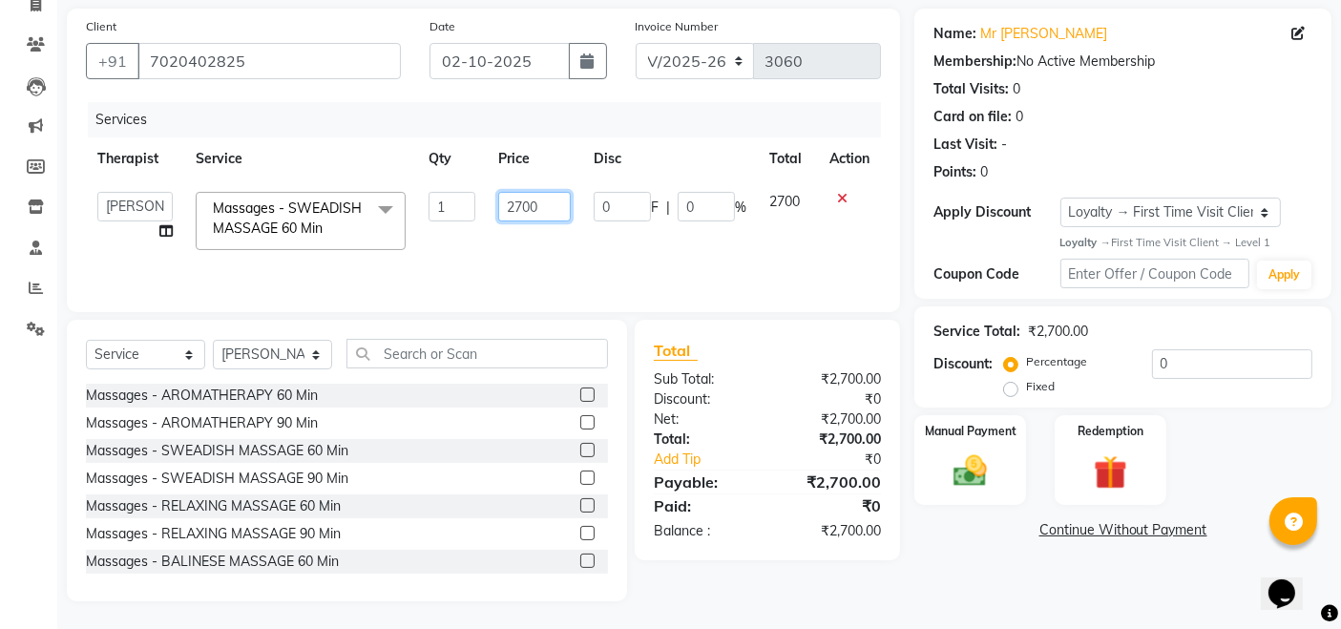
click at [519, 200] on input "2700" at bounding box center [534, 207] width 73 height 30
type input "2200"
click at [946, 544] on div "Name: Mr Nishant Membership: No Active Membership Total Visits: 0 Card on file:…" at bounding box center [1131, 305] width 432 height 593
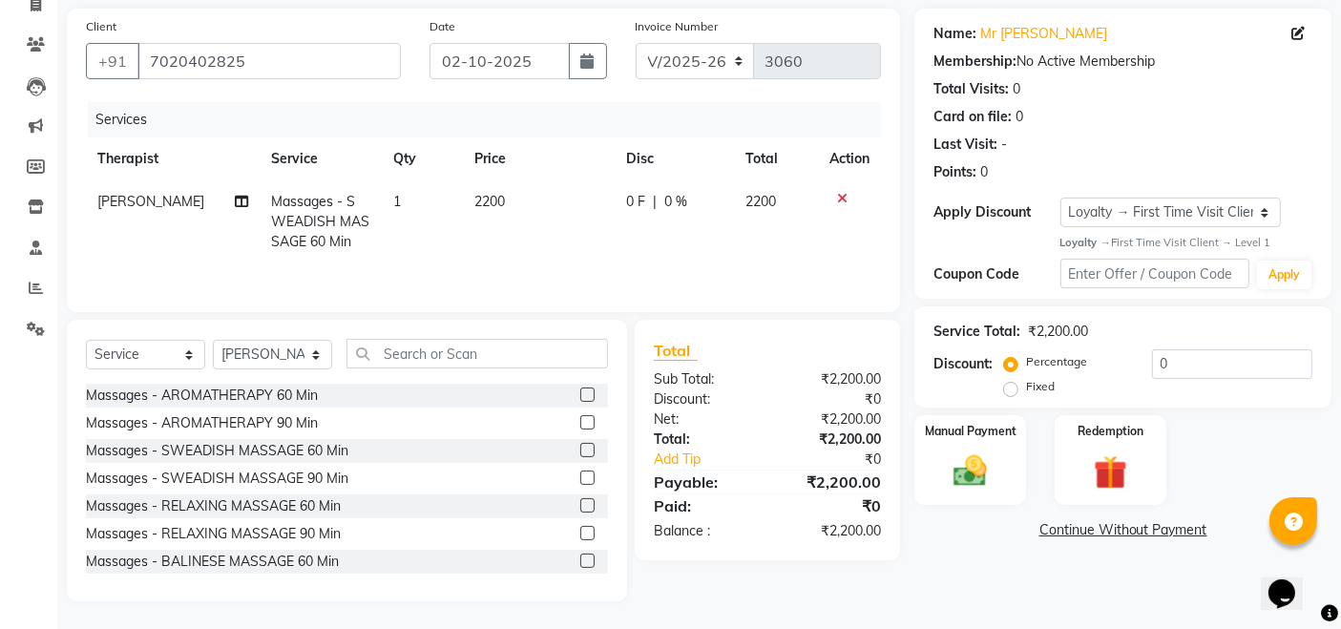
scroll to position [137, 0]
click at [962, 454] on img at bounding box center [970, 471] width 57 height 40
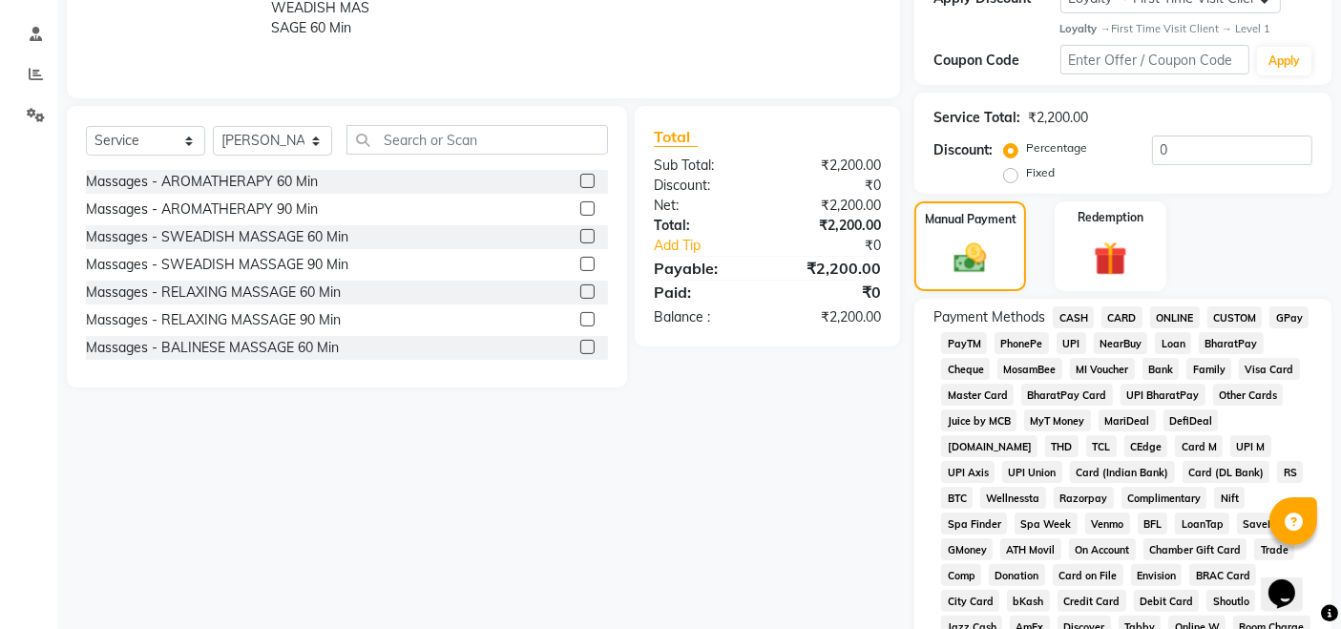
scroll to position [243, 0]
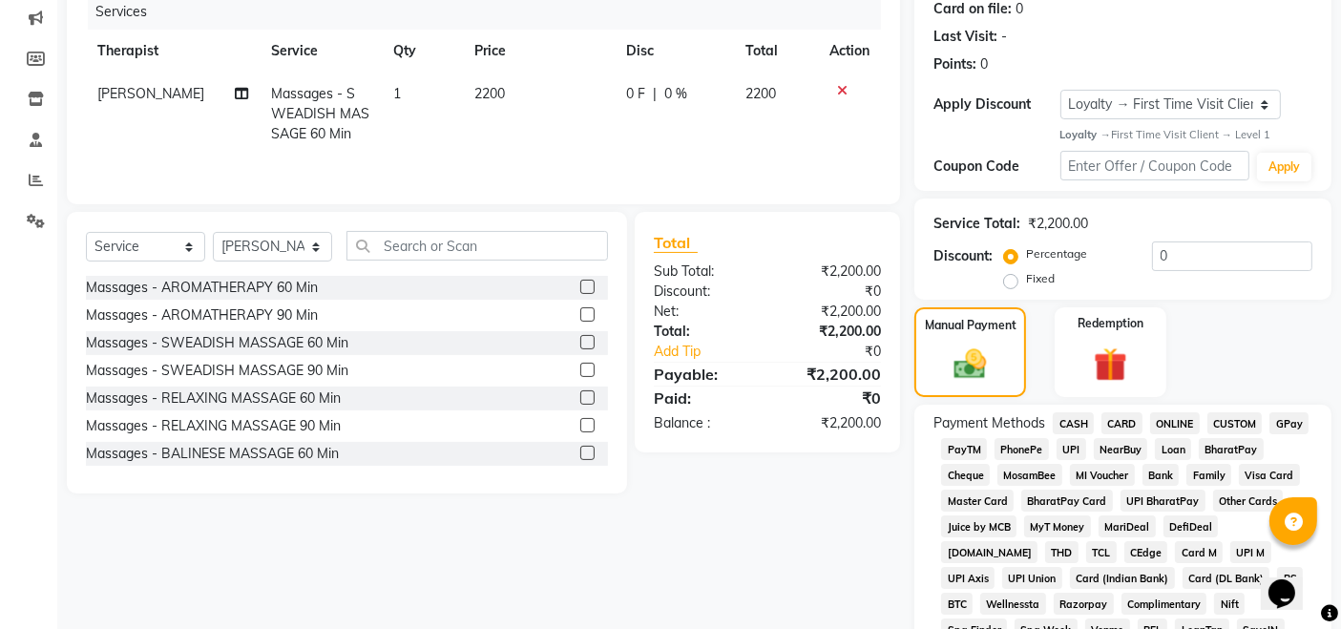
click at [1125, 417] on span "CARD" at bounding box center [1122, 423] width 41 height 22
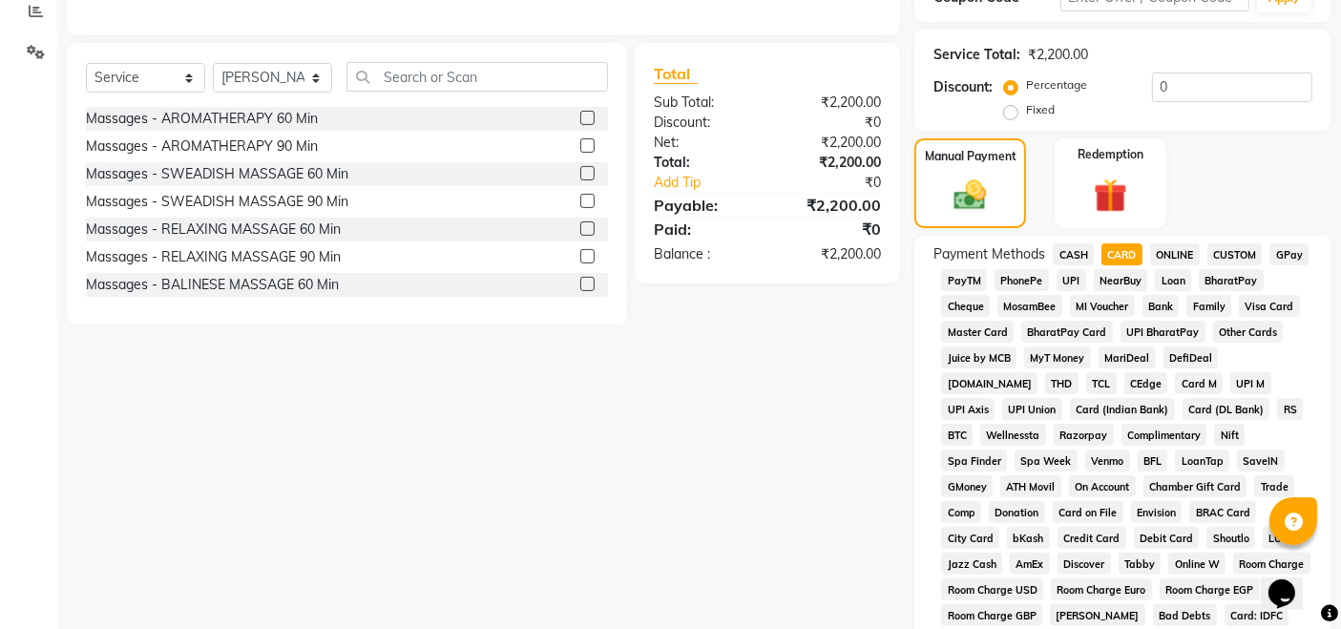
scroll to position [455, 0]
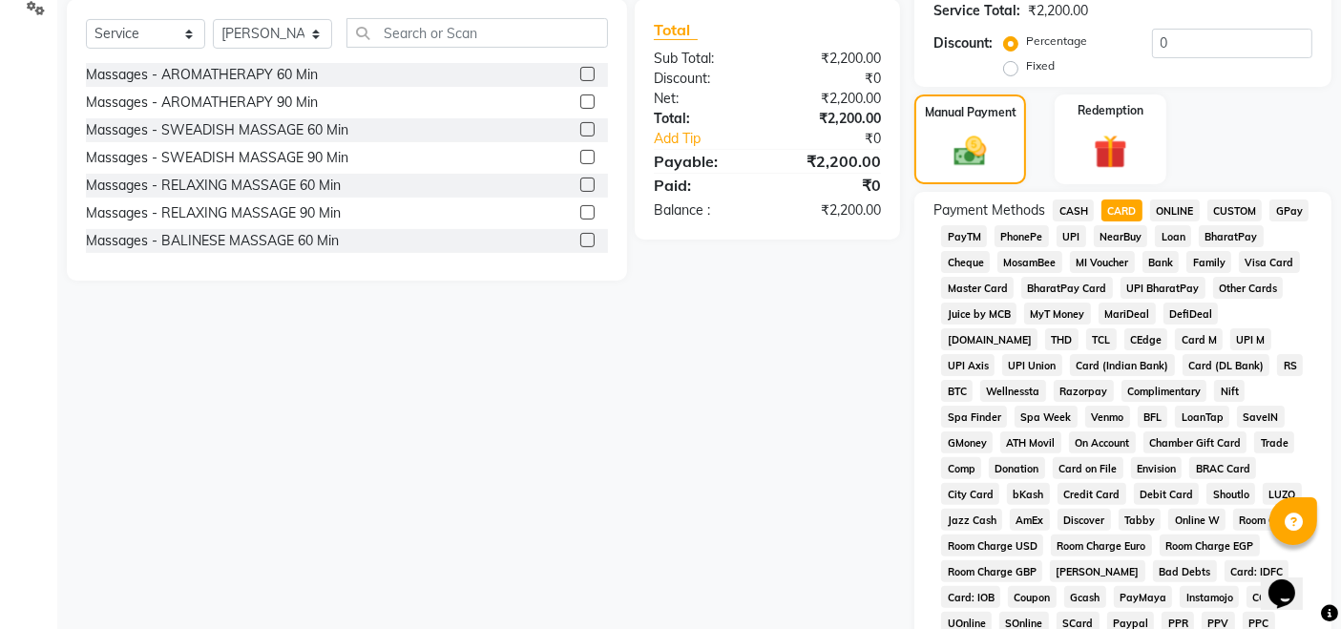
click at [575, 475] on div "Client +91 7020402825 Date 02-10-2025 Invoice Number V/2025 V/2025-26 3060 Serv…" at bounding box center [484, 350] width 862 height 1325
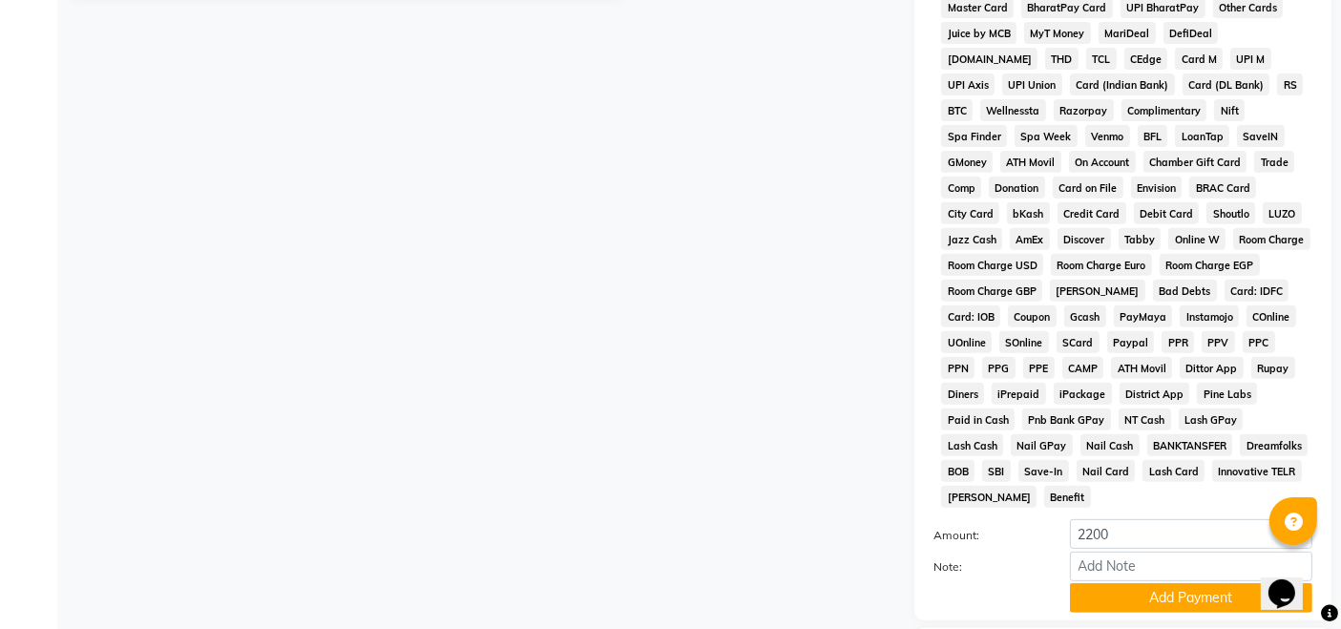
scroll to position [846, 0]
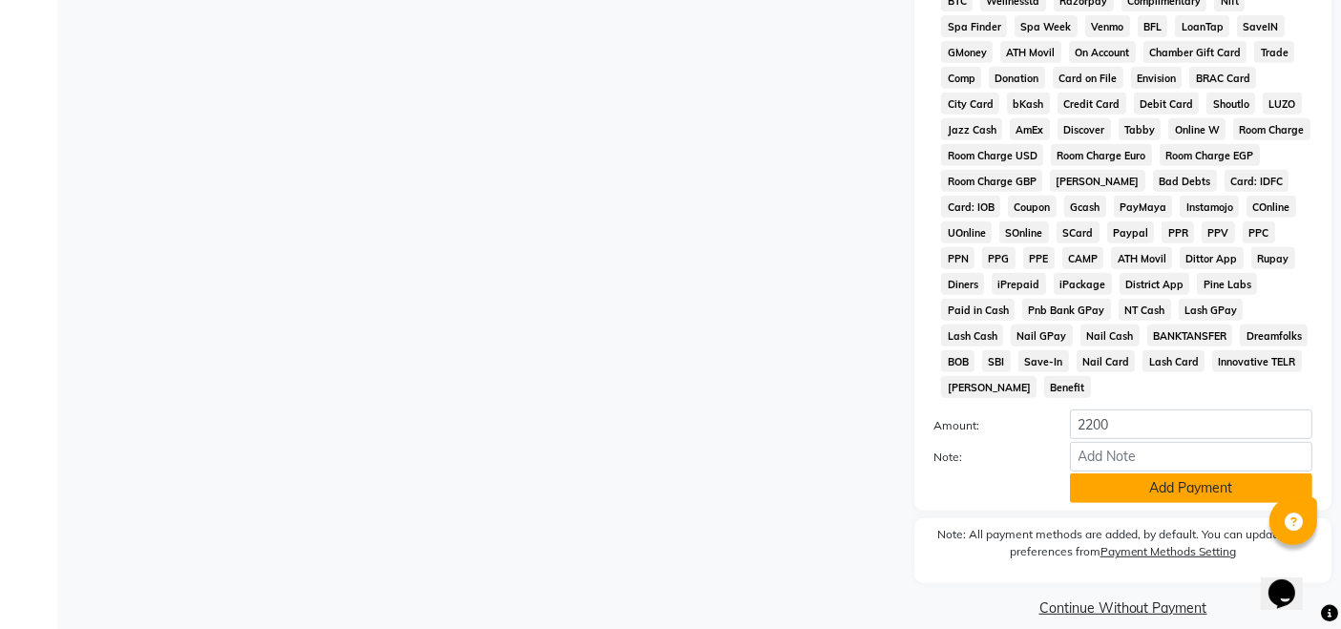
click at [1171, 475] on button "Add Payment" at bounding box center [1191, 489] width 243 height 30
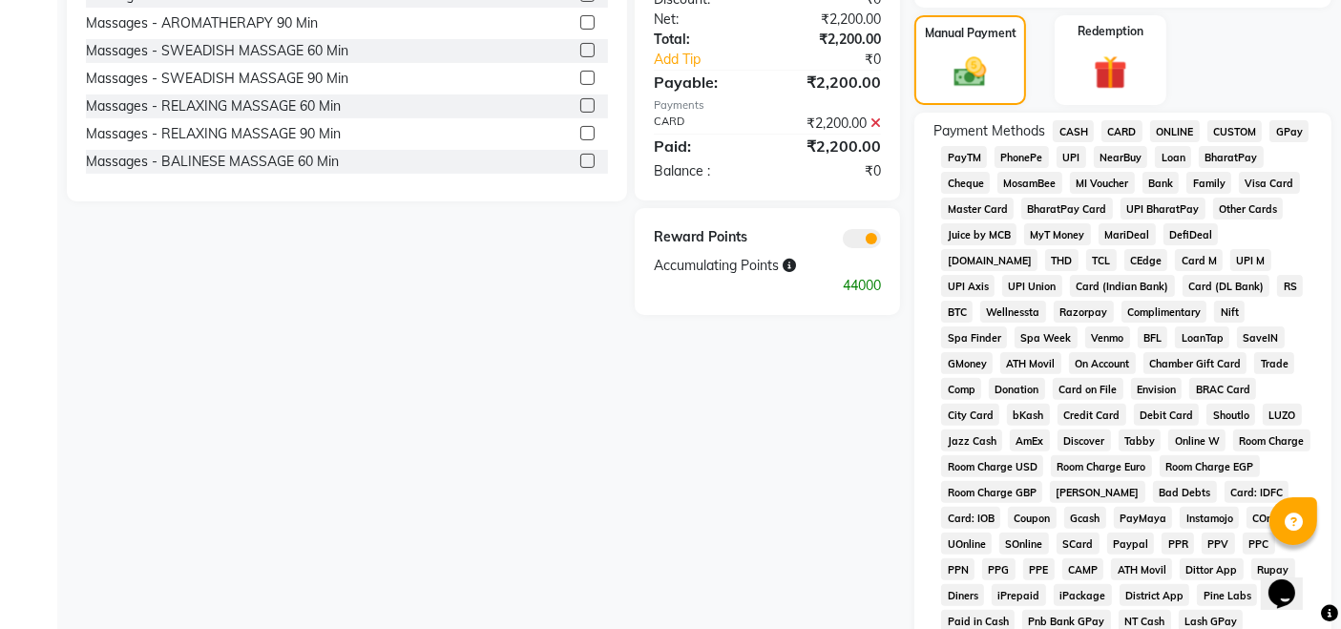
scroll to position [853, 0]
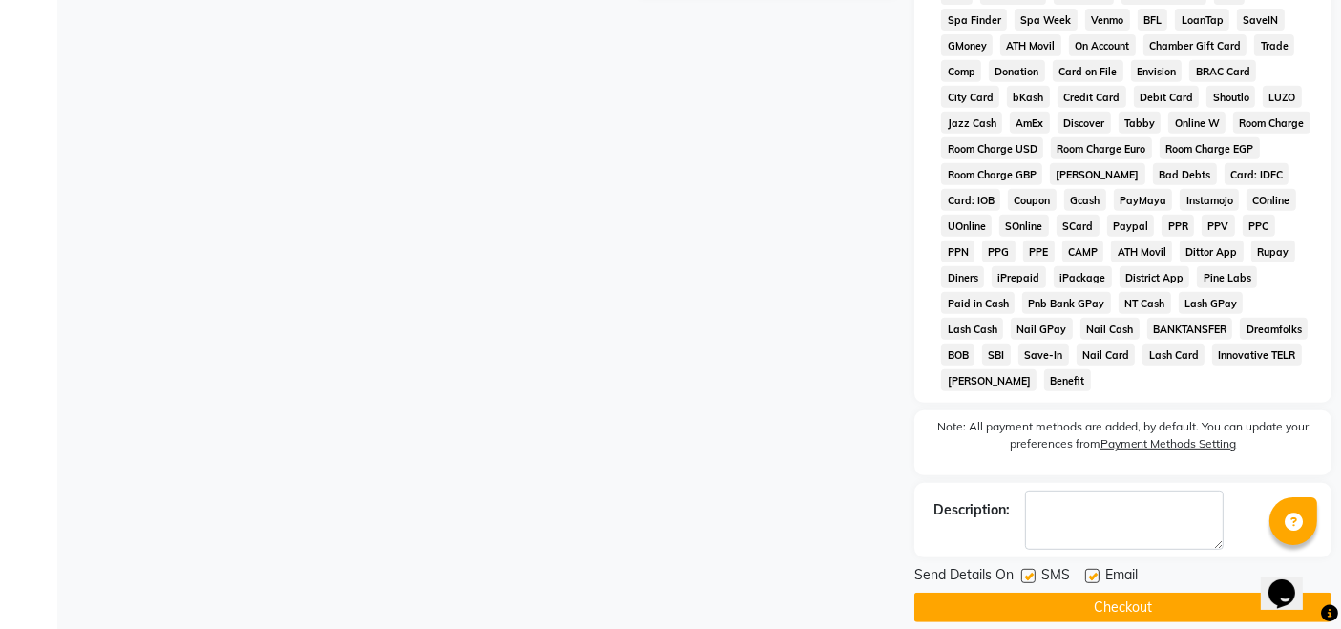
click at [1117, 593] on button "Checkout" at bounding box center [1123, 608] width 417 height 30
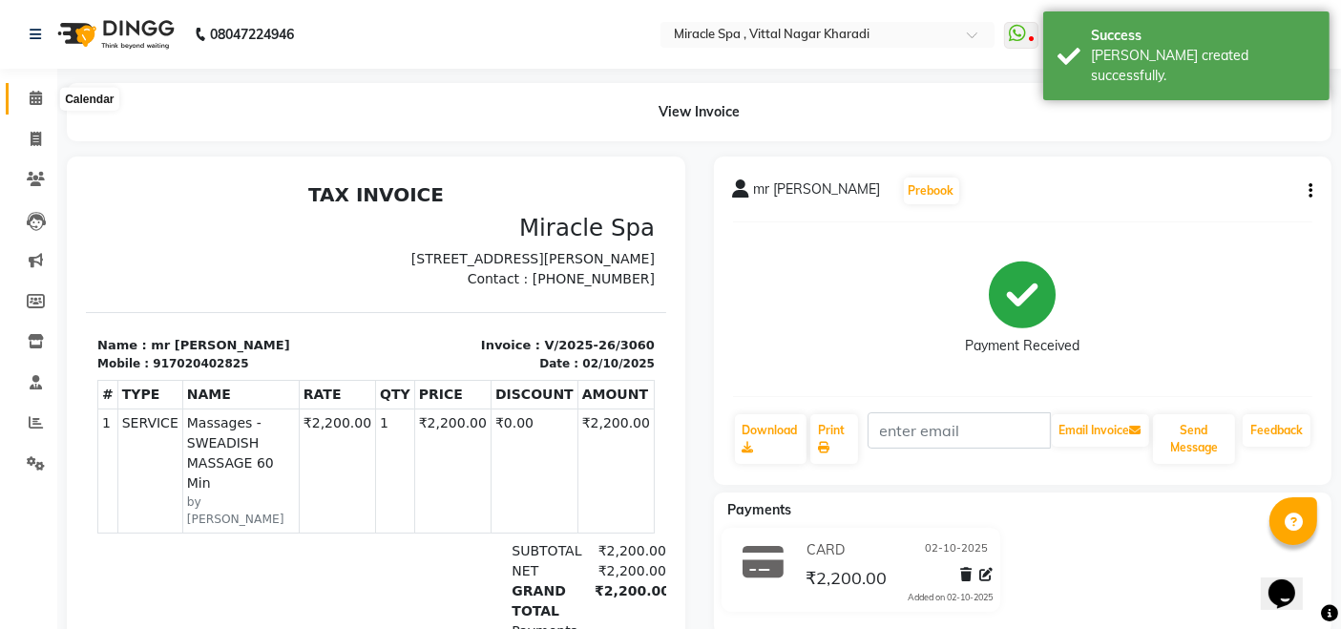
click at [38, 91] on icon at bounding box center [36, 98] width 12 height 14
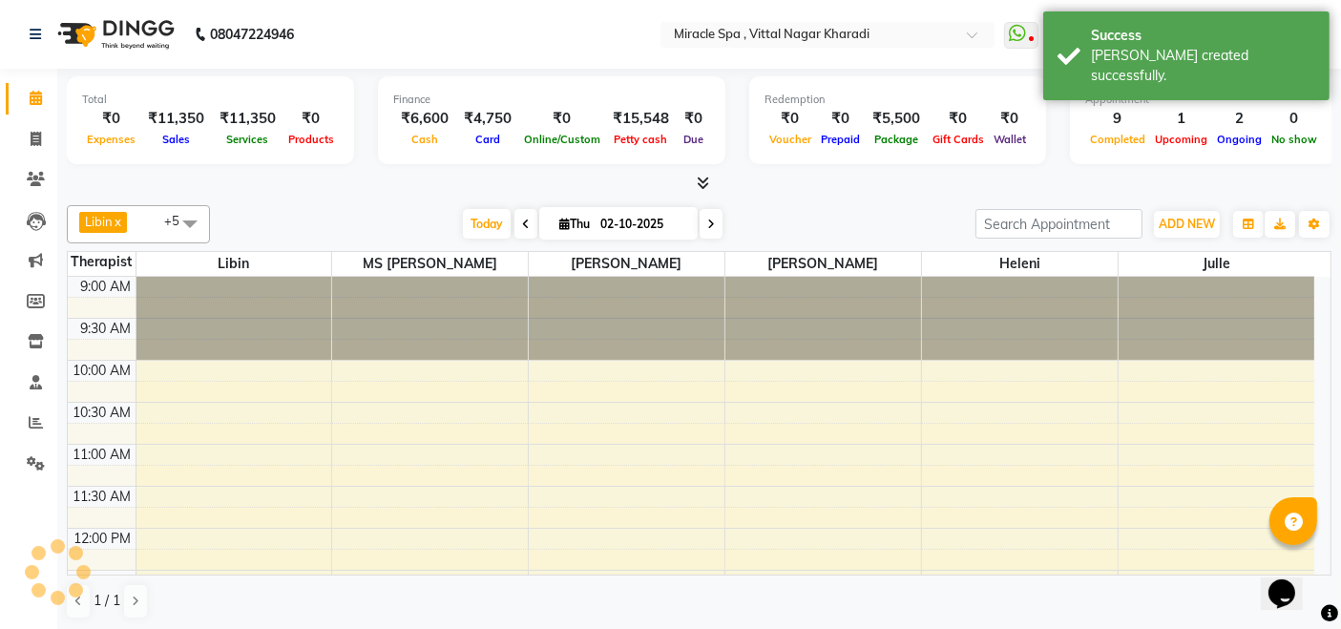
scroll to position [665, 0]
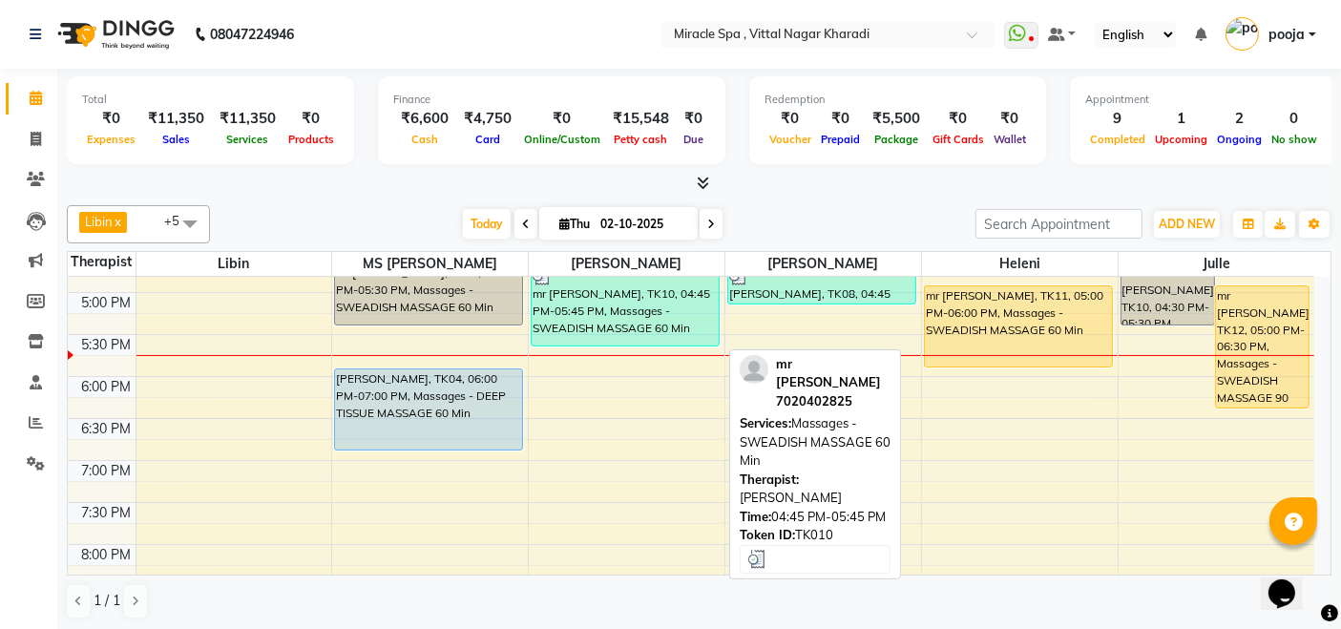
scroll to position [665, 0]
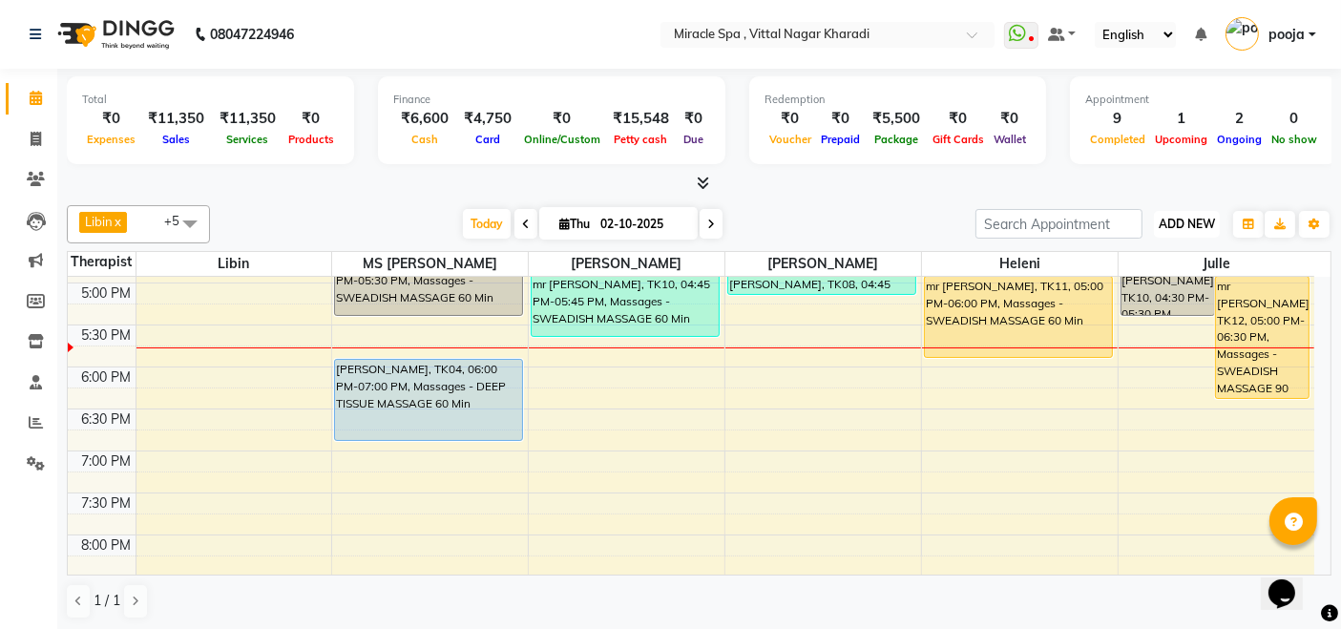
click at [1200, 225] on span "ADD NEW" at bounding box center [1187, 224] width 56 height 14
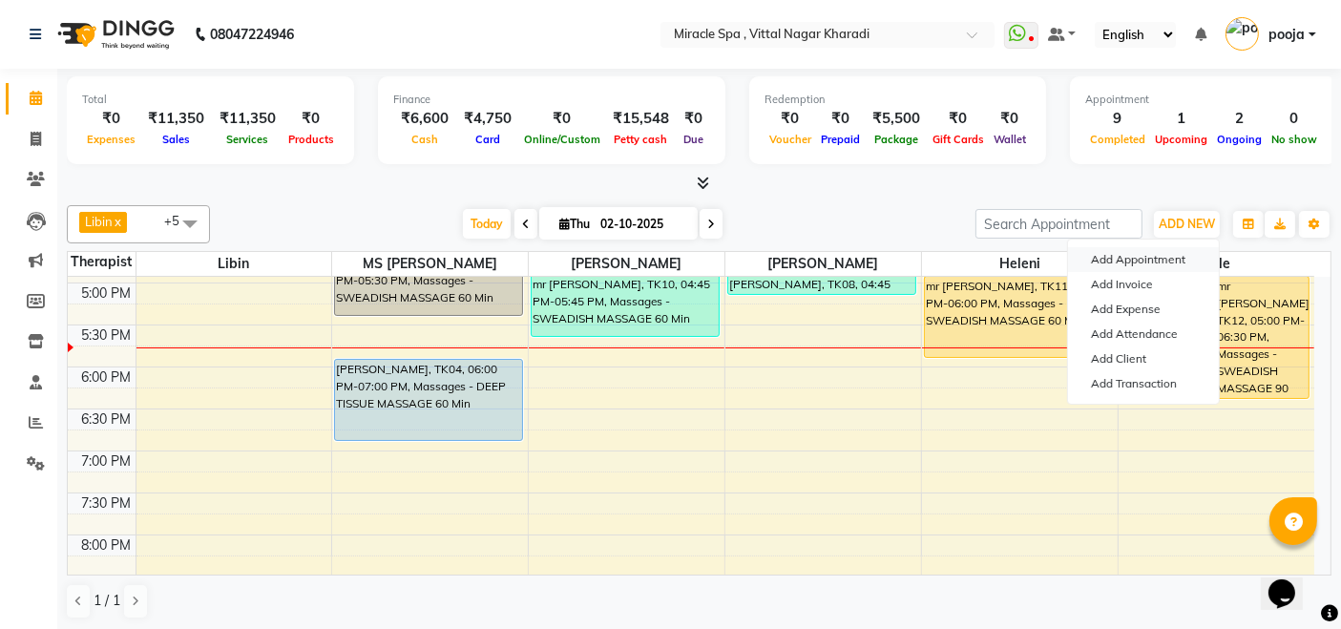
click at [1166, 260] on button "Add Appointment" at bounding box center [1143, 259] width 151 height 25
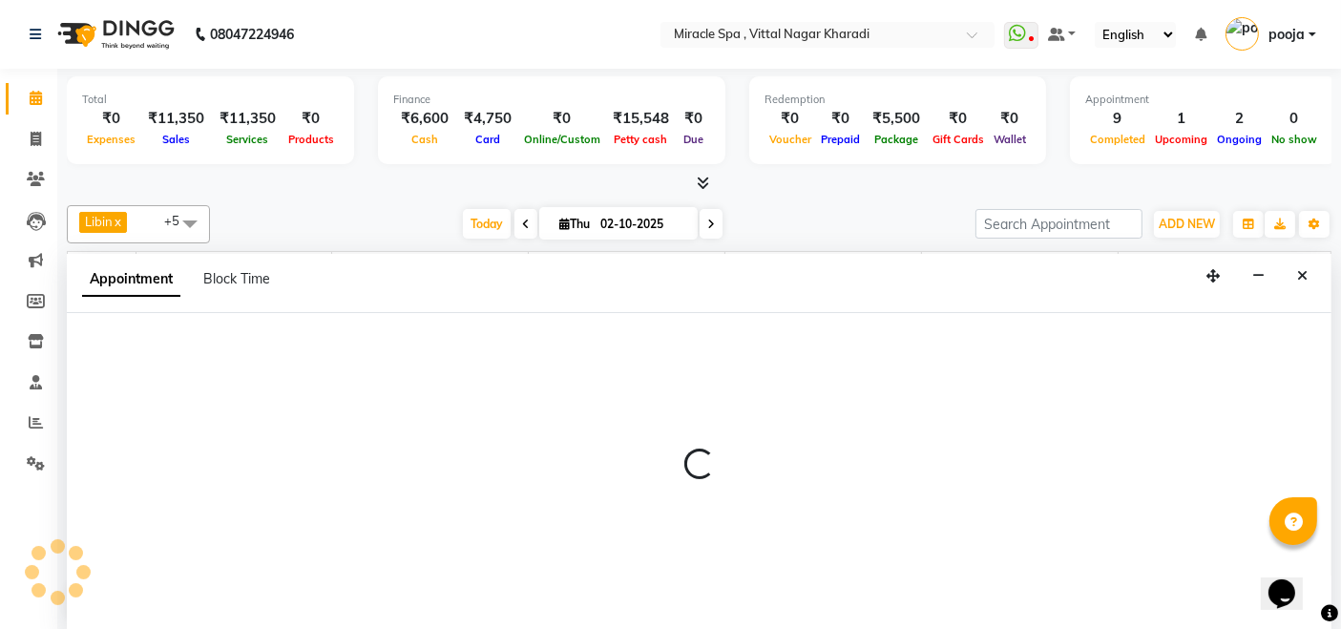
scroll to position [0, 0]
select select "600"
select select "tentative"
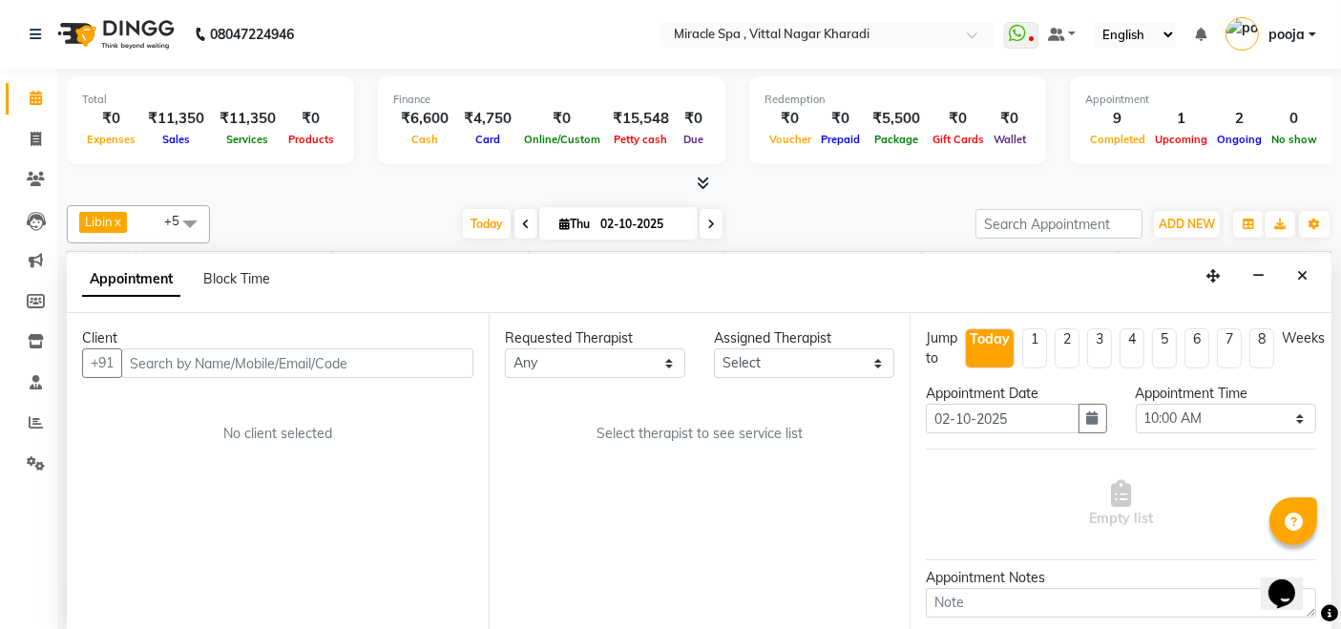
click at [169, 357] on input "text" at bounding box center [297, 363] width 352 height 30
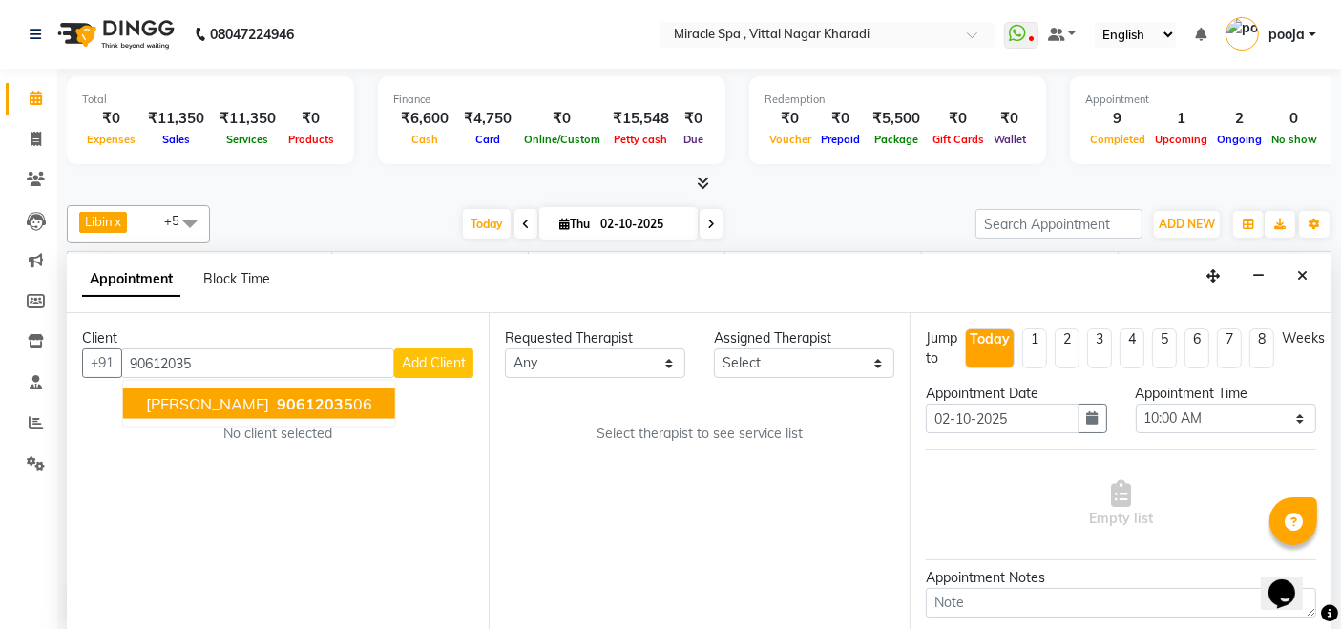
click at [157, 394] on span "[PERSON_NAME]" at bounding box center [207, 403] width 123 height 19
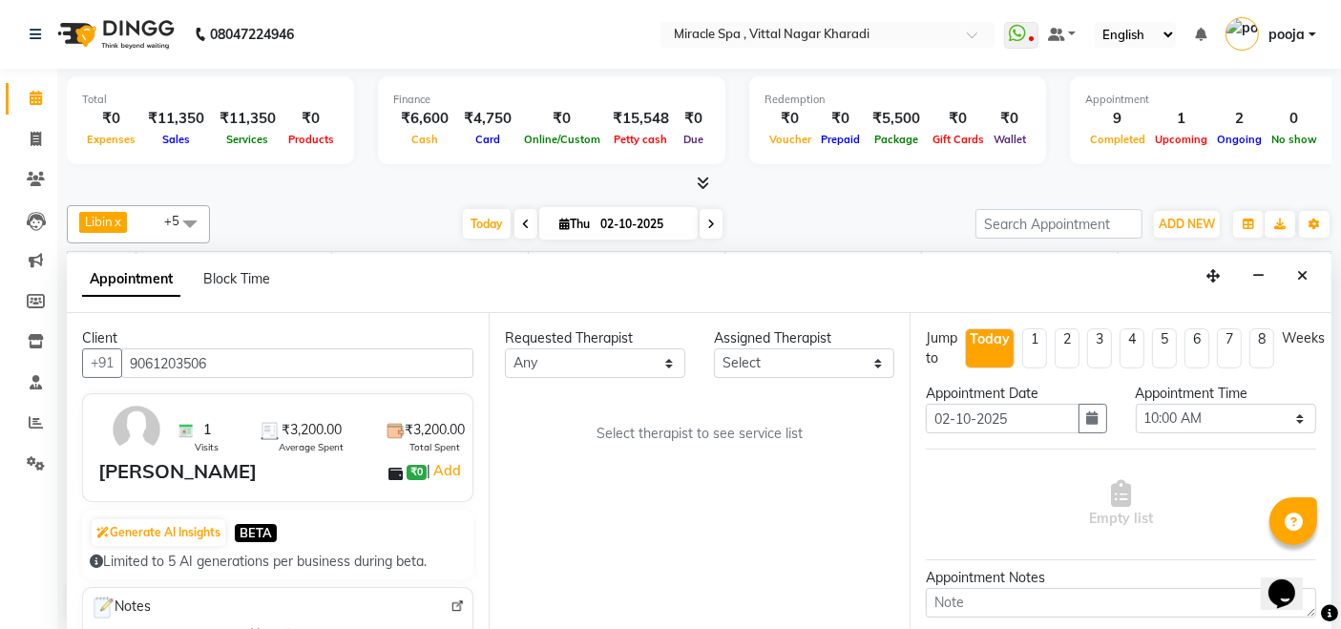
type input "9061203506"
click at [788, 369] on select "Select ajay [PERSON_NAME] [PERSON_NAME] [PERSON_NAME] MR [PERSON_NAME] MS [PERS…" at bounding box center [804, 363] width 180 height 30
select select "66369"
click at [714, 348] on select "Select ajay [PERSON_NAME] [PERSON_NAME] [PERSON_NAME] MR [PERSON_NAME] MS [PERS…" at bounding box center [804, 363] width 180 height 30
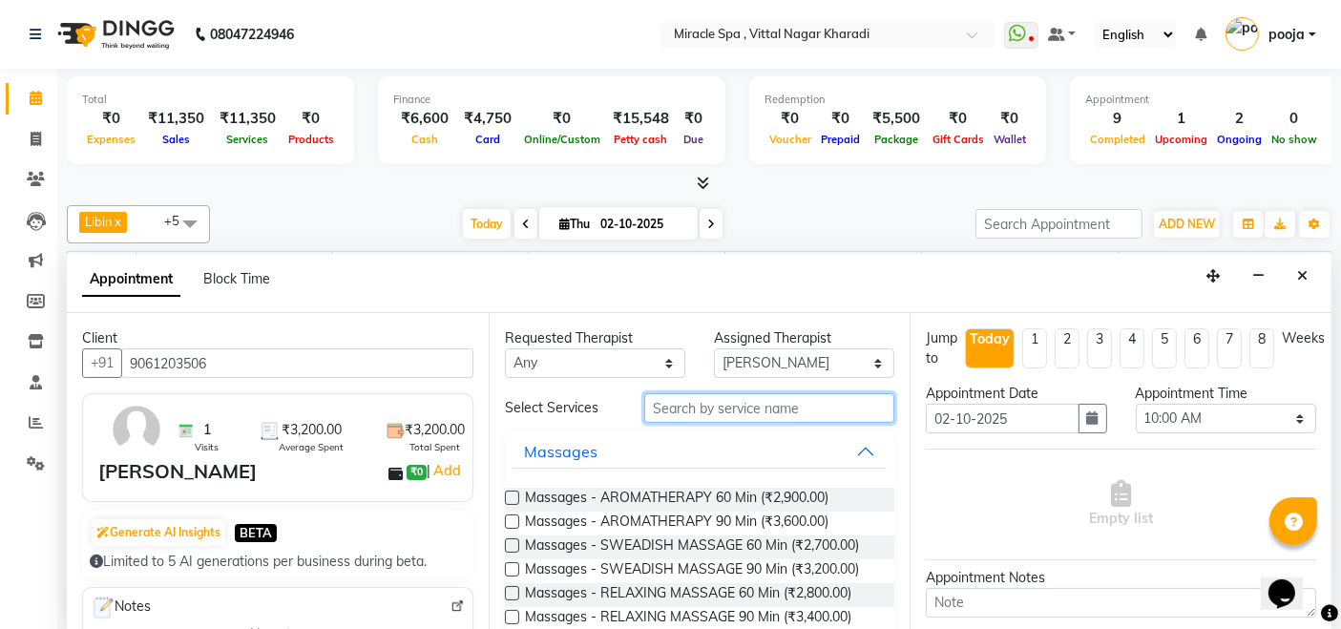
click at [663, 410] on input "text" at bounding box center [769, 408] width 250 height 30
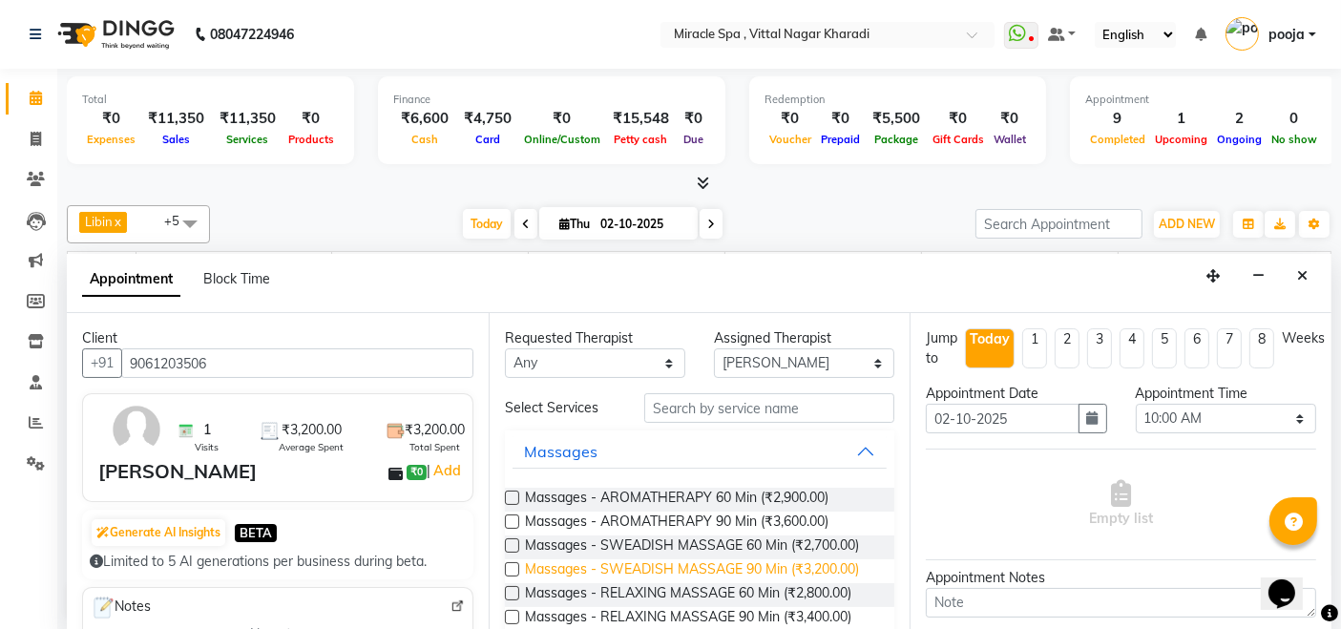
click at [699, 561] on span "Massages - SWEADISH MASSAGE 90 Min (₹3,200.00)" at bounding box center [692, 571] width 334 height 24
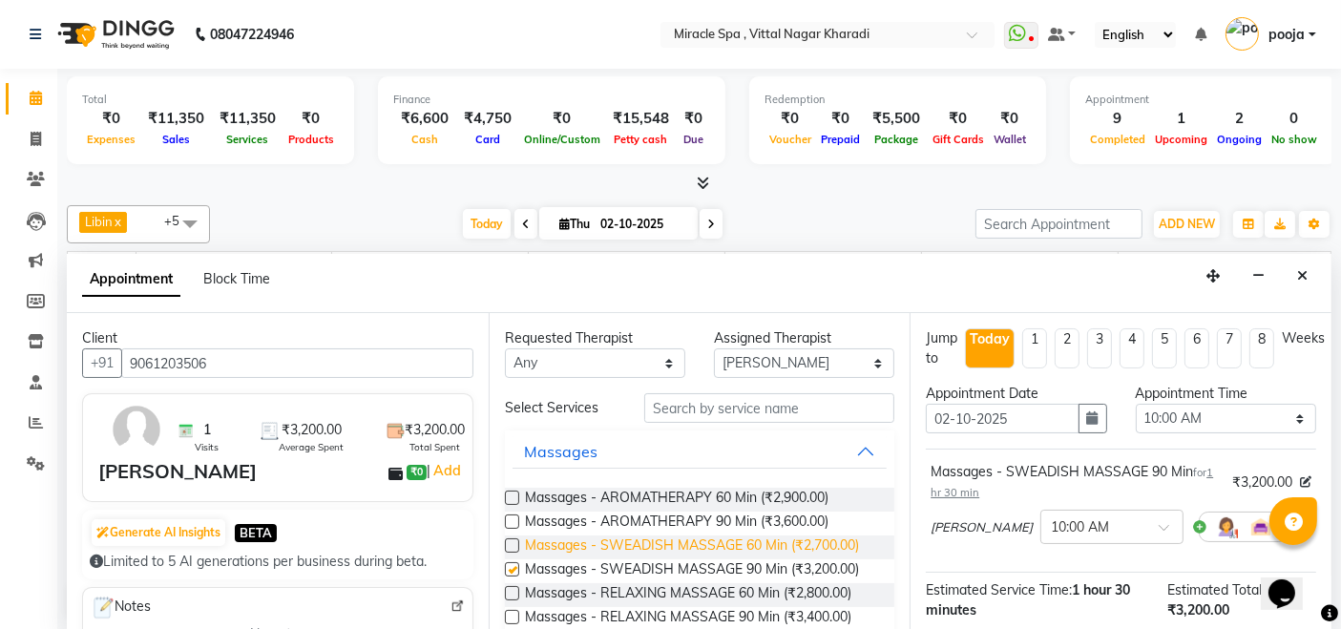
checkbox input "false"
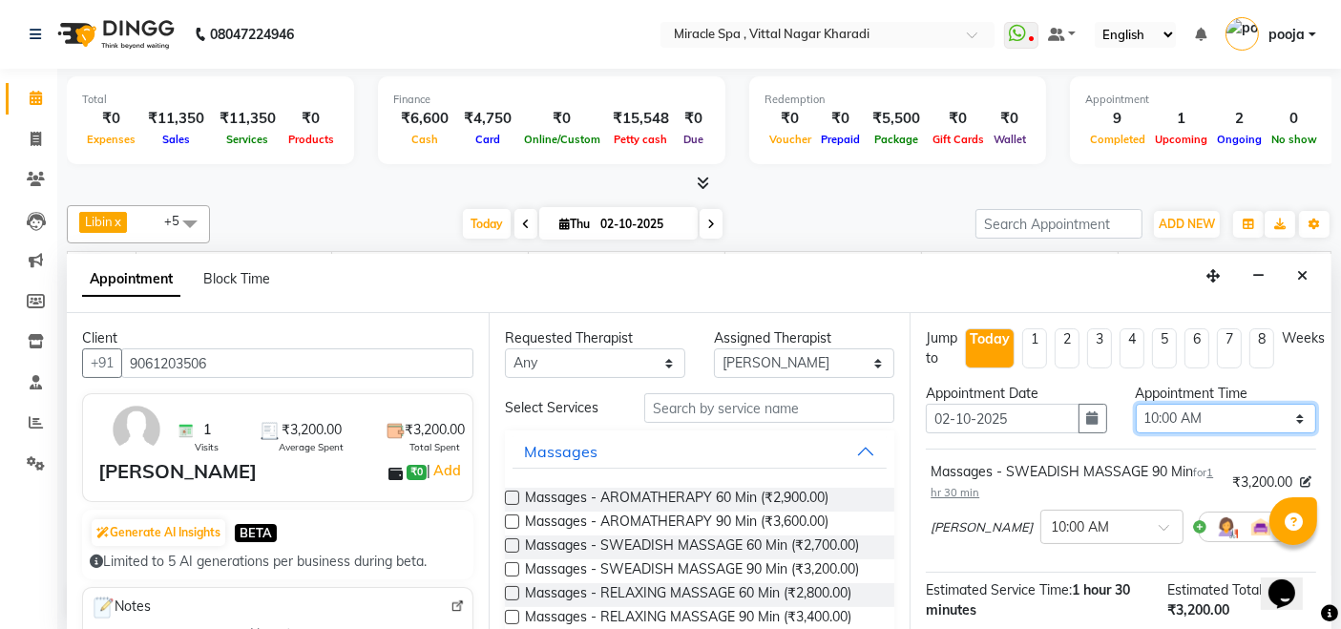
click at [1241, 415] on select "Select 10:00 AM 10:15 AM 10:30 AM 10:45 AM 11:00 AM 11:15 AM 11:30 AM 11:45 AM …" at bounding box center [1226, 419] width 180 height 30
select select "1140"
click at [1136, 404] on select "Select 10:00 AM 10:15 AM 10:30 AM 10:45 AM 11:00 AM 11:15 AM 11:30 AM 11:45 AM …" at bounding box center [1226, 419] width 180 height 30
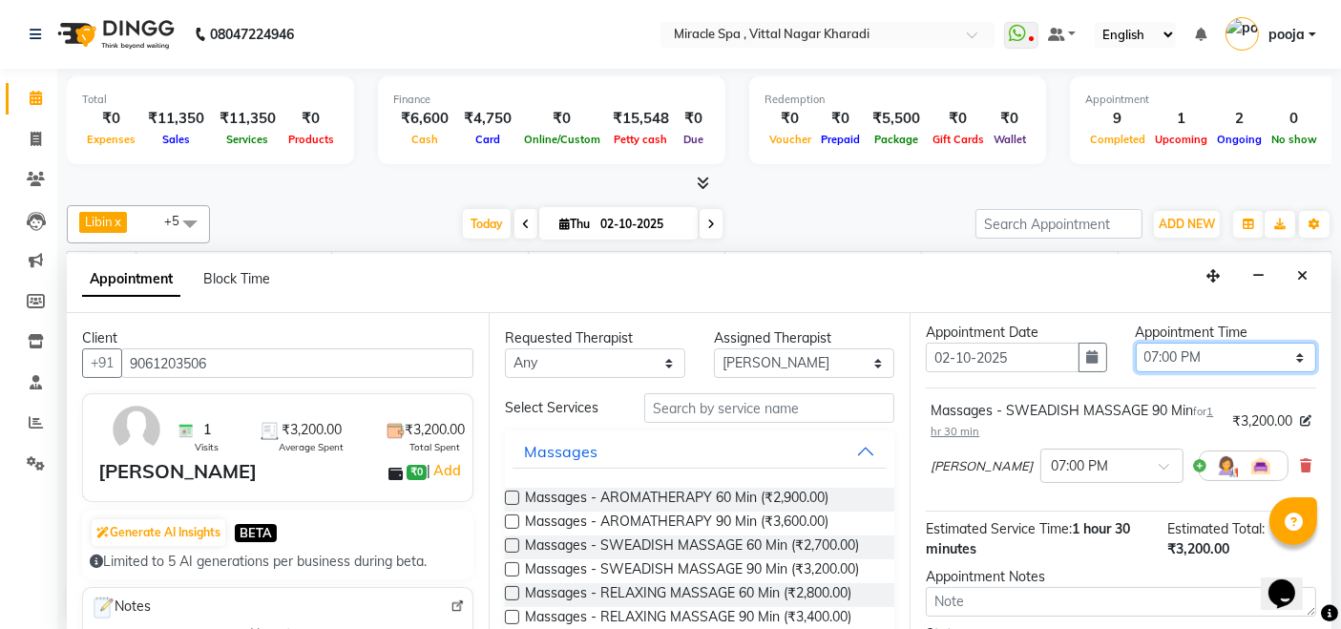
scroll to position [222, 0]
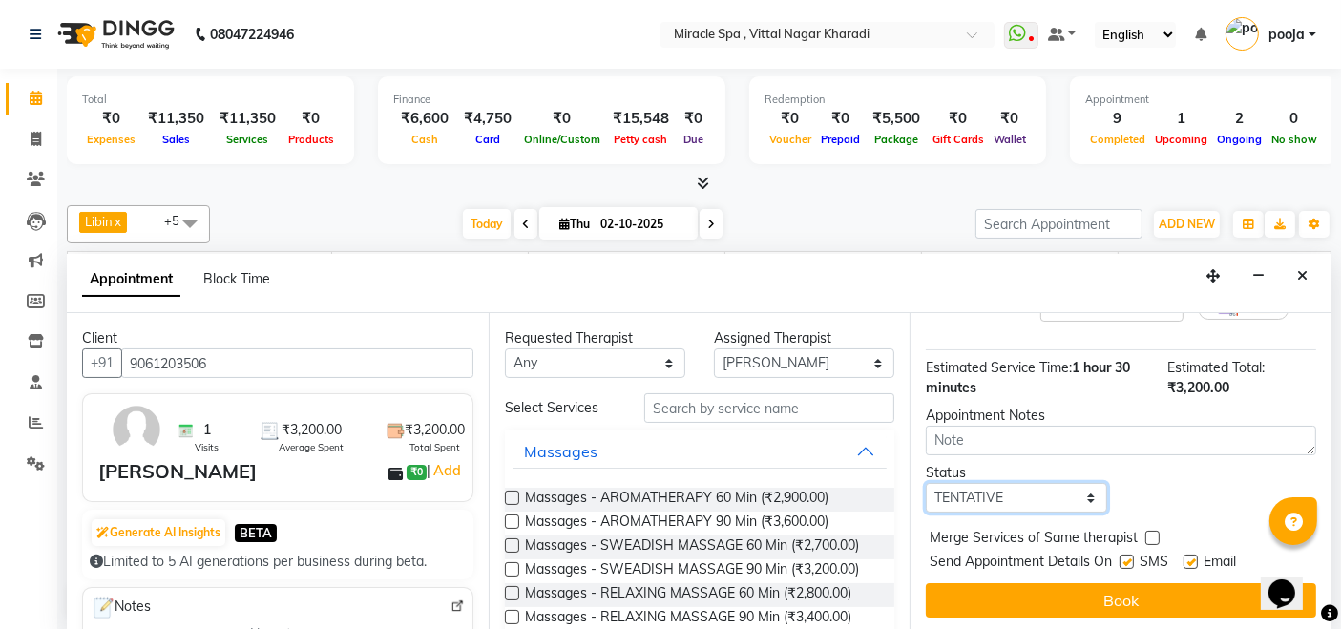
click at [1014, 494] on select "Select TENTATIVE CONFIRM CHECK-IN UPCOMING" at bounding box center [1016, 498] width 180 height 30
select select "upcoming"
click at [926, 483] on select "Select TENTATIVE CONFIRM CHECK-IN UPCOMING" at bounding box center [1016, 498] width 180 height 30
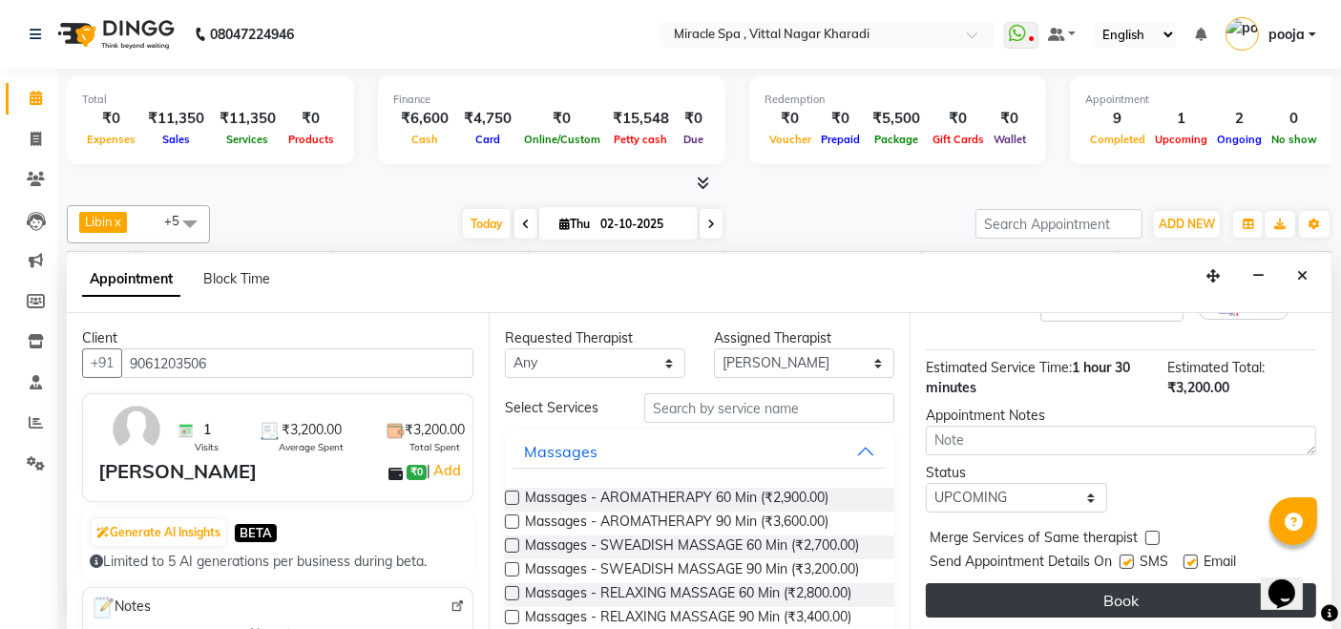
click at [1080, 602] on button "Book" at bounding box center [1121, 600] width 390 height 34
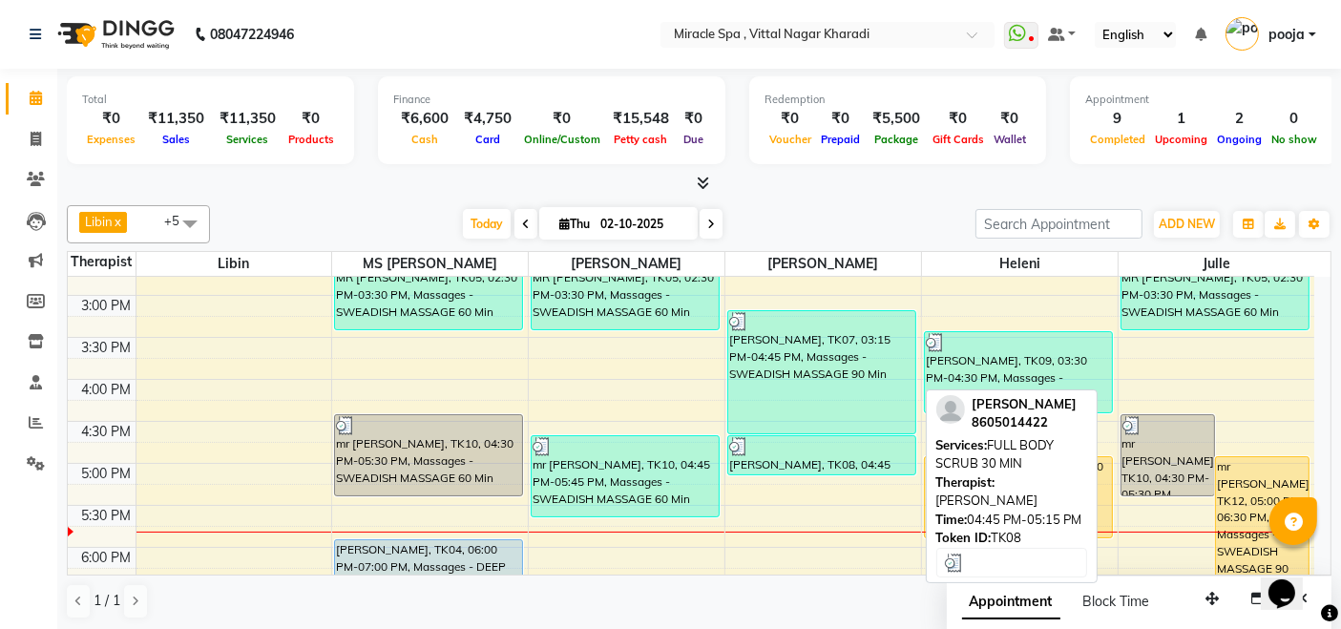
scroll to position [453, 0]
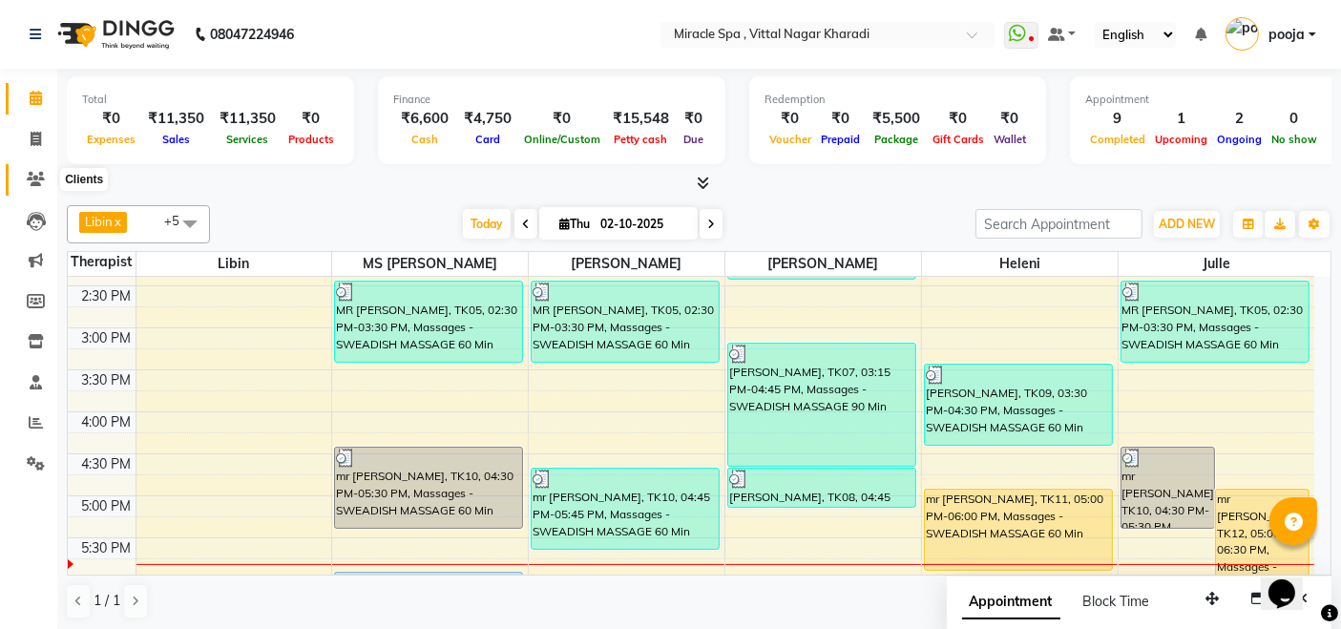
click at [34, 179] on icon at bounding box center [36, 179] width 18 height 14
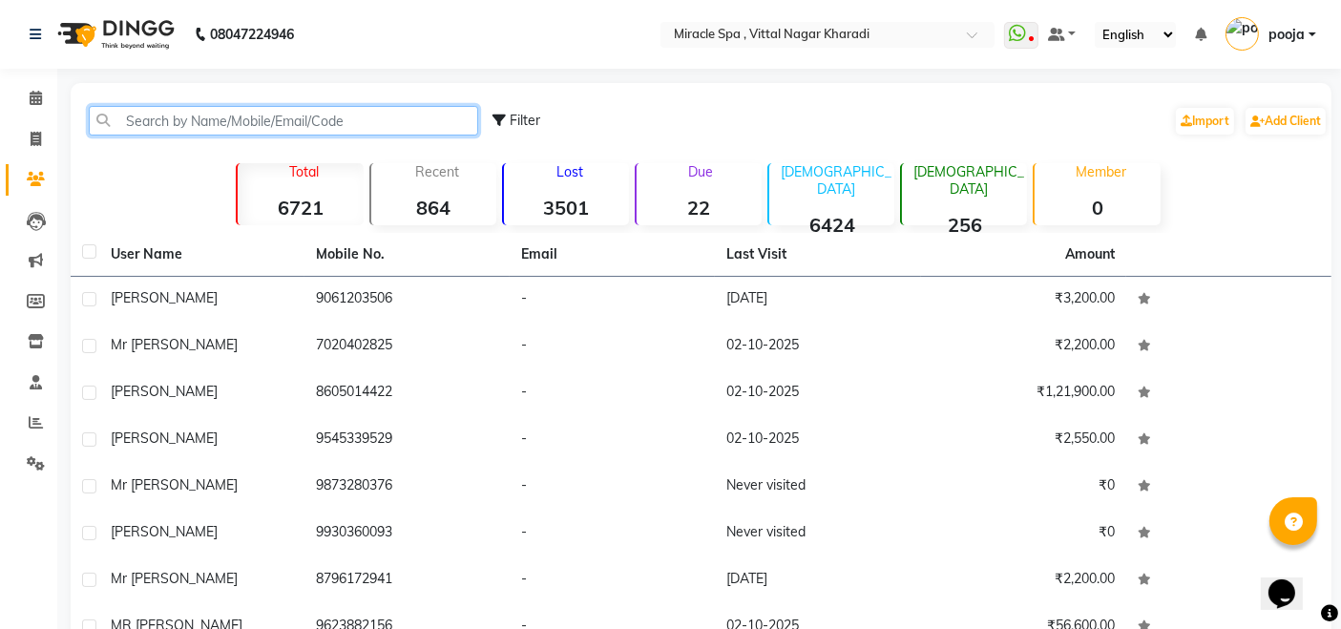
click at [130, 118] on input "text" at bounding box center [284, 121] width 390 height 30
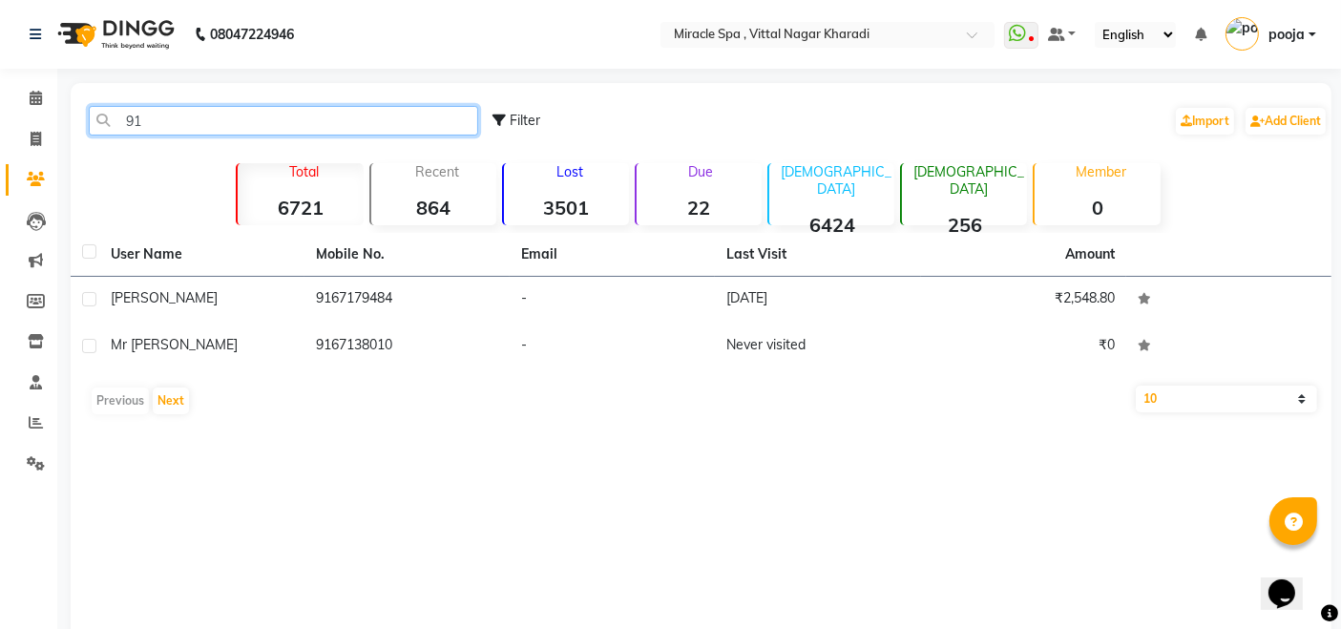
type input "9"
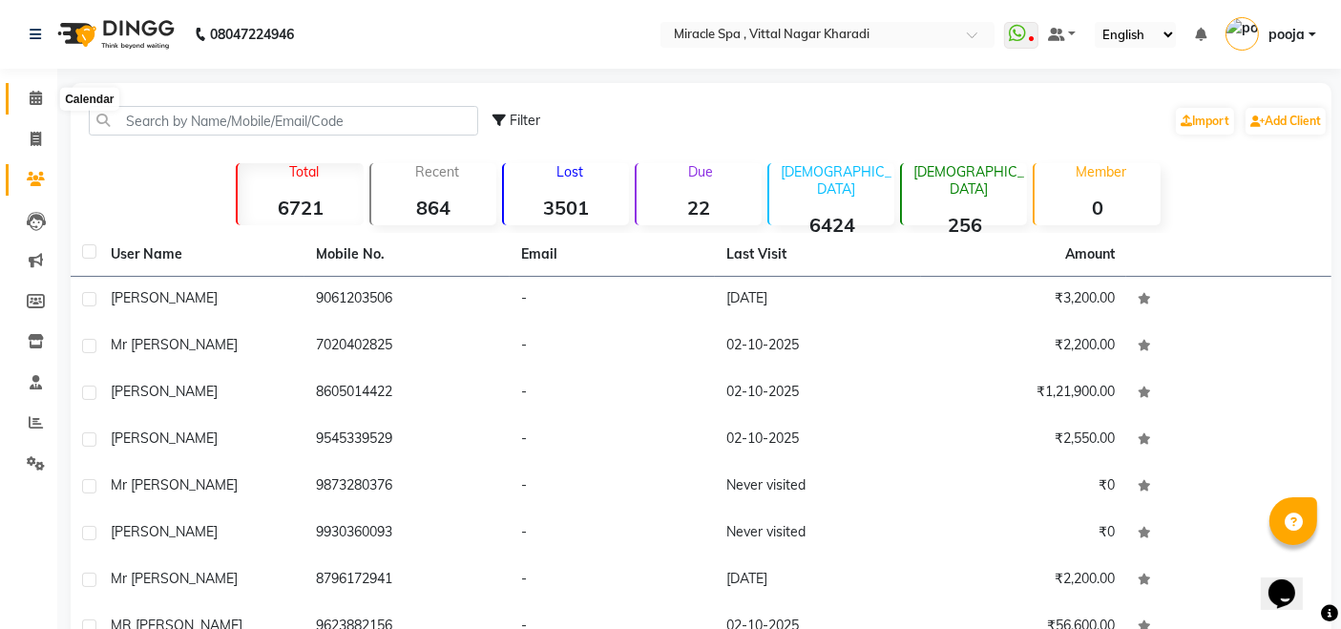
click at [39, 100] on icon at bounding box center [36, 98] width 12 height 14
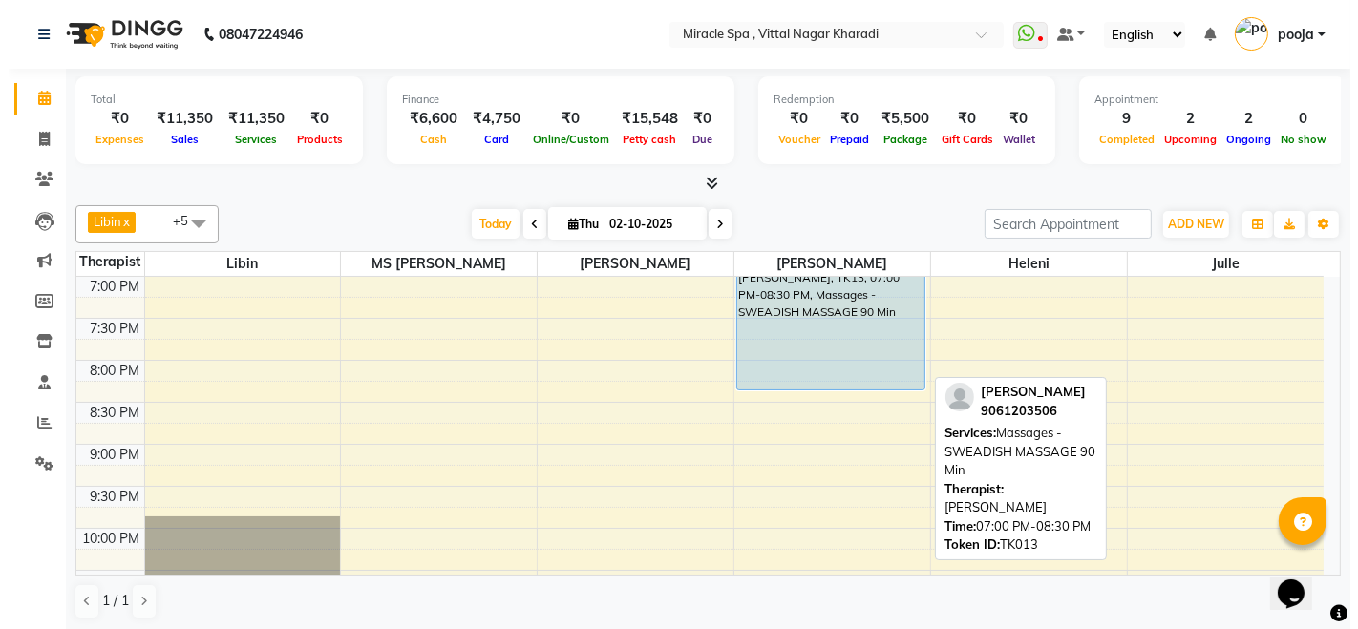
scroll to position [734, 0]
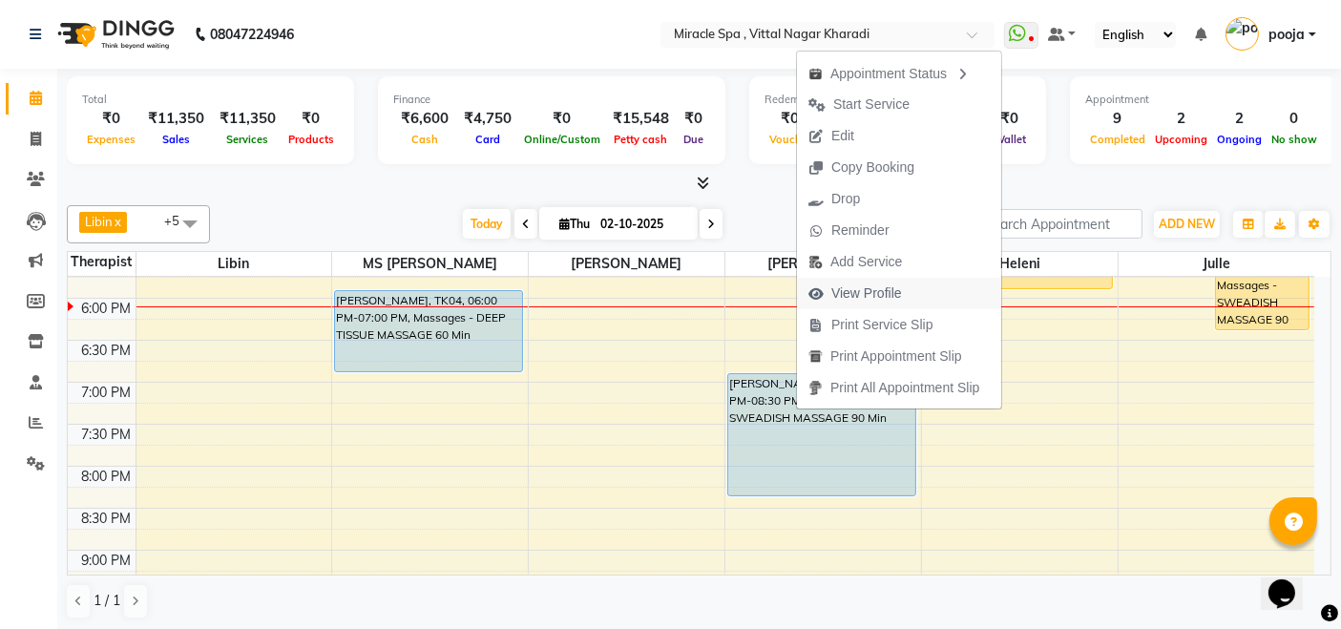
click at [910, 298] on span "View Profile" at bounding box center [855, 294] width 116 height 32
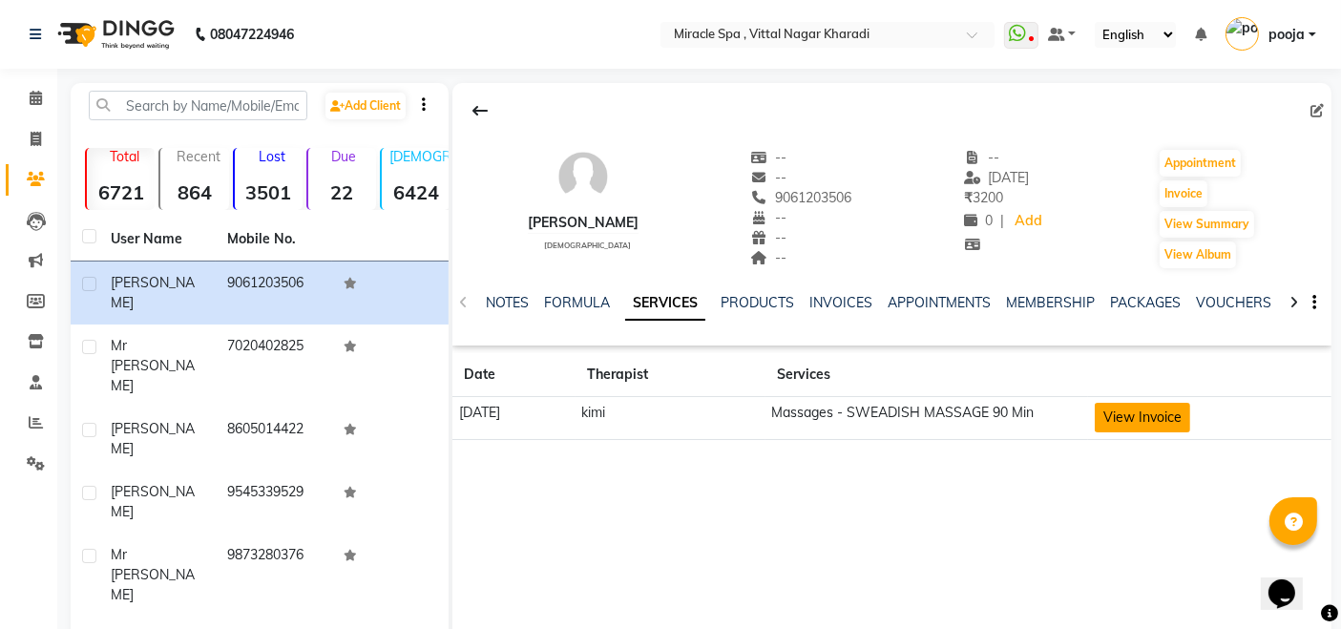
click at [1191, 413] on button "View Invoice" at bounding box center [1142, 418] width 95 height 30
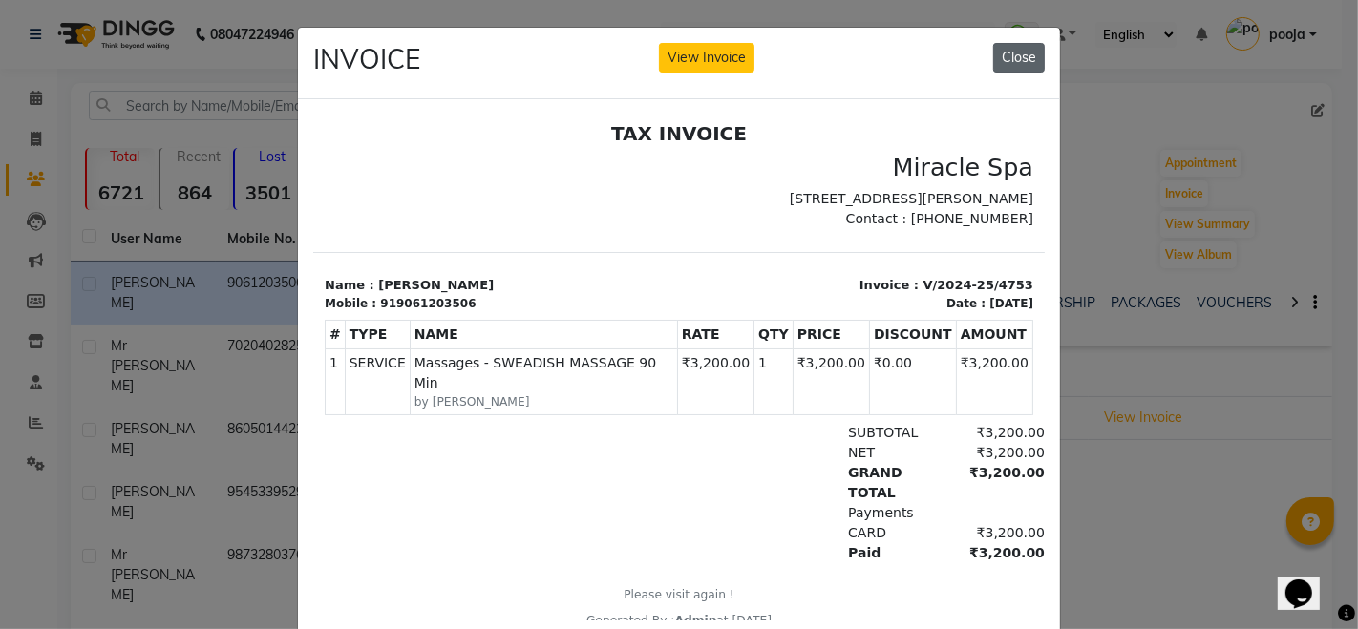
click at [1020, 64] on button "Close" at bounding box center [1019, 58] width 52 height 30
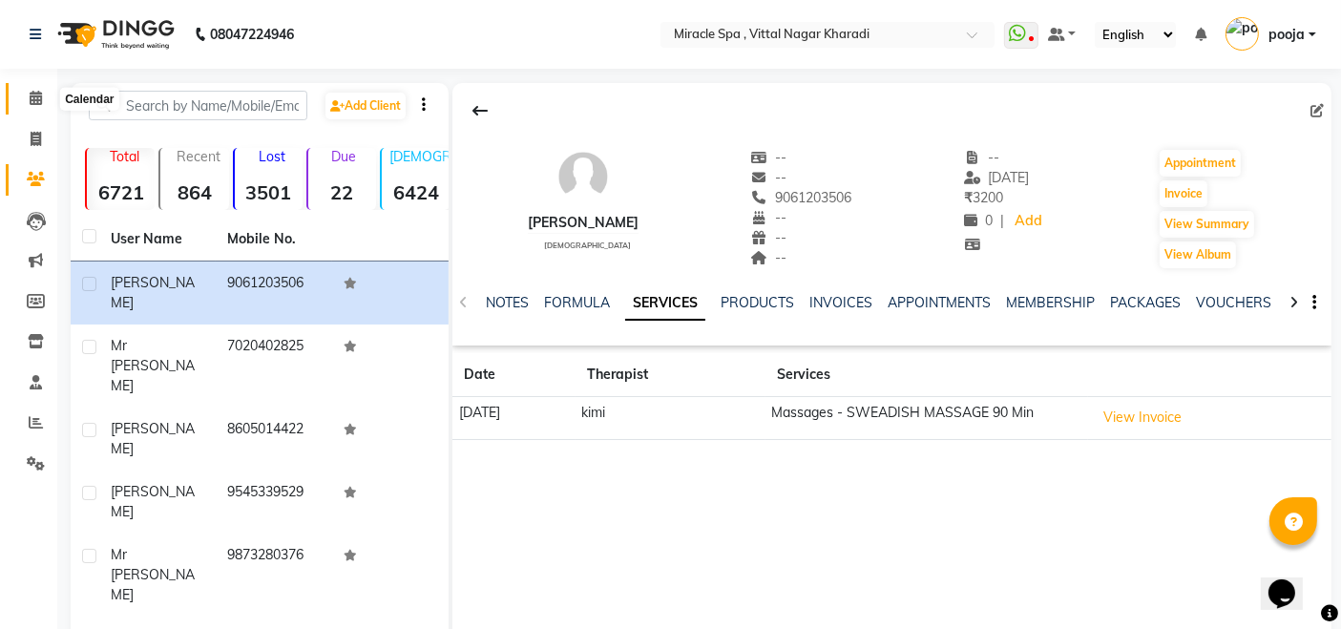
click at [30, 95] on icon at bounding box center [36, 98] width 12 height 14
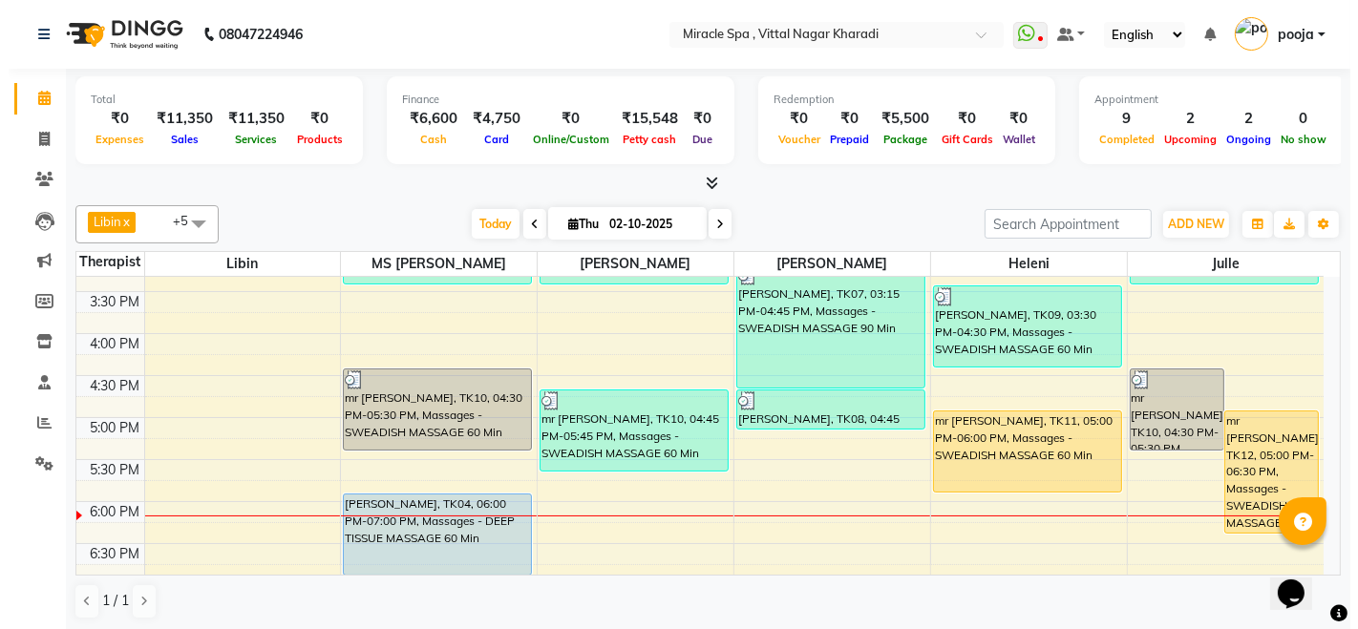
scroll to position [530, 0]
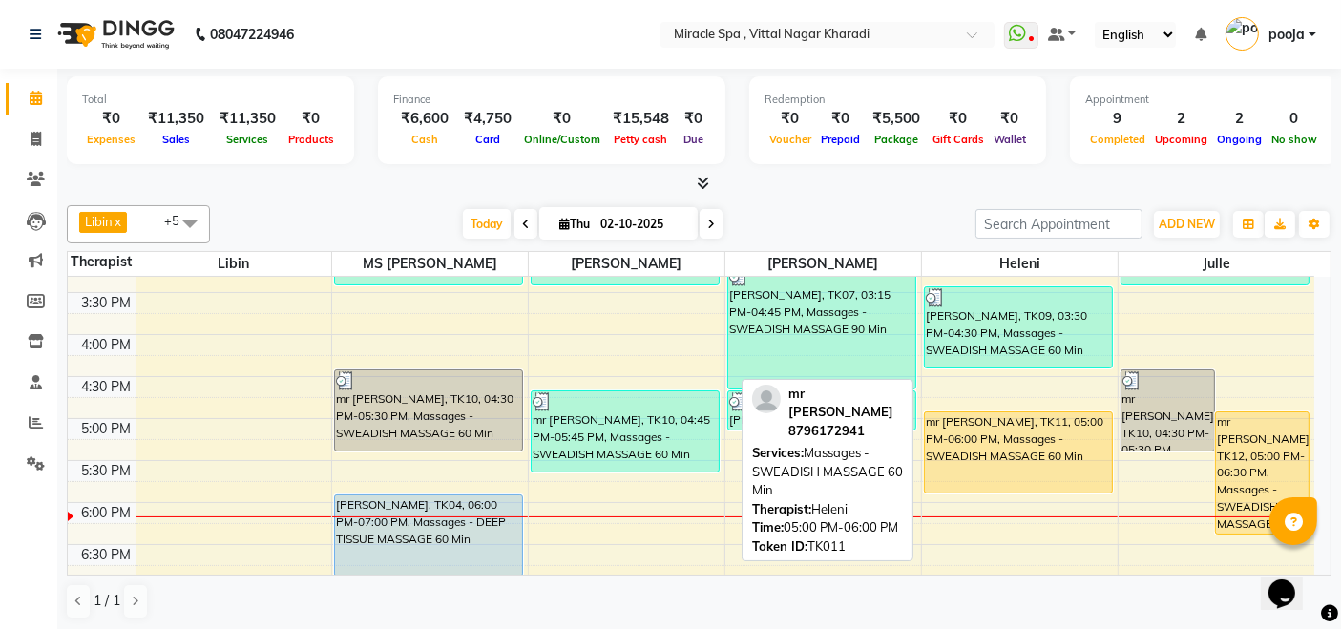
click at [1039, 440] on div "mr [PERSON_NAME], TK11, 05:00 PM-06:00 PM, Massages - SWEADISH MASSAGE 60 Min" at bounding box center [1018, 452] width 187 height 80
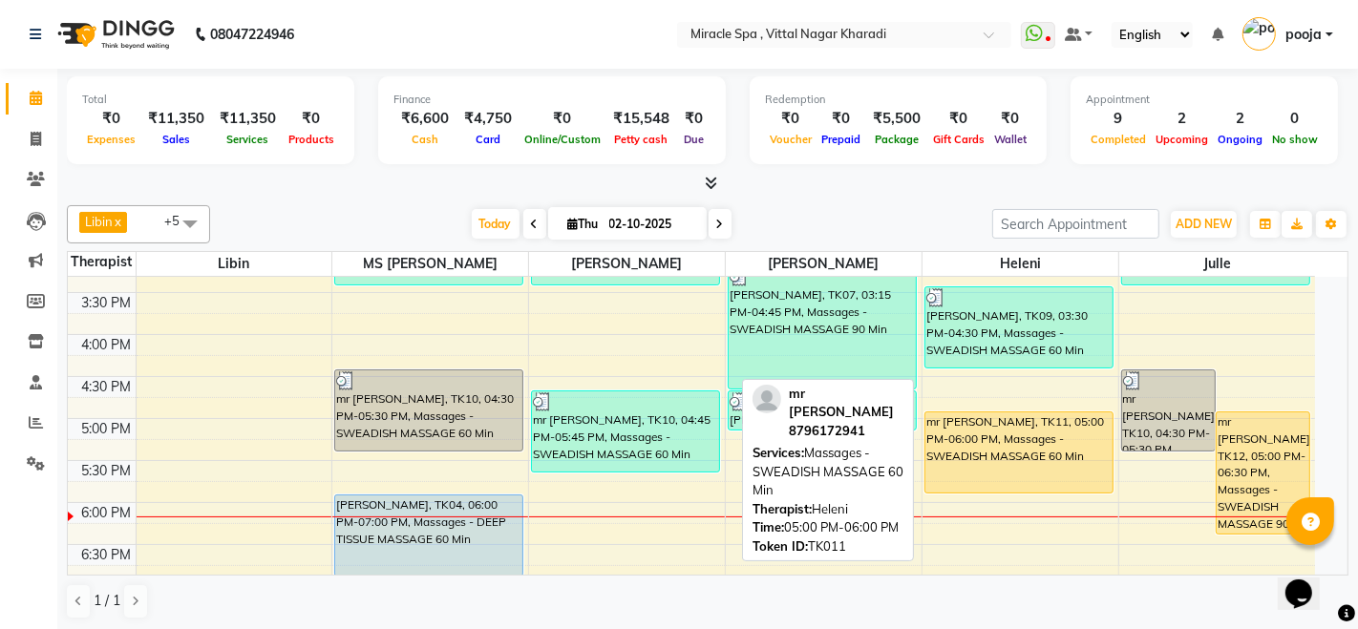
select select "1"
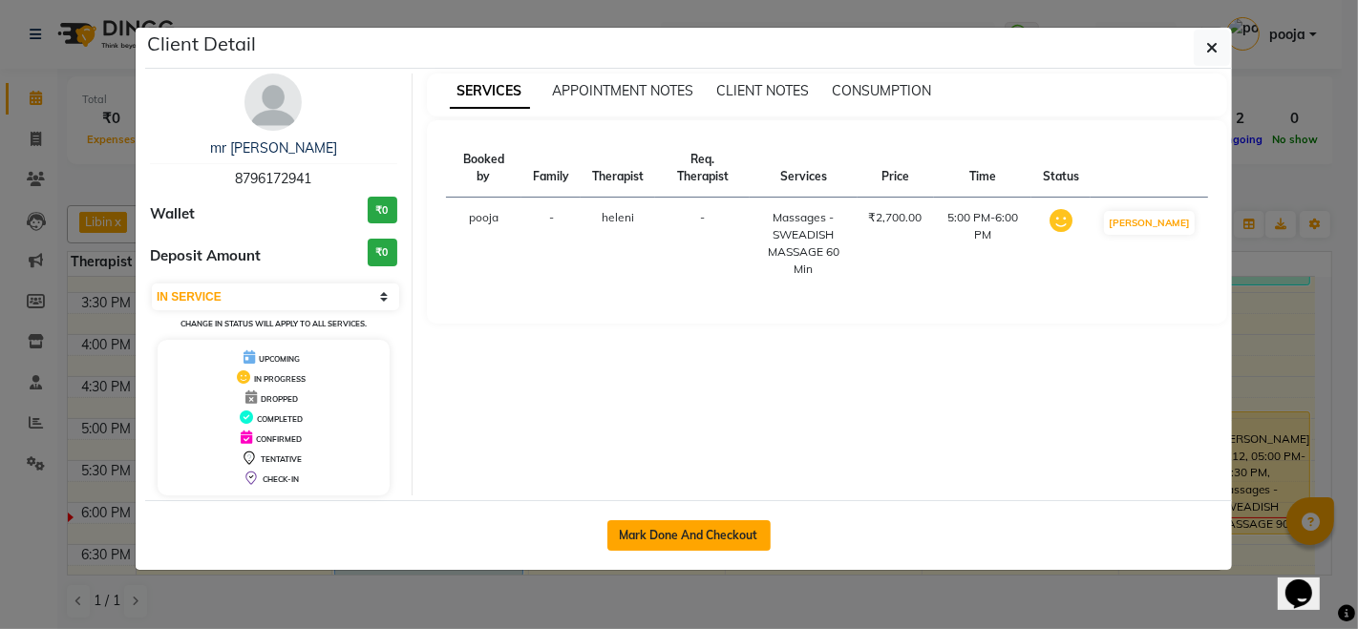
click at [679, 528] on button "Mark Done And Checkout" at bounding box center [688, 535] width 163 height 31
select select "3854"
select select "service"
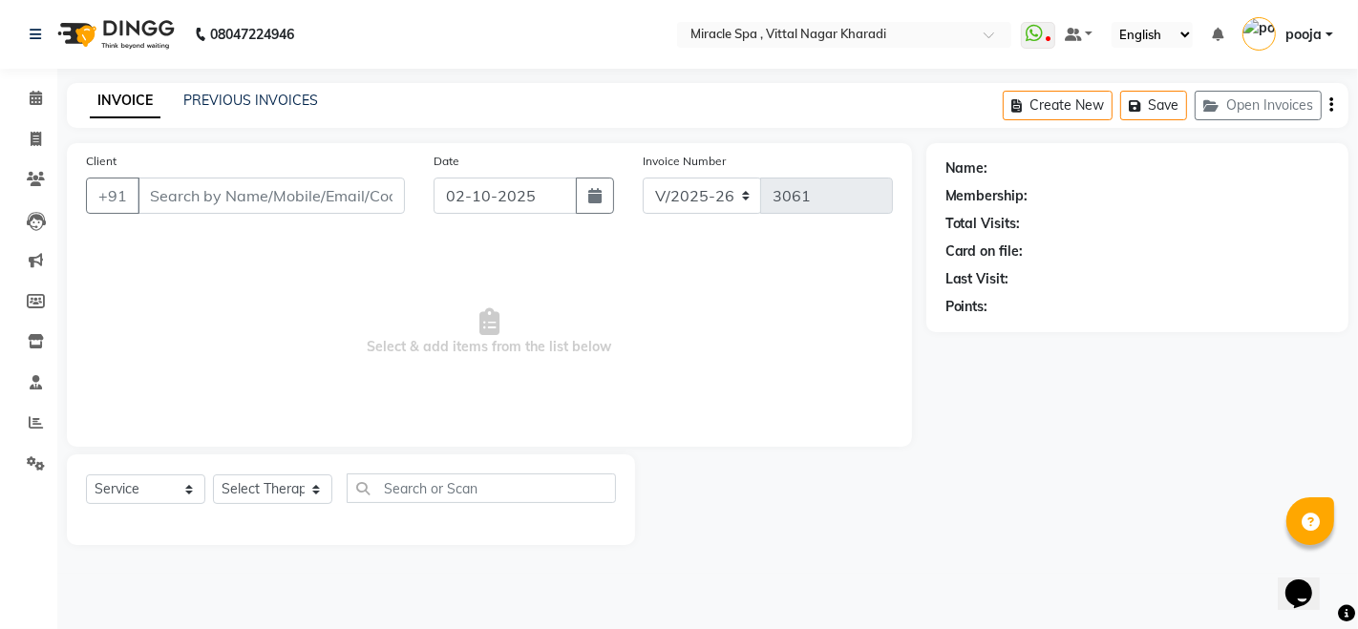
click at [1332, 113] on button "button" at bounding box center [1331, 105] width 4 height 45
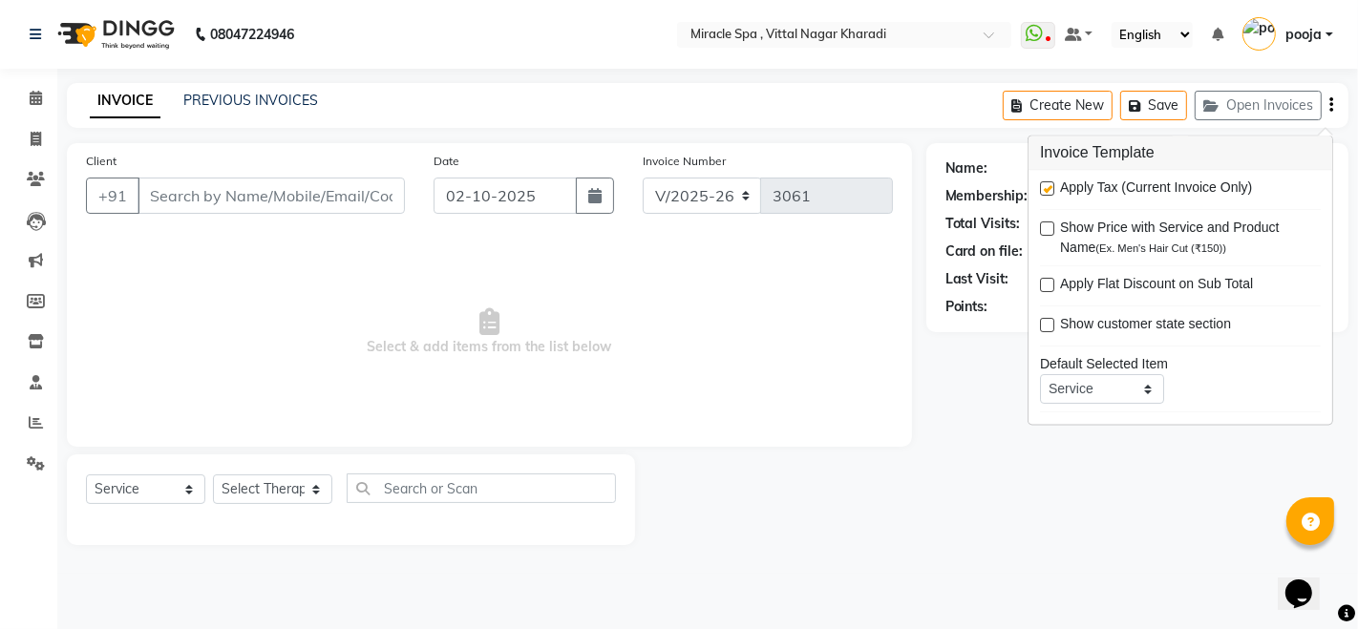
click at [1047, 189] on label at bounding box center [1047, 189] width 14 height 14
click at [1047, 189] on input "checkbox" at bounding box center [1046, 190] width 12 height 12
checkbox input "false"
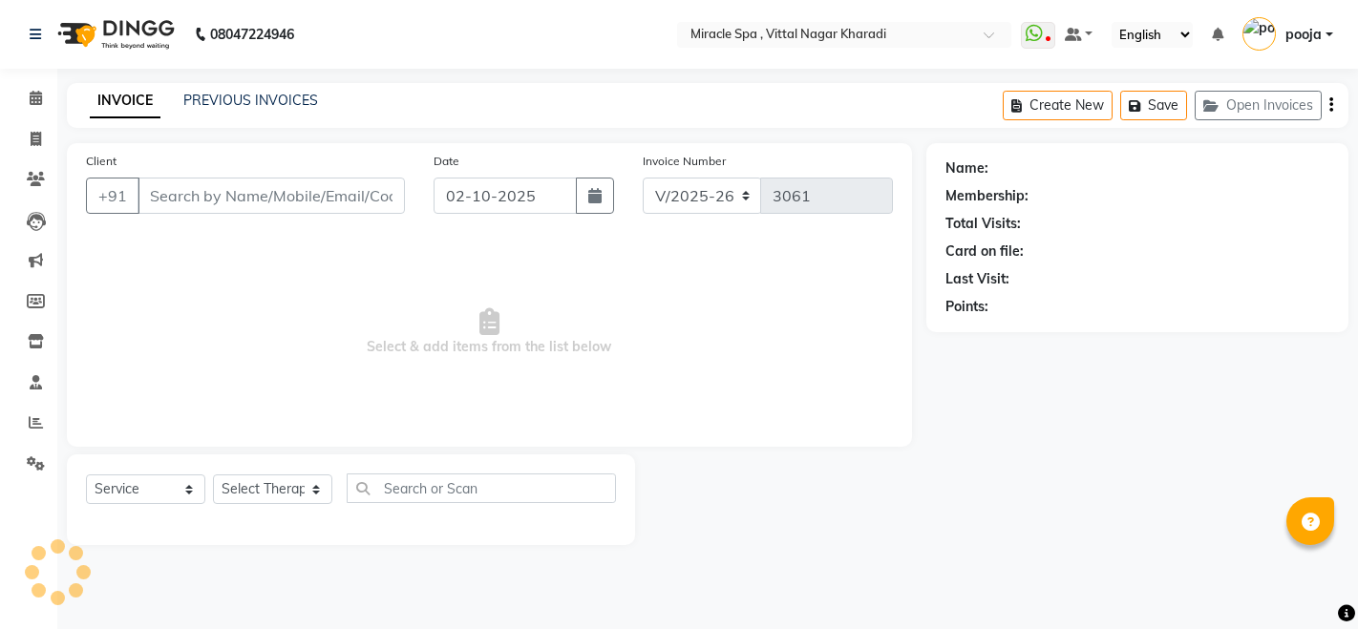
select select "3854"
select select "service"
type input "8796172941"
select select "89065"
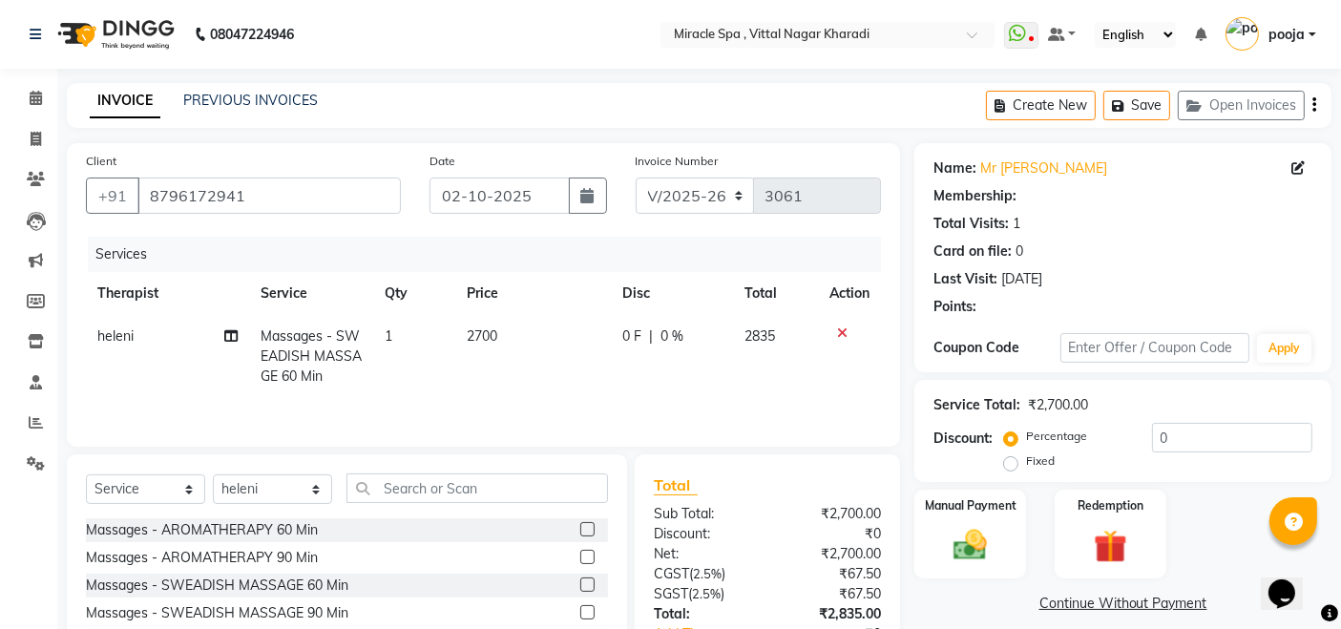
select select "1: Object"
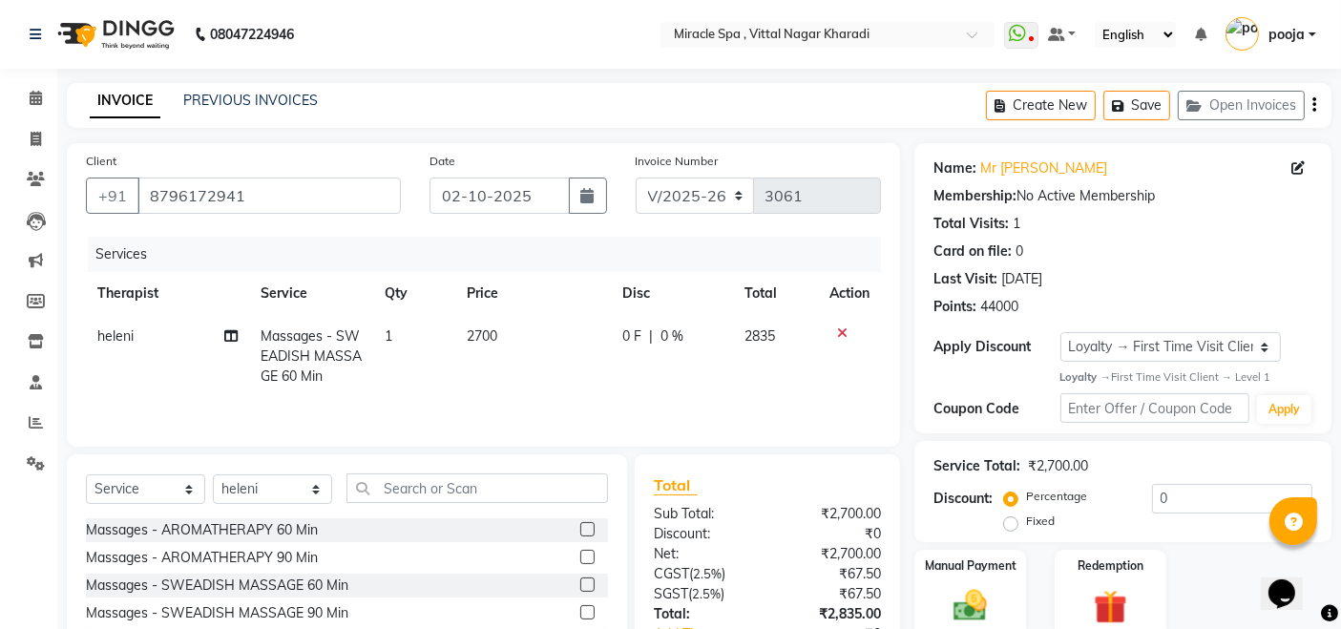
click at [1313, 105] on icon "button" at bounding box center [1315, 105] width 4 height 1
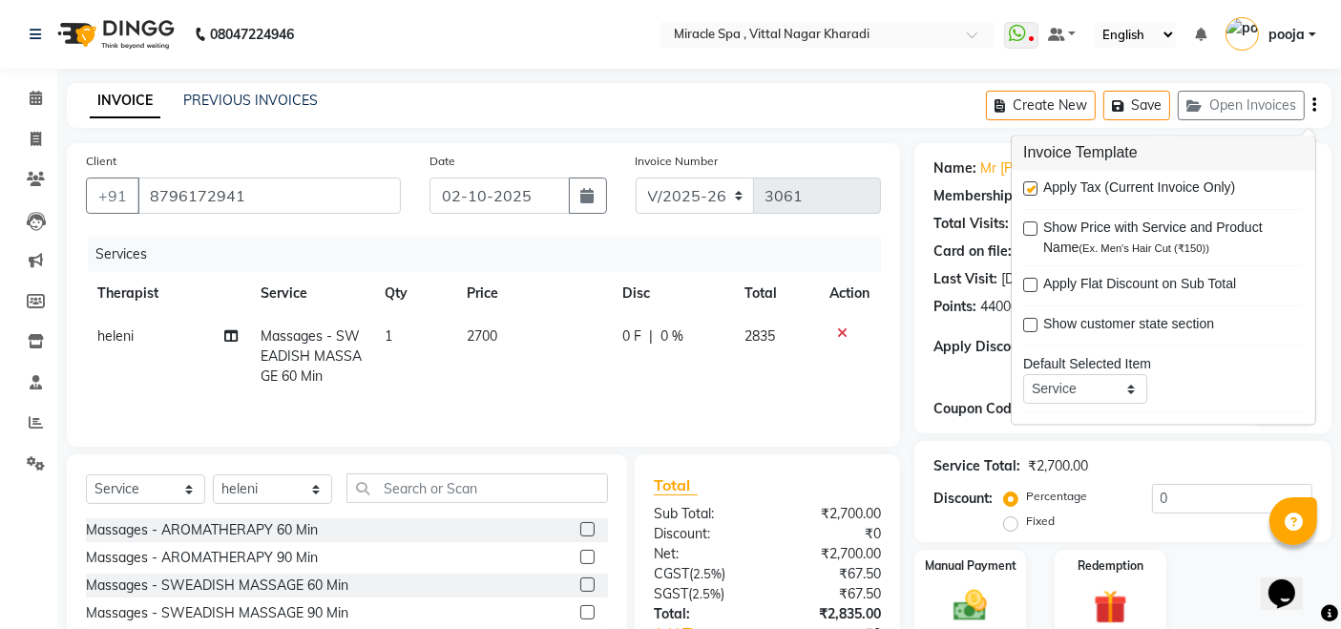
click at [1036, 189] on label at bounding box center [1030, 189] width 14 height 14
click at [1036, 189] on input "checkbox" at bounding box center [1029, 190] width 12 height 12
checkbox input "false"
click at [498, 329] on span "2700" at bounding box center [483, 335] width 31 height 17
select select "89065"
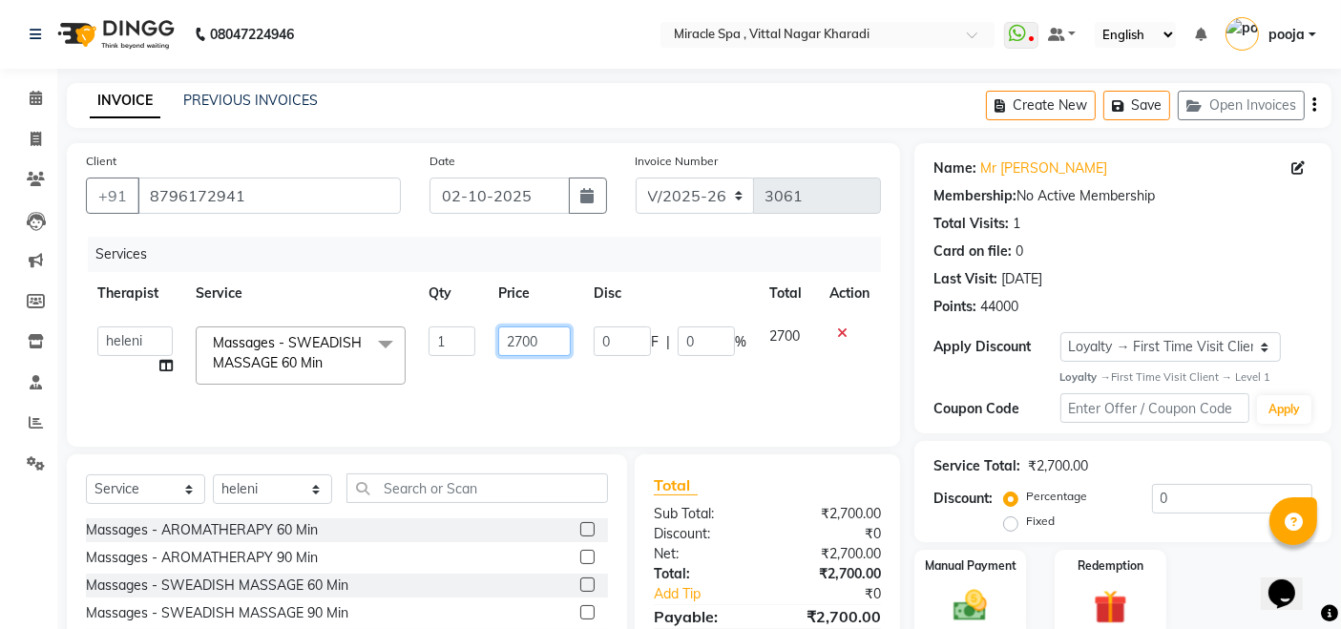
click at [526, 336] on input "2700" at bounding box center [534, 342] width 73 height 30
click at [539, 337] on input "220" at bounding box center [534, 342] width 73 height 30
type input "2200"
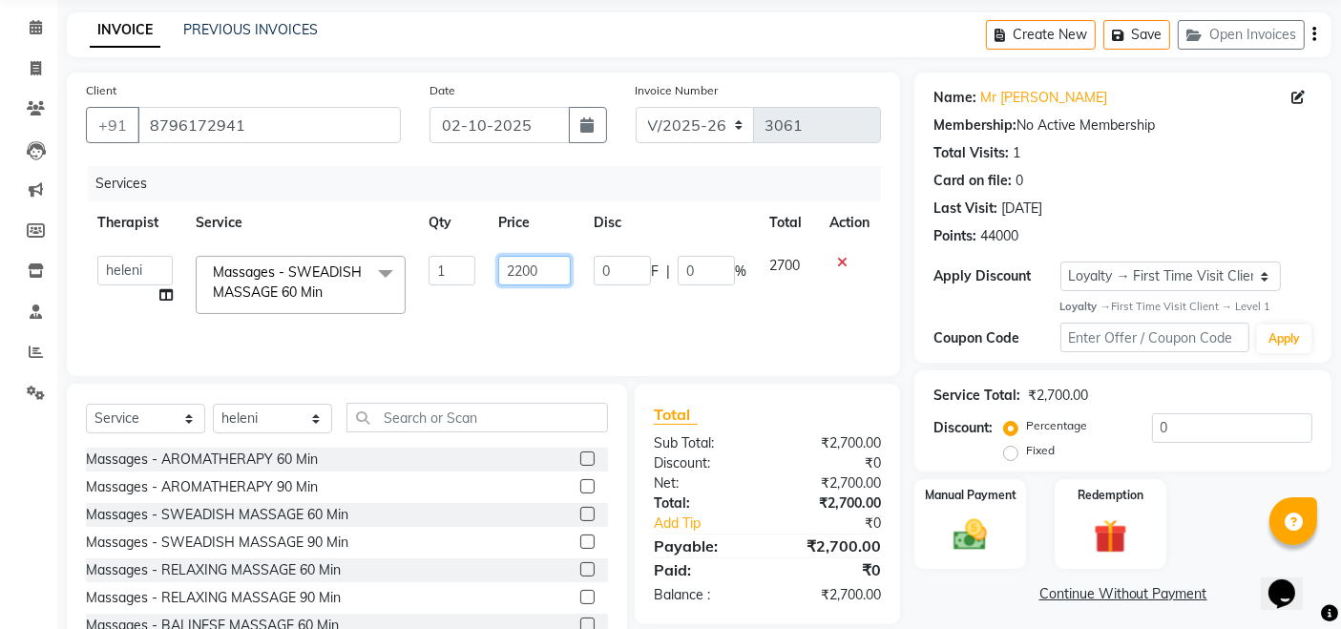
scroll to position [135, 0]
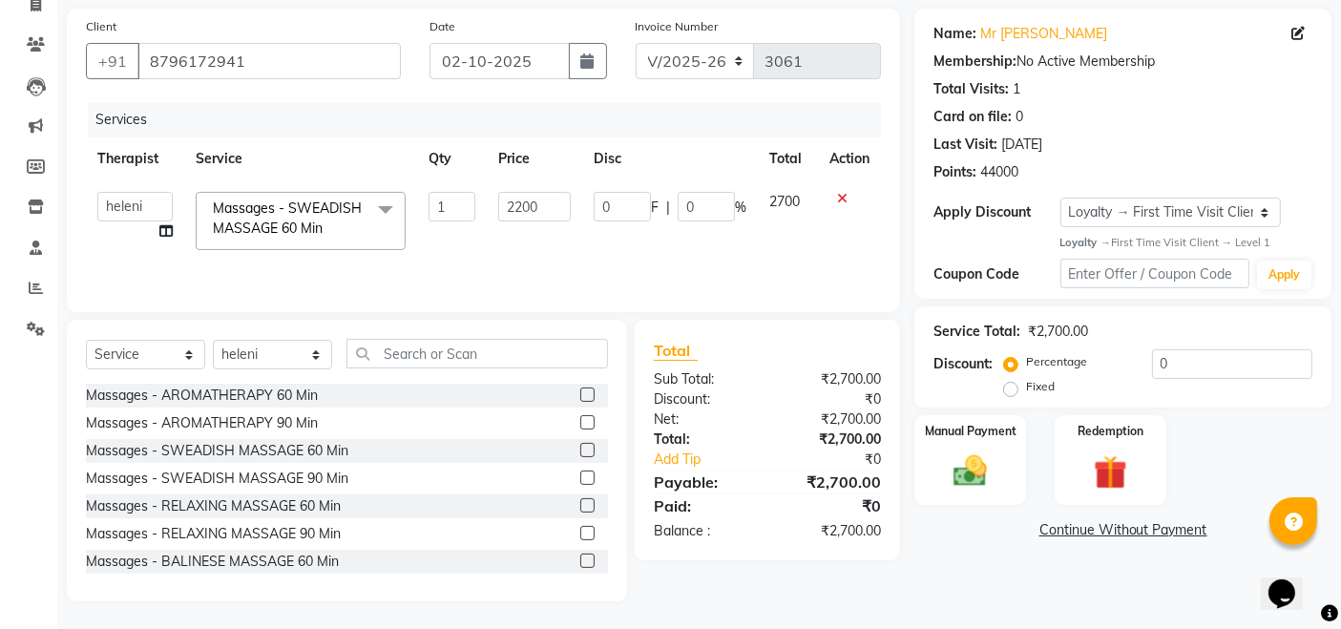
click at [980, 565] on div "Name: Mr [PERSON_NAME] Membership: No Active Membership Total Visits: 1 Card on…" at bounding box center [1131, 305] width 432 height 593
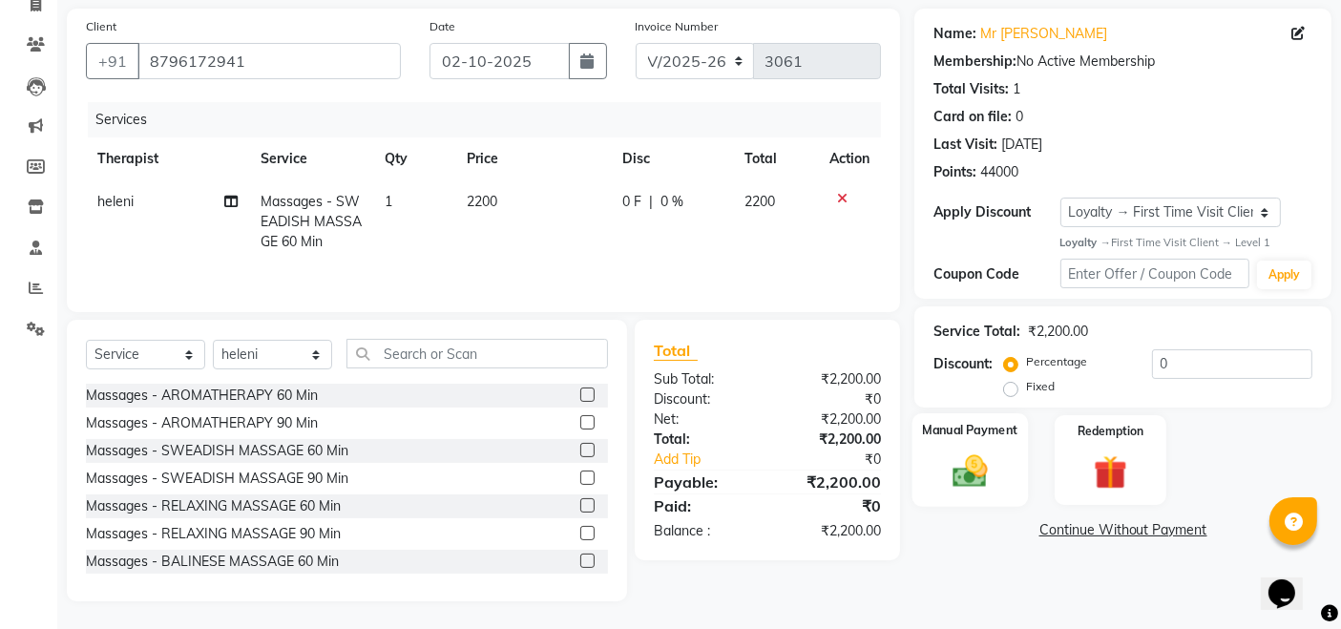
click at [986, 491] on div "Manual Payment" at bounding box center [971, 460] width 116 height 94
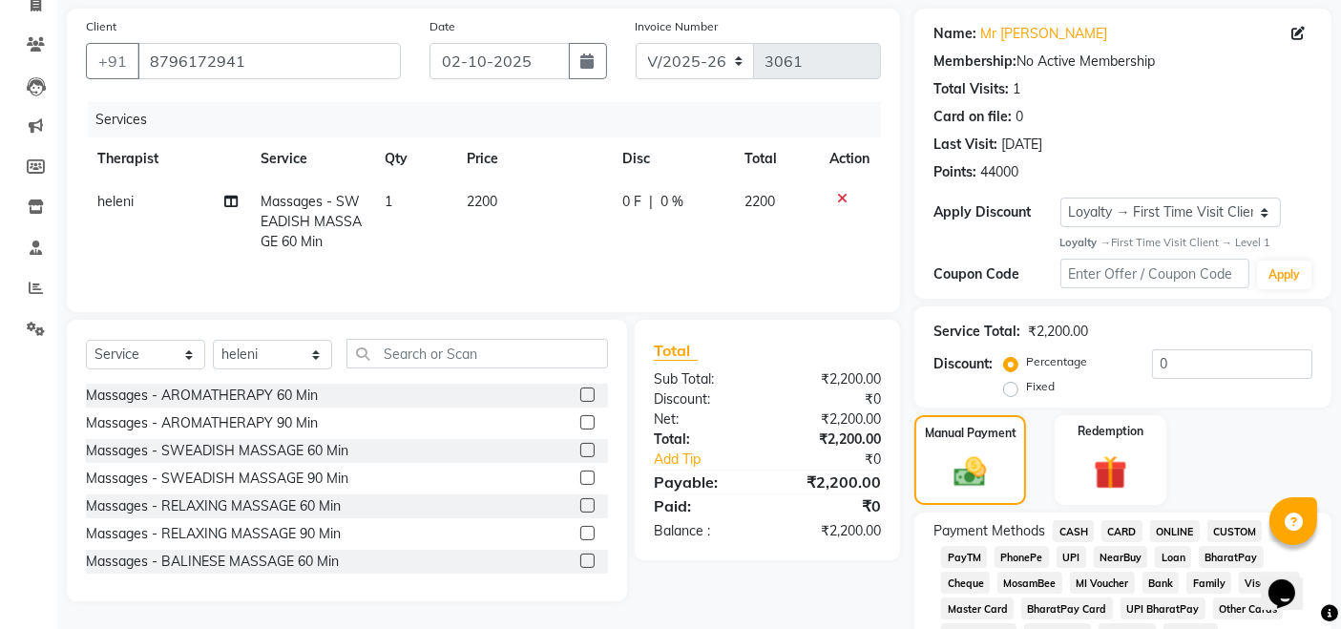
click at [1071, 524] on span "CASH" at bounding box center [1073, 531] width 41 height 22
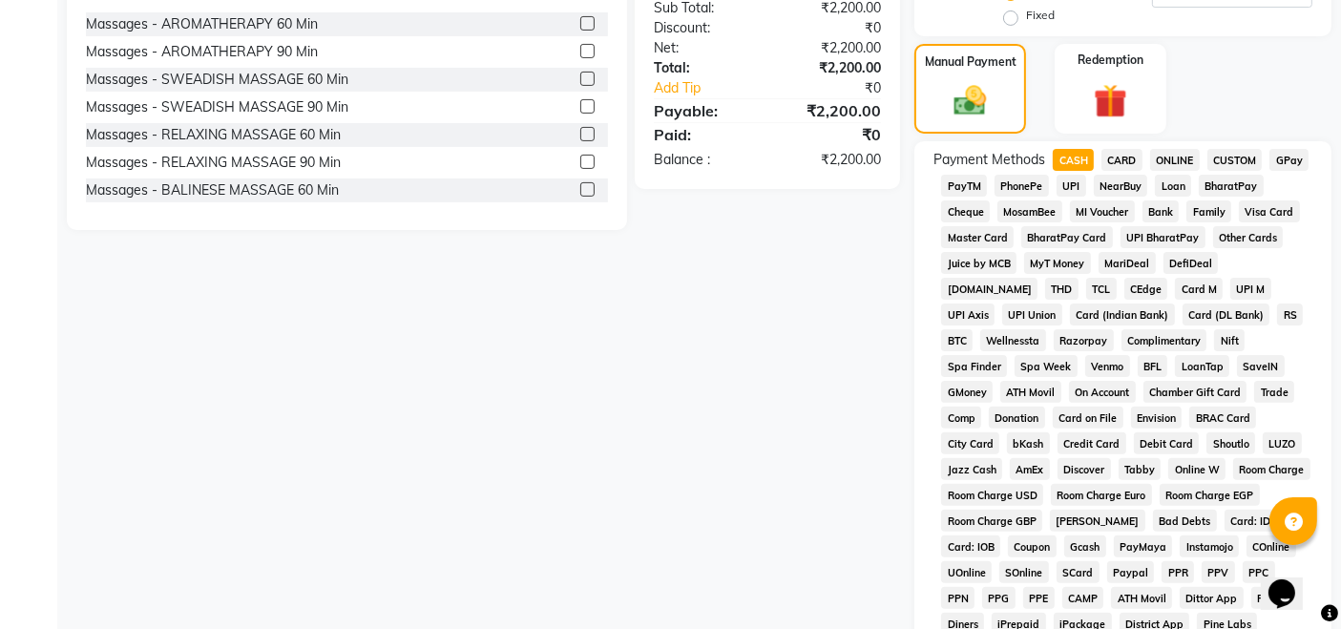
scroll to position [559, 0]
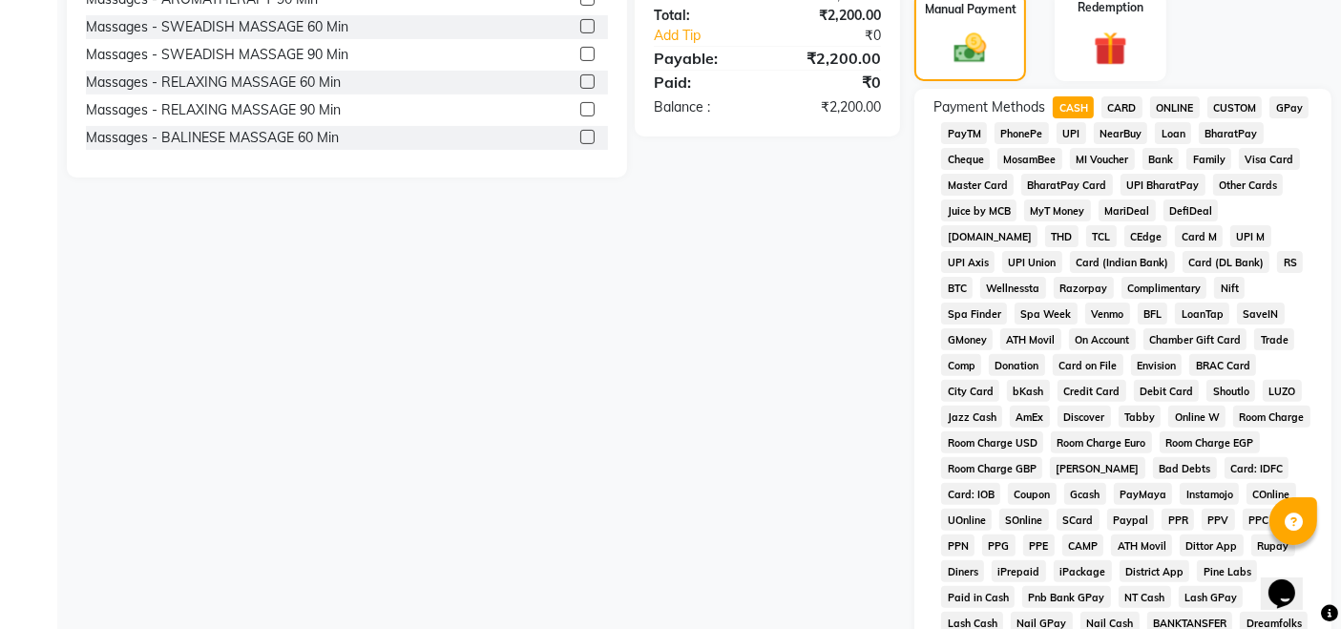
click at [702, 415] on div "Client +91 8796172941 Date 02-10-2025 Invoice Number V/2025 V/2025-26 3061 Serv…" at bounding box center [484, 247] width 862 height 1325
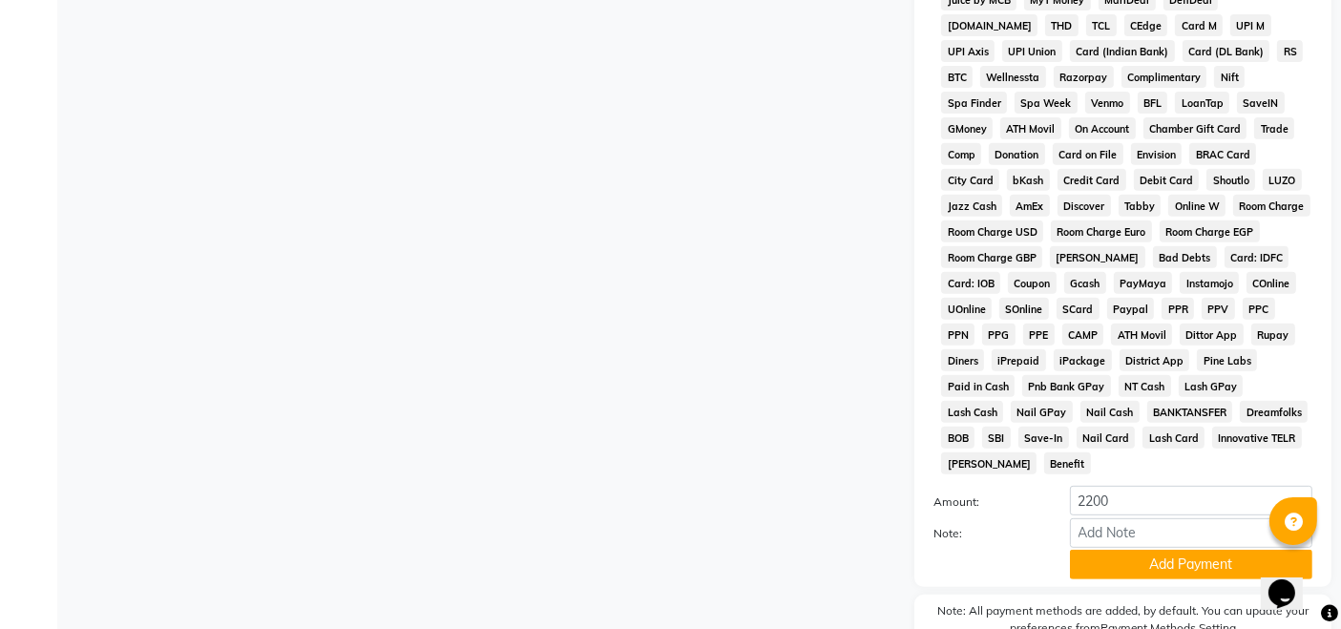
scroll to position [771, 0]
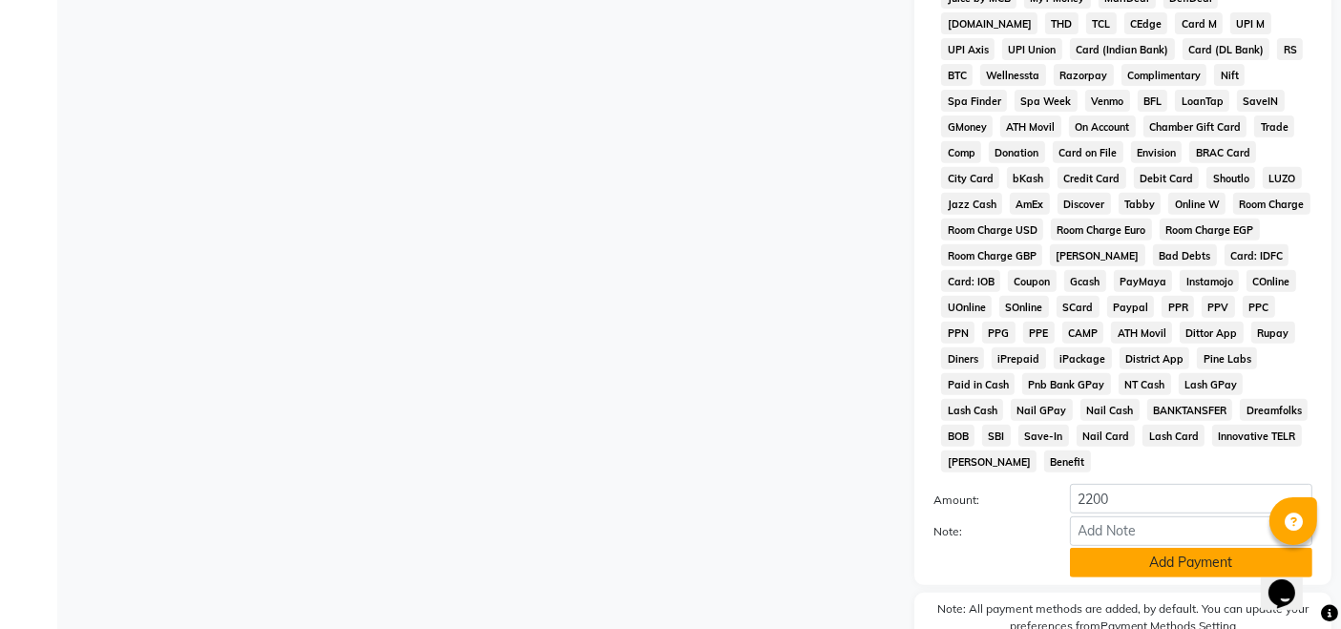
click at [1163, 548] on button "Add Payment" at bounding box center [1191, 563] width 243 height 30
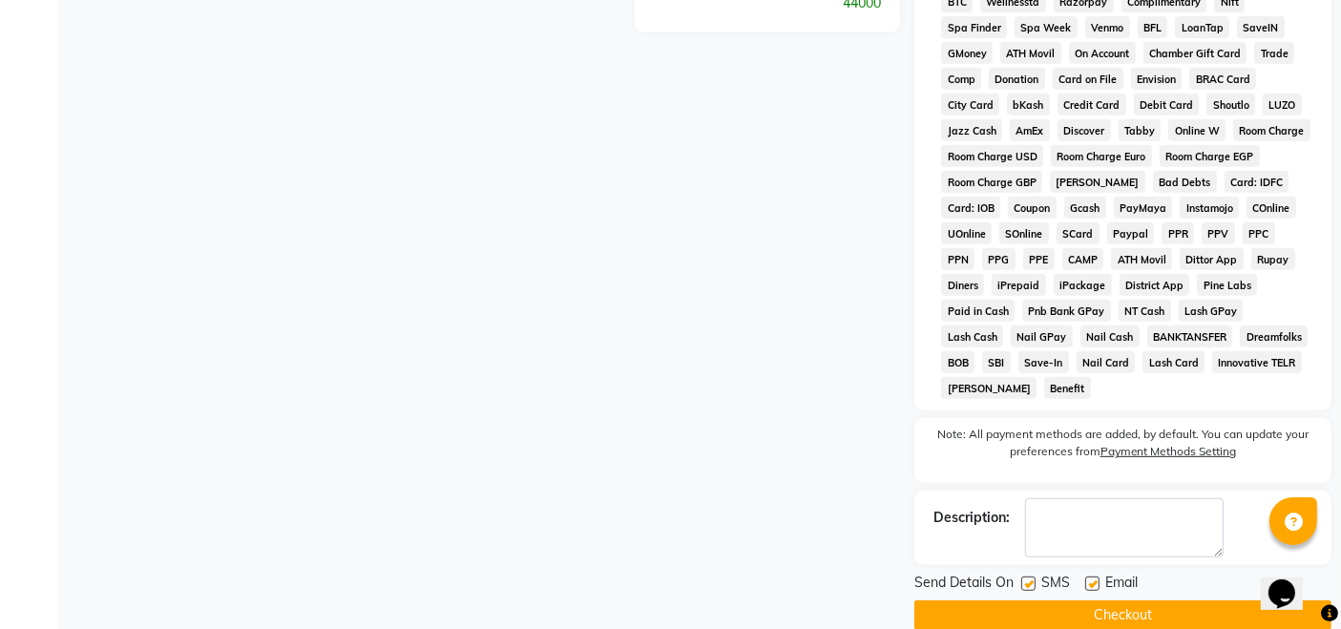
scroll to position [853, 0]
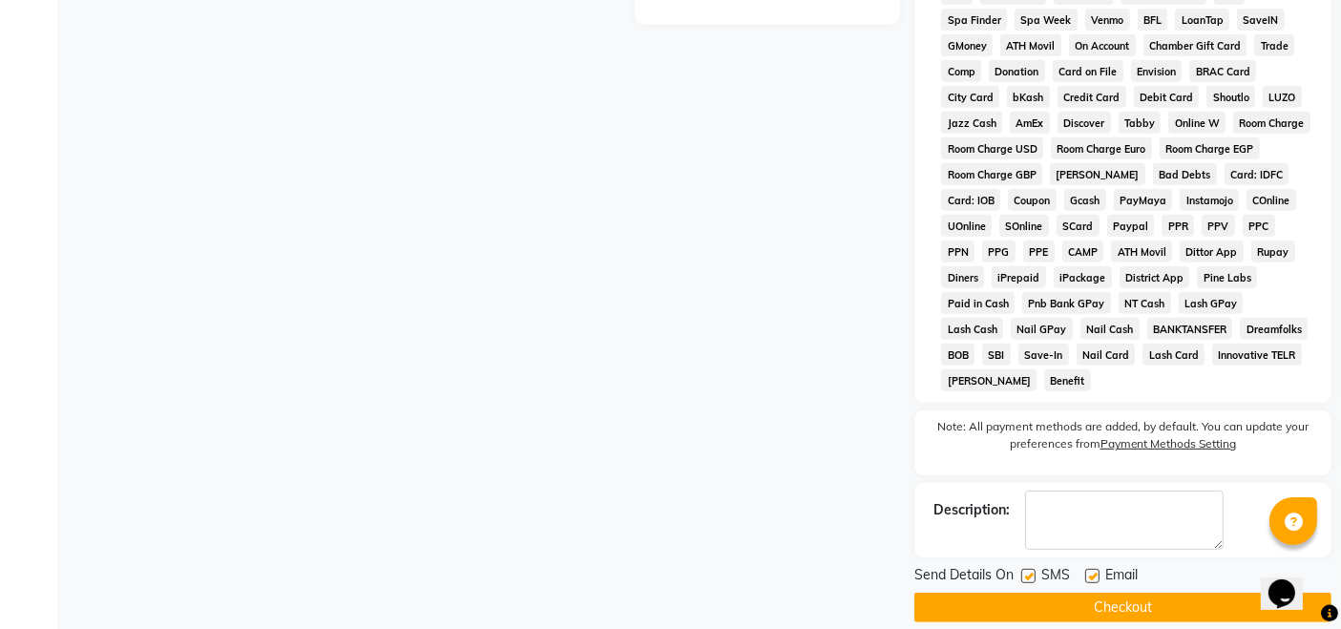
click at [1066, 593] on button "Checkout" at bounding box center [1123, 608] width 417 height 30
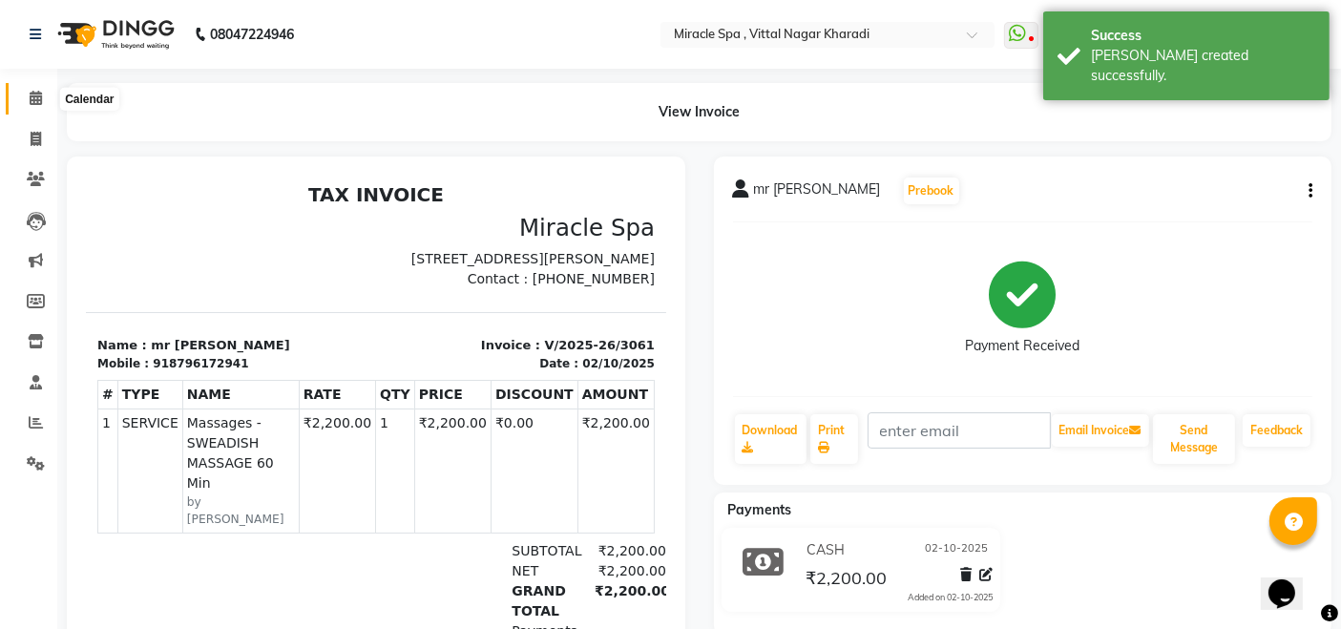
click at [32, 101] on icon at bounding box center [36, 98] width 12 height 14
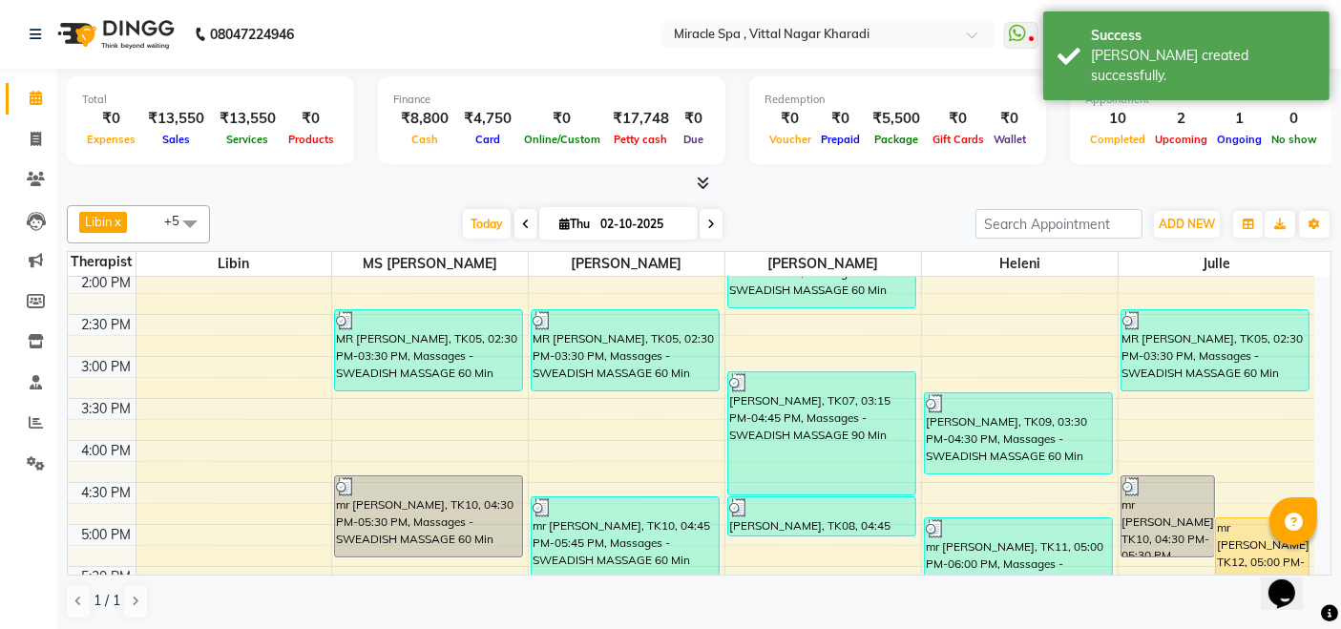
scroll to position [530, 0]
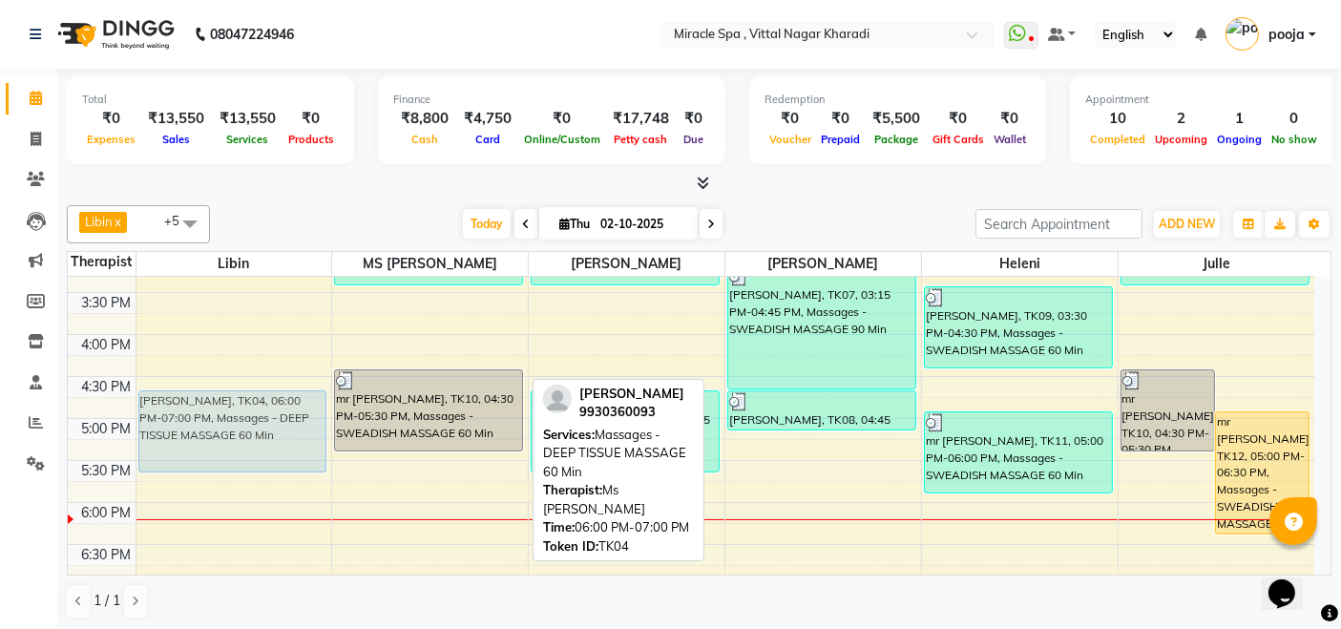
drag, startPoint x: 428, startPoint y: 530, endPoint x: 316, endPoint y: 427, distance: 152.0
click at [316, 427] on tr "mr mitin, TK04, 06:00 PM-07:00 PM, Massages - DEEP TISSUE MASSAGE 60 Min MR SUN…" at bounding box center [691, 376] width 1247 height 1259
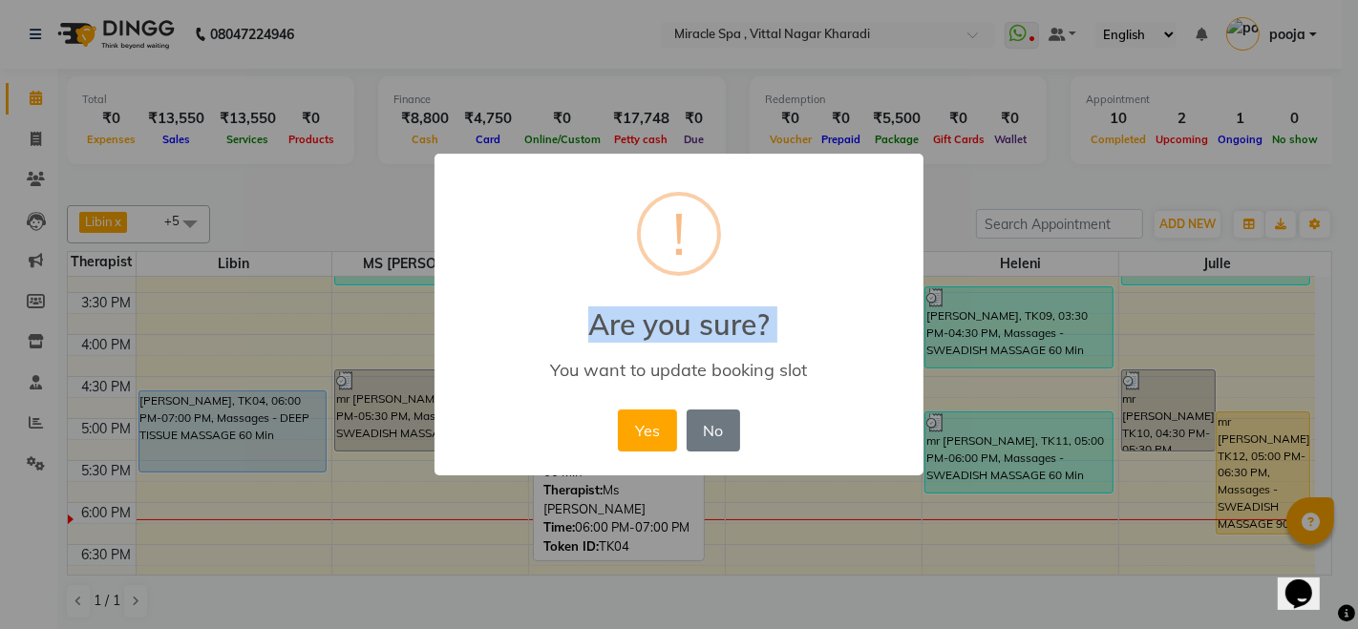
drag, startPoint x: 284, startPoint y: 418, endPoint x: 264, endPoint y: 548, distance: 131.2
click at [264, 548] on div "× ! Are you sure? You want to update booking slot Yes No No" at bounding box center [679, 314] width 1358 height 629
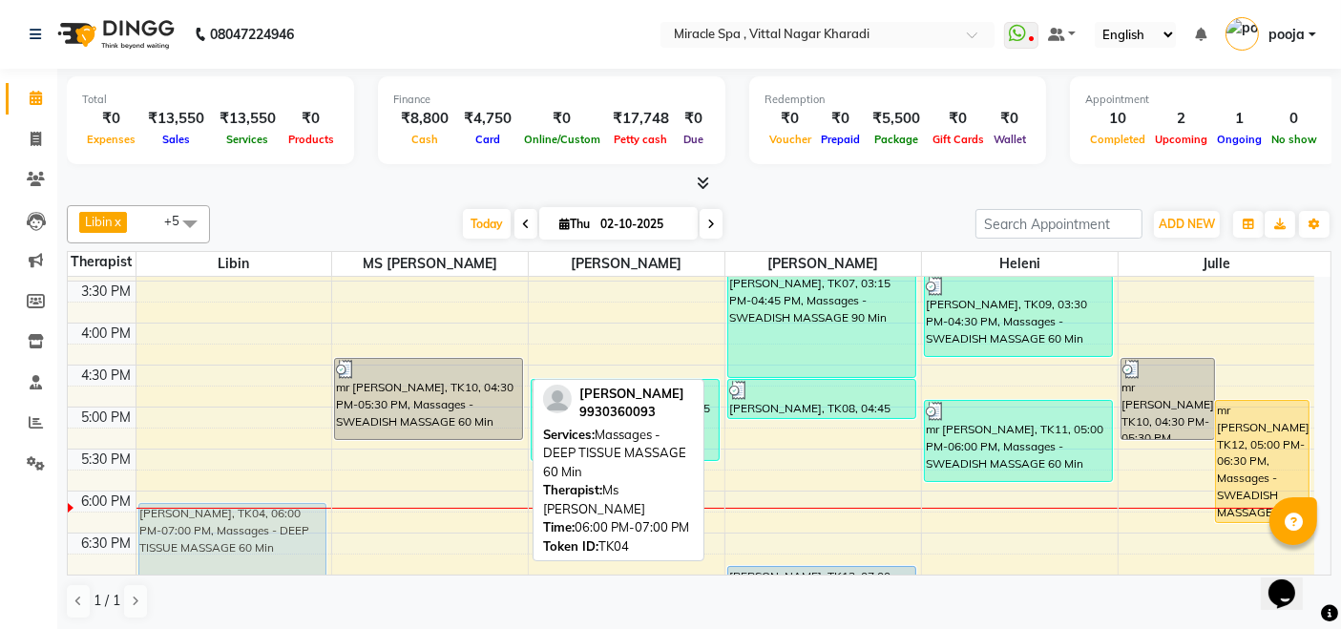
drag, startPoint x: 390, startPoint y: 522, endPoint x: 291, endPoint y: 538, distance: 99.7
click at [269, 538] on tr "mr mitin, TK04, 06:00 PM-07:00 PM, Massages - DEEP TISSUE MASSAGE 60 Min MR SUN…" at bounding box center [691, 365] width 1247 height 1259
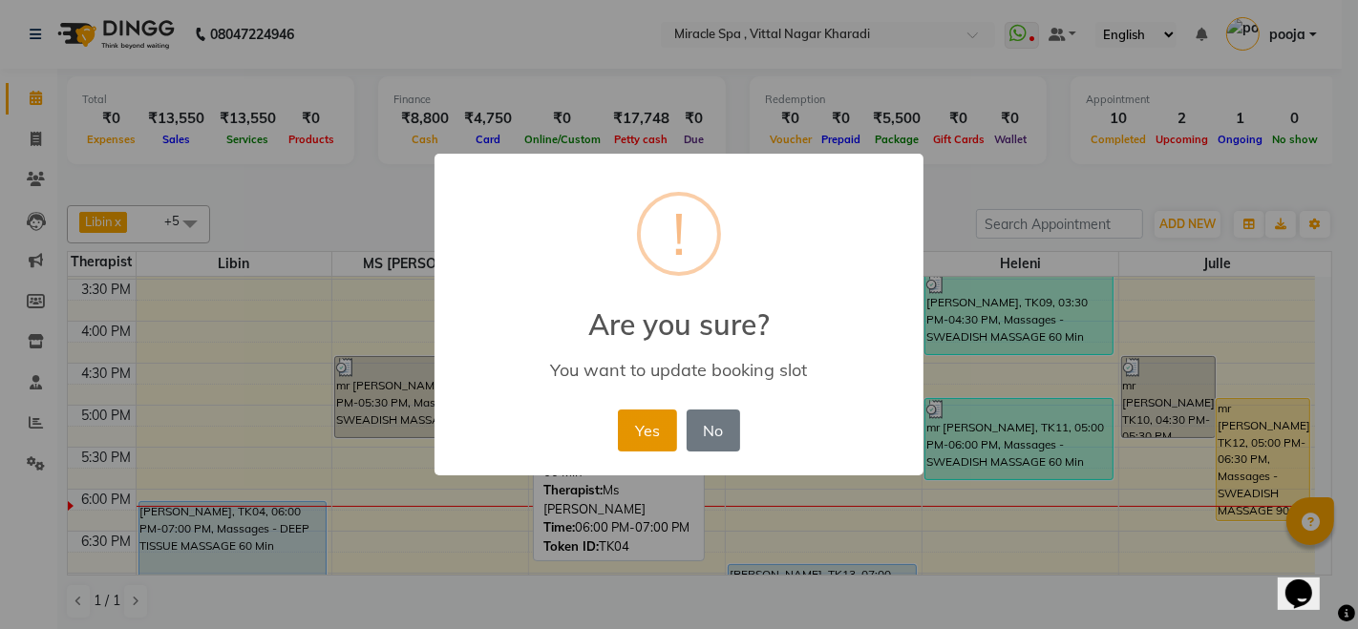
click at [641, 424] on button "Yes" at bounding box center [647, 431] width 58 height 42
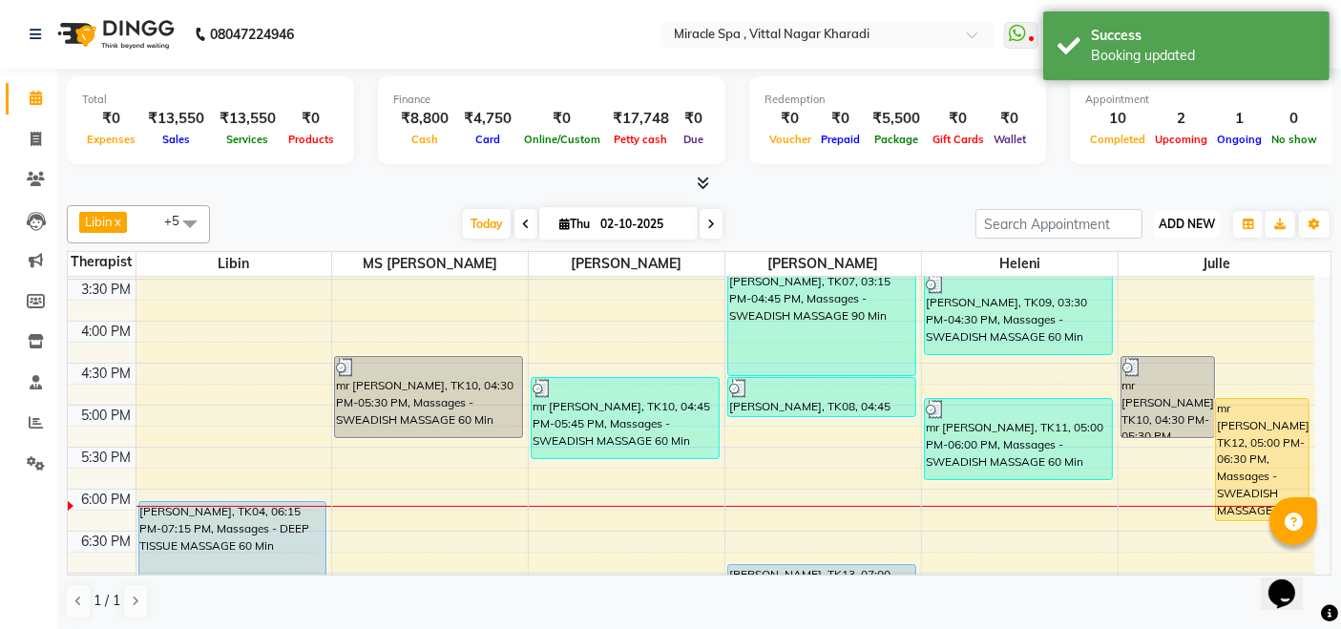
click at [1196, 217] on span "ADD NEW" at bounding box center [1187, 224] width 56 height 14
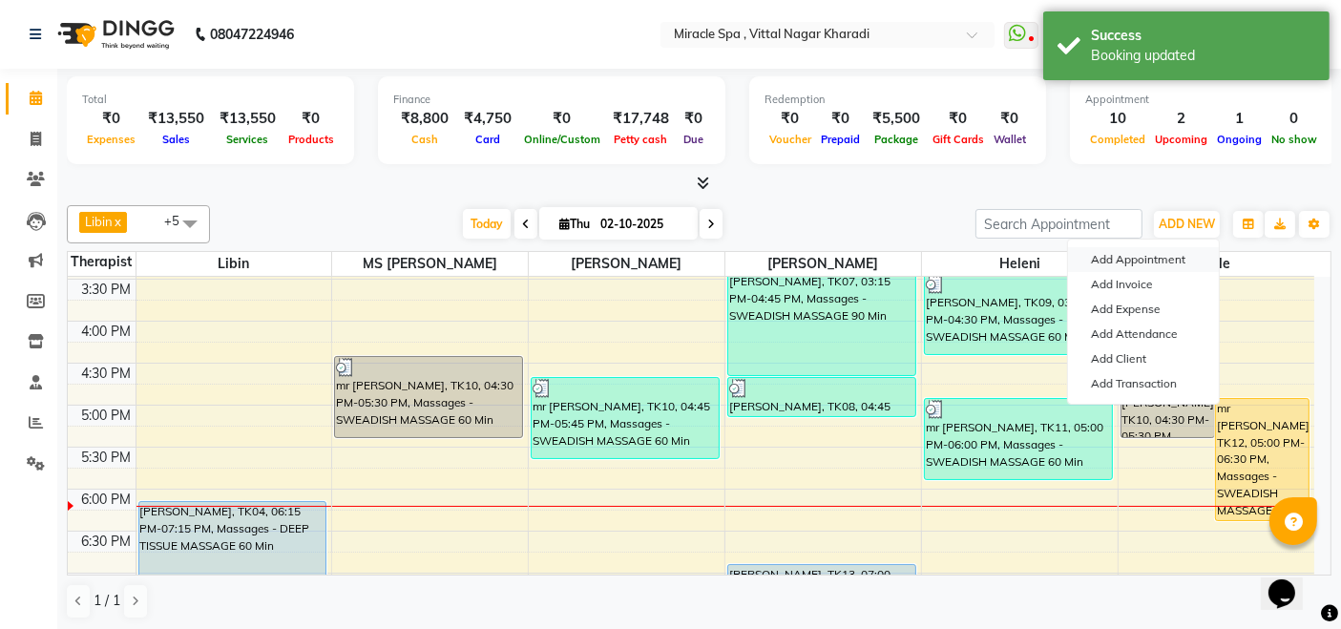
click at [1156, 253] on button "Add Appointment" at bounding box center [1143, 259] width 151 height 25
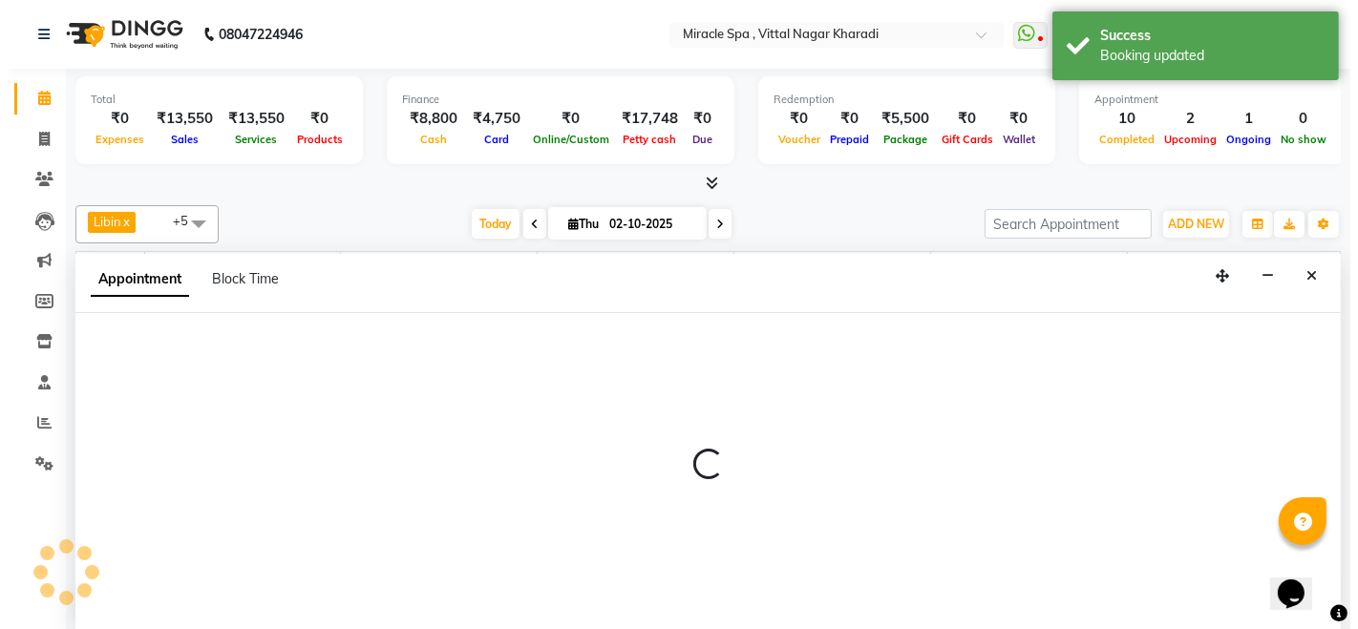
scroll to position [0, 0]
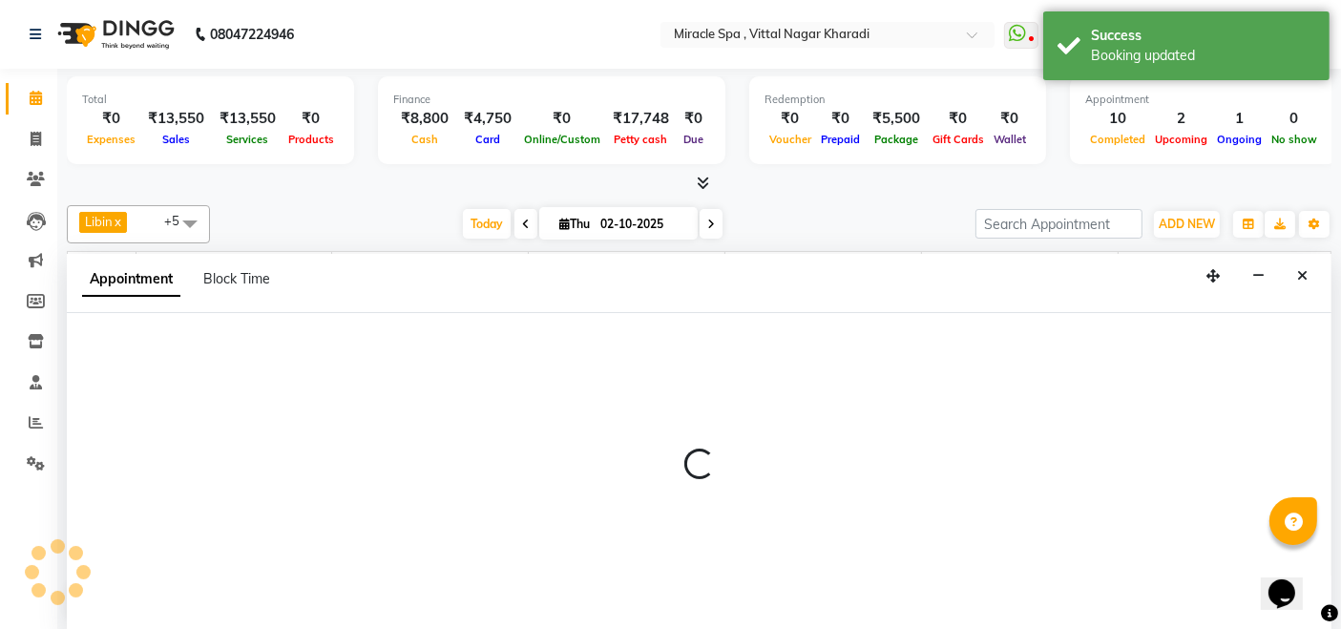
select select "600"
select select "tentative"
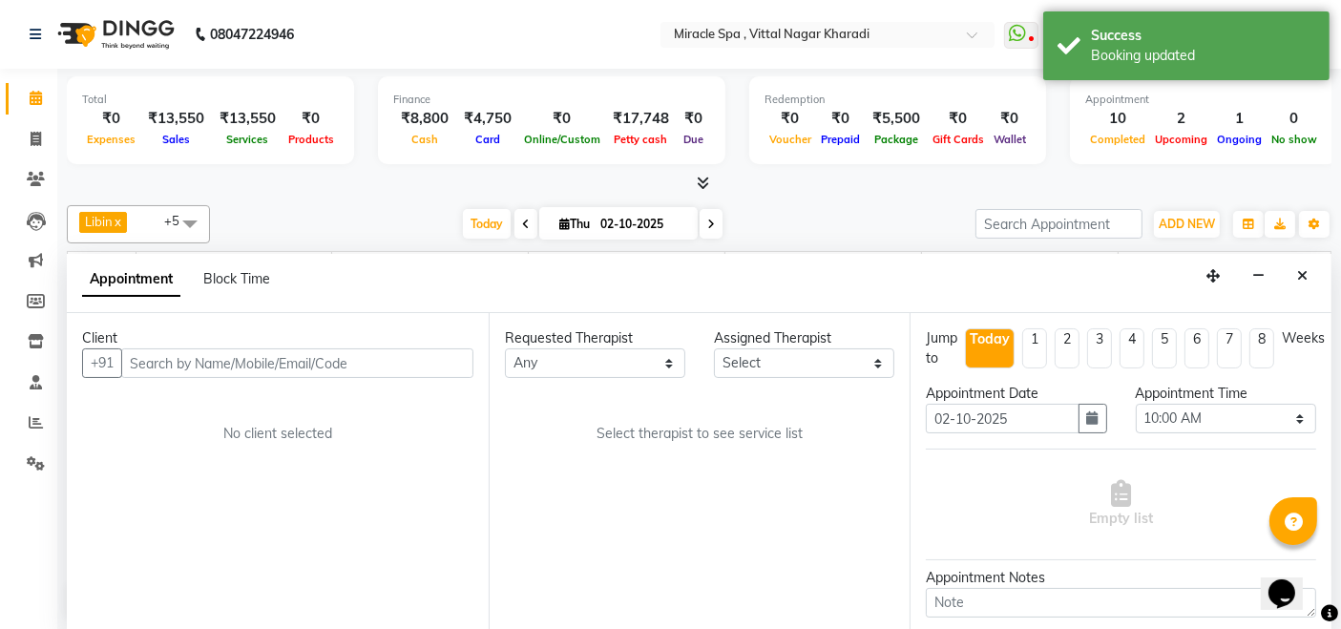
click at [251, 359] on input "text" at bounding box center [297, 363] width 352 height 30
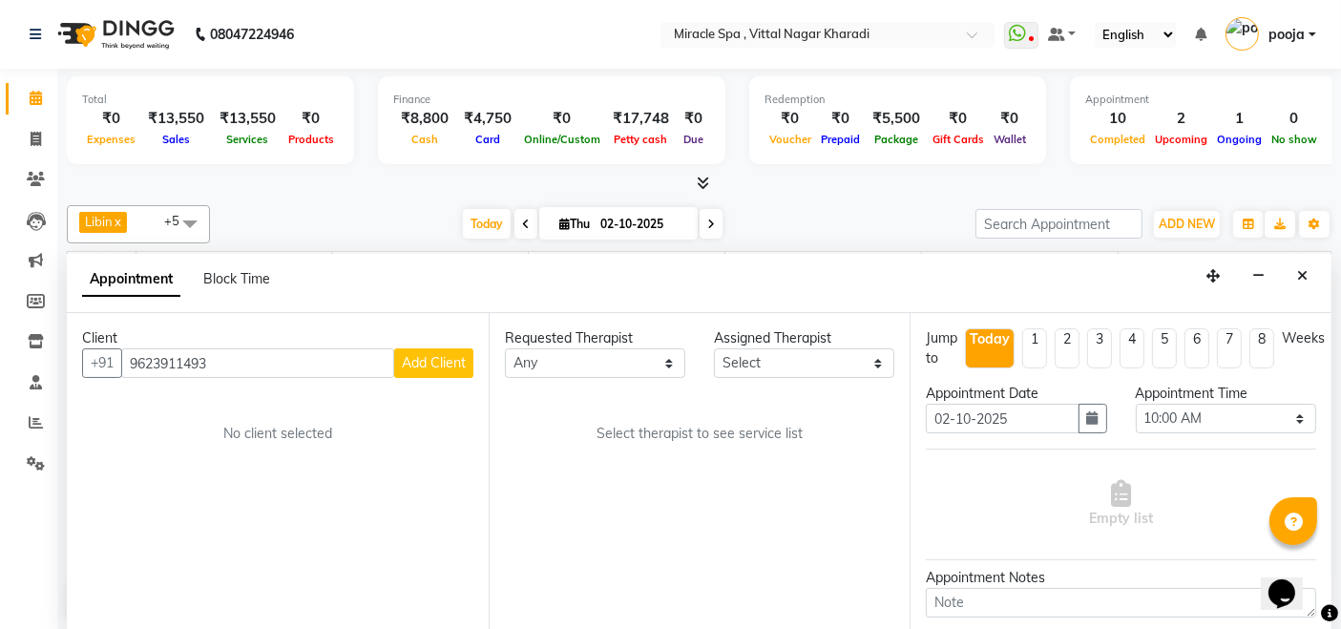
type input "9623911493"
click at [433, 354] on span "Add Client" at bounding box center [434, 362] width 64 height 17
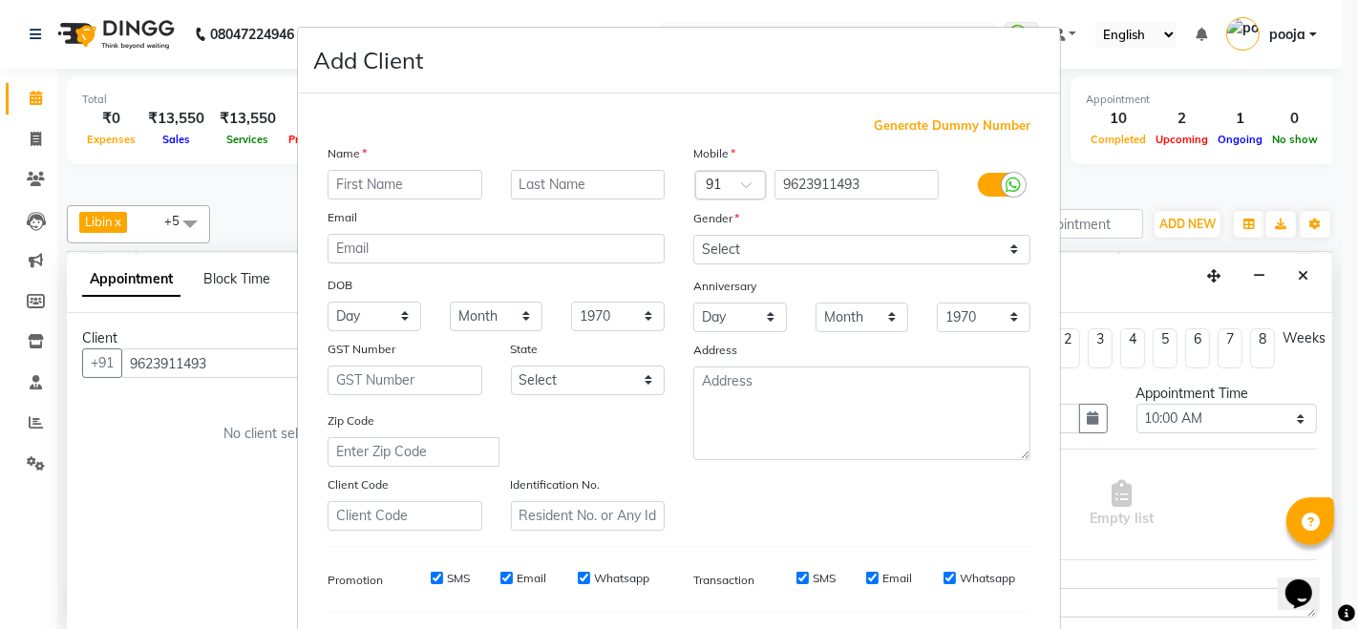
click at [375, 187] on input "text" at bounding box center [404, 185] width 155 height 30
type input "MR [PERSON_NAME]"
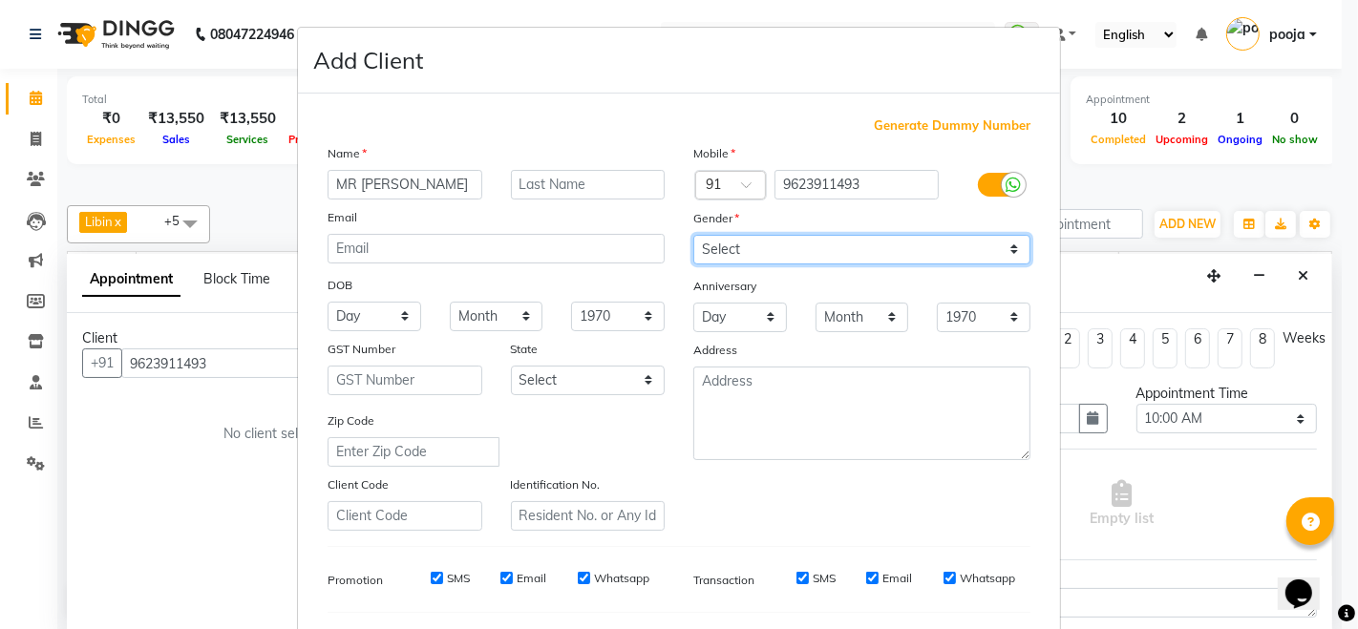
click at [788, 245] on select "Select Male Female Other Prefer Not To Say" at bounding box center [861, 250] width 337 height 30
select select "[DEMOGRAPHIC_DATA]"
click at [693, 235] on select "Select Male Female Other Prefer Not To Say" at bounding box center [861, 250] width 337 height 30
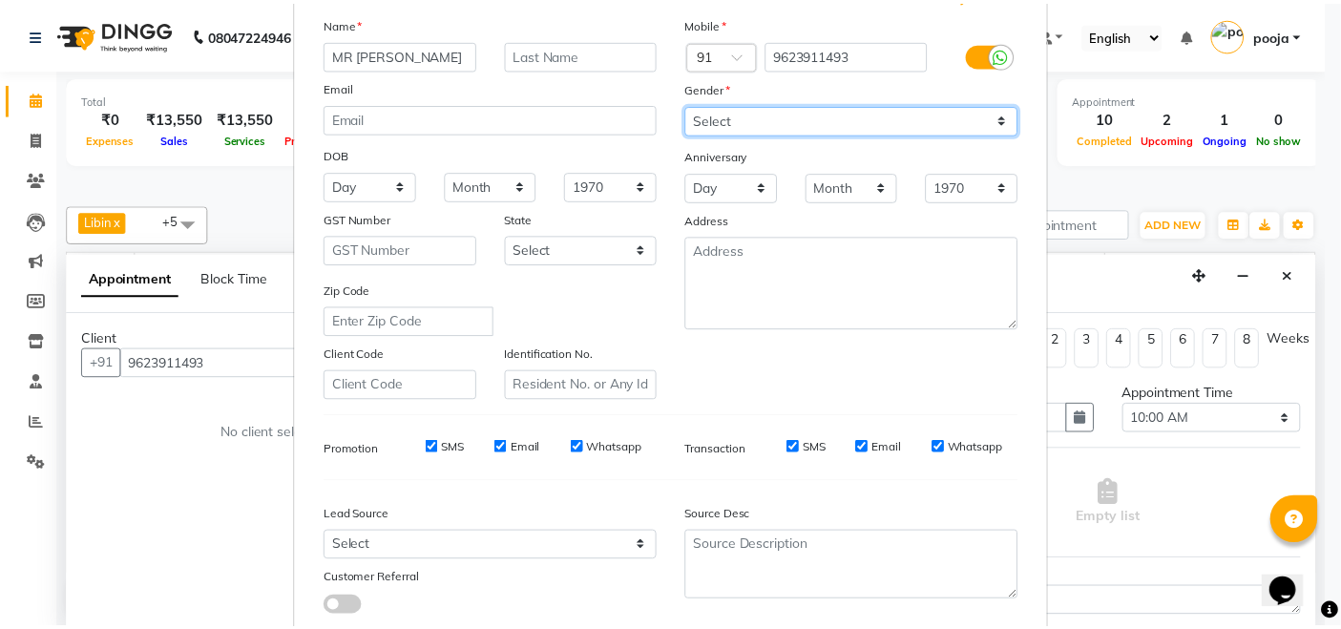
scroll to position [250, 0]
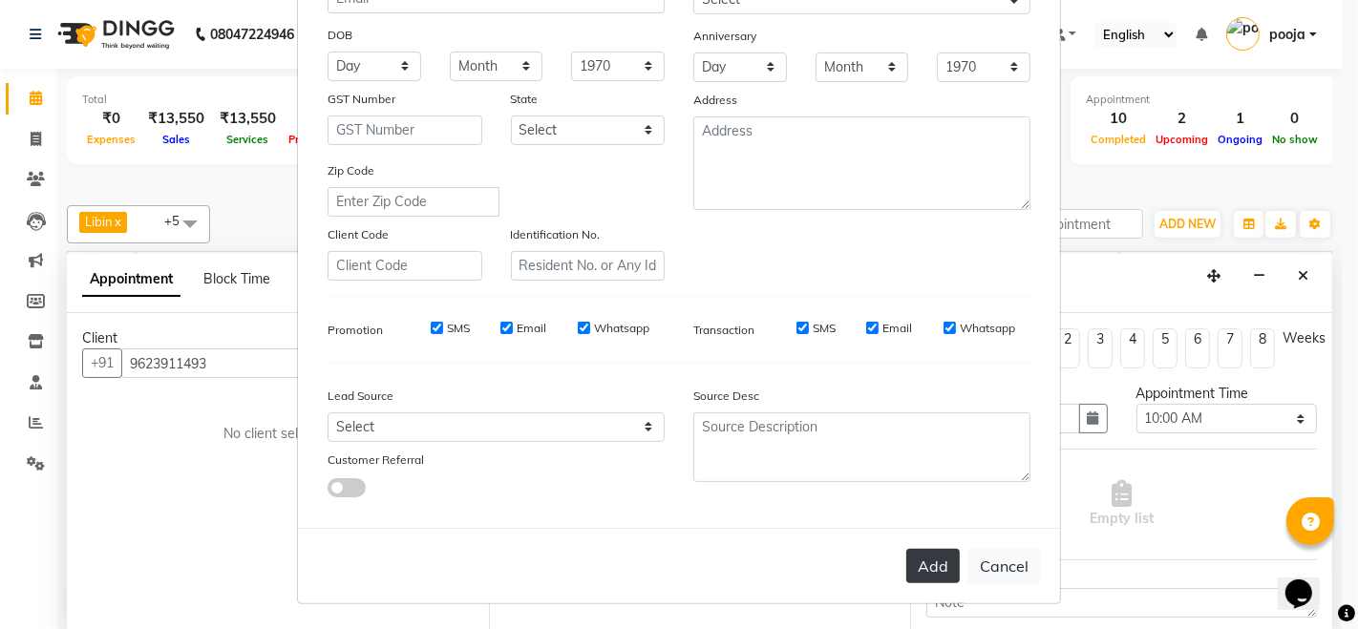
click at [934, 555] on button "Add" at bounding box center [932, 566] width 53 height 34
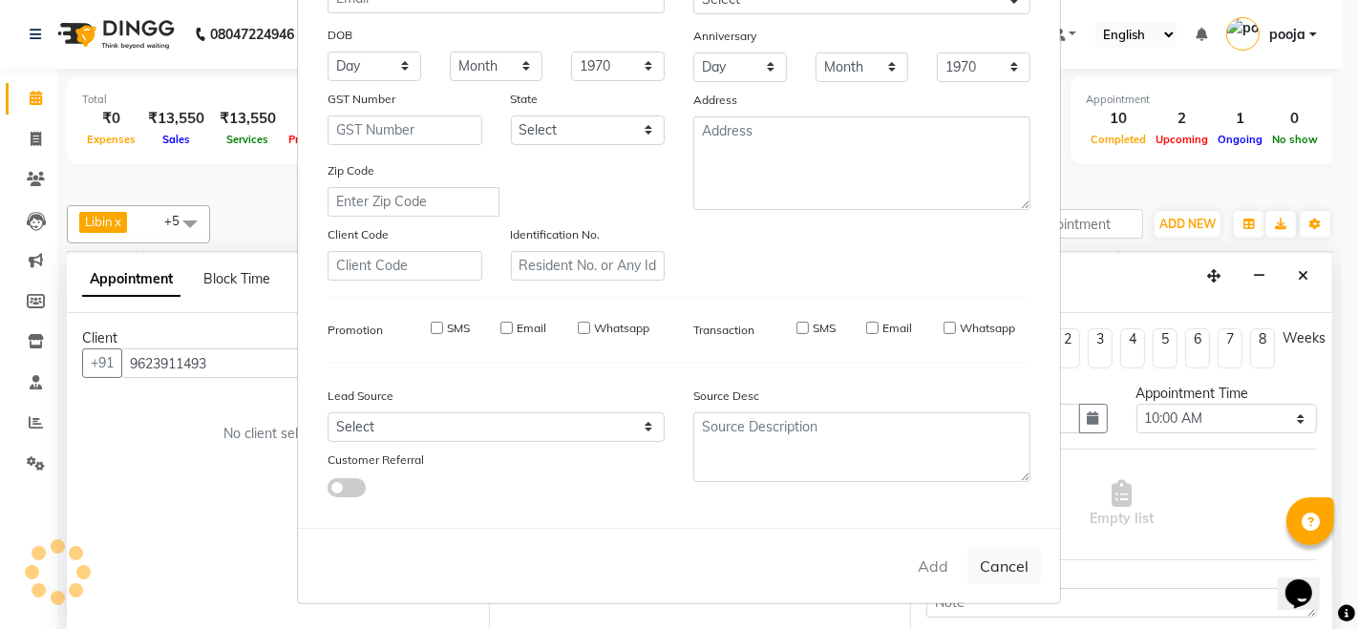
select select
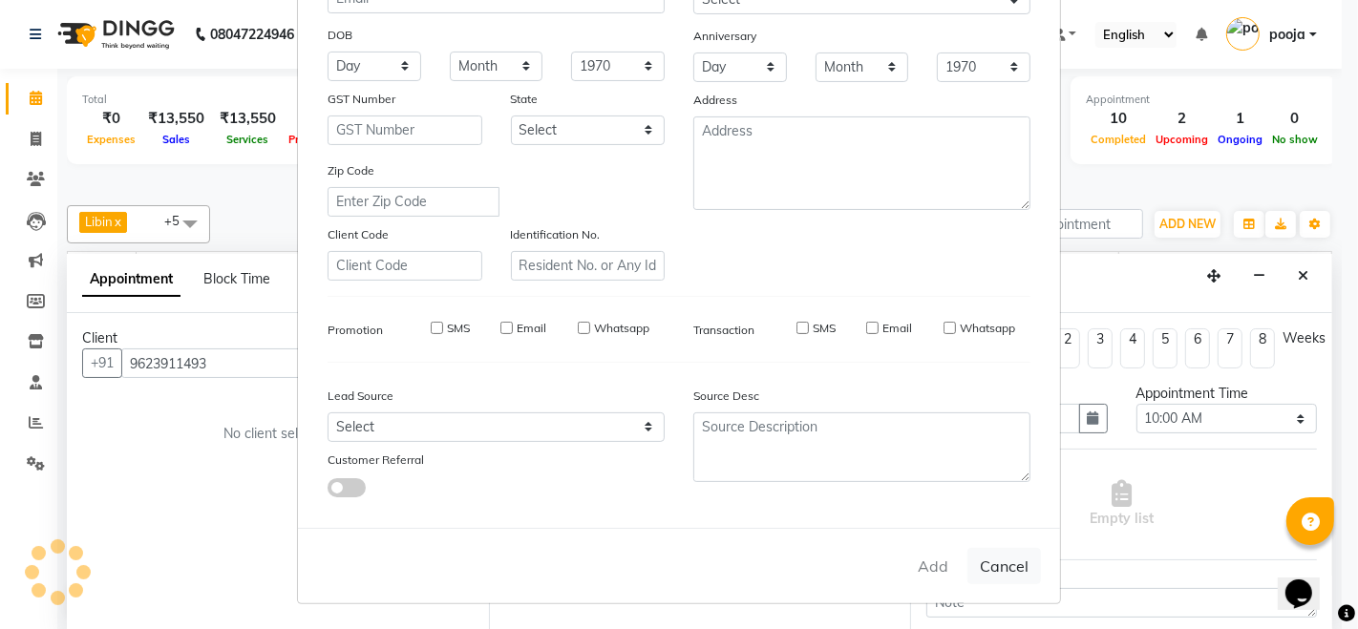
select select
checkbox input "false"
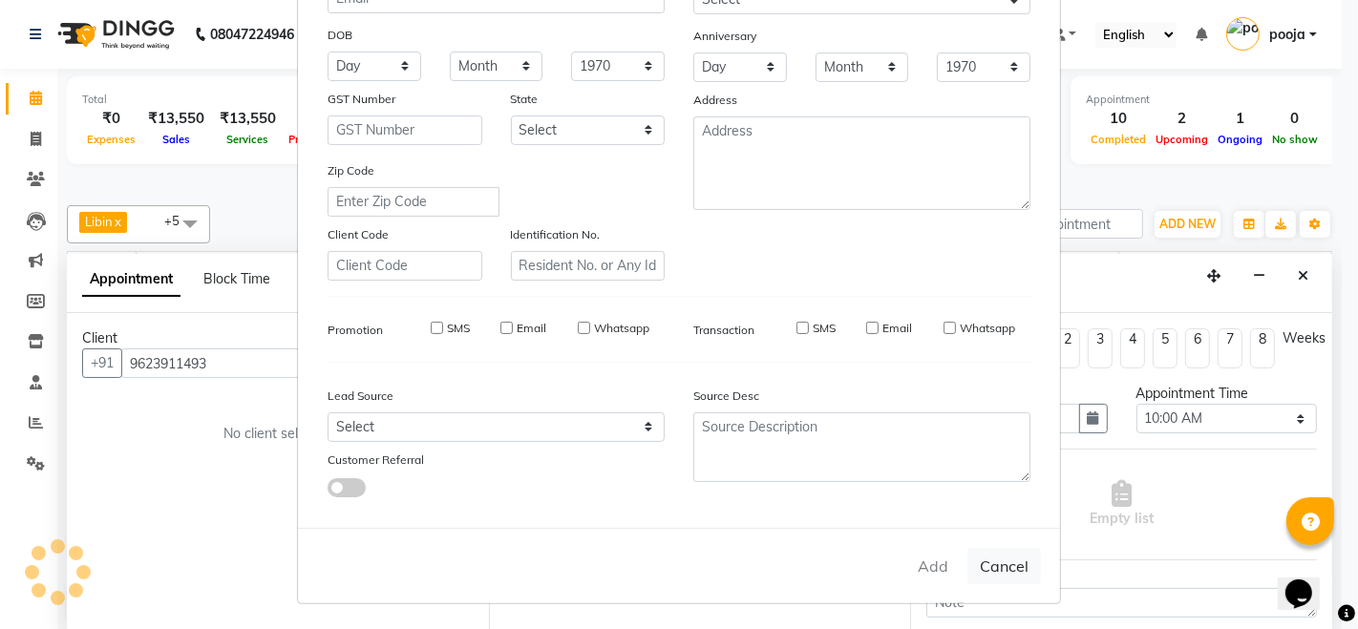
checkbox input "false"
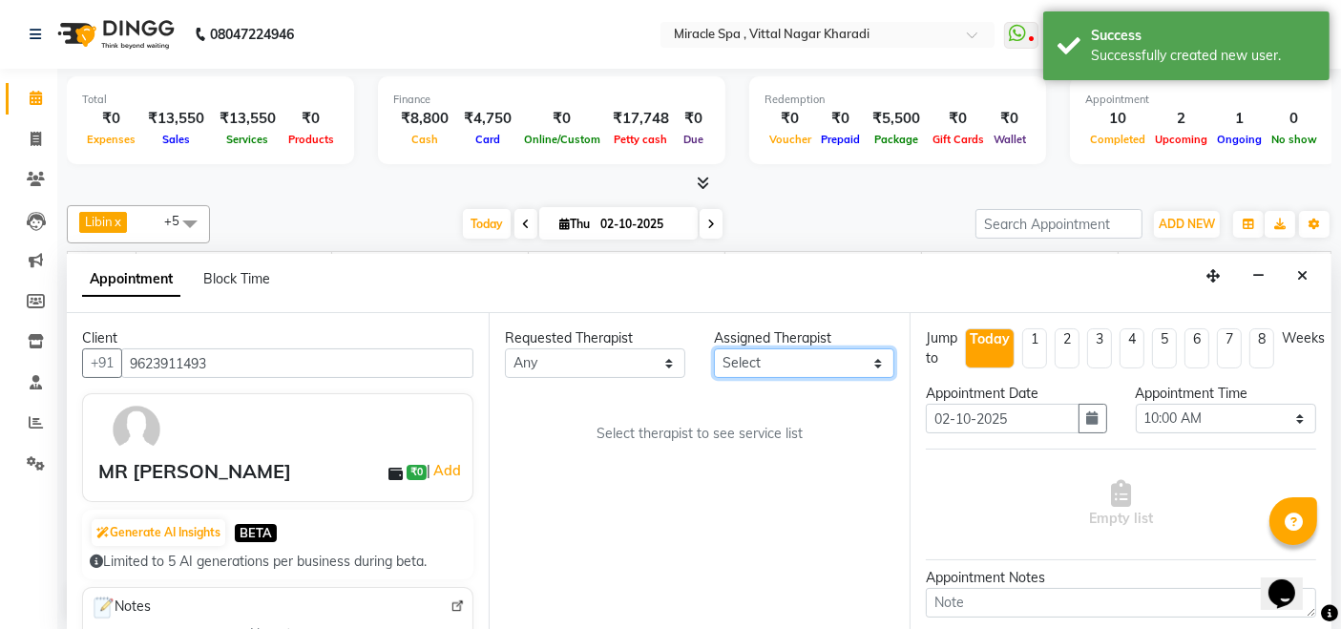
click at [810, 354] on select "Select ajay [PERSON_NAME] [PERSON_NAME] [PERSON_NAME] MR [PERSON_NAME] MS [PERS…" at bounding box center [804, 363] width 180 height 30
select select "62144"
click at [714, 348] on select "Select ajay [PERSON_NAME] [PERSON_NAME] [PERSON_NAME] MR [PERSON_NAME] MS [PERS…" at bounding box center [804, 363] width 180 height 30
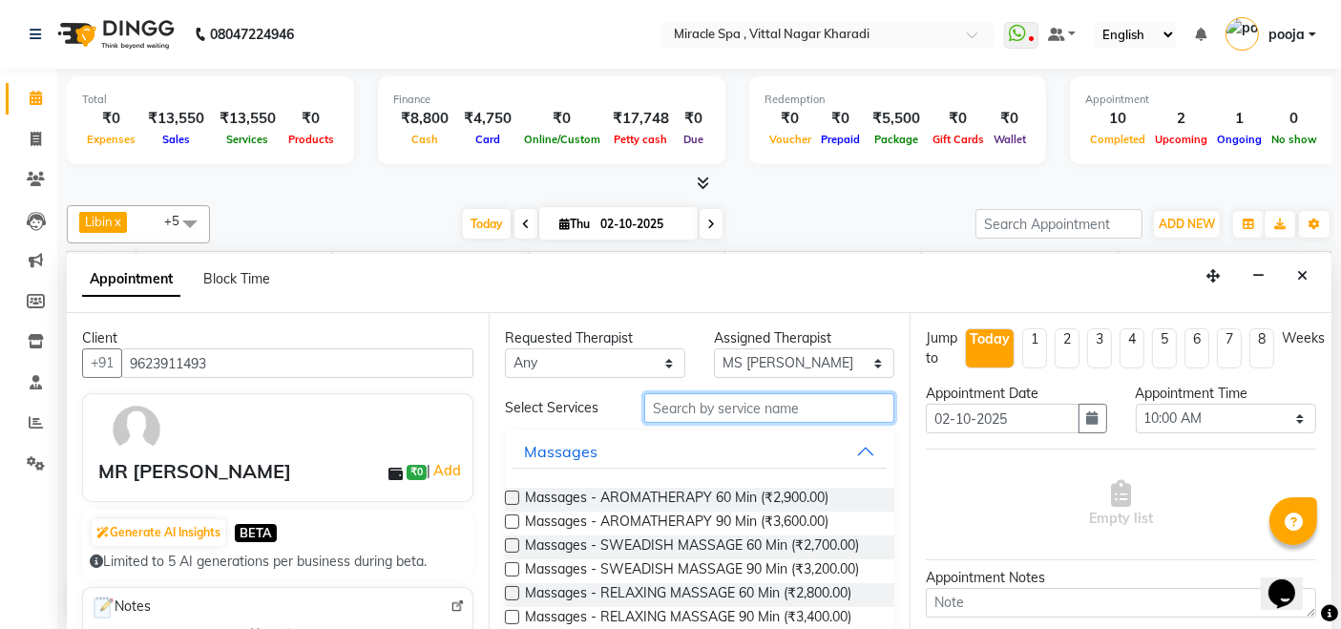
click at [695, 402] on input "text" at bounding box center [769, 408] width 250 height 30
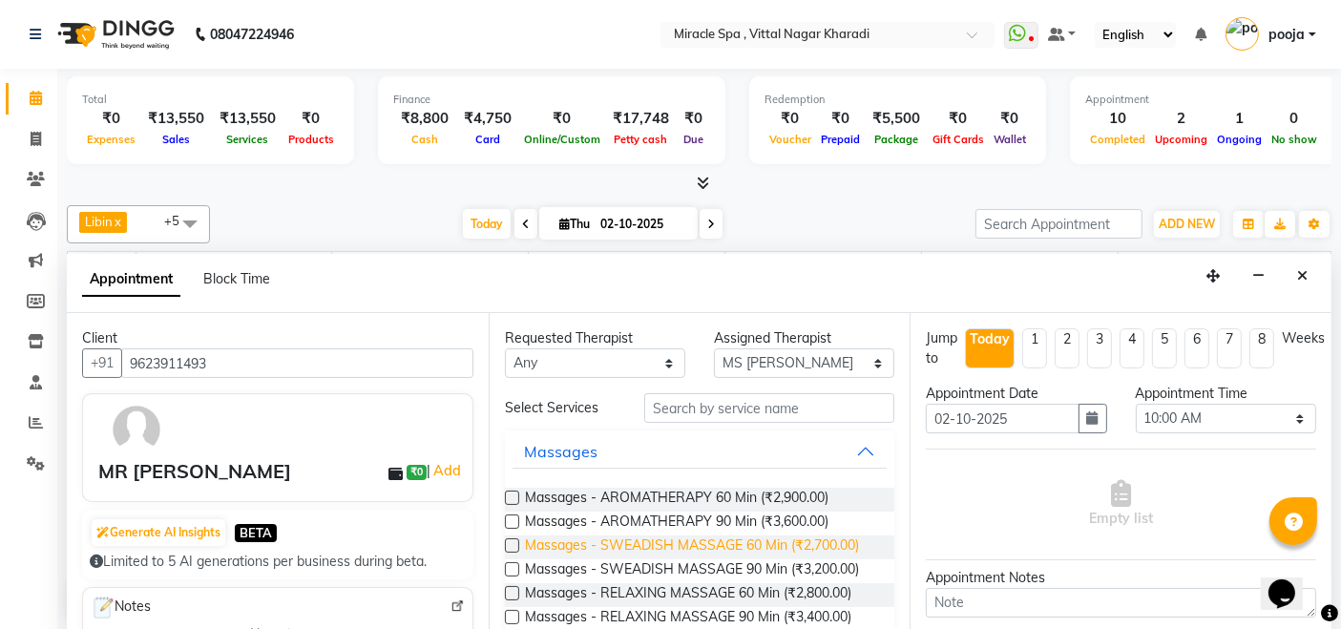
click at [701, 536] on span "Massages - SWEADISH MASSAGE 60 Min (₹2,700.00)" at bounding box center [692, 548] width 334 height 24
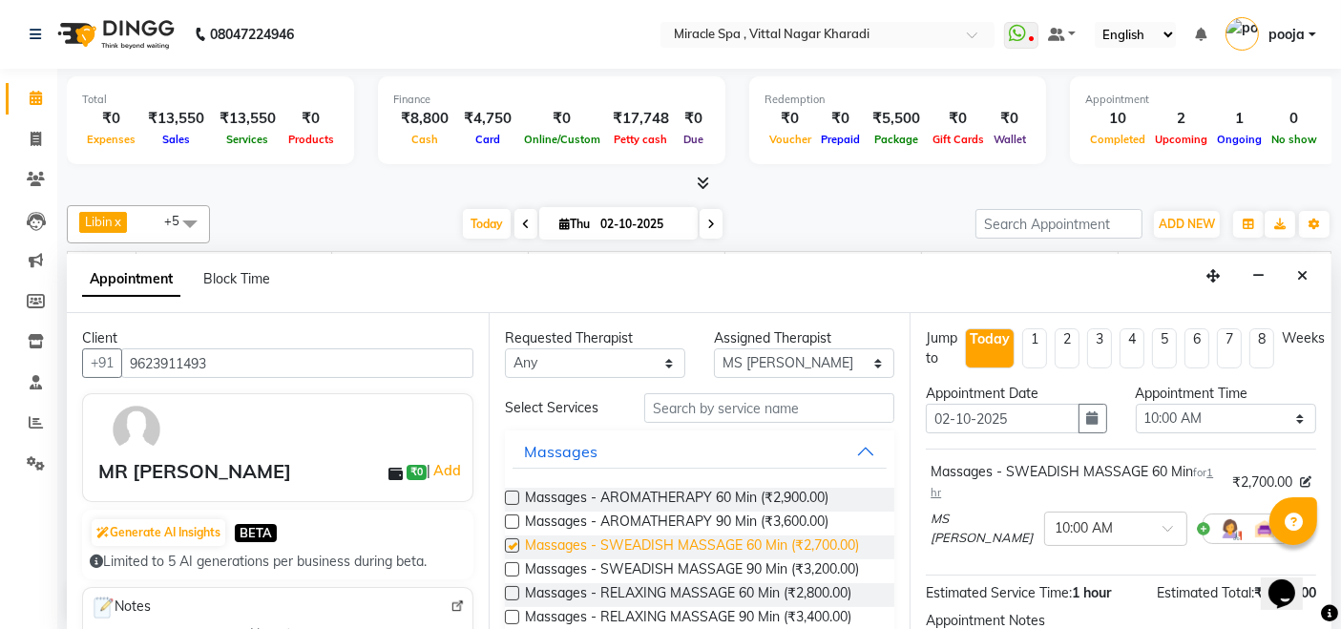
checkbox input "false"
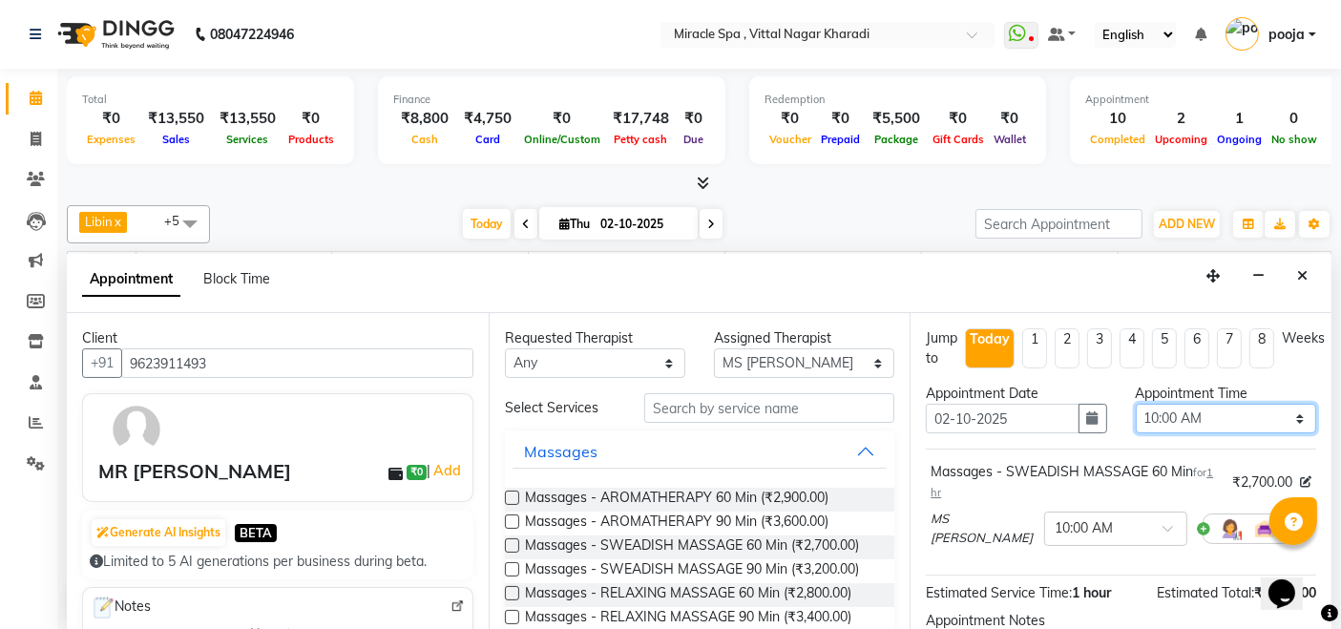
click at [1225, 412] on select "Select 10:00 AM 10:15 AM 10:30 AM 10:45 AM 11:00 AM 11:15 AM 11:30 AM 11:45 AM …" at bounding box center [1226, 419] width 180 height 30
select select "1110"
click at [1136, 404] on select "Select 10:00 AM 10:15 AM 10:30 AM 10:45 AM 11:00 AM 11:15 AM 11:30 AM 11:45 AM …" at bounding box center [1226, 419] width 180 height 30
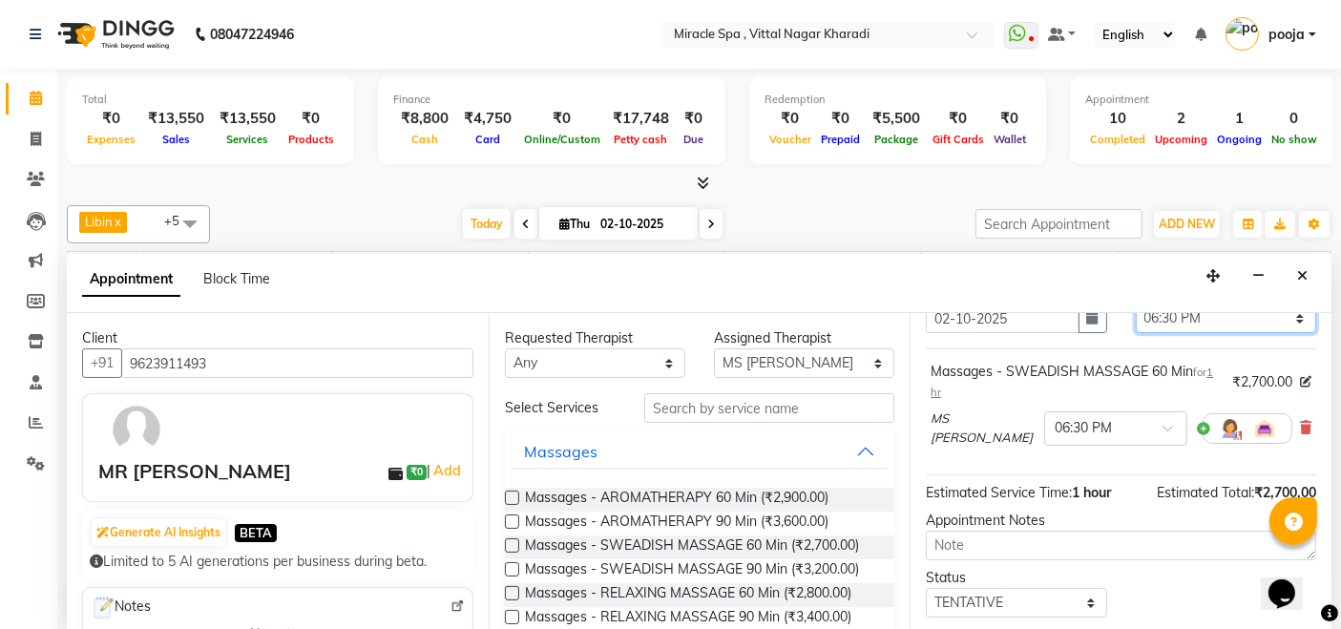
scroll to position [202, 0]
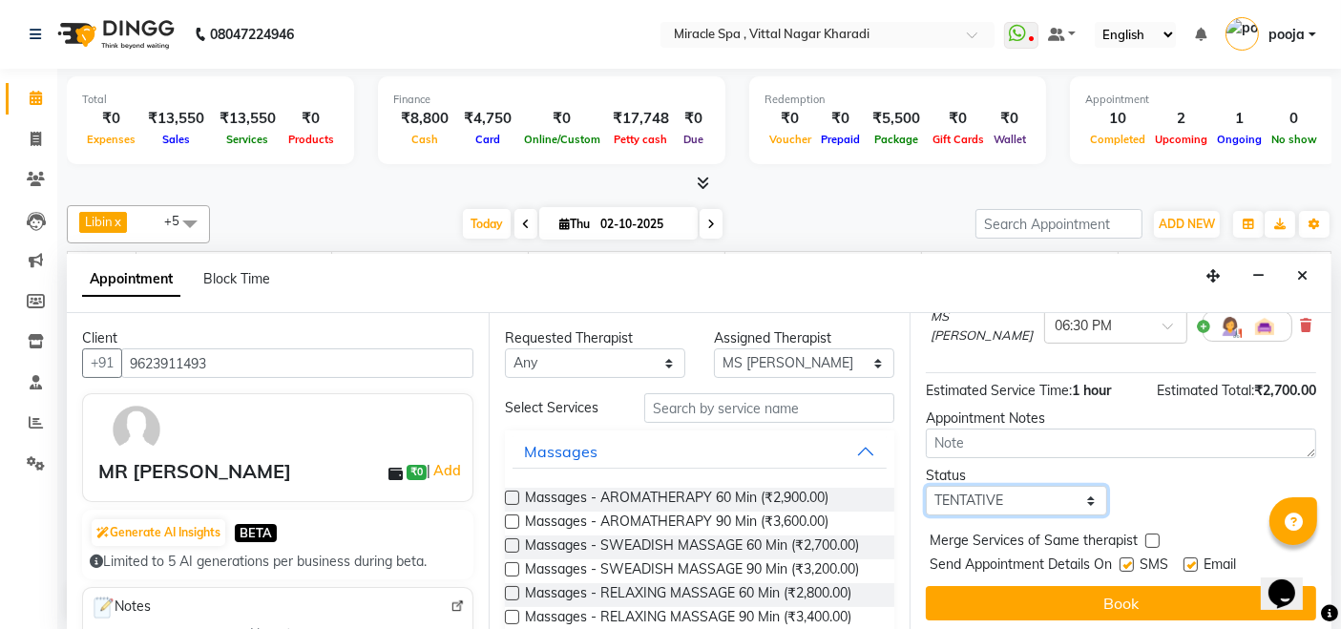
click at [1024, 490] on select "Select TENTATIVE CONFIRM CHECK-IN UPCOMING" at bounding box center [1016, 501] width 180 height 30
select select "upcoming"
click at [926, 486] on select "Select TENTATIVE CONFIRM CHECK-IN UPCOMING" at bounding box center [1016, 501] width 180 height 30
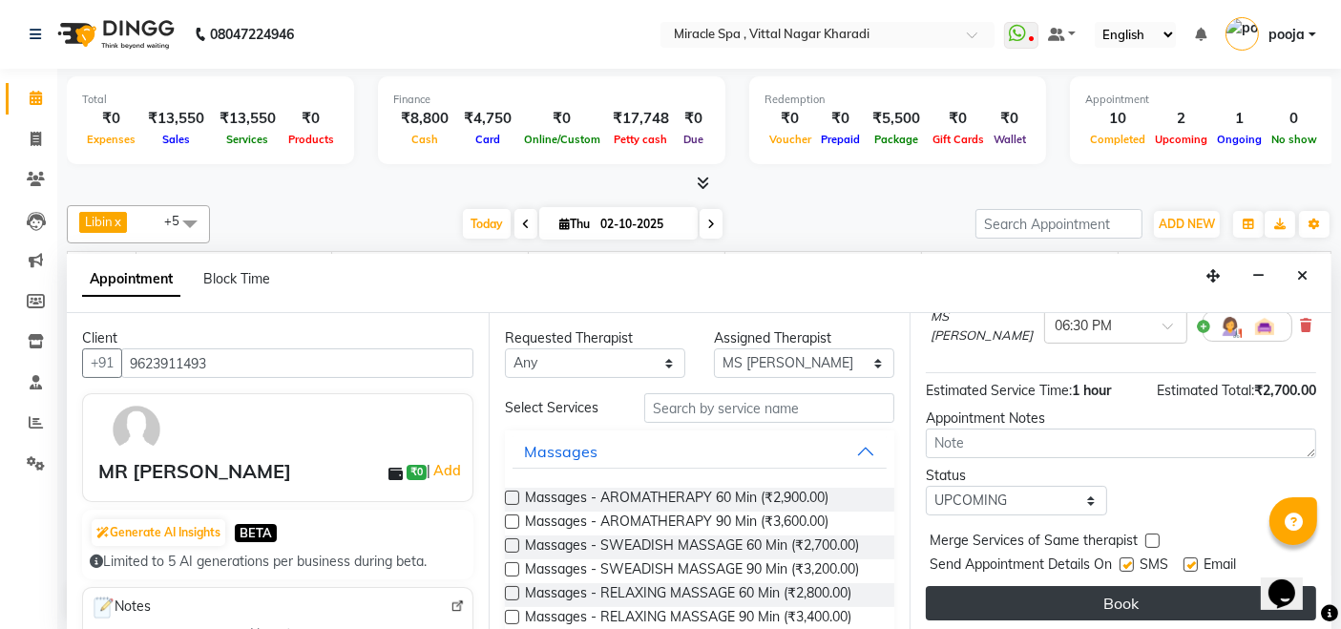
click at [1114, 586] on button "Book" at bounding box center [1121, 603] width 390 height 34
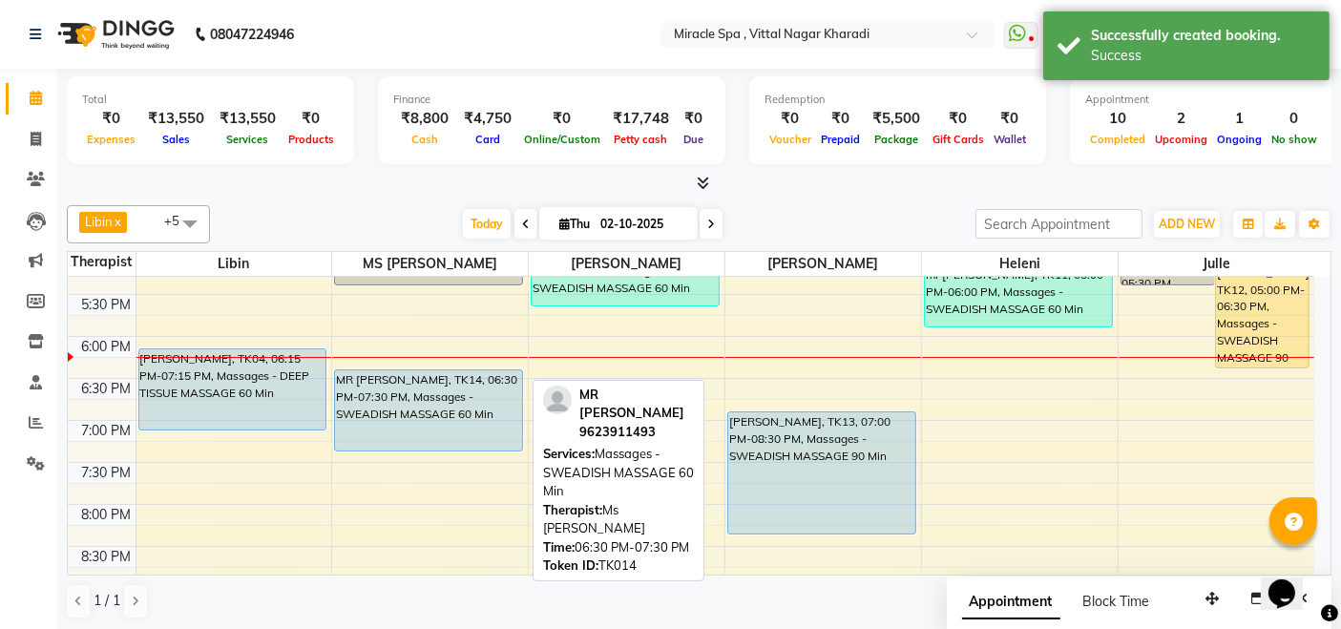
scroll to position [649, 0]
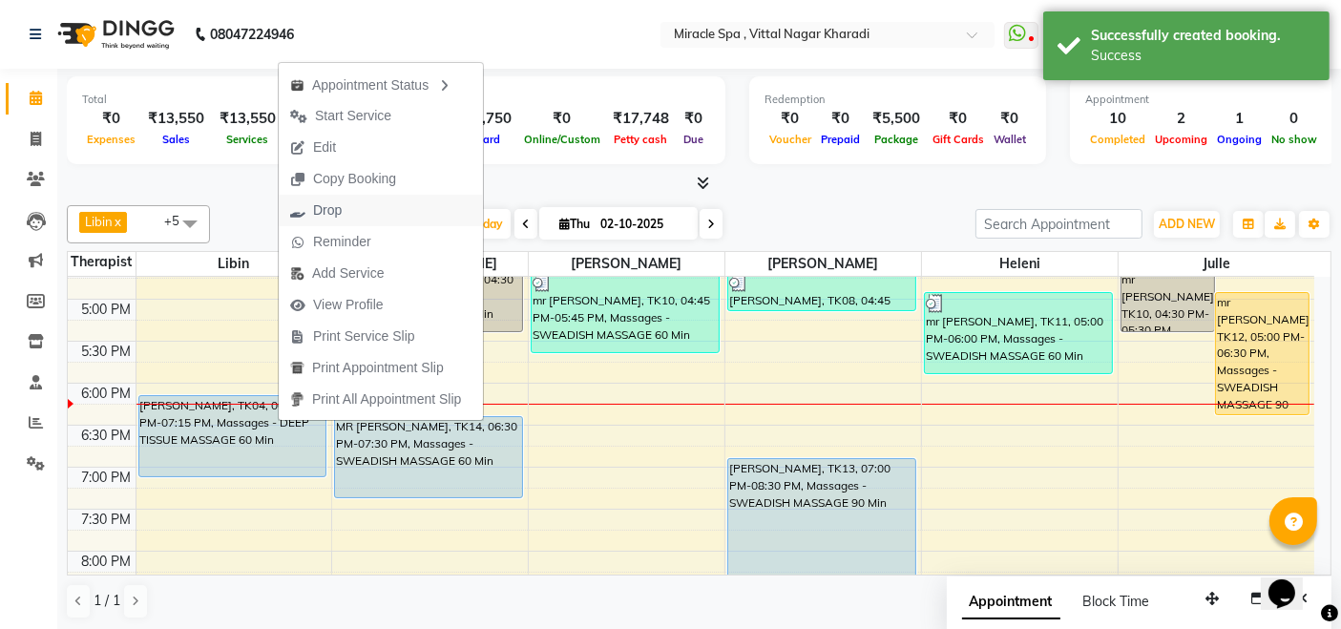
click at [357, 202] on button "Drop" at bounding box center [381, 211] width 204 height 32
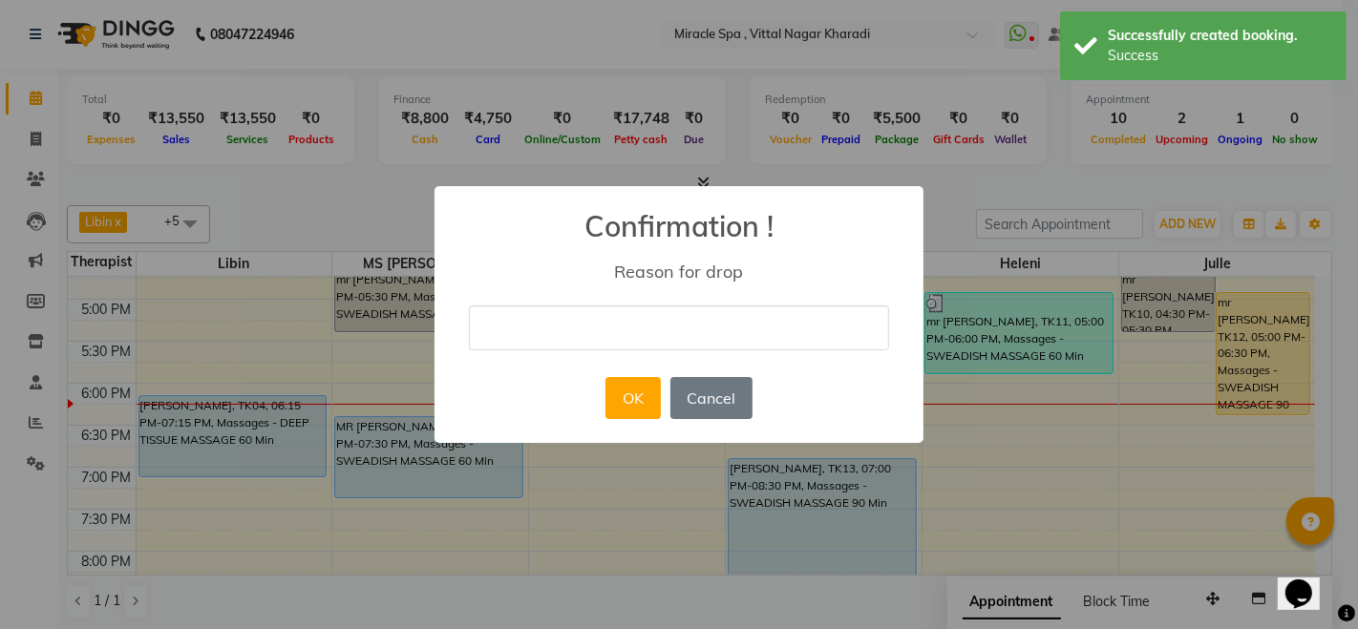
click at [515, 315] on input "text" at bounding box center [679, 328] width 420 height 45
type input "cancelled"
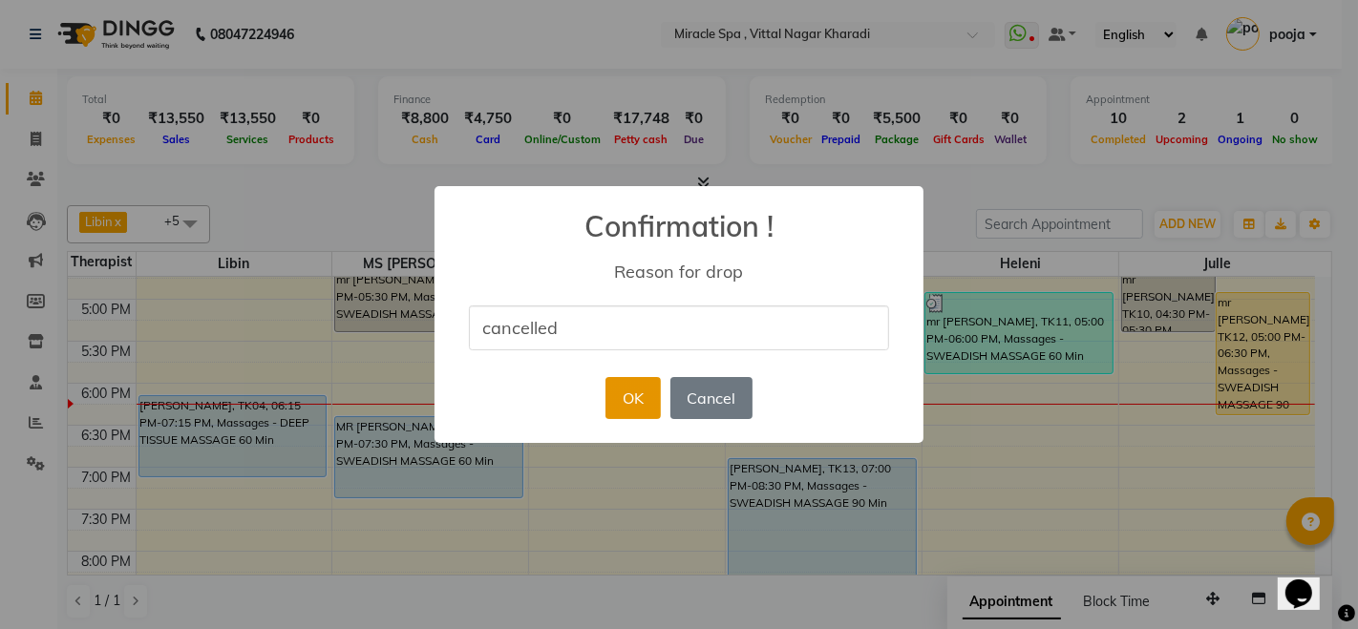
click at [623, 389] on button "OK" at bounding box center [632, 398] width 54 height 42
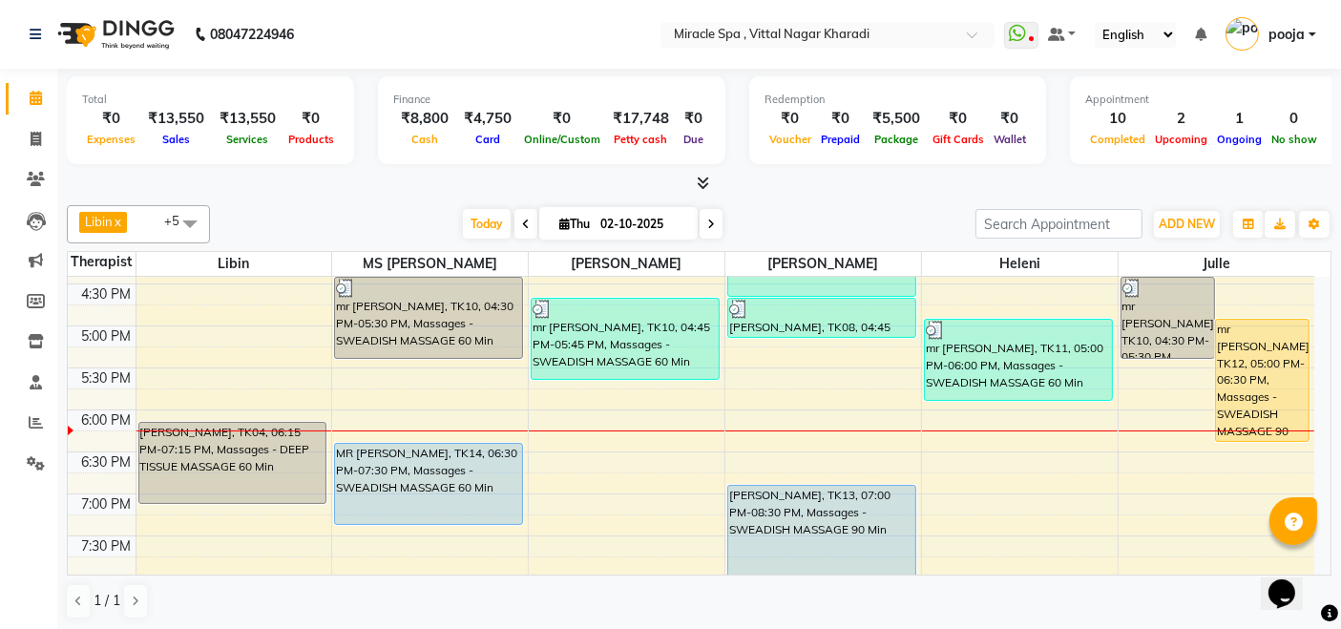
scroll to position [636, 0]
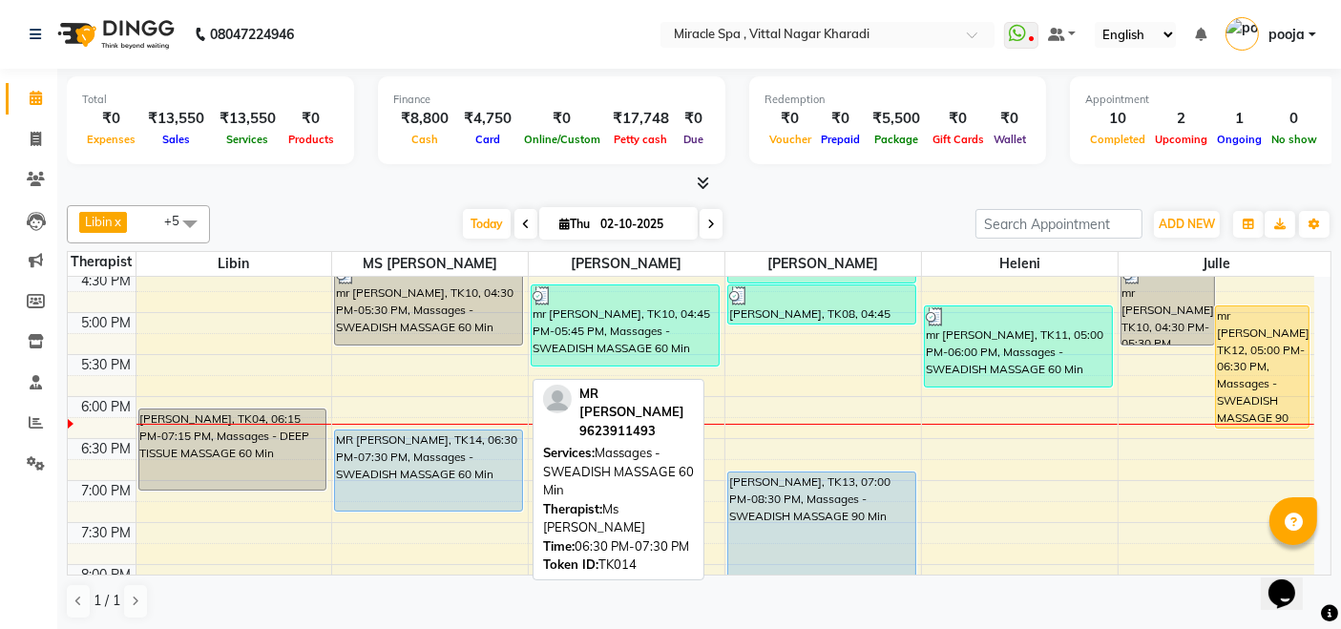
click at [469, 437] on div "MR [PERSON_NAME], TK14, 06:30 PM-07:30 PM, Massages - SWEADISH MASSAGE 60 Min" at bounding box center [428, 471] width 187 height 80
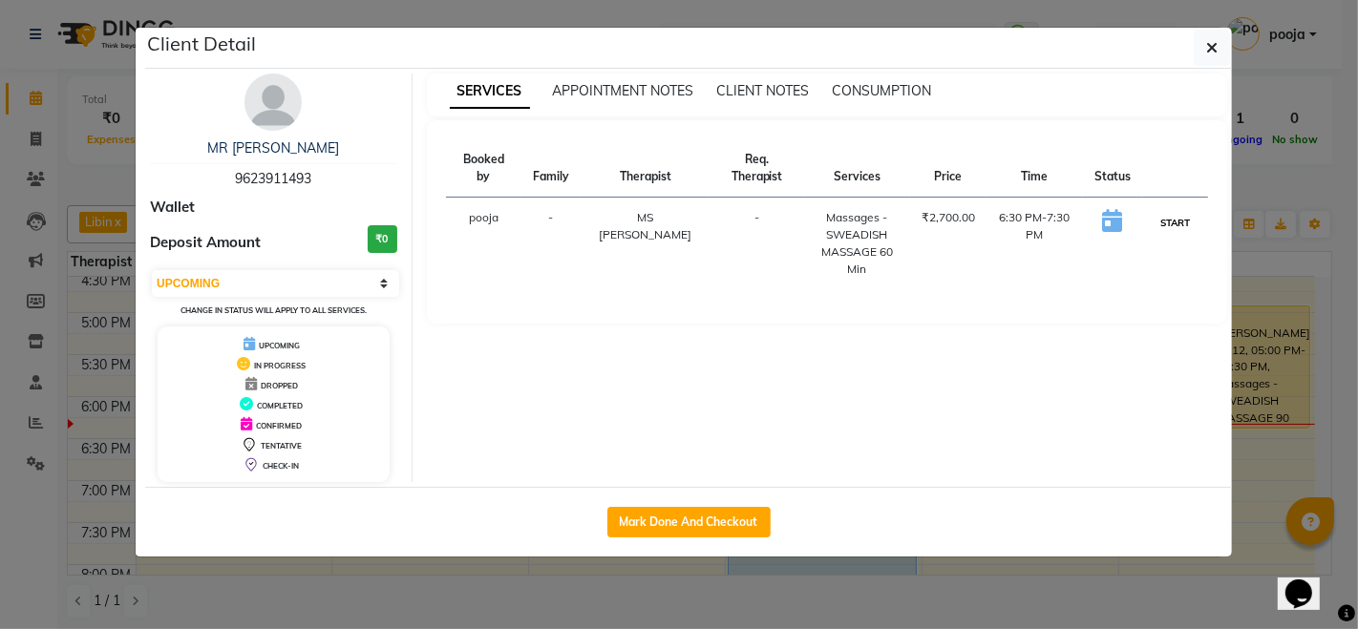
click at [1178, 211] on button "START" at bounding box center [1174, 223] width 39 height 24
select select "1"
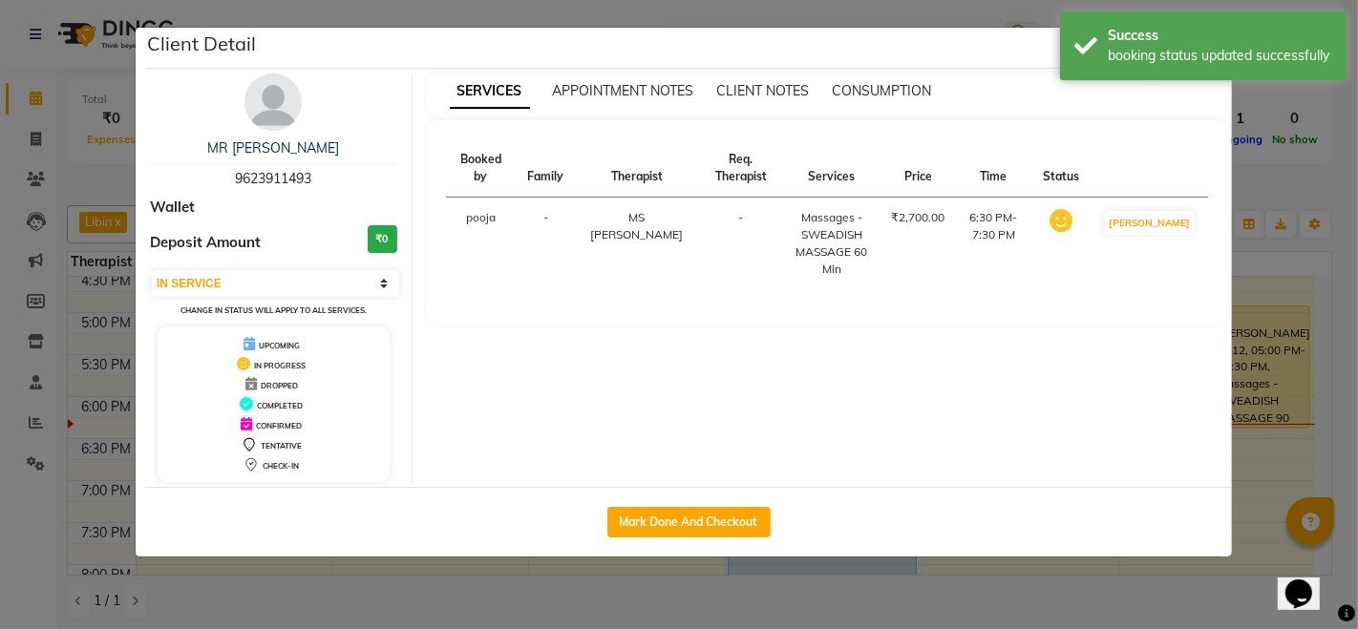
click at [775, 616] on ngb-modal-window "Client Detail MR [PERSON_NAME] 9623911493 Wallet Deposit Amount ₹0 Select IN SE…" at bounding box center [679, 314] width 1358 height 629
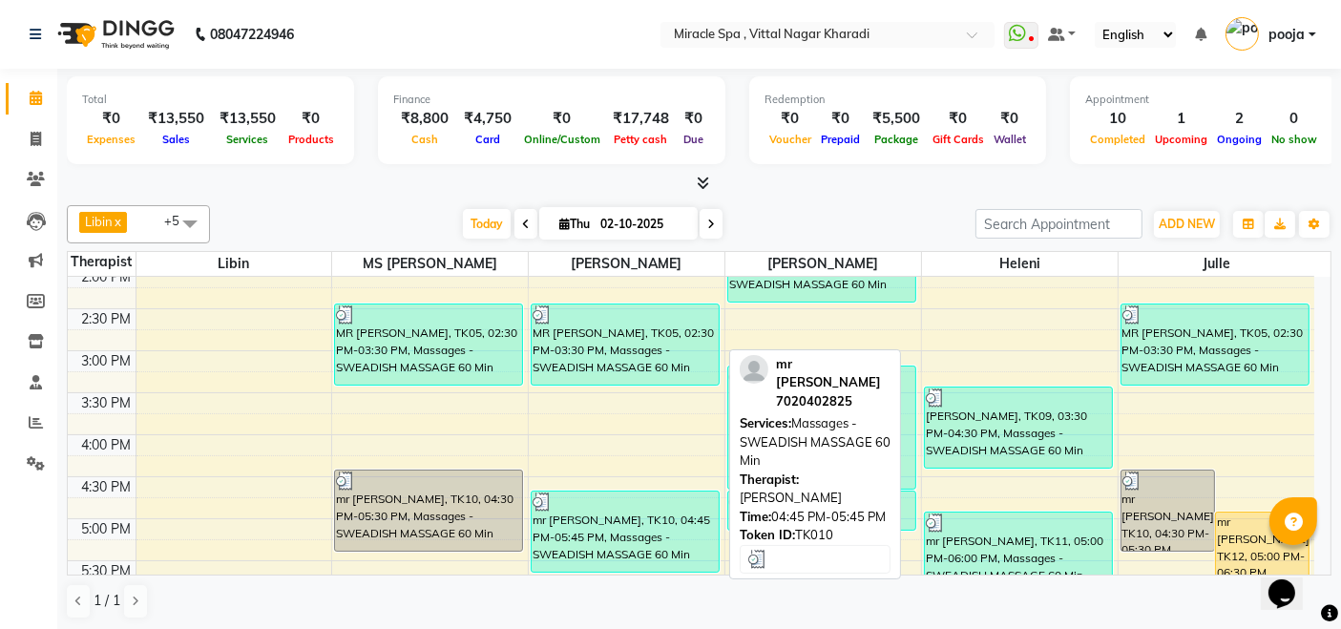
scroll to position [536, 0]
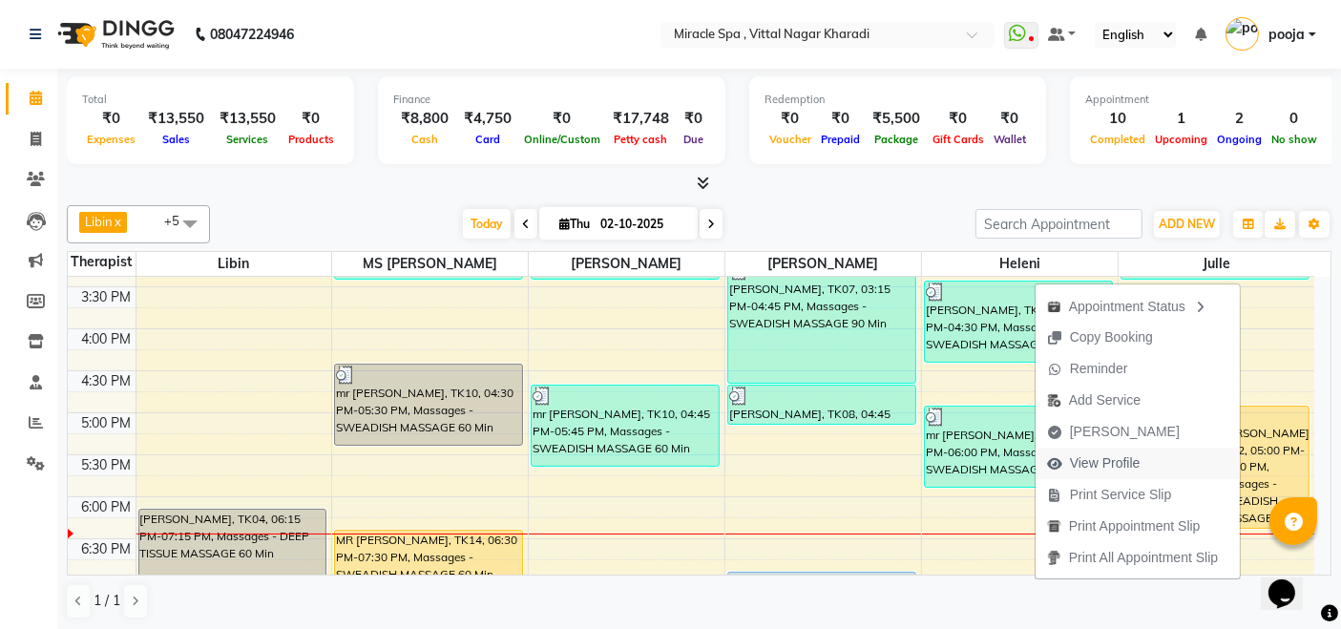
click at [1124, 454] on span "View Profile" at bounding box center [1105, 464] width 71 height 20
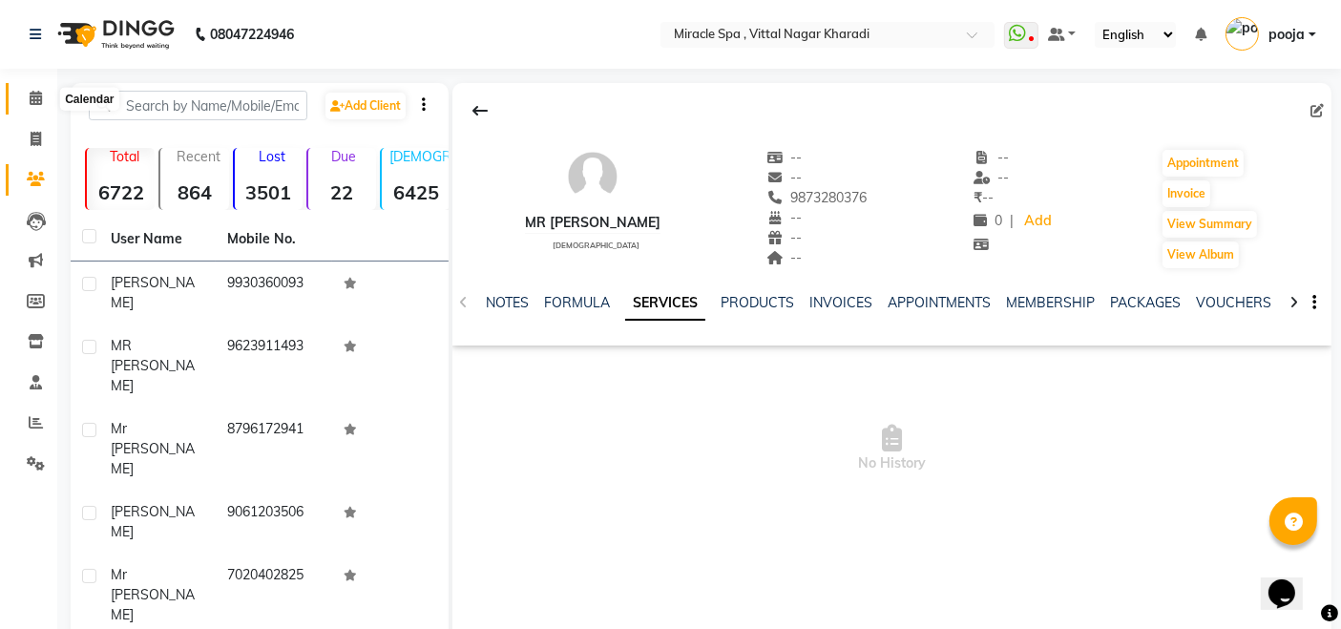
click at [30, 95] on icon at bounding box center [36, 98] width 12 height 14
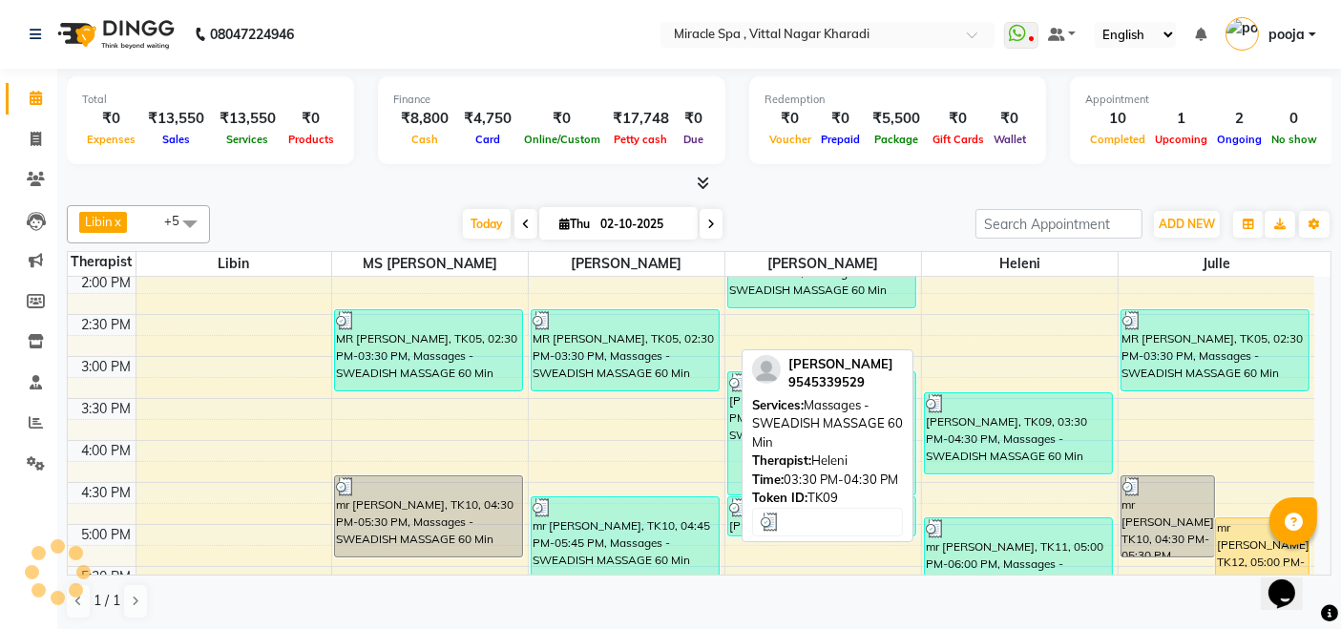
scroll to position [212, 0]
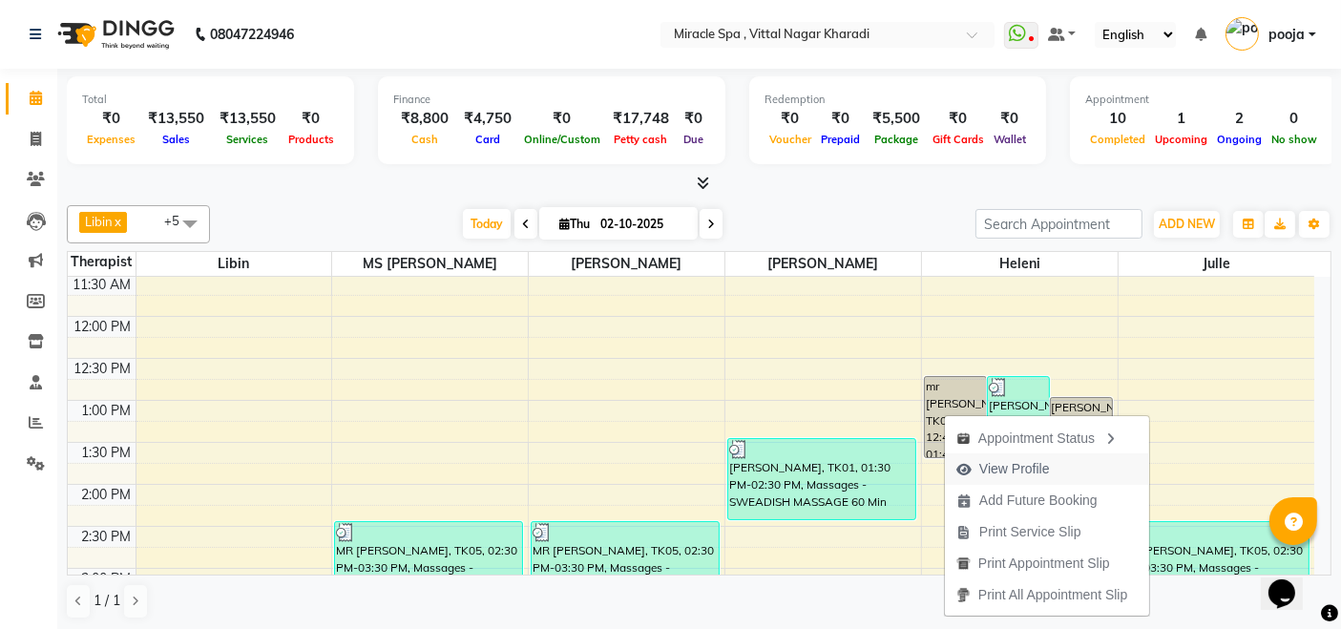
click at [1065, 462] on button "View Profile" at bounding box center [1047, 470] width 204 height 32
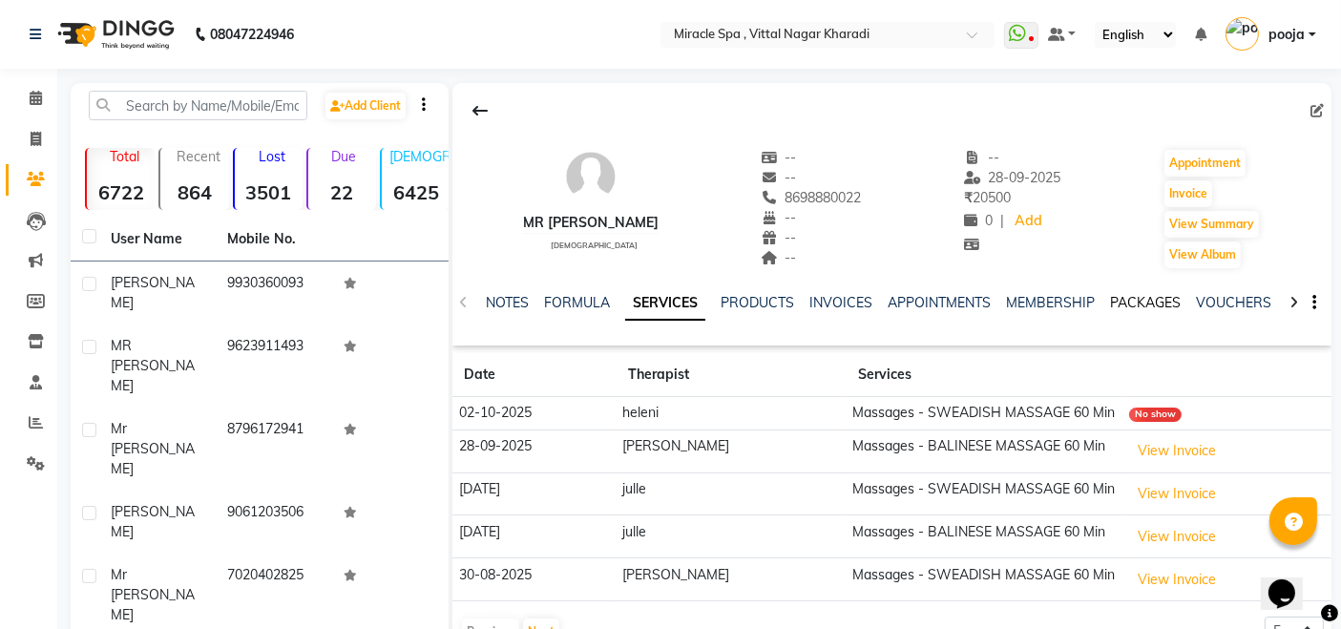
click at [1143, 305] on link "PACKAGES" at bounding box center [1145, 302] width 71 height 17
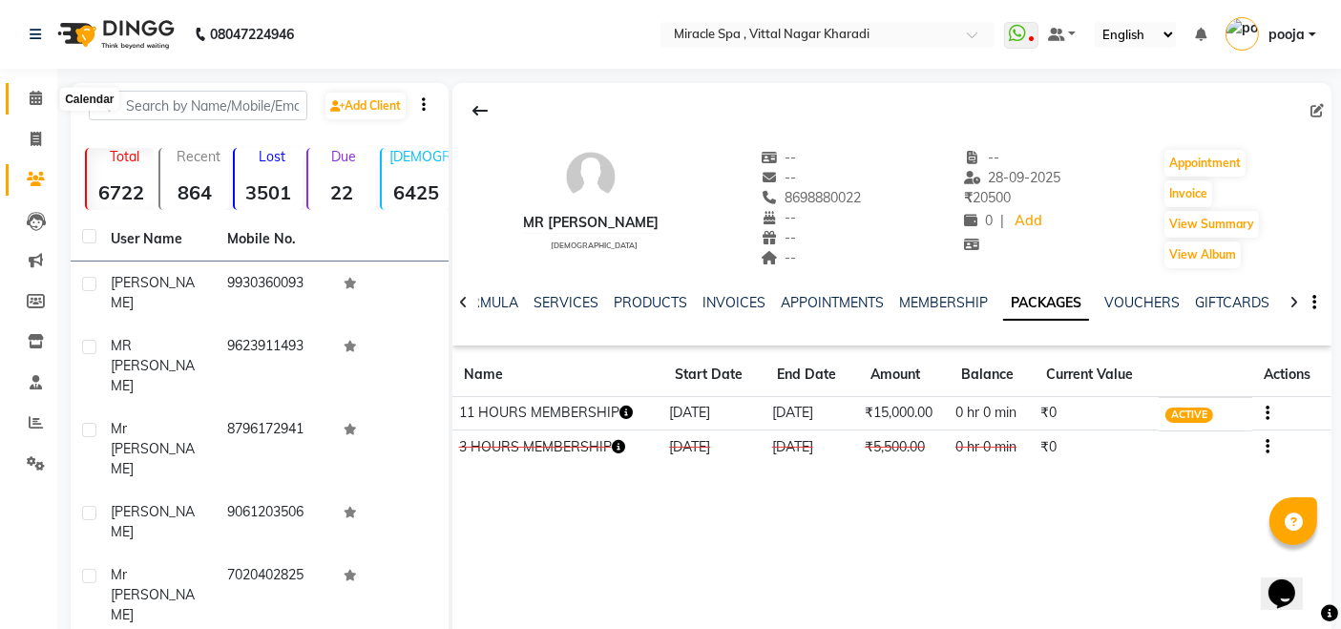
click at [40, 105] on span at bounding box center [35, 99] width 33 height 22
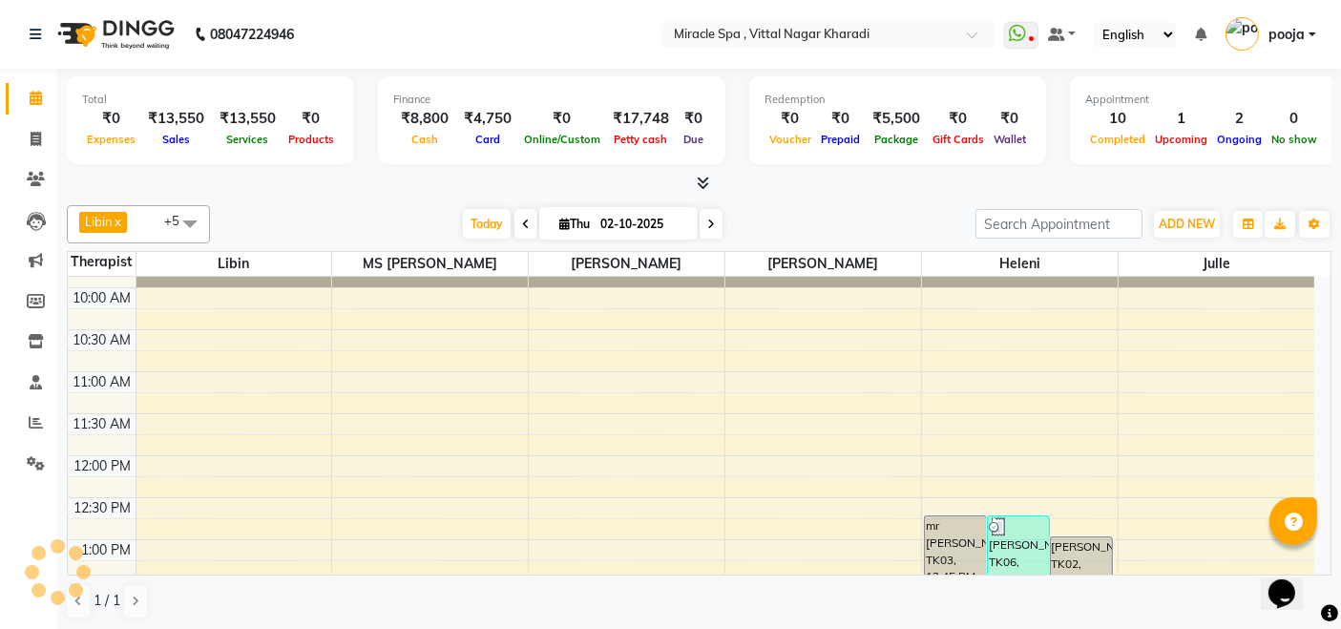
scroll to position [318, 0]
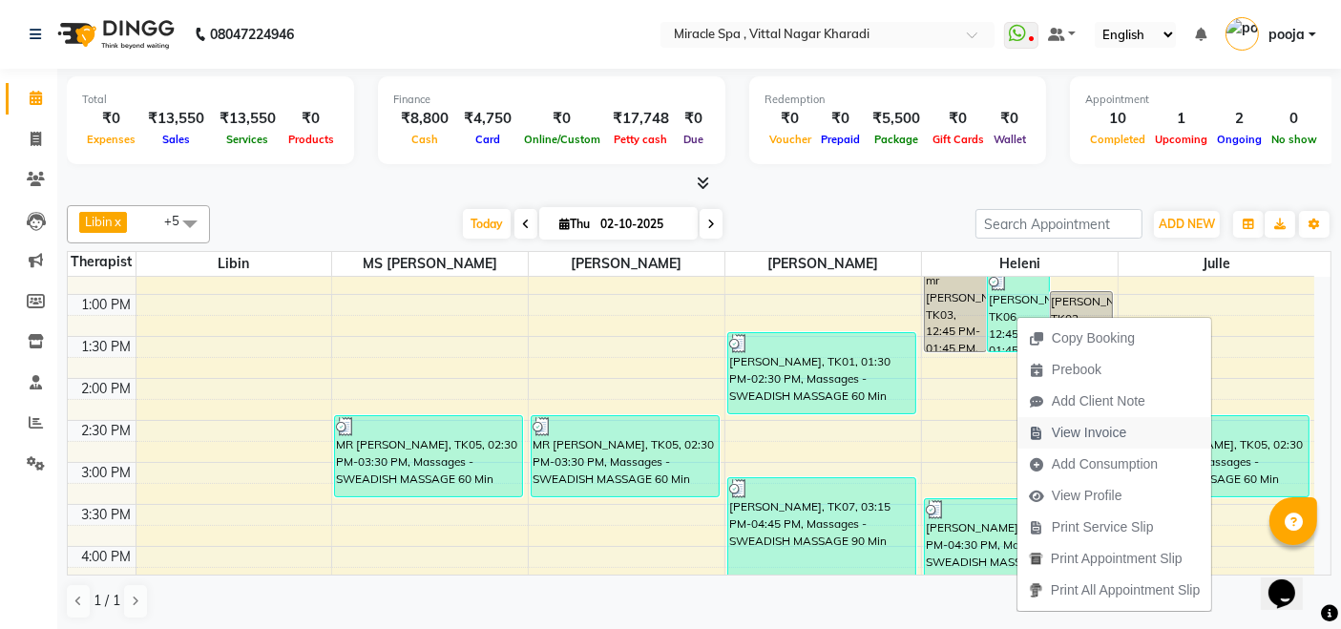
click at [1111, 435] on span "View Invoice" at bounding box center [1089, 433] width 74 height 20
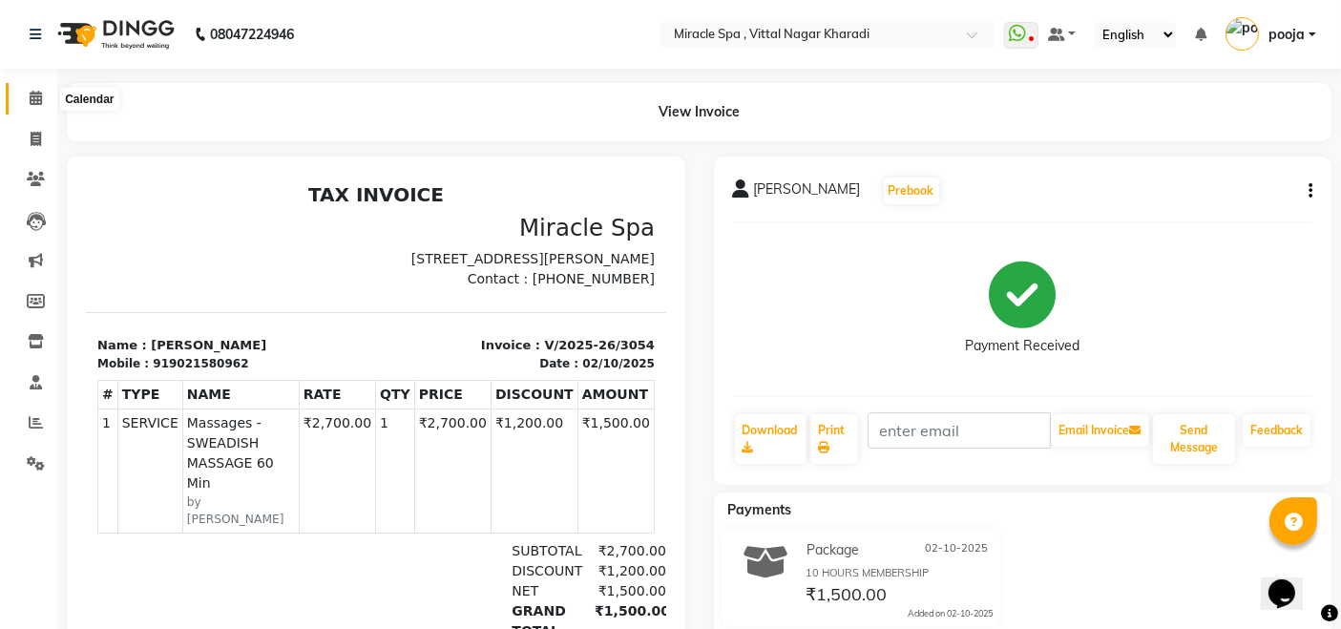
click at [23, 100] on span at bounding box center [35, 99] width 33 height 22
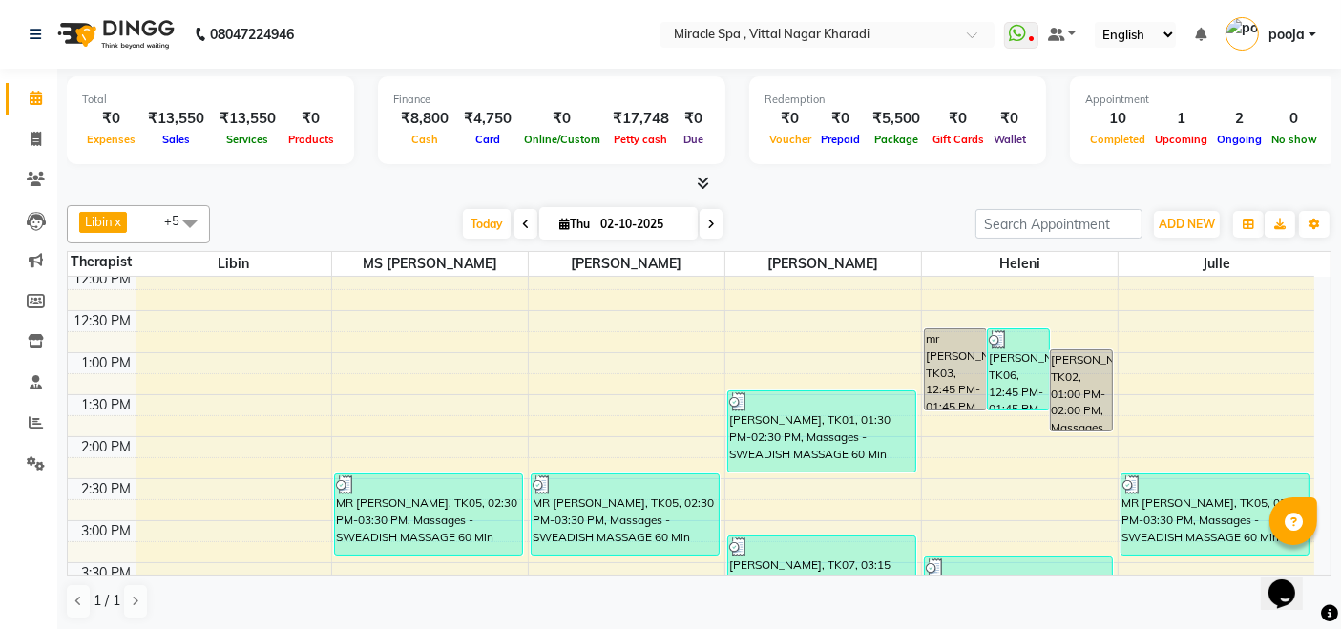
scroll to position [318, 0]
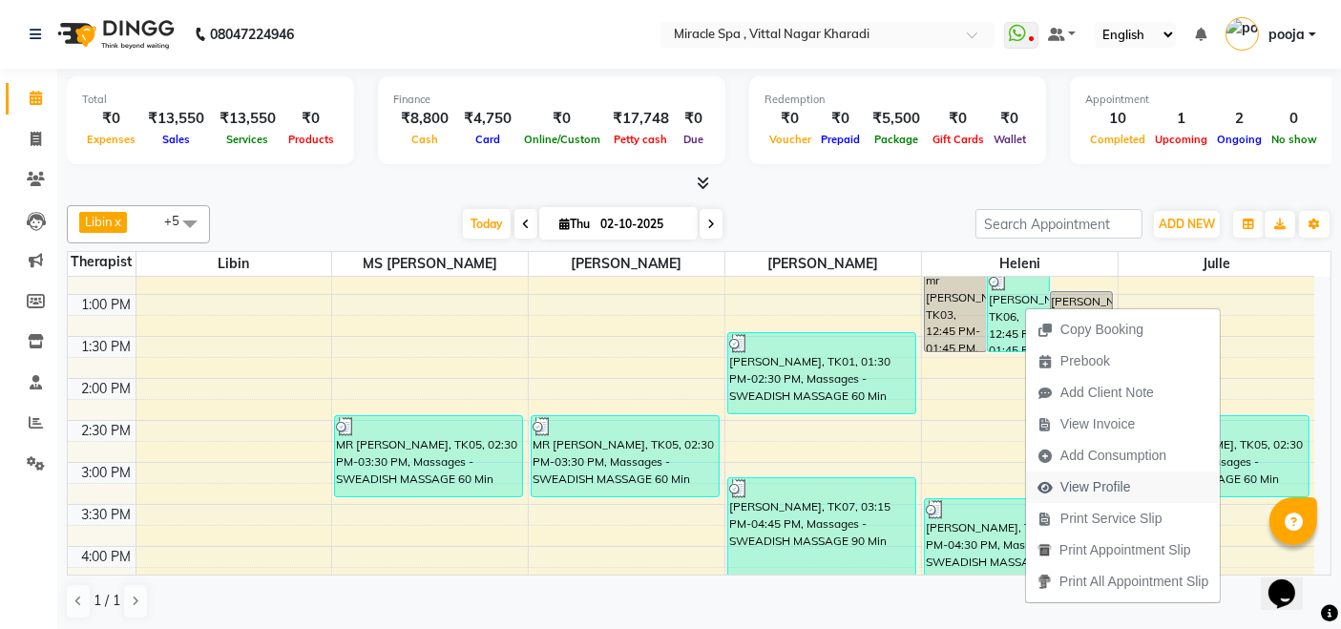
click at [1120, 487] on span "View Profile" at bounding box center [1096, 487] width 71 height 20
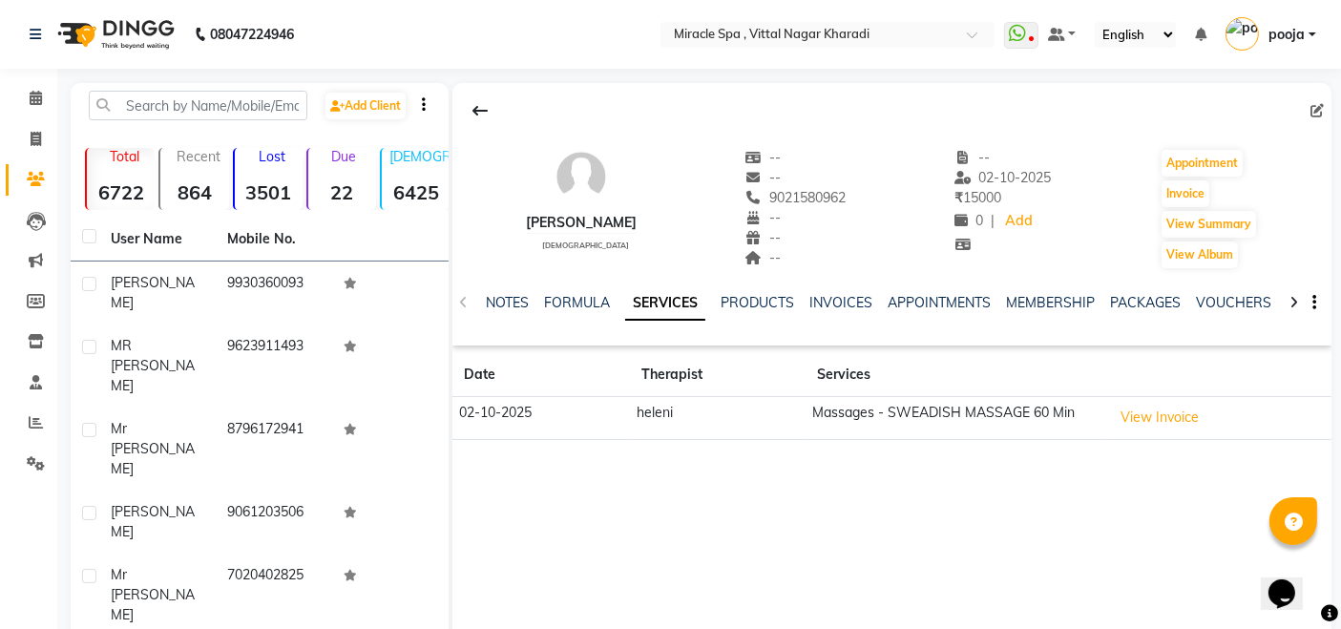
click at [1152, 293] on div "PACKAGES" at bounding box center [1145, 303] width 71 height 20
click at [1152, 301] on link "PACKAGES" at bounding box center [1145, 302] width 71 height 17
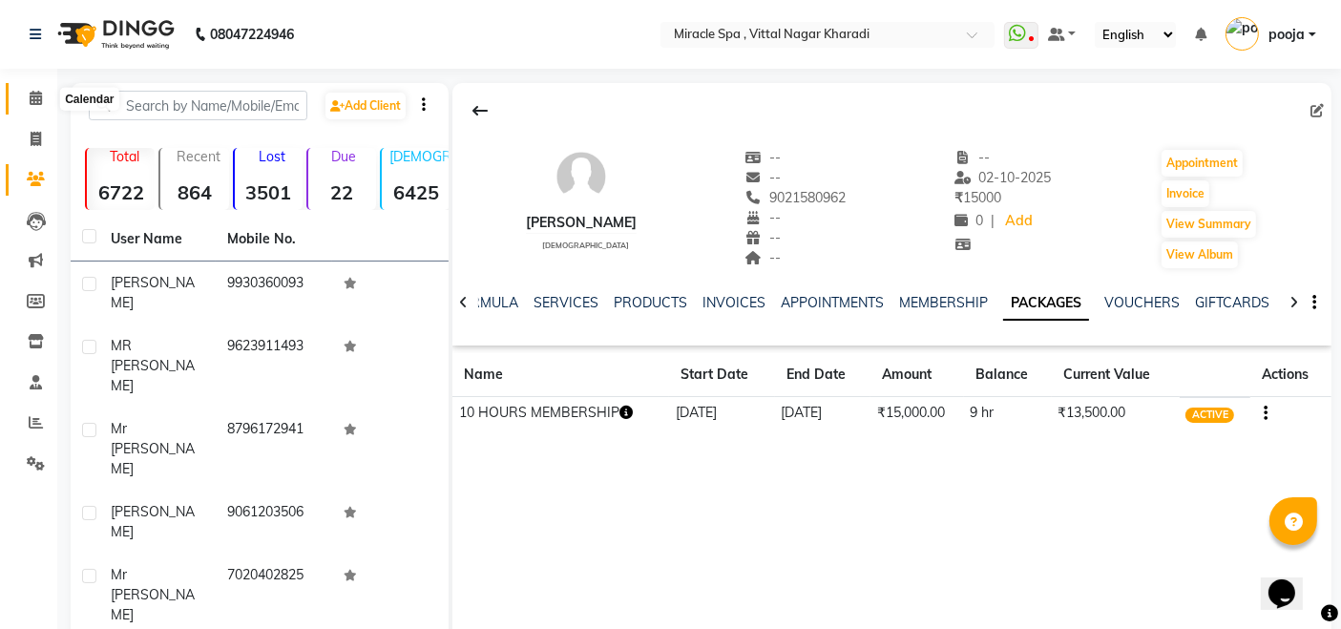
click at [40, 96] on icon at bounding box center [36, 98] width 12 height 14
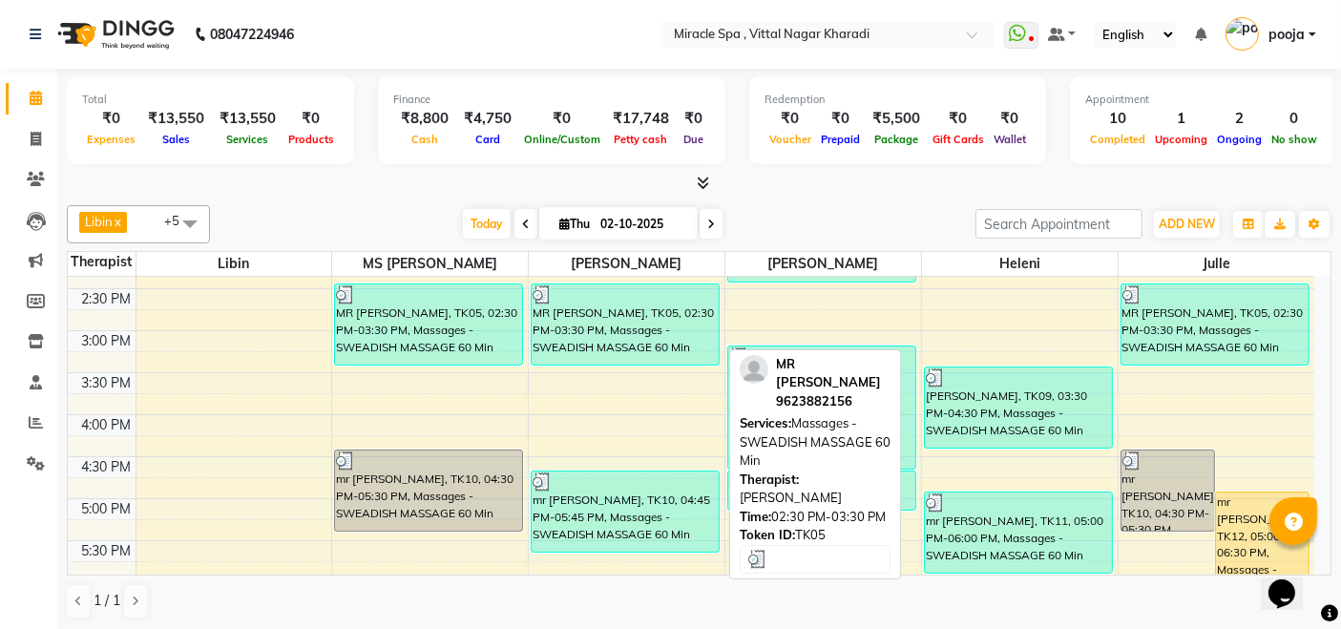
scroll to position [742, 0]
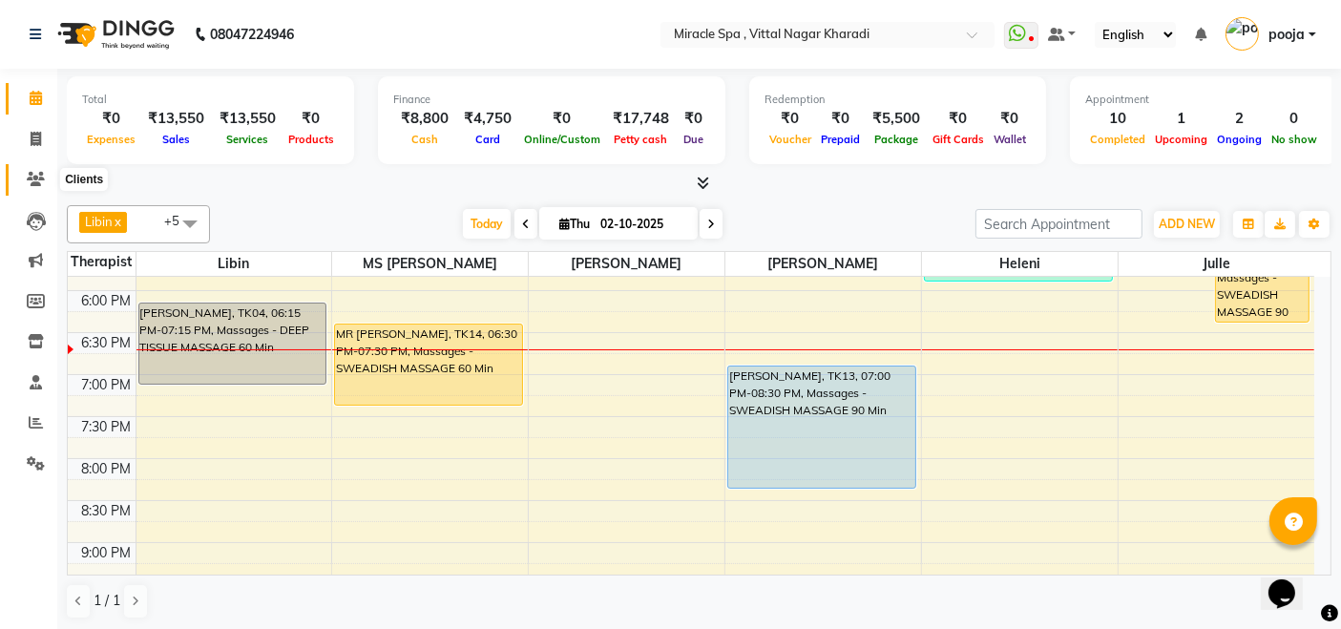
click at [21, 177] on span at bounding box center [35, 180] width 33 height 22
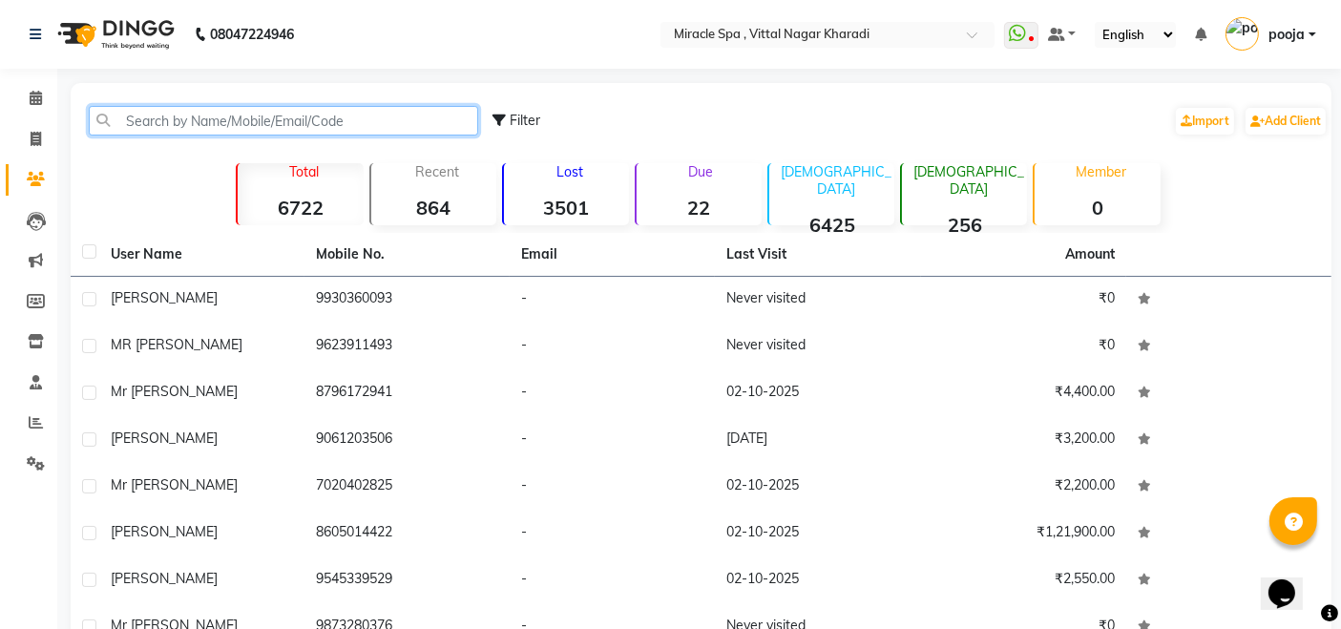
click at [122, 124] on input "text" at bounding box center [284, 121] width 390 height 30
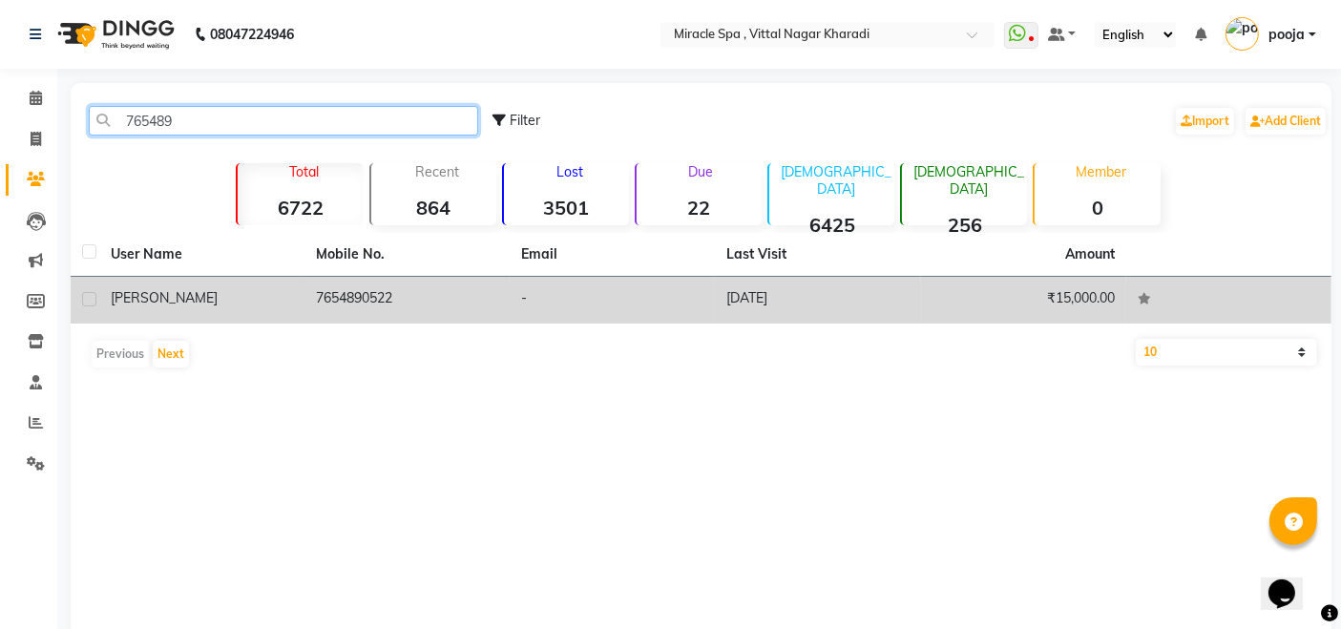
type input "765489"
click at [384, 315] on td "7654890522" at bounding box center [407, 300] width 205 height 47
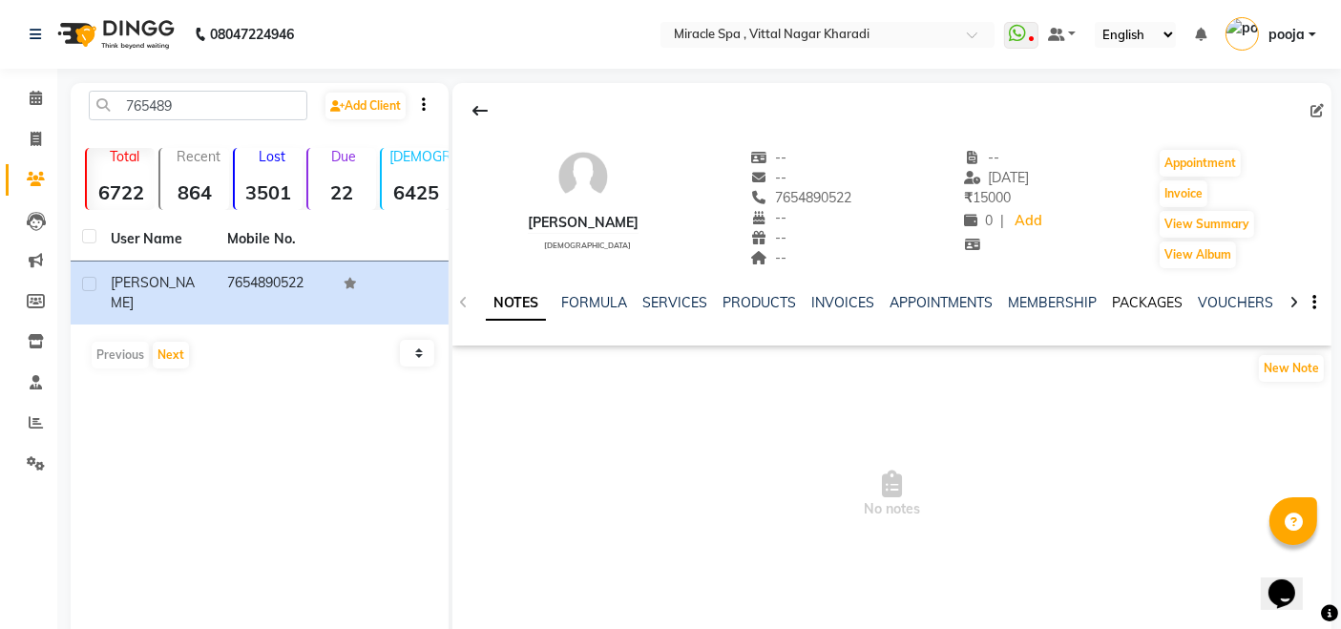
click at [1165, 309] on link "PACKAGES" at bounding box center [1147, 302] width 71 height 17
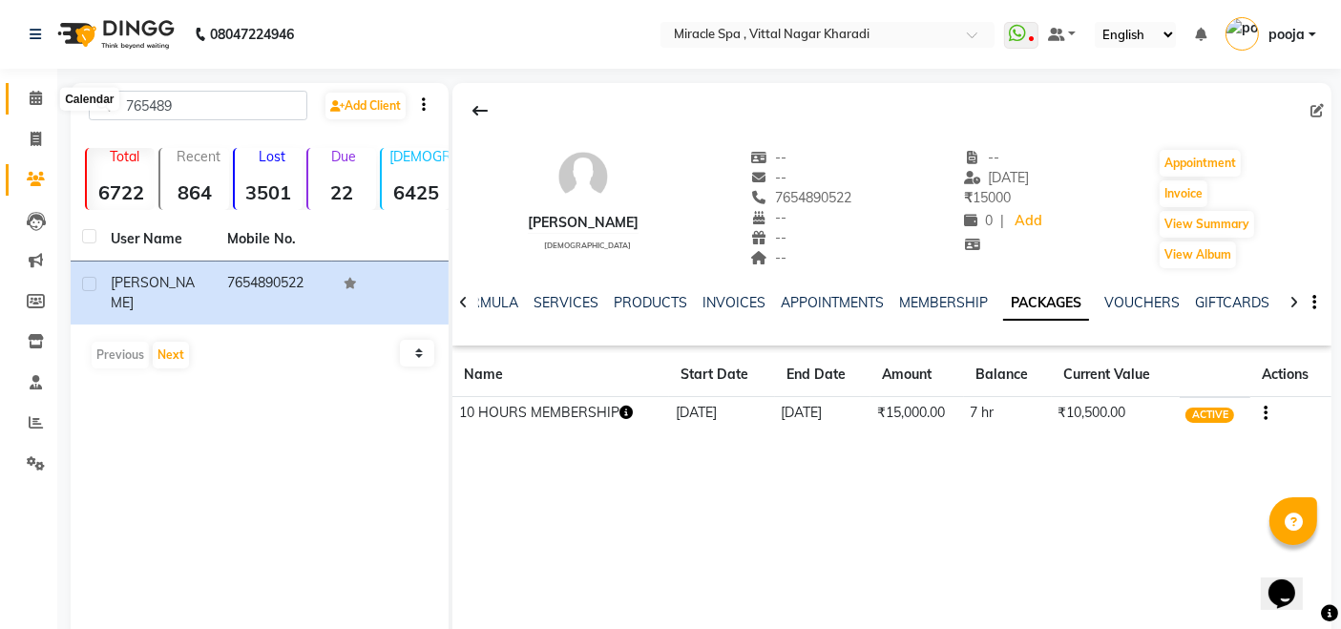
click at [38, 91] on icon at bounding box center [36, 98] width 12 height 14
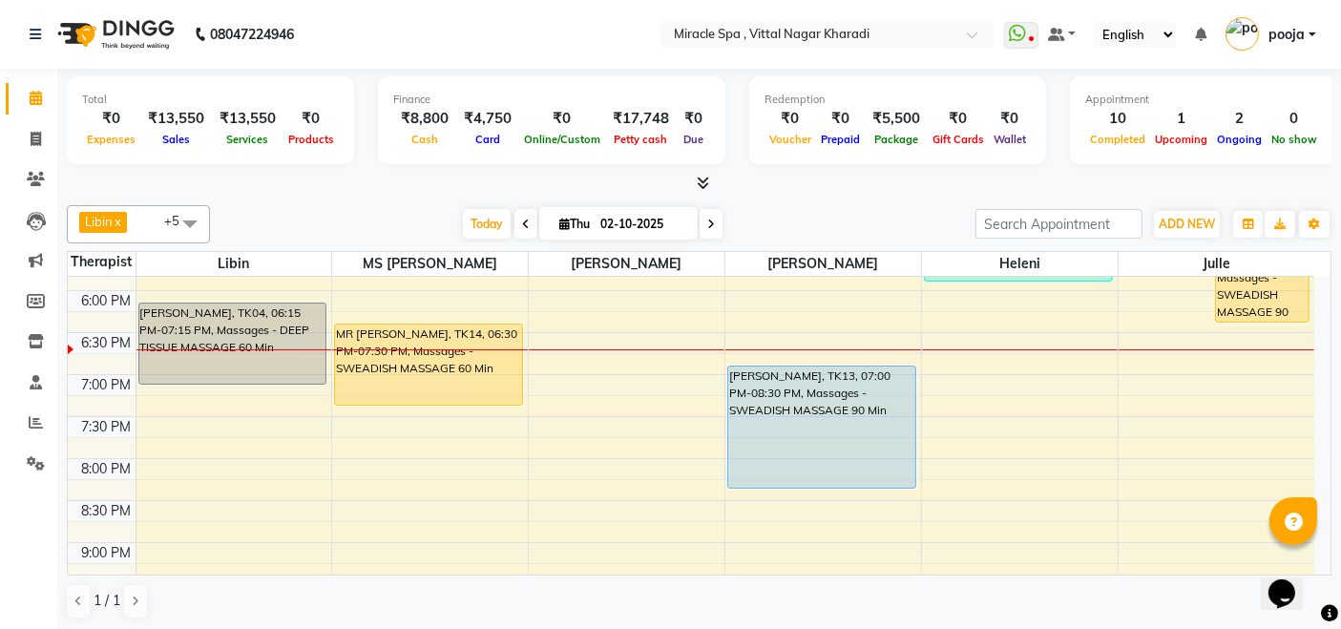
scroll to position [636, 0]
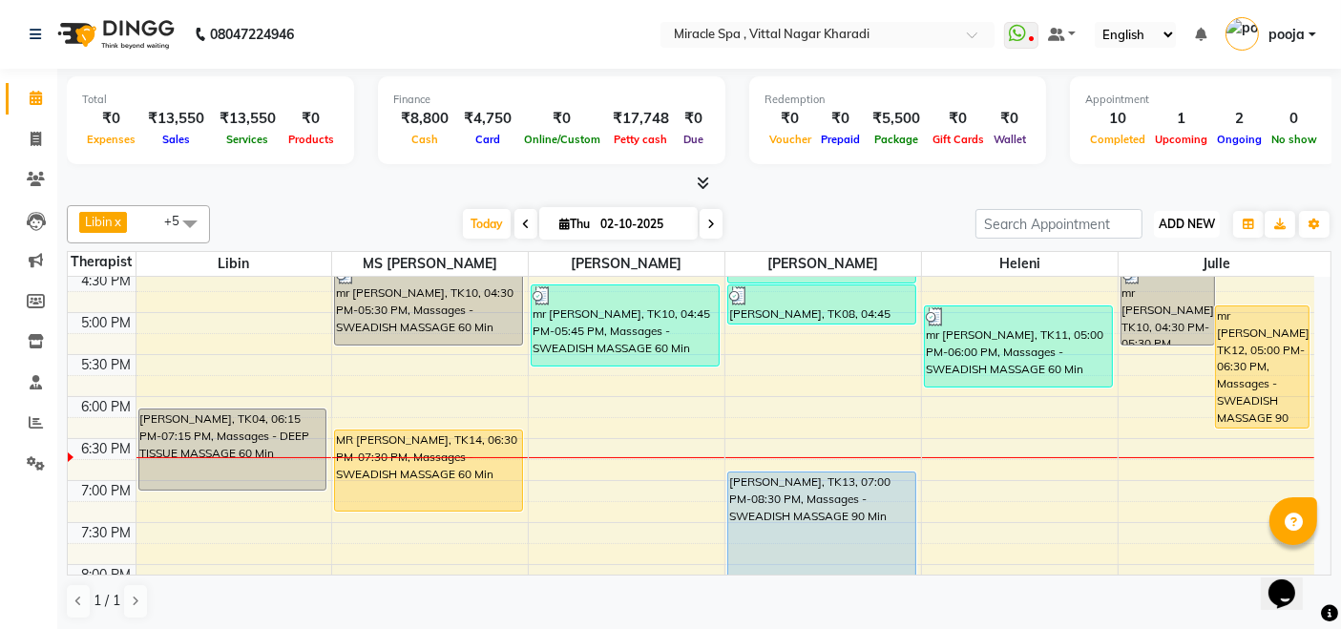
click at [1193, 233] on button "ADD NEW Toggle Dropdown" at bounding box center [1187, 224] width 66 height 27
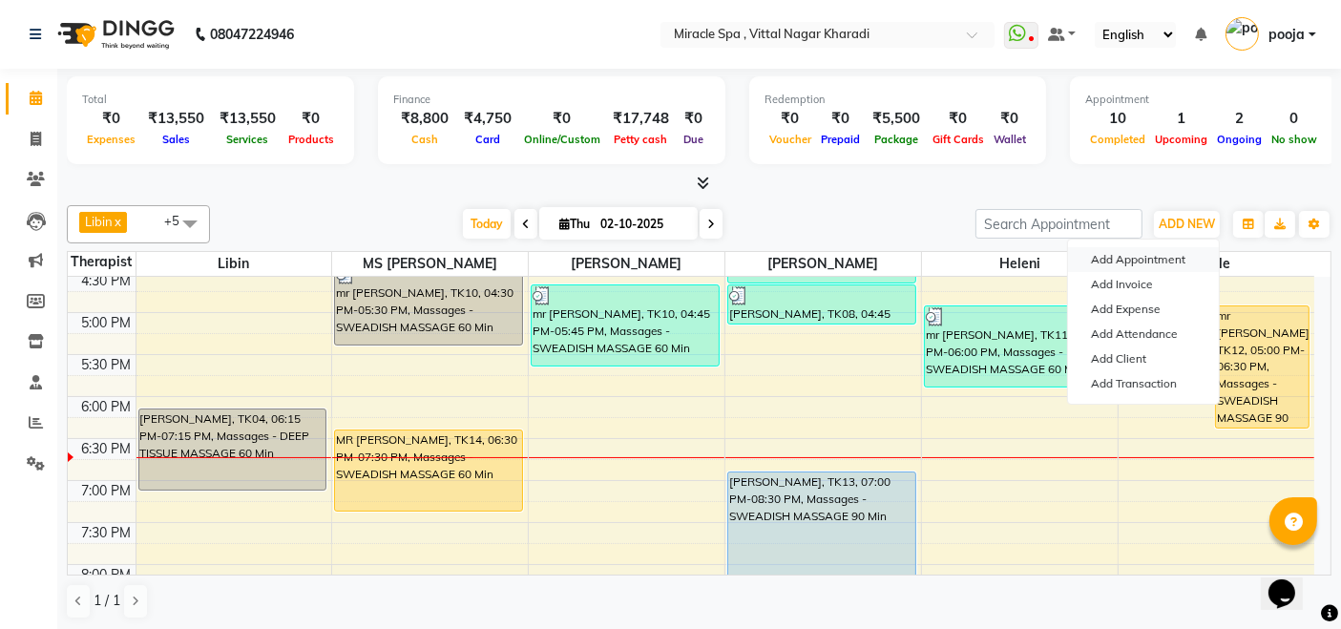
click at [1141, 259] on button "Add Appointment" at bounding box center [1143, 259] width 151 height 25
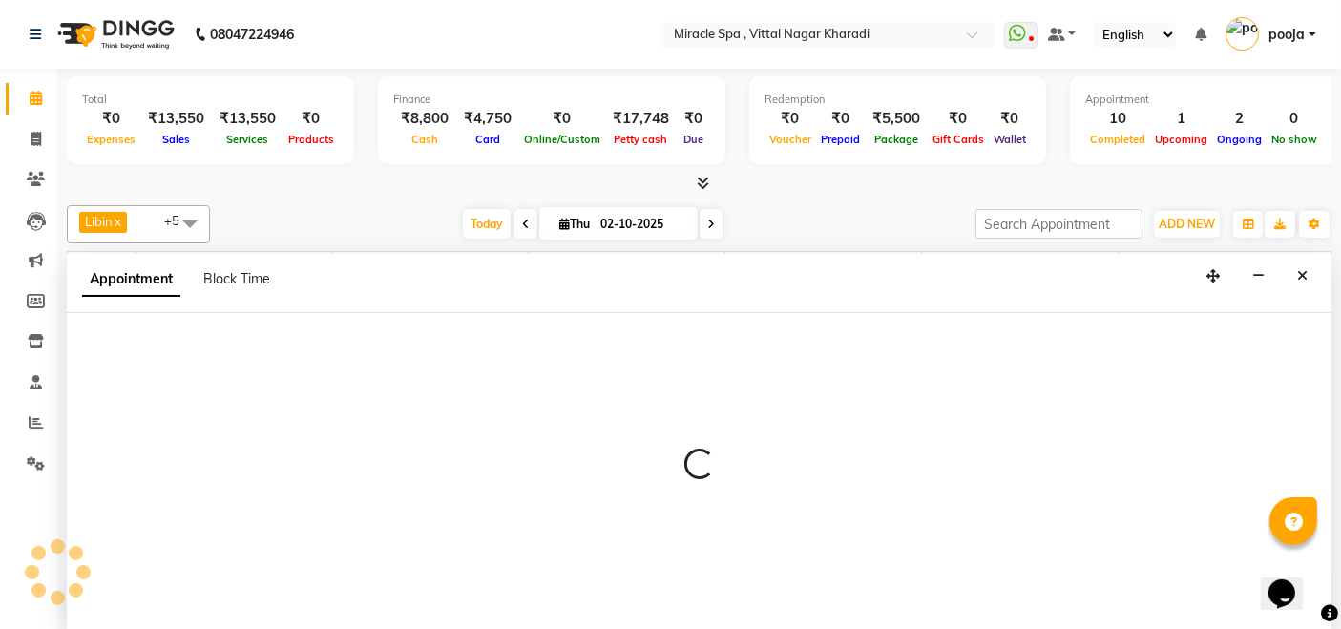
select select "600"
select select "tentative"
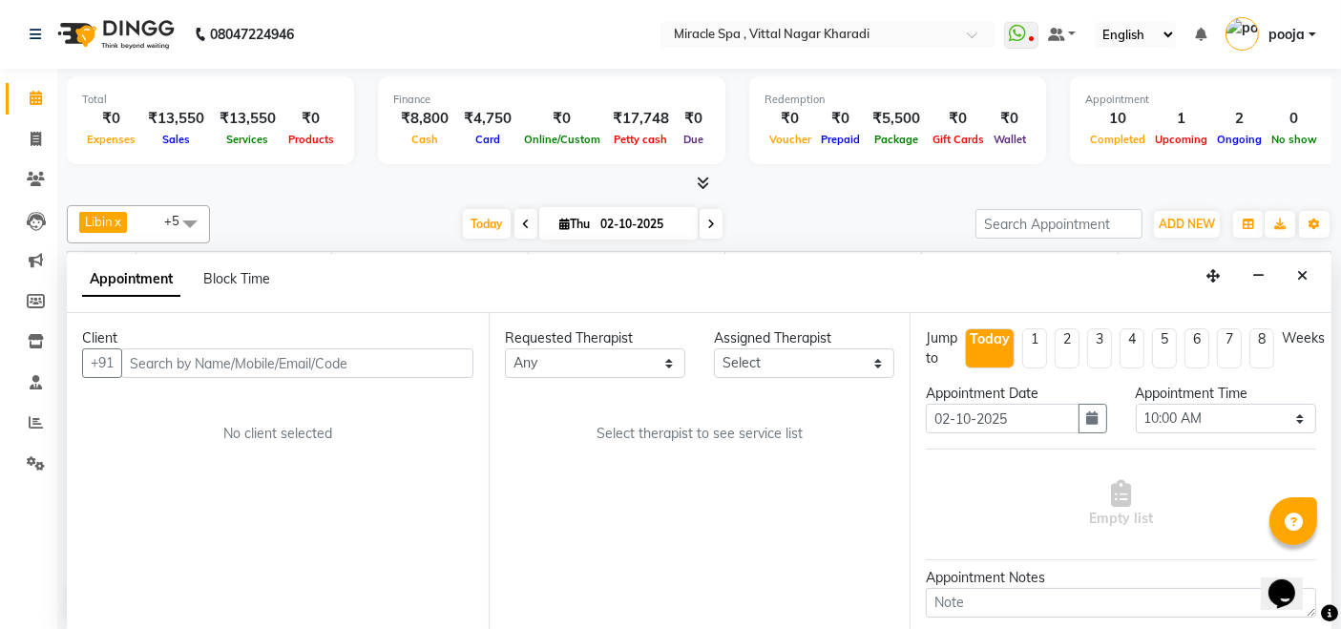
click at [136, 355] on input "text" at bounding box center [297, 363] width 352 height 30
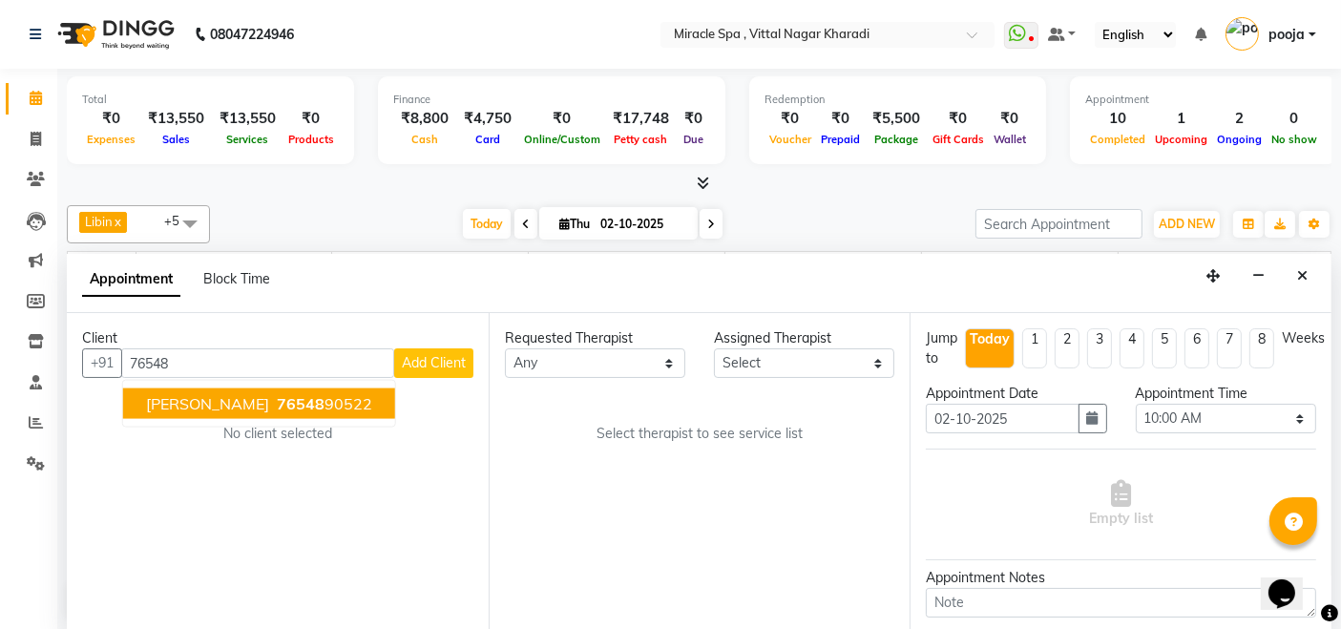
click at [234, 407] on button "MR SUDEER 76548 90522" at bounding box center [259, 404] width 272 height 31
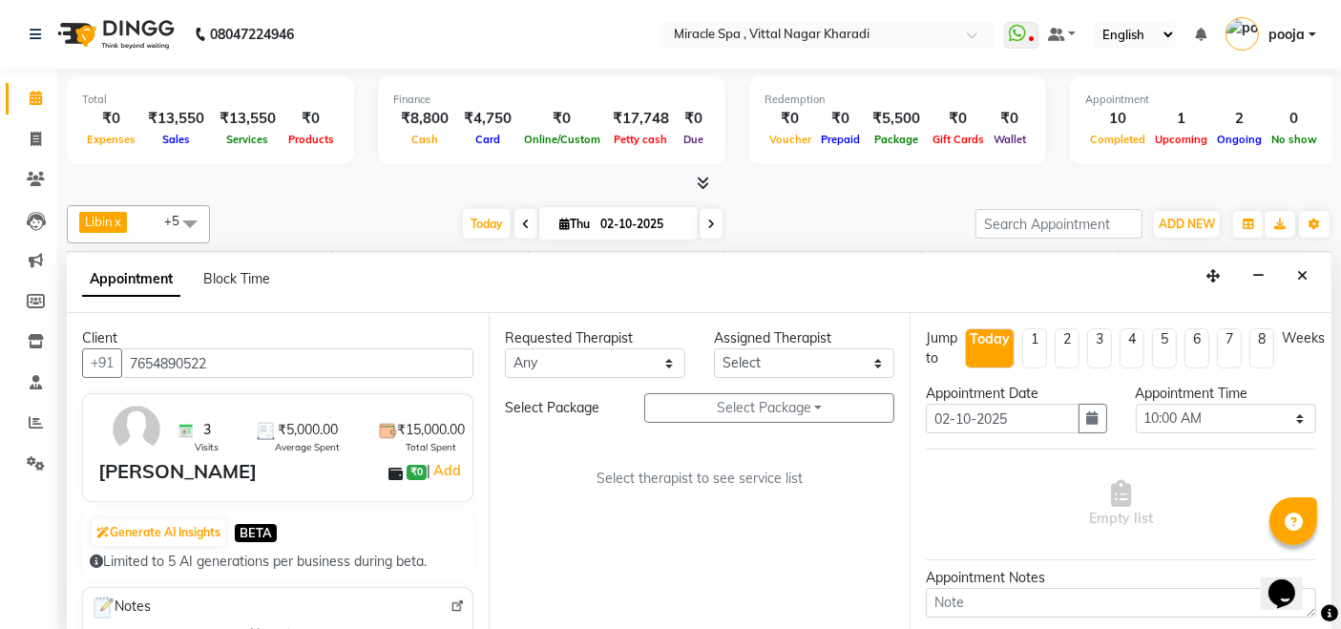
type input "7654890522"
click at [812, 354] on select "Select ajay [PERSON_NAME] [PERSON_NAME] [PERSON_NAME] MR [PERSON_NAME] MS [PERS…" at bounding box center [804, 363] width 180 height 30
select select "89065"
click at [714, 348] on select "Select ajay [PERSON_NAME] [PERSON_NAME] [PERSON_NAME] MR [PERSON_NAME] MS [PERS…" at bounding box center [804, 363] width 180 height 30
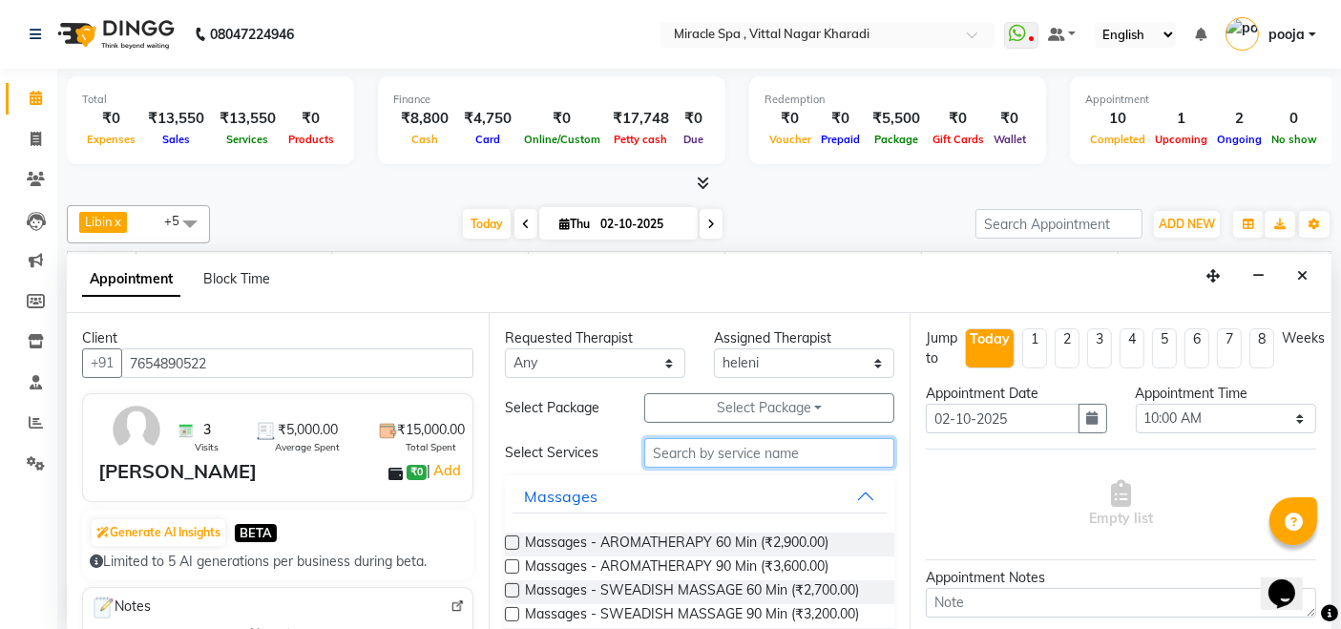
click at [669, 456] on input "text" at bounding box center [769, 453] width 250 height 30
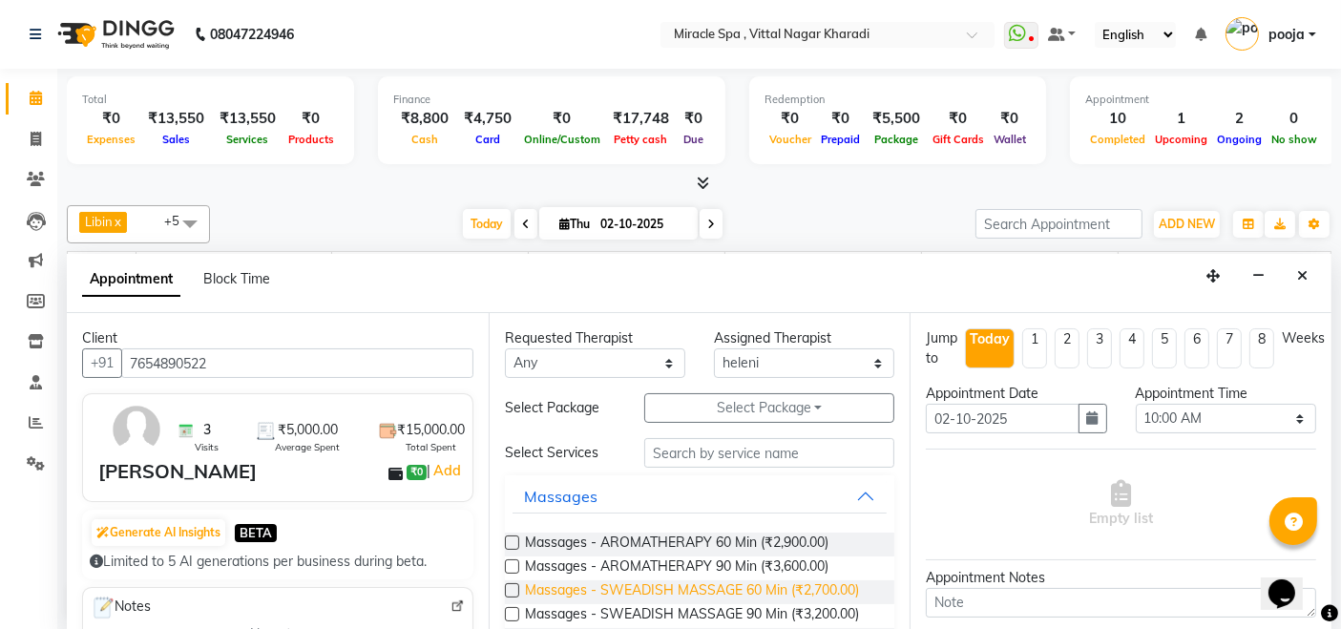
click at [689, 580] on span "Massages - SWEADISH MASSAGE 60 Min (₹2,700.00)" at bounding box center [692, 592] width 334 height 24
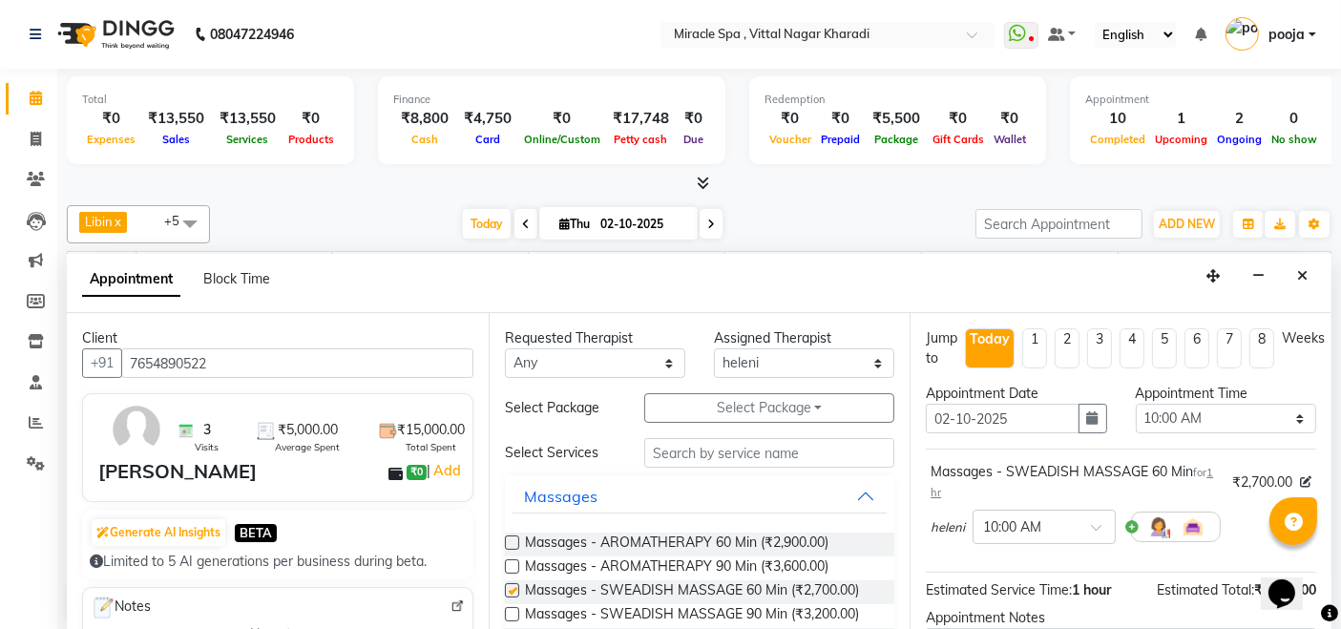
checkbox input "false"
click at [1234, 421] on select "Select 10:00 AM 10:15 AM 10:30 AM 10:45 AM 11:00 AM 11:15 AM 11:30 AM 11:45 AM …" at bounding box center [1226, 419] width 180 height 30
select select "1200"
click at [1136, 404] on select "Select 10:00 AM 10:15 AM 10:30 AM 10:45 AM 11:00 AM 11:15 AM 11:30 AM 11:45 AM …" at bounding box center [1226, 419] width 180 height 30
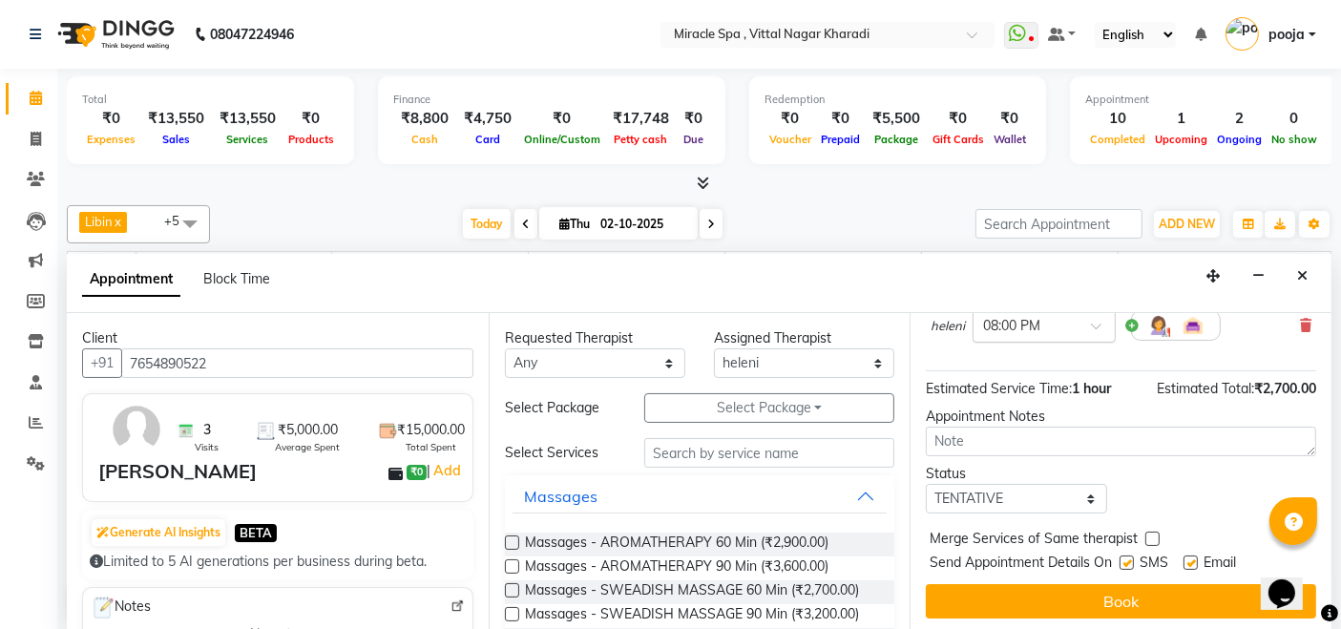
scroll to position [202, 0]
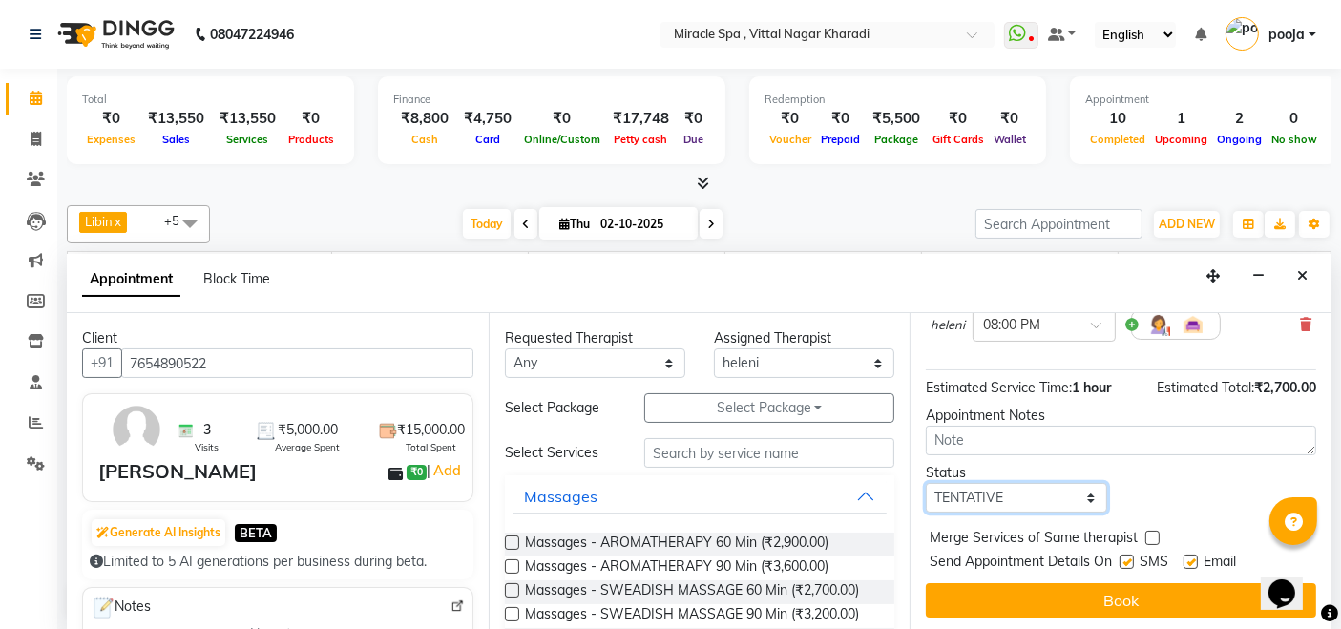
click at [1028, 496] on select "Select TENTATIVE CONFIRM CHECK-IN UPCOMING" at bounding box center [1016, 498] width 180 height 30
select select "upcoming"
click at [926, 483] on select "Select TENTATIVE CONFIRM CHECK-IN UPCOMING" at bounding box center [1016, 498] width 180 height 30
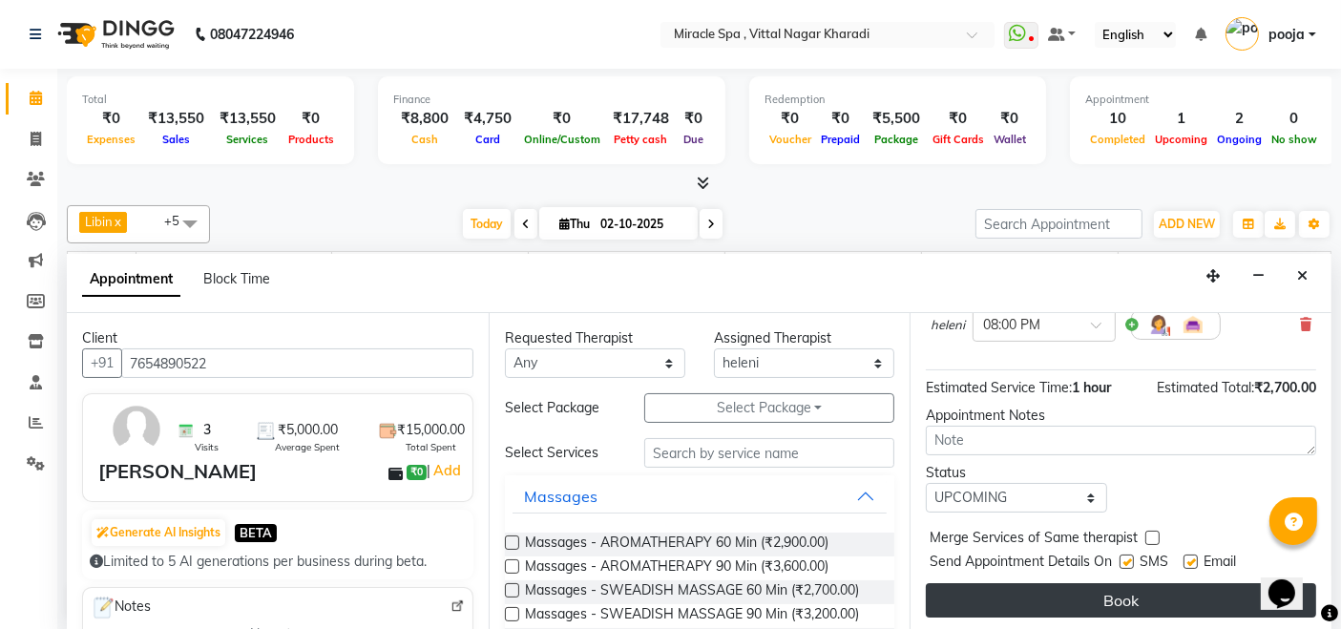
click at [1050, 583] on button "Book" at bounding box center [1121, 600] width 390 height 34
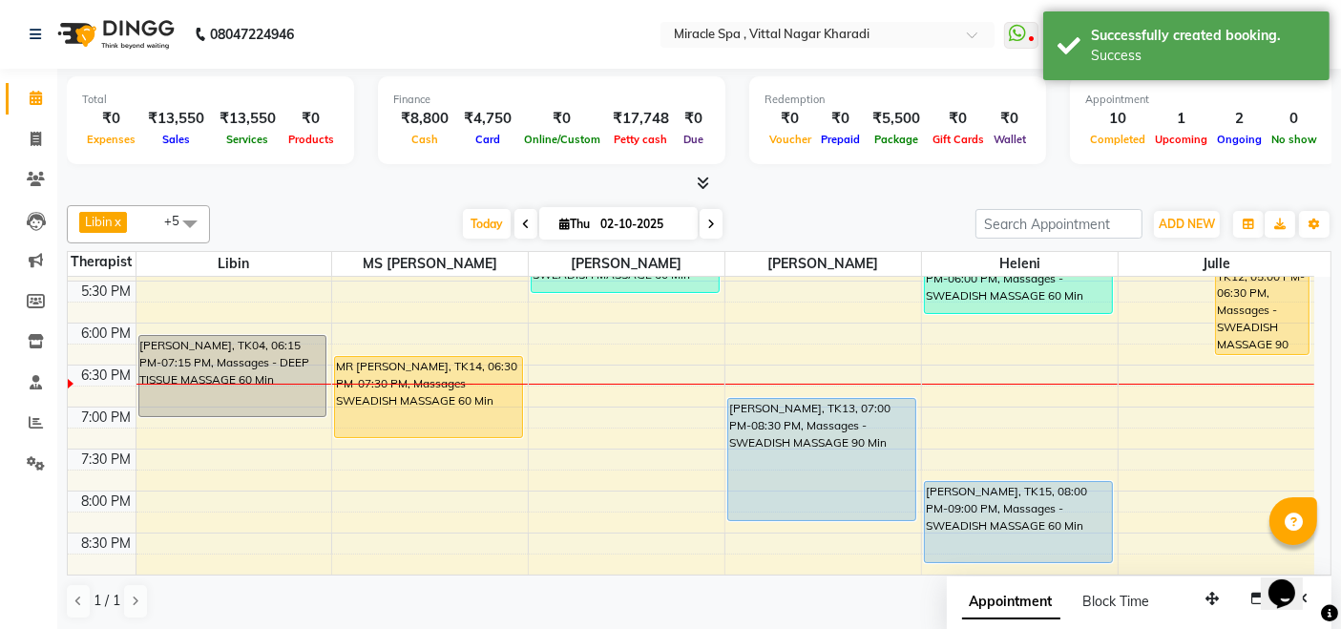
scroll to position [742, 0]
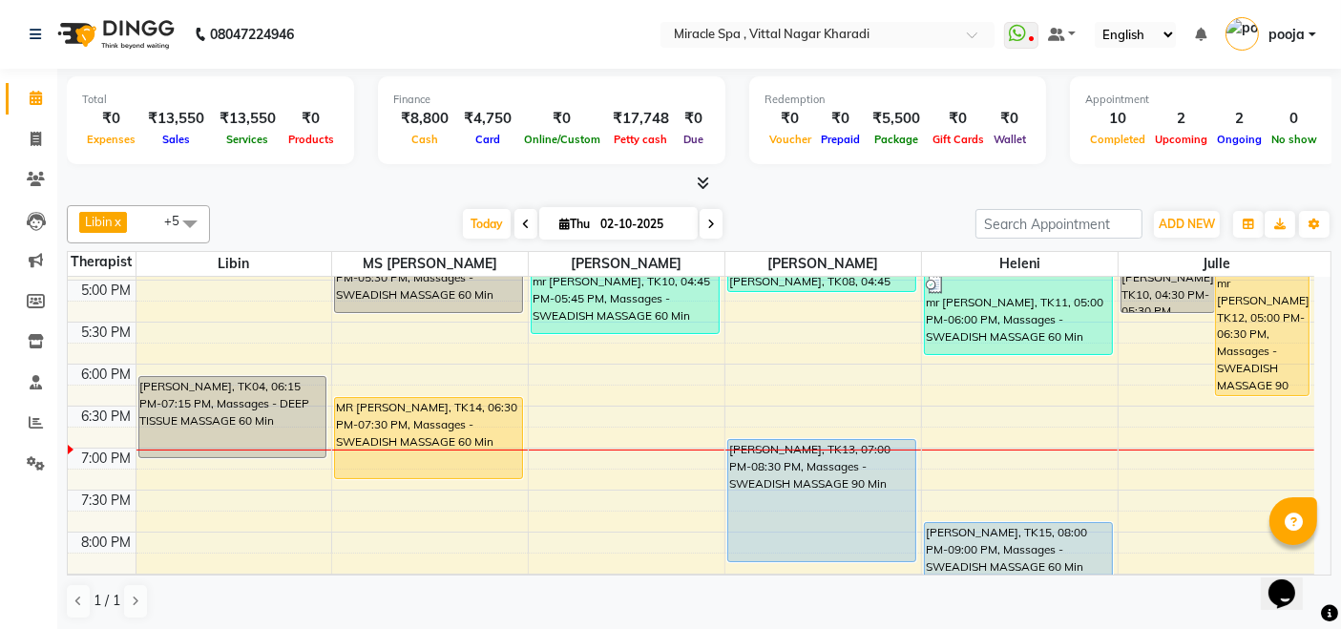
scroll to position [636, 0]
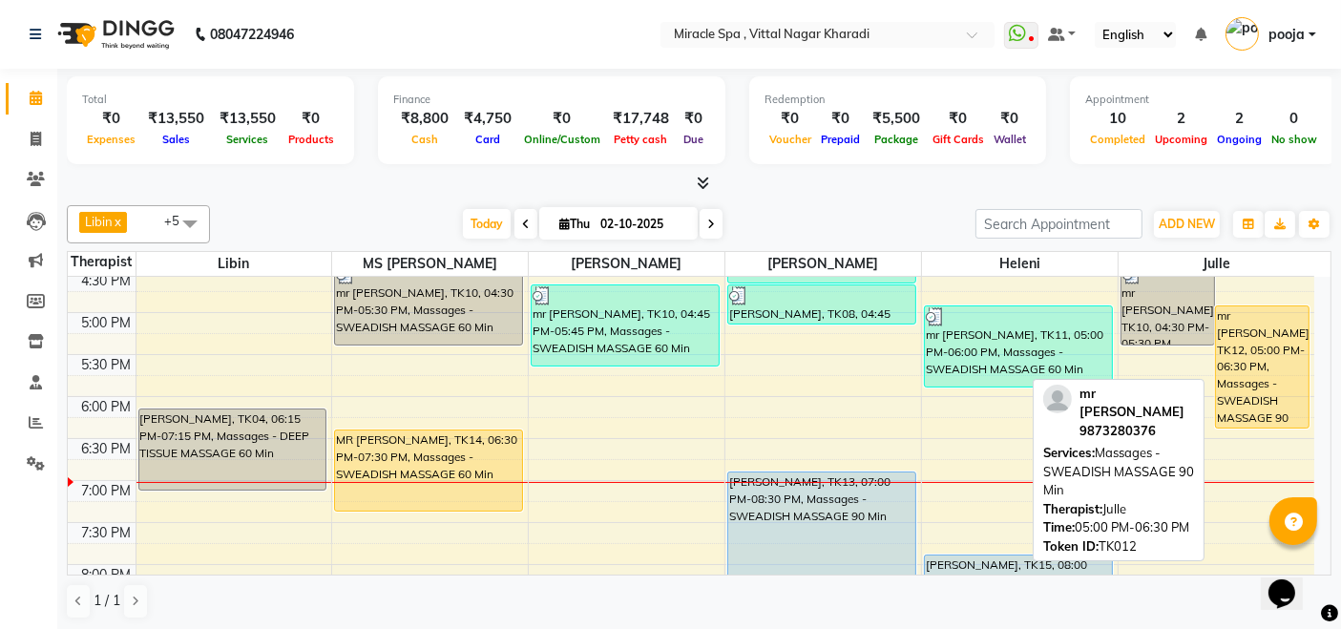
click at [1253, 337] on div "mr [PERSON_NAME], TK12, 05:00 PM-06:30 PM, Massages - SWEADISH MASSAGE 90 Min" at bounding box center [1262, 366] width 93 height 121
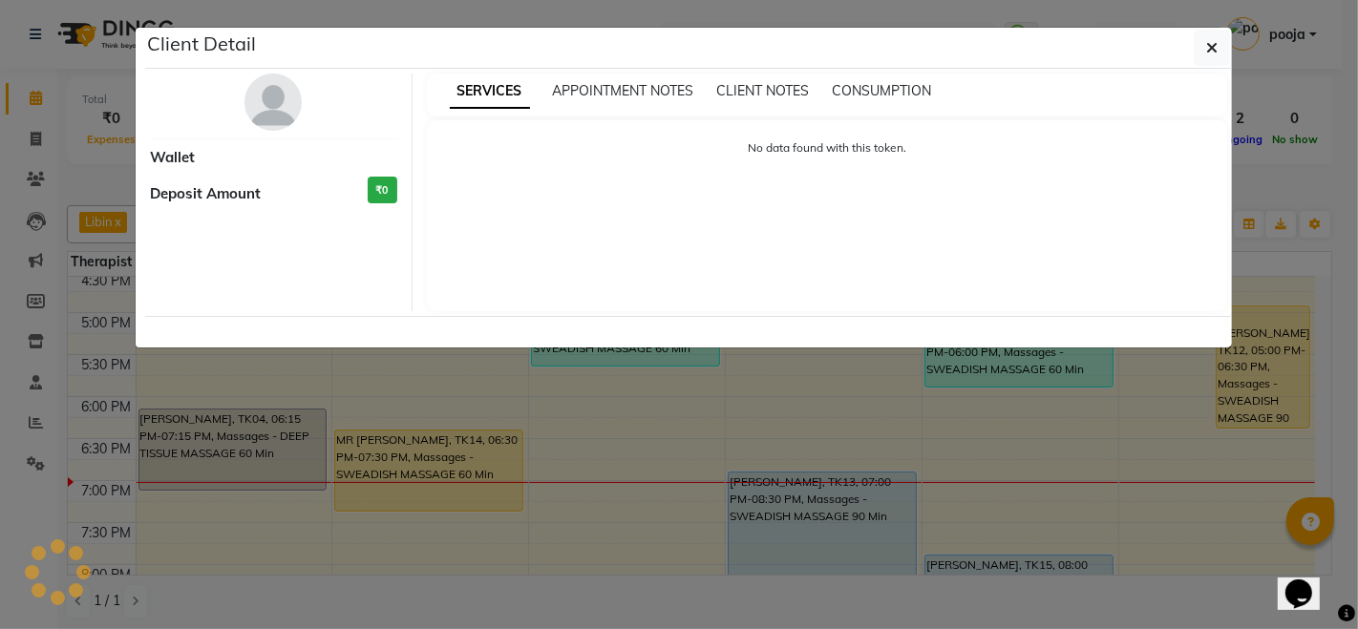
select select "1"
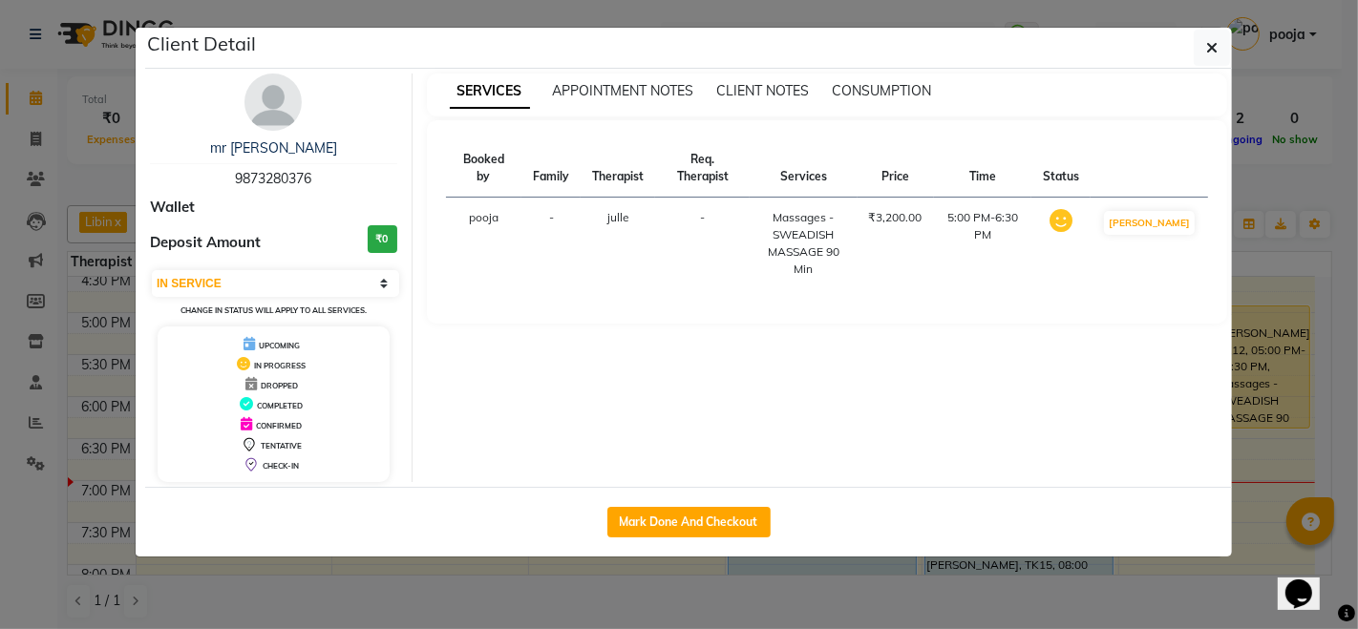
click at [265, 179] on span "9873280376" at bounding box center [273, 178] width 76 height 17
copy span "9873280376"
click at [1211, 42] on icon "button" at bounding box center [1211, 47] width 11 height 15
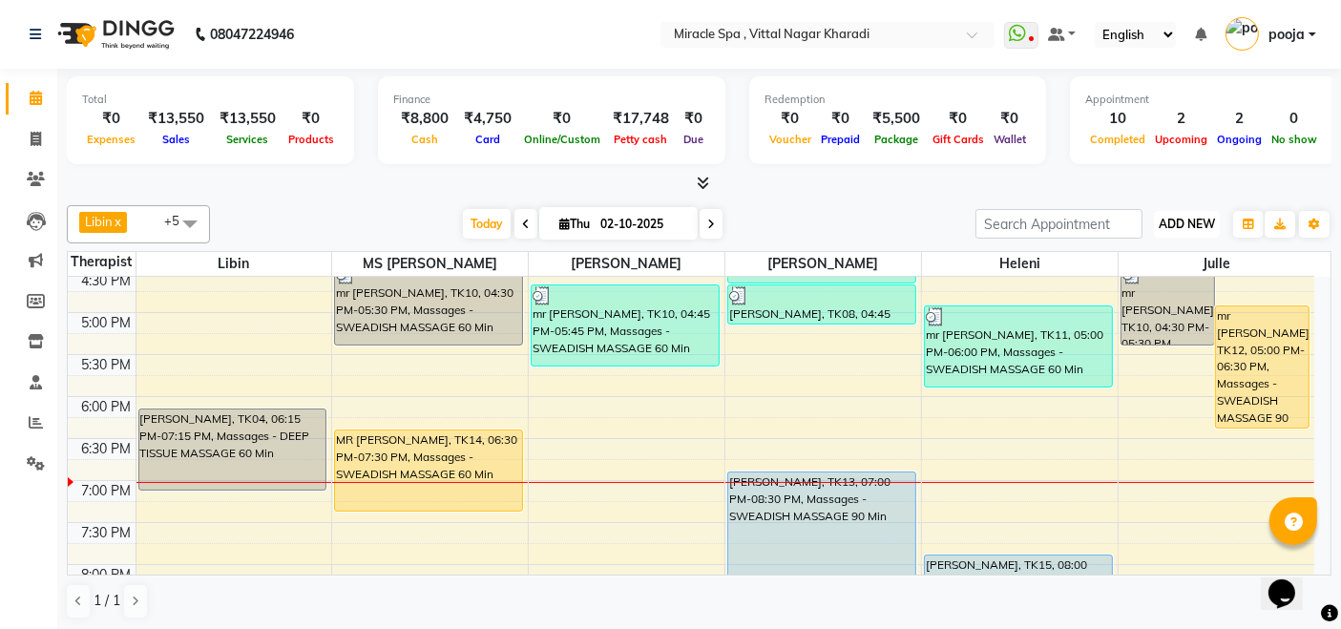
click at [1192, 222] on span "ADD NEW" at bounding box center [1187, 224] width 56 height 14
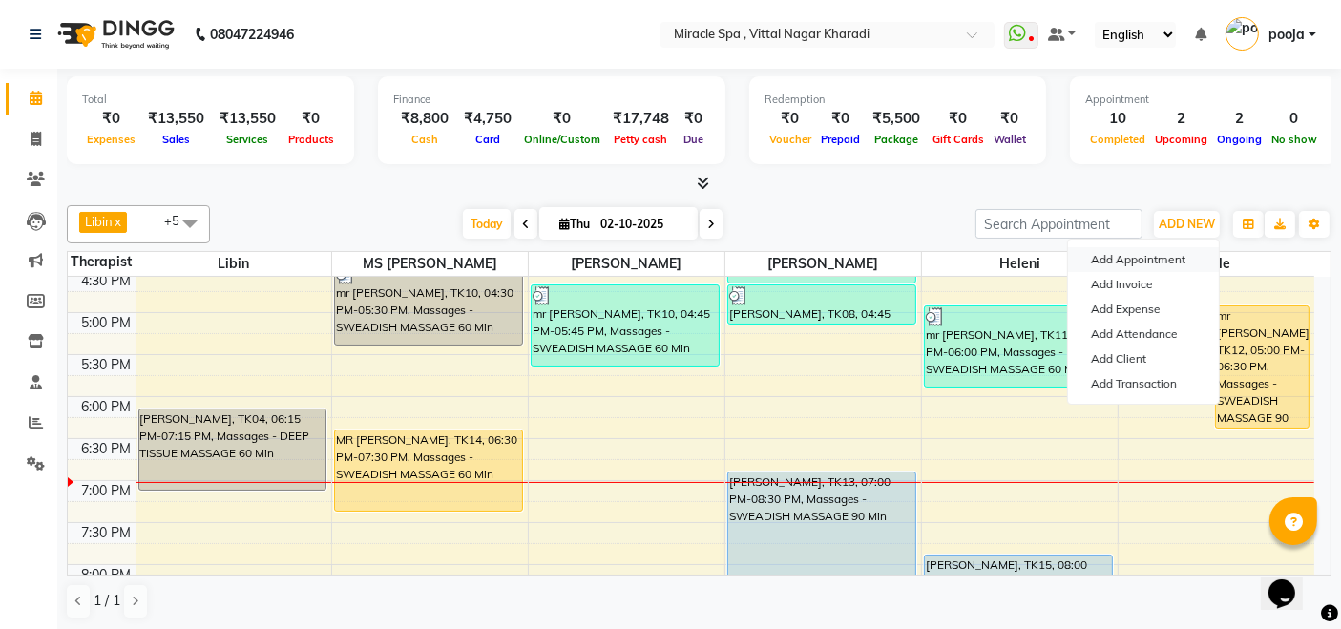
click at [1151, 257] on button "Add Appointment" at bounding box center [1143, 259] width 151 height 25
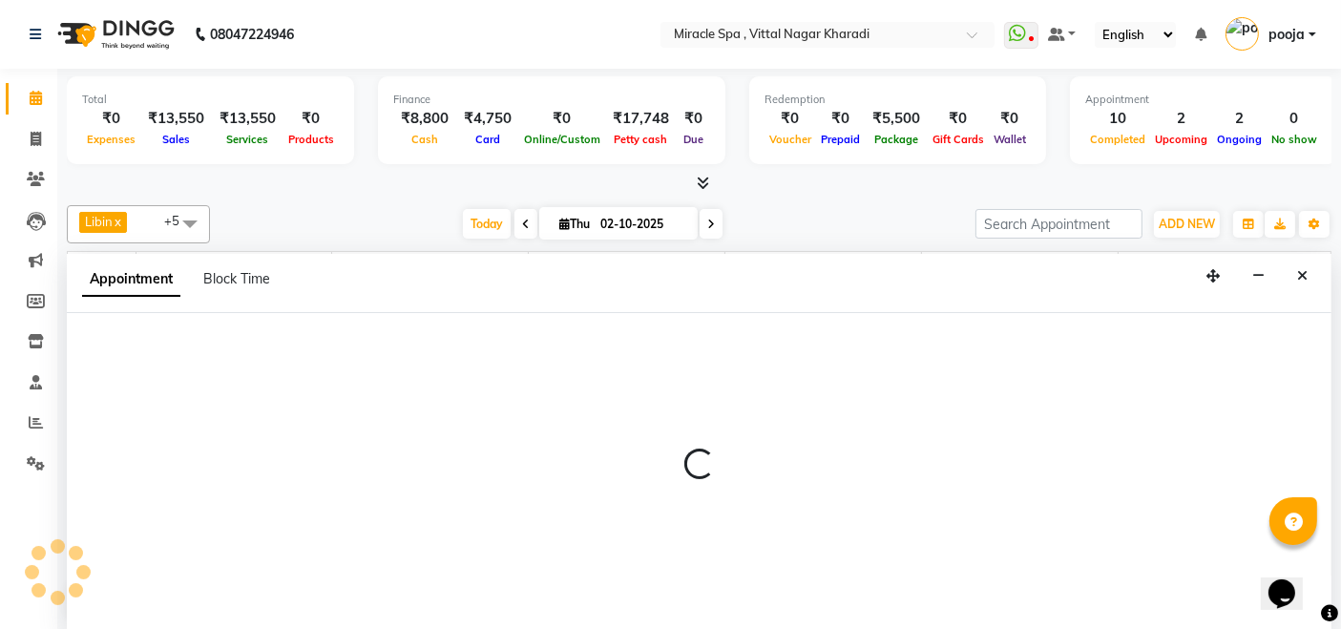
scroll to position [0, 0]
select select "600"
select select "tentative"
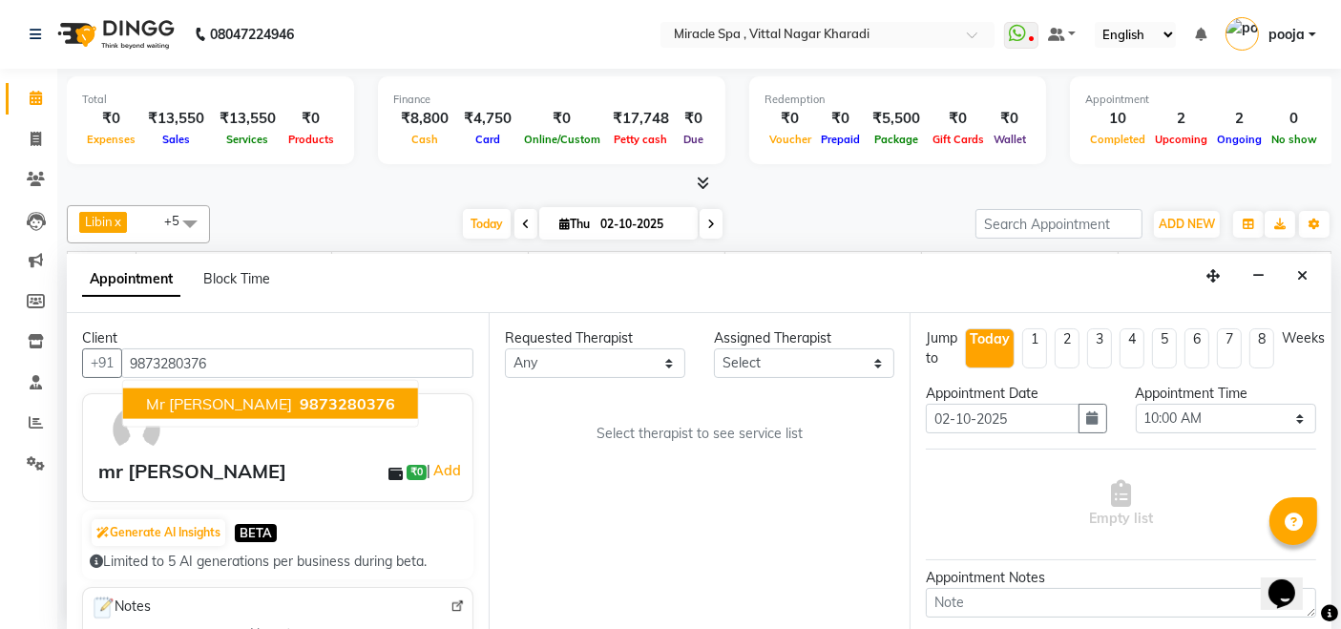
type input "9873280376"
click at [783, 351] on select "Select ajay [PERSON_NAME] [PERSON_NAME] [PERSON_NAME] MR [PERSON_NAME] MS [PERS…" at bounding box center [804, 363] width 180 height 30
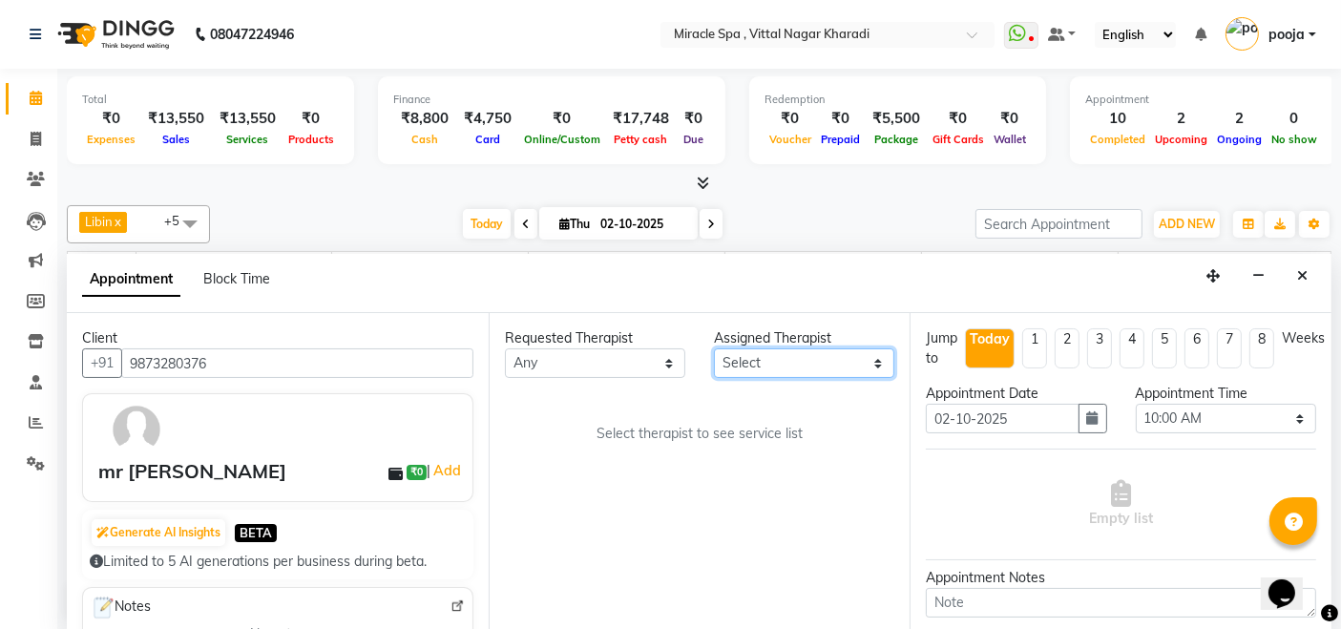
select select "66369"
click at [714, 348] on select "Select ajay [PERSON_NAME] [PERSON_NAME] [PERSON_NAME] MR [PERSON_NAME] MS [PERS…" at bounding box center [804, 363] width 180 height 30
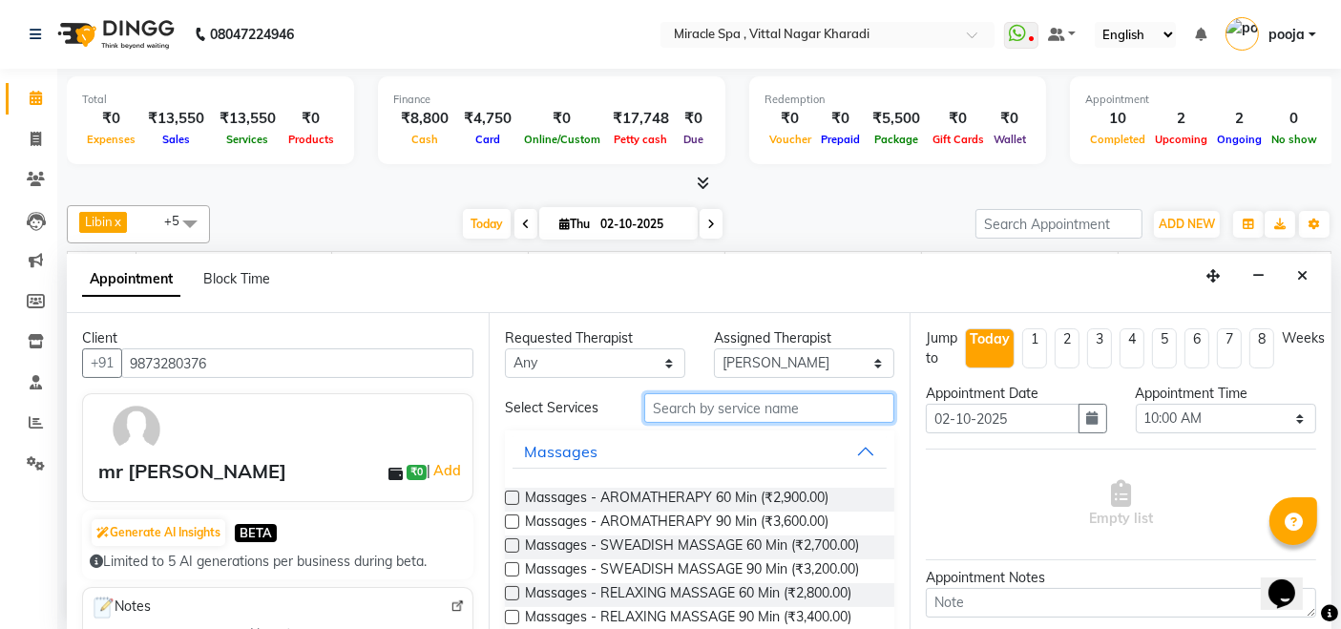
click at [668, 404] on input "text" at bounding box center [769, 408] width 250 height 30
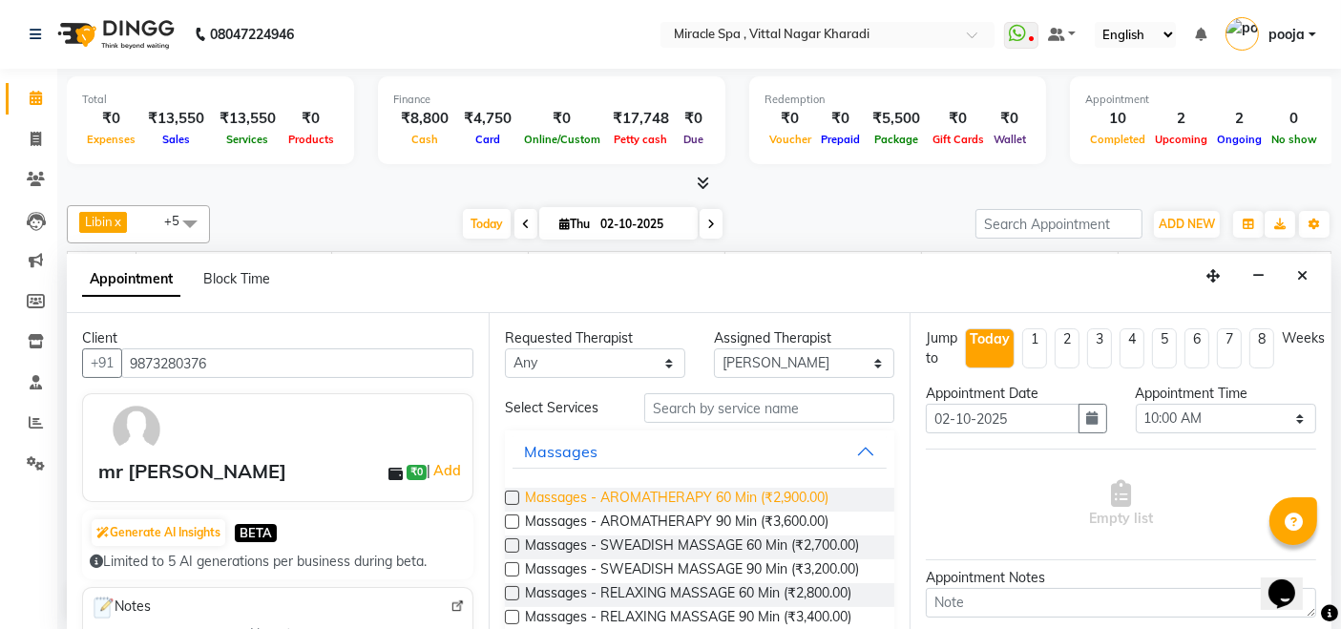
click at [665, 488] on span "Massages - AROMATHERAPY 60 Min (₹2,900.00)" at bounding box center [677, 500] width 304 height 24
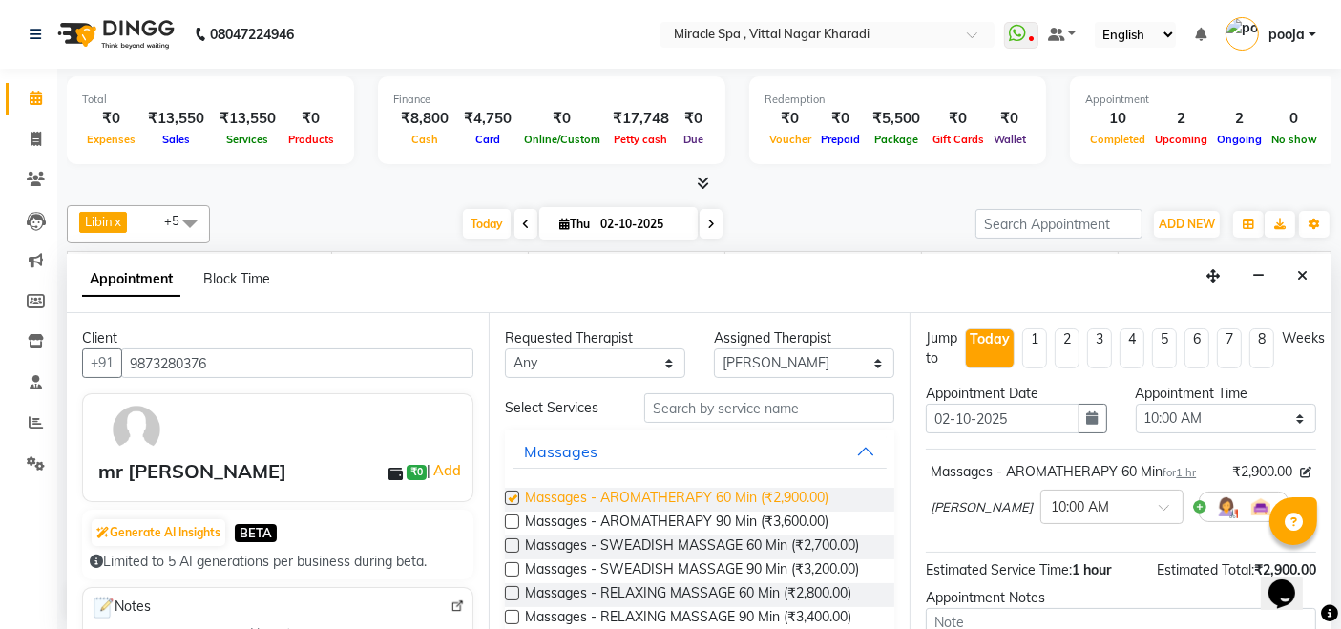
checkbox input "false"
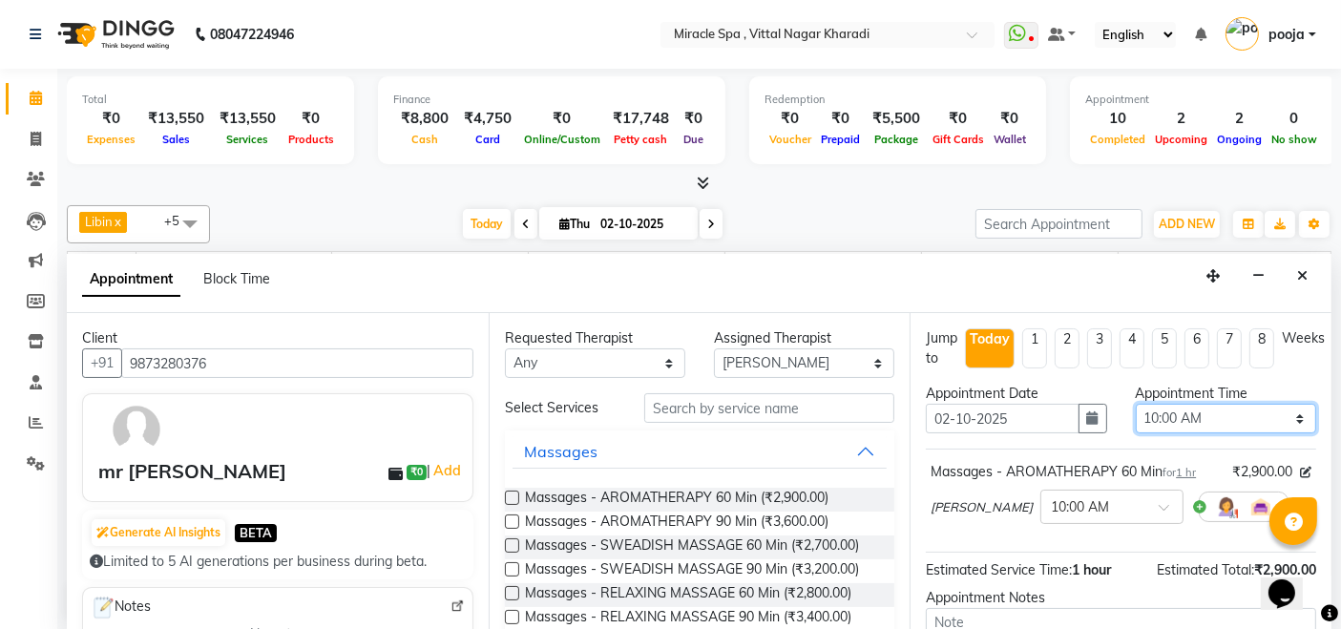
click at [1265, 418] on select "Select 10:00 AM 10:15 AM 10:30 AM 10:45 AM 11:00 AM 11:15 AM 11:30 AM 11:45 AM …" at bounding box center [1226, 419] width 180 height 30
select select "1155"
click at [1136, 404] on select "Select 10:00 AM 10:15 AM 10:30 AM 10:45 AM 11:00 AM 11:15 AM 11:30 AM 11:45 AM …" at bounding box center [1226, 419] width 180 height 30
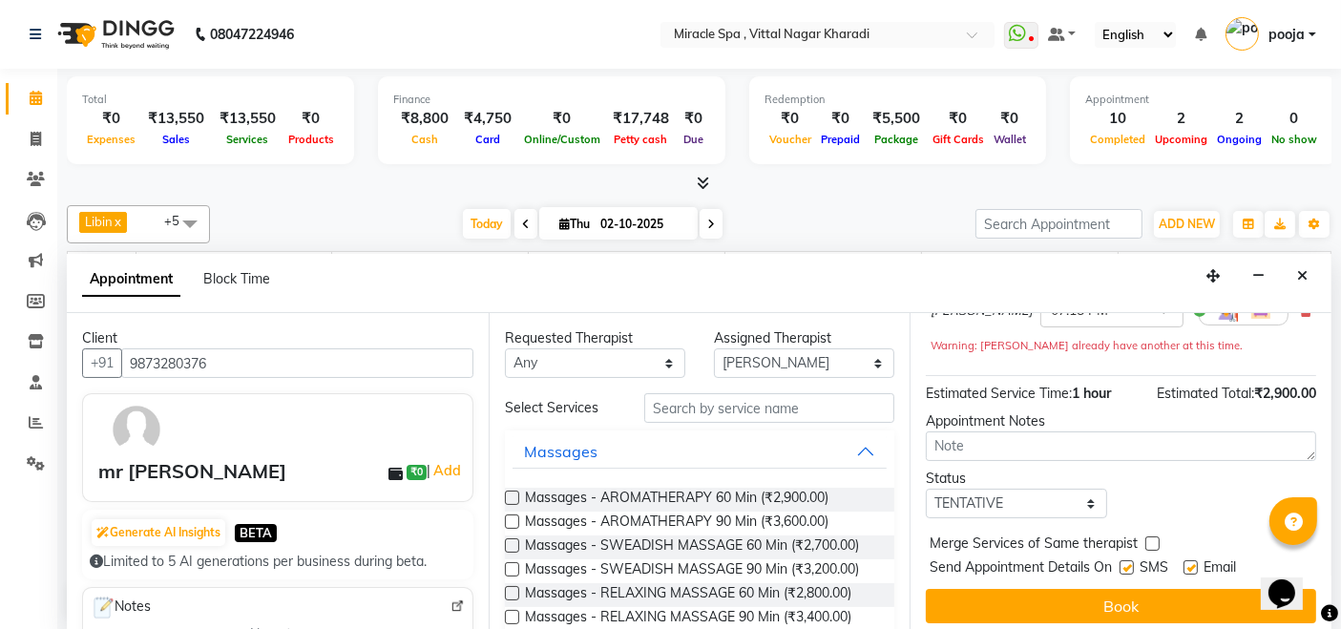
scroll to position [202, 0]
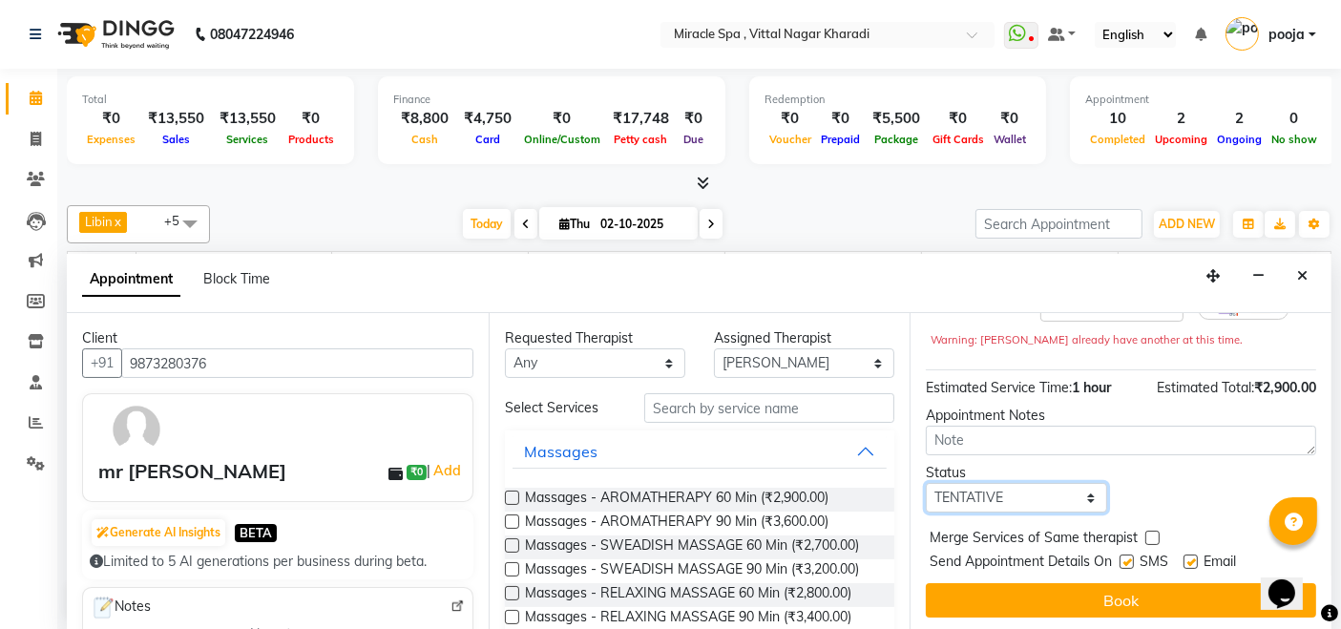
click at [1033, 501] on select "Select TENTATIVE CONFIRM CHECK-IN UPCOMING" at bounding box center [1016, 498] width 180 height 30
select select "upcoming"
click at [926, 483] on select "Select TENTATIVE CONFIRM CHECK-IN UPCOMING" at bounding box center [1016, 498] width 180 height 30
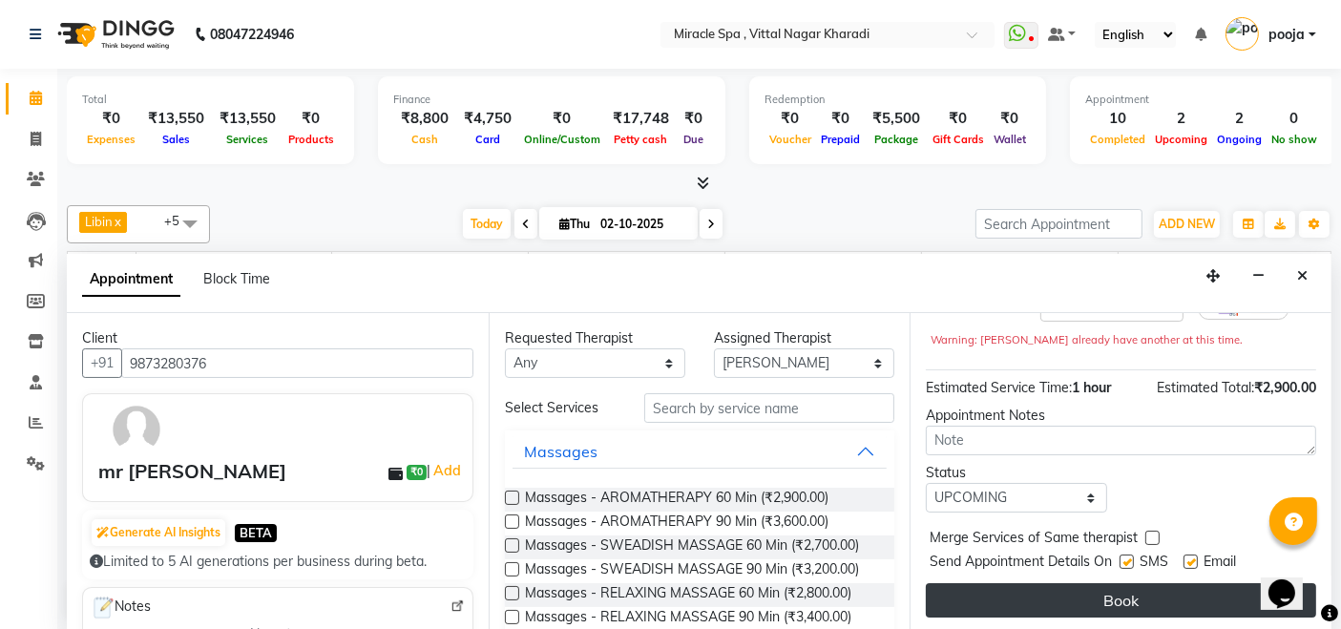
click at [1078, 599] on button "Book" at bounding box center [1121, 600] width 390 height 34
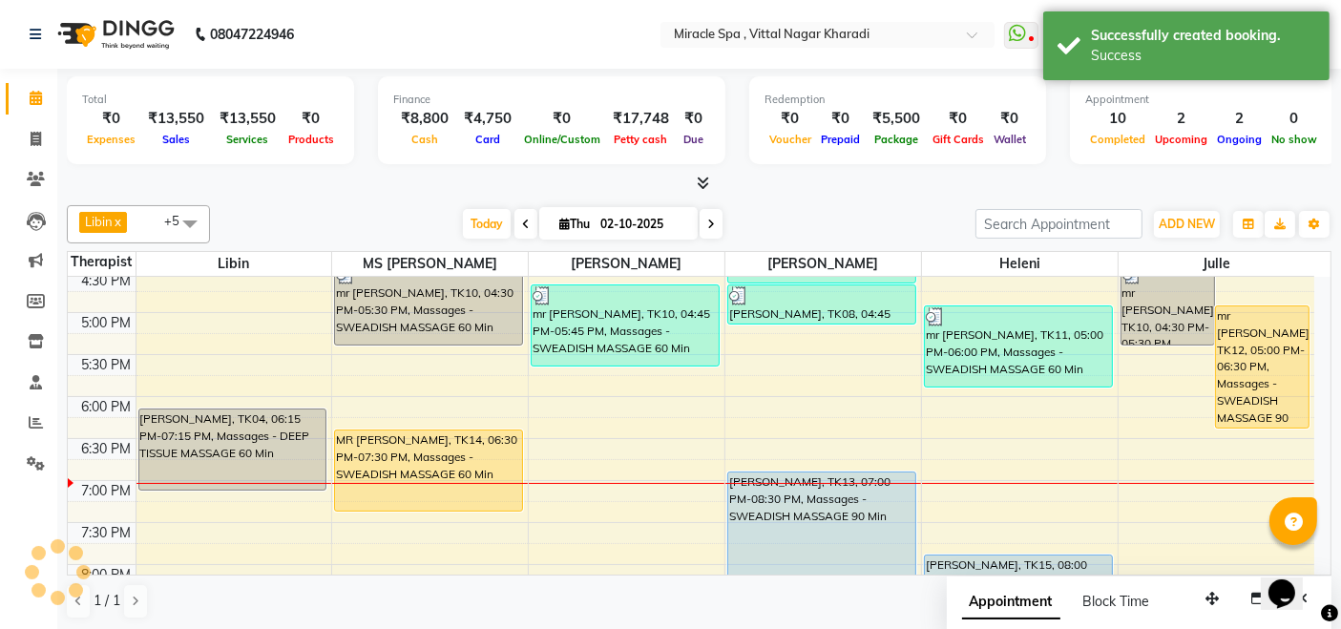
scroll to position [0, 0]
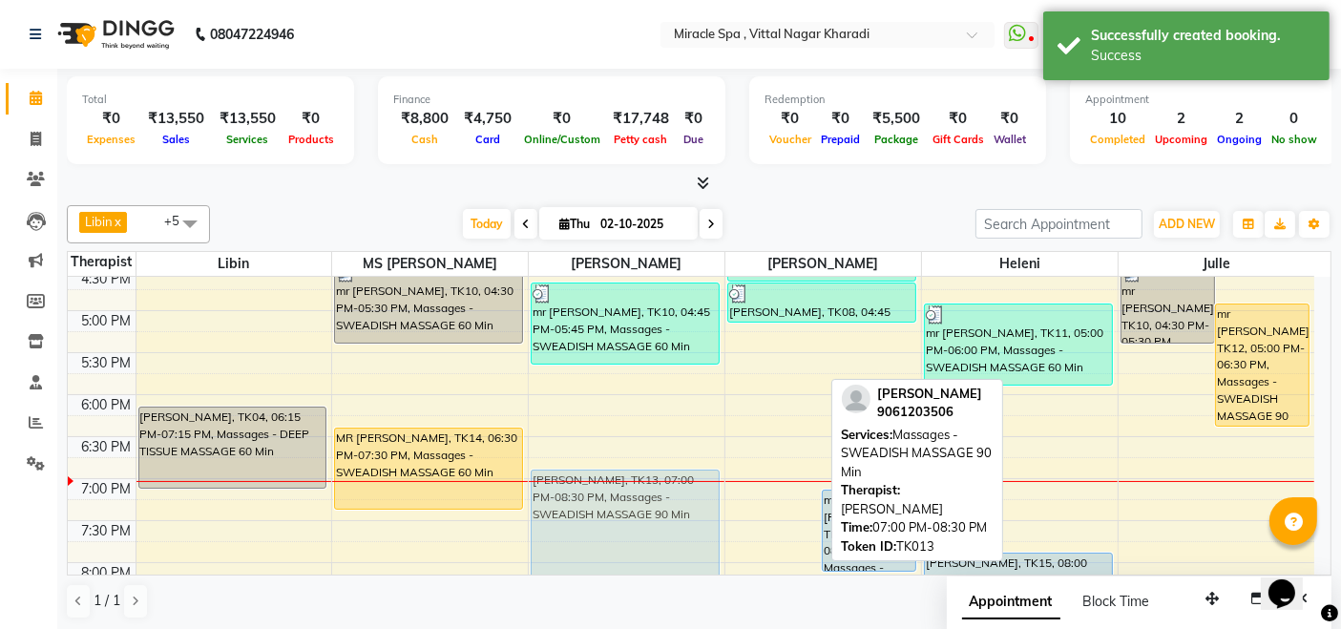
drag, startPoint x: 763, startPoint y: 525, endPoint x: 709, endPoint y: 531, distance: 53.8
click at [707, 531] on tr "mr mitin, TK04, 06:15 PM-07:15 PM, Massages - DEEP TISSUE MASSAGE 60 Min MR SUN…" at bounding box center [691, 268] width 1247 height 1259
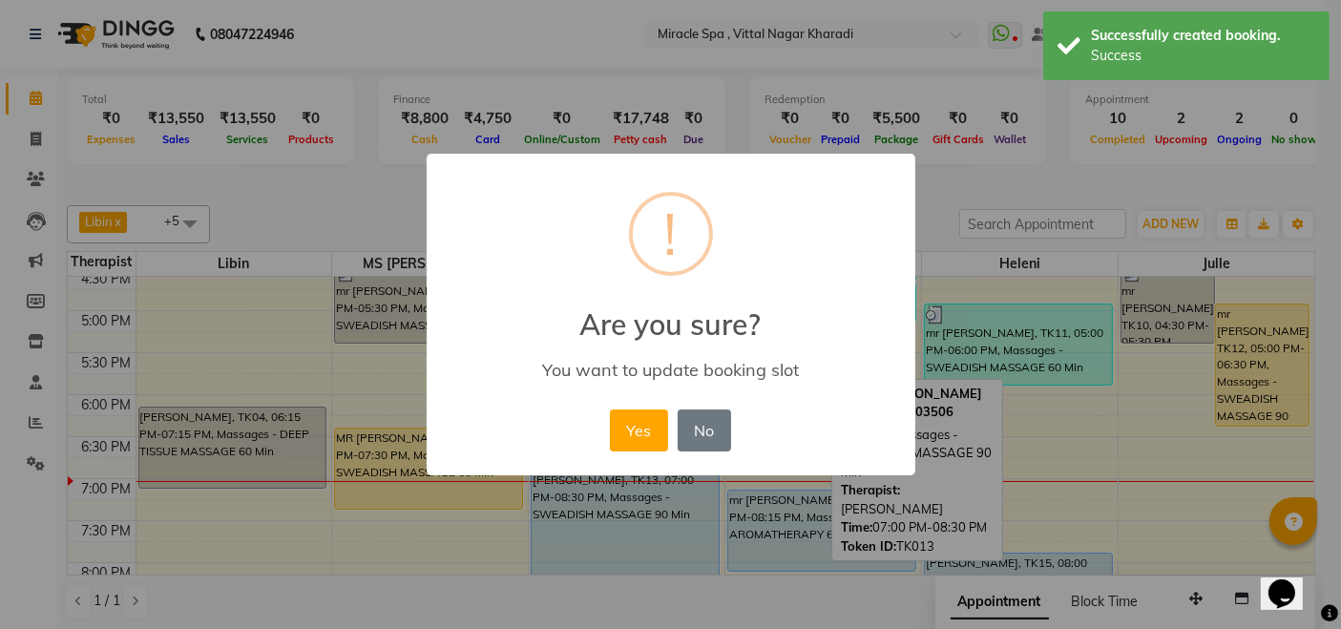
scroll to position [638, 0]
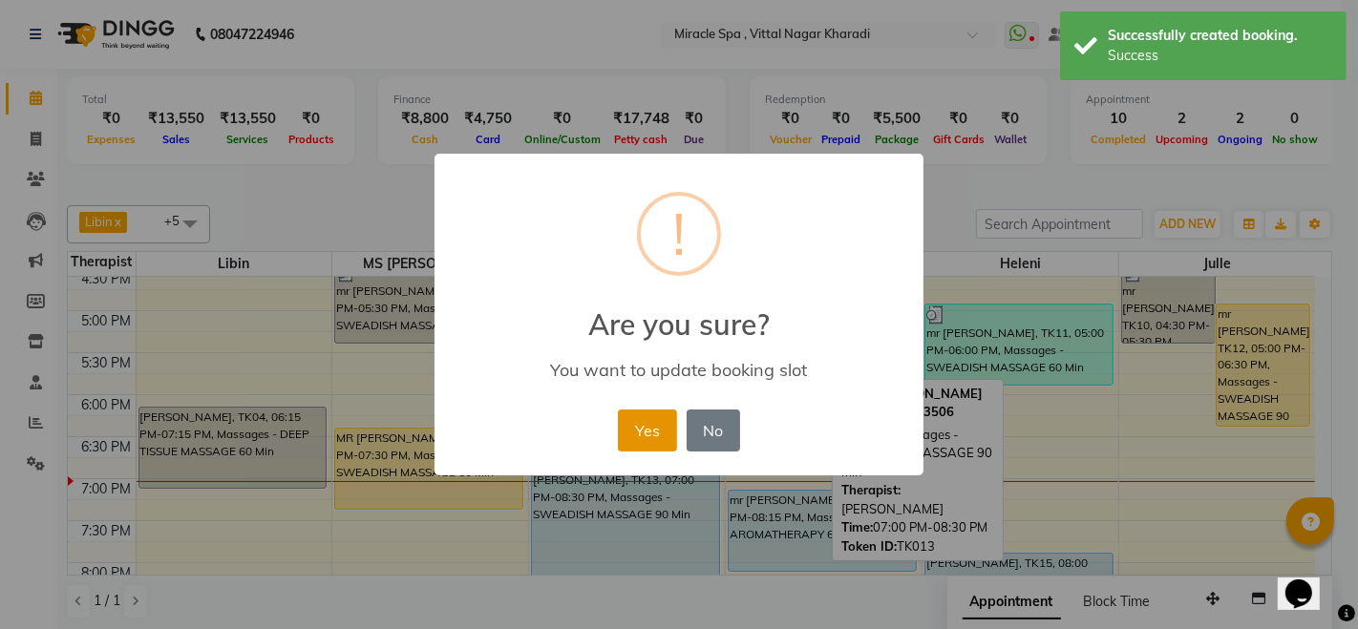
click at [649, 431] on button "Yes" at bounding box center [647, 431] width 58 height 42
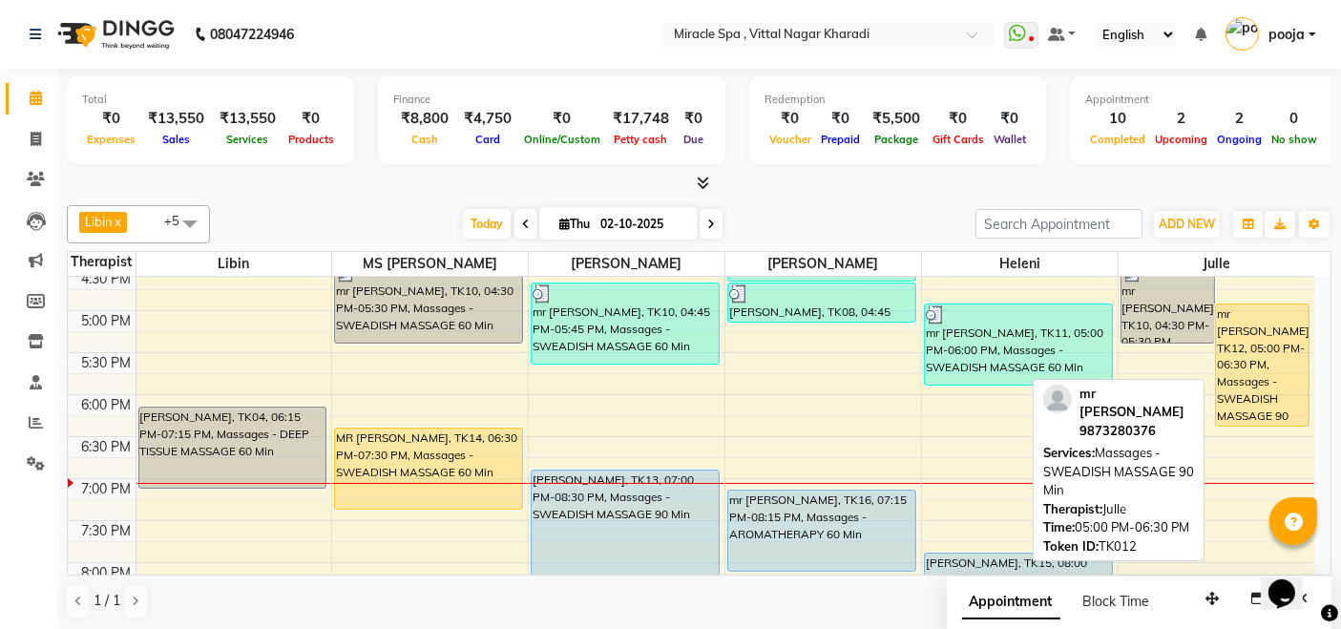
click at [1263, 343] on div "mr [PERSON_NAME], TK12, 05:00 PM-06:30 PM, Massages - SWEADISH MASSAGE 90 Min" at bounding box center [1262, 365] width 93 height 121
click at [1284, 347] on div "mr [PERSON_NAME], TK12, 05:00 PM-06:30 PM, Massages - SWEADISH MASSAGE 90 Min" at bounding box center [1262, 365] width 93 height 121
select select "1"
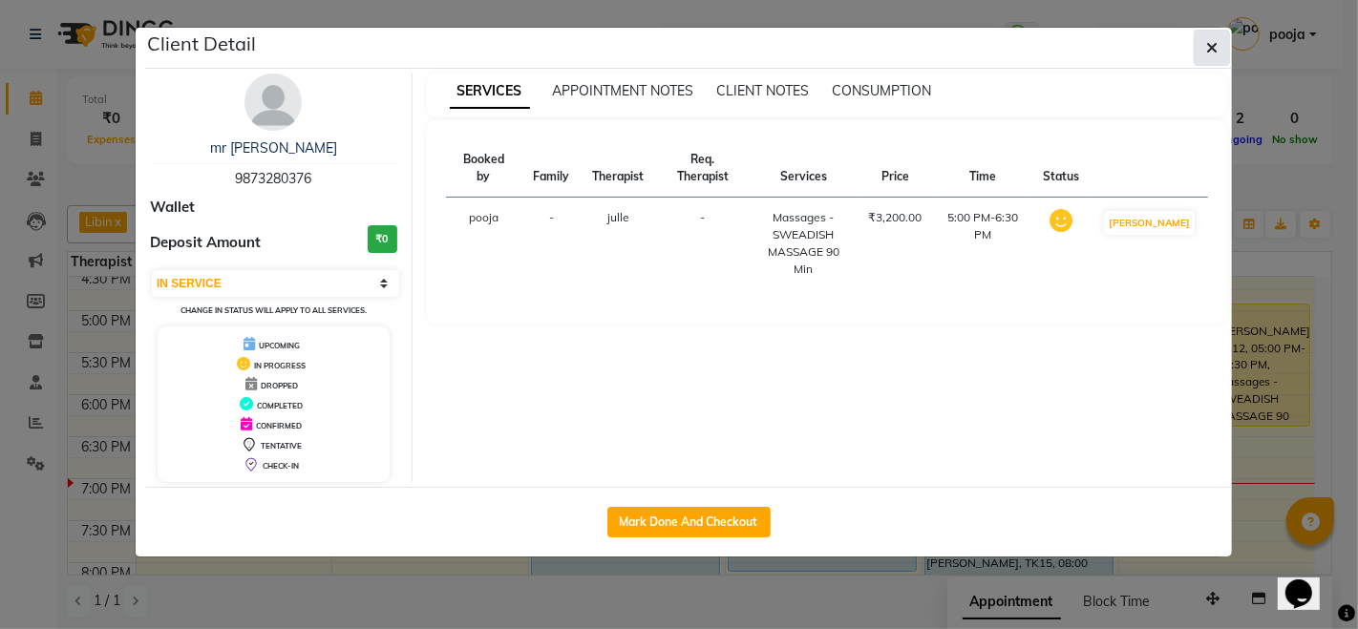
click at [1224, 56] on button "button" at bounding box center [1211, 48] width 36 height 36
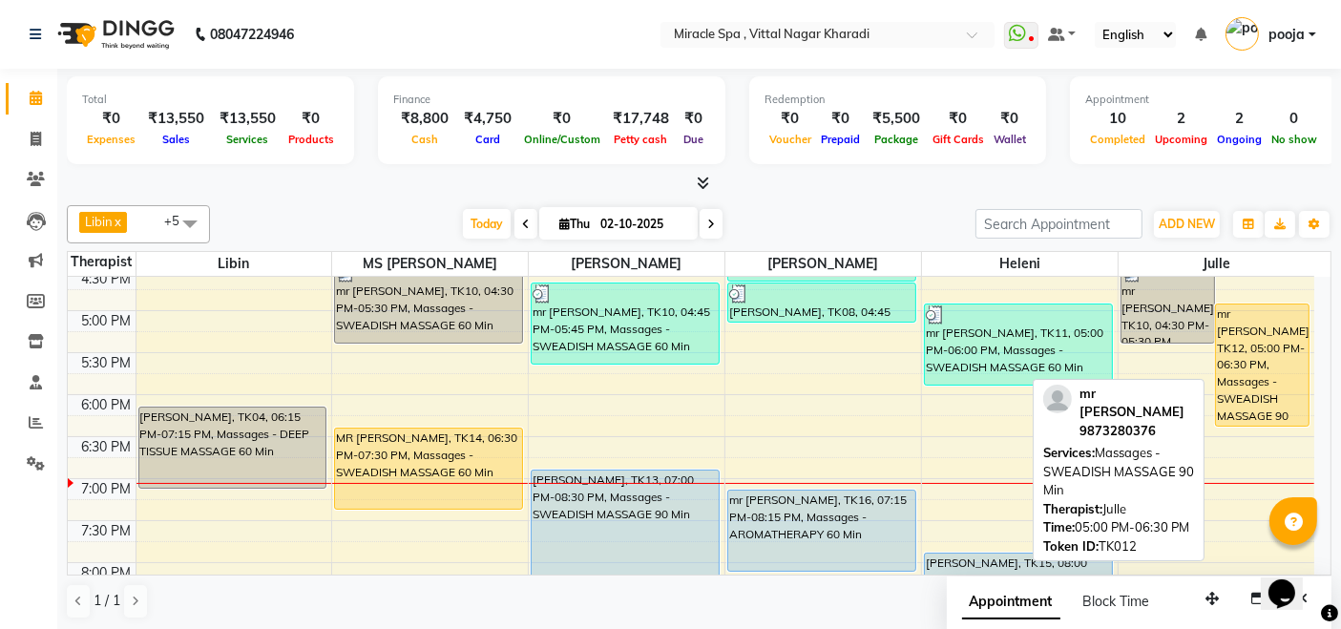
click at [1256, 348] on div "mr [PERSON_NAME], TK12, 05:00 PM-06:30 PM, Massages - SWEADISH MASSAGE 90 Min" at bounding box center [1262, 365] width 93 height 121
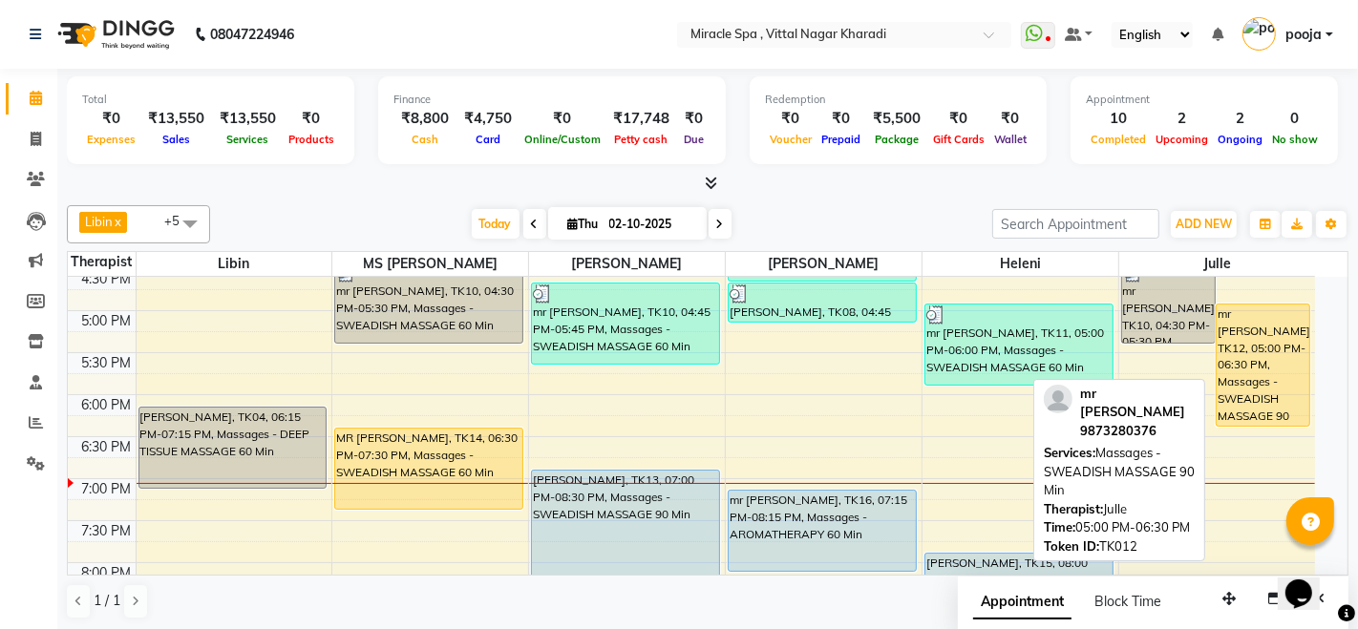
select select "1"
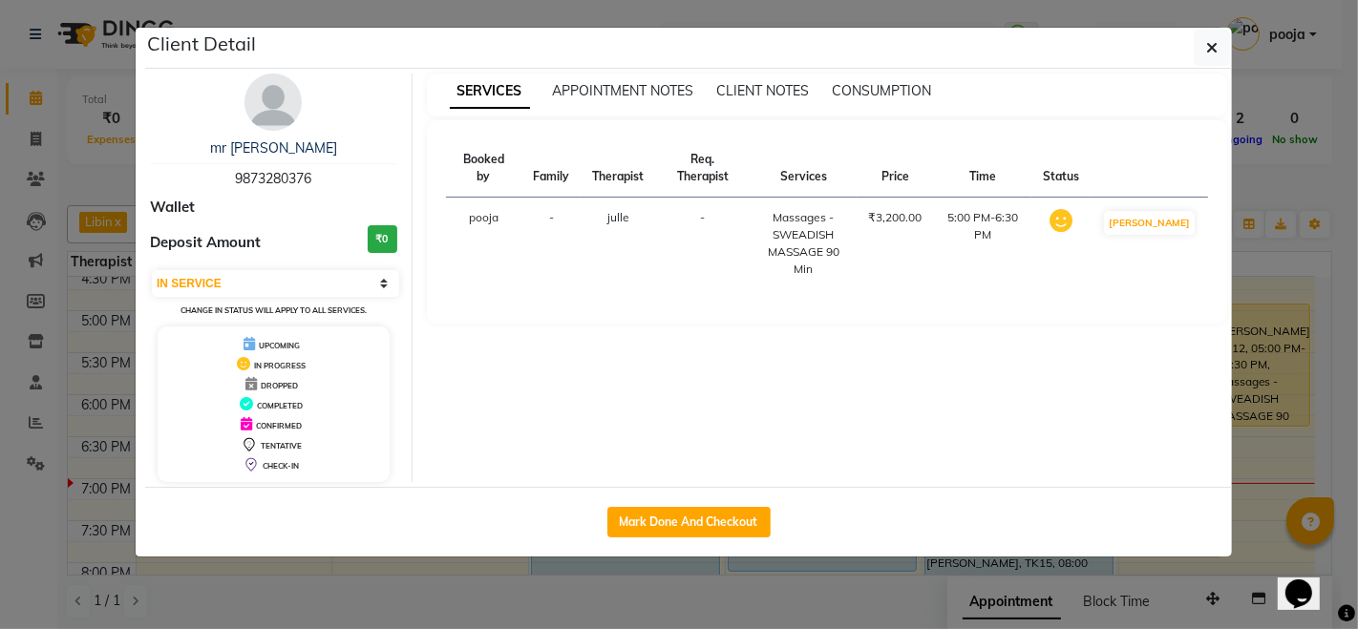
click at [285, 173] on span "9873280376" at bounding box center [273, 178] width 76 height 17
copy span "9873280376"
click at [1216, 52] on icon "button" at bounding box center [1211, 47] width 11 height 15
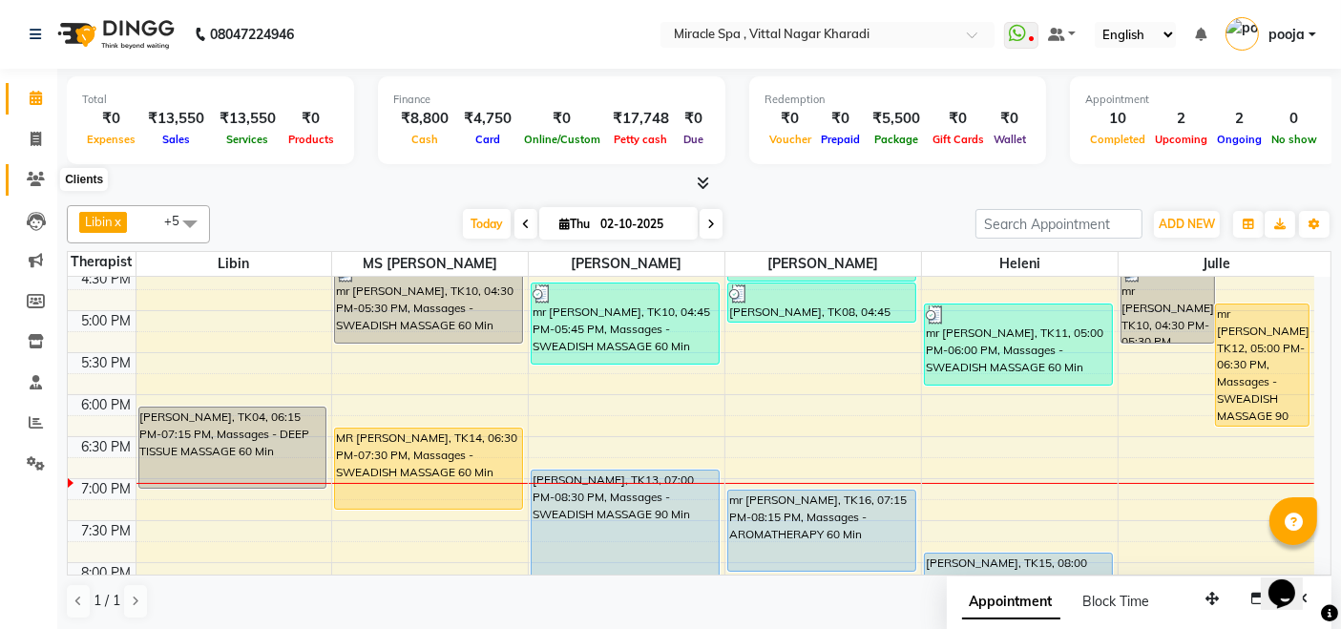
click at [43, 179] on icon at bounding box center [36, 179] width 18 height 14
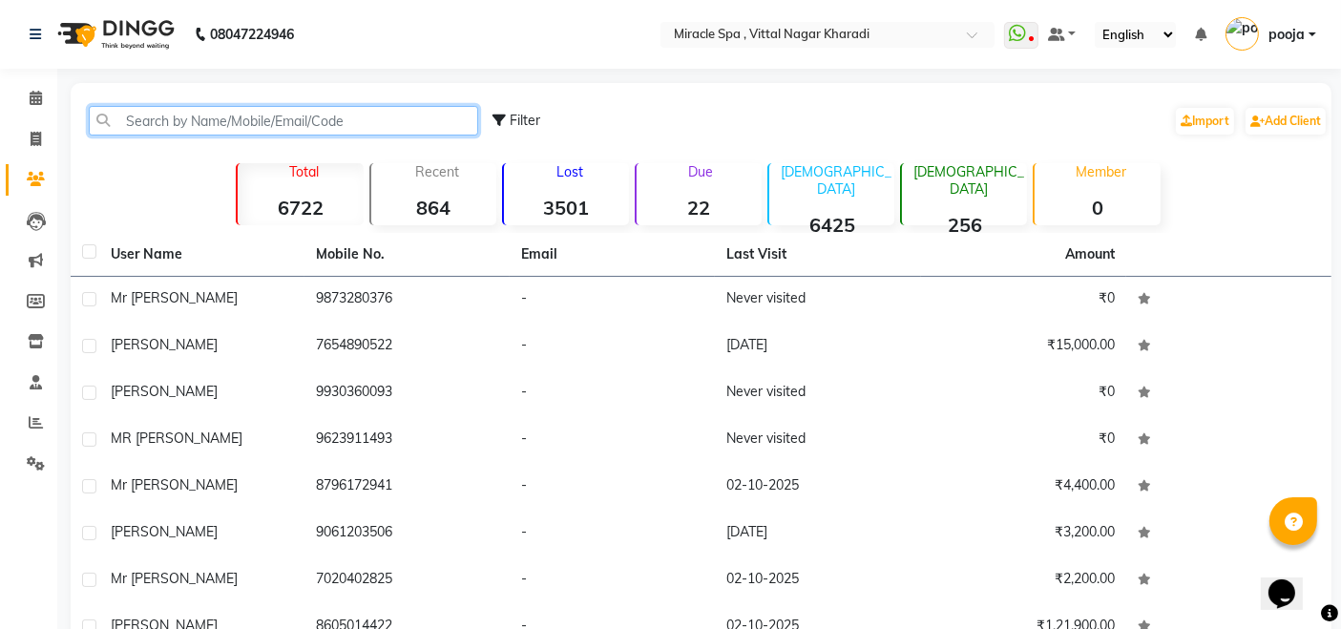
paste input "9873280376"
type input "9873280376"
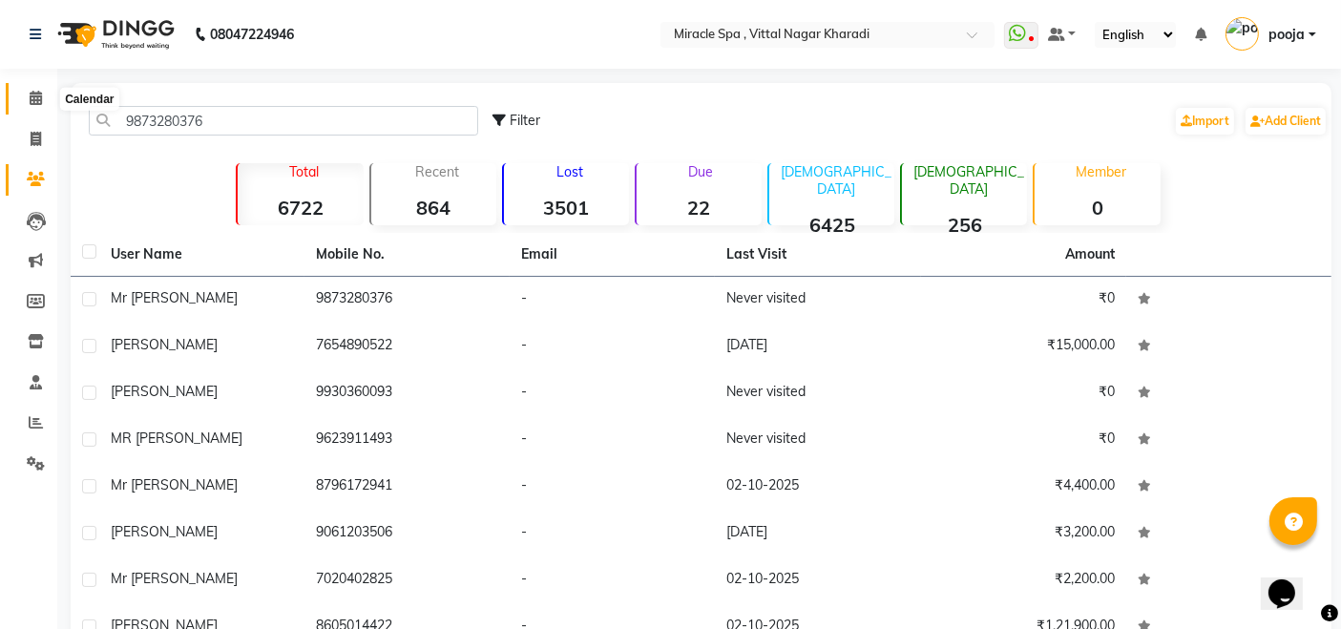
click at [33, 103] on icon at bounding box center [36, 98] width 12 height 14
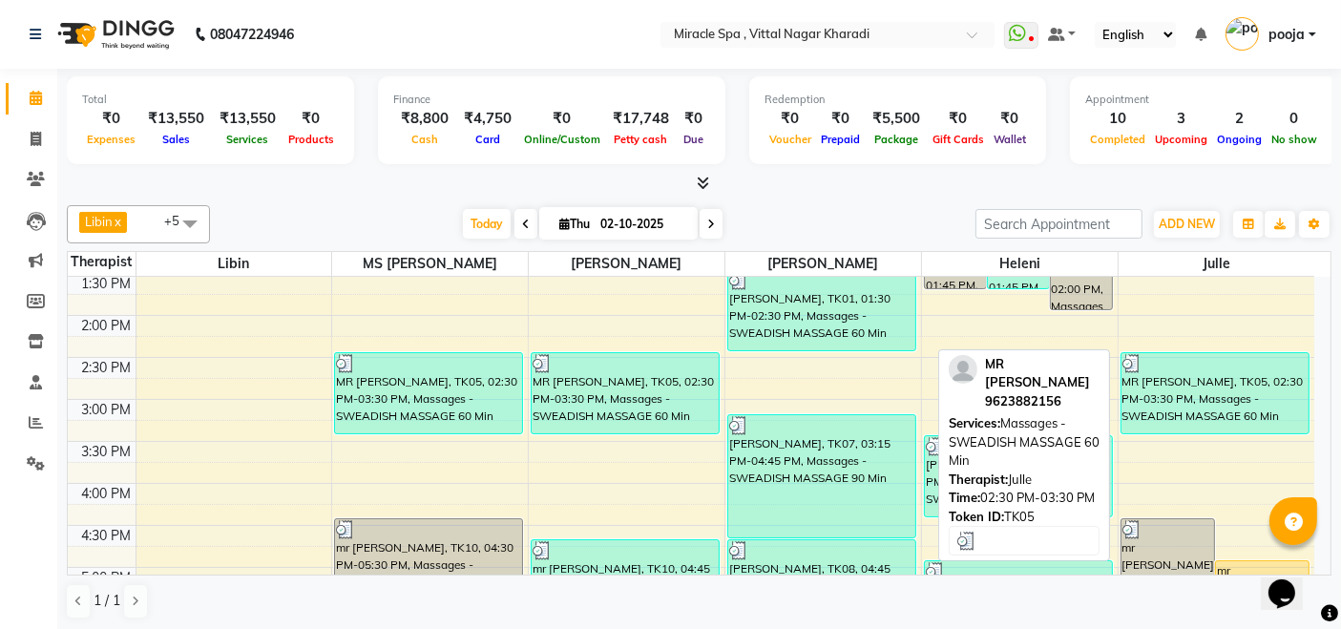
scroll to position [530, 0]
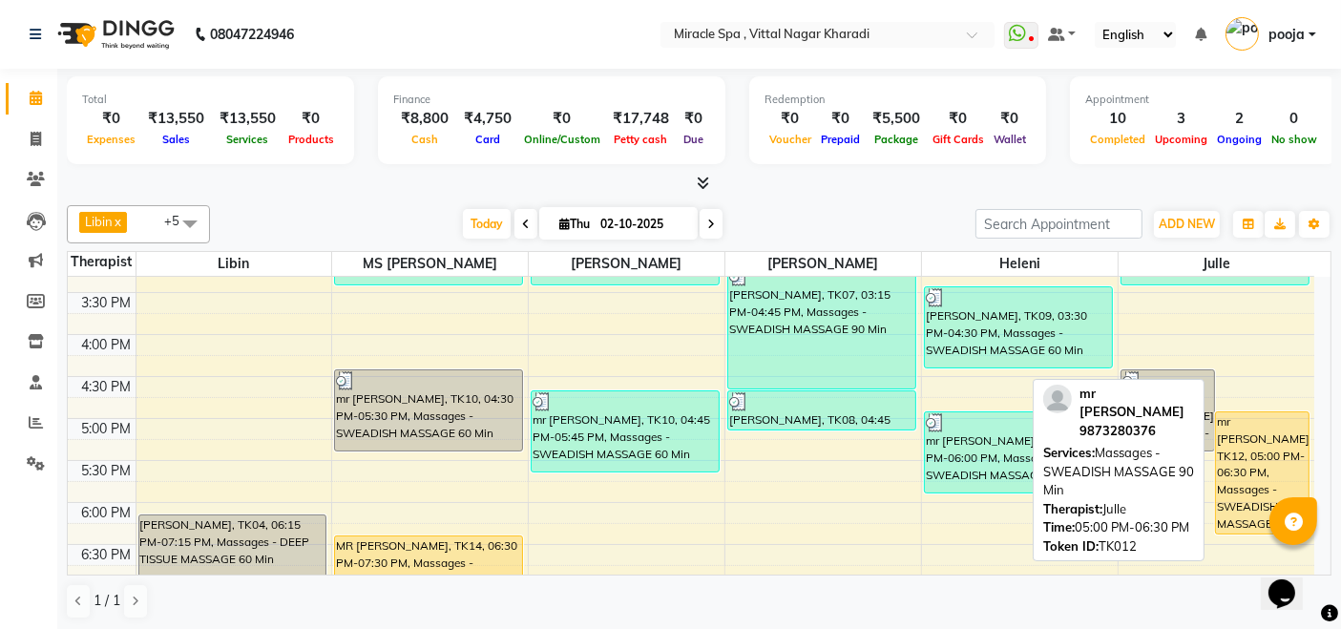
click at [1255, 459] on div "mr [PERSON_NAME], TK12, 05:00 PM-06:30 PM, Massages - SWEADISH MASSAGE 90 Min" at bounding box center [1262, 472] width 93 height 121
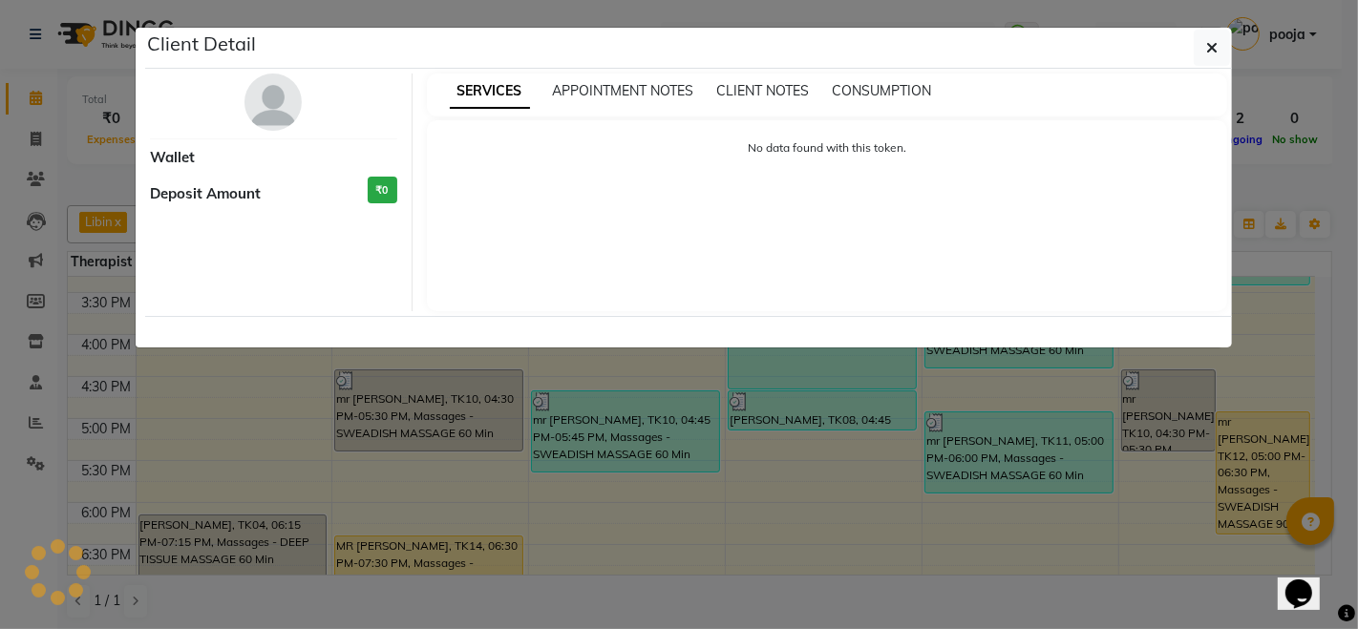
select select "1"
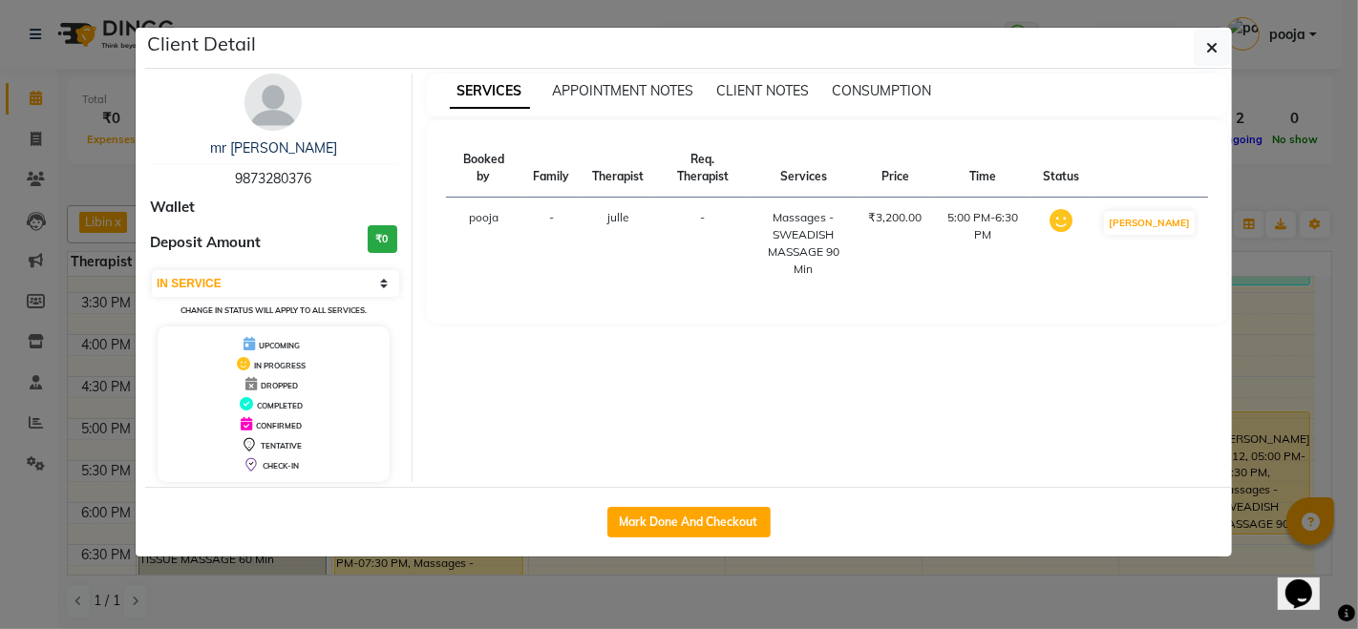
click at [260, 181] on span "9873280376" at bounding box center [273, 178] width 76 height 17
copy span "9873280376"
click at [1211, 52] on icon "button" at bounding box center [1211, 47] width 11 height 15
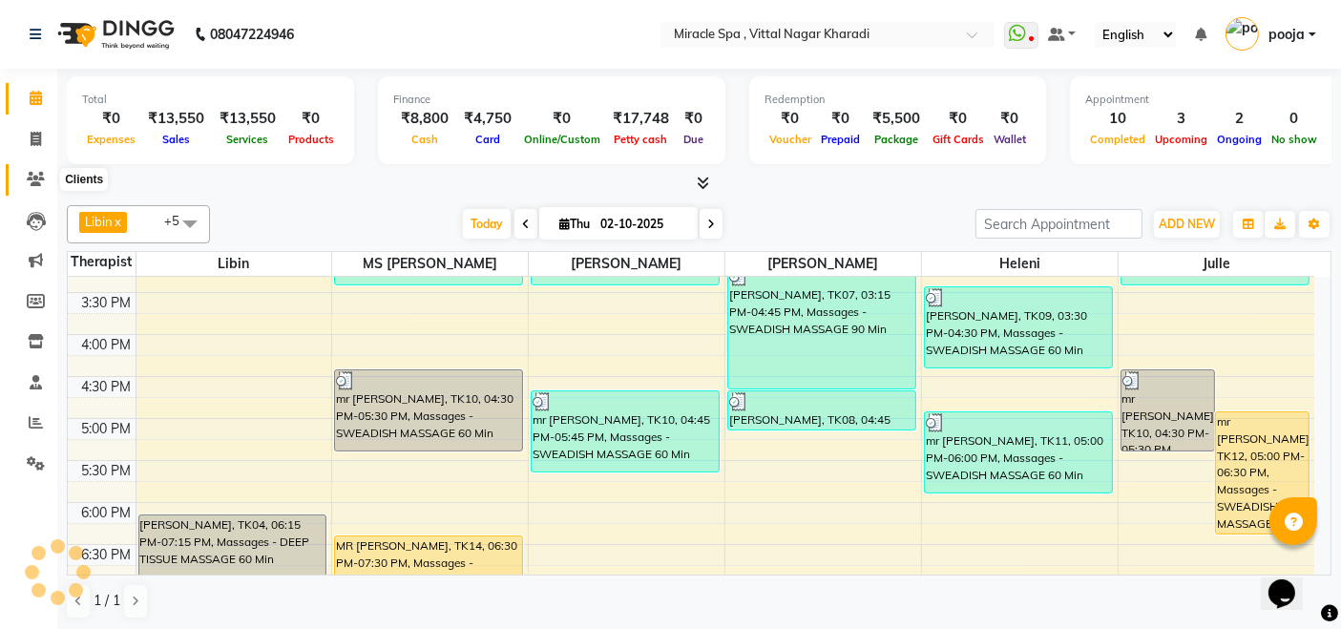
click at [35, 172] on icon at bounding box center [36, 179] width 18 height 14
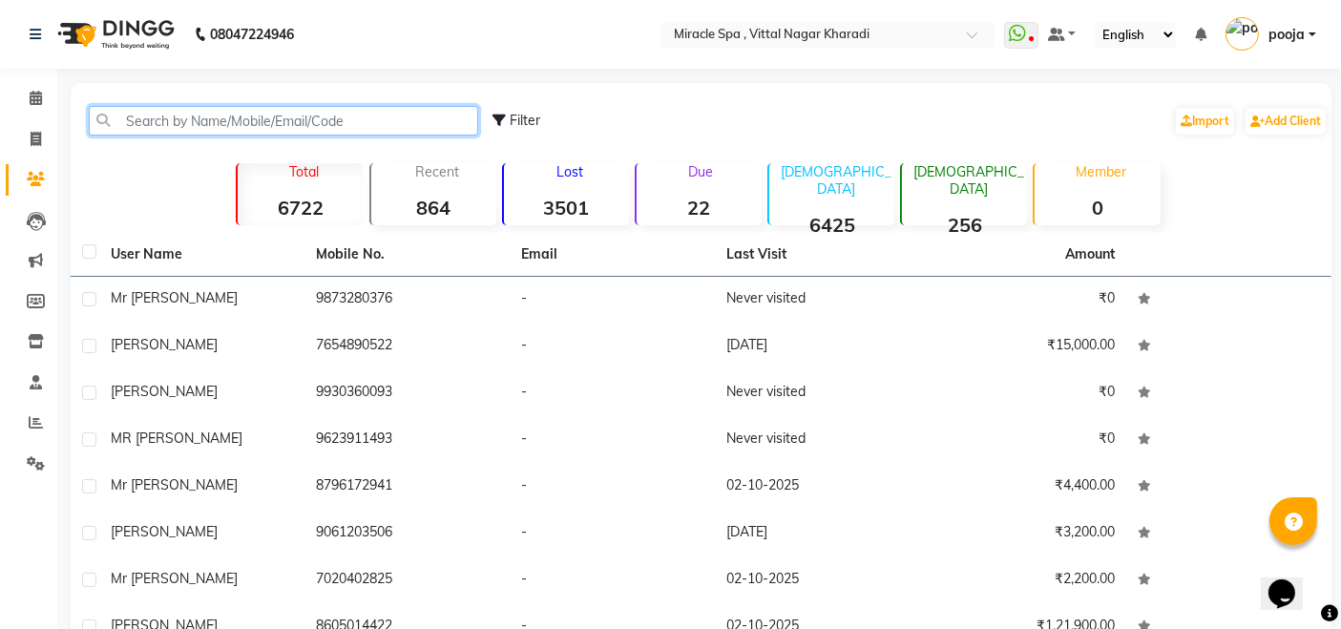
paste input "9873280376"
type input "9873280376"
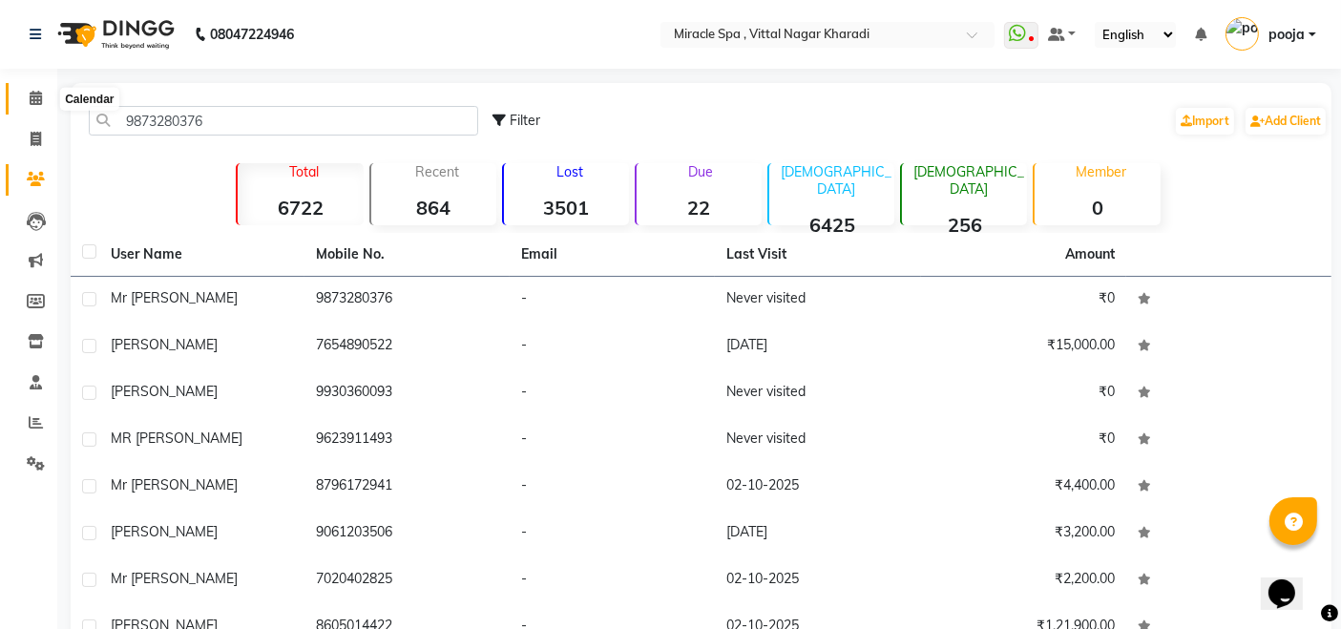
click at [31, 103] on icon at bounding box center [36, 98] width 12 height 14
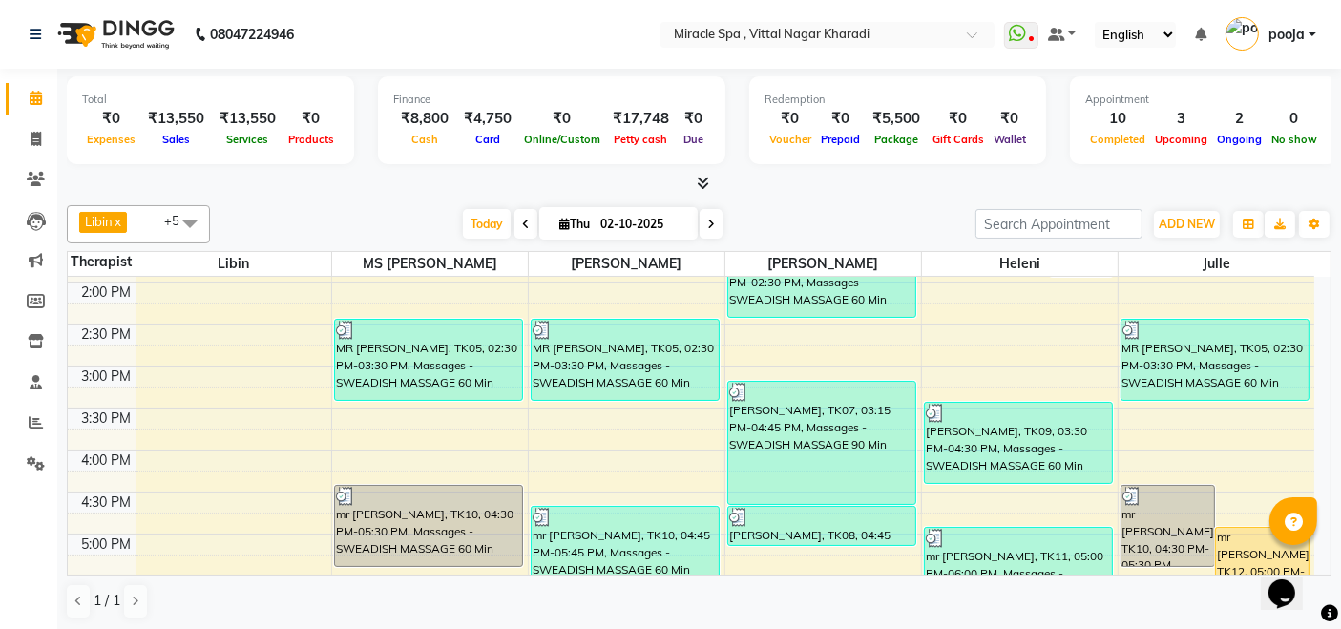
scroll to position [530, 0]
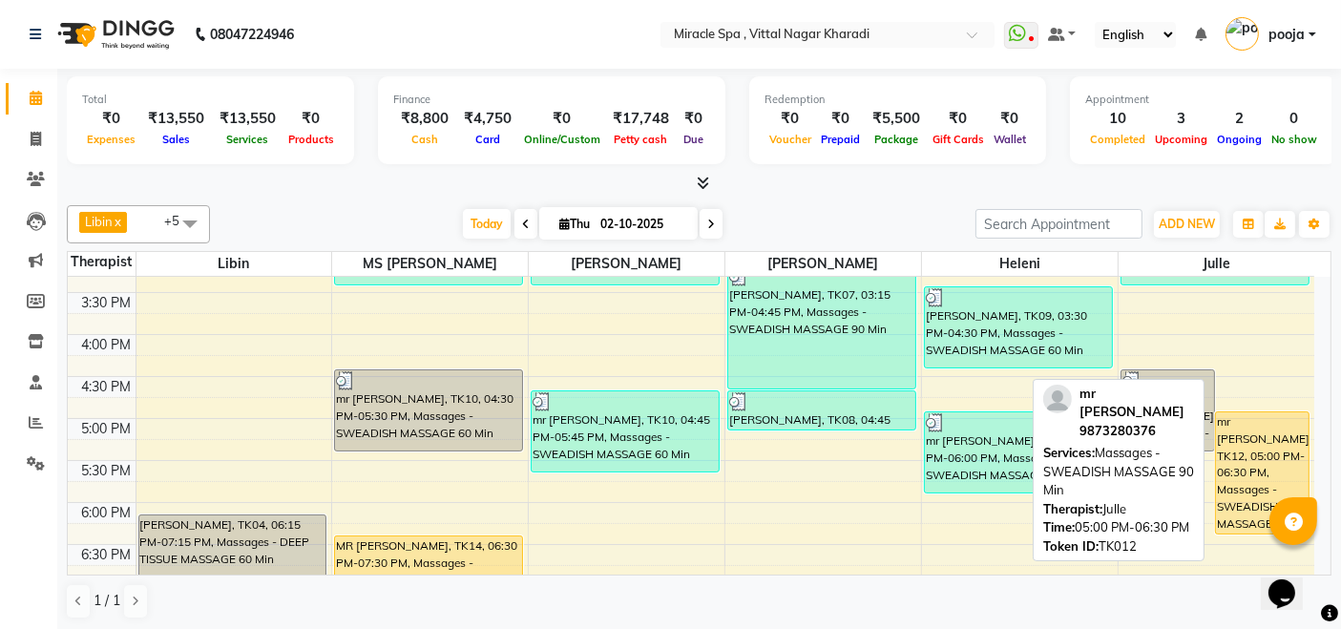
click at [1245, 444] on div "mr [PERSON_NAME], TK12, 05:00 PM-06:30 PM, Massages - SWEADISH MASSAGE 90 Min" at bounding box center [1262, 472] width 93 height 121
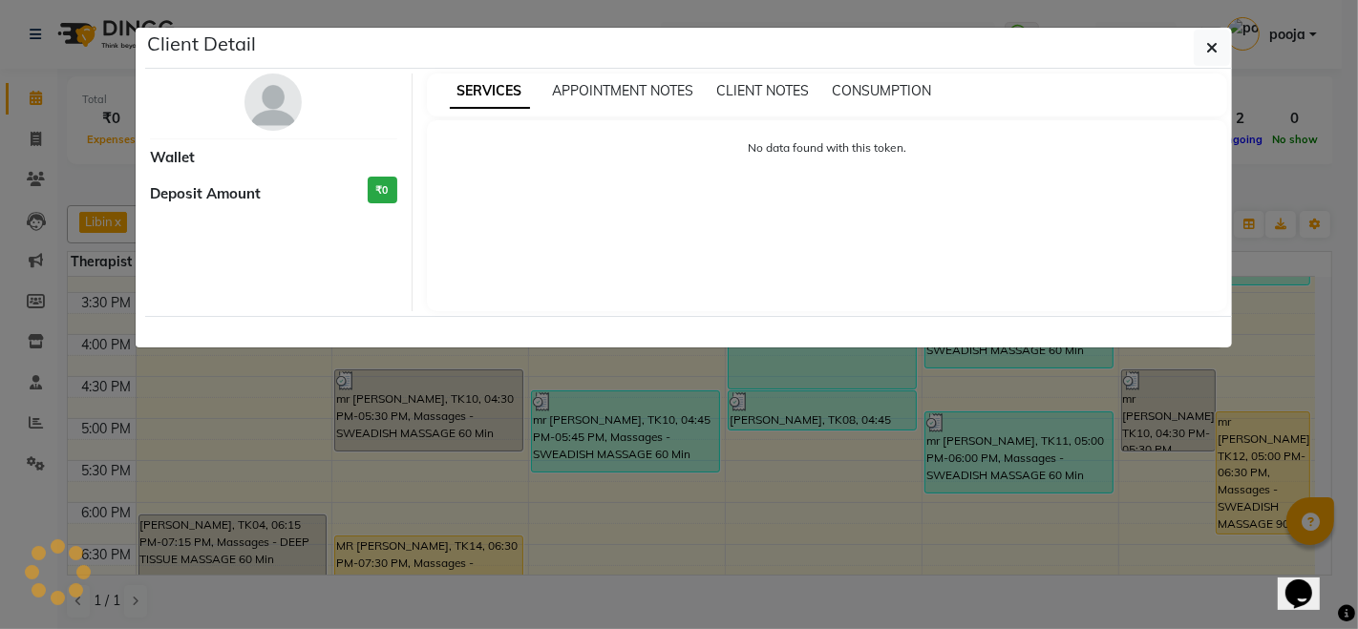
select select "1"
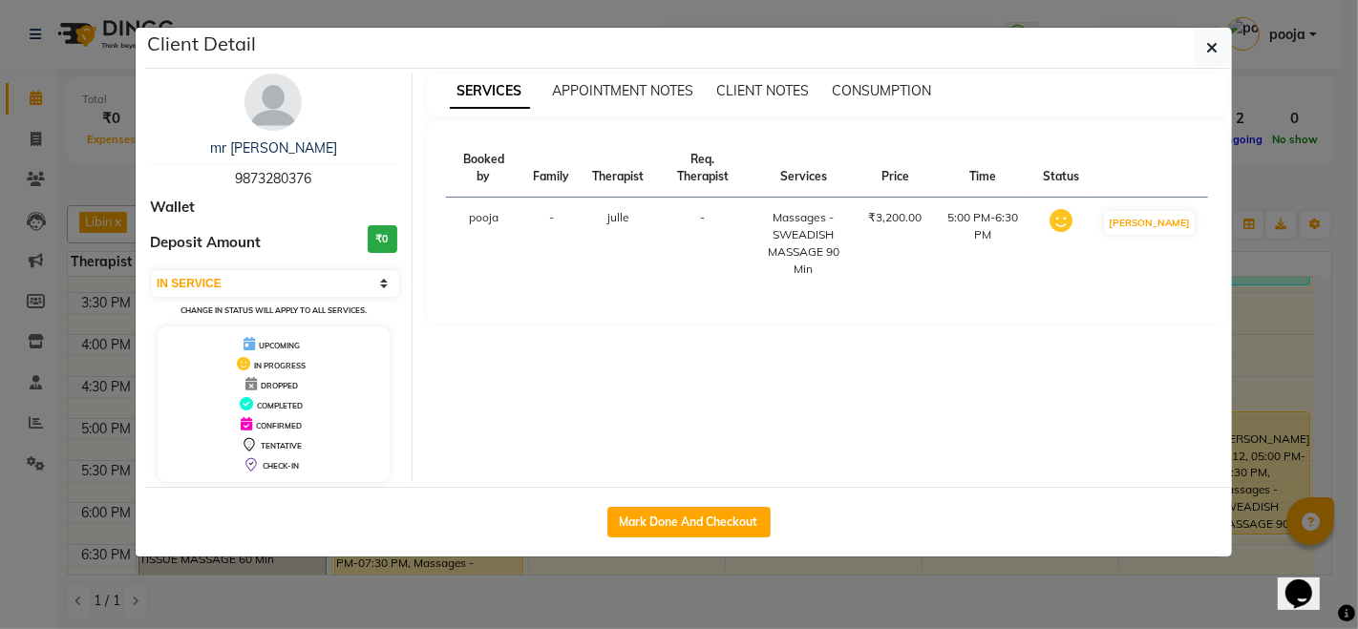
click at [276, 174] on span "9873280376" at bounding box center [273, 178] width 76 height 17
copy span "9873280376"
click at [1211, 55] on span "button" at bounding box center [1211, 47] width 11 height 19
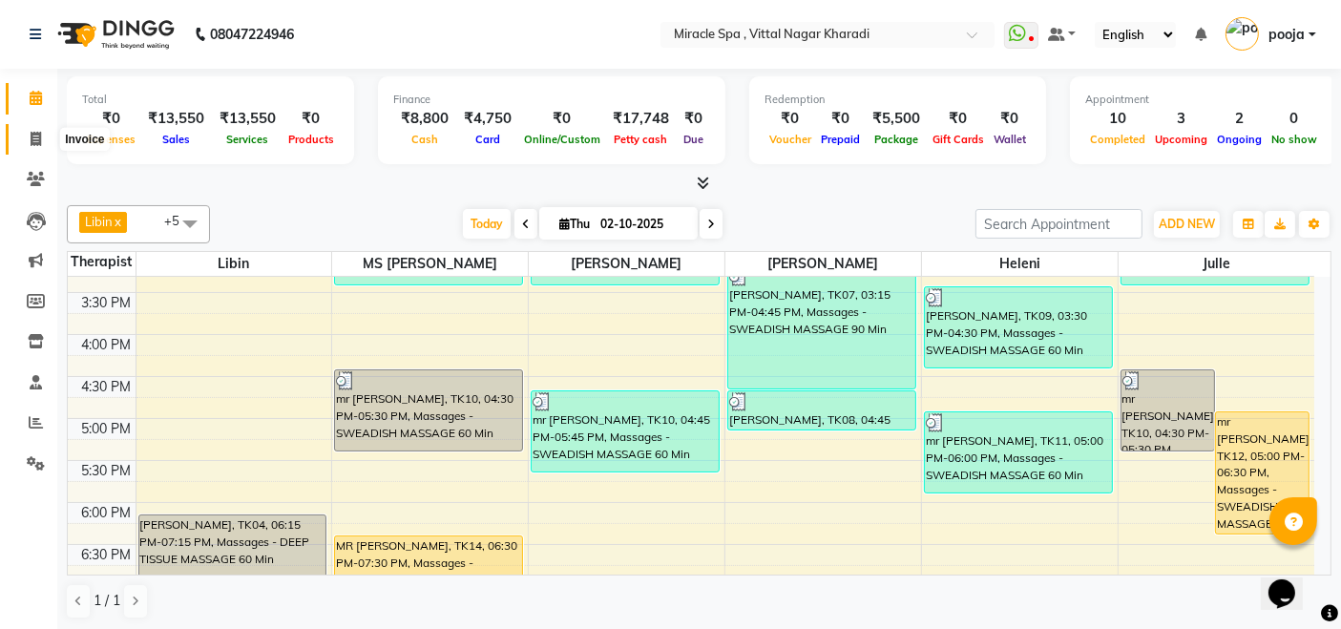
click at [39, 132] on icon at bounding box center [36, 139] width 11 height 14
select select "service"
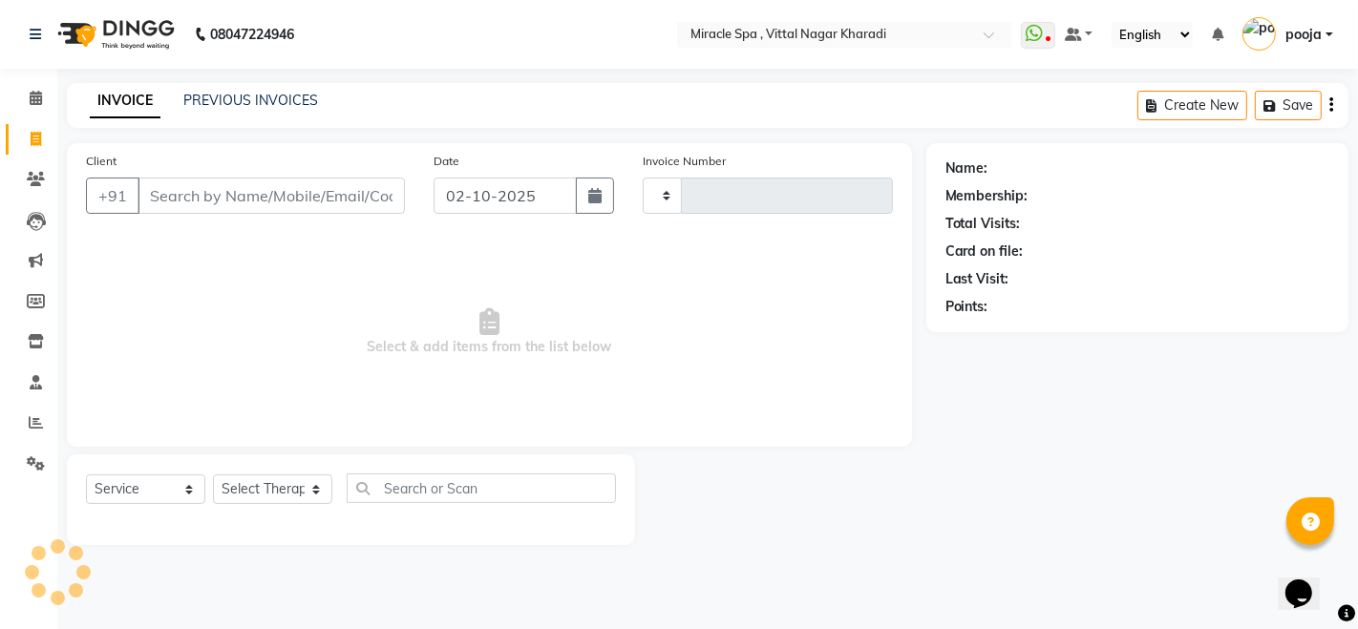
type input "3062"
select select "3854"
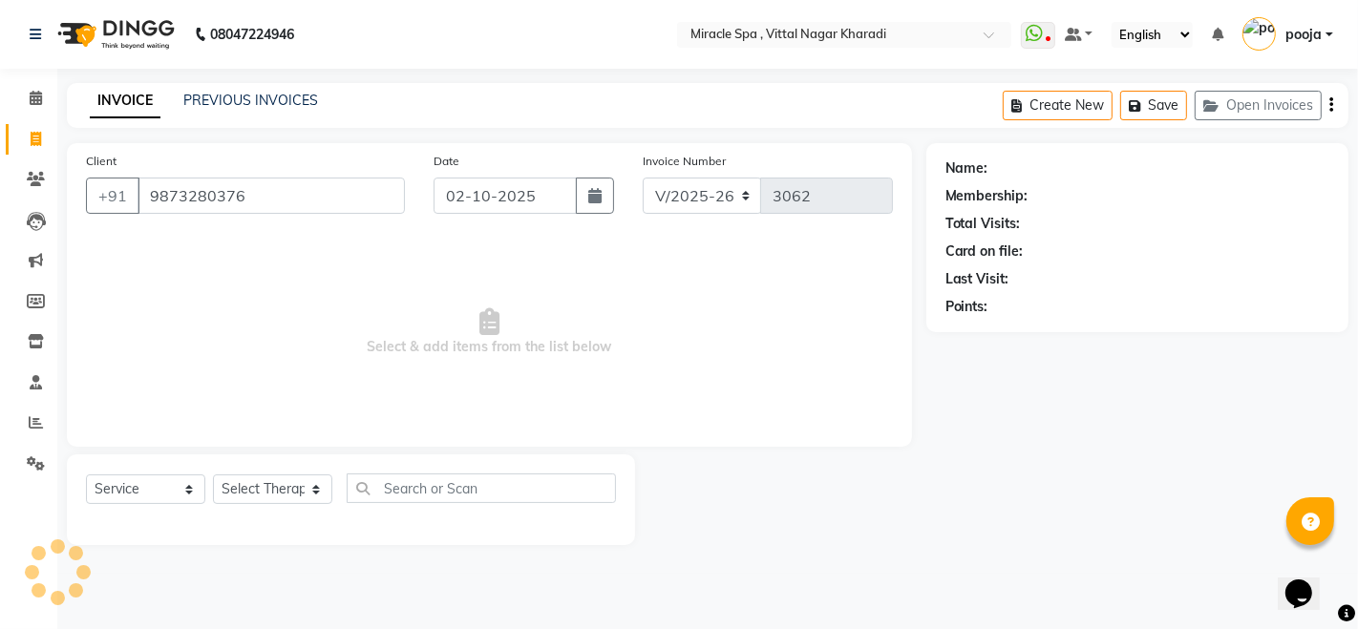
type input "9873280376"
select select "1: Object"
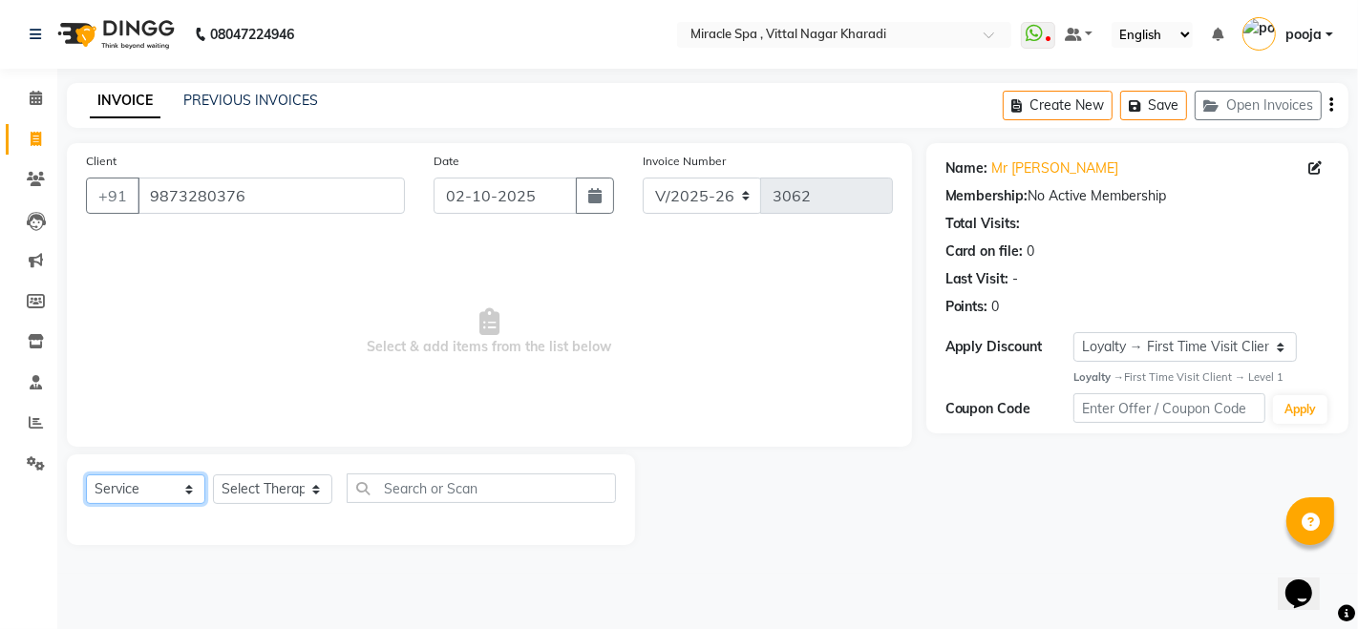
click at [193, 488] on select "Select Service Product Membership Package Voucher Prepaid Gift Card" at bounding box center [145, 490] width 119 height 30
select select "package"
click at [86, 475] on select "Select Service Product Membership Package Voucher Prepaid Gift Card" at bounding box center [145, 490] width 119 height 30
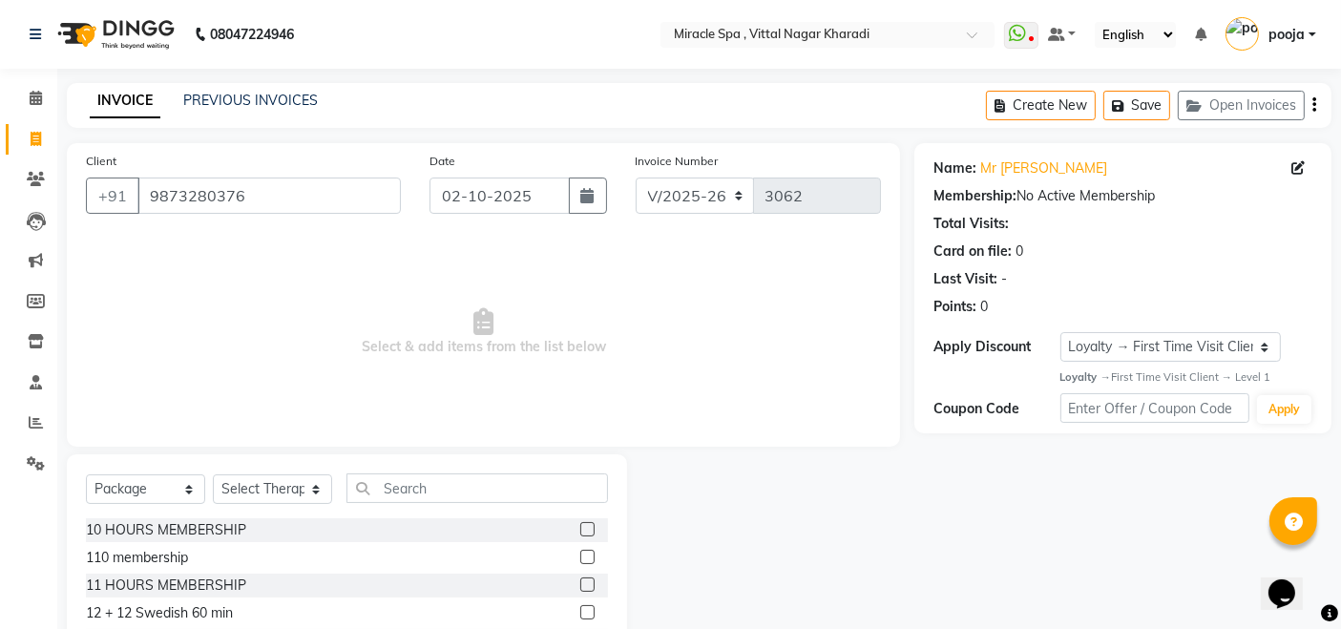
click at [580, 525] on label at bounding box center [587, 529] width 14 height 14
click at [580, 525] on input "checkbox" at bounding box center [586, 530] width 12 height 12
checkbox input "false"
click at [310, 489] on select "Select Therapist ajay Amit debora GIGI heleni julle kimia Libin MR ADITYA MS AR…" at bounding box center [272, 490] width 119 height 30
select select "83241"
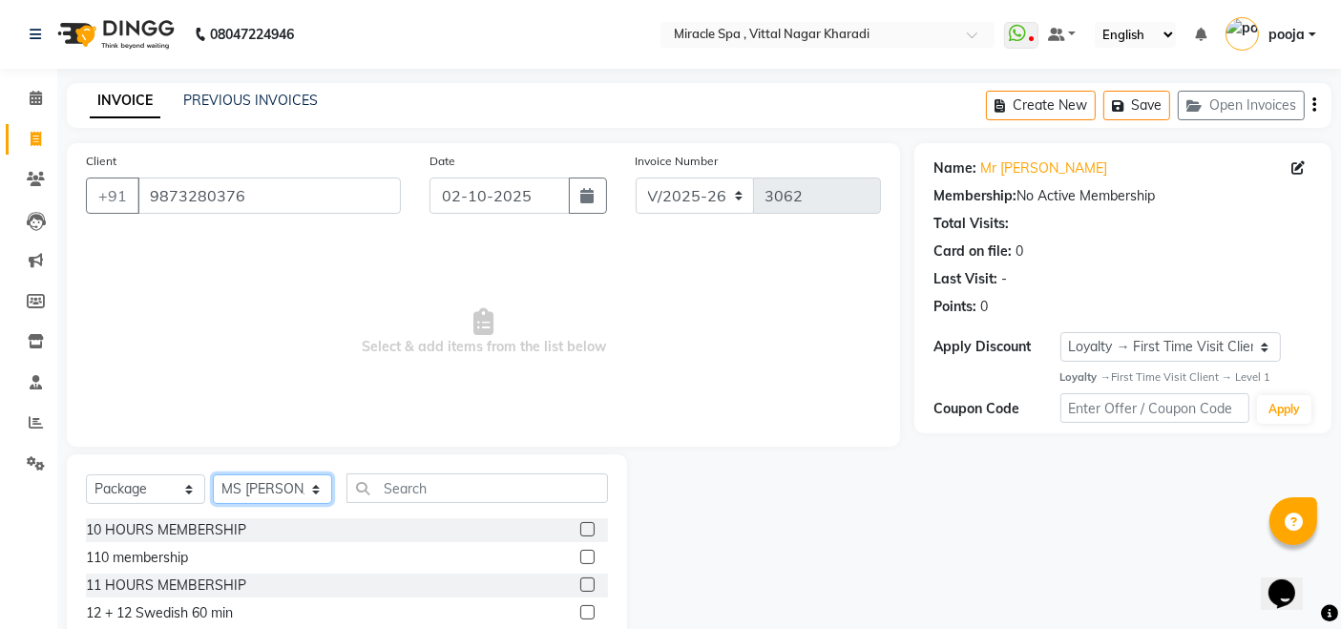
click at [213, 475] on select "Select Therapist ajay Amit debora GIGI heleni julle kimia Libin MR ADITYA MS AR…" at bounding box center [272, 490] width 119 height 30
click at [1317, 114] on div "Create New Save Open Invoices" at bounding box center [1159, 105] width 346 height 45
click at [1315, 106] on icon "button" at bounding box center [1315, 105] width 4 height 1
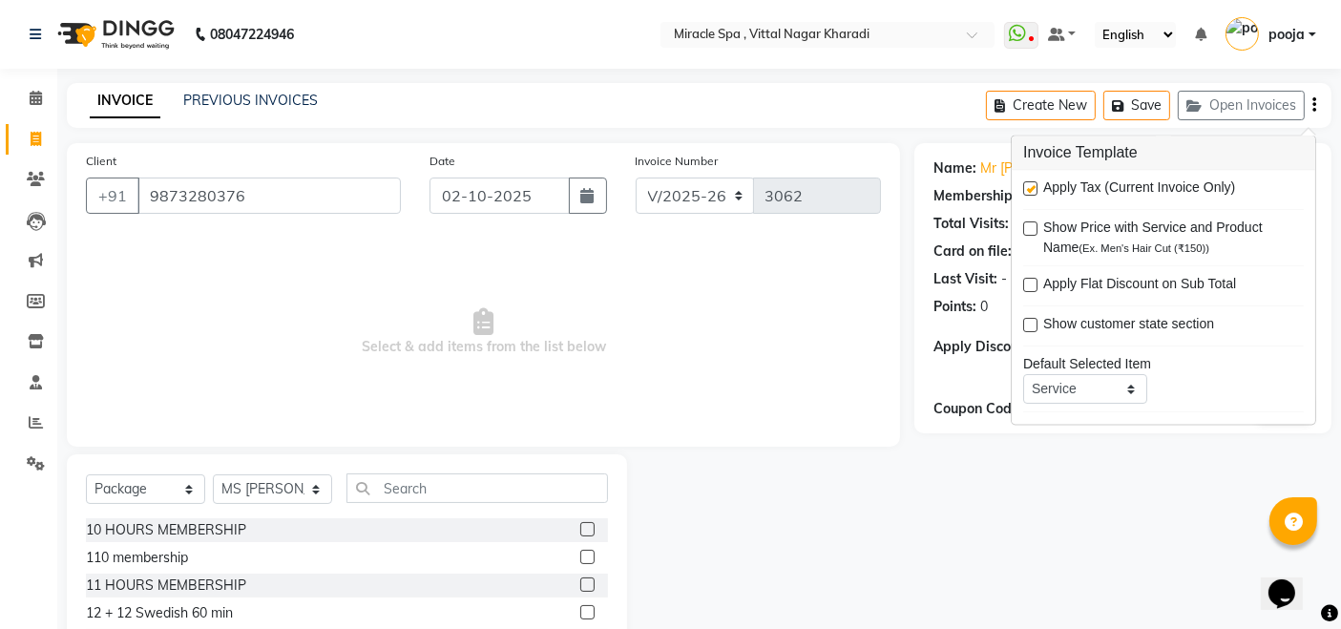
click at [1036, 185] on label at bounding box center [1030, 189] width 14 height 14
click at [1036, 185] on input "checkbox" at bounding box center [1029, 190] width 12 height 12
checkbox input "false"
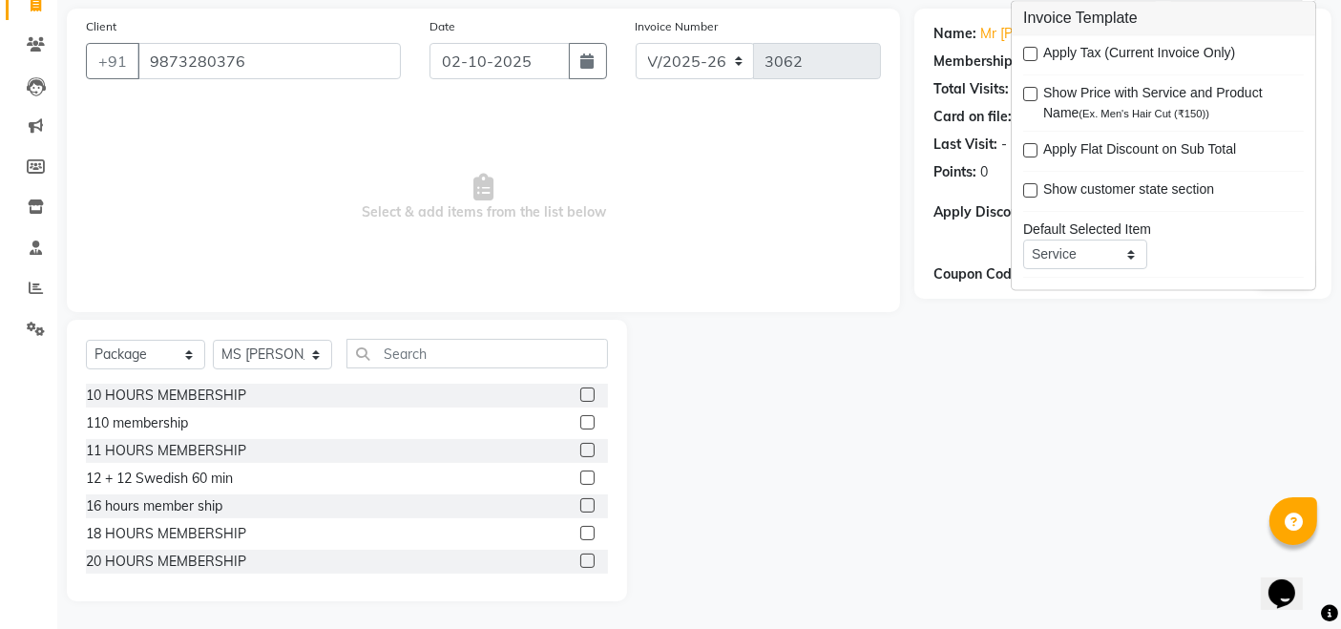
scroll to position [29, 0]
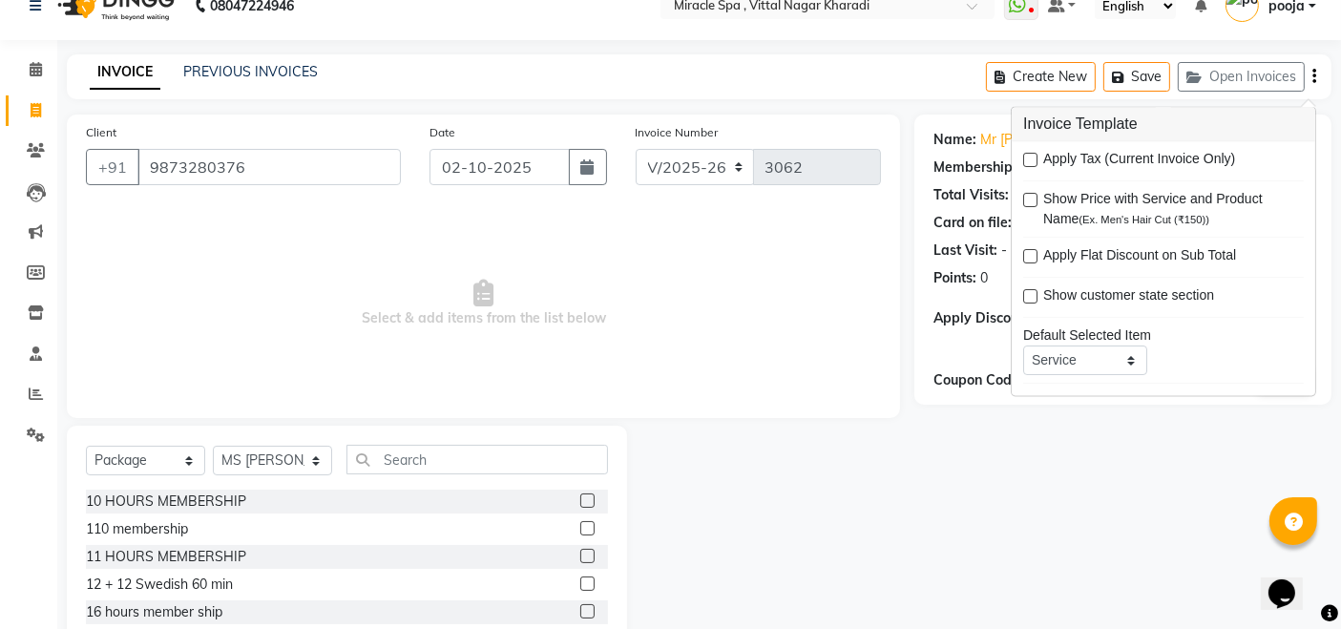
click at [580, 496] on label at bounding box center [587, 501] width 14 height 14
click at [580, 496] on input "checkbox" at bounding box center [586, 502] width 12 height 12
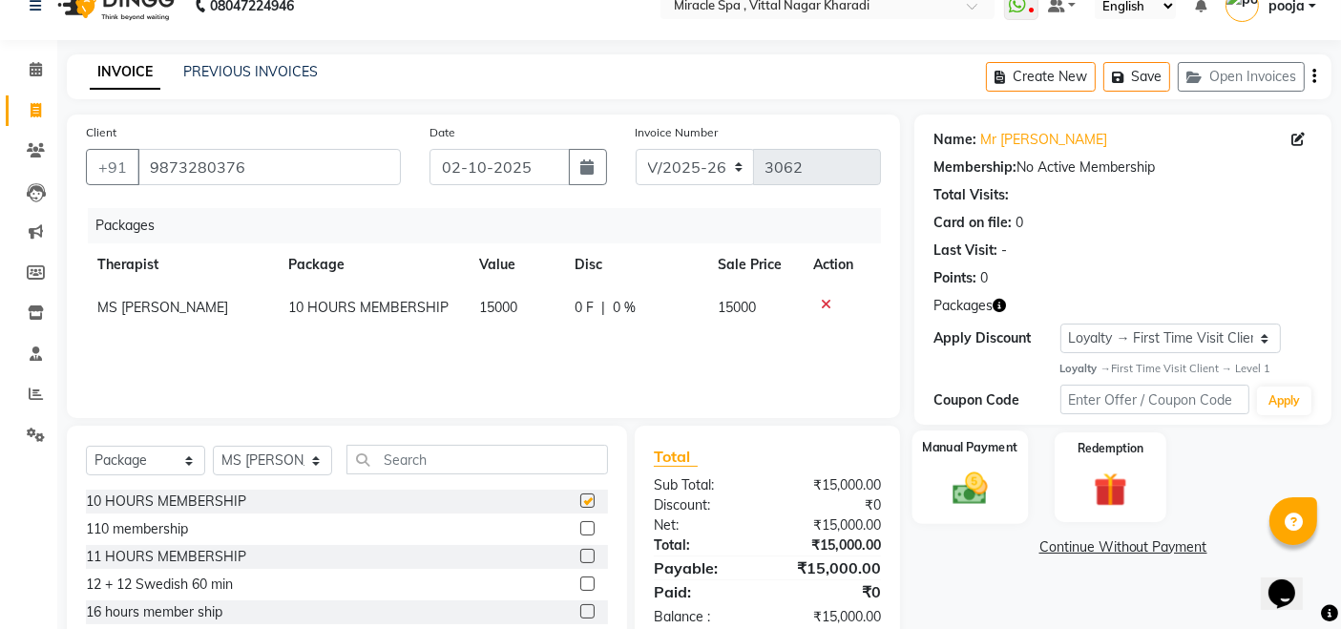
checkbox input "false"
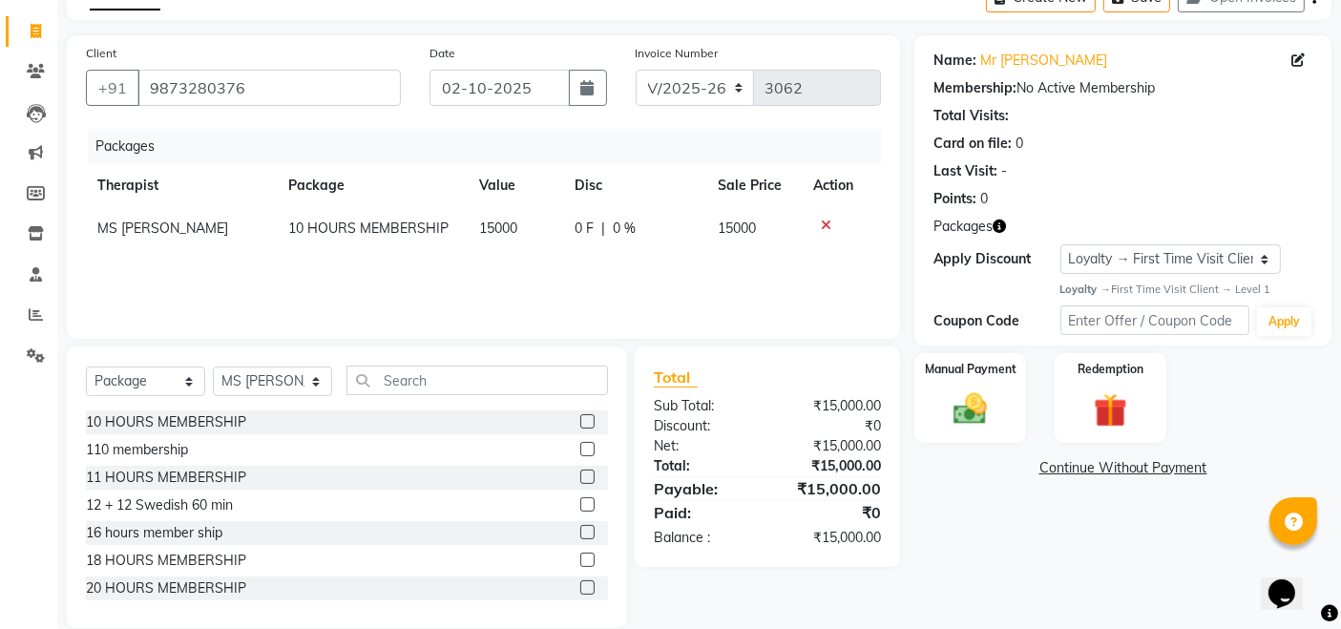
scroll to position [135, 0]
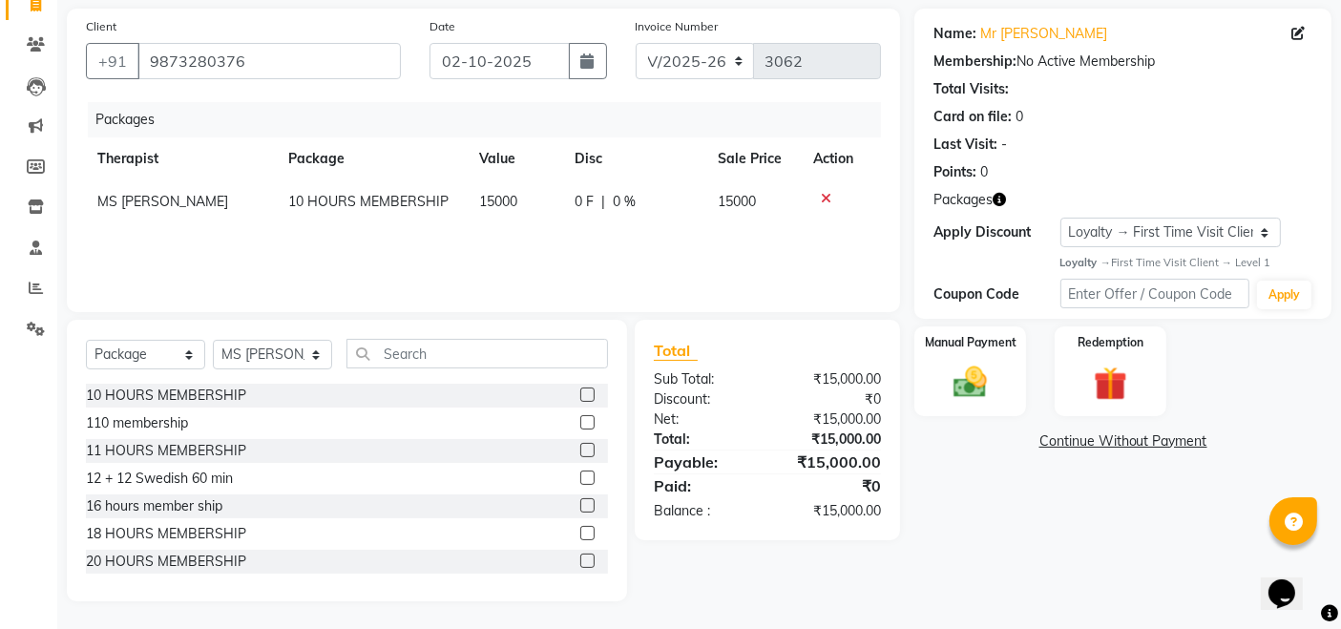
click at [1049, 519] on div "Name: Mr Ajay Membership: No Active Membership Total Visits: Card on file: 0 La…" at bounding box center [1131, 305] width 432 height 593
click at [960, 382] on img at bounding box center [970, 382] width 57 height 40
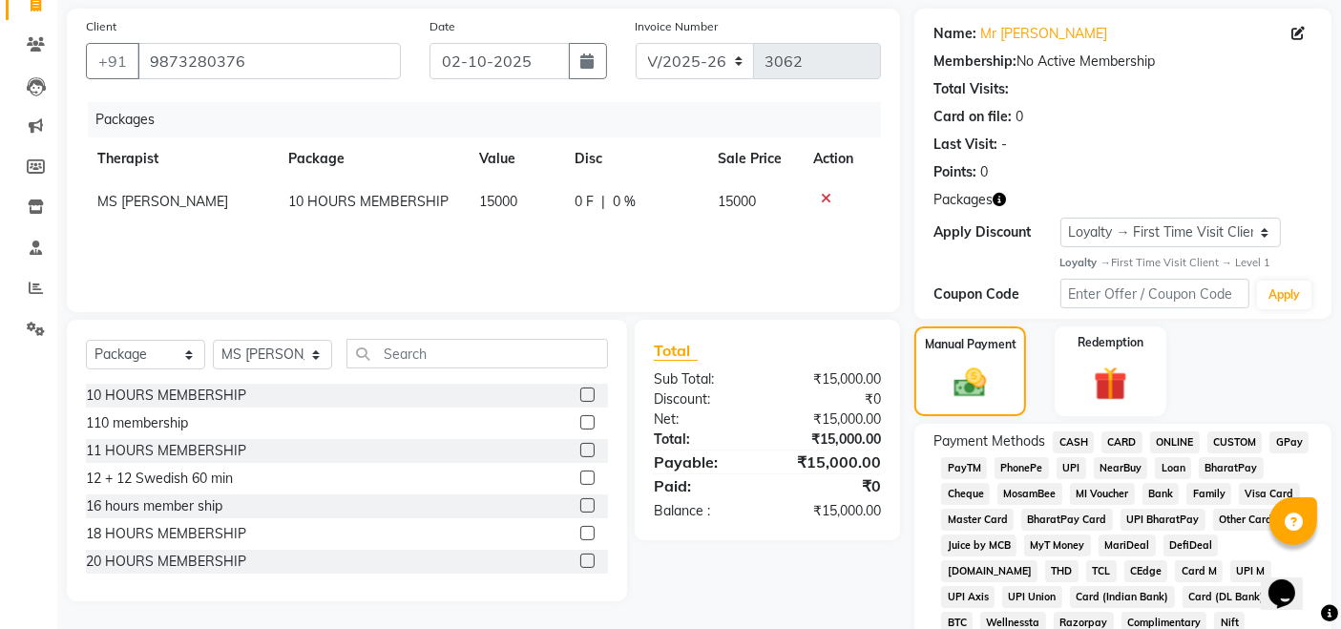
click at [1111, 437] on span "CARD" at bounding box center [1122, 443] width 41 height 22
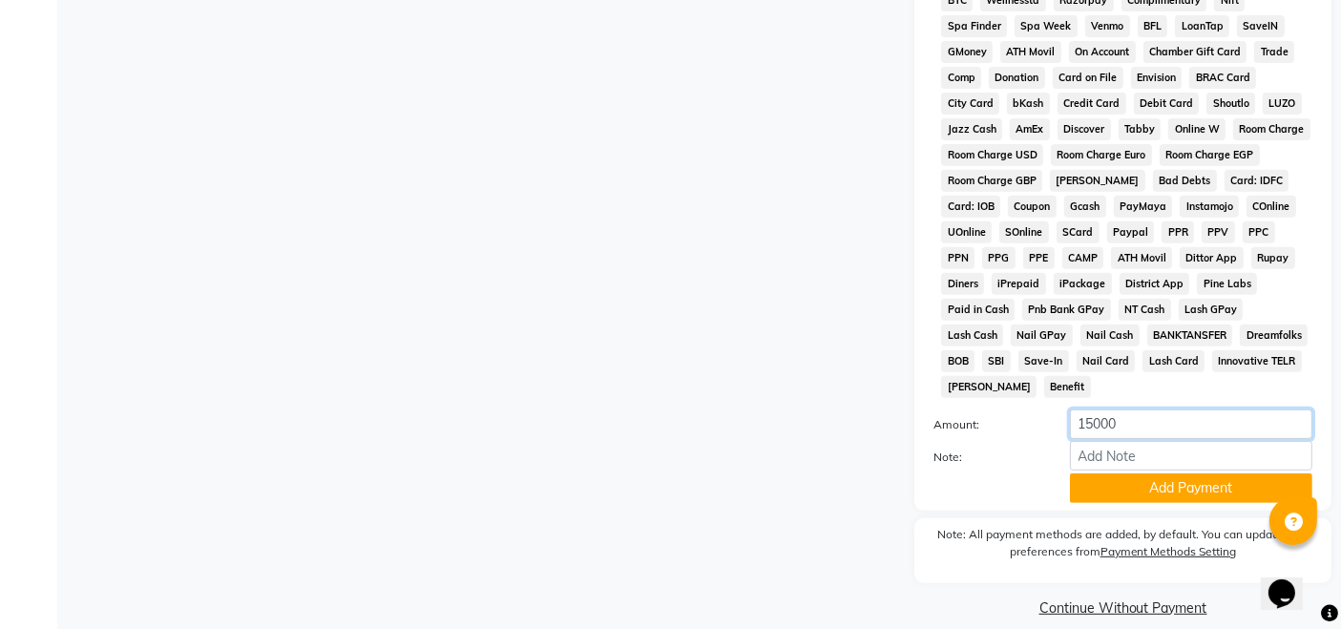
click at [1119, 410] on input "15000" at bounding box center [1191, 425] width 243 height 30
type input "1"
type input "3360"
click at [1140, 475] on button "Add Payment" at bounding box center [1191, 489] width 243 height 30
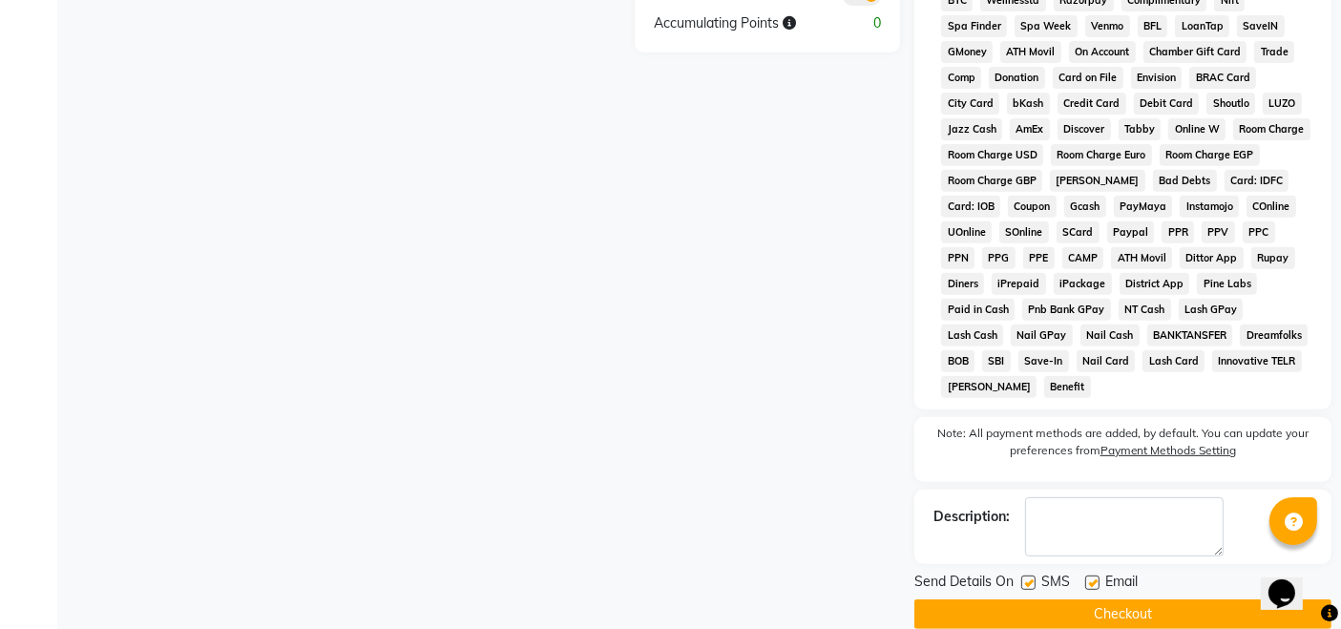
scroll to position [439, 0]
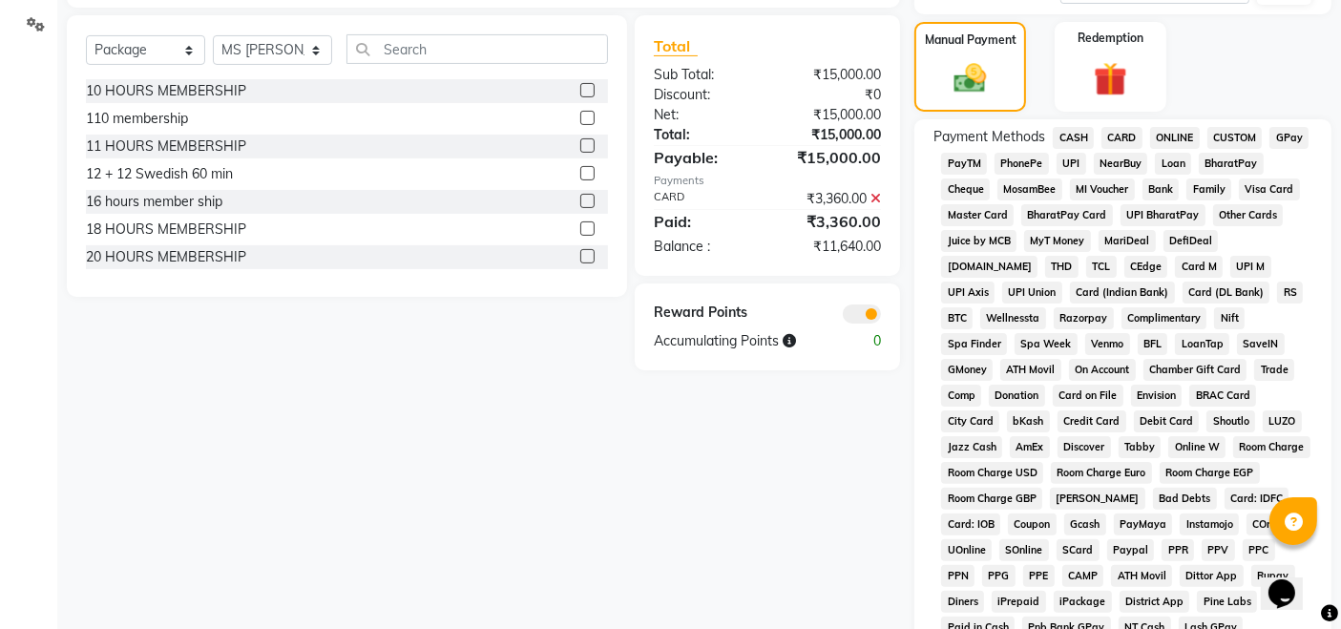
click at [1080, 162] on span "UPI" at bounding box center [1072, 164] width 30 height 22
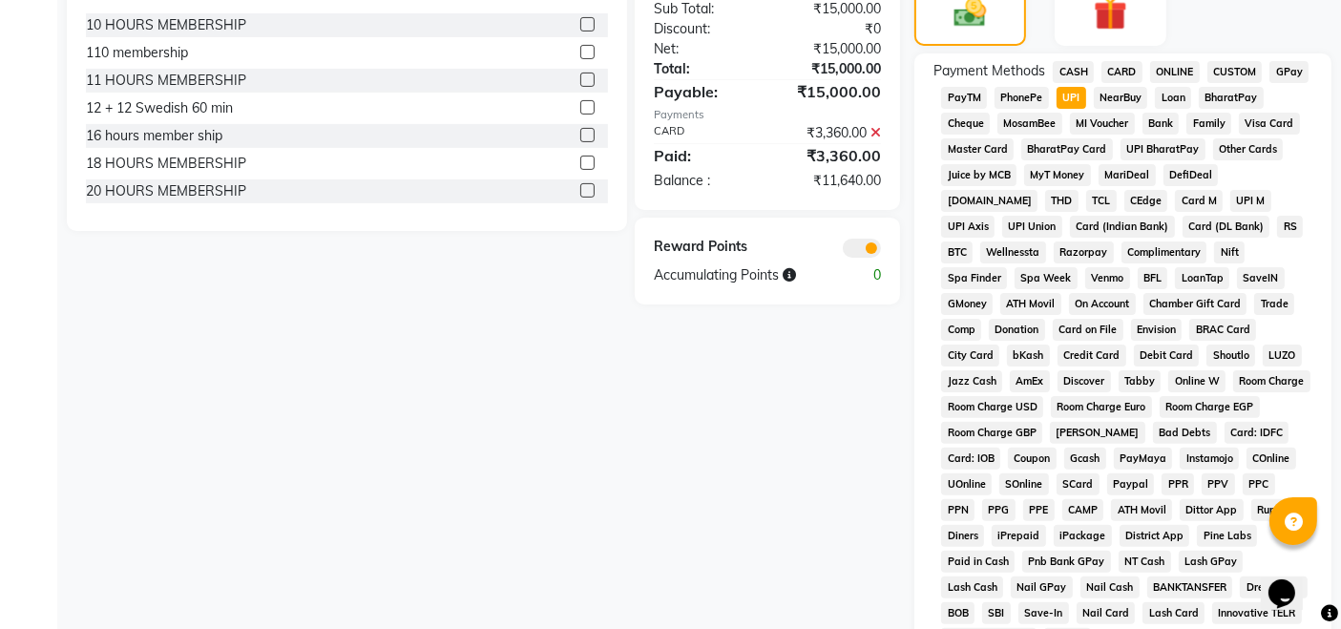
scroll to position [864, 0]
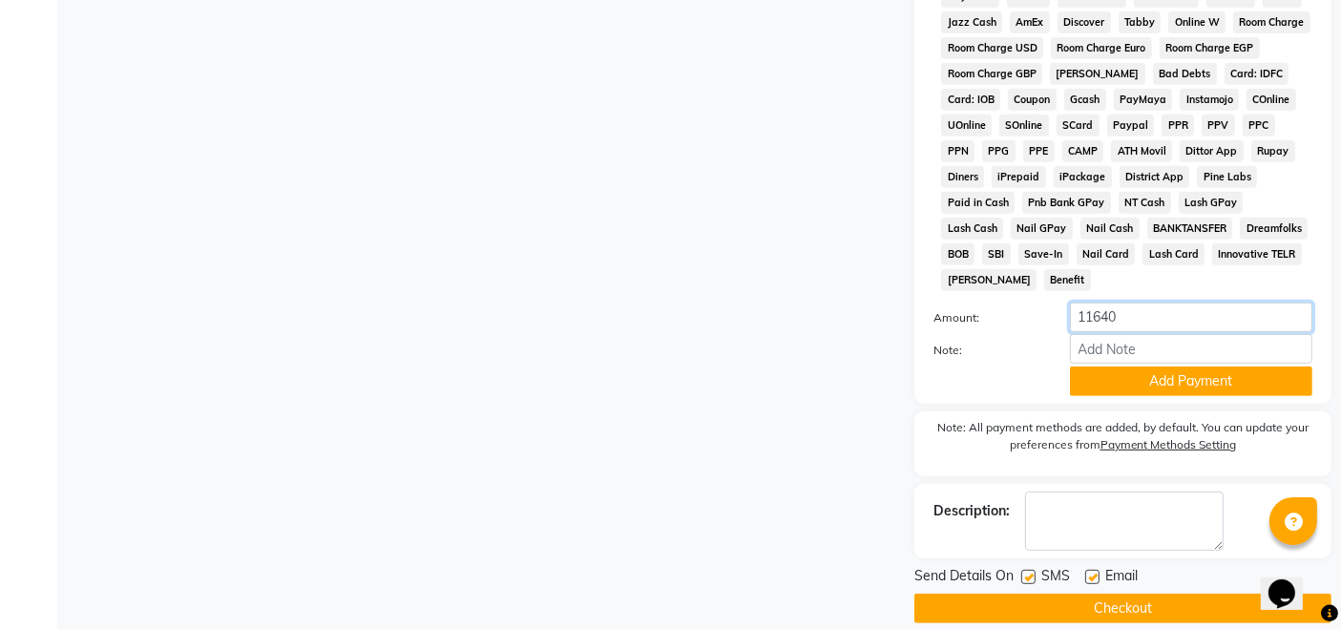
click at [1139, 303] on input "11640" at bounding box center [1191, 318] width 243 height 30
type input "1"
type input "6640"
click at [1130, 367] on button "Add Payment" at bounding box center [1191, 382] width 243 height 30
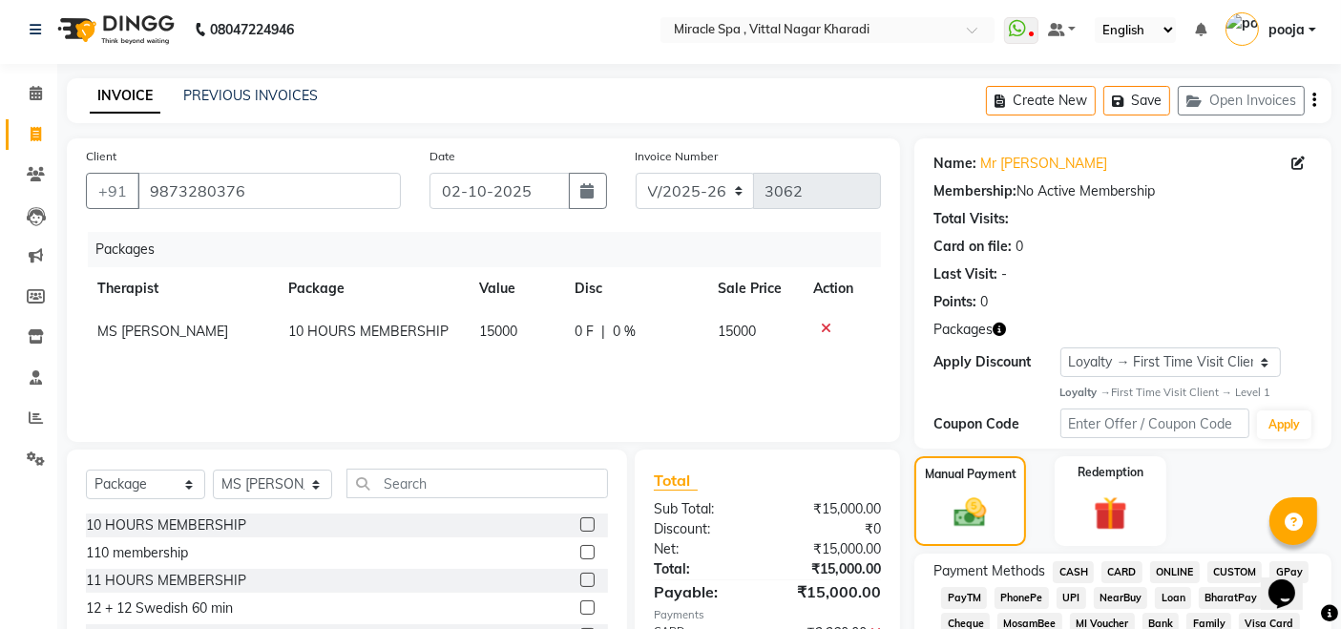
scroll to position [0, 0]
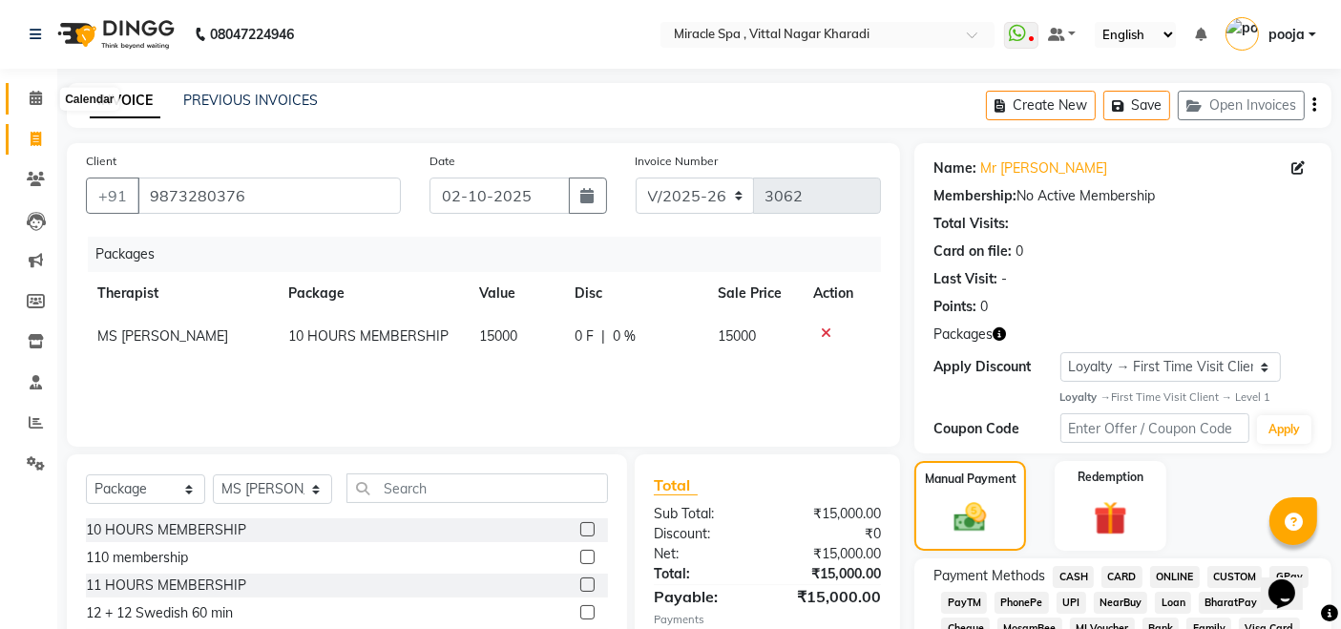
click at [37, 102] on icon at bounding box center [36, 98] width 12 height 14
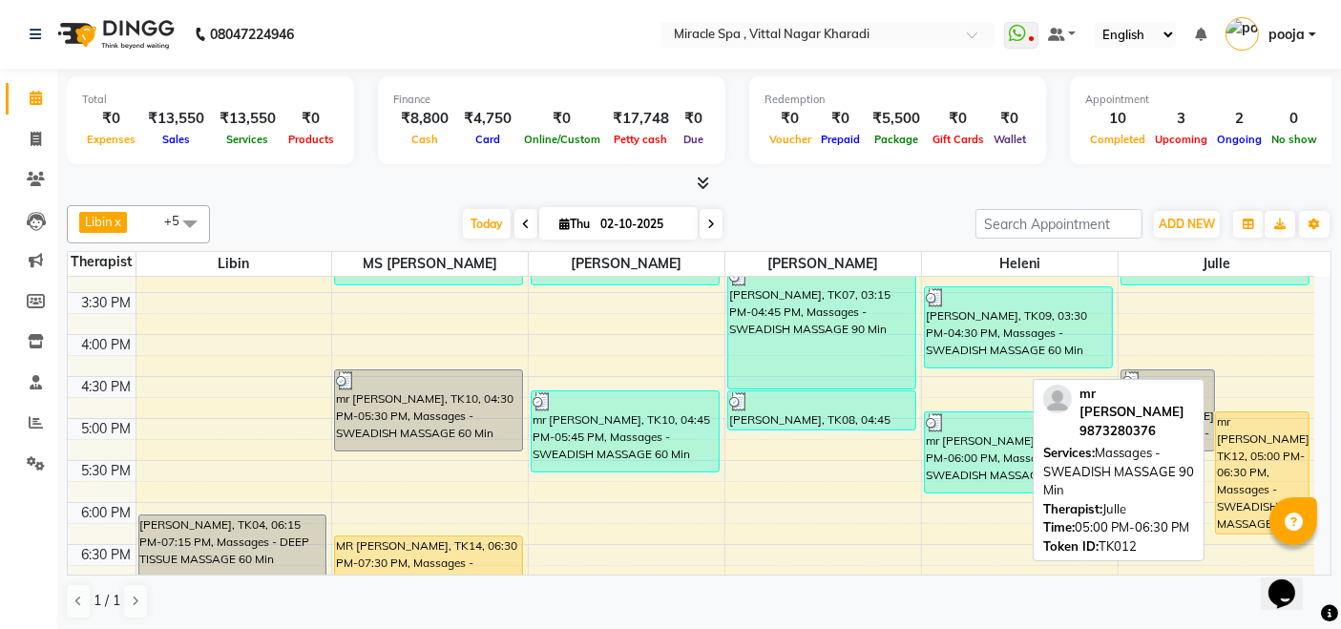
scroll to position [742, 0]
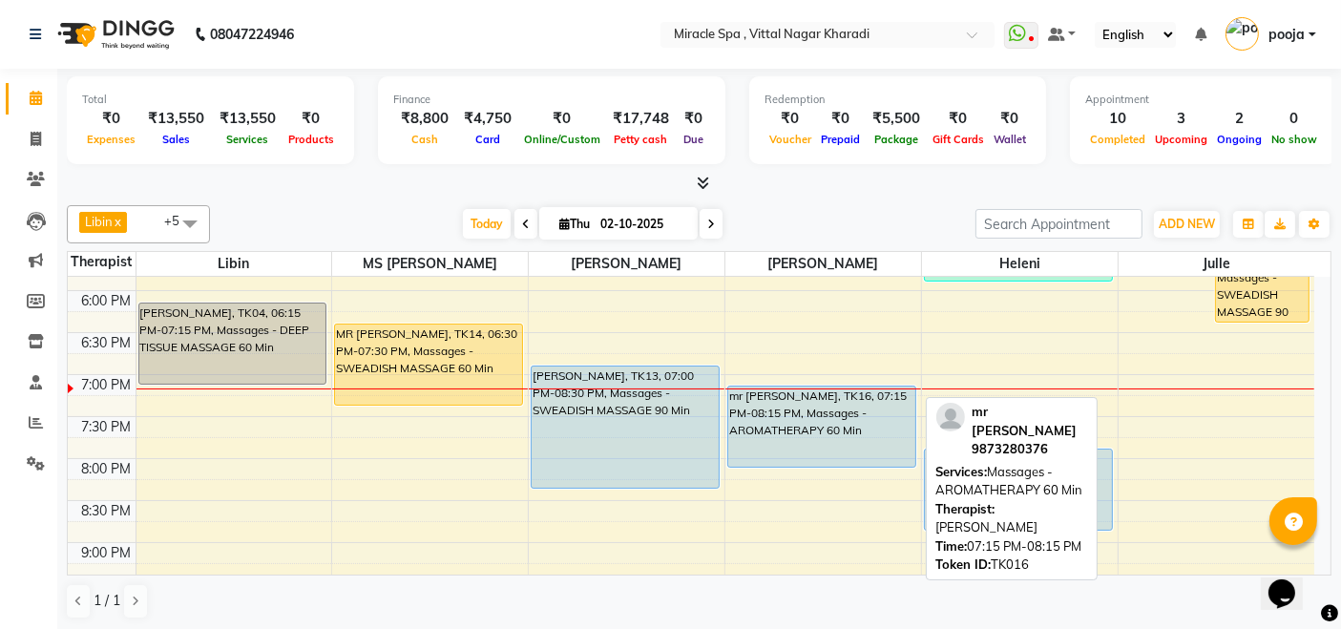
click at [791, 418] on div "mr [PERSON_NAME], TK16, 07:15 PM-08:15 PM, Massages - AROMATHERAPY 60 Min" at bounding box center [821, 427] width 187 height 80
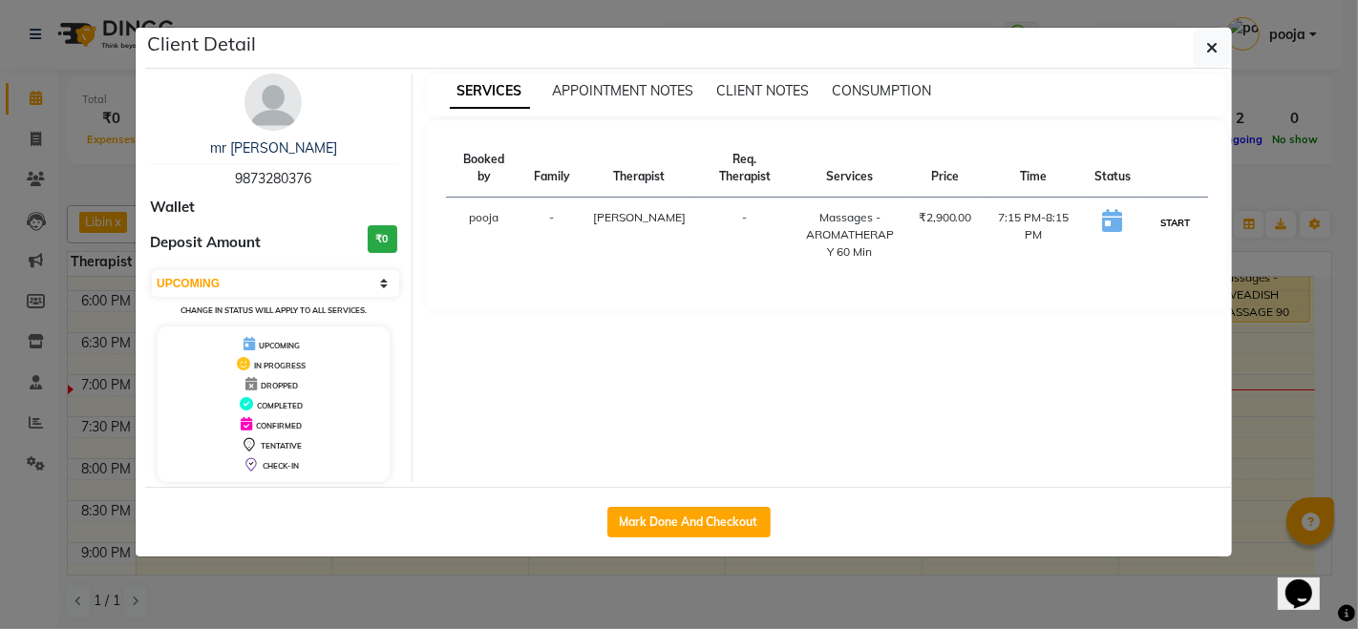
click at [1183, 211] on button "START" at bounding box center [1174, 223] width 39 height 24
select select "1"
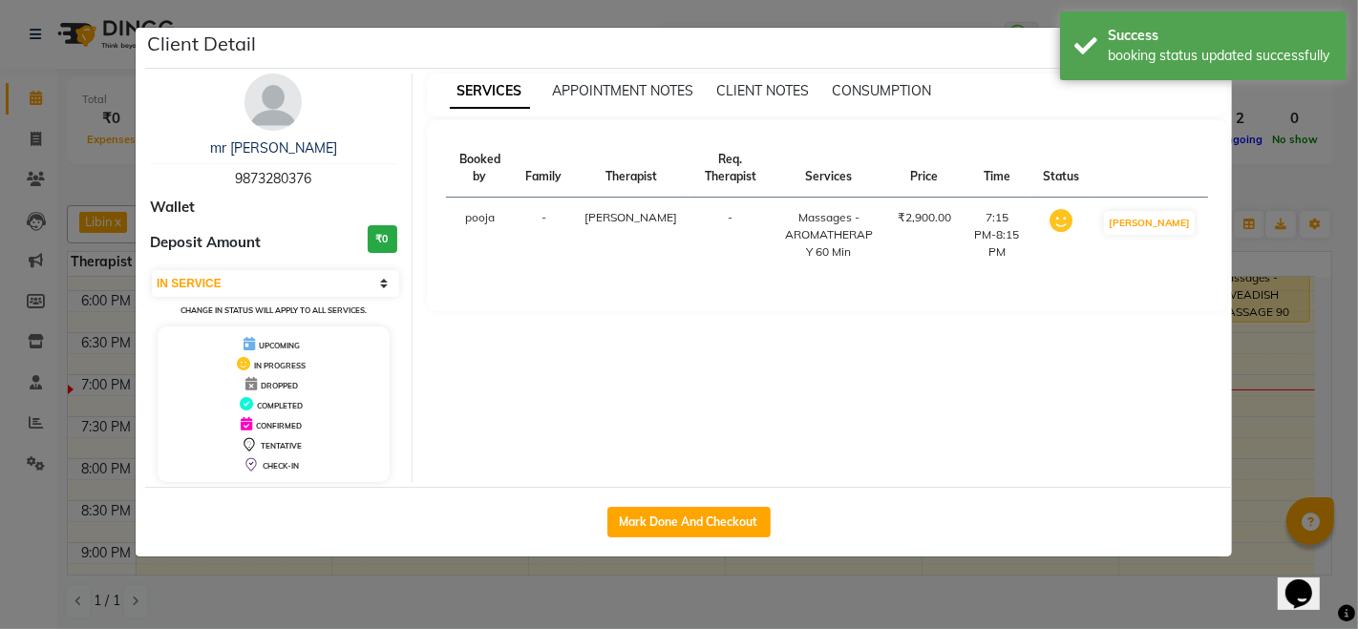
click at [1054, 580] on ngb-modal-window "Client Detail mr ajay 9873280376 Wallet Deposit Amount ₹0 Select IN SERVICE CON…" at bounding box center [679, 314] width 1358 height 629
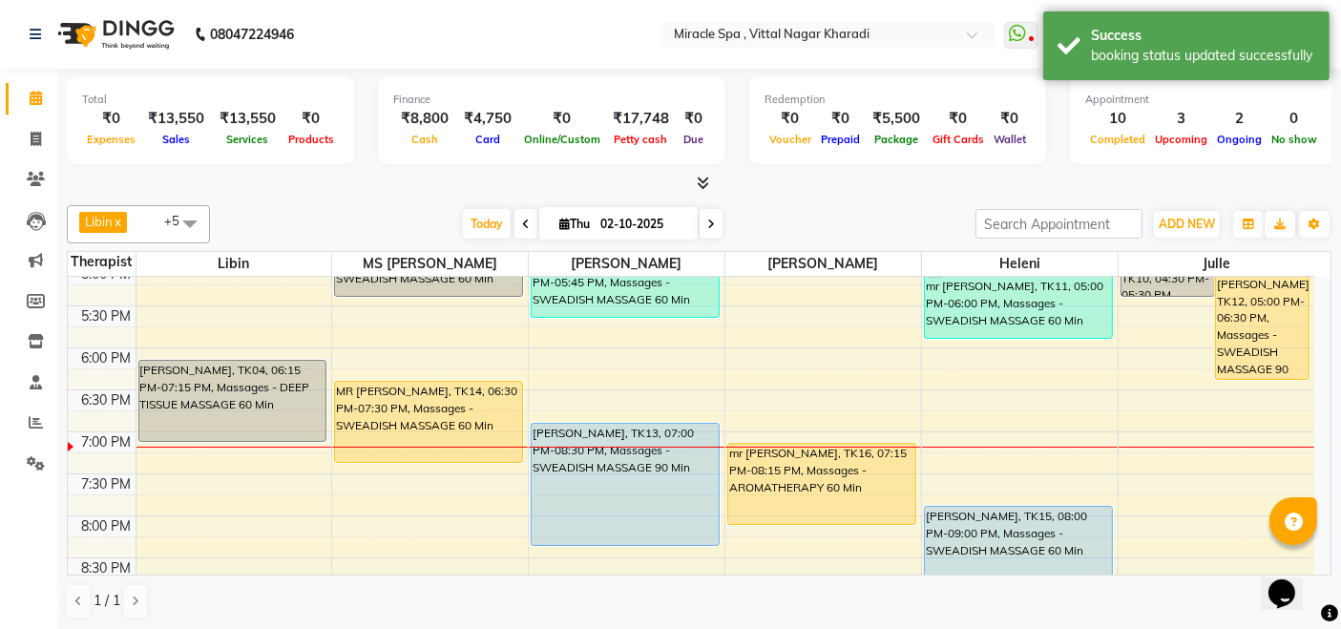
scroll to position [636, 0]
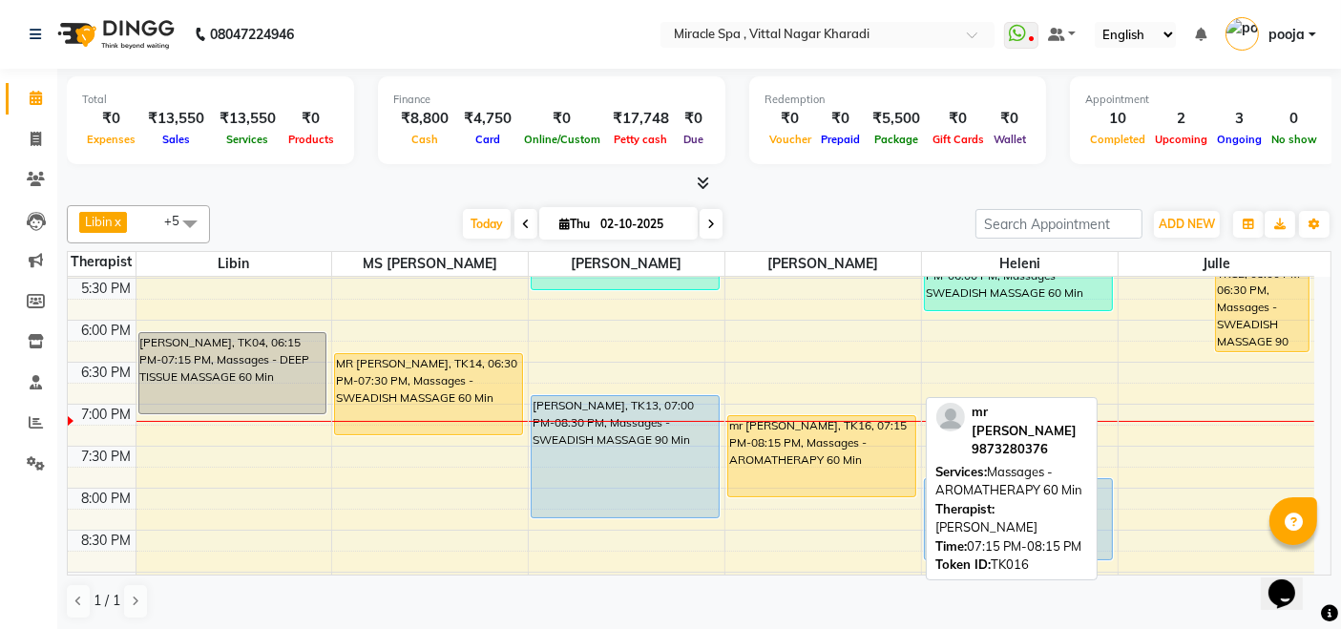
scroll to position [636, 0]
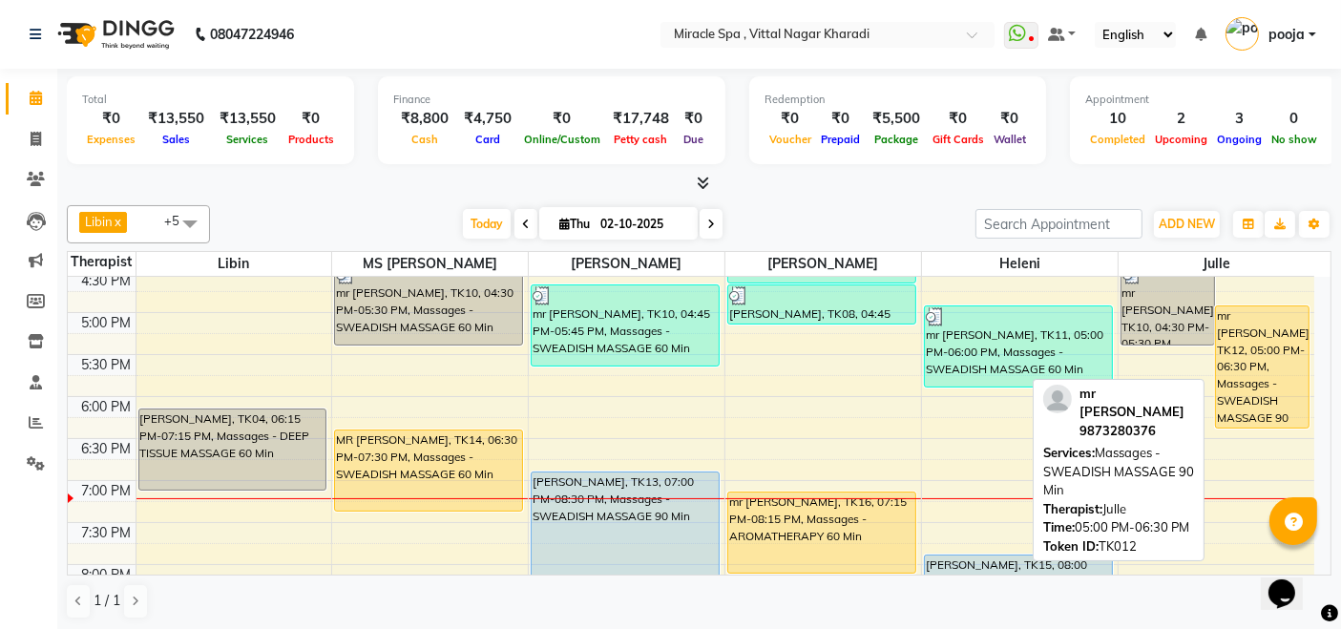
click at [1265, 340] on div "mr [PERSON_NAME], TK12, 05:00 PM-06:30 PM, Massages - SWEADISH MASSAGE 90 Min" at bounding box center [1262, 366] width 93 height 121
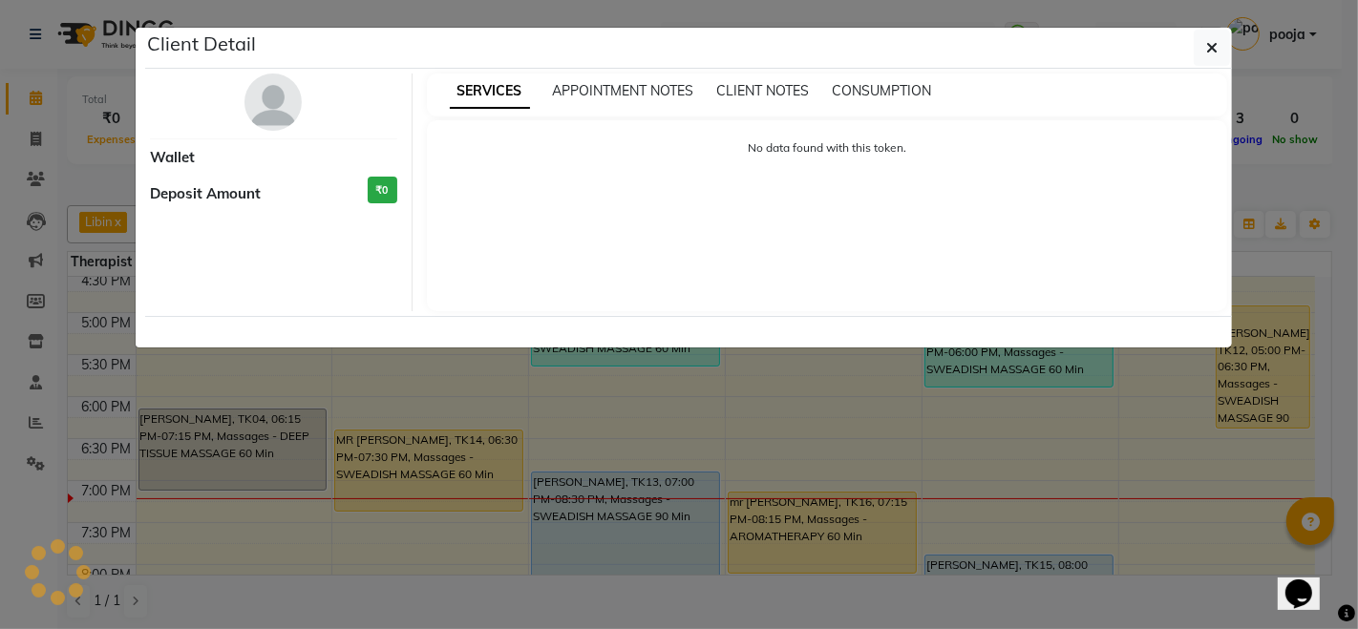
select select "1"
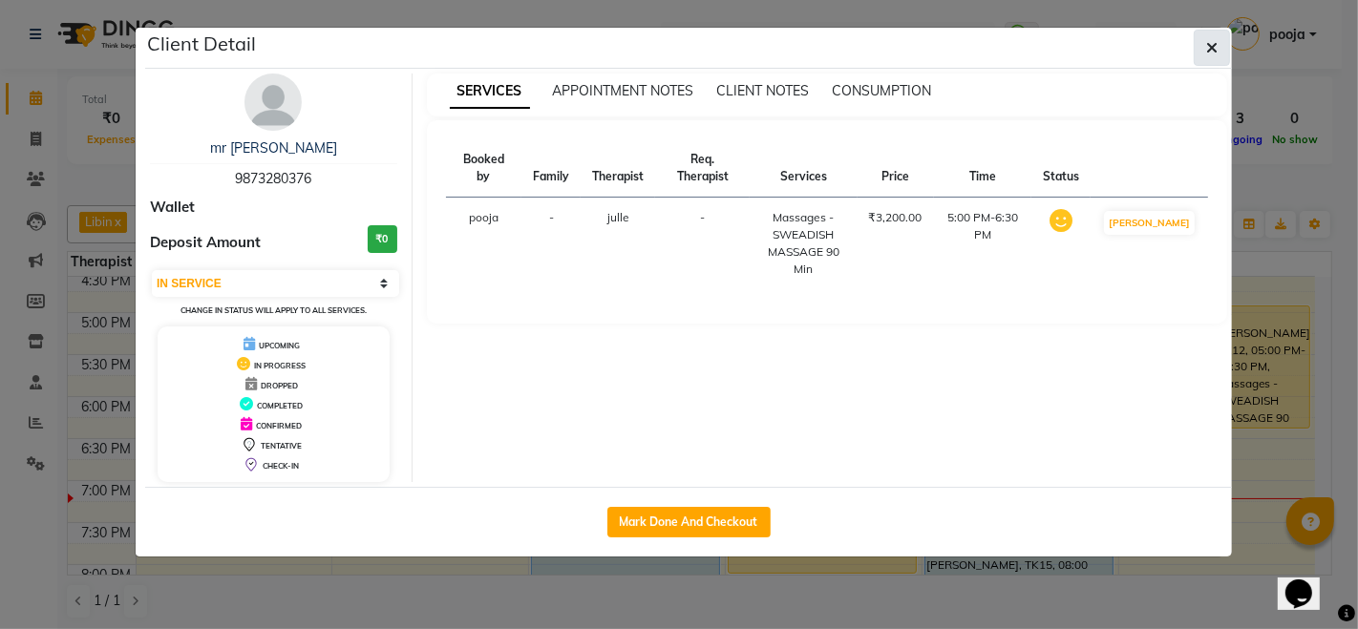
click at [1216, 45] on icon "button" at bounding box center [1211, 47] width 11 height 15
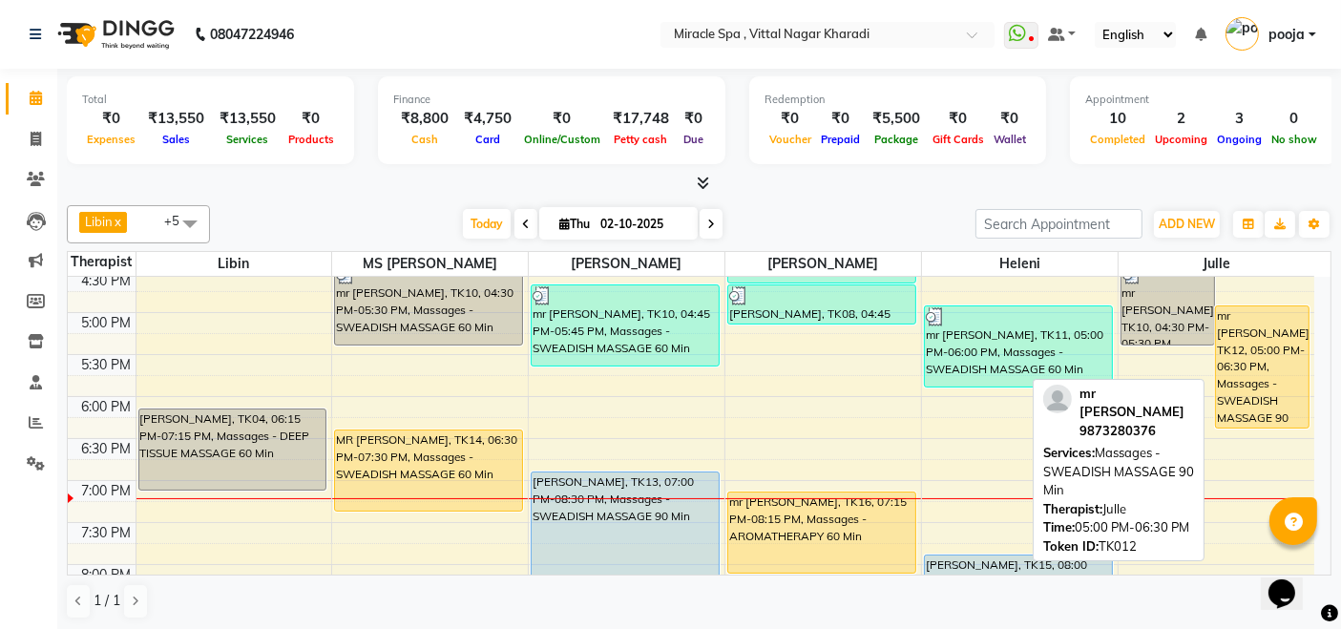
click at [1276, 331] on div "mr [PERSON_NAME], TK12, 05:00 PM-06:30 PM, Massages - SWEADISH MASSAGE 90 Min" at bounding box center [1262, 366] width 93 height 121
select select "1"
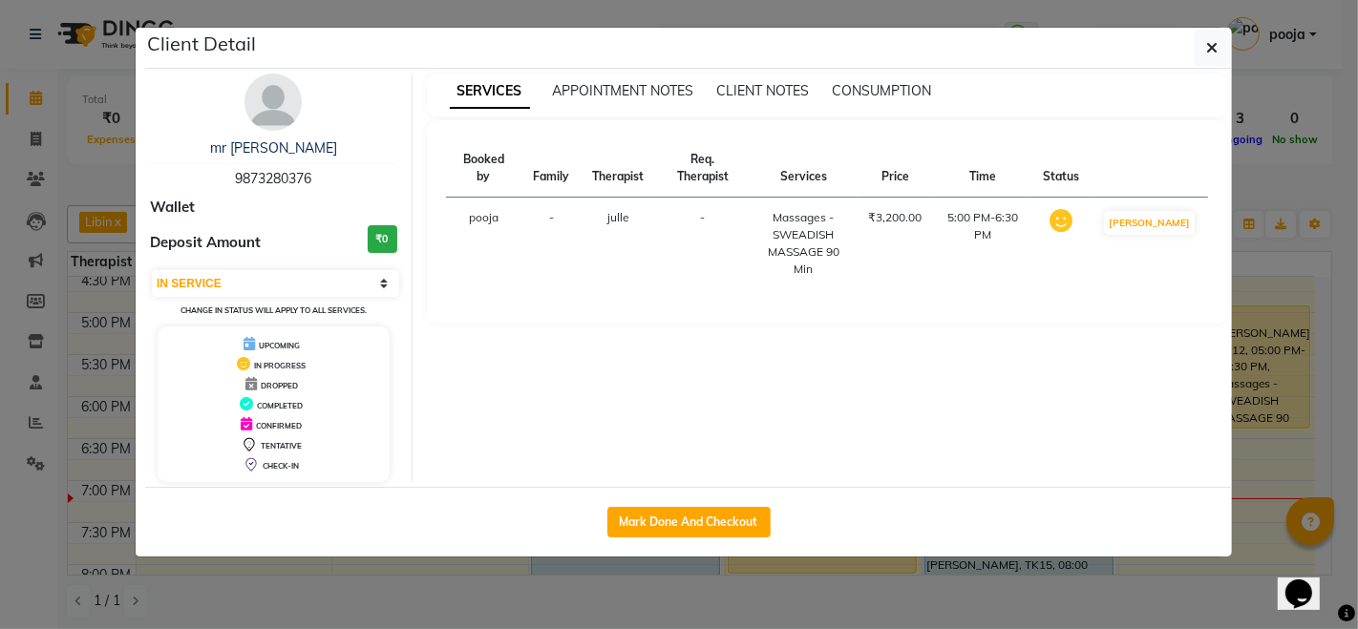
click at [264, 176] on span "9873280376" at bounding box center [273, 178] width 76 height 17
copy span "9873280376"
click at [1217, 55] on button "button" at bounding box center [1211, 48] width 36 height 36
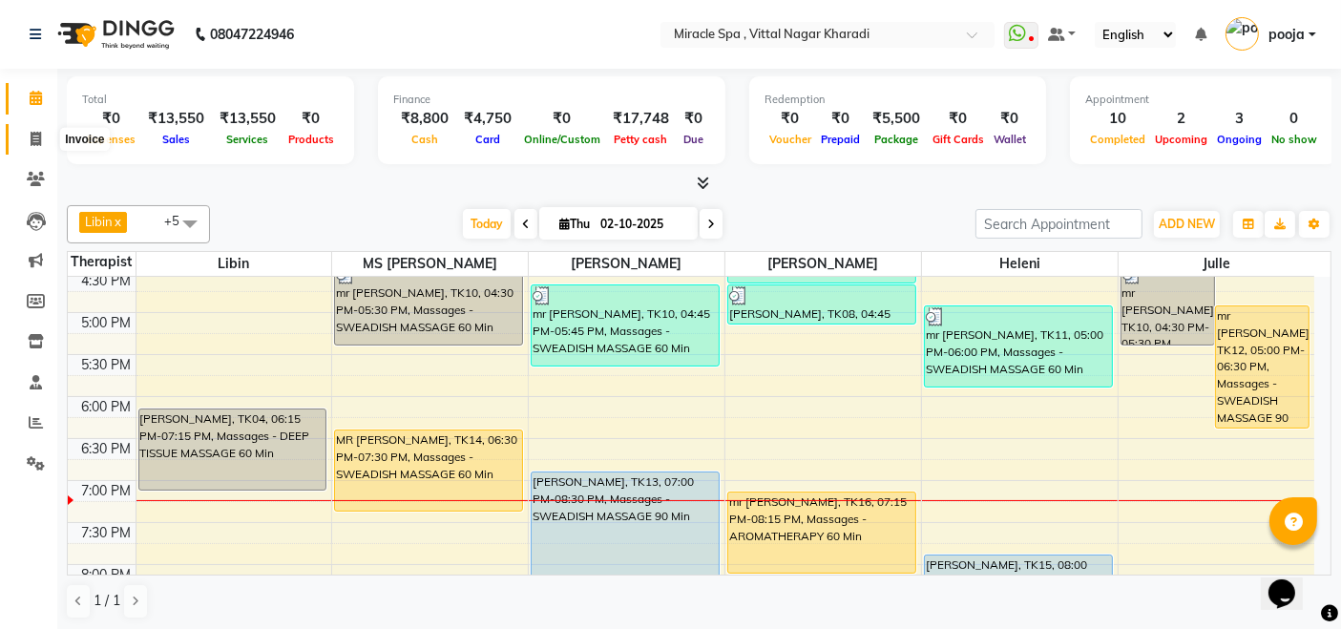
click at [29, 135] on span at bounding box center [35, 140] width 33 height 22
select select "3854"
select select "service"
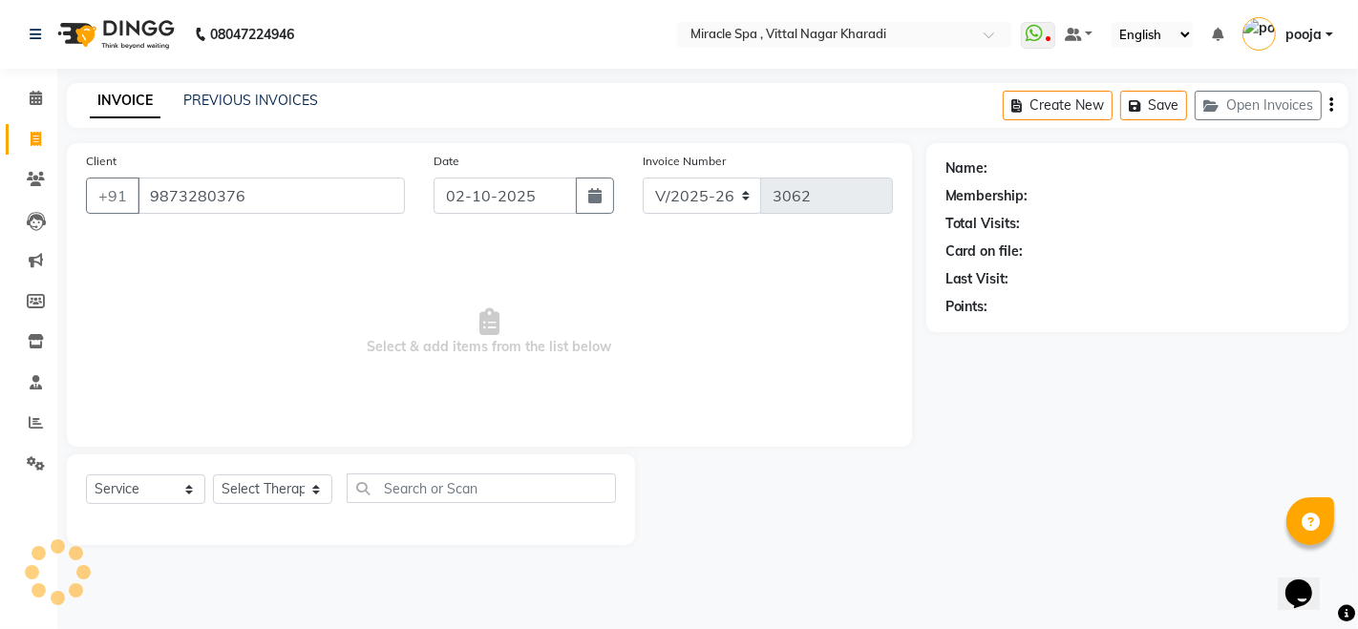
type input "9873280376"
select select "1: Object"
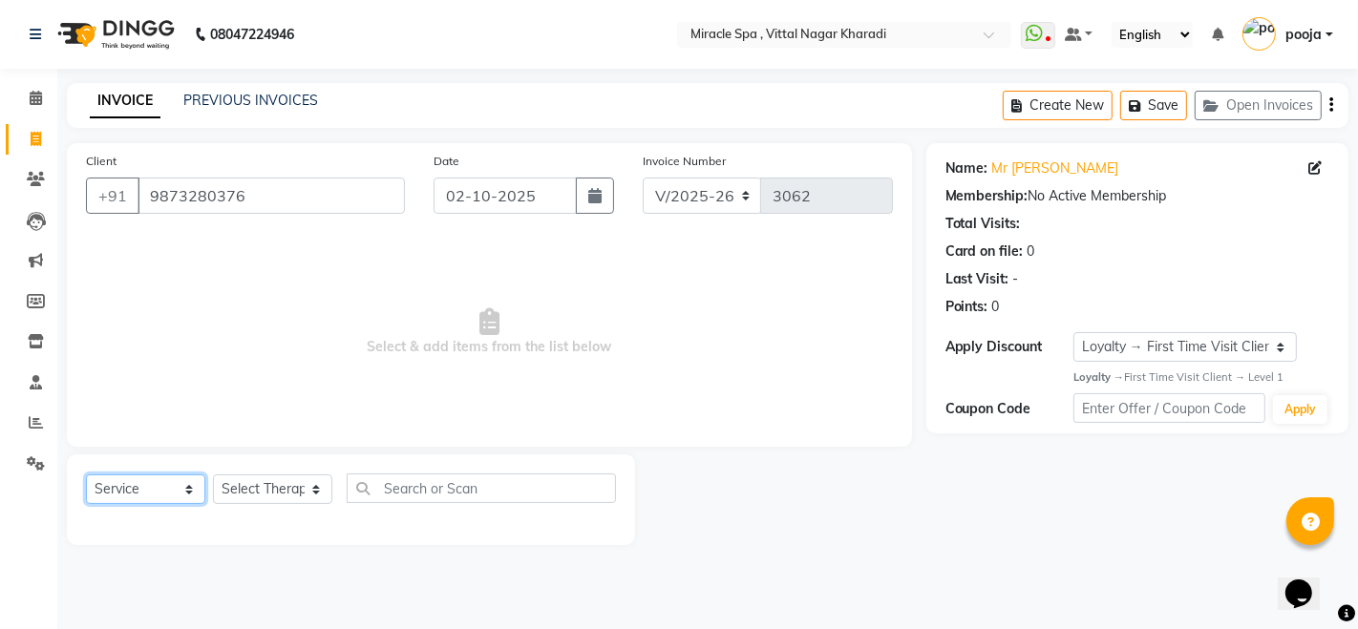
click at [186, 493] on select "Select Service Product Membership Package Voucher Prepaid Gift Card" at bounding box center [145, 490] width 119 height 30
select select "package"
click at [86, 475] on select "Select Service Product Membership Package Voucher Prepaid Gift Card" at bounding box center [145, 490] width 119 height 30
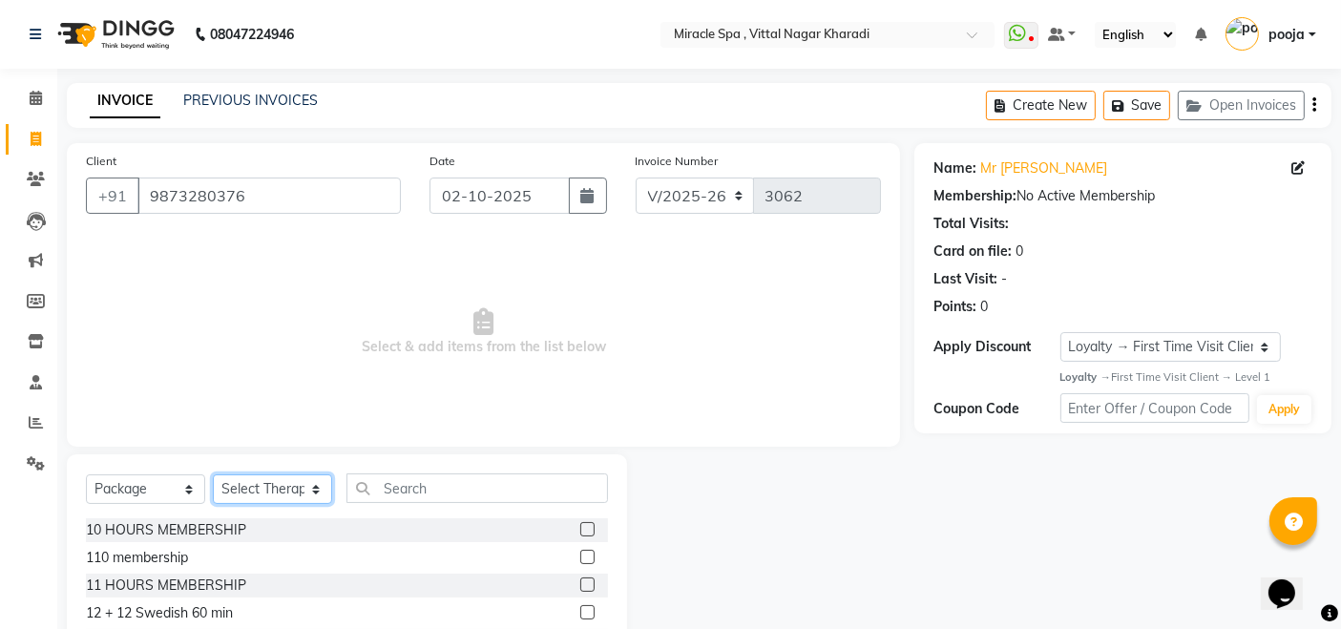
click at [322, 488] on select "Select Therapist [PERSON_NAME] [PERSON_NAME] [PERSON_NAME] [PERSON_NAME] MR [PE…" at bounding box center [272, 490] width 119 height 30
select select "83241"
click at [213, 475] on select "Select Therapist [PERSON_NAME] [PERSON_NAME] [PERSON_NAME] [PERSON_NAME] MR [PE…" at bounding box center [272, 490] width 119 height 30
click at [562, 527] on div "10 HOURS MEMBERSHIP" at bounding box center [347, 530] width 522 height 24
click at [580, 527] on label at bounding box center [587, 529] width 14 height 14
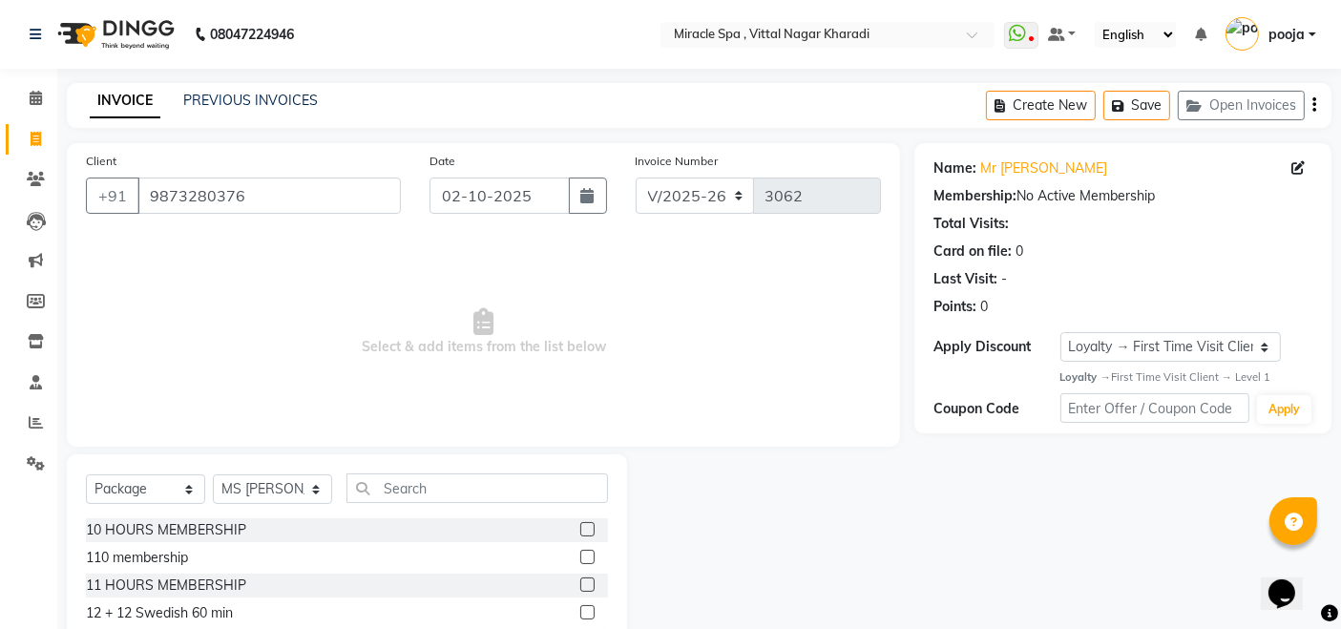
click at [580, 527] on input "checkbox" at bounding box center [586, 530] width 12 height 12
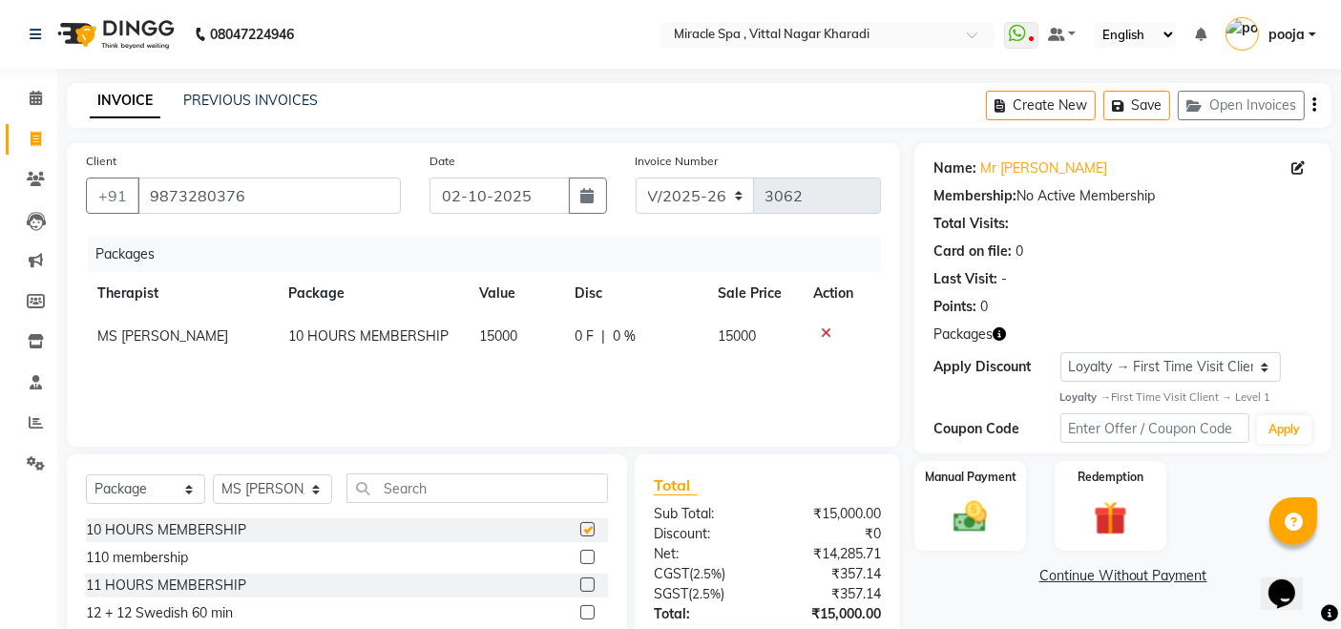
checkbox input "false"
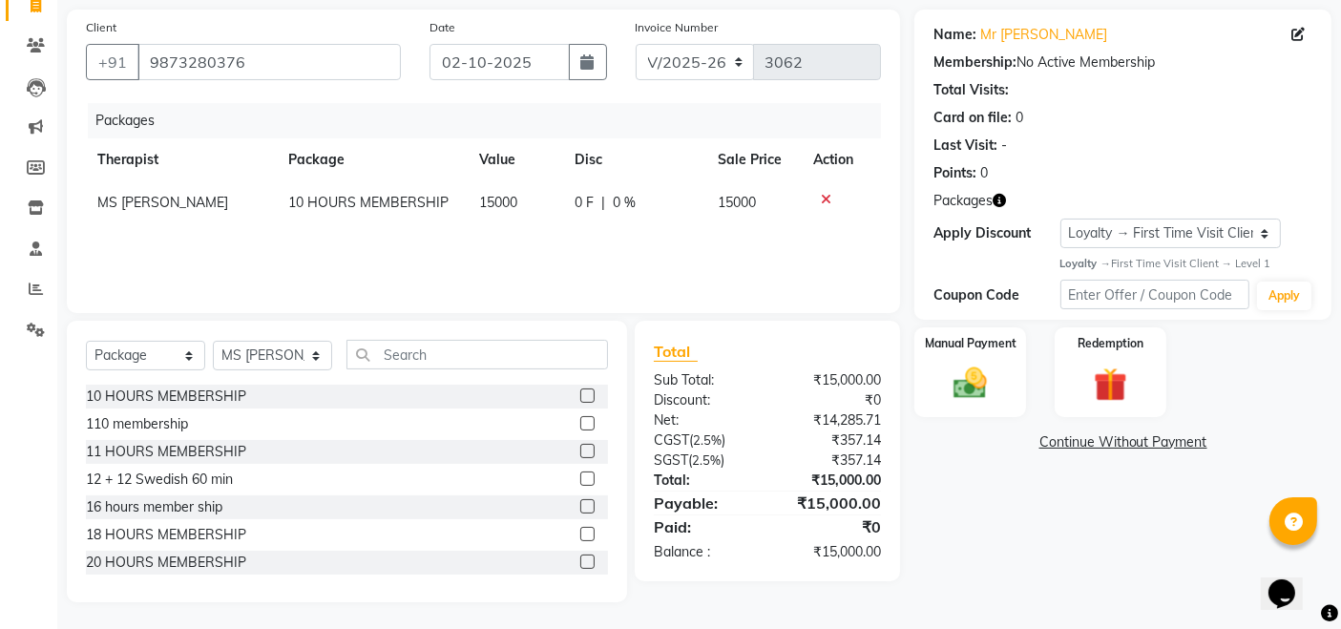
scroll to position [135, 0]
click at [1001, 601] on main "INVOICE PREVIOUS INVOICES Create New Save Open Invoices Client [PHONE_NUMBER] D…" at bounding box center [699, 289] width 1284 height 682
click at [1002, 555] on div "Name: Mr [PERSON_NAME] Membership: No Active Membership Total Visits: Card on f…" at bounding box center [1131, 305] width 432 height 593
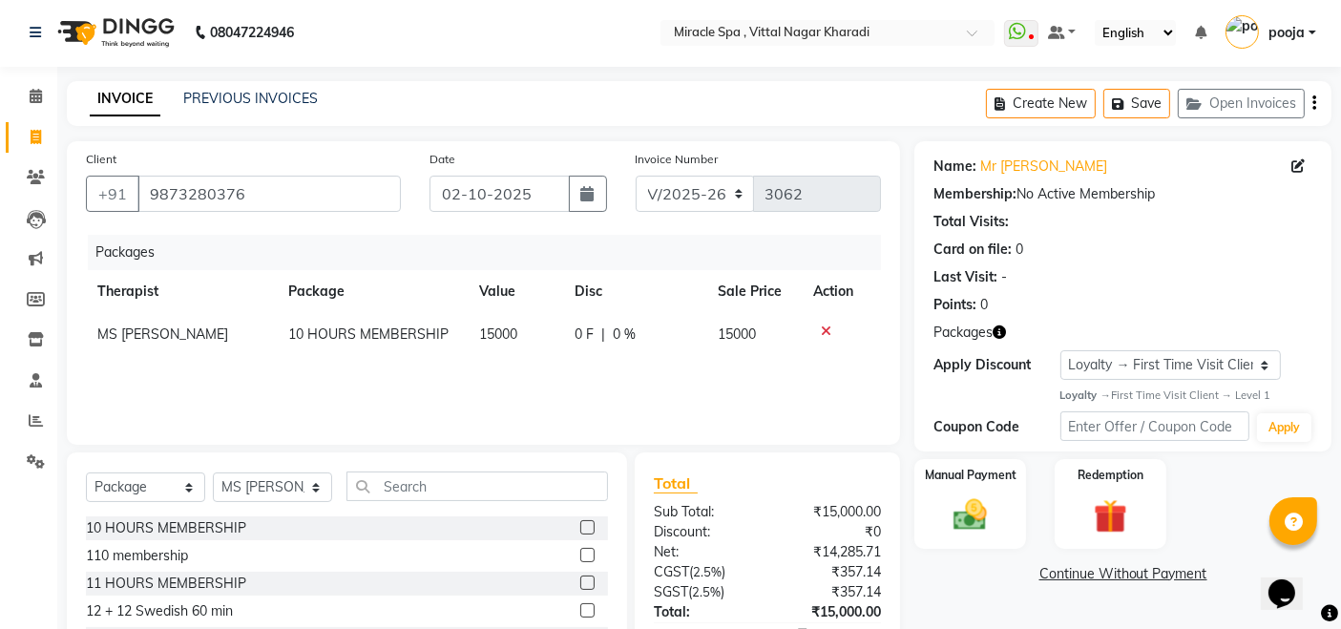
scroll to position [0, 0]
click at [1316, 105] on icon "button" at bounding box center [1315, 105] width 4 height 1
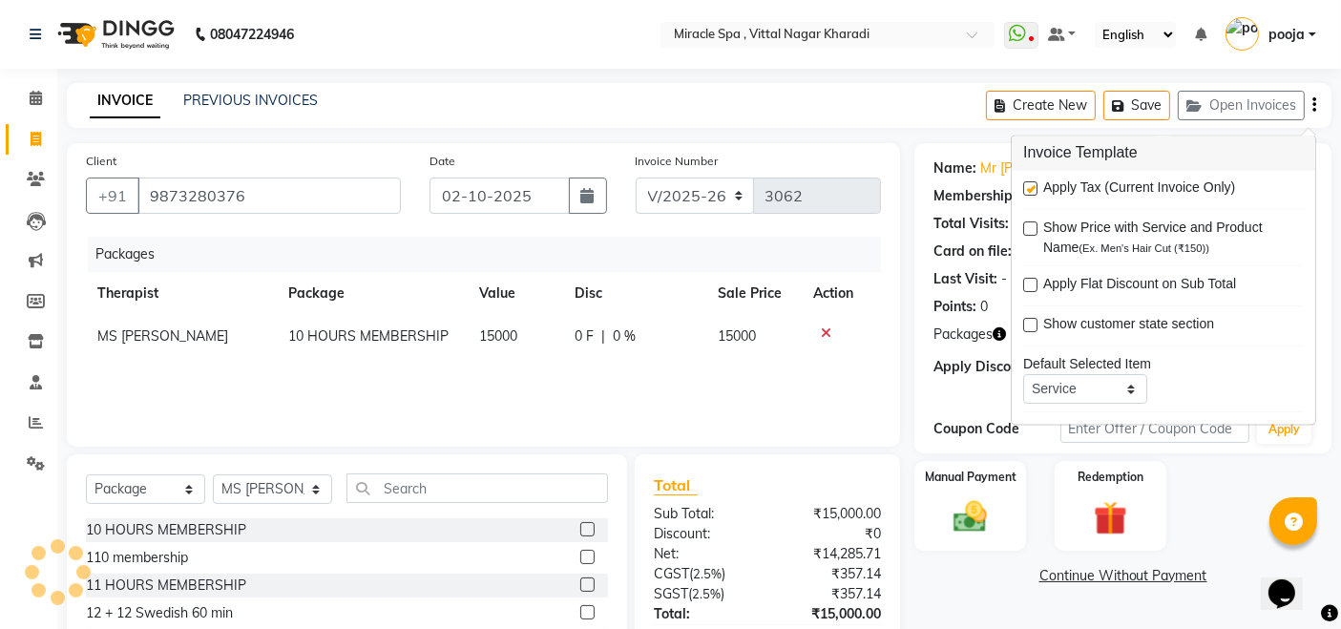
click at [1033, 184] on label at bounding box center [1030, 189] width 14 height 14
click at [1033, 184] on input "checkbox" at bounding box center [1029, 190] width 12 height 12
checkbox input "false"
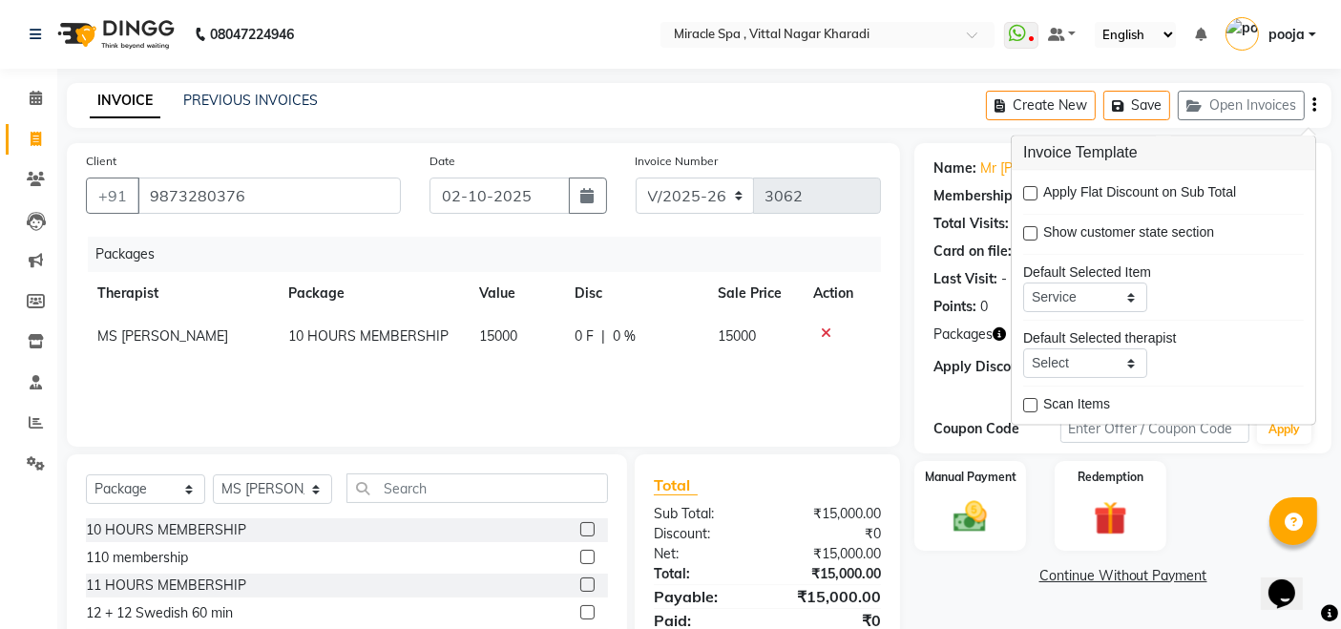
scroll to position [135, 0]
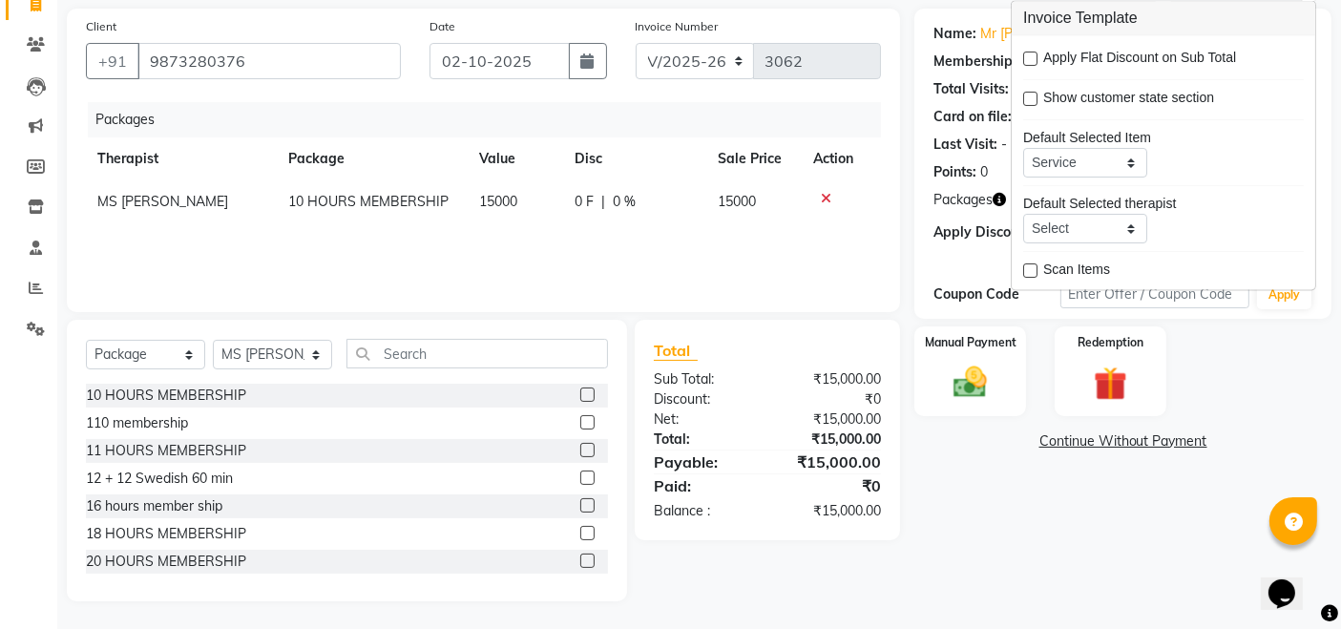
click at [1031, 546] on div "Name: Mr [PERSON_NAME] Membership: No Active Membership Total Visits: Card on f…" at bounding box center [1131, 305] width 432 height 593
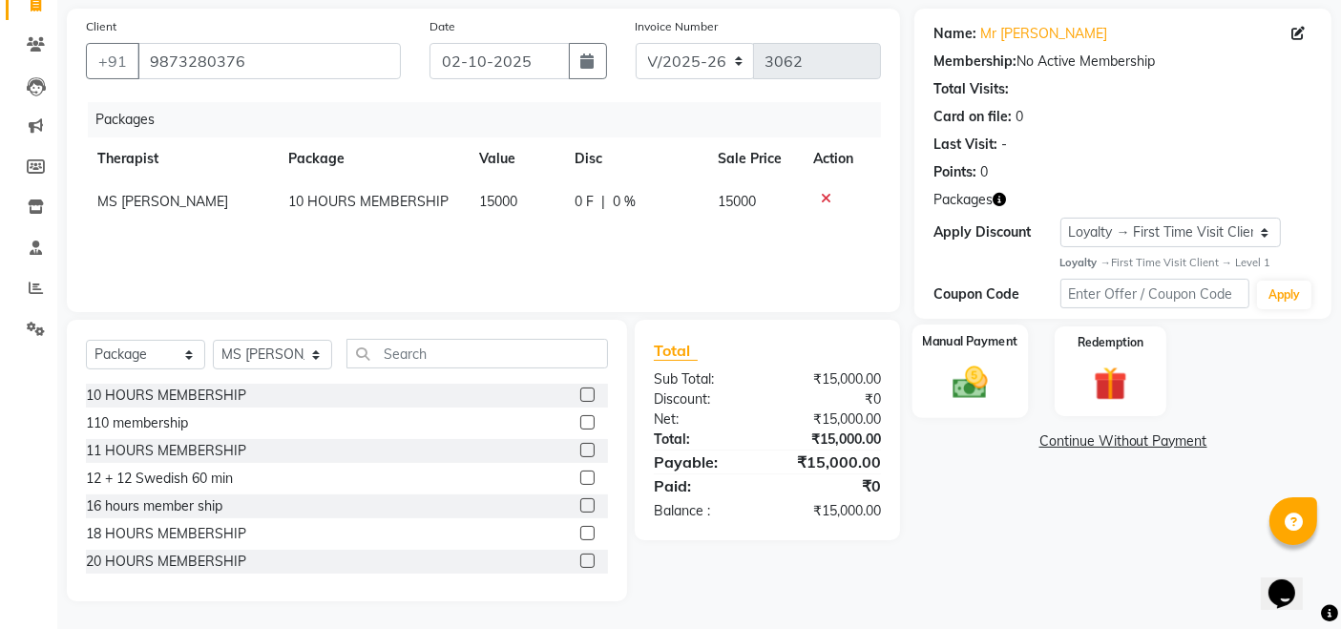
click at [1001, 359] on div "Manual Payment" at bounding box center [971, 372] width 116 height 94
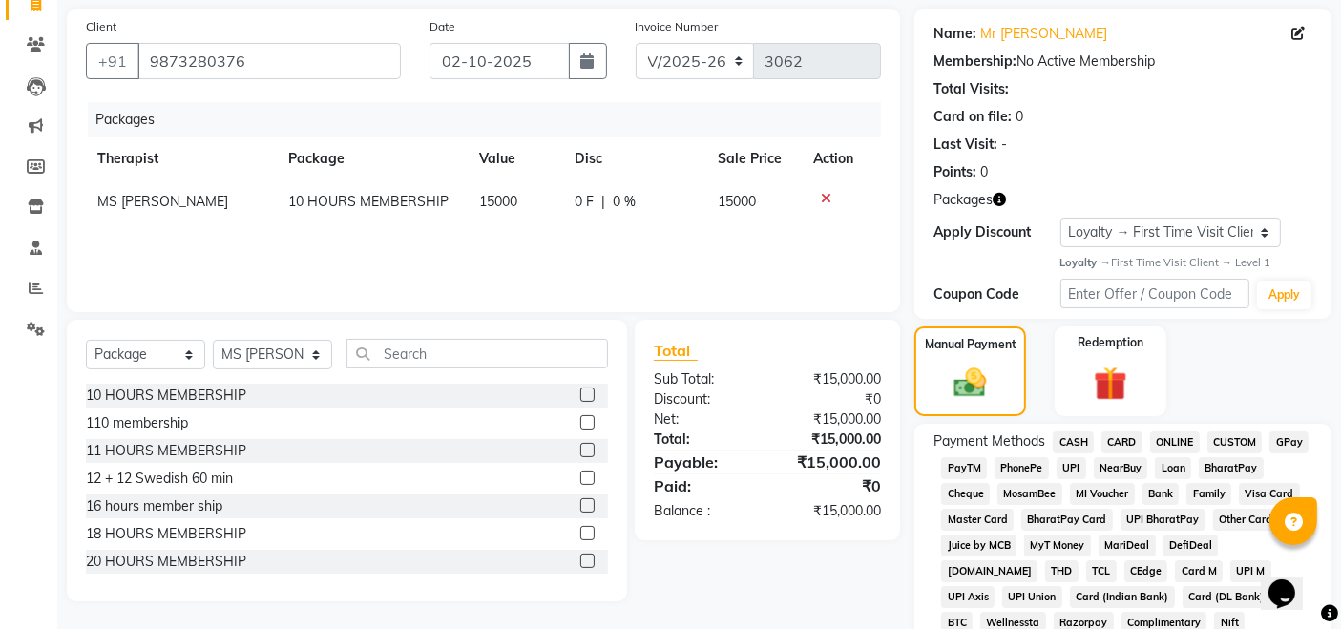
click at [1123, 441] on span "CARD" at bounding box center [1122, 443] width 41 height 22
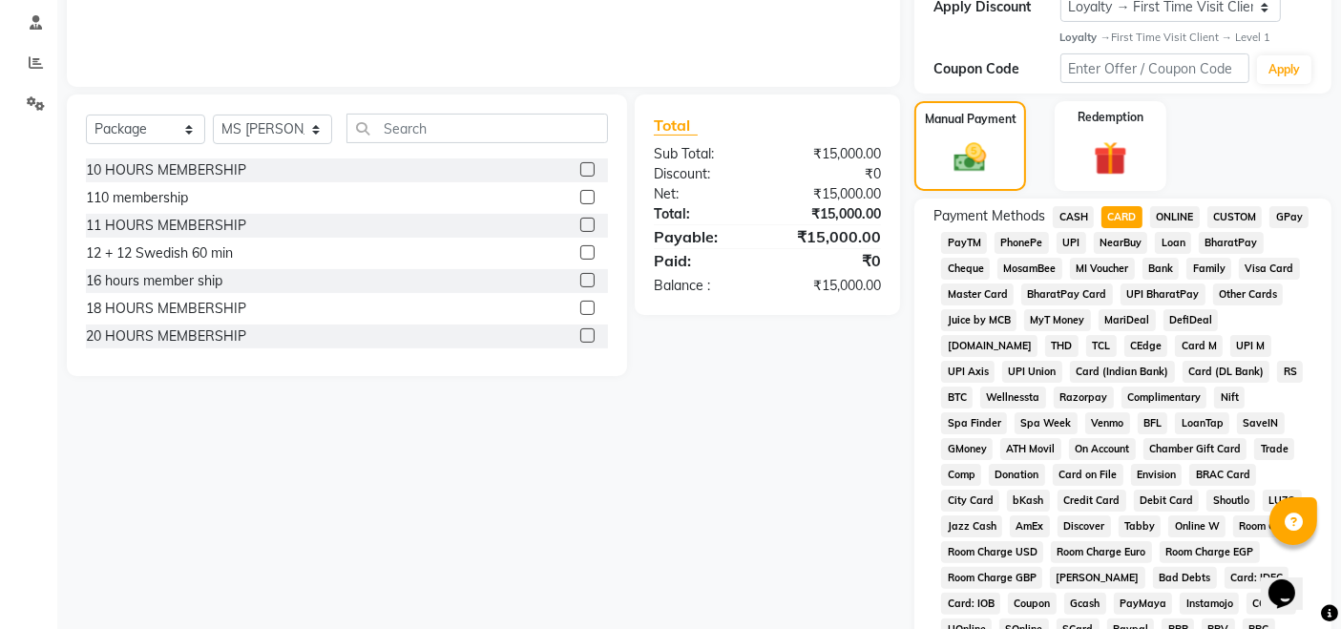
scroll to position [757, 0]
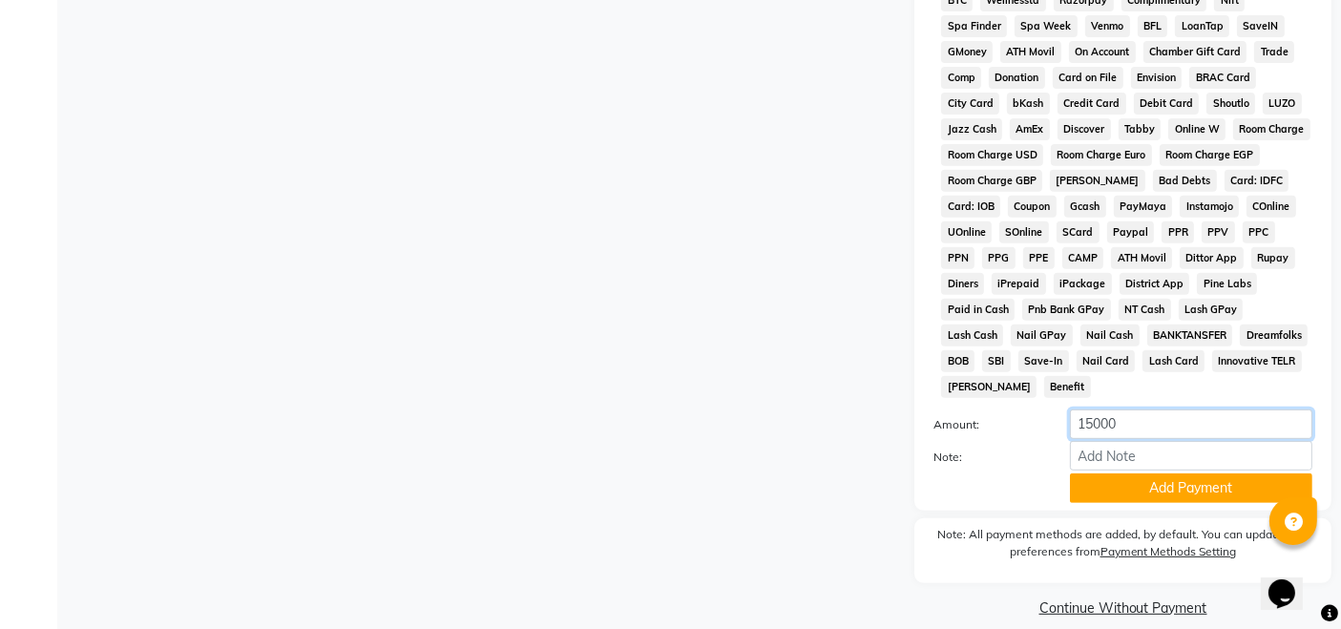
click at [1131, 410] on input "15000" at bounding box center [1191, 425] width 243 height 30
type input "1"
type input "3360"
click at [1173, 474] on button "Add Payment" at bounding box center [1191, 489] width 243 height 30
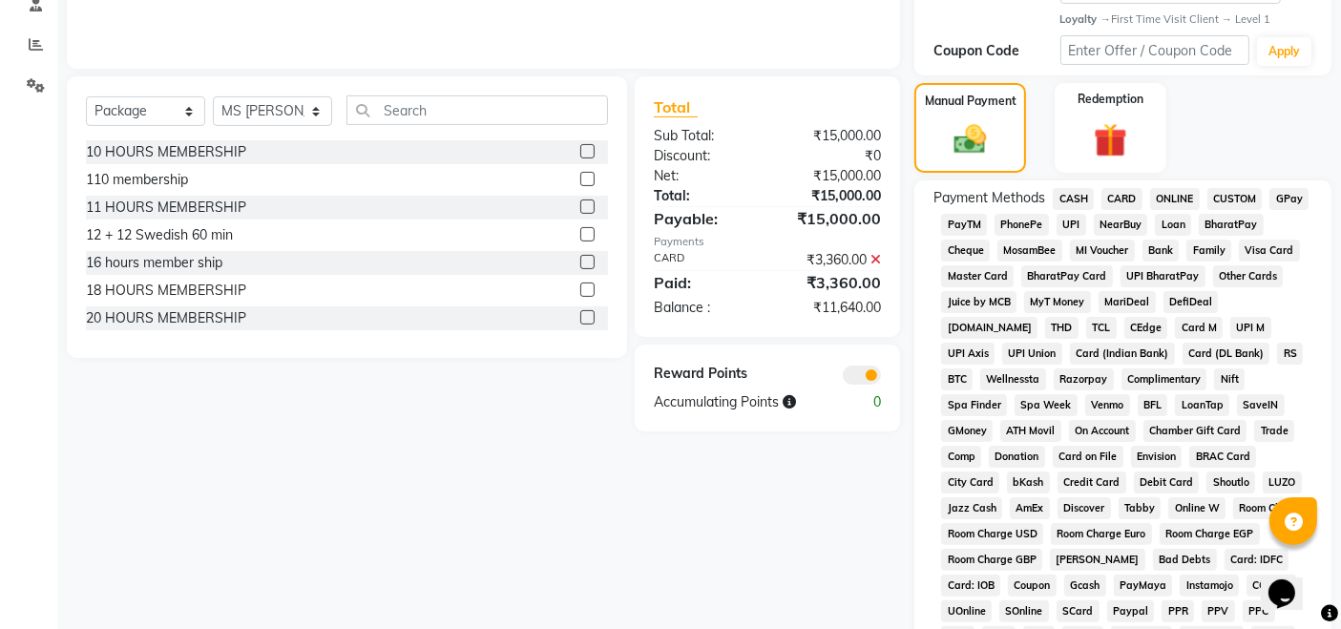
scroll to position [332, 0]
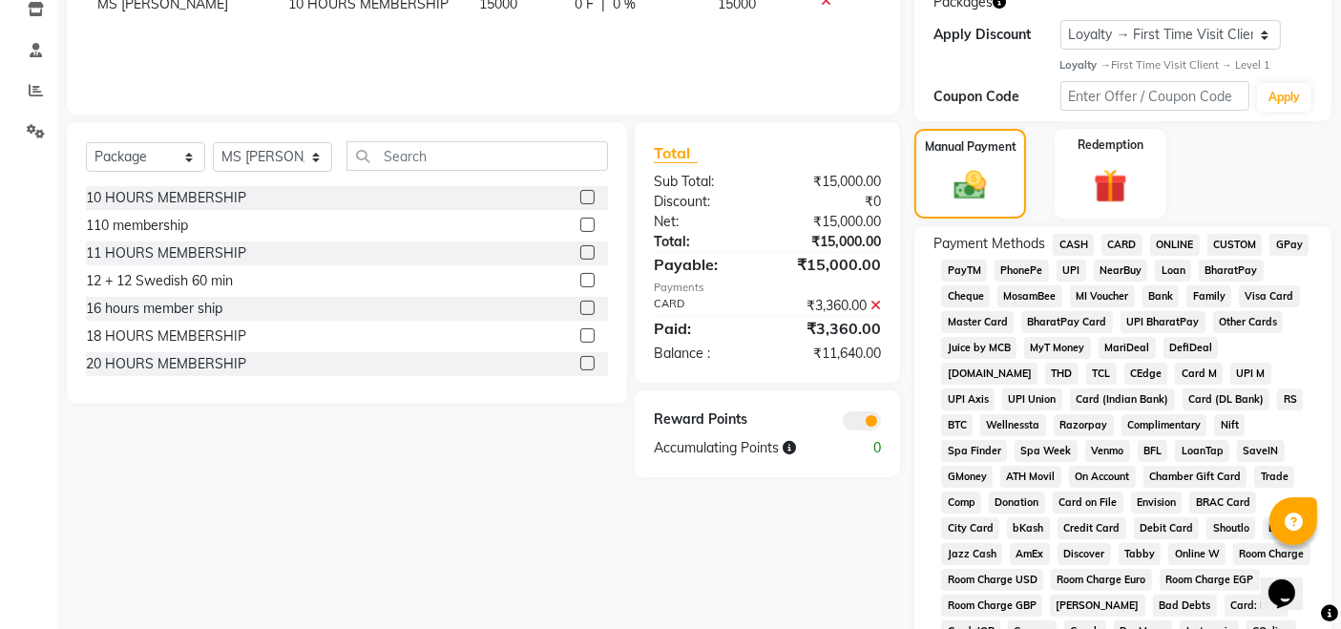
click at [1068, 264] on span "UPI" at bounding box center [1072, 271] width 30 height 22
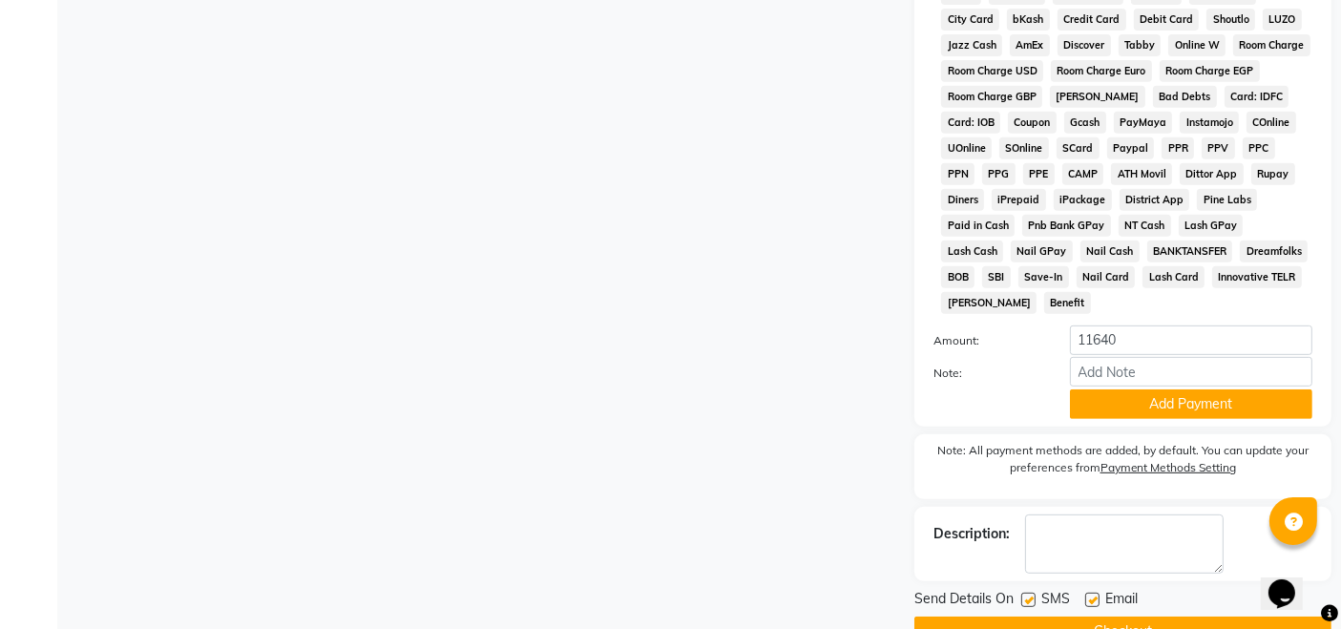
scroll to position [864, 0]
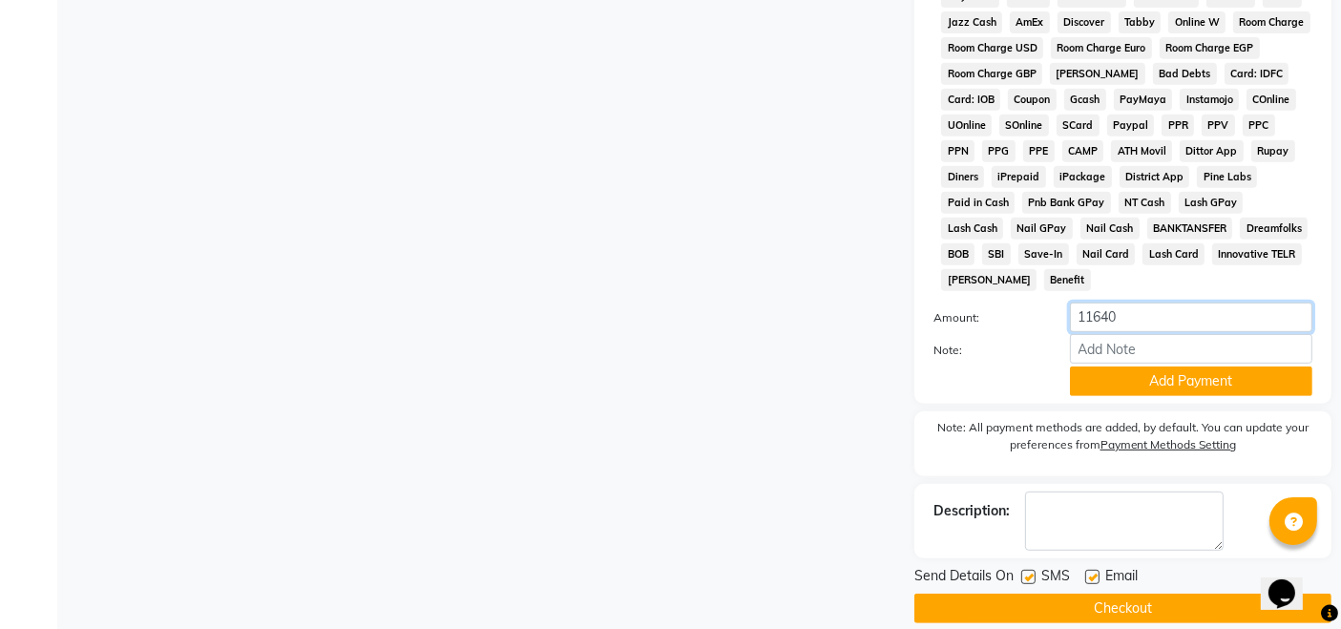
click at [1140, 303] on input "11640" at bounding box center [1191, 318] width 243 height 30
type input "1"
type input "7"
type input "6640"
click at [1134, 367] on button "Add Payment" at bounding box center [1191, 382] width 243 height 30
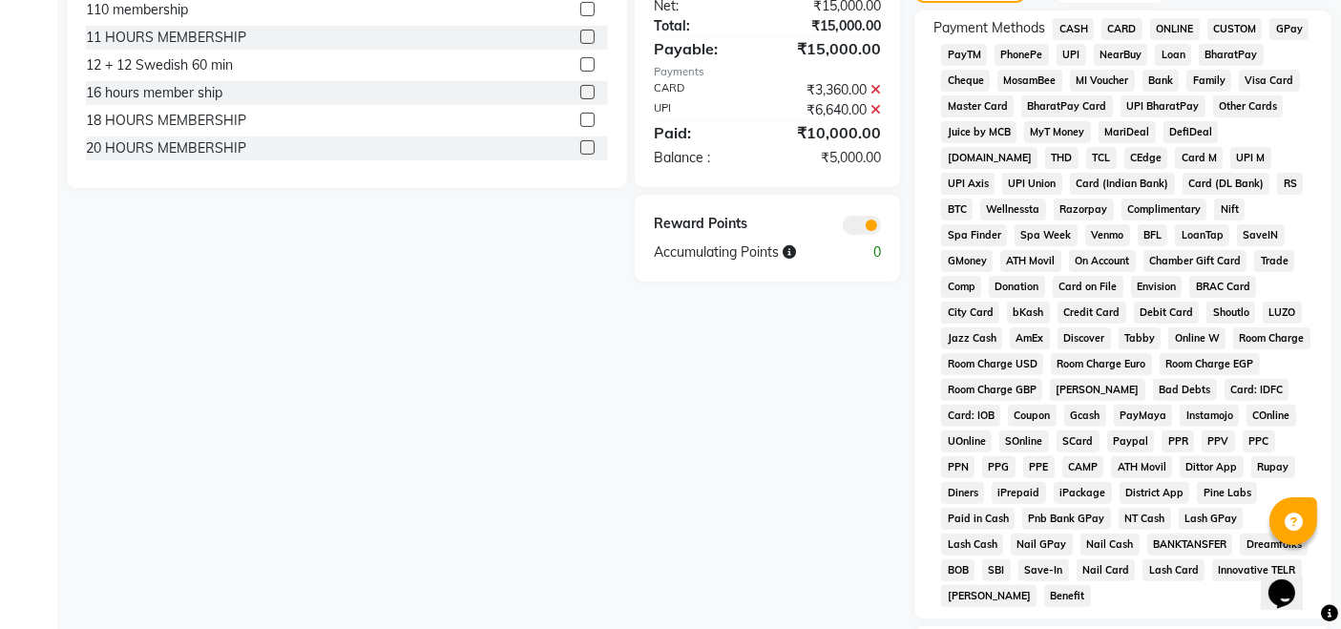
scroll to position [764, 0]
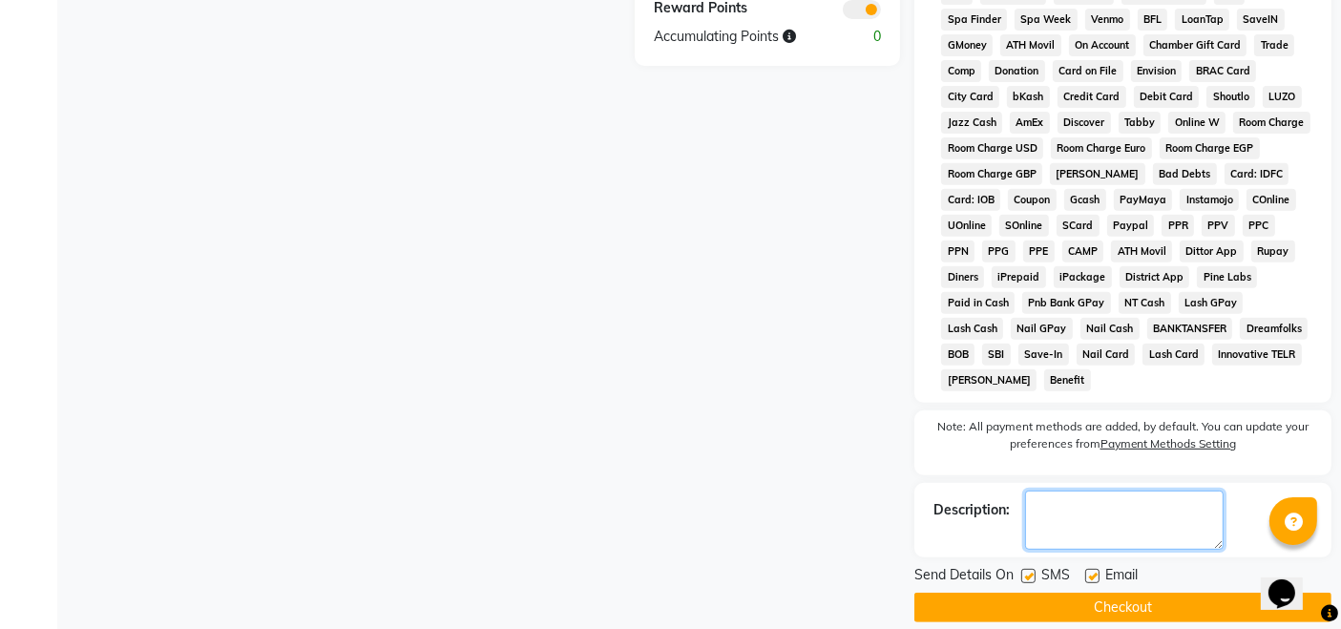
click at [1069, 496] on textarea at bounding box center [1124, 520] width 199 height 59
type textarea "DUE AMOUNT 5000"
click at [1162, 593] on button "Checkout" at bounding box center [1123, 608] width 417 height 30
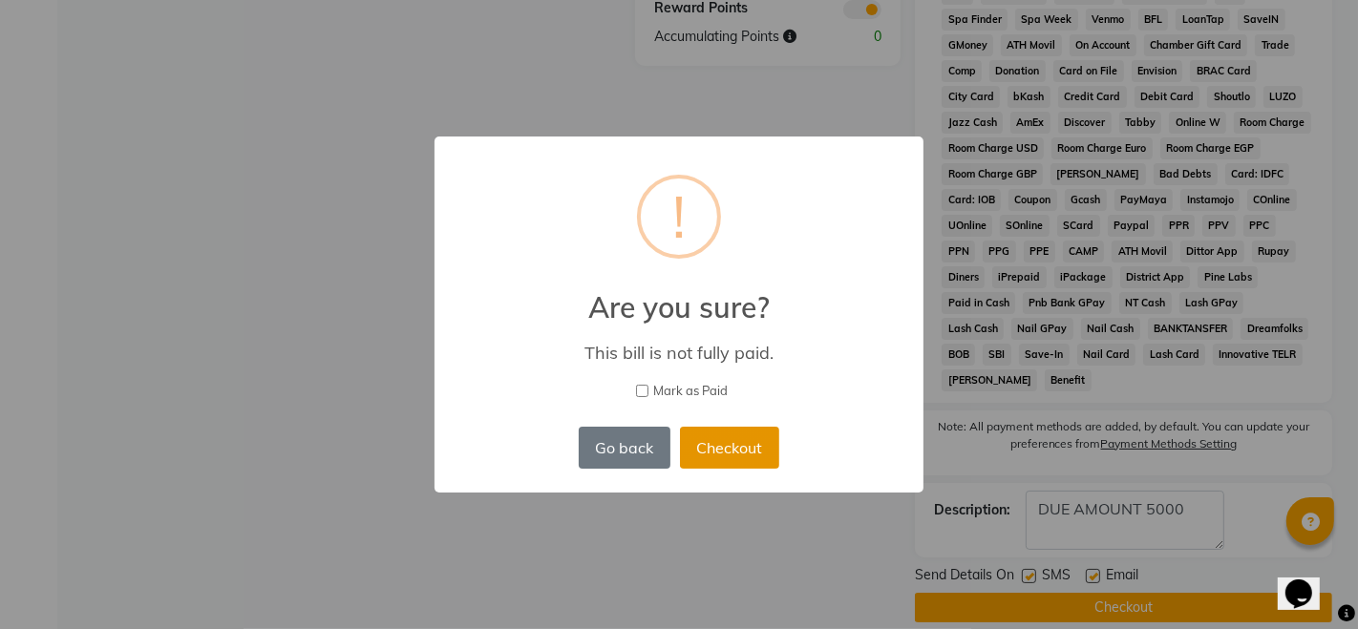
click at [705, 440] on button "Checkout" at bounding box center [729, 448] width 99 height 42
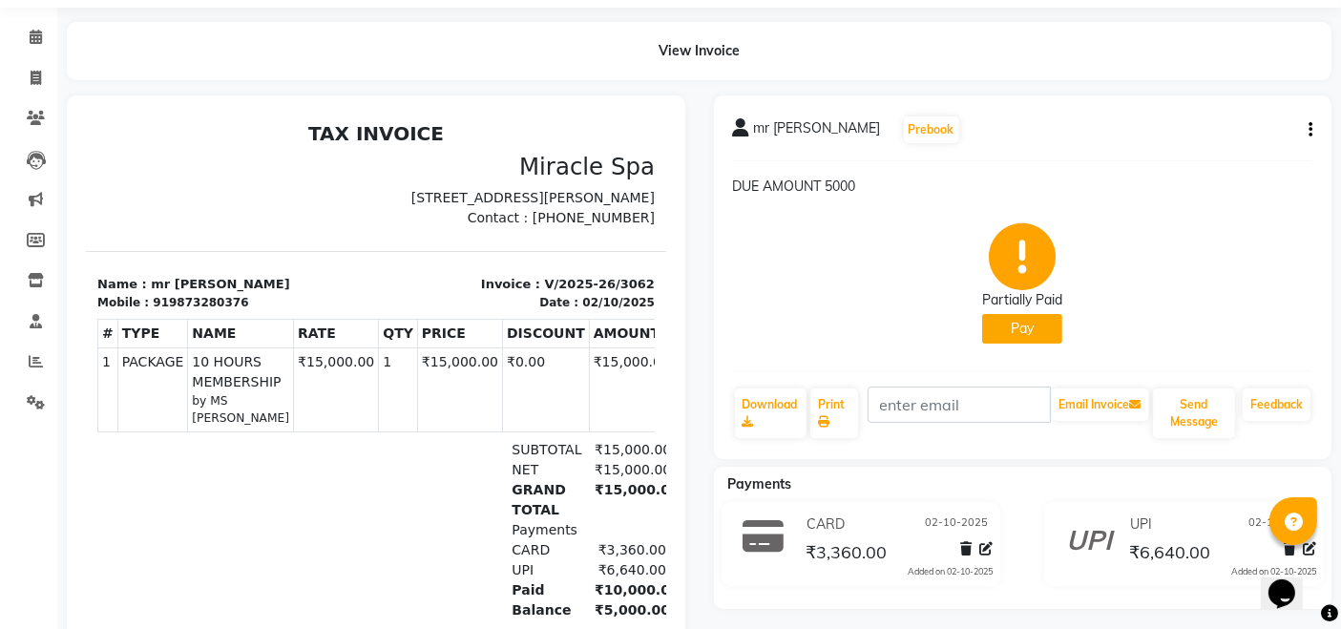
scroll to position [106, 0]
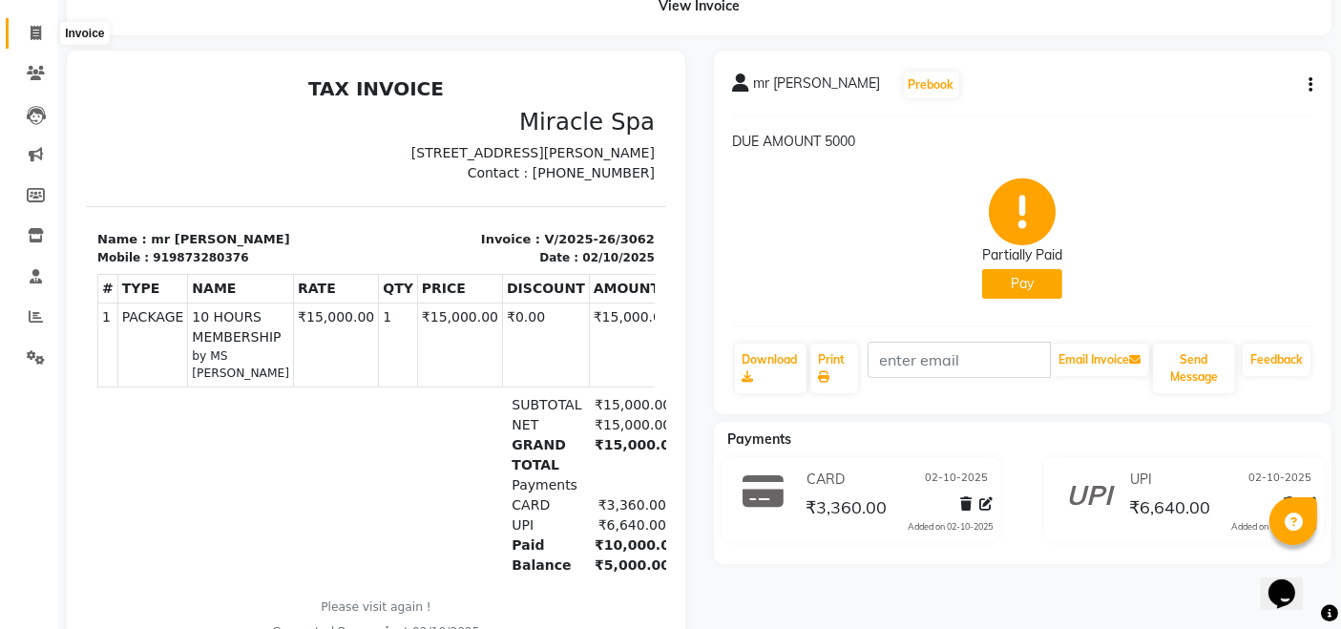
click at [31, 31] on icon at bounding box center [36, 33] width 11 height 14
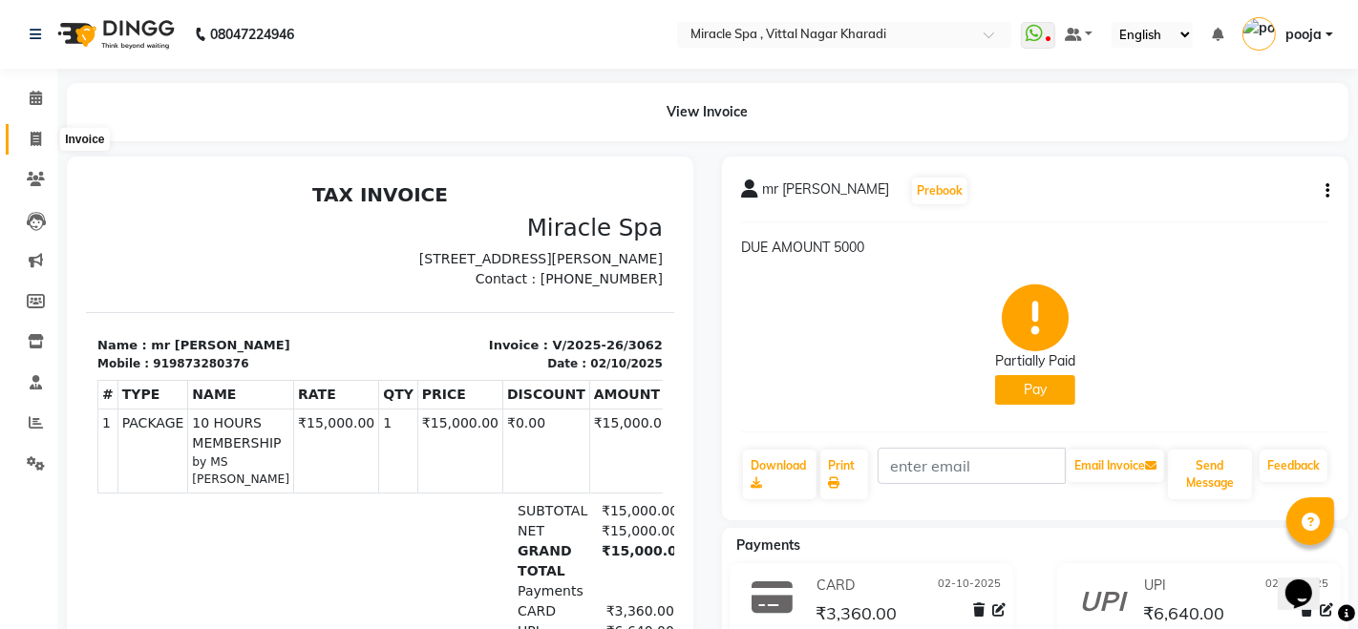
select select "3854"
select select "service"
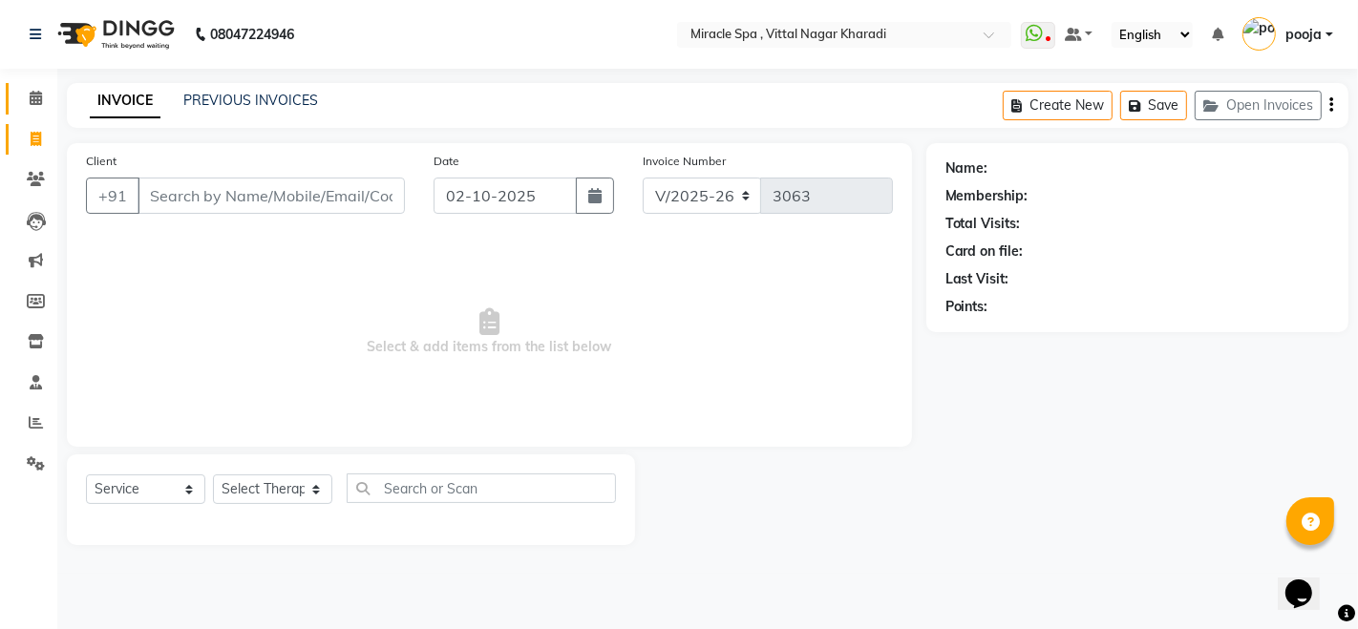
click at [29, 83] on link "Calendar" at bounding box center [29, 99] width 46 height 32
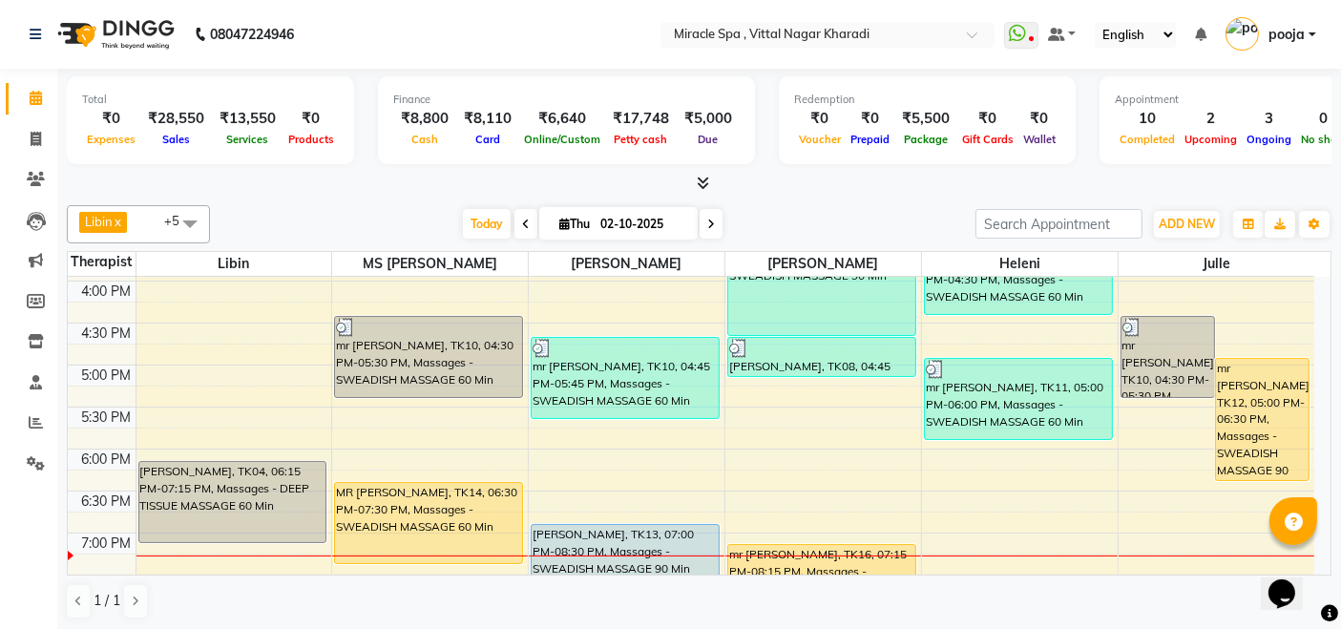
scroll to position [636, 0]
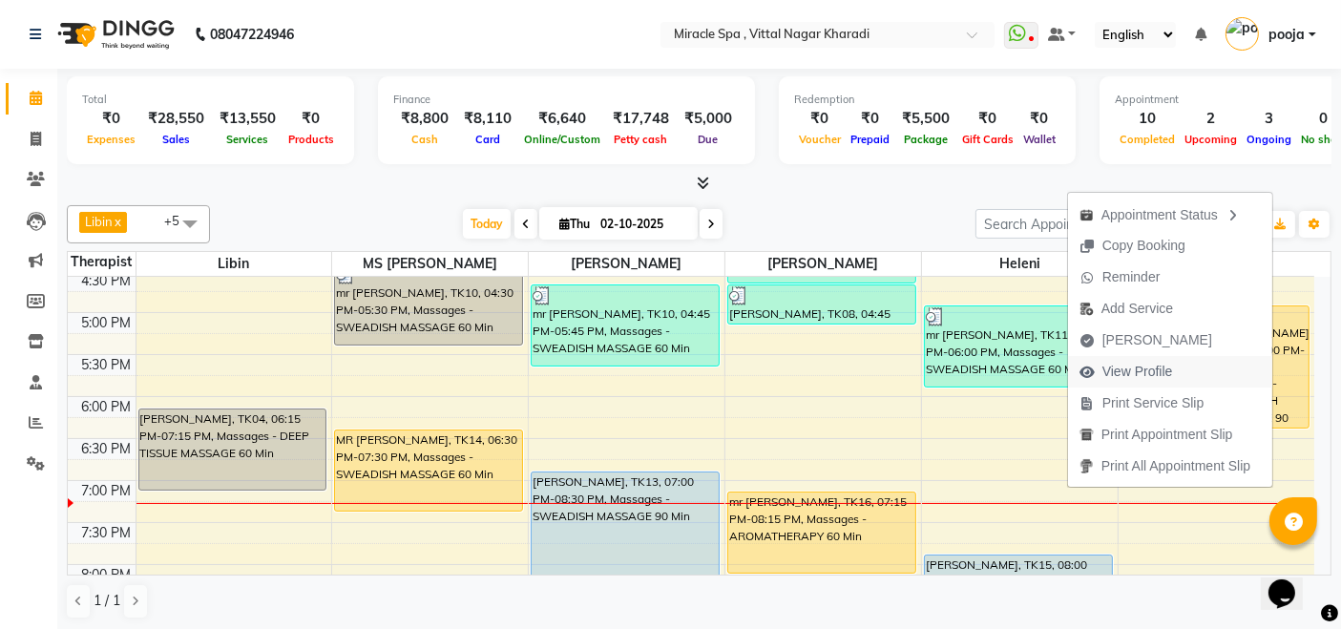
click at [1140, 364] on span "View Profile" at bounding box center [1138, 372] width 71 height 20
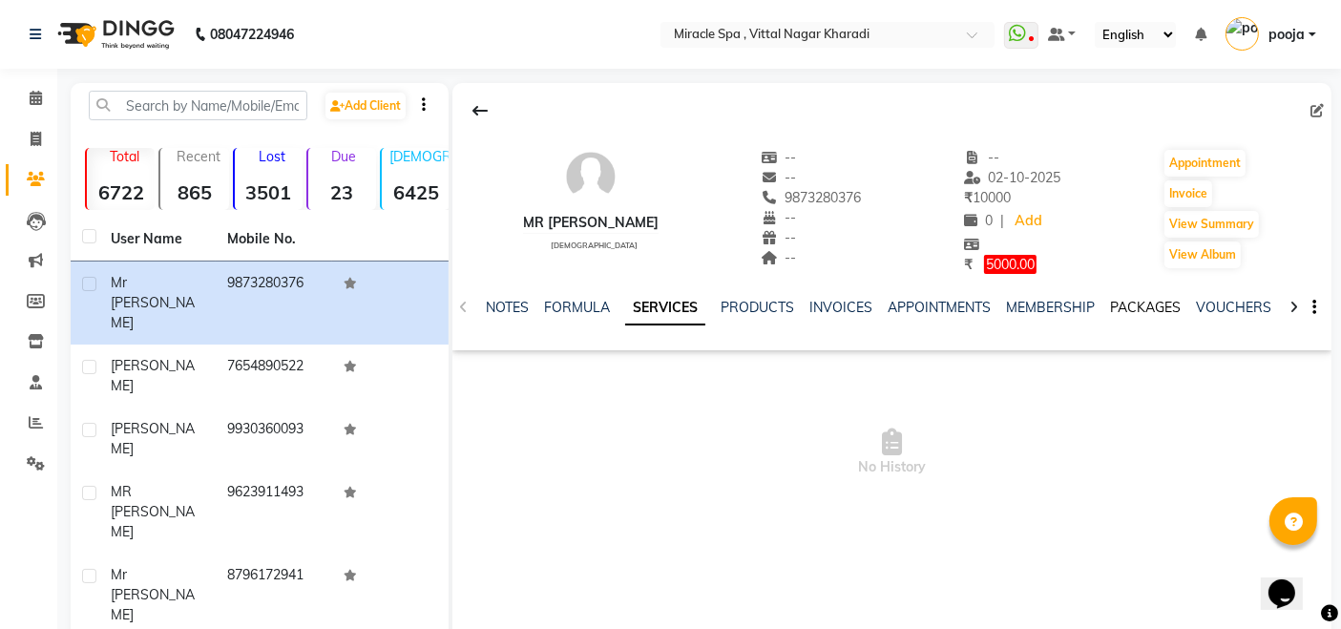
click at [1137, 311] on link "PACKAGES" at bounding box center [1145, 307] width 71 height 17
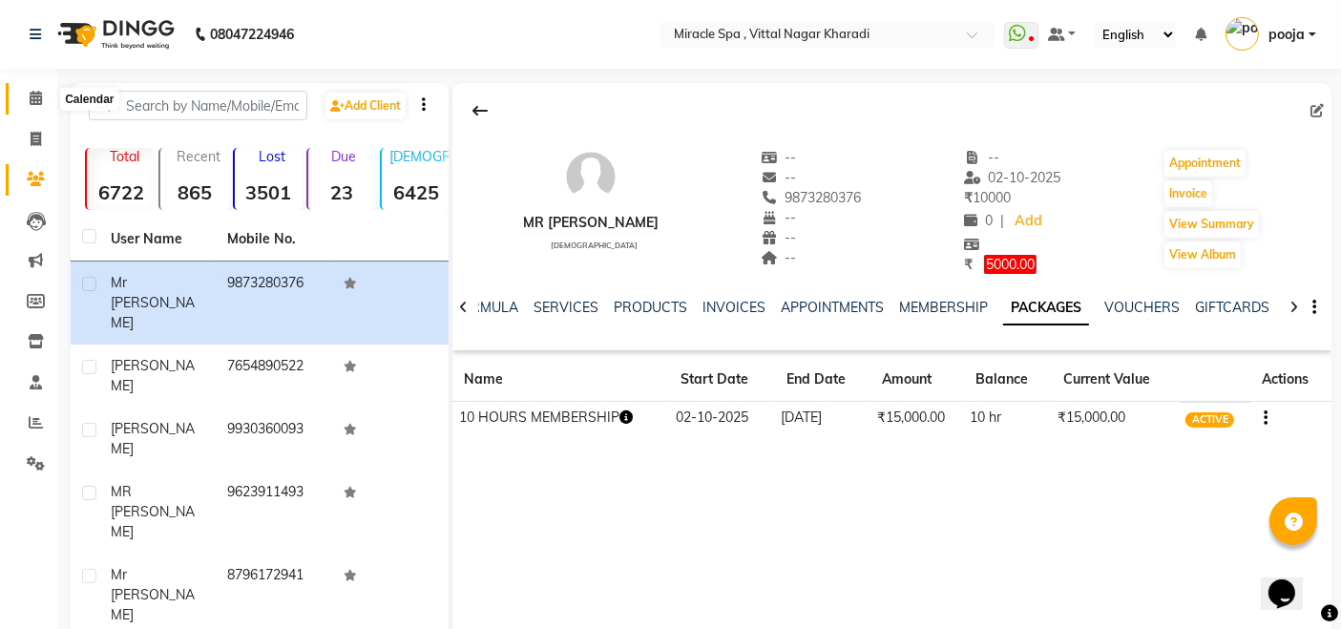
click at [35, 91] on icon at bounding box center [36, 98] width 12 height 14
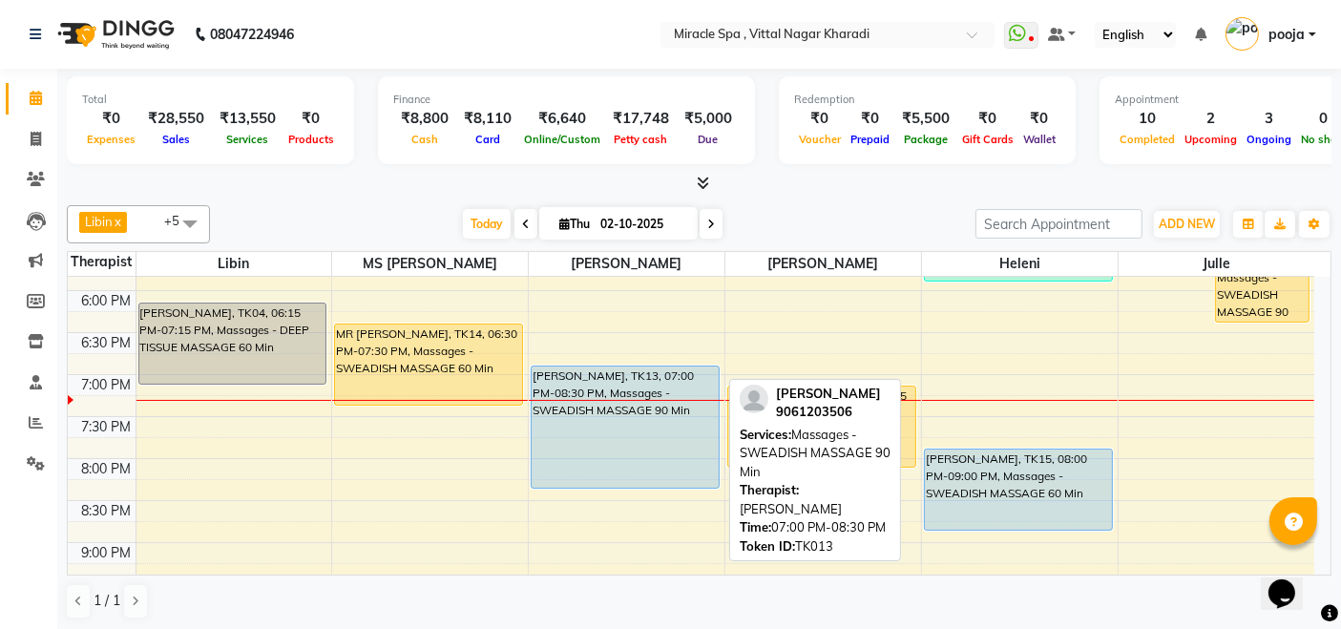
scroll to position [636, 0]
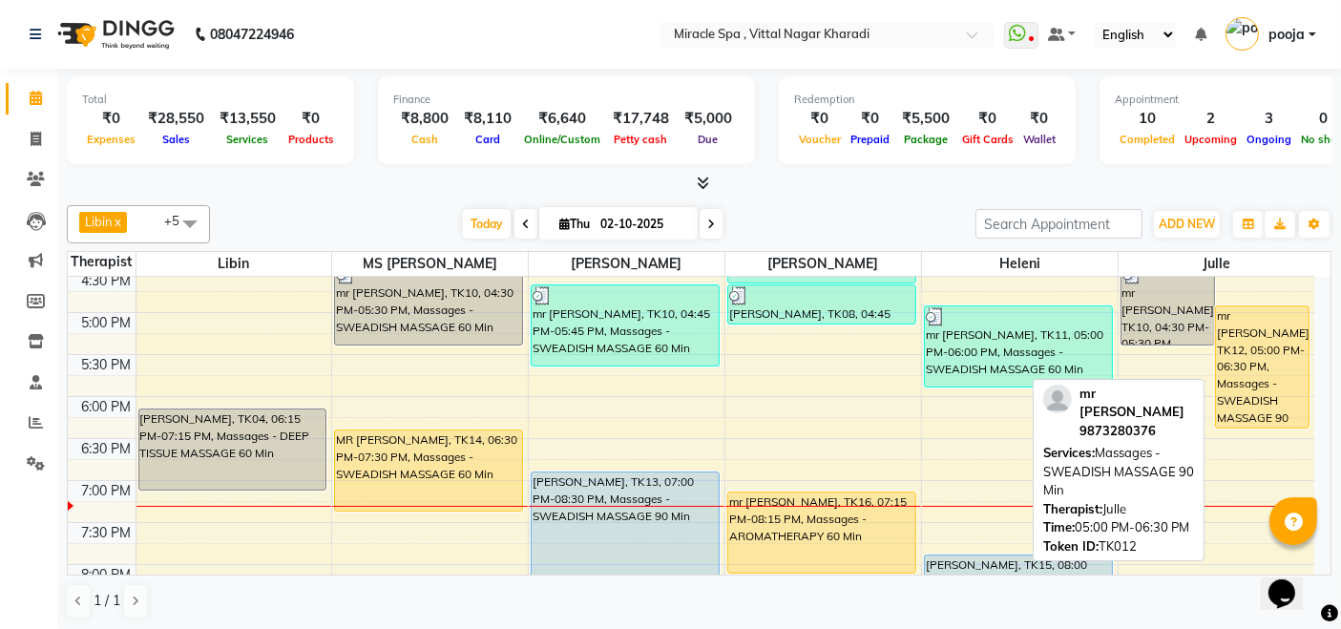
click at [1284, 360] on div "mr [PERSON_NAME], TK12, 05:00 PM-06:30 PM, Massages - SWEADISH MASSAGE 90 Min" at bounding box center [1262, 366] width 93 height 121
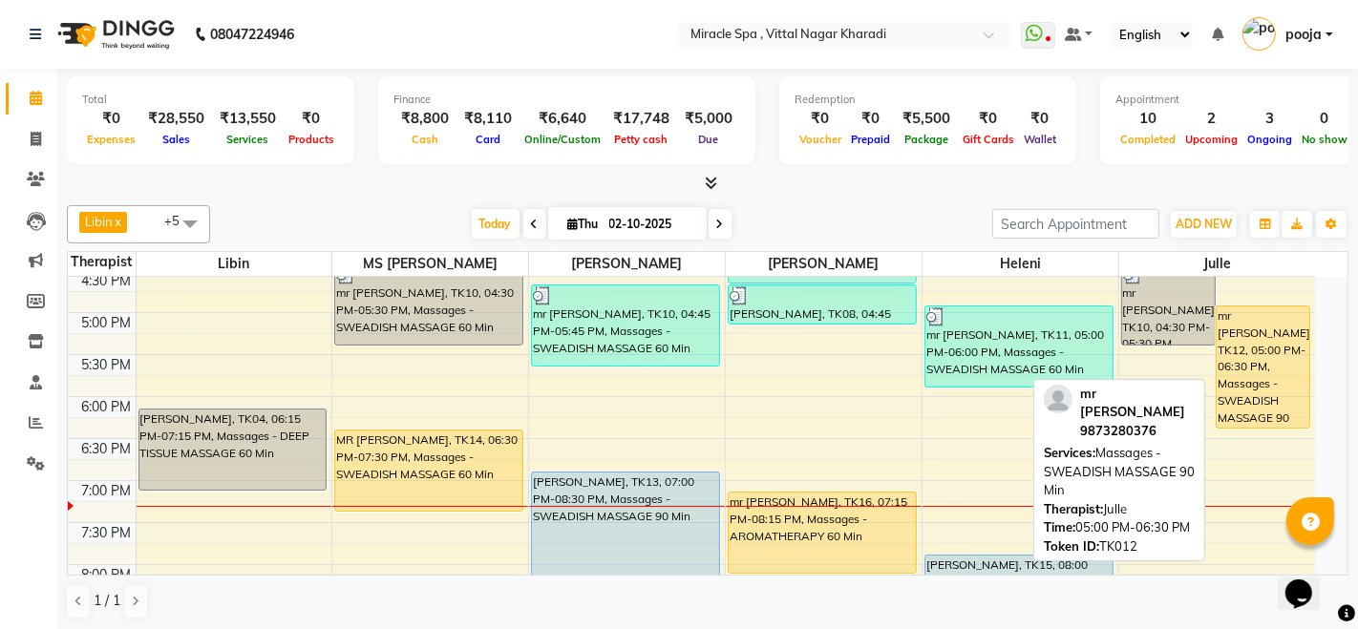
select select "1"
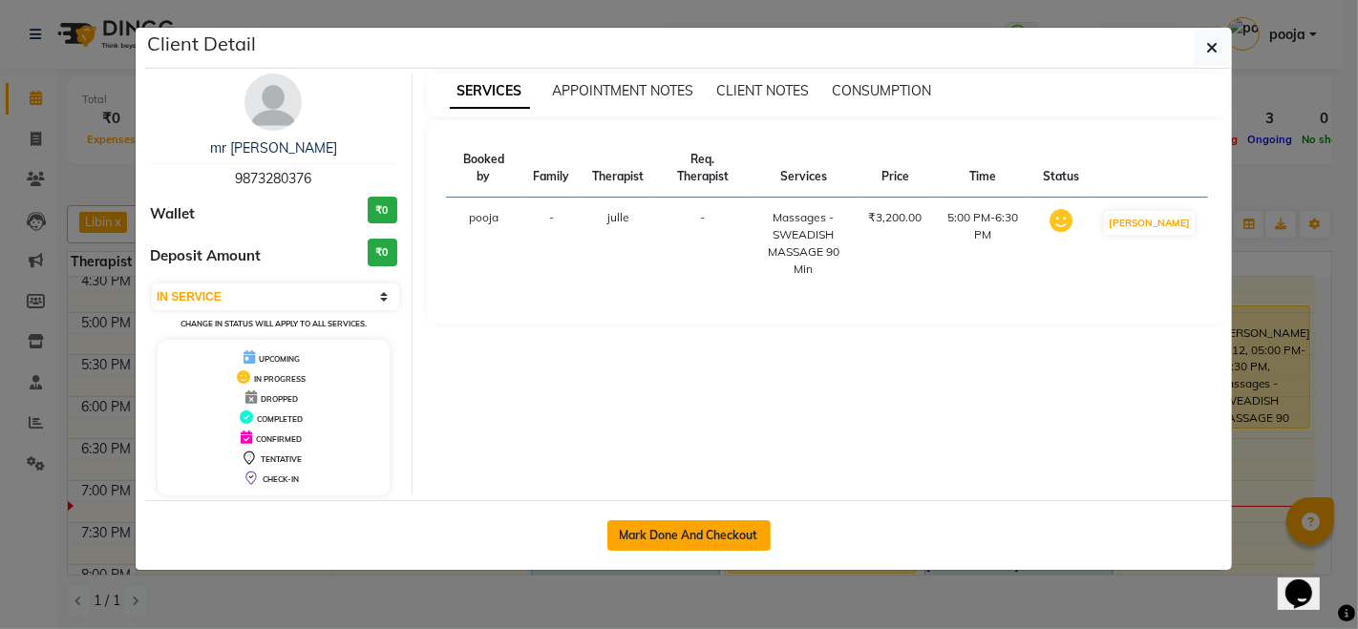
click at [736, 523] on button "Mark Done And Checkout" at bounding box center [688, 535] width 163 height 31
select select "service"
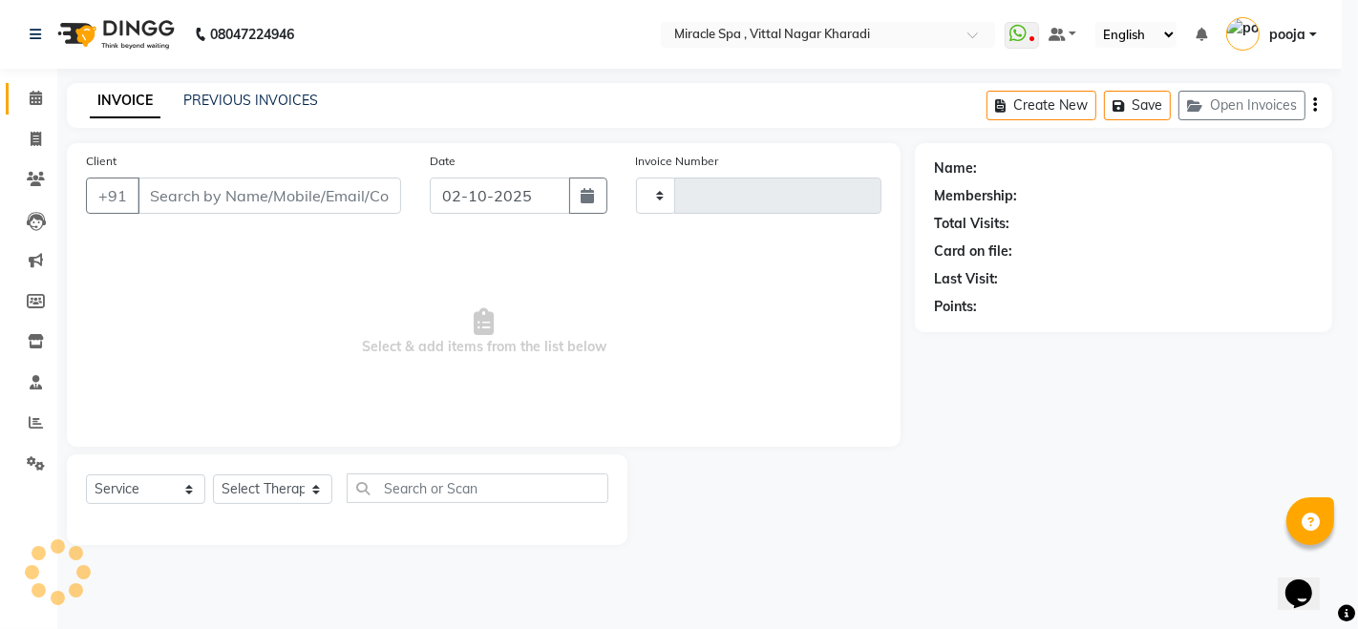
type input "3063"
select select "3"
select select "3854"
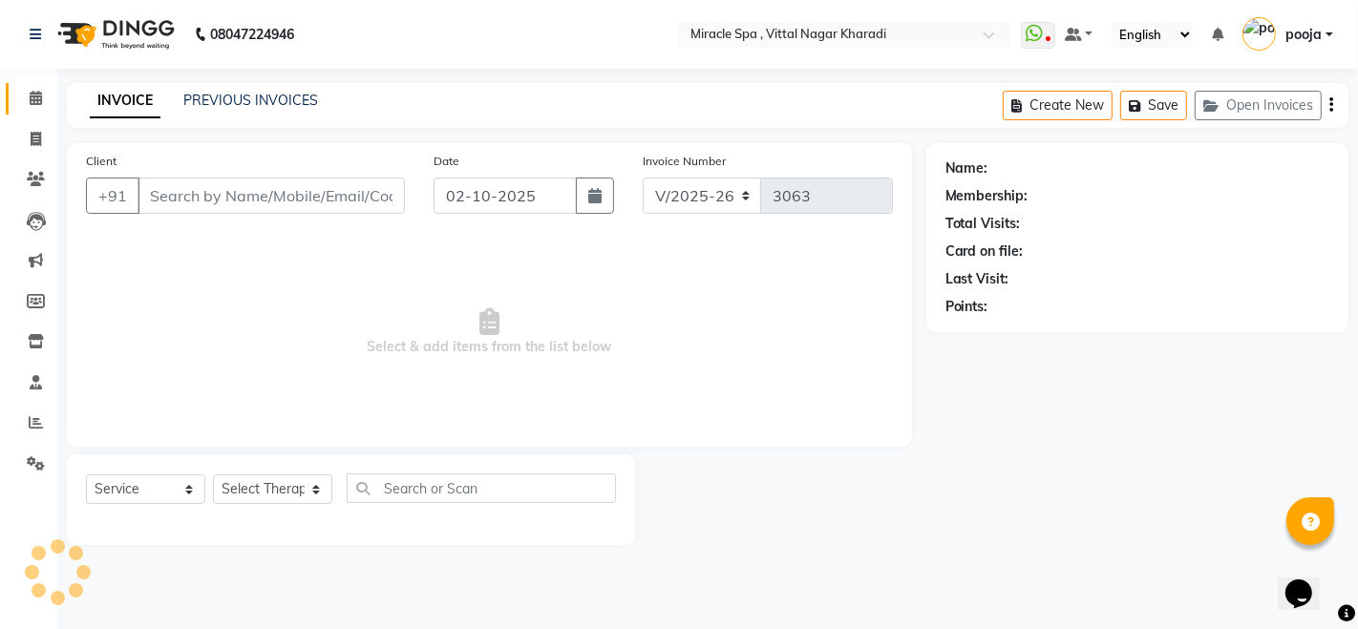
type input "9873280376"
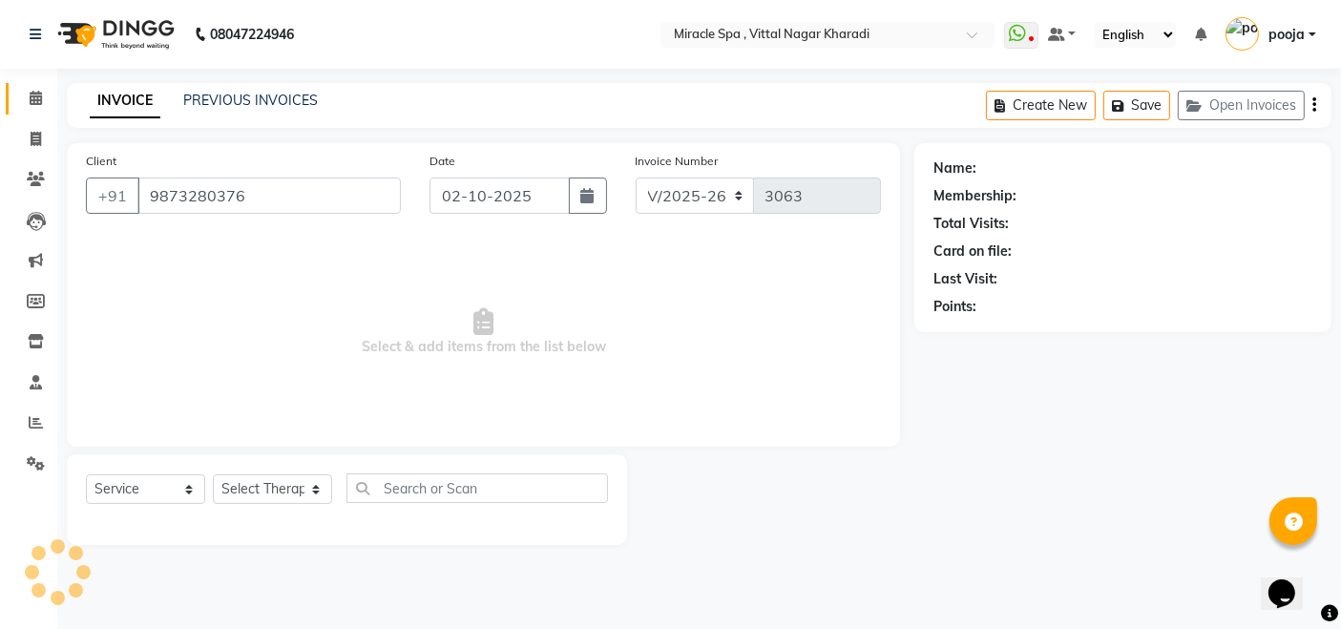
select select "91009"
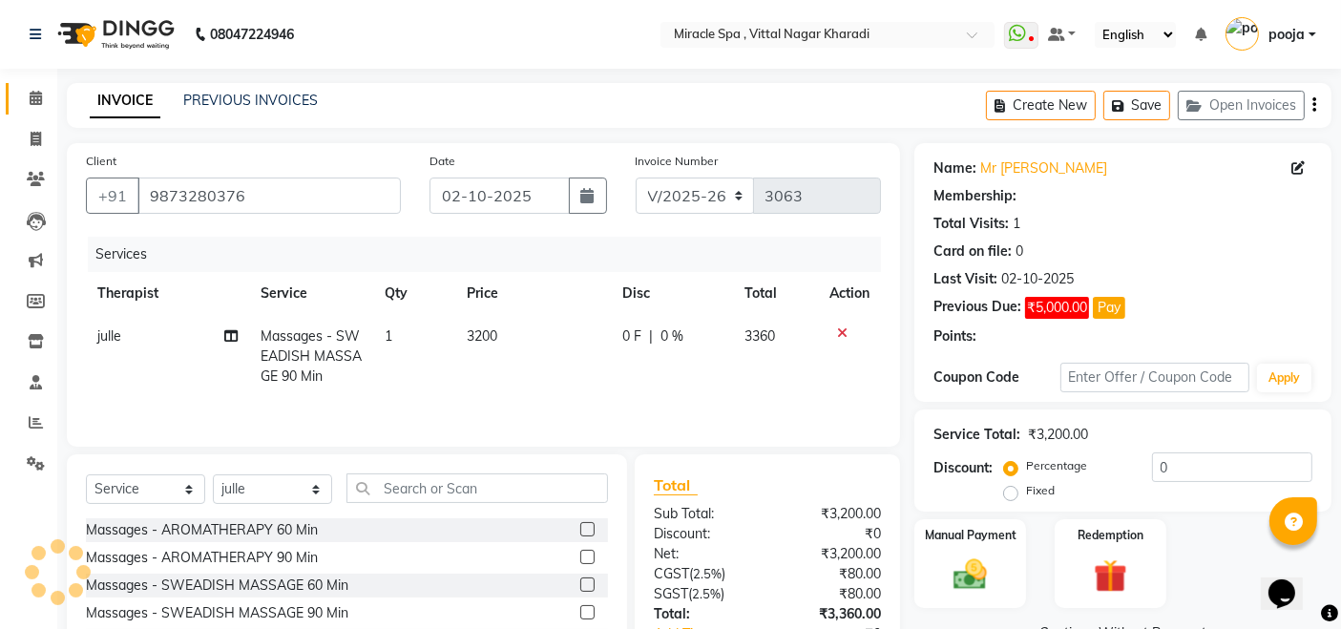
select select "1: Object"
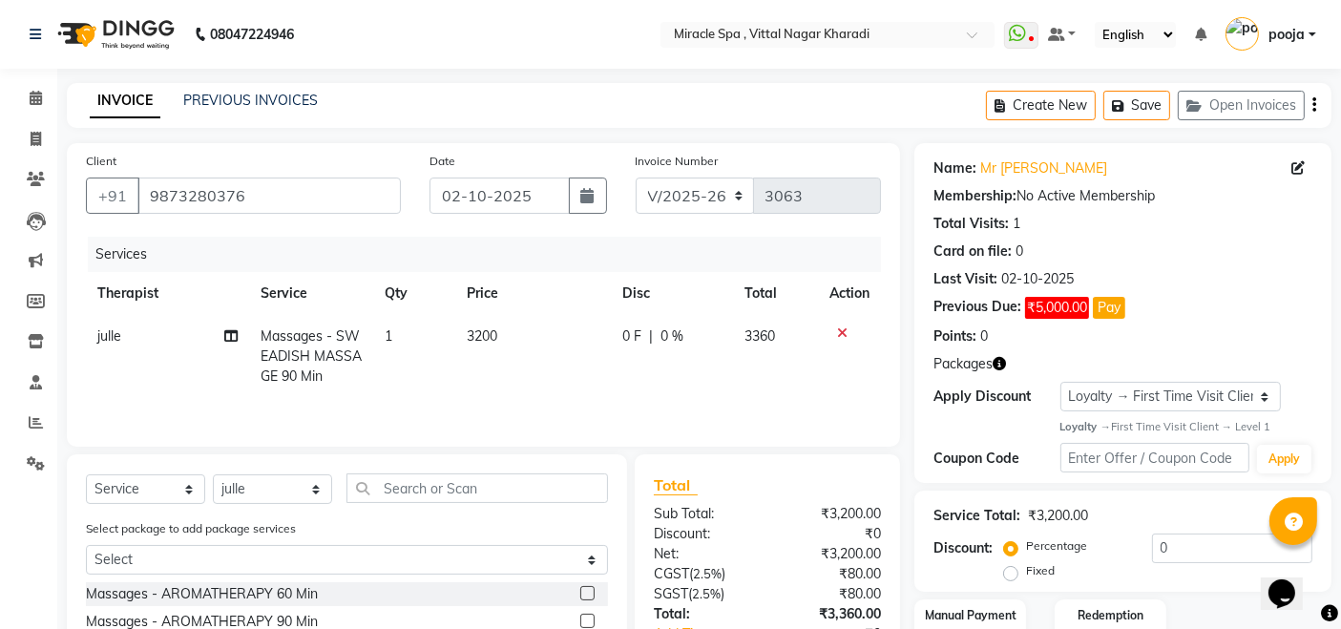
click at [1319, 103] on div "Create New Save Open Invoices" at bounding box center [1159, 105] width 346 height 45
click at [1315, 106] on icon "button" at bounding box center [1315, 105] width 4 height 1
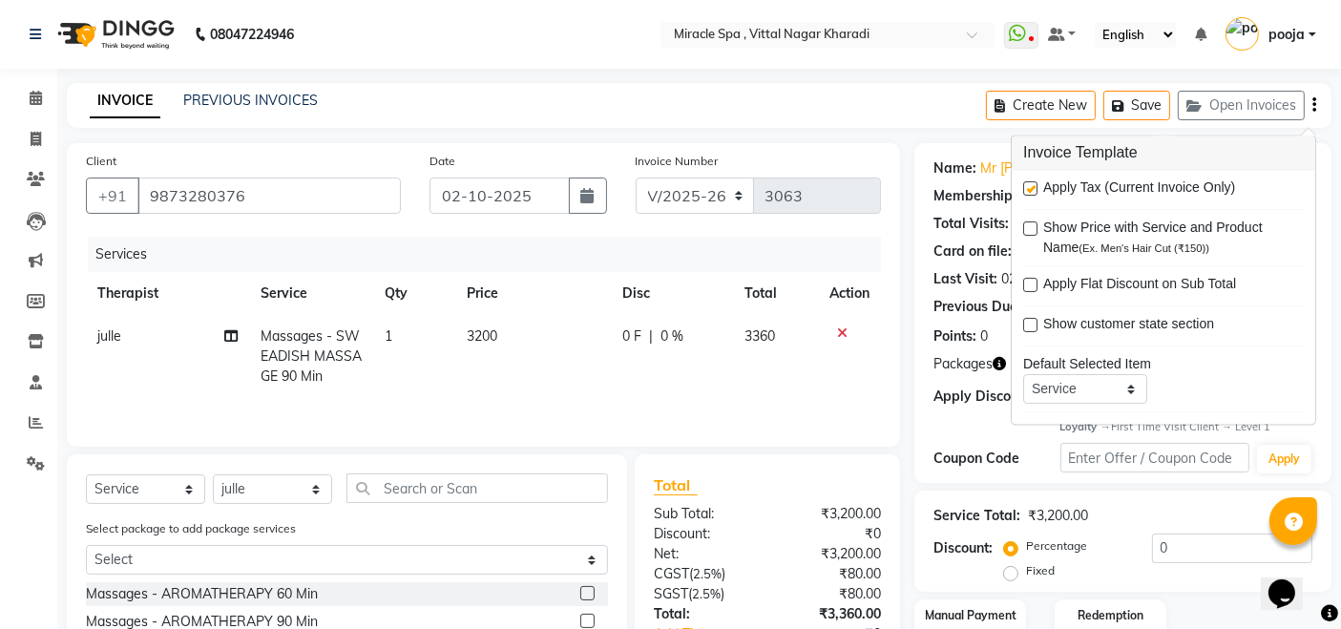
click at [1031, 193] on label at bounding box center [1030, 189] width 14 height 14
click at [1031, 193] on input "checkbox" at bounding box center [1029, 190] width 12 height 12
checkbox input "false"
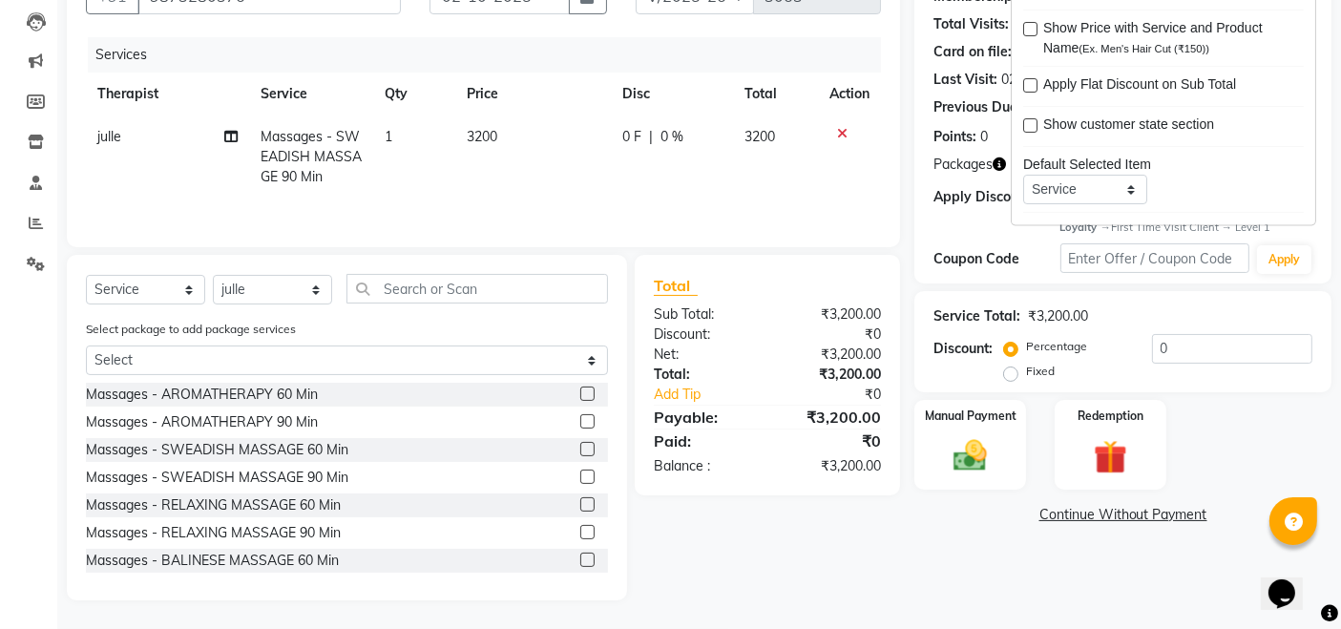
click at [986, 546] on div "Name: Mr Ajay Membership: No Active Membership Total Visits: 1 Card on file: 0 …" at bounding box center [1131, 272] width 432 height 657
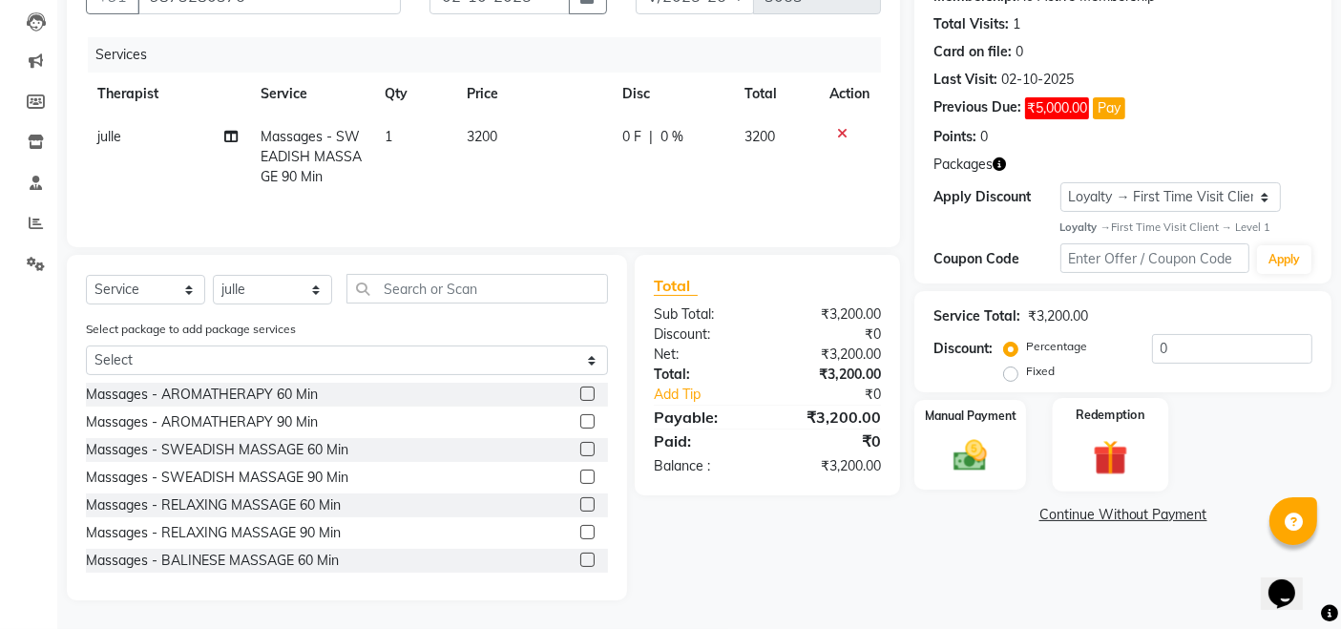
click at [1109, 433] on div "Redemption" at bounding box center [1111, 445] width 116 height 94
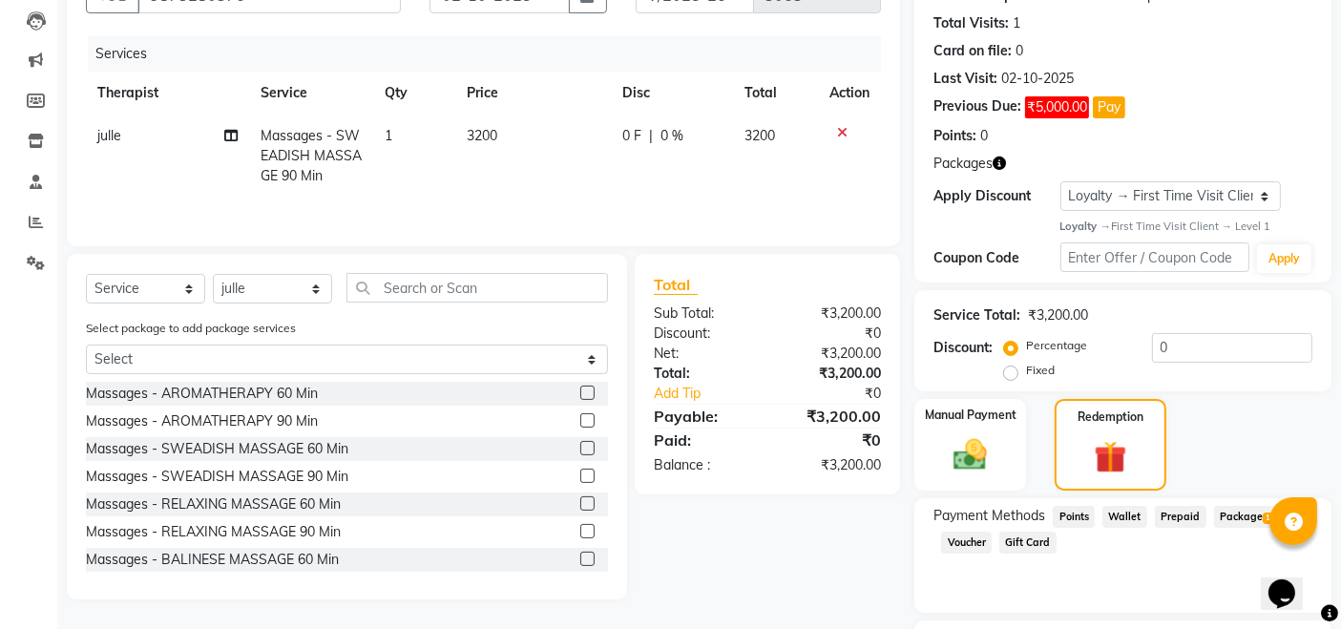
click at [1243, 517] on span "Package 1" at bounding box center [1247, 517] width 66 height 22
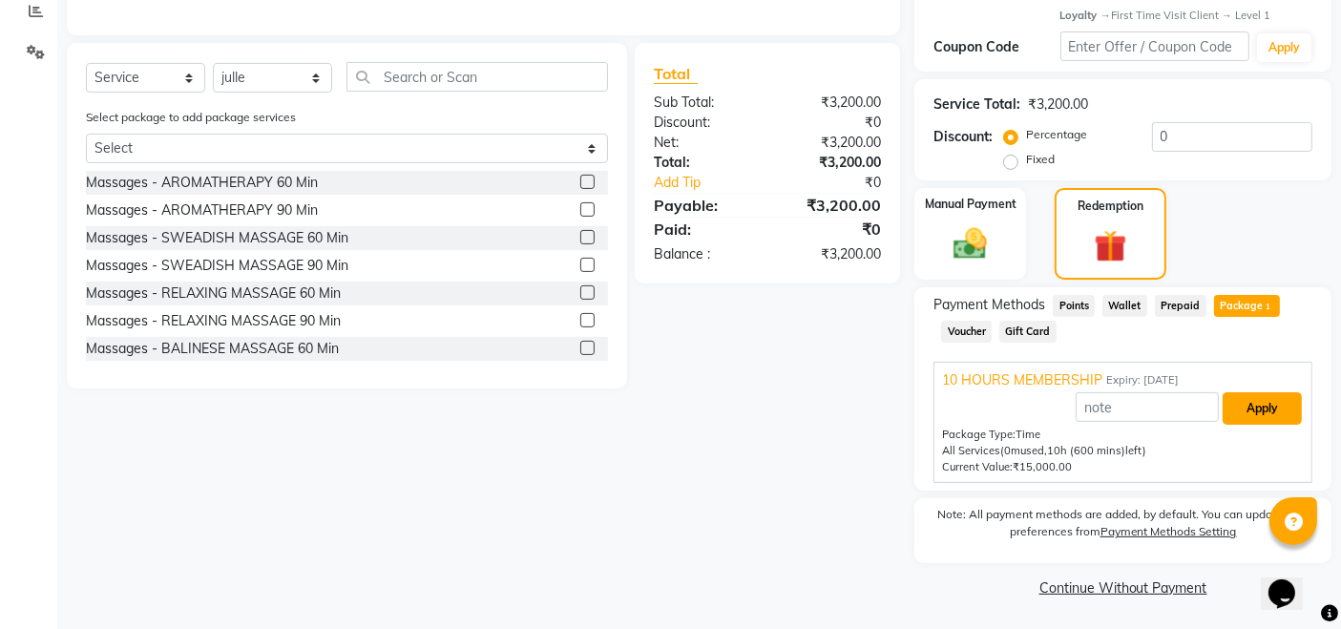
click at [1257, 416] on button "Apply" at bounding box center [1262, 408] width 79 height 32
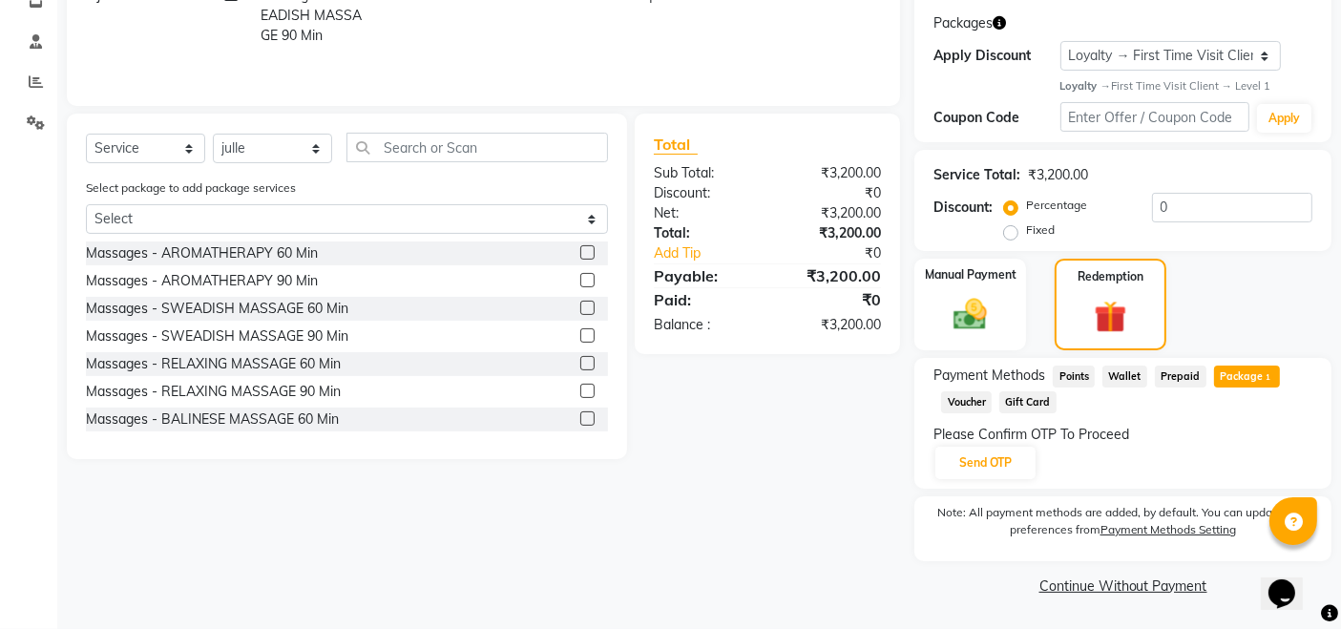
scroll to position [340, 0]
click at [968, 468] on button "Send OTP" at bounding box center [986, 464] width 100 height 32
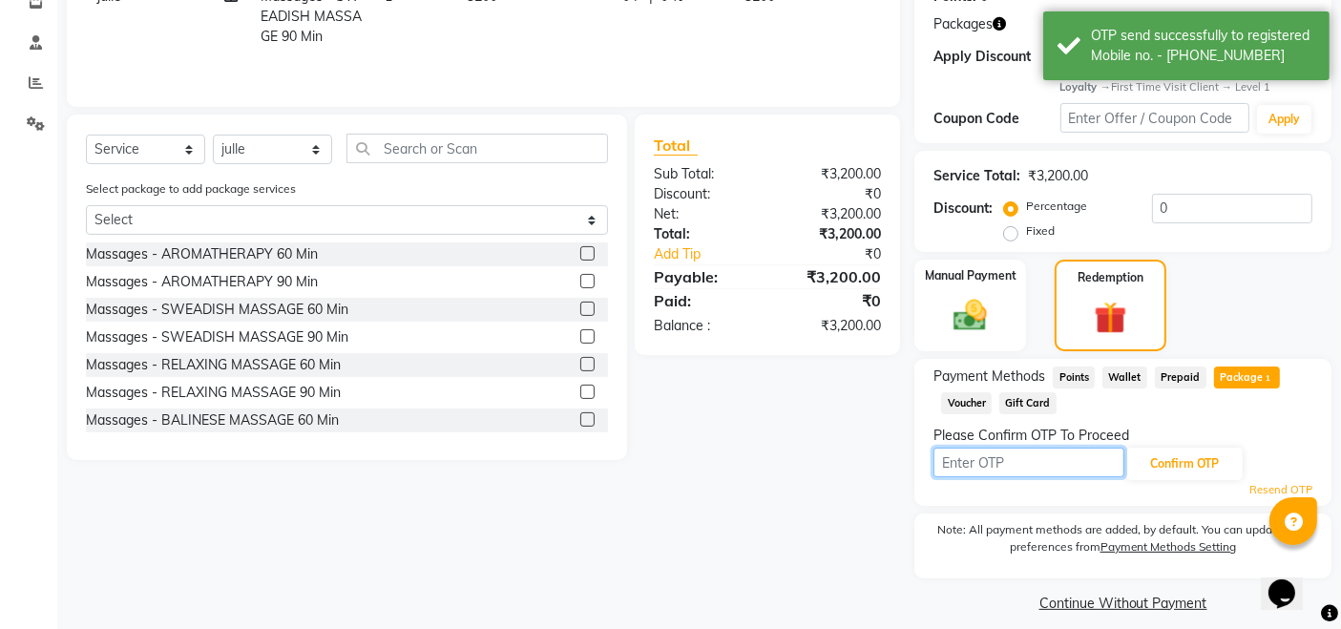
click at [968, 468] on input "text" at bounding box center [1029, 463] width 191 height 30
click at [43, 117] on icon at bounding box center [36, 123] width 18 height 14
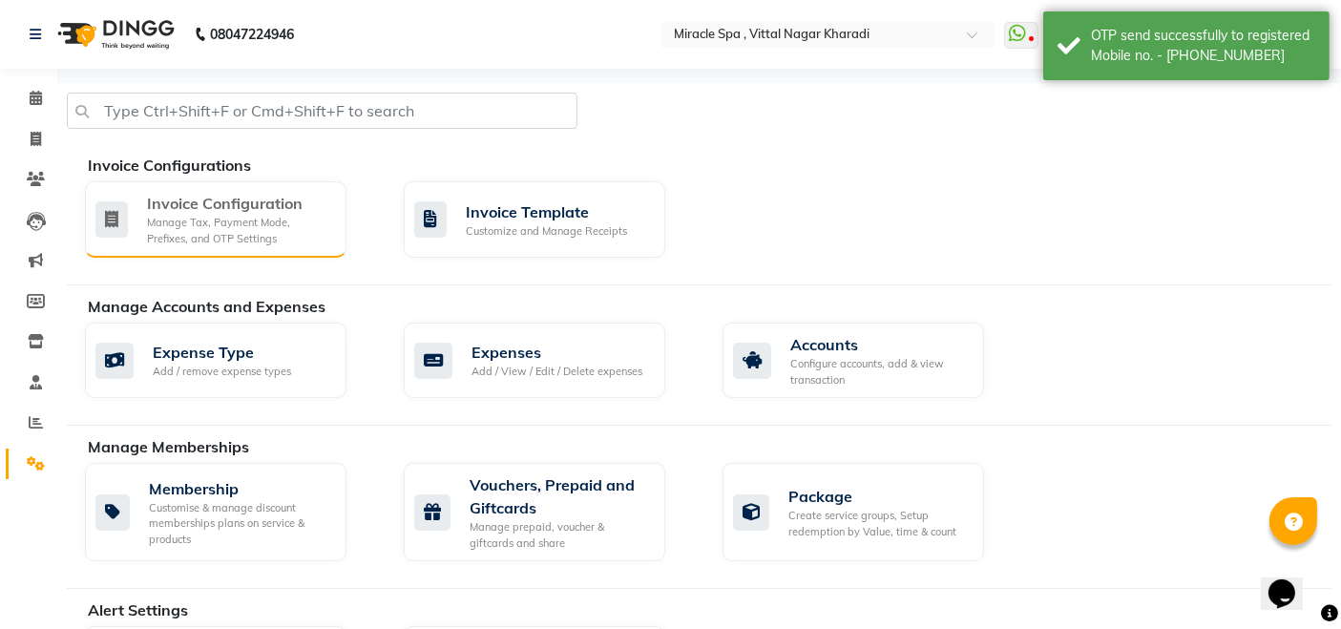
click at [204, 224] on div "Manage Tax, Payment Mode, Prefixes, and OTP Settings" at bounding box center [239, 231] width 184 height 32
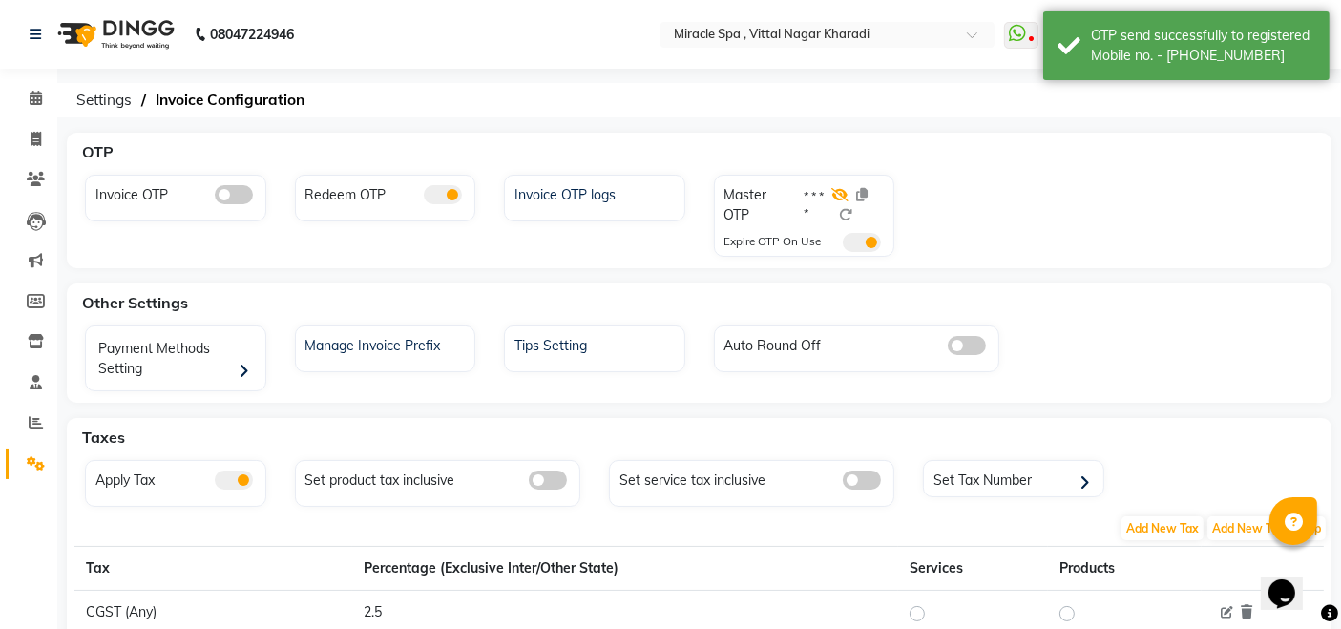
click at [842, 192] on icon at bounding box center [840, 194] width 17 height 13
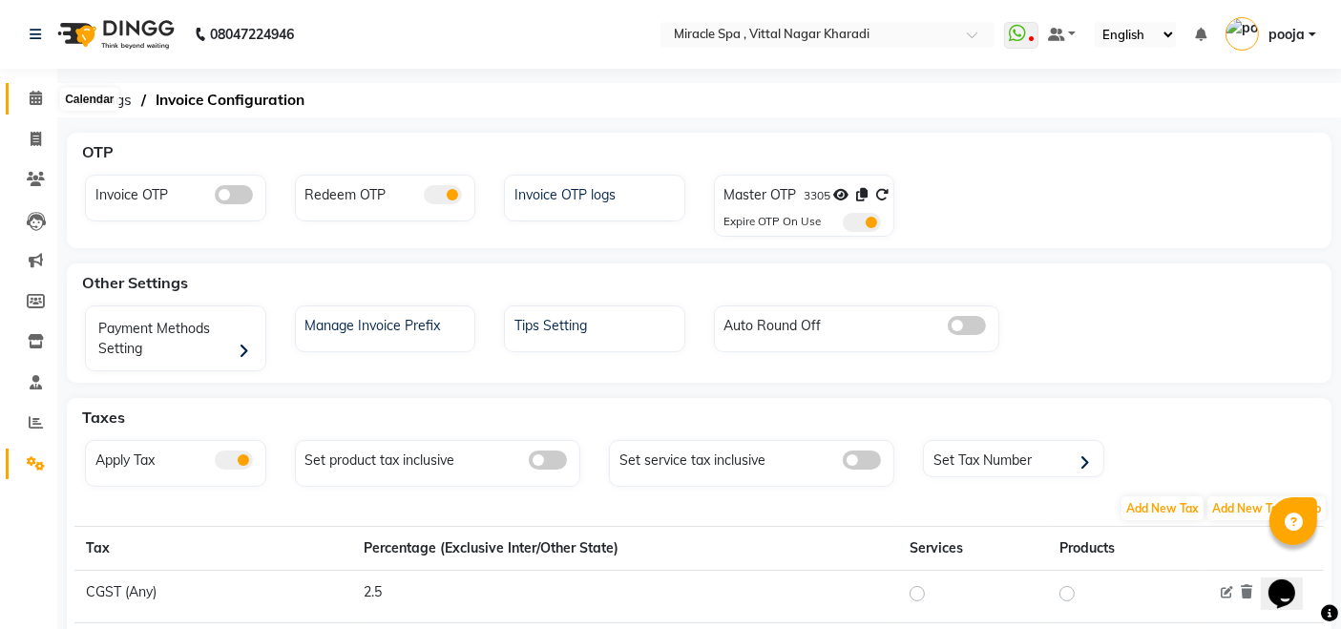
click at [37, 94] on icon at bounding box center [36, 98] width 12 height 14
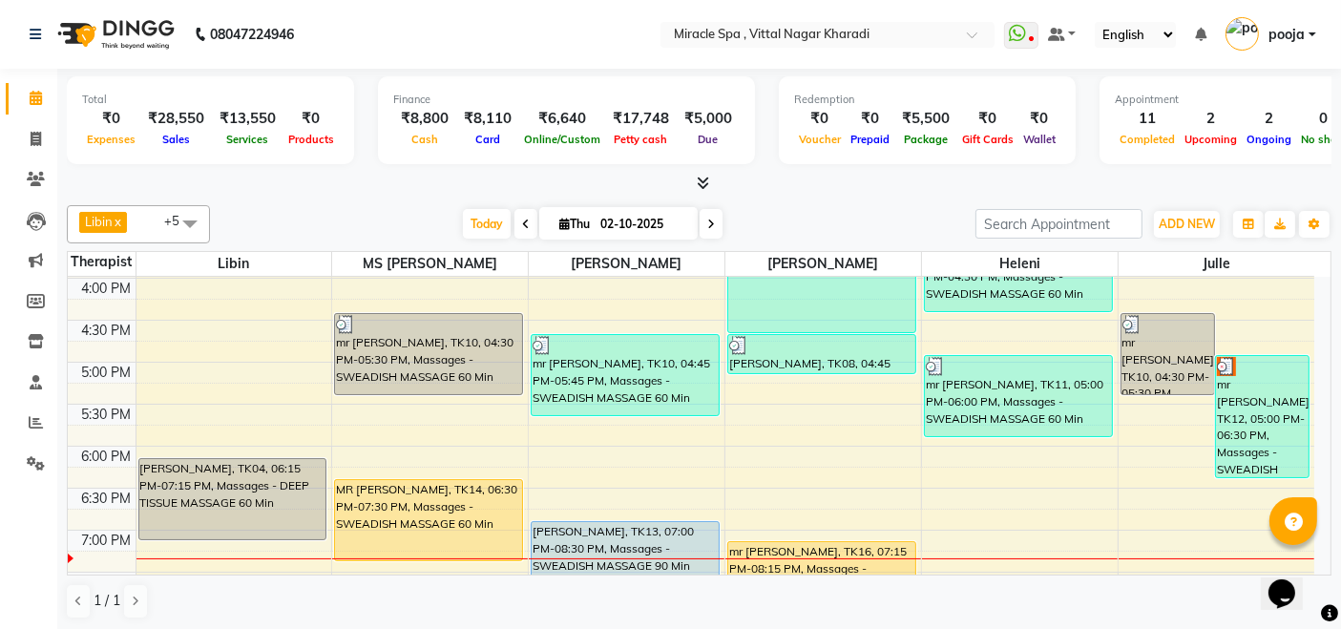
scroll to position [636, 0]
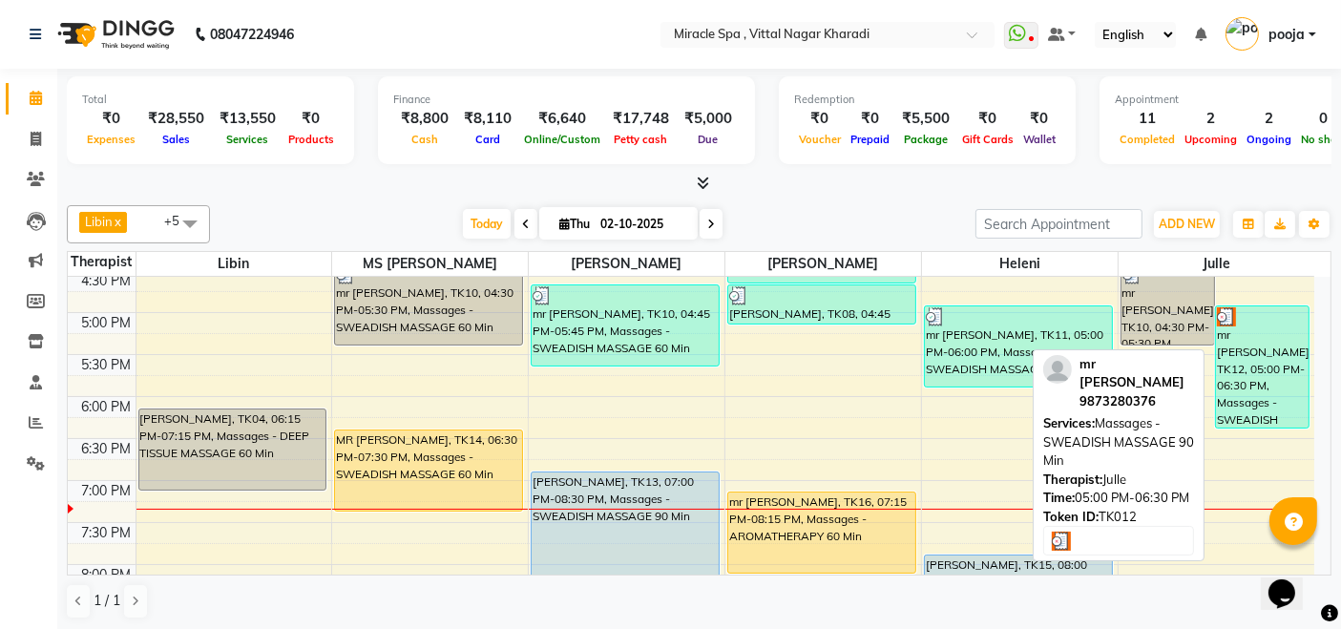
click at [1246, 359] on div "mr [PERSON_NAME], TK12, 05:00 PM-06:30 PM, Massages - SWEADISH MASSAGE 90 Min" at bounding box center [1262, 366] width 93 height 121
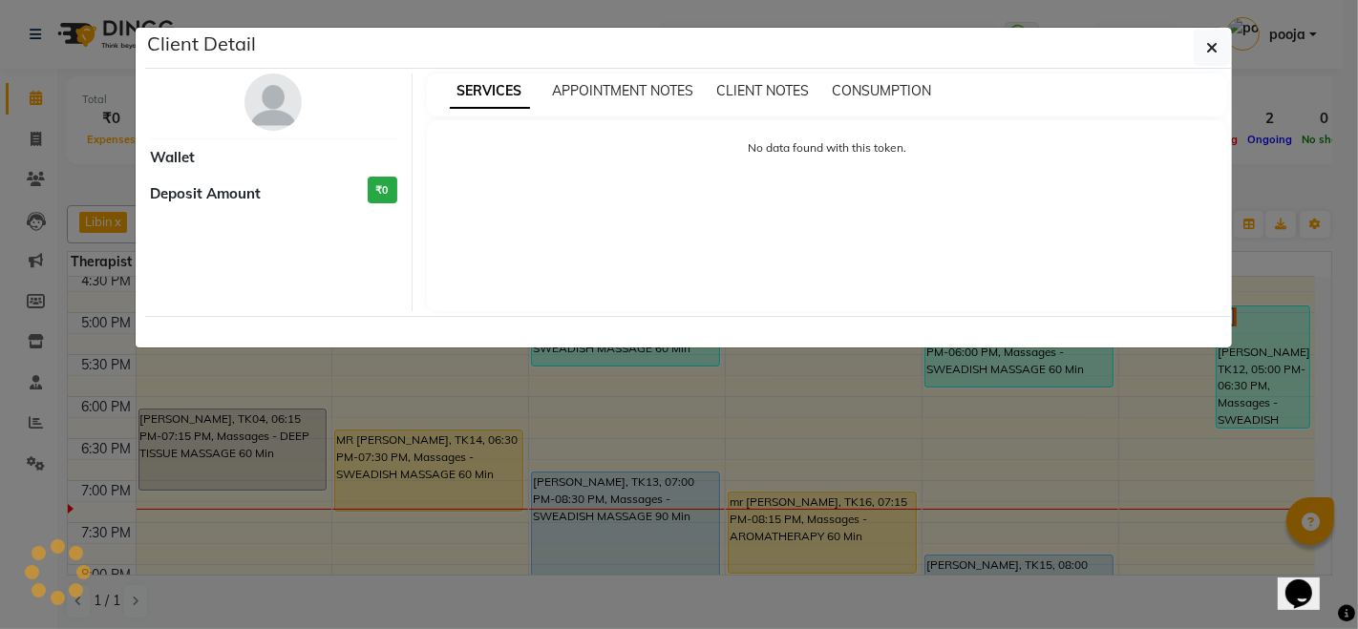
select select "3"
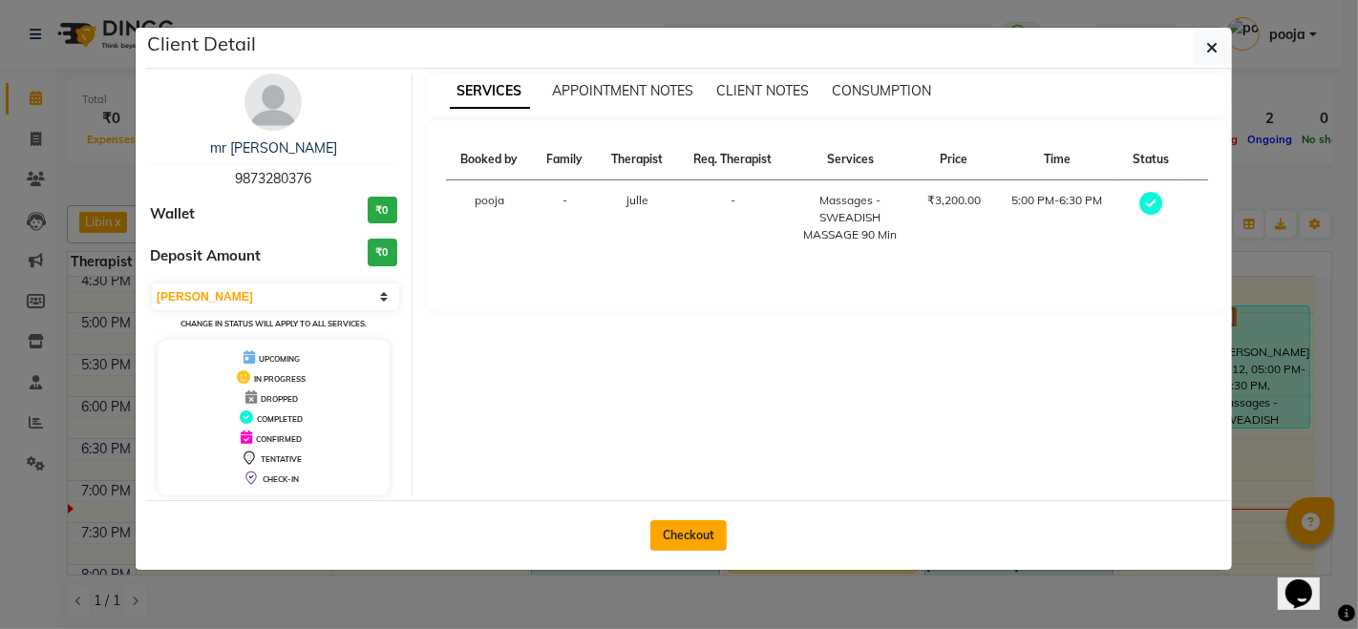
click at [686, 538] on button "Checkout" at bounding box center [688, 535] width 76 height 31
select select "3854"
select select "service"
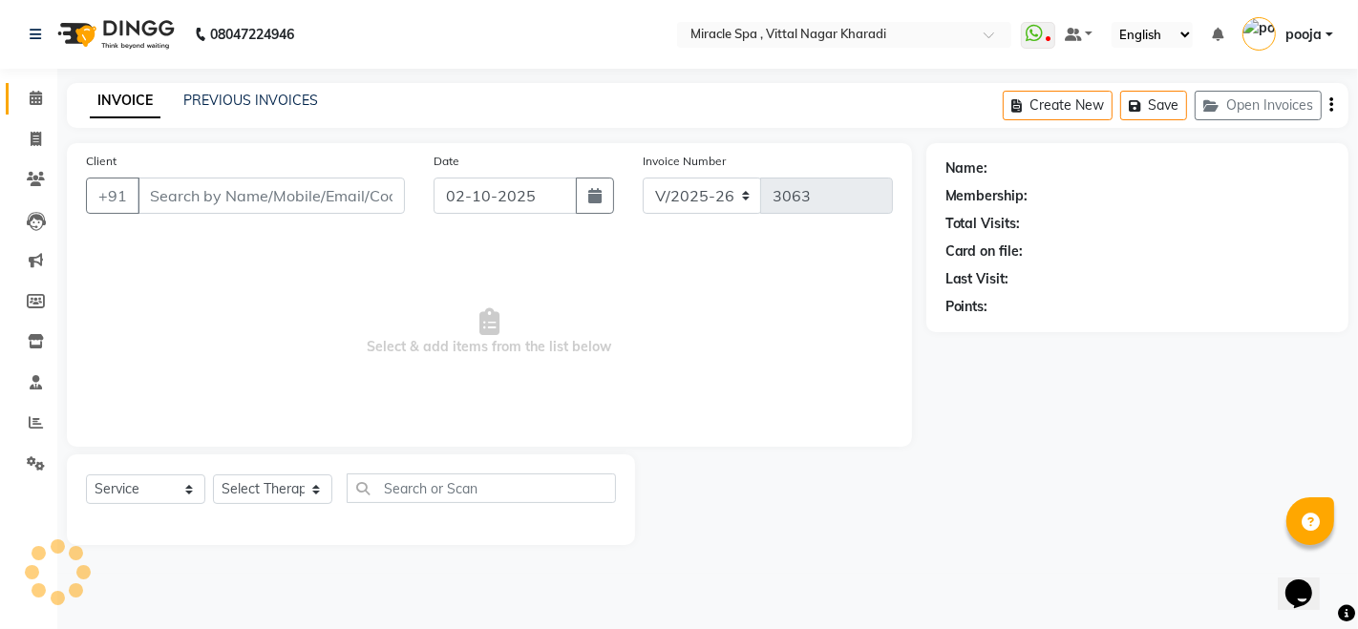
type input "9873280376"
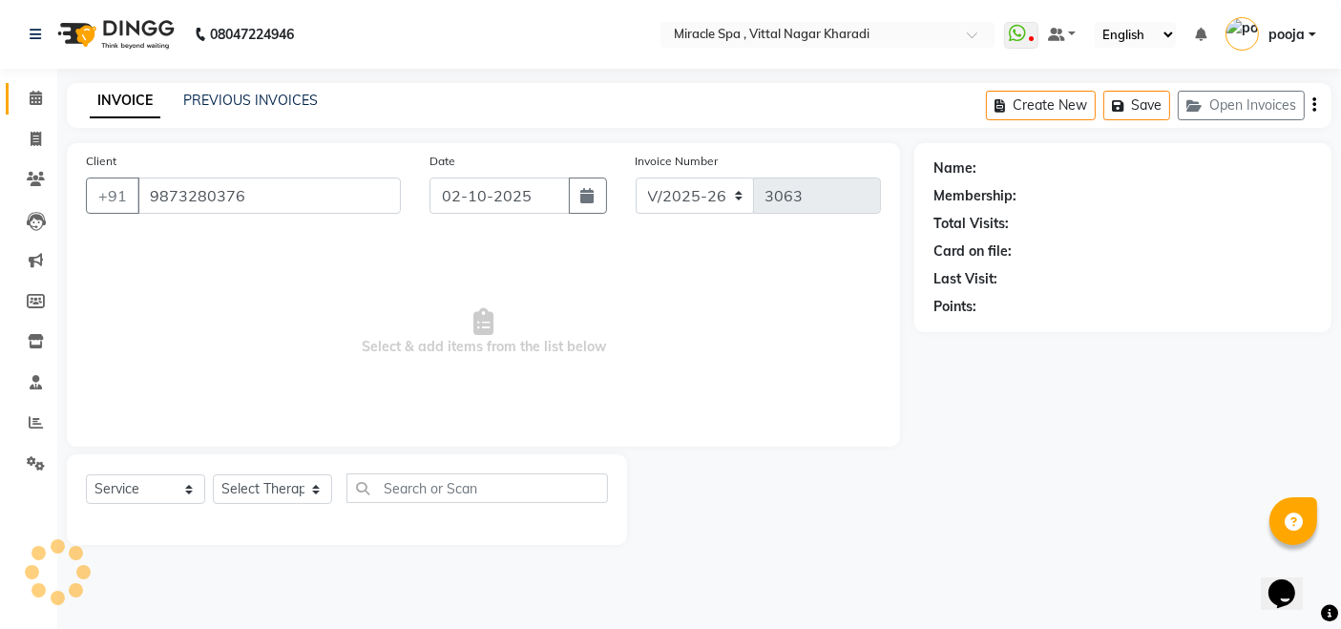
select select "91009"
select select "1: Object"
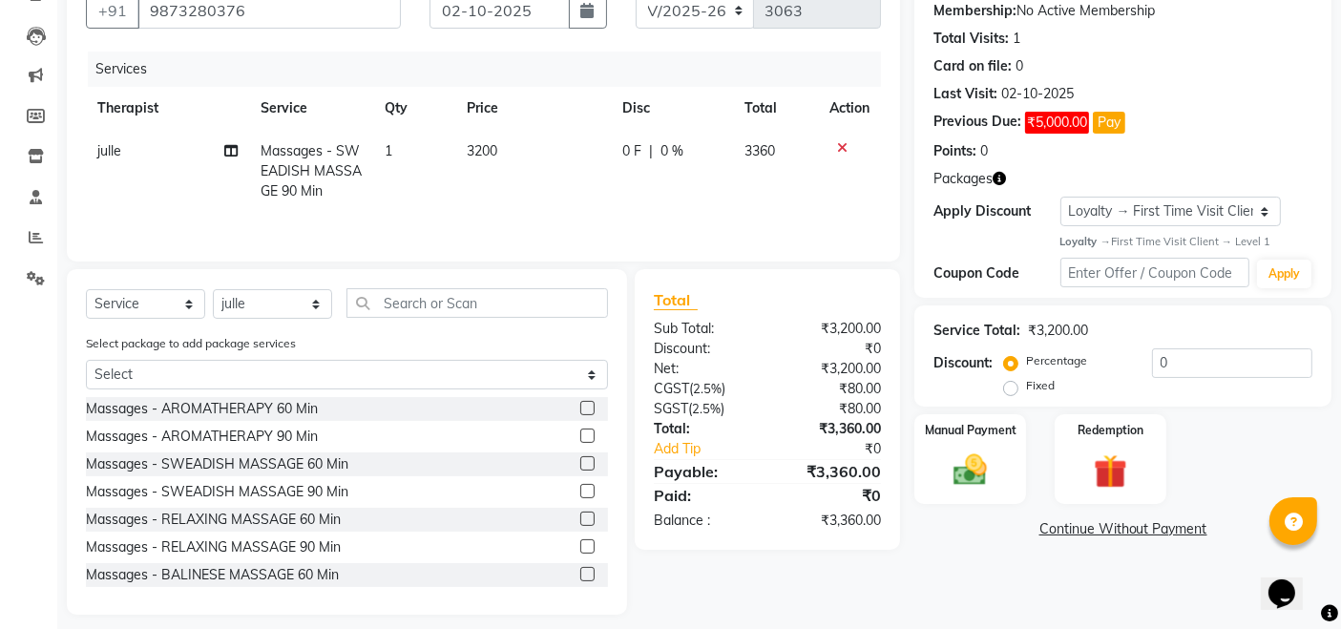
scroll to position [200, 0]
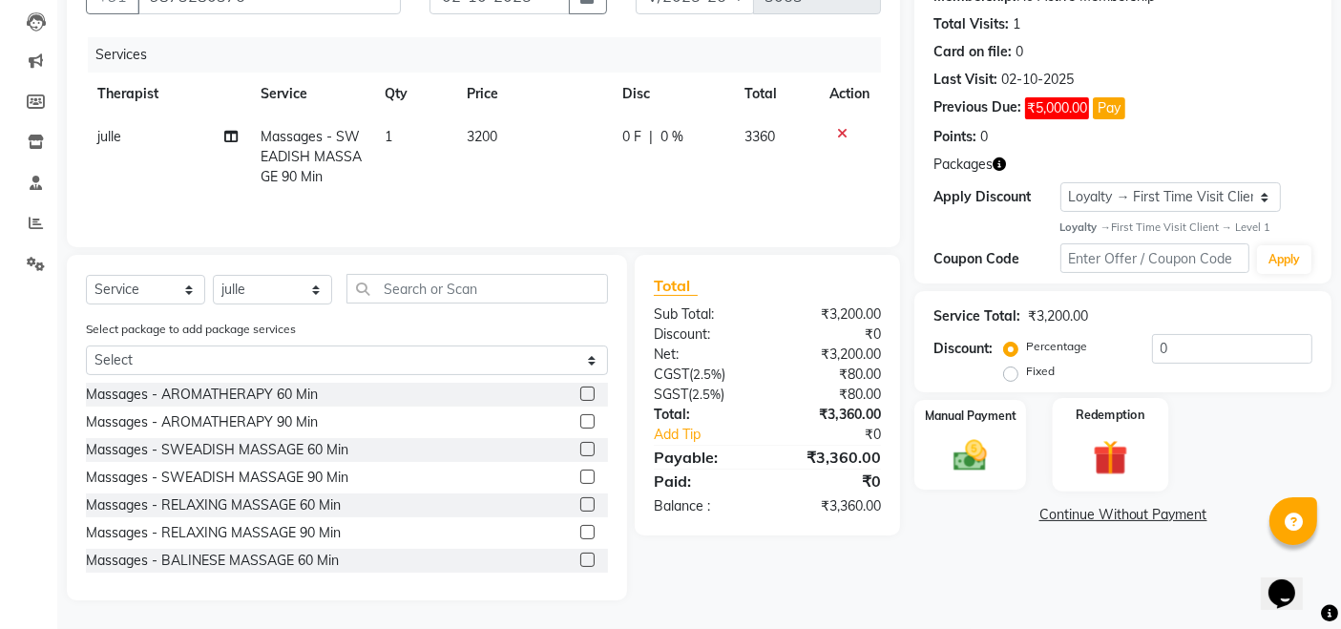
click at [1121, 432] on div "Redemption" at bounding box center [1111, 445] width 116 height 94
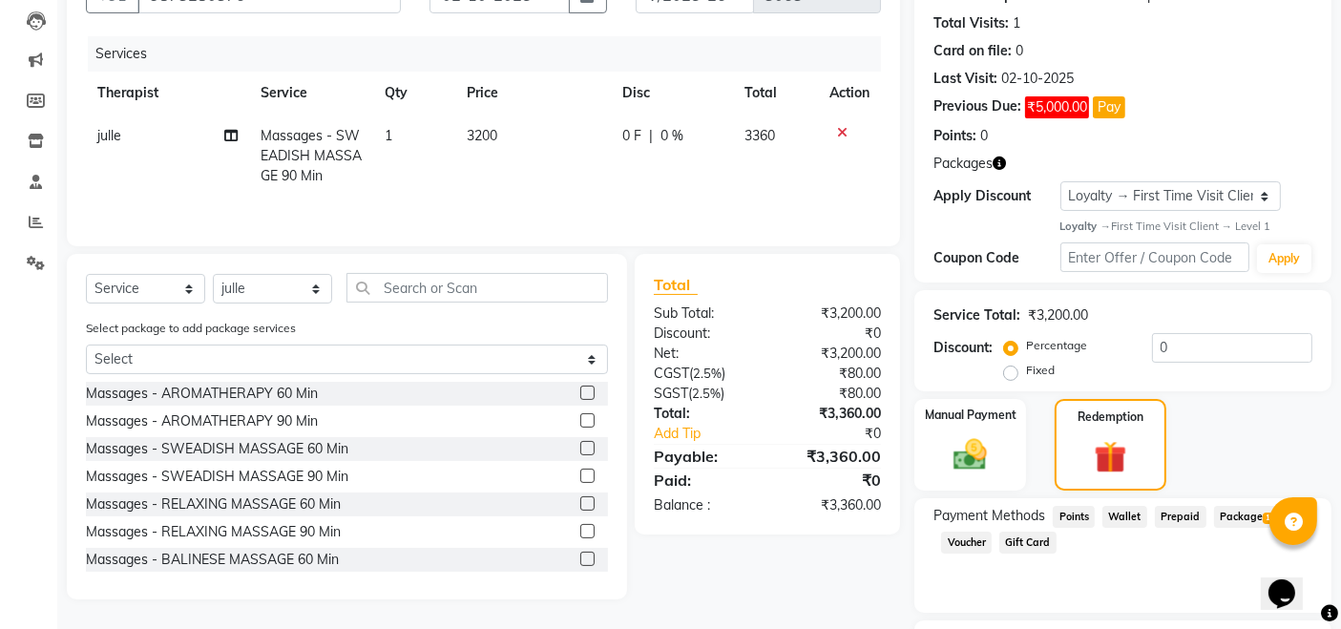
click at [1230, 506] on span "Package 1" at bounding box center [1247, 517] width 66 height 22
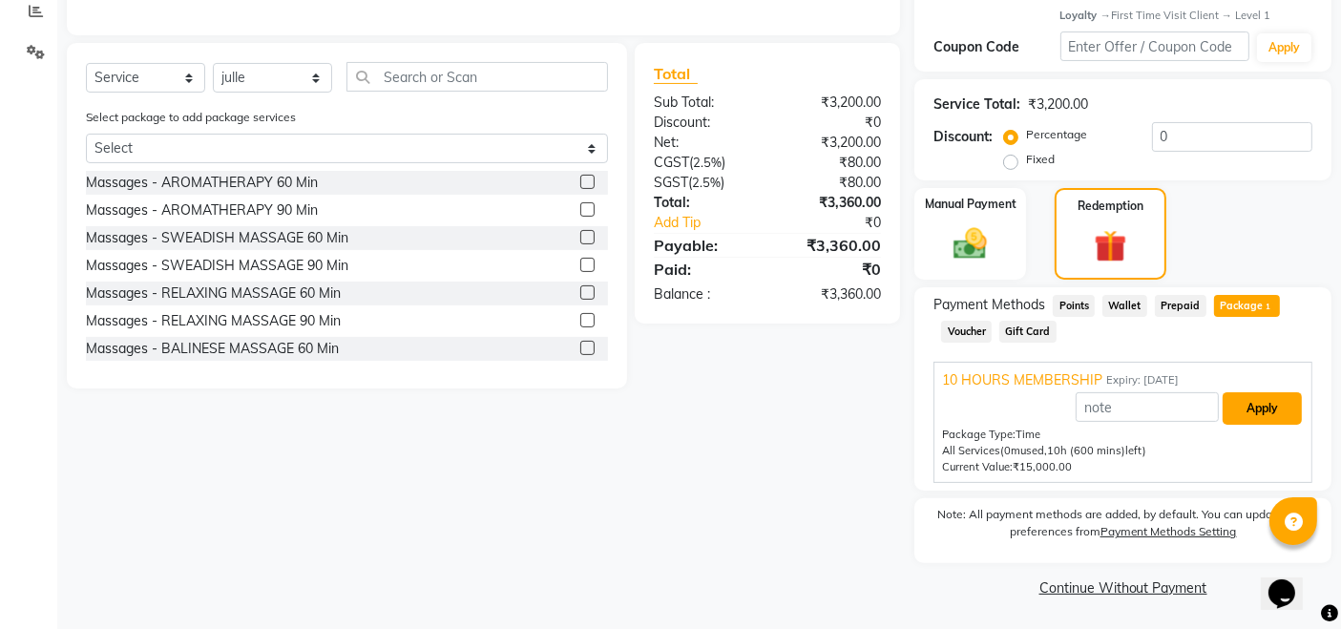
click at [1262, 405] on button "Apply" at bounding box center [1262, 408] width 79 height 32
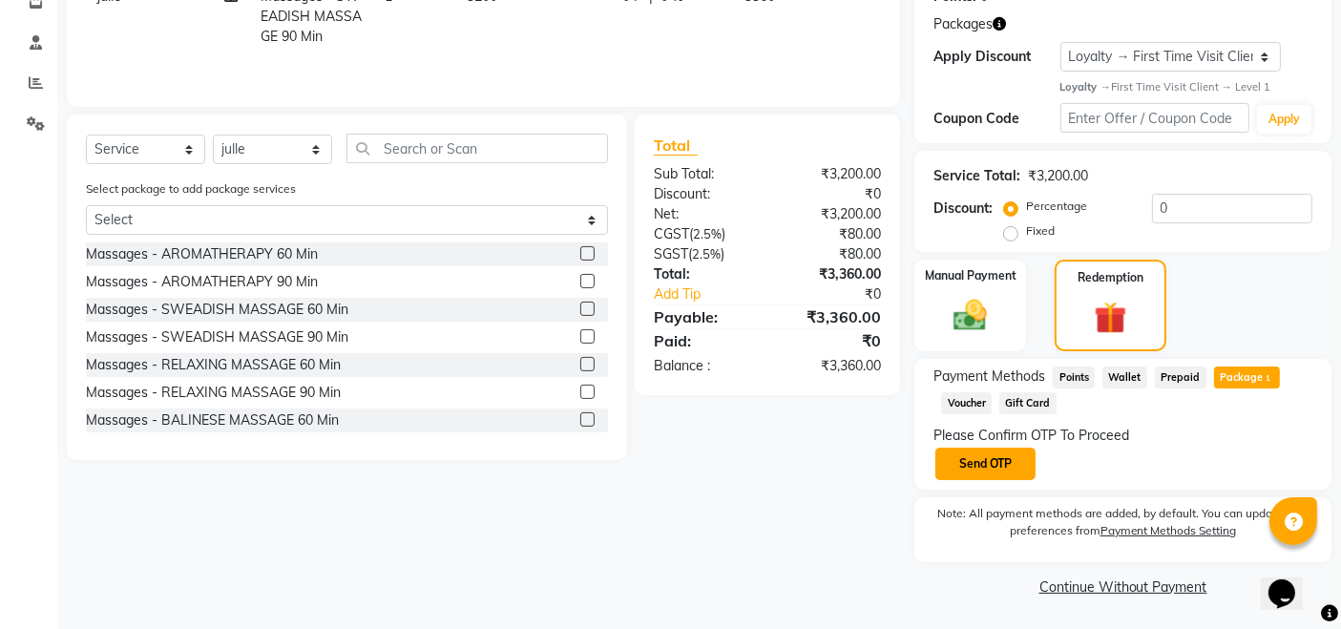
click at [1005, 474] on button "Send OTP" at bounding box center [986, 464] width 100 height 32
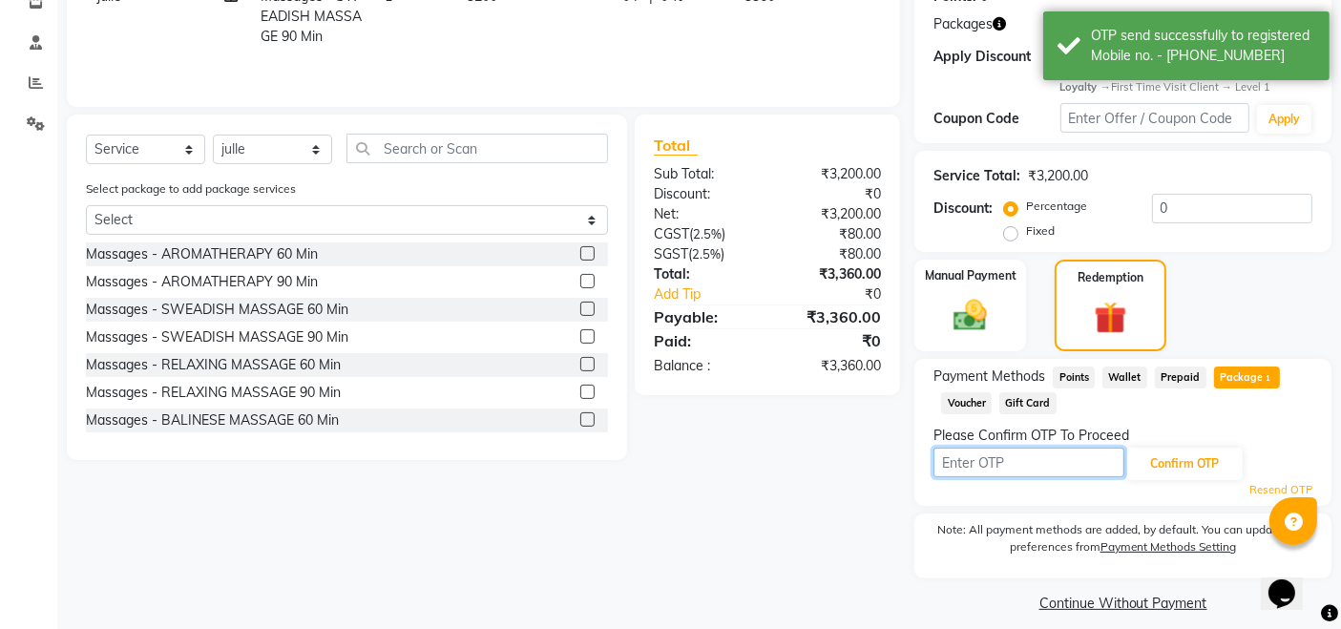
click at [1005, 465] on input "text" at bounding box center [1029, 463] width 191 height 30
type input "3305"
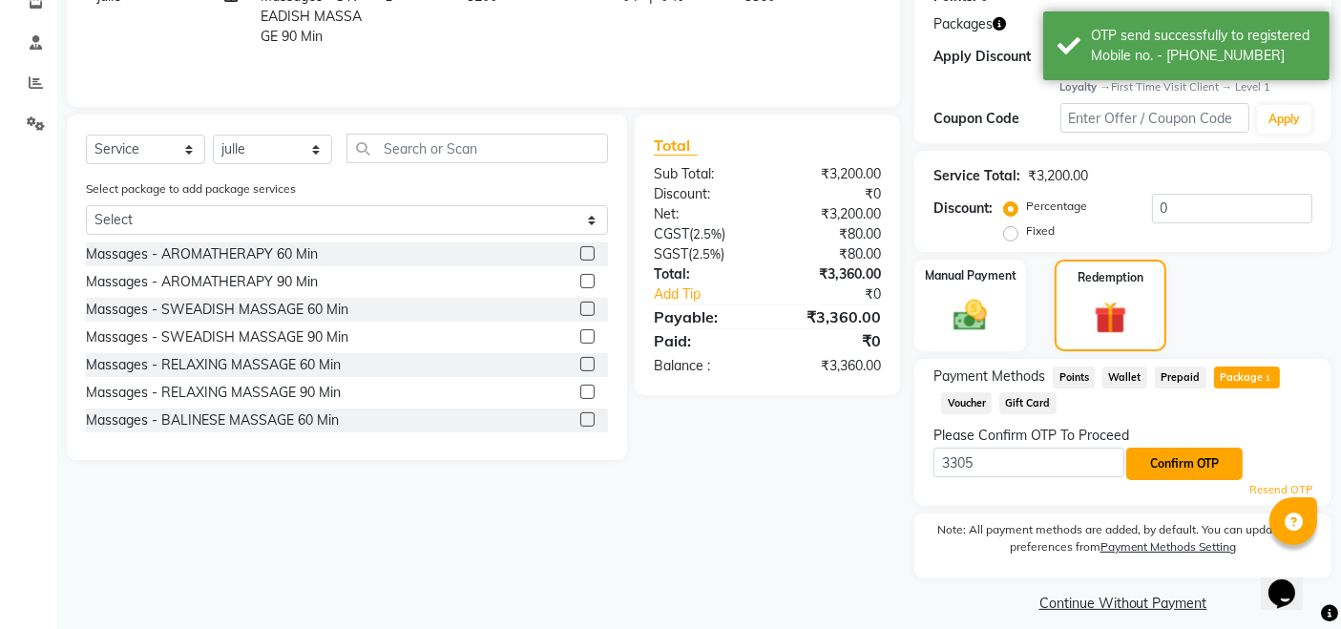
click at [1165, 470] on button "Confirm OTP" at bounding box center [1185, 464] width 116 height 32
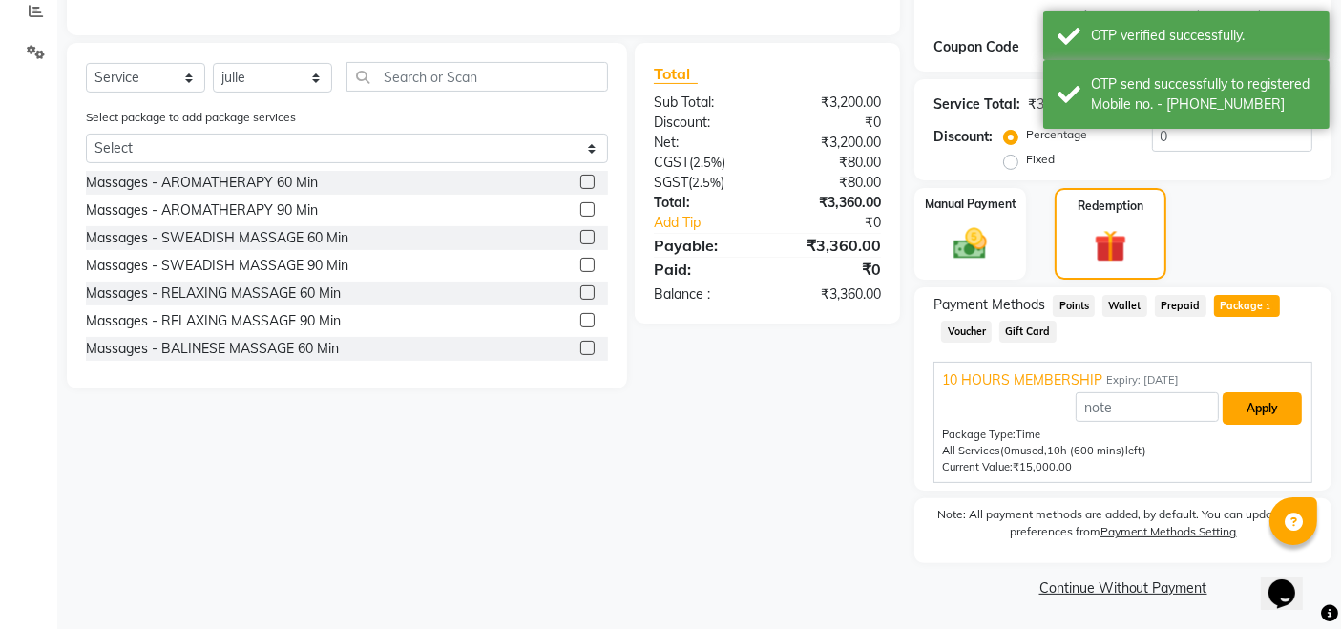
click at [1261, 405] on button "Apply" at bounding box center [1262, 408] width 79 height 32
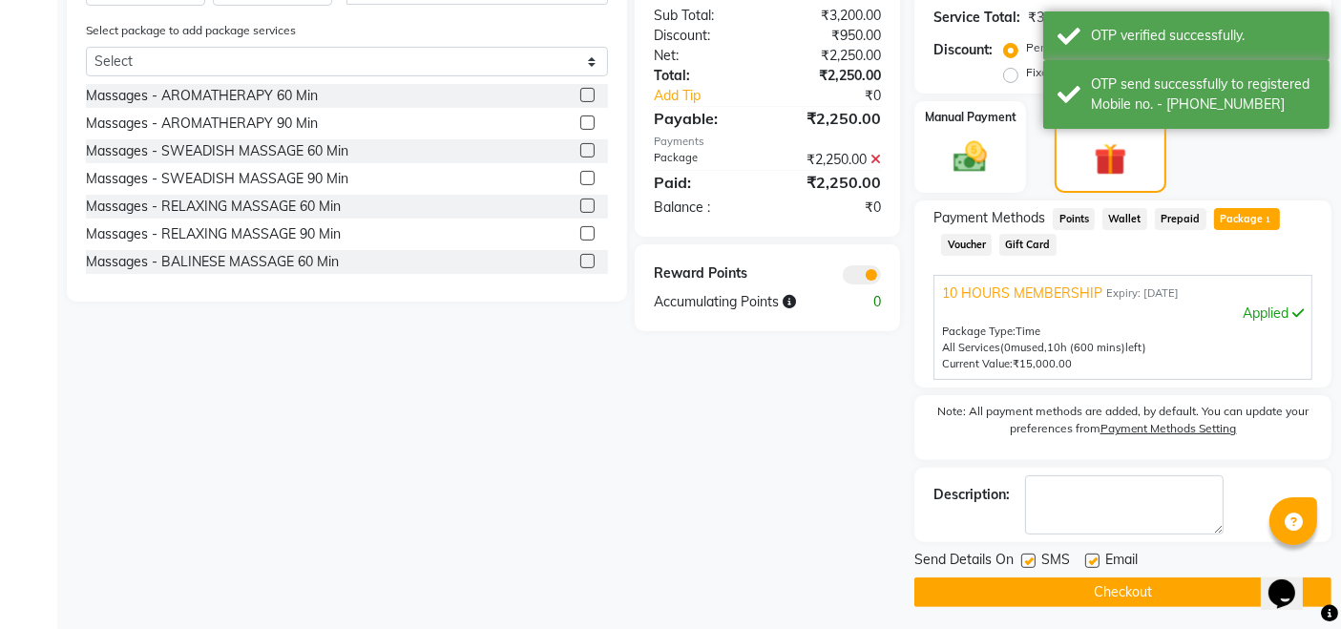
scroll to position [503, 0]
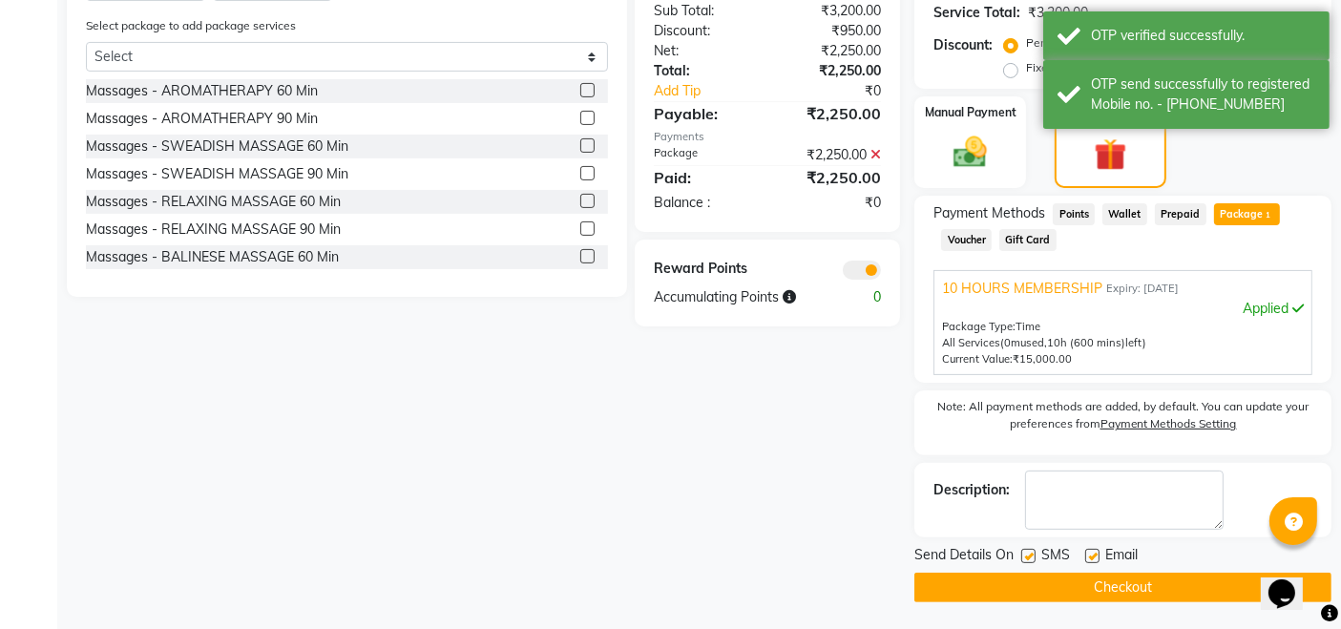
click at [1129, 585] on button "Checkout" at bounding box center [1123, 588] width 417 height 30
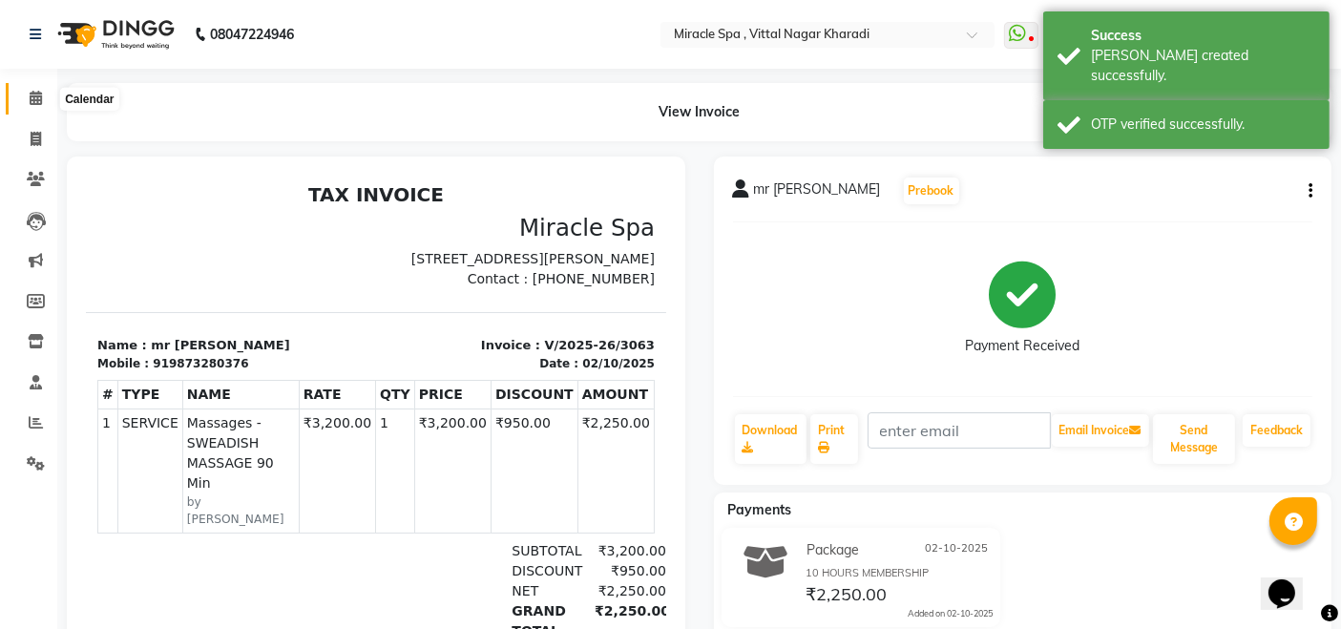
click at [30, 88] on span at bounding box center [35, 99] width 33 height 22
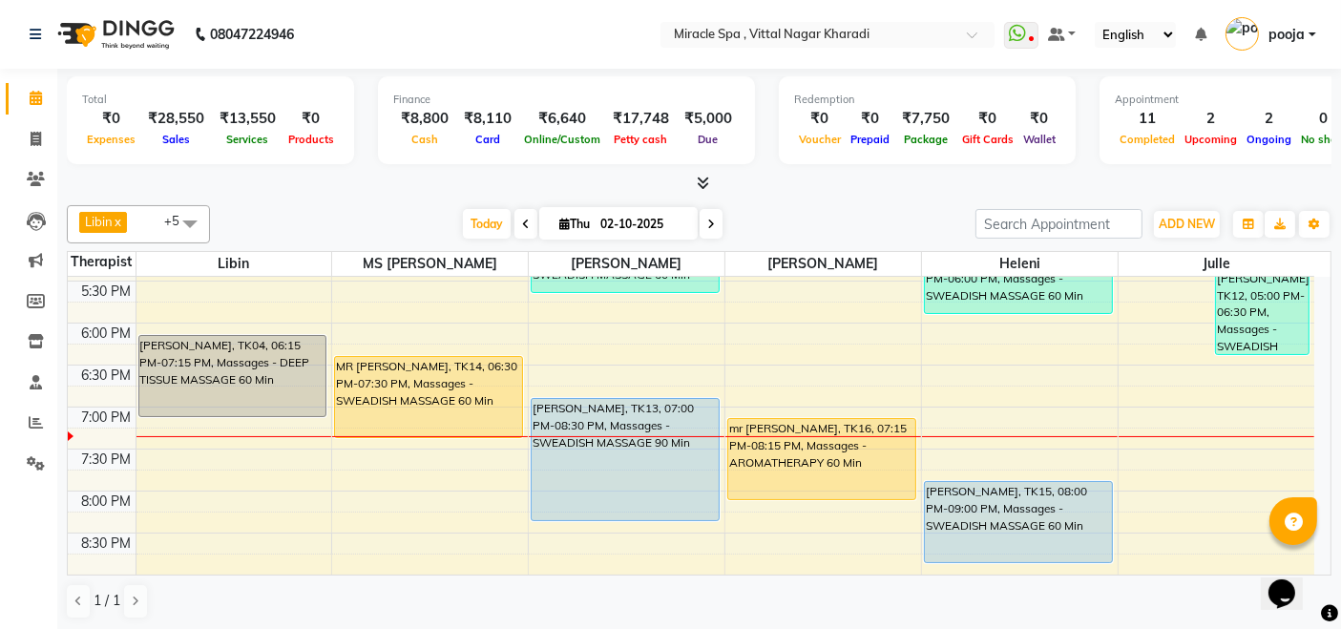
scroll to position [742, 0]
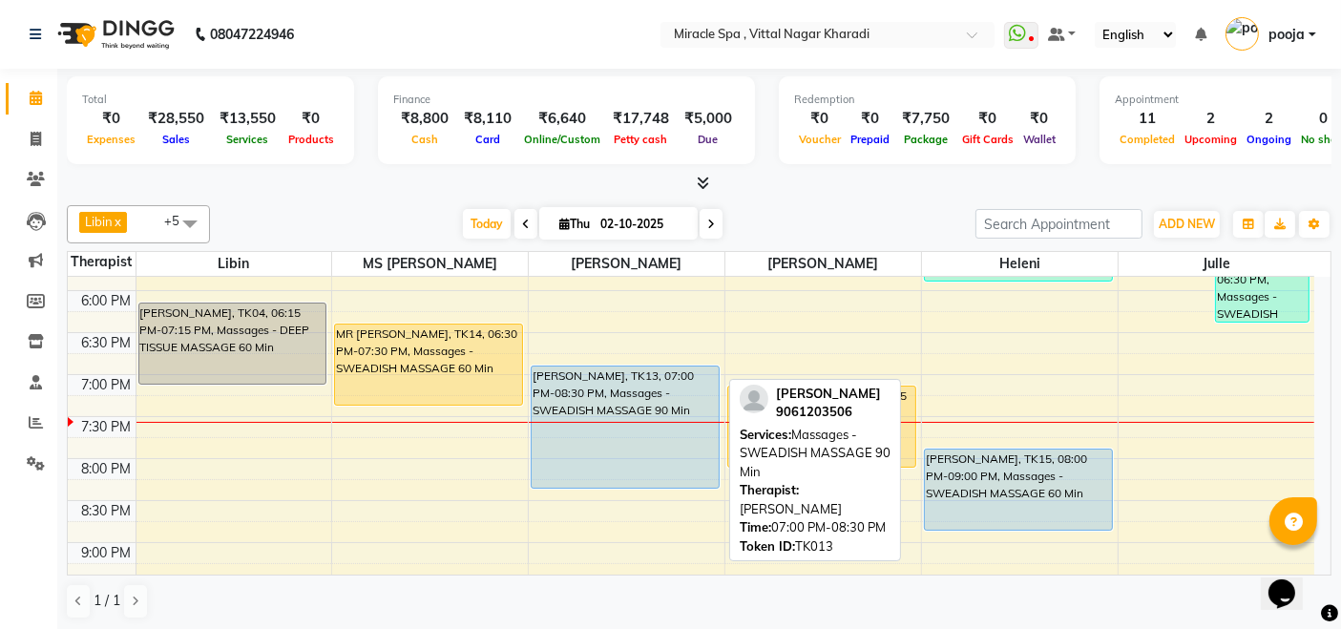
click at [581, 392] on div "MR ASIF, TK13, 07:00 PM-08:30 PM, Massages - SWEADISH MASSAGE 90 Min" at bounding box center [625, 427] width 187 height 121
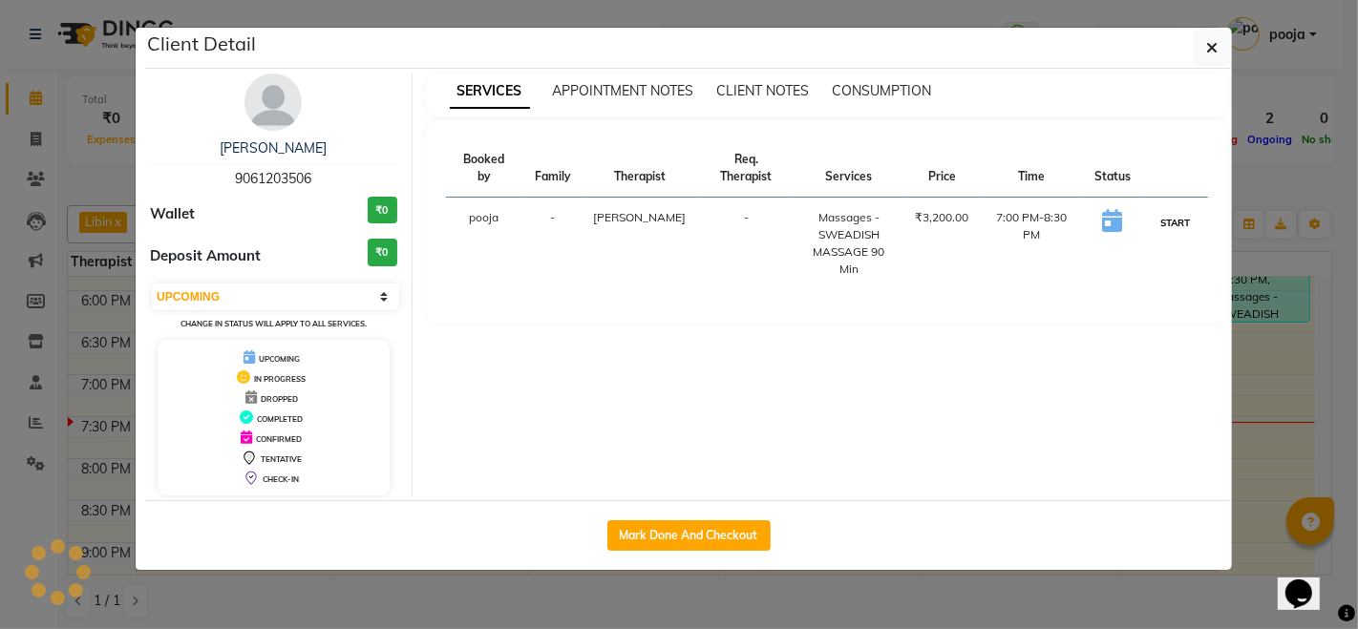
click at [1163, 211] on button "START" at bounding box center [1174, 223] width 39 height 24
select select "1"
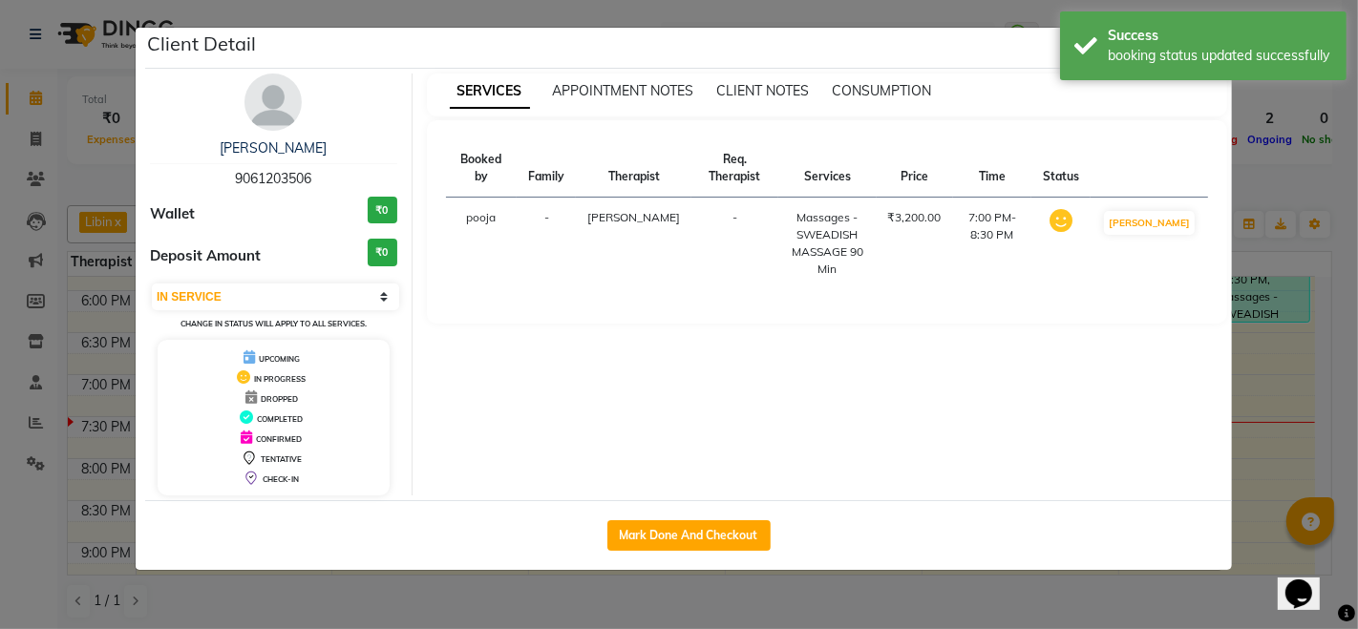
click at [979, 615] on ngb-modal-window "Client Detail MR ASIF 9061203506 Wallet ₹0 Deposit Amount ₹0 Select IN SERVICE …" at bounding box center [679, 314] width 1358 height 629
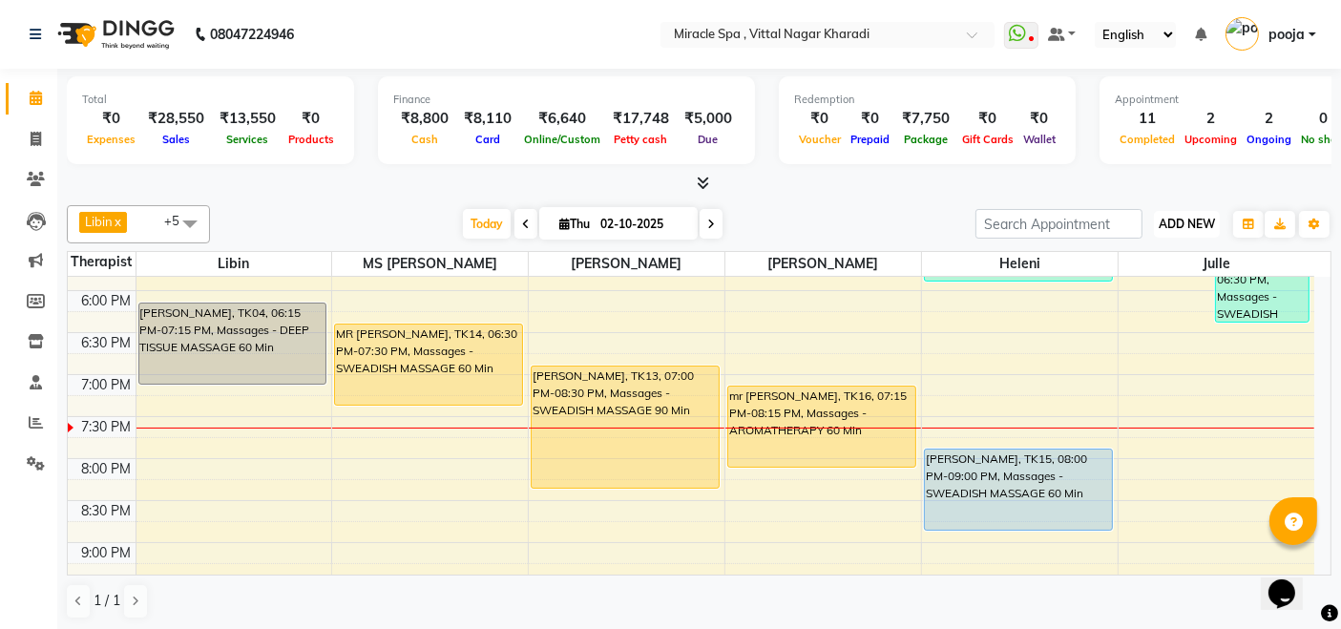
click at [1173, 227] on span "ADD NEW" at bounding box center [1187, 224] width 56 height 14
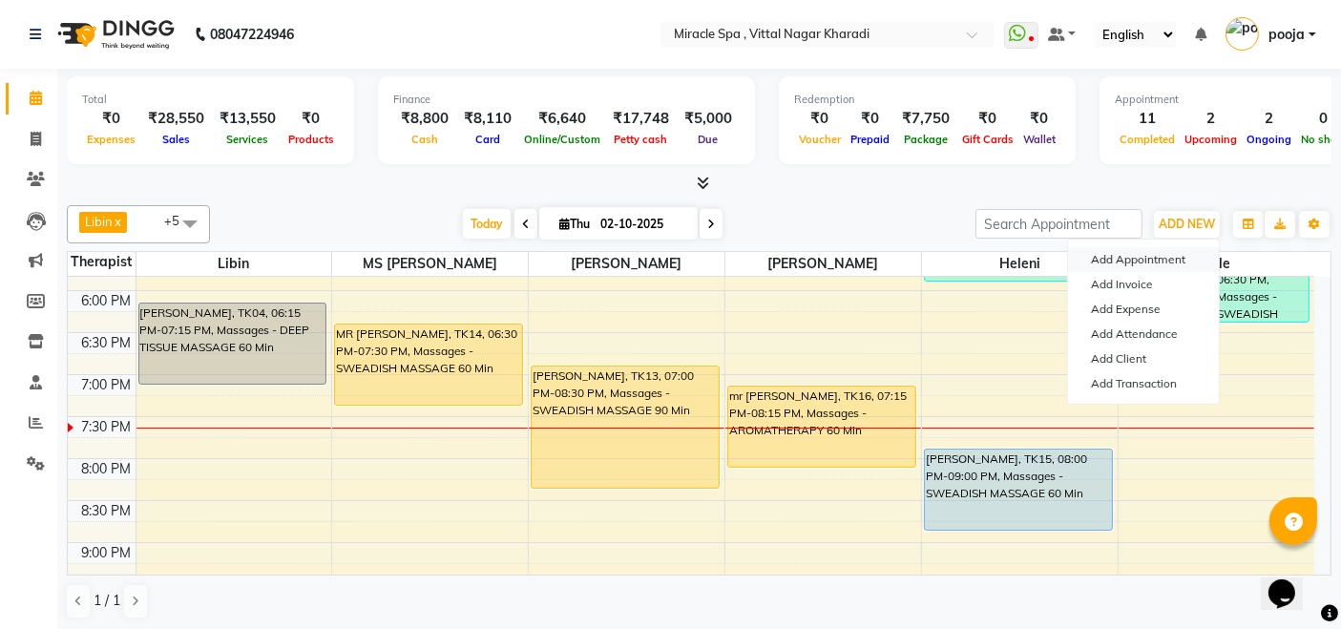
click at [1149, 255] on button "Add Appointment" at bounding box center [1143, 259] width 151 height 25
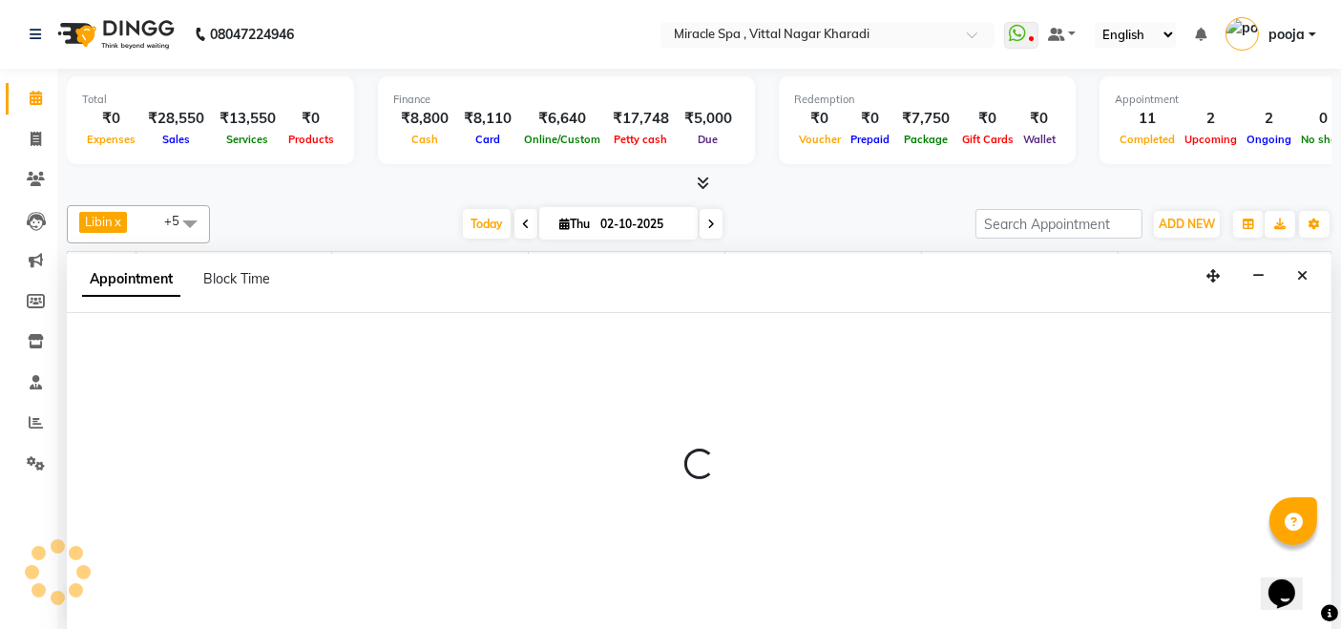
scroll to position [0, 0]
select select "600"
select select "tentative"
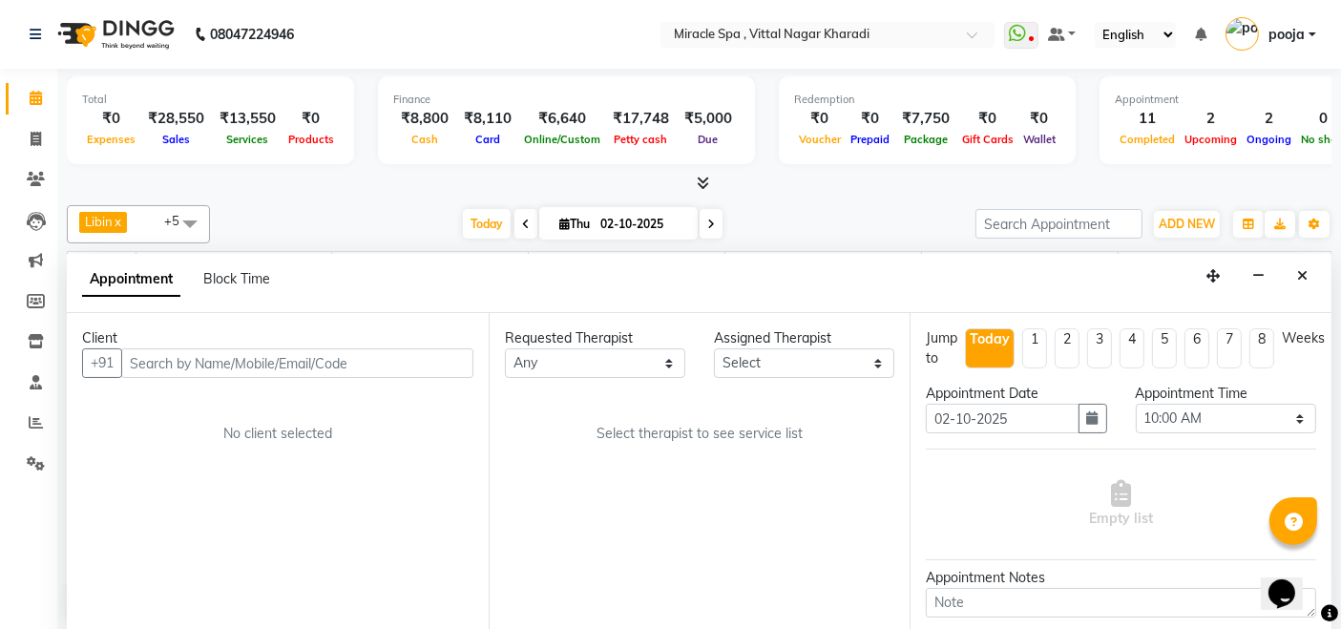
click at [177, 364] on input "text" at bounding box center [297, 363] width 352 height 30
click at [33, 172] on icon at bounding box center [36, 179] width 18 height 14
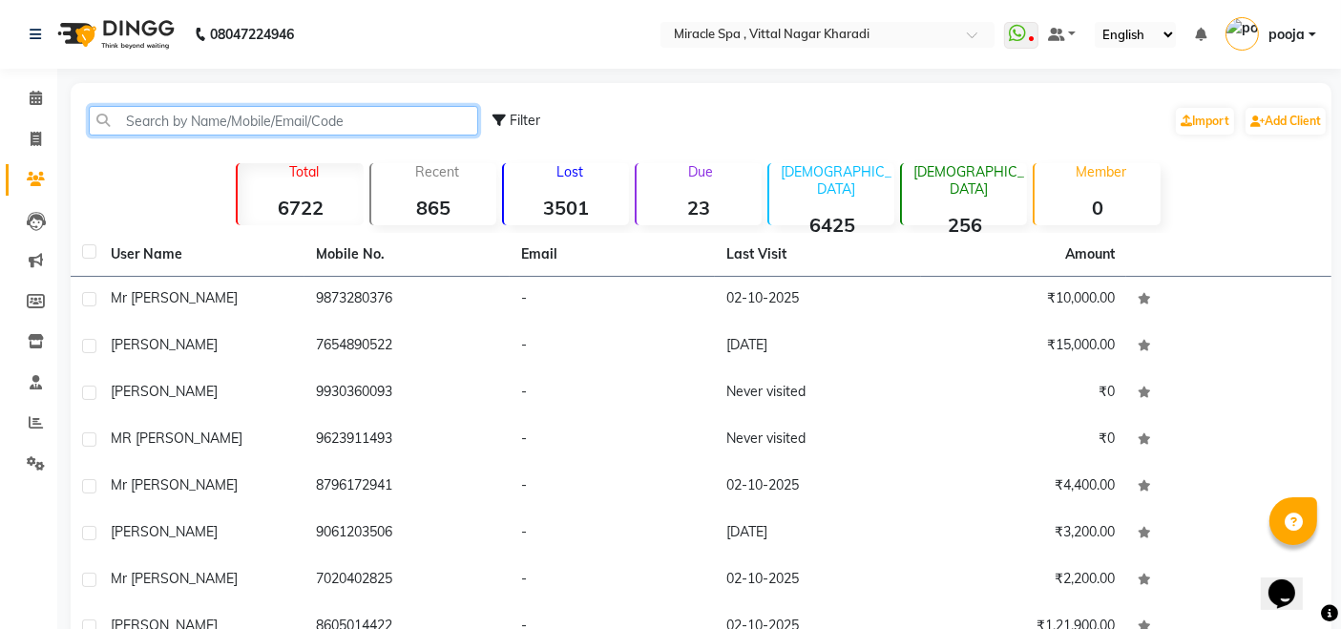
click at [120, 116] on input "text" at bounding box center [284, 121] width 390 height 30
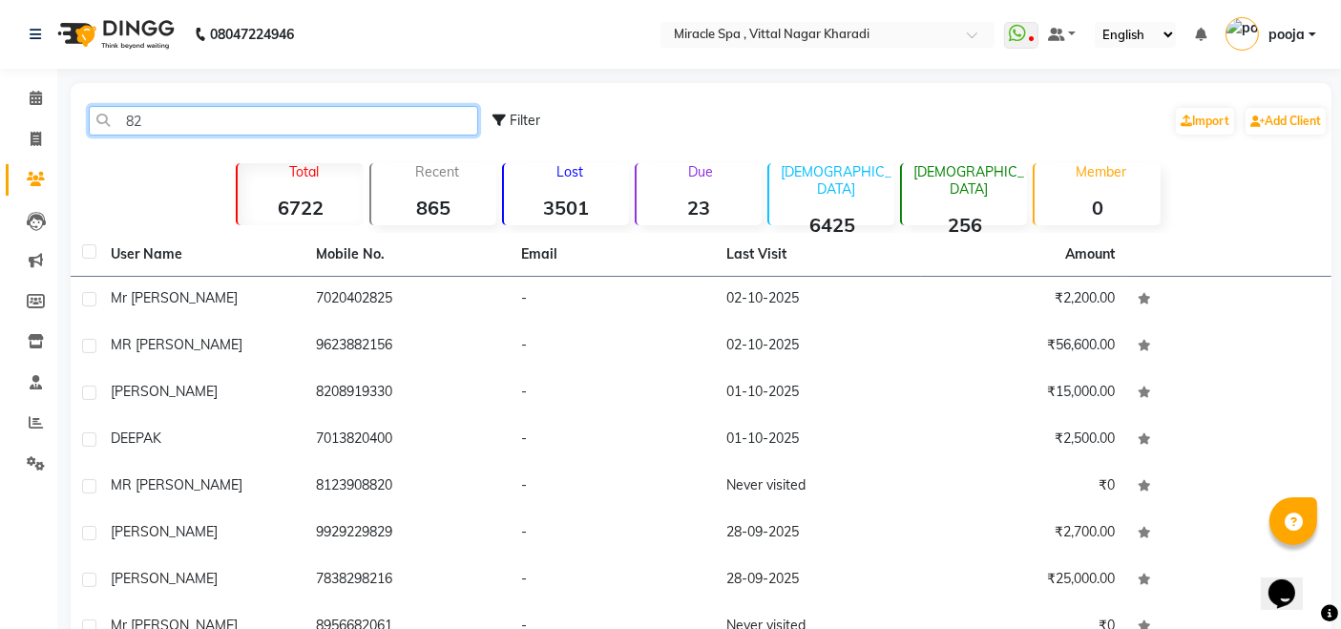
type input "8"
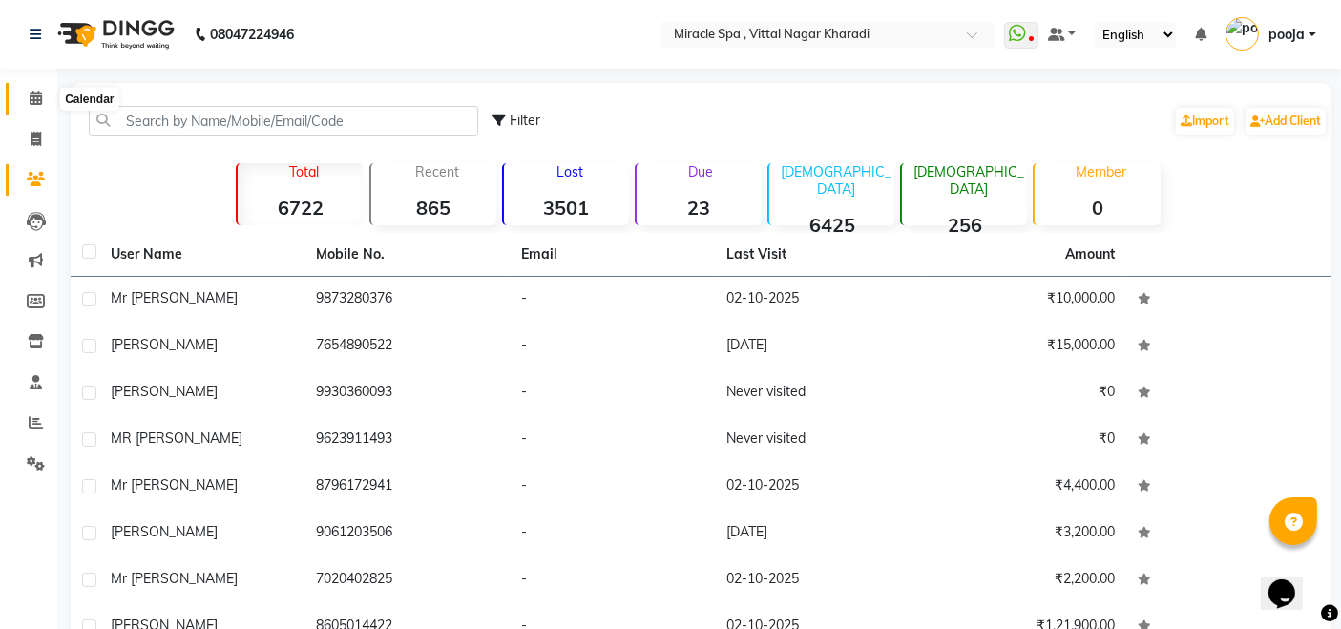
click at [28, 96] on span at bounding box center [35, 99] width 33 height 22
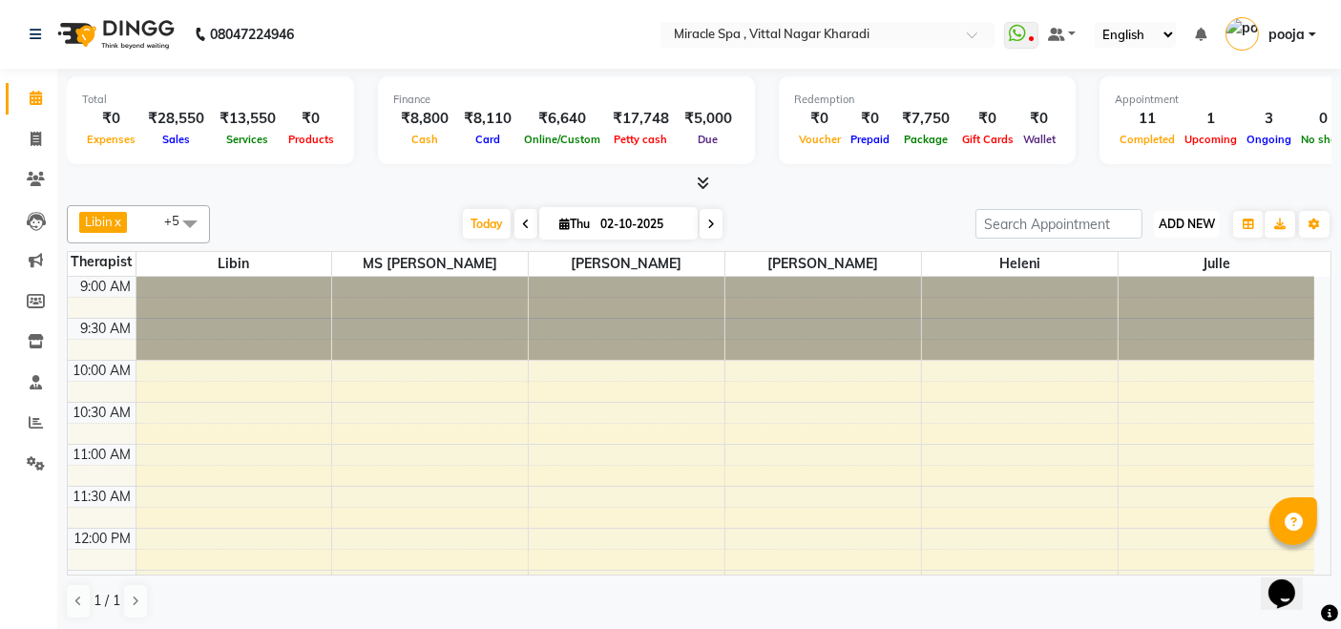
click at [1180, 220] on span "ADD NEW" at bounding box center [1187, 224] width 56 height 14
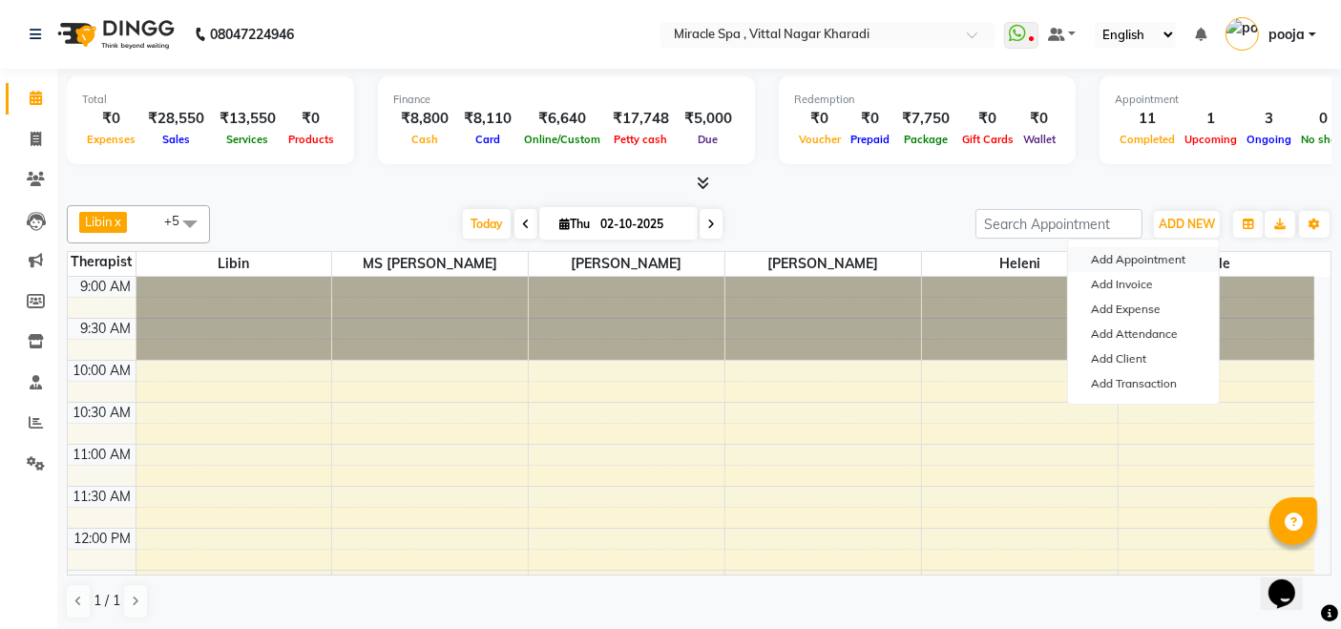
click at [1156, 253] on button "Add Appointment" at bounding box center [1143, 259] width 151 height 25
select select "tentative"
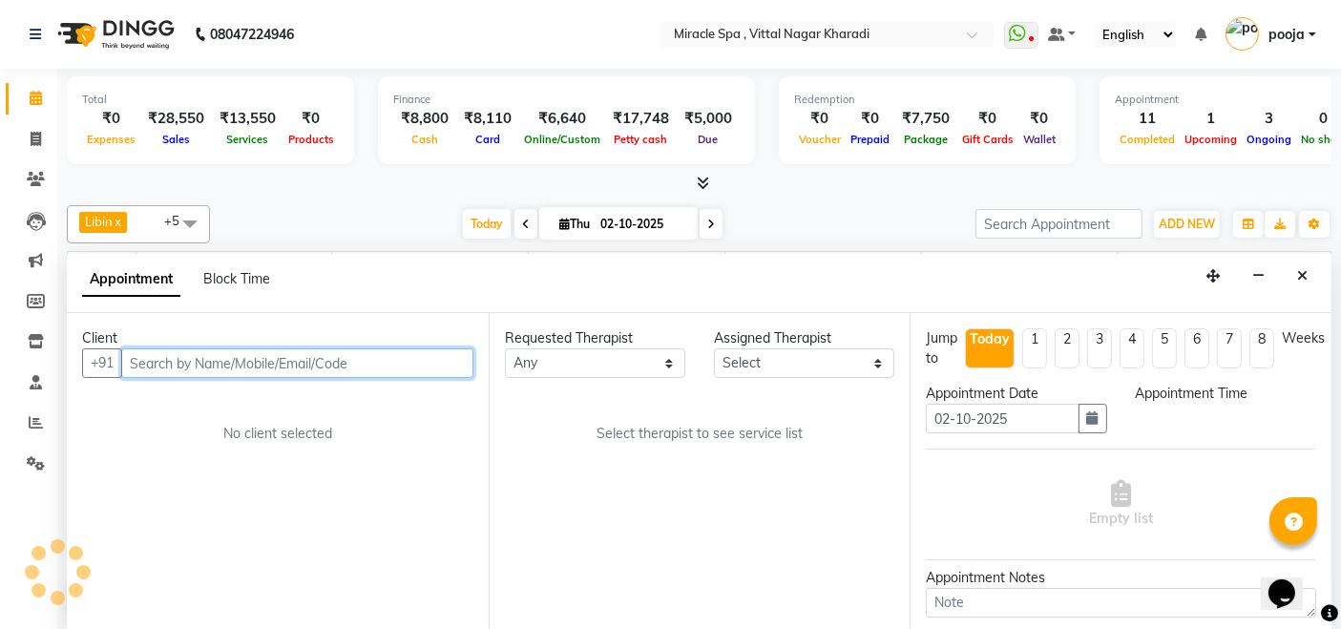
select select "600"
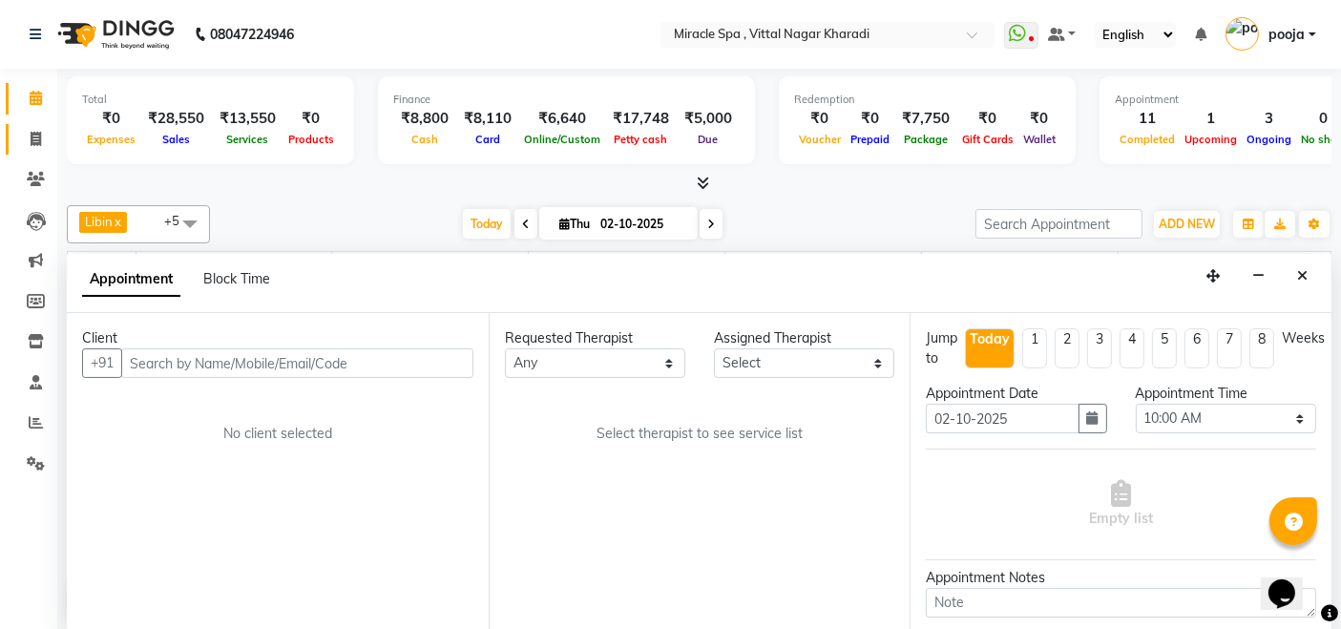
click at [36, 124] on link "Invoice" at bounding box center [29, 140] width 46 height 32
select select "service"
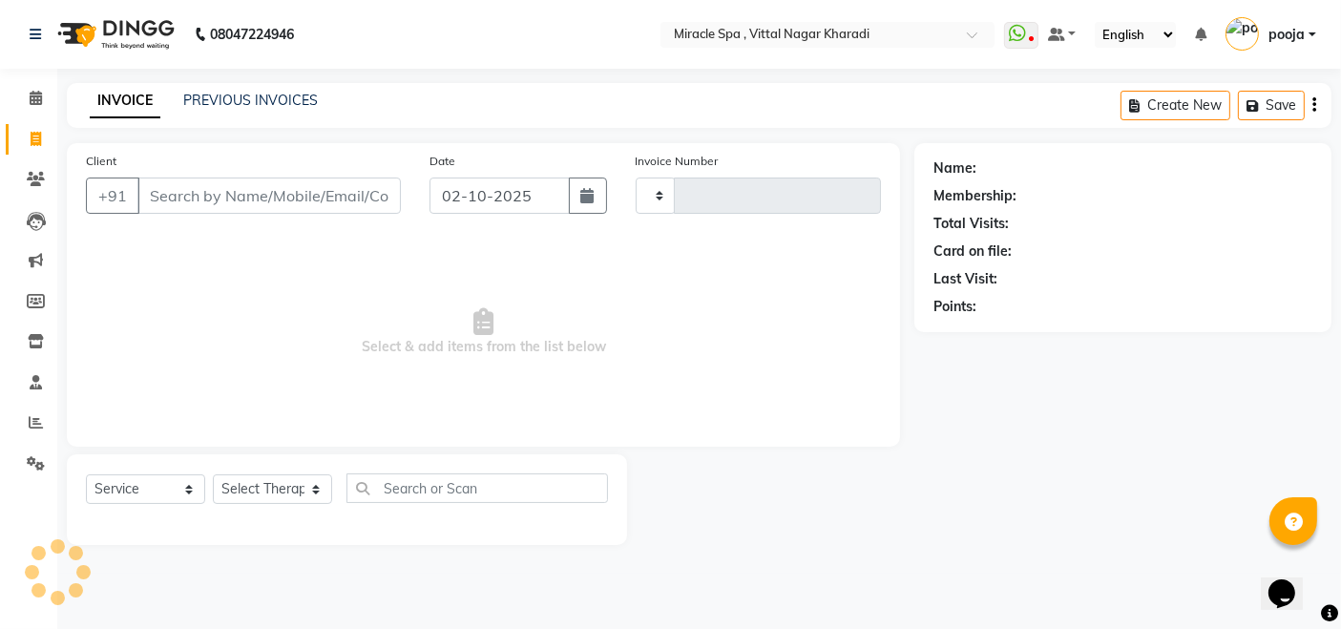
type input "3064"
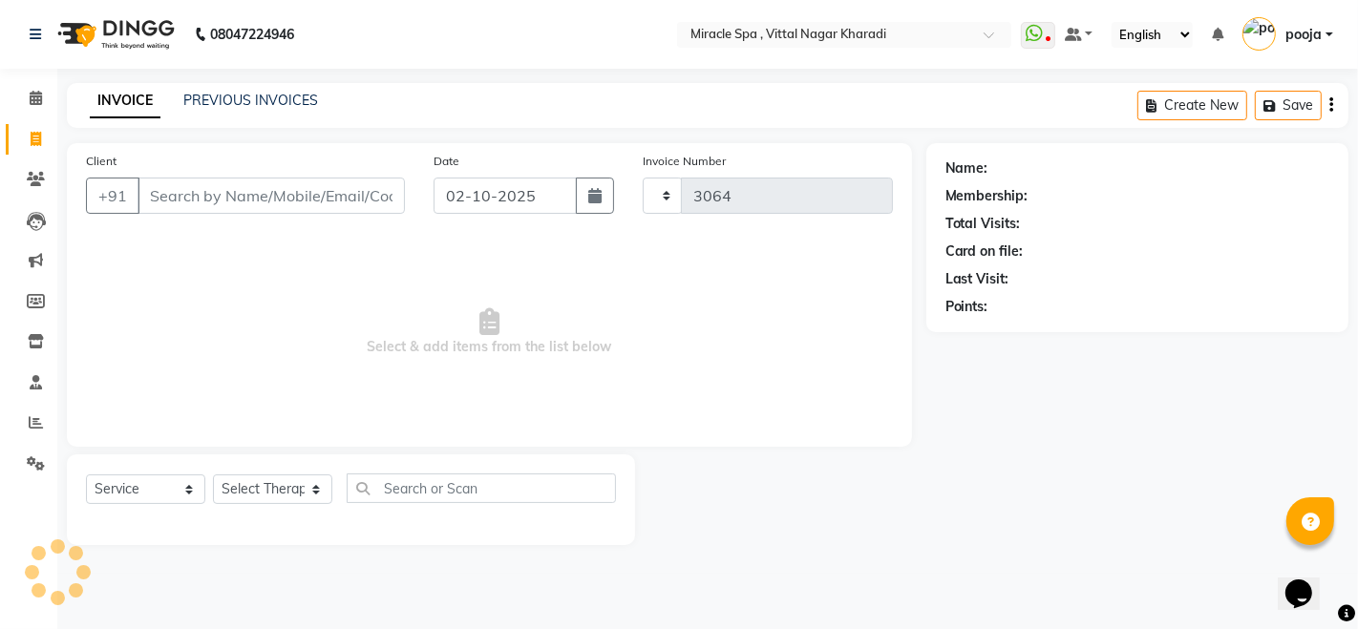
select select "3854"
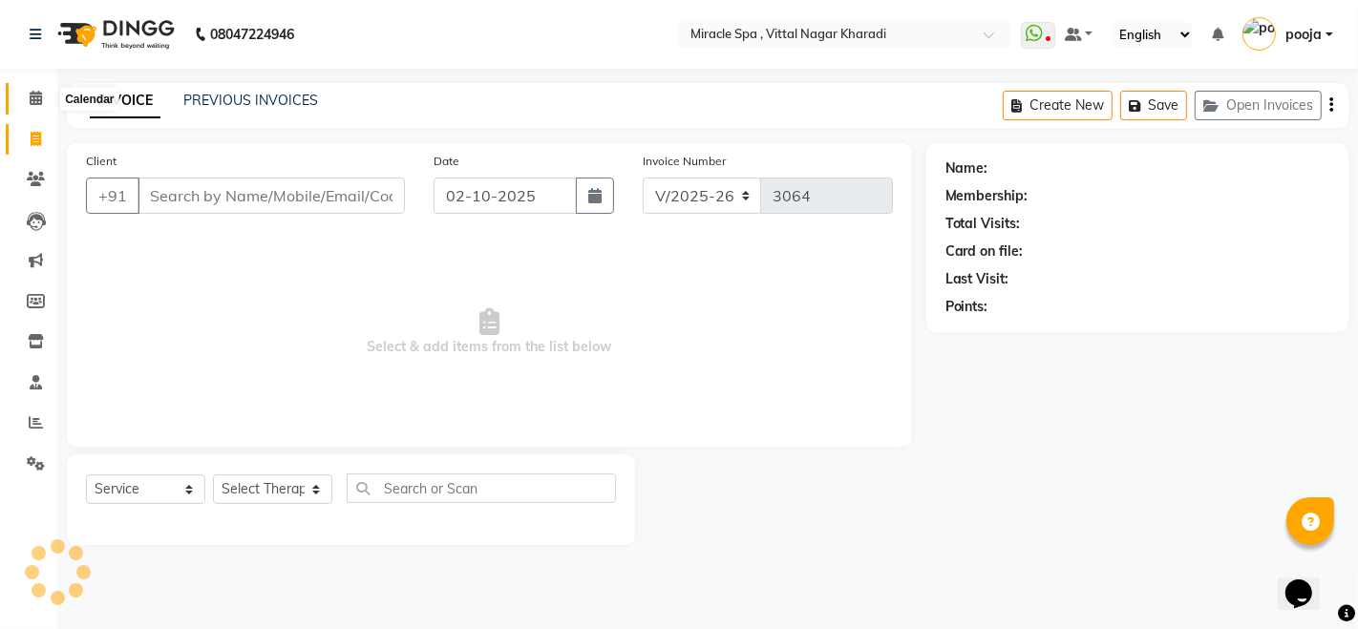
click at [34, 94] on icon at bounding box center [36, 98] width 12 height 14
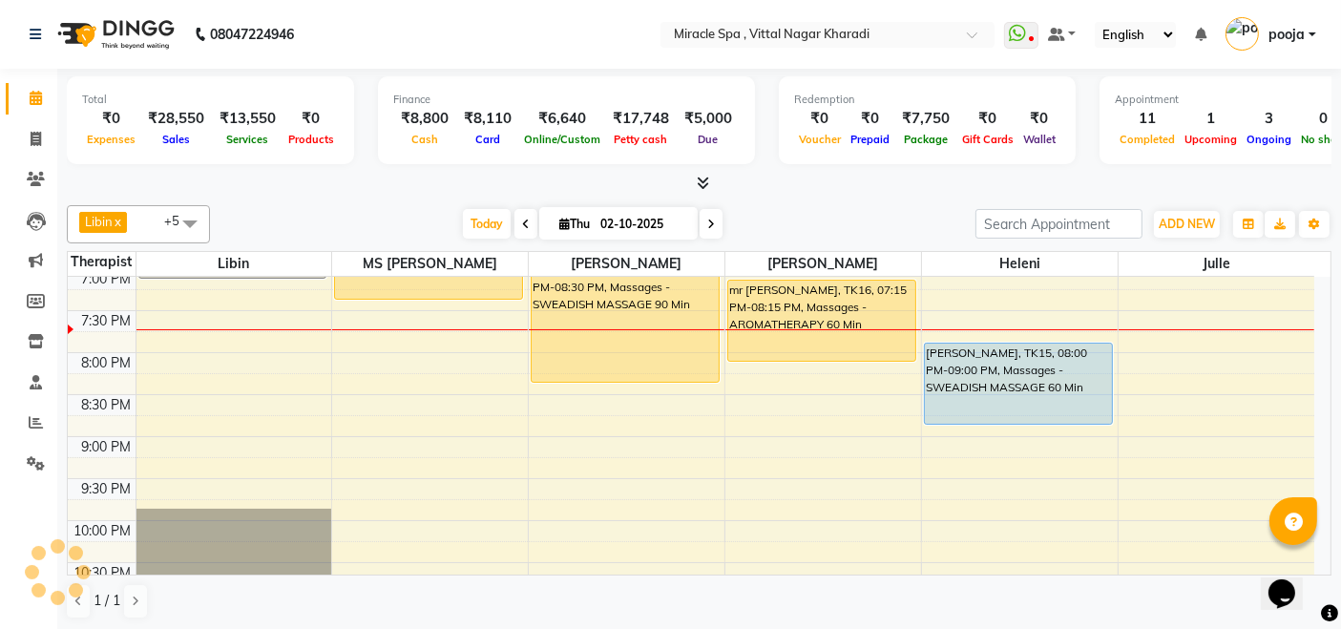
scroll to position [742, 0]
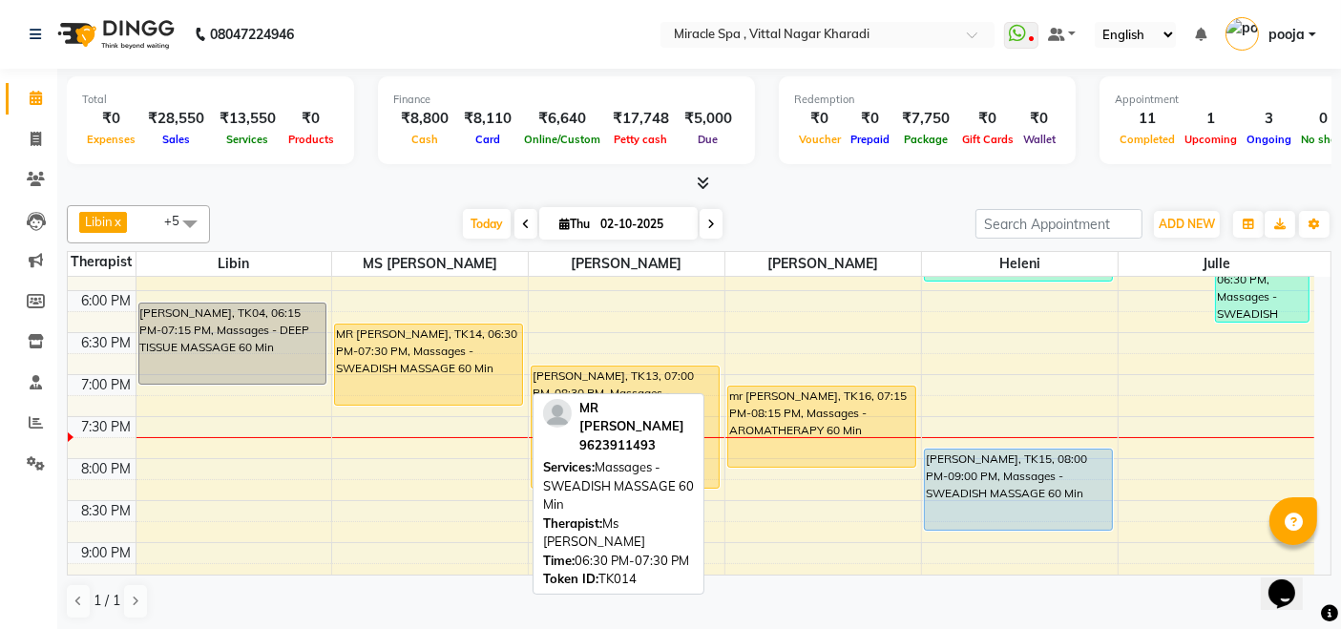
click at [420, 348] on div "MR [PERSON_NAME], TK14, 06:30 PM-07:30 PM, Massages - SWEADISH MASSAGE 60 Min" at bounding box center [428, 365] width 187 height 80
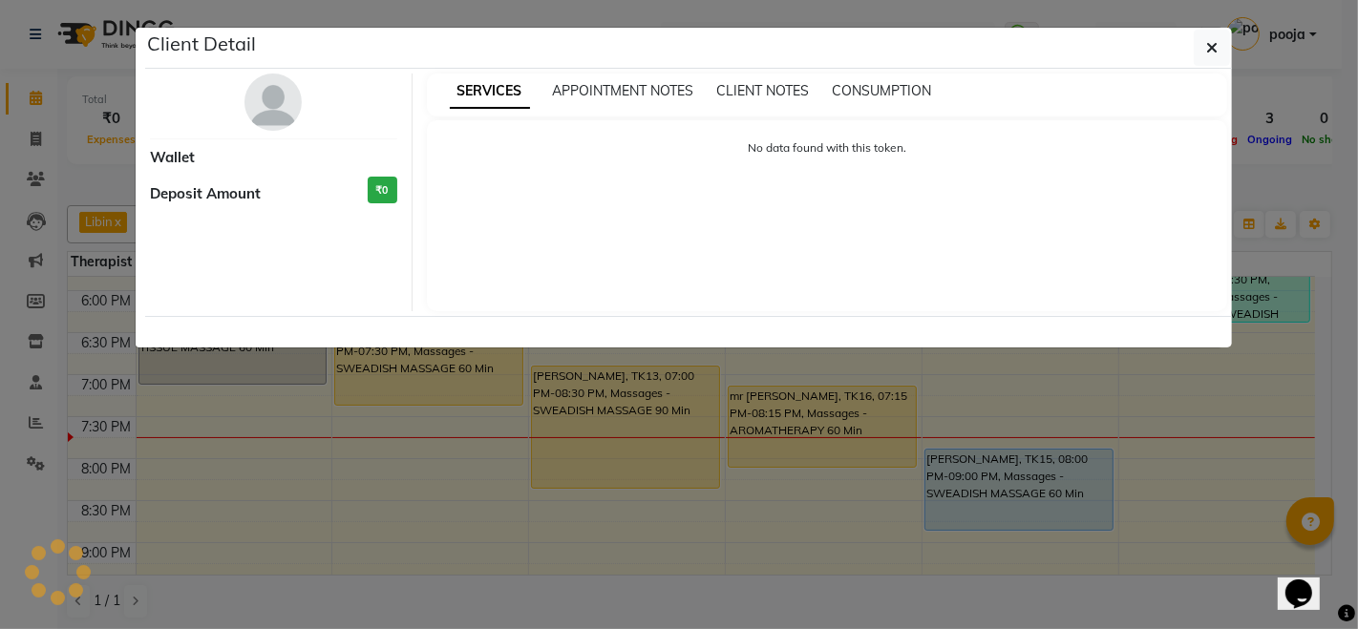
select select "1"
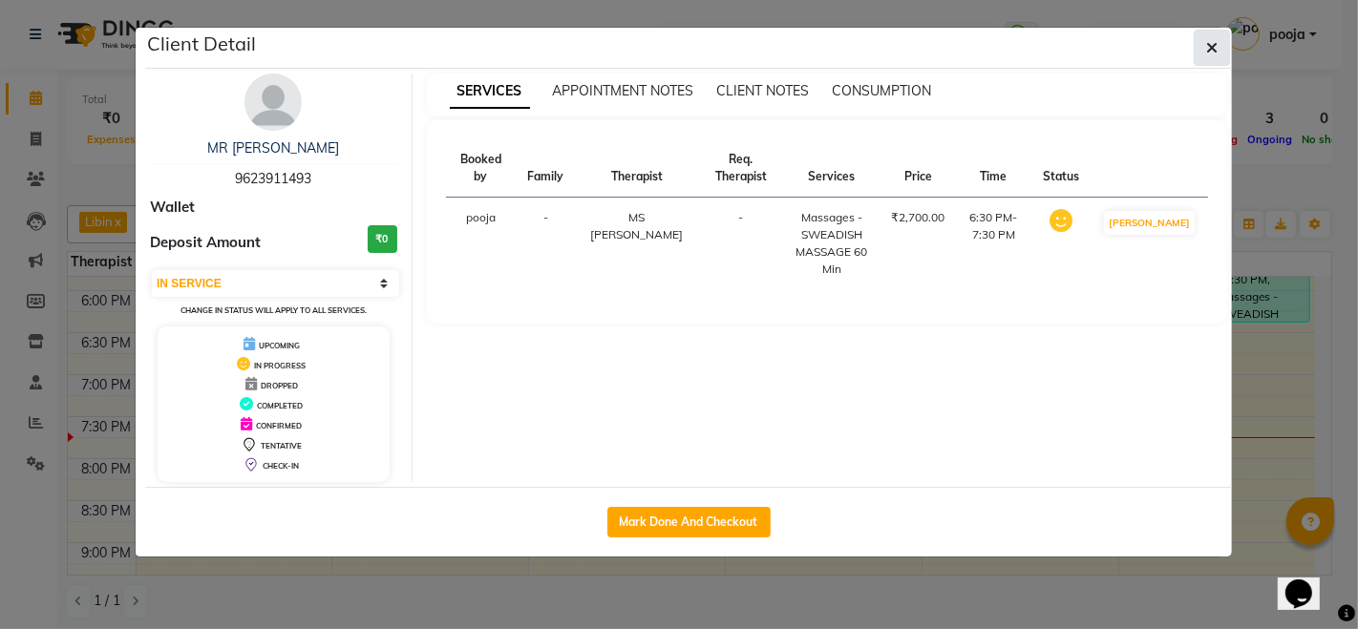
click at [1219, 46] on button "button" at bounding box center [1211, 48] width 36 height 36
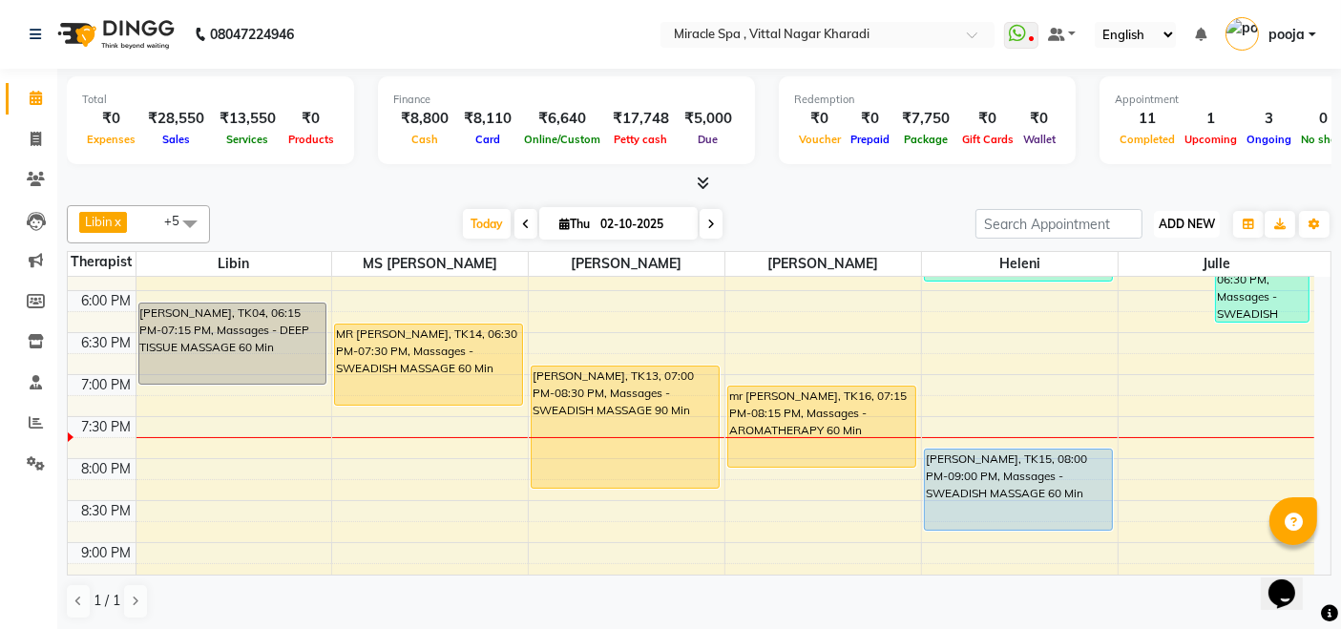
click at [1186, 226] on span "ADD NEW" at bounding box center [1187, 224] width 56 height 14
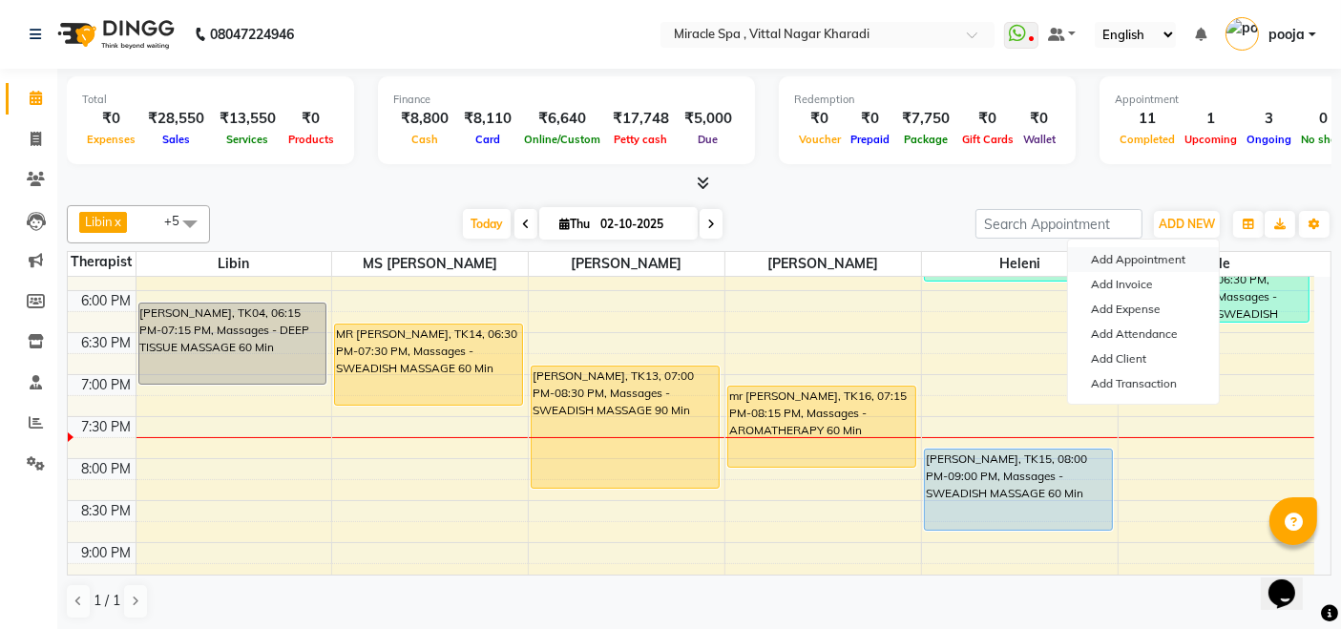
click at [1165, 247] on button "Add Appointment" at bounding box center [1143, 259] width 151 height 25
select select "600"
select select "tentative"
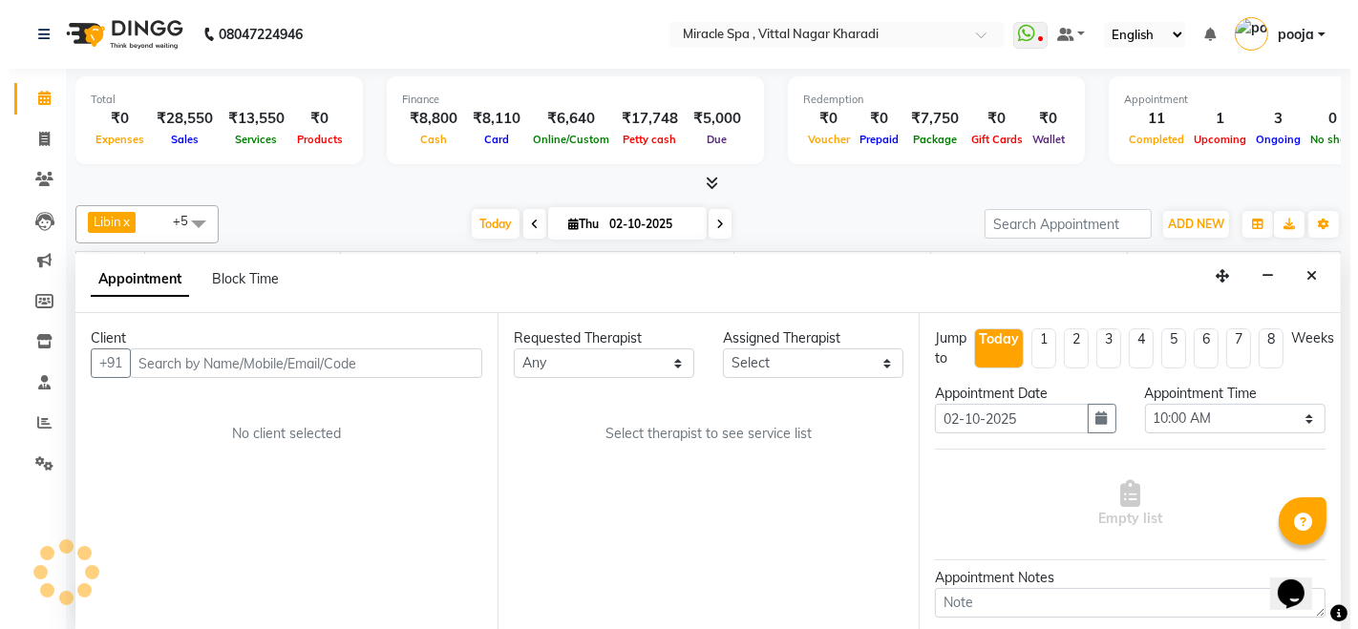
scroll to position [0, 0]
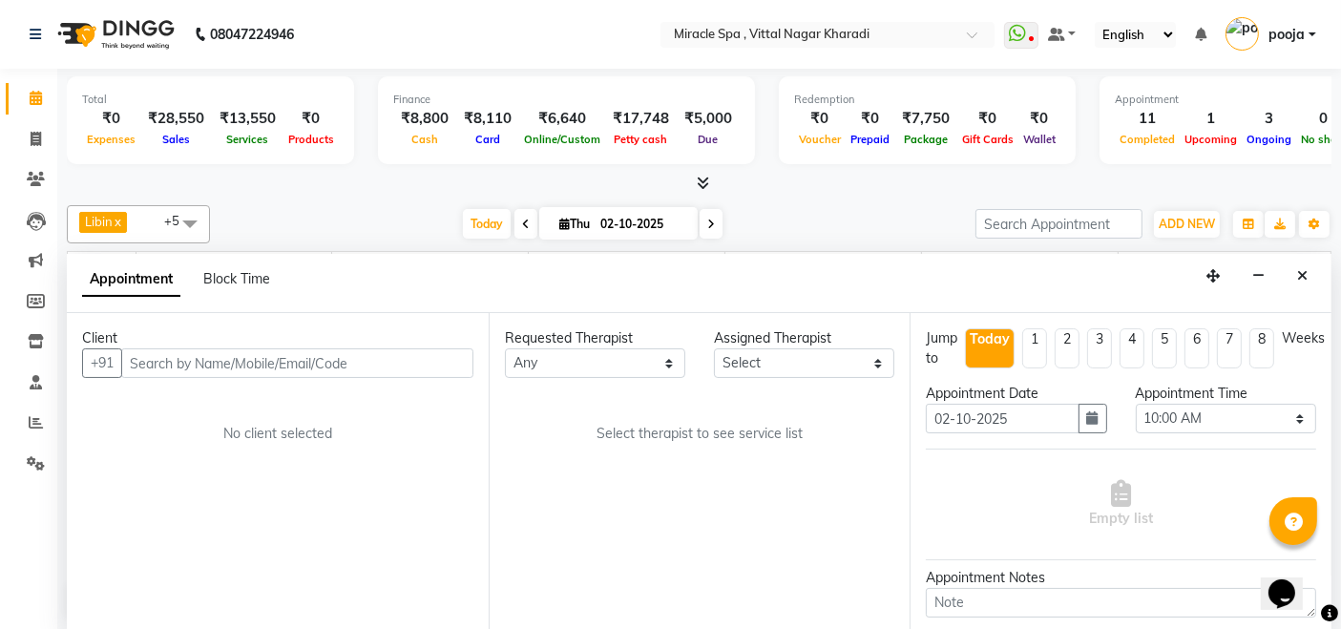
click at [191, 361] on input "text" at bounding box center [297, 363] width 352 height 30
type input "8295390110"
click at [409, 359] on span "Add Client" at bounding box center [434, 362] width 64 height 17
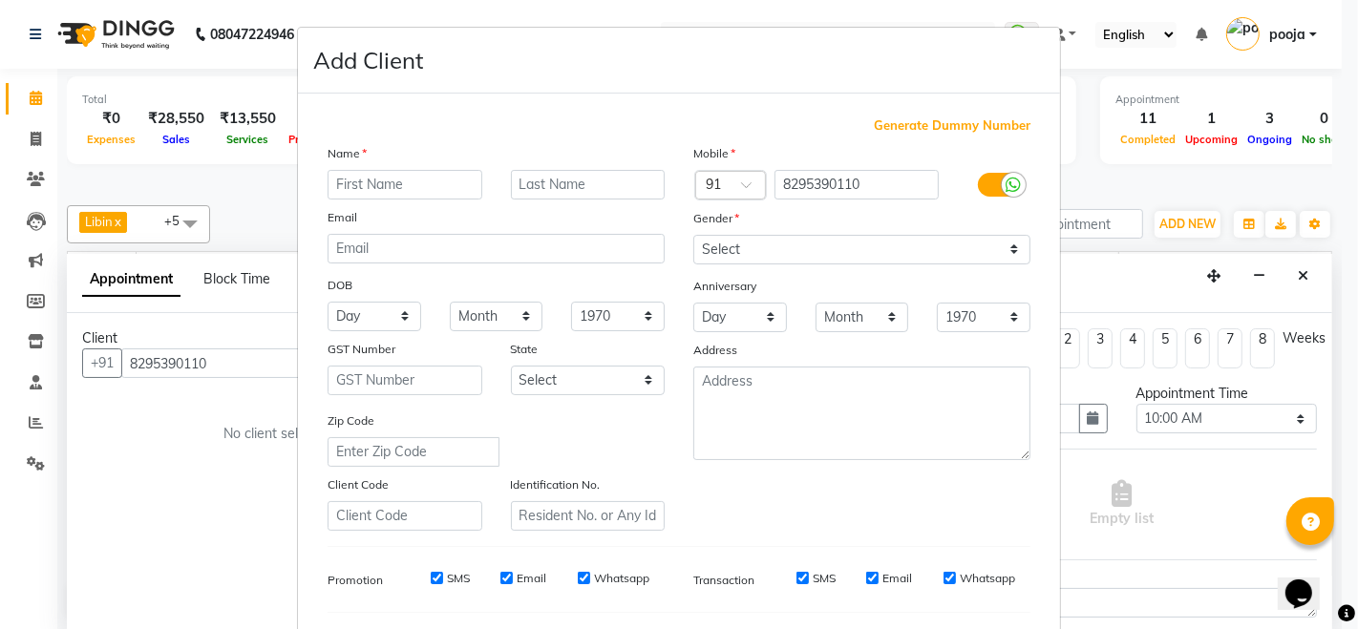
click at [342, 189] on input "text" at bounding box center [404, 185] width 155 height 30
type input "[PERSON_NAME]"
click at [836, 251] on select "Select Male Female Other Prefer Not To Say" at bounding box center [861, 250] width 337 height 30
select select "[DEMOGRAPHIC_DATA]"
click at [693, 235] on select "Select Male Female Other Prefer Not To Say" at bounding box center [861, 250] width 337 height 30
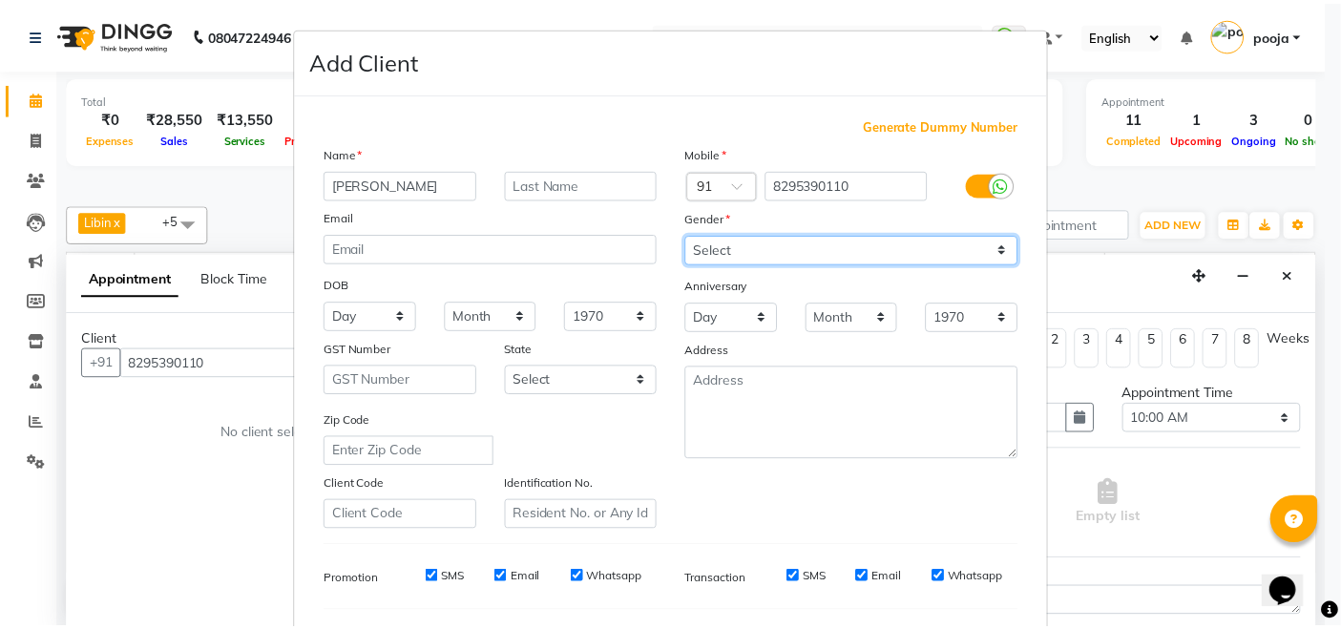
scroll to position [250, 0]
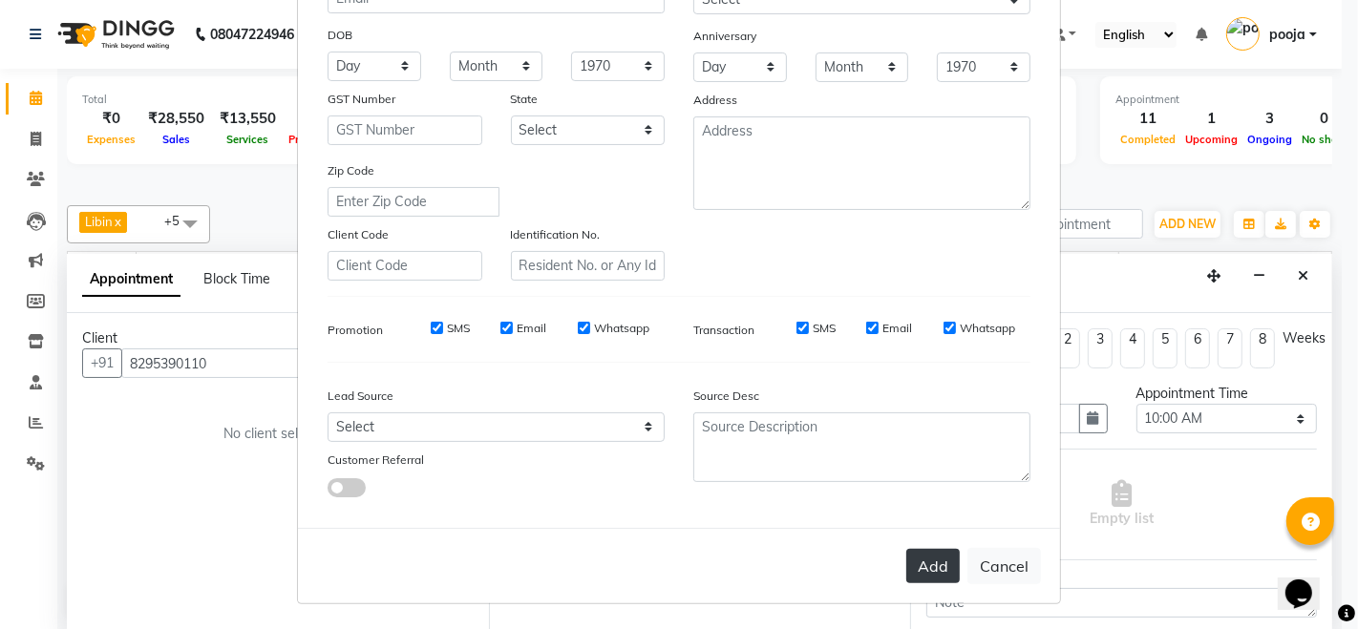
click at [932, 567] on button "Add" at bounding box center [932, 566] width 53 height 34
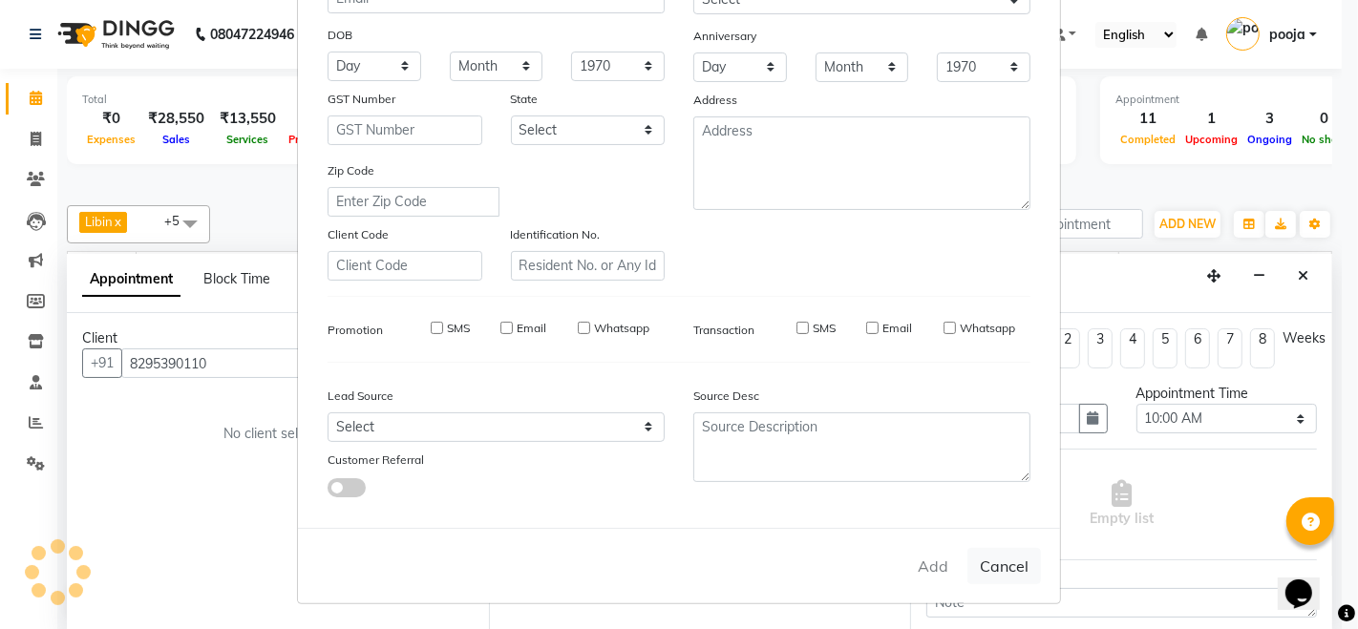
select select
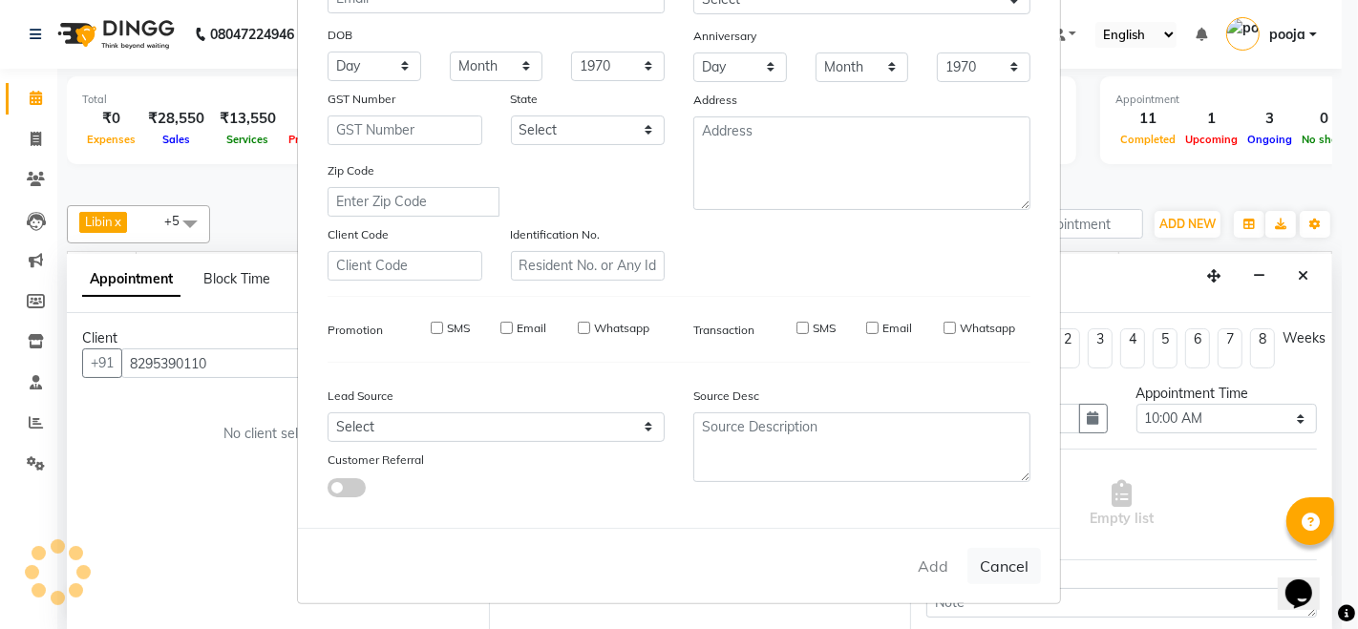
select select
checkbox input "false"
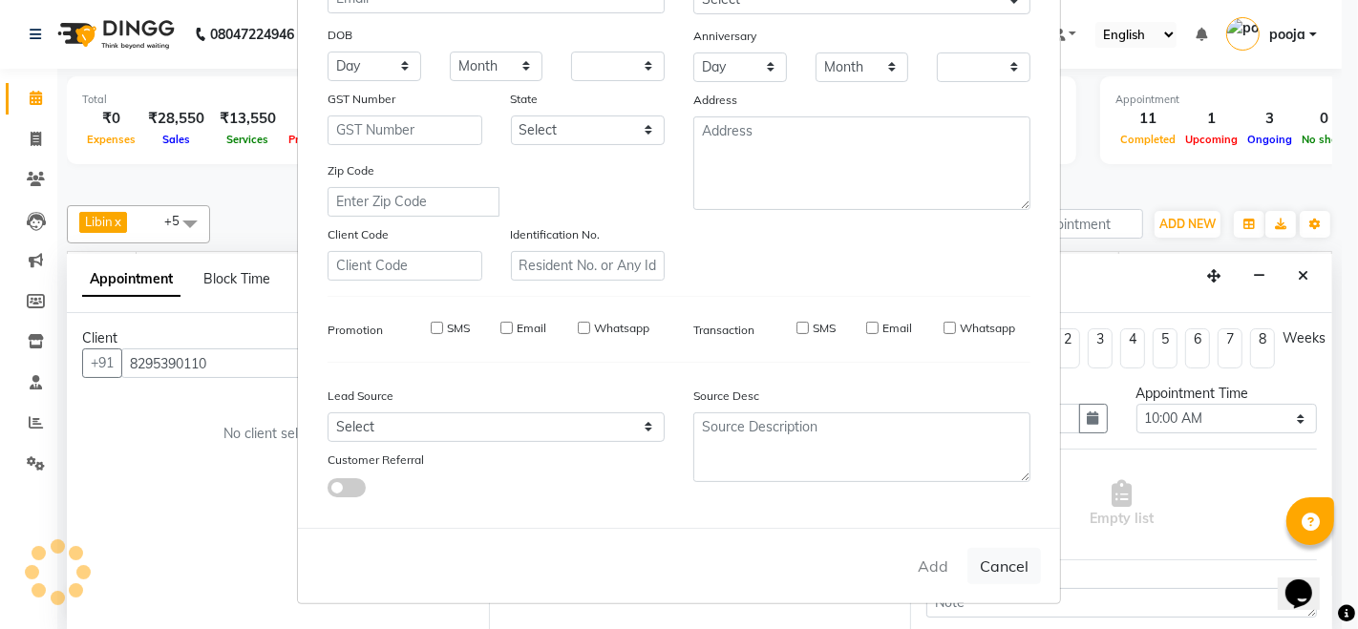
checkbox input "false"
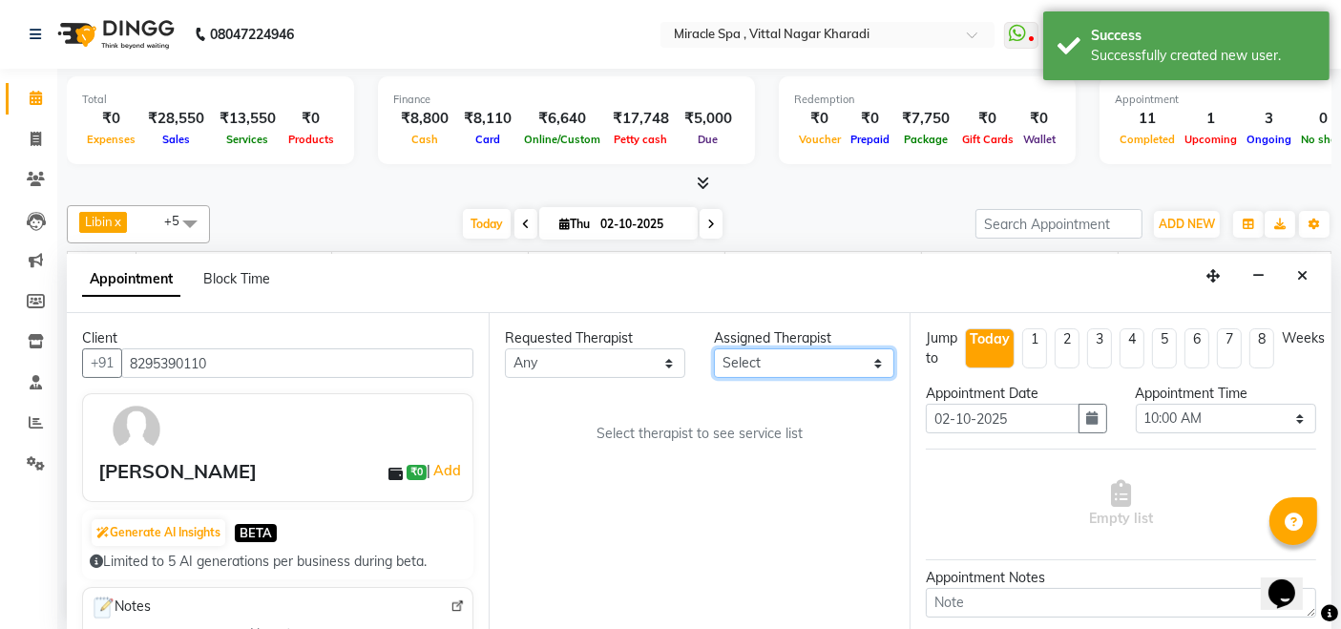
click at [821, 367] on select "Select ajay debora GIGI heleni julle kimia Libin MR ADITYA MS ARTHI MS Mami ms …" at bounding box center [804, 363] width 180 height 30
select select "66233"
click at [714, 348] on select "Select ajay debora GIGI heleni julle kimia Libin MR ADITYA MS ARTHI MS Mami ms …" at bounding box center [804, 363] width 180 height 30
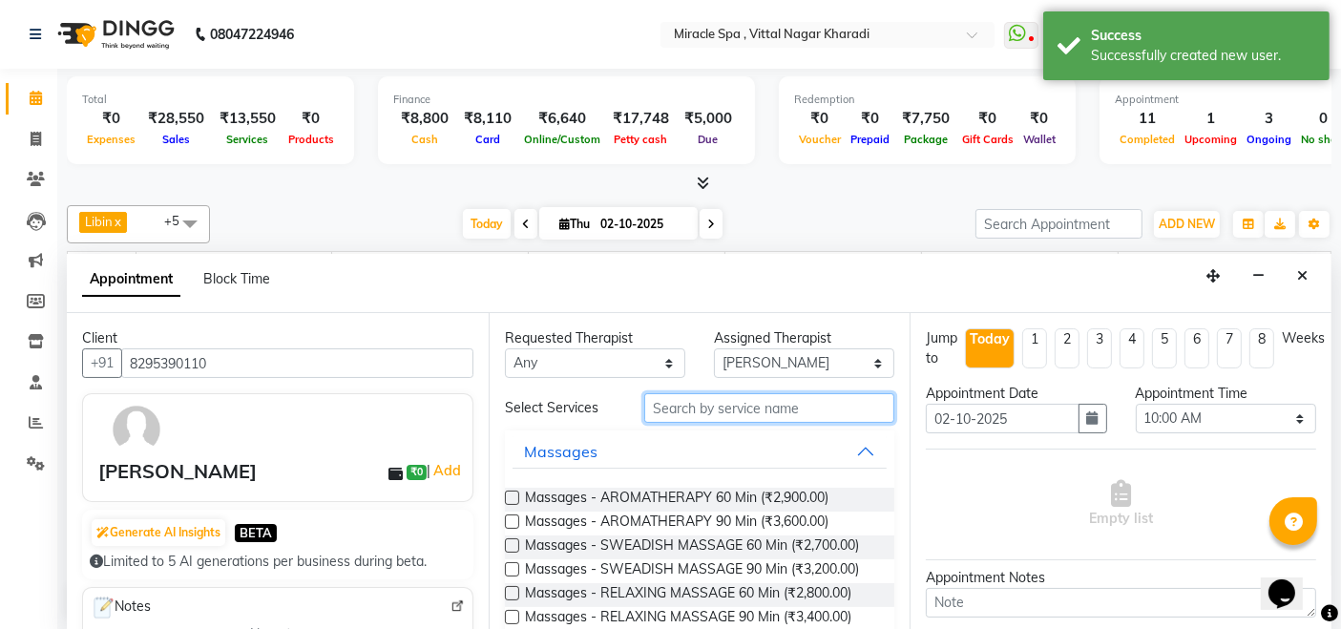
click at [722, 402] on input "text" at bounding box center [769, 408] width 250 height 30
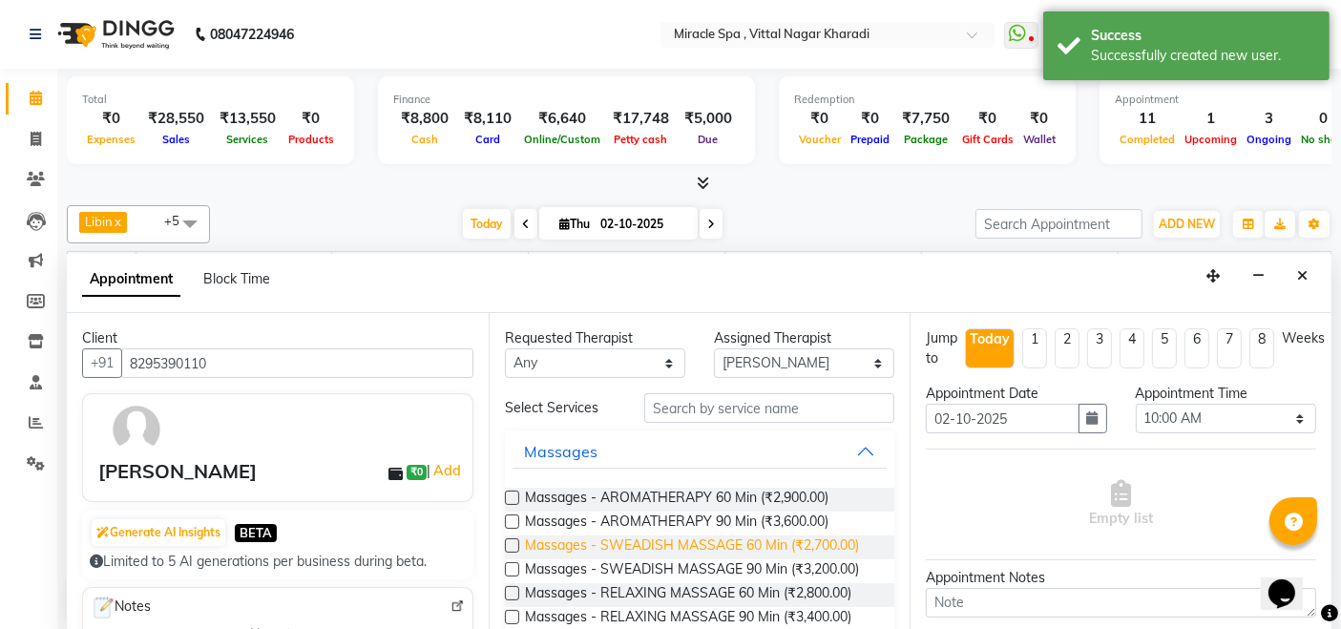
click at [691, 545] on span "Massages - SWEADISH MASSAGE 60 Min (₹2,700.00)" at bounding box center [692, 548] width 334 height 24
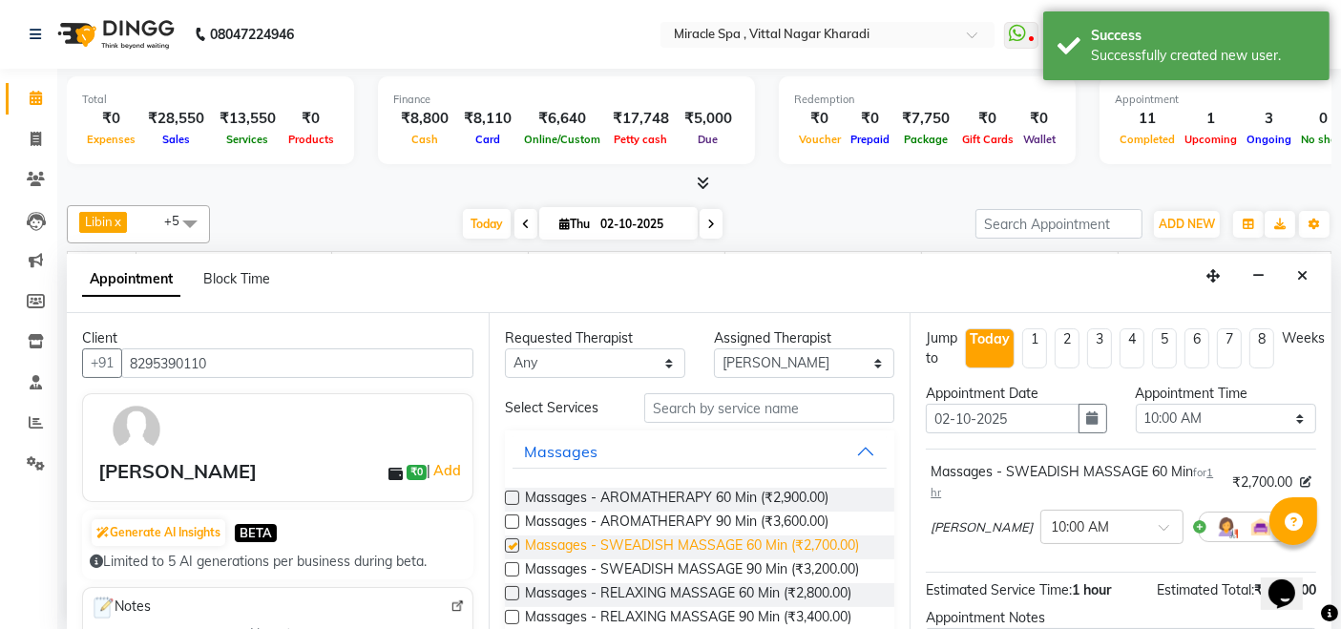
checkbox input "false"
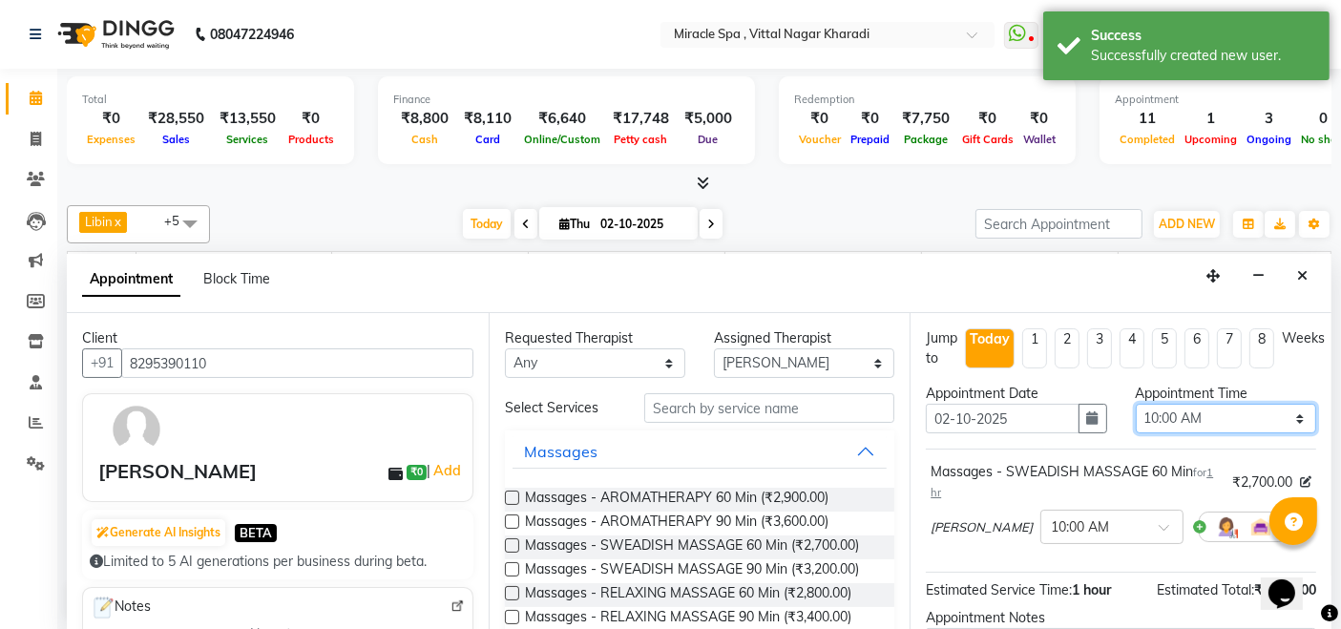
click at [1244, 411] on select "Select 10:00 AM 10:15 AM 10:30 AM 10:45 AM 11:00 AM 11:15 AM 11:30 AM 11:45 AM …" at bounding box center [1226, 419] width 180 height 30
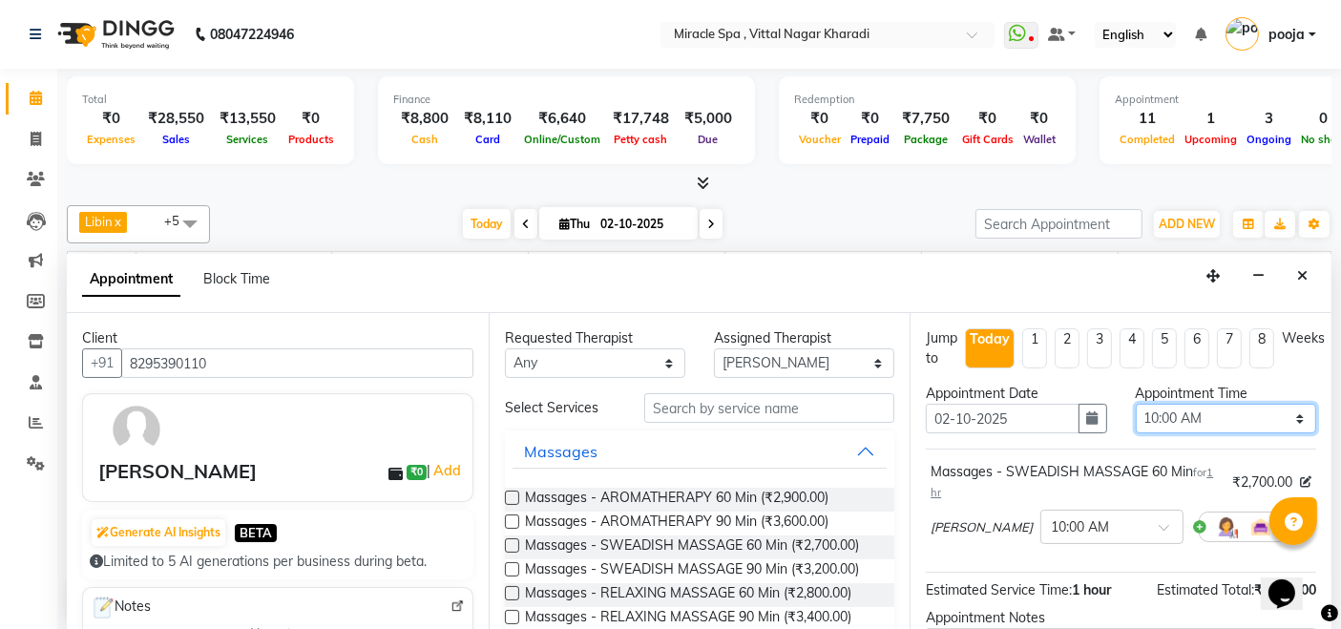
select select "1200"
click at [1136, 404] on select "Select 10:00 AM 10:15 AM 10:30 AM 10:45 AM 11:00 AM 11:15 AM 11:30 AM 11:45 AM …" at bounding box center [1226, 419] width 180 height 30
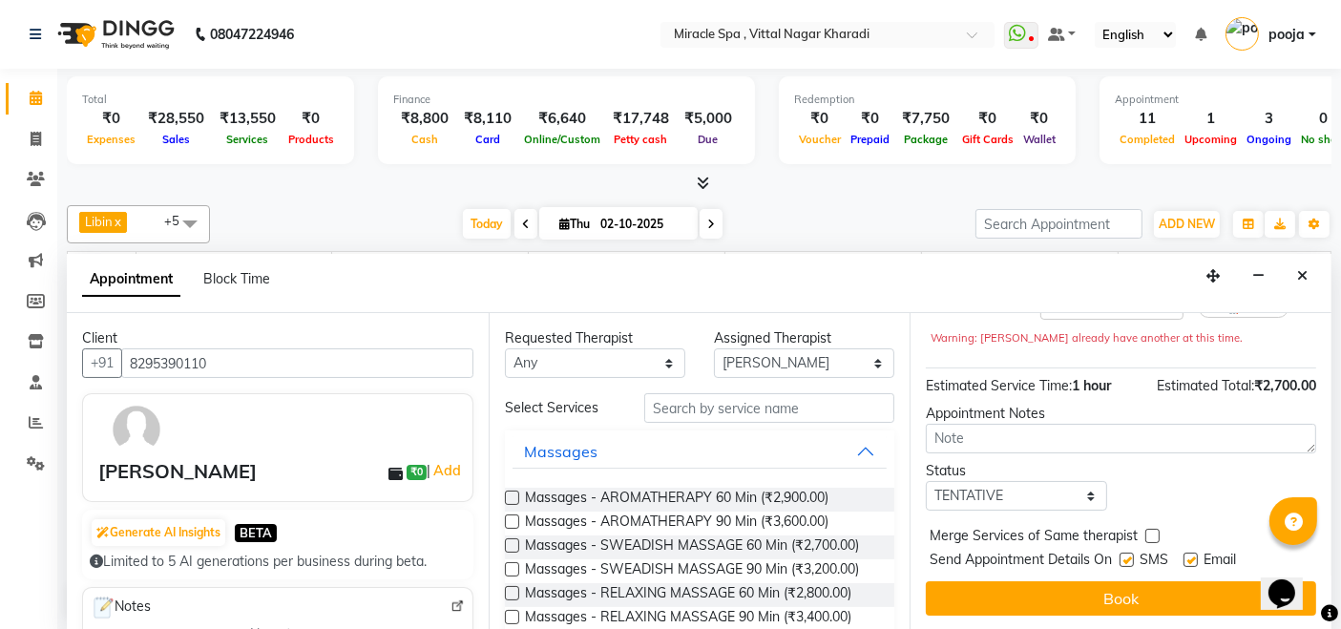
scroll to position [222, 0]
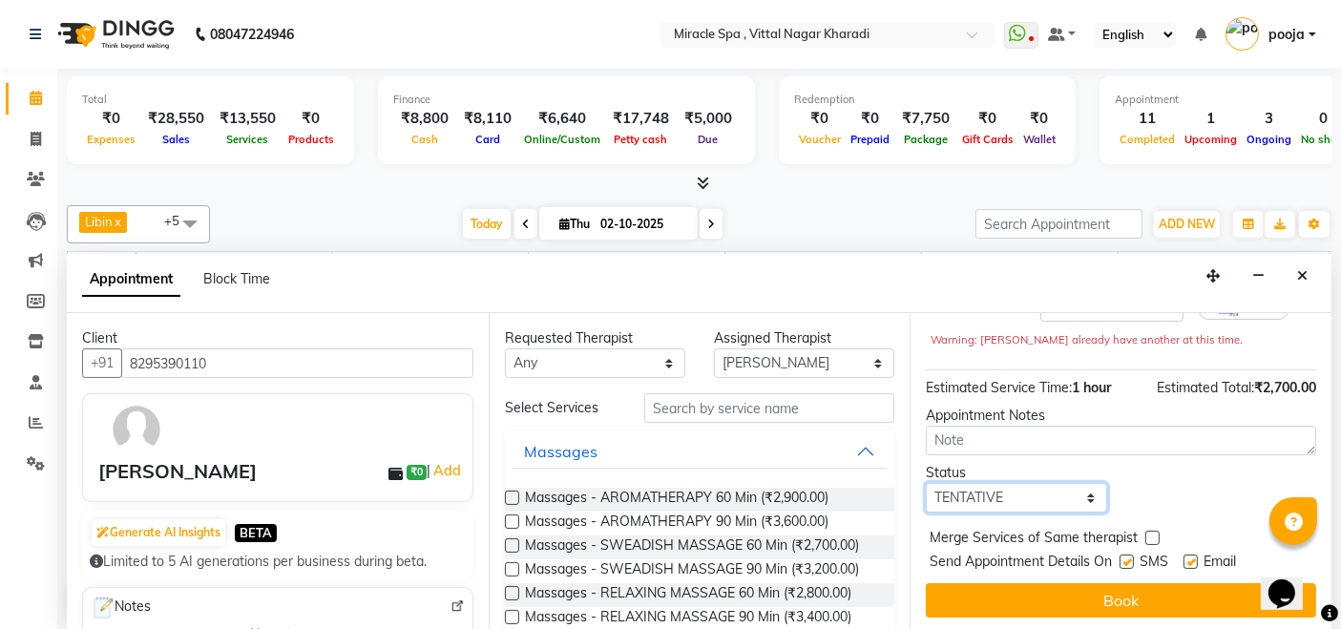
click at [1002, 495] on select "Select TENTATIVE CONFIRM CHECK-IN UPCOMING" at bounding box center [1016, 498] width 180 height 30
select select "upcoming"
click at [926, 483] on select "Select TENTATIVE CONFIRM CHECK-IN UPCOMING" at bounding box center [1016, 498] width 180 height 30
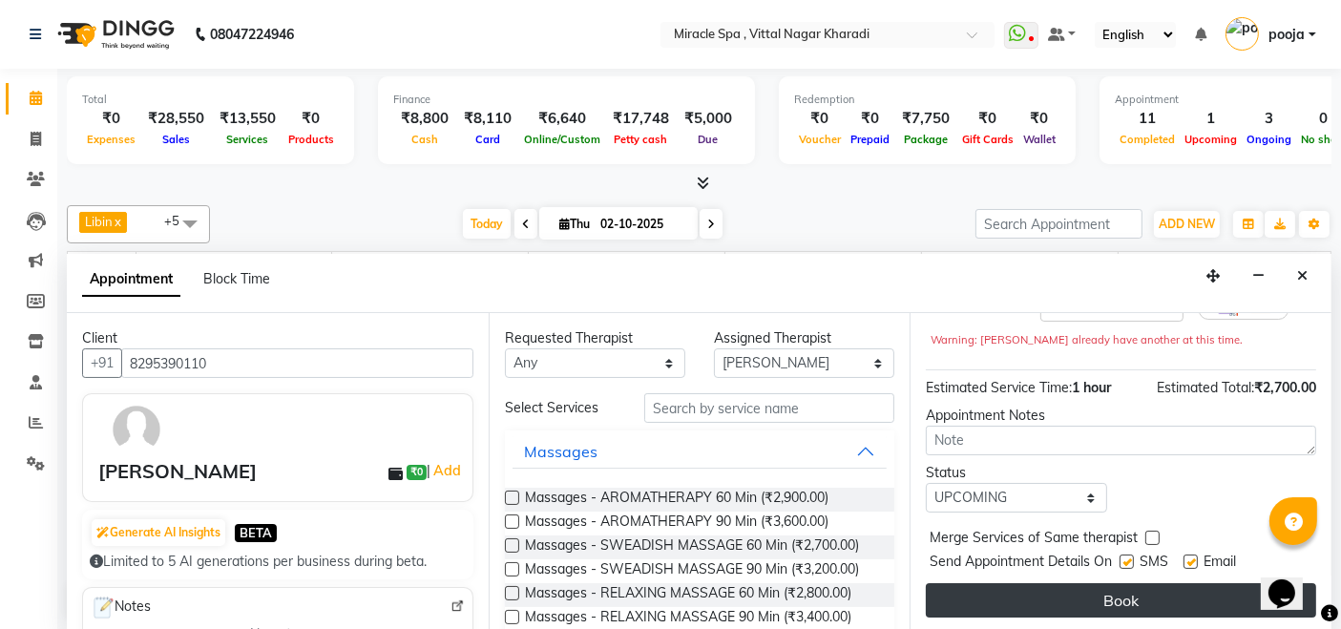
click at [1052, 587] on button "Book" at bounding box center [1121, 600] width 390 height 34
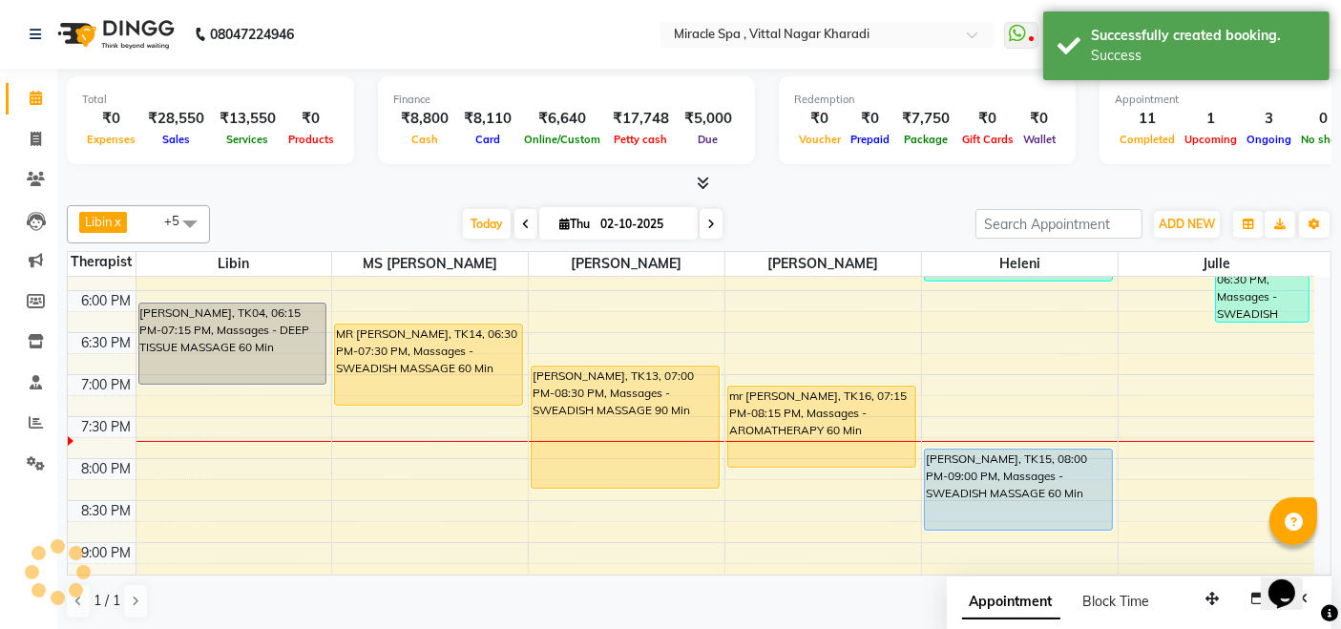
scroll to position [0, 0]
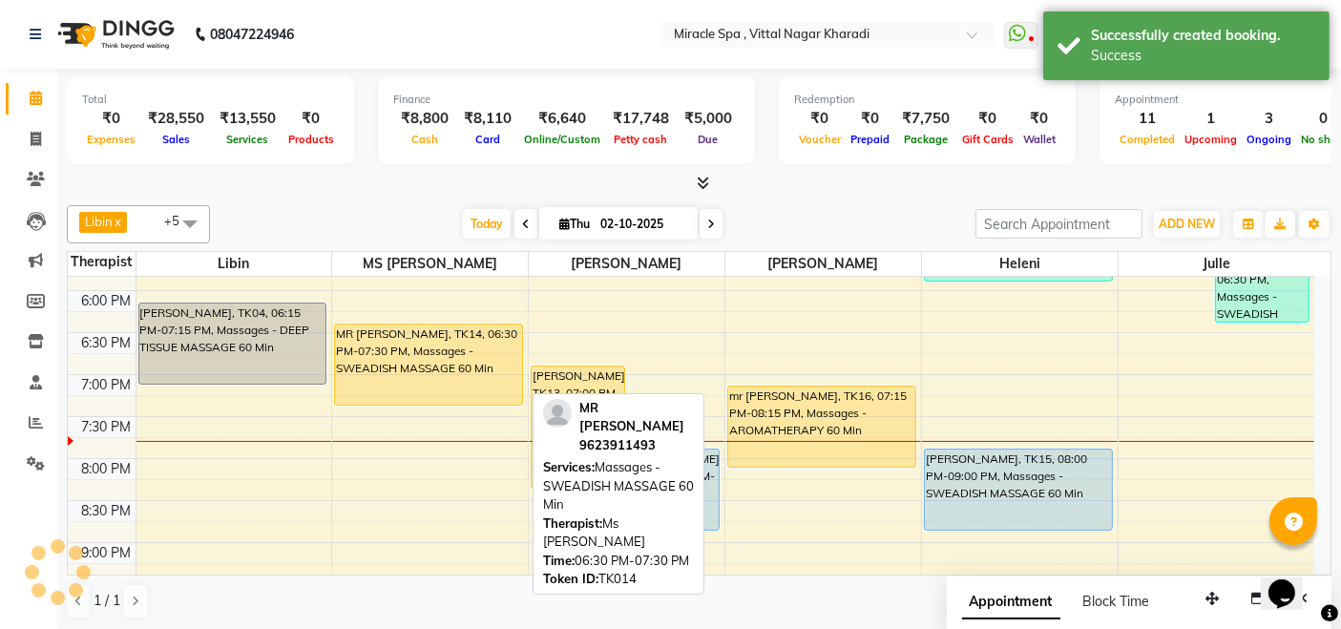
click at [429, 358] on div "MR [PERSON_NAME], TK14, 06:30 PM-07:30 PM, Massages - SWEADISH MASSAGE 60 Min" at bounding box center [428, 365] width 187 height 80
select select "1"
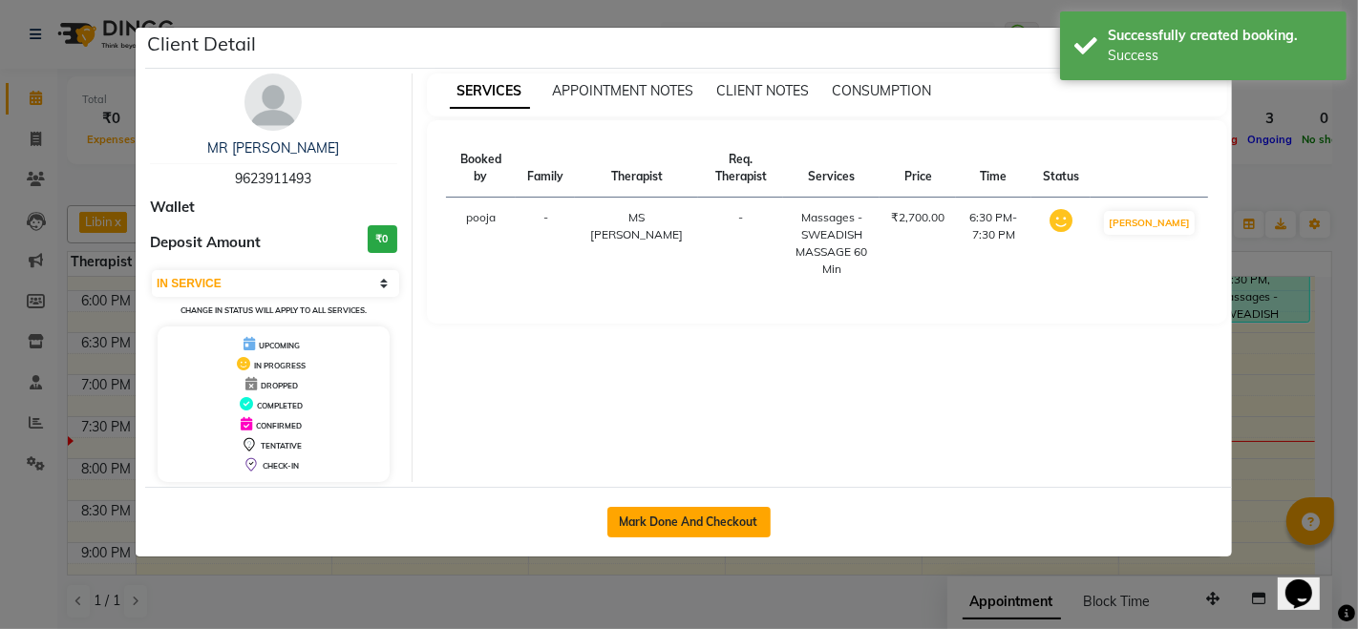
click at [685, 509] on button "Mark Done And Checkout" at bounding box center [688, 522] width 163 height 31
select select "3854"
select select "service"
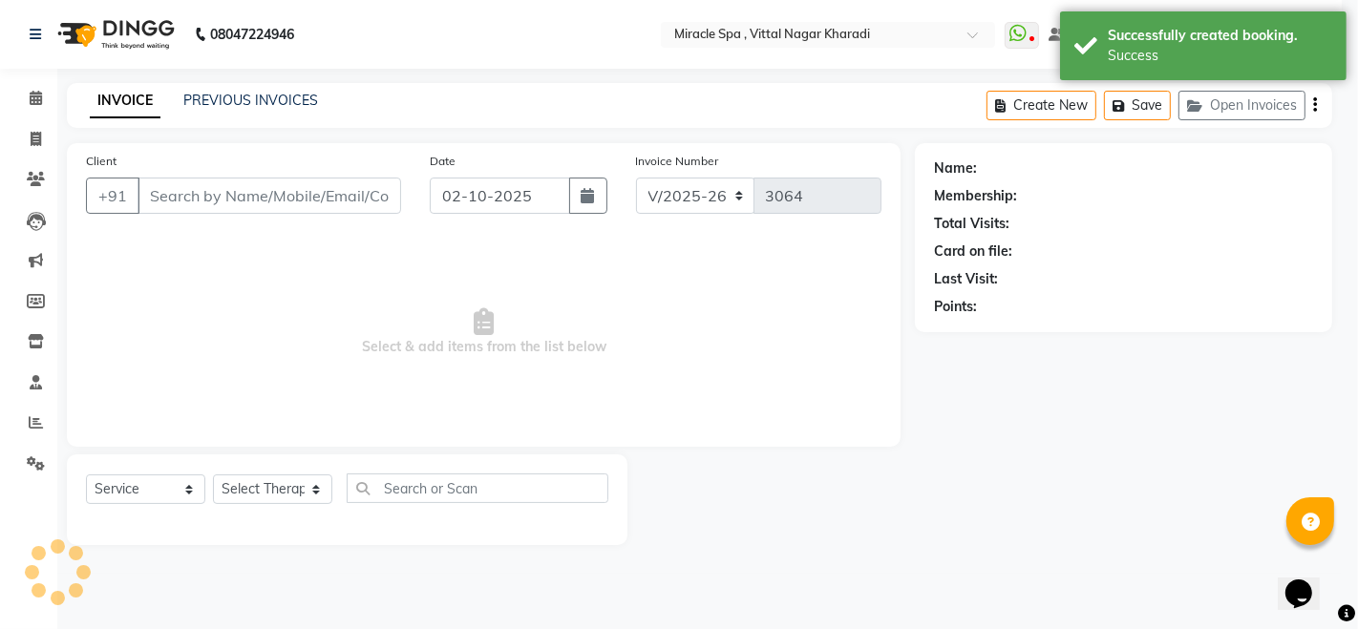
select select "3"
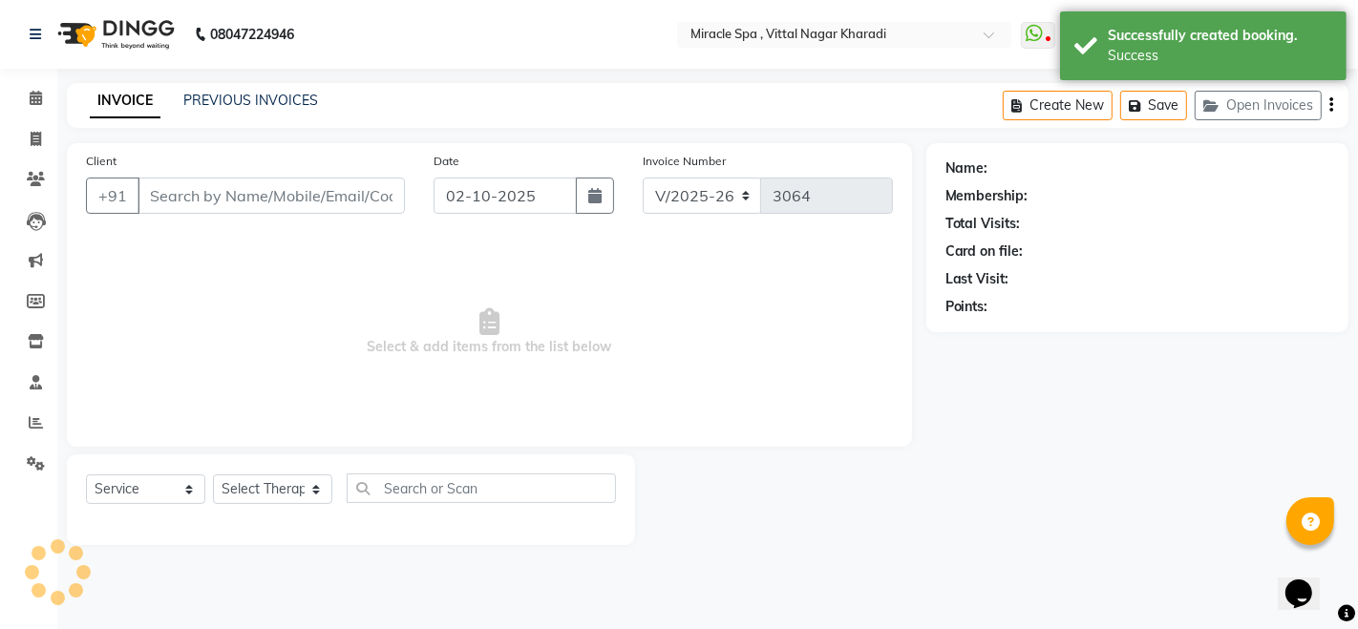
type input "9623911493"
select select "62144"
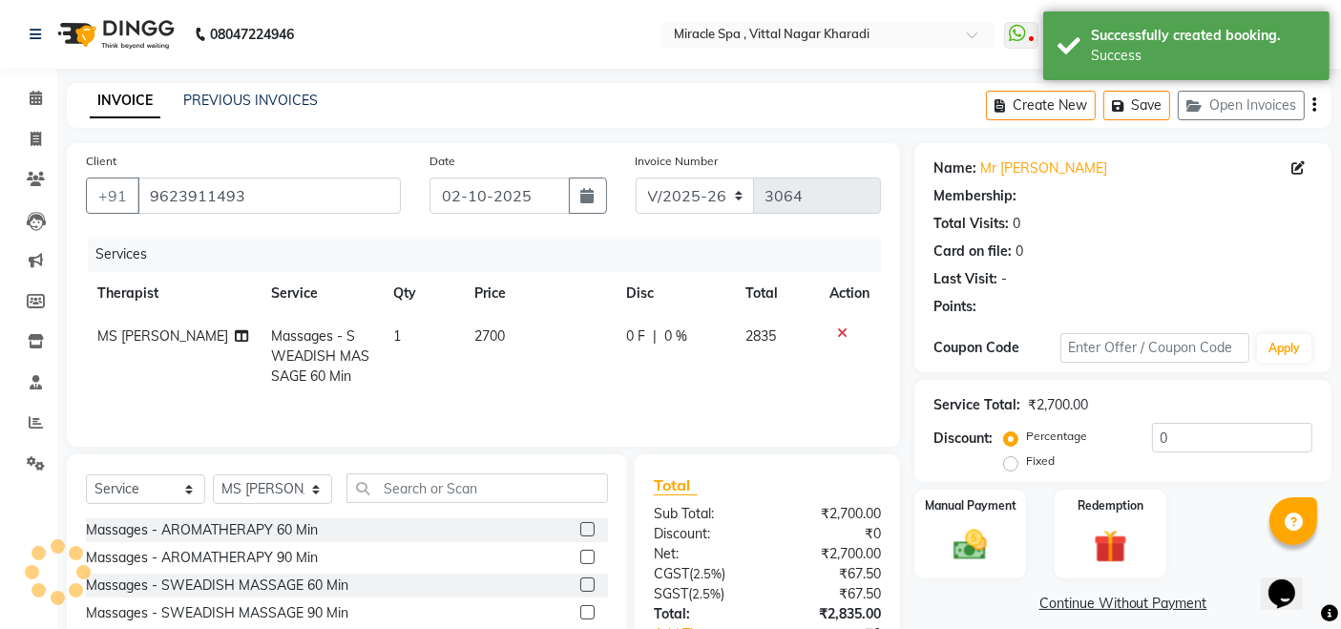
select select "1: Object"
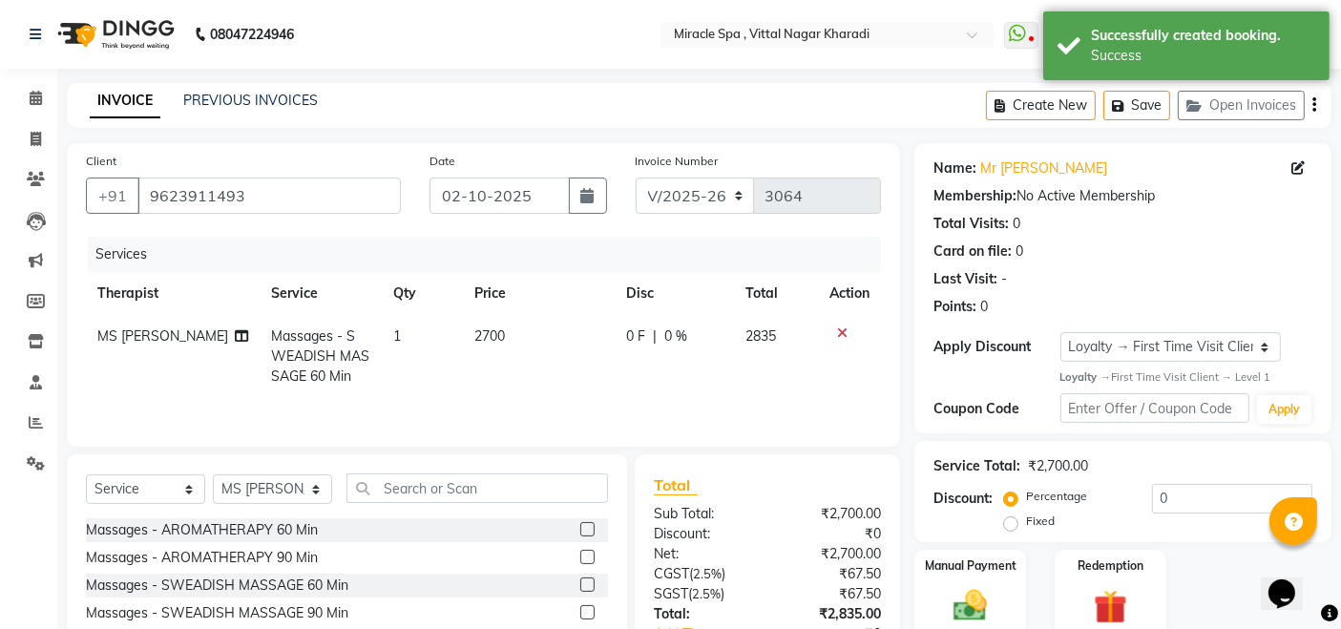
click at [1310, 108] on div "Create New Save Open Invoices" at bounding box center [1159, 105] width 346 height 45
click at [1313, 106] on icon "button" at bounding box center [1315, 105] width 4 height 1
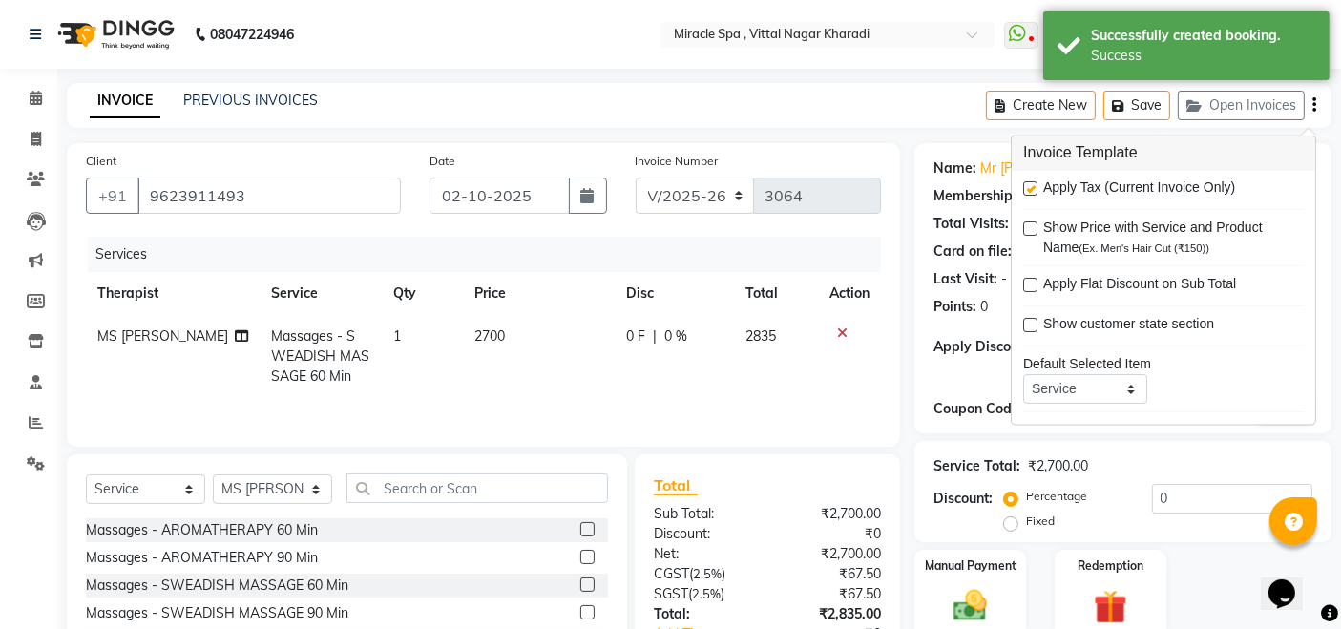
click at [1035, 187] on label at bounding box center [1030, 189] width 14 height 14
click at [1035, 187] on input "checkbox" at bounding box center [1029, 190] width 12 height 12
checkbox input "false"
click at [507, 331] on td "2700" at bounding box center [539, 356] width 152 height 83
select select "62144"
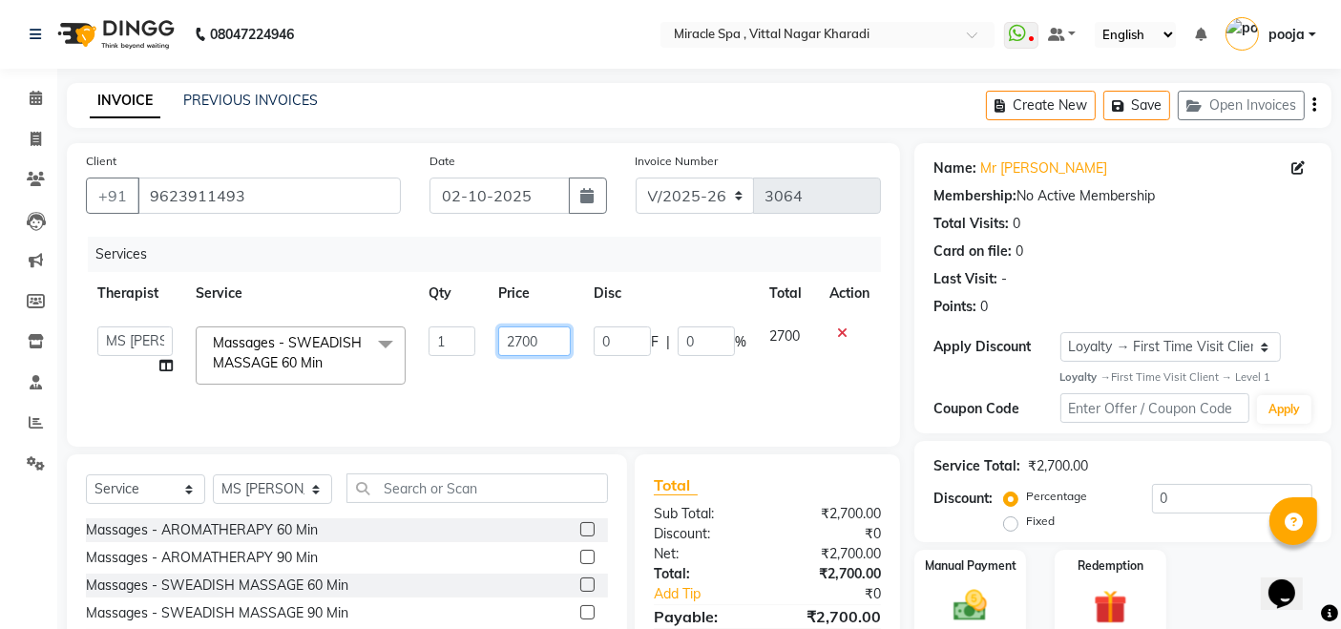
click at [519, 336] on input "2700" at bounding box center [534, 342] width 73 height 30
type input "2200"
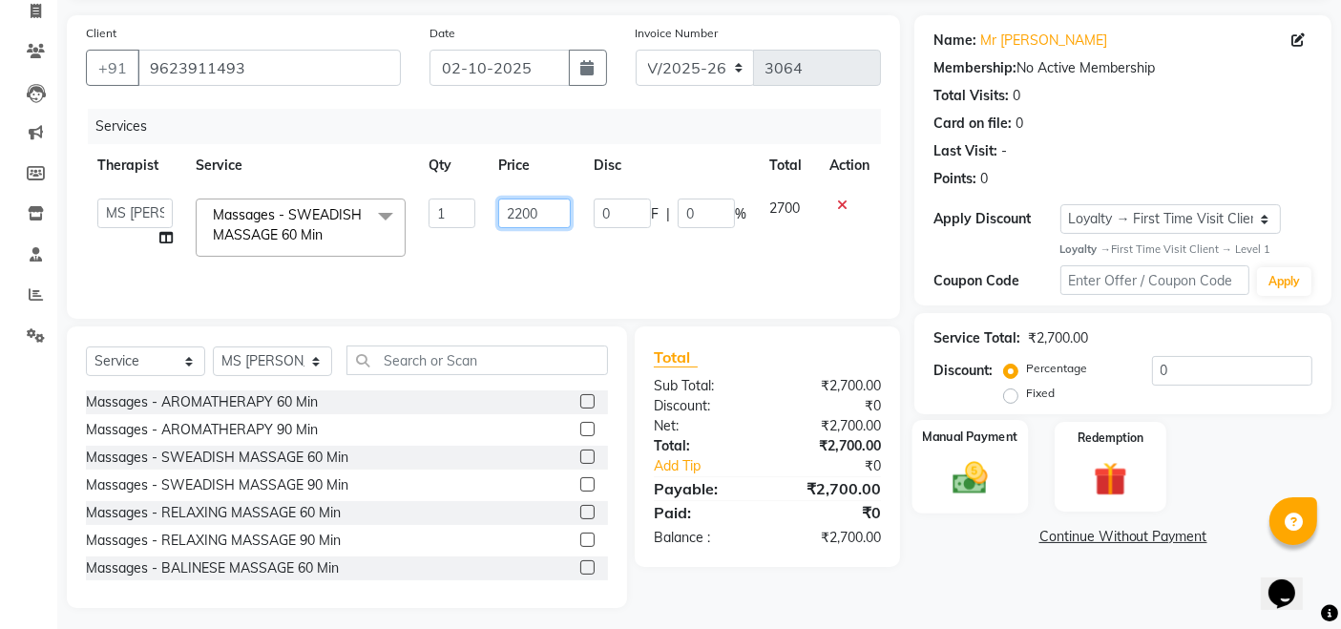
scroll to position [135, 0]
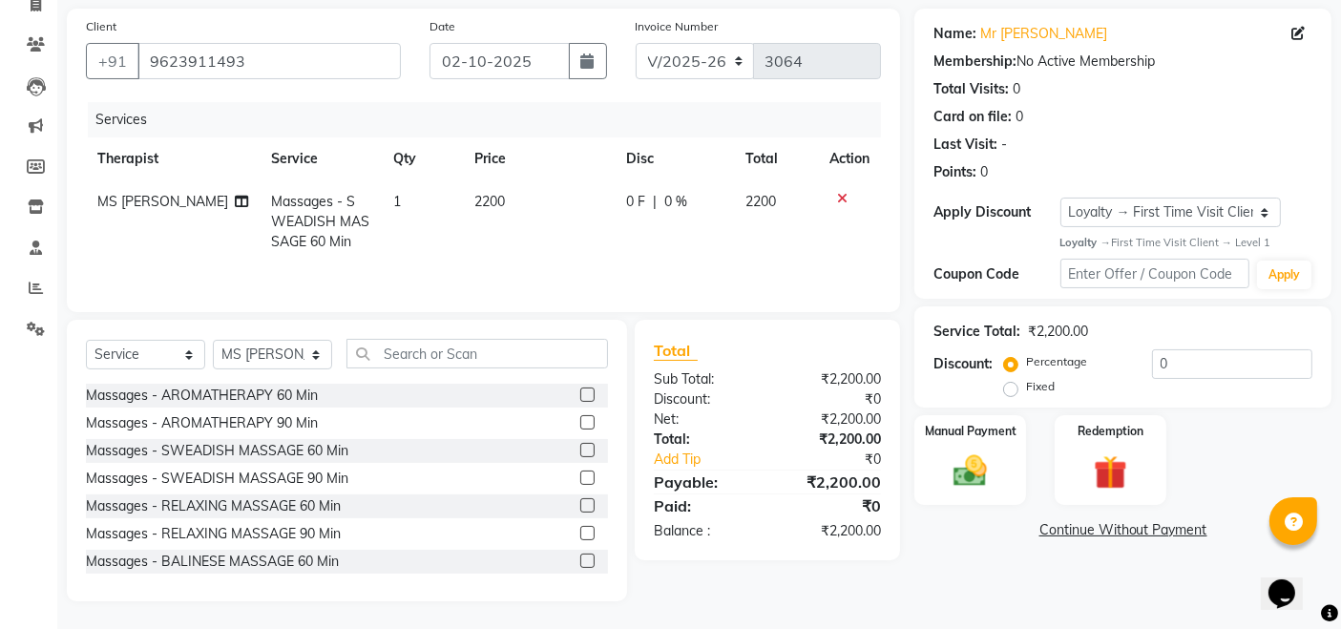
click at [975, 552] on div "Name: Mr Sandunu Membership: No Active Membership Total Visits: 0 Card on file:…" at bounding box center [1131, 305] width 432 height 593
click at [946, 470] on img at bounding box center [970, 472] width 57 height 40
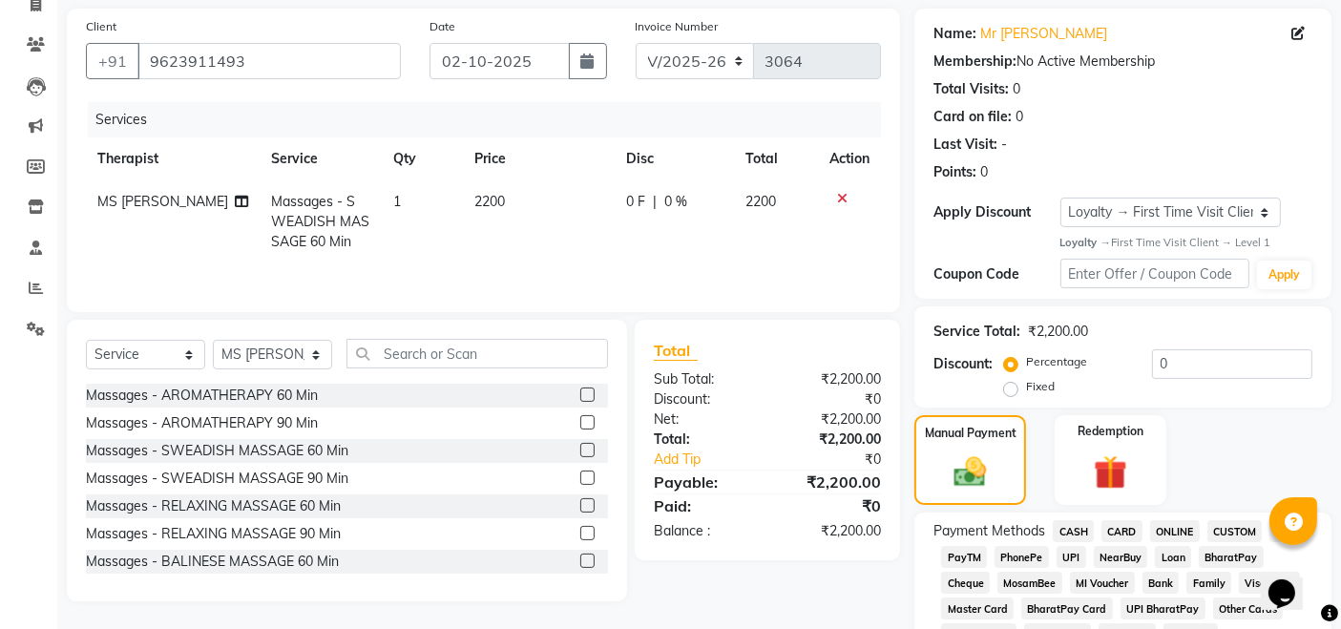
click at [1067, 555] on span "UPI" at bounding box center [1072, 557] width 30 height 22
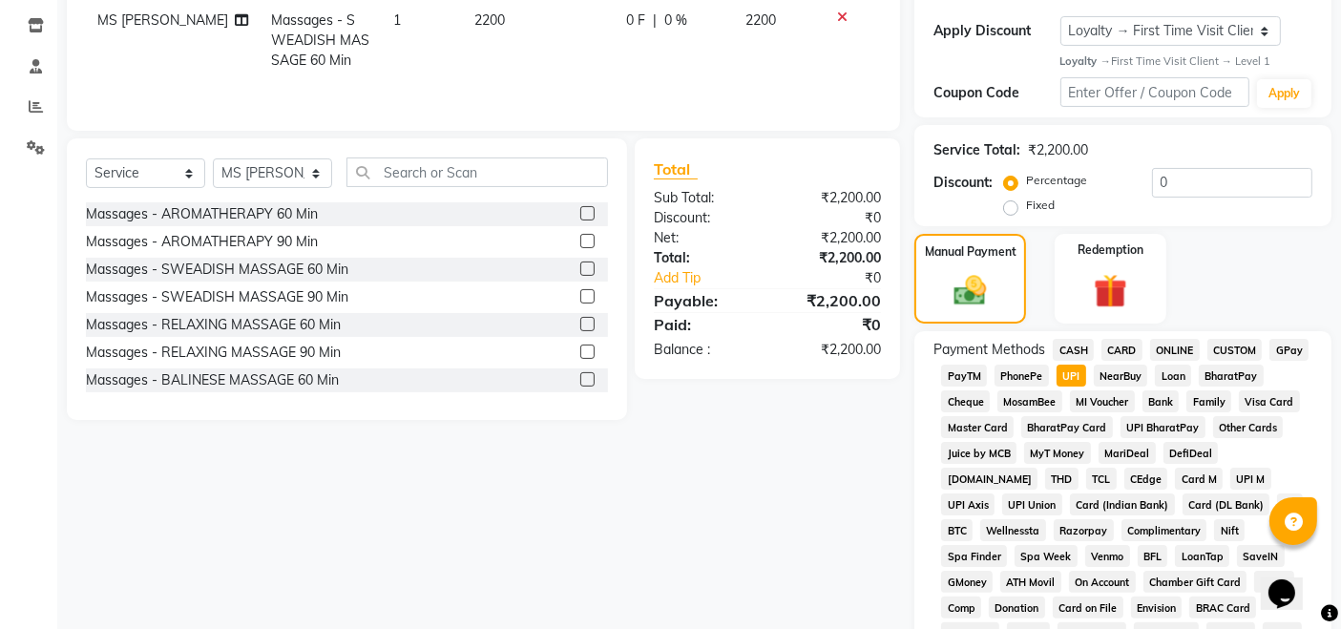
scroll to position [846, 0]
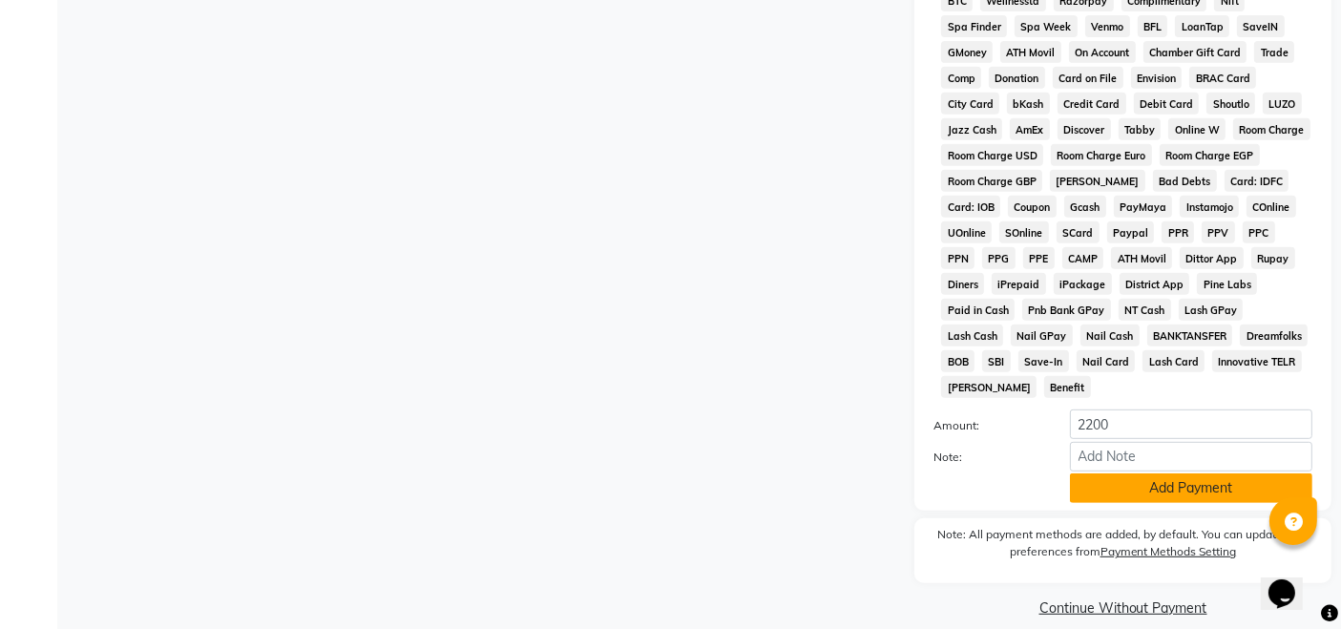
click at [1115, 474] on button "Add Payment" at bounding box center [1191, 489] width 243 height 30
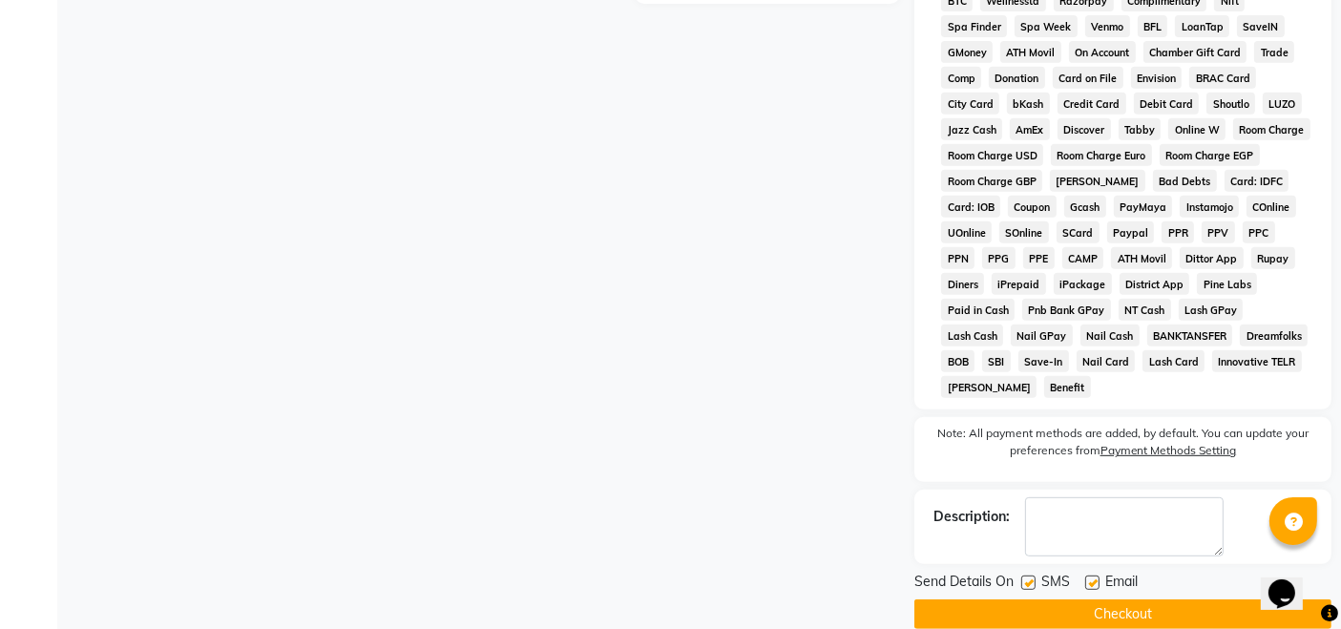
scroll to position [853, 0]
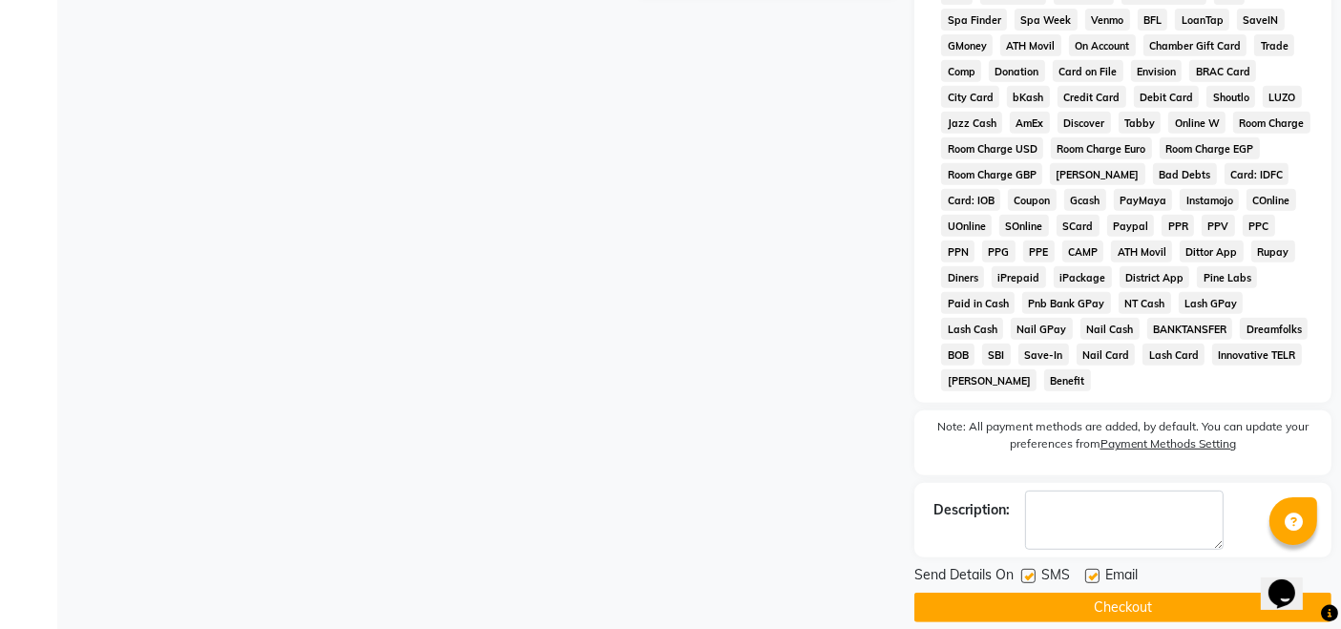
click at [1075, 593] on button "Checkout" at bounding box center [1123, 608] width 417 height 30
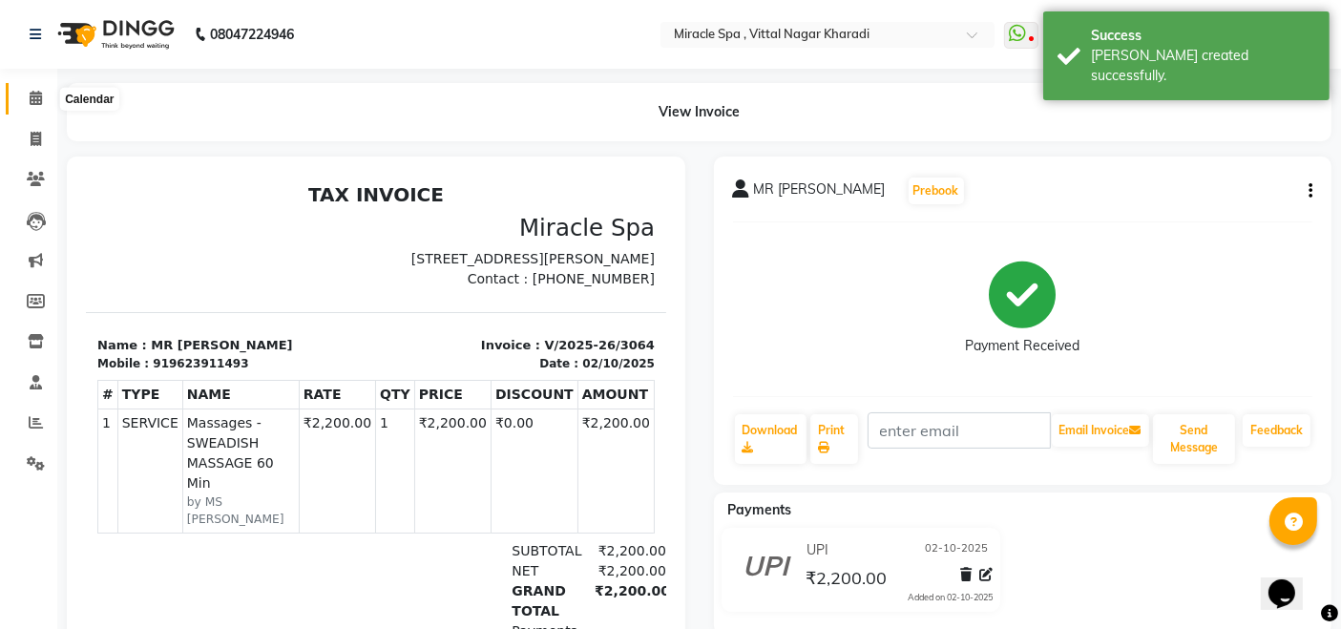
click at [29, 90] on span at bounding box center [35, 99] width 33 height 22
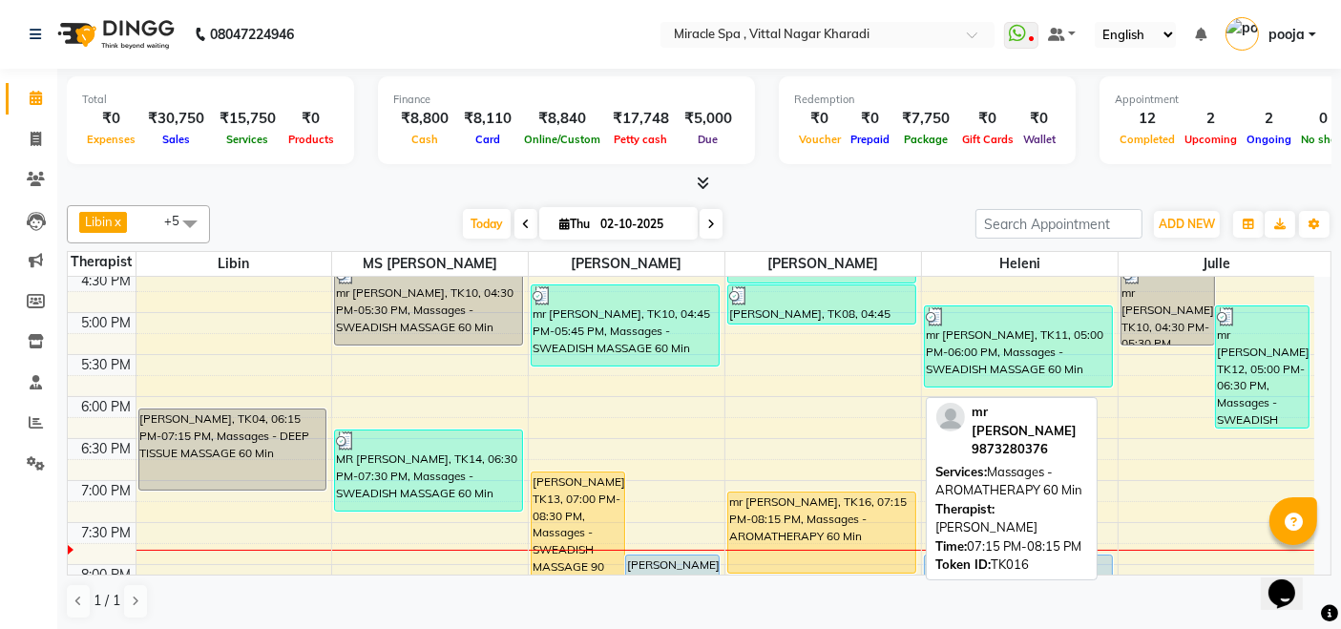
scroll to position [742, 0]
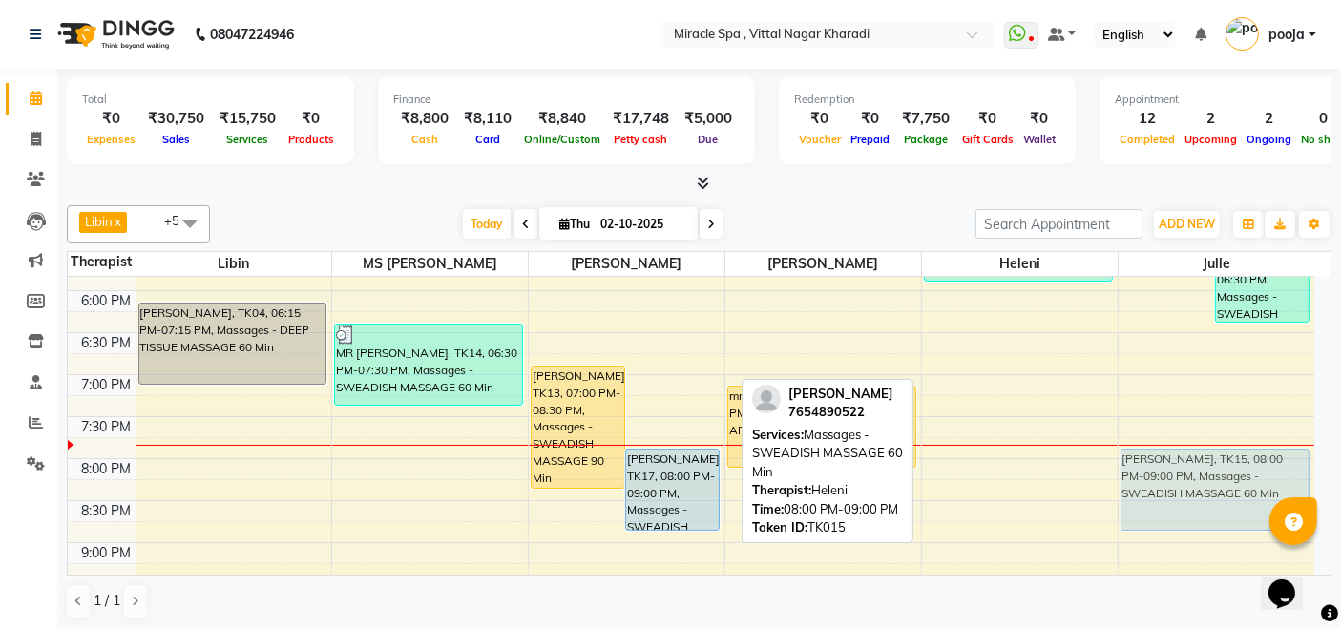
drag, startPoint x: 1010, startPoint y: 500, endPoint x: 1121, endPoint y: 498, distance: 110.8
click at [1148, 498] on tr "mr mitin, TK04, 06:15 PM-07:15 PM, Massages - DEEP TISSUE MASSAGE 60 Min MR SUN…" at bounding box center [691, 164] width 1247 height 1259
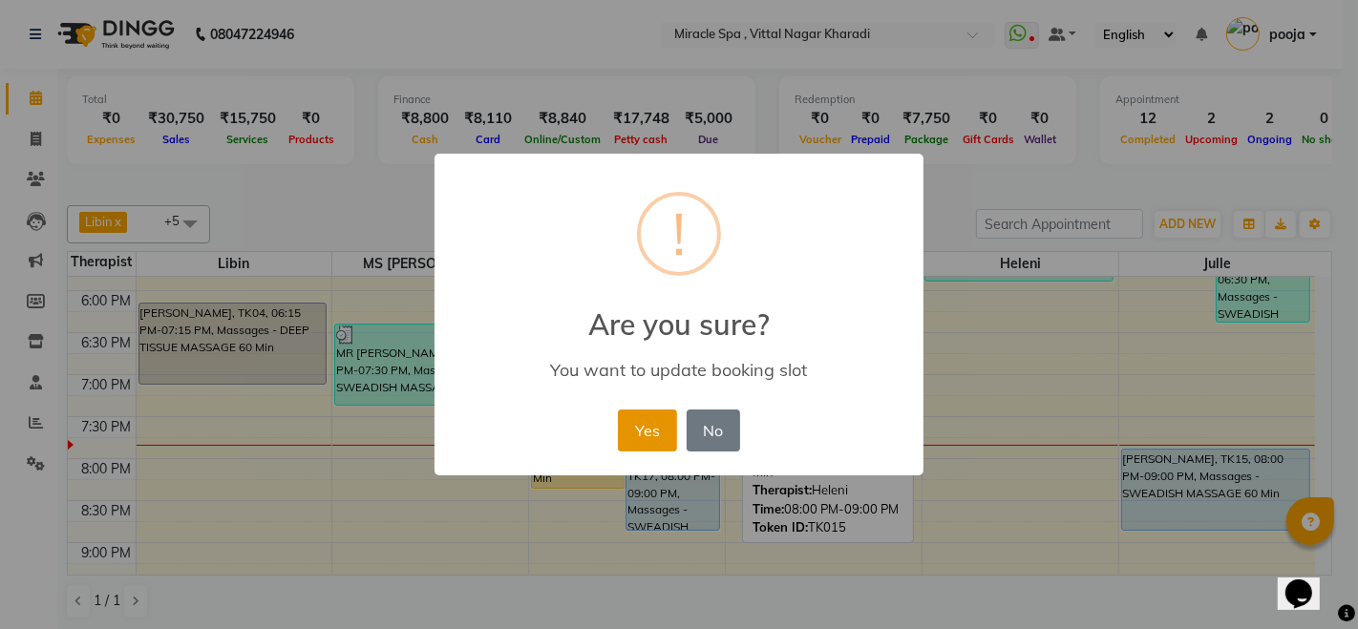
click at [634, 432] on button "Yes" at bounding box center [647, 431] width 58 height 42
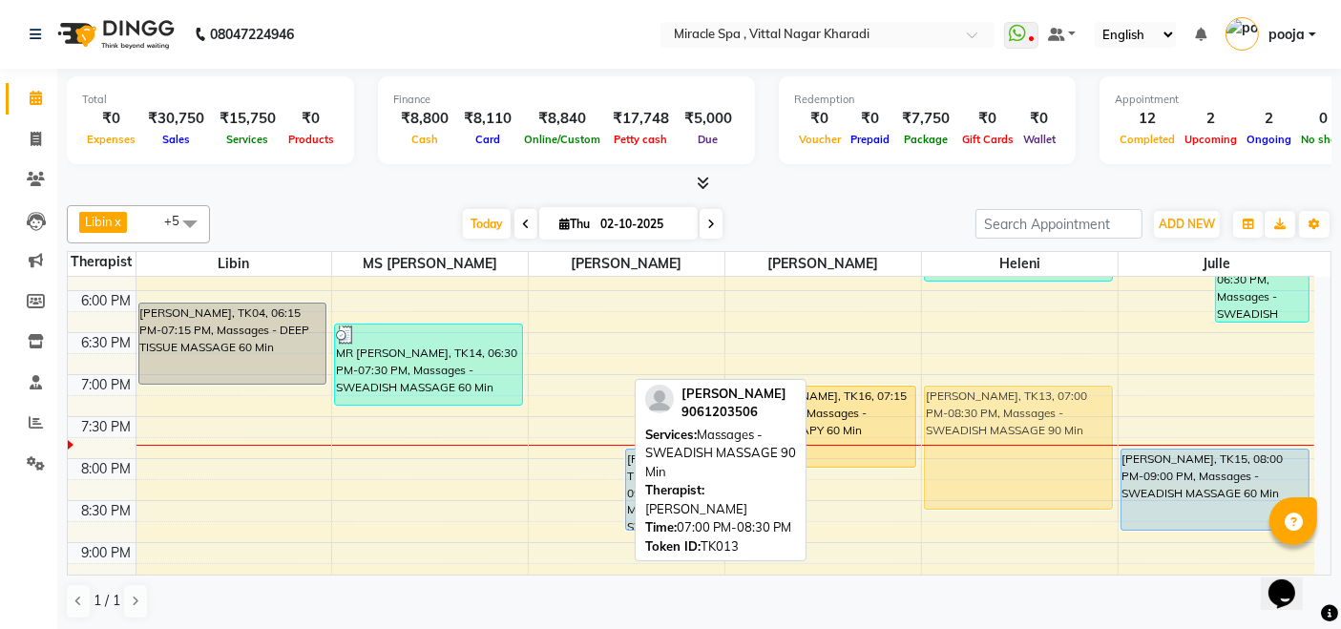
drag, startPoint x: 549, startPoint y: 413, endPoint x: 903, endPoint y: 418, distance: 354.2
click at [1019, 434] on tr "mr mitin, TK04, 06:15 PM-07:15 PM, Massages - DEEP TISSUE MASSAGE 60 Min MR SUN…" at bounding box center [691, 164] width 1247 height 1259
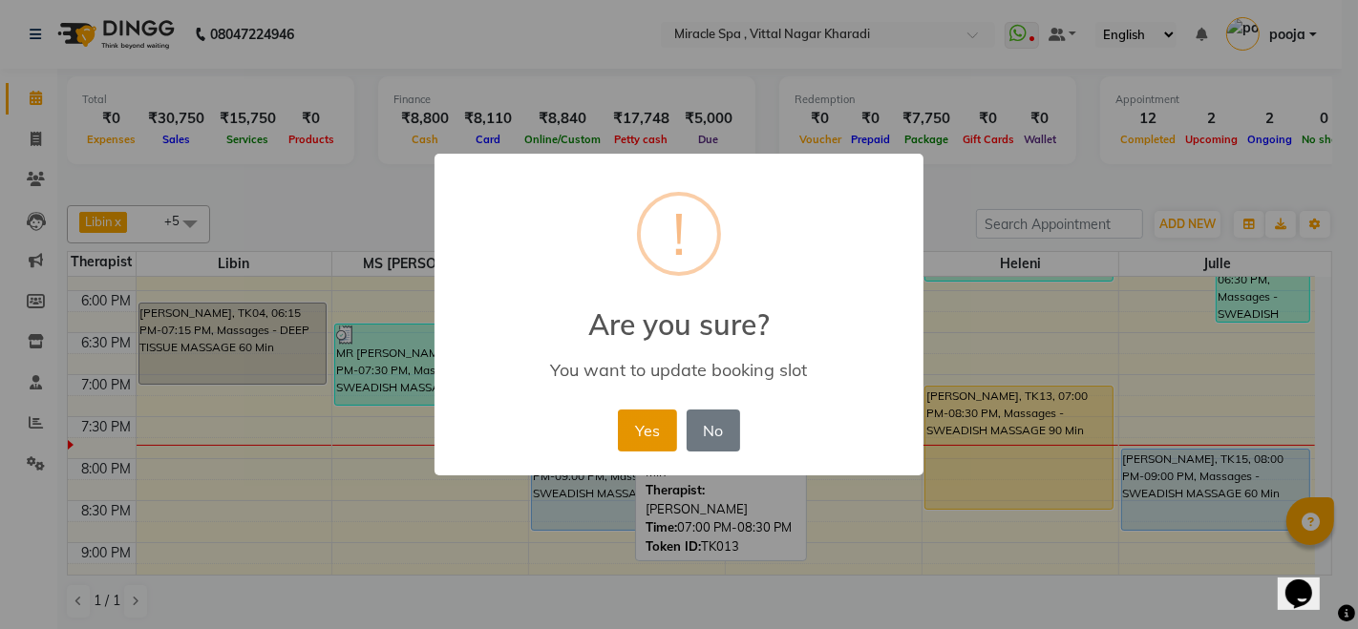
click at [644, 430] on button "Yes" at bounding box center [647, 431] width 58 height 42
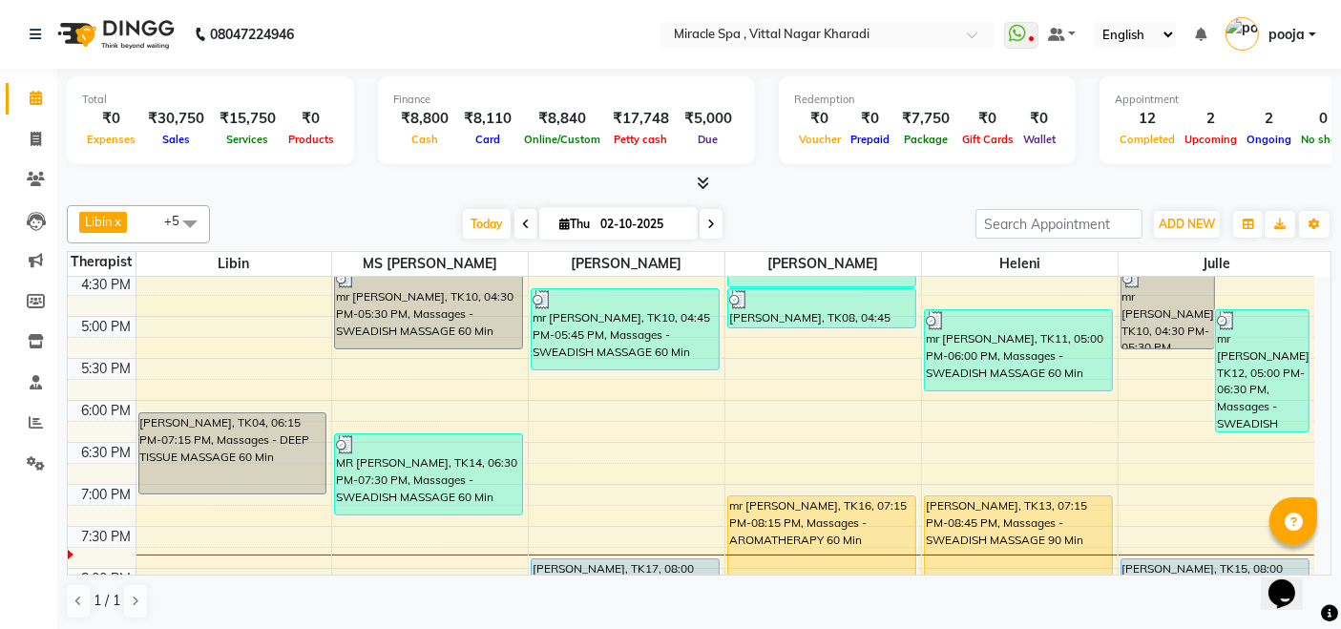
scroll to position [628, 0]
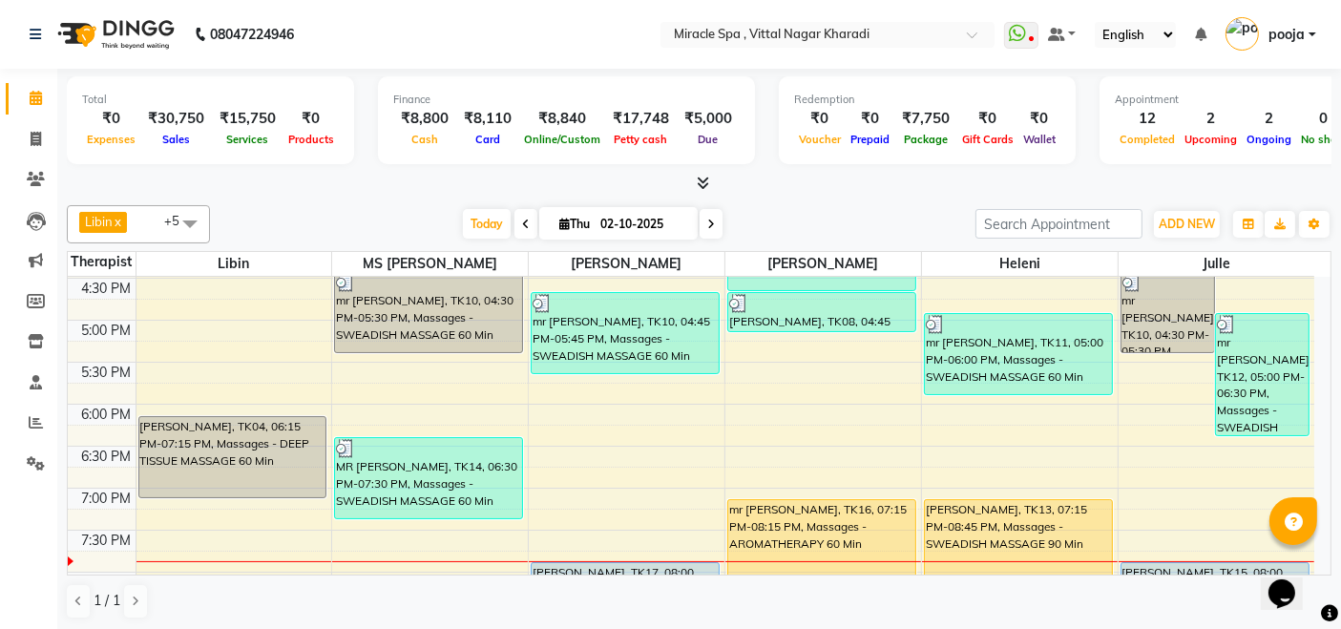
scroll to position [734, 0]
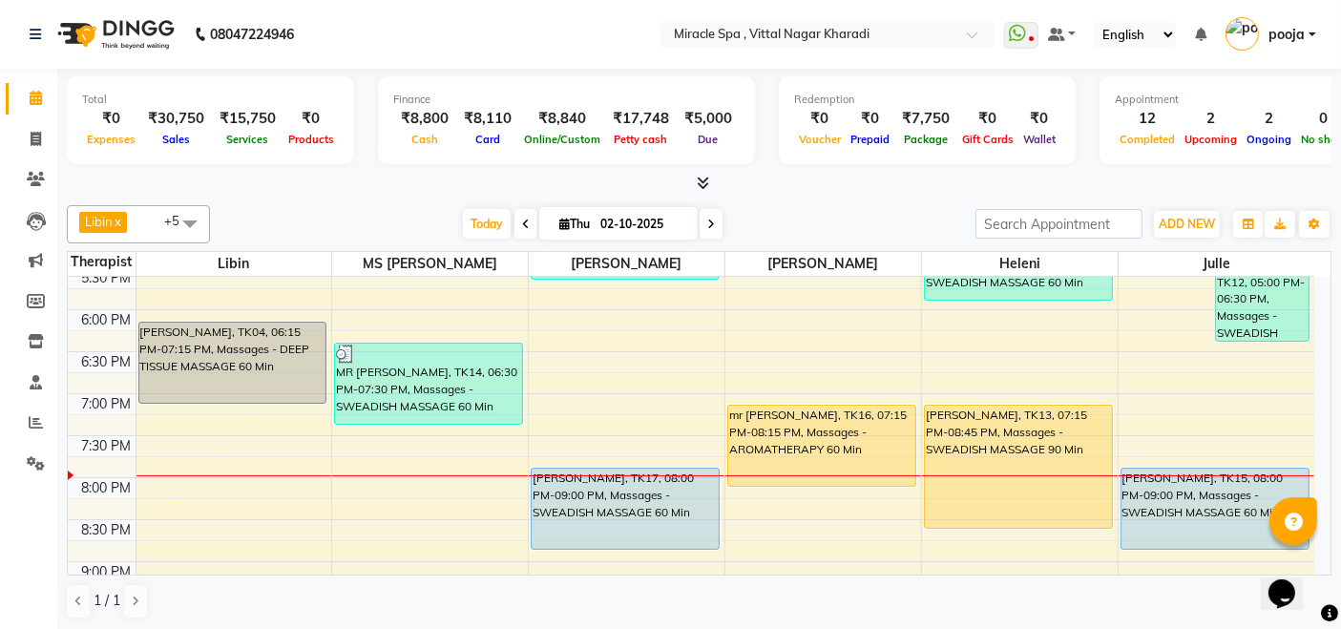
scroll to position [742, 0]
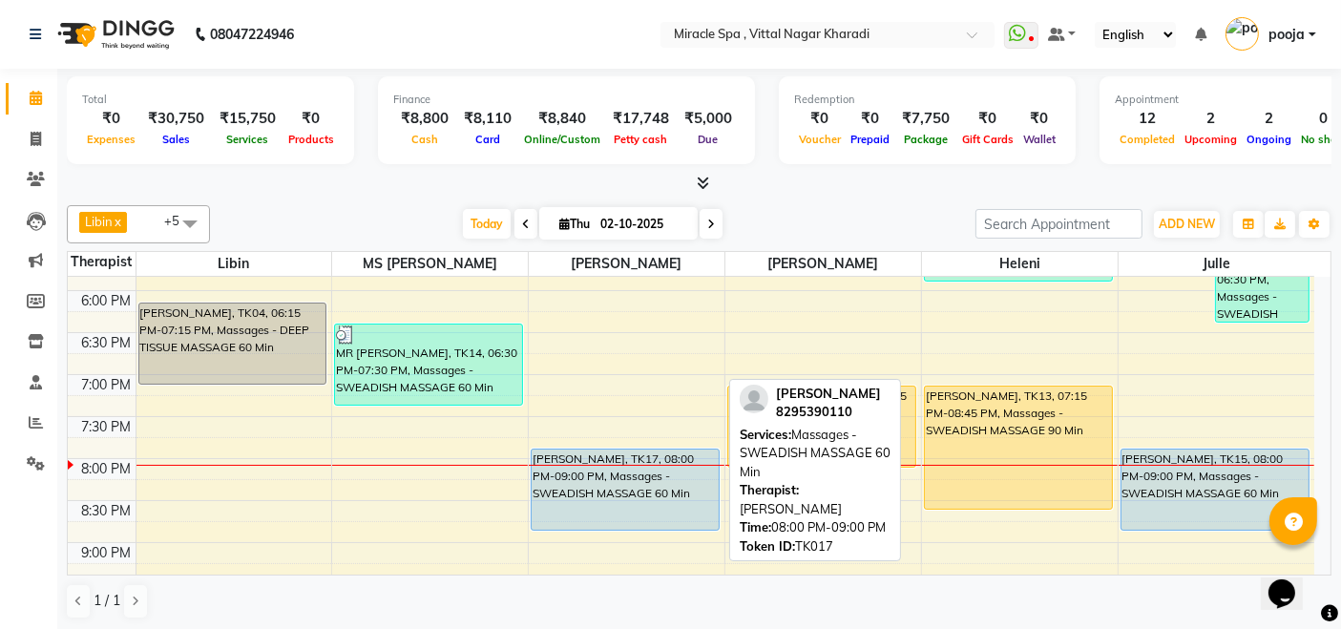
click at [580, 481] on div "[PERSON_NAME], TK17, 08:00 PM-09:00 PM, Massages - SWEADISH MASSAGE 60 Min" at bounding box center [625, 490] width 187 height 80
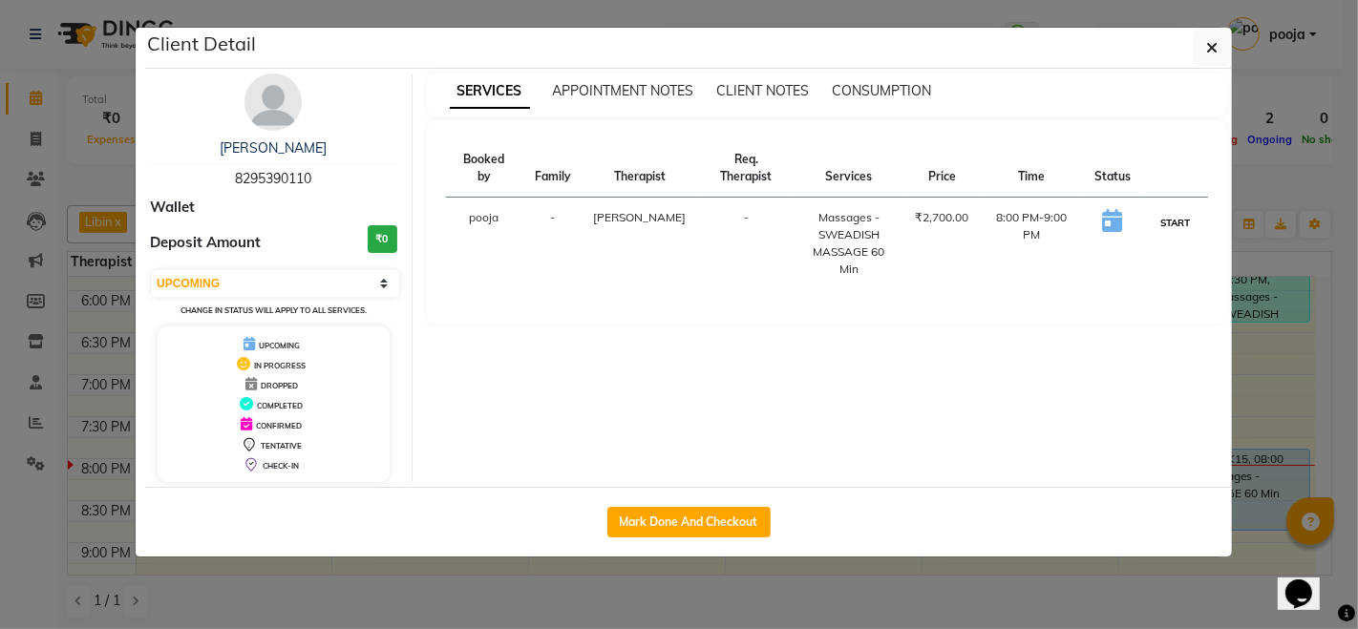
click at [1166, 211] on button "START" at bounding box center [1174, 223] width 39 height 24
select select "1"
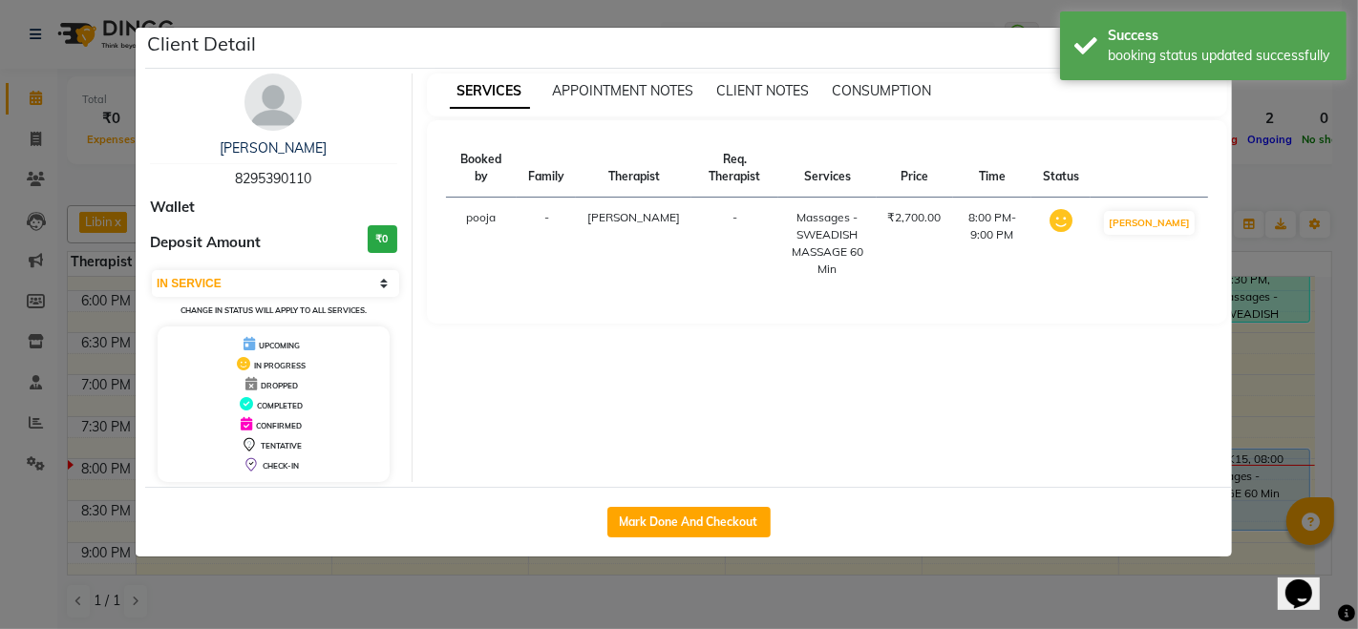
click at [878, 606] on ngb-modal-window "Client Detail [PERSON_NAME] 8295390110 Wallet Deposit Amount ₹0 Select IN SERVI…" at bounding box center [679, 314] width 1358 height 629
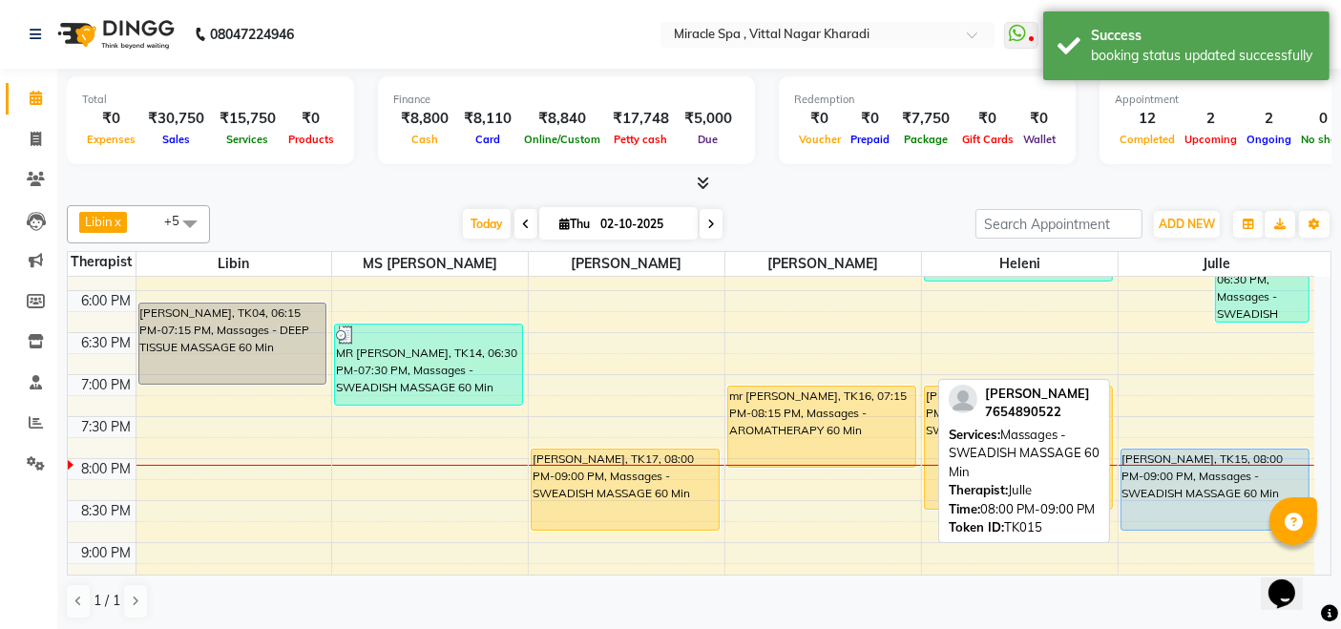
click at [1253, 473] on div "[PERSON_NAME], TK15, 08:00 PM-09:00 PM, Massages - SWEADISH MASSAGE 60 Min" at bounding box center [1215, 490] width 187 height 80
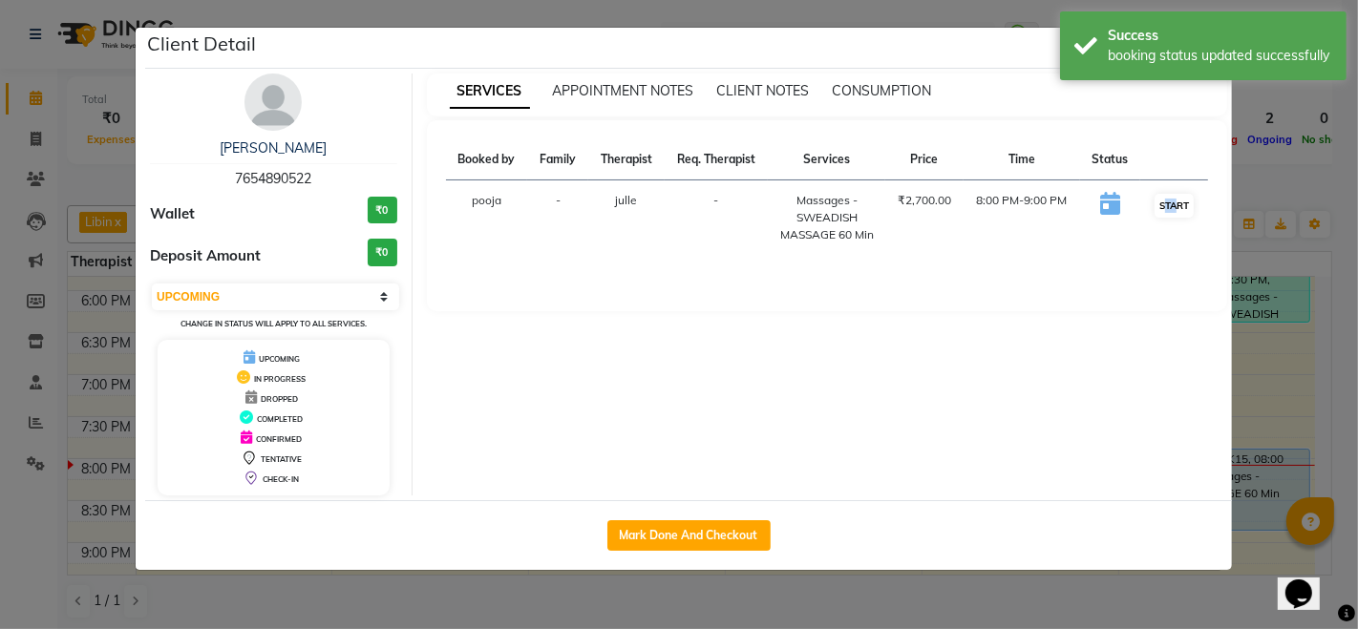
click at [1168, 197] on td "START" at bounding box center [1174, 217] width 68 height 75
click at [1177, 202] on button "START" at bounding box center [1173, 206] width 39 height 24
select select "1"
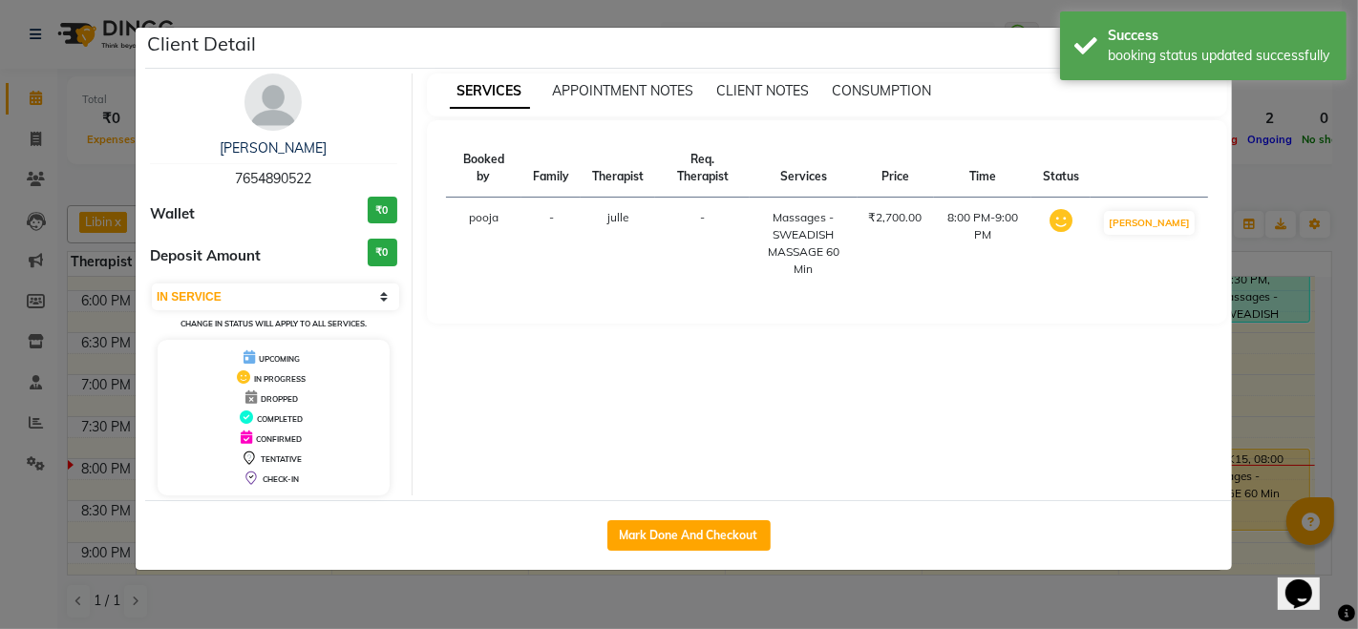
click at [976, 620] on ngb-modal-window "Client Detail [PERSON_NAME] 7654890522 Wallet ₹0 Deposit Amount ₹0 Select IN SE…" at bounding box center [679, 314] width 1358 height 629
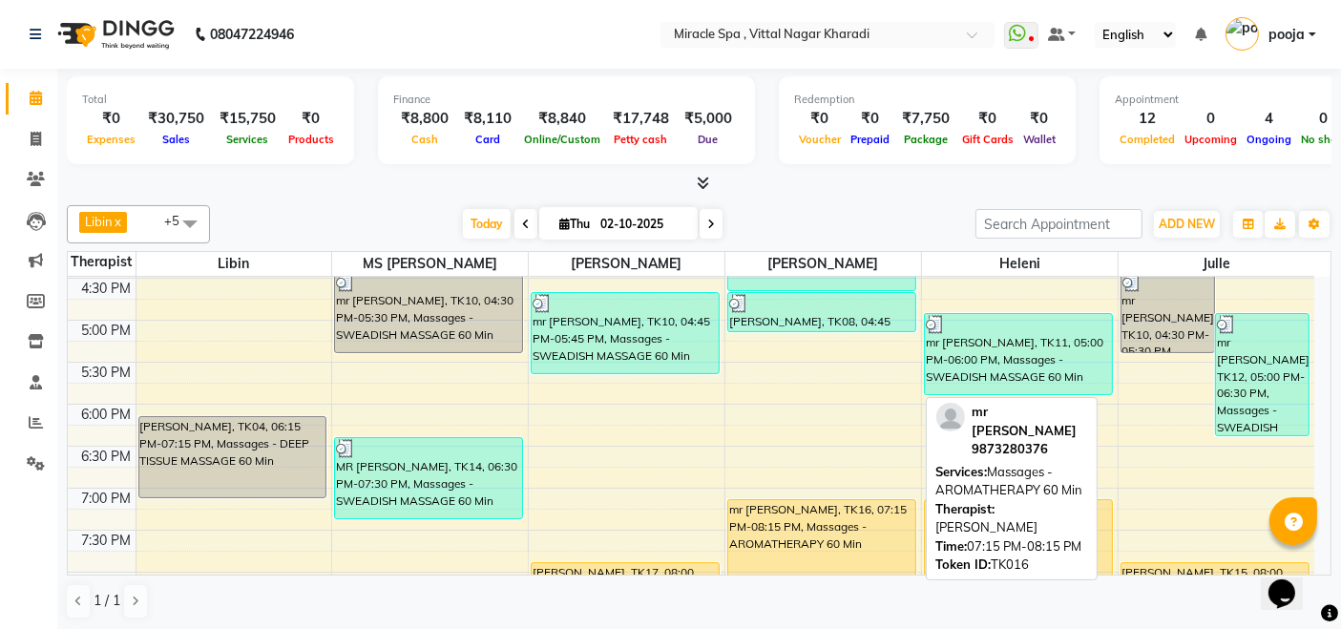
scroll to position [734, 0]
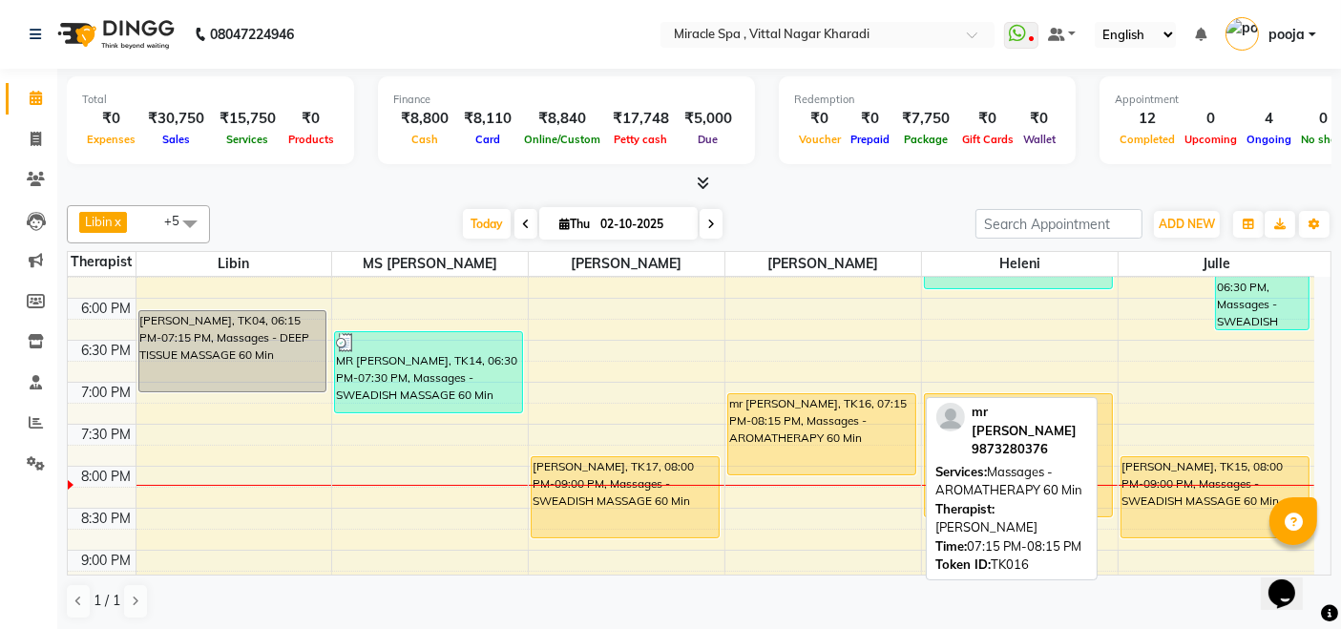
click at [807, 411] on div "mr [PERSON_NAME], TK16, 07:15 PM-08:15 PM, Massages - AROMATHERAPY 60 Min" at bounding box center [821, 434] width 187 height 80
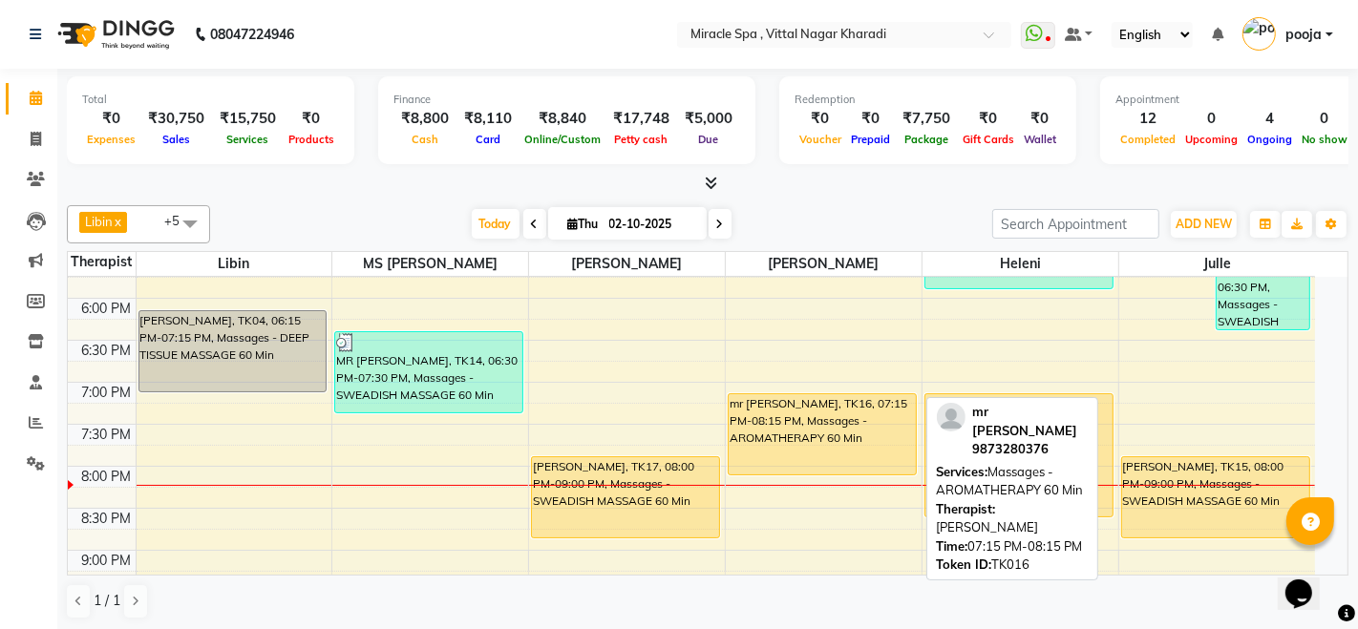
select select "1"
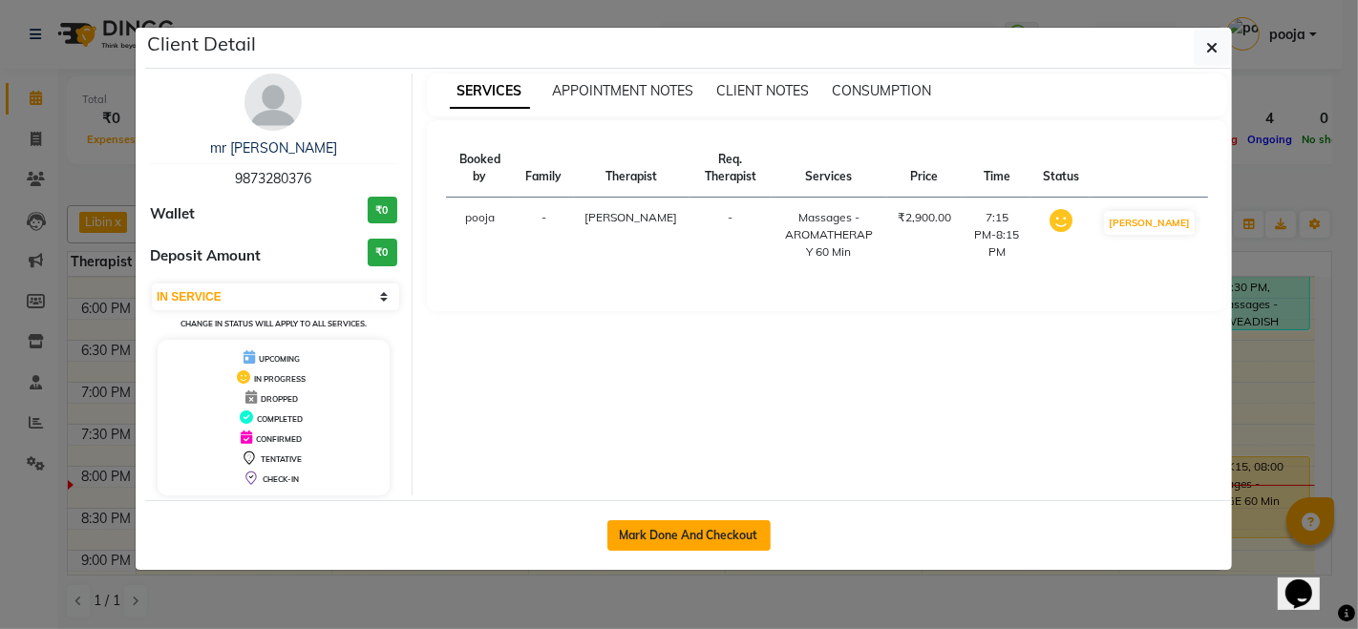
click at [699, 537] on button "Mark Done And Checkout" at bounding box center [688, 535] width 163 height 31
select select "service"
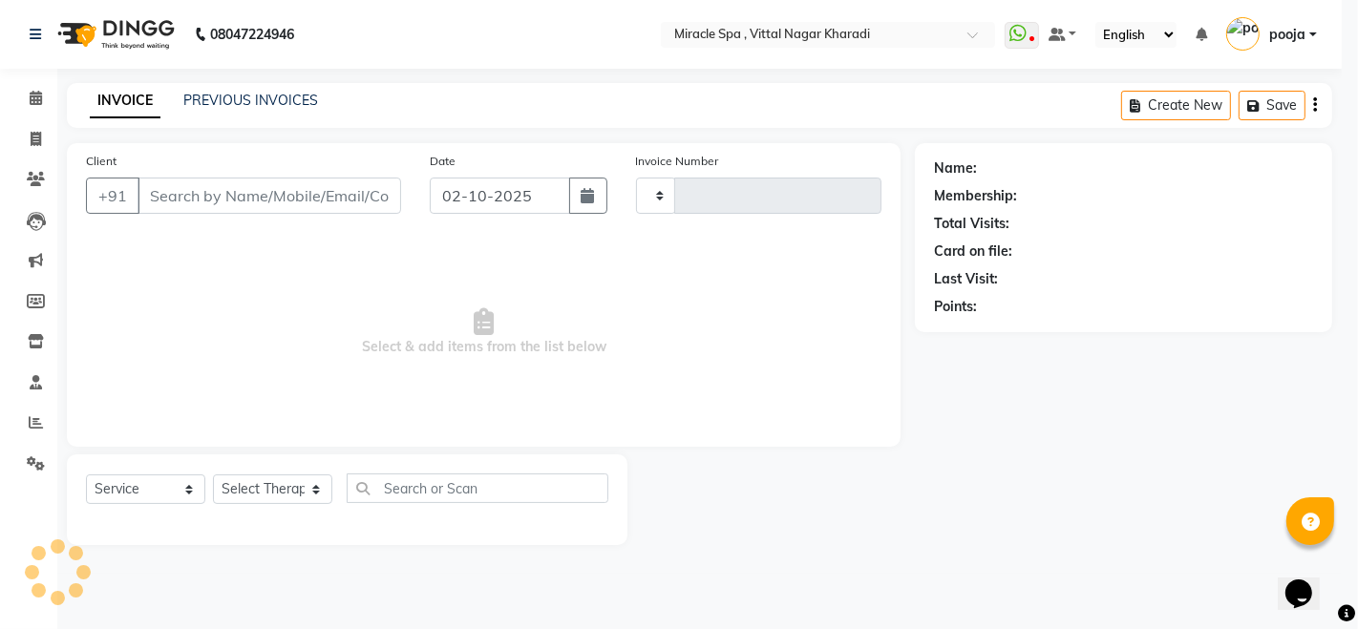
type input "3065"
select select "3854"
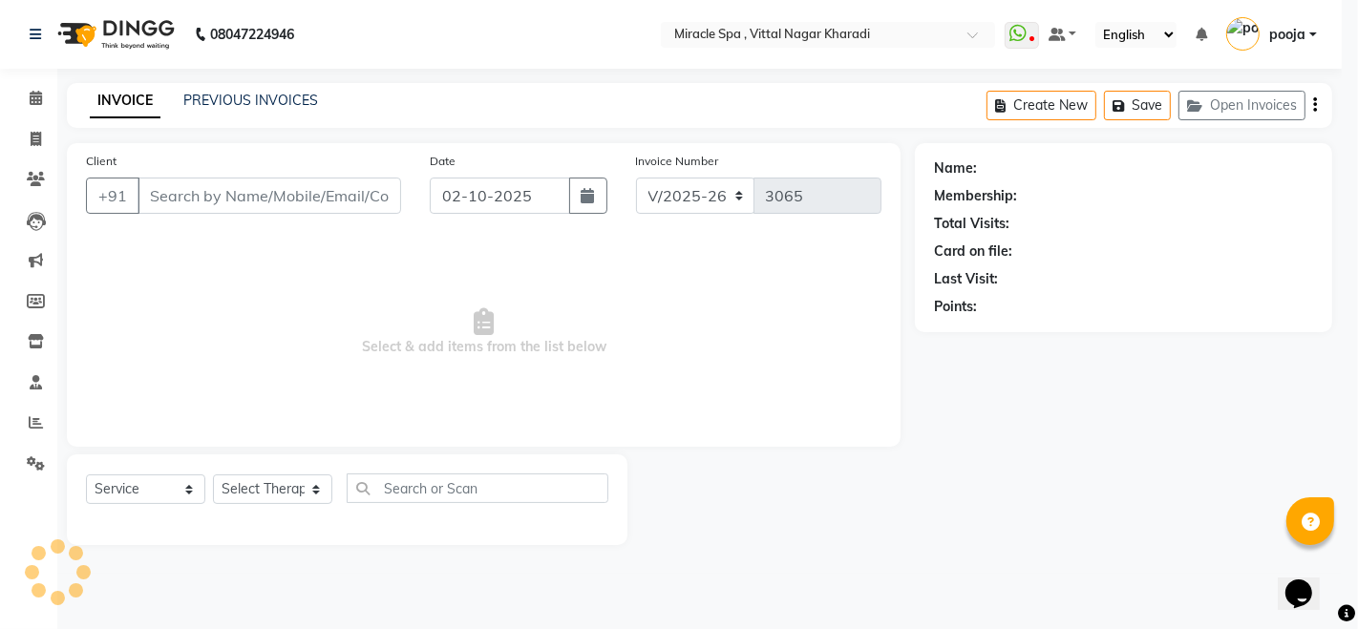
type input "9873280376"
select select "66369"
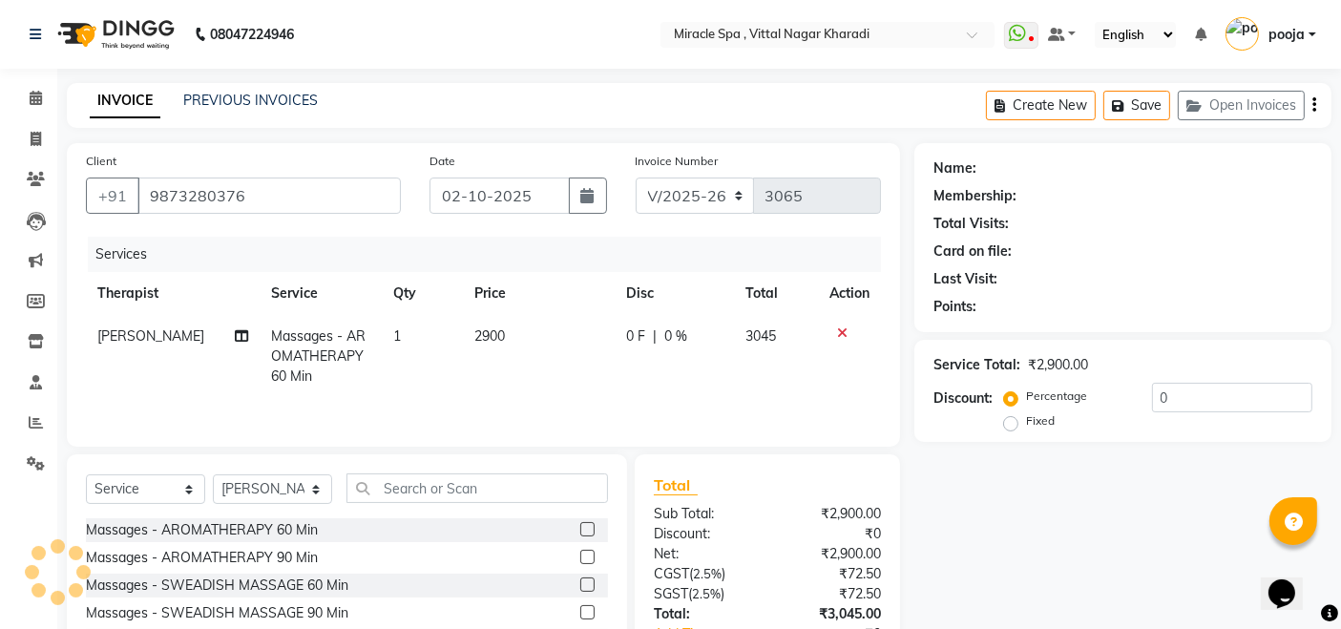
select select "1: Object"
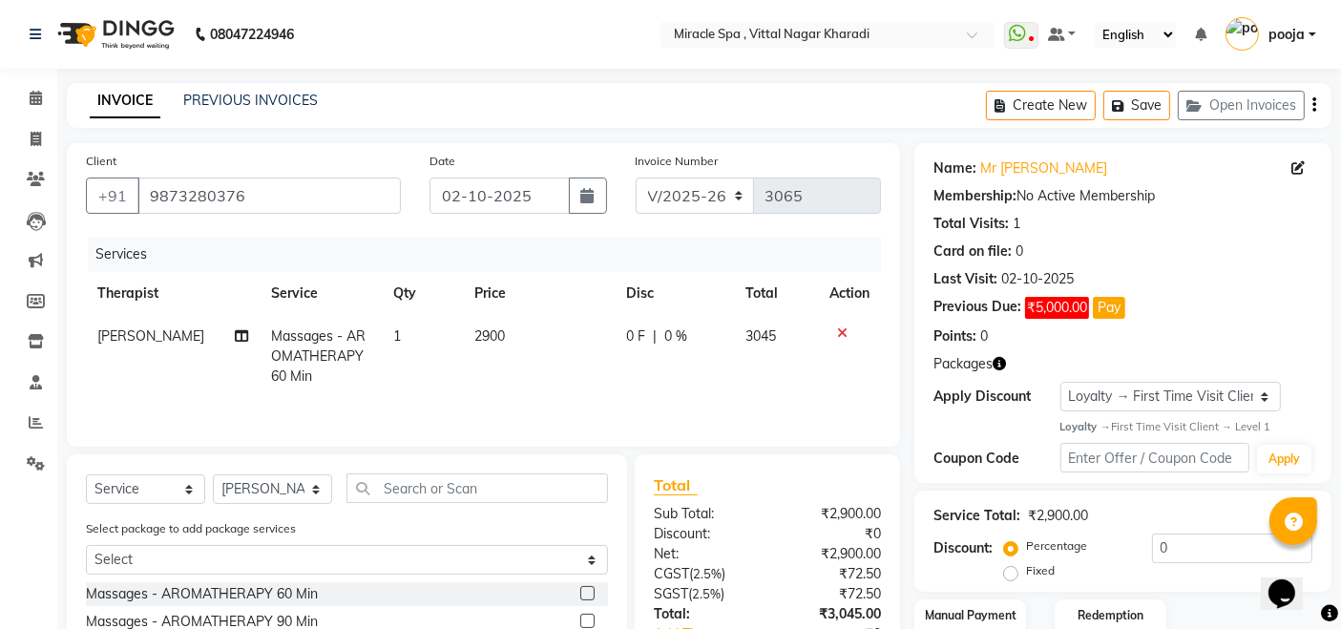
scroll to position [200, 0]
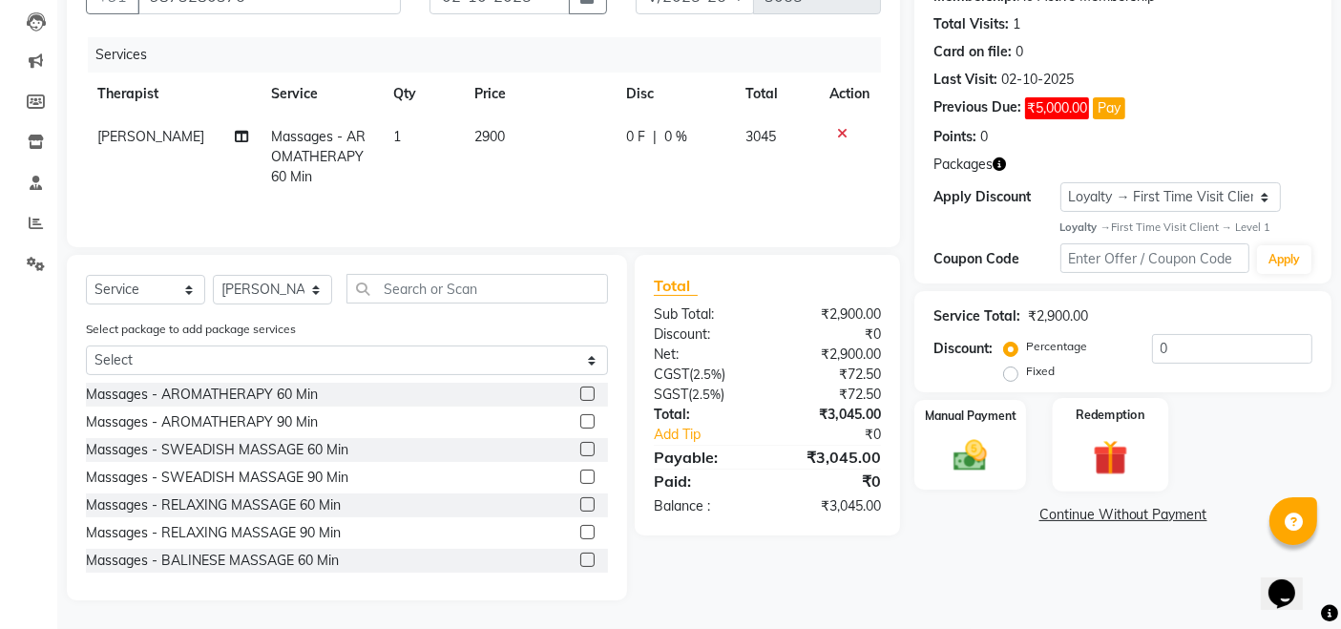
click at [1147, 437] on div "Redemption" at bounding box center [1111, 445] width 116 height 94
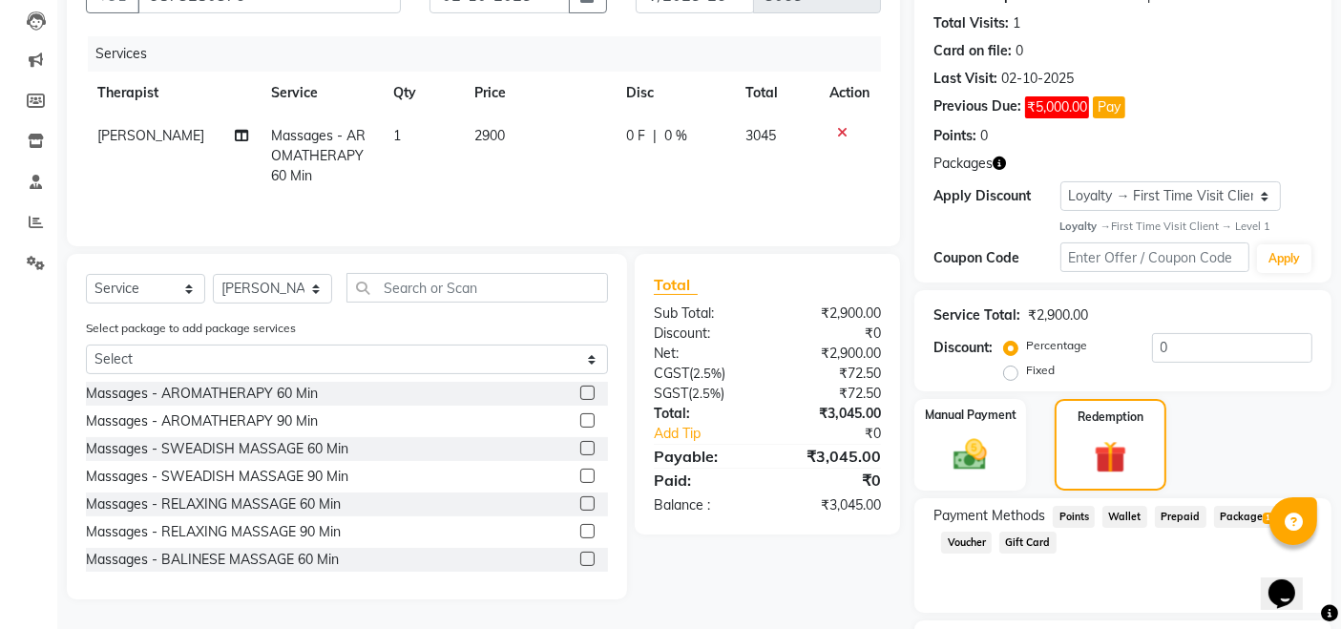
click at [1243, 515] on span "Package 1" at bounding box center [1247, 517] width 66 height 22
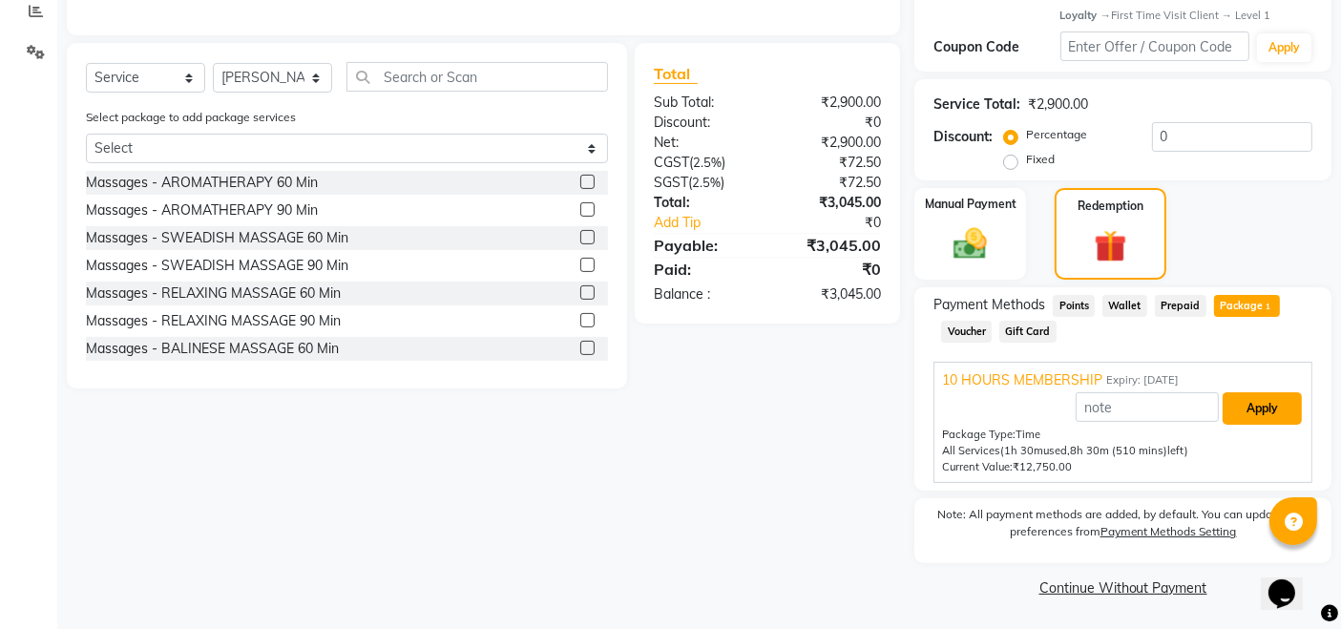
click at [1252, 401] on button "Apply" at bounding box center [1262, 408] width 79 height 32
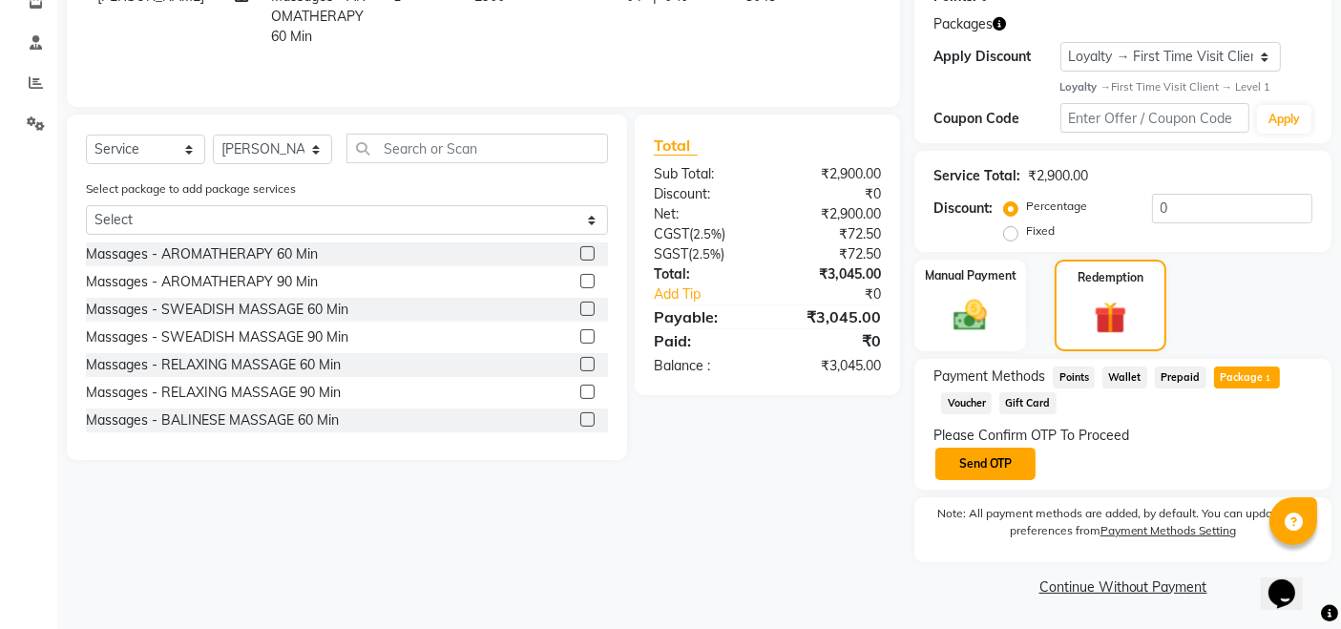
click at [1014, 465] on button "Send OTP" at bounding box center [986, 464] width 100 height 32
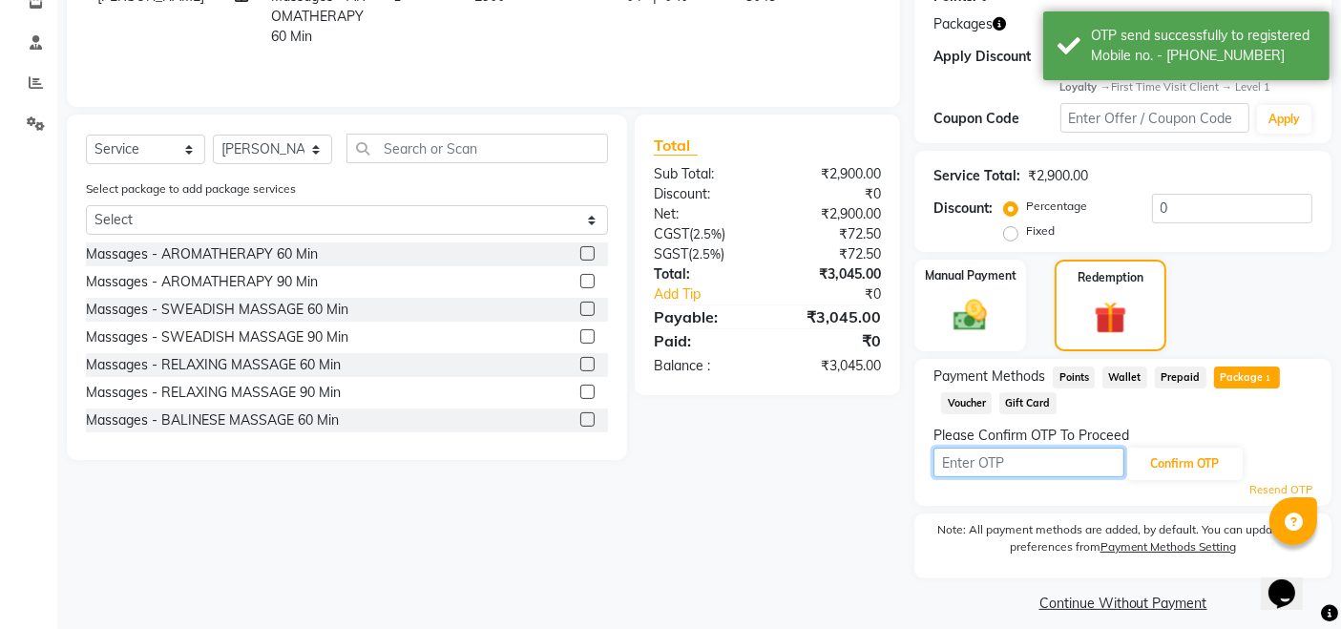
click at [1014, 465] on input "text" at bounding box center [1029, 463] width 191 height 30
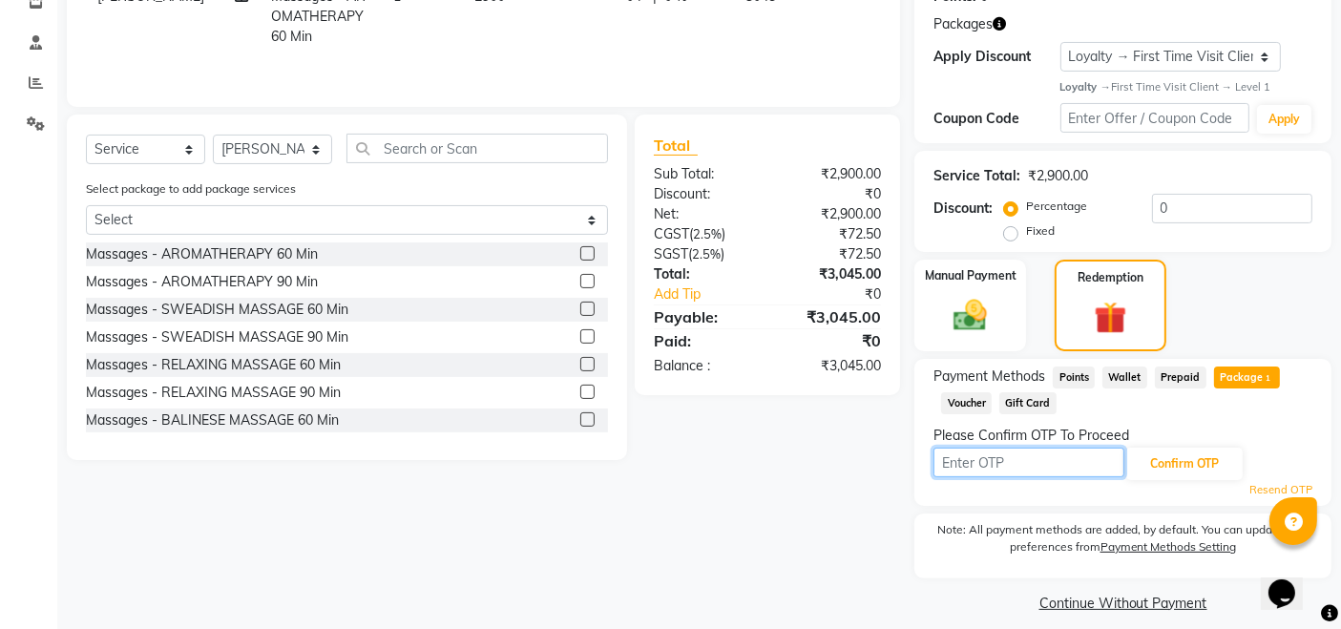
click at [1030, 470] on input "text" at bounding box center [1029, 463] width 191 height 30
click at [974, 468] on input "text" at bounding box center [1029, 463] width 191 height 30
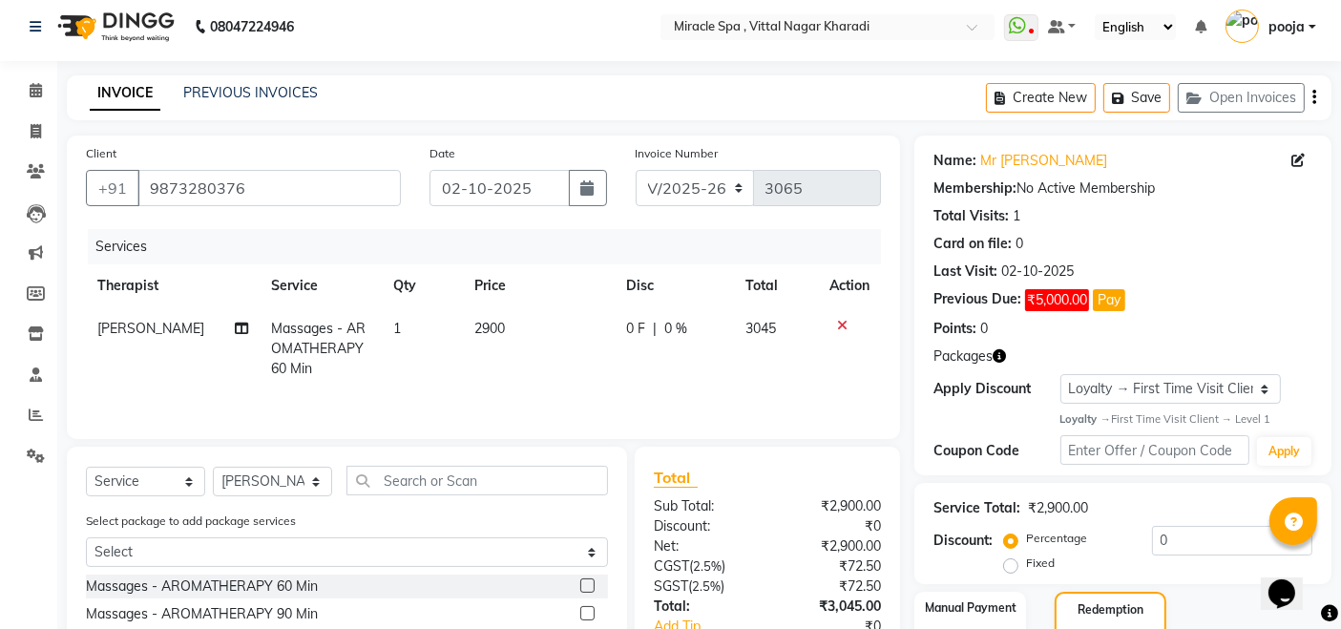
scroll to position [0, 0]
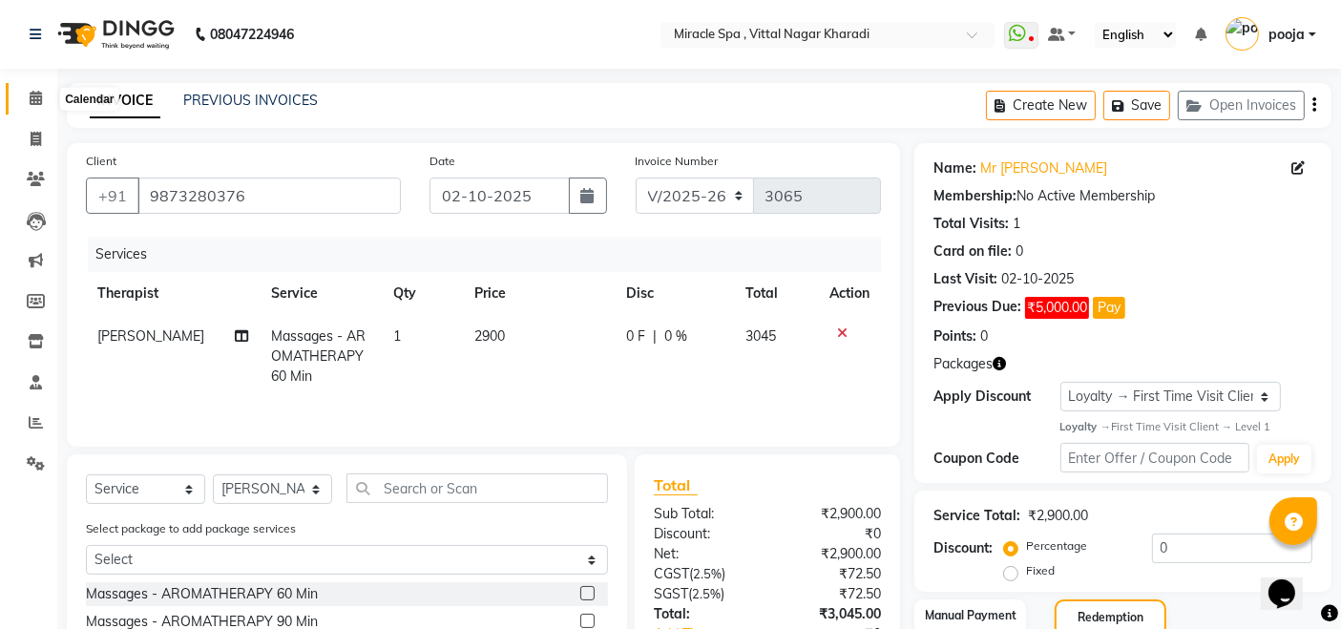
click at [38, 88] on span at bounding box center [35, 99] width 33 height 22
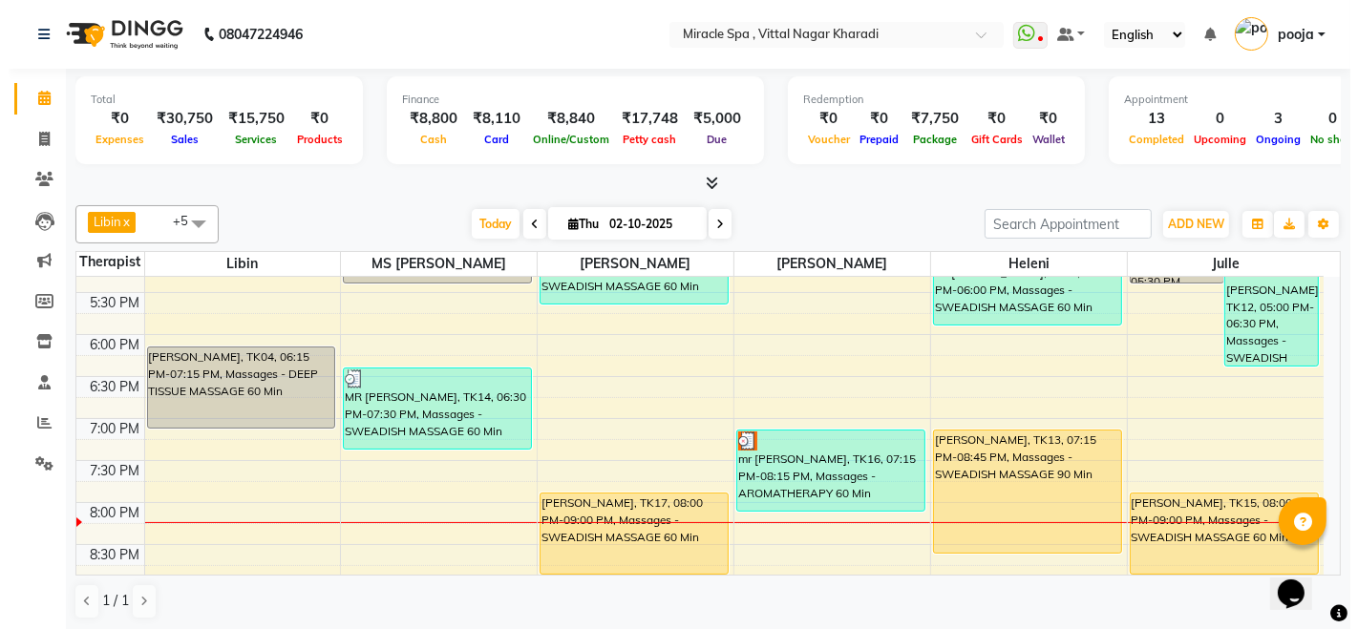
scroll to position [742, 0]
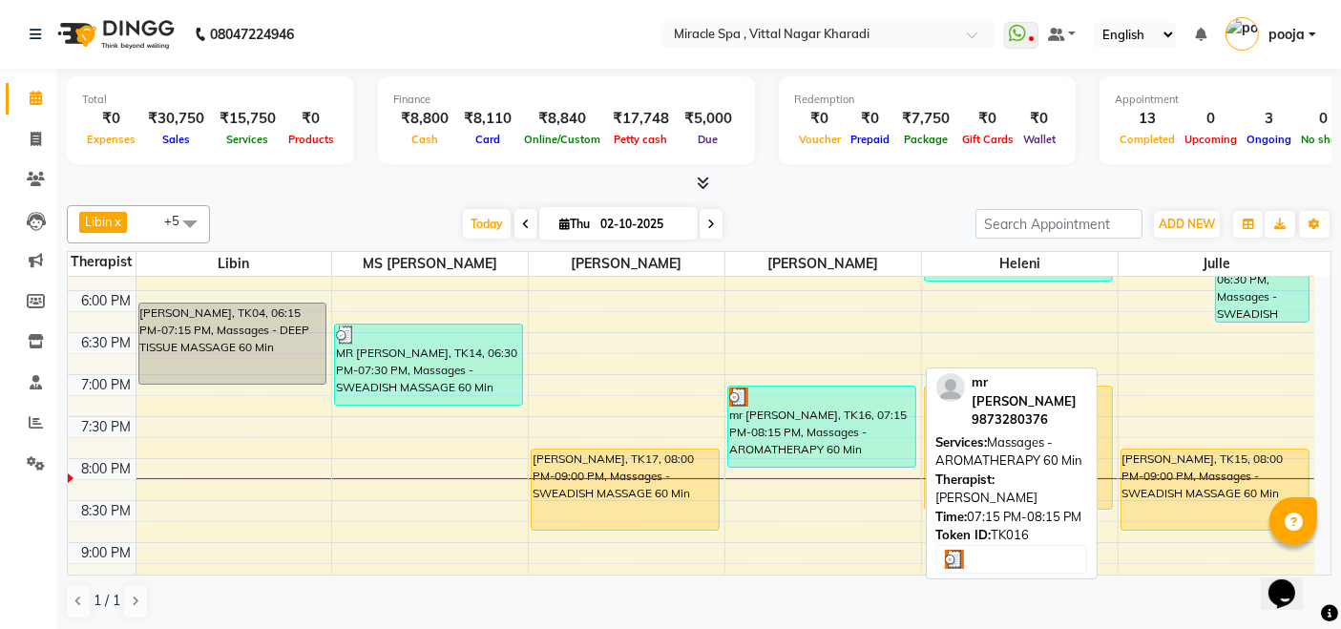
click at [848, 423] on div "mr [PERSON_NAME], TK16, 07:15 PM-08:15 PM, Massages - AROMATHERAPY 60 Min" at bounding box center [821, 427] width 187 height 80
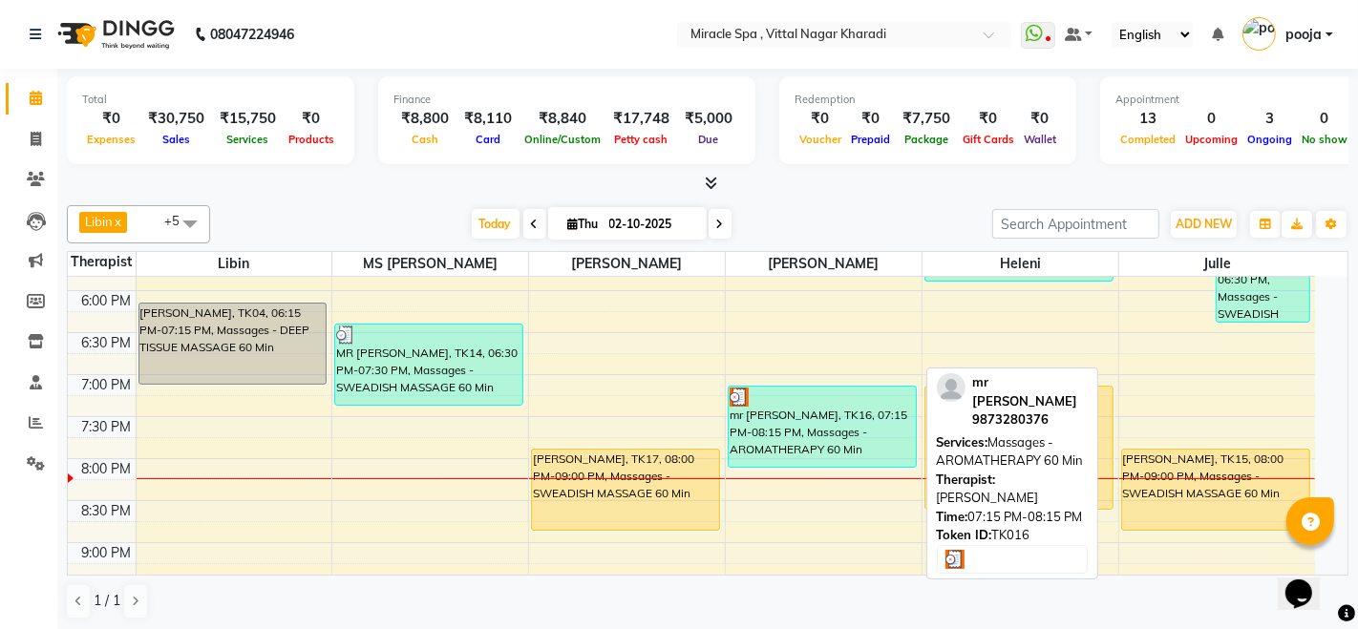
select select "3"
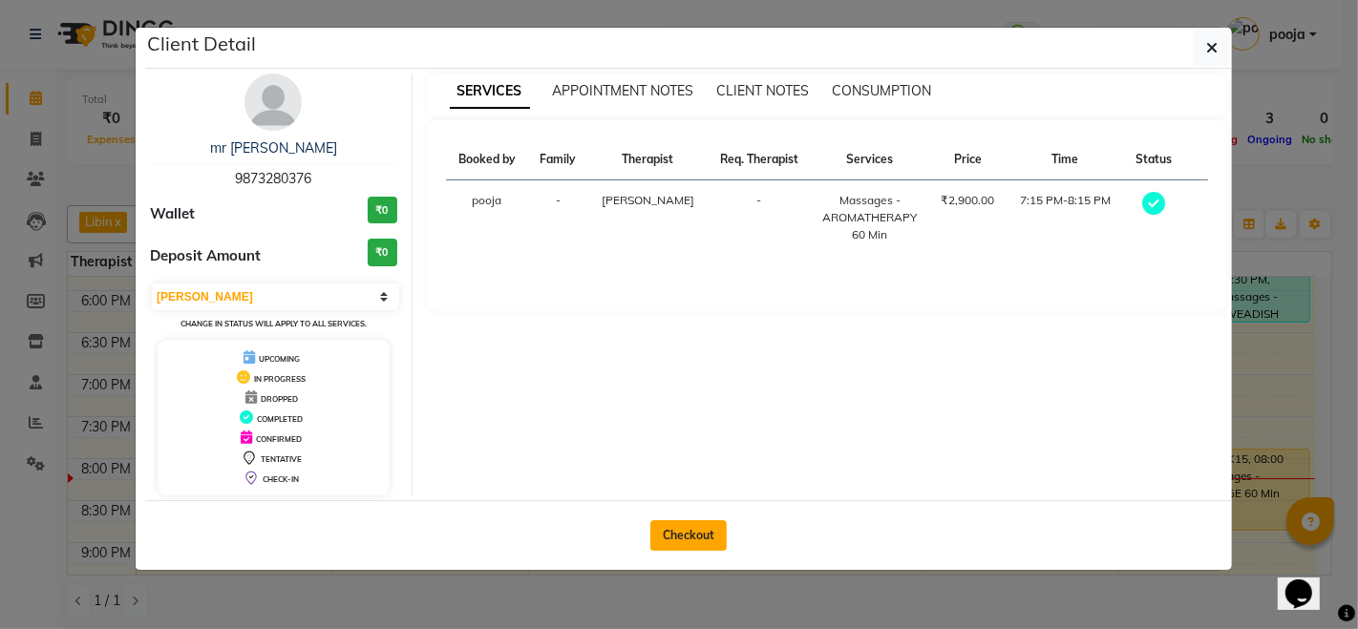
click at [702, 537] on button "Checkout" at bounding box center [688, 535] width 76 height 31
select select "service"
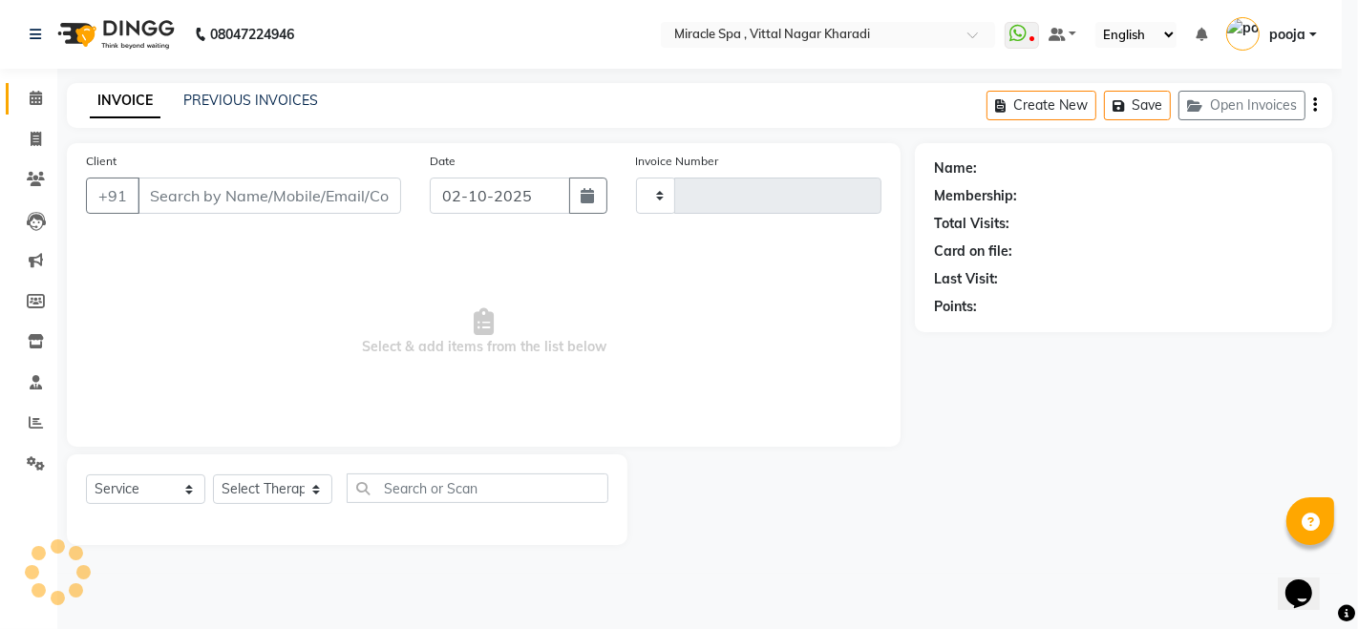
type input "3065"
select select "3854"
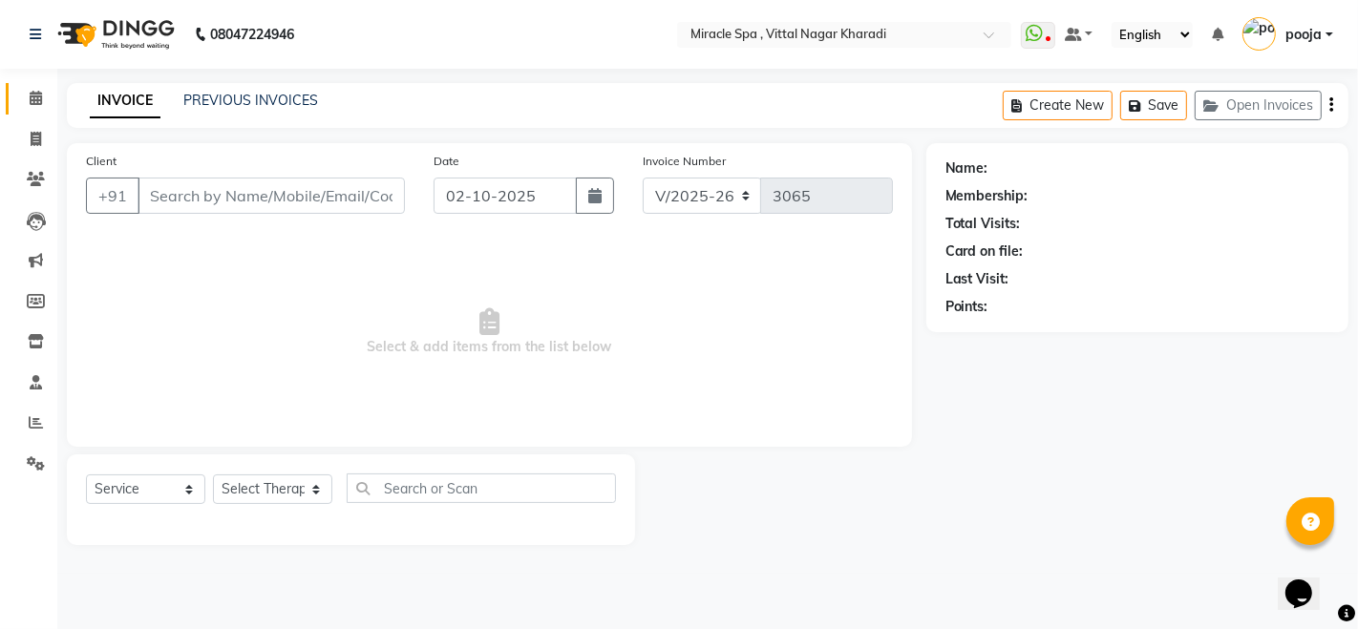
type input "9873280376"
select select "66369"
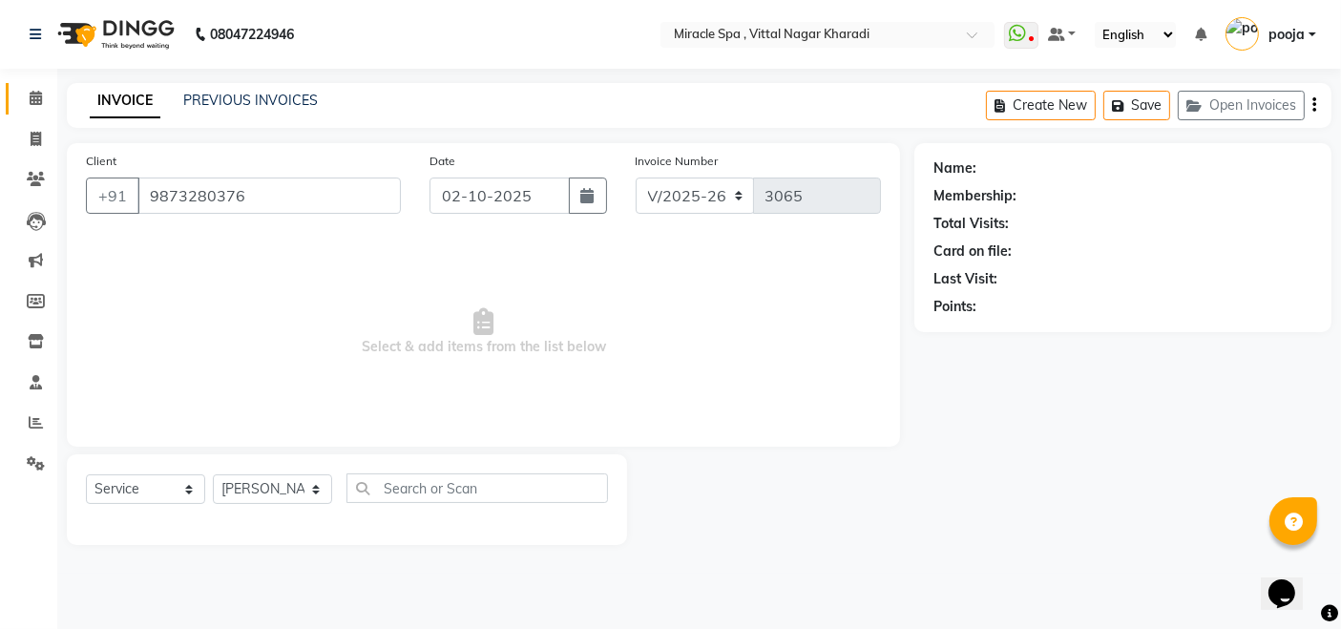
select select "1: Object"
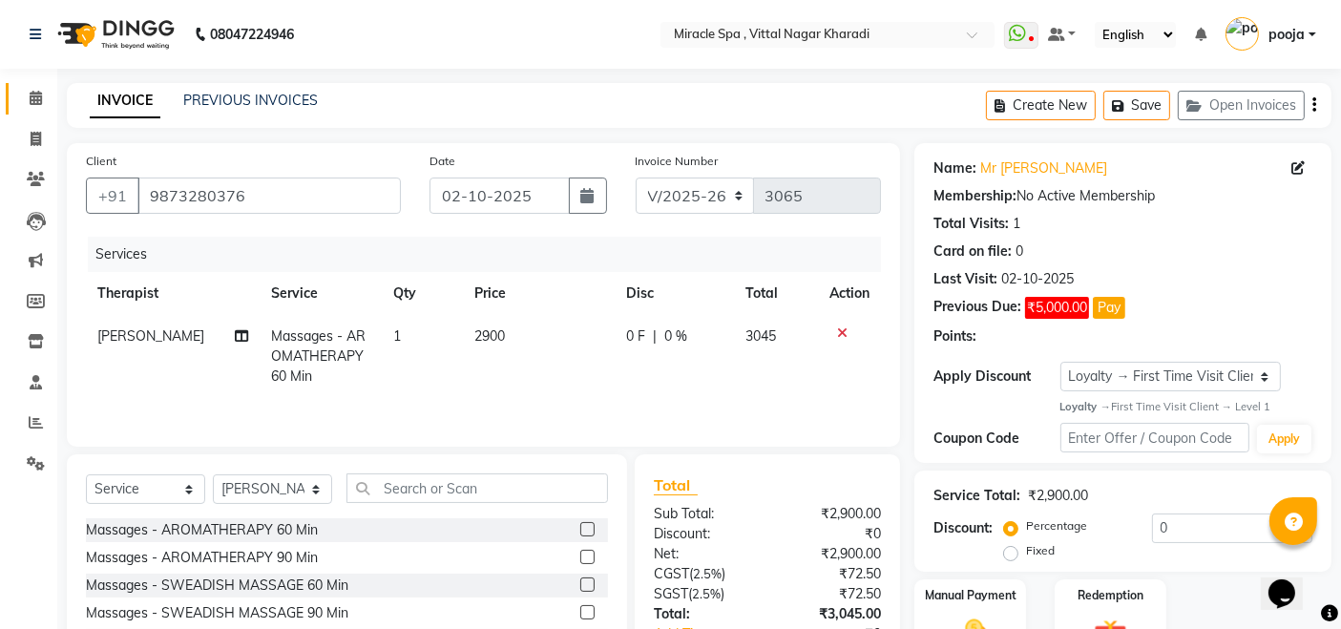
scroll to position [137, 0]
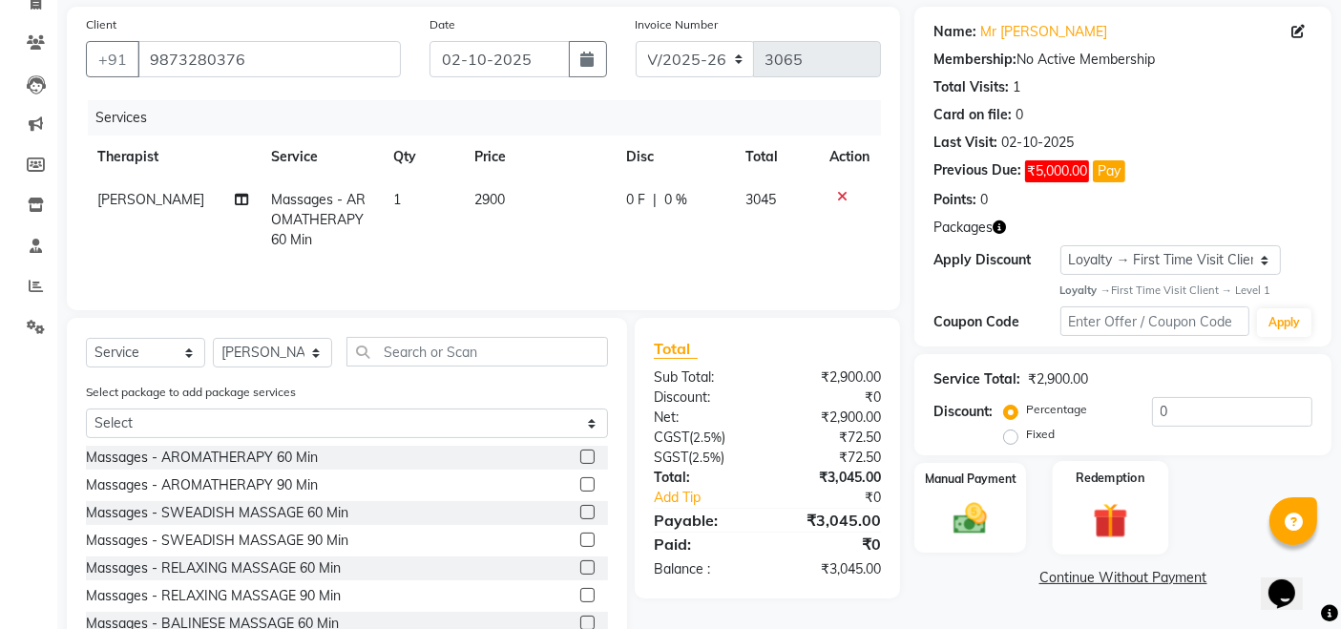
click at [1099, 516] on img at bounding box center [1110, 521] width 57 height 44
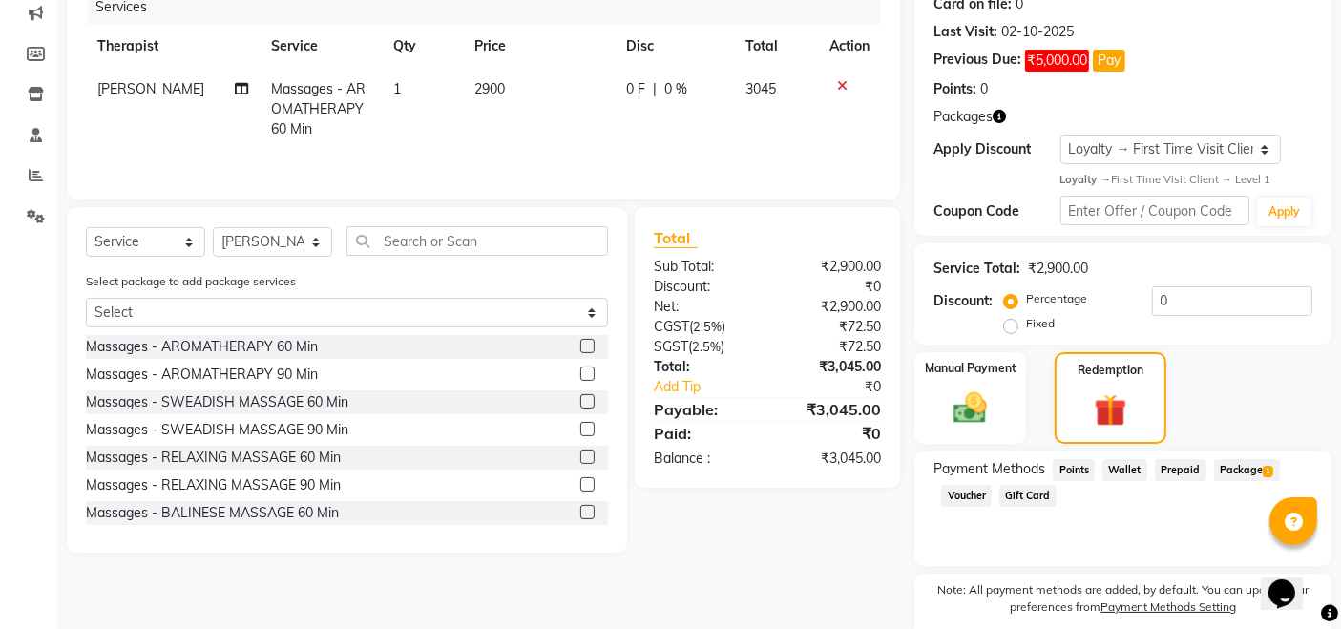
scroll to position [323, 0]
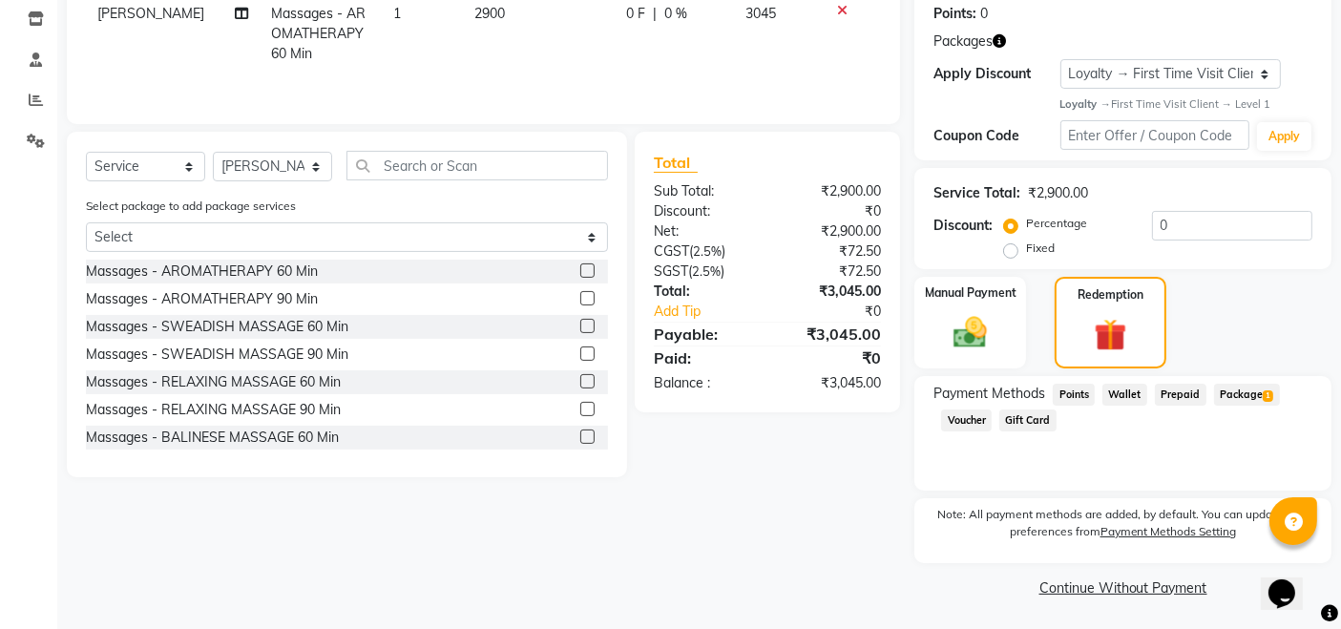
click at [1253, 386] on span "Package 1" at bounding box center [1247, 395] width 66 height 22
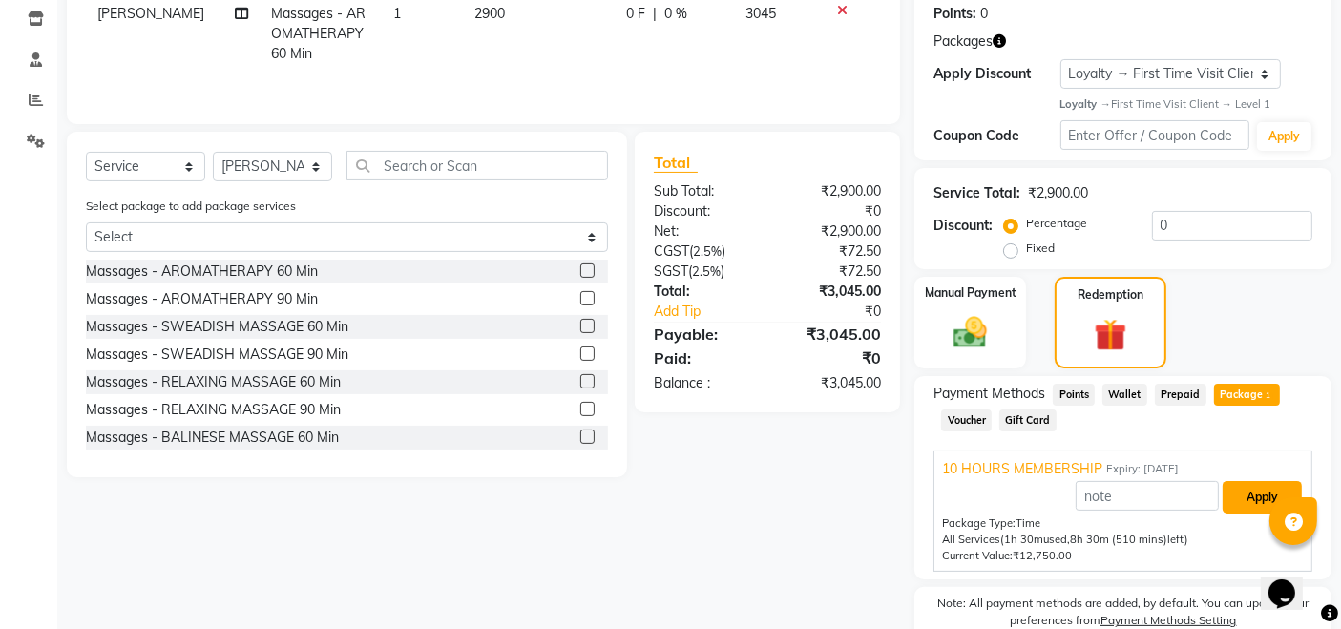
click at [1267, 506] on button "Apply" at bounding box center [1262, 497] width 79 height 32
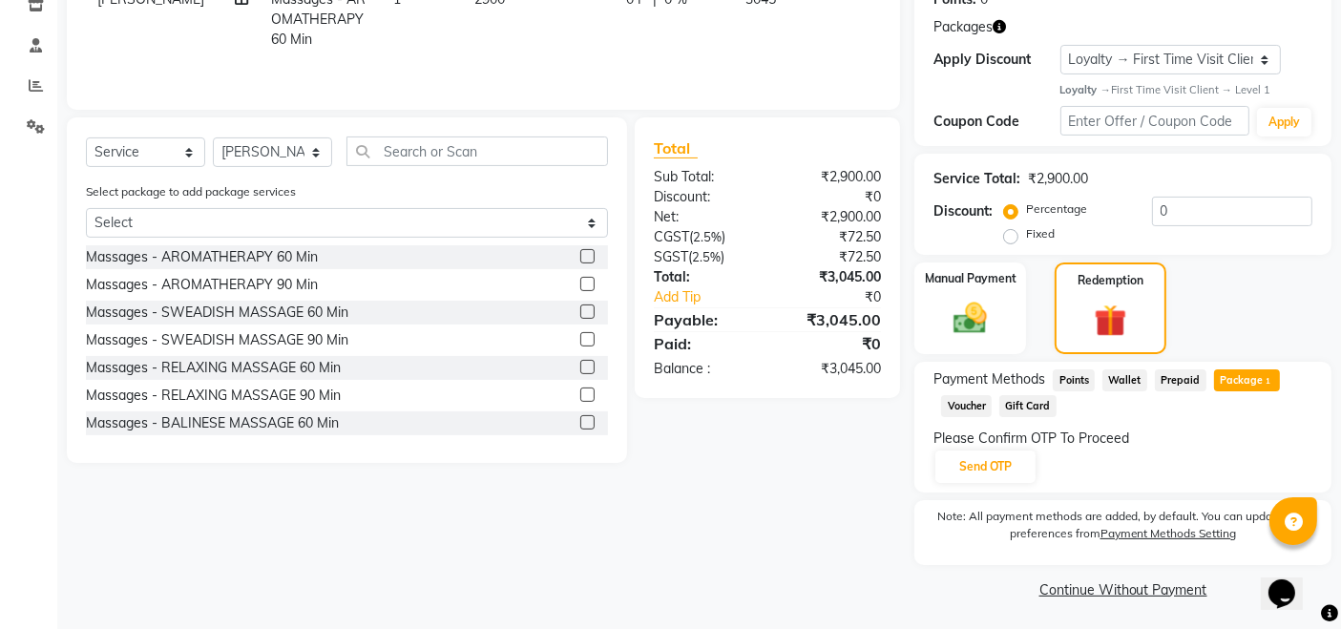
scroll to position [340, 0]
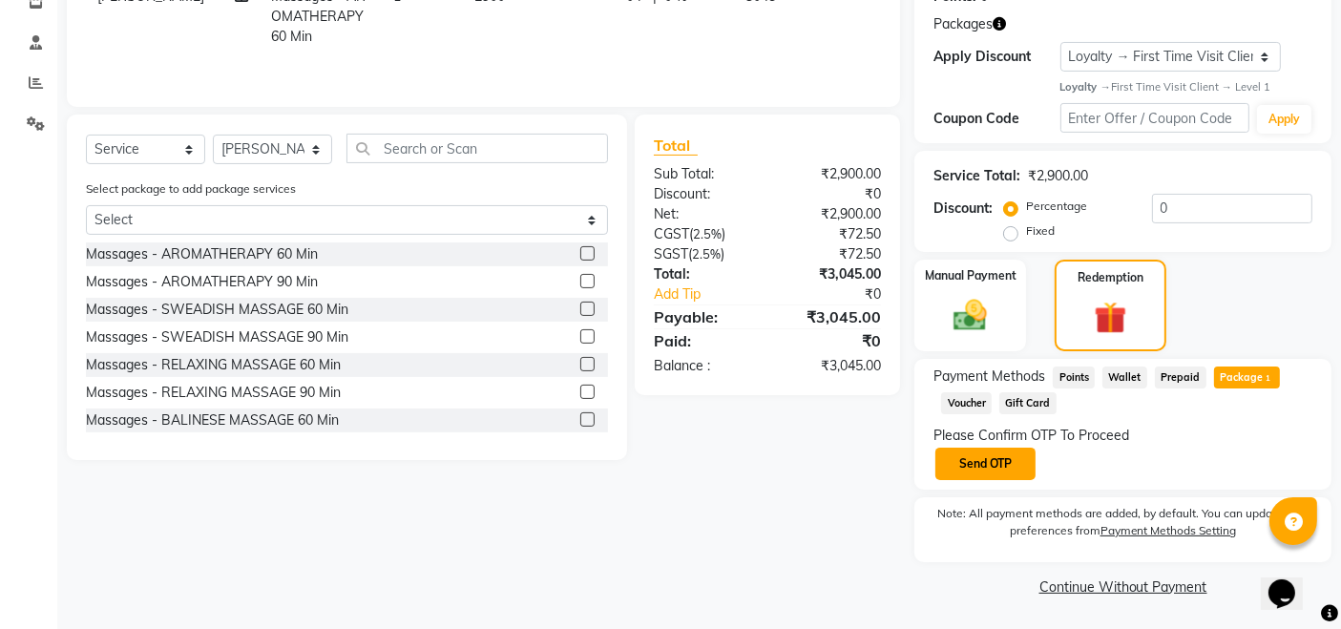
click at [1013, 457] on button "Send OTP" at bounding box center [986, 464] width 100 height 32
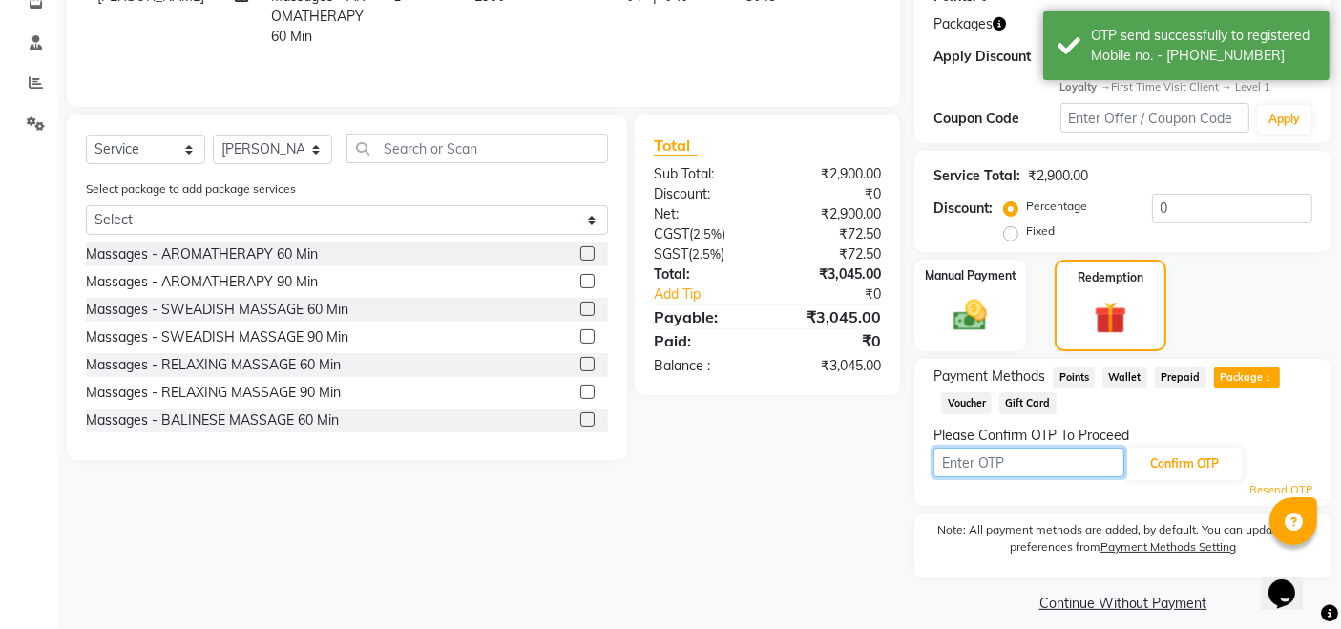
click at [1009, 460] on input "text" at bounding box center [1029, 463] width 191 height 30
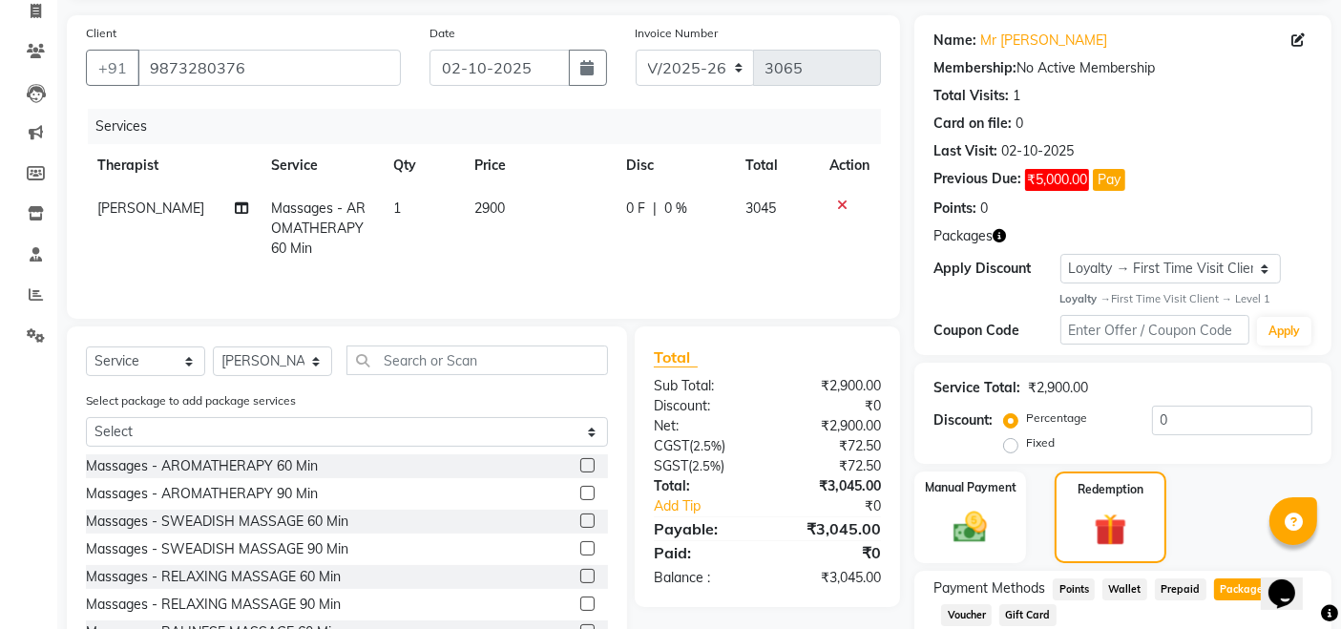
scroll to position [0, 0]
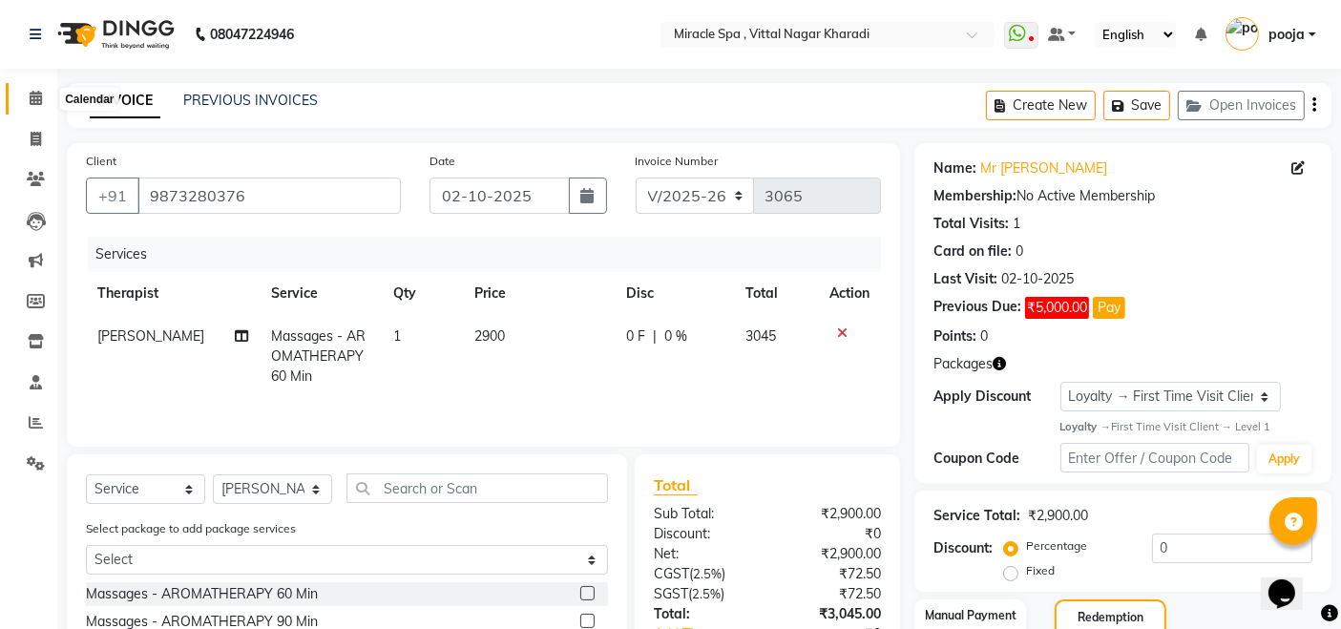
click at [34, 103] on icon at bounding box center [36, 98] width 12 height 14
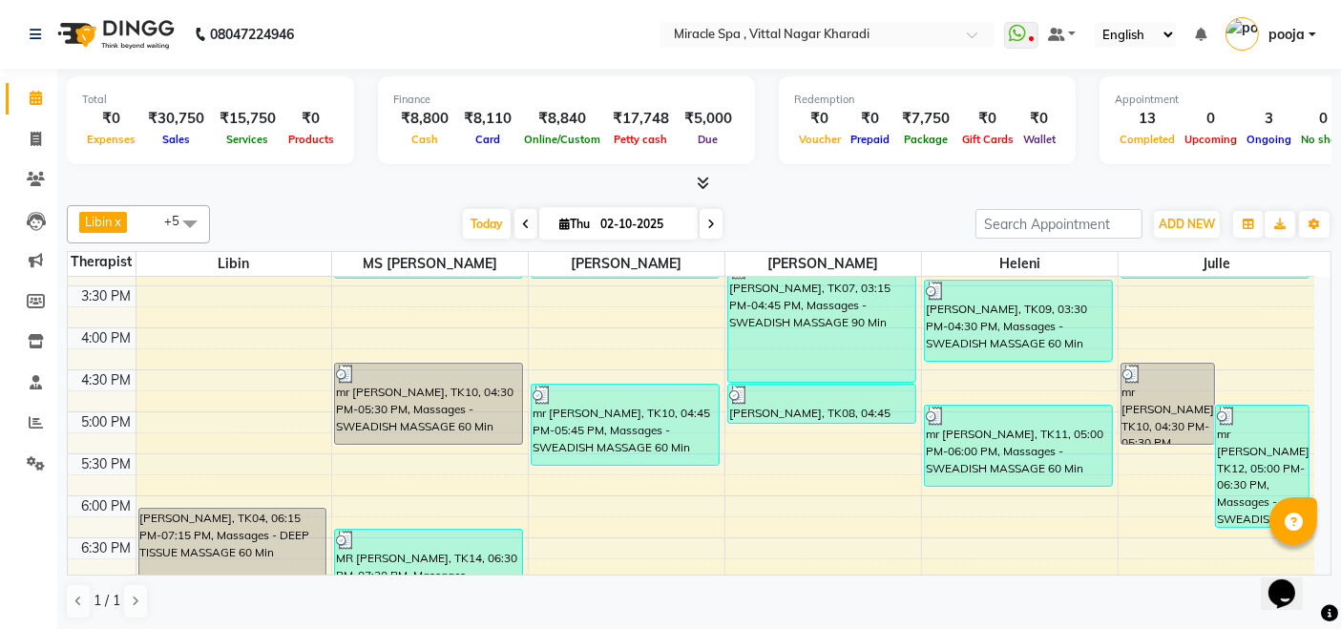
scroll to position [522, 0]
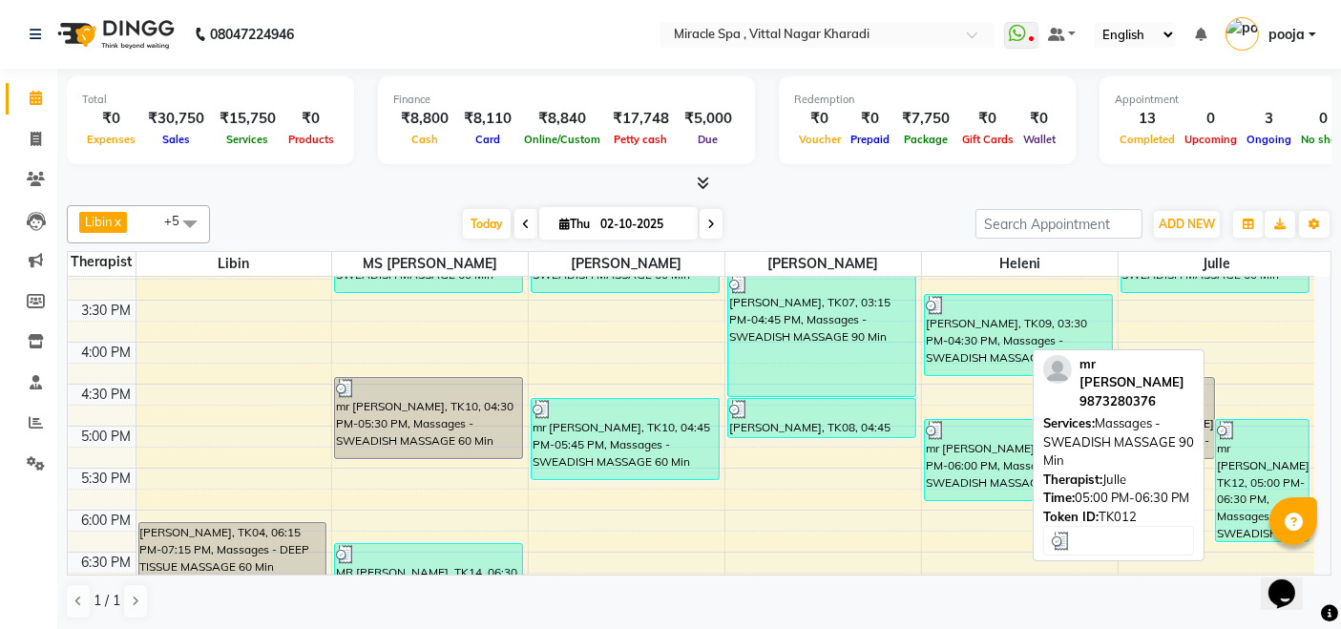
click at [1240, 460] on div "mr [PERSON_NAME], TK12, 05:00 PM-06:30 PM, Massages - SWEADISH MASSAGE 90 Min" at bounding box center [1262, 480] width 93 height 121
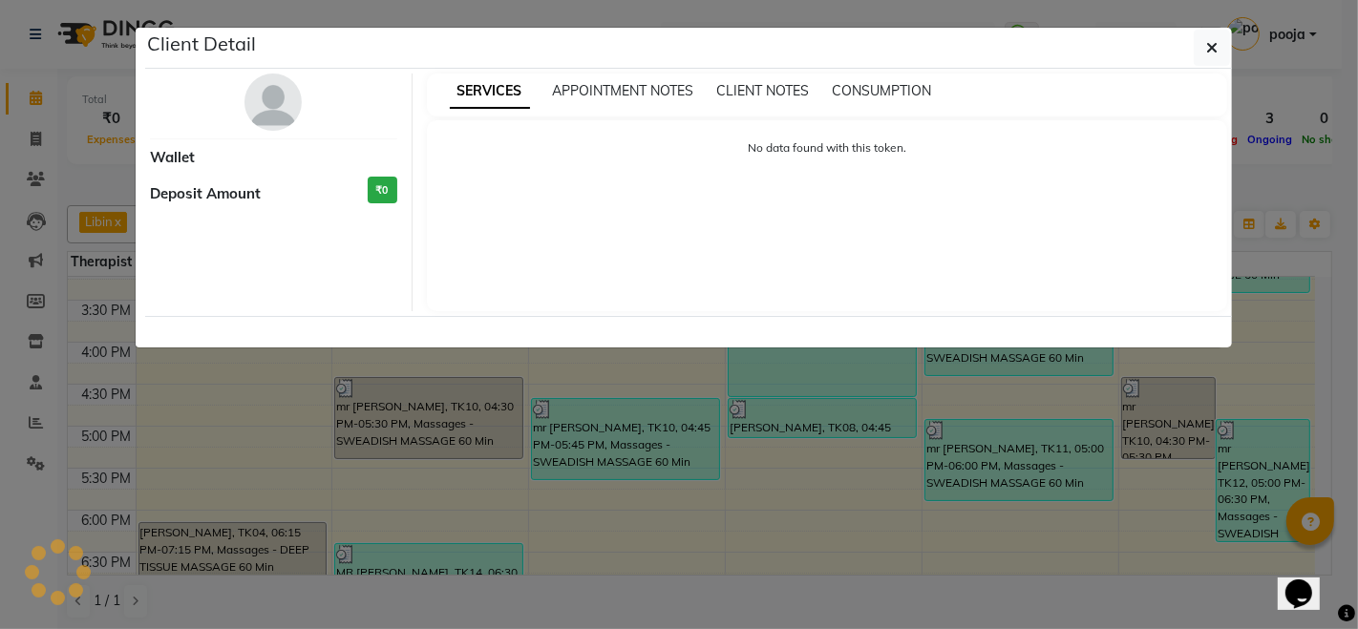
select select "3"
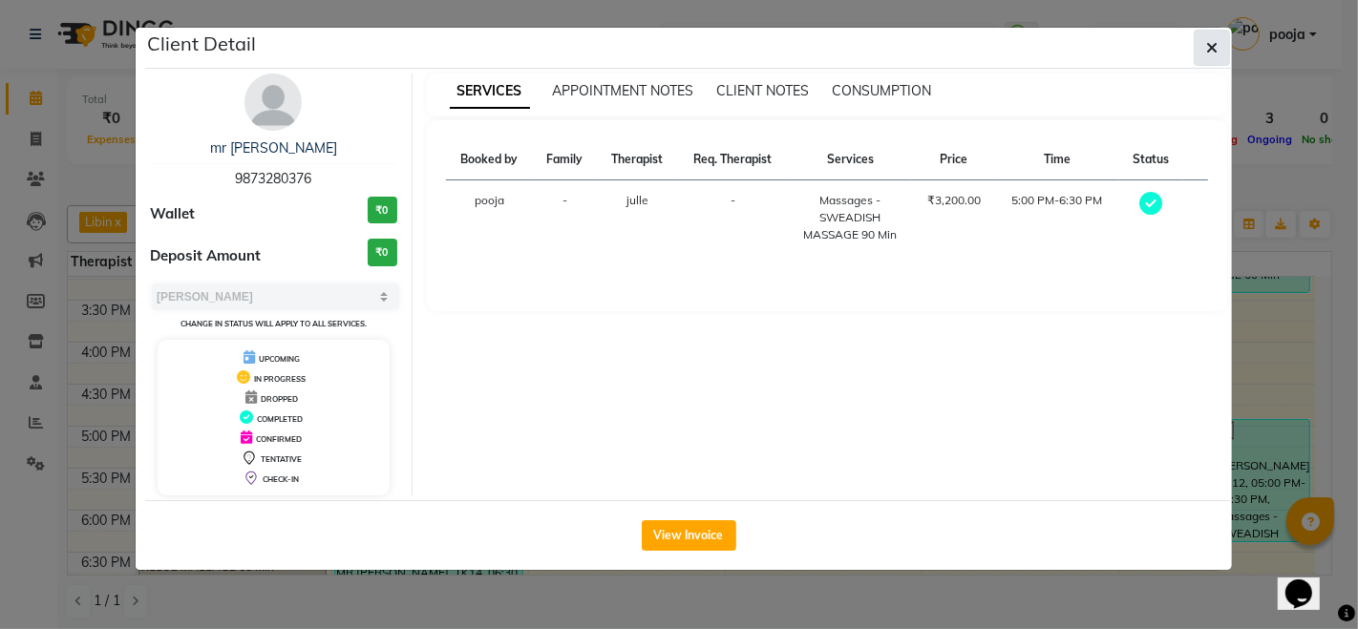
click at [1214, 51] on icon "button" at bounding box center [1211, 47] width 11 height 15
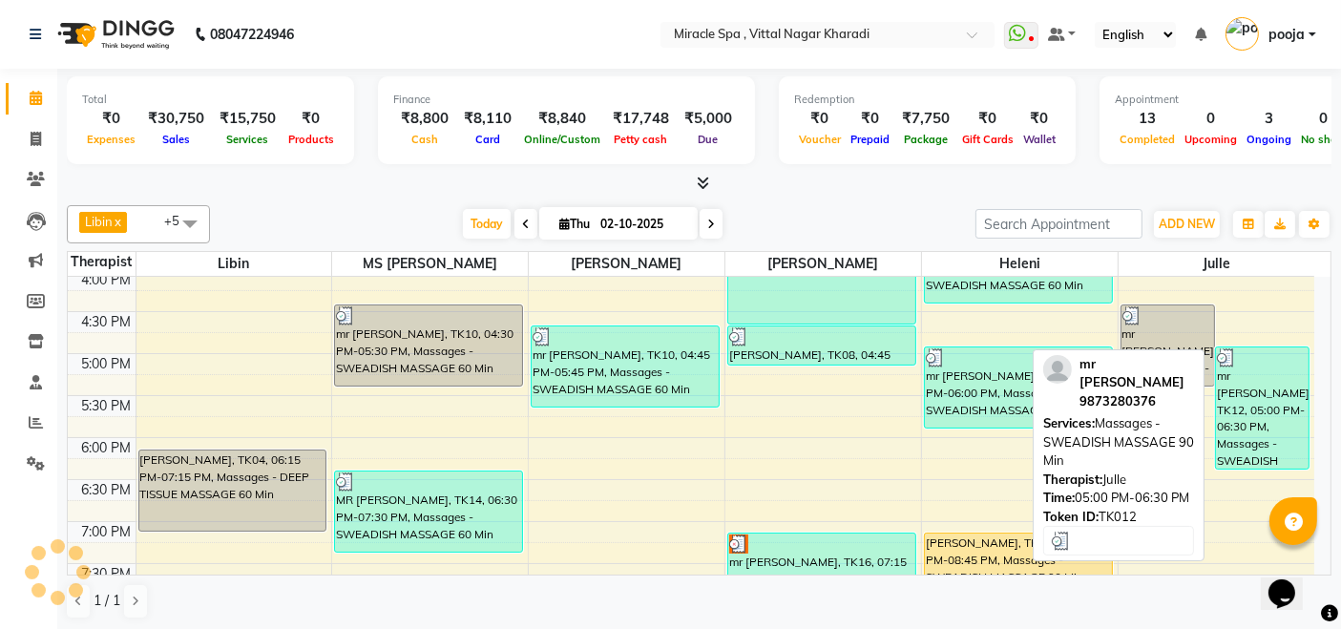
scroll to position [628, 0]
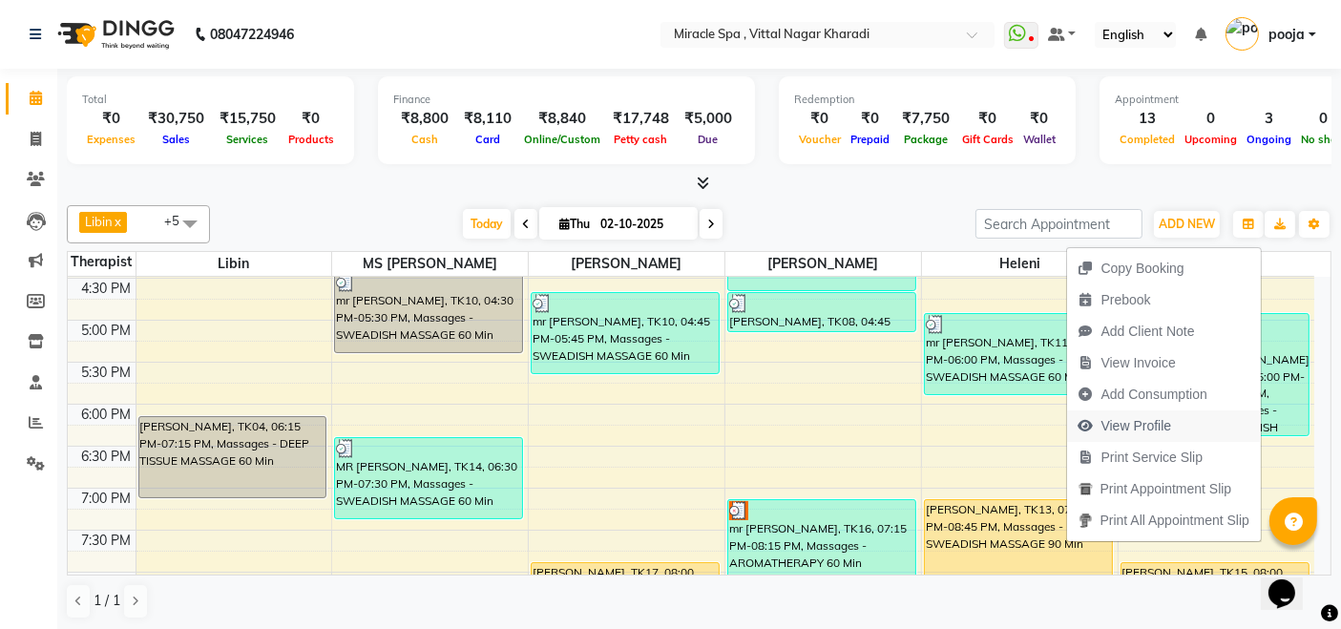
click at [1144, 427] on span "View Profile" at bounding box center [1137, 426] width 71 height 20
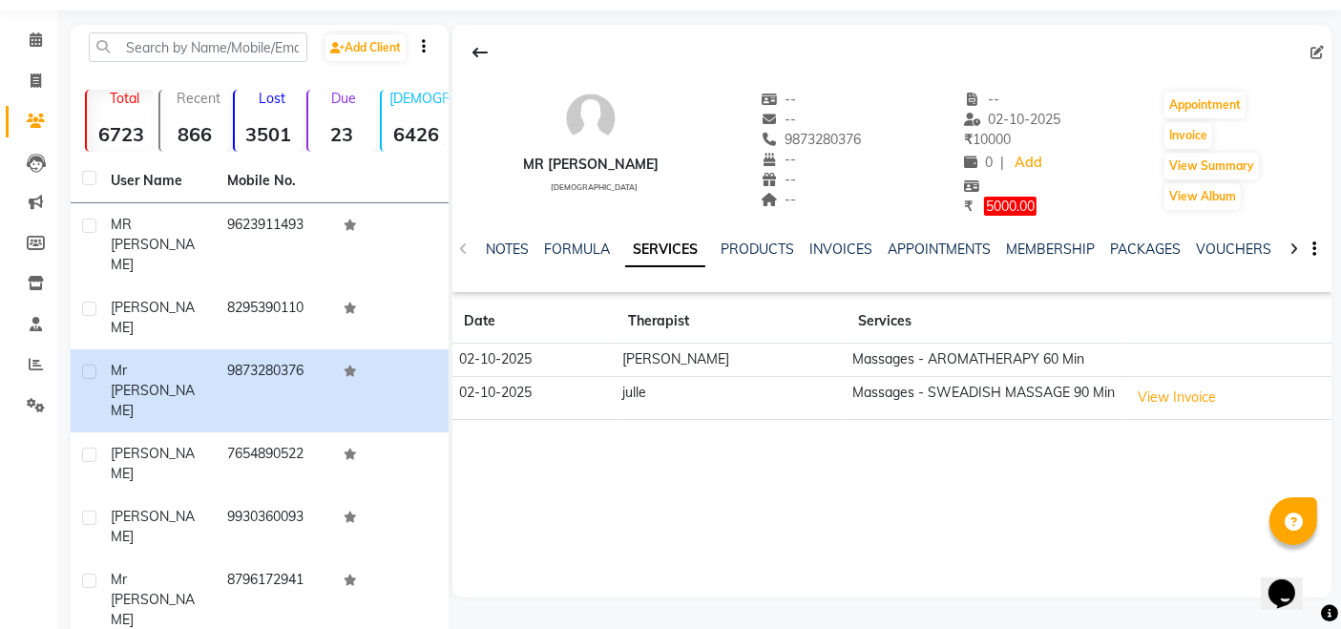
scroll to position [106, 0]
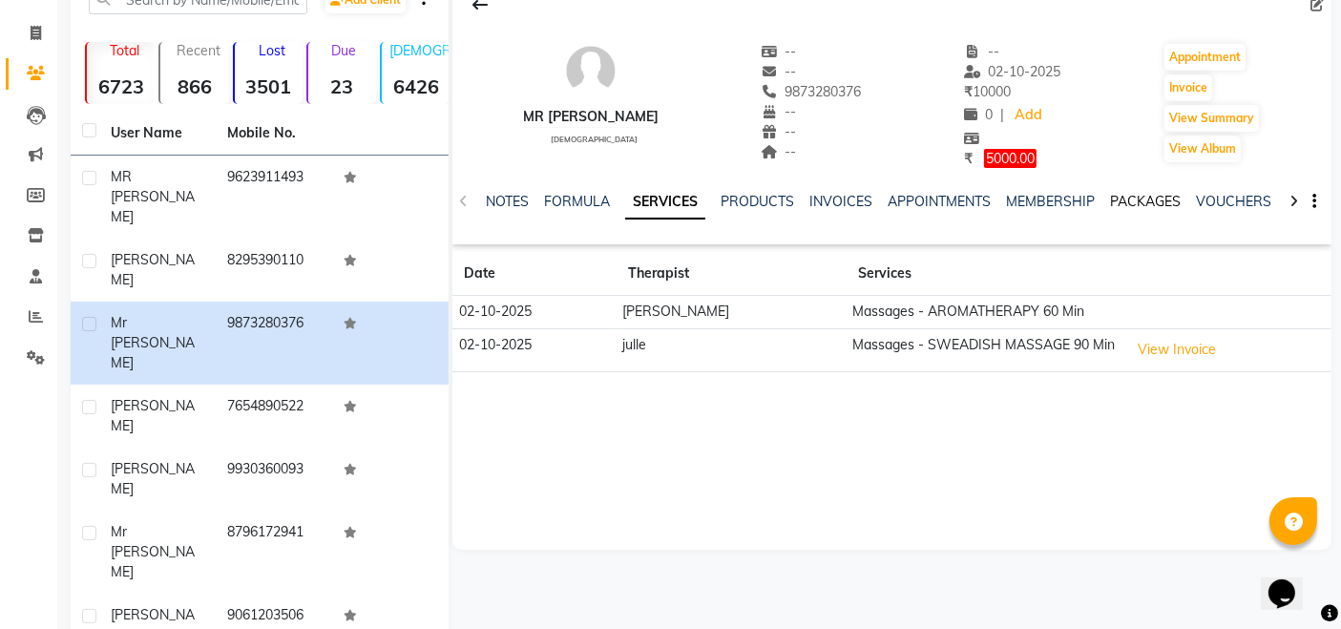
click at [1137, 200] on link "PACKAGES" at bounding box center [1145, 201] width 71 height 17
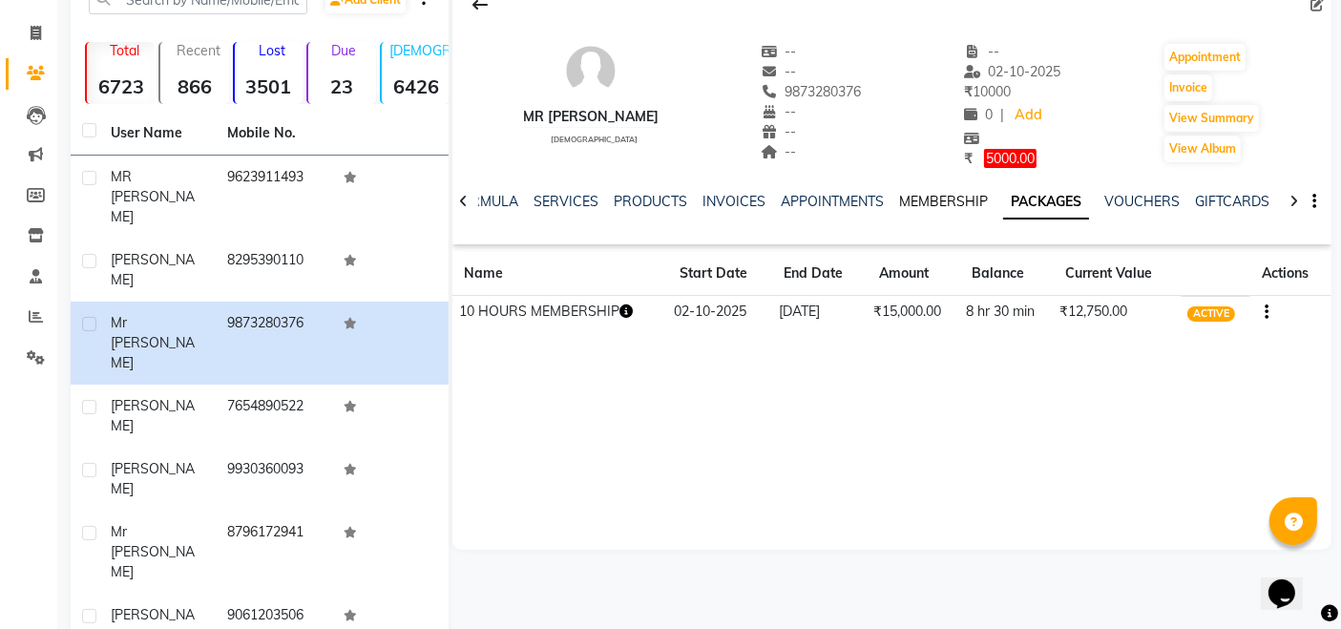
click at [952, 202] on link "MEMBERSHIP" at bounding box center [943, 201] width 89 height 17
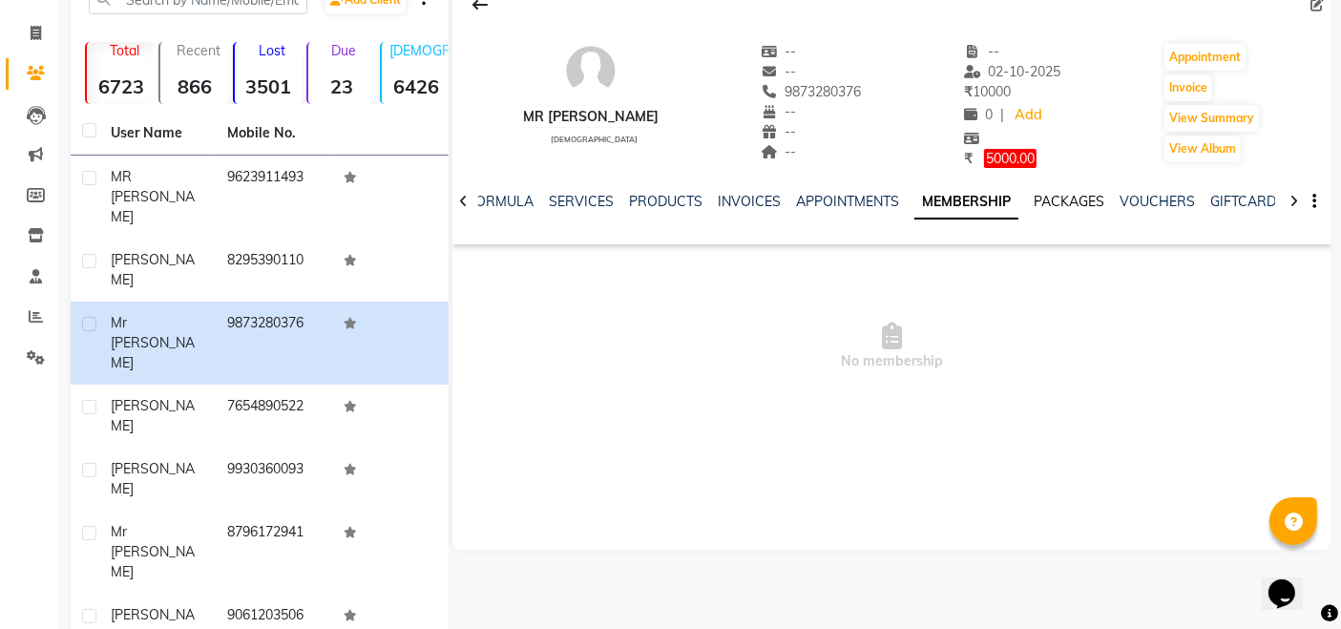
click at [1070, 202] on link "PACKAGES" at bounding box center [1069, 201] width 71 height 17
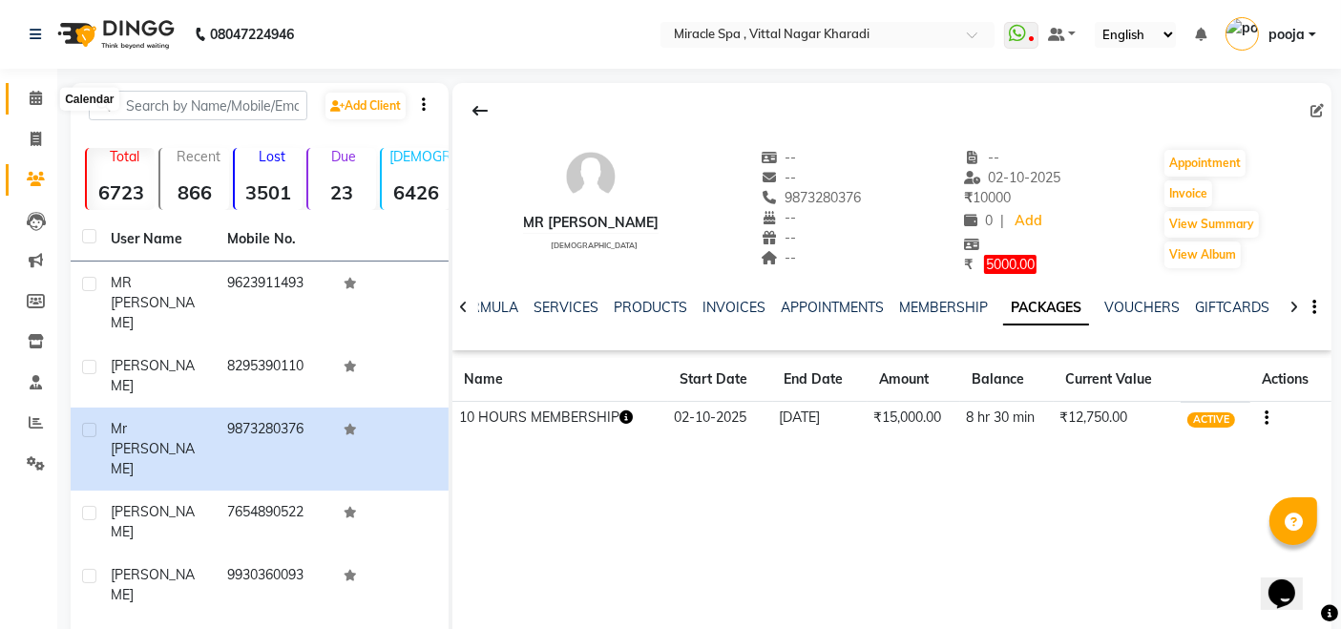
click at [36, 94] on icon at bounding box center [36, 98] width 12 height 14
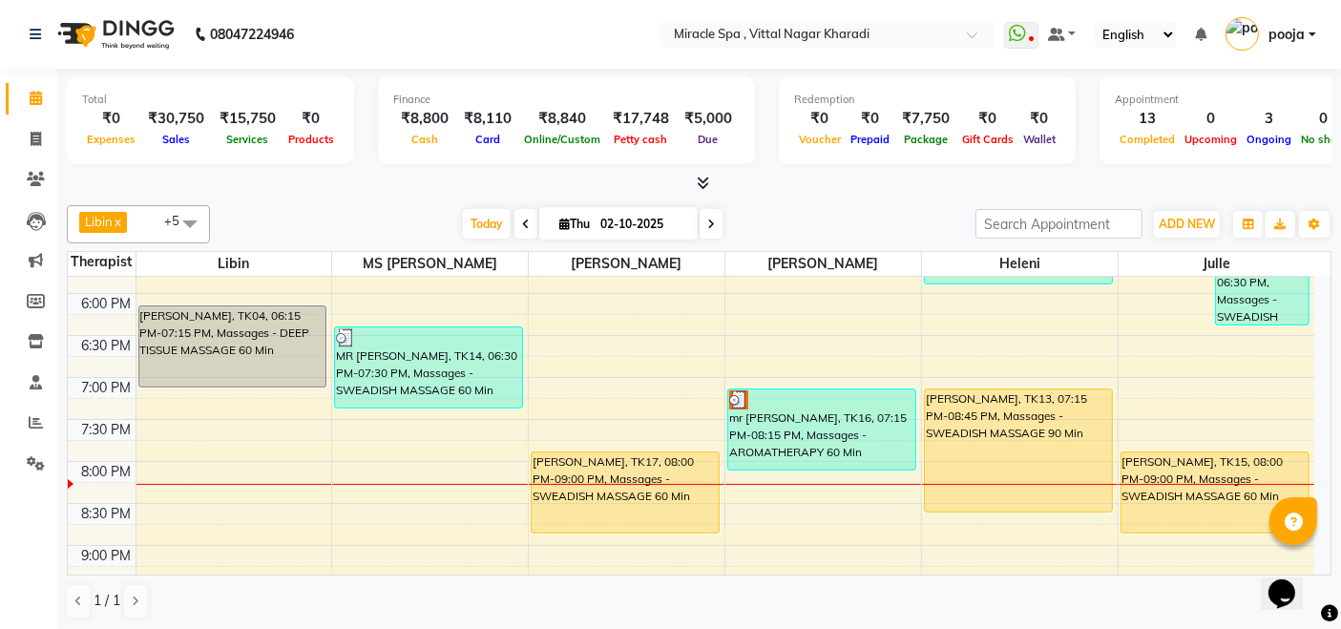
scroll to position [742, 0]
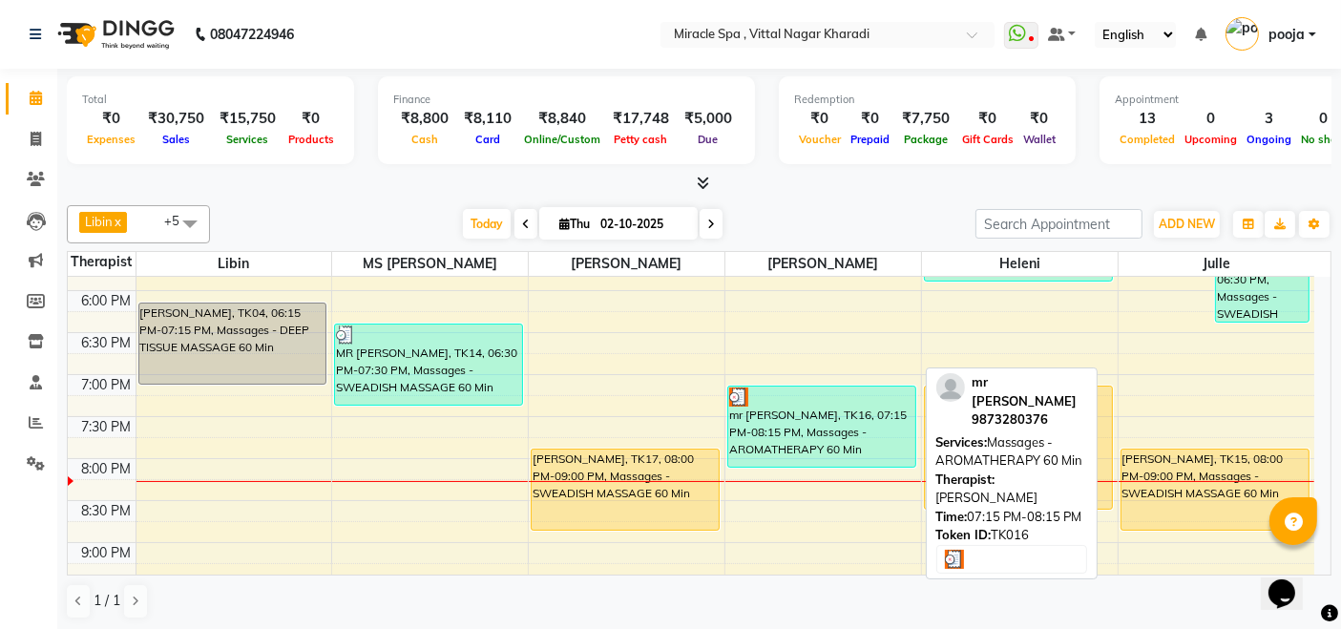
click at [846, 434] on div "mr [PERSON_NAME], TK16, 07:15 PM-08:15 PM, Massages - AROMATHERAPY 60 Min" at bounding box center [821, 427] width 187 height 80
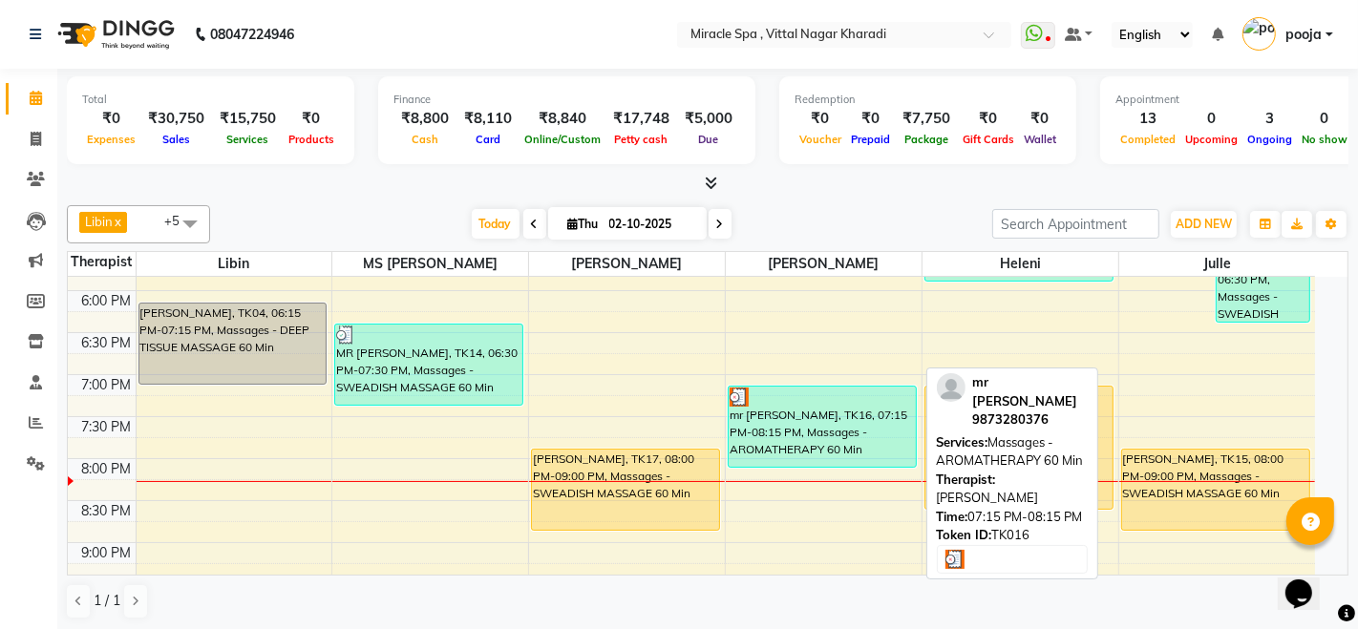
select select "3"
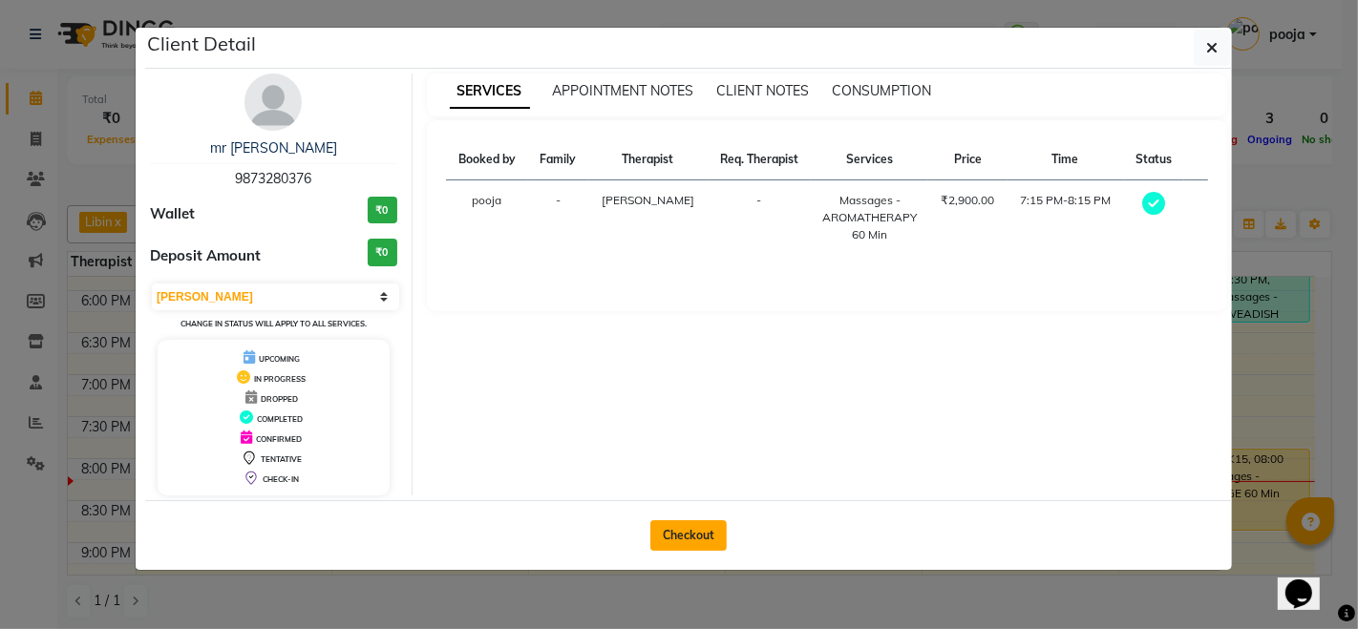
click at [704, 520] on button "Checkout" at bounding box center [688, 535] width 76 height 31
select select "service"
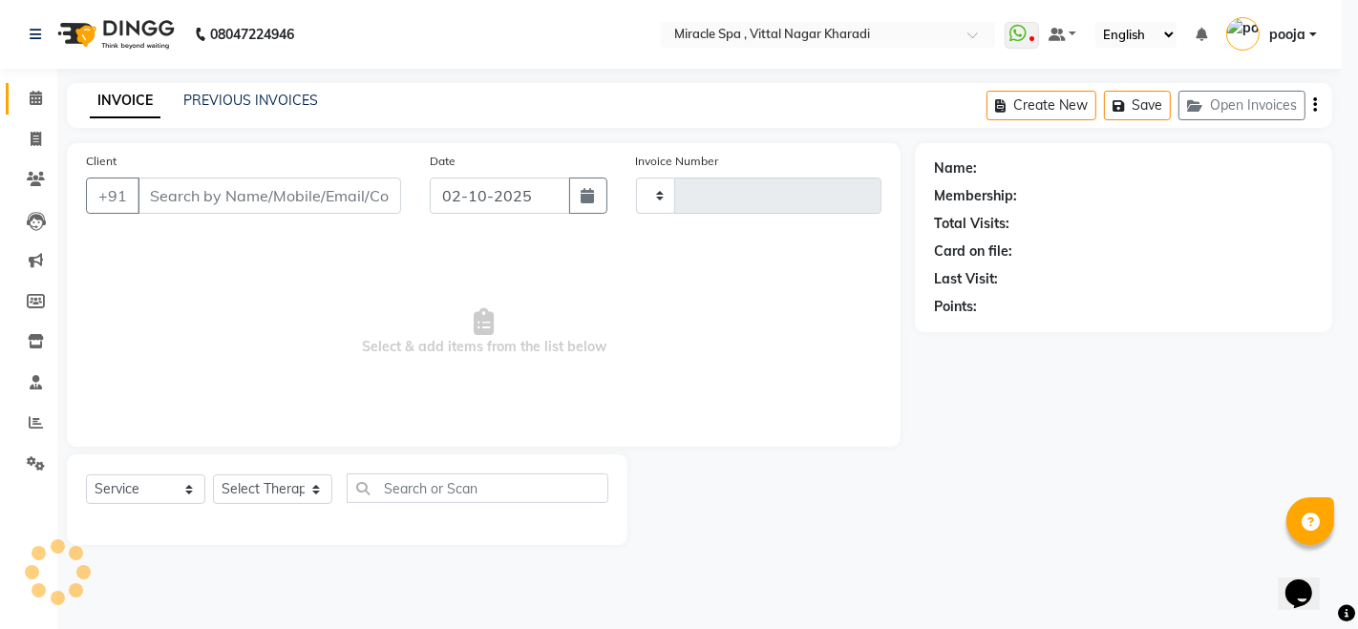
type input "3065"
select select "3854"
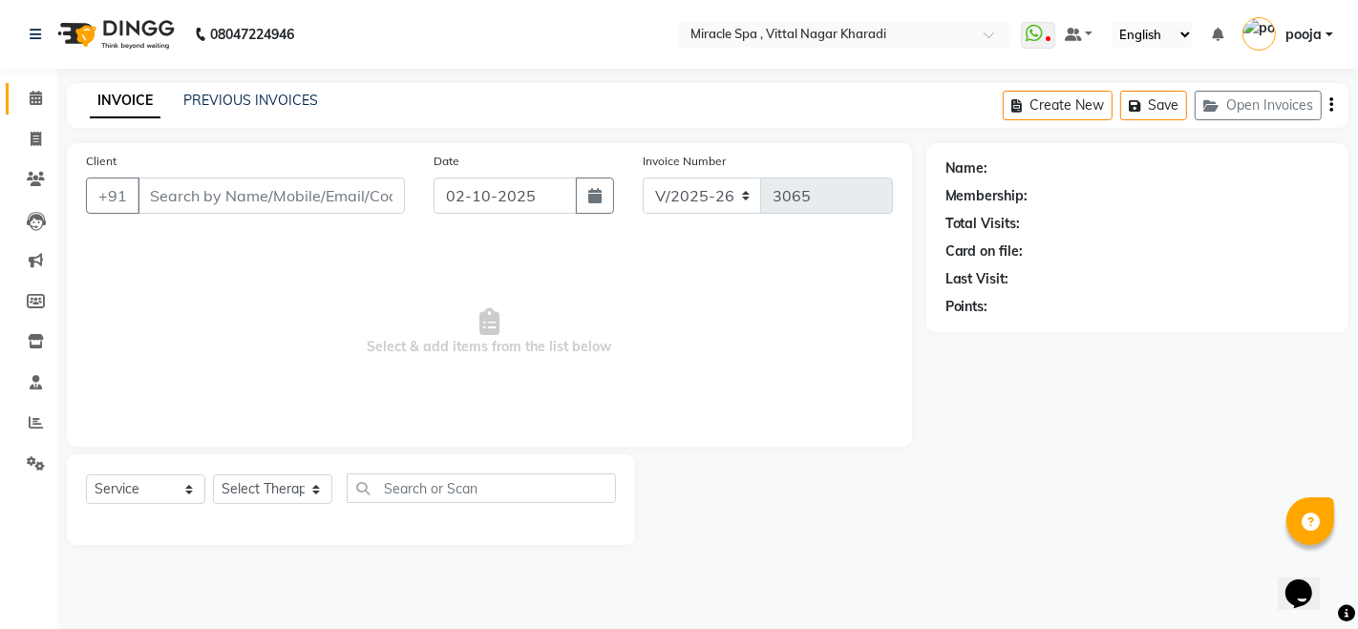
type input "9873280376"
select select "66369"
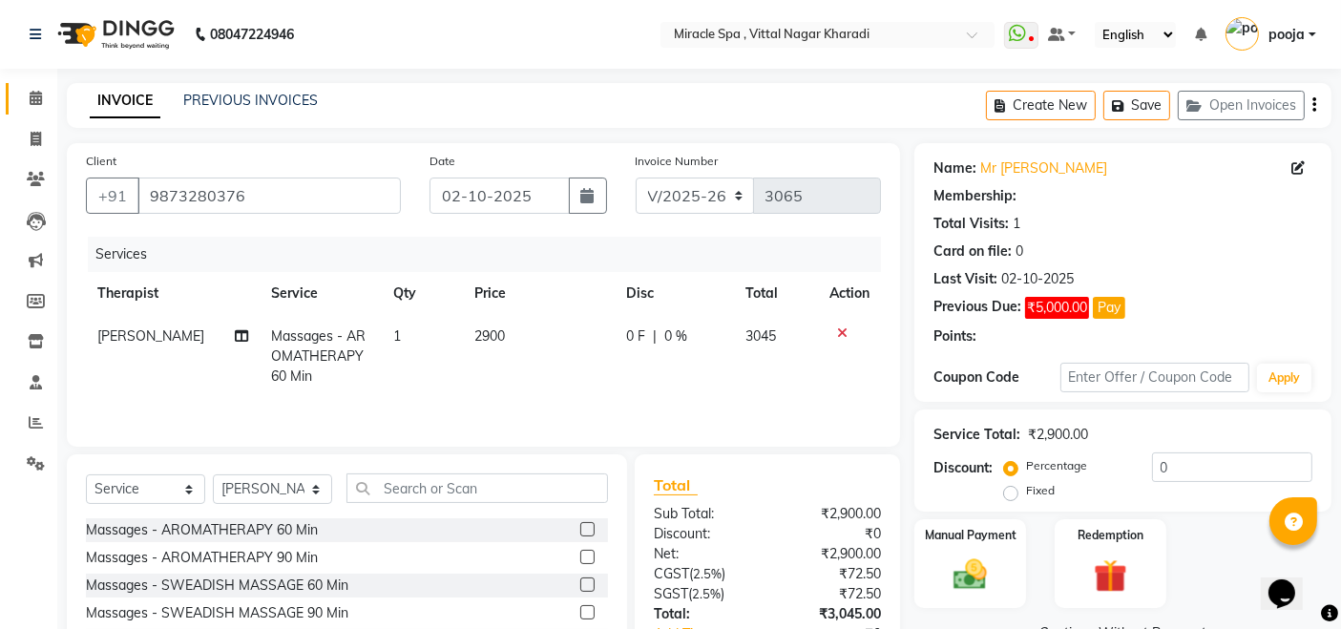
select select "1: Object"
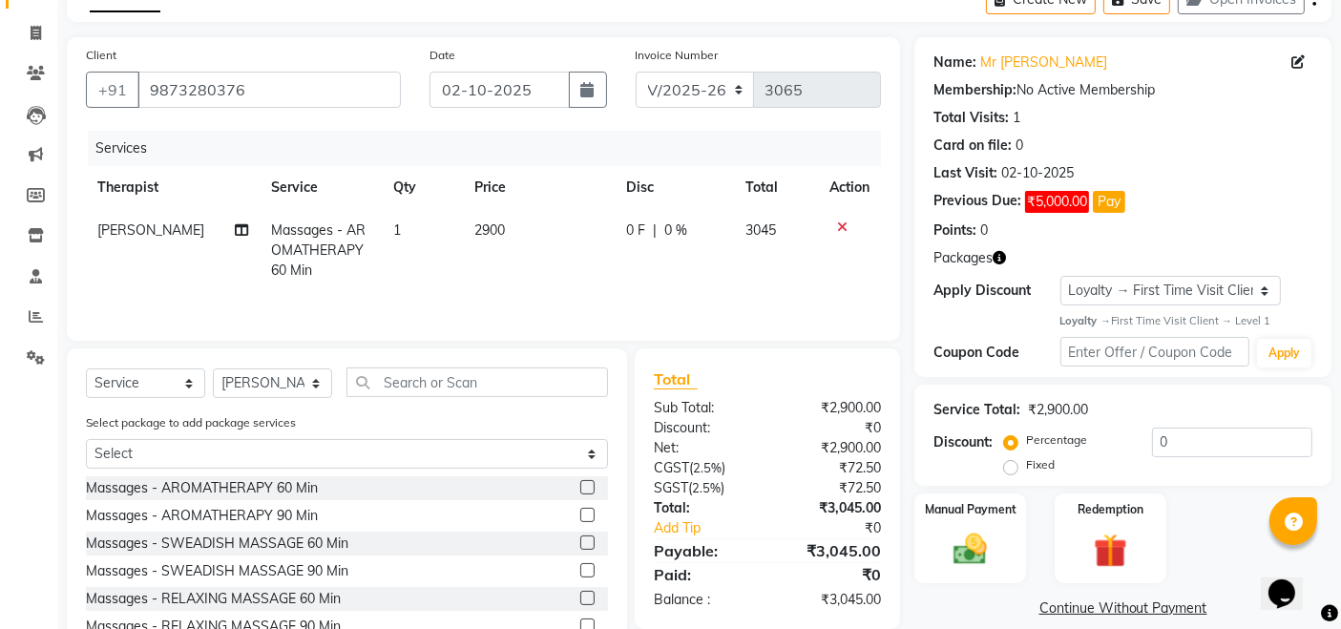
scroll to position [200, 0]
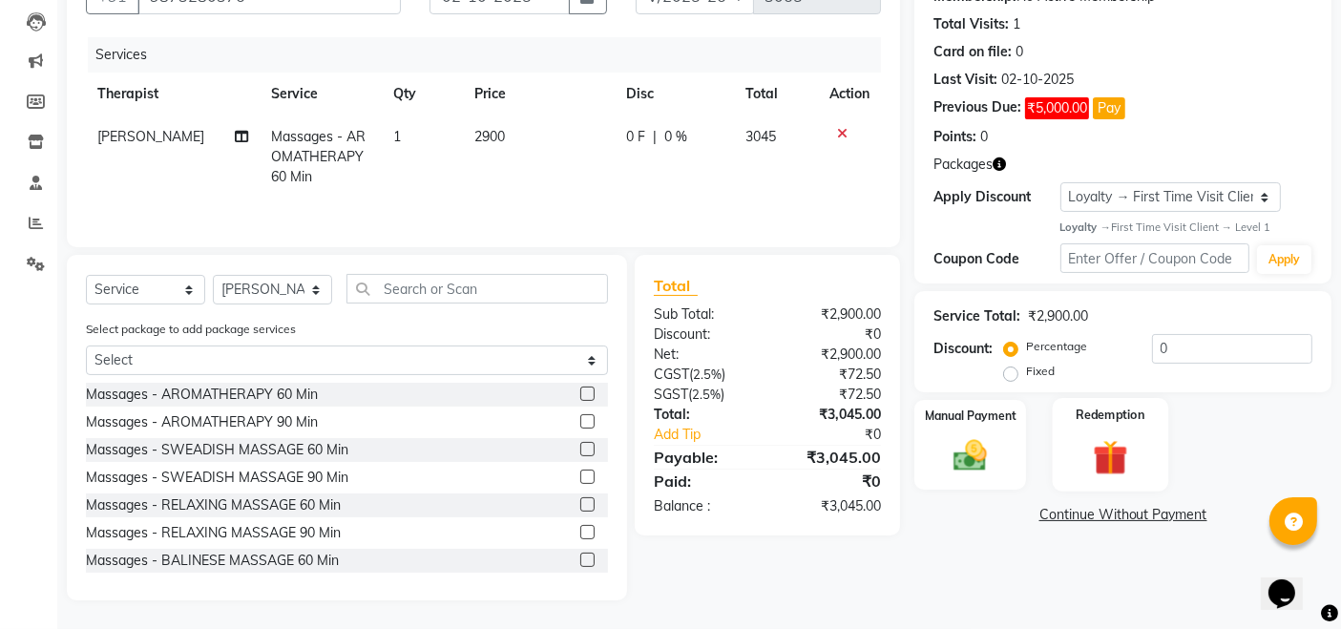
click at [1110, 468] on img at bounding box center [1110, 458] width 57 height 44
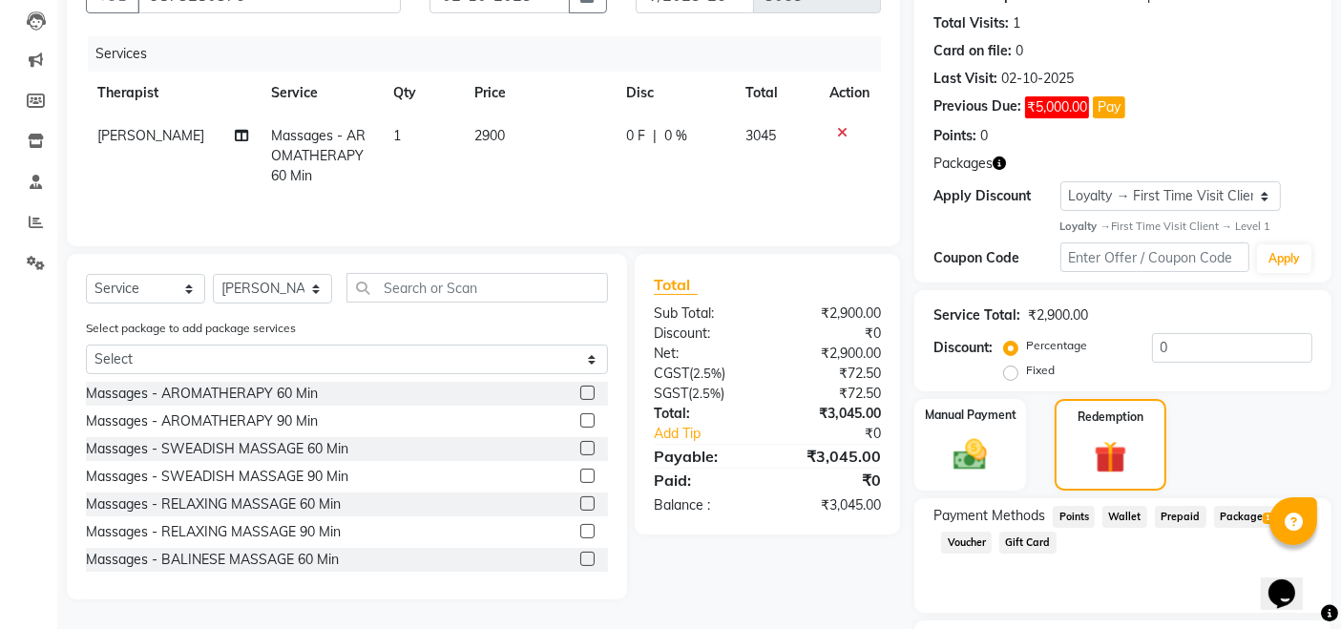
click at [1243, 522] on span "Package 1" at bounding box center [1247, 517] width 66 height 22
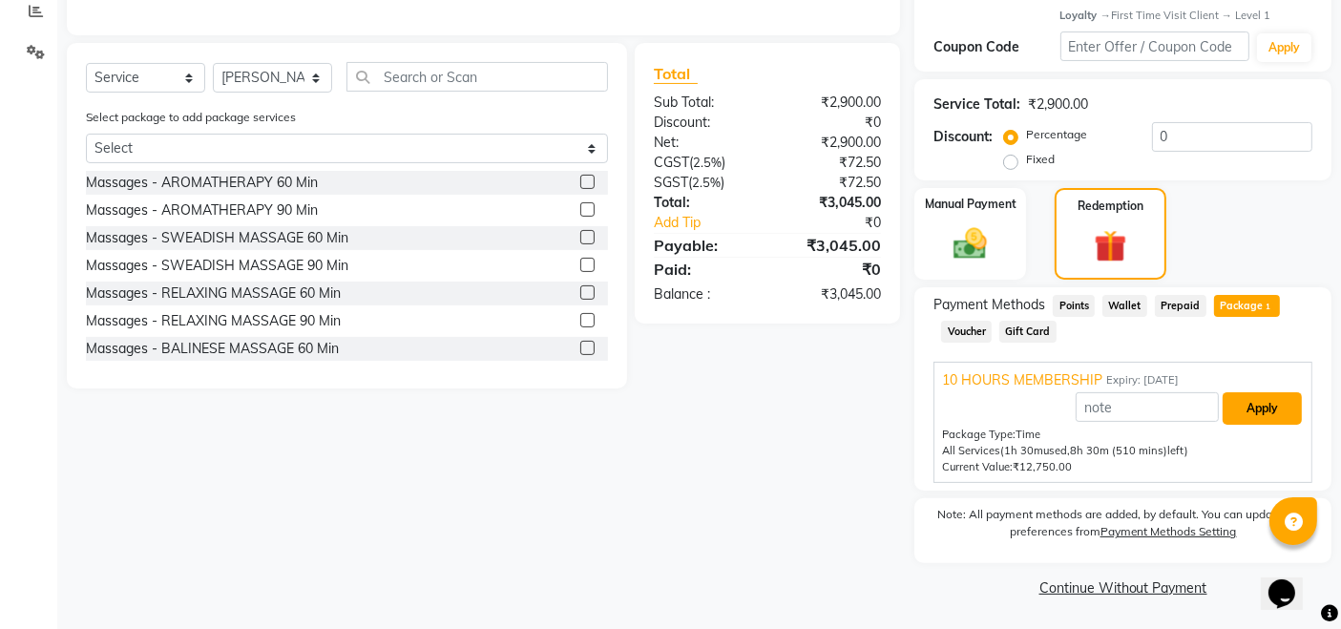
click at [1265, 417] on button "Apply" at bounding box center [1262, 408] width 79 height 32
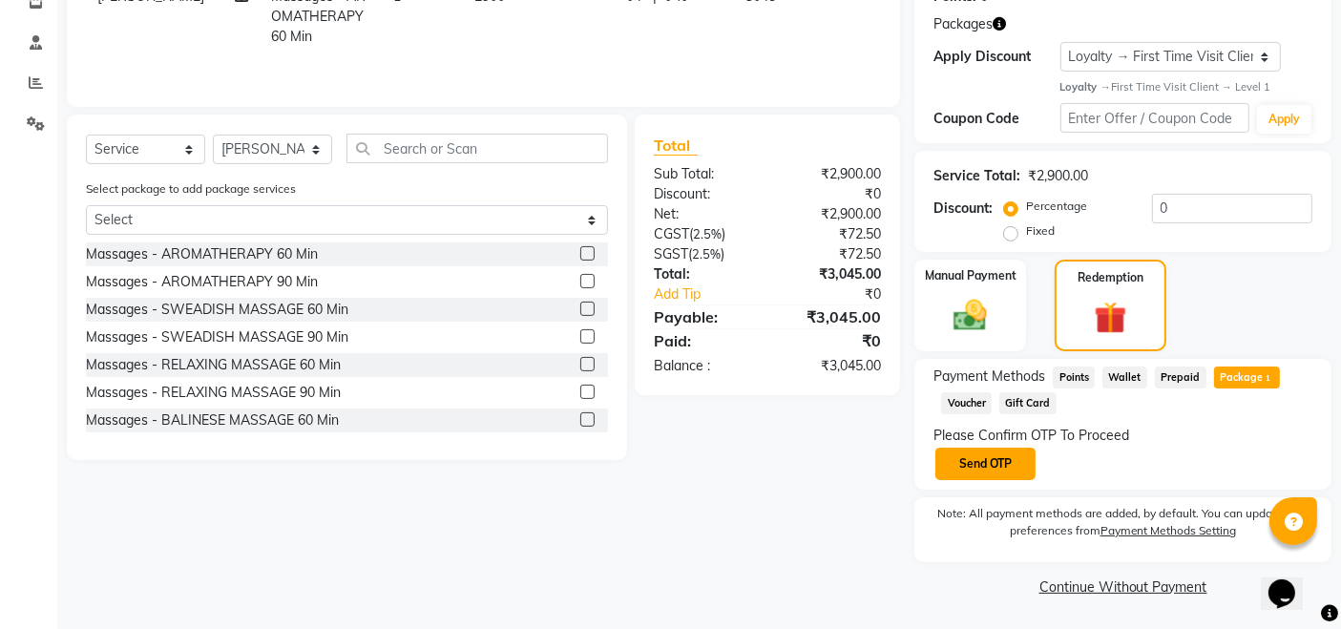
click at [980, 465] on button "Send OTP" at bounding box center [986, 464] width 100 height 32
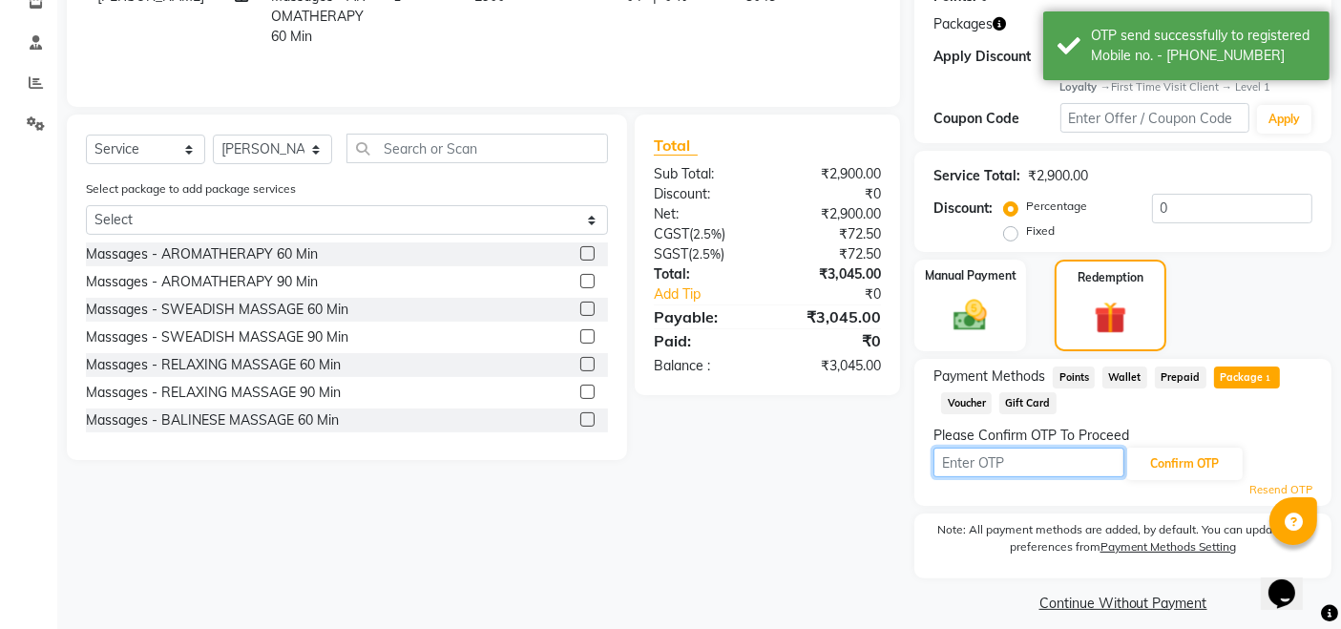
click at [980, 465] on input "text" at bounding box center [1029, 463] width 191 height 30
click at [30, 120] on icon at bounding box center [36, 123] width 18 height 14
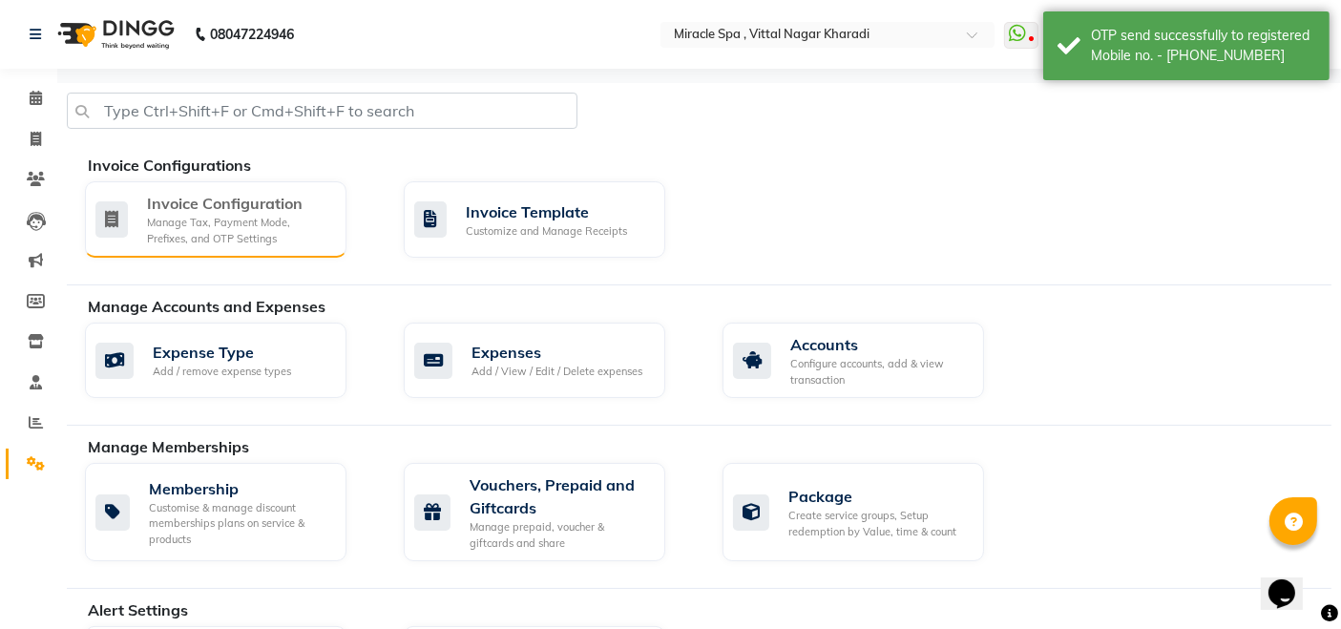
click at [237, 210] on div "Invoice Configuration" at bounding box center [239, 203] width 184 height 23
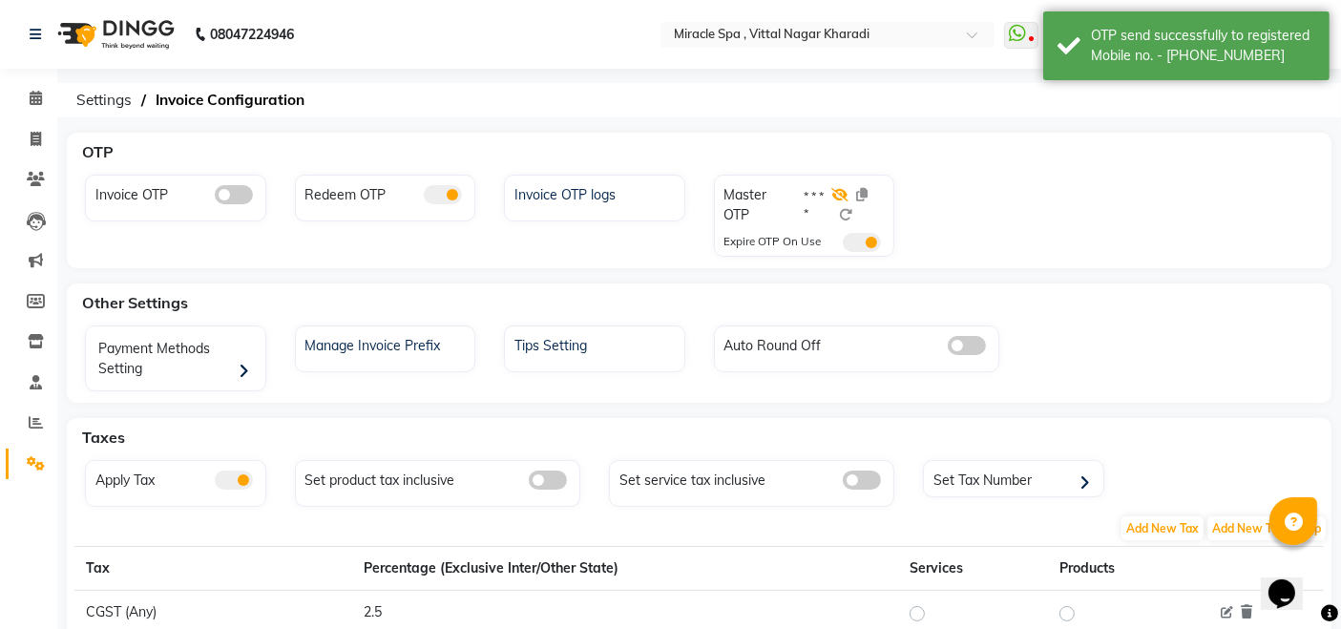
click at [846, 194] on icon at bounding box center [840, 194] width 17 height 13
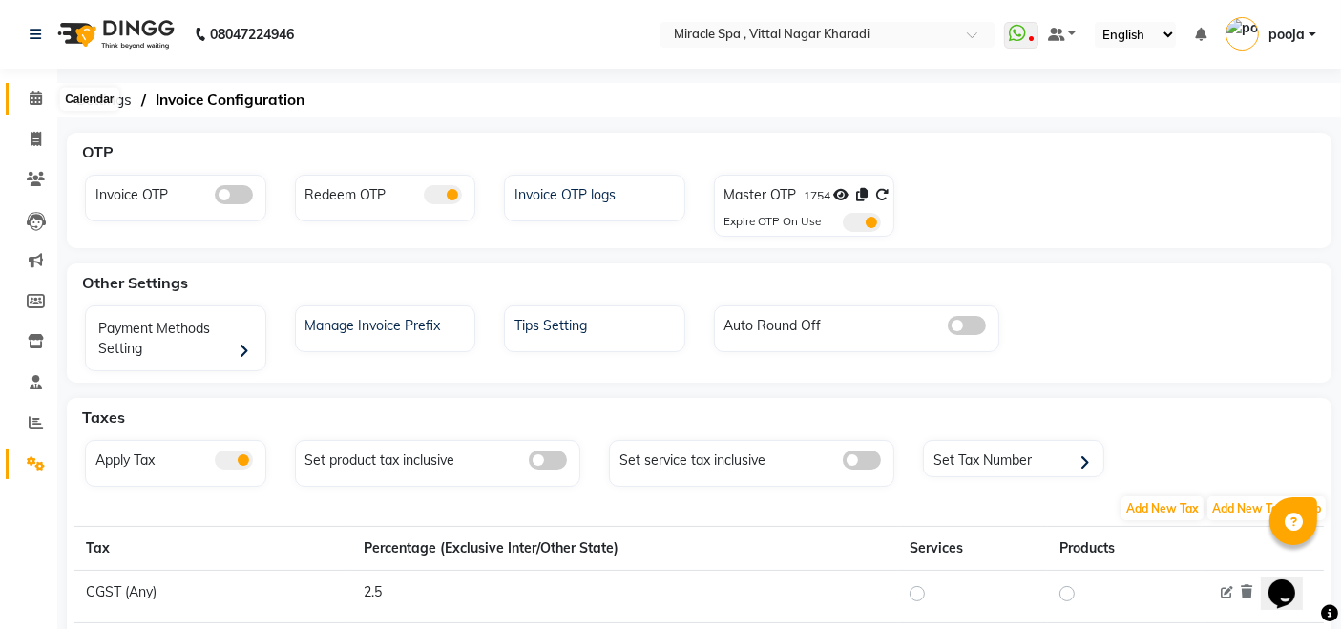
click at [33, 96] on icon at bounding box center [36, 98] width 12 height 14
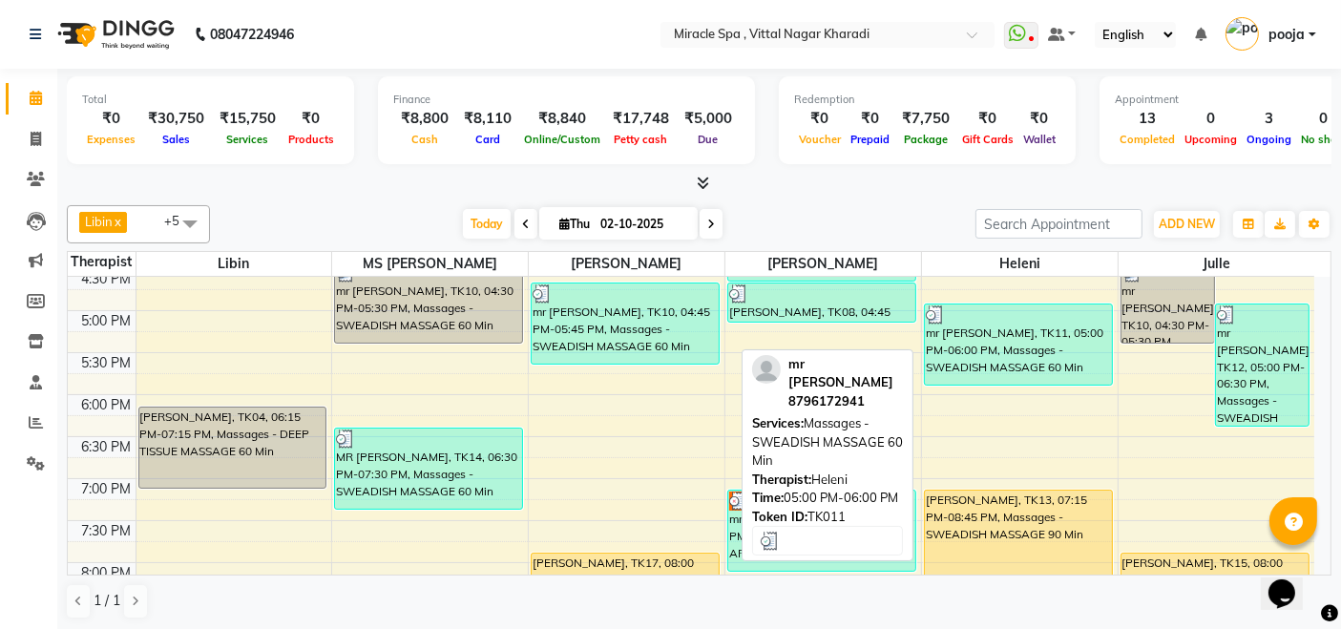
scroll to position [742, 0]
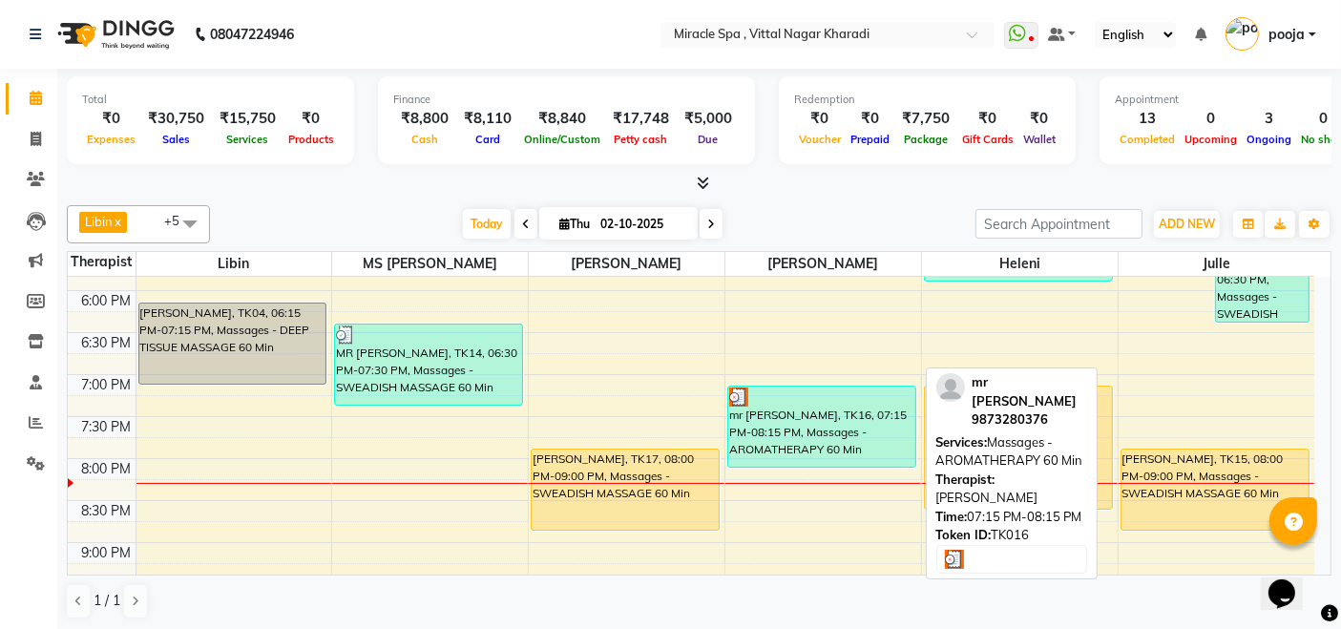
click at [795, 428] on div "mr [PERSON_NAME], TK16, 07:15 PM-08:15 PM, Massages - AROMATHERAPY 60 Min" at bounding box center [821, 427] width 187 height 80
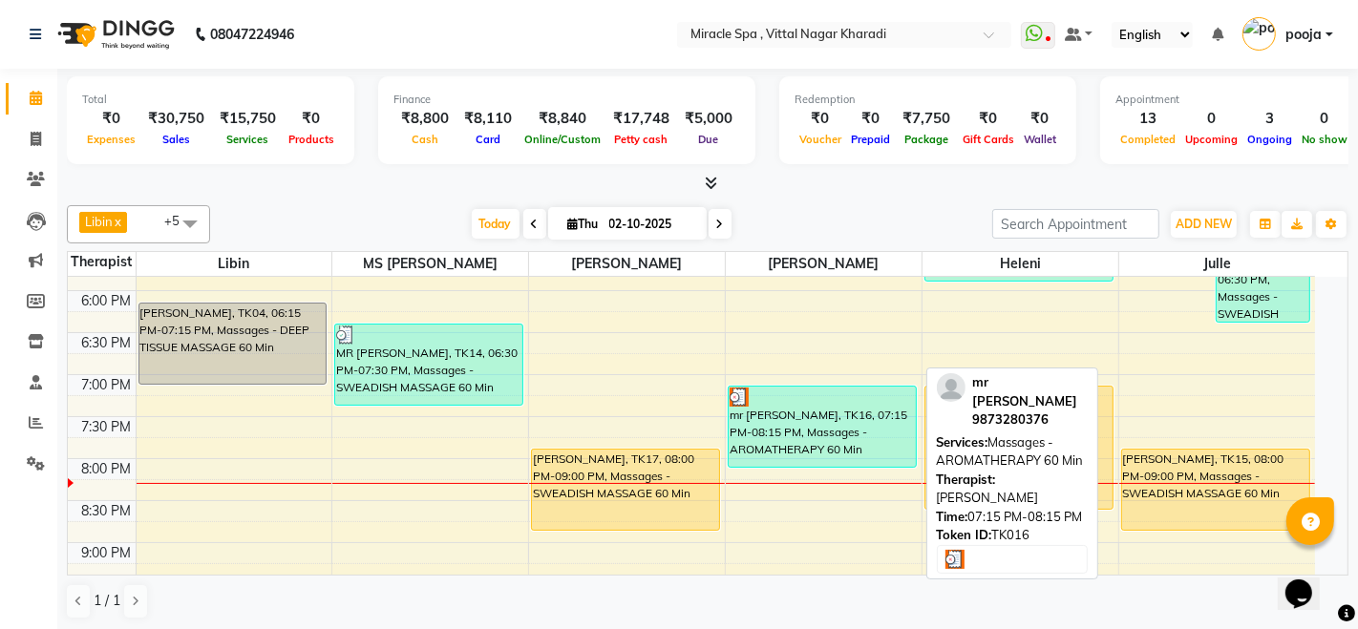
select select "3"
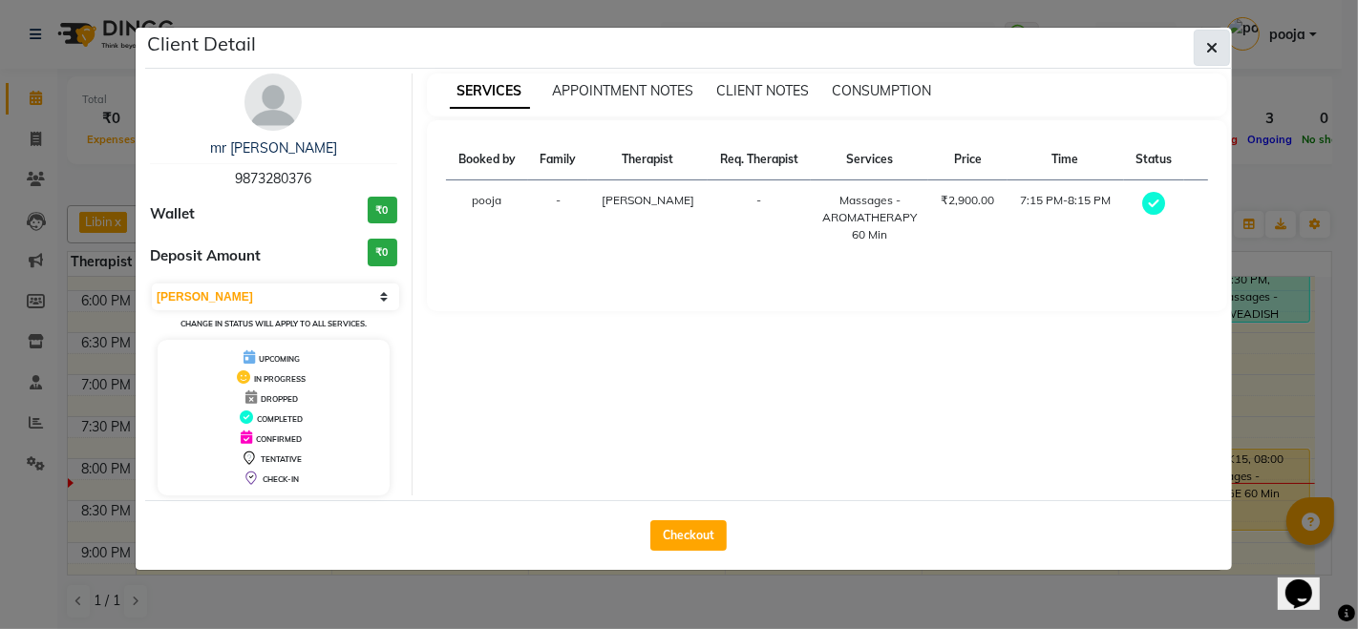
click at [1212, 55] on span "button" at bounding box center [1211, 47] width 11 height 19
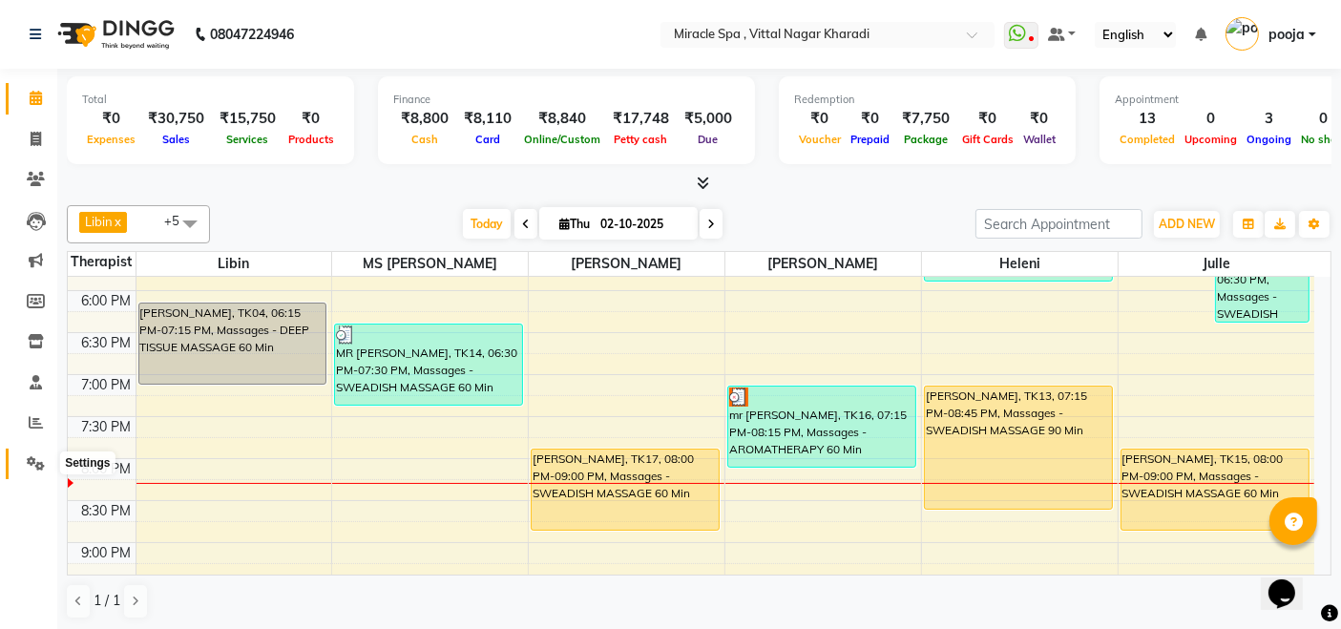
click at [34, 465] on icon at bounding box center [36, 463] width 18 height 14
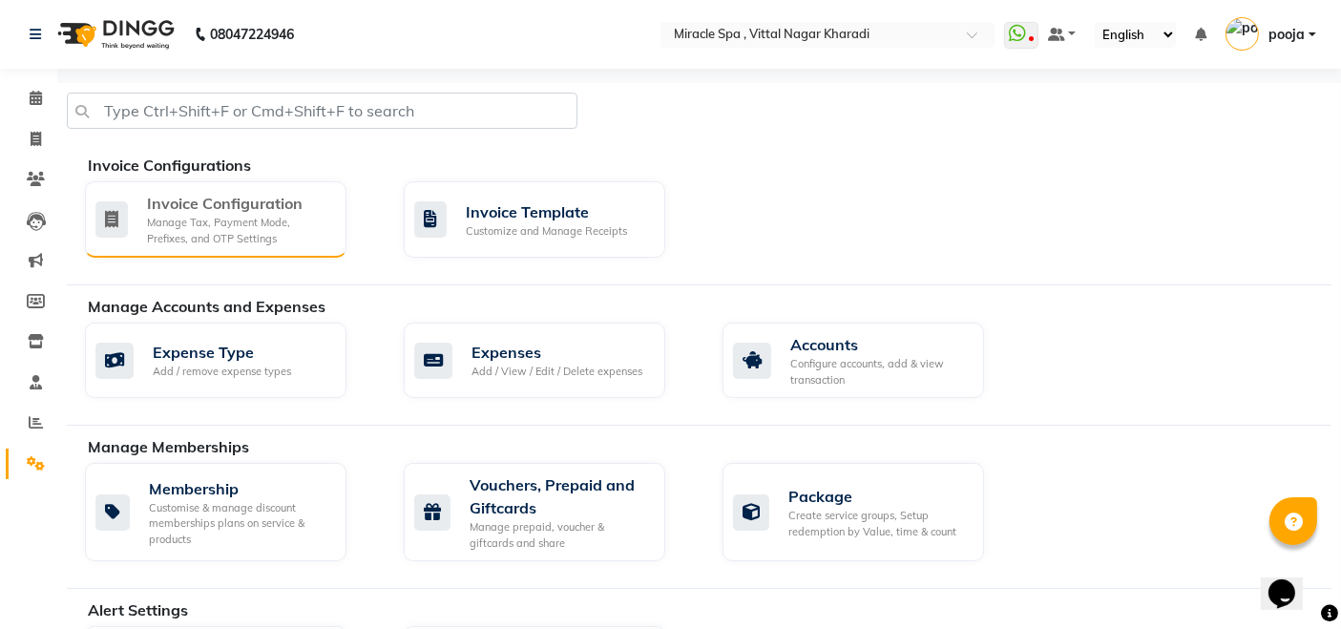
click at [281, 229] on div "Manage Tax, Payment Mode, Prefixes, and OTP Settings" at bounding box center [239, 231] width 184 height 32
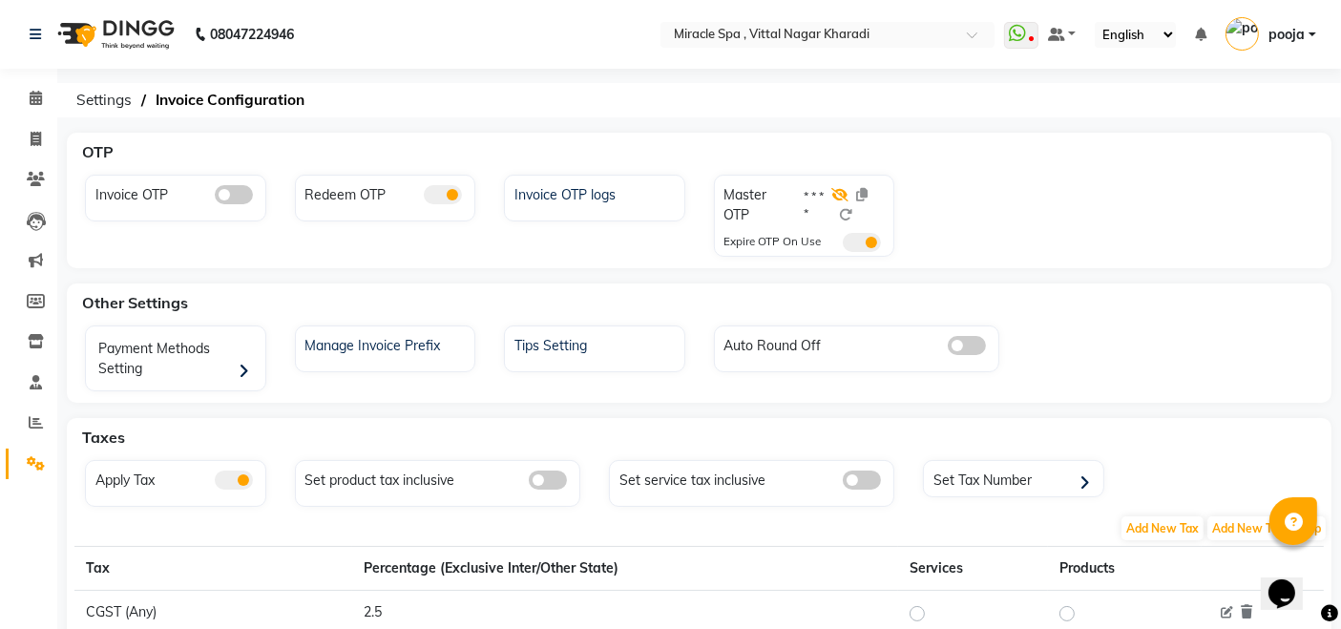
click at [847, 199] on icon at bounding box center [840, 194] width 17 height 13
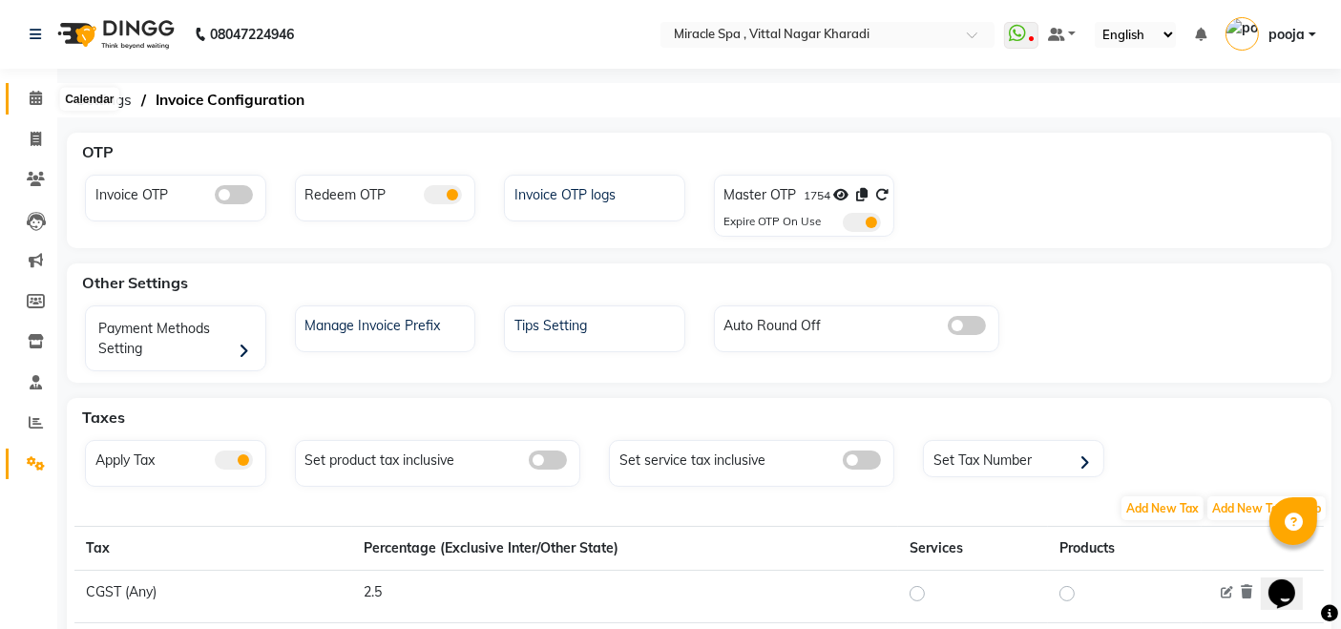
click at [27, 102] on span at bounding box center [35, 99] width 33 height 22
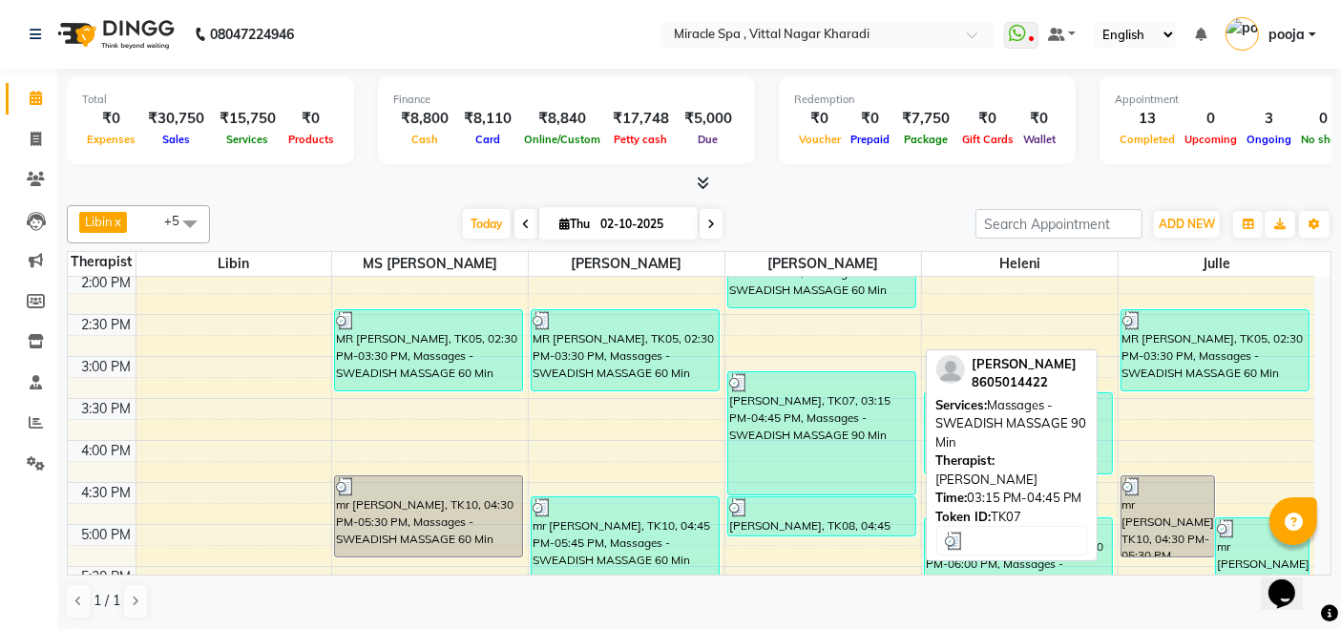
scroll to position [636, 0]
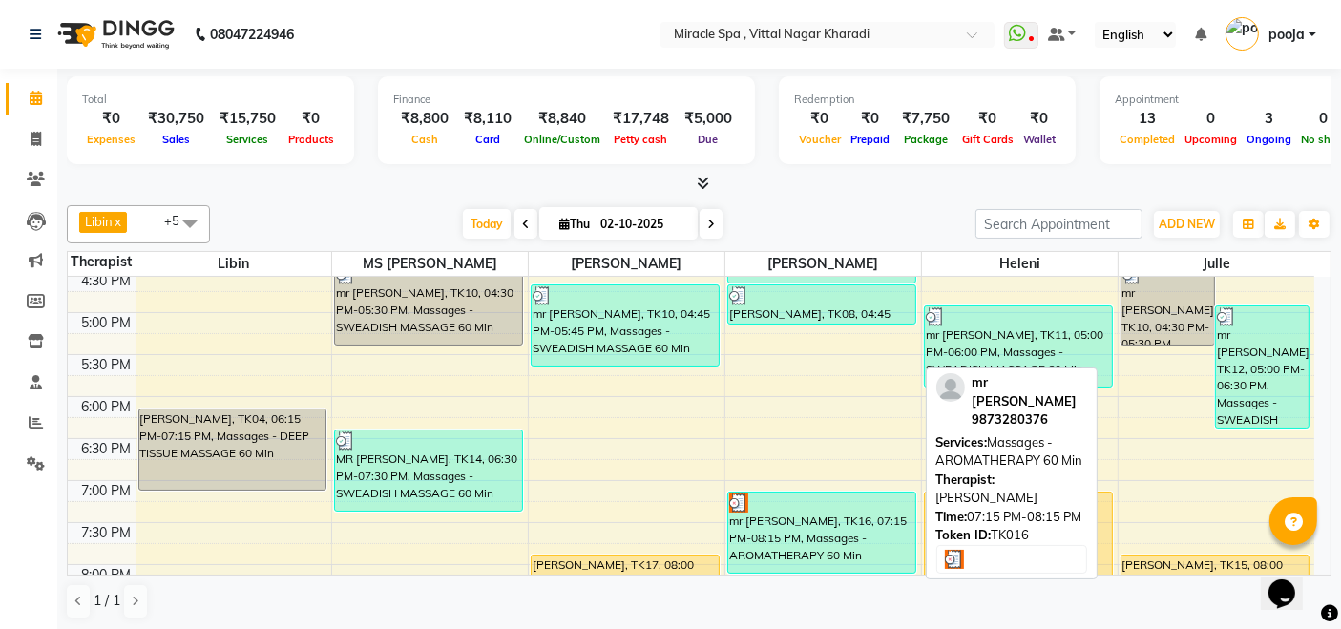
click at [818, 525] on div "mr [PERSON_NAME], TK16, 07:15 PM-08:15 PM, Massages - AROMATHERAPY 60 Min" at bounding box center [821, 533] width 187 height 80
select select "3"
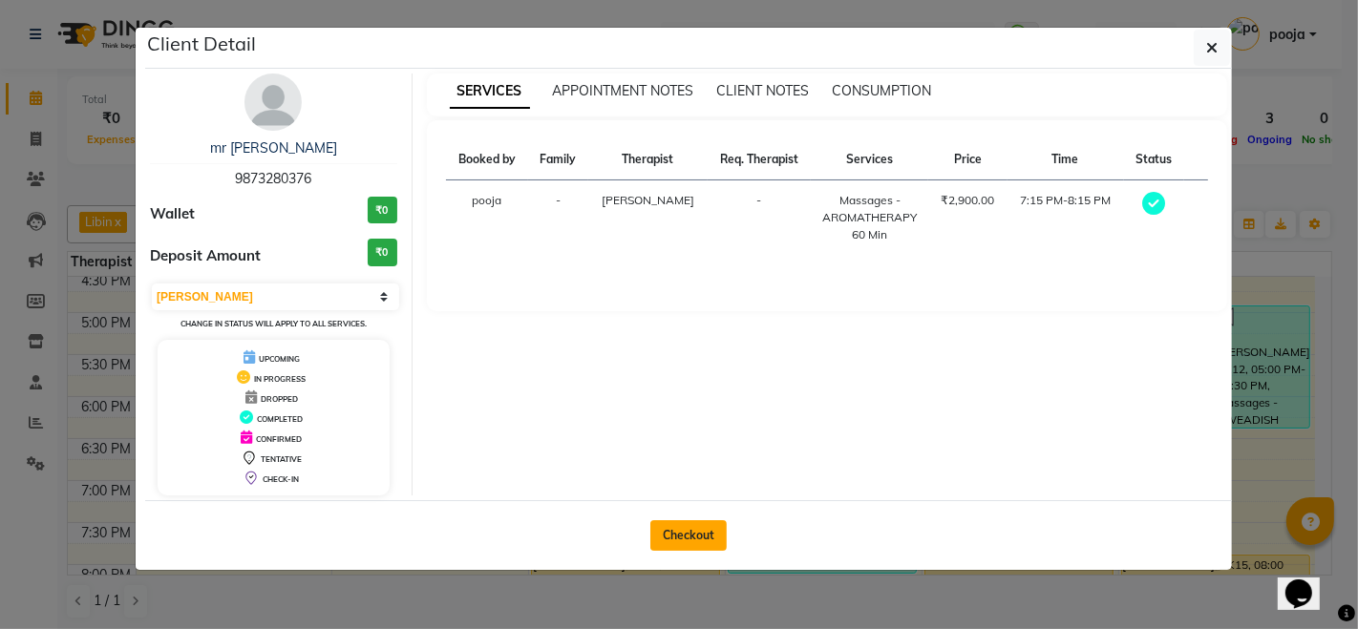
click at [698, 531] on button "Checkout" at bounding box center [688, 535] width 76 height 31
select select "3854"
select select "service"
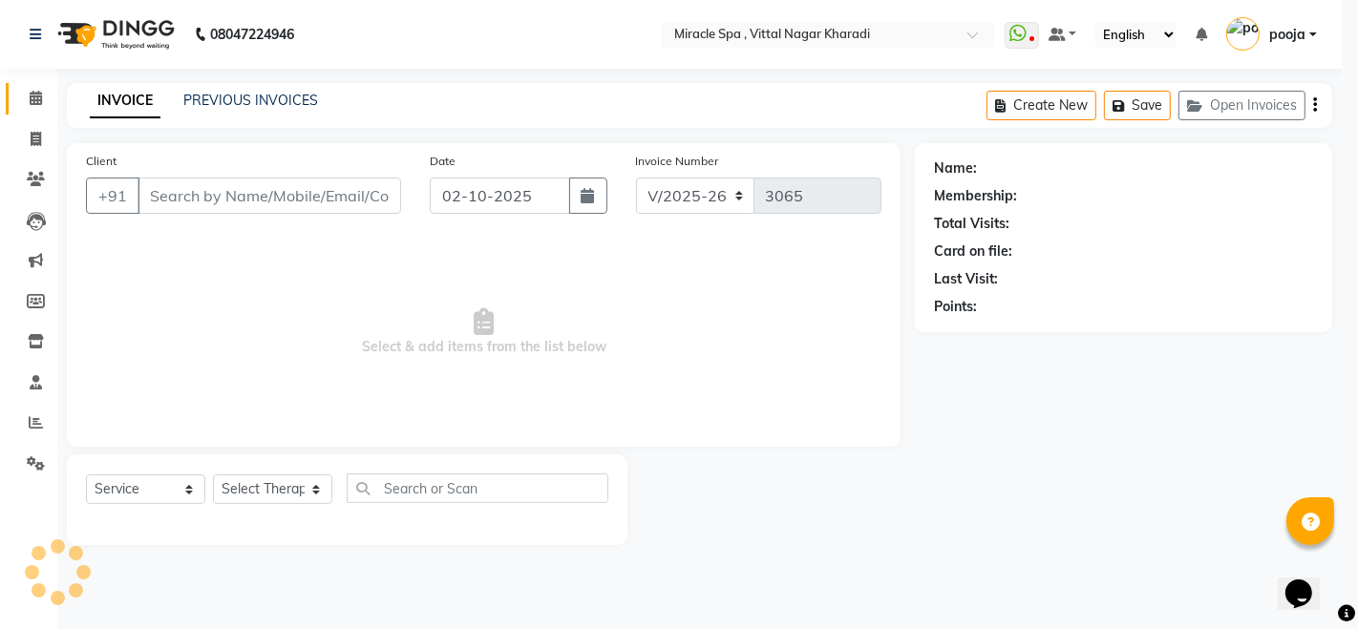
type input "9873280376"
select select "66369"
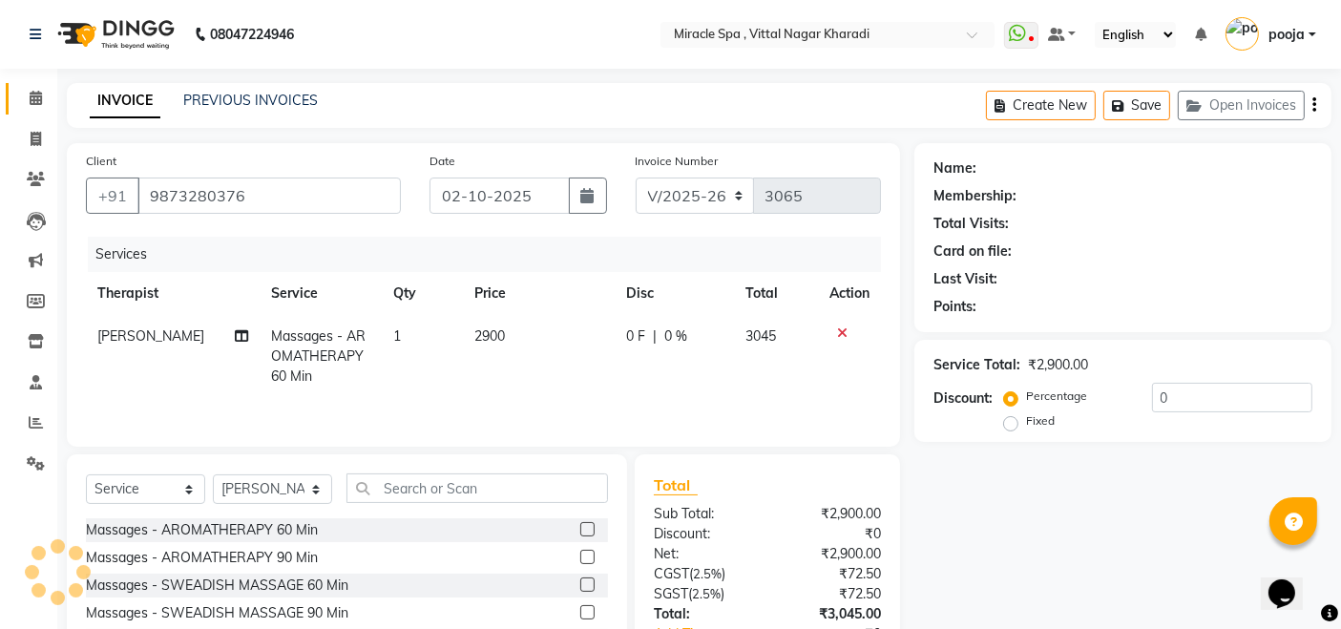
select select "1: Object"
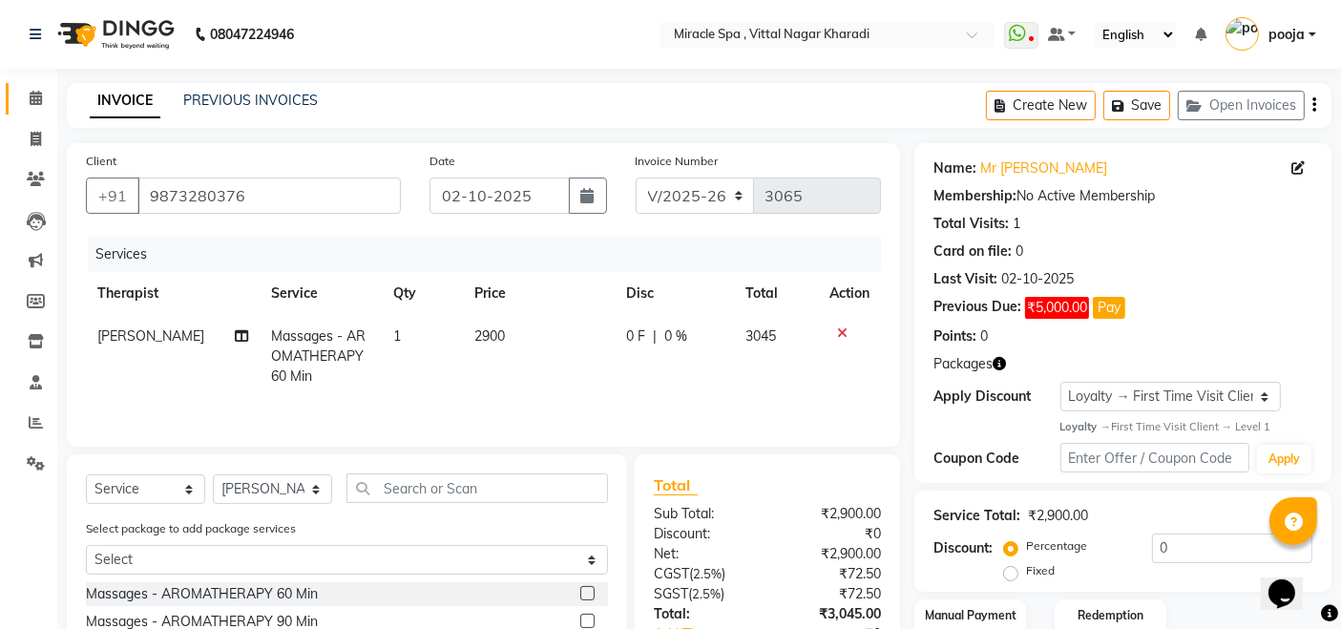
scroll to position [200, 0]
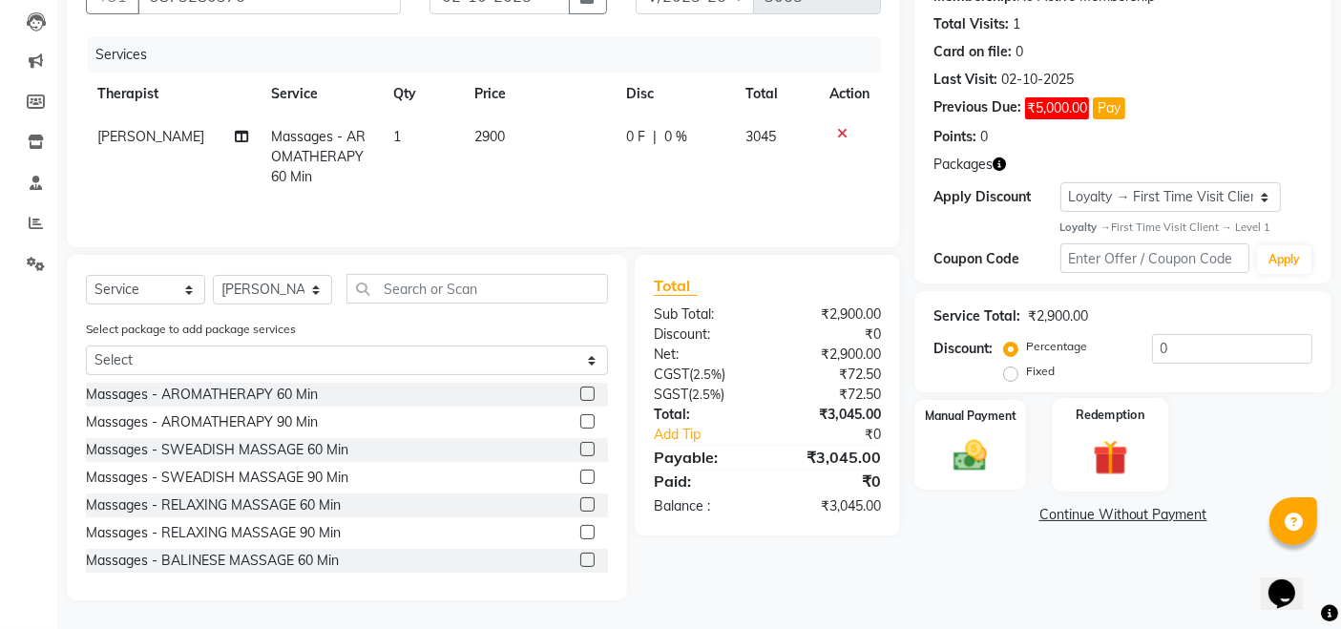
click at [1130, 443] on img at bounding box center [1110, 458] width 57 height 44
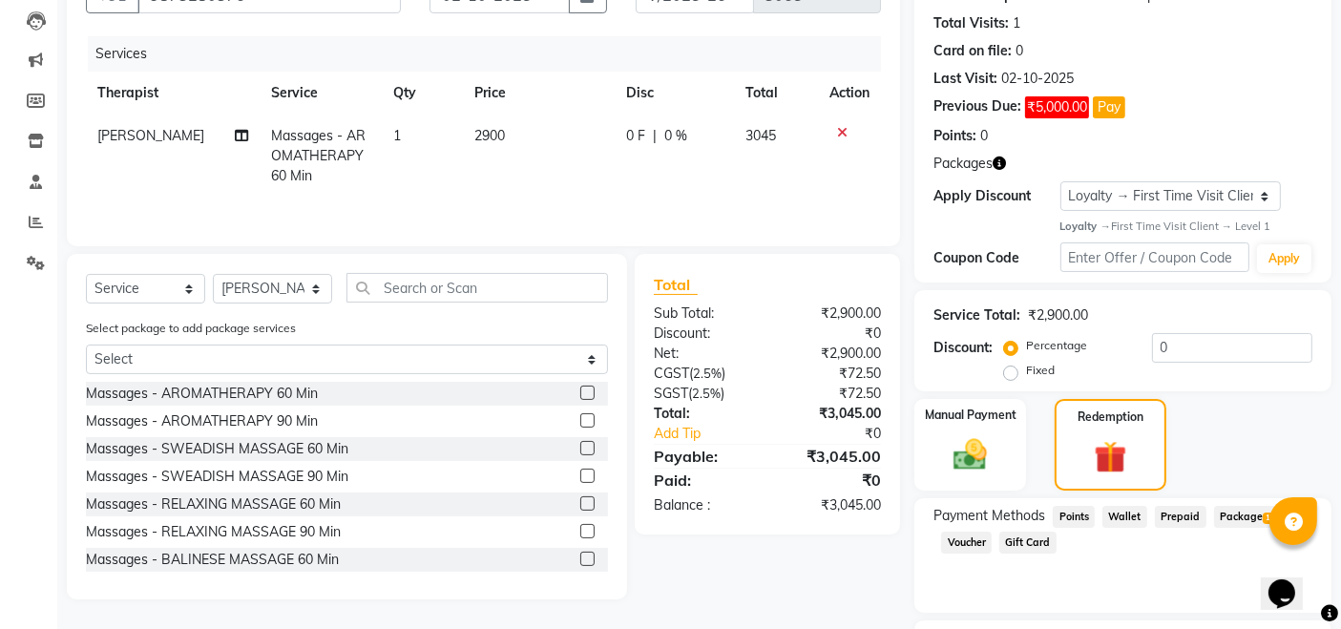
click at [1238, 513] on span "Package 1" at bounding box center [1247, 517] width 66 height 22
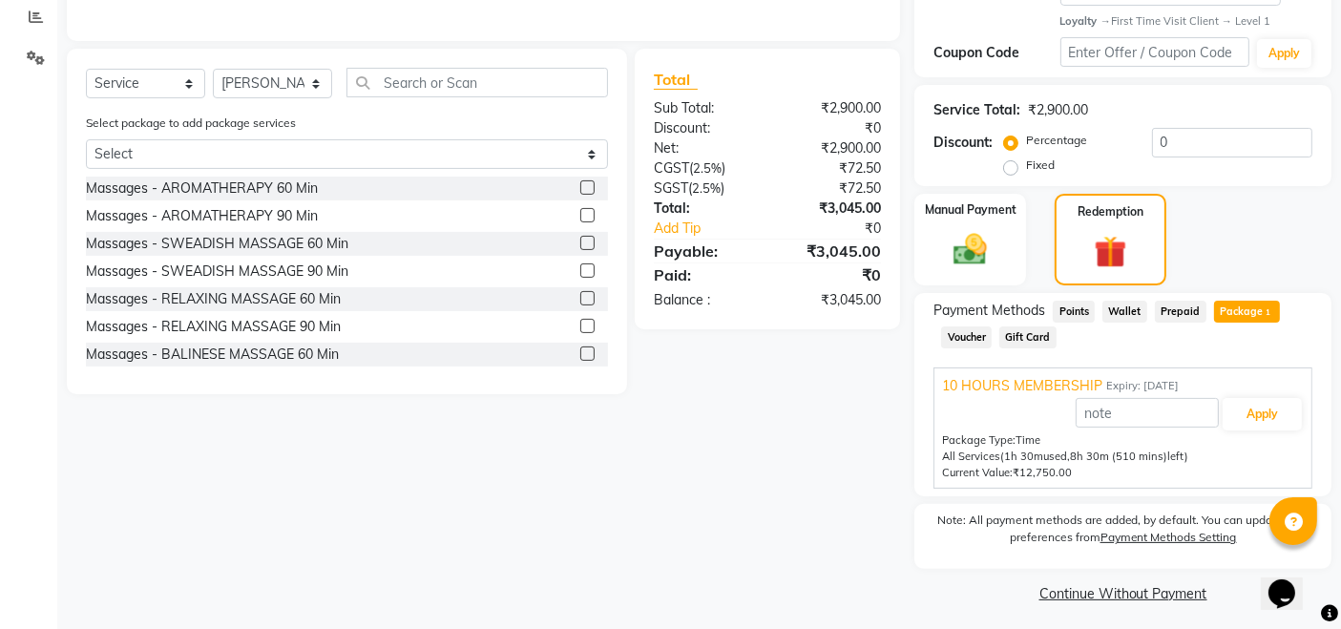
scroll to position [411, 0]
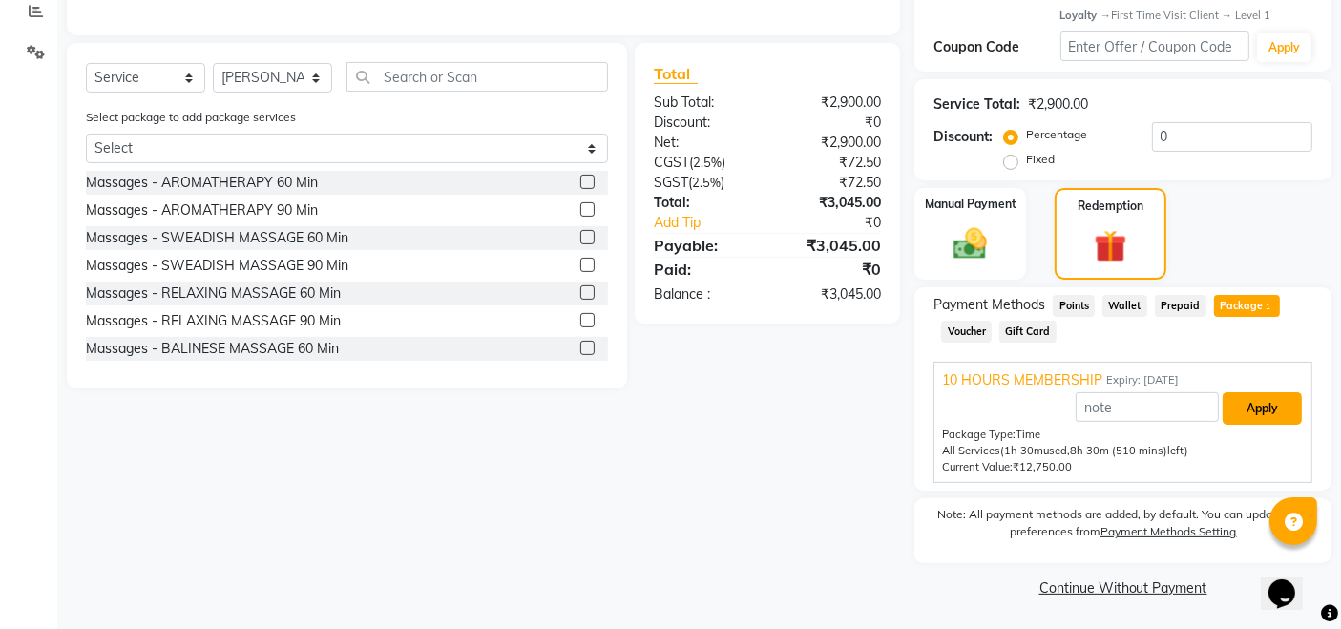
click at [1264, 416] on button "Apply" at bounding box center [1262, 408] width 79 height 32
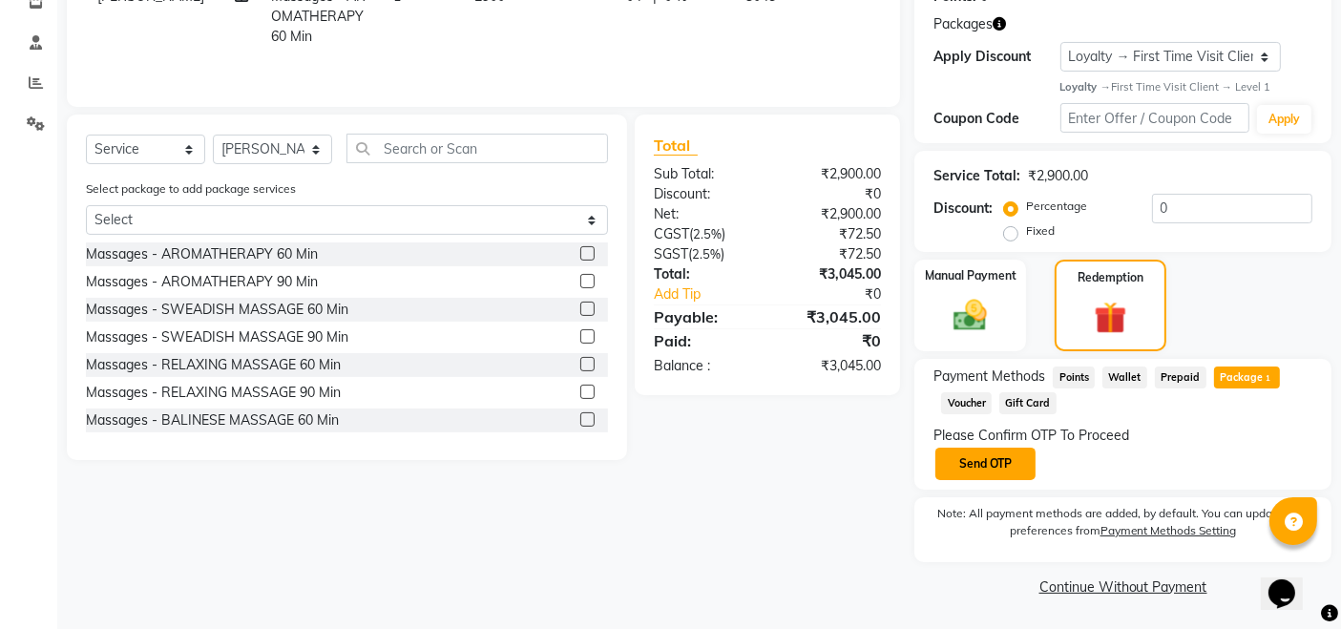
click at [1016, 463] on button "Send OTP" at bounding box center [986, 464] width 100 height 32
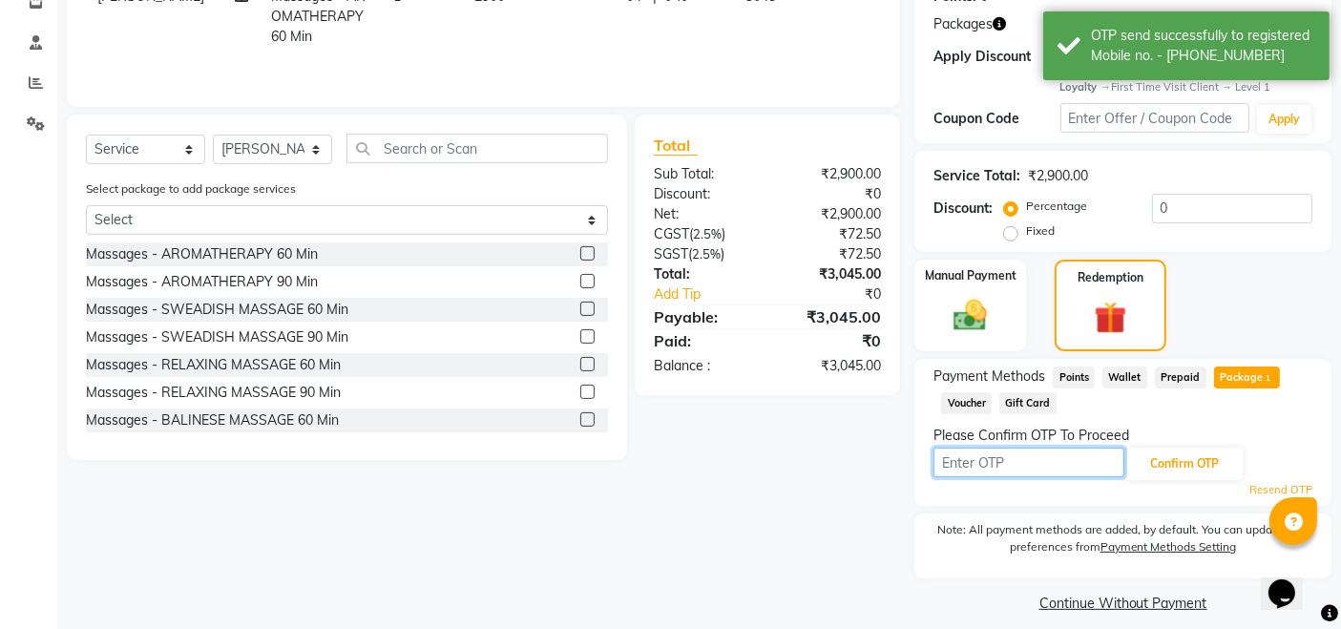
click at [1016, 463] on input "text" at bounding box center [1029, 463] width 191 height 30
type input "1754"
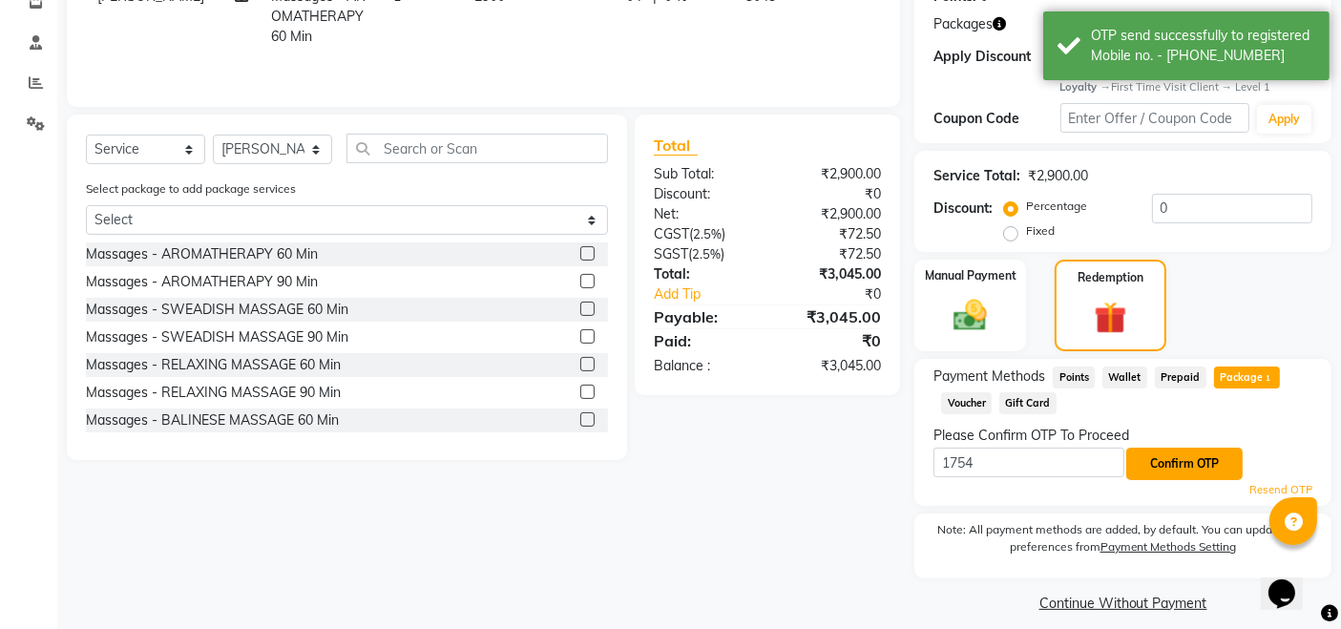
click at [1172, 451] on button "Confirm OTP" at bounding box center [1185, 464] width 116 height 32
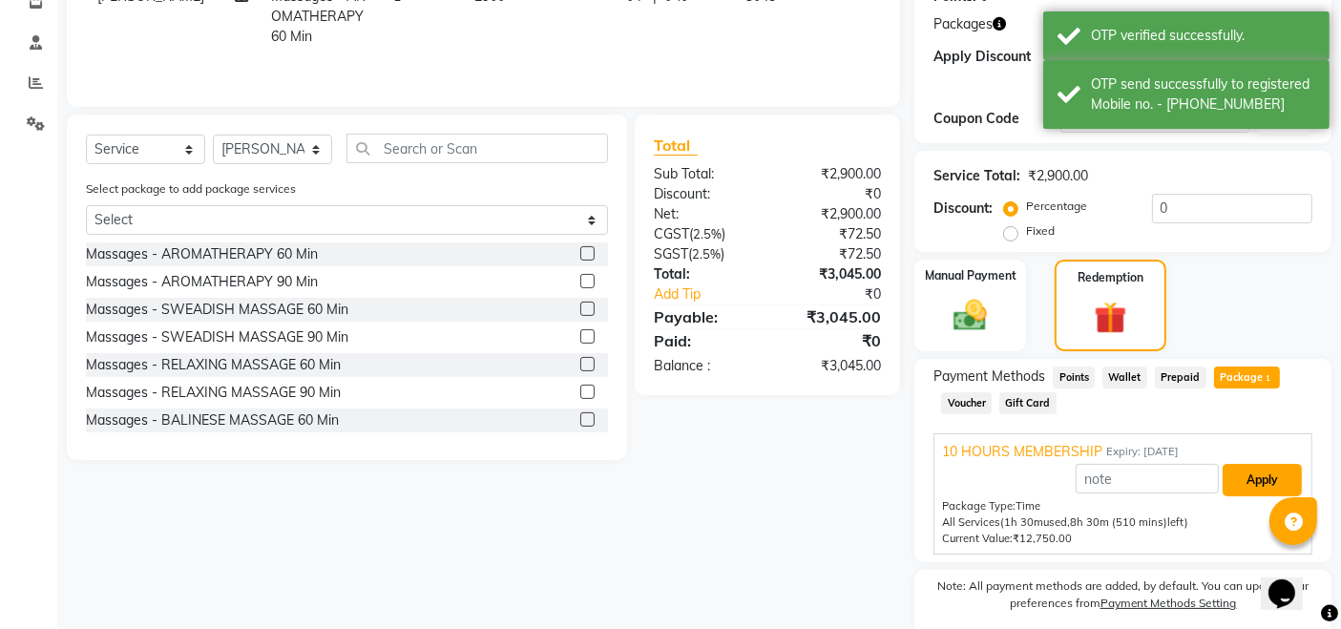
click at [1252, 476] on button "Apply" at bounding box center [1262, 480] width 79 height 32
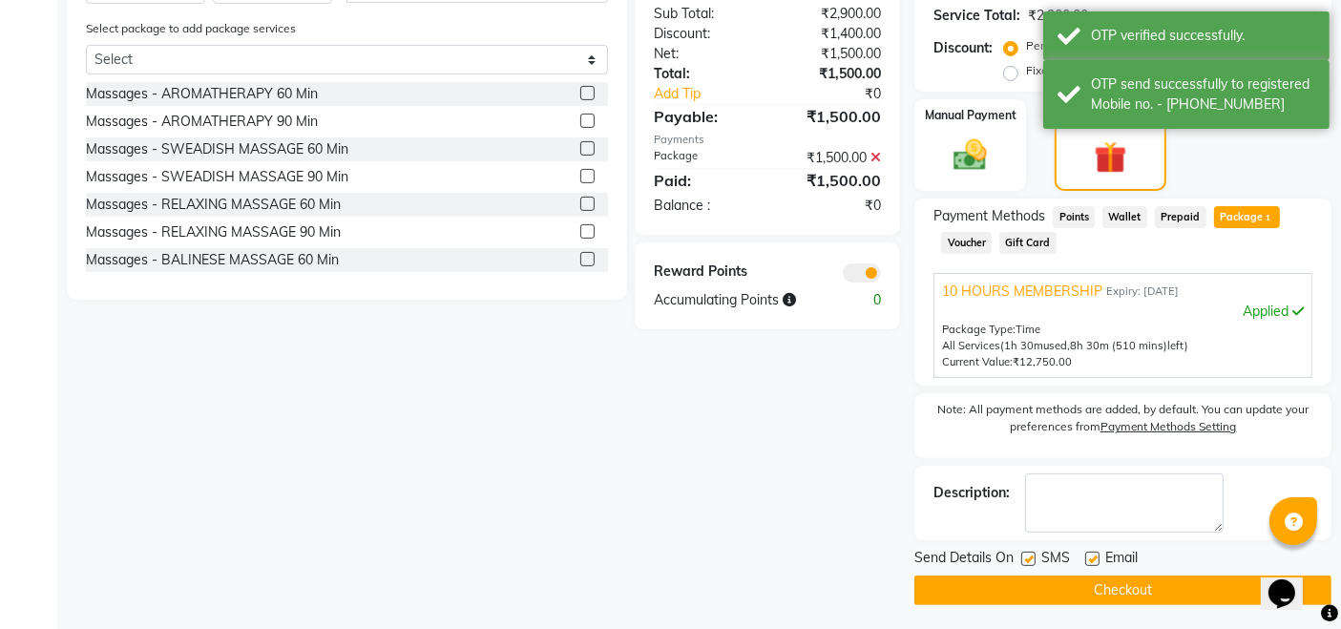
scroll to position [503, 0]
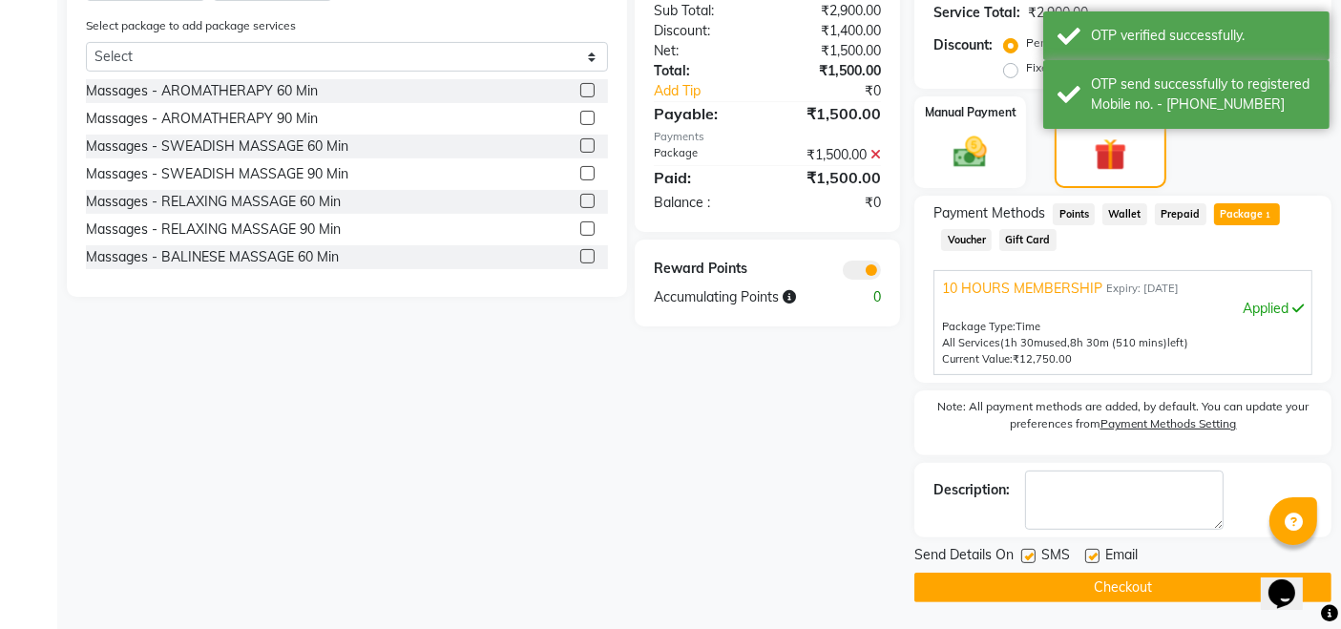
click at [1056, 593] on button "Checkout" at bounding box center [1123, 588] width 417 height 30
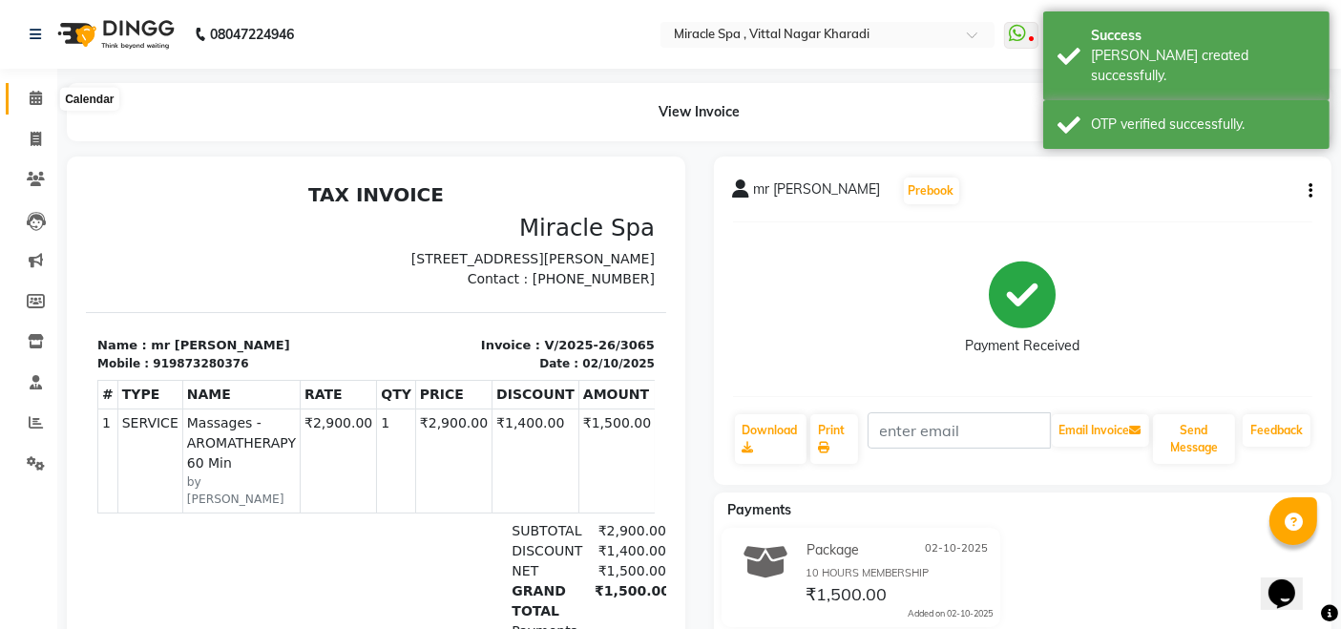
click at [27, 90] on span at bounding box center [35, 99] width 33 height 22
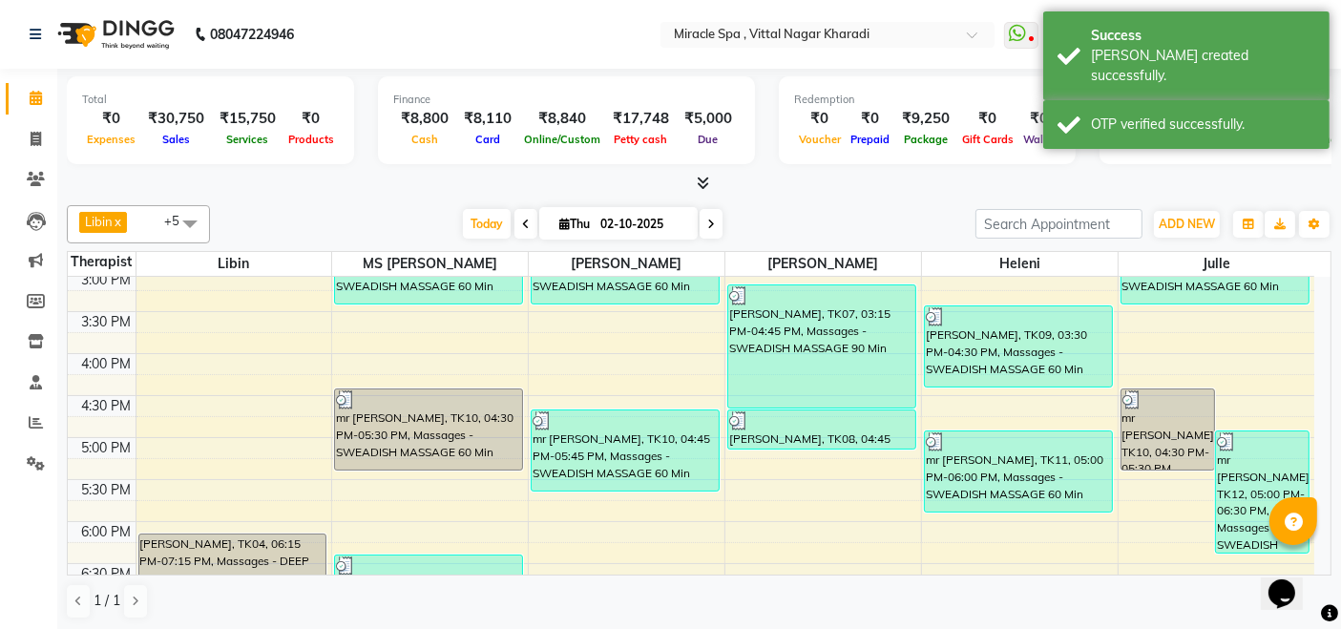
scroll to position [742, 0]
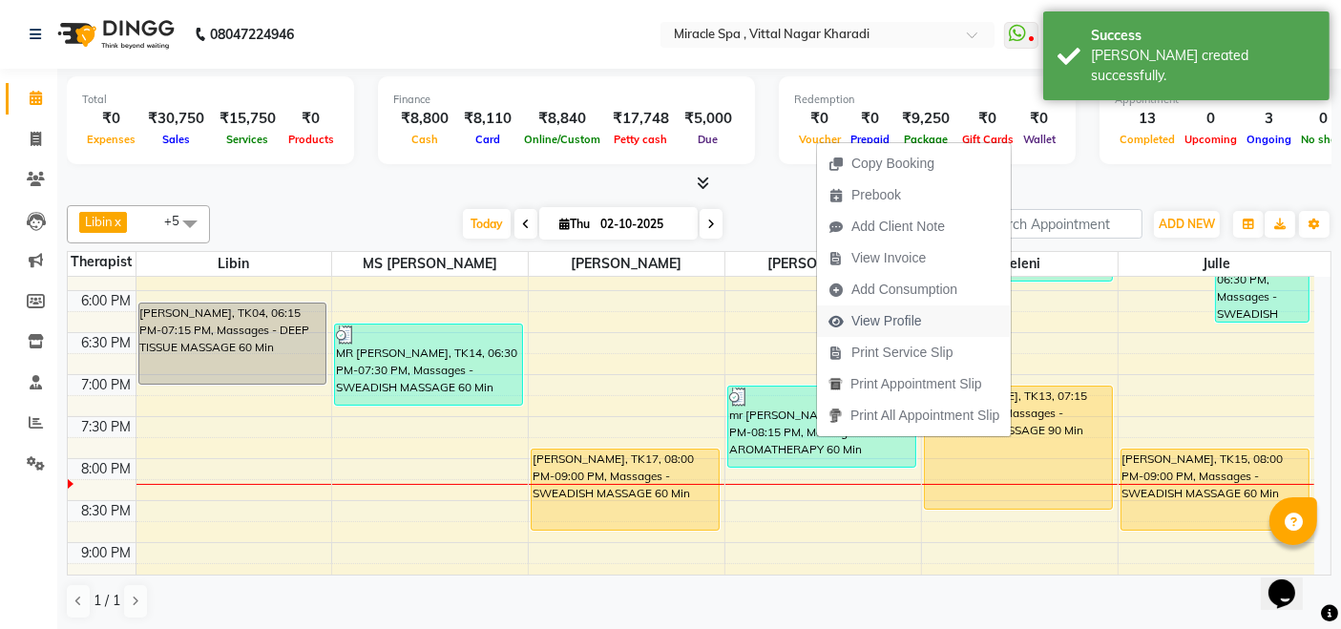
click at [879, 324] on span "View Profile" at bounding box center [887, 321] width 71 height 20
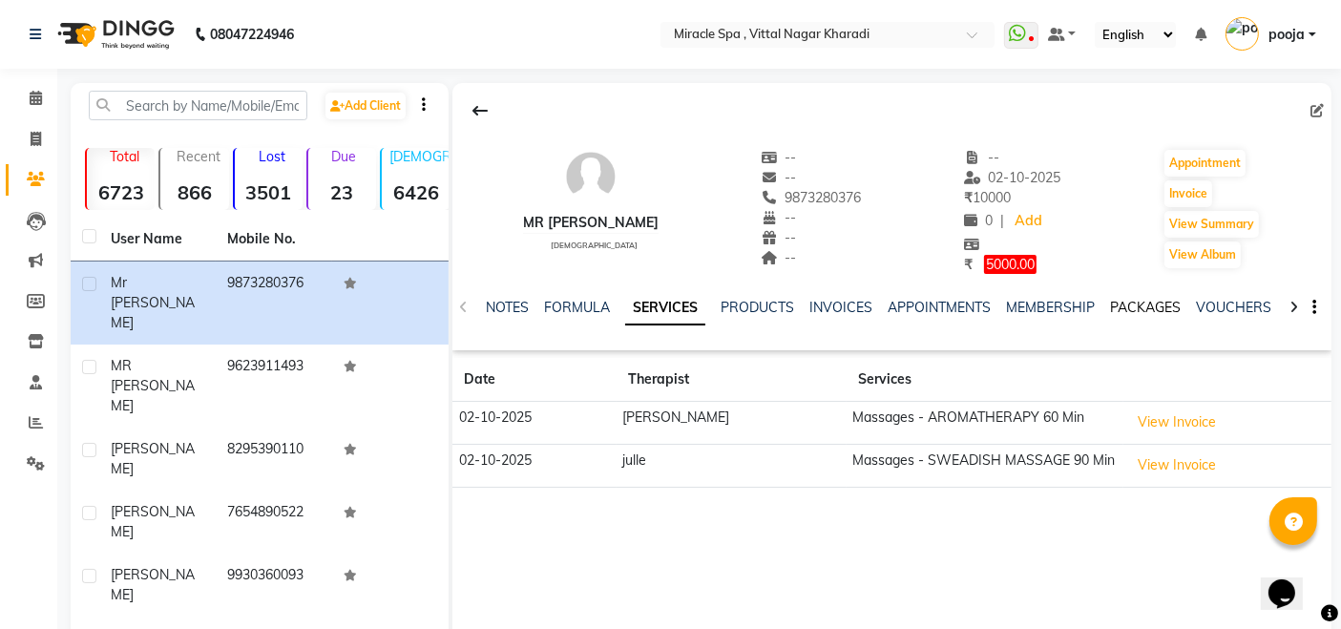
click at [1151, 306] on link "PACKAGES" at bounding box center [1145, 307] width 71 height 17
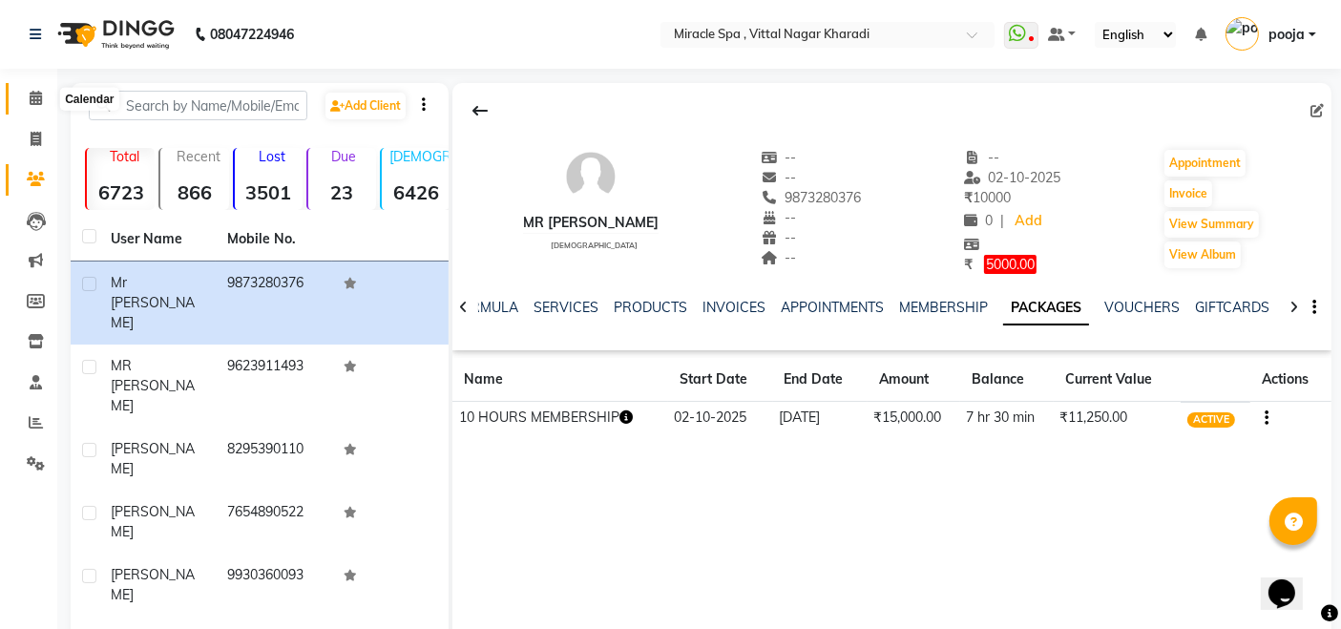
click at [27, 104] on span at bounding box center [35, 99] width 33 height 22
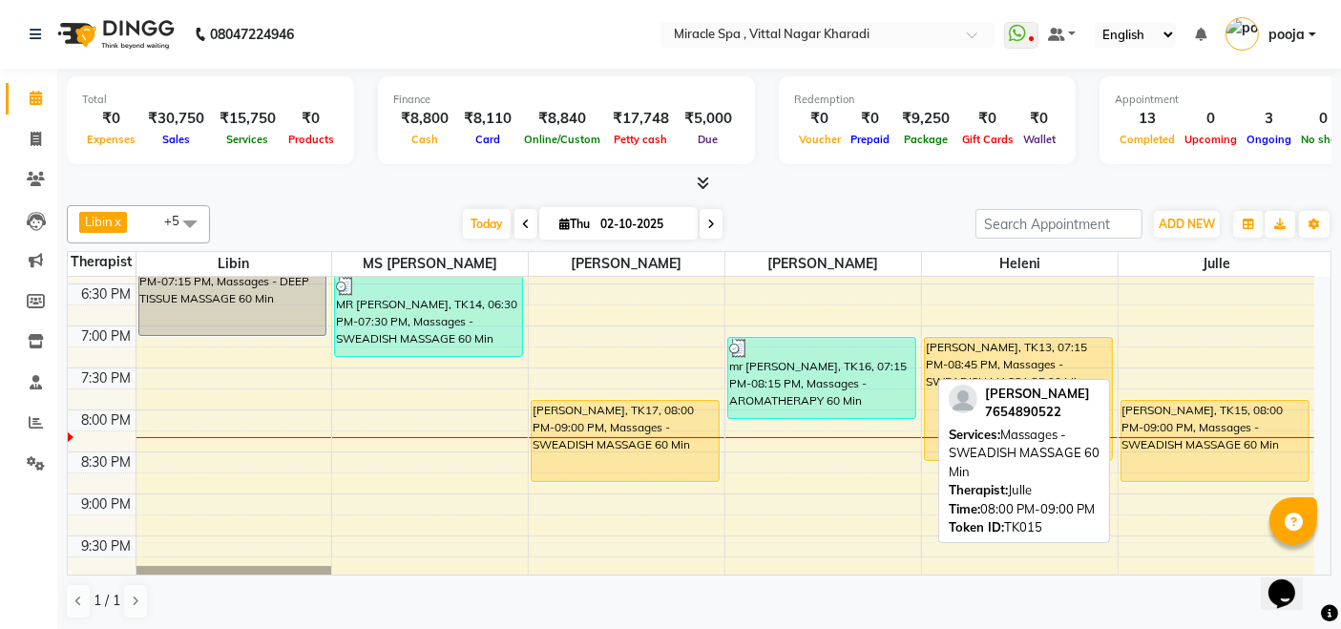
scroll to position [742, 0]
